Goal: Task Accomplishment & Management: Use online tool/utility

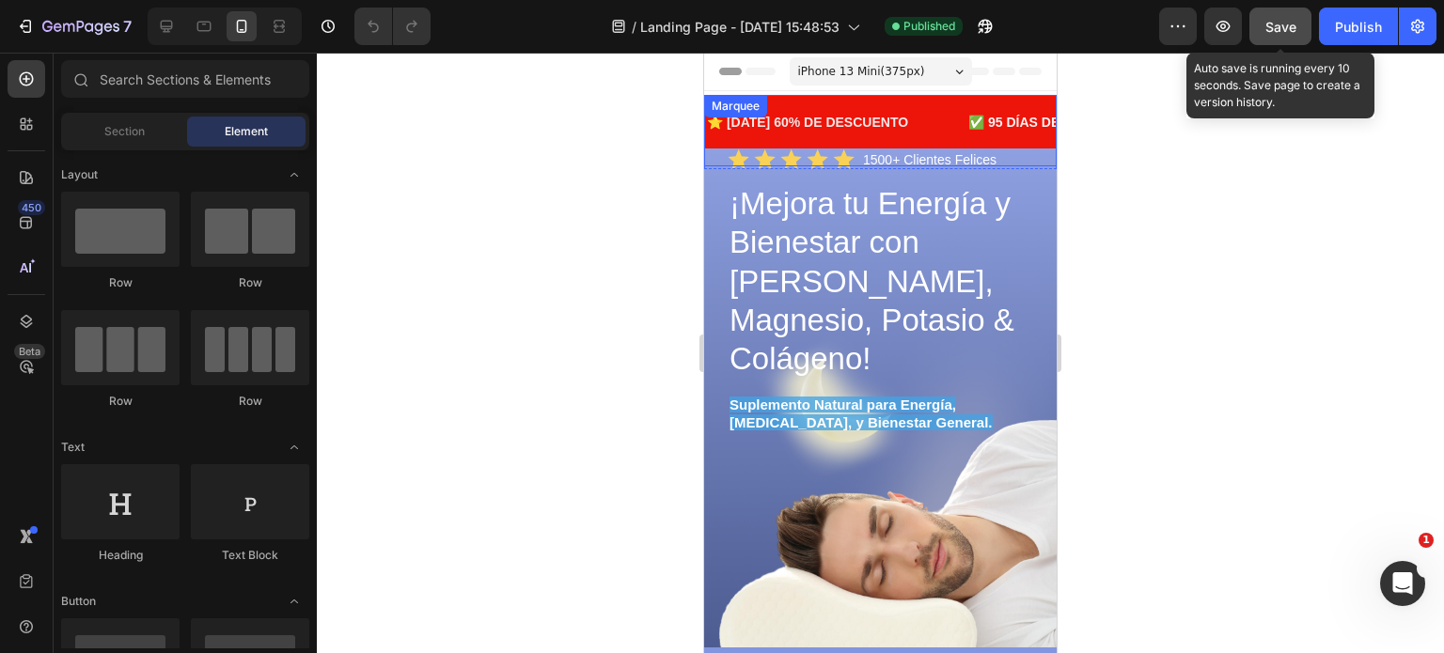
click at [1298, 23] on button "Save" at bounding box center [1280, 27] width 62 height 38
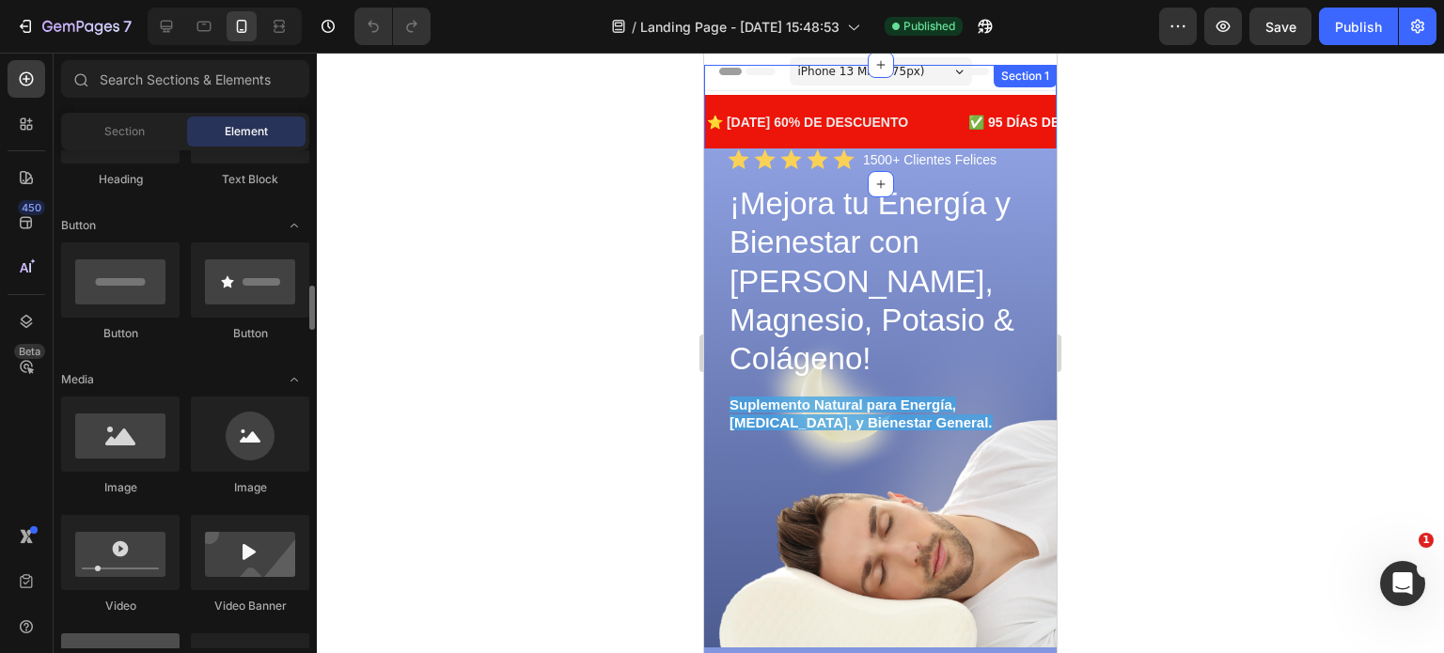
scroll to position [564, 0]
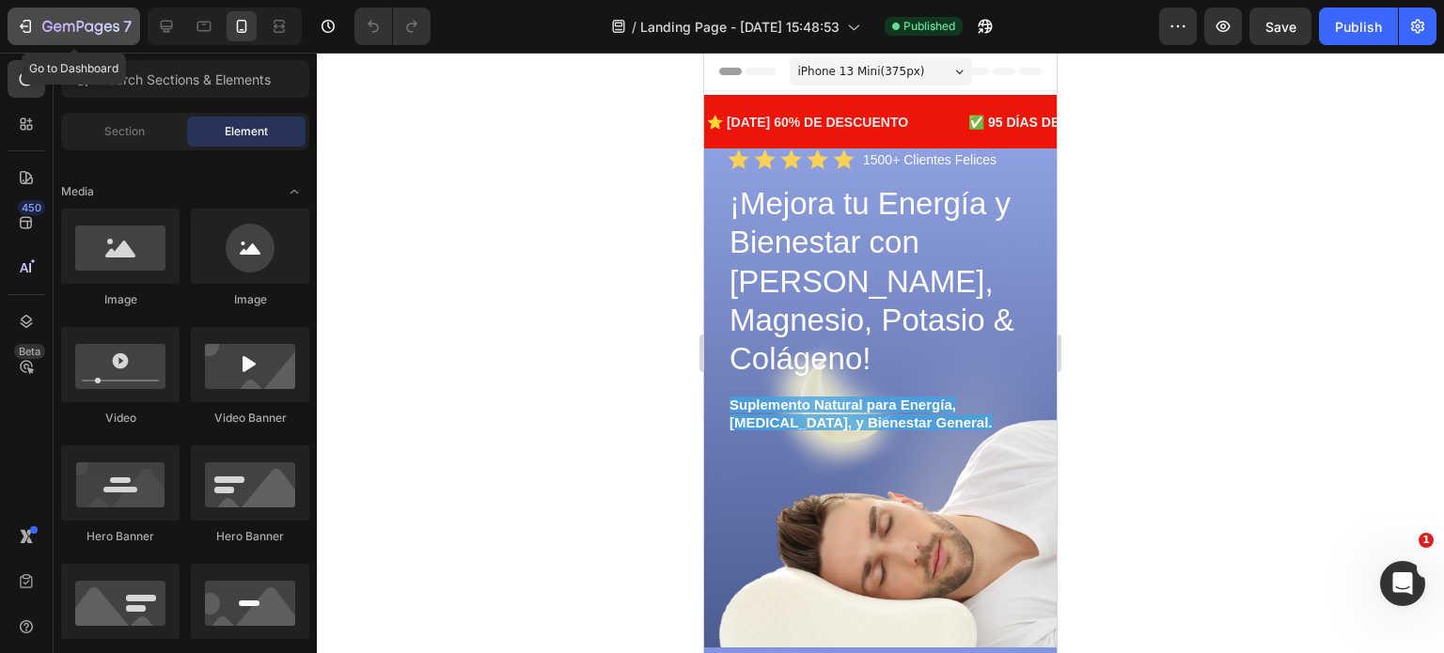
click at [26, 23] on icon "button" at bounding box center [25, 26] width 19 height 19
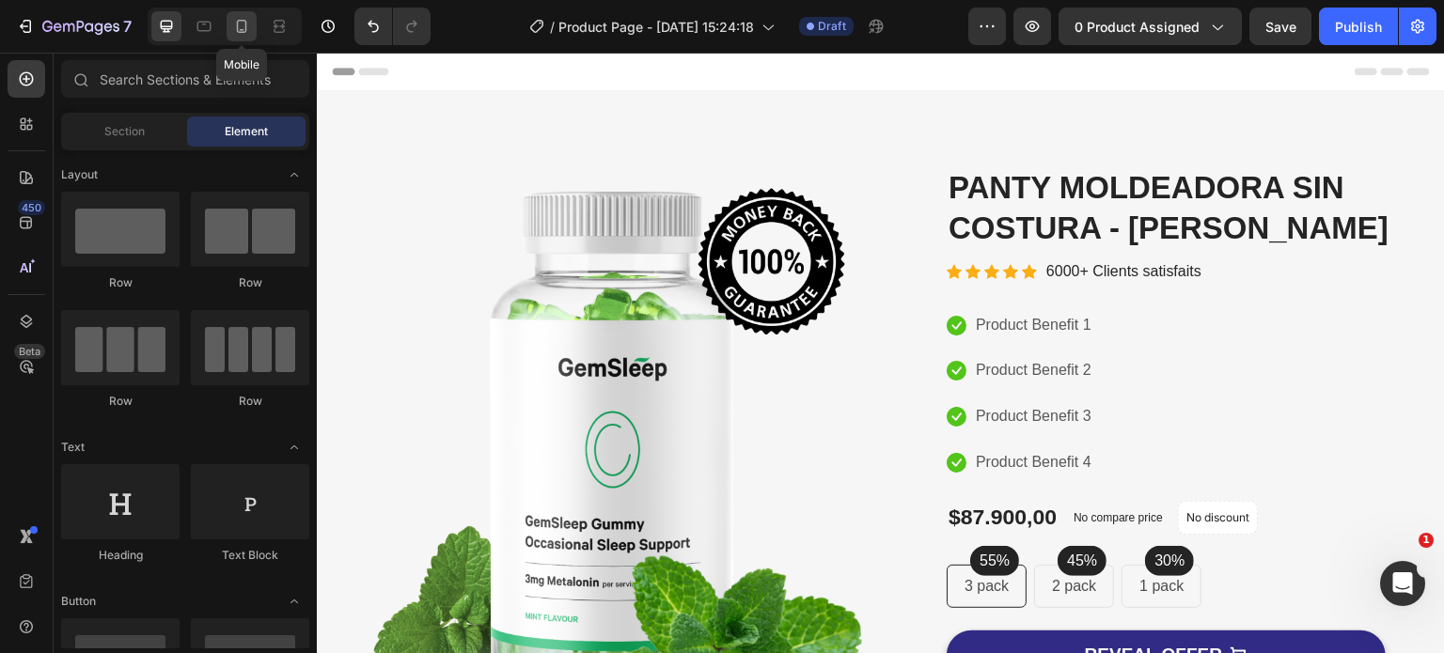
click at [244, 25] on icon at bounding box center [241, 26] width 19 height 19
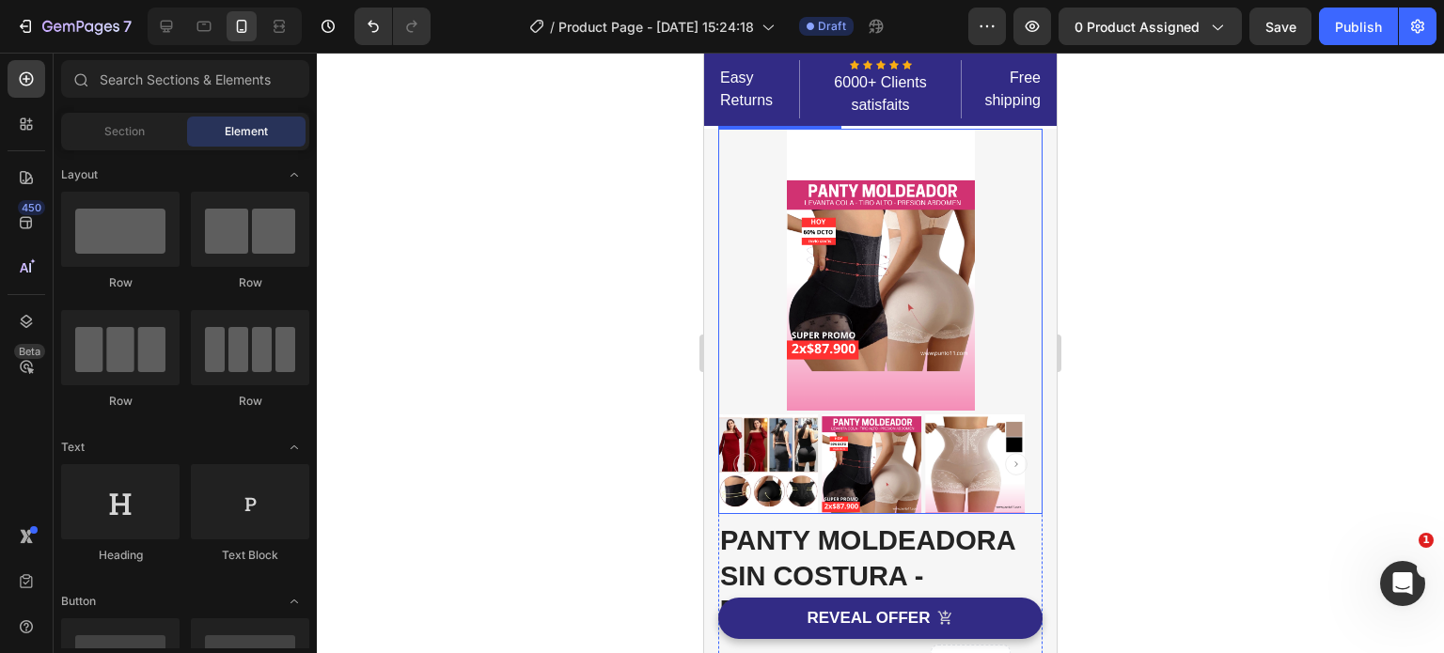
click at [929, 289] on img at bounding box center [881, 270] width 188 height 282
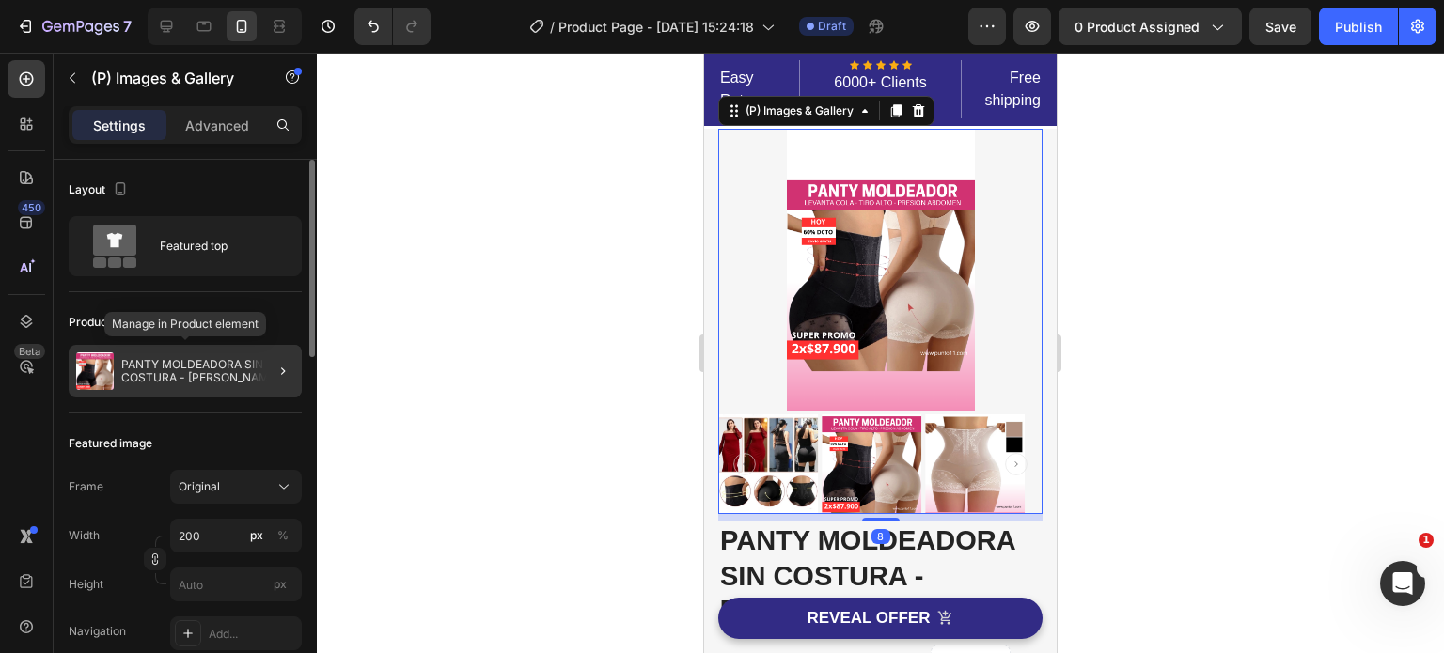
click at [209, 371] on p "PANTY MOLDEADORA SIN COSTURA - [PERSON_NAME]" at bounding box center [207, 371] width 173 height 26
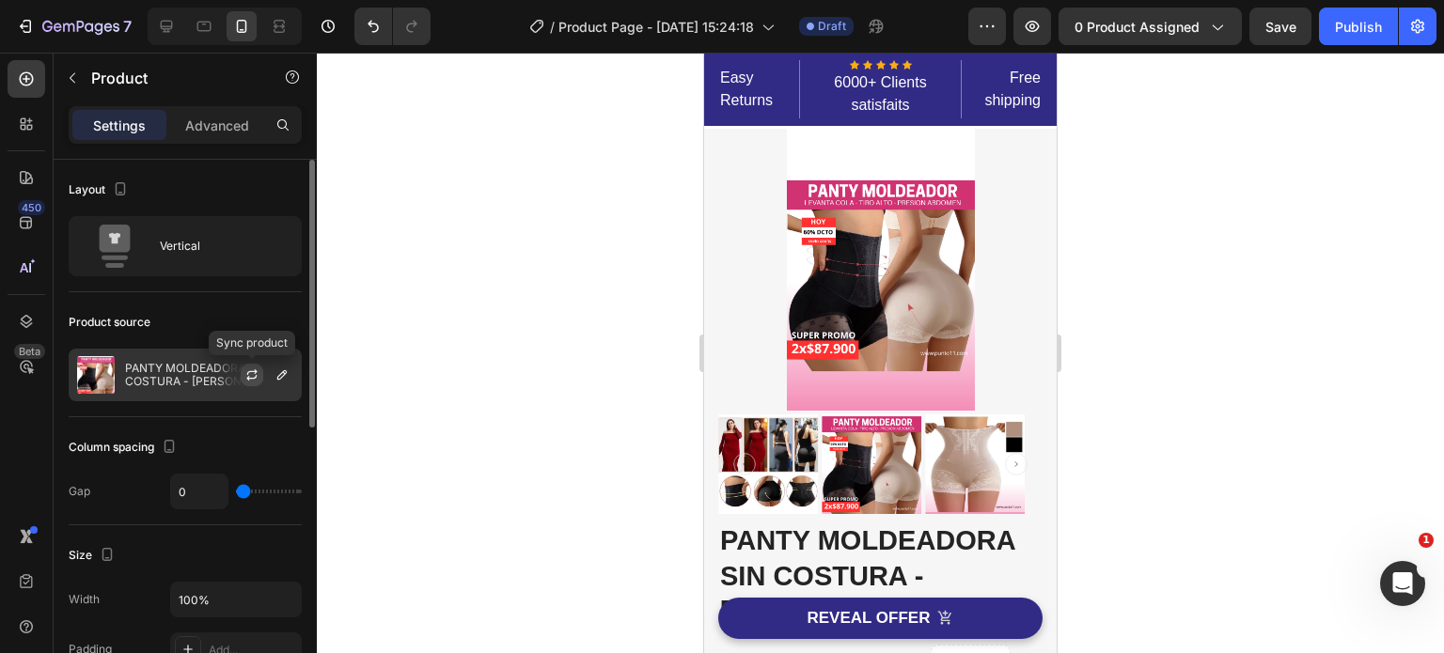
click at [256, 373] on icon "button" at bounding box center [251, 374] width 15 height 15
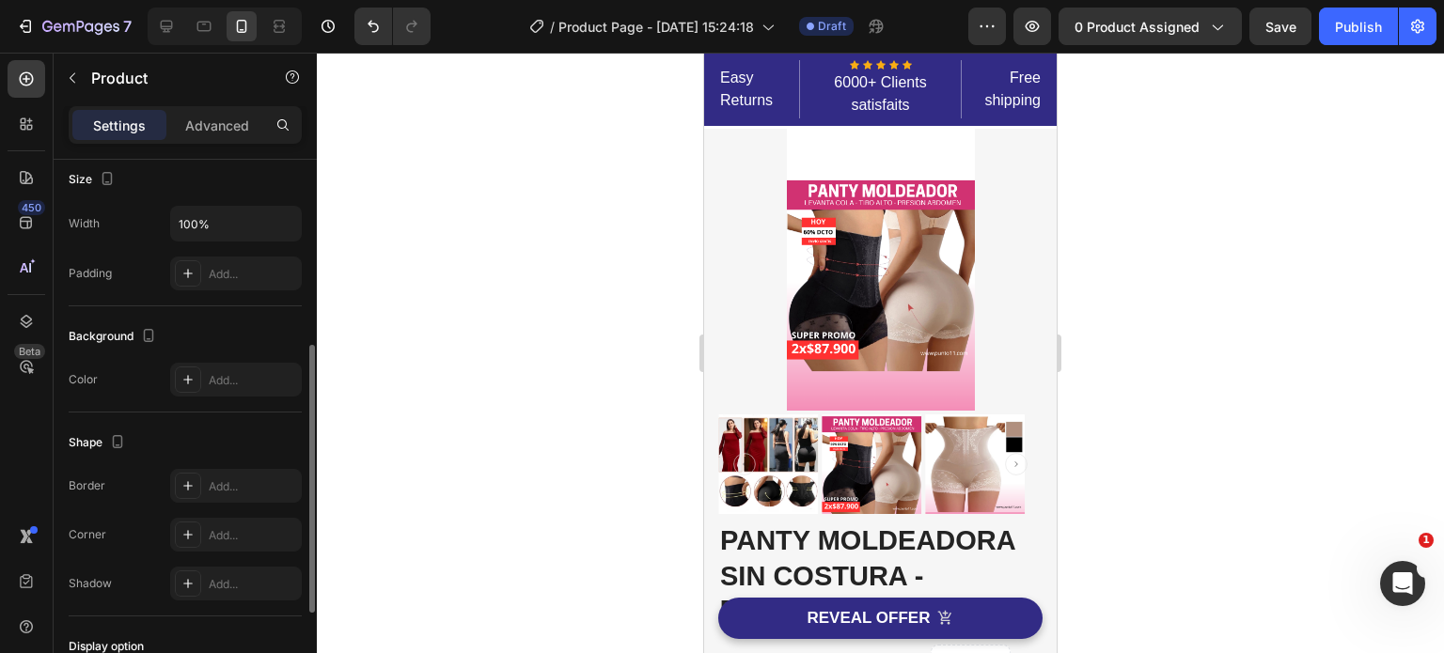
scroll to position [566, 0]
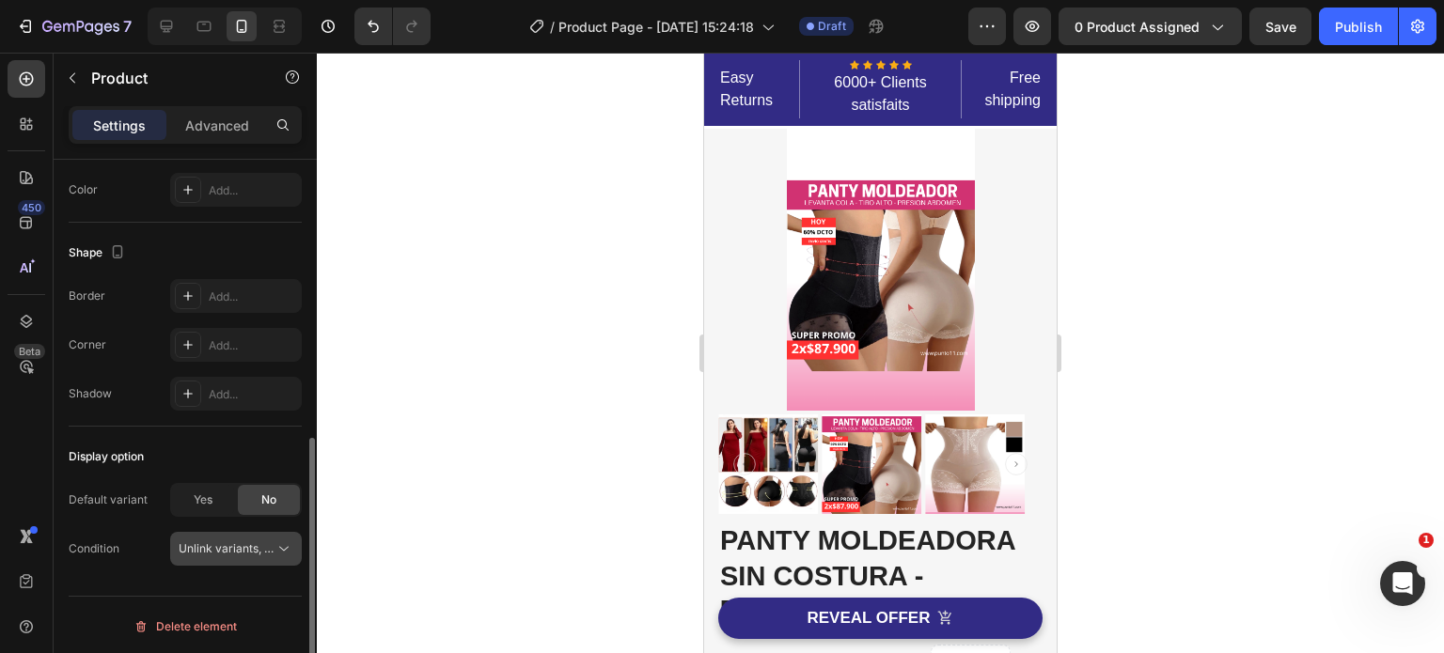
click at [282, 540] on icon at bounding box center [283, 548] width 19 height 19
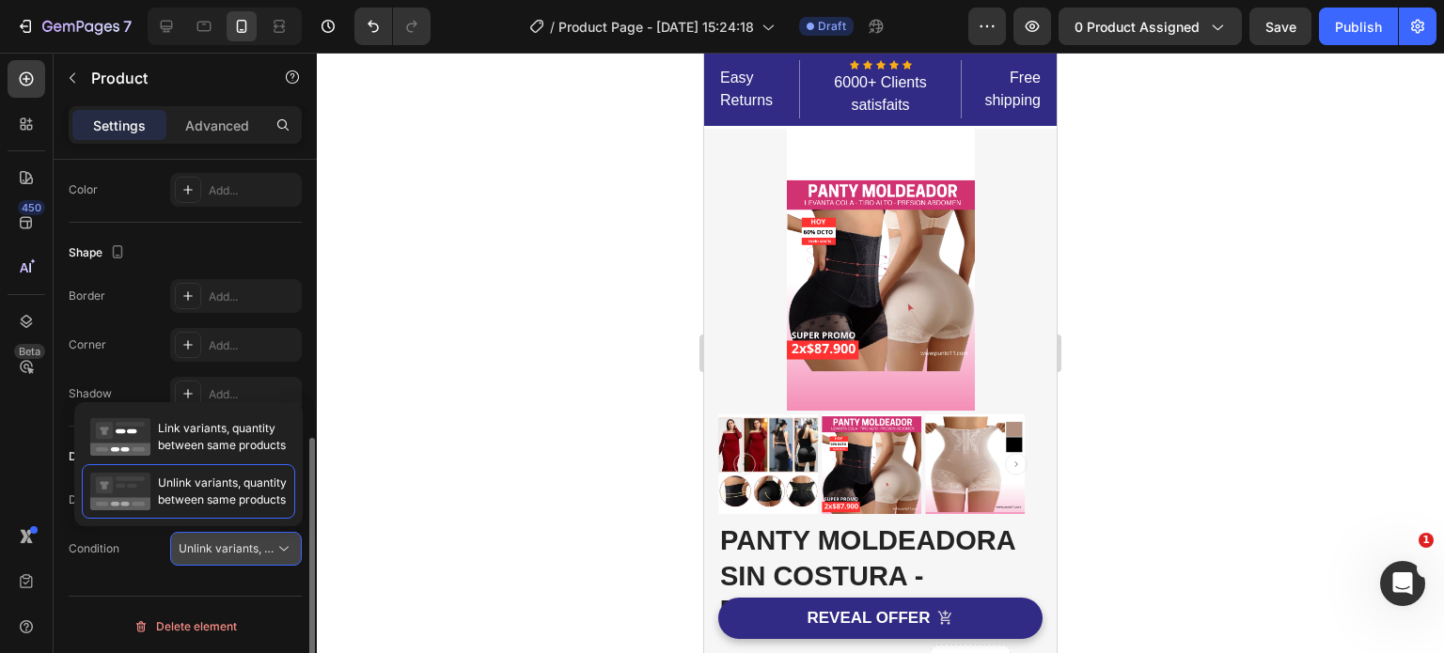
click at [227, 544] on span "Unlink variants, quantity <br> between same products" at bounding box center [323, 548] width 289 height 14
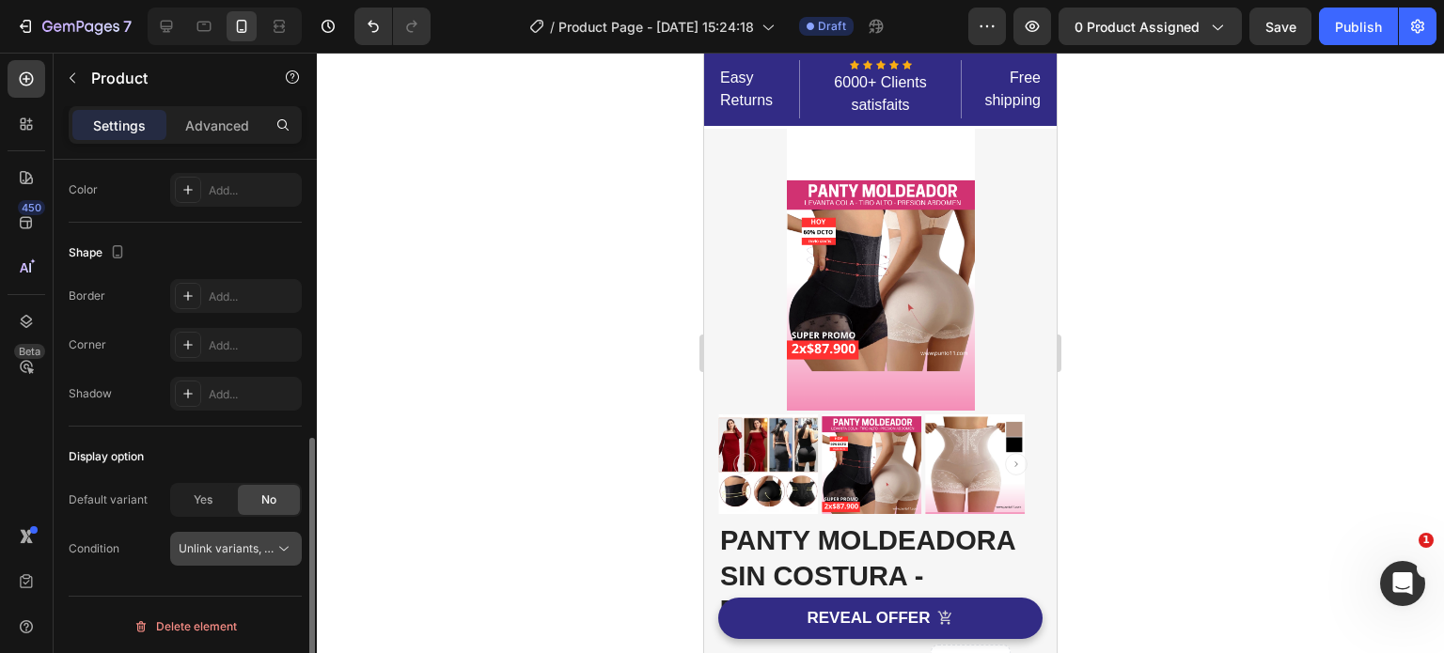
click at [227, 544] on span "Unlink variants, quantity <br> between same products" at bounding box center [323, 548] width 289 height 14
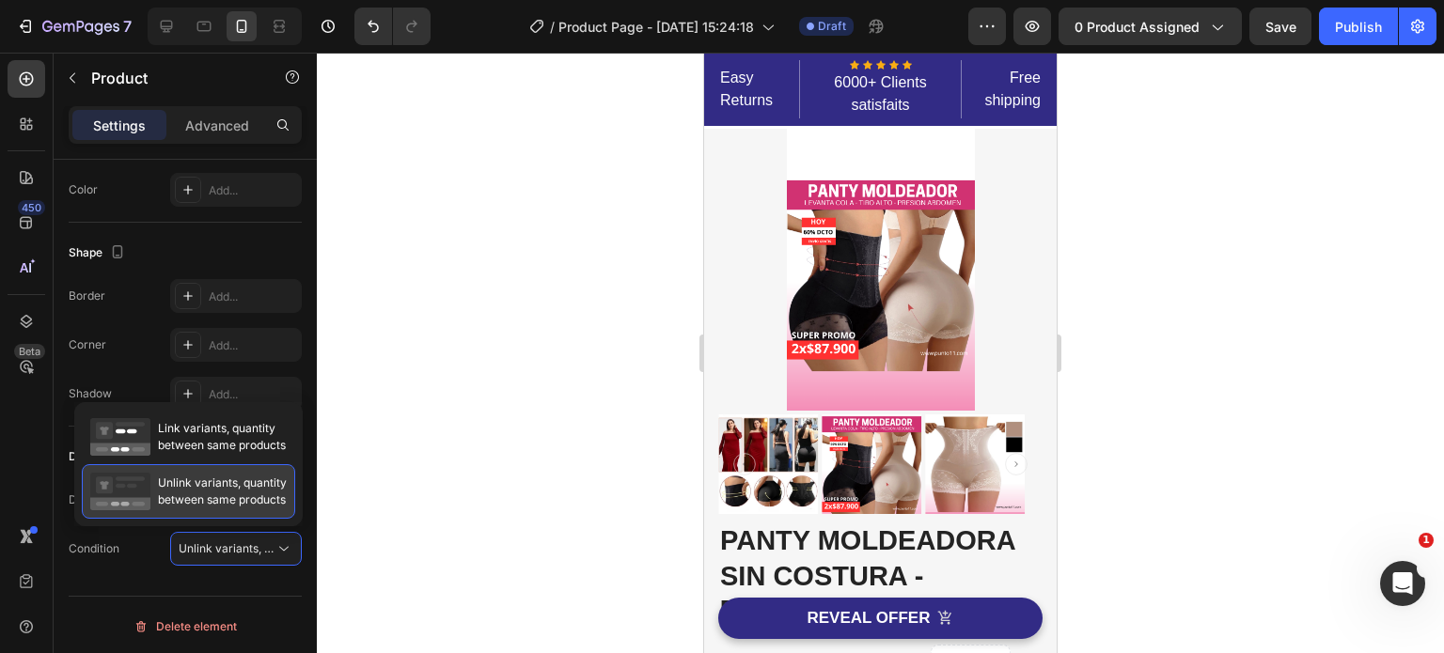
click at [227, 488] on span "Unlink variants, quantity between same products" at bounding box center [222, 492] width 129 height 34
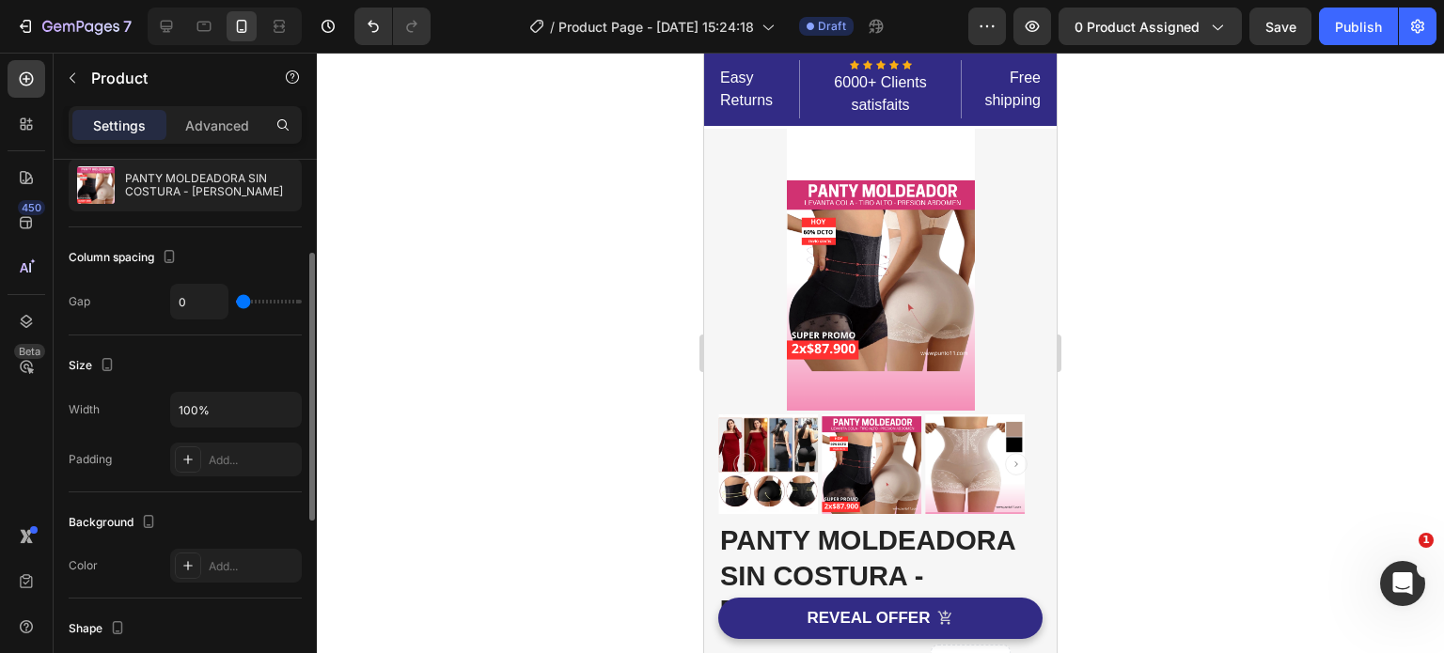
scroll to position [0, 0]
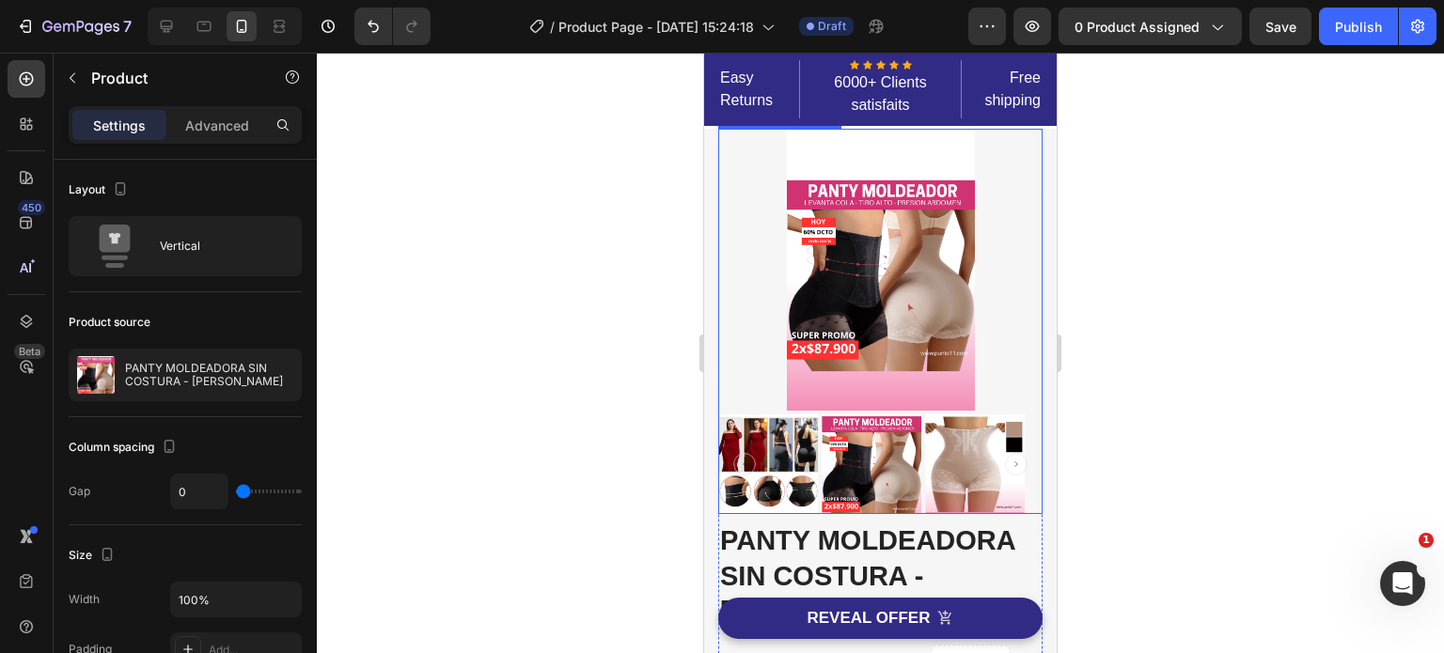
click at [861, 298] on img at bounding box center [881, 270] width 188 height 282
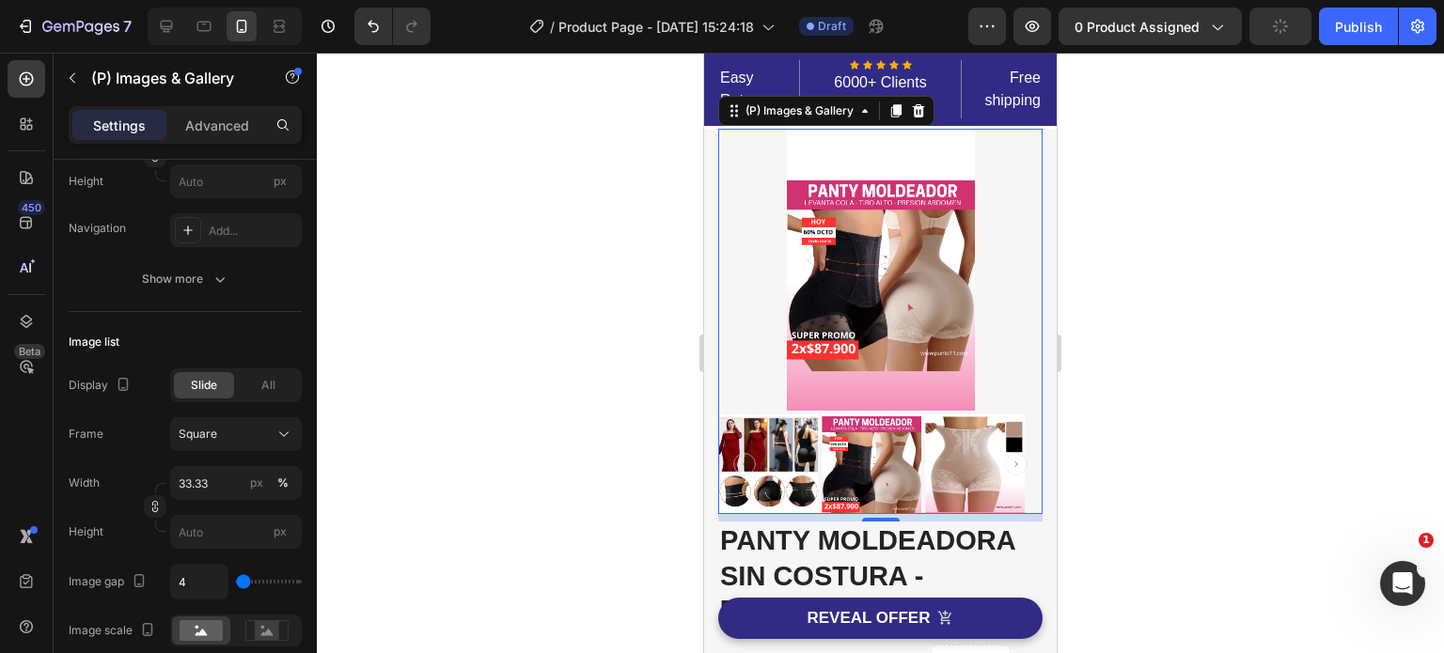
scroll to position [27, 0]
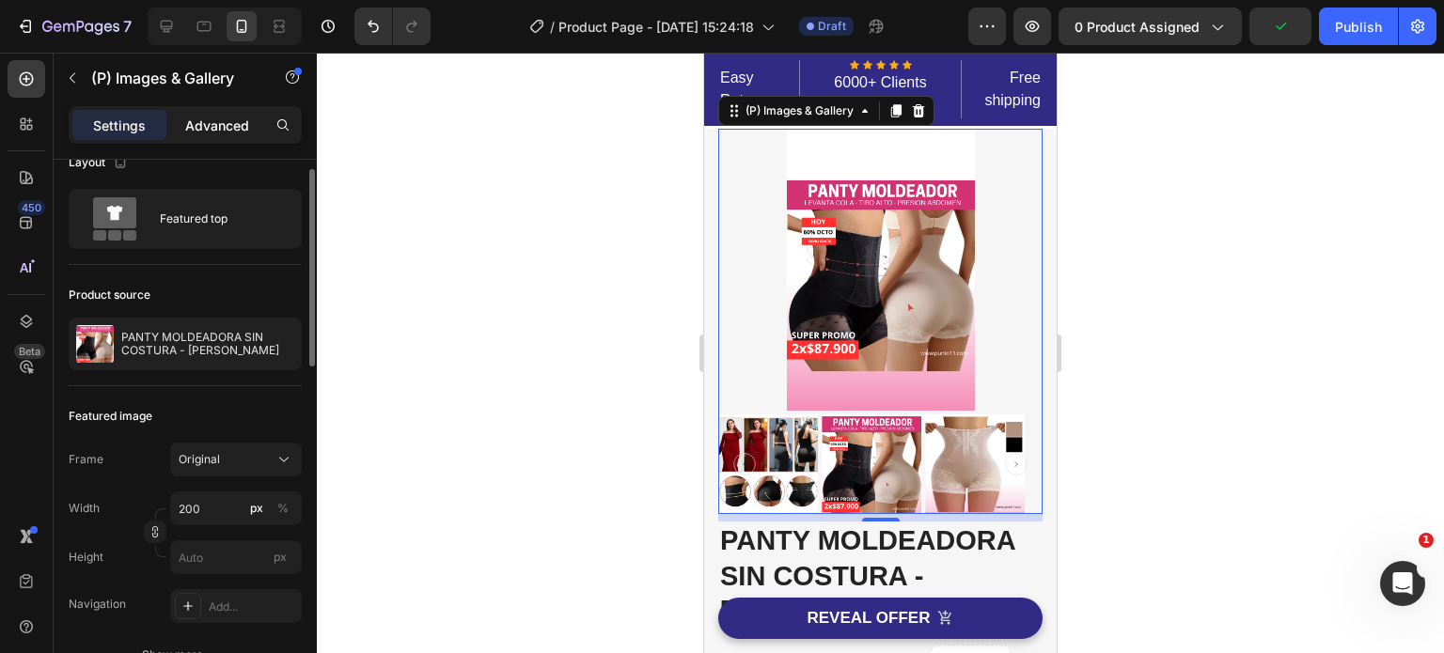
click at [218, 127] on p "Advanced" at bounding box center [217, 126] width 64 height 20
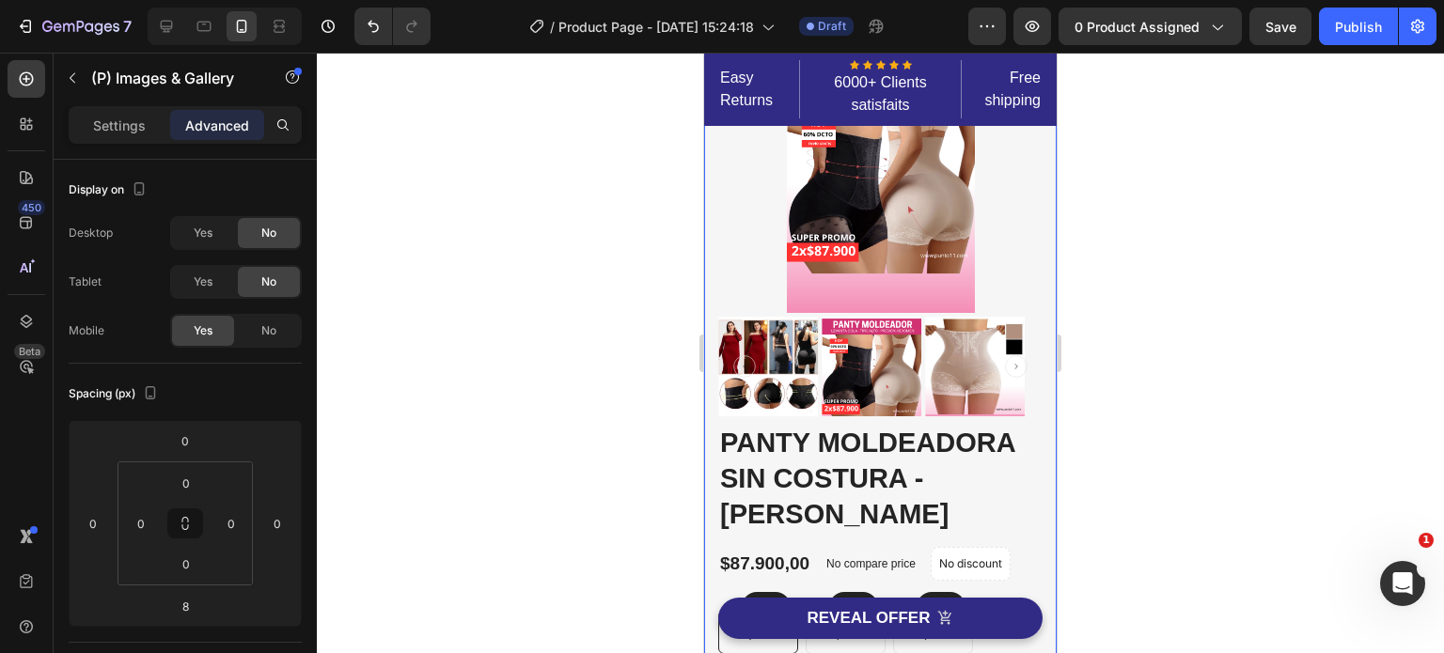
scroll to position [0, 0]
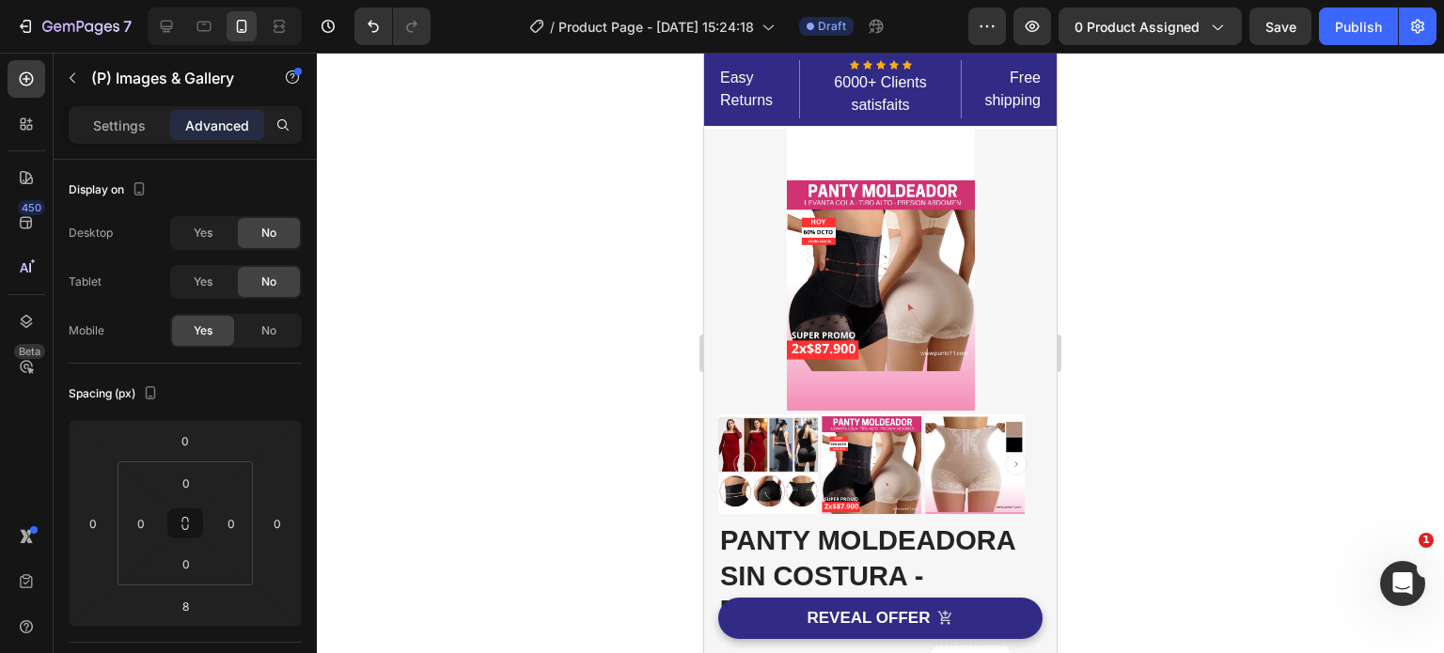
click at [997, 253] on div at bounding box center [880, 270] width 324 height 282
click at [895, 142] on img at bounding box center [881, 270] width 188 height 282
click at [1224, 29] on icon "button" at bounding box center [1216, 26] width 19 height 19
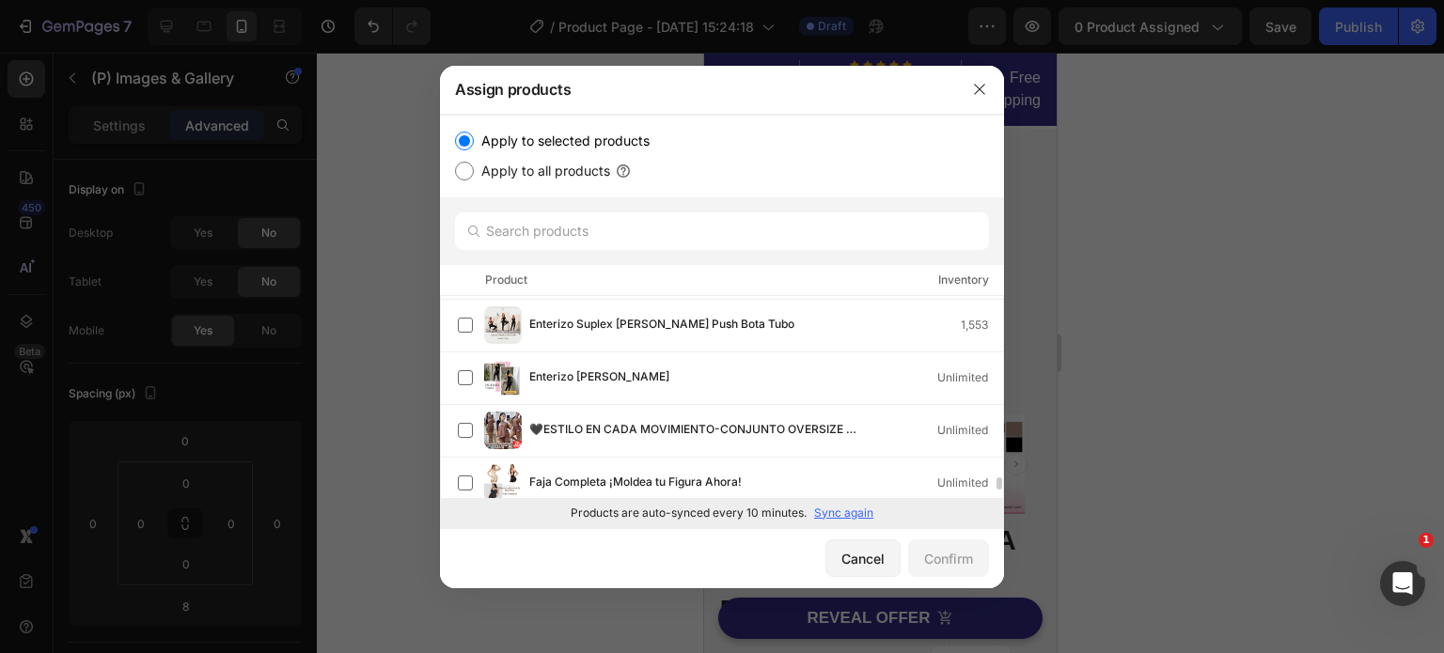
scroll to position [3007, 0]
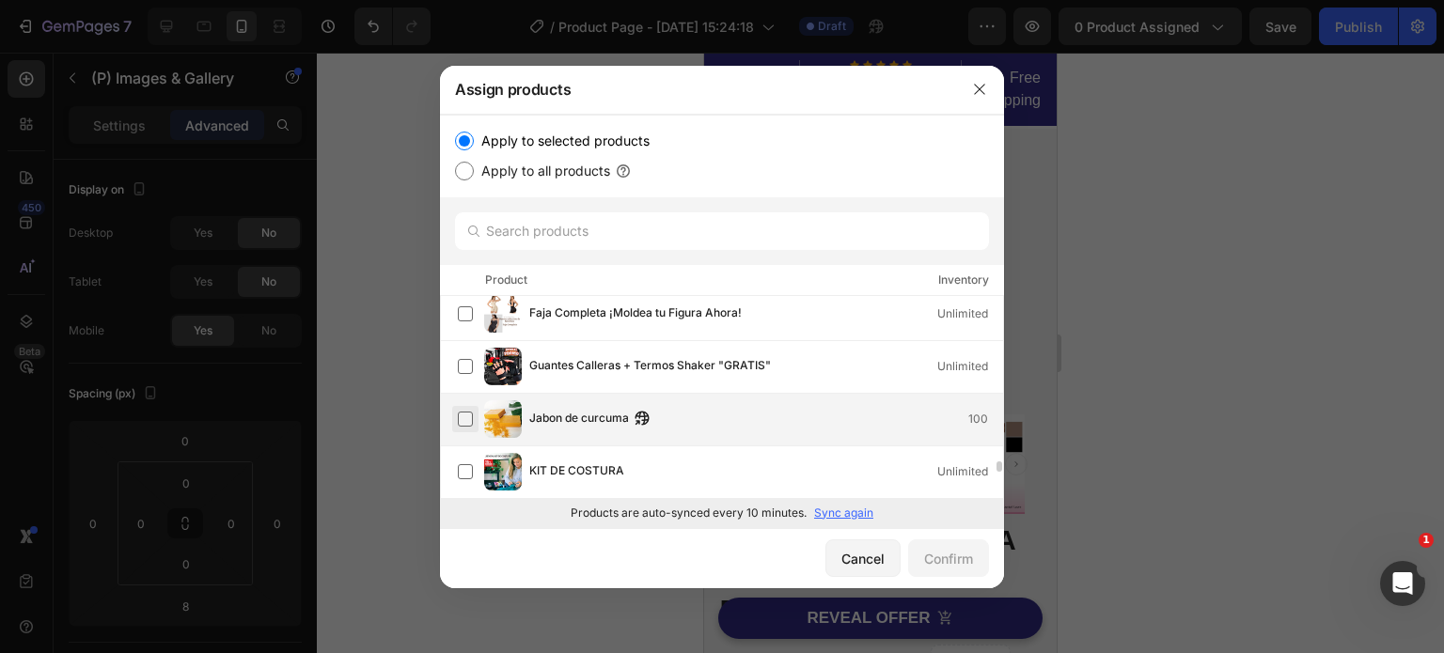
click at [469, 414] on label at bounding box center [465, 419] width 15 height 15
click at [945, 559] on div "Confirm" at bounding box center [948, 559] width 49 height 20
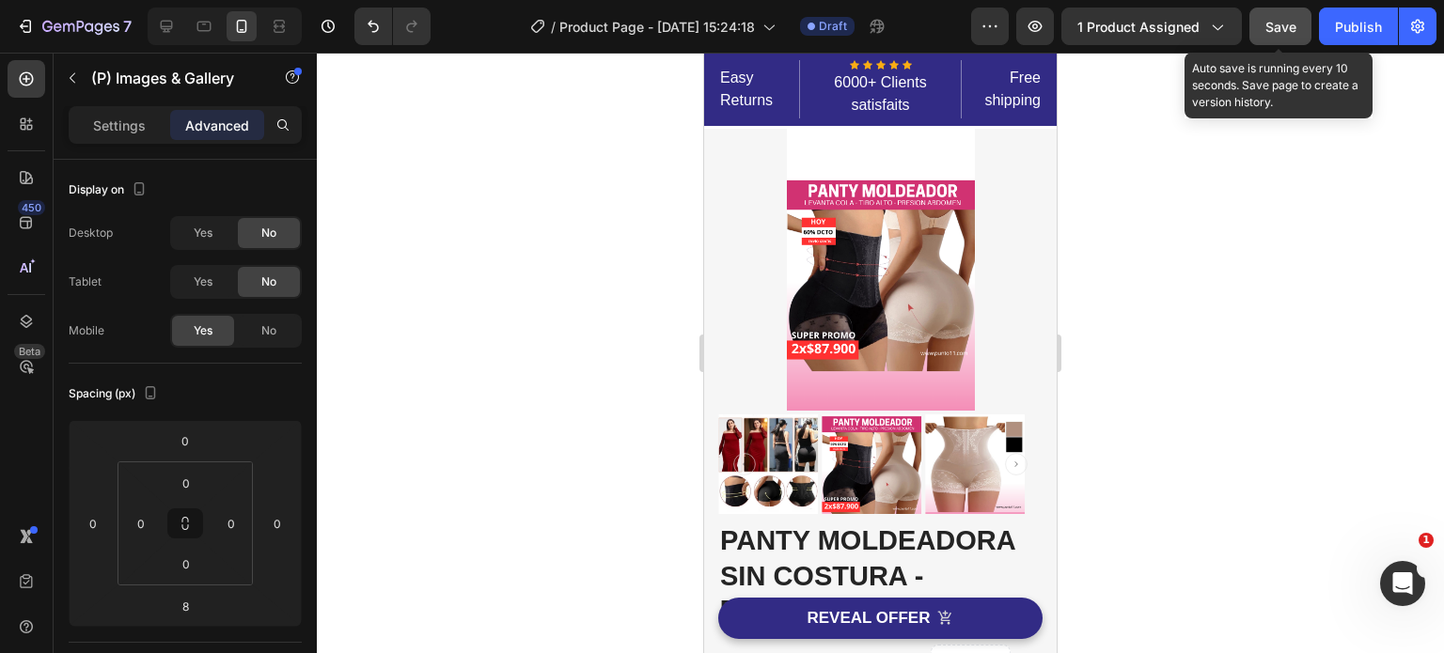
click at [1283, 30] on span "Save" at bounding box center [1280, 27] width 31 height 16
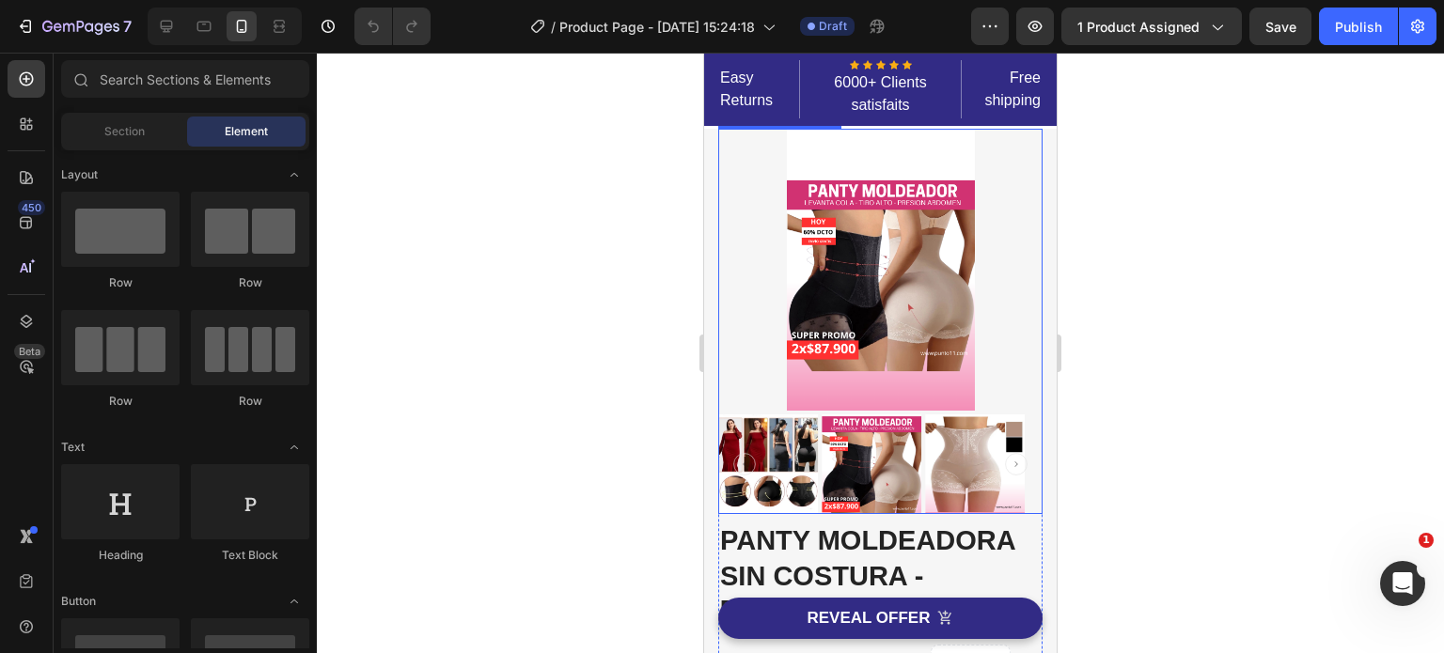
click at [910, 332] on img at bounding box center [881, 270] width 188 height 282
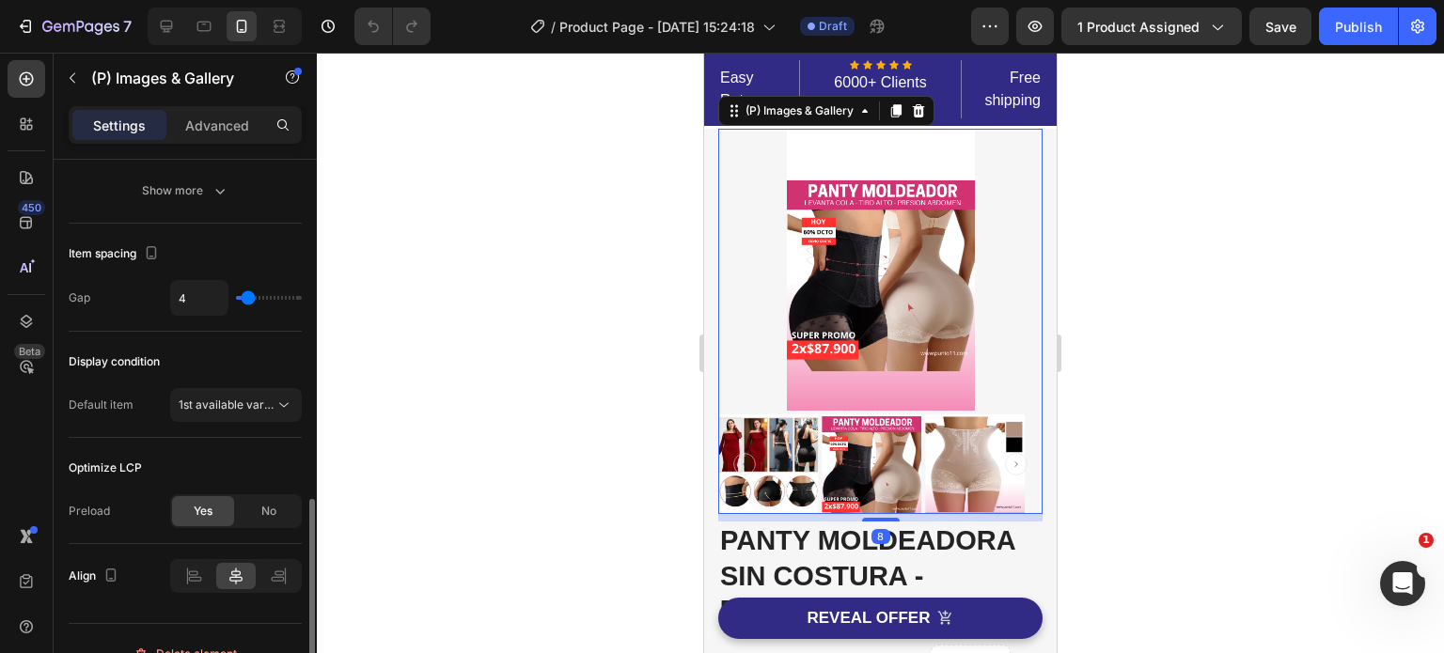
scroll to position [967, 0]
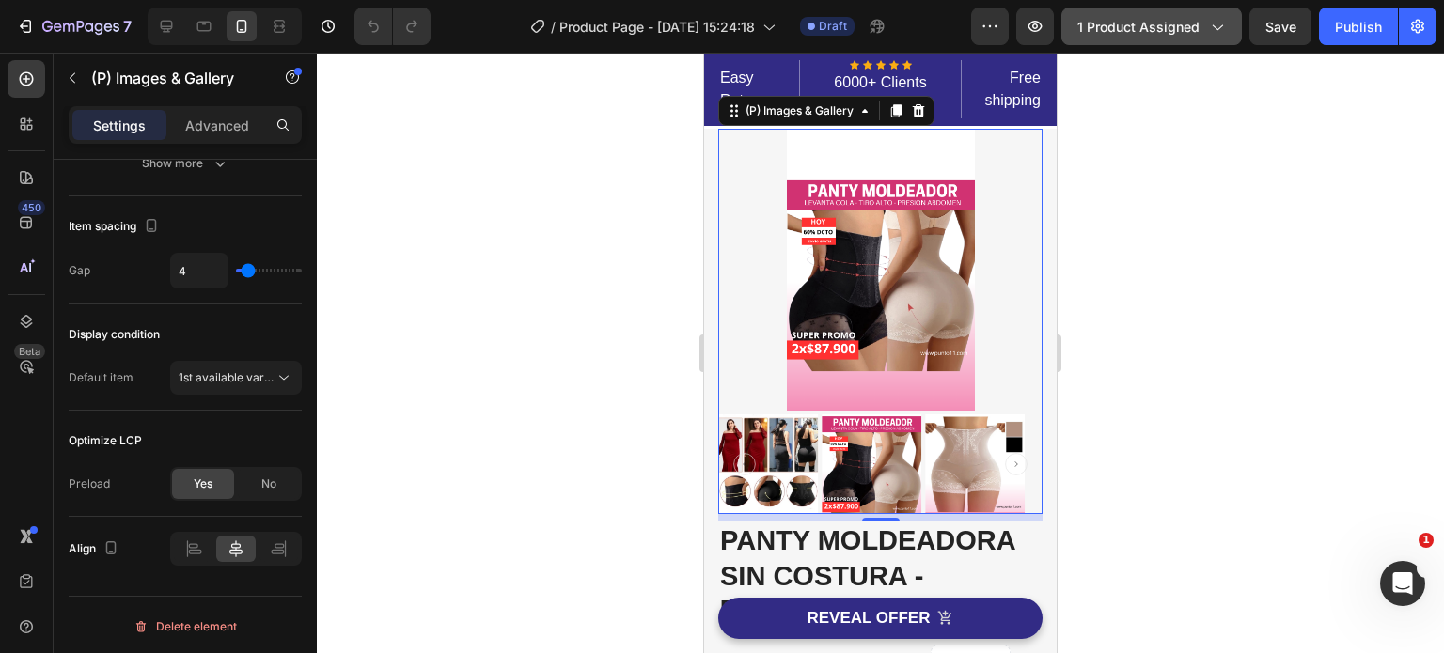
click at [1177, 34] on span "1 product assigned" at bounding box center [1138, 27] width 122 height 20
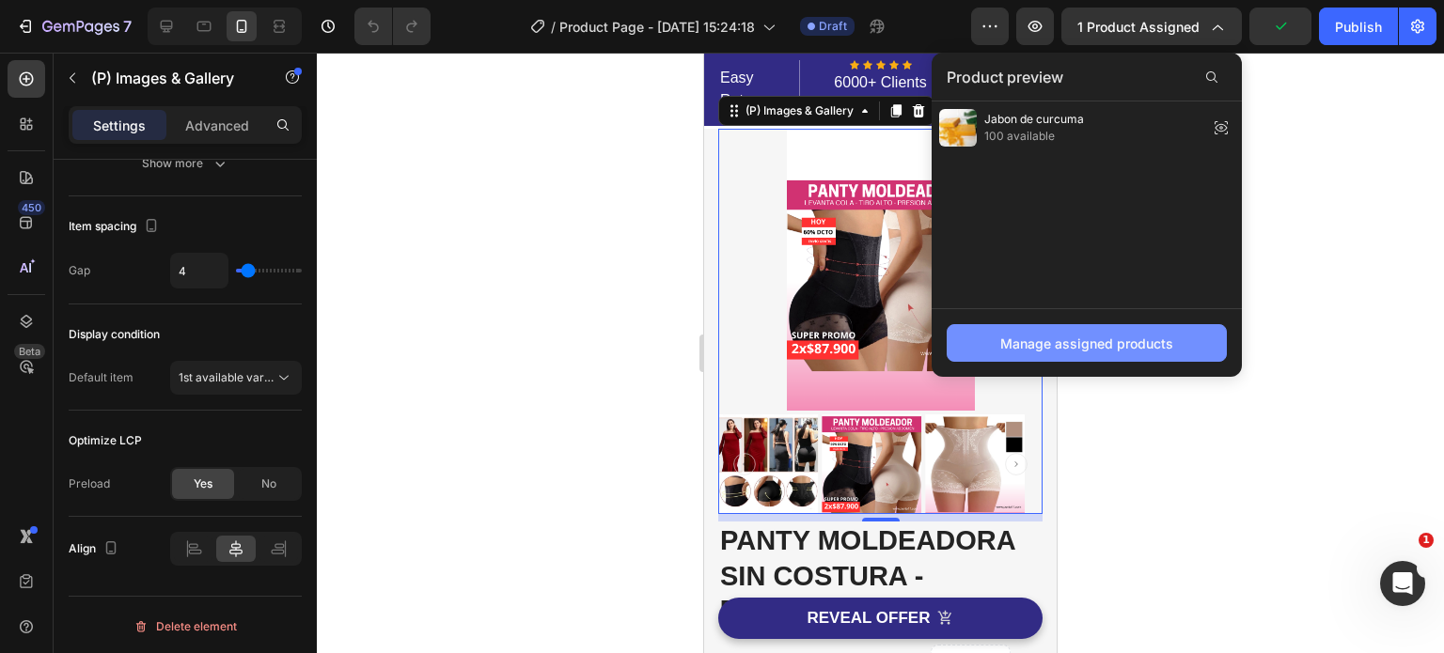
click at [1087, 349] on div "Manage assigned products" at bounding box center [1086, 344] width 173 height 20
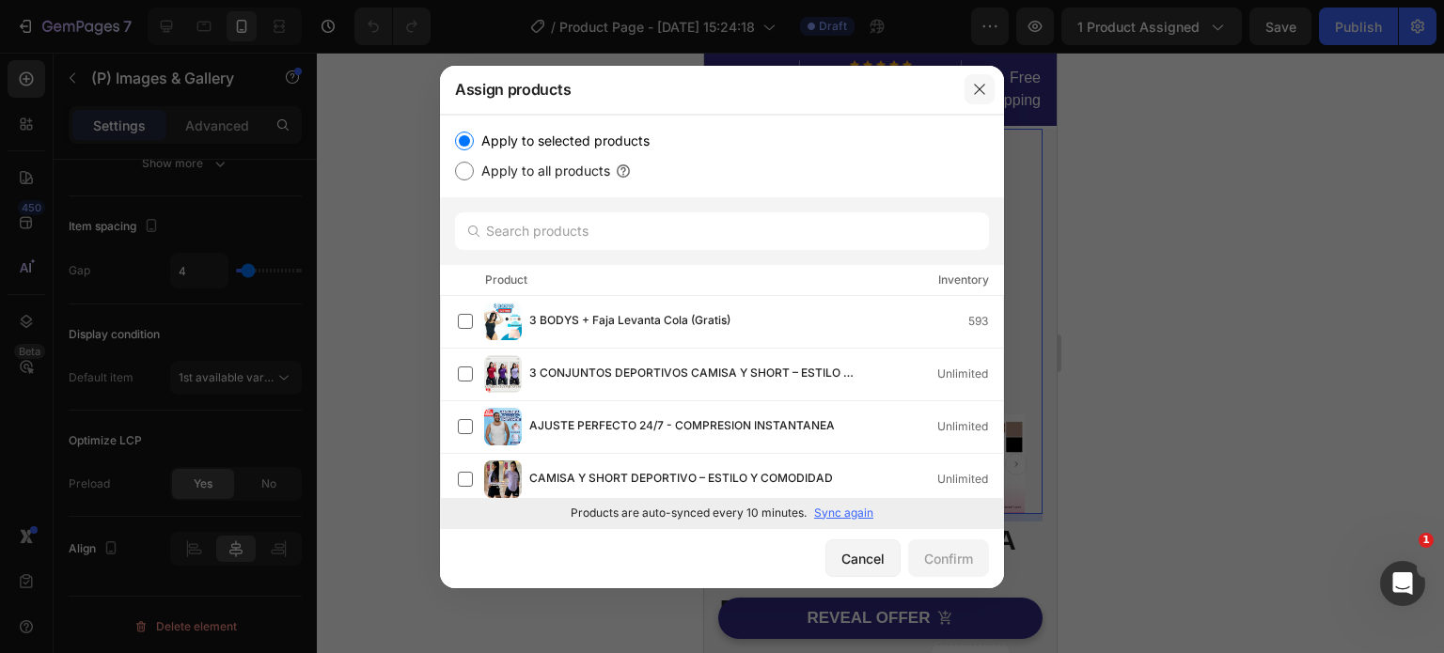
drag, startPoint x: 977, startPoint y: 88, endPoint x: 280, endPoint y: 44, distance: 698.8
click at [977, 88] on icon "button" at bounding box center [979, 89] width 15 height 15
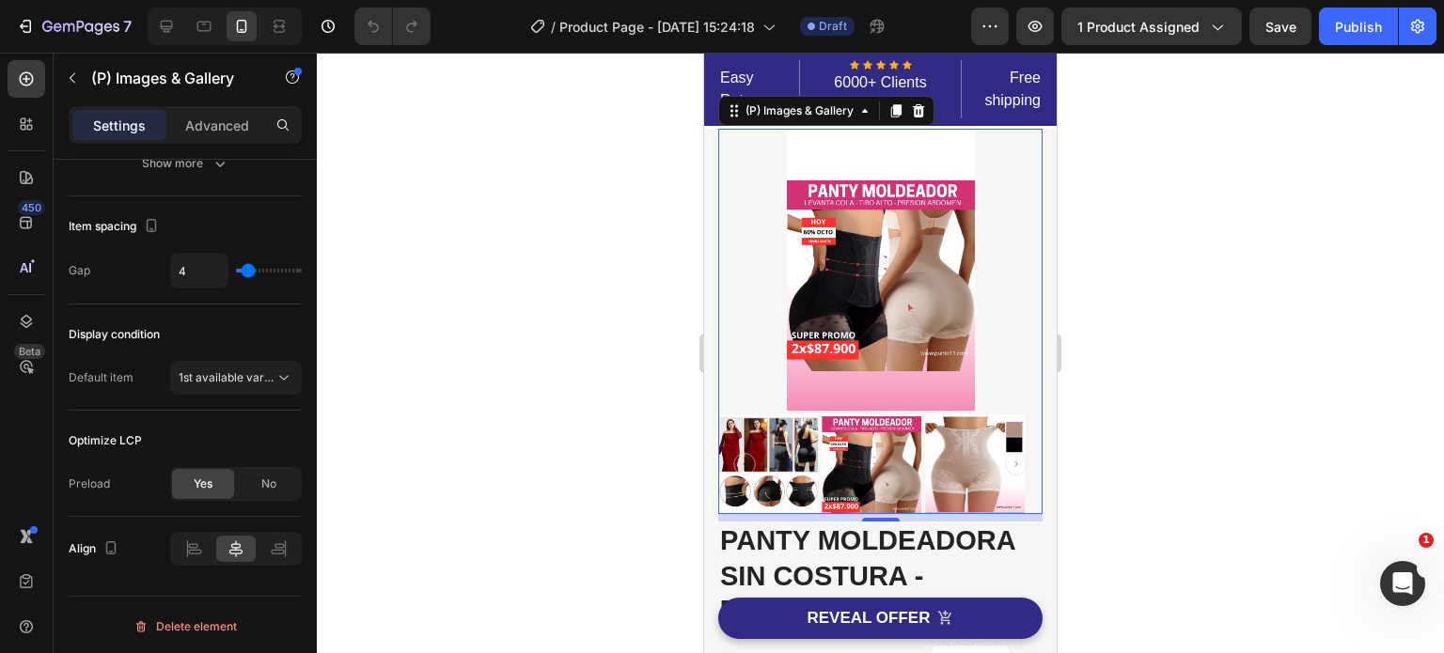
click at [944, 293] on img at bounding box center [881, 270] width 188 height 282
click at [1226, 29] on button "1 product assigned" at bounding box center [1151, 27] width 180 height 38
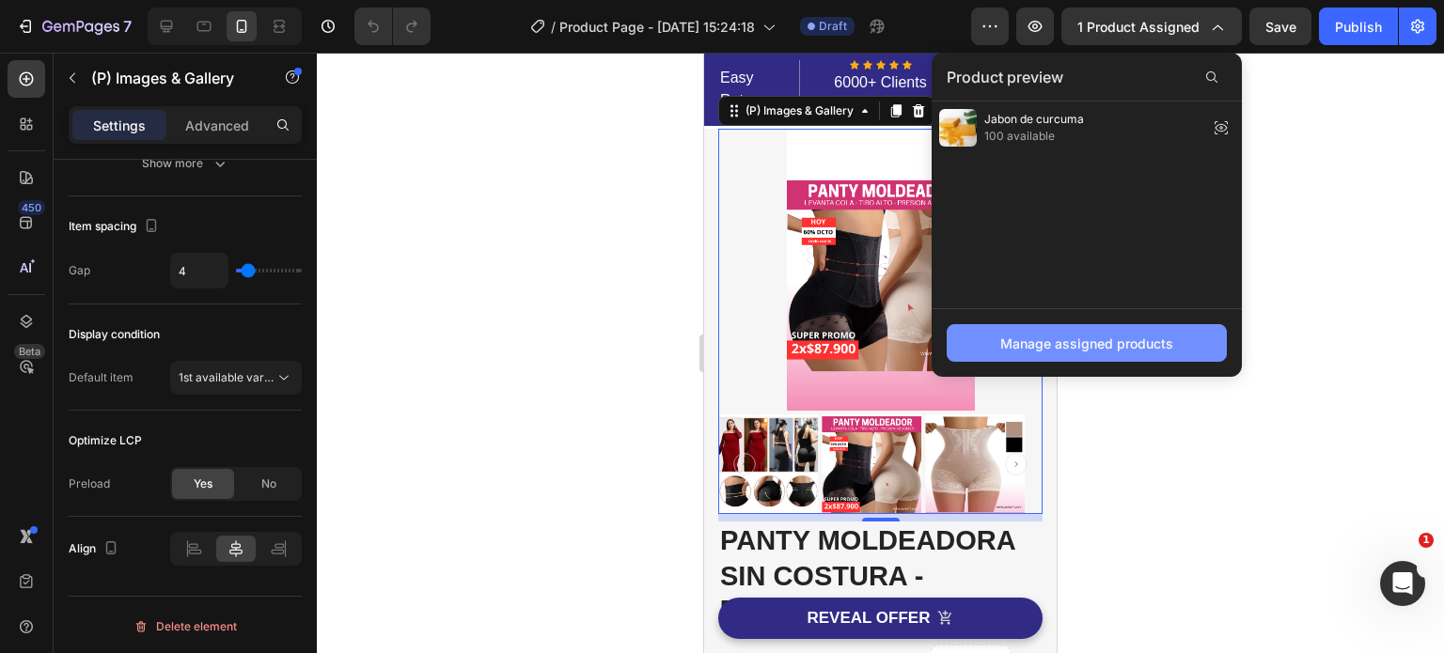
click at [1135, 347] on div "Manage assigned products" at bounding box center [1086, 344] width 173 height 20
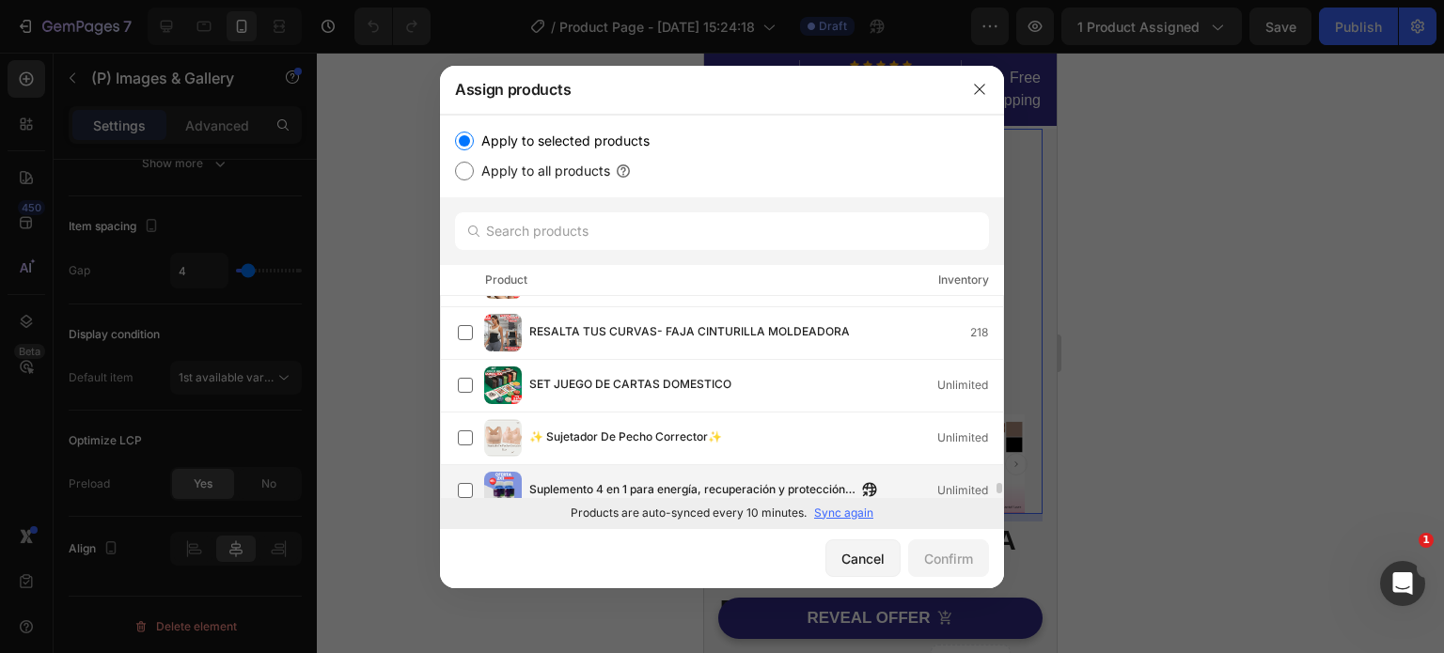
scroll to position [3639, 0]
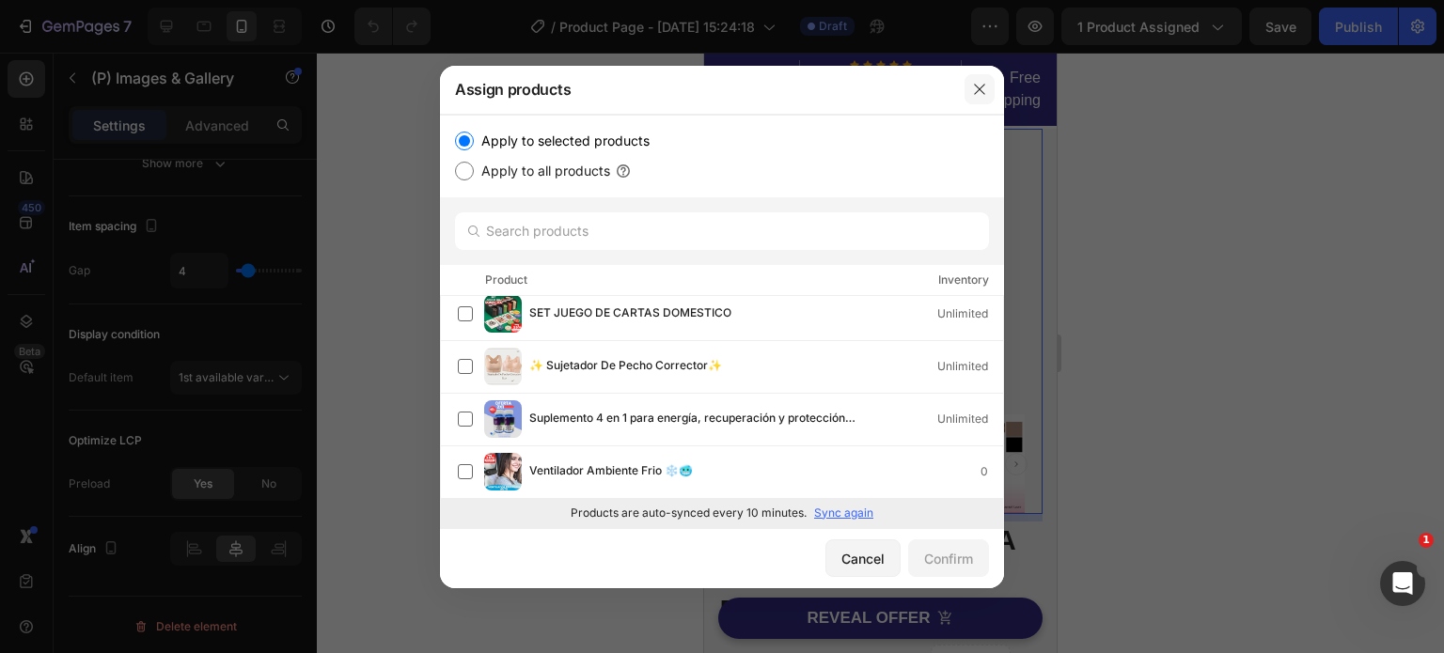
click at [976, 83] on icon "button" at bounding box center [979, 89] width 15 height 15
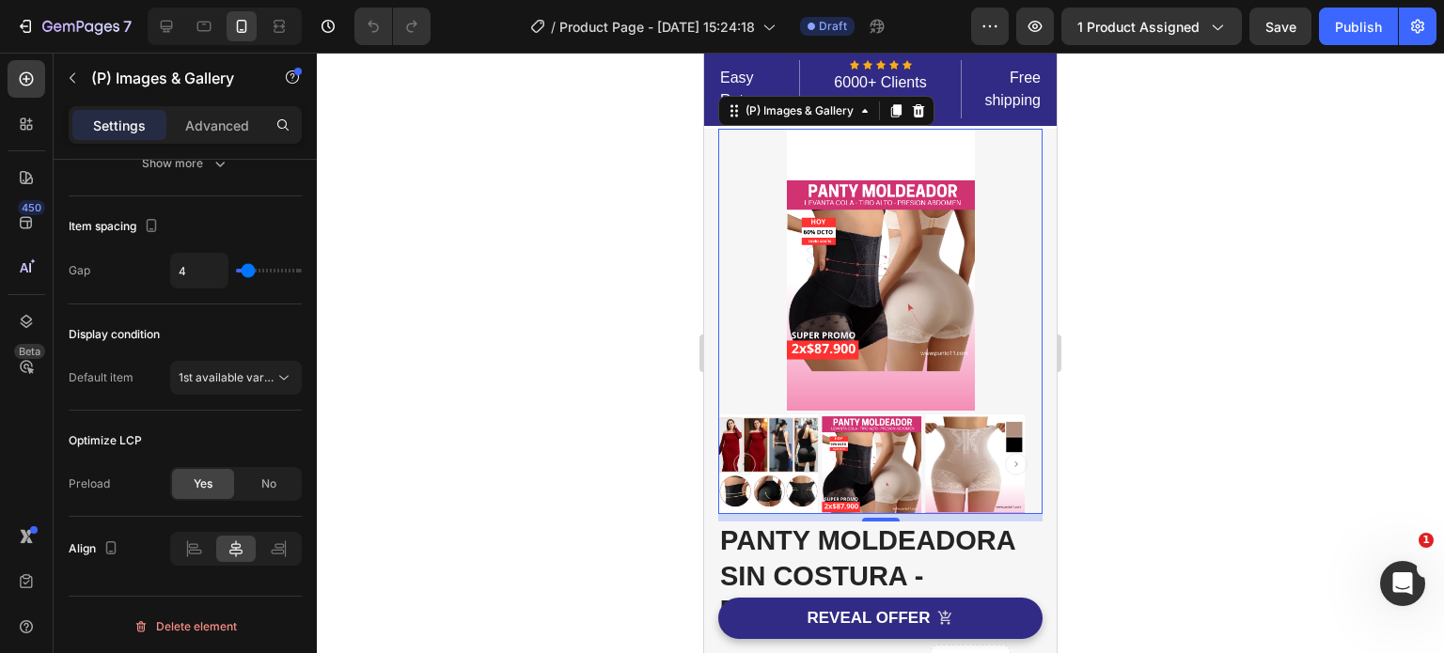
click at [1250, 364] on div at bounding box center [880, 353] width 1127 height 601
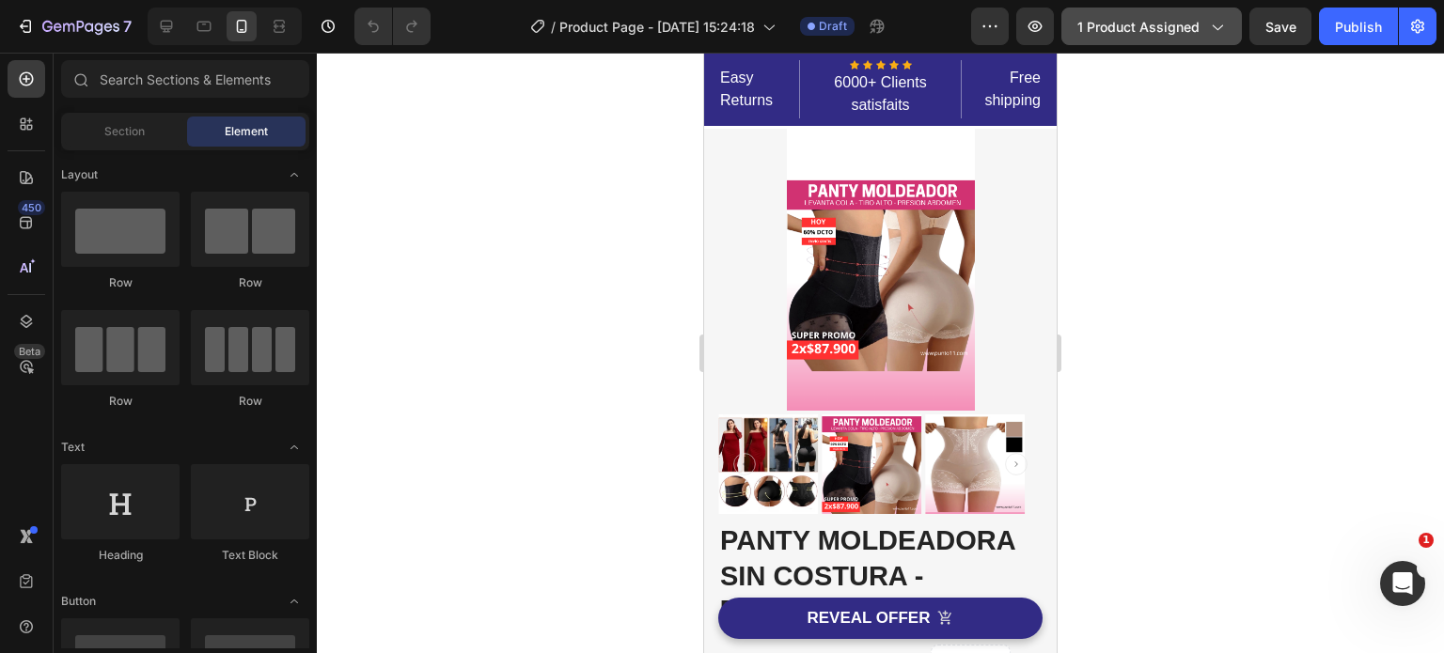
click at [1171, 22] on span "1 product assigned" at bounding box center [1138, 27] width 122 height 20
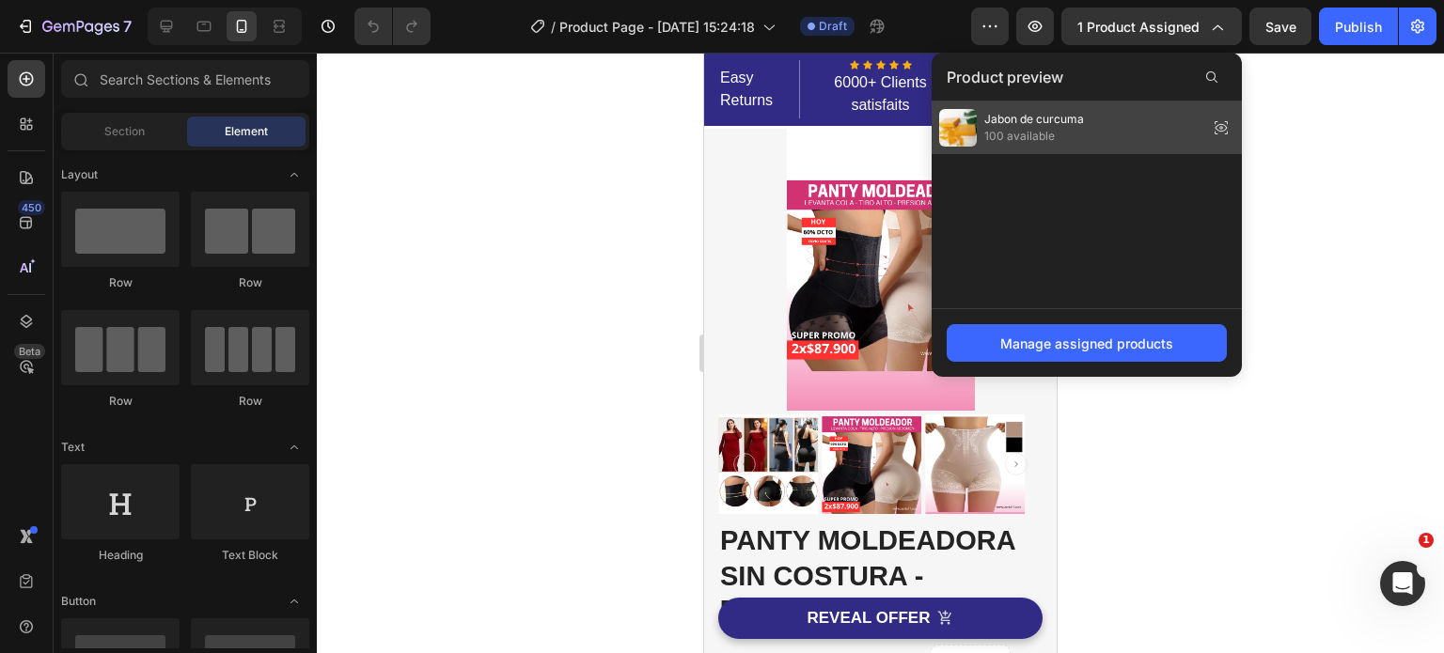
click at [1067, 119] on span "Jabon de curcuma" at bounding box center [1034, 119] width 100 height 17
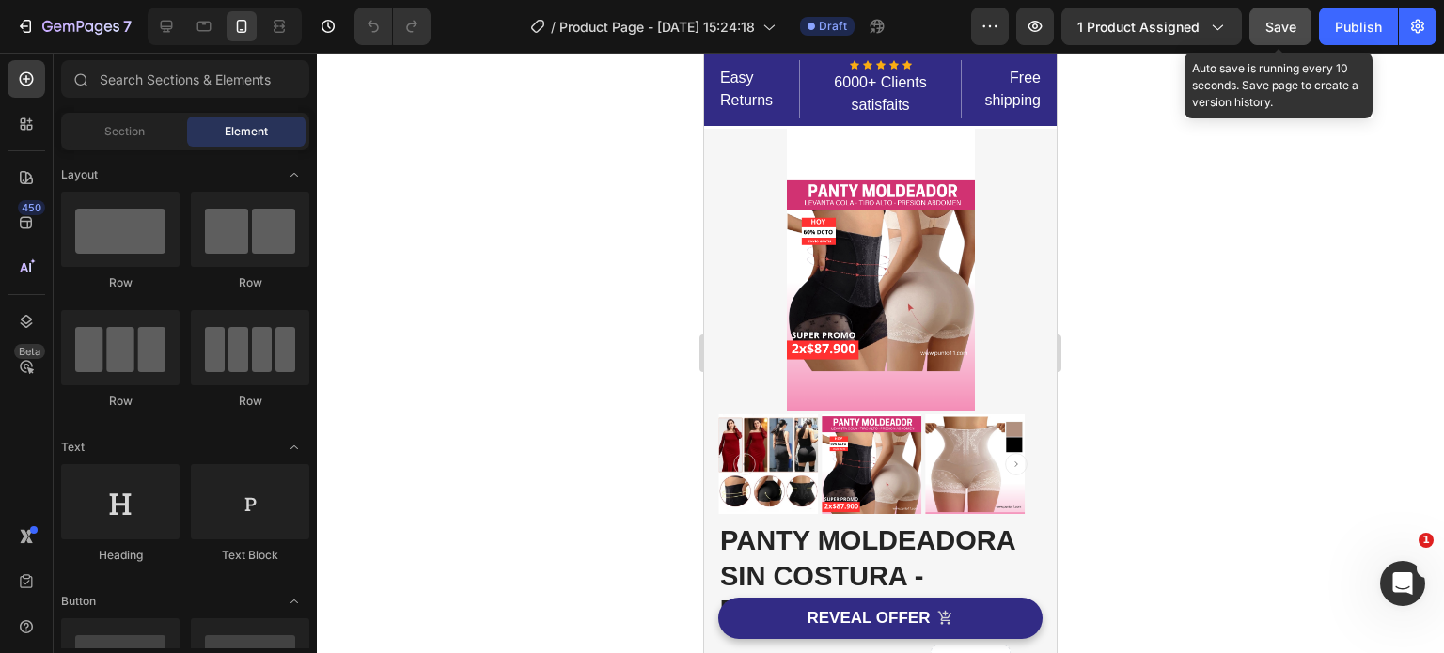
click at [1282, 25] on span "Save" at bounding box center [1280, 27] width 31 height 16
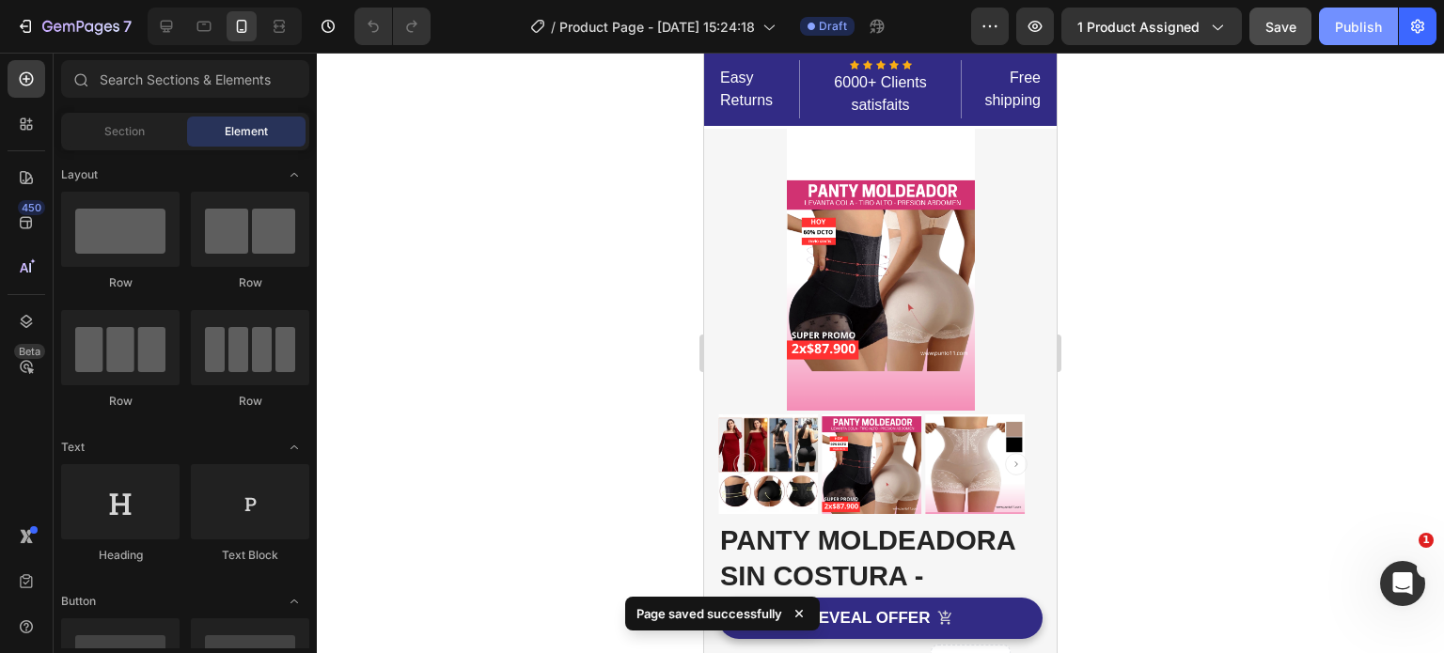
click at [1380, 25] on div "Publish" at bounding box center [1358, 27] width 47 height 20
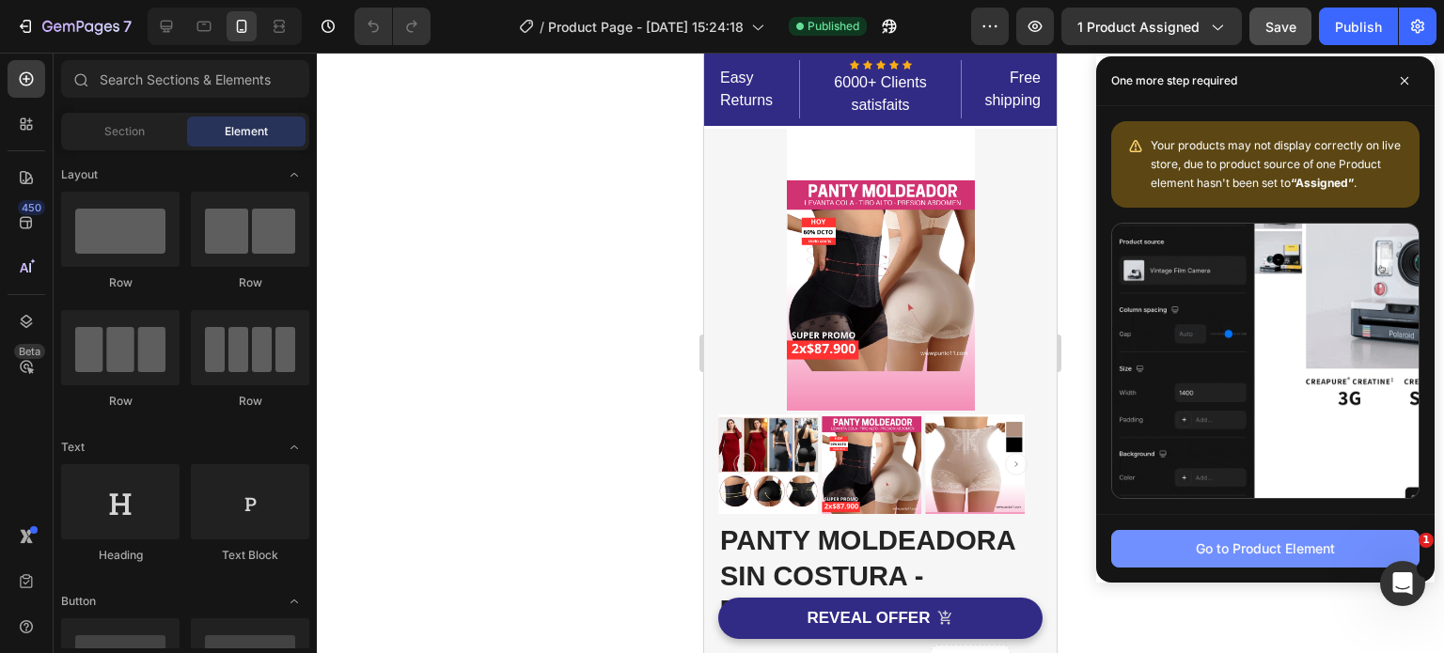
click at [1181, 555] on button "Go to Product Element" at bounding box center [1265, 549] width 308 height 38
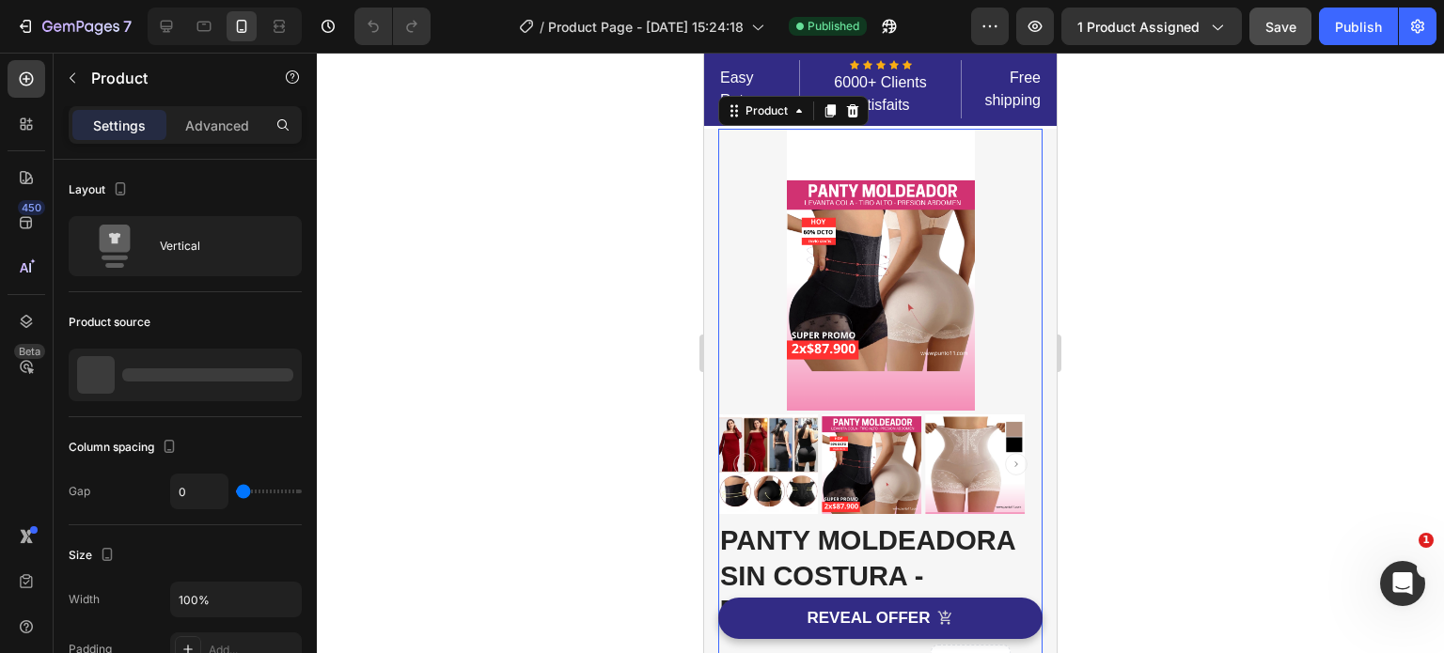
scroll to position [10, 0]
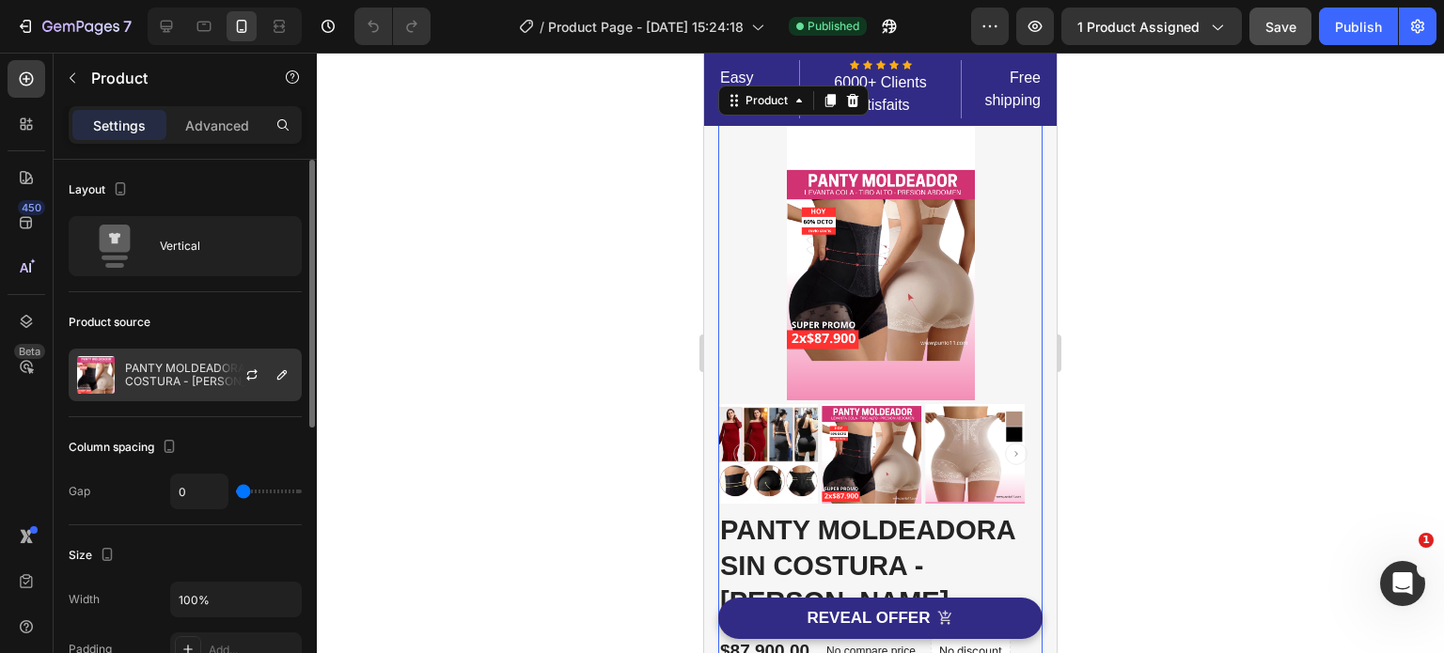
click at [156, 374] on p "PANTY MOLDEADORA SIN COSTURA - [PERSON_NAME]" at bounding box center [209, 375] width 168 height 26
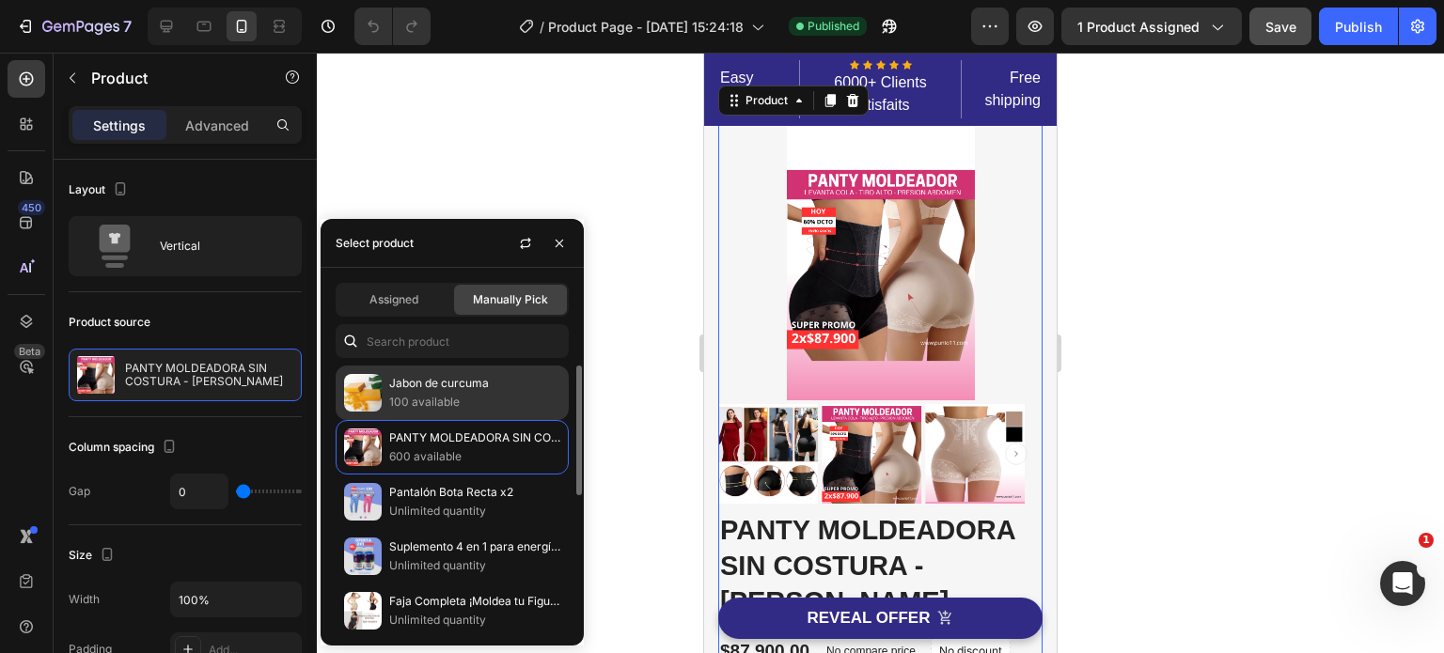
click at [447, 394] on p "100 available" at bounding box center [474, 402] width 171 height 19
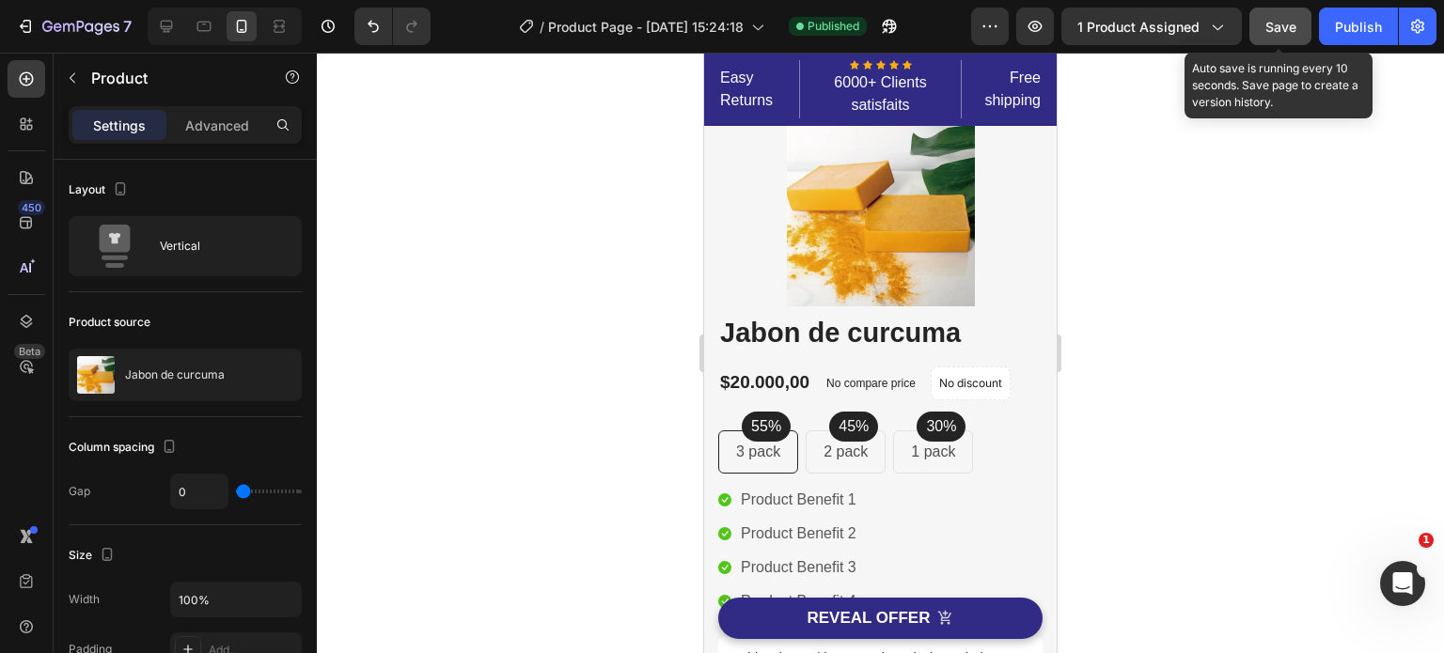
click at [1289, 26] on span "Save" at bounding box center [1280, 27] width 31 height 16
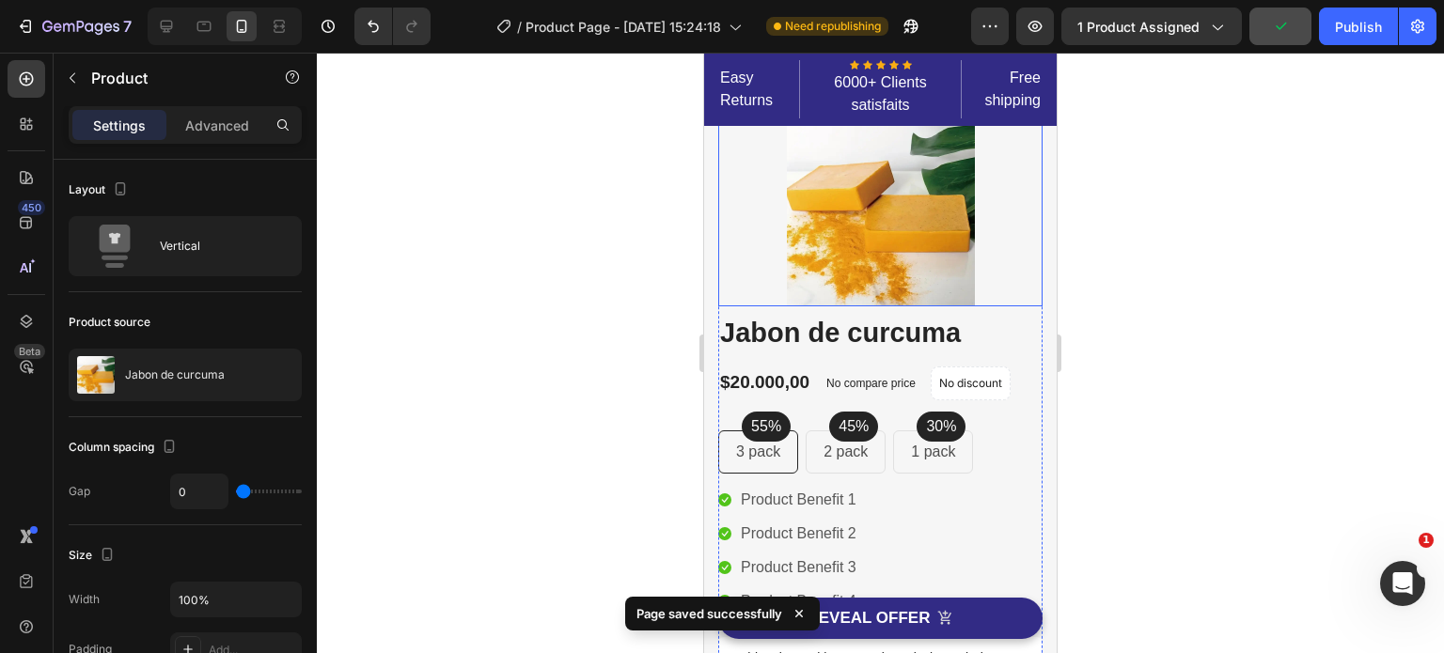
scroll to position [0, 0]
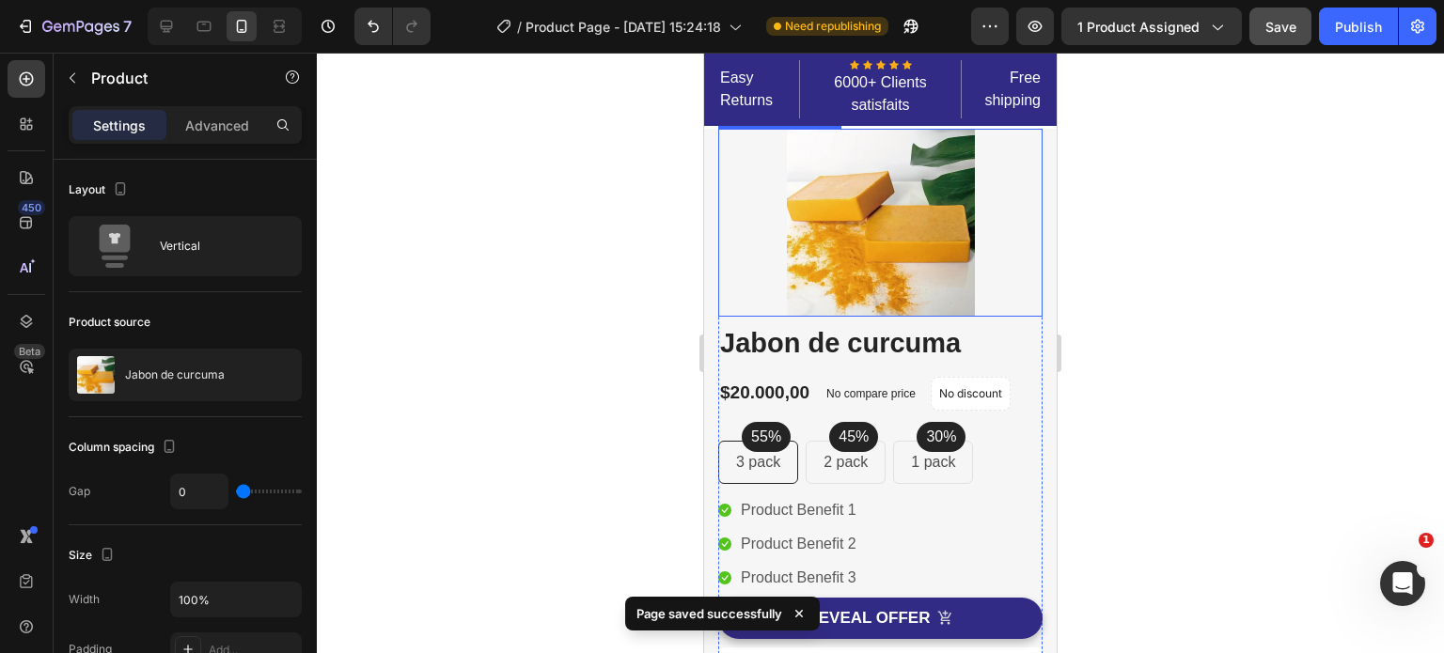
click at [1000, 272] on div at bounding box center [880, 223] width 324 height 188
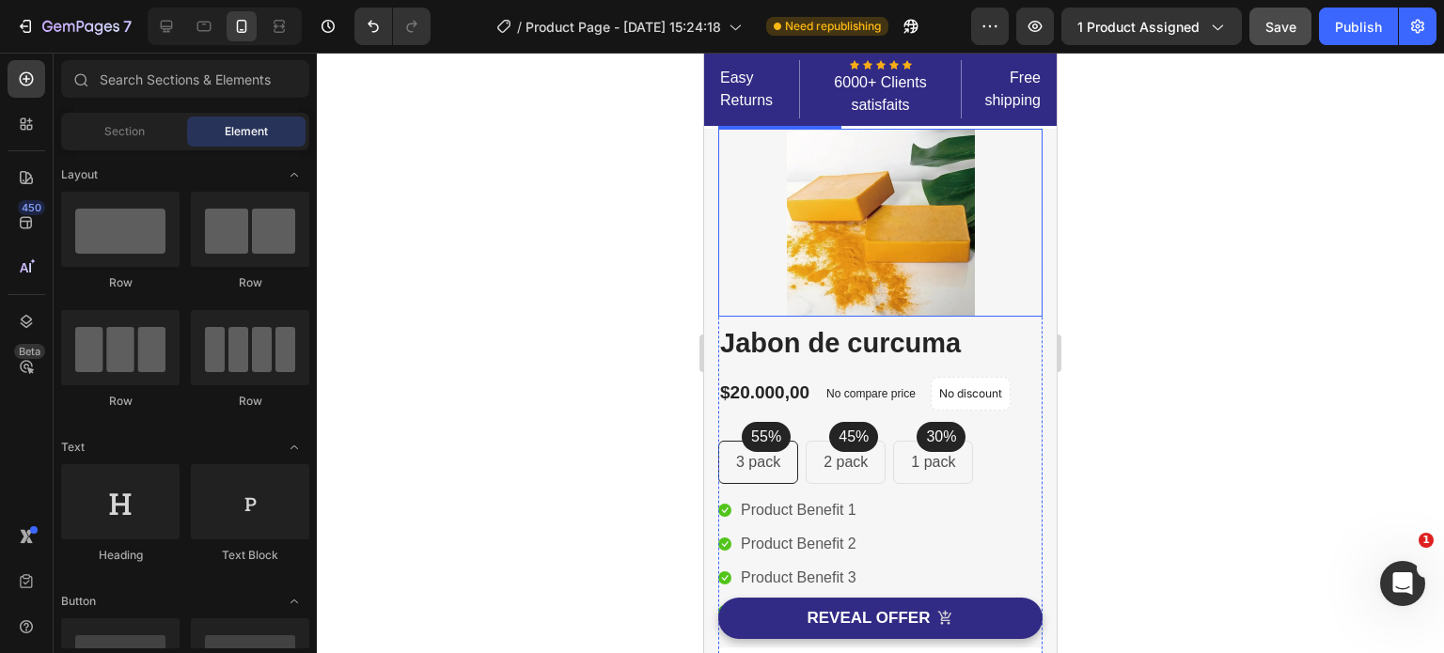
click at [939, 258] on img at bounding box center [881, 223] width 188 height 188
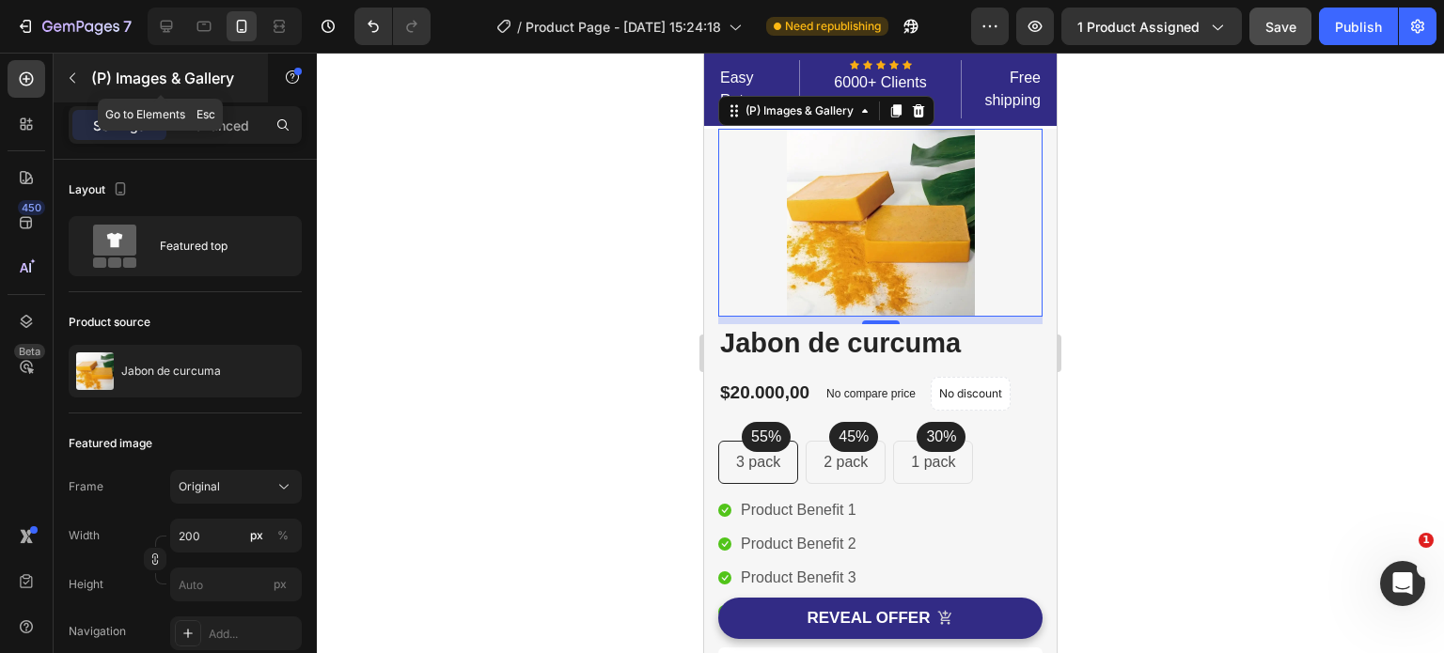
click at [74, 71] on icon "button" at bounding box center [72, 77] width 15 height 15
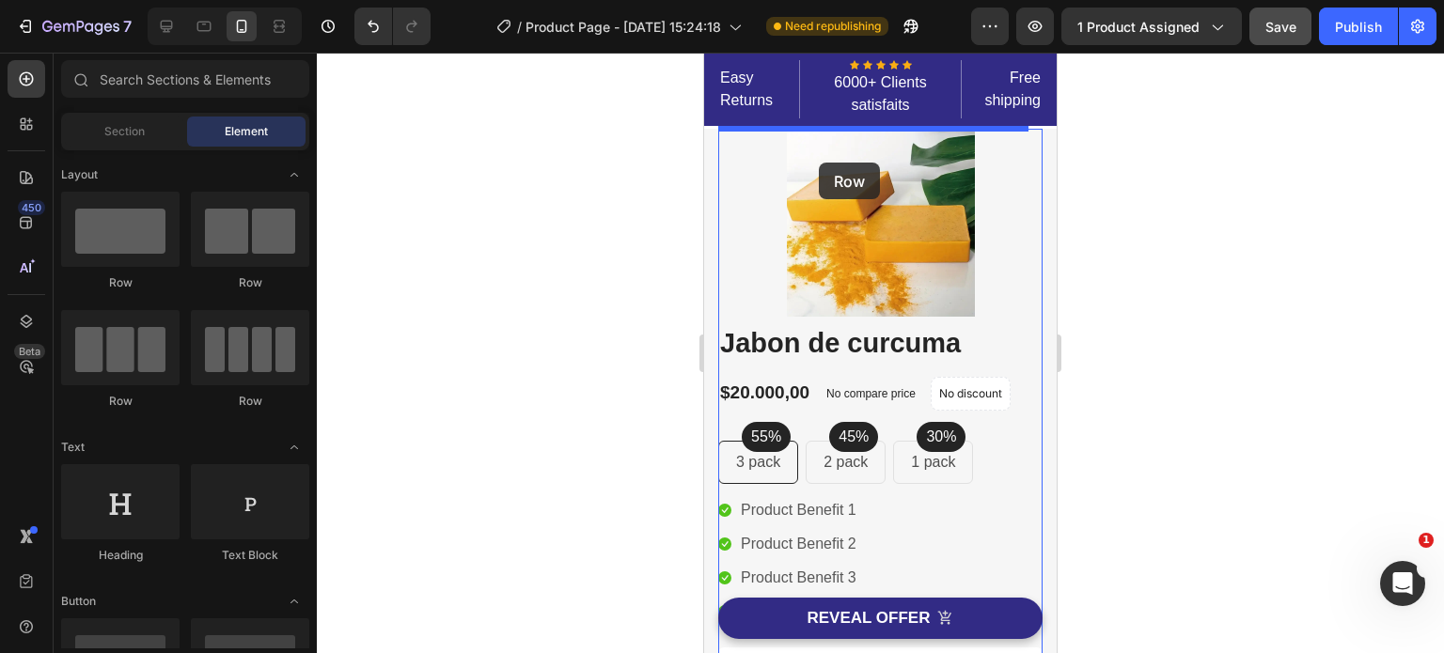
drag, startPoint x: 815, startPoint y: 304, endPoint x: 1846, endPoint y: 301, distance: 1031.0
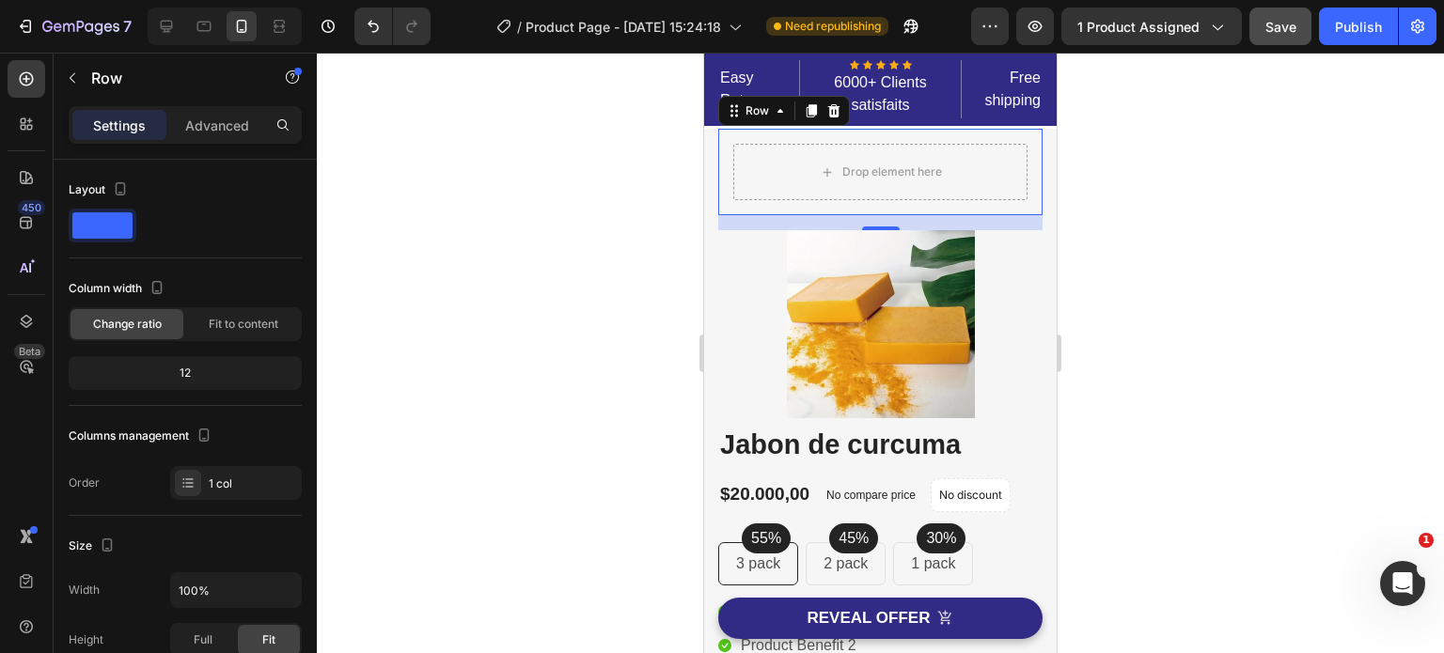
click at [660, 124] on div at bounding box center [880, 353] width 1127 height 601
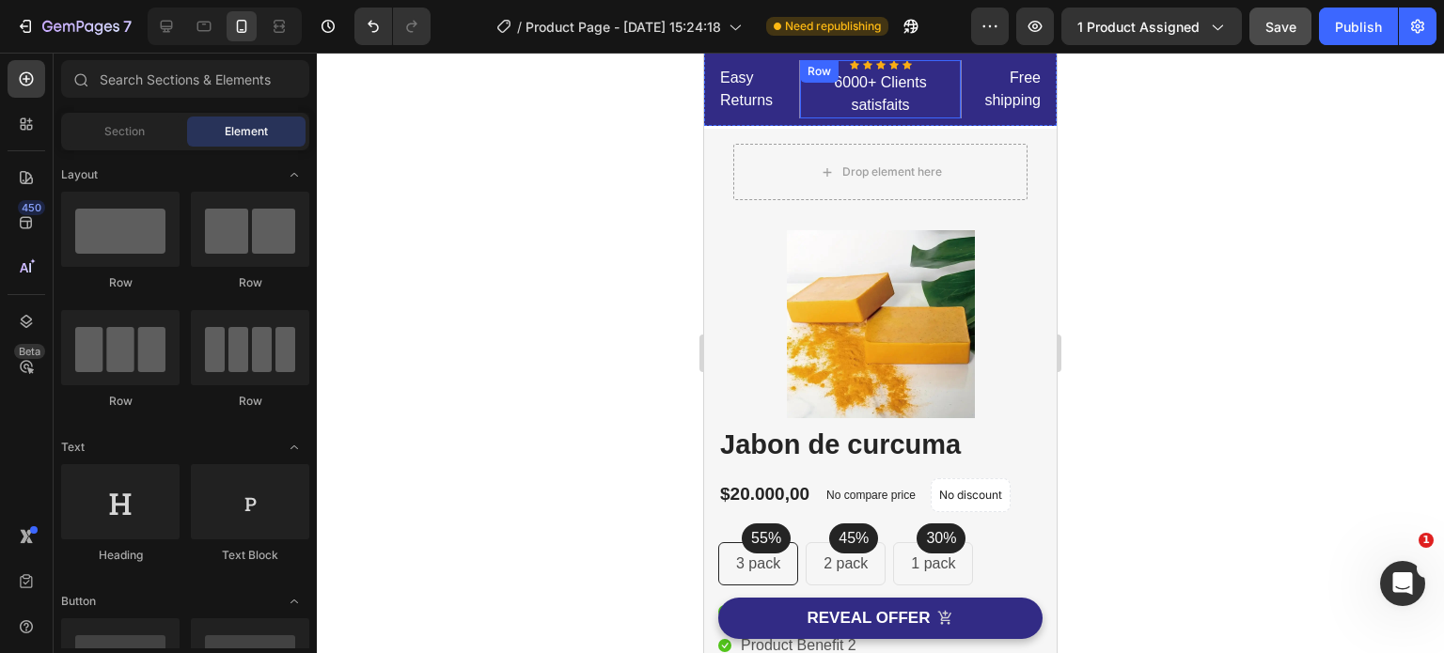
click at [799, 111] on div "Icon Icon Icon Icon Icon Icon List Hoz 6000+ Clients satisfaits Text block Row" at bounding box center [880, 89] width 163 height 58
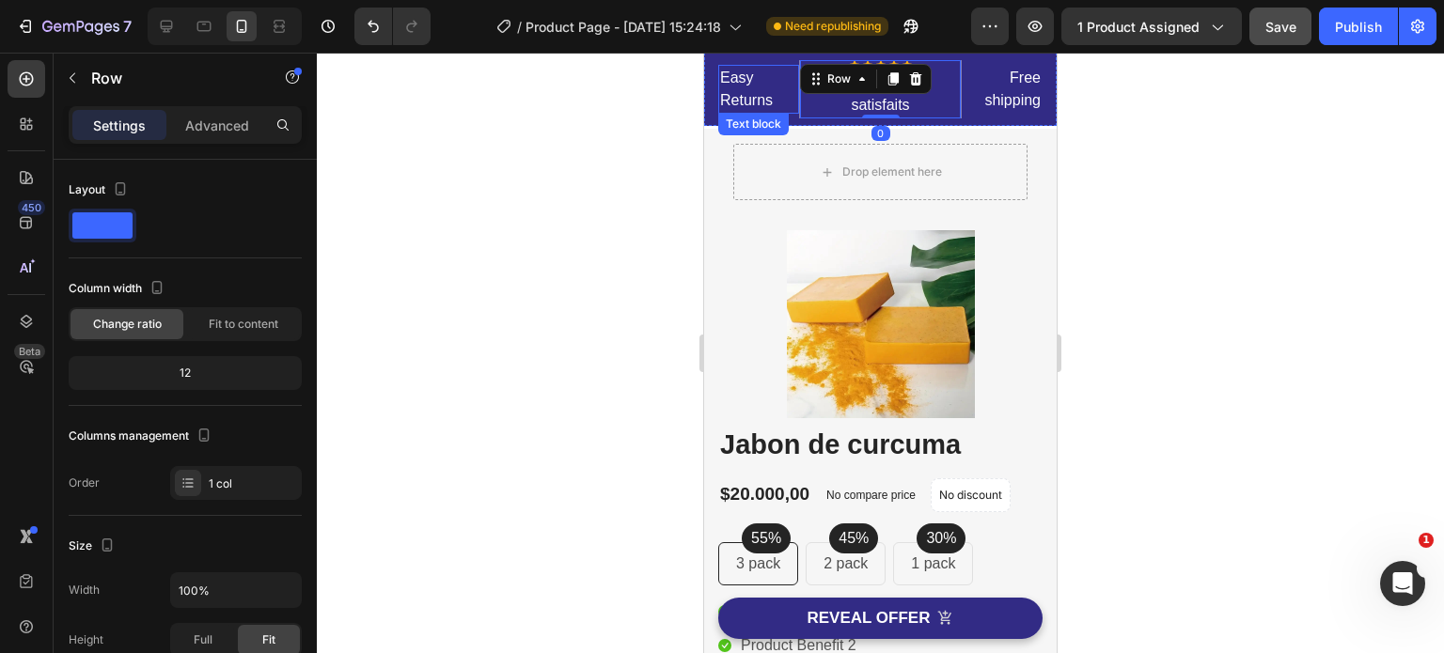
click at [789, 111] on p "Easy Returns" at bounding box center [758, 89] width 77 height 45
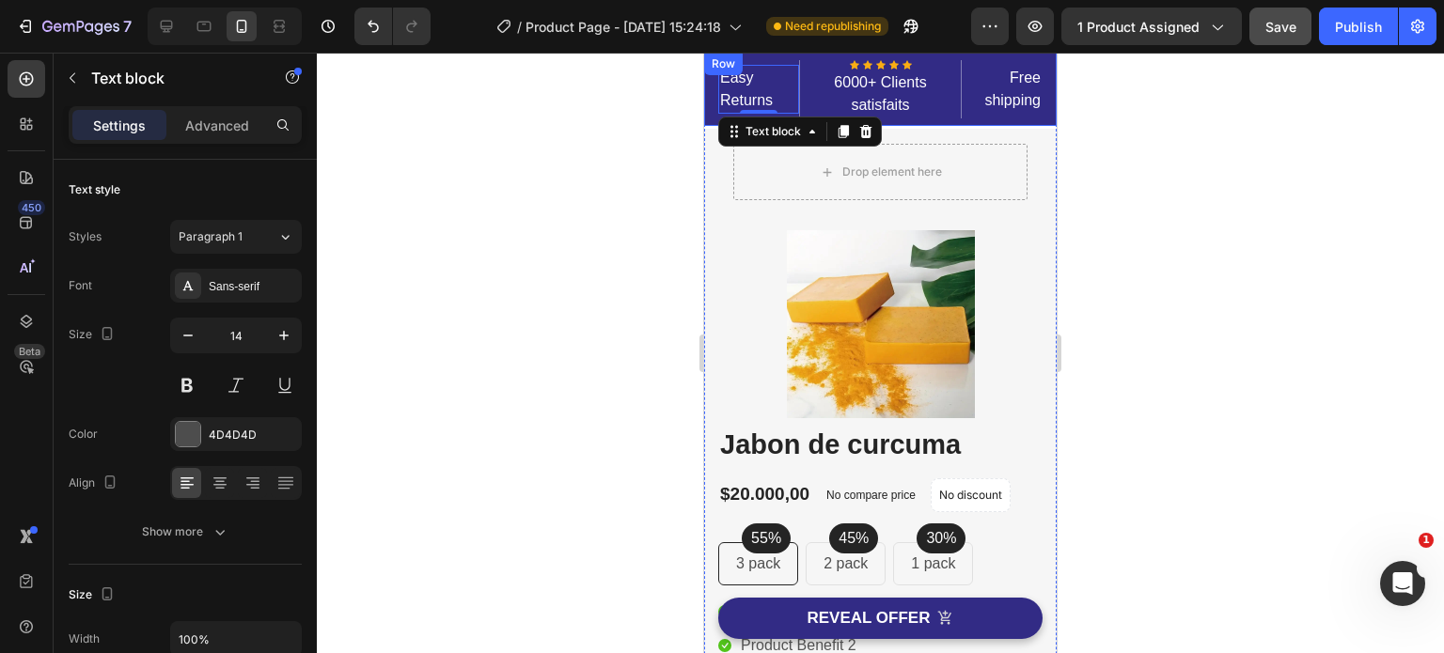
click at [934, 123] on div "Easy Returns Text block 5 Icon Icon Icon Icon Icon Icon List Hoz 6000+ Clients …" at bounding box center [880, 89] width 352 height 73
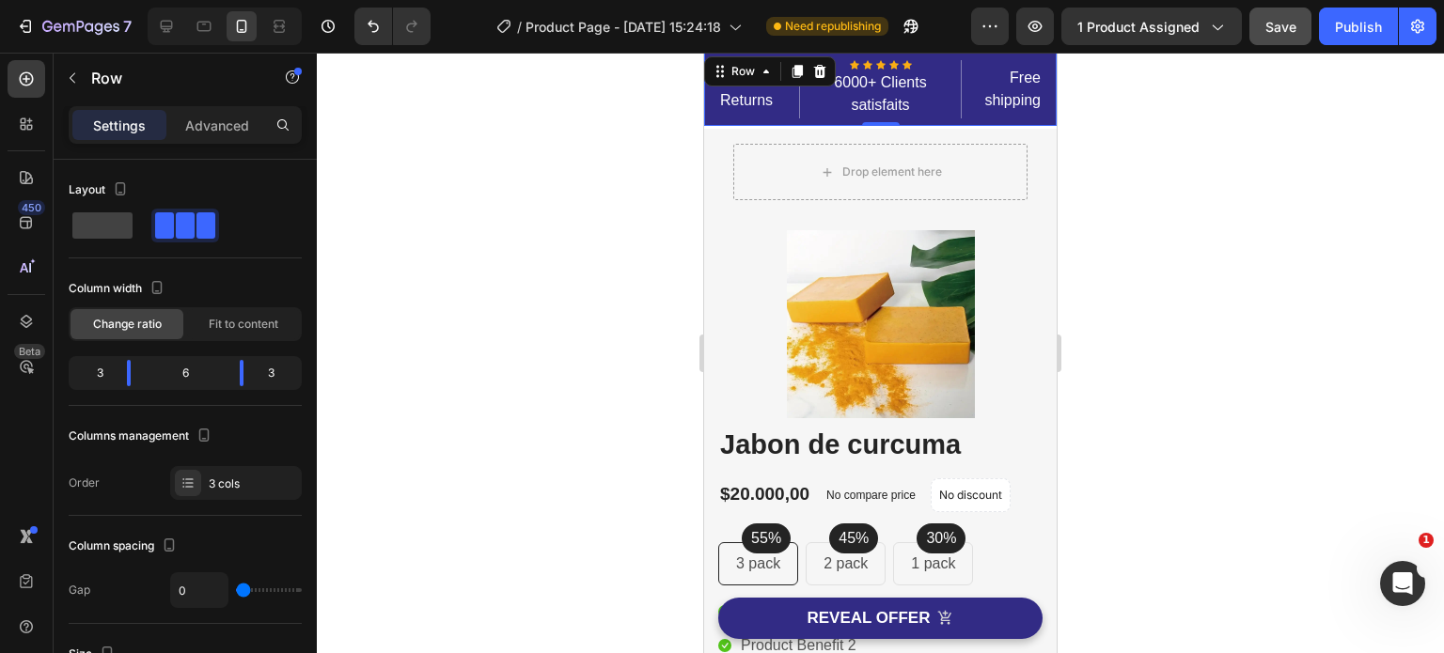
click at [969, 55] on div "Easy Returns Text block Icon Icon Icon Icon Icon Icon List Hoz 6000+ Clients sa…" at bounding box center [880, 89] width 352 height 73
click at [943, 119] on div "Easy Returns Text block Icon Icon Icon Icon Icon Icon List Hoz 6000+ Clients sa…" at bounding box center [880, 89] width 352 height 73
click at [820, 68] on icon at bounding box center [820, 71] width 12 height 13
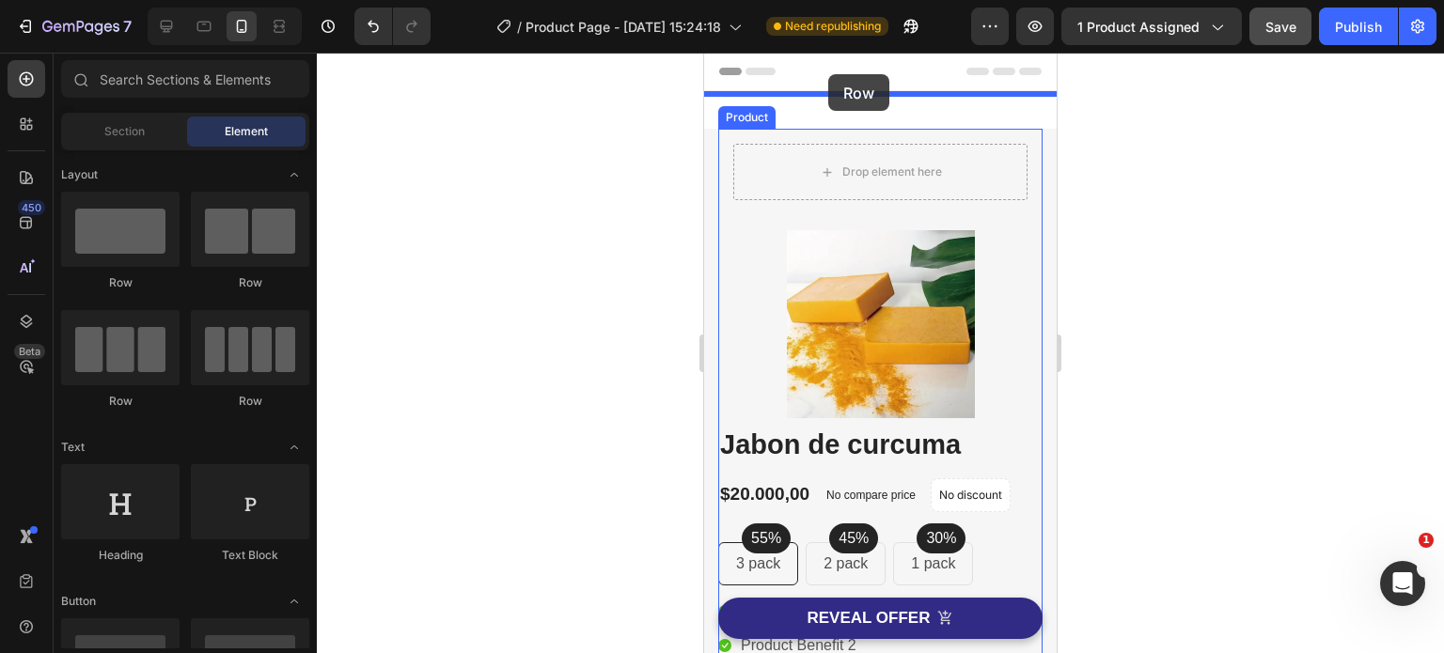
drag, startPoint x: 843, startPoint y: 296, endPoint x: 830, endPoint y: 74, distance: 222.2
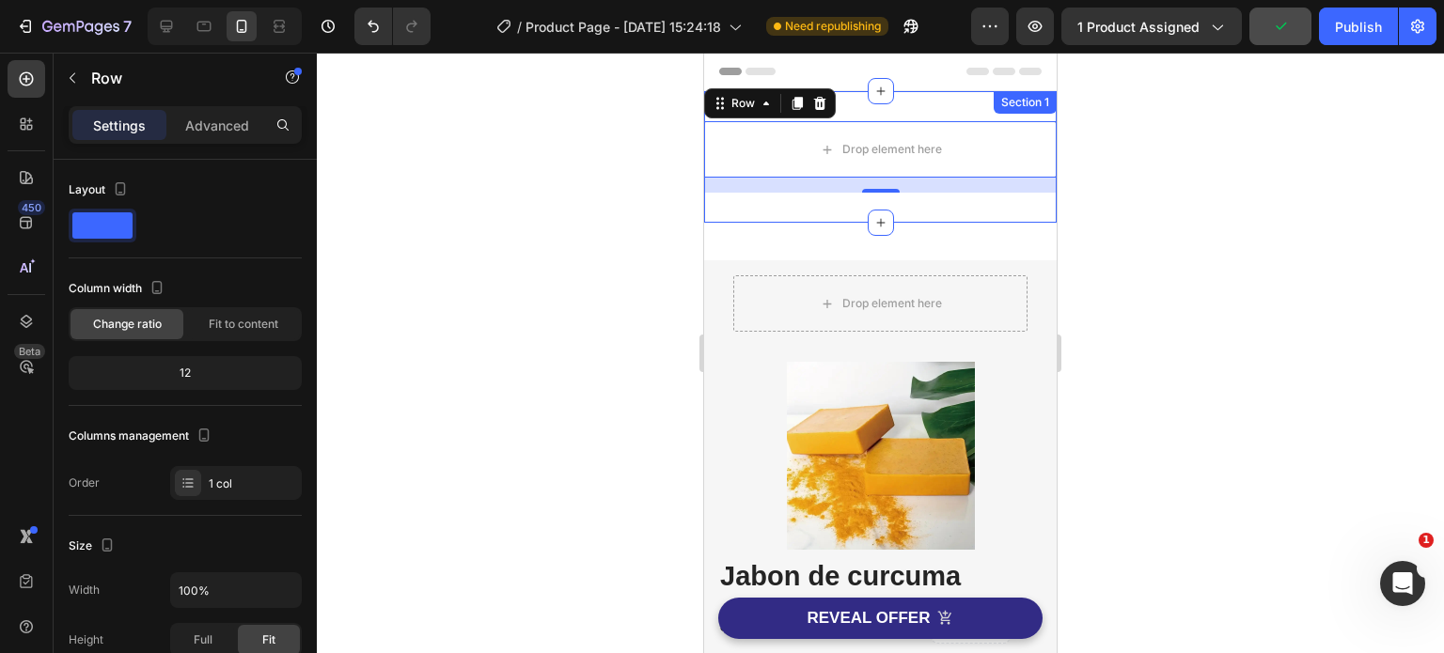
click at [959, 106] on div "Drop element here Row 16 Section 1" at bounding box center [880, 157] width 352 height 132
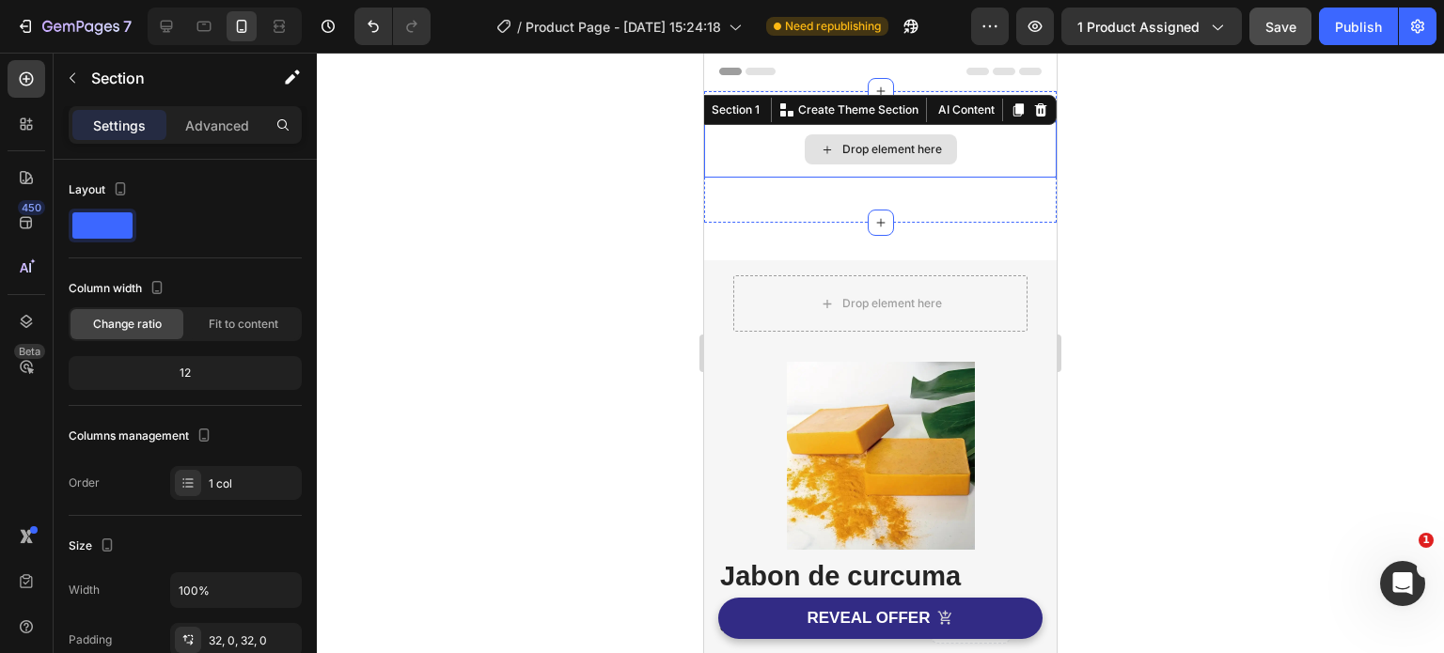
click at [989, 165] on div "Drop element here" at bounding box center [880, 149] width 352 height 56
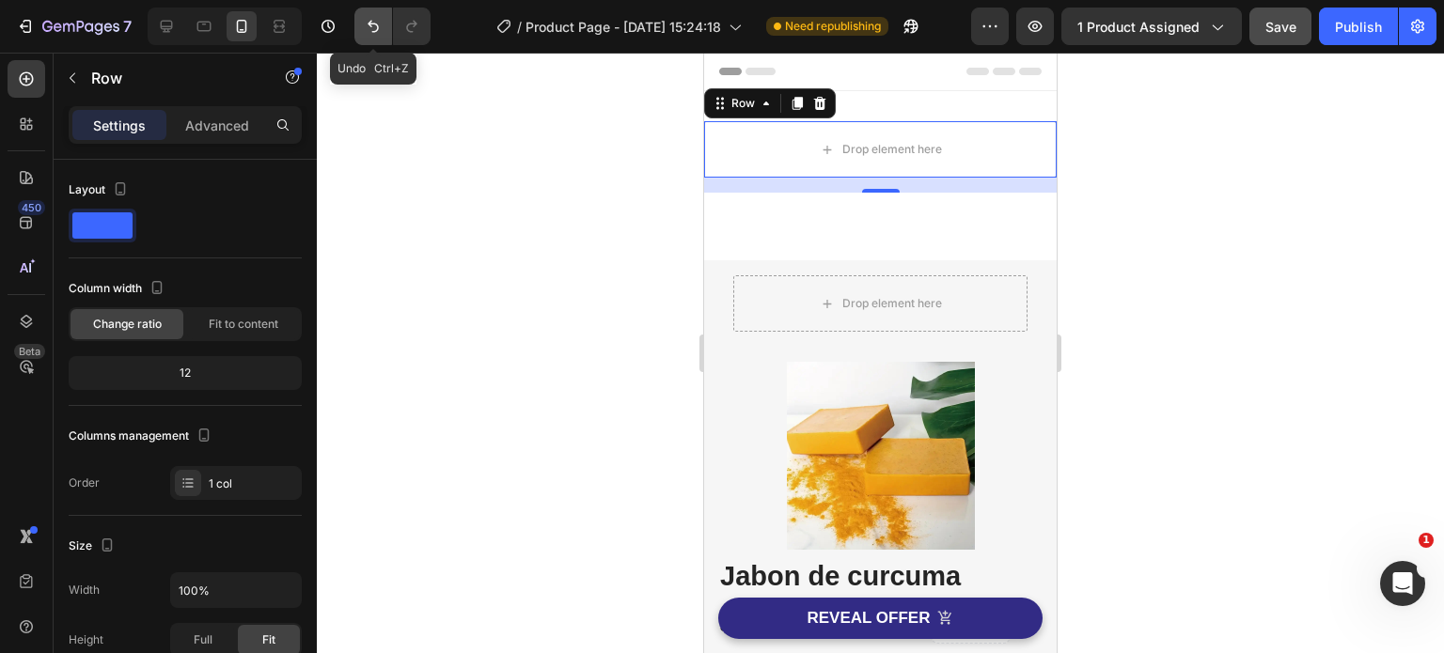
click at [372, 32] on icon "Undo/Redo" at bounding box center [373, 26] width 19 height 19
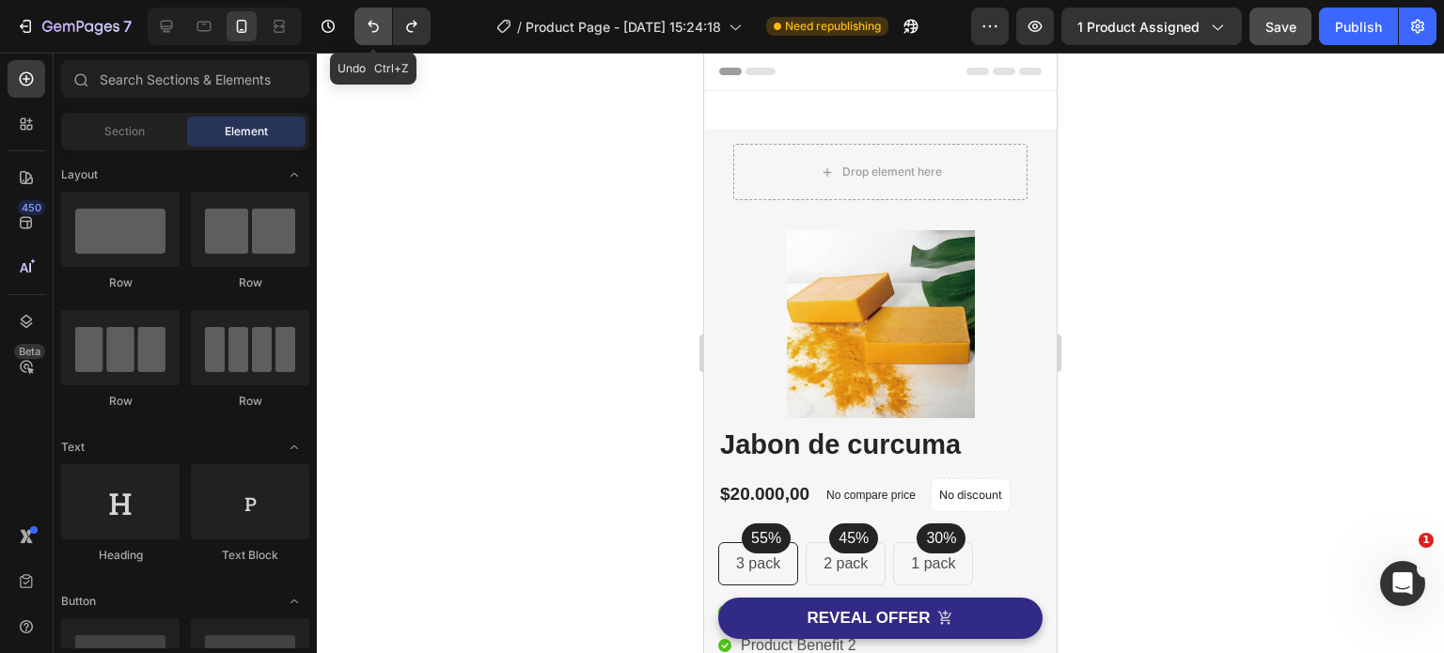
click at [372, 32] on icon "Undo/Redo" at bounding box center [372, 27] width 11 height 12
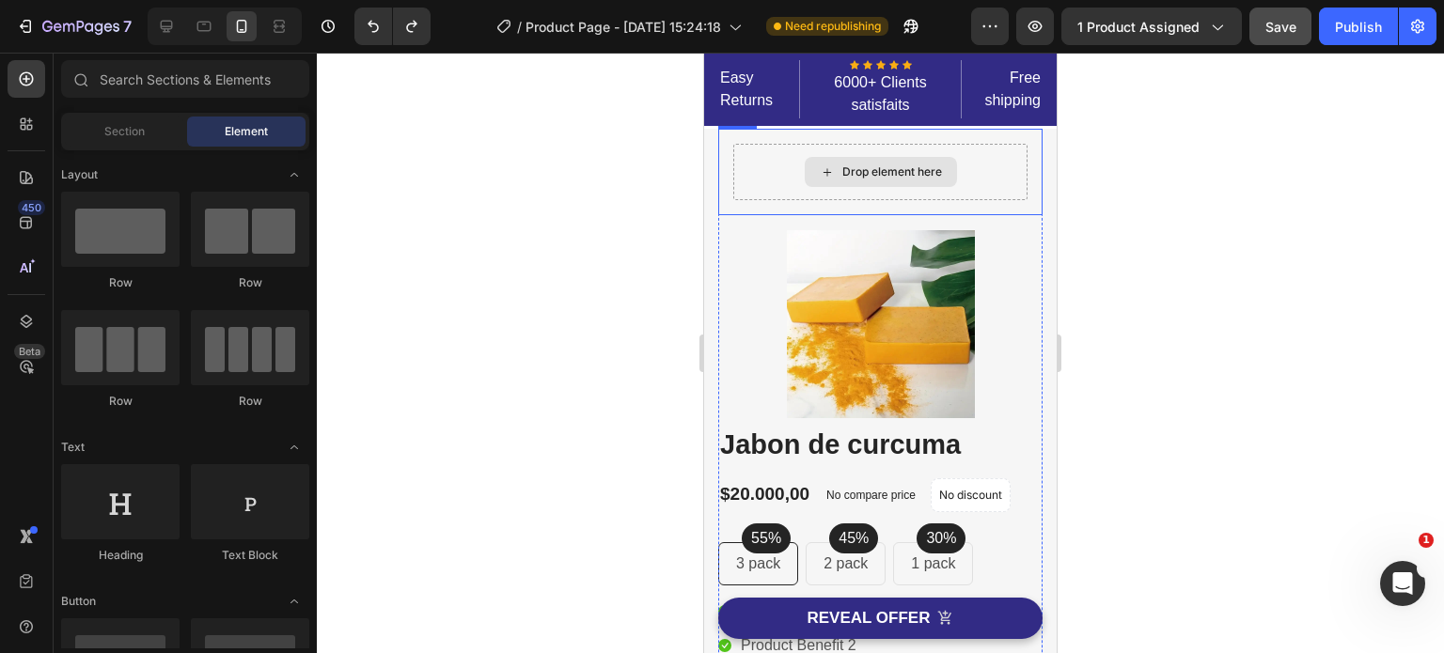
click at [982, 175] on div "Drop element here" at bounding box center [880, 172] width 294 height 56
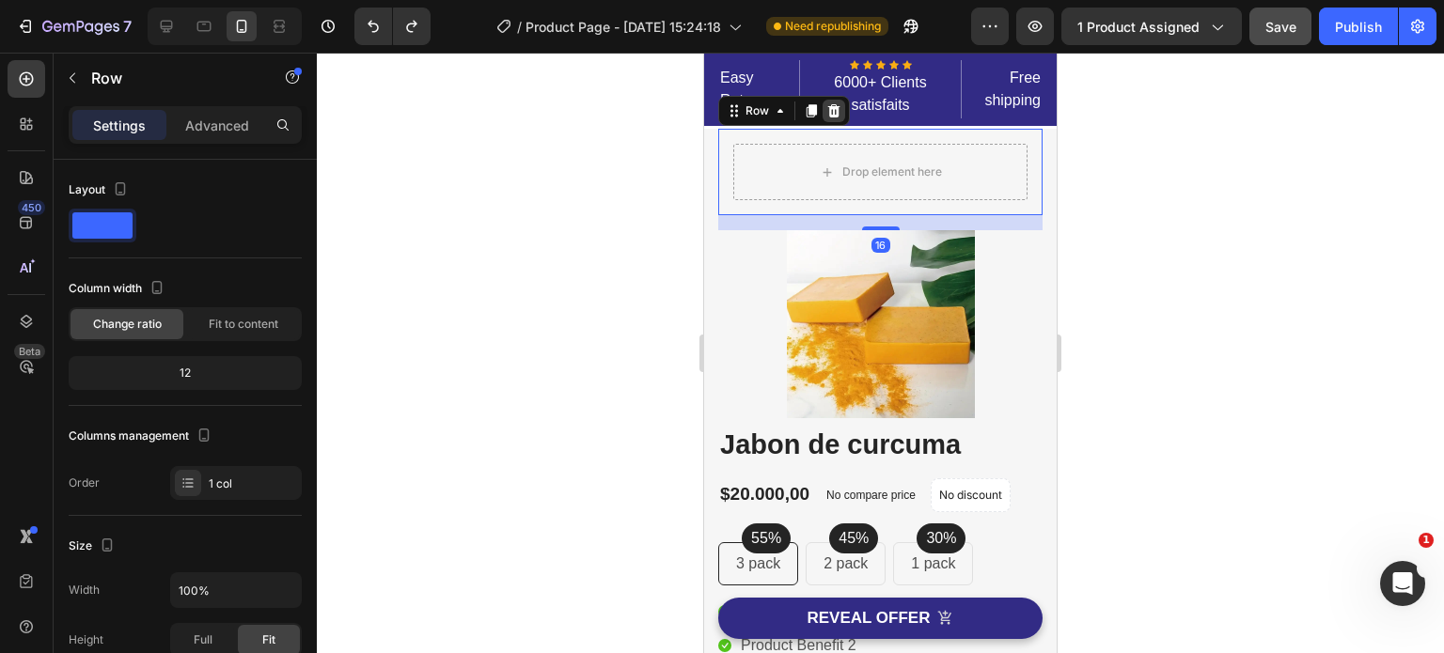
click at [836, 108] on icon at bounding box center [834, 110] width 12 height 13
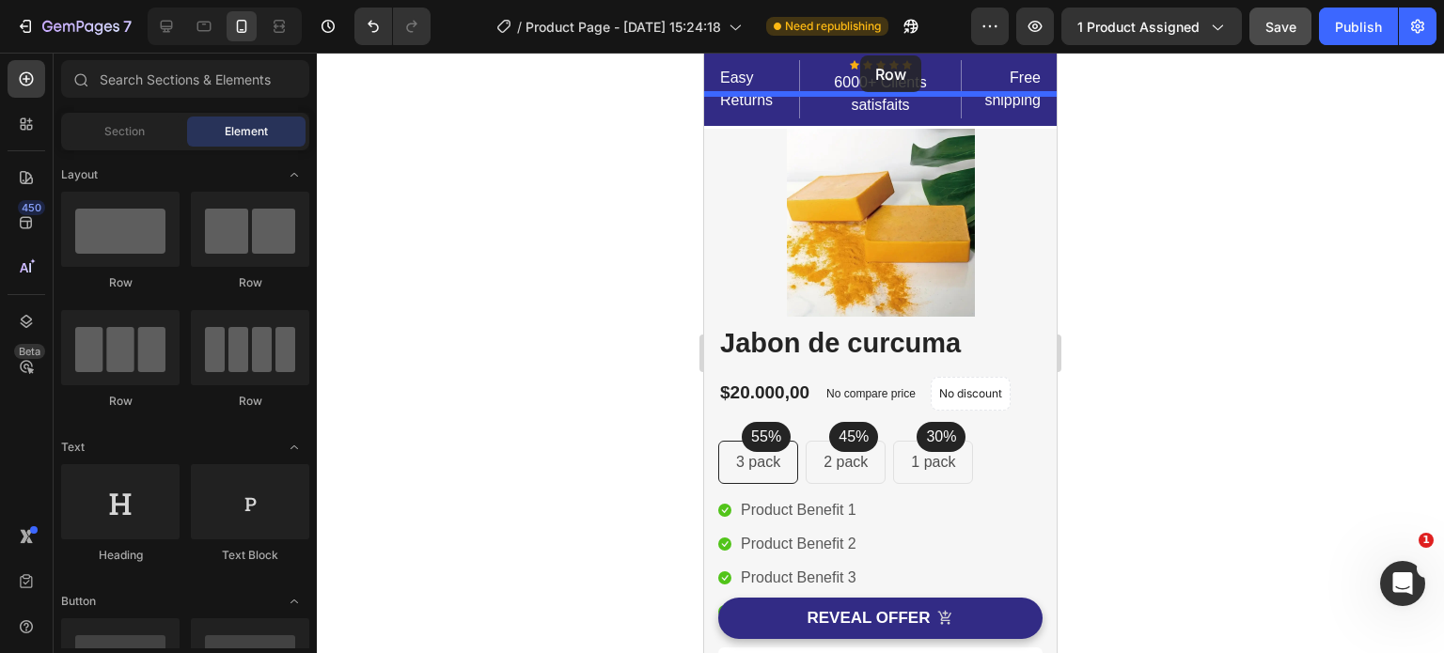
drag, startPoint x: 821, startPoint y: 290, endPoint x: 860, endPoint y: 55, distance: 238.1
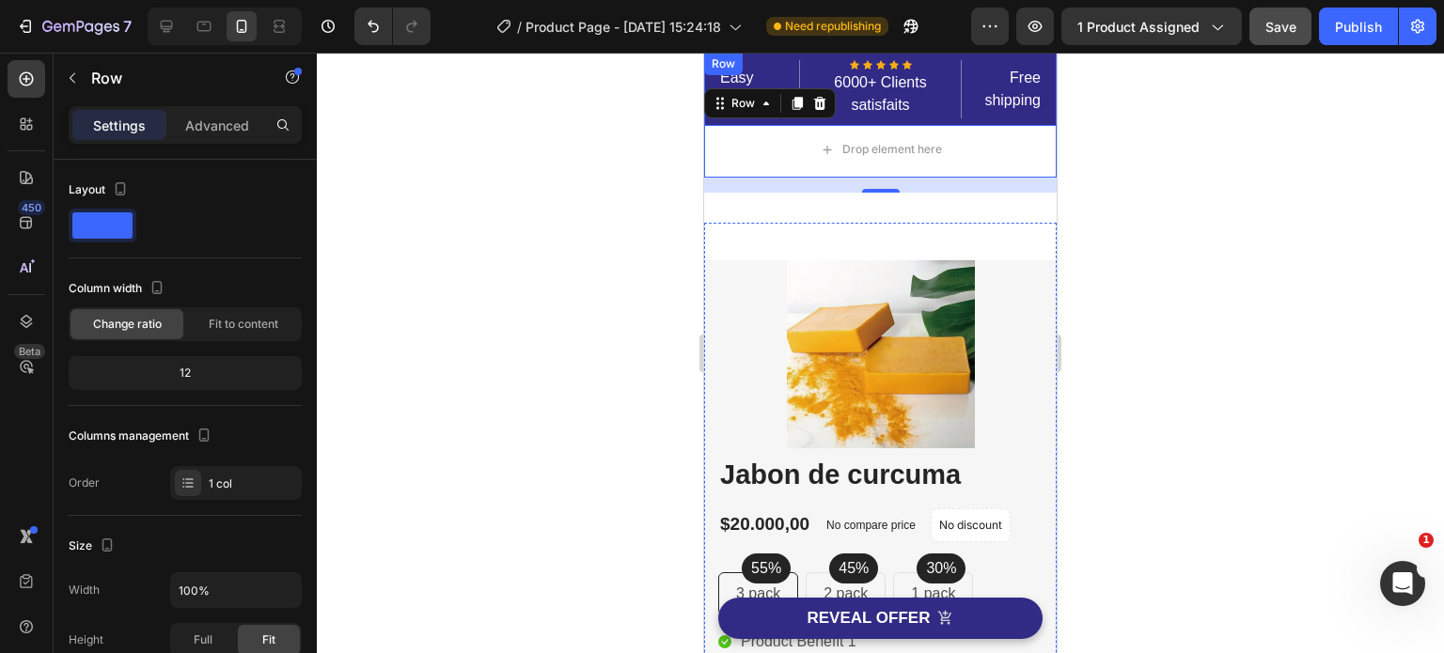
click at [996, 58] on div "Easy Returns Text block Icon Icon Icon Icon Icon Icon List Hoz 6000+ Clients sa…" at bounding box center [880, 89] width 352 height 73
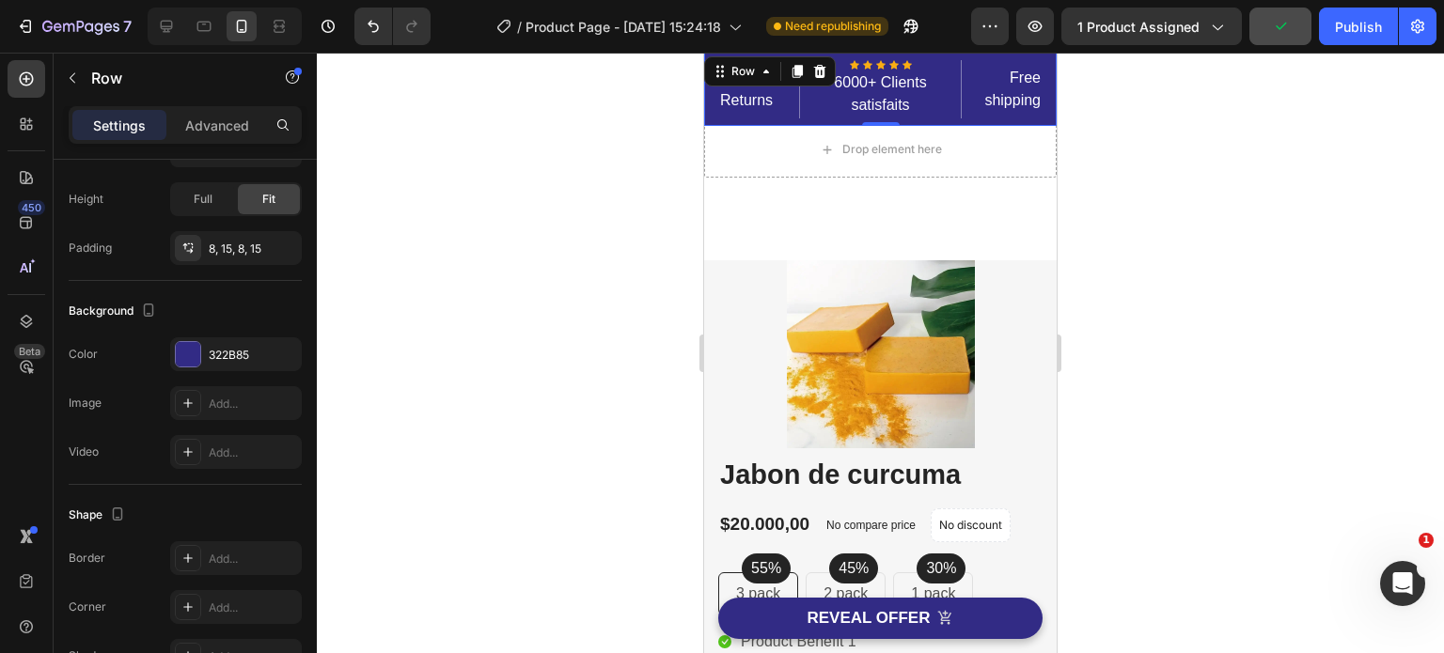
click at [818, 67] on icon at bounding box center [820, 71] width 12 height 13
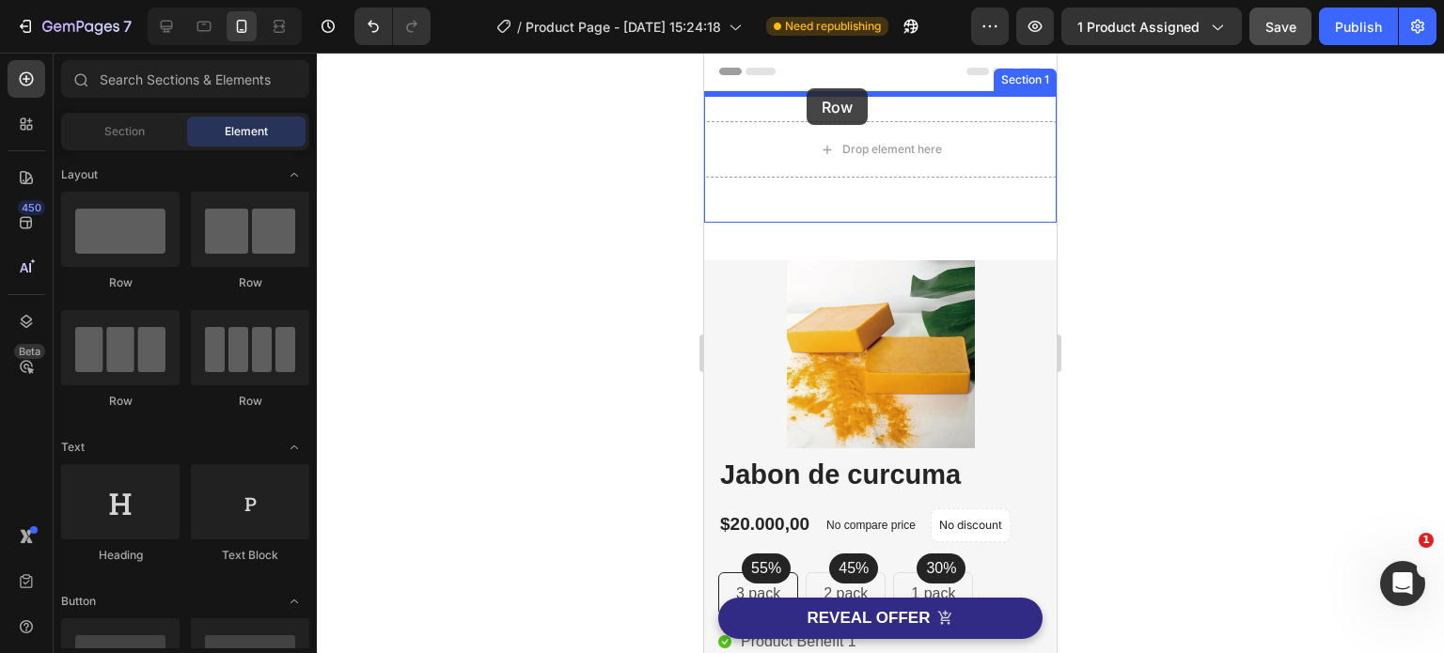
drag, startPoint x: 836, startPoint y: 298, endPoint x: 806, endPoint y: 88, distance: 211.6
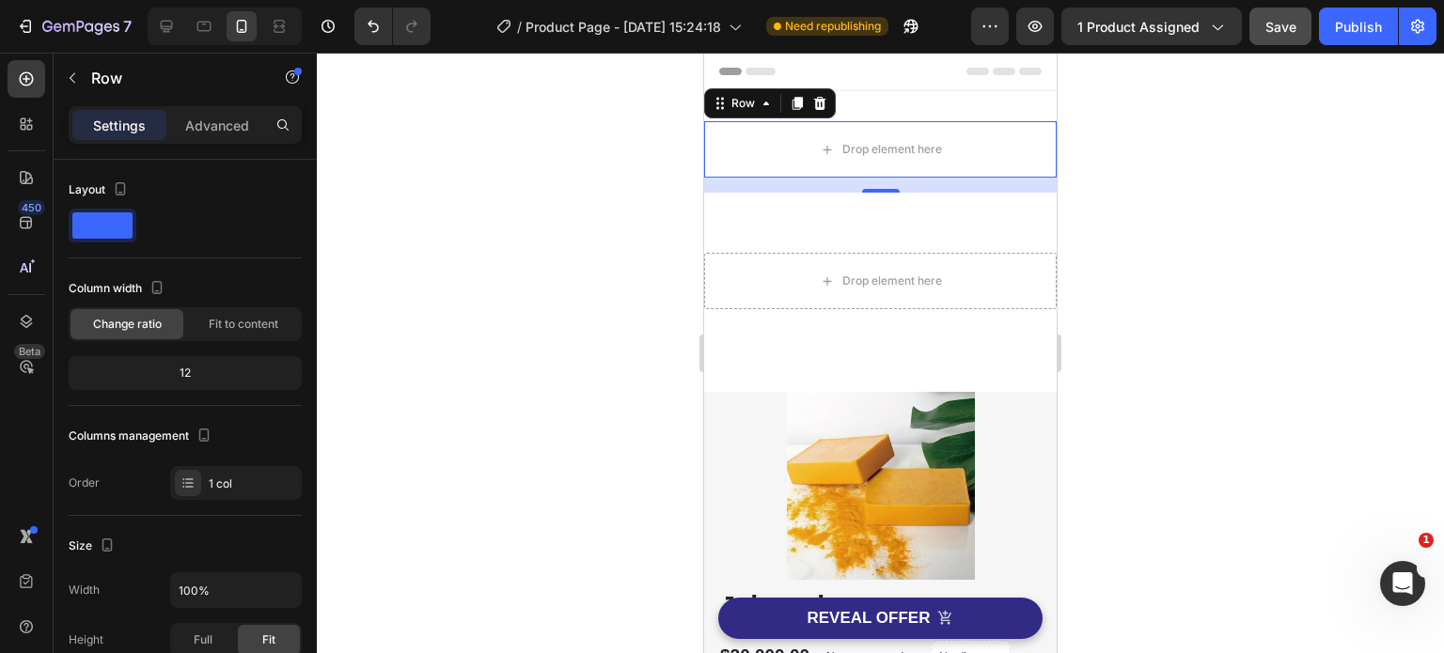
click at [1135, 174] on div at bounding box center [880, 353] width 1127 height 601
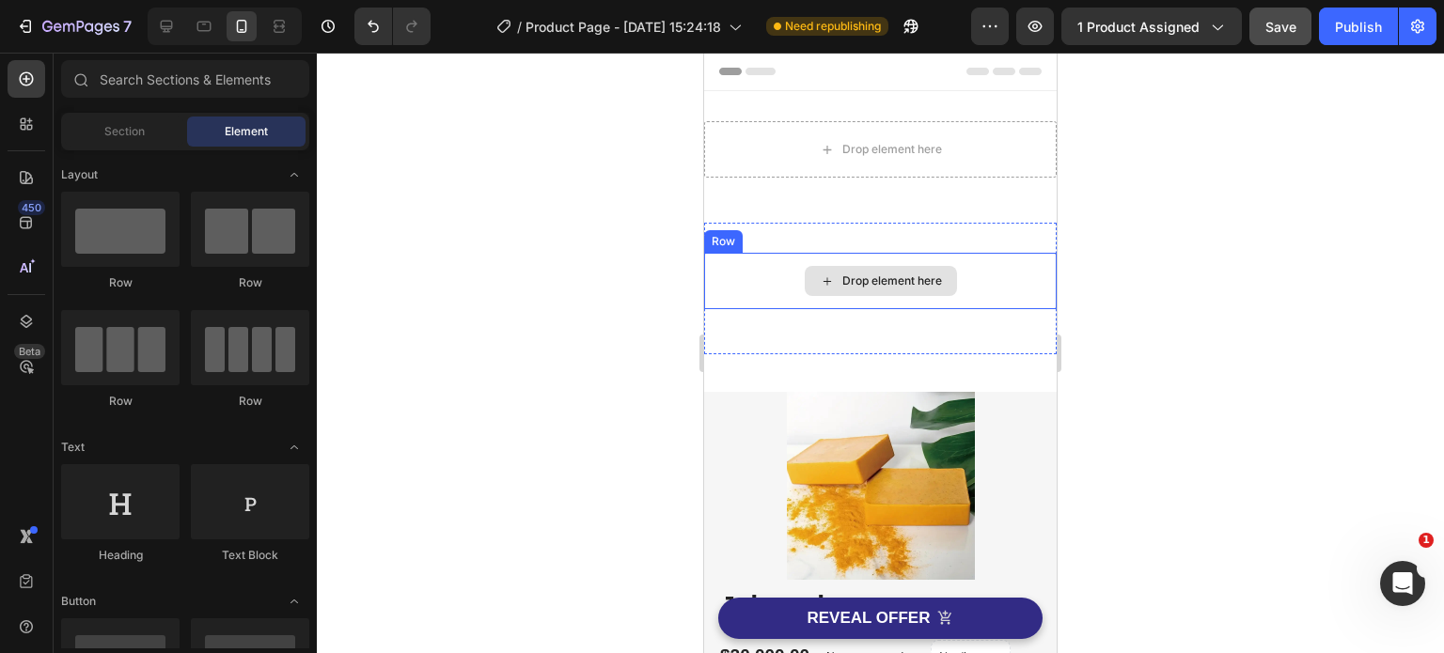
click at [949, 271] on div "Drop element here" at bounding box center [880, 281] width 352 height 56
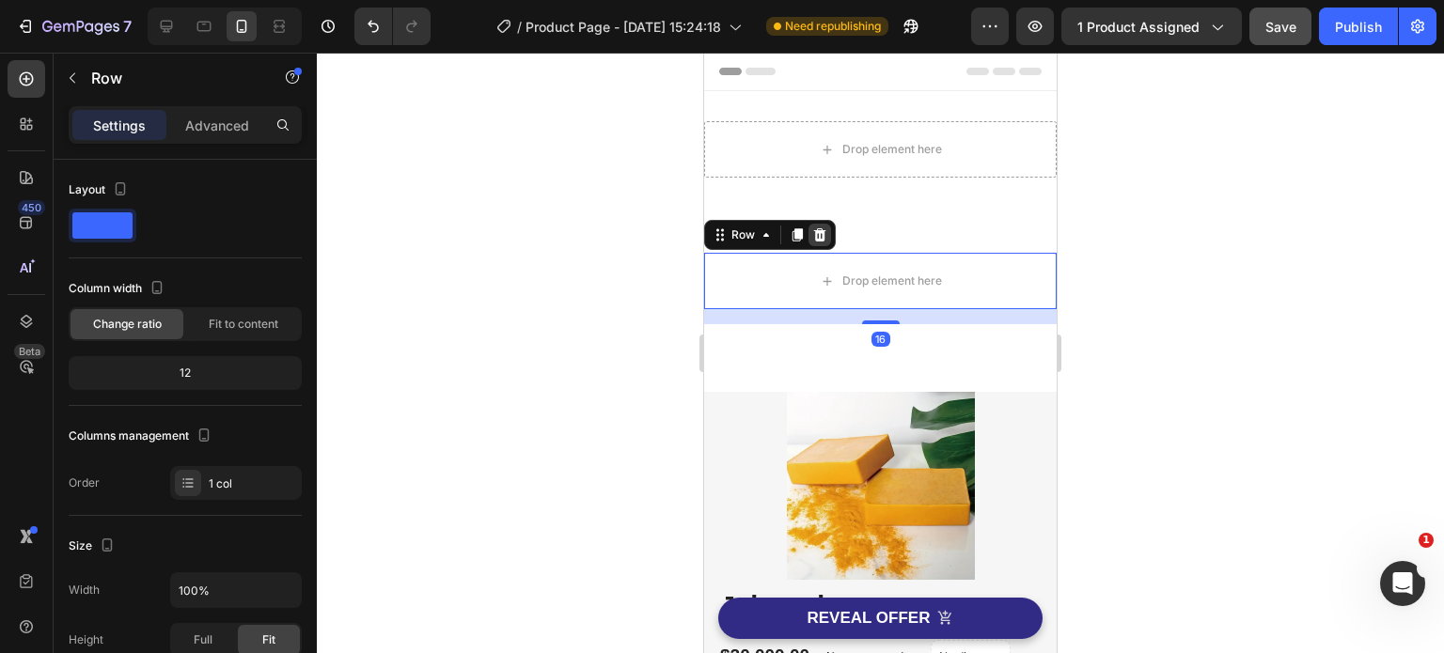
click at [823, 236] on icon at bounding box center [819, 234] width 15 height 15
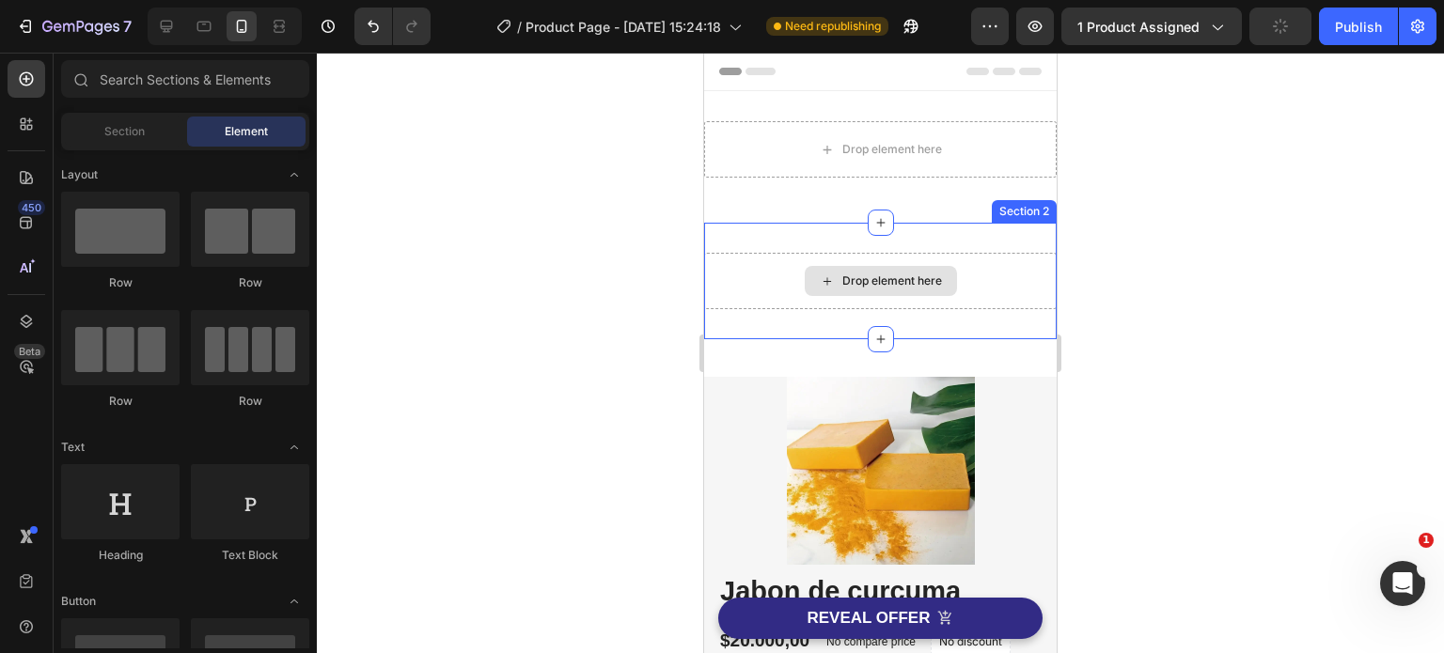
click at [1021, 294] on div "Drop element here" at bounding box center [880, 281] width 352 height 56
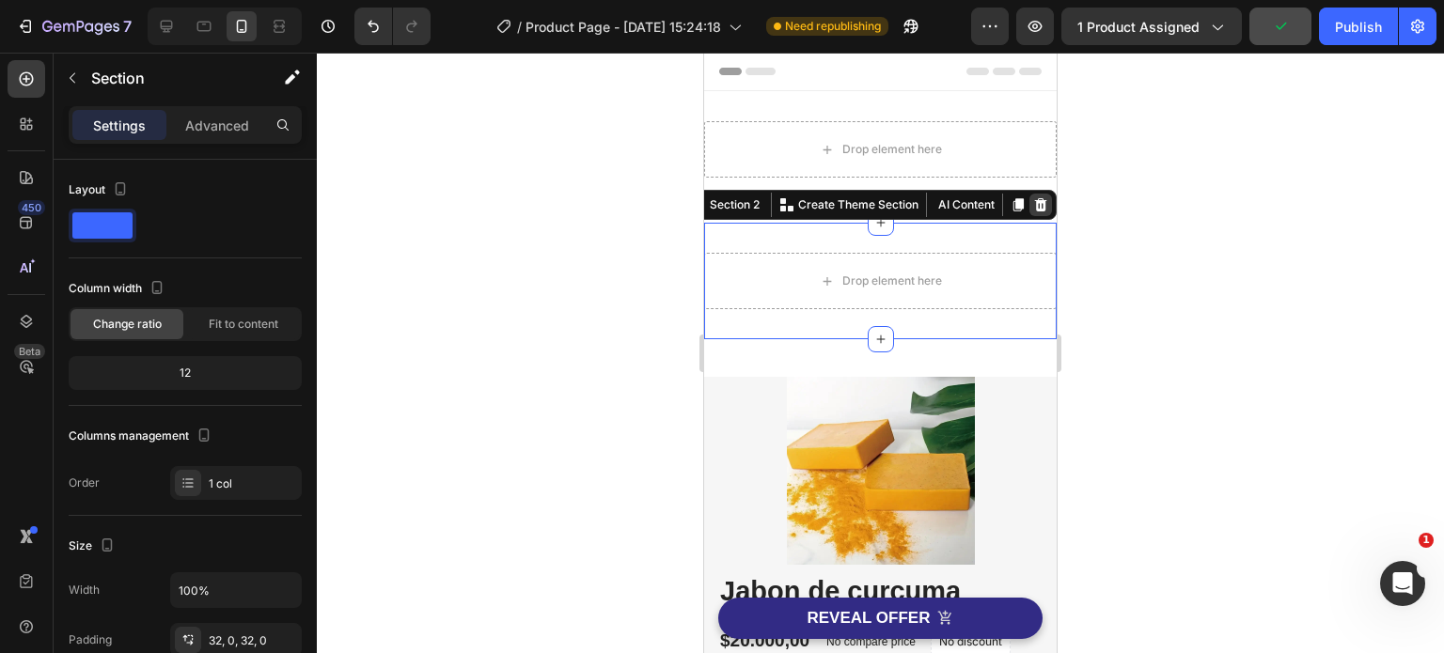
click at [1033, 205] on icon at bounding box center [1040, 204] width 15 height 15
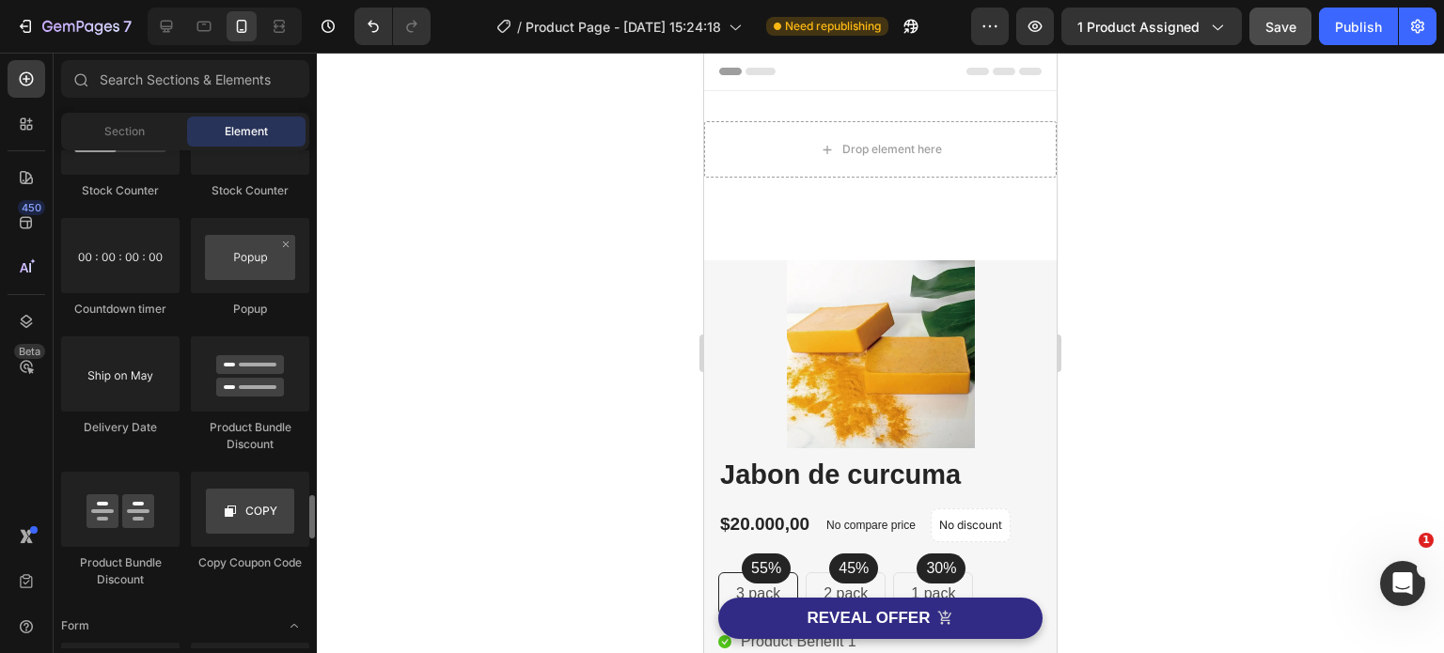
scroll to position [3853, 0]
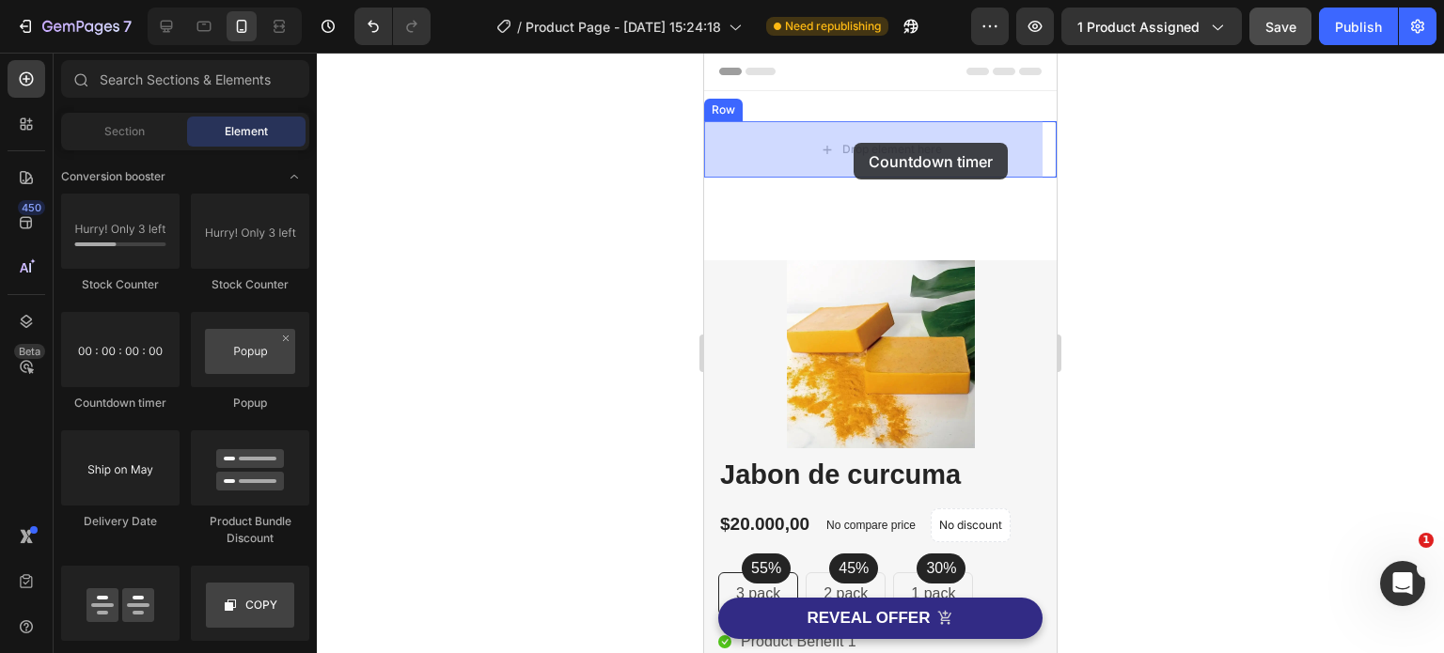
drag, startPoint x: 823, startPoint y: 425, endPoint x: 853, endPoint y: 143, distance: 283.5
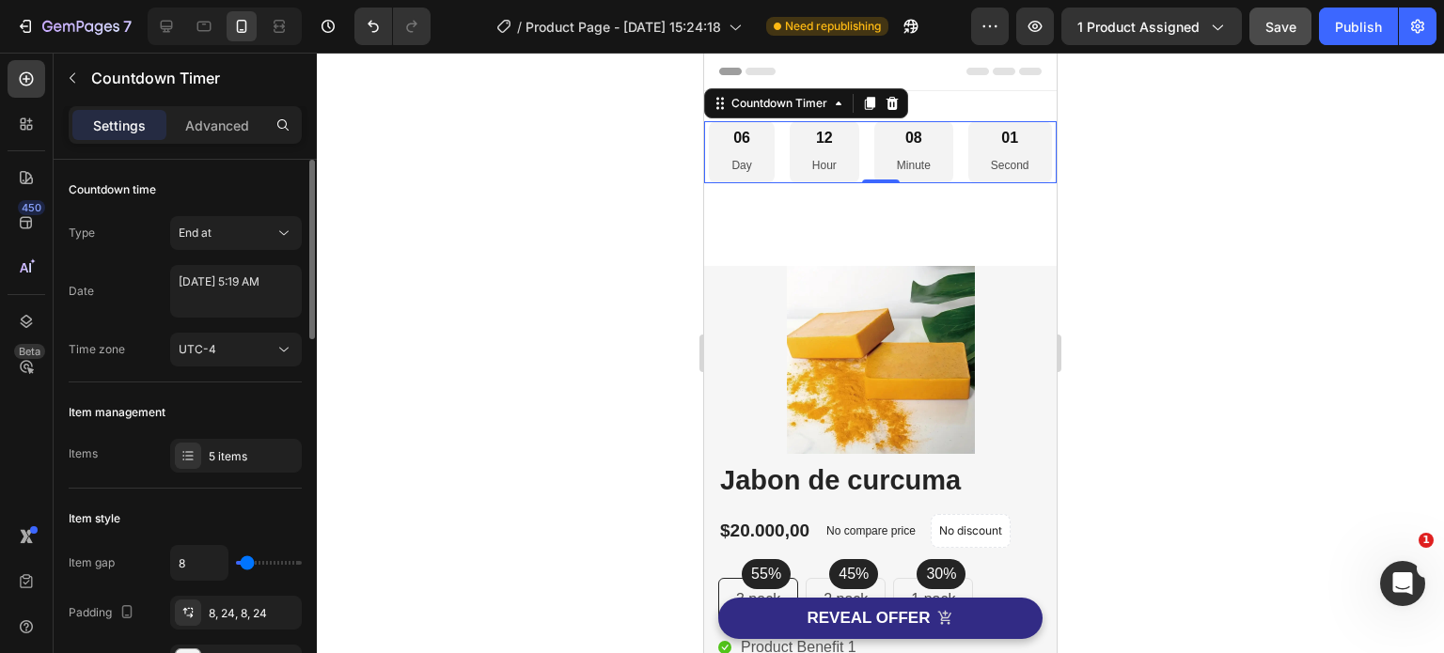
type input "6"
type input "4"
type input "2"
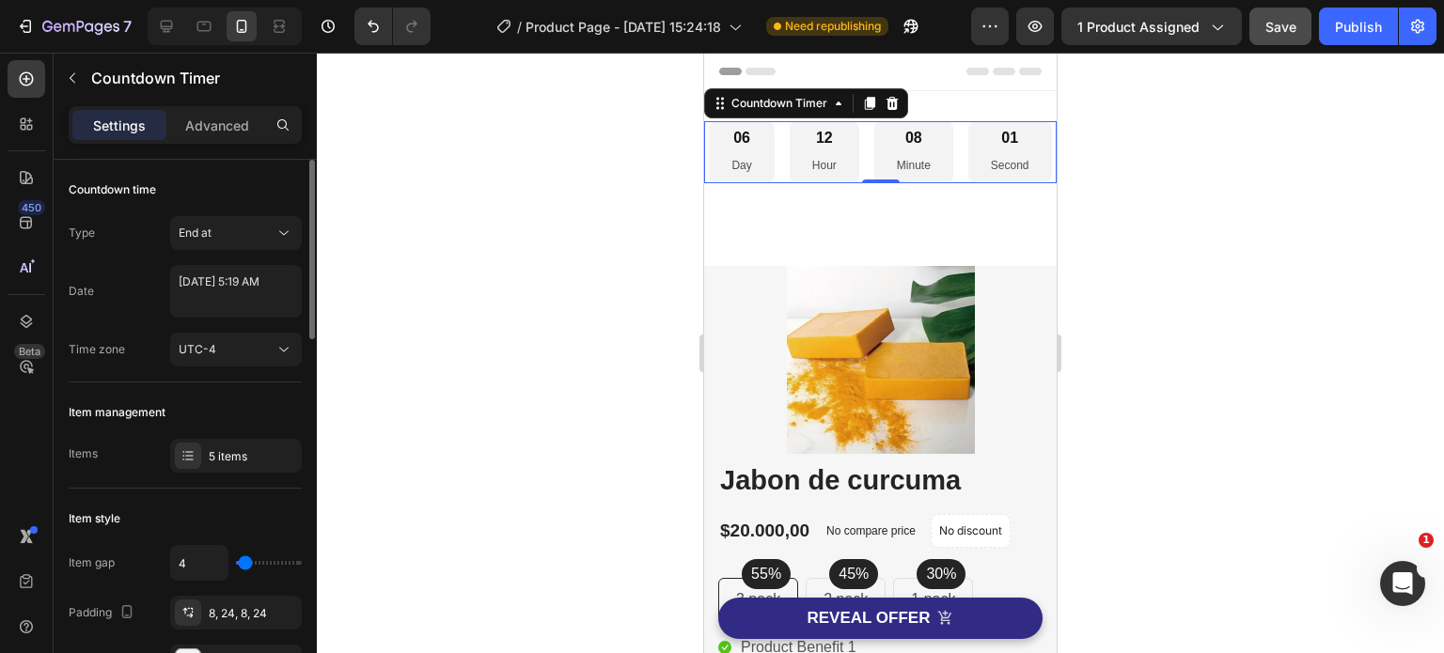
type input "2"
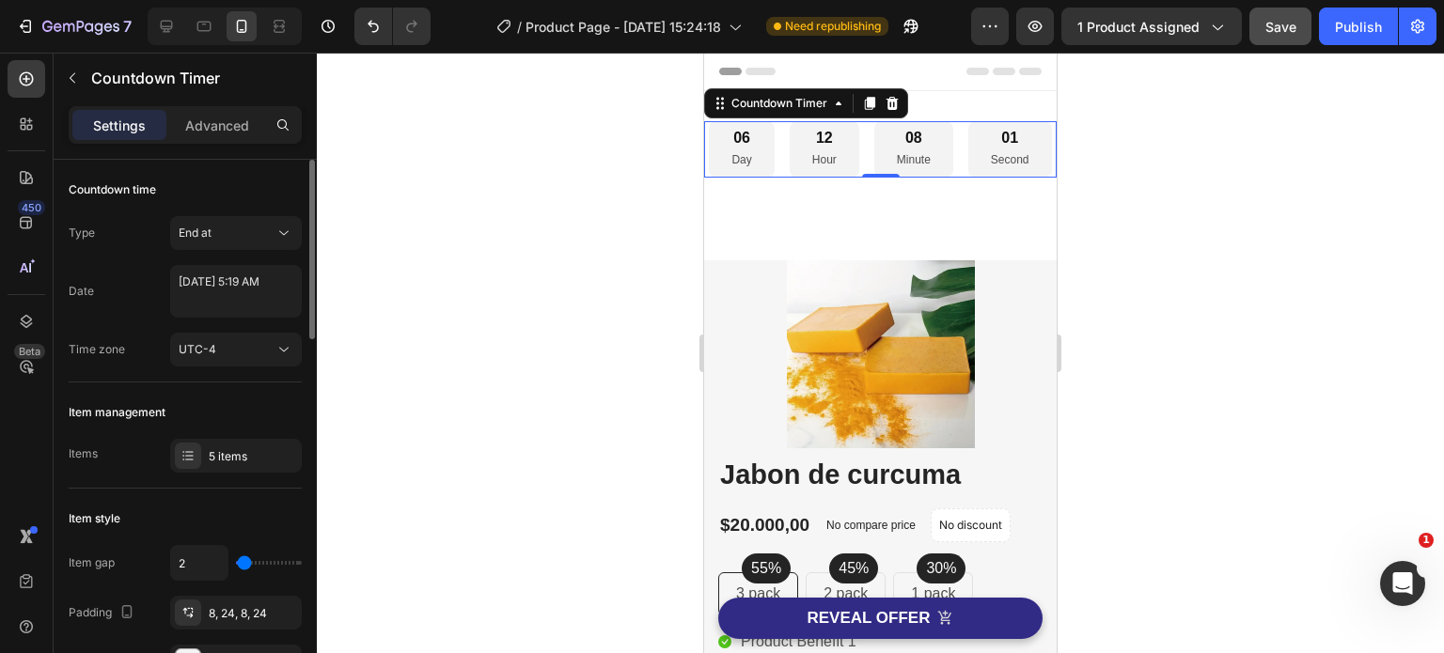
type input "0"
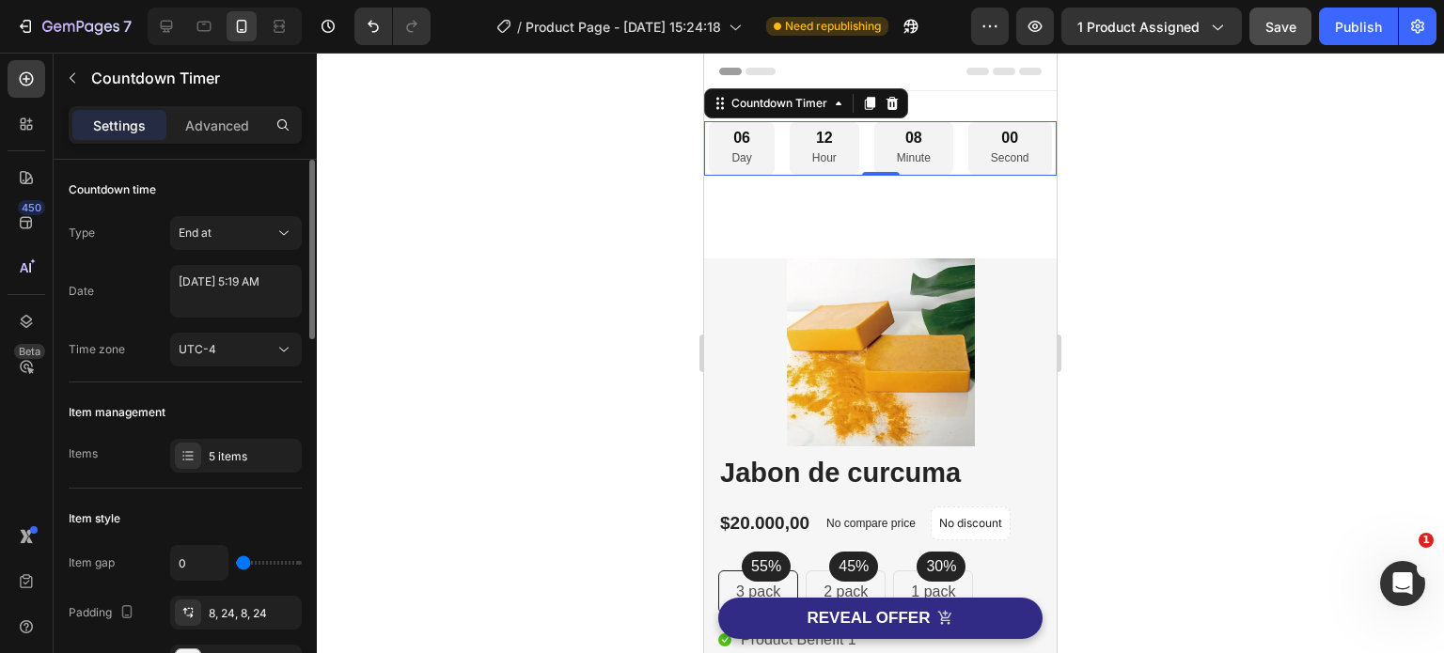
type input "2"
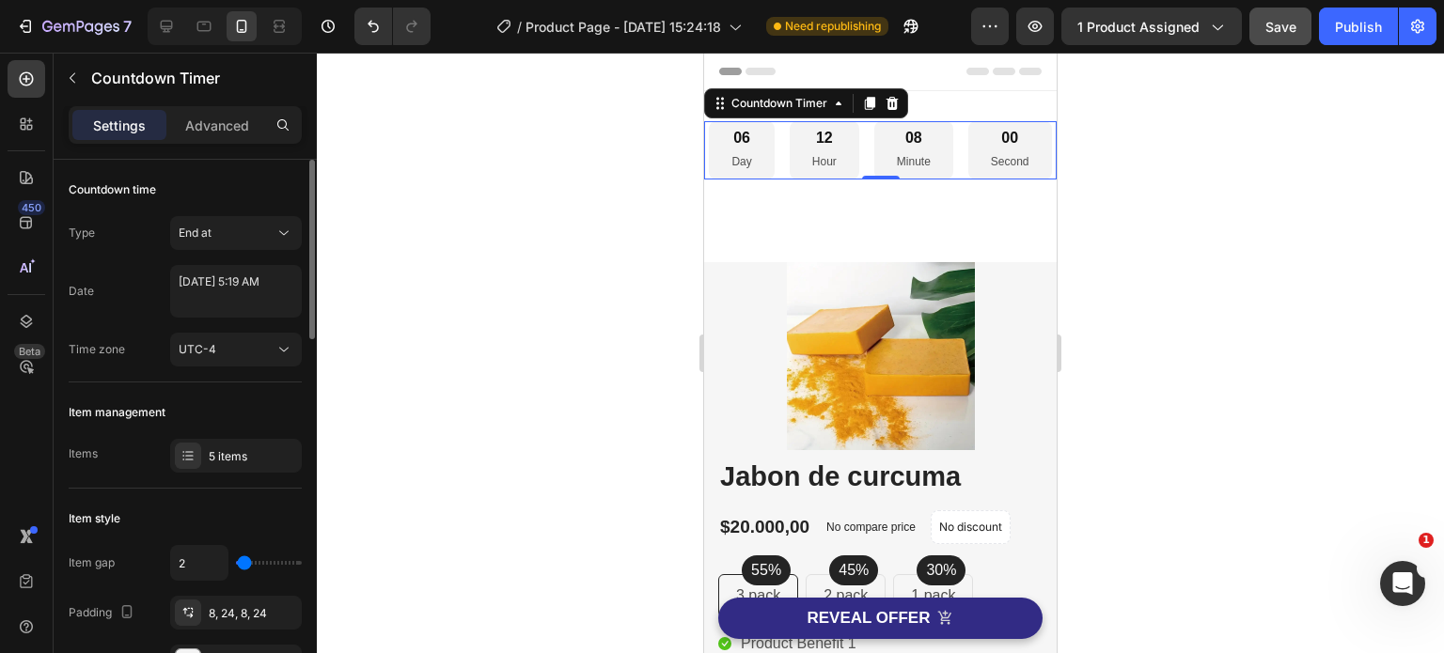
type input "6"
type input "8"
type input "9"
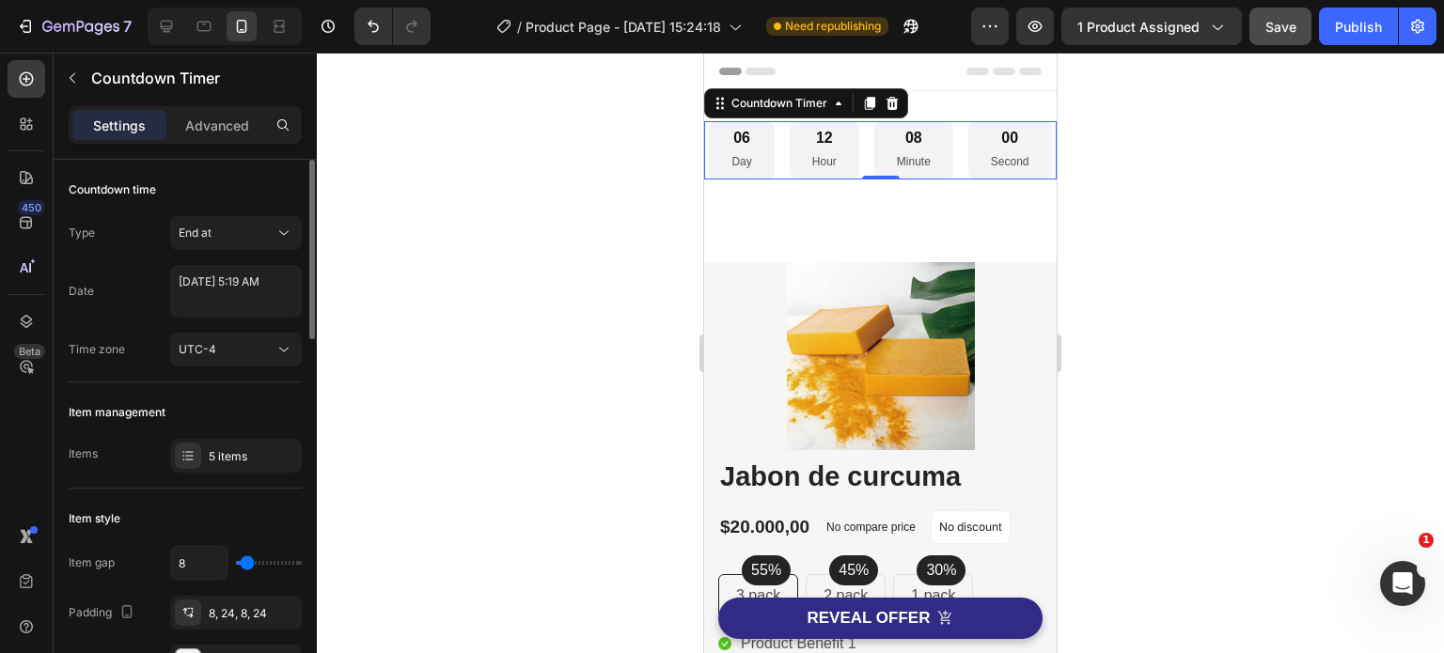
type input "9"
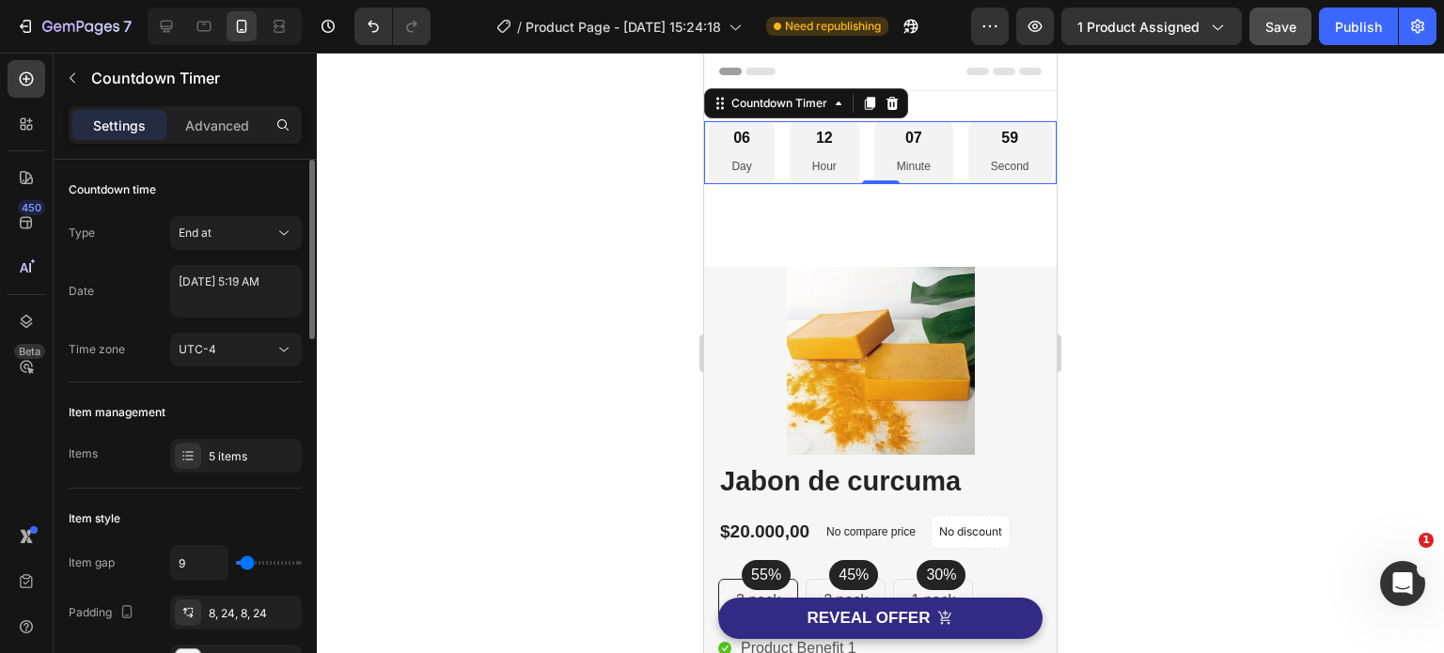
type input "8"
type input "0"
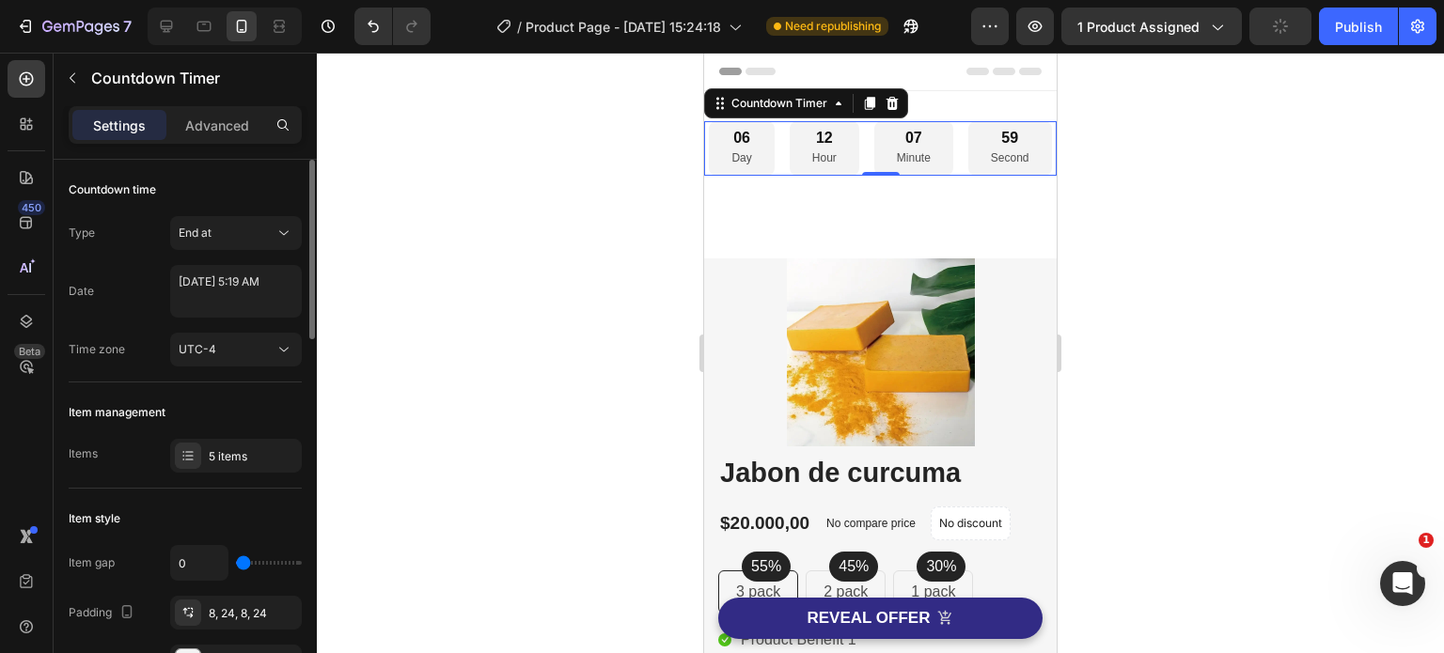
drag, startPoint x: 245, startPoint y: 565, endPoint x: 227, endPoint y: 559, distance: 18.7
type input "0"
click at [236, 561] on input "range" at bounding box center [269, 563] width 66 height 4
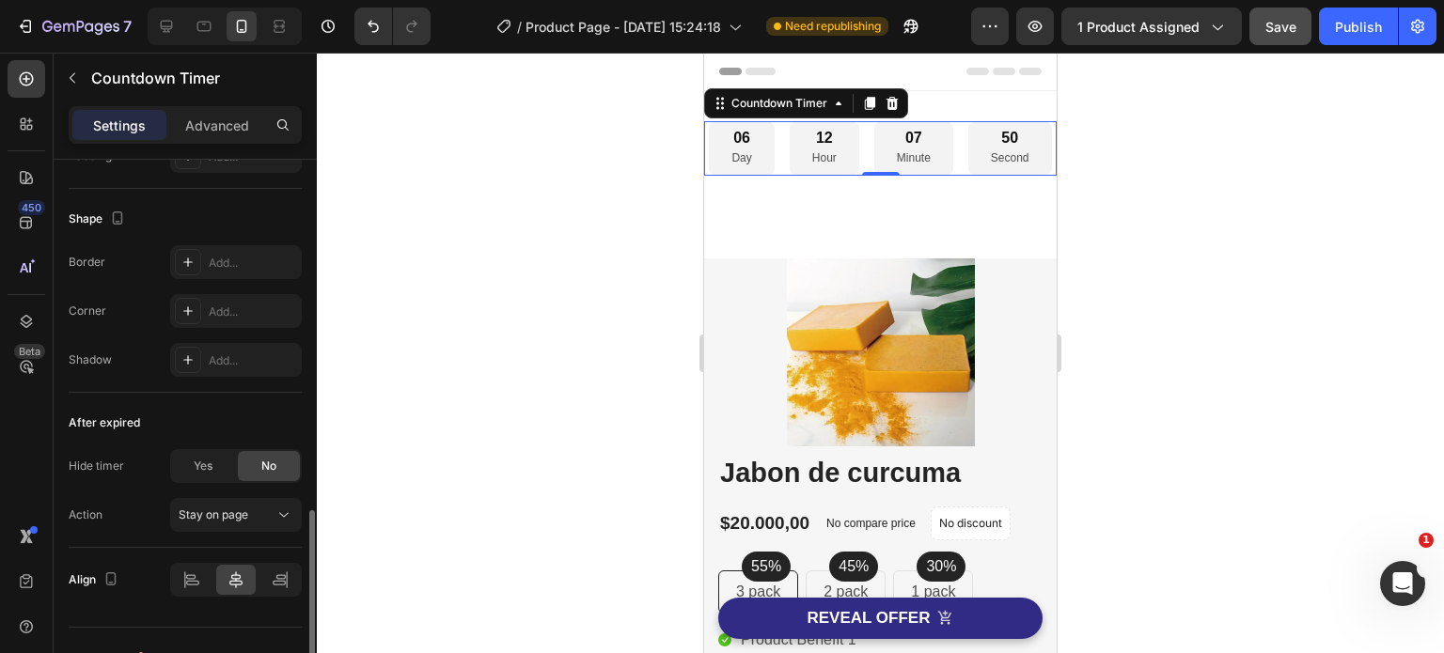
scroll to position [1064, 0]
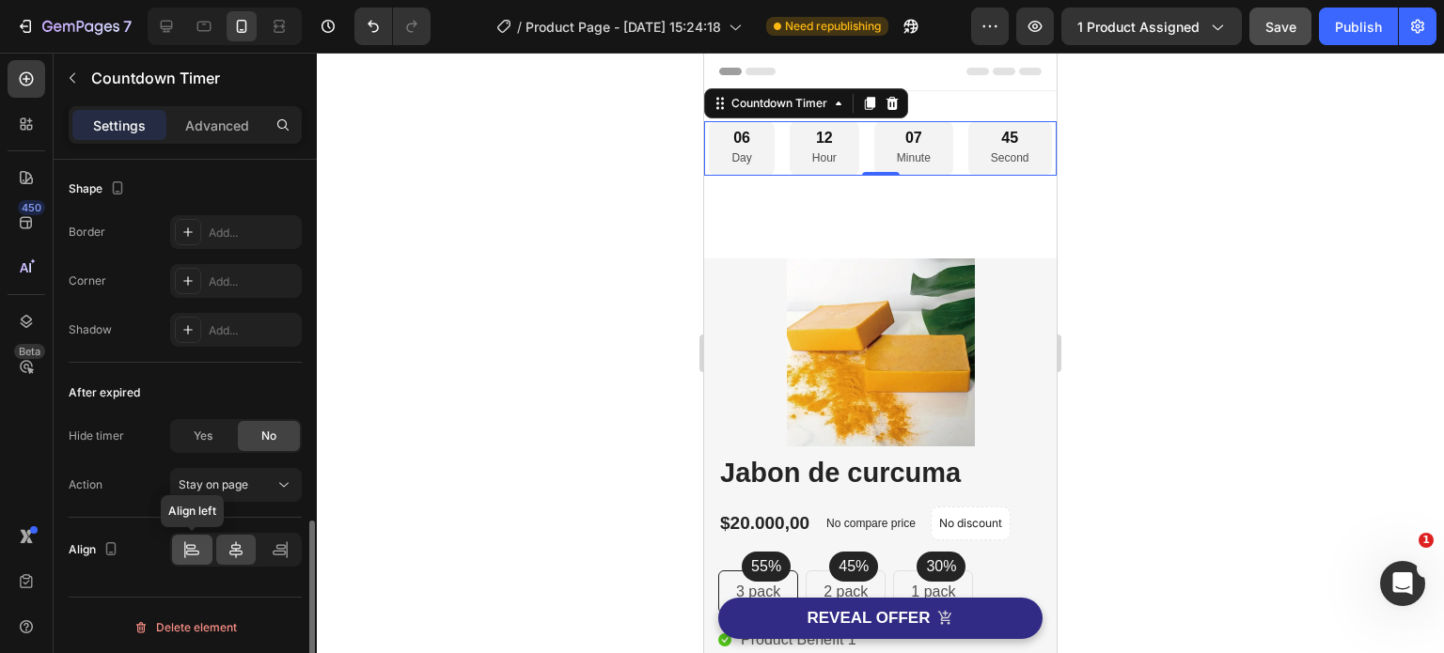
click at [195, 546] on icon at bounding box center [191, 549] width 19 height 19
click at [282, 543] on icon at bounding box center [280, 549] width 19 height 19
click at [233, 545] on icon at bounding box center [236, 549] width 19 height 19
click at [233, 130] on p "Advanced" at bounding box center [217, 126] width 64 height 20
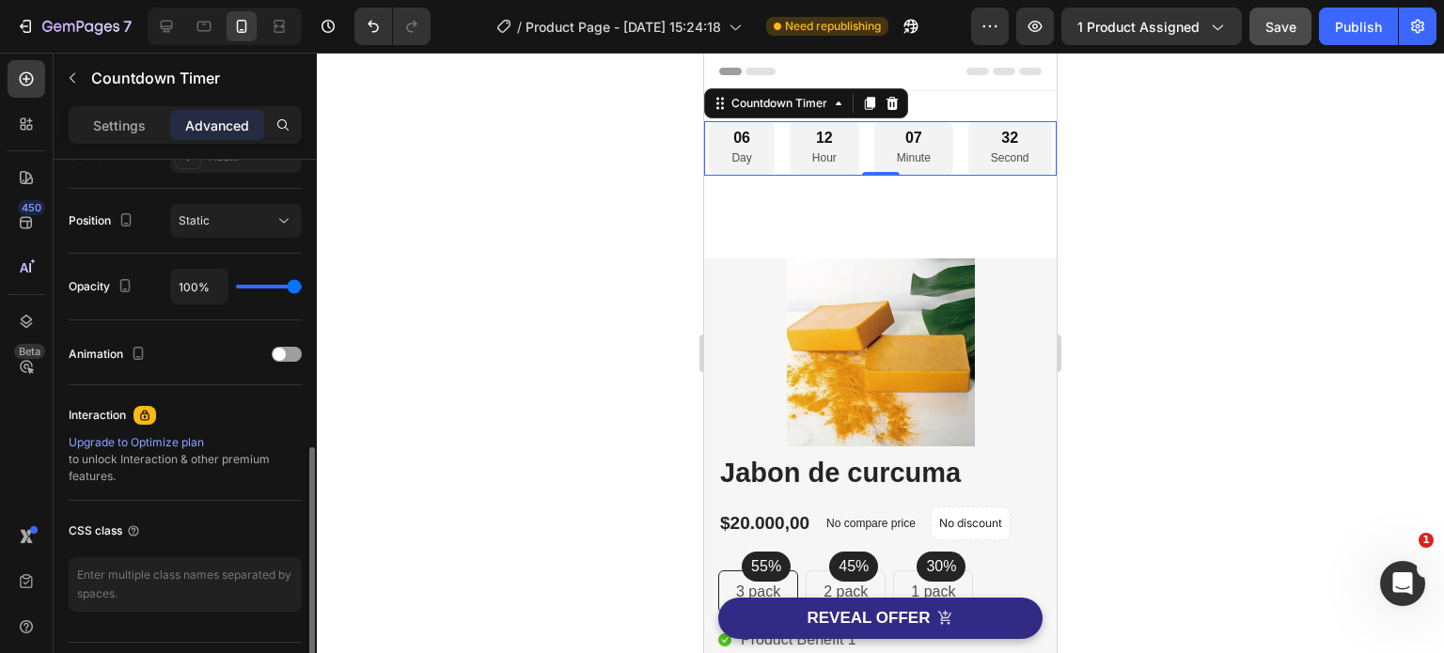
scroll to position [704, 0]
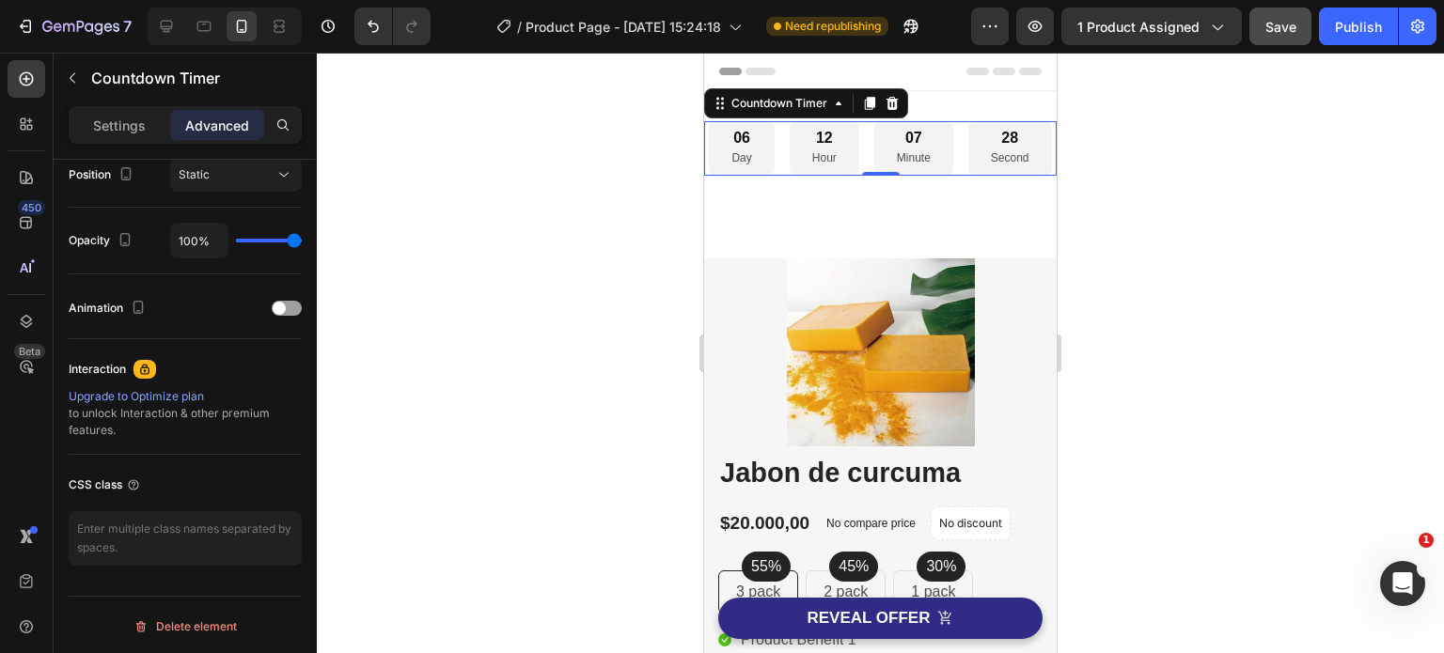
click at [779, 176] on div "06 Day 12 Hour 07 Minute 28 Second" at bounding box center [880, 148] width 342 height 55
click at [968, 176] on div "27 Second" at bounding box center [1010, 148] width 84 height 55
click at [859, 153] on div "12 Hour" at bounding box center [824, 148] width 70 height 55
click at [991, 148] on div "25" at bounding box center [1010, 139] width 39 height 20
click at [991, 148] on div "24" at bounding box center [1010, 139] width 39 height 20
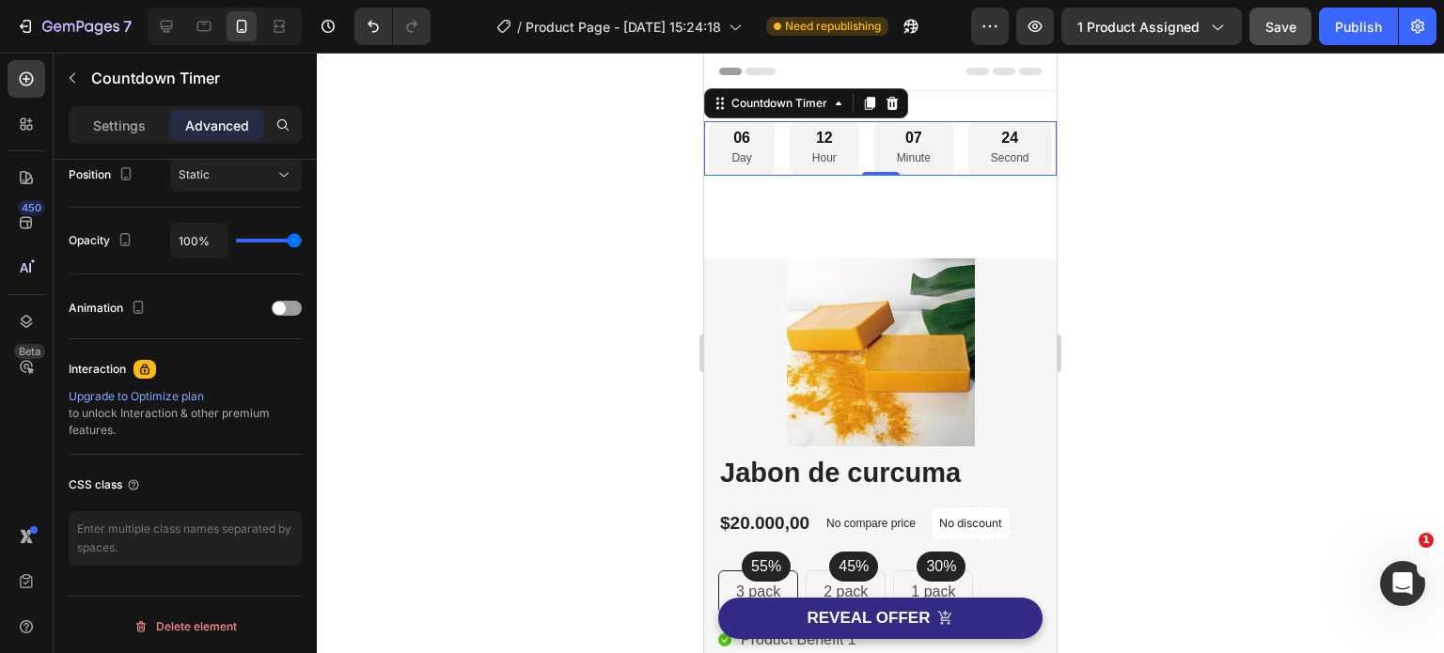
click at [668, 242] on div at bounding box center [880, 353] width 1127 height 601
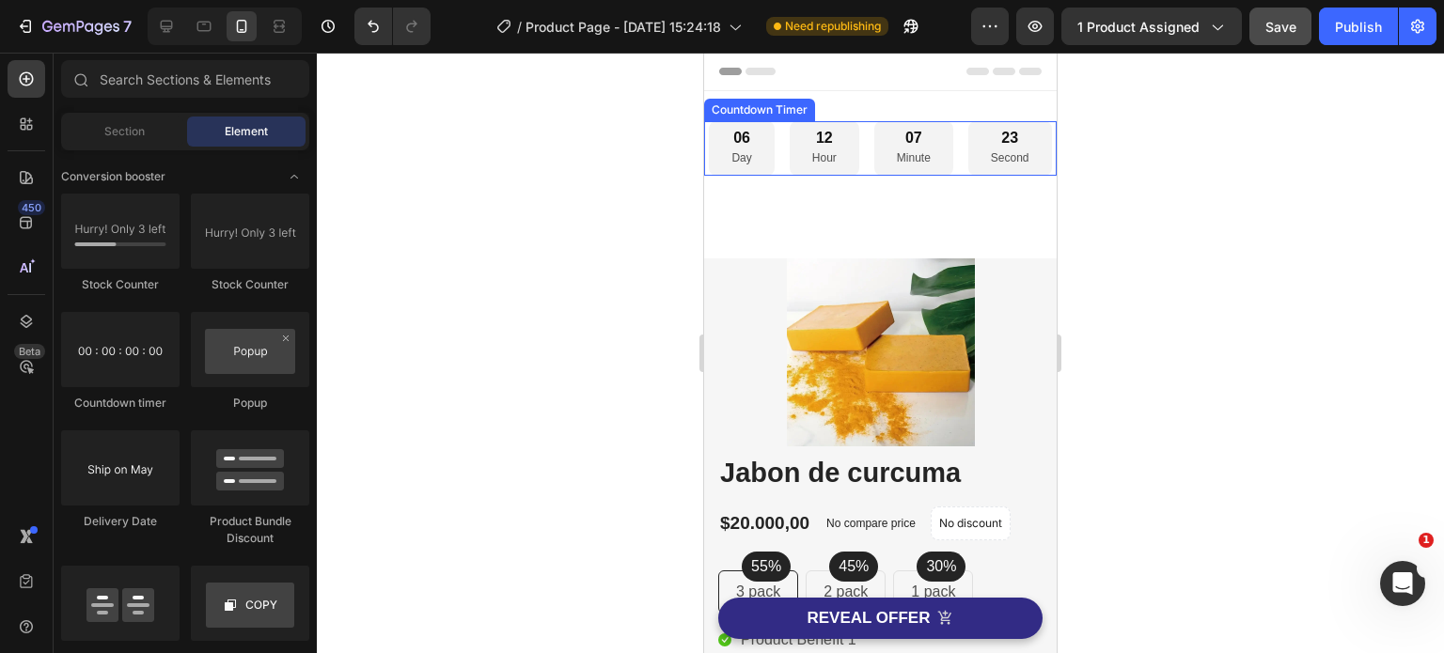
click at [991, 148] on div "23" at bounding box center [1010, 139] width 39 height 20
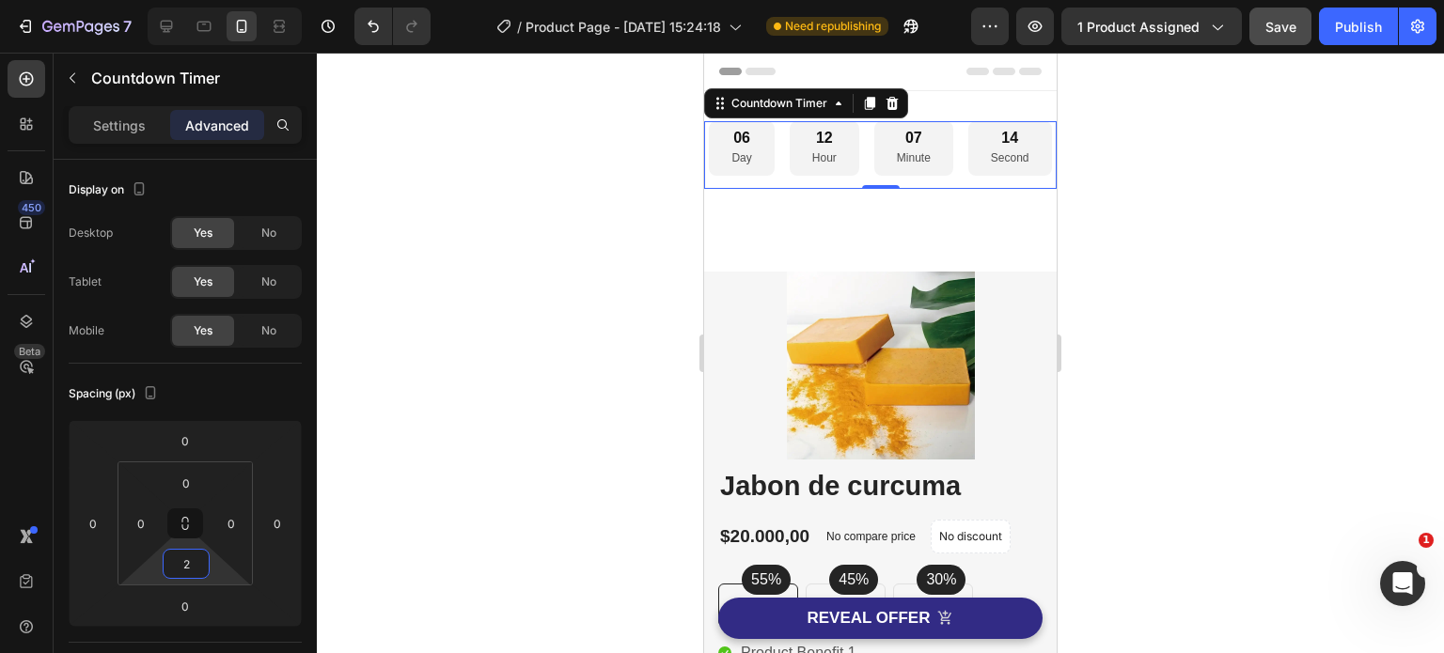
type input "0"
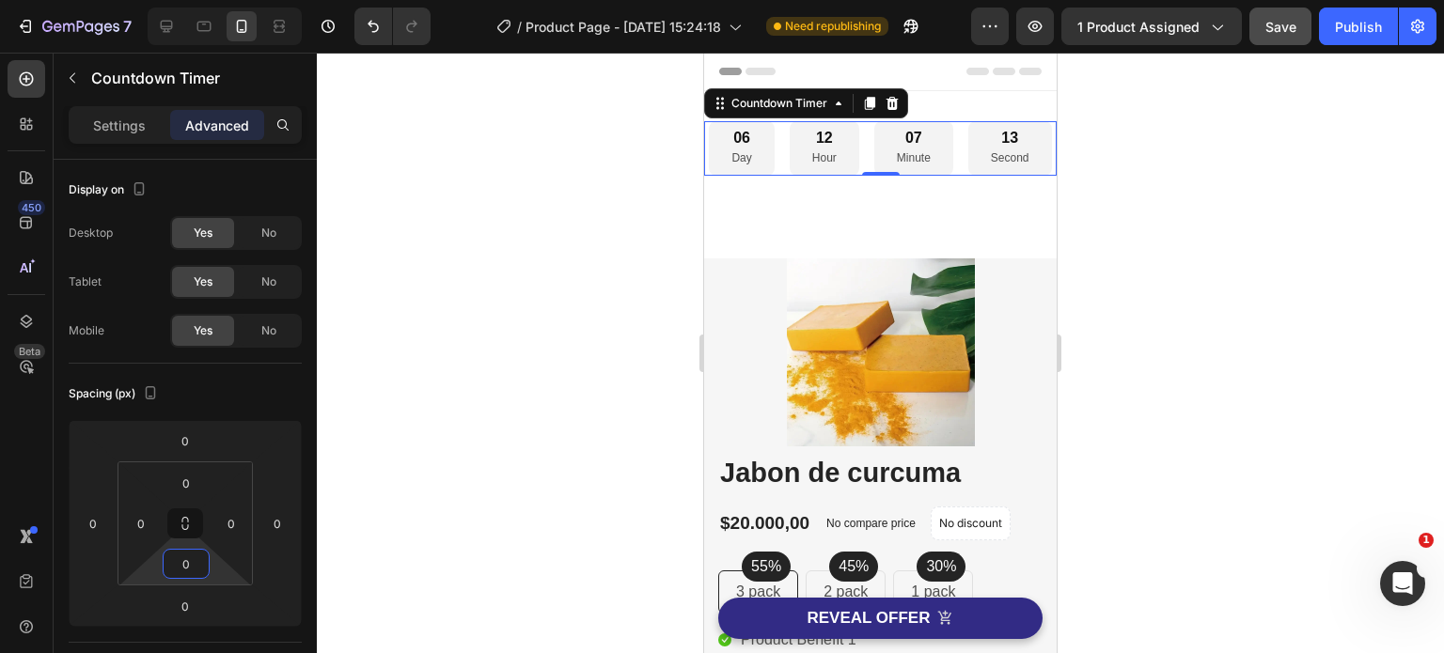
click at [214, 0] on html "7 Version history / Product Page - Aug 27, 15:24:18 Need republishing Preview 1…" at bounding box center [722, 0] width 1444 height 0
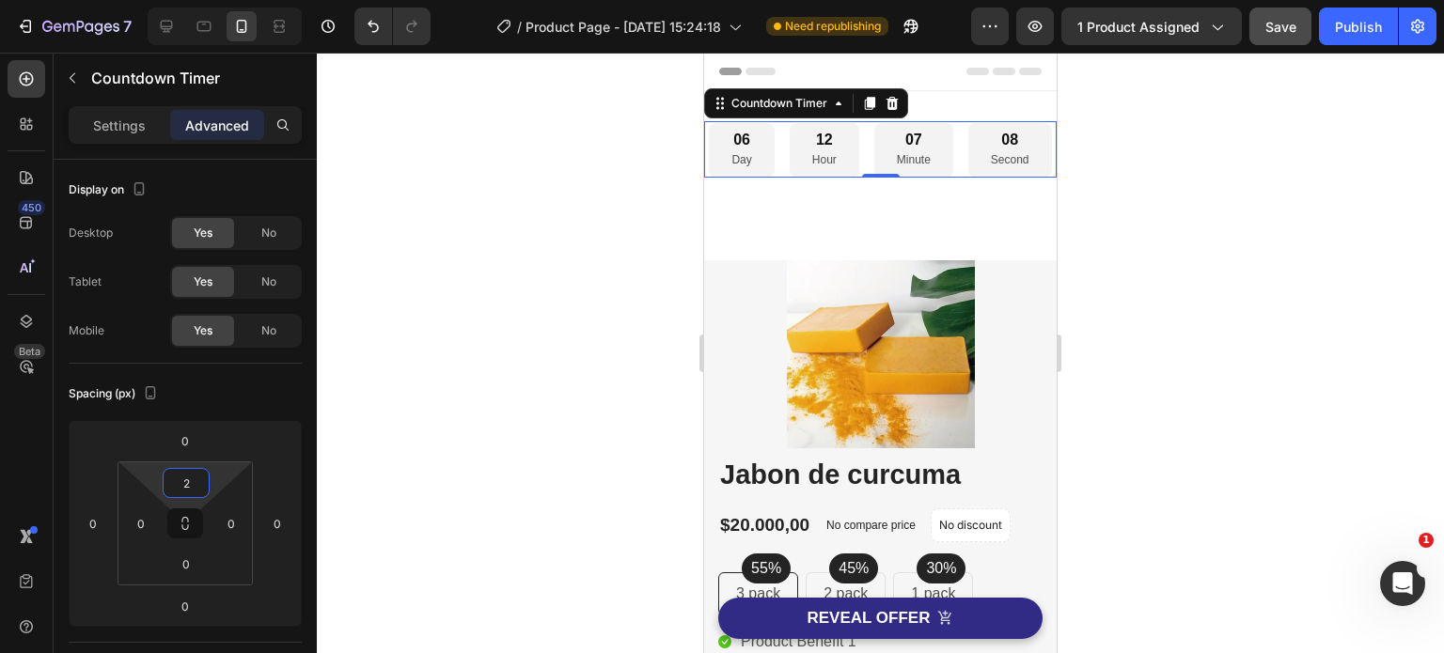
type input "0"
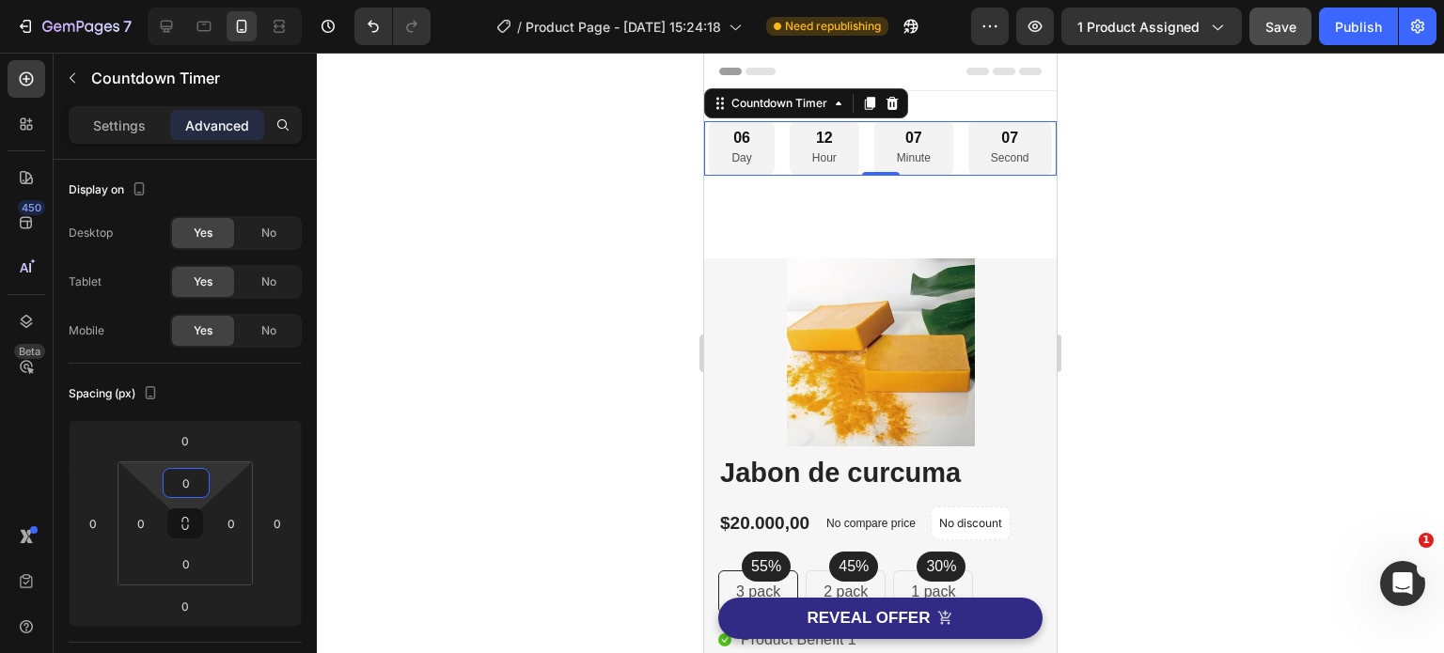
drag, startPoint x: 211, startPoint y: 467, endPoint x: 207, endPoint y: 485, distance: 18.5
click at [207, 0] on html "7 Version history / Product Page - Aug 27, 15:24:18 Need republishing Preview 1…" at bounding box center [722, 0] width 1444 height 0
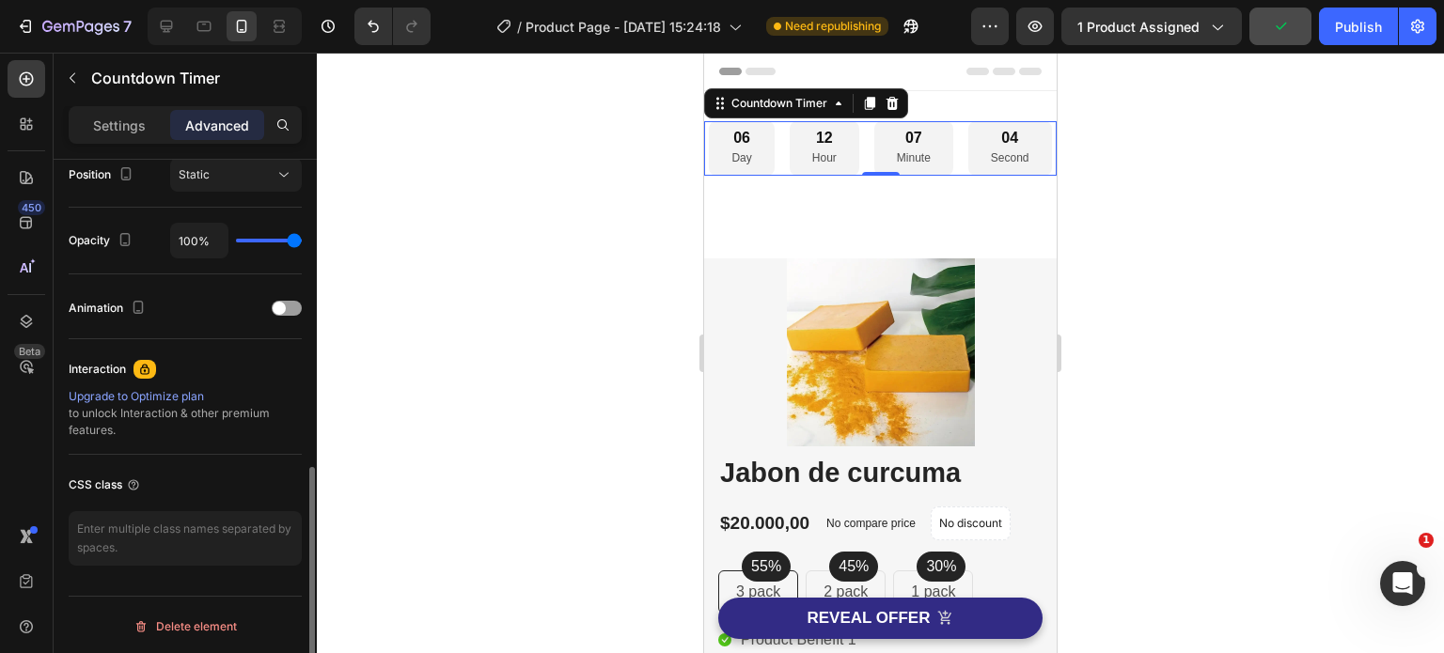
scroll to position [140, 0]
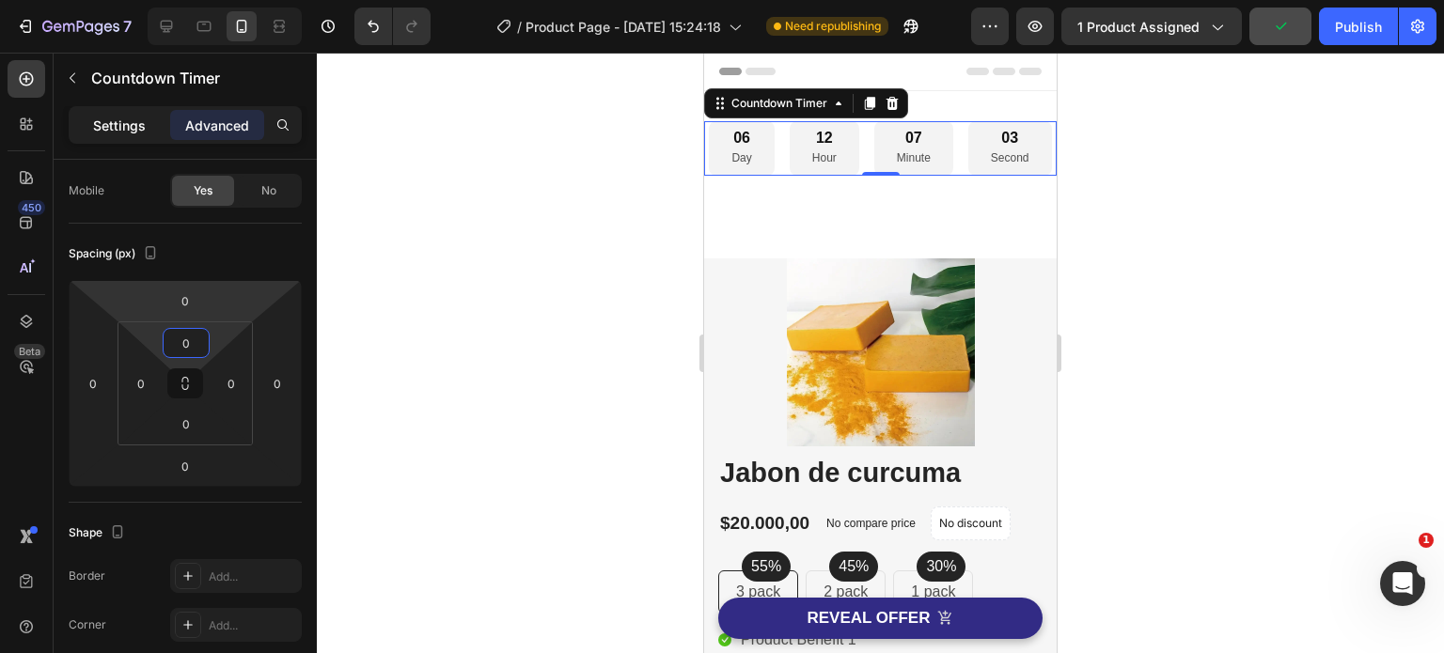
click at [119, 122] on p "Settings" at bounding box center [119, 126] width 53 height 20
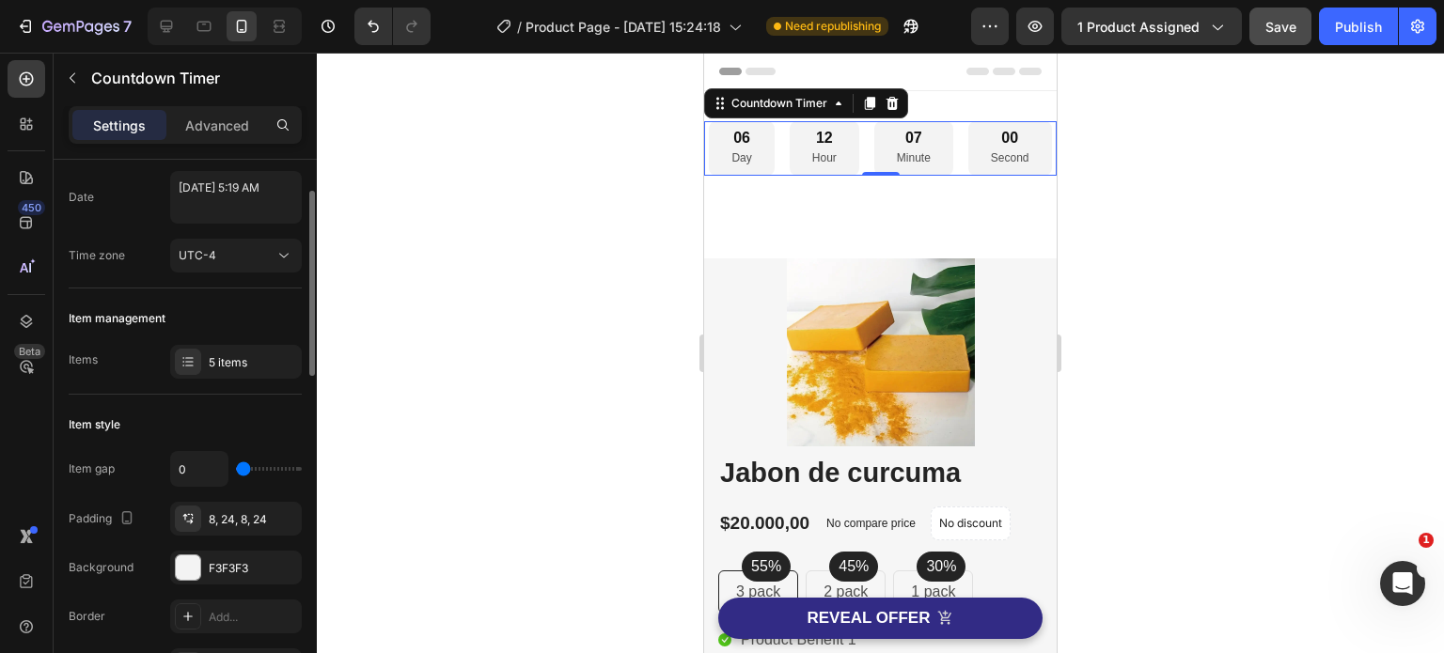
scroll to position [188, 0]
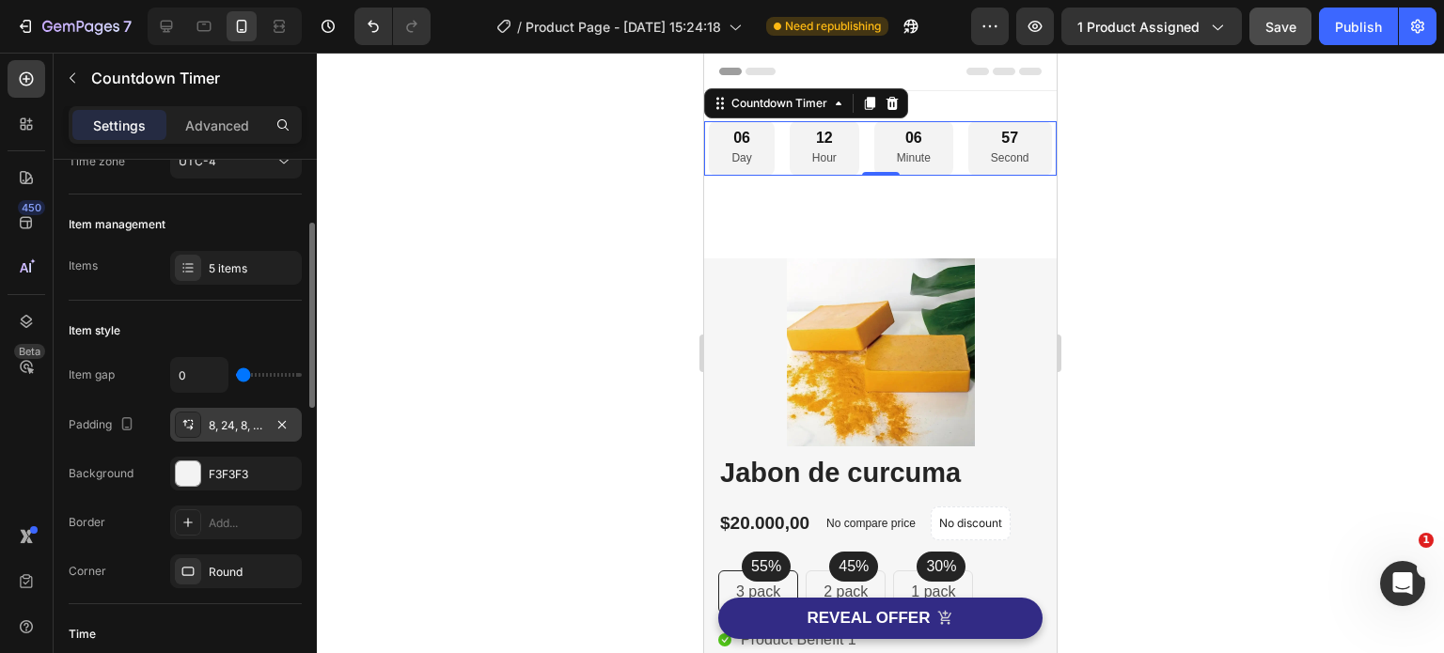
click at [186, 420] on icon at bounding box center [185, 423] width 5 height 7
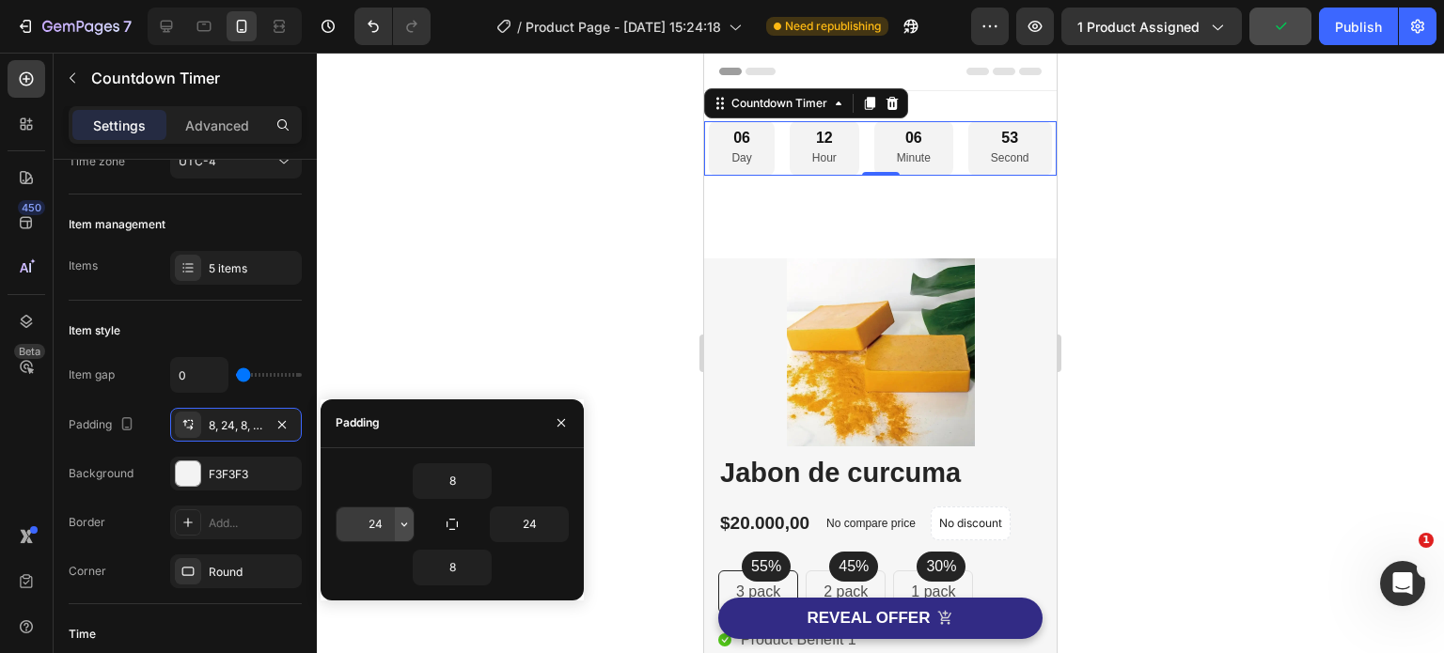
click at [402, 523] on icon "button" at bounding box center [404, 524] width 15 height 15
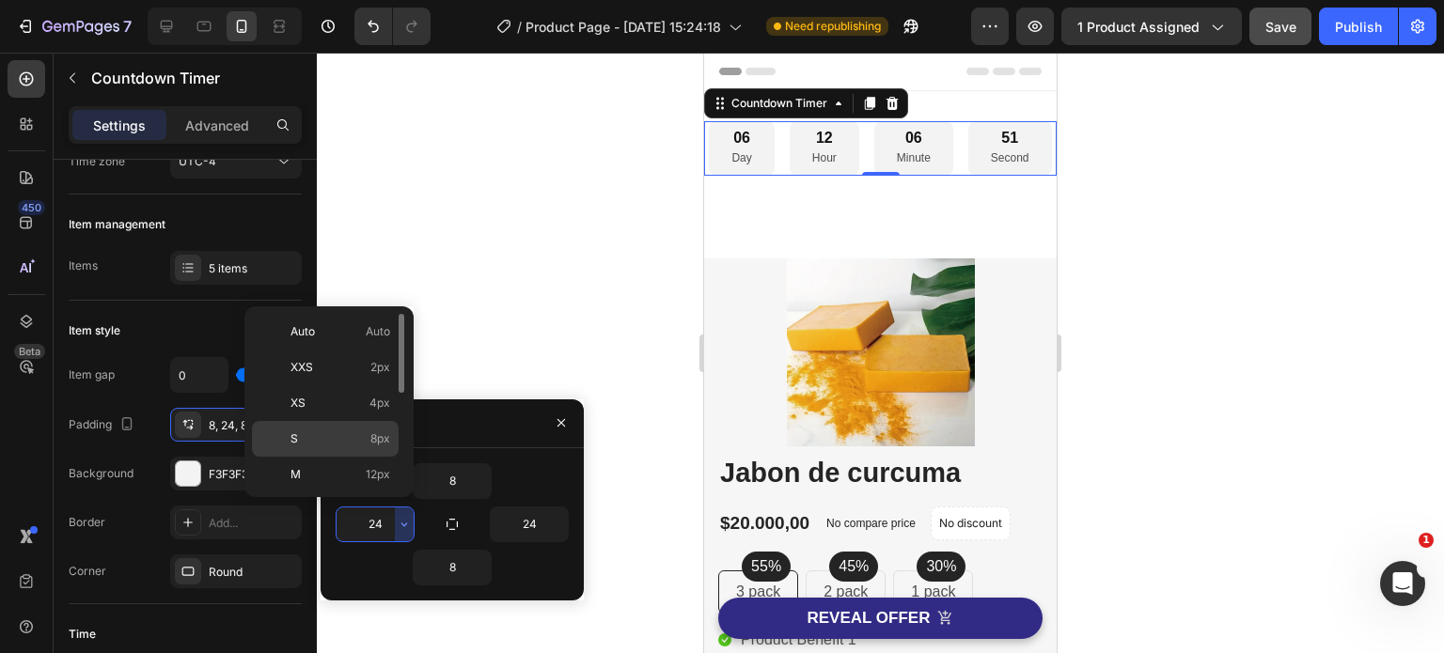
click at [295, 435] on span "S" at bounding box center [294, 438] width 8 height 17
type input "8"
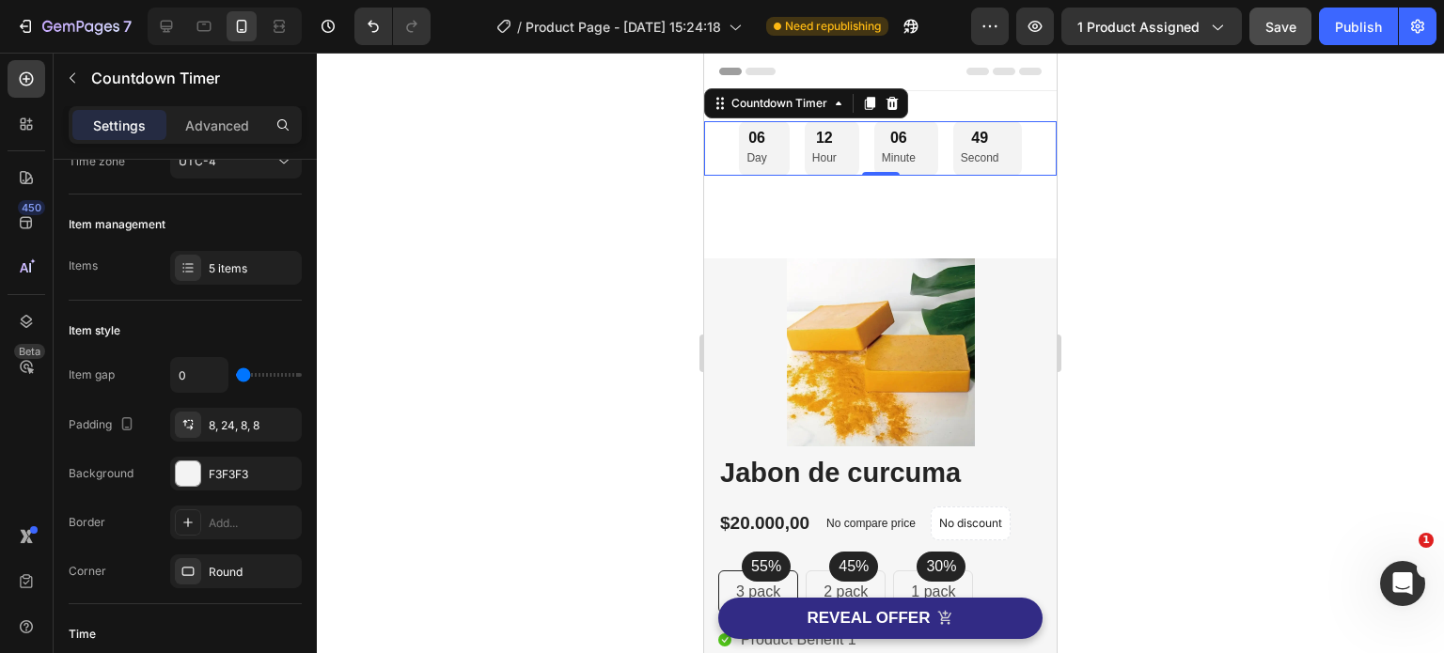
click at [526, 302] on div at bounding box center [880, 353] width 1127 height 601
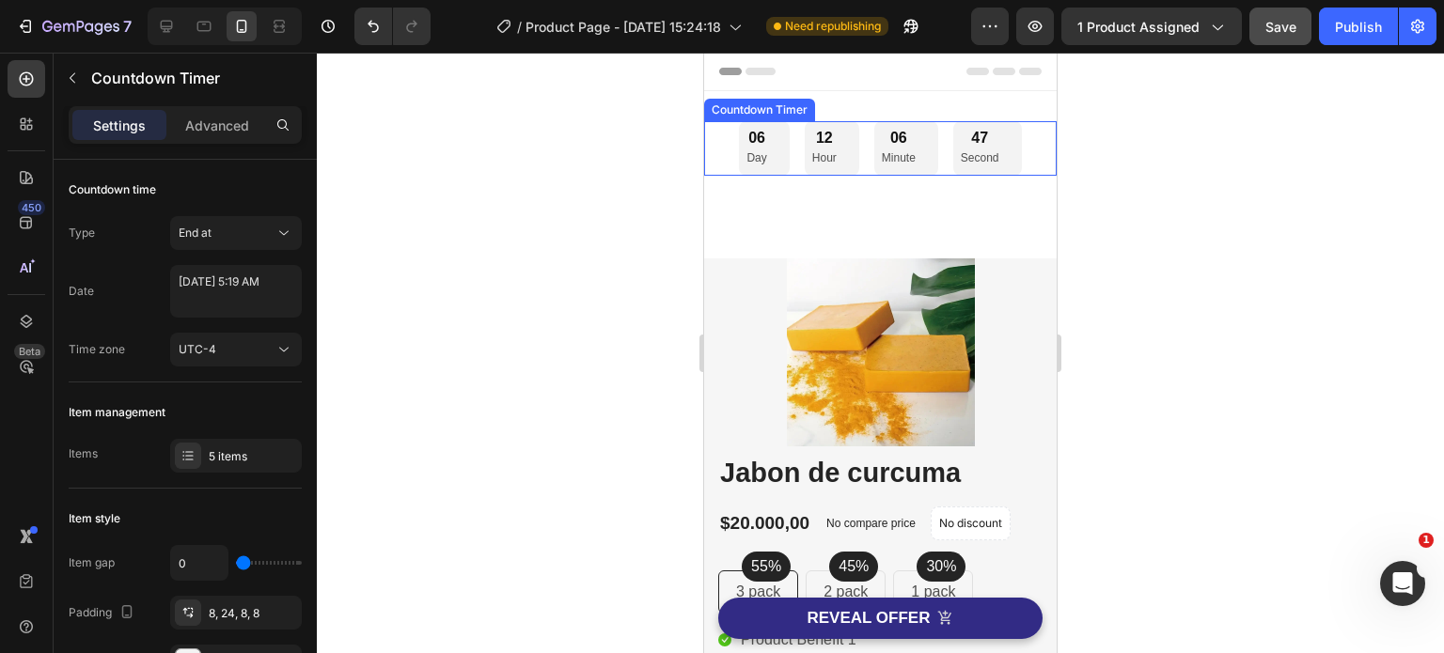
click at [1024, 164] on div "06 Day 12 Hour 06 Minute 47 Second" at bounding box center [880, 148] width 352 height 55
click at [1023, 149] on div "06 Day 12 Hour 06 Minute 44 Second" at bounding box center [880, 148] width 352 height 55
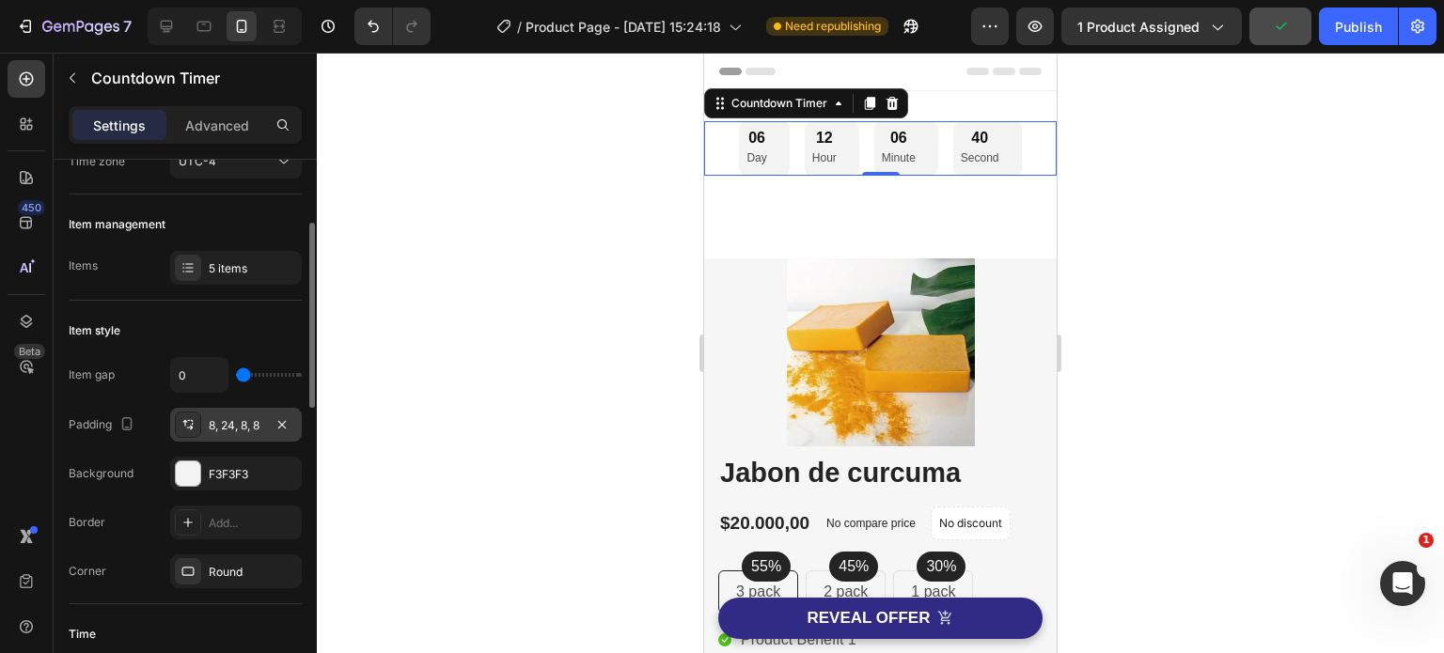
click at [205, 434] on div "8, 24, 8, 8" at bounding box center [236, 425] width 132 height 34
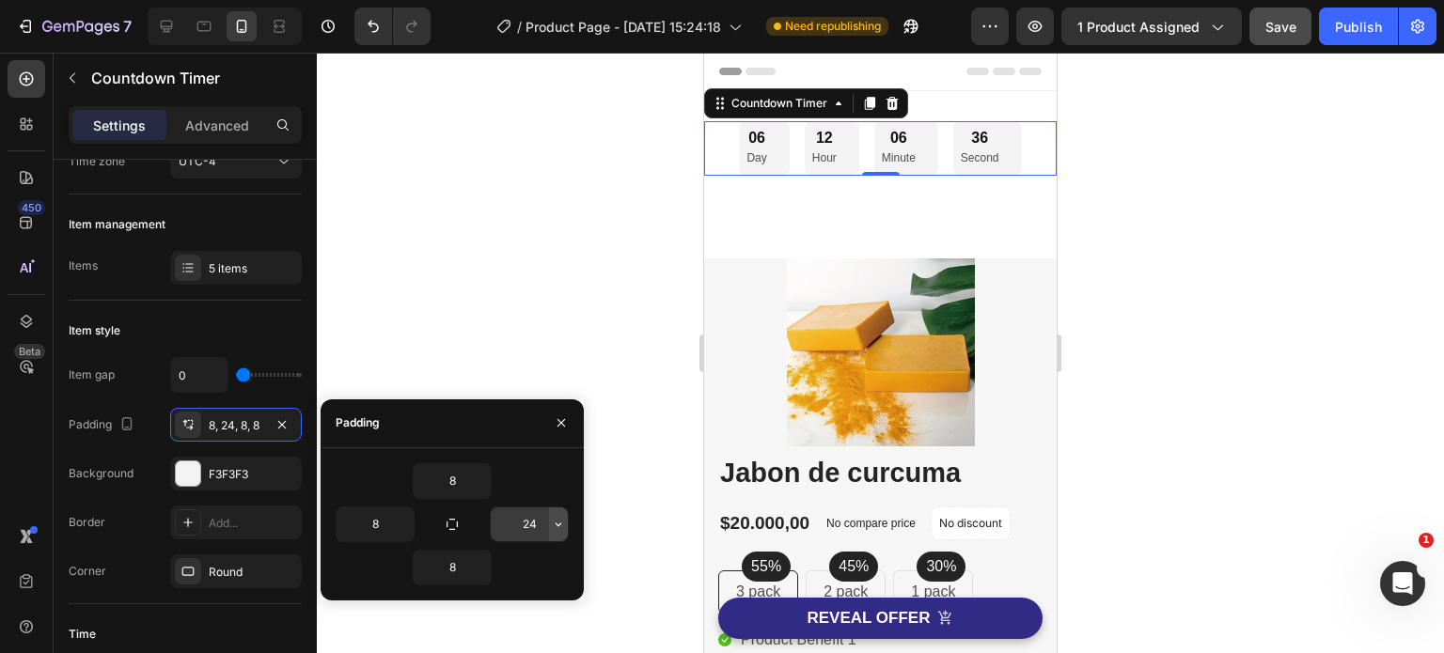
click at [560, 523] on icon "button" at bounding box center [558, 524] width 15 height 15
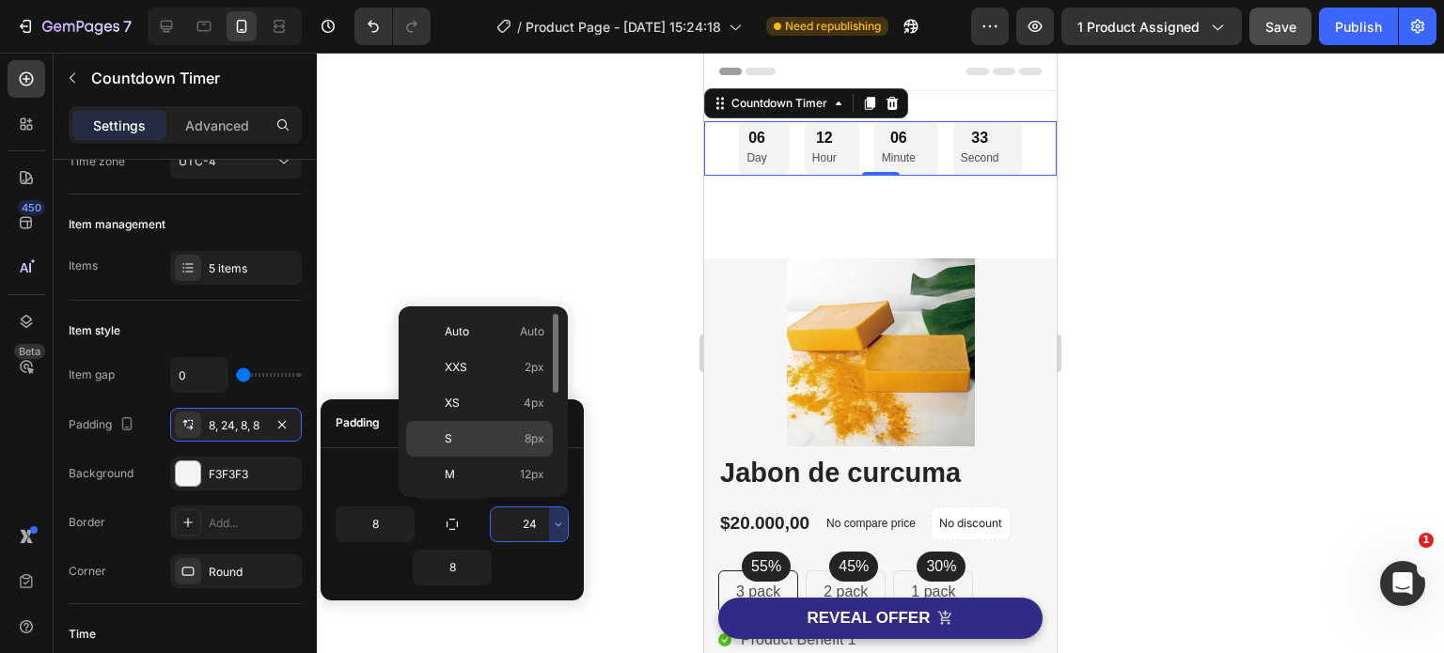
click at [456, 439] on p "S 8px" at bounding box center [495, 438] width 100 height 17
type input "8"
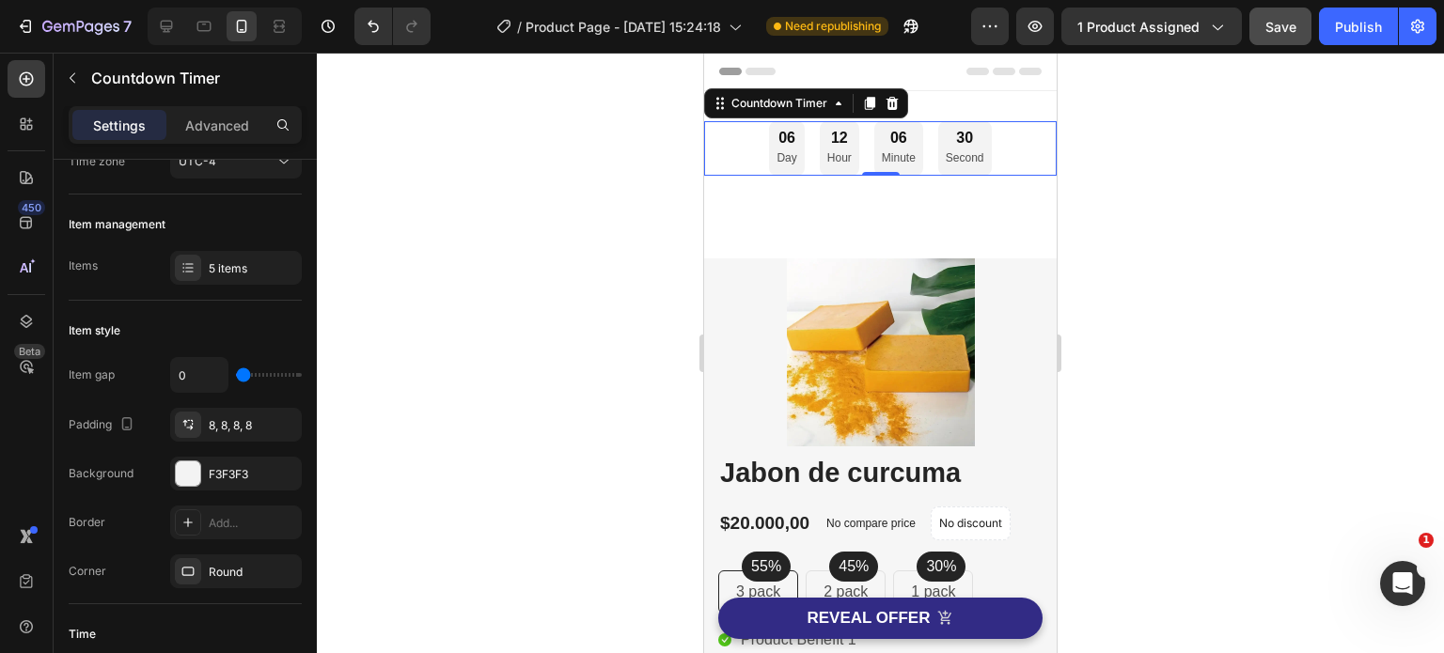
click at [1136, 226] on div at bounding box center [880, 353] width 1127 height 601
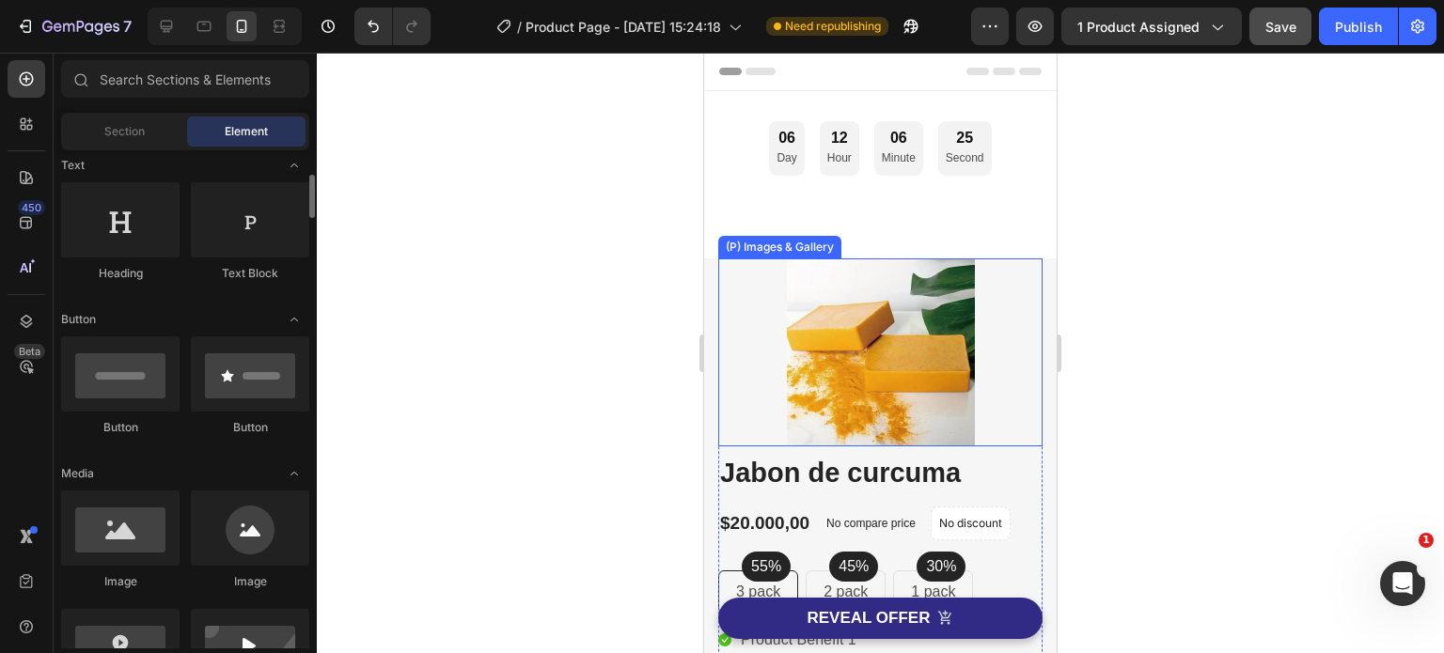
scroll to position [0, 0]
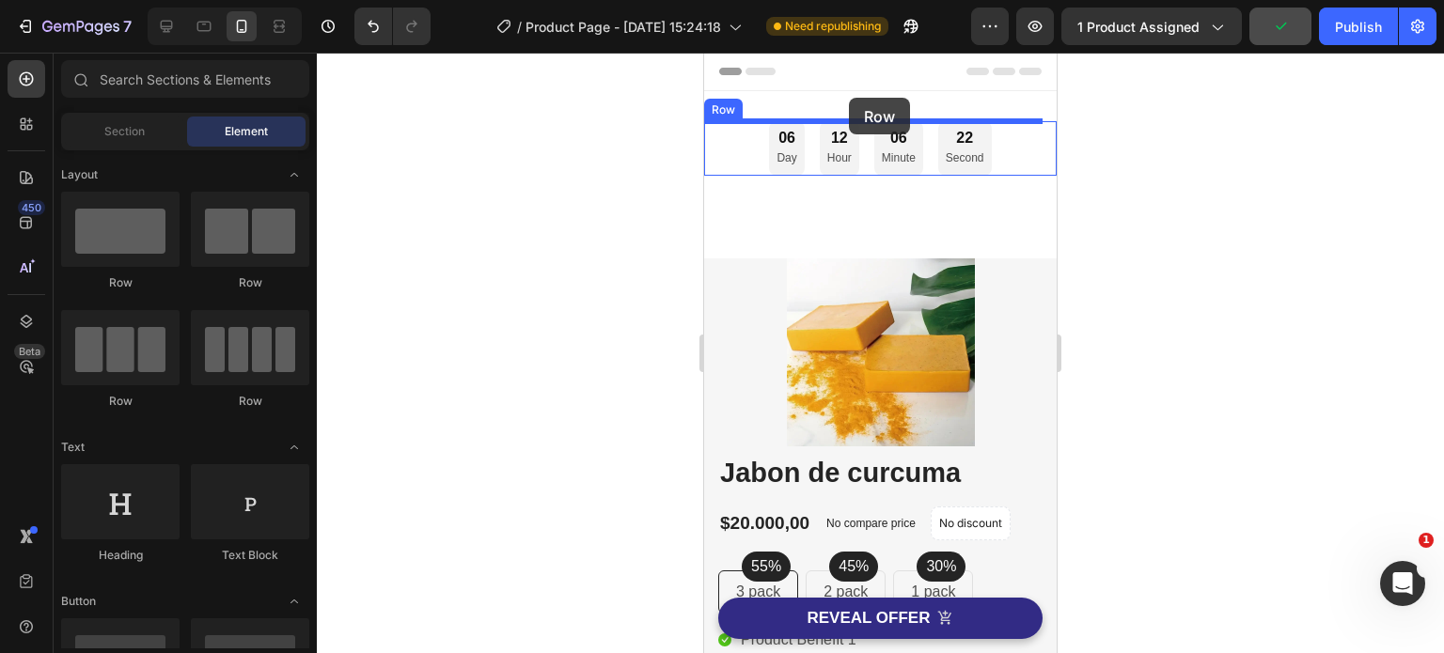
drag, startPoint x: 839, startPoint y: 300, endPoint x: 849, endPoint y: 98, distance: 202.3
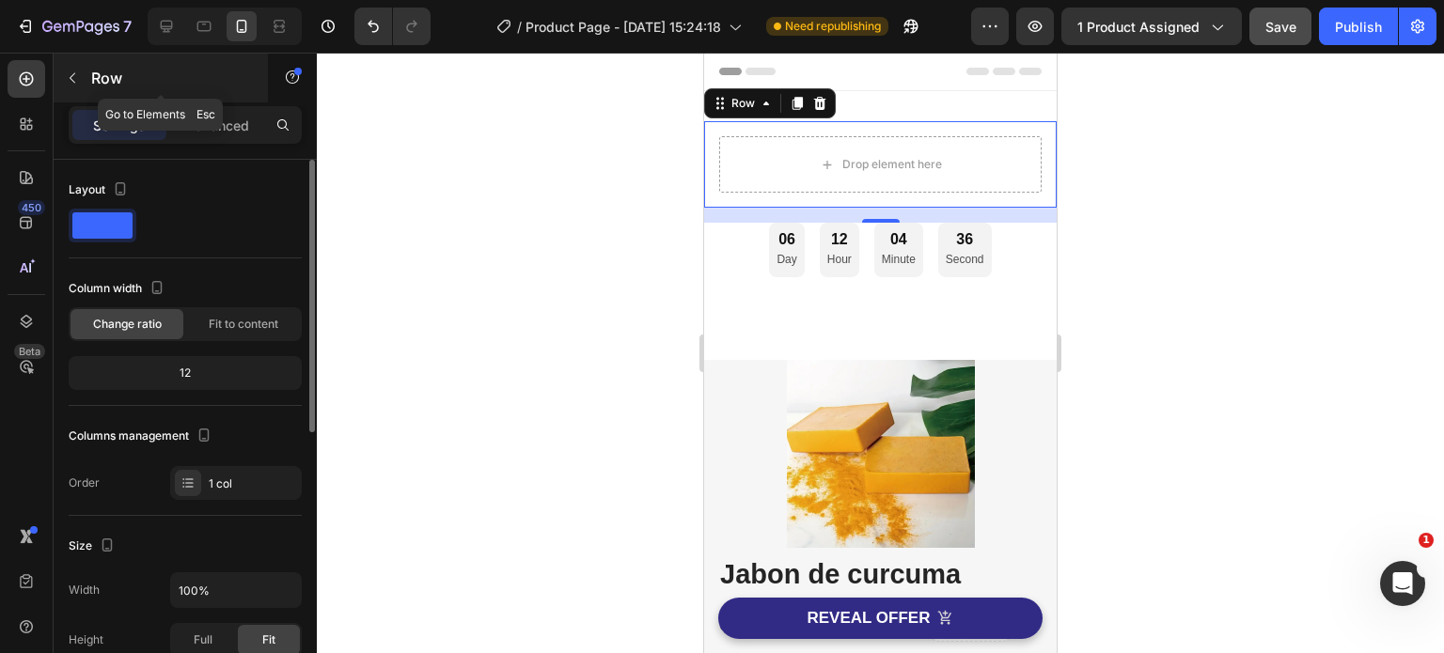
click at [63, 74] on button "button" at bounding box center [72, 78] width 30 height 30
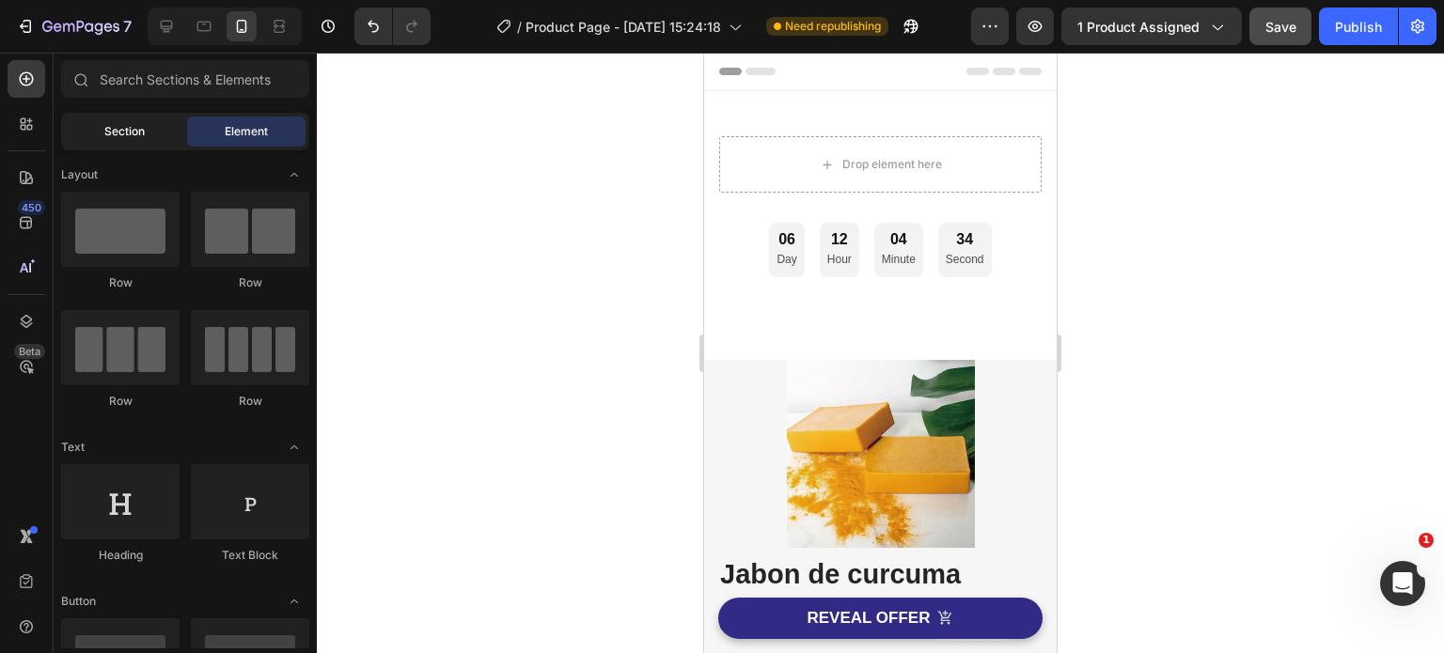
click at [128, 133] on span "Section" at bounding box center [124, 131] width 40 height 17
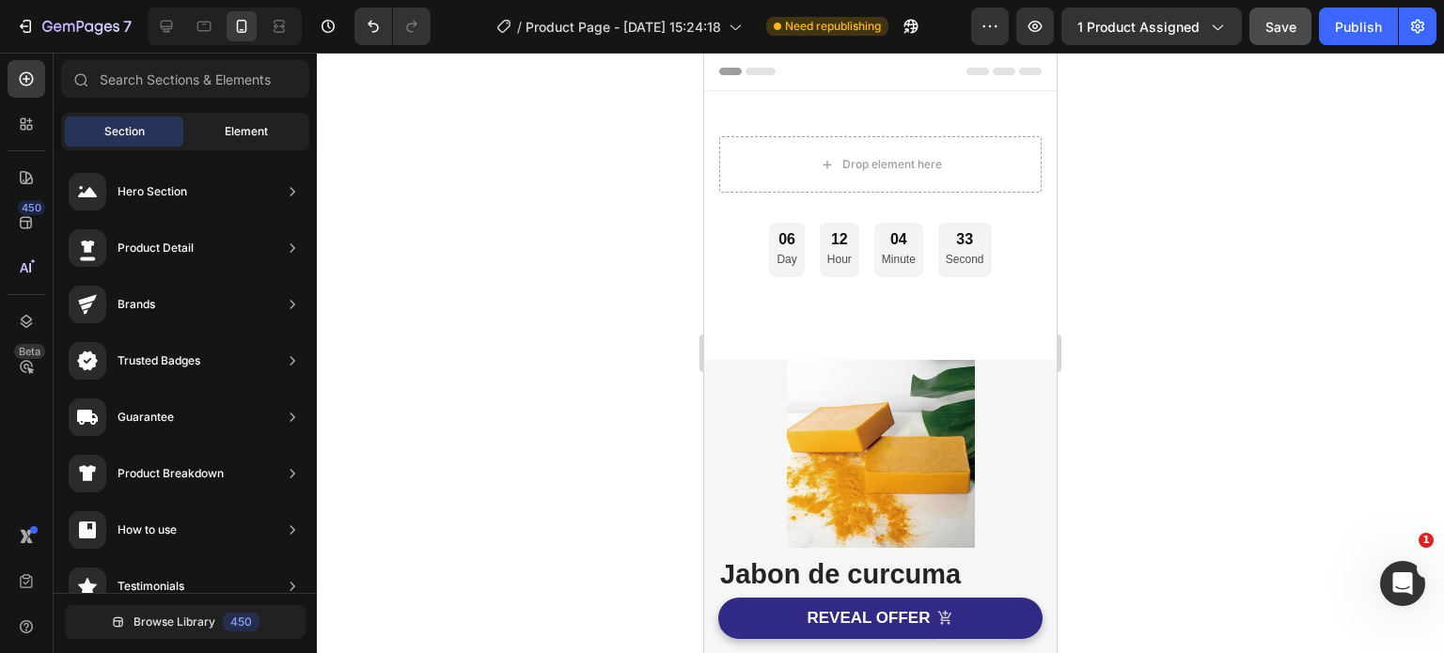
click at [244, 126] on span "Element" at bounding box center [246, 131] width 43 height 17
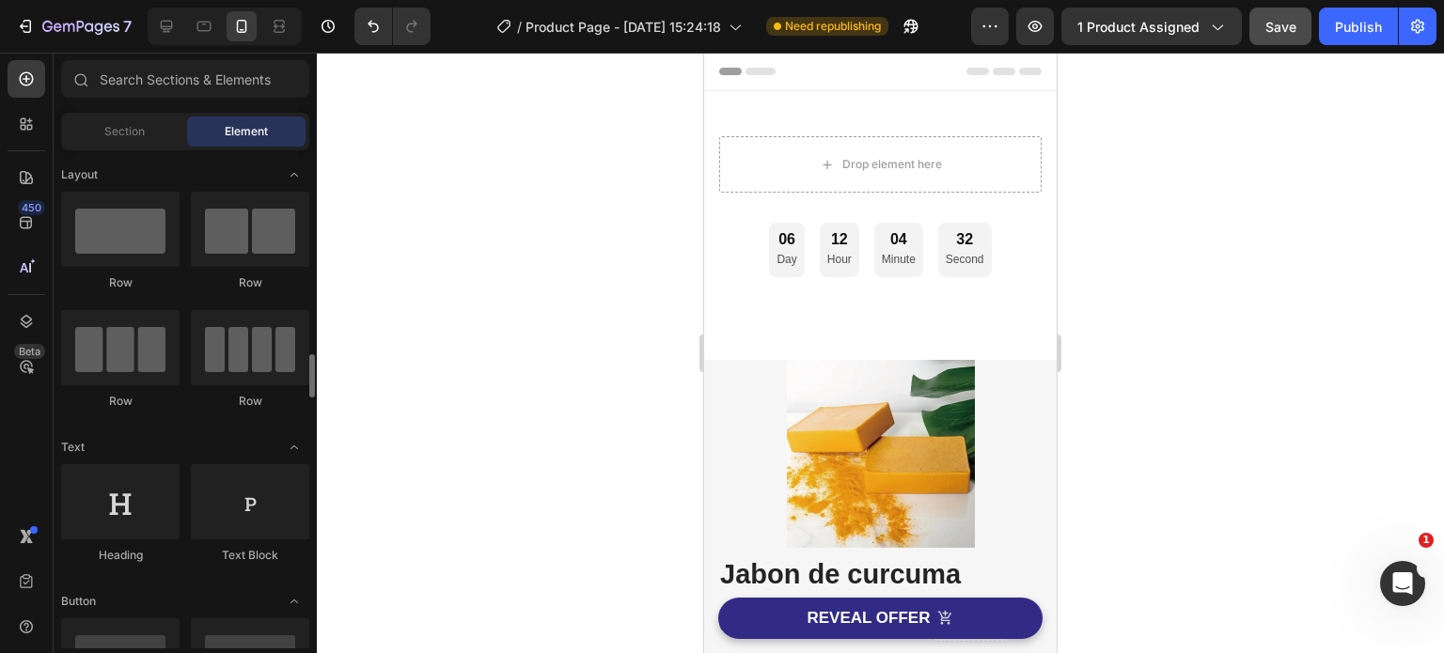
scroll to position [188, 0]
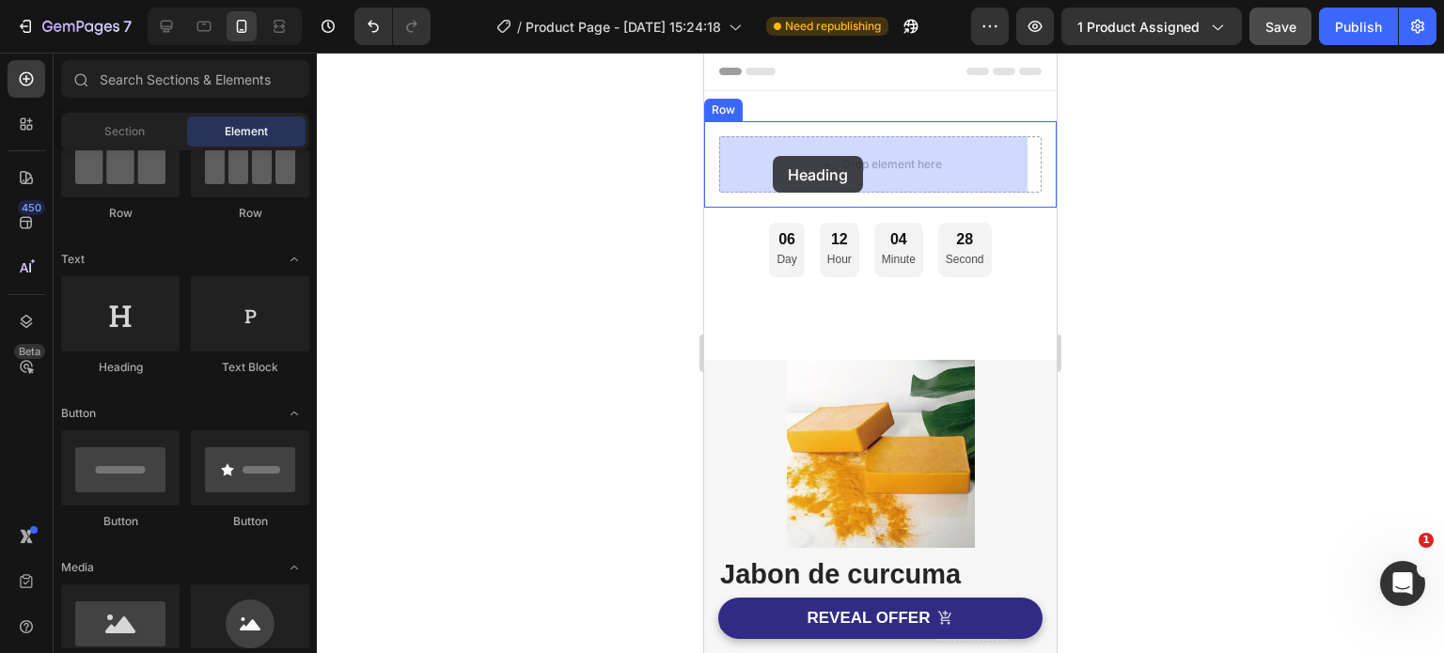
drag, startPoint x: 830, startPoint y: 364, endPoint x: 773, endPoint y: 156, distance: 215.5
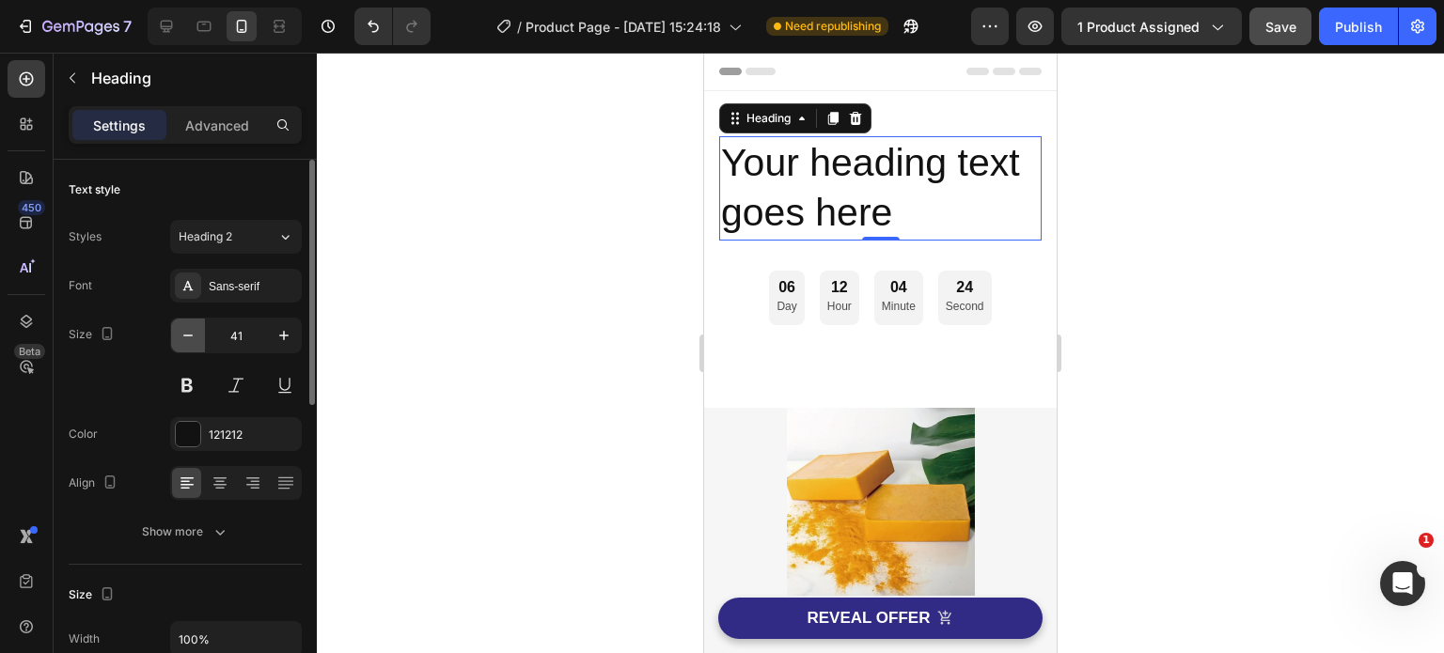
click at [190, 335] on icon "button" at bounding box center [187, 336] width 9 height 2
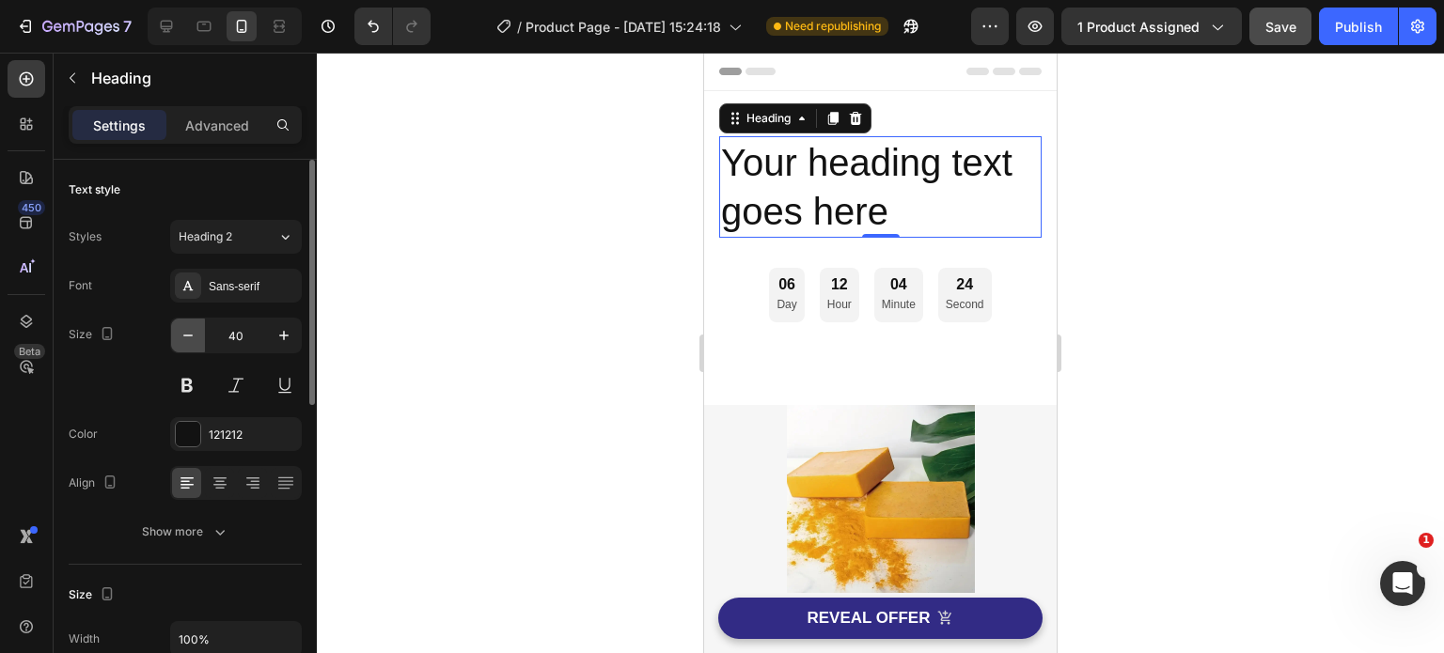
click at [190, 335] on icon "button" at bounding box center [187, 336] width 9 height 2
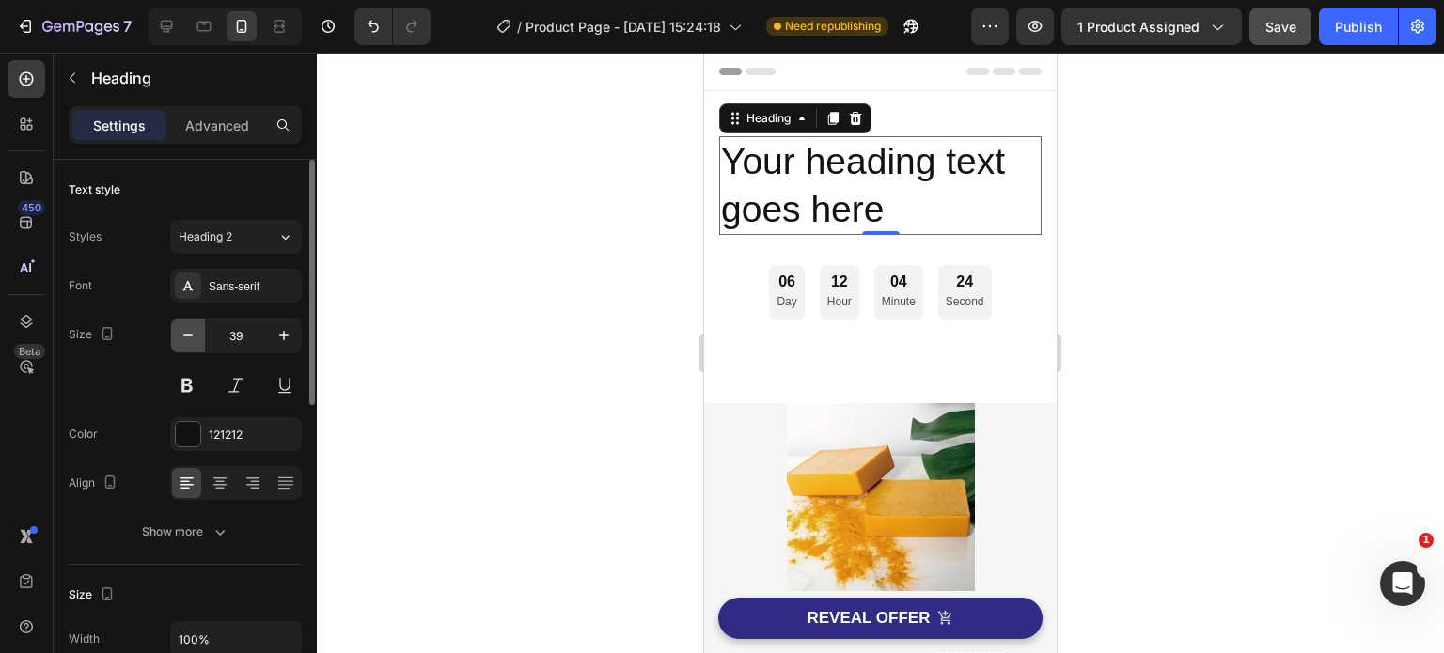
click at [190, 335] on icon "button" at bounding box center [187, 336] width 9 height 2
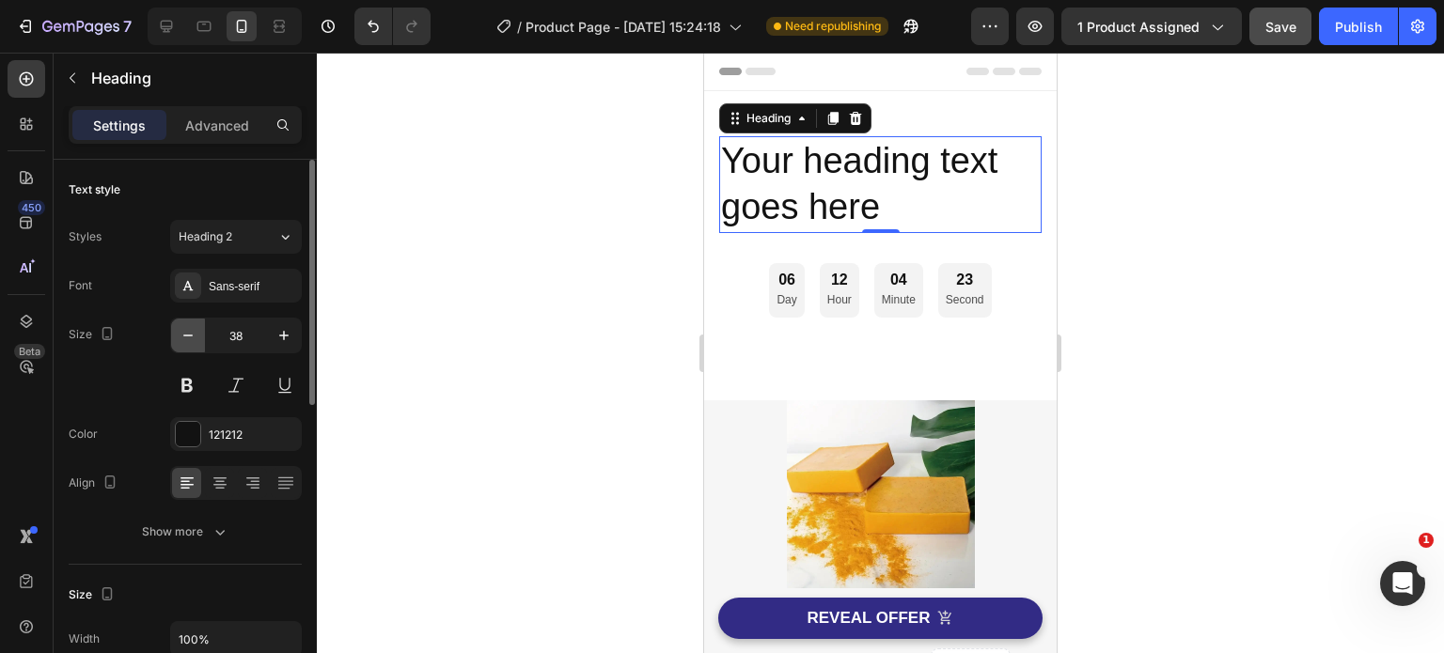
click at [190, 335] on icon "button" at bounding box center [187, 336] width 9 height 2
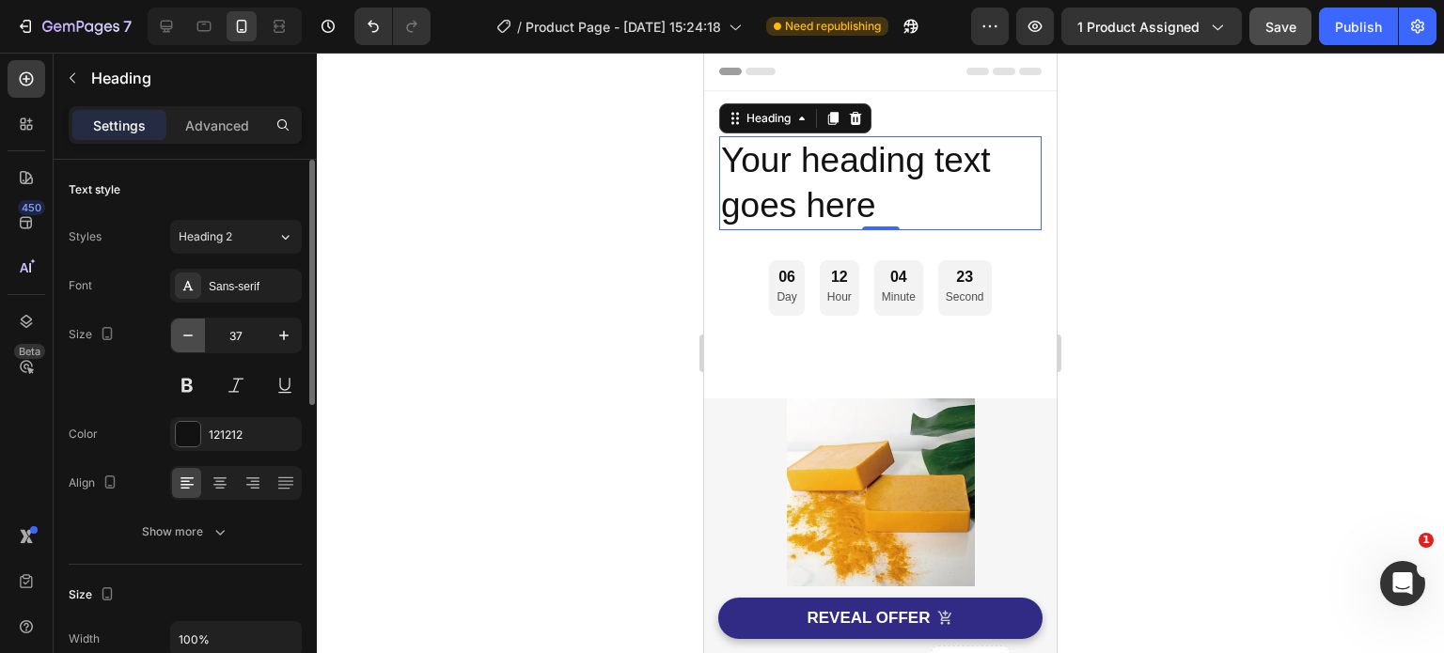
click at [190, 335] on icon "button" at bounding box center [187, 336] width 9 height 2
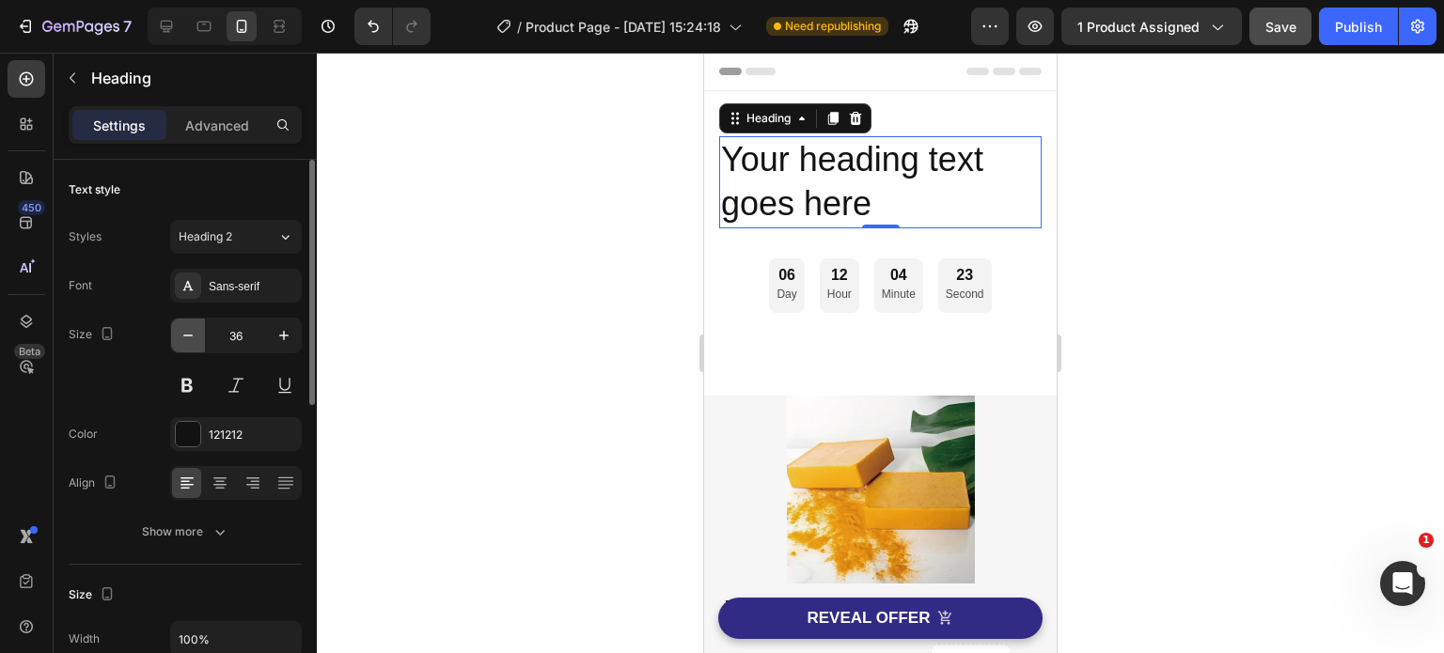
click at [188, 335] on icon "button" at bounding box center [187, 336] width 9 height 2
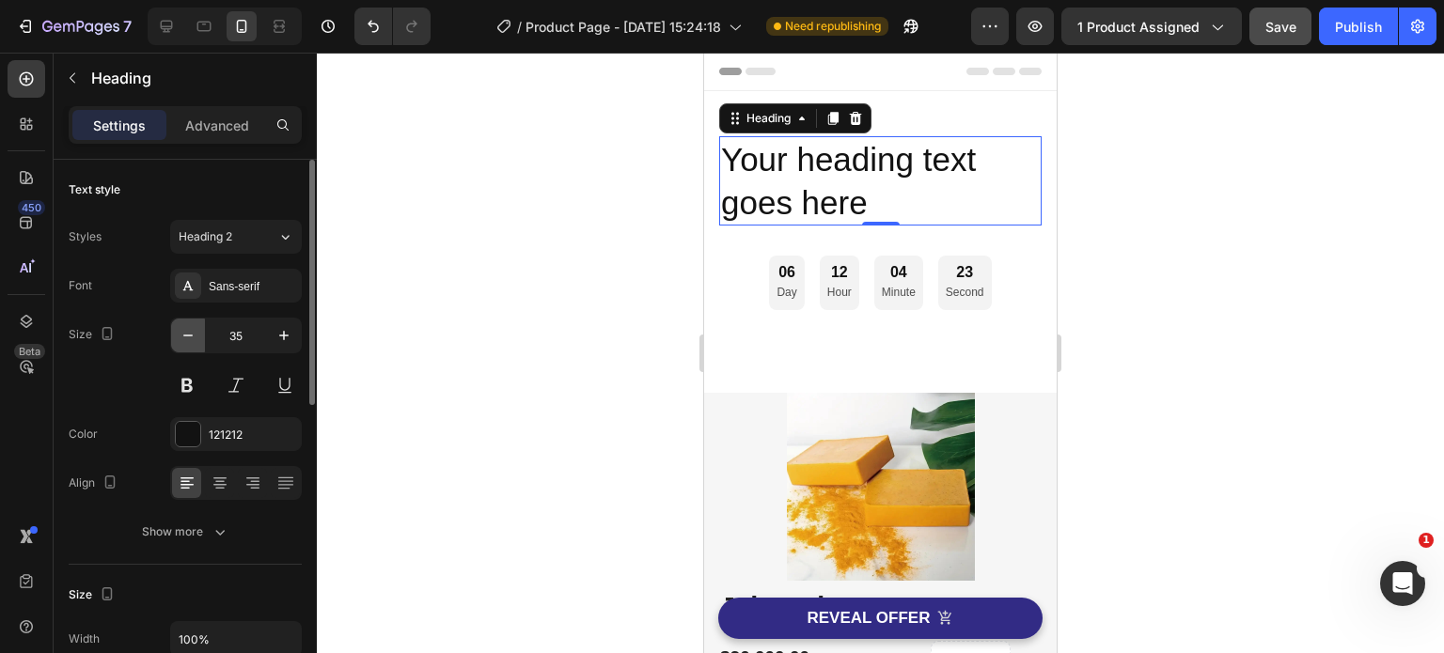
click at [188, 335] on icon "button" at bounding box center [187, 336] width 9 height 2
click at [187, 334] on icon "button" at bounding box center [188, 335] width 19 height 19
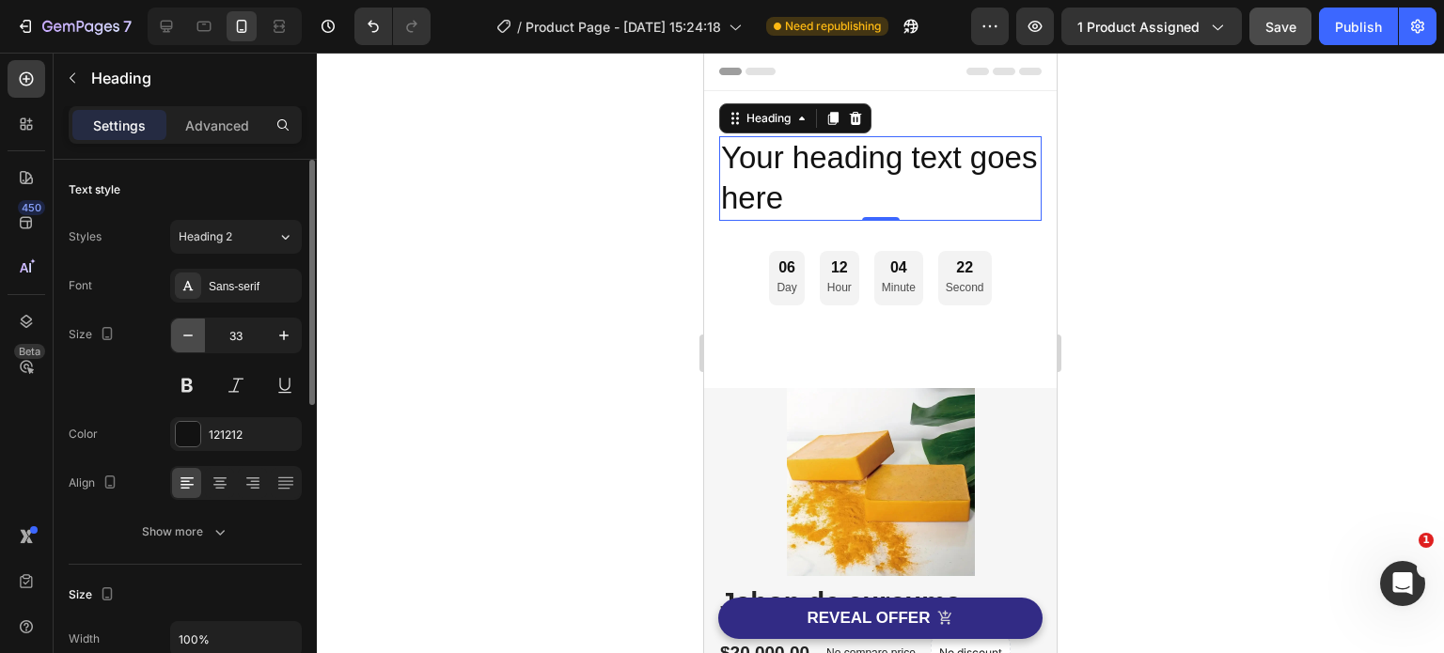
click at [185, 333] on icon "button" at bounding box center [188, 335] width 19 height 19
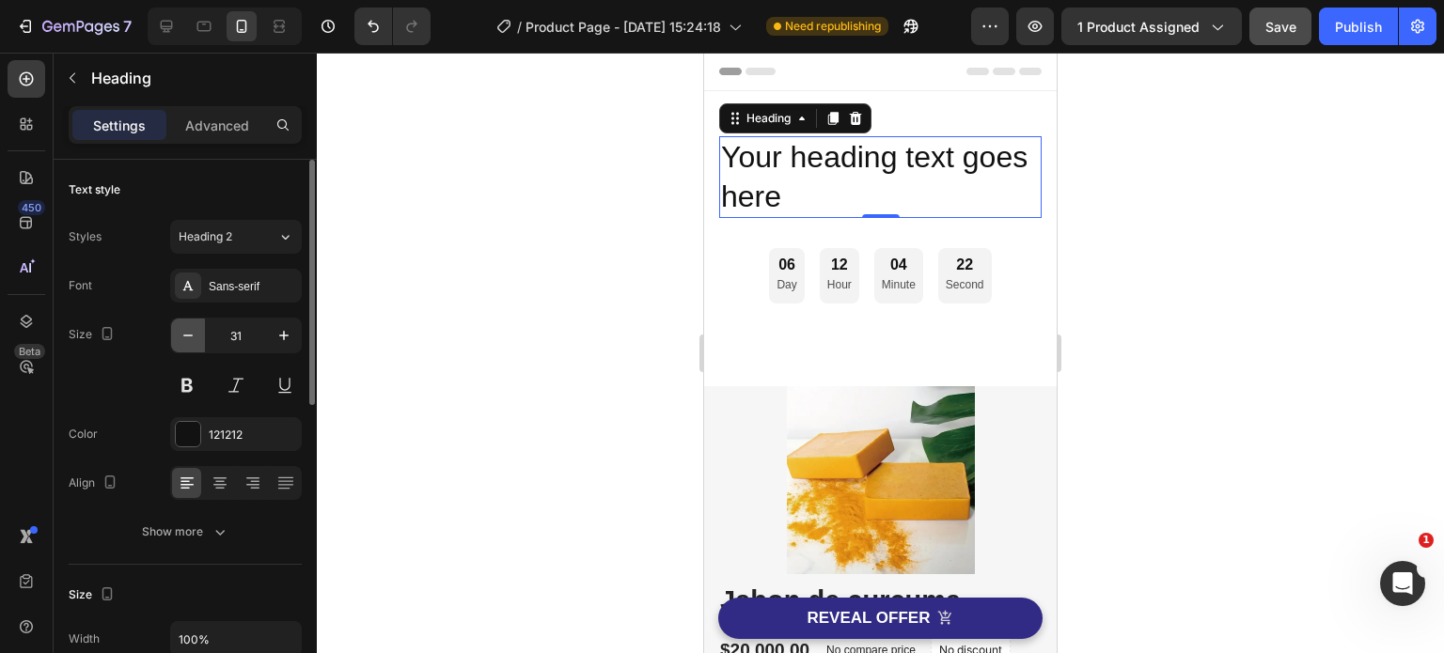
click at [184, 333] on icon "button" at bounding box center [188, 335] width 19 height 19
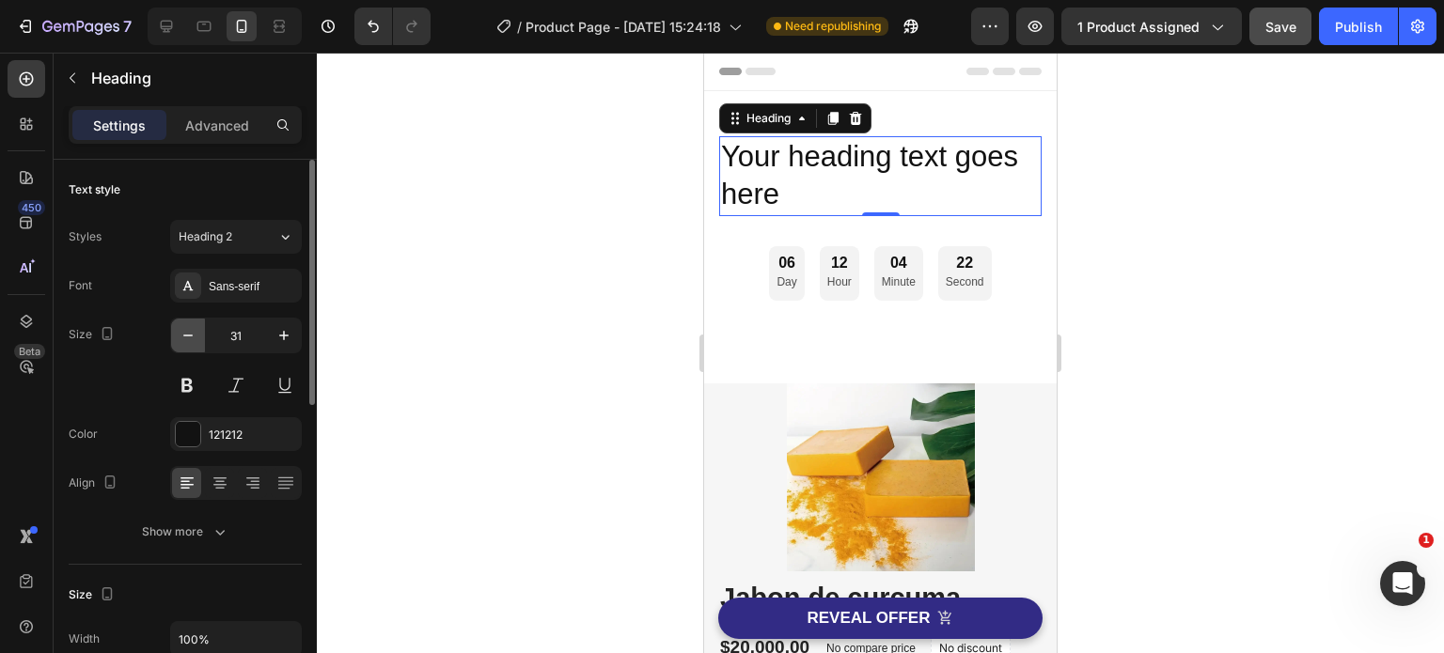
click at [184, 333] on icon "button" at bounding box center [188, 335] width 19 height 19
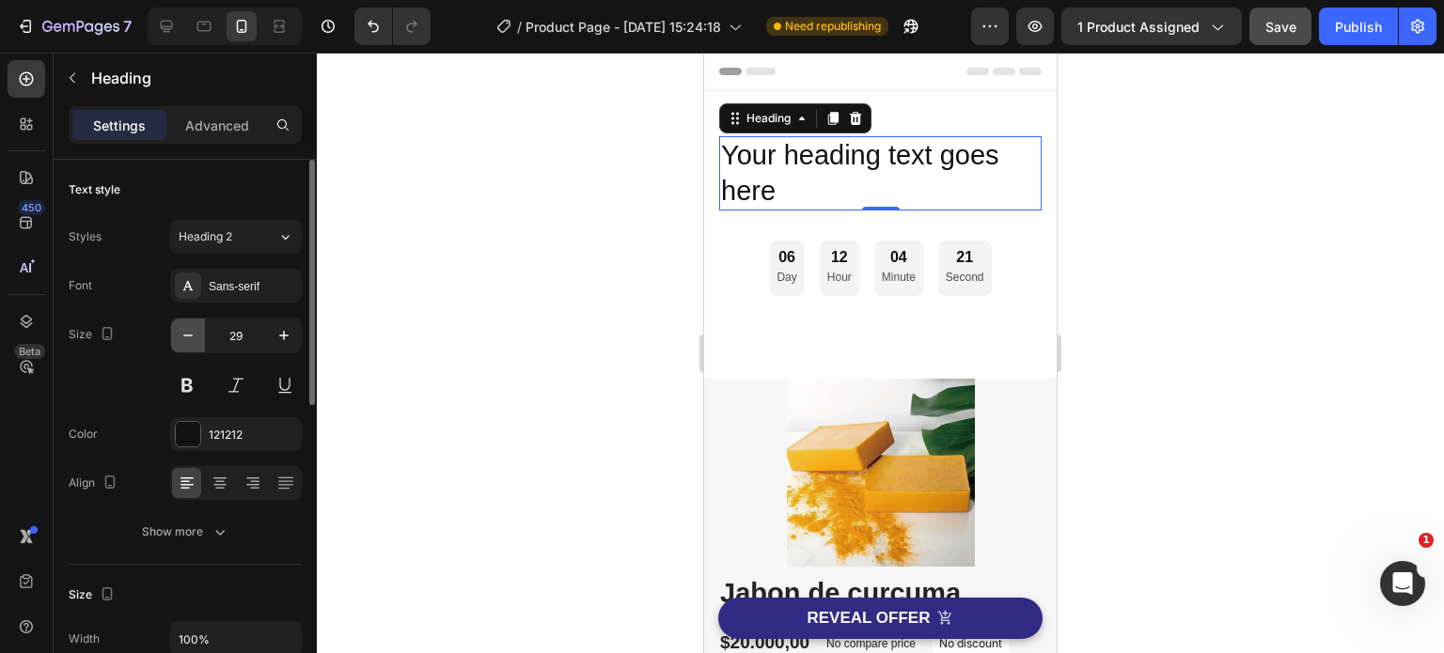
click at [183, 333] on icon "button" at bounding box center [188, 335] width 19 height 19
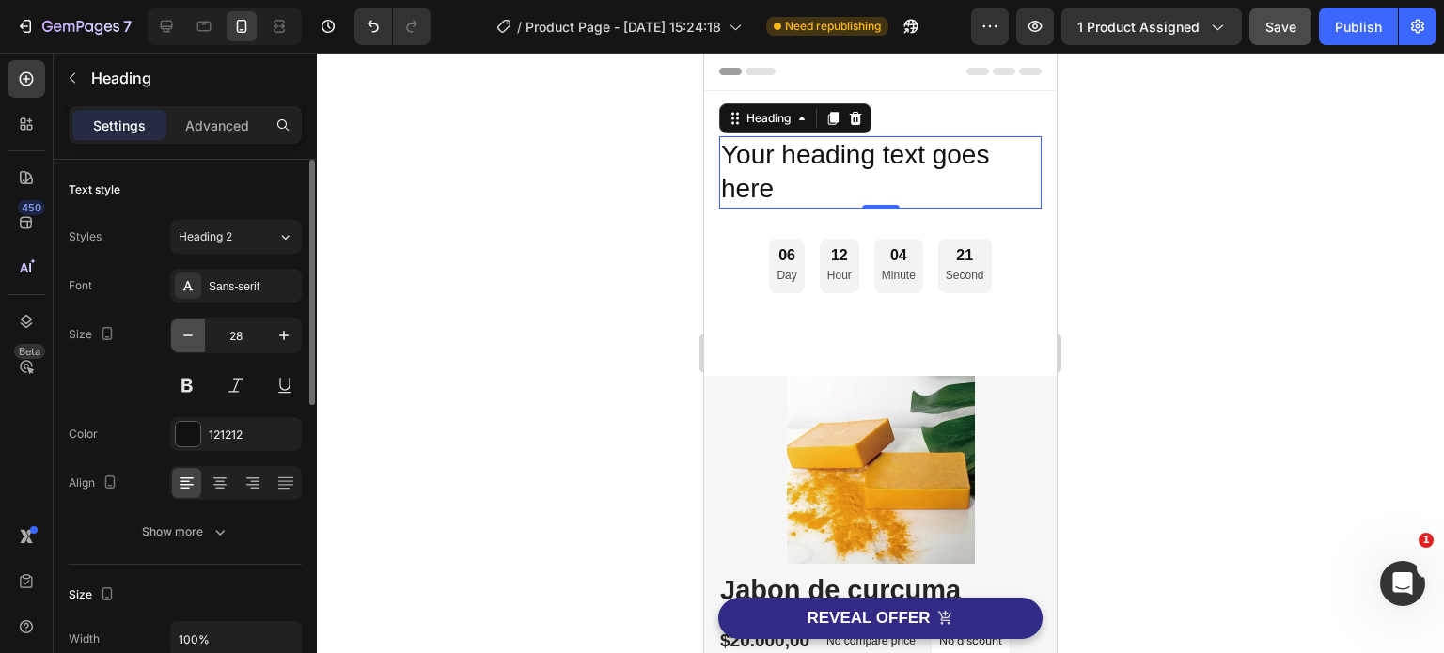
click at [183, 333] on icon "button" at bounding box center [188, 335] width 19 height 19
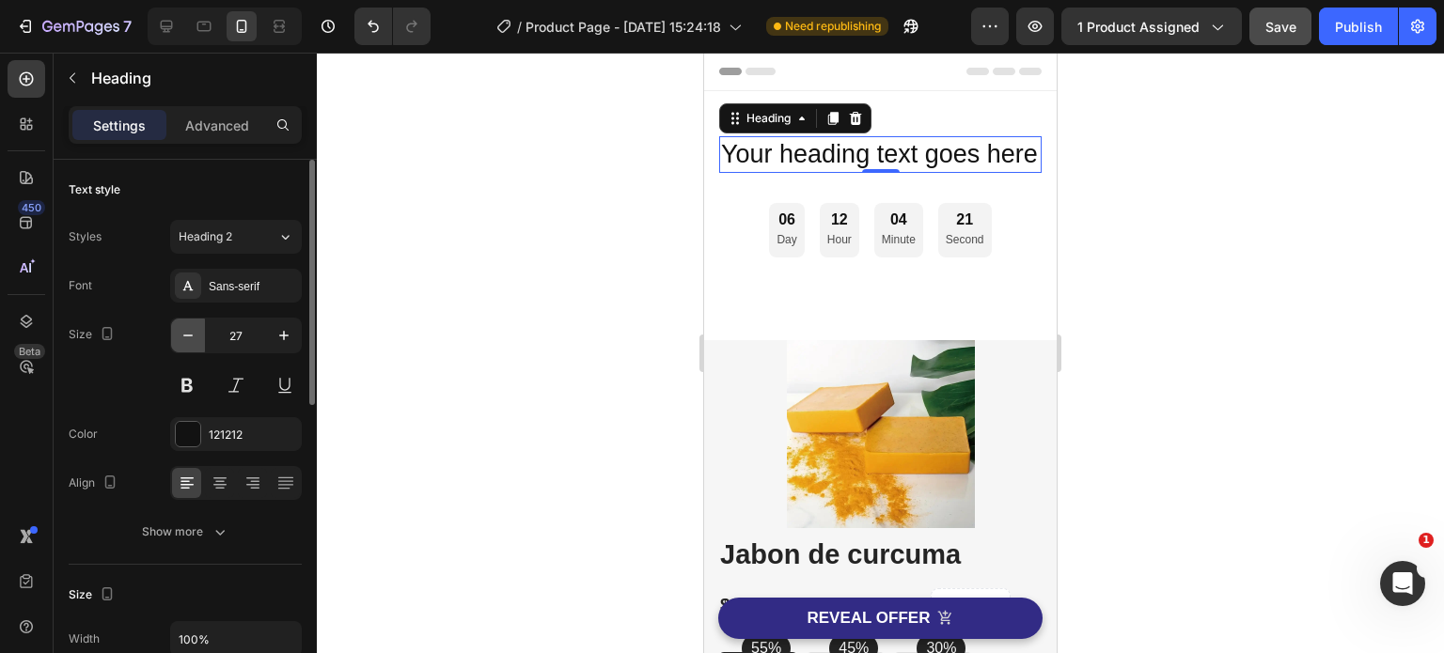
click at [183, 333] on icon "button" at bounding box center [188, 335] width 19 height 19
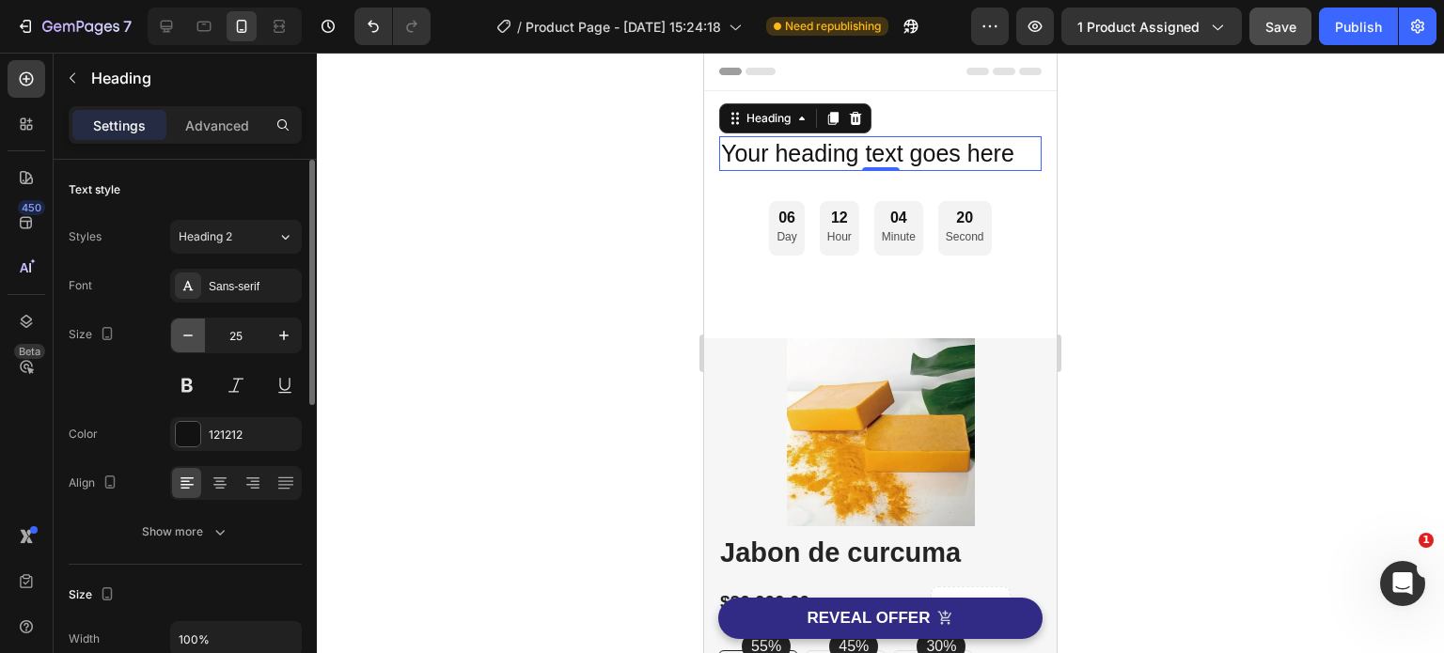
click at [183, 333] on icon "button" at bounding box center [188, 335] width 19 height 19
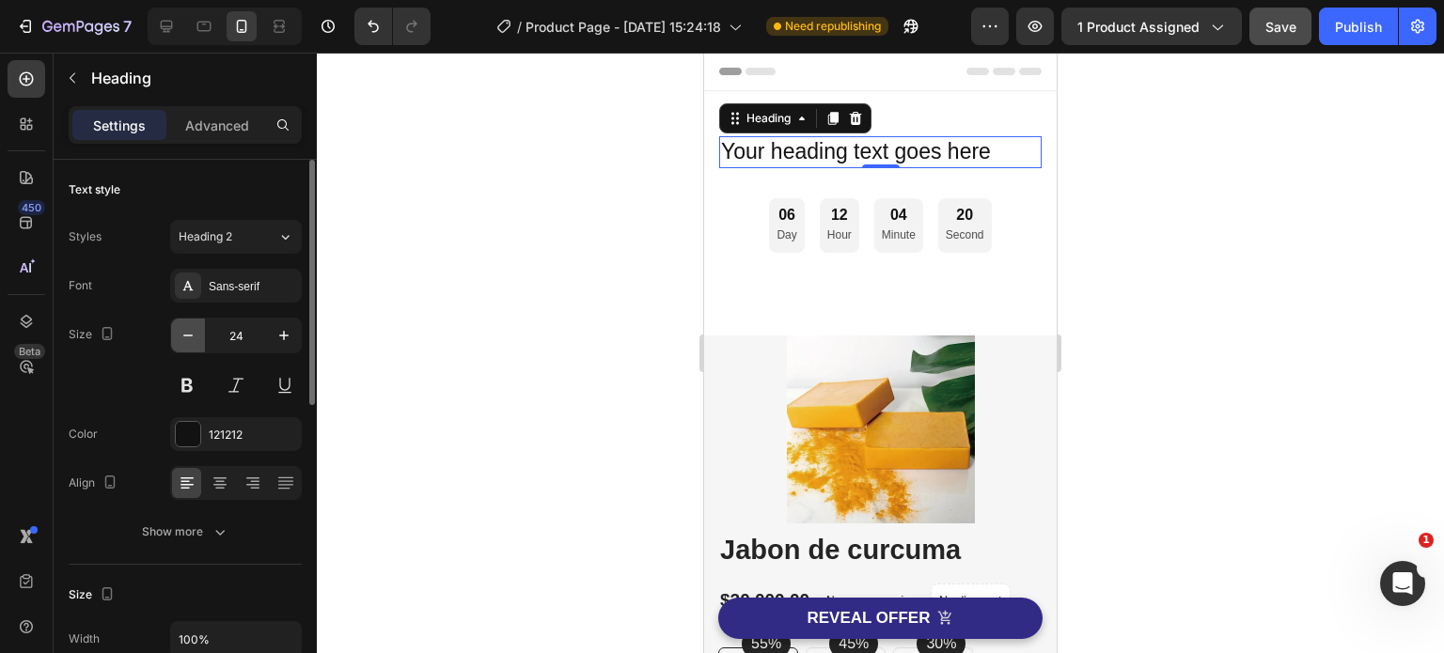
type input "23"
click at [1192, 337] on div at bounding box center [880, 353] width 1127 height 601
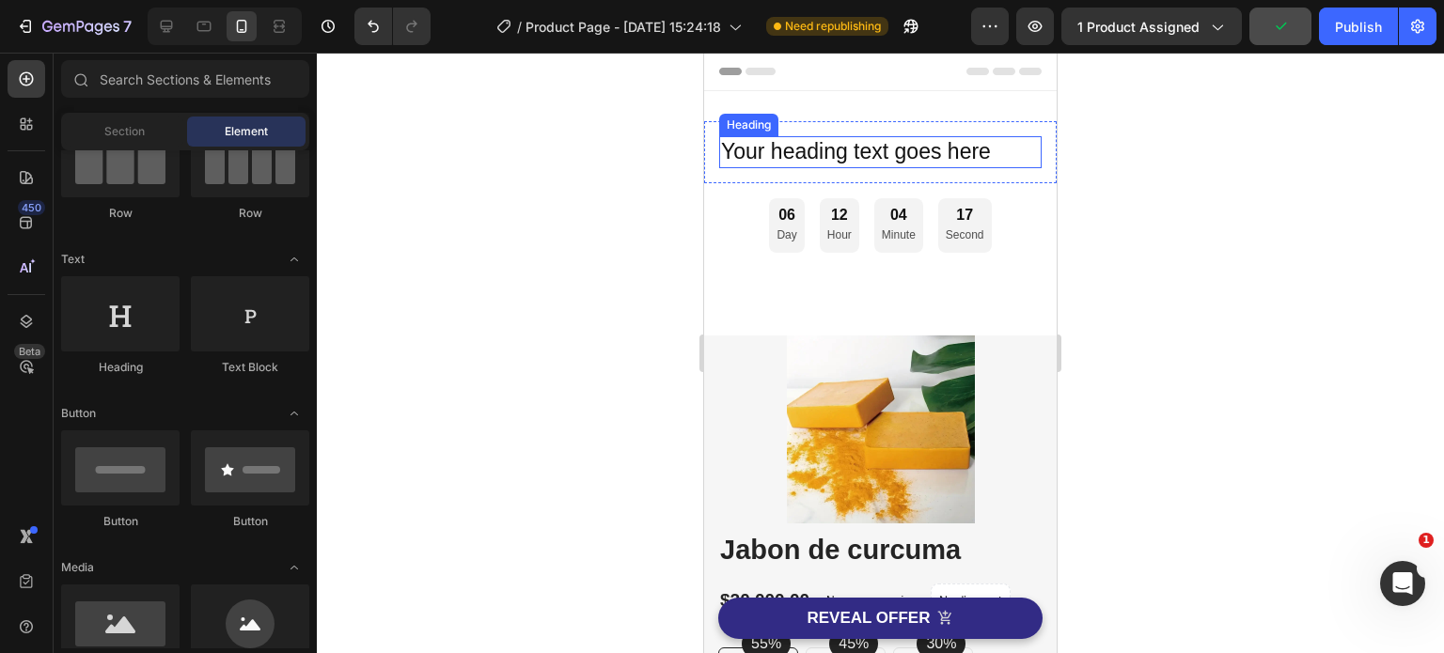
click at [1024, 164] on h2 "Your heading text goes here" at bounding box center [880, 152] width 322 height 32
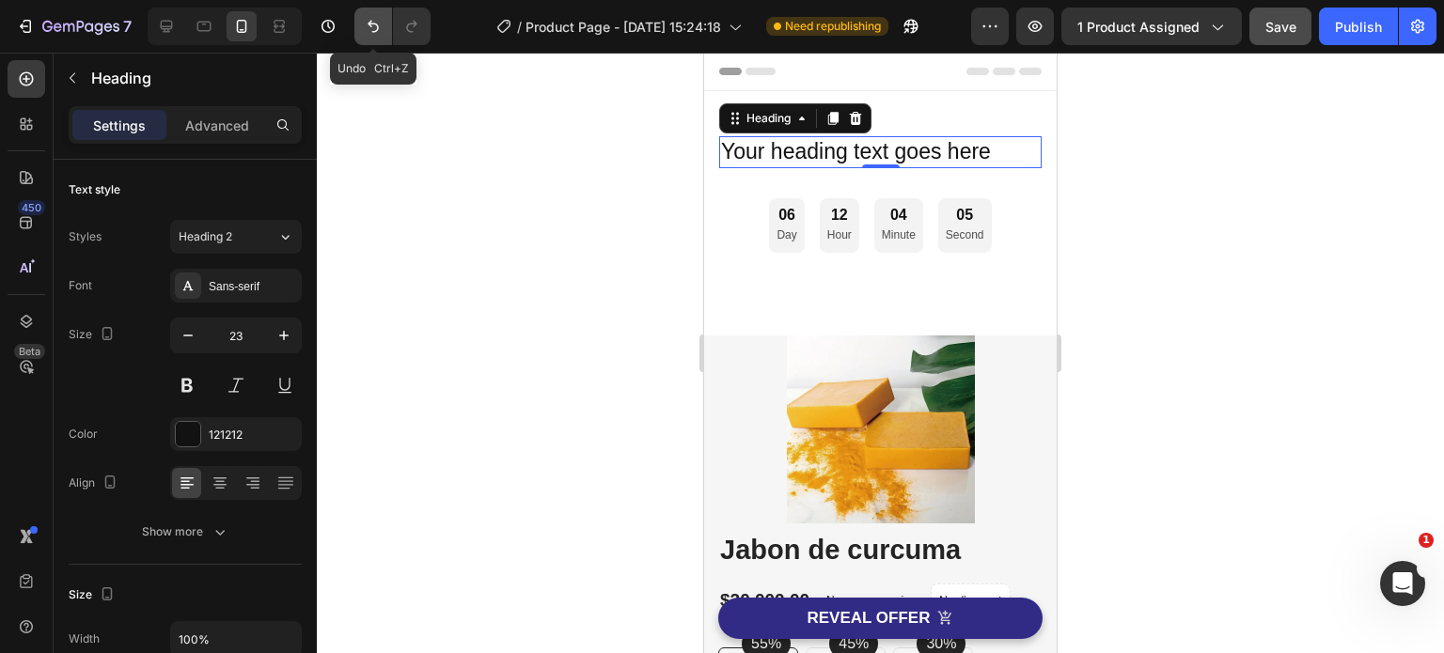
click at [376, 20] on icon "Undo/Redo" at bounding box center [373, 26] width 19 height 19
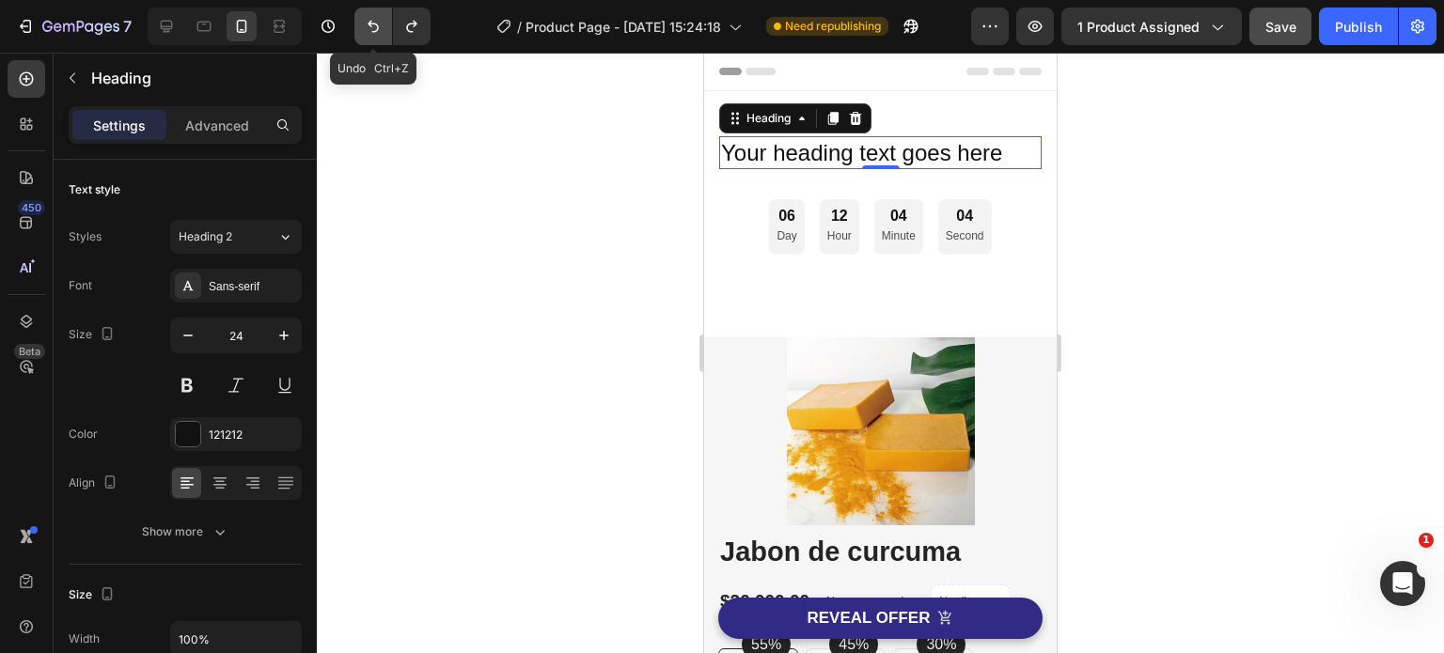
click at [376, 20] on icon "Undo/Redo" at bounding box center [373, 26] width 19 height 19
click at [376, 21] on icon "Undo/Redo" at bounding box center [373, 26] width 19 height 19
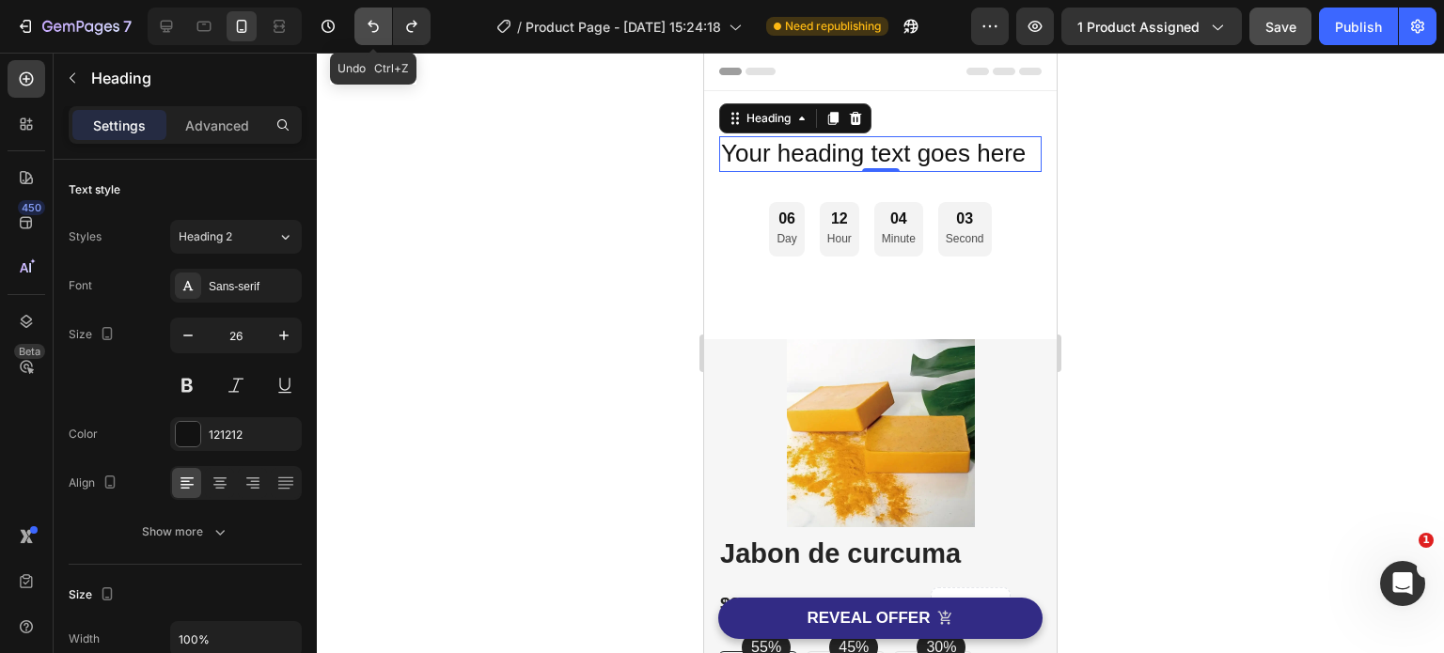
click at [376, 21] on icon "Undo/Redo" at bounding box center [373, 26] width 19 height 19
click at [376, 22] on icon "Undo/Redo" at bounding box center [373, 26] width 19 height 19
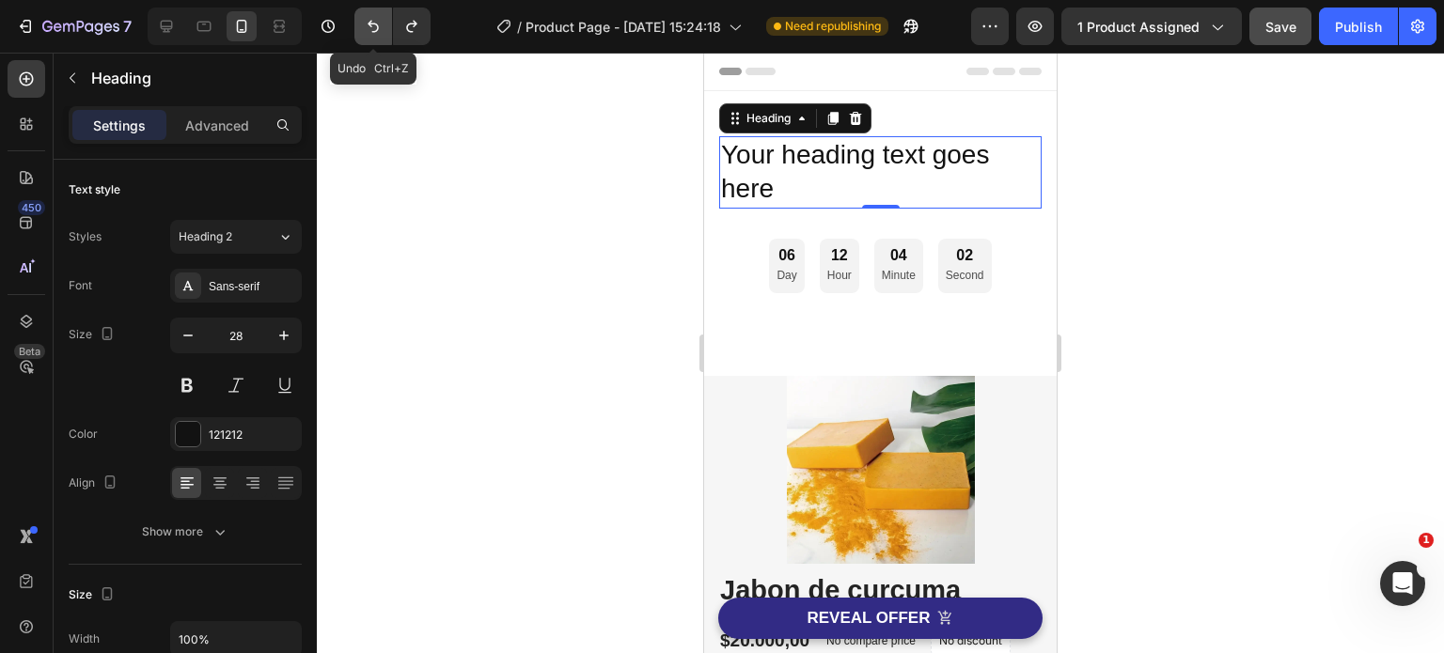
click at [376, 22] on icon "Undo/Redo" at bounding box center [373, 26] width 19 height 19
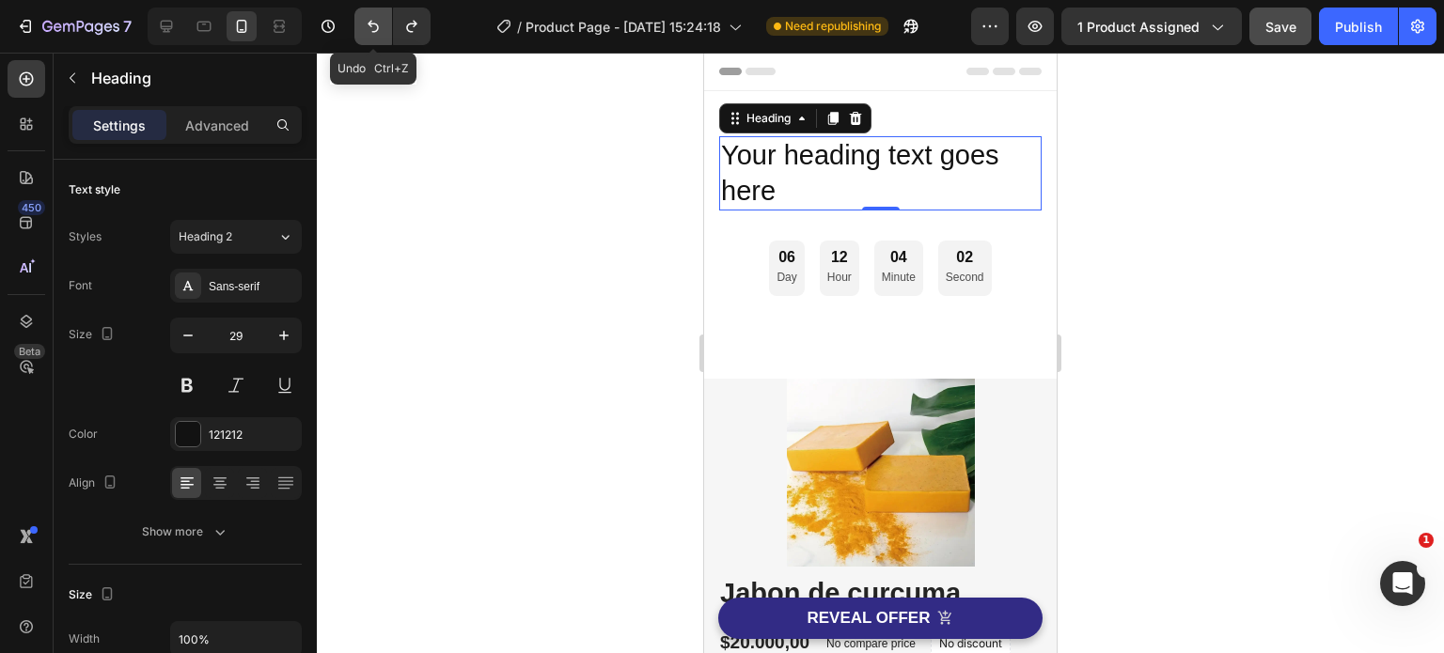
click at [376, 22] on icon "Undo/Redo" at bounding box center [373, 26] width 19 height 19
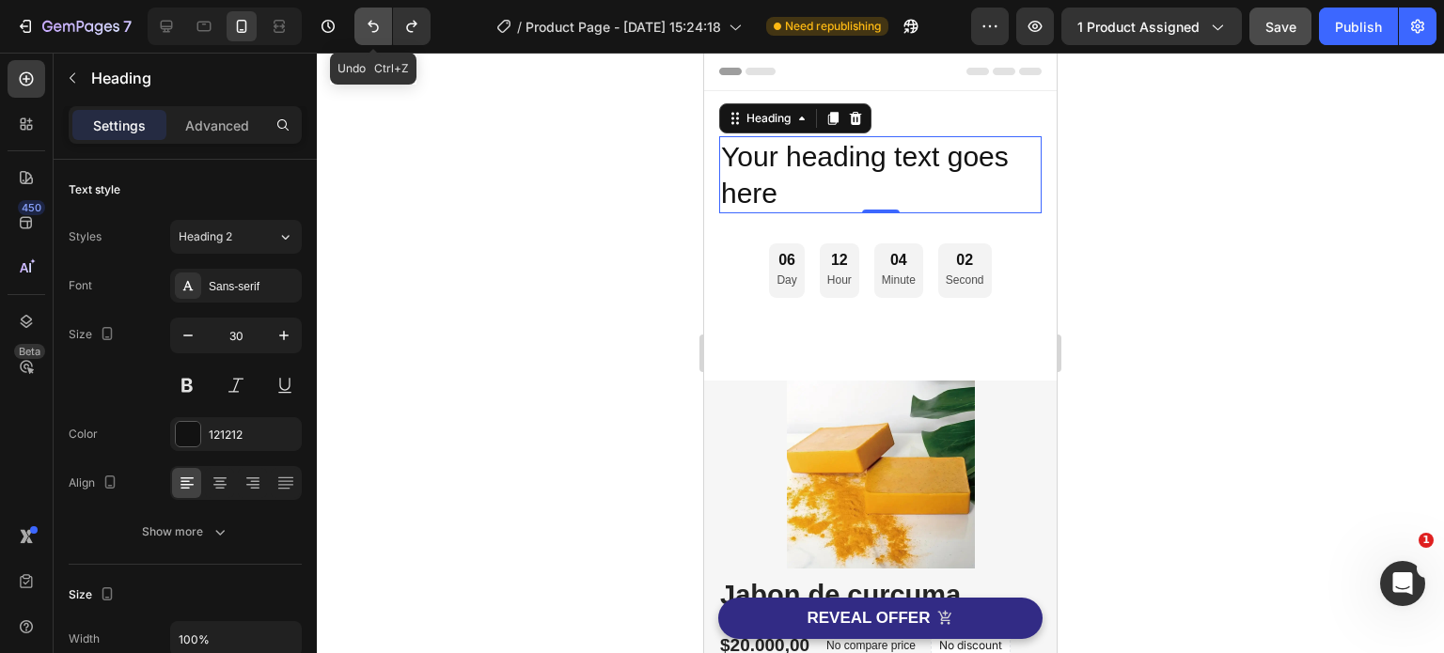
click at [374, 22] on icon "Undo/Redo" at bounding box center [373, 26] width 19 height 19
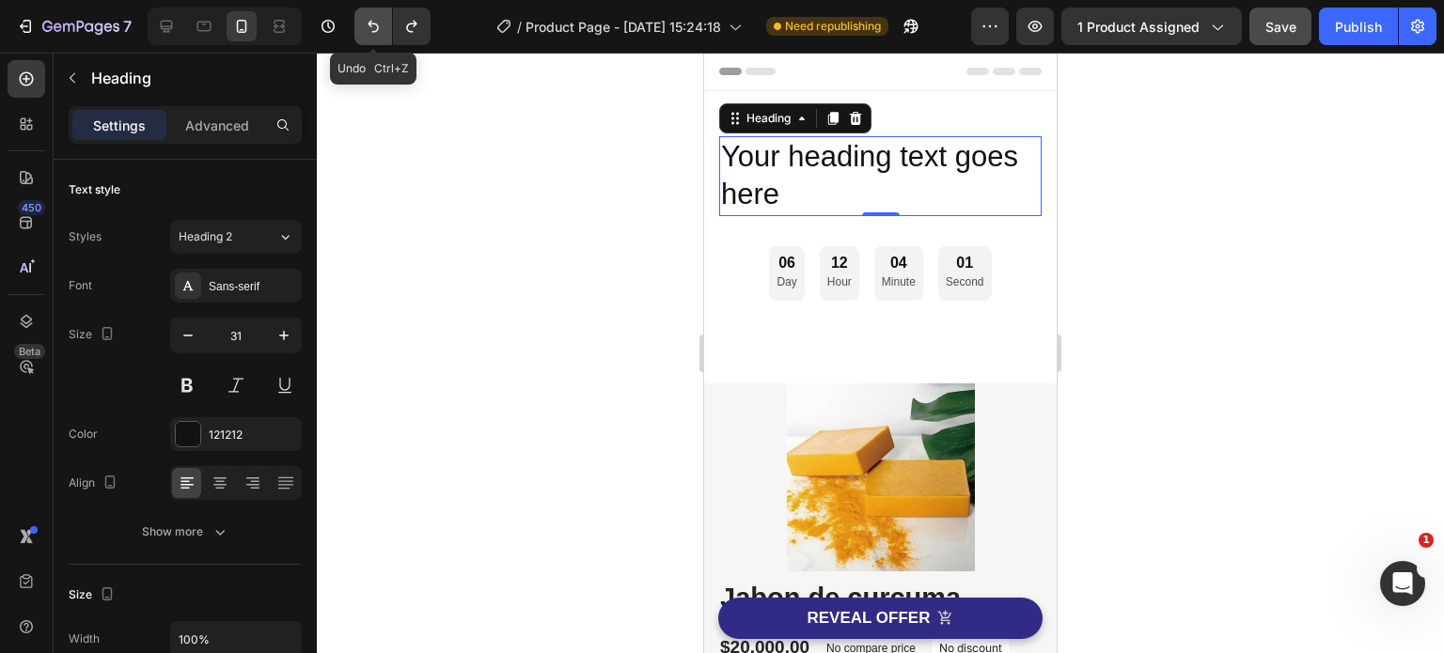
click at [372, 22] on icon "Undo/Redo" at bounding box center [373, 26] width 19 height 19
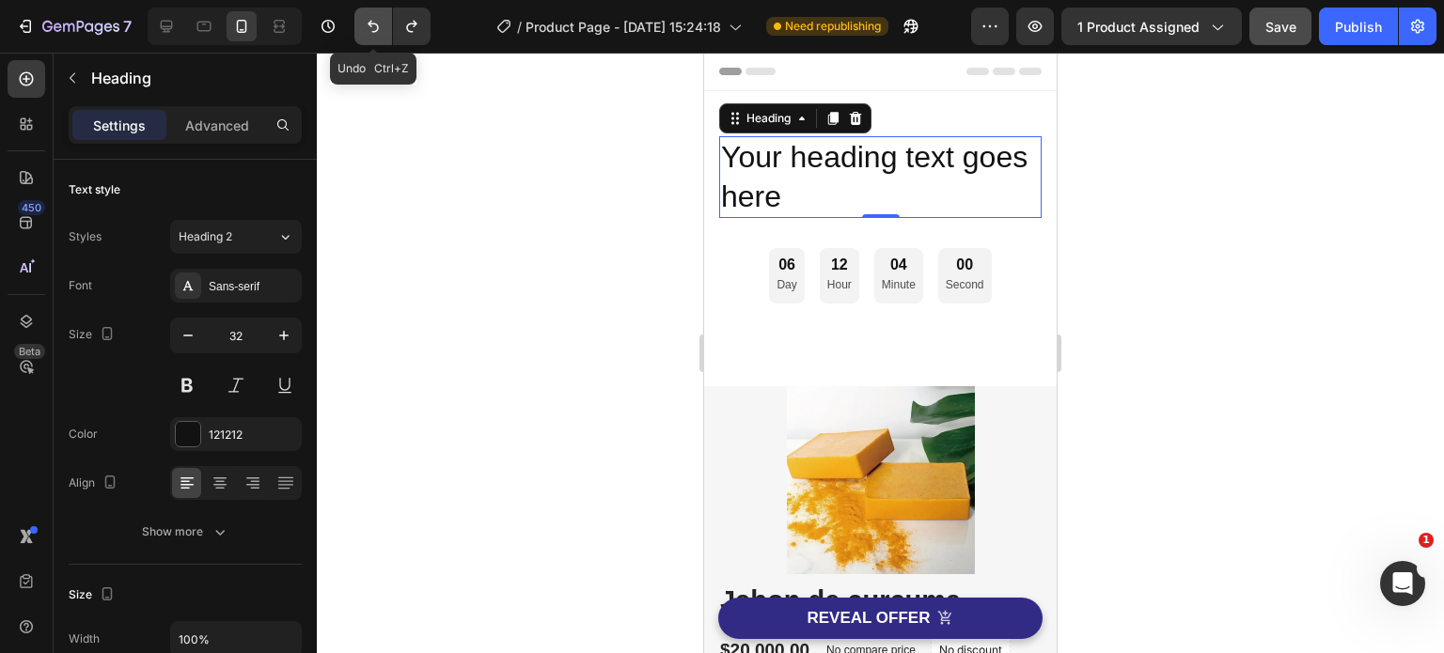
click at [372, 22] on icon "Undo/Redo" at bounding box center [373, 26] width 19 height 19
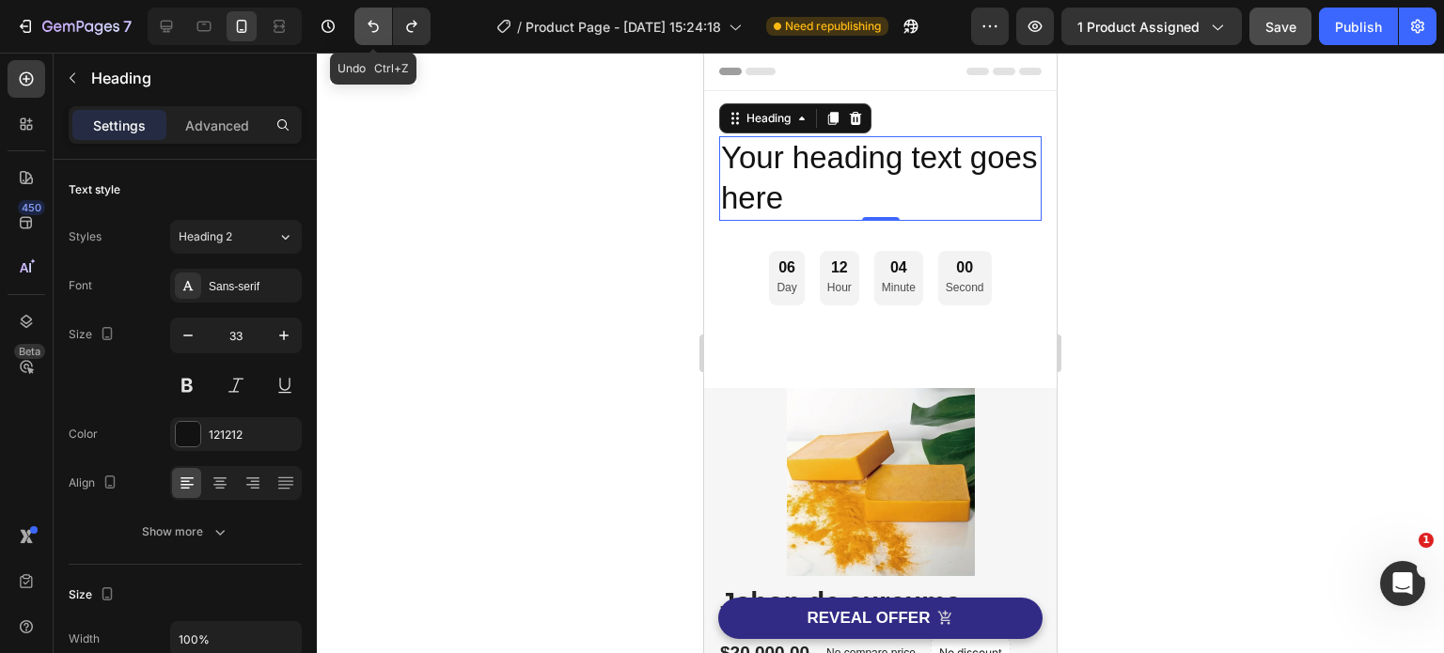
click at [372, 22] on icon "Undo/Redo" at bounding box center [373, 26] width 19 height 19
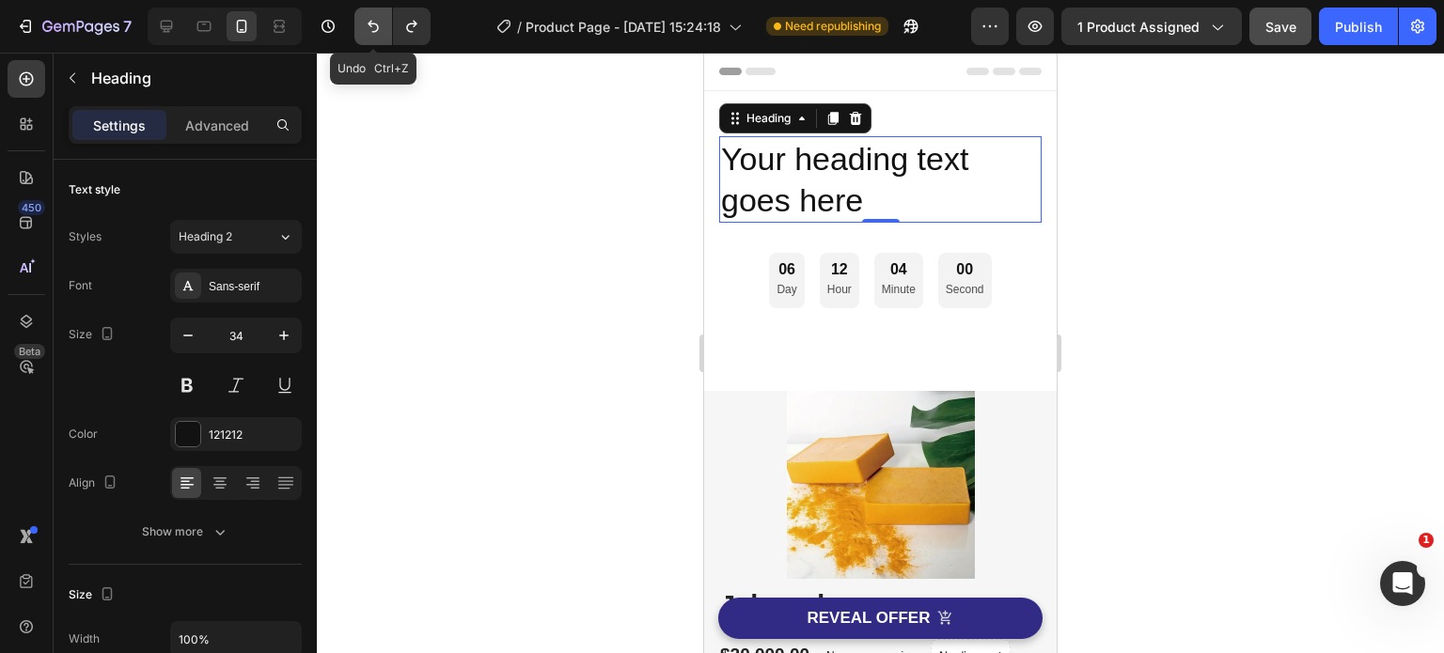
click at [372, 22] on icon "Undo/Redo" at bounding box center [373, 26] width 19 height 19
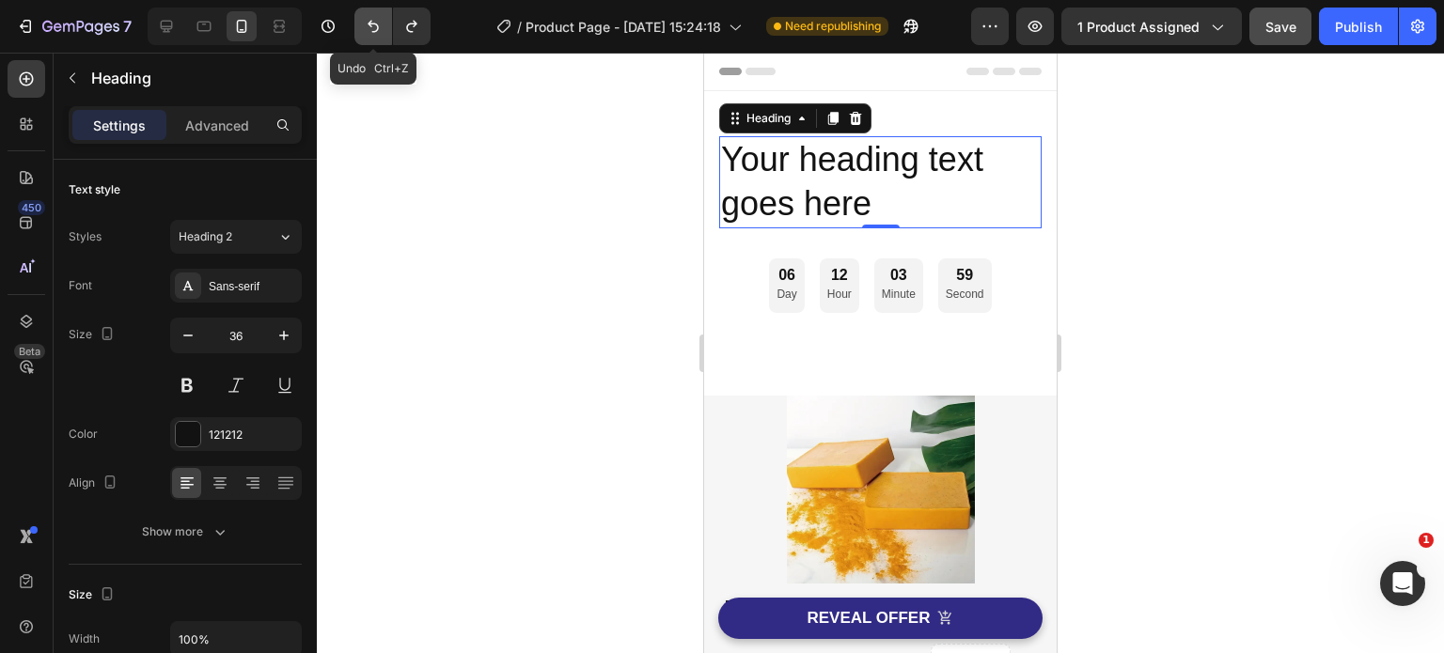
click at [372, 22] on icon "Undo/Redo" at bounding box center [373, 26] width 19 height 19
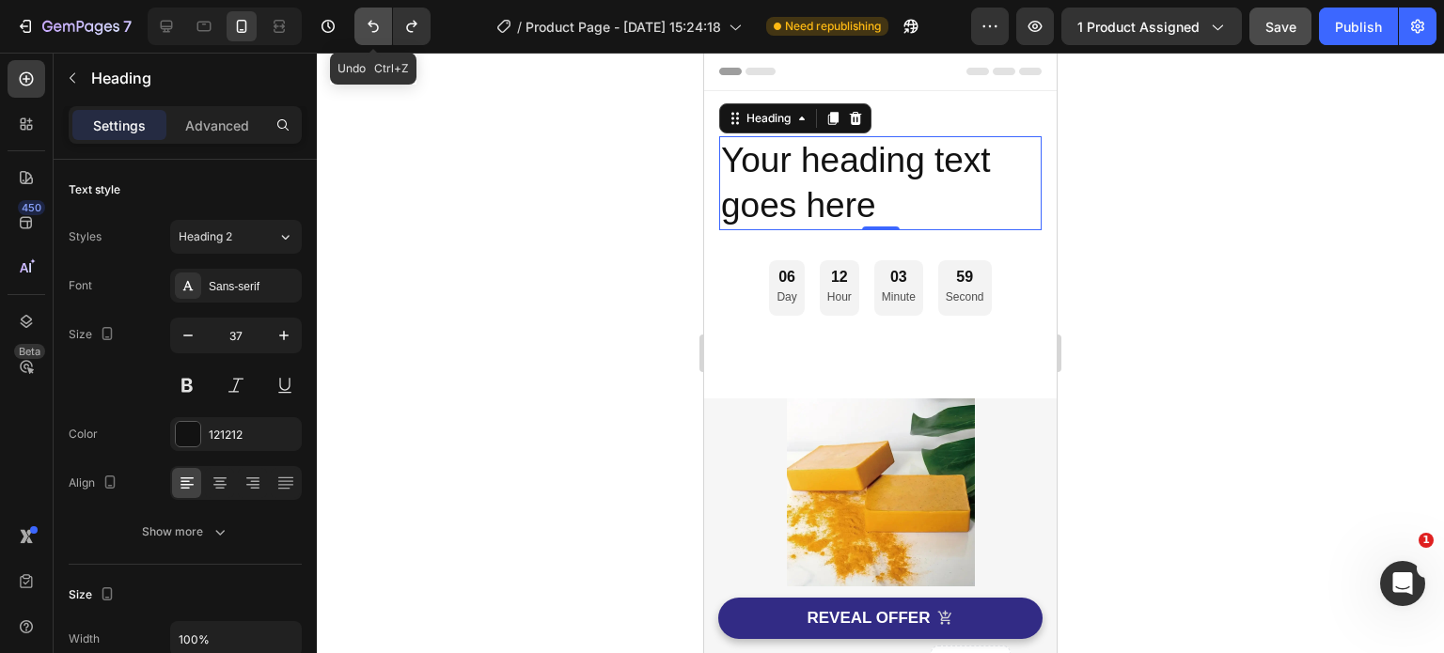
click at [372, 22] on icon "Undo/Redo" at bounding box center [373, 26] width 19 height 19
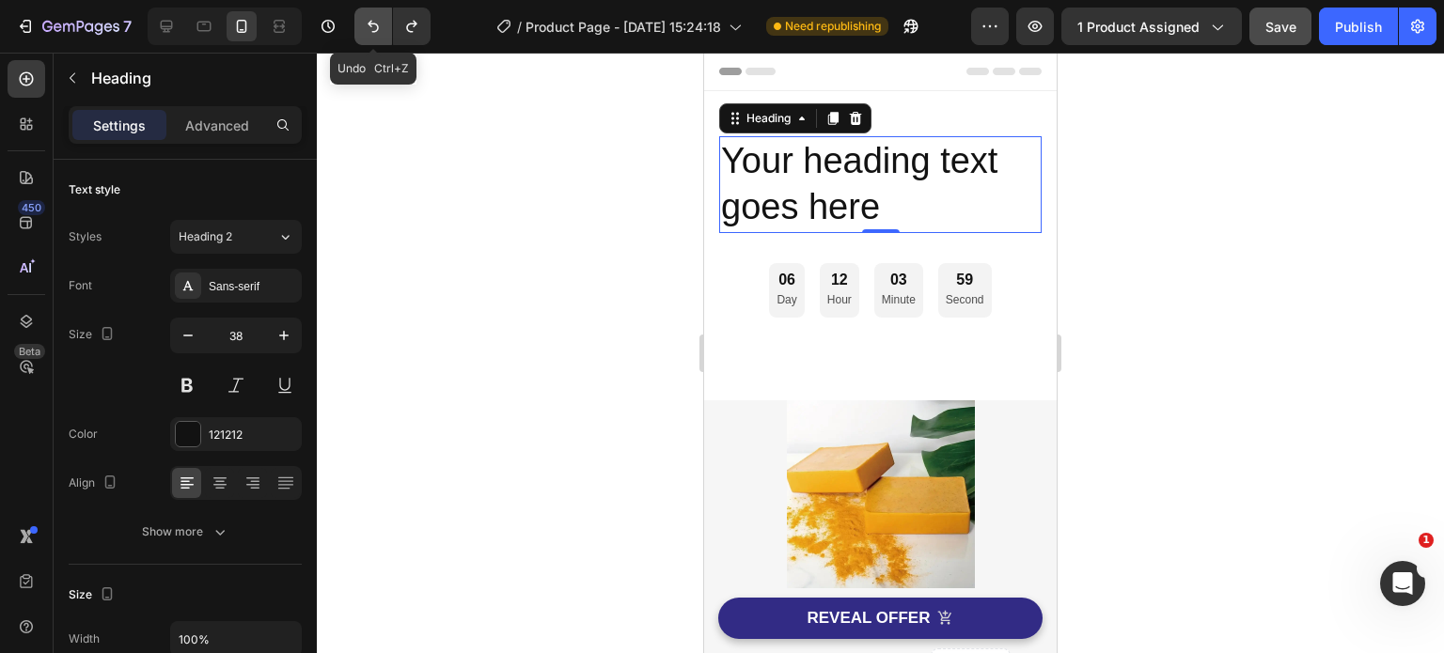
click at [372, 22] on icon "Undo/Redo" at bounding box center [373, 26] width 19 height 19
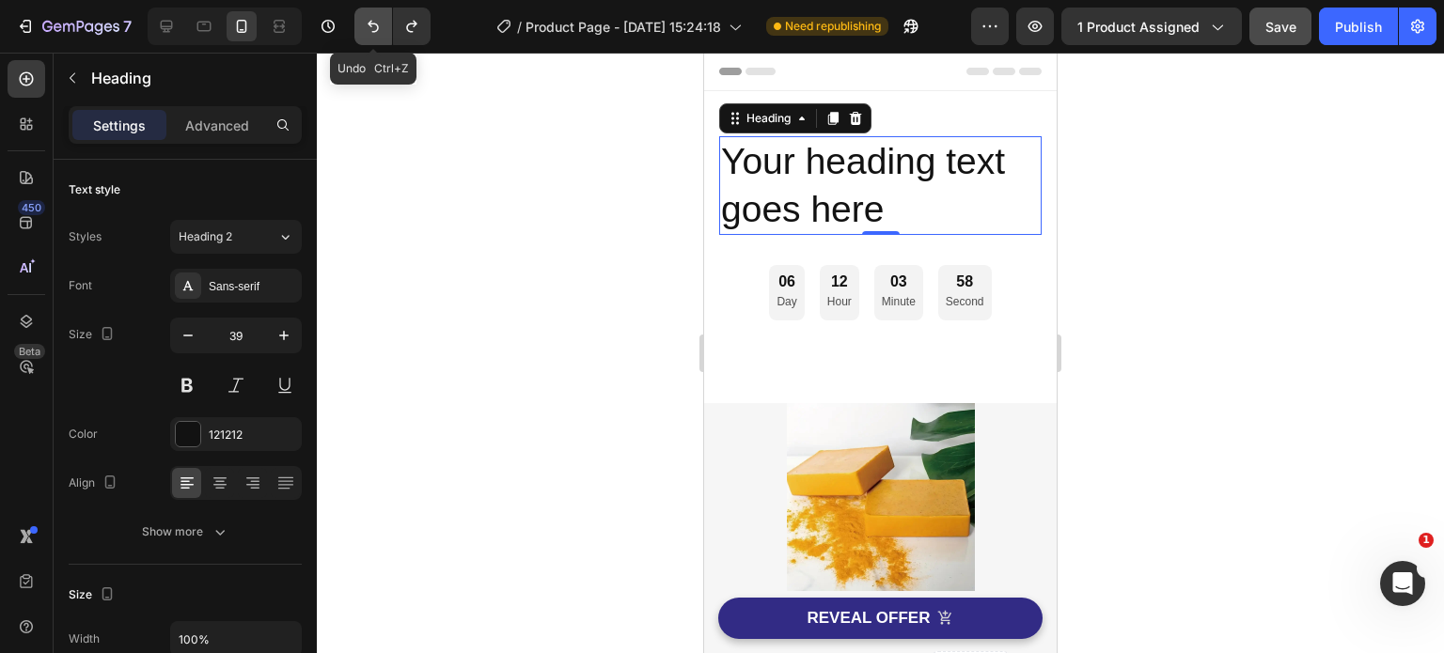
click at [372, 22] on icon "Undo/Redo" at bounding box center [373, 26] width 19 height 19
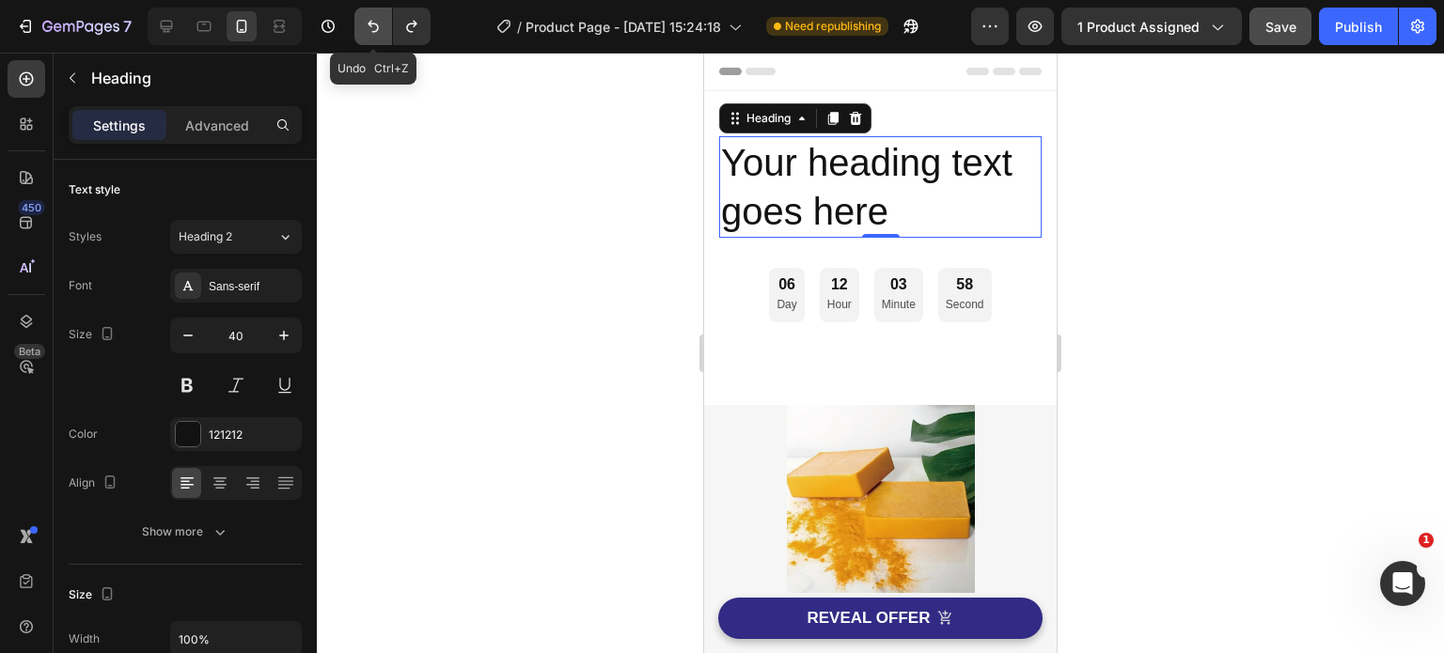
click at [372, 22] on icon "Undo/Redo" at bounding box center [373, 26] width 19 height 19
type input "41"
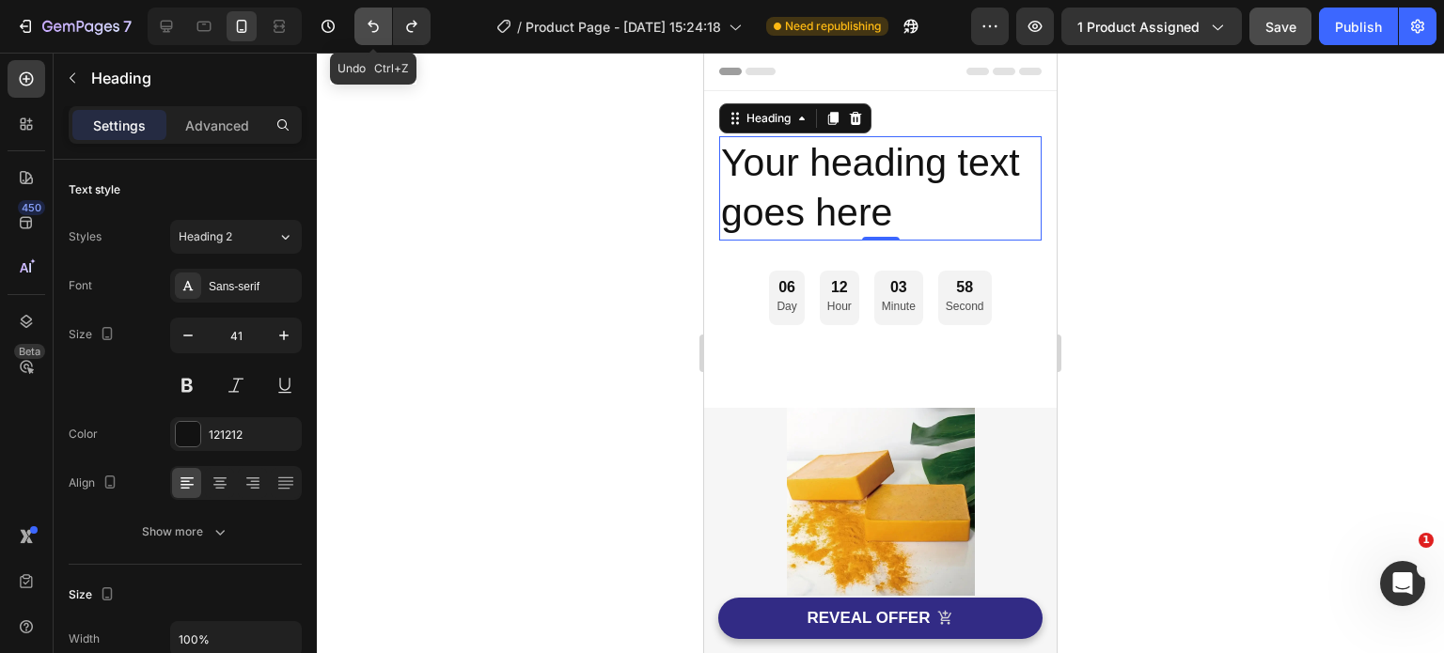
click at [372, 22] on icon "Undo/Redo" at bounding box center [373, 26] width 19 height 19
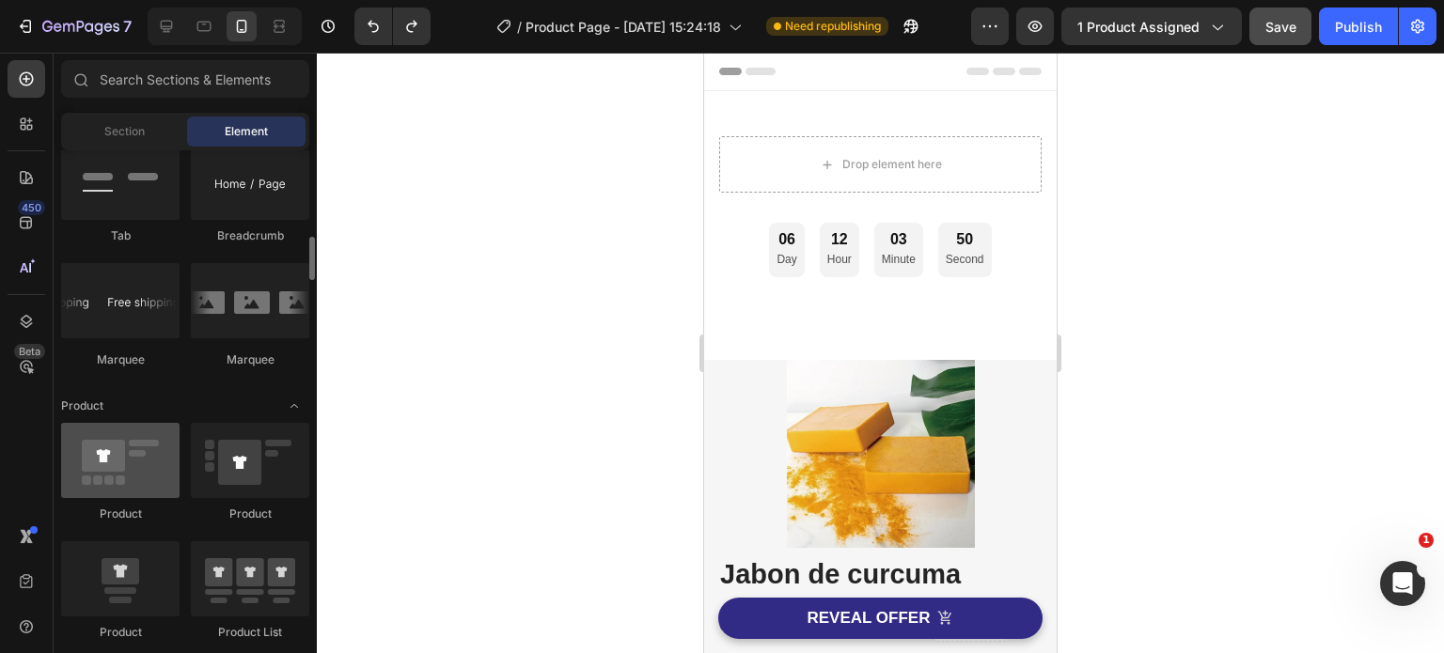
scroll to position [2068, 0]
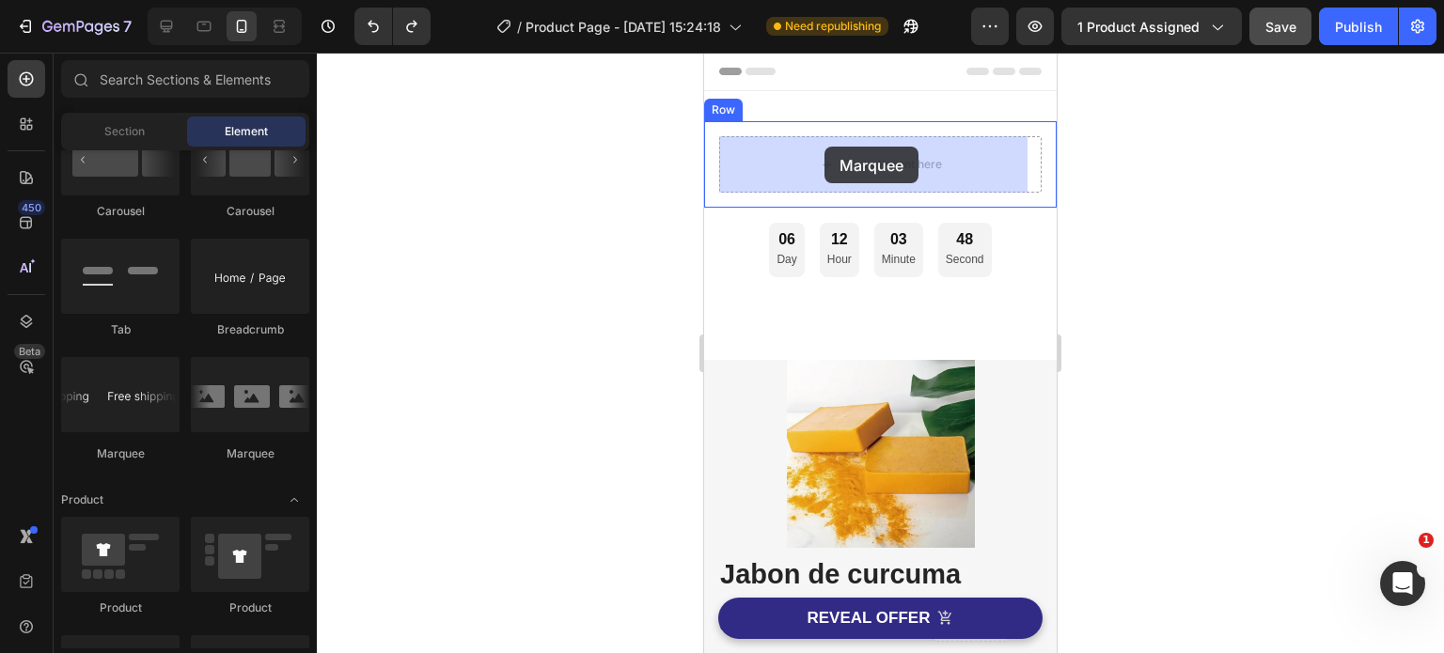
drag, startPoint x: 839, startPoint y: 464, endPoint x: 824, endPoint y: 147, distance: 318.0
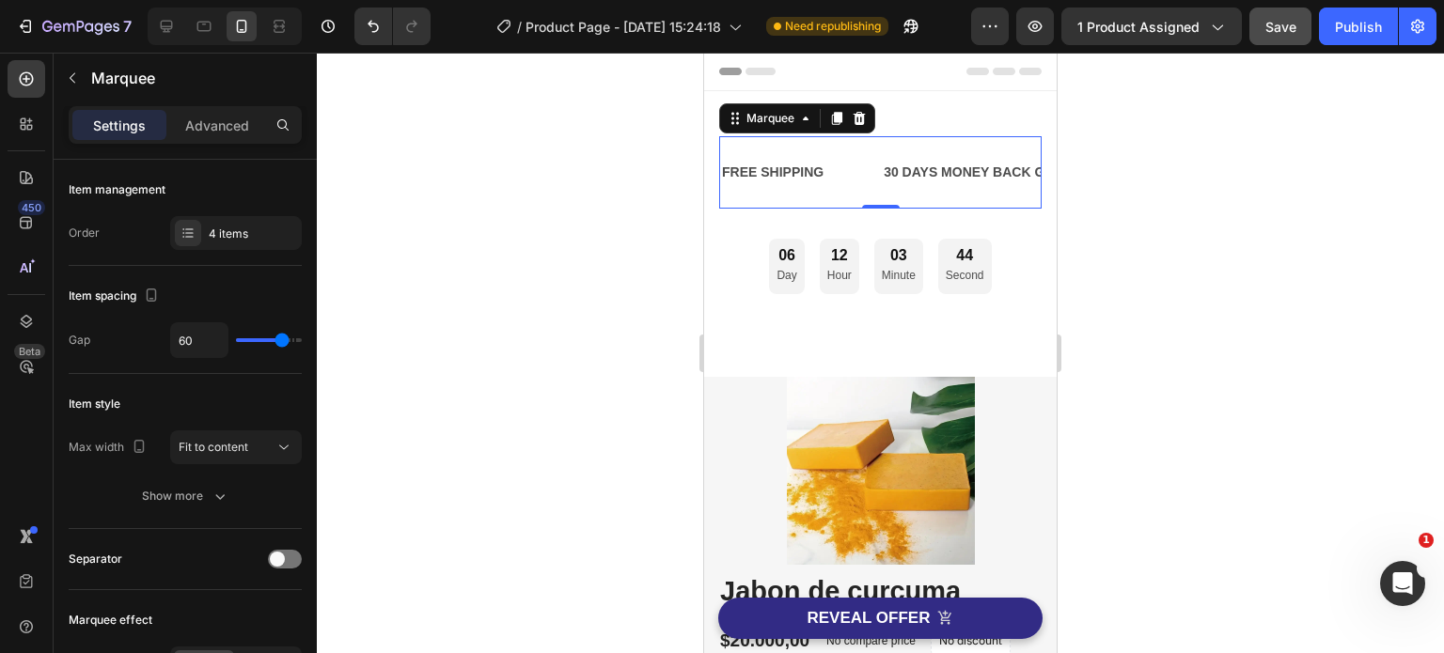
click at [1020, 203] on div "FREE SHIPPING Text Block 30 DAYS MONEY BACK GUARANTEE Text Block LIMITED TIME 5…" at bounding box center [880, 172] width 322 height 72
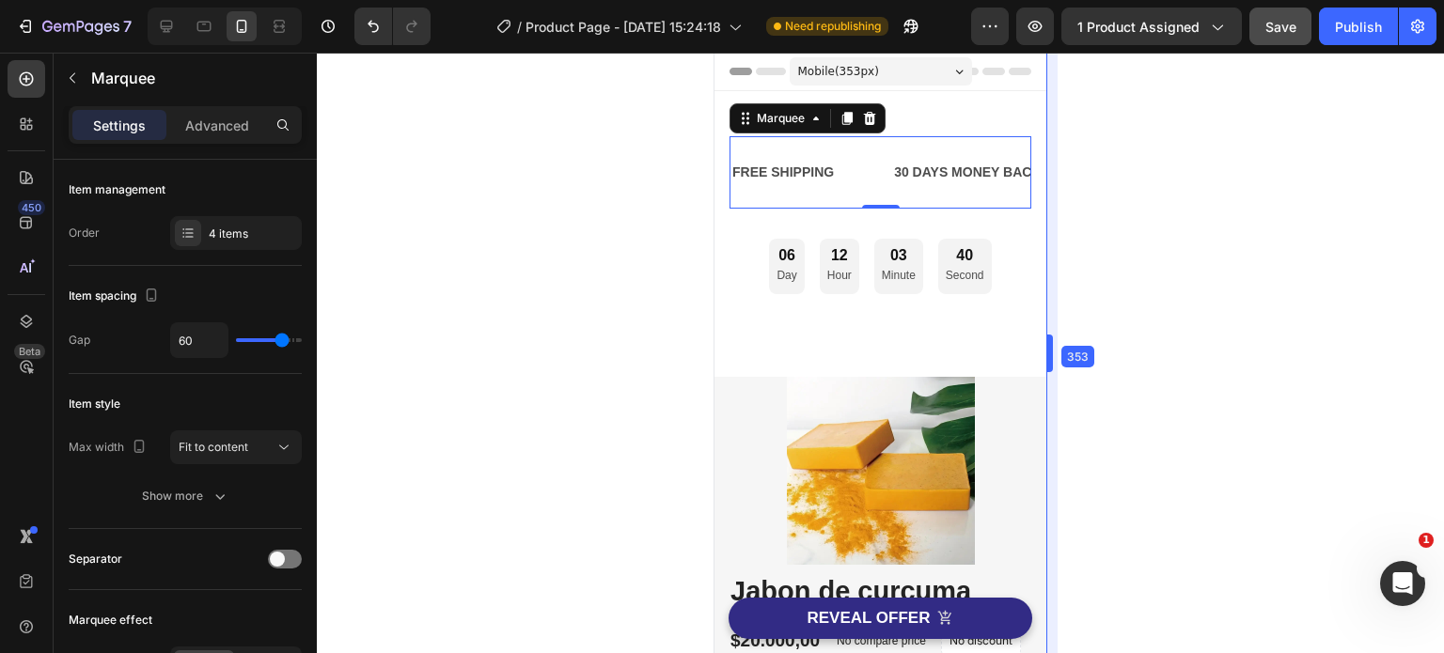
drag, startPoint x: 1059, startPoint y: 345, endPoint x: 1049, endPoint y: 289, distance: 57.3
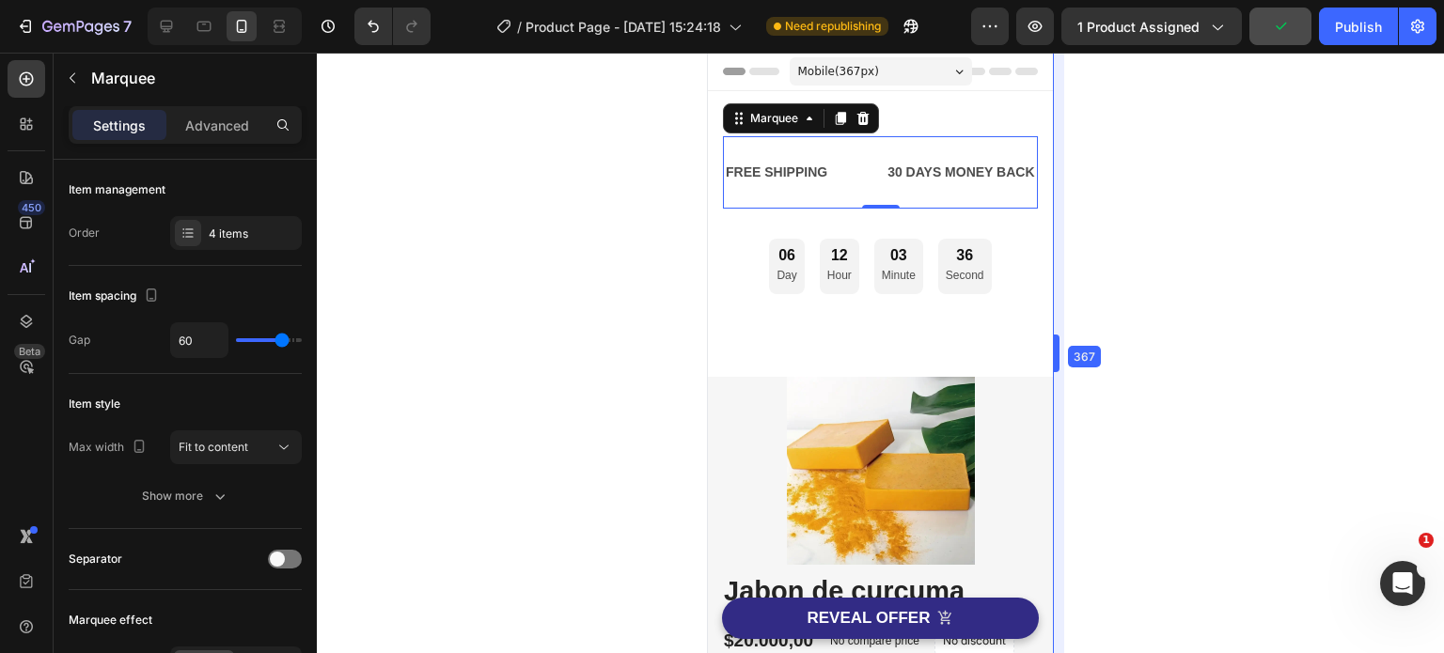
drag, startPoint x: 1039, startPoint y: 351, endPoint x: 337, endPoint y: 300, distance: 703.9
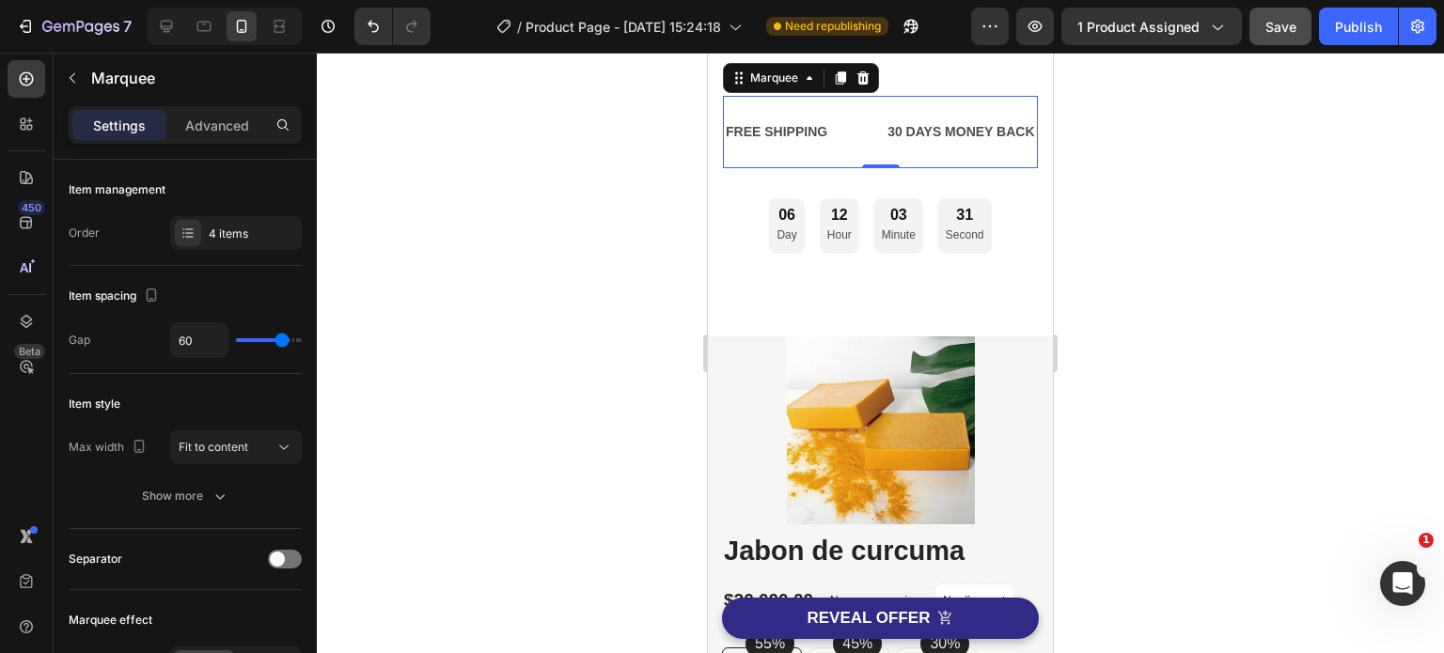
scroll to position [0, 0]
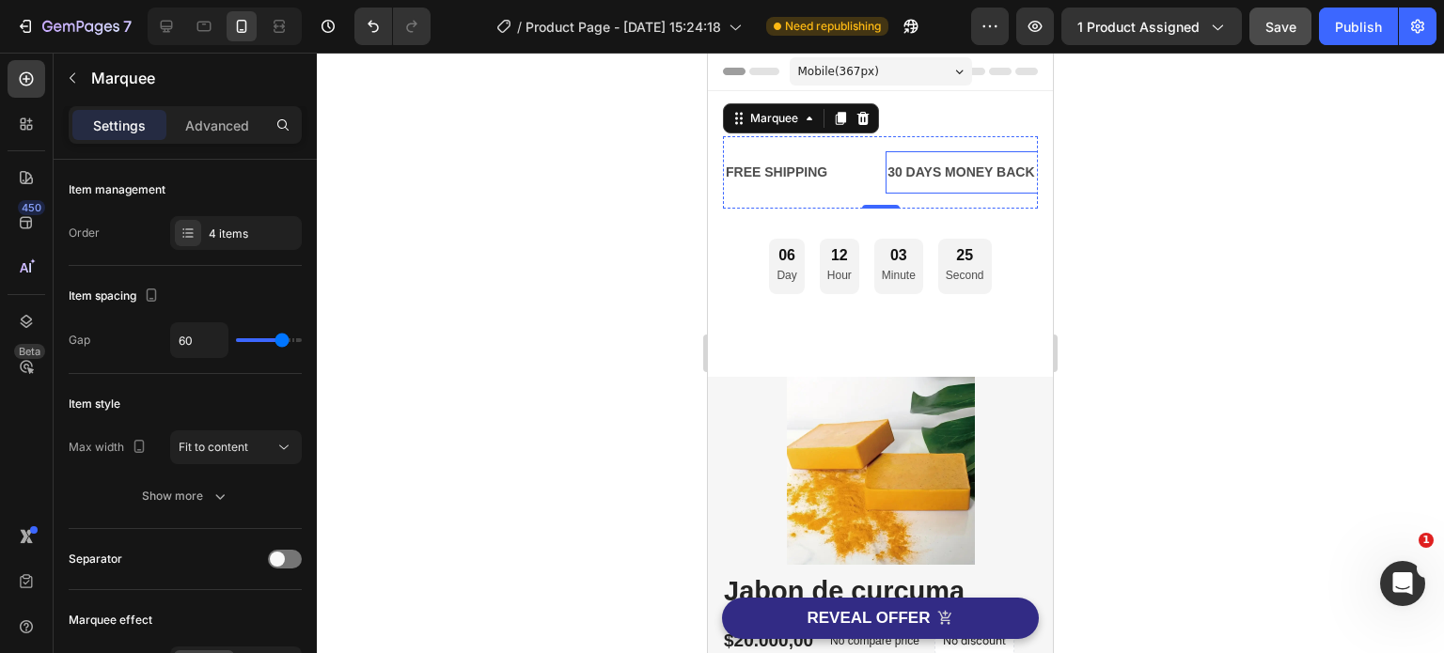
click at [929, 172] on div "30 DAYS MONEY BACK GUARANTEE" at bounding box center [1004, 172] width 238 height 27
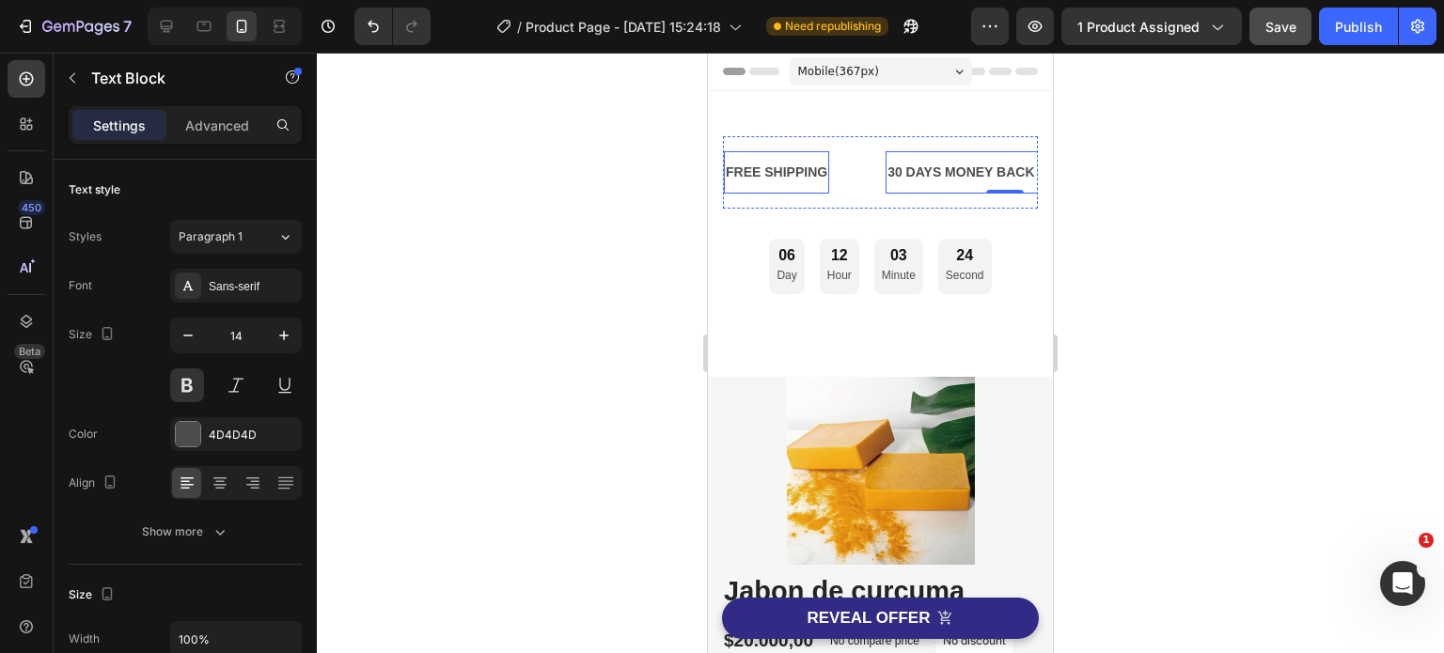
click at [808, 171] on div "FREE SHIPPING" at bounding box center [776, 172] width 105 height 27
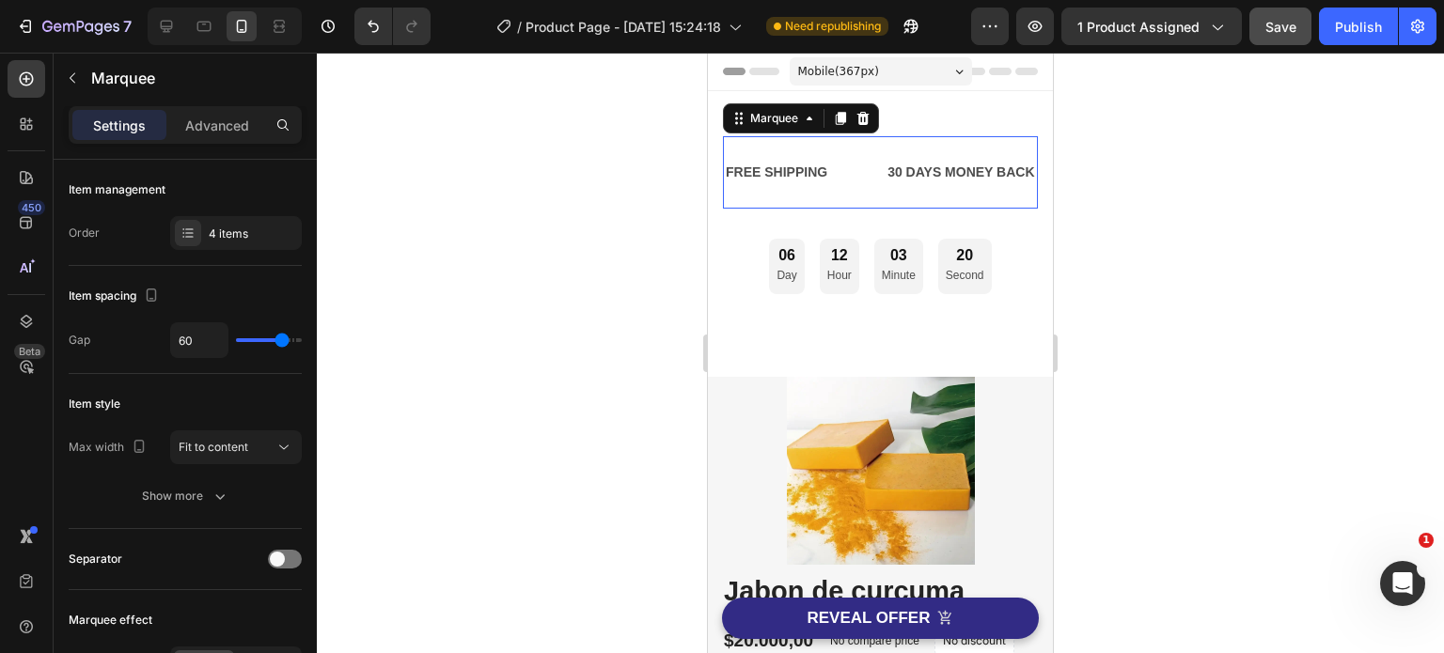
click at [863, 172] on div "FREE SHIPPING Text Block" at bounding box center [805, 172] width 162 height 42
click at [861, 172] on div "FREE SHIPPING Text Block" at bounding box center [805, 172] width 162 height 42
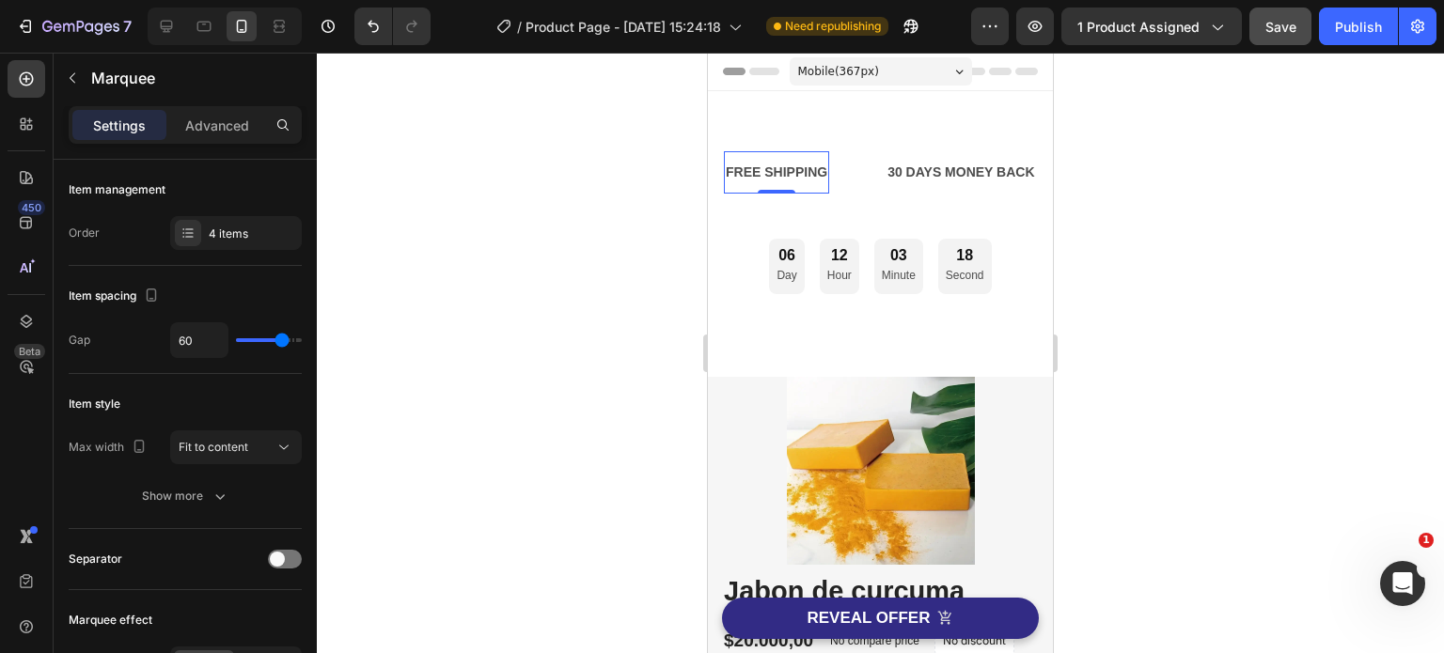
click at [825, 173] on div "FREE SHIPPING" at bounding box center [776, 172] width 105 height 27
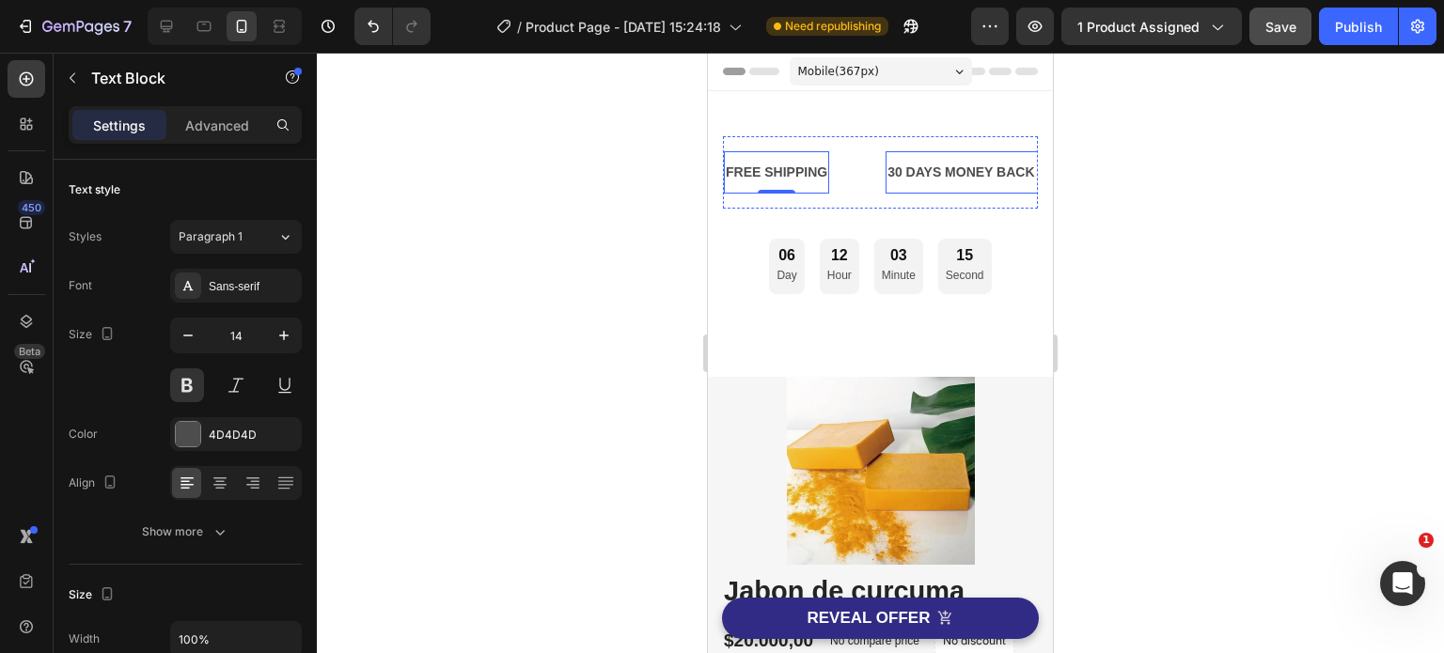
click at [914, 172] on div "30 DAYS MONEY BACK GUARANTEE" at bounding box center [1004, 172] width 238 height 27
click at [824, 174] on div "FREE SHIPPING" at bounding box center [776, 172] width 105 height 27
click at [817, 174] on div "FREE SHIPPING" at bounding box center [776, 172] width 105 height 27
click at [825, 173] on p "FREE SHIPPING" at bounding box center [777, 172] width 102 height 23
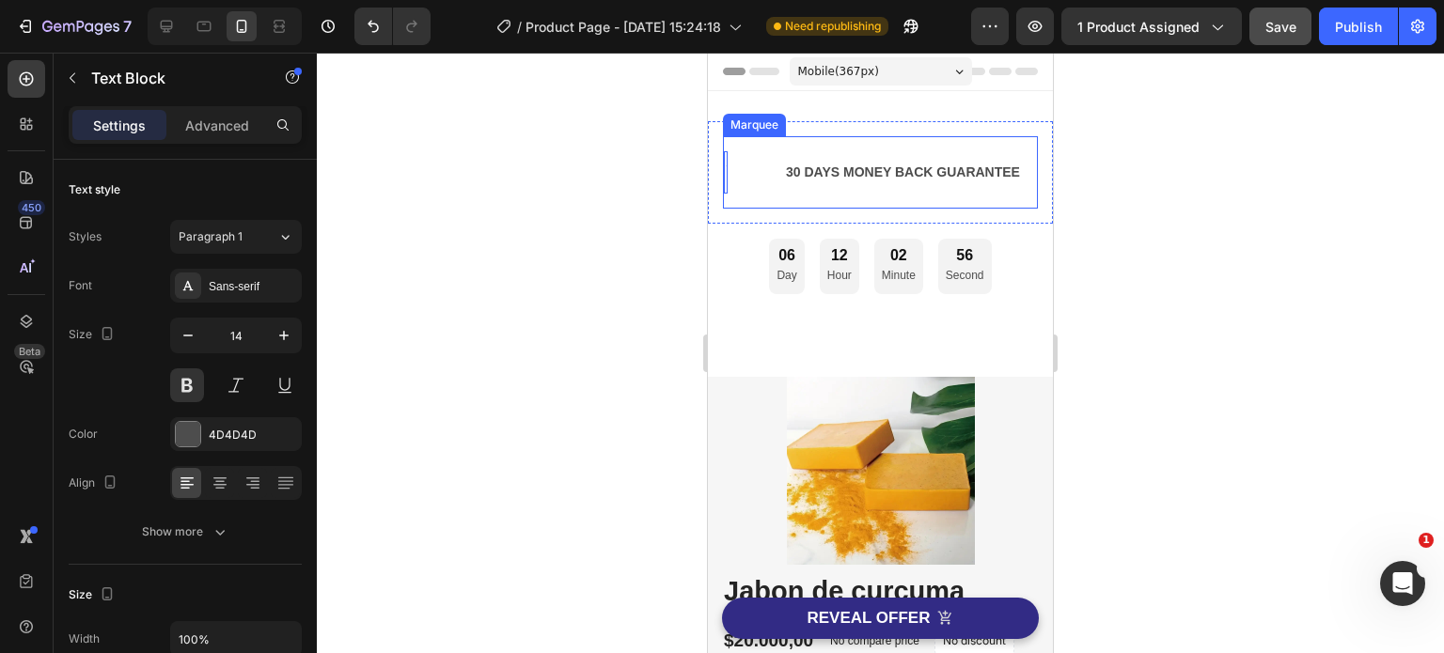
click at [782, 173] on div "Text Block 0" at bounding box center [754, 172] width 60 height 42
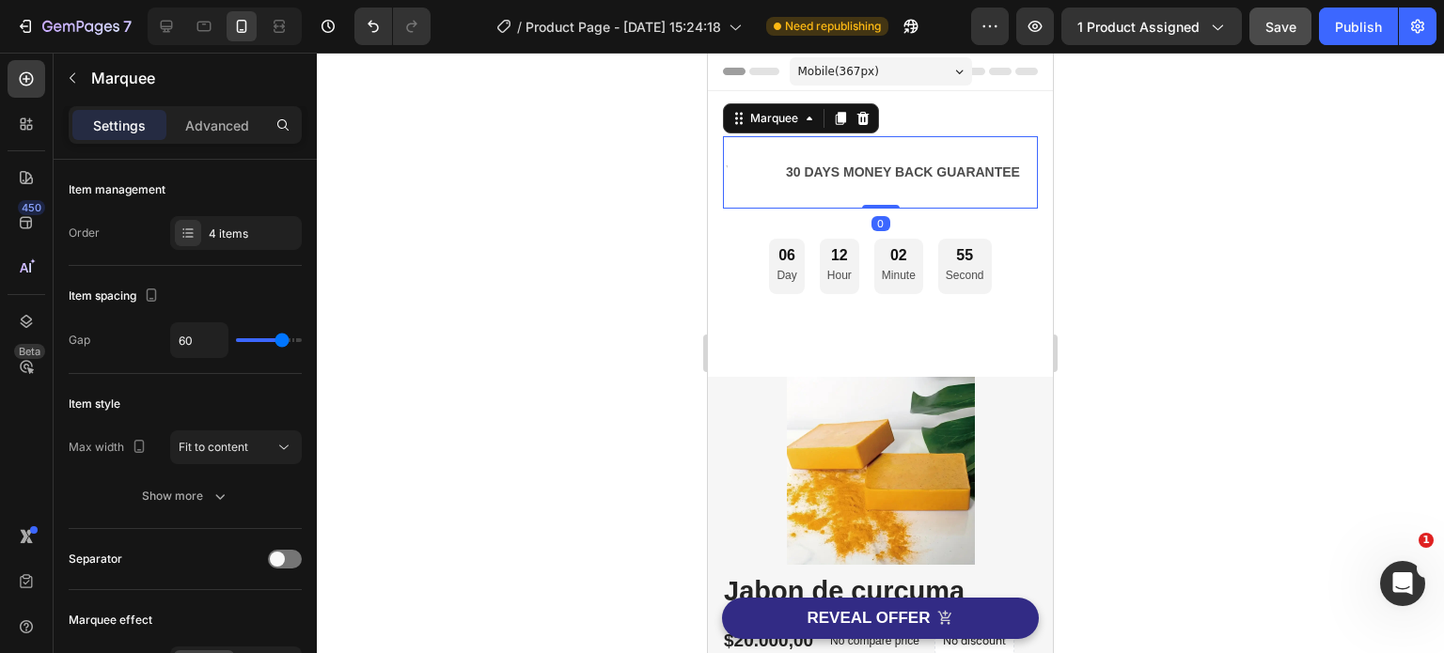
click at [782, 173] on div "Text Block" at bounding box center [754, 172] width 60 height 42
click at [787, 172] on div "30 DAYS MONEY BACK GUARANTEE" at bounding box center [903, 172] width 238 height 27
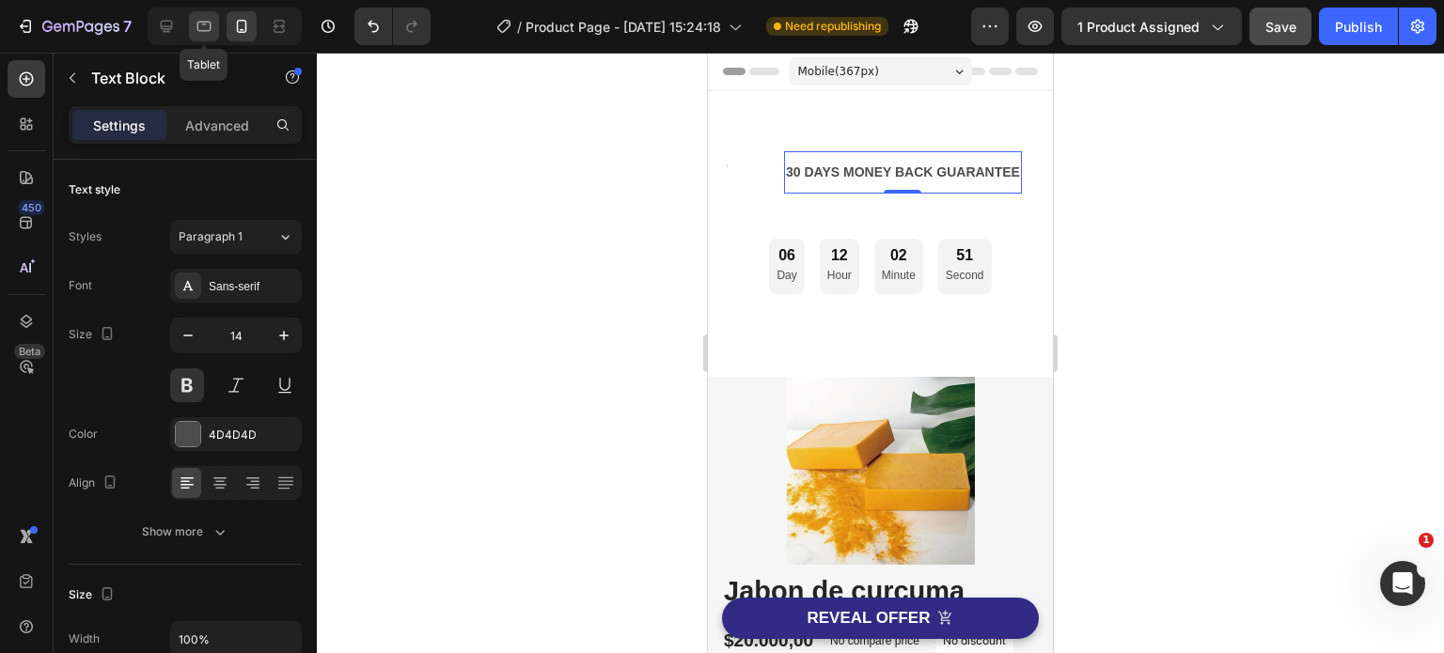
click at [203, 22] on icon at bounding box center [204, 27] width 14 height 10
type input "16"
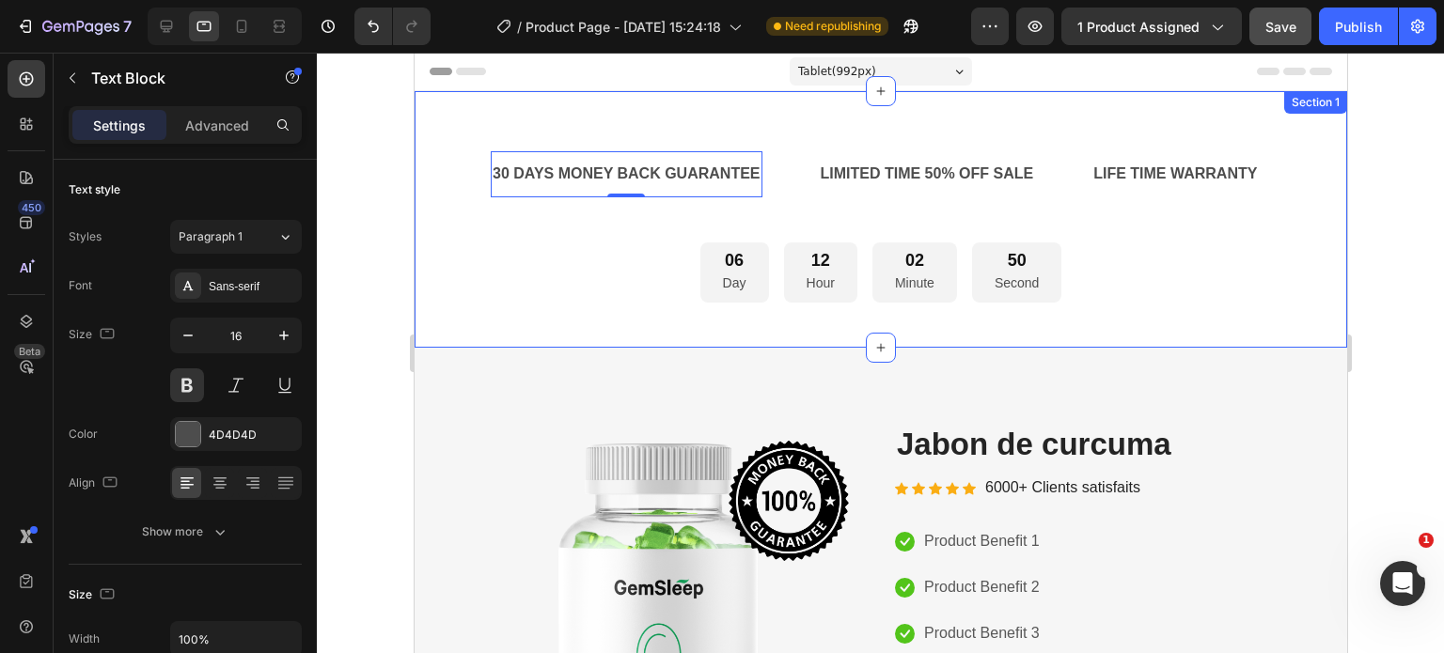
scroll to position [33, 0]
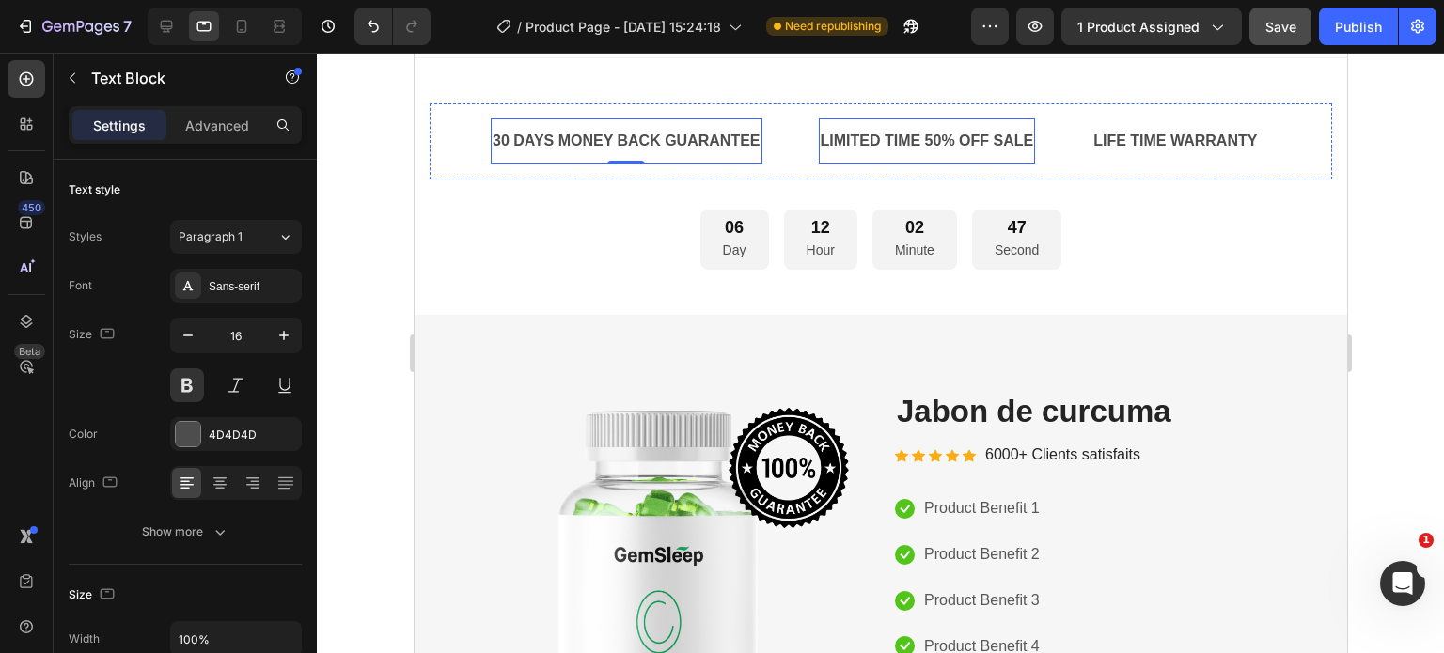
click at [1004, 144] on div "LIMITED TIME 50% OFF SALE" at bounding box center [926, 141] width 217 height 31
click at [1024, 136] on div "LIMITED TIME 50% OFF SALE" at bounding box center [926, 141] width 217 height 31
click at [1030, 136] on p "LIMITED TIME 50% OFF SALE" at bounding box center [926, 141] width 213 height 27
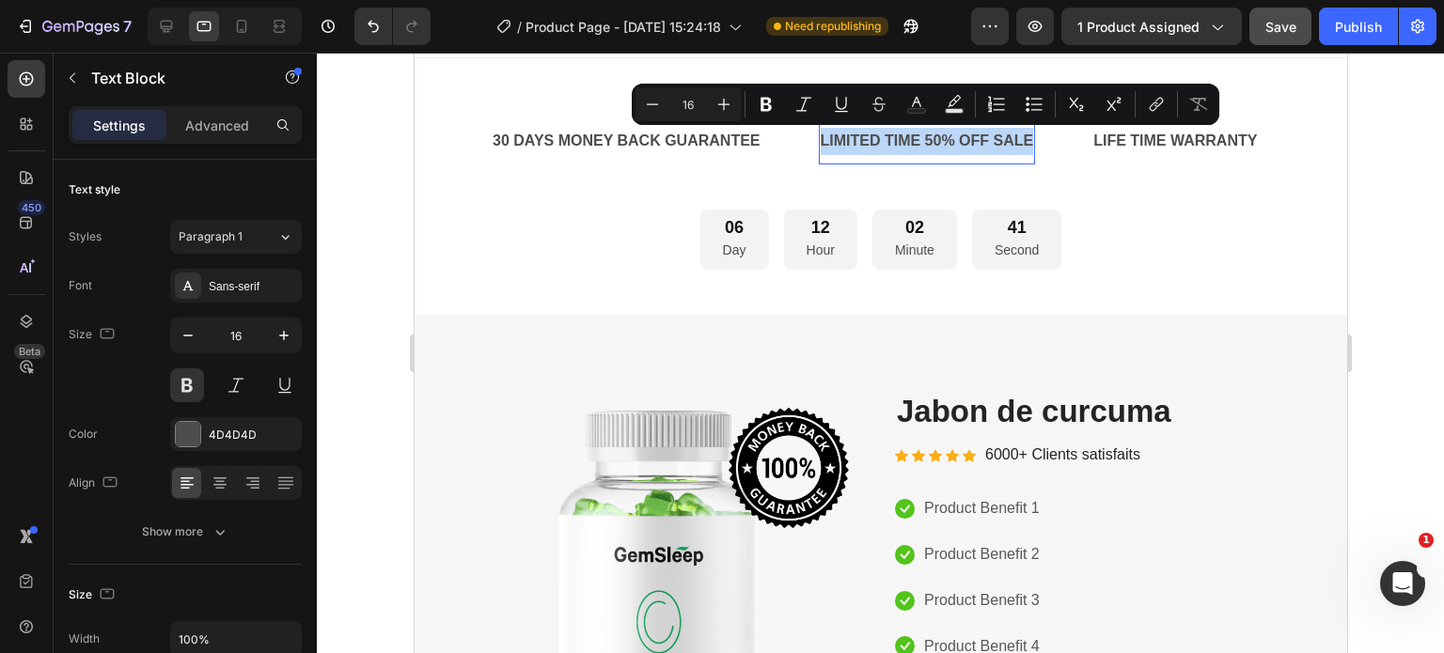
drag, startPoint x: 1031, startPoint y: 137, endPoint x: 815, endPoint y: 141, distance: 216.2
click at [818, 141] on div "LIMITED TIME 50% OFF SALE" at bounding box center [926, 141] width 217 height 31
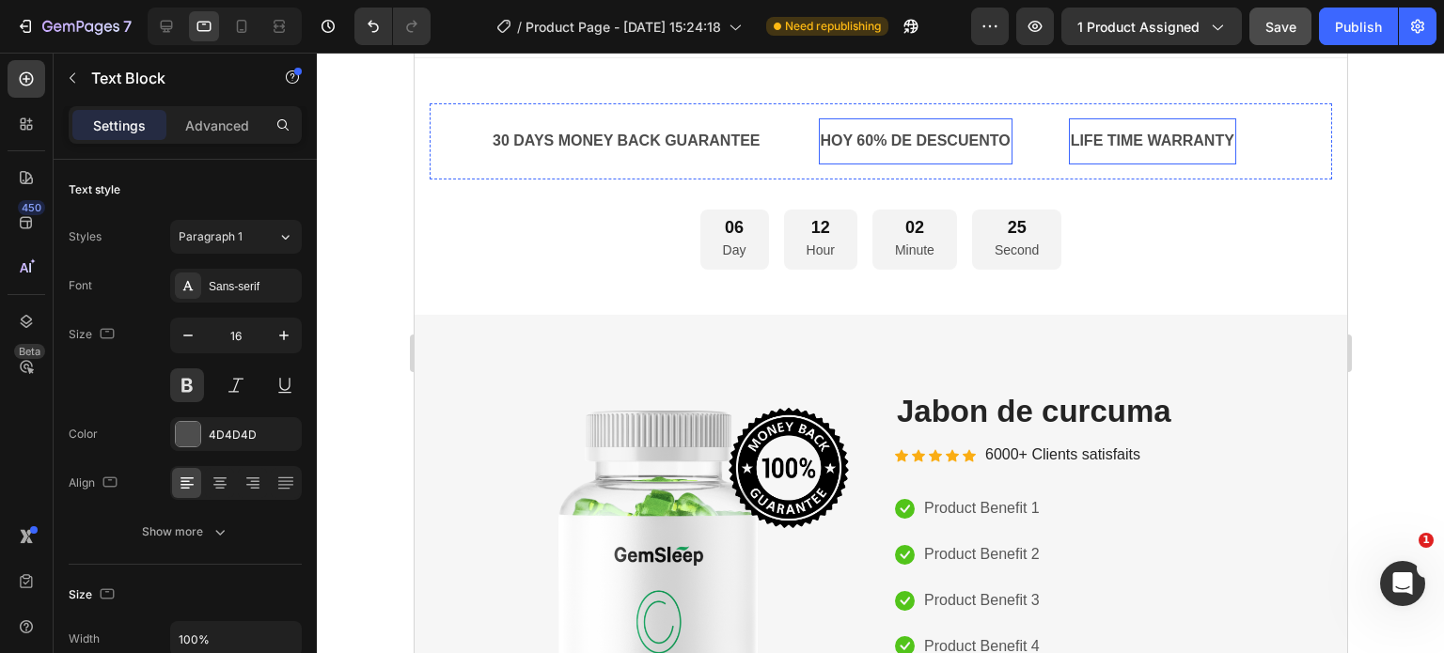
click at [1200, 150] on div "LIFE TIME WARRANTY" at bounding box center [1151, 141] width 167 height 31
click at [838, 140] on p "HOY 60% DE DESCUENTO" at bounding box center [915, 141] width 190 height 27
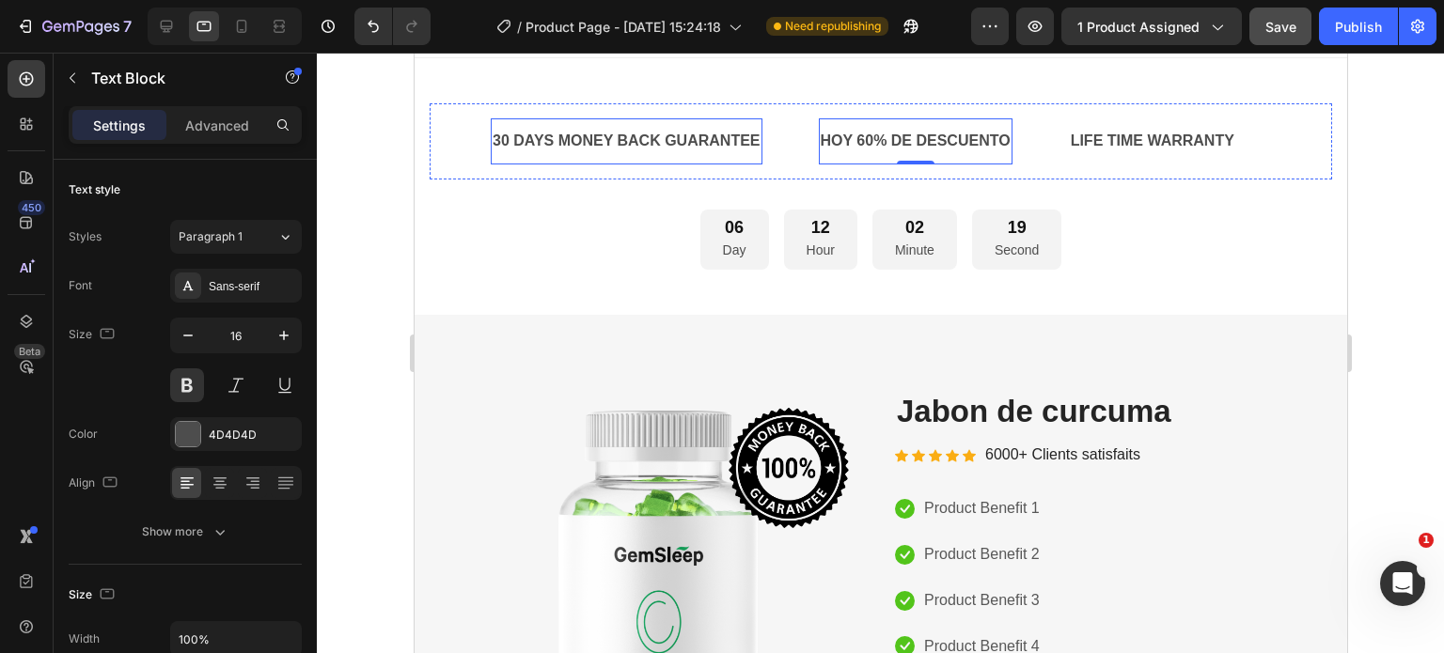
click at [754, 143] on div "30 DAYS MONEY BACK GUARANTEE" at bounding box center [626, 141] width 272 height 31
click at [754, 139] on div "30 DAYS MONEY BACK GUARANTEE" at bounding box center [626, 141] width 272 height 31
click at [758, 138] on p "30 DAYS MONEY BACK GUARANTEE" at bounding box center [626, 141] width 268 height 27
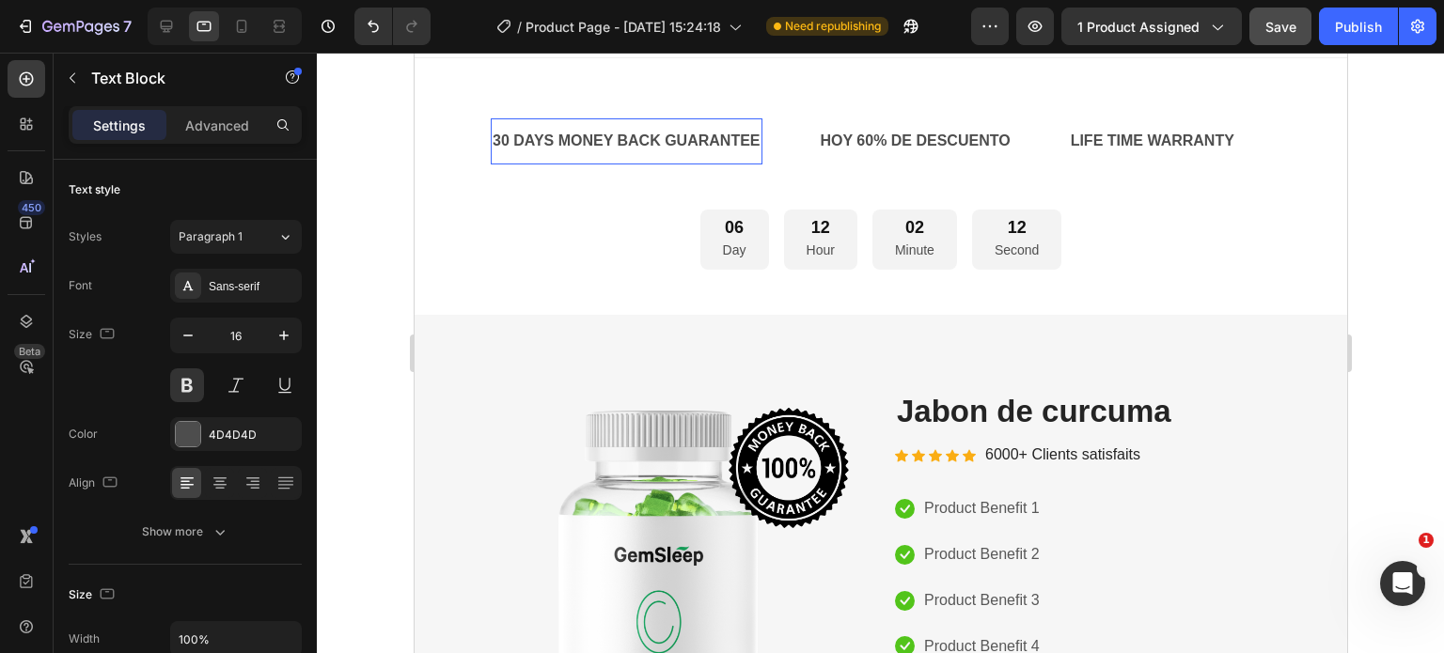
click at [414, 53] on lt-span at bounding box center [414, 53] width 0 height 0
click at [564, 145] on p "GARANTIA DE 95 DIAS" at bounding box center [619, 141] width 255 height 27
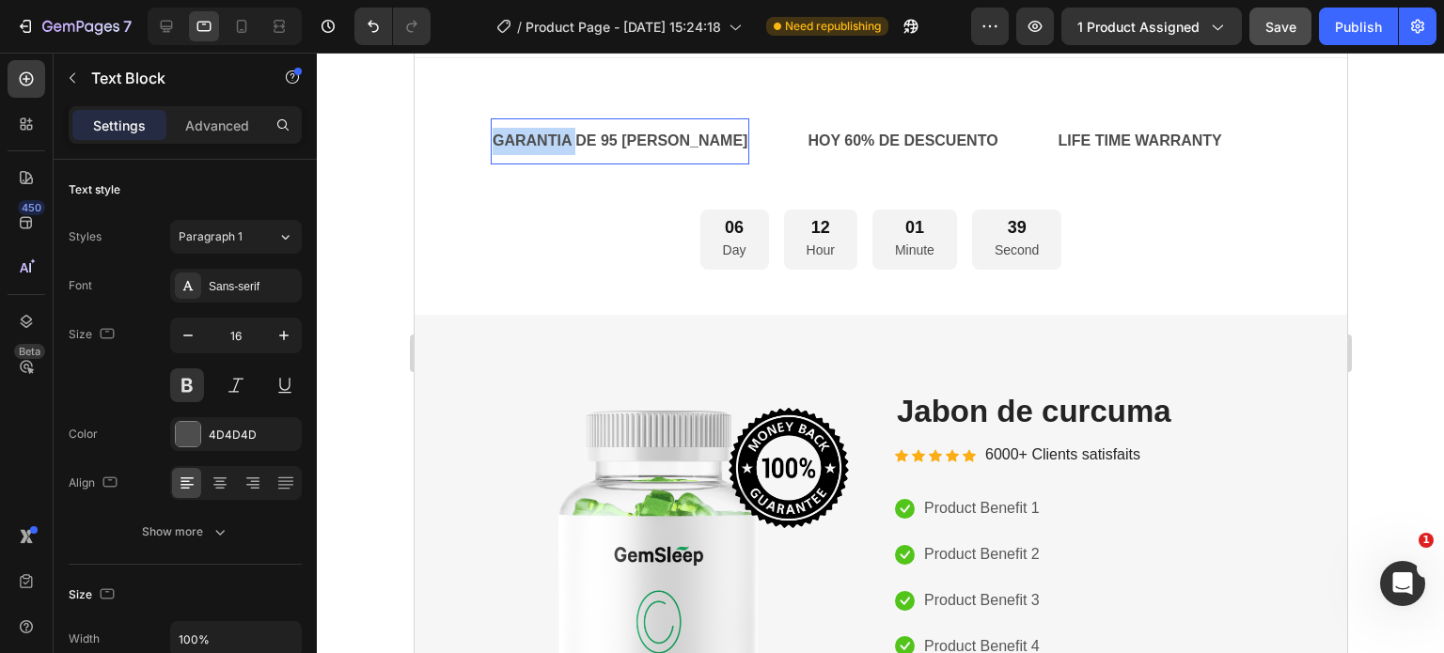
click at [564, 145] on p "GARANTIA DE 95 DIAS" at bounding box center [619, 141] width 255 height 27
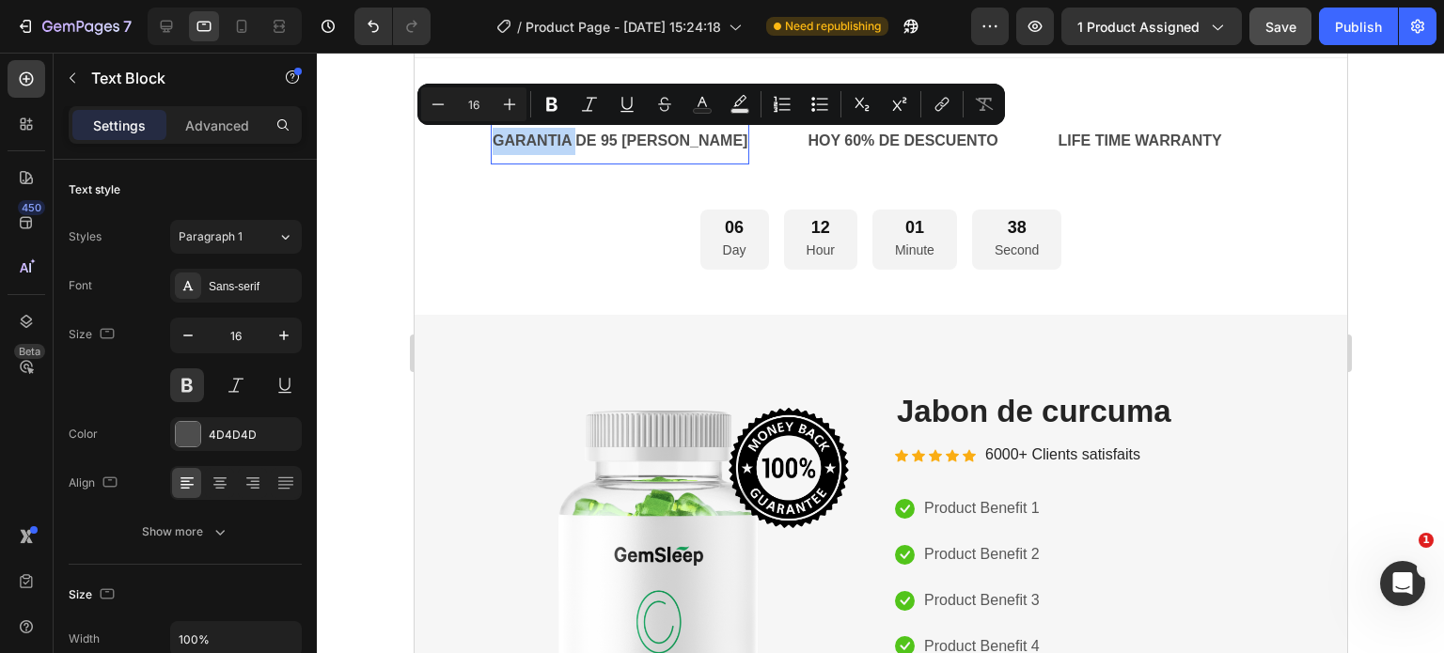
click at [557, 142] on p "GARANTIA DE 95 DIAS" at bounding box center [619, 141] width 255 height 27
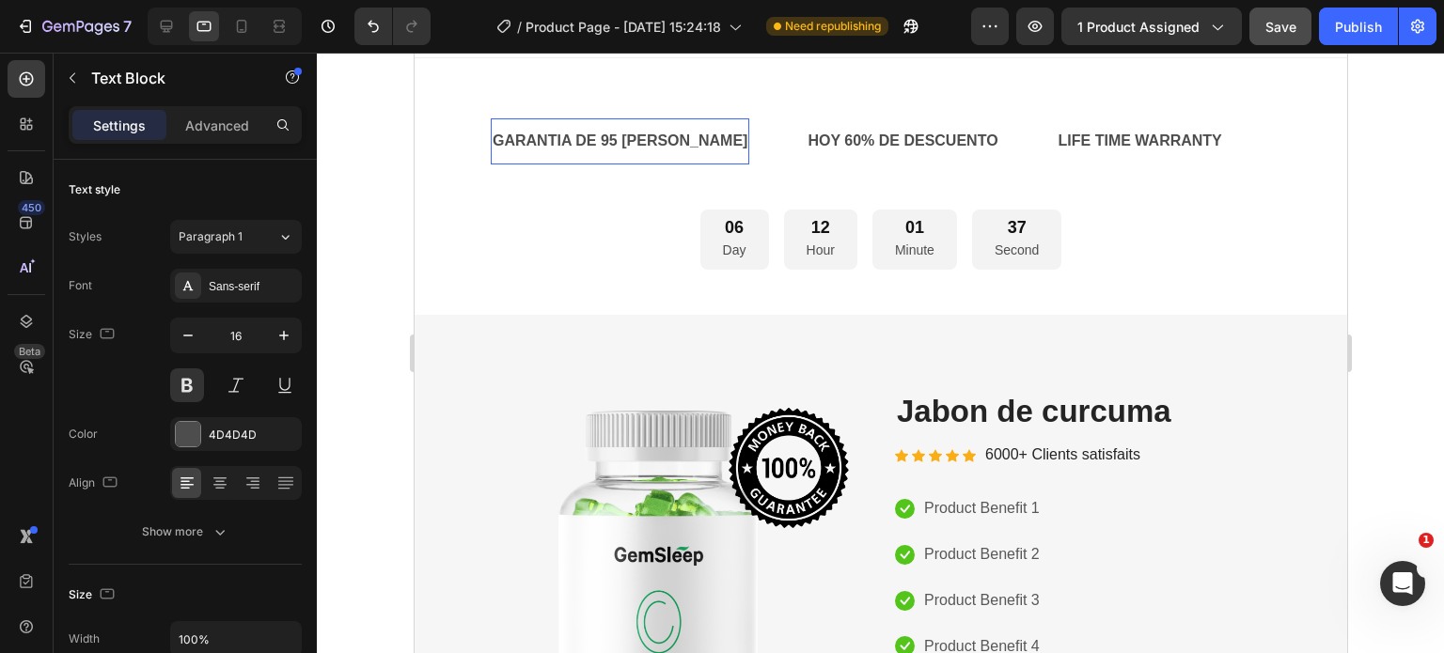
click at [545, 142] on p "GARANTIA DE 95 DIAS" at bounding box center [619, 141] width 255 height 27
click at [414, 53] on lt-span "GARANTÍA" at bounding box center [414, 53] width 0 height 0
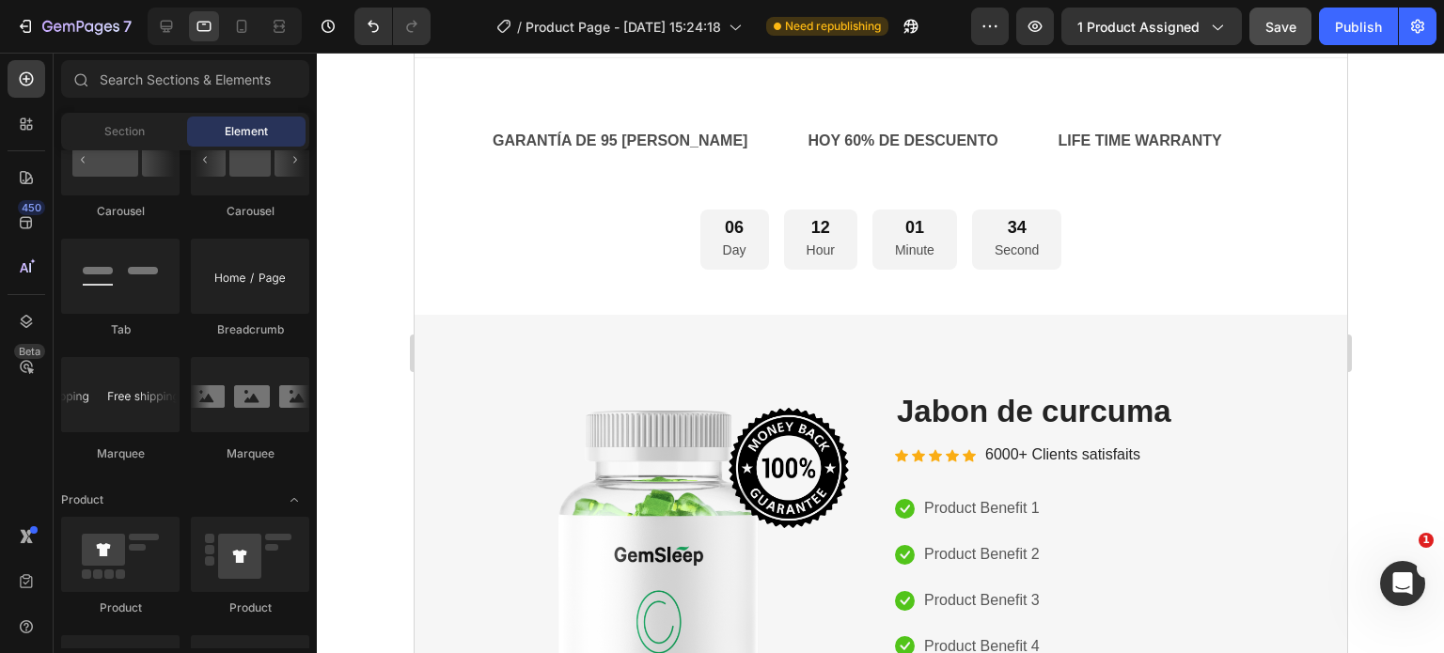
click at [414, 53] on lt-div at bounding box center [414, 53] width 0 height 0
click at [636, 146] on p "GARANTÍA DE 95 DIAS" at bounding box center [619, 141] width 255 height 27
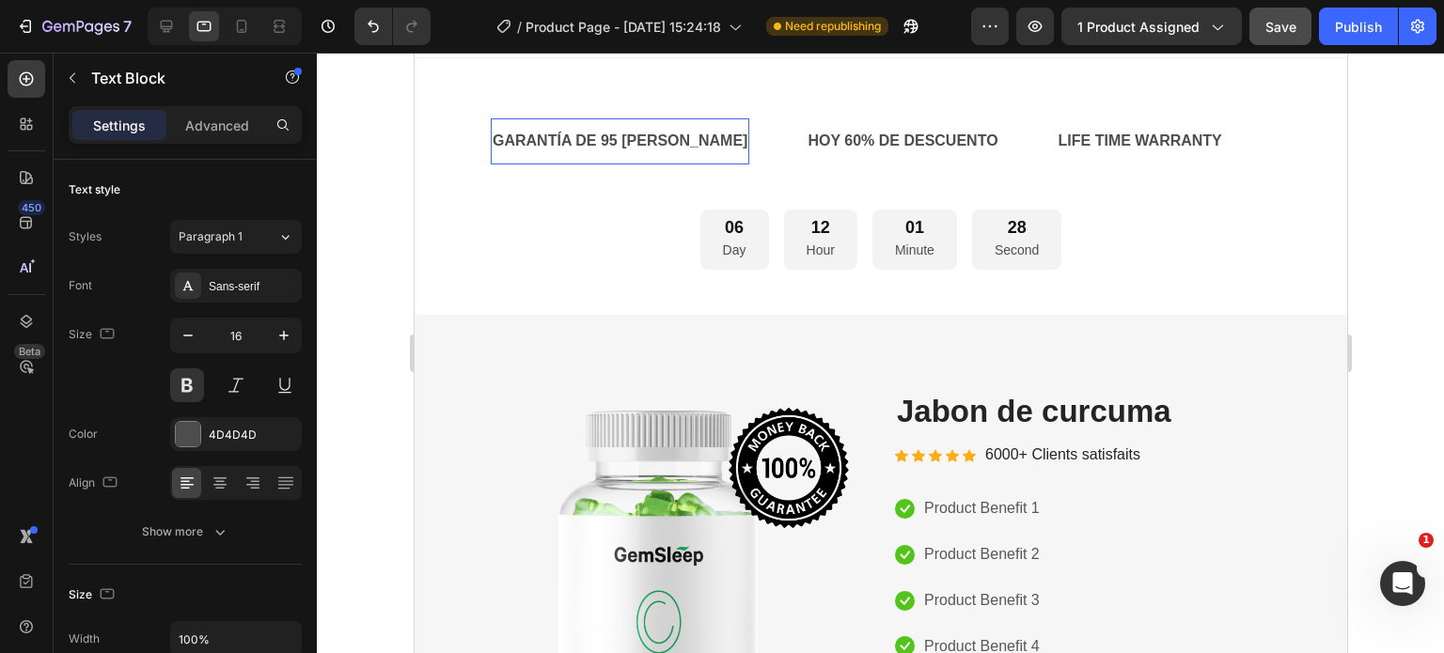
click at [625, 142] on p "GARANTÍA DE 95 DIAS" at bounding box center [619, 141] width 255 height 27
click at [414, 53] on lt-span "D Í AS" at bounding box center [414, 53] width 0 height 0
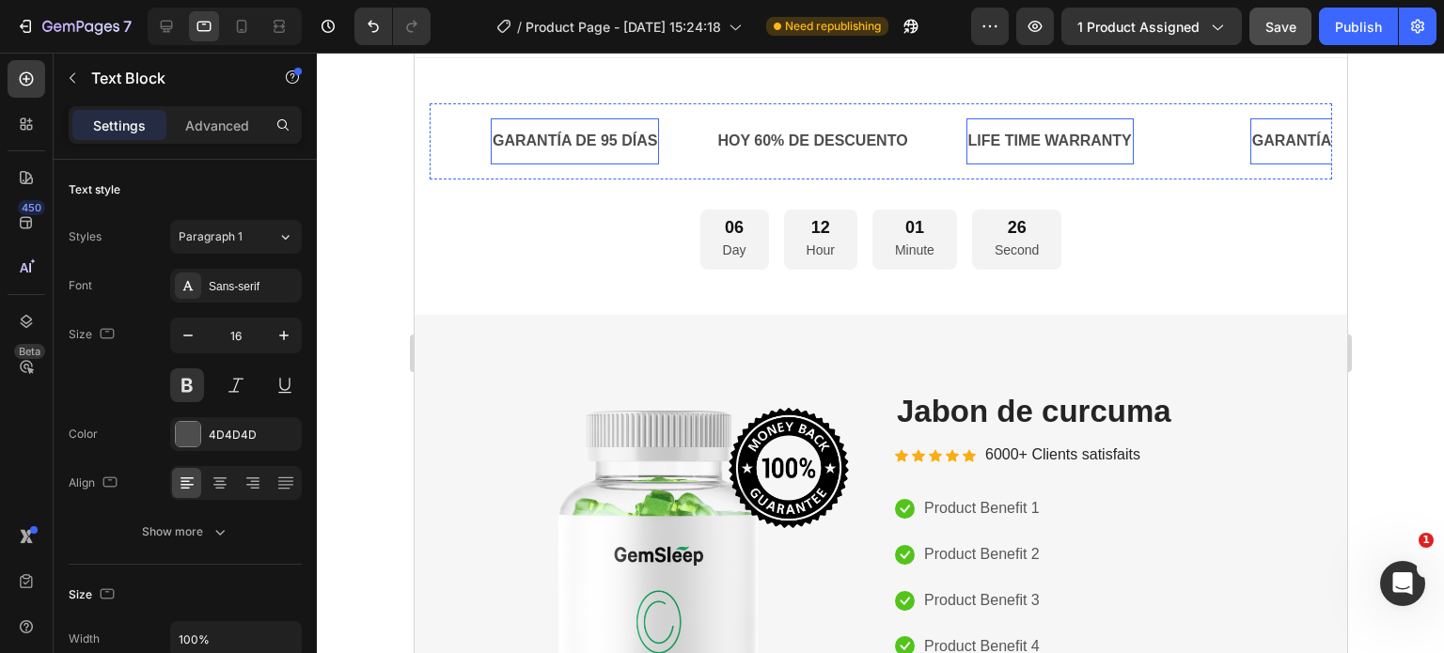
click at [1031, 146] on div "LIFE TIME WARRANTY" at bounding box center [1048, 141] width 167 height 31
click at [1279, 146] on p "GARANTÍA DE 95 DÍAS" at bounding box center [1333, 141] width 164 height 27
click at [1132, 142] on div "LIFE TIME WARRANTY" at bounding box center [1048, 141] width 167 height 31
click at [1131, 142] on p "LIFE TIME WARRANTY" at bounding box center [1049, 141] width 164 height 27
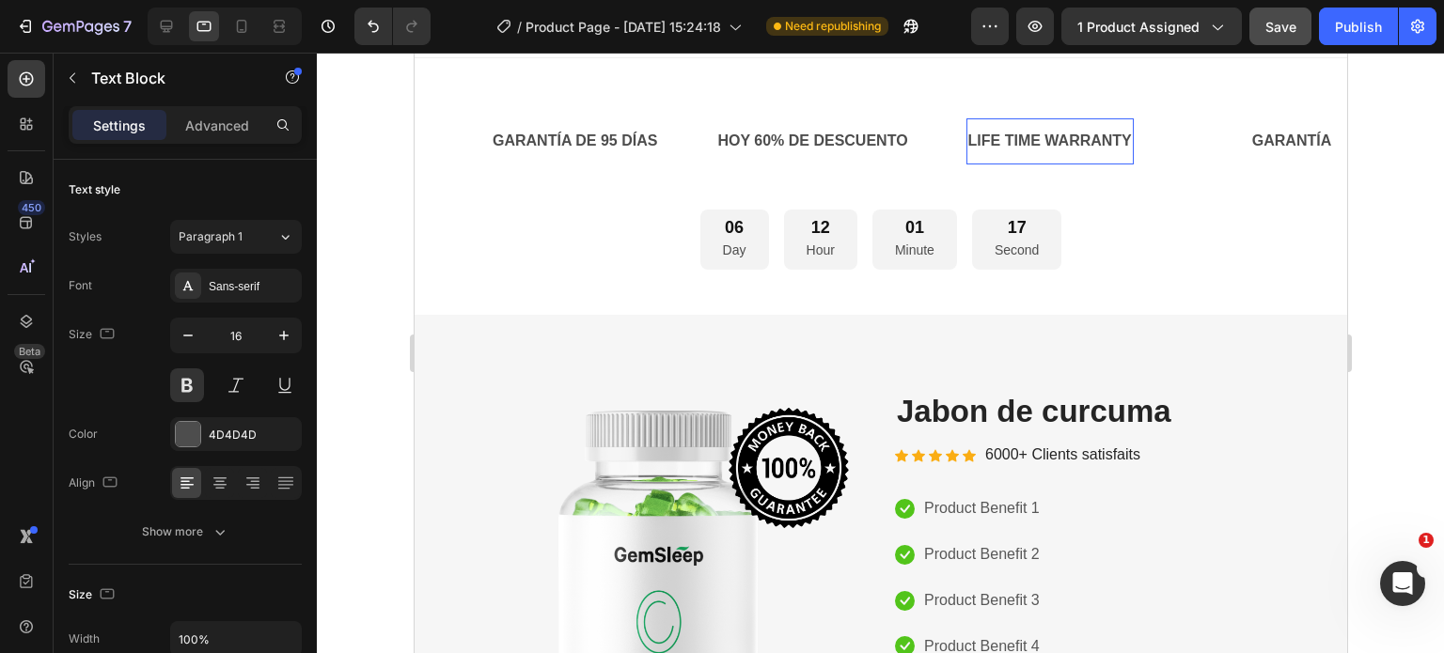
click at [1077, 136] on p "ENVIO GRATIA A TODA COLOMBIA" at bounding box center [1133, 141] width 332 height 27
click at [414, 53] on lt-span "GRATIS" at bounding box center [414, 53] width 0 height 0
click at [1008, 142] on p "ENVIO GRATIS A TODA COLOMBIA" at bounding box center [1133, 141] width 332 height 27
click at [414, 53] on lt-span "ENV Í O" at bounding box center [414, 53] width 0 height 0
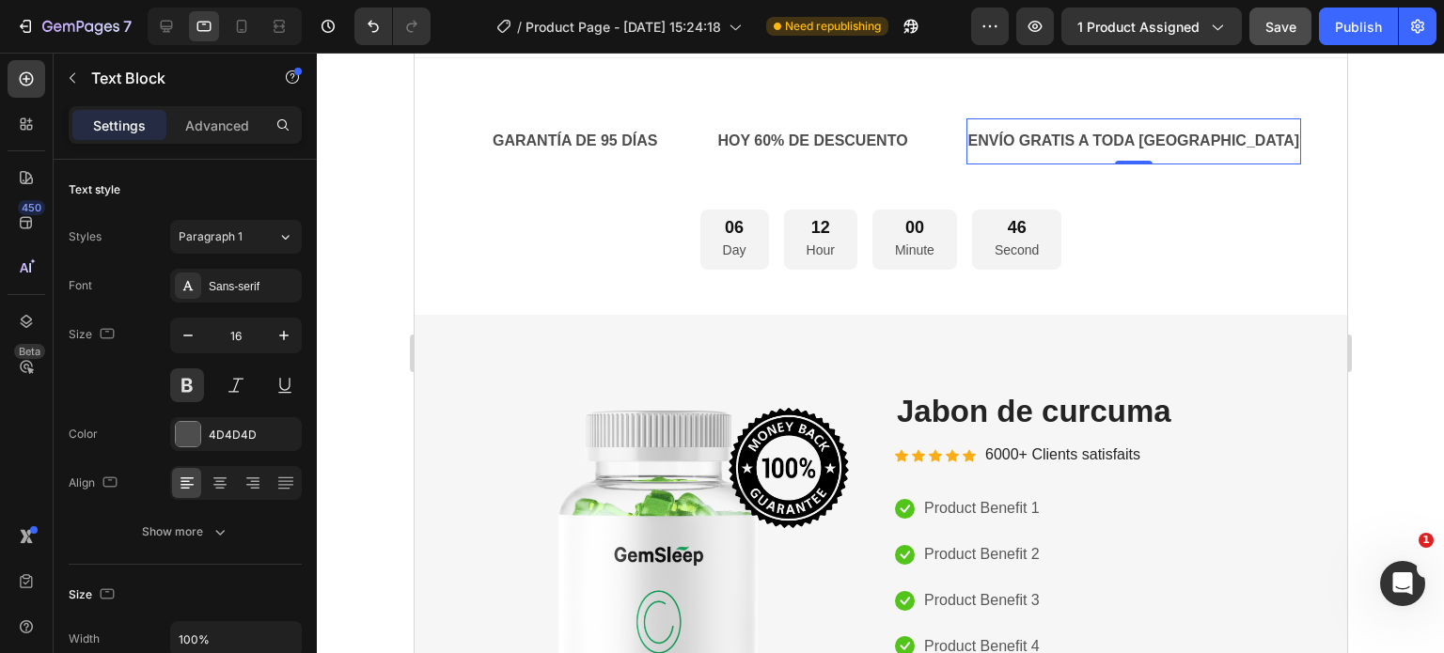
click at [1425, 290] on div at bounding box center [880, 353] width 1127 height 601
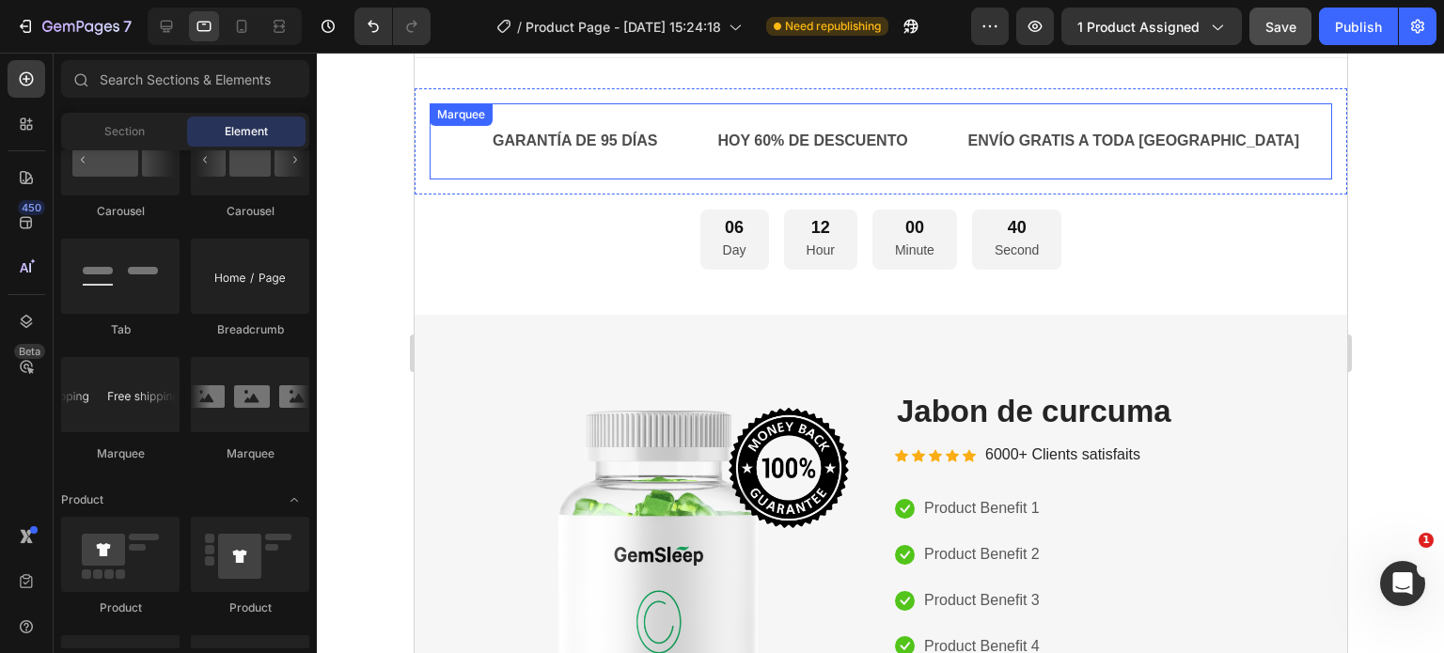
click at [956, 113] on div "Text Block GARANTÍA DE 95 DÍAS Text Block HOY 60% DE DESCUENTO Text Block ENVÍO…" at bounding box center [880, 141] width 902 height 76
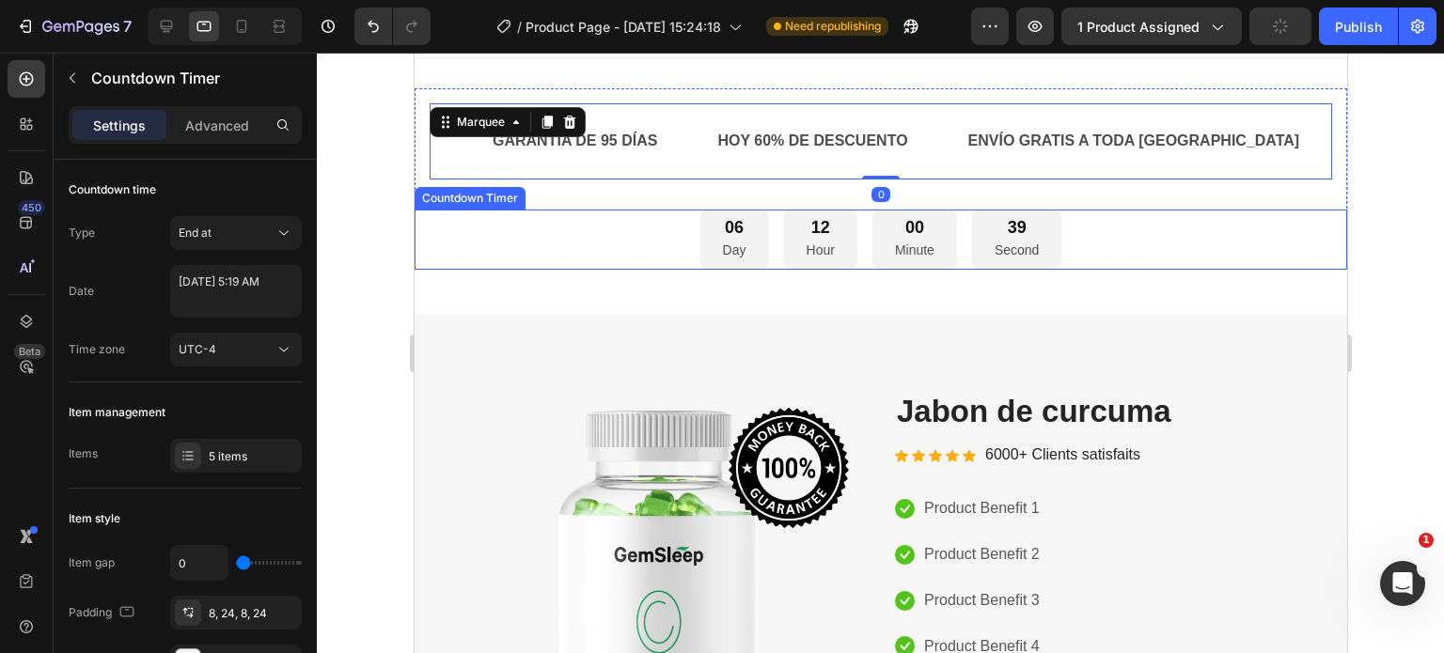
click at [1085, 255] on div "06 Day 12 Hour 00 Minute 39 Second" at bounding box center [880, 240] width 932 height 61
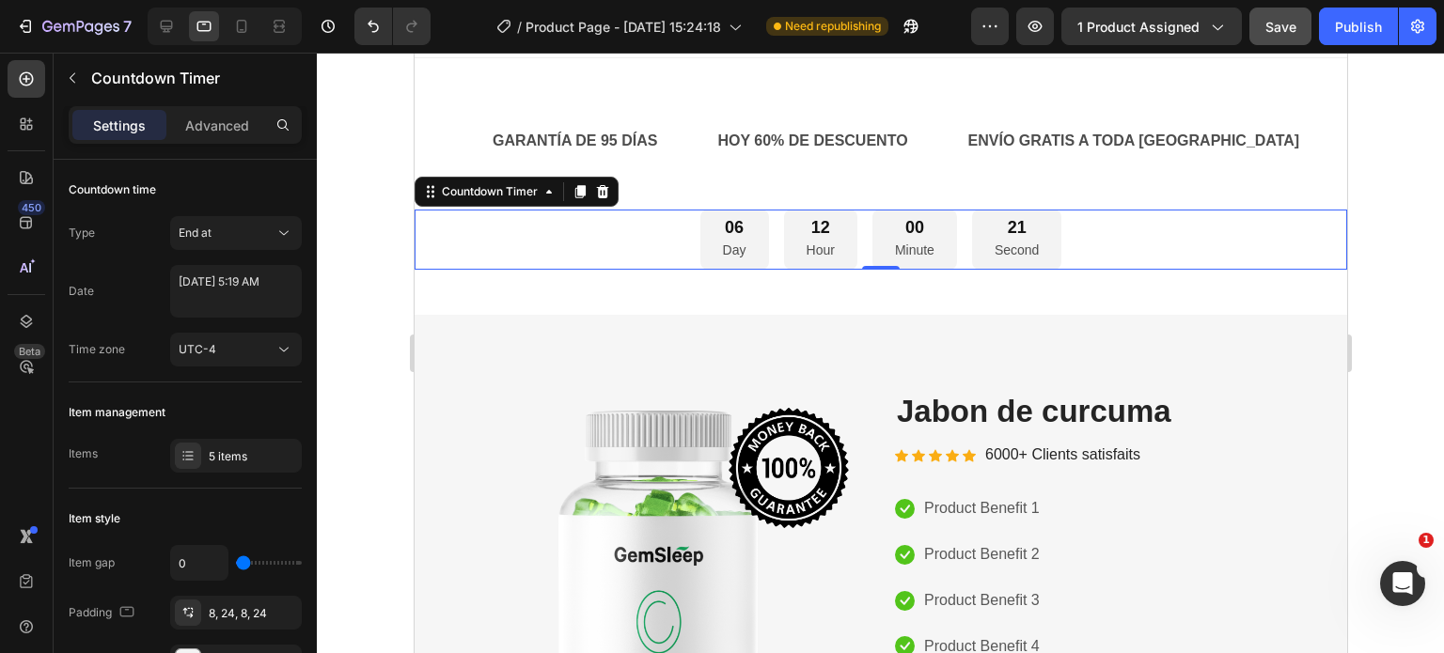
click at [923, 248] on p "Minute" at bounding box center [913, 250] width 39 height 23
click at [917, 251] on p "Minute" at bounding box center [913, 250] width 39 height 23
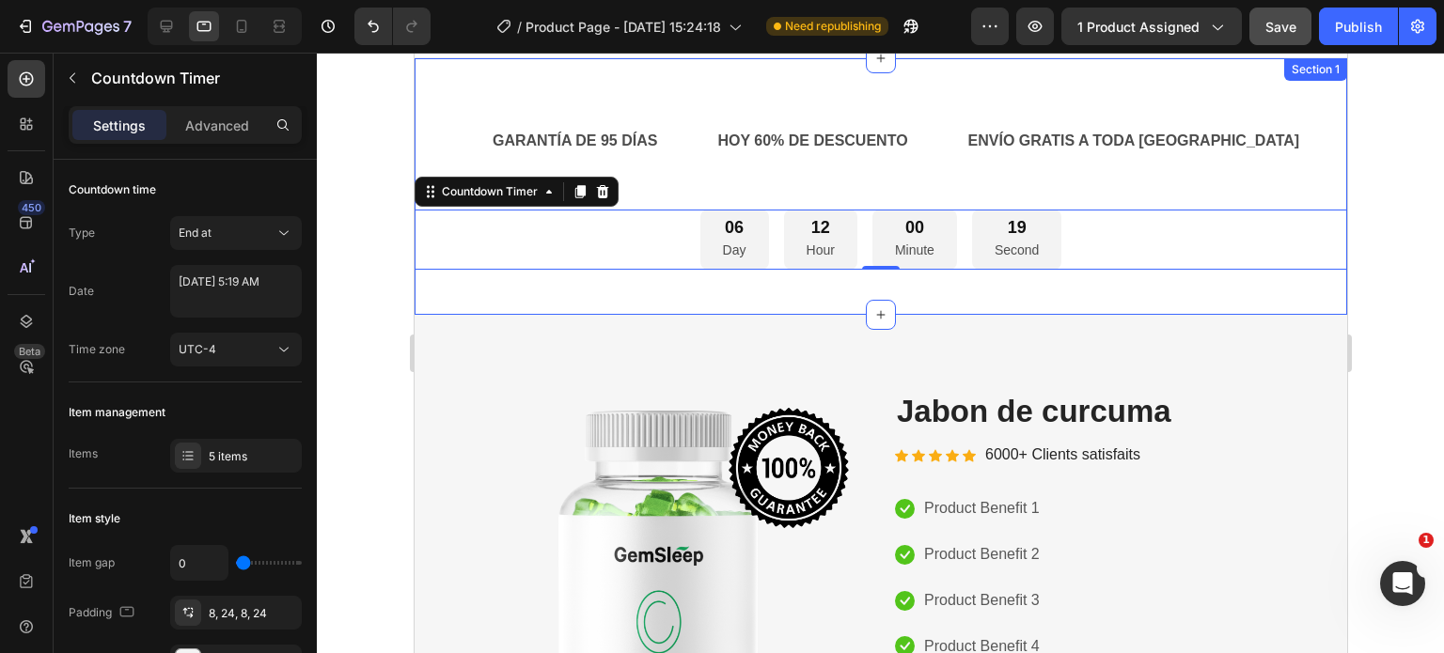
click at [892, 293] on div "Text Block GARANTÍA DE 95 DÍAS Text Block HOY 60% DE DESCUENTO Text Block ENVÍO…" at bounding box center [880, 186] width 932 height 257
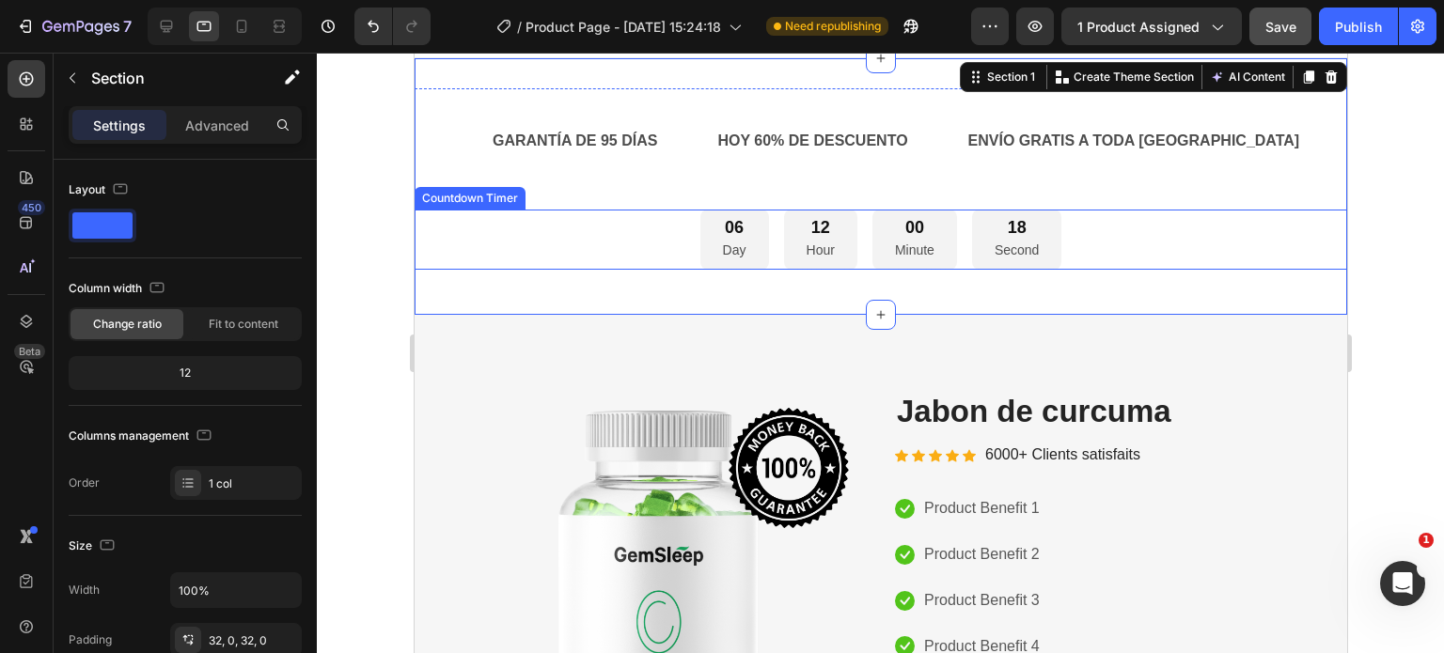
click at [911, 254] on p "Minute" at bounding box center [913, 250] width 39 height 23
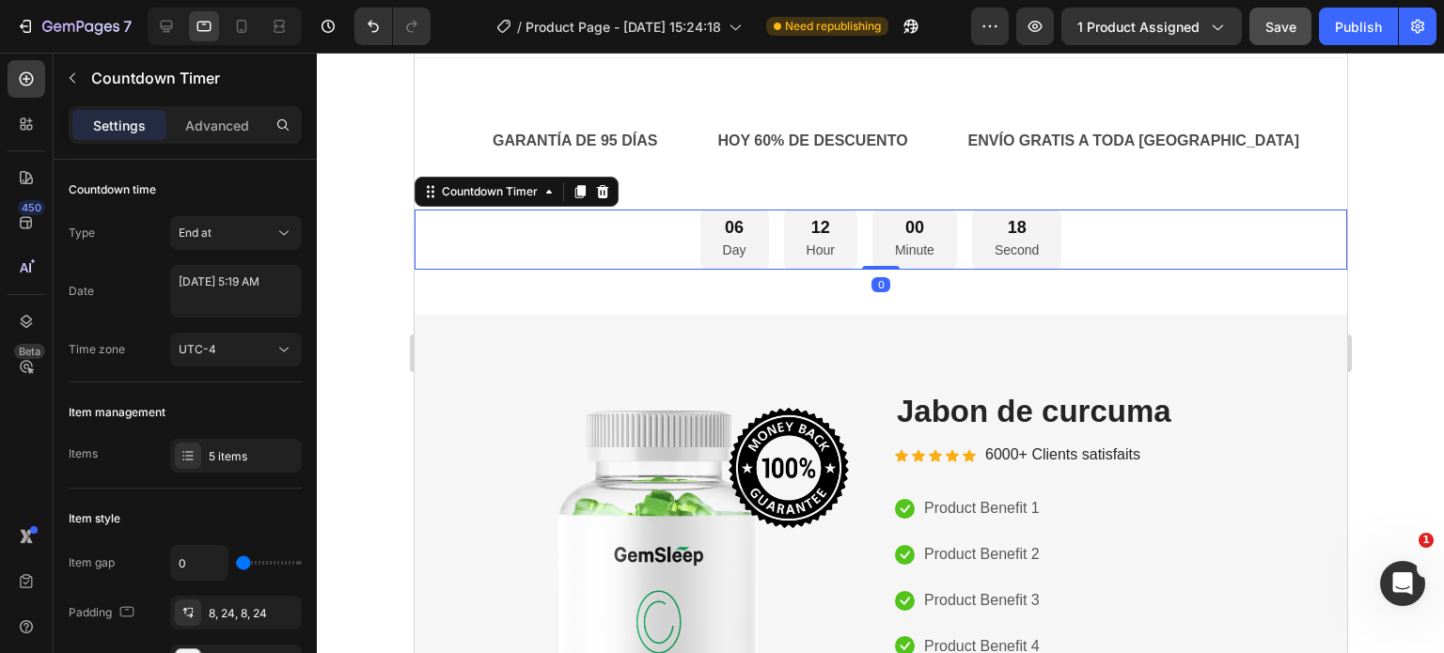
click at [916, 251] on p "Minute" at bounding box center [913, 250] width 39 height 23
click at [920, 248] on p "Minute" at bounding box center [913, 250] width 39 height 23
click at [921, 247] on p "Minute" at bounding box center [913, 250] width 39 height 23
click at [923, 246] on p "Minute" at bounding box center [913, 250] width 39 height 23
click at [923, 245] on p "Minute" at bounding box center [913, 250] width 39 height 23
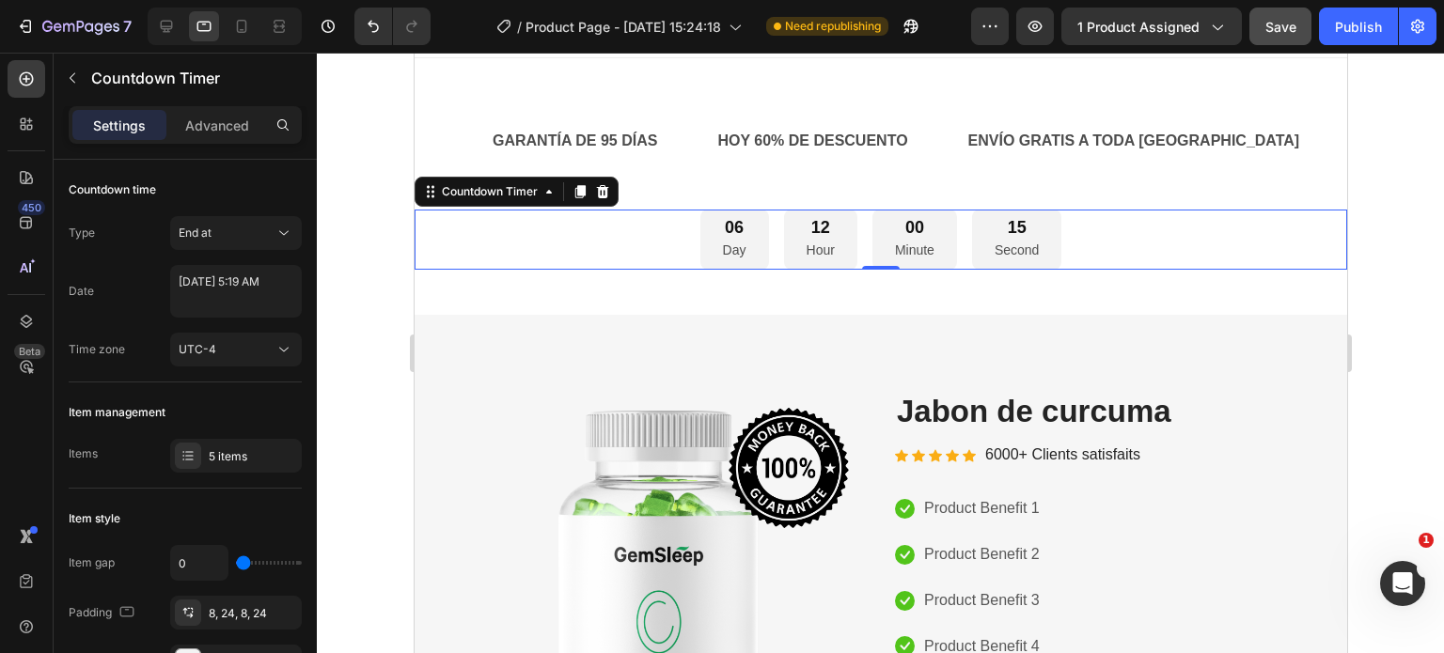
click at [914, 230] on div "00" at bounding box center [913, 228] width 39 height 22
click at [1022, 242] on p "Second" at bounding box center [1015, 250] width 44 height 23
click at [806, 153] on p "HOY 60% DE DESCUENTO" at bounding box center [811, 141] width 190 height 27
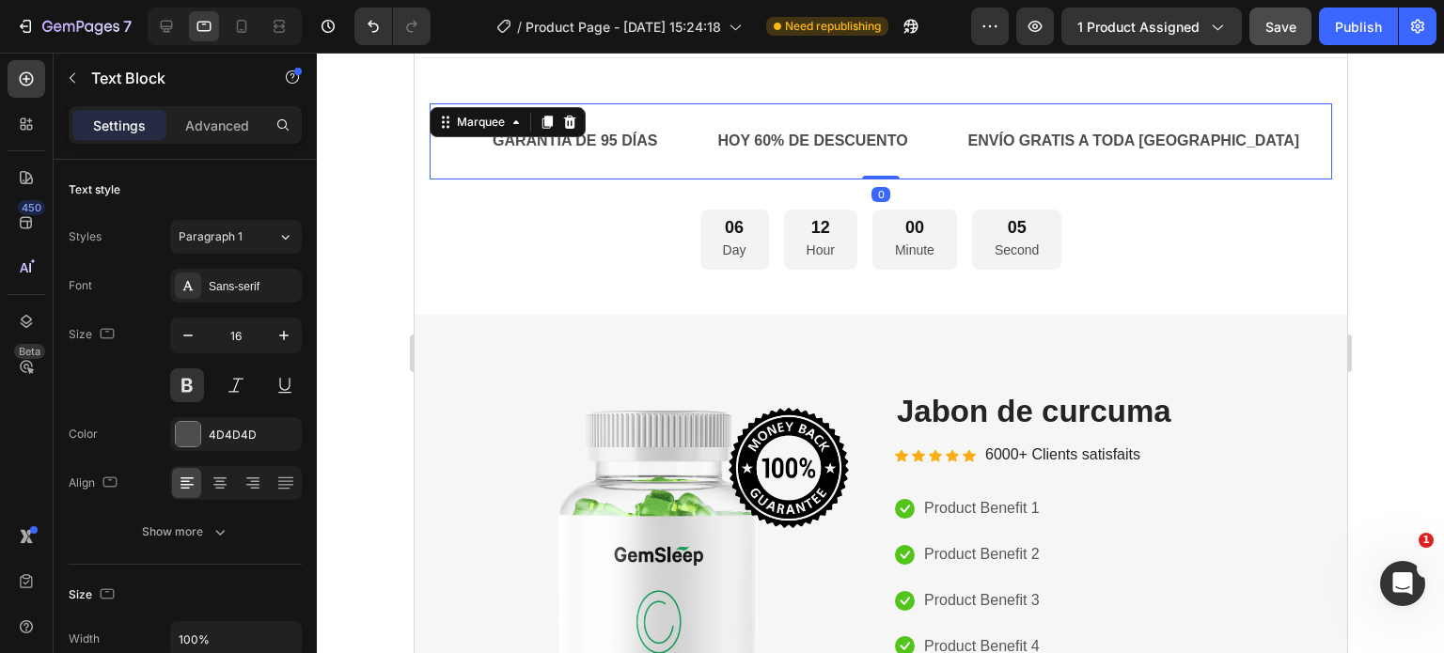
click at [1276, 168] on div "Text Block GARANTÍA DE 95 DÍAS Text Block HOY 60% DE DESCUENTO Text Block ENVÍO…" at bounding box center [880, 141] width 902 height 76
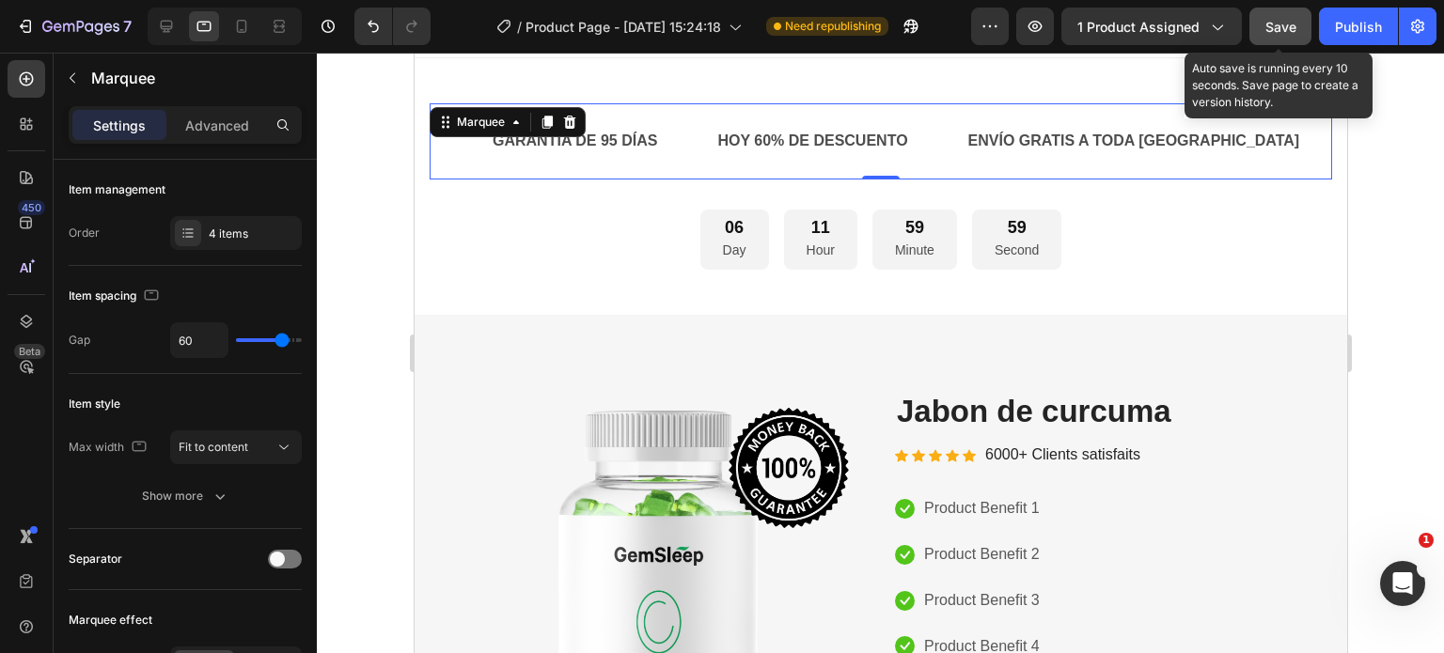
click at [1276, 26] on span "Save" at bounding box center [1280, 27] width 31 height 16
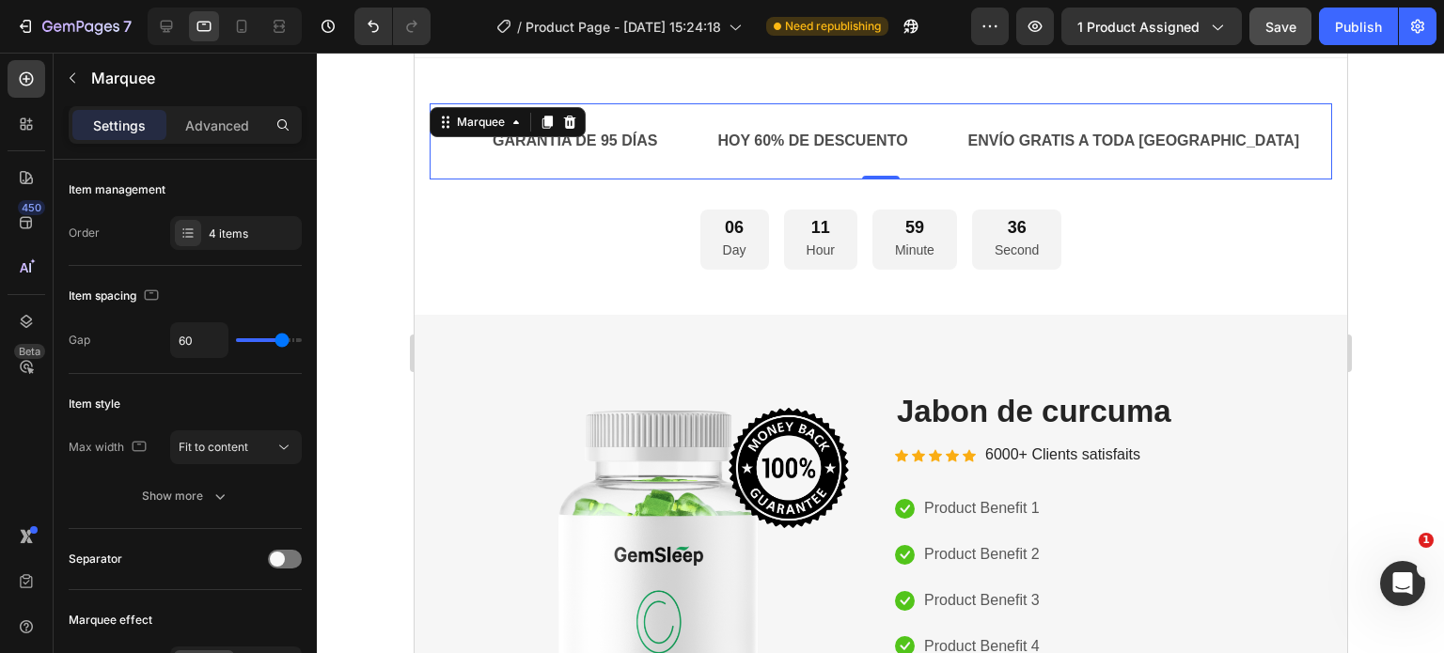
click at [671, 172] on div "Text Block GARANTÍA DE 95 DÍAS Text Block HOY 60% DE DESCUENTO Text Block ENVÍO…" at bounding box center [880, 141] width 902 height 76
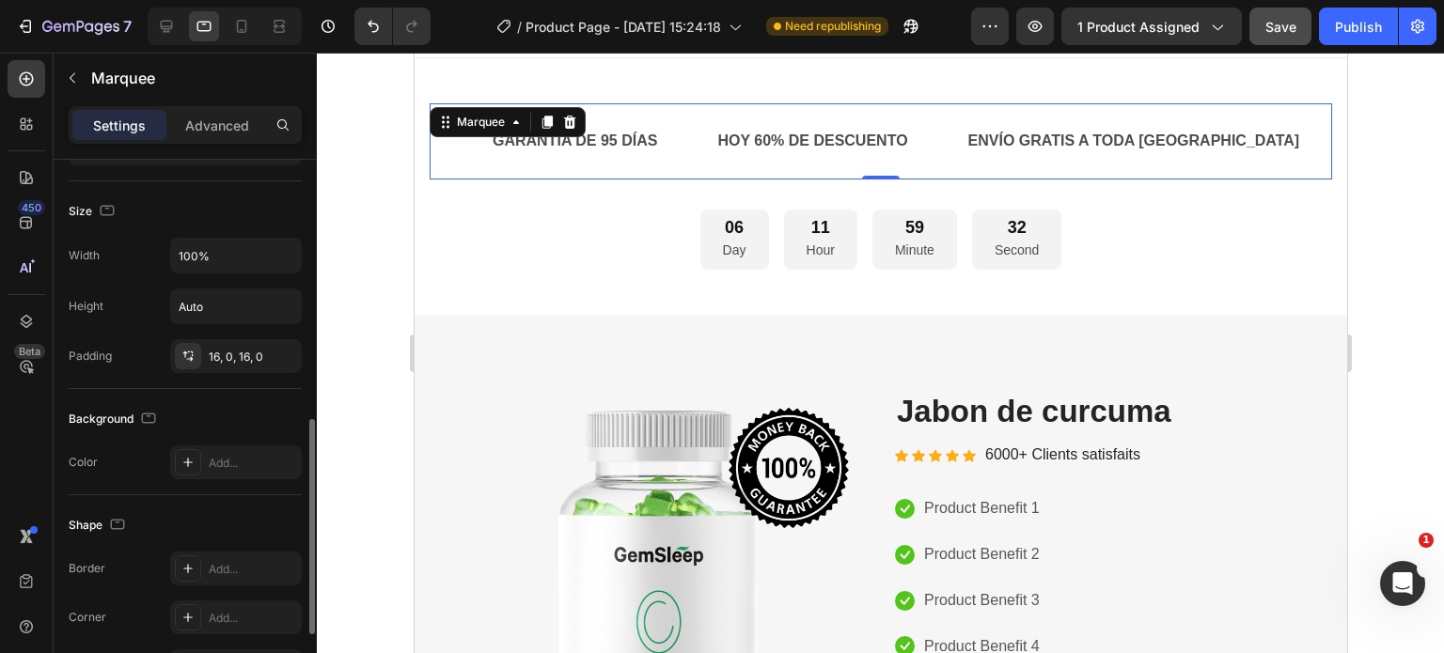
scroll to position [839, 0]
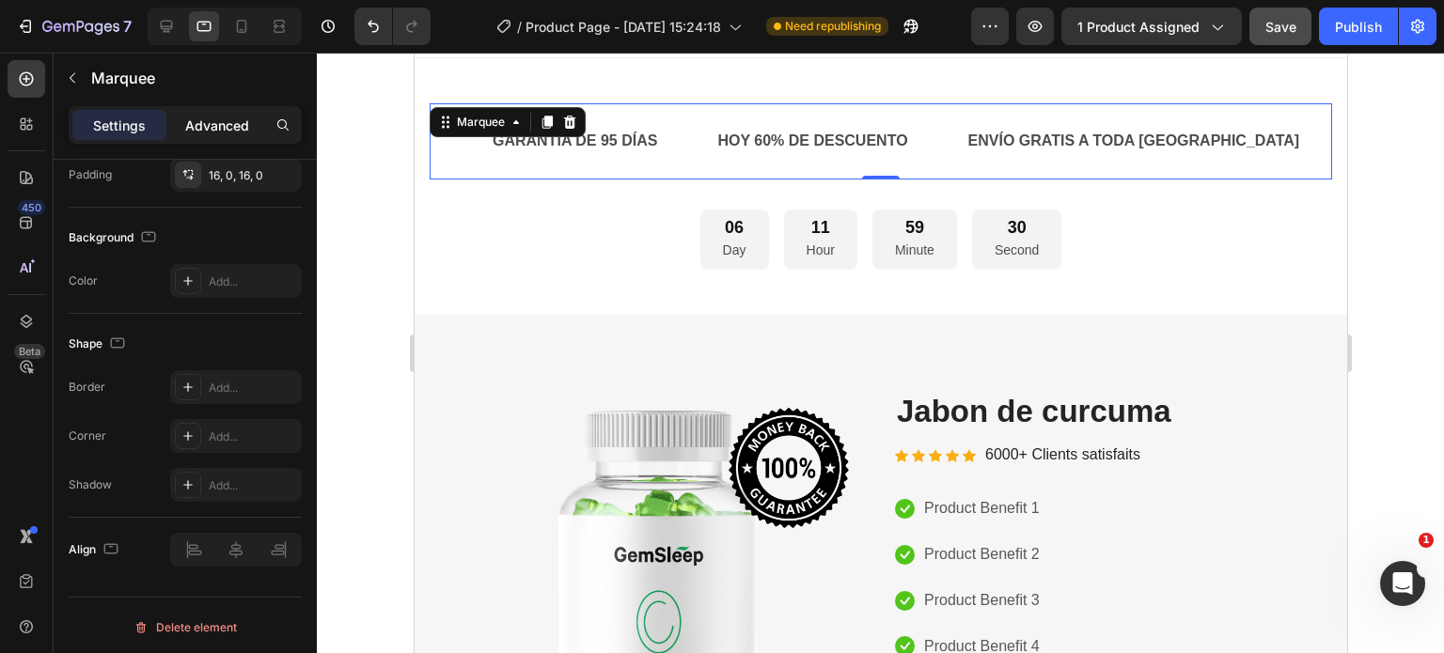
click at [230, 123] on p "Advanced" at bounding box center [217, 126] width 64 height 20
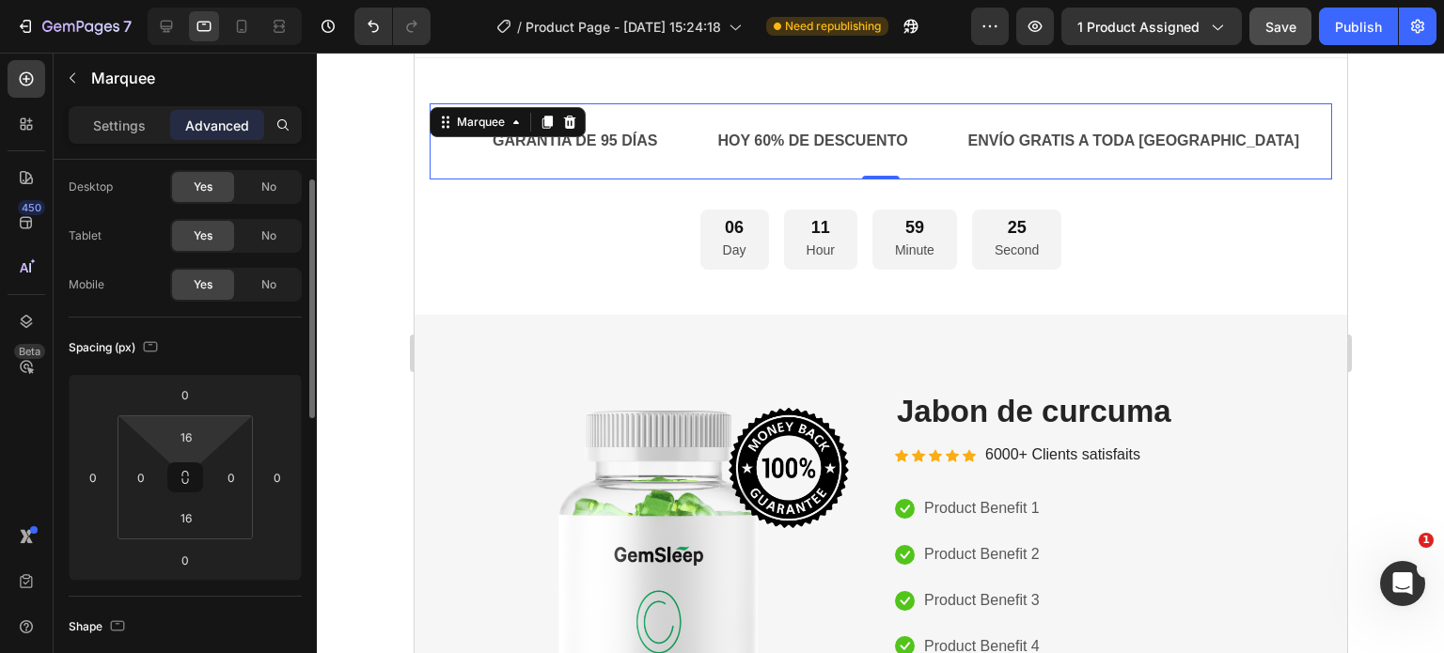
scroll to position [0, 0]
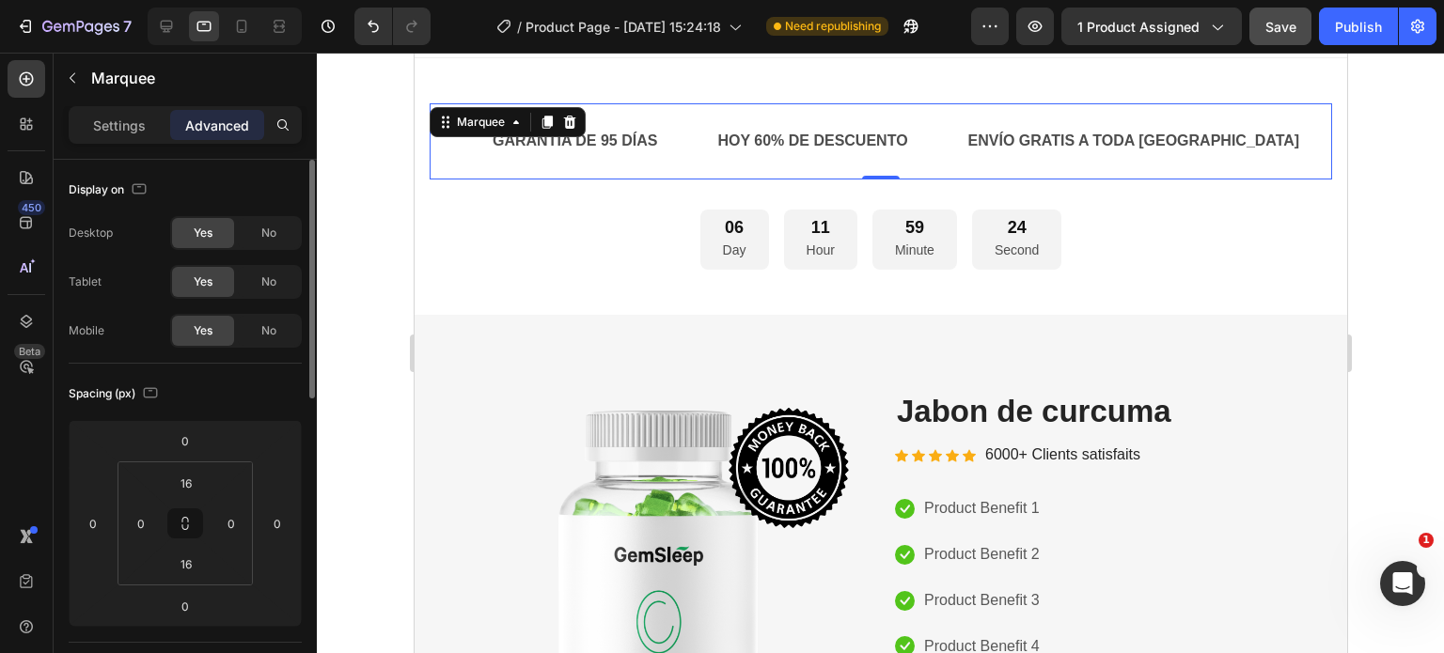
click at [623, 167] on div "Text Block GARANTÍA DE 95 DÍAS Text Block HOY 60% DE DESCUENTO Text Block ENVÍO…" at bounding box center [880, 141] width 902 height 76
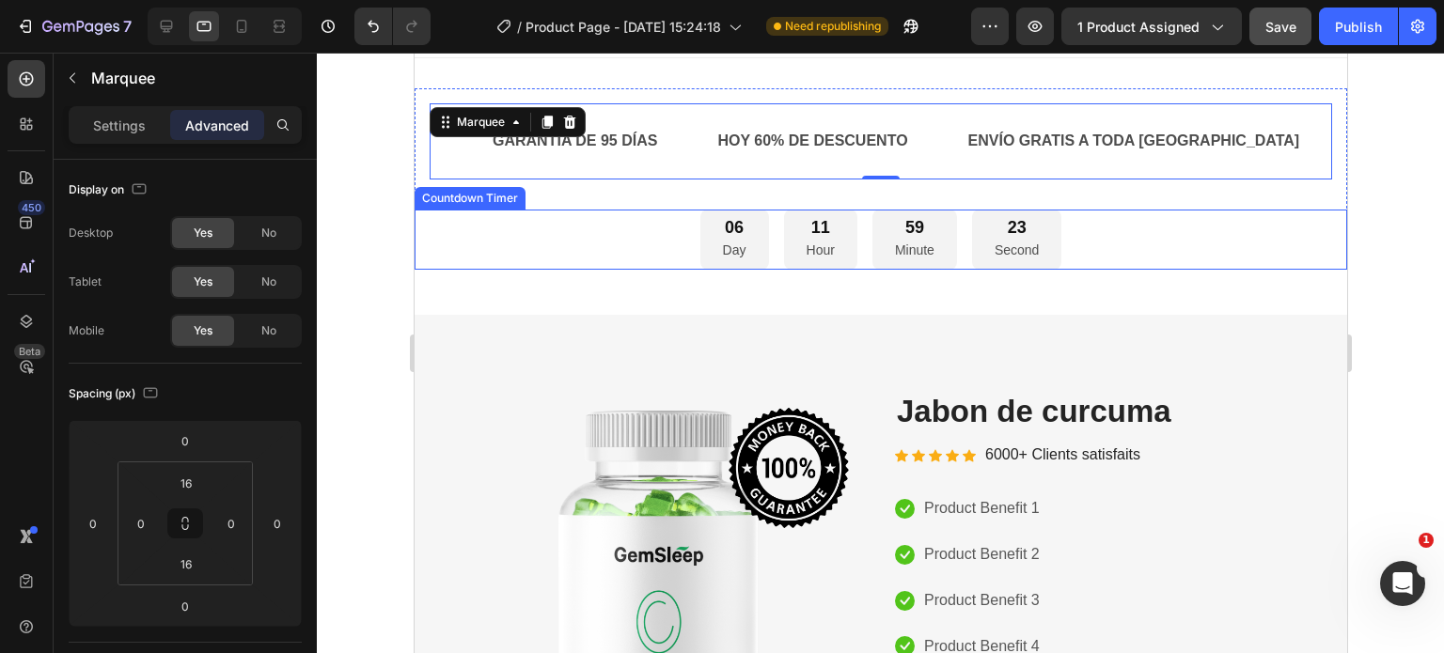
click at [613, 221] on div "06 Day 11 Hour 59 Minute 23 Second" at bounding box center [880, 240] width 932 height 61
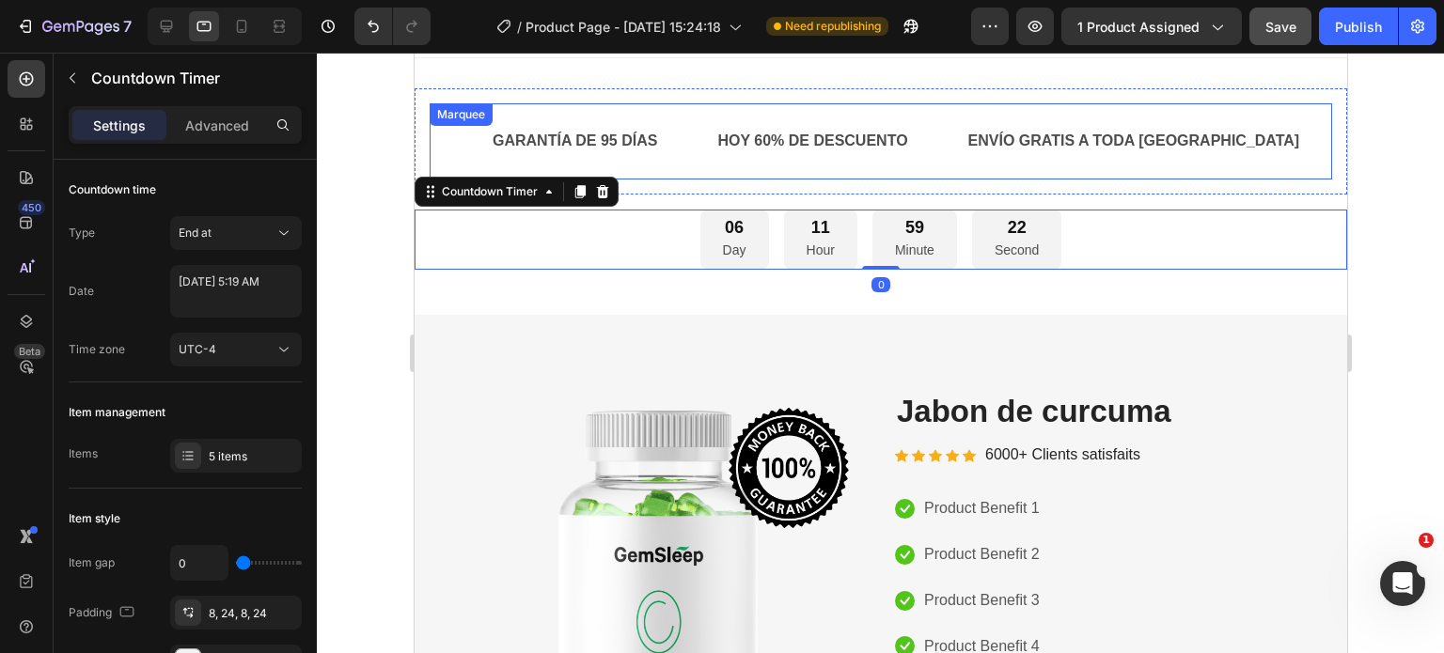
click at [701, 158] on div "GARANTÍA DE 95 DÍAS Text Block" at bounding box center [602, 141] width 225 height 46
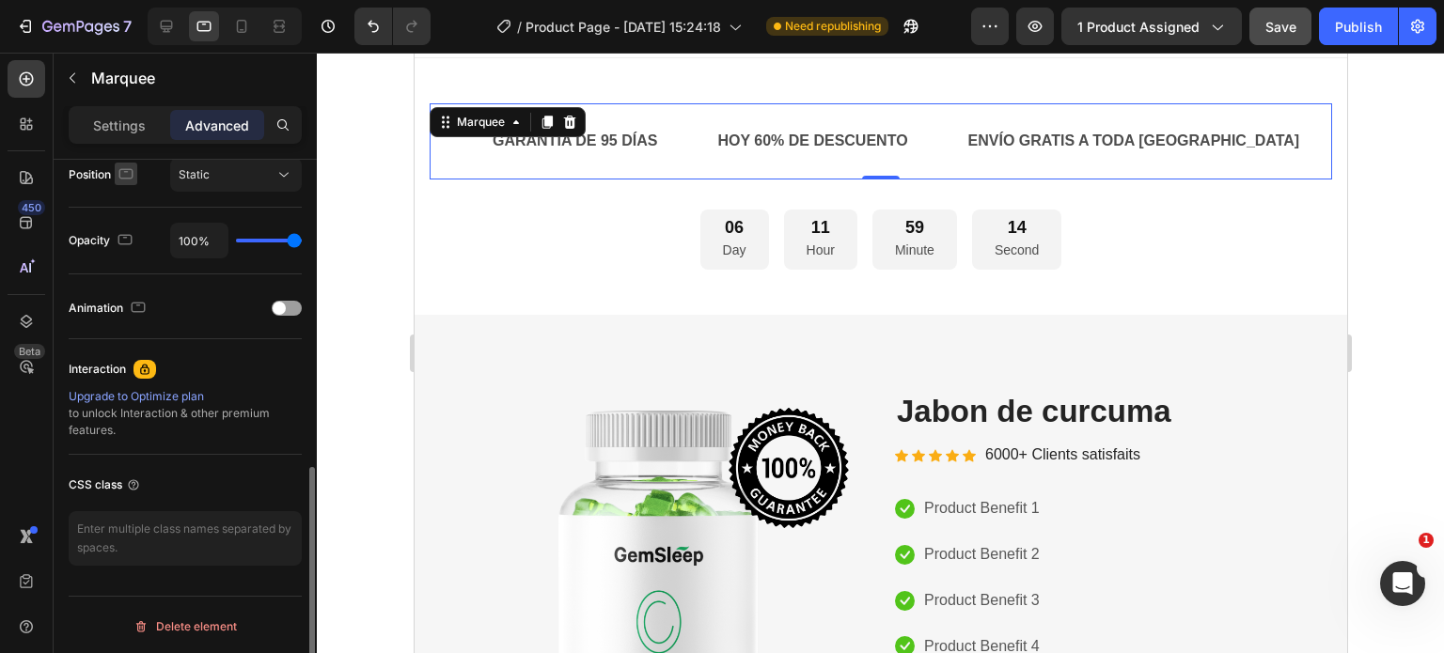
scroll to position [234, 0]
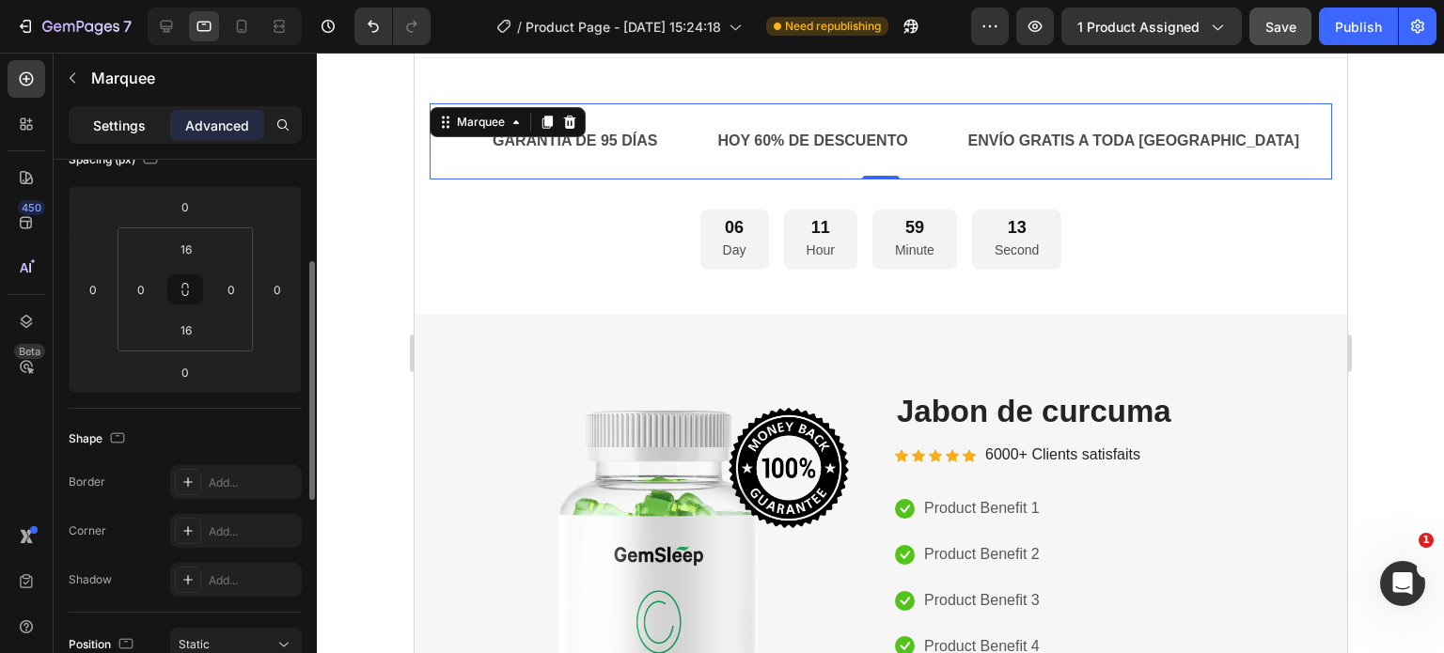
click at [128, 116] on p "Settings" at bounding box center [119, 126] width 53 height 20
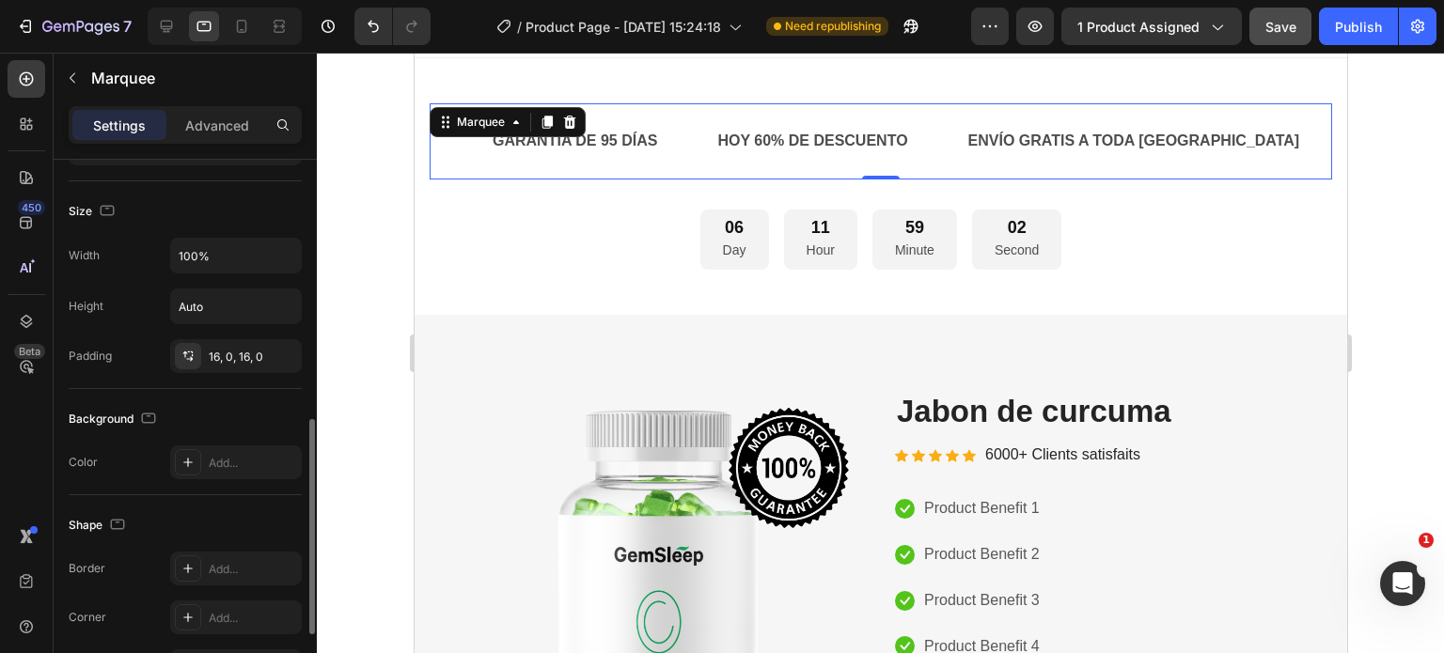
scroll to position [839, 0]
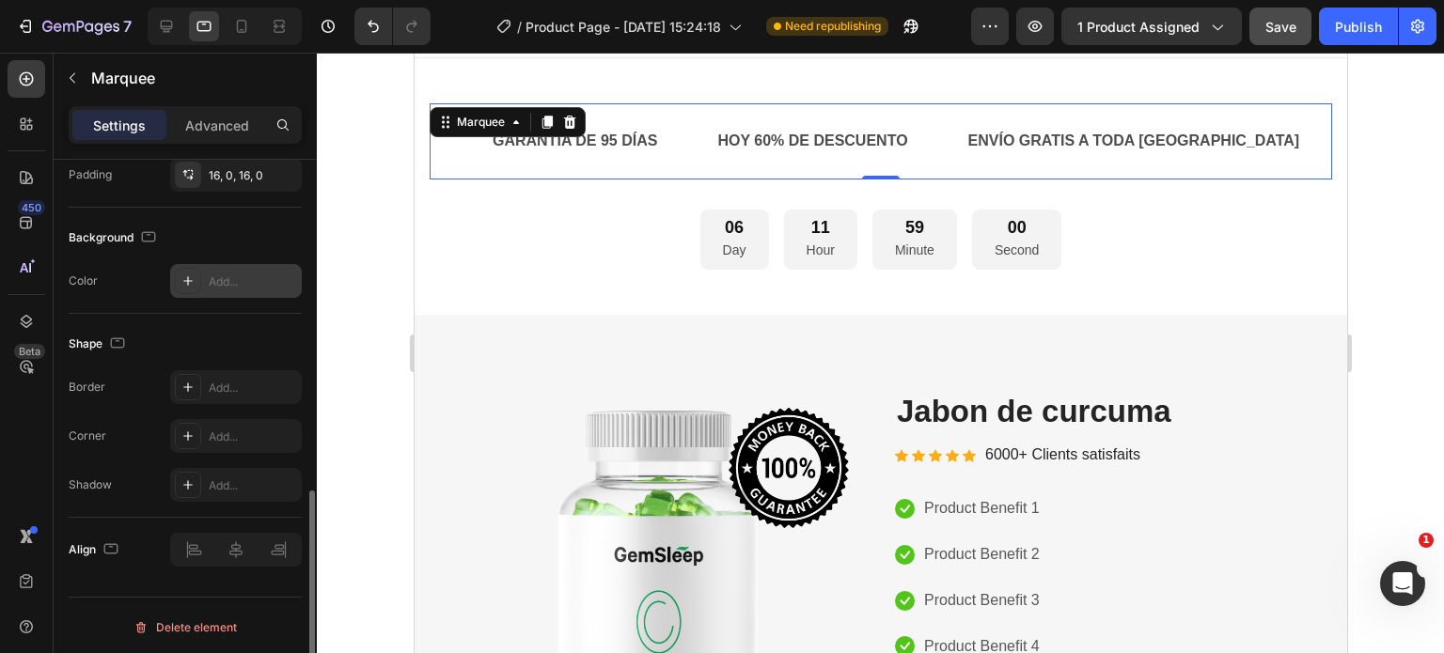
click at [190, 273] on icon at bounding box center [187, 280] width 15 height 15
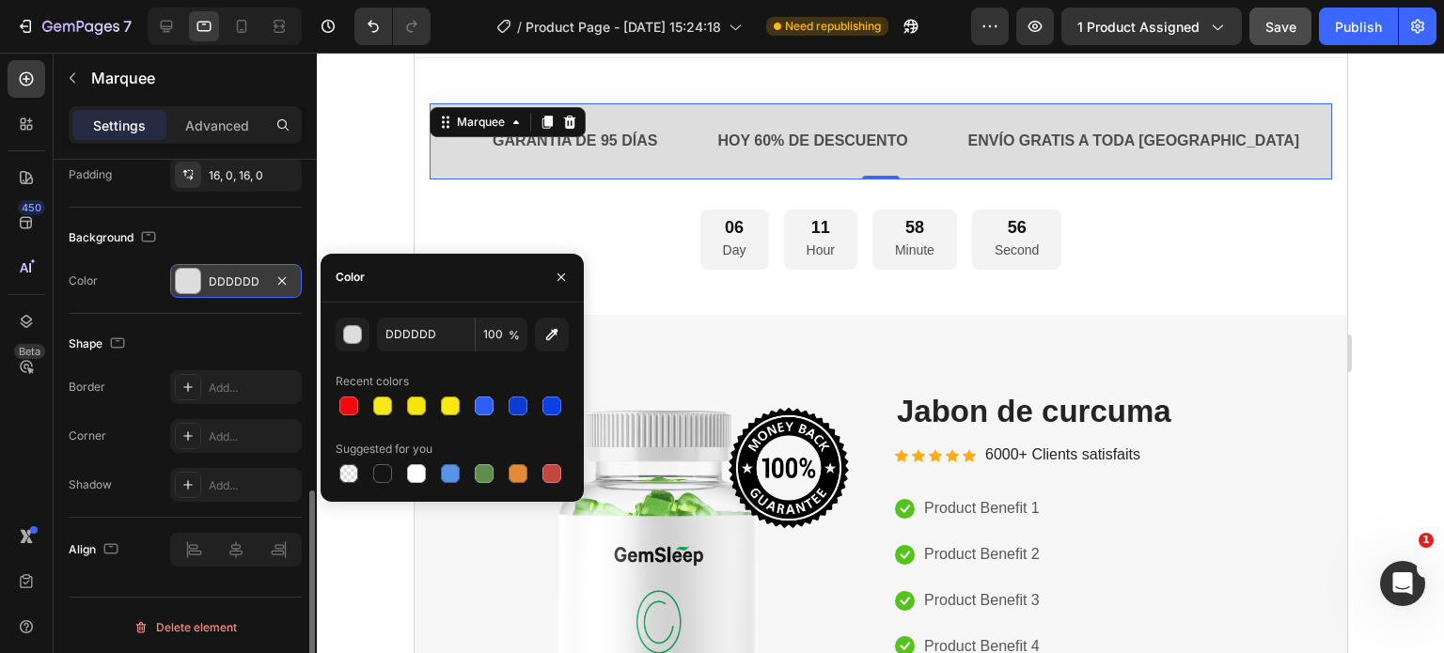
click at [252, 279] on div "DDDDDD" at bounding box center [236, 281] width 55 height 17
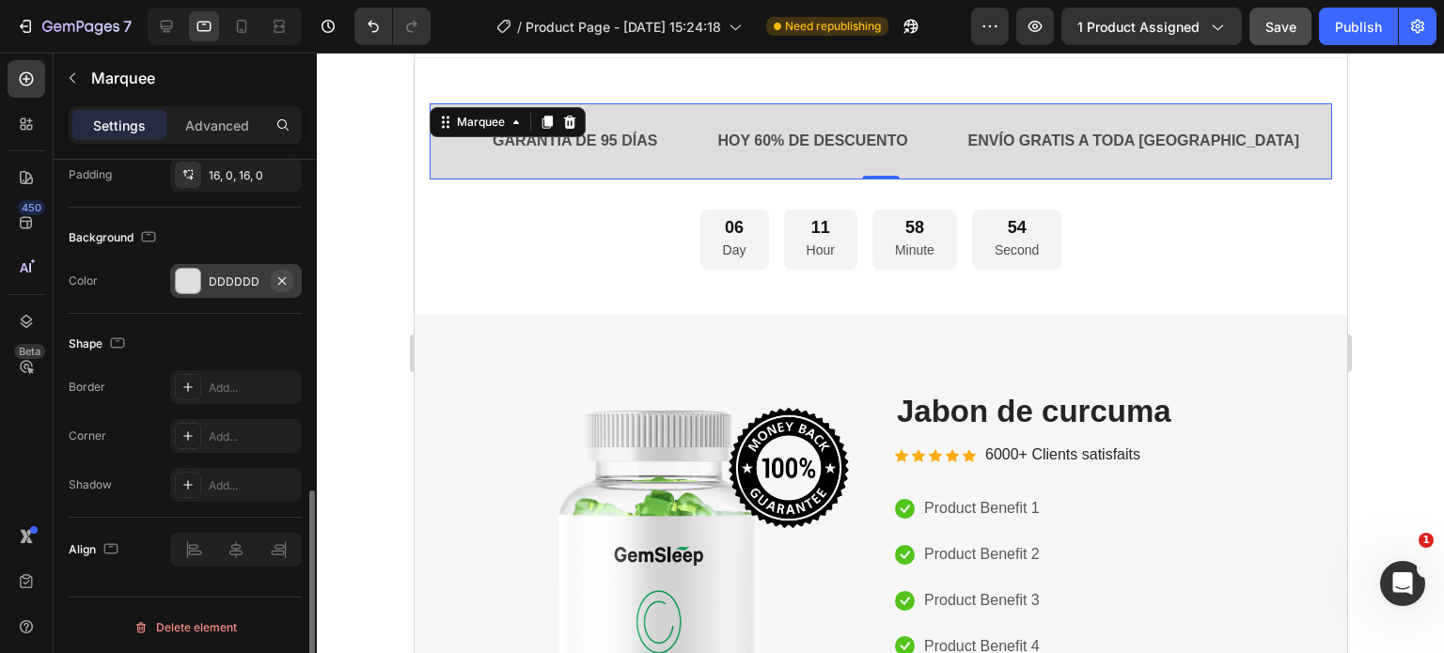
click at [280, 277] on icon "button" at bounding box center [281, 280] width 15 height 15
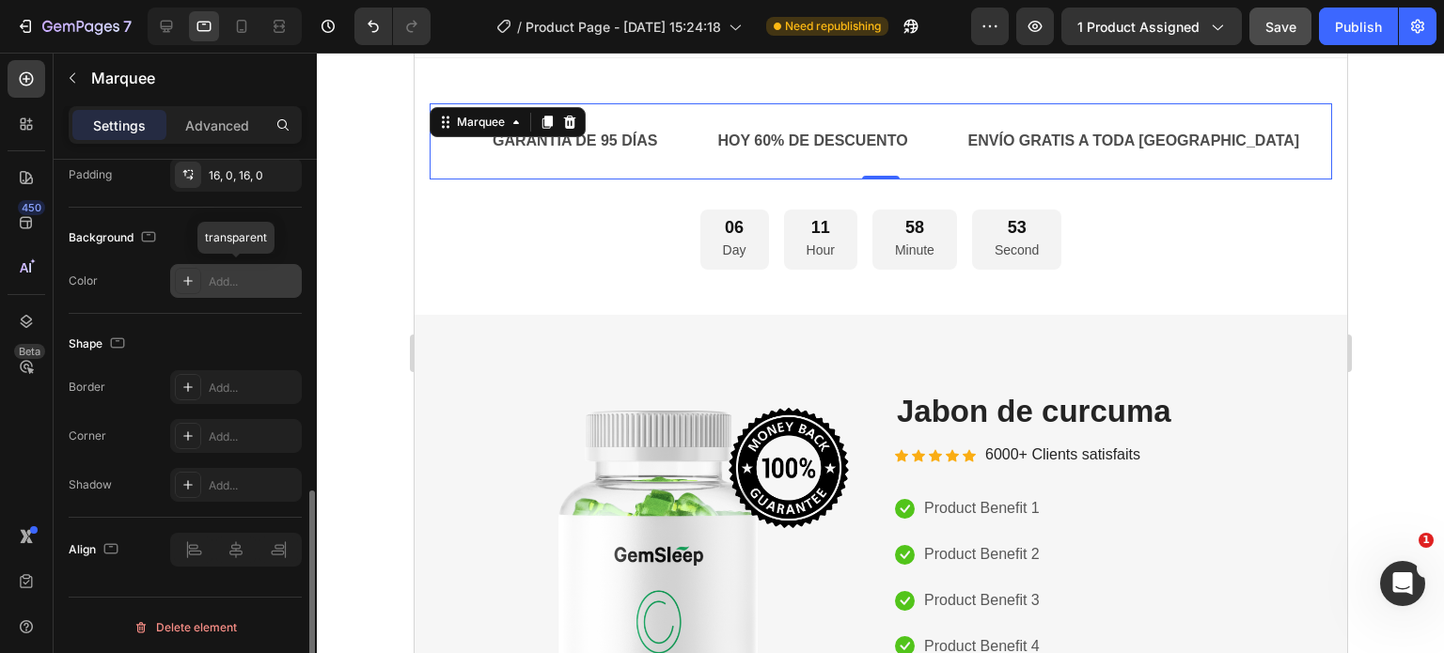
click at [223, 274] on div "Add..." at bounding box center [253, 281] width 88 height 17
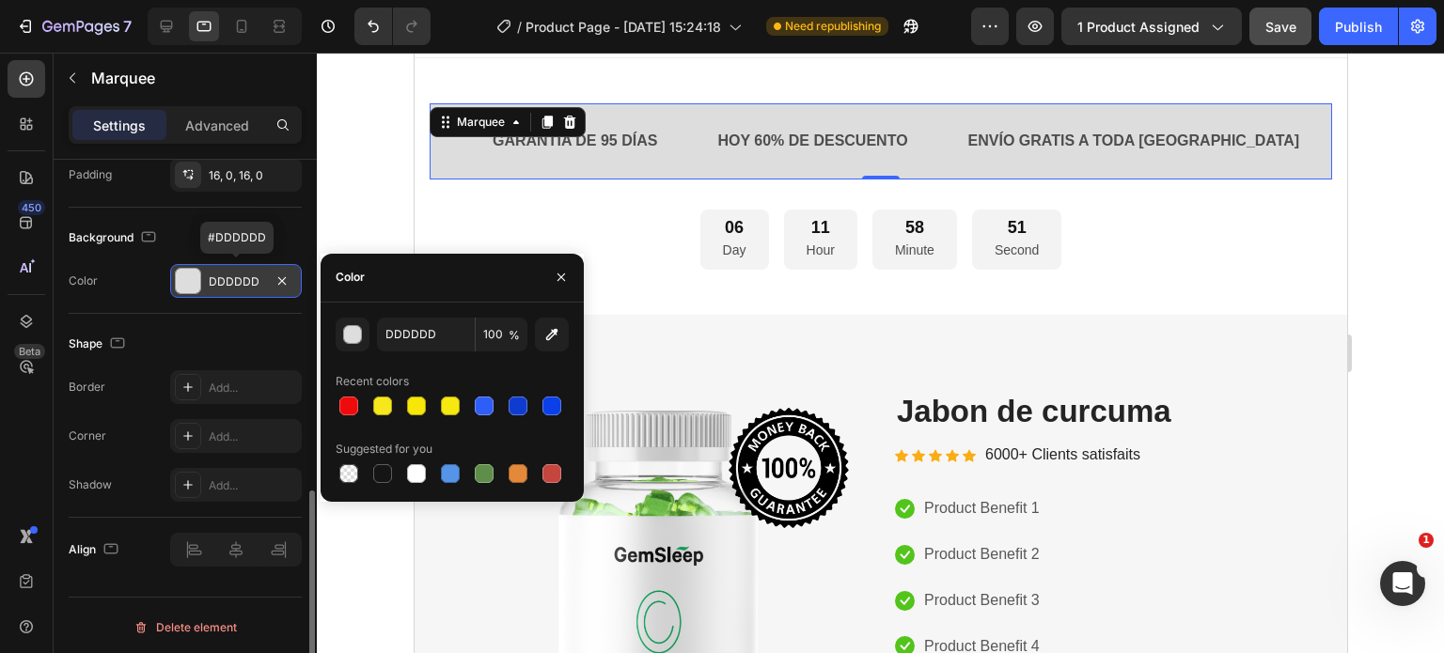
drag, startPoint x: 223, startPoint y: 274, endPoint x: 213, endPoint y: 282, distance: 12.0
click at [213, 282] on div "DDDDDD" at bounding box center [236, 281] width 55 height 17
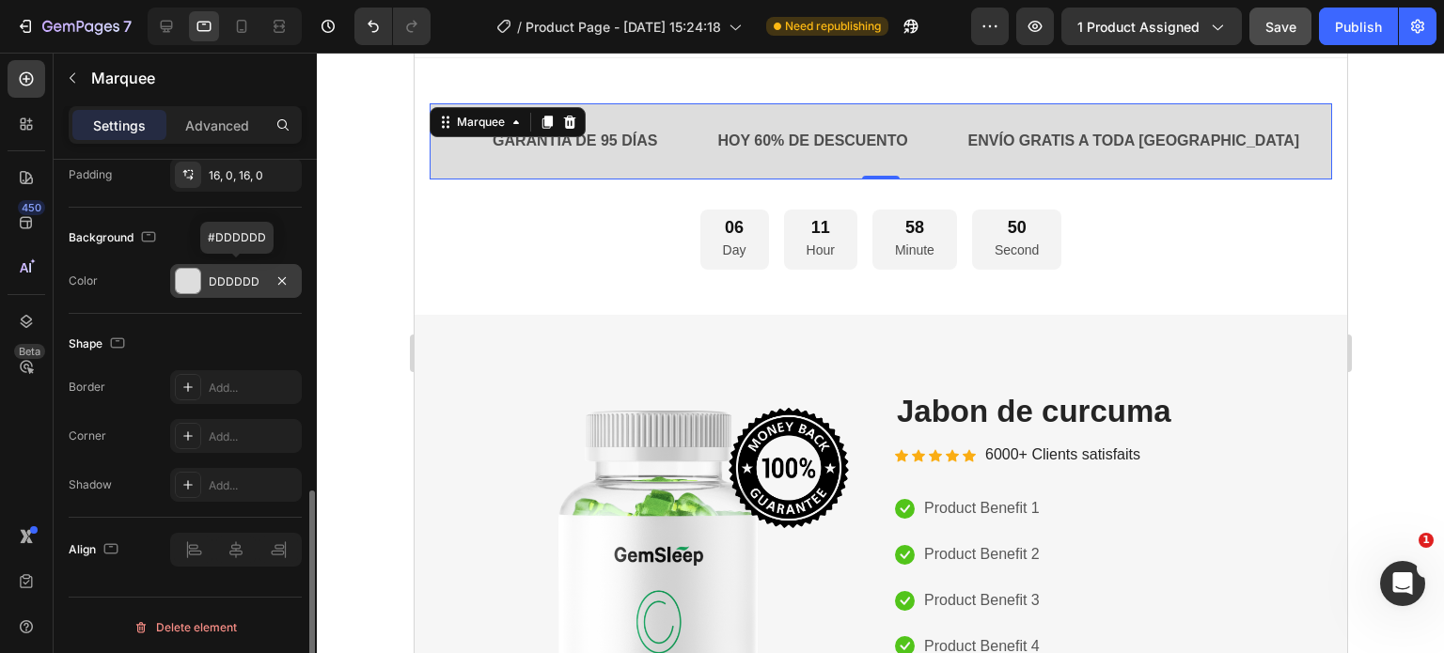
click at [252, 275] on div "DDDDDD" at bounding box center [236, 281] width 55 height 17
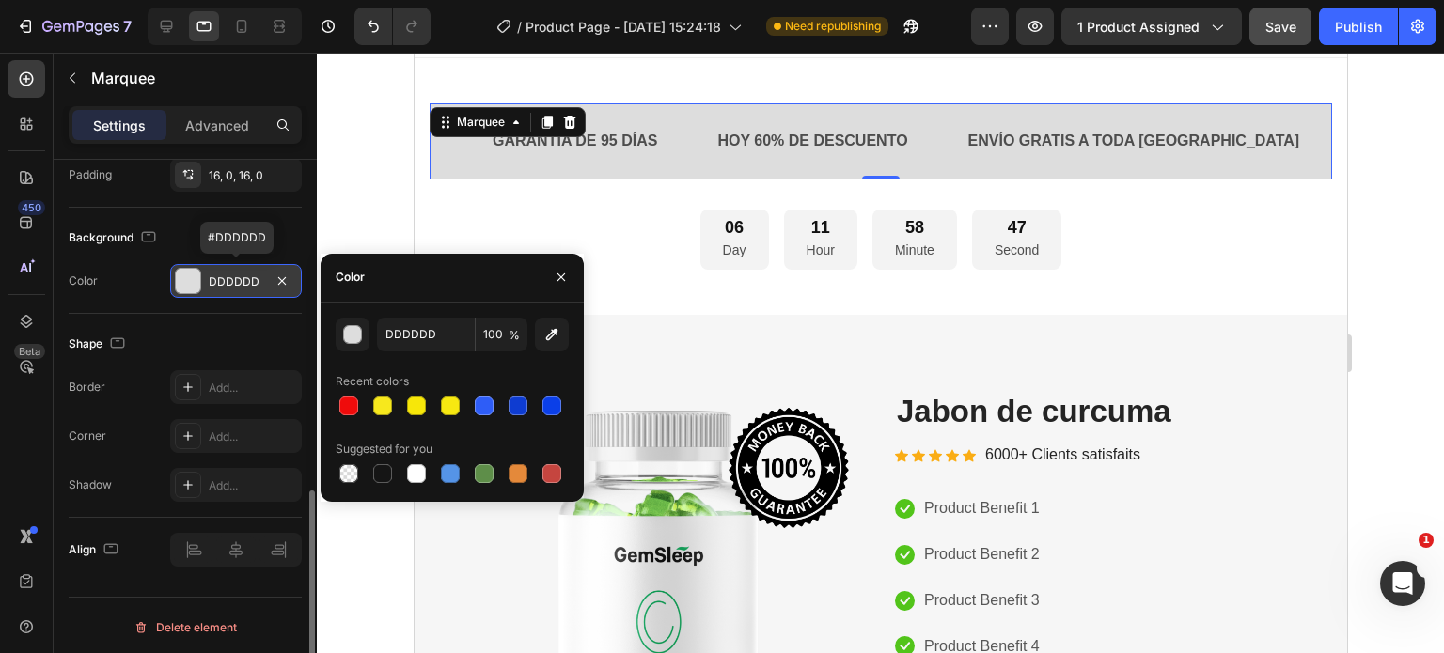
click at [220, 273] on div "DDDDDD" at bounding box center [236, 281] width 55 height 17
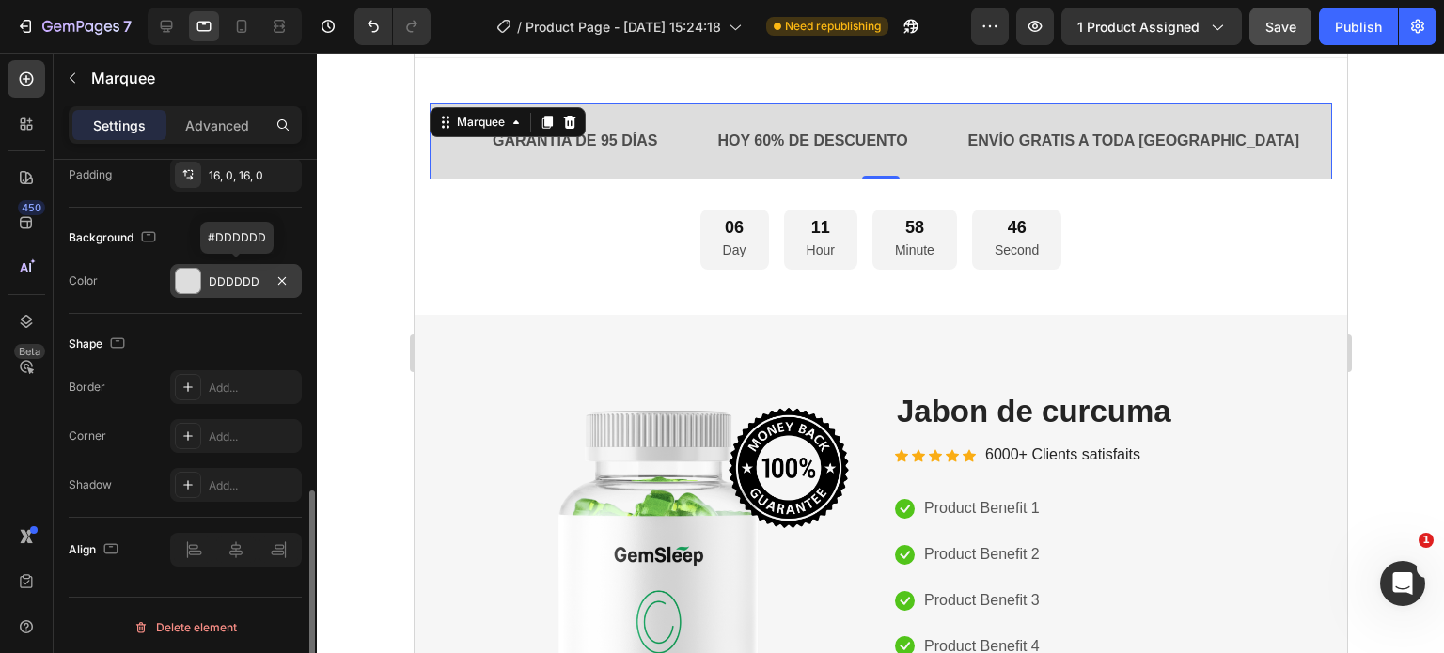
click at [230, 276] on div "DDDDDD" at bounding box center [236, 281] width 55 height 17
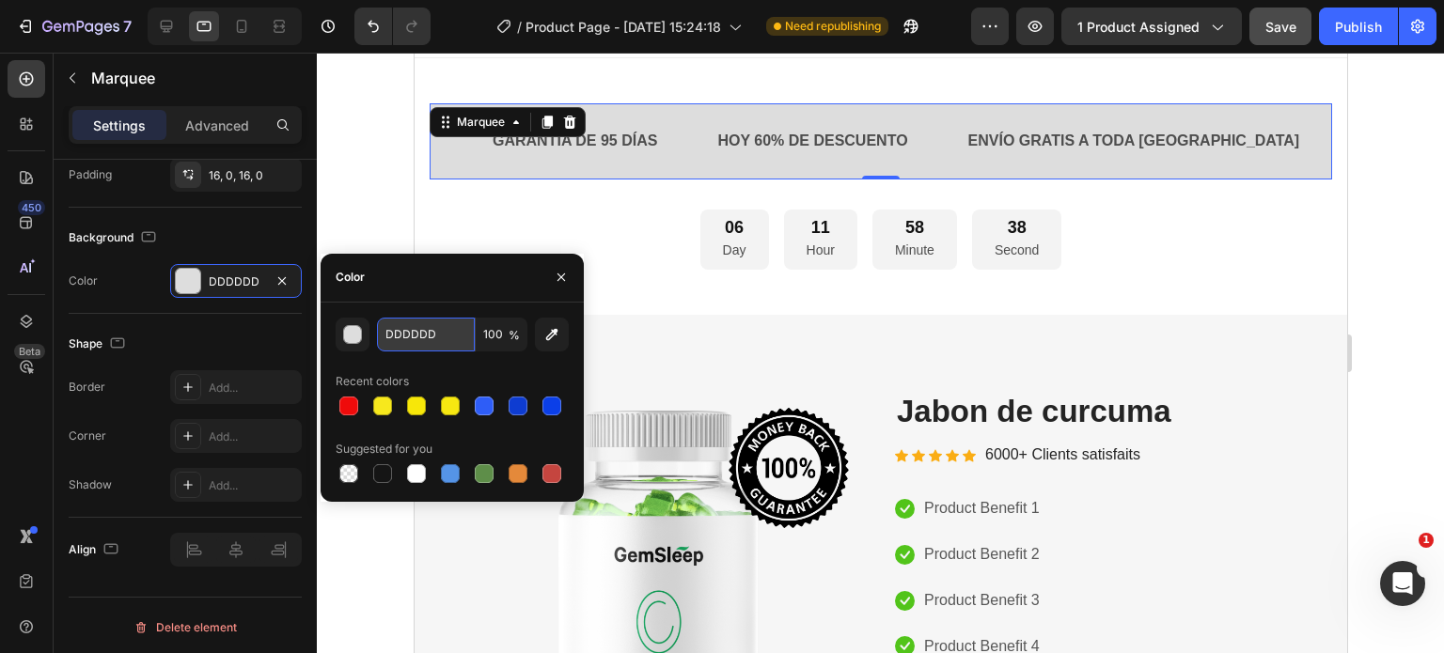
paste input "#344E2"
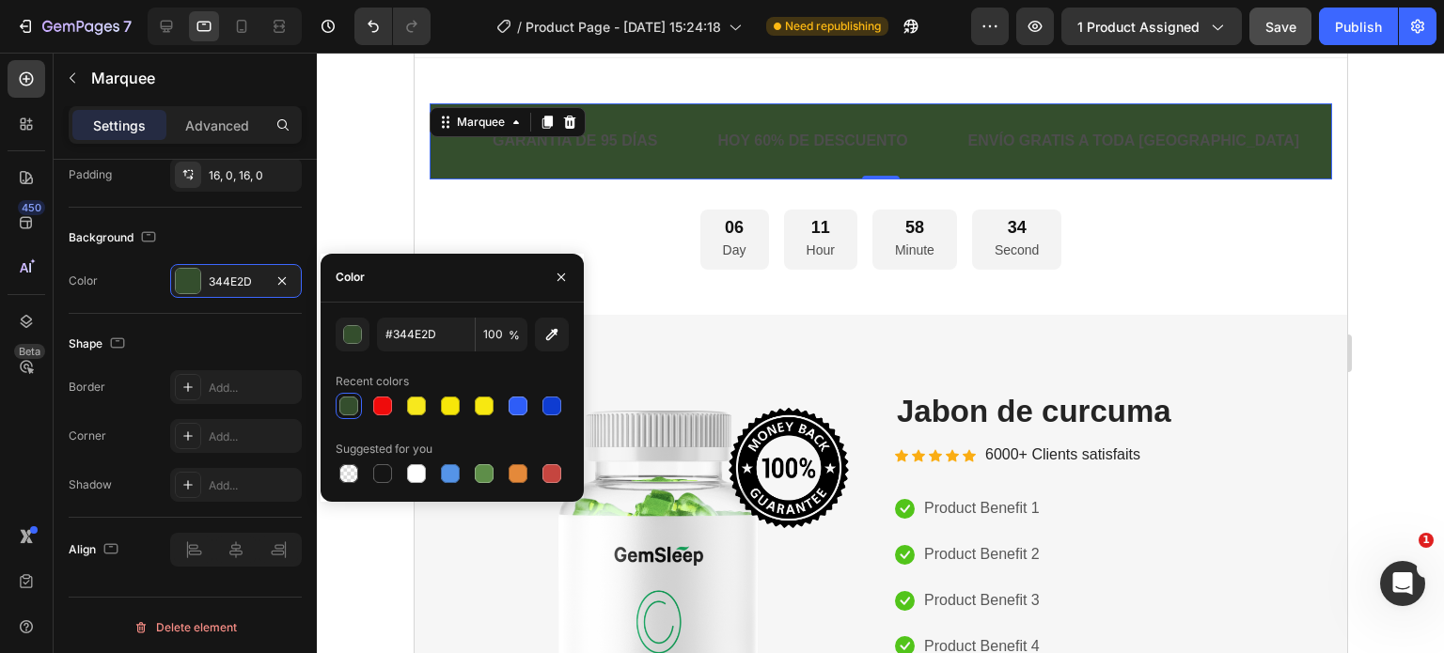
type input "344E2D"
click at [634, 137] on p "GARANTÍA DE 95 DÍAS" at bounding box center [574, 141] width 164 height 27
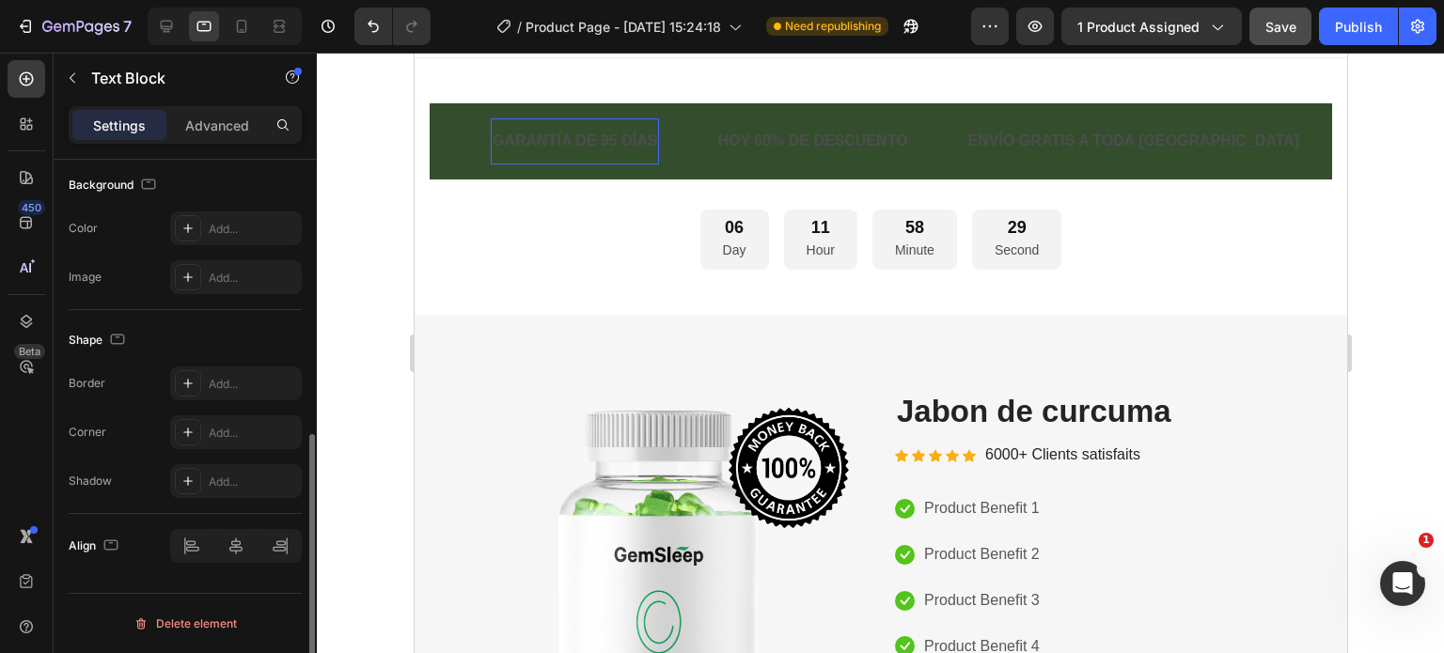
scroll to position [0, 0]
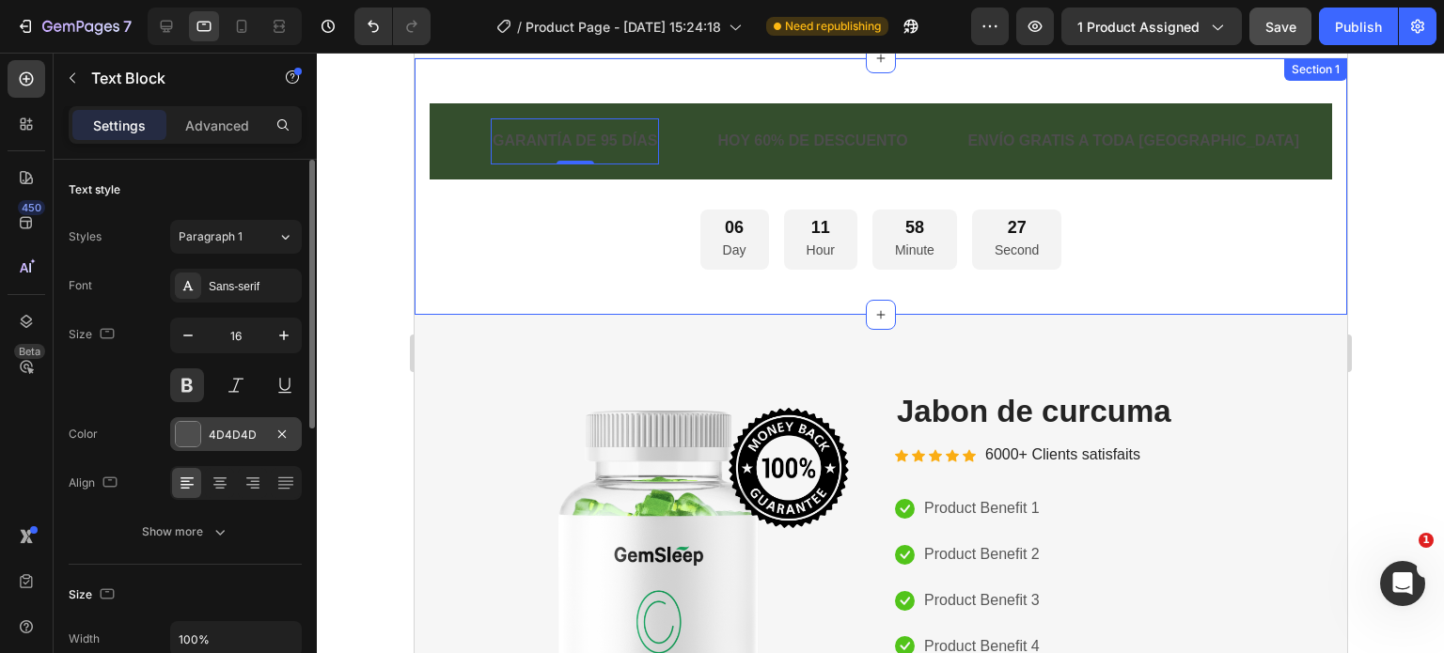
click at [189, 436] on div at bounding box center [188, 434] width 24 height 24
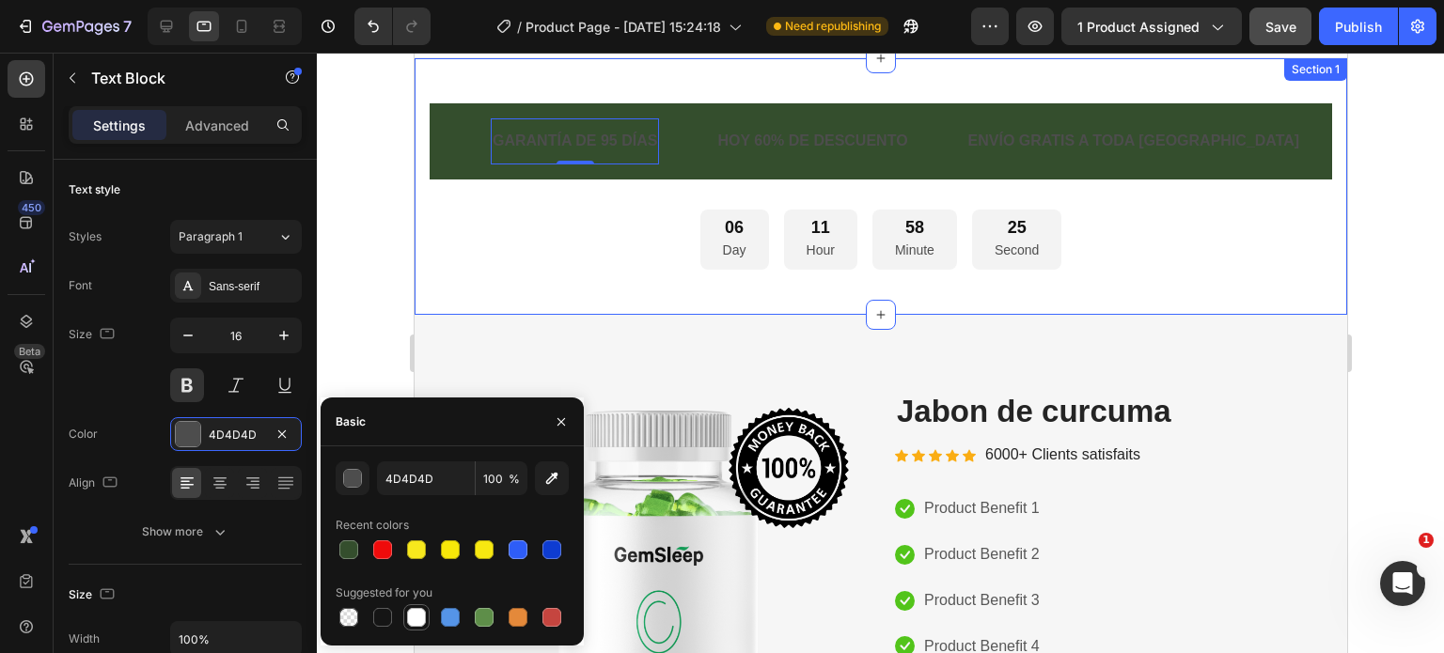
click at [414, 615] on div at bounding box center [416, 617] width 19 height 19
type input "FFFFFF"
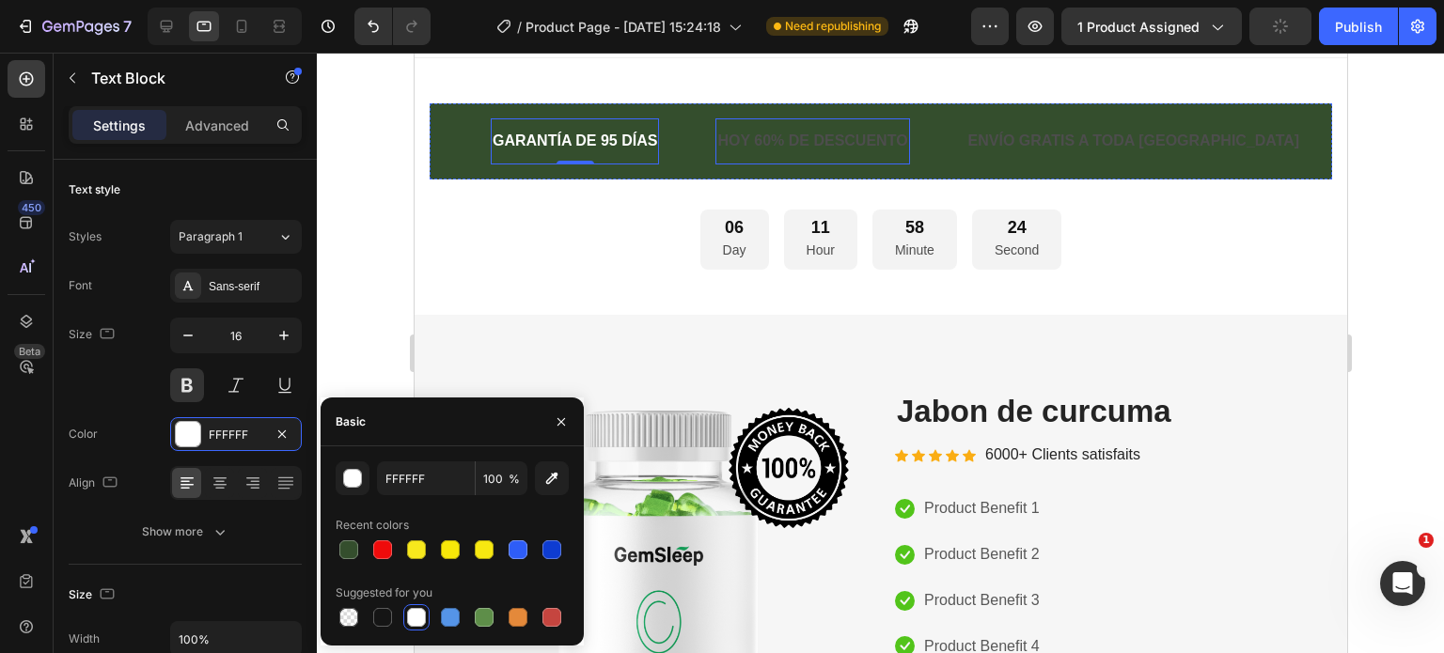
click at [833, 145] on p "HOY 60% DE DESCUENTO" at bounding box center [811, 141] width 190 height 27
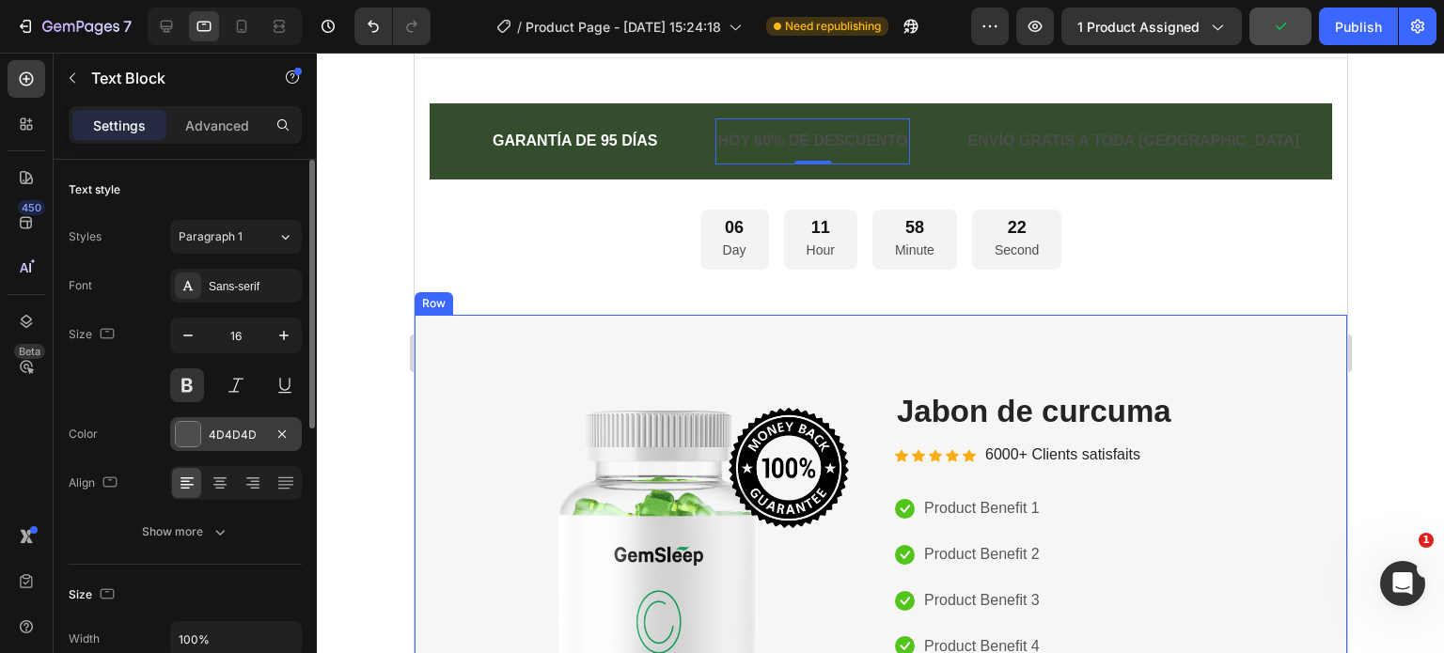
click at [195, 432] on div at bounding box center [188, 434] width 24 height 24
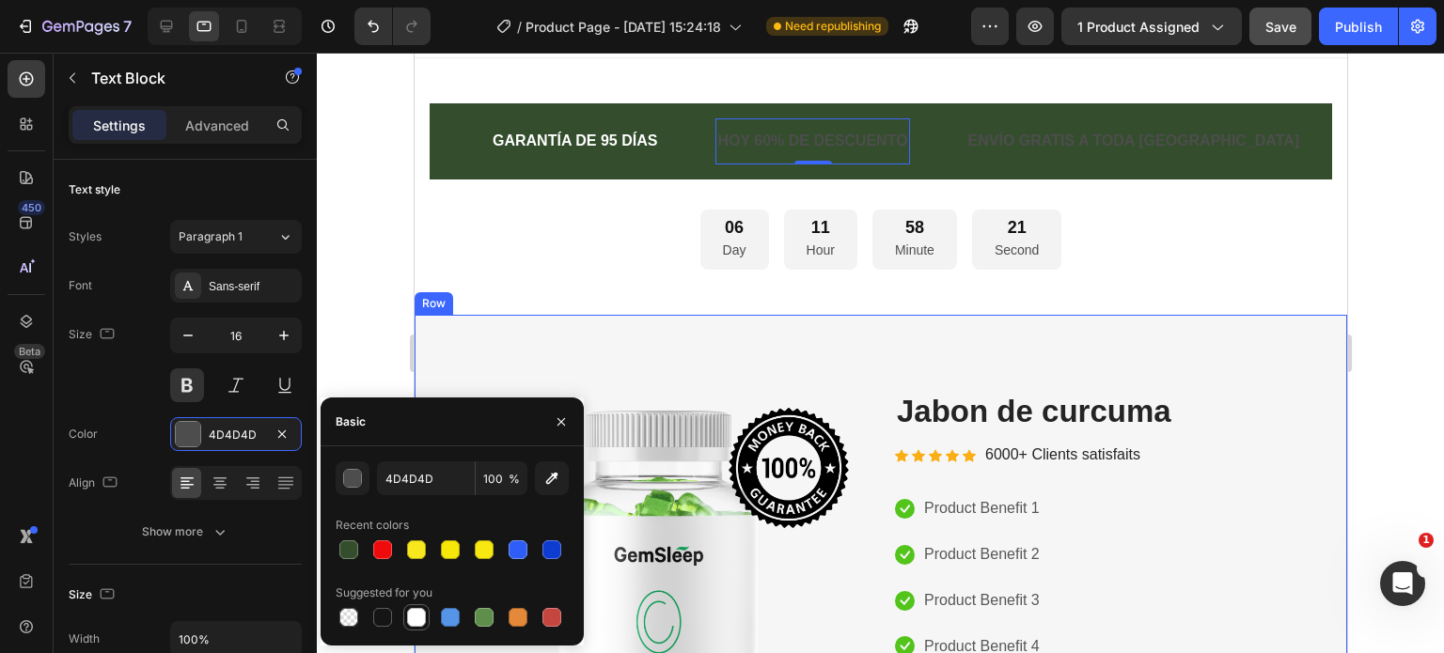
click at [419, 614] on div at bounding box center [416, 617] width 19 height 19
type input "FFFFFF"
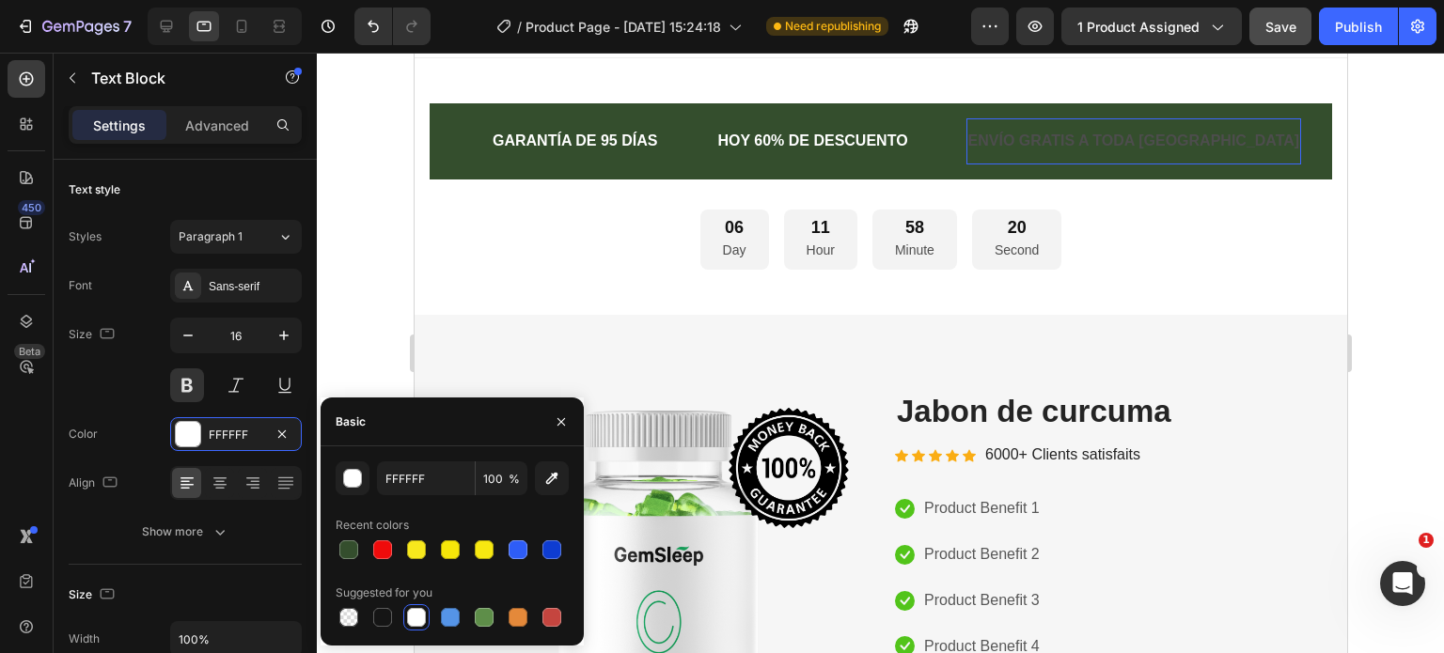
click at [1087, 147] on p "ENVÍO GRATIS A TODA [GEOGRAPHIC_DATA]" at bounding box center [1133, 141] width 332 height 27
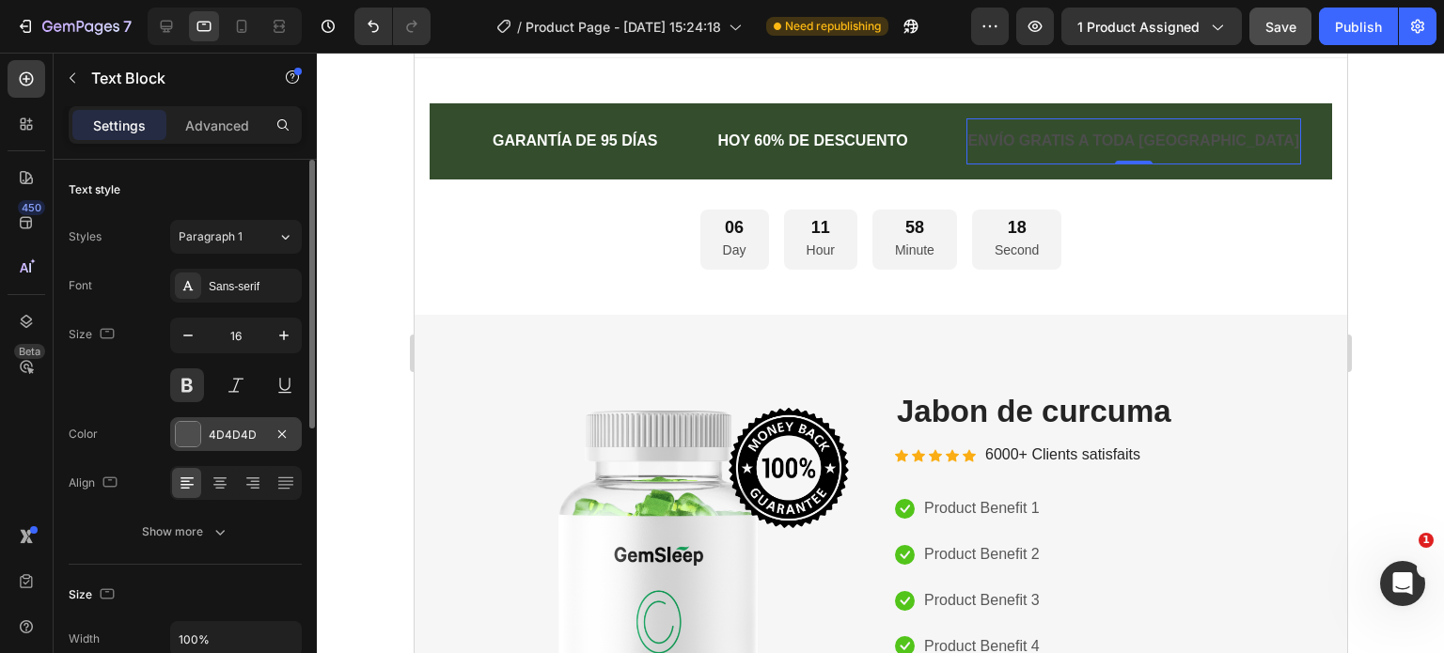
click at [194, 431] on div at bounding box center [188, 434] width 24 height 24
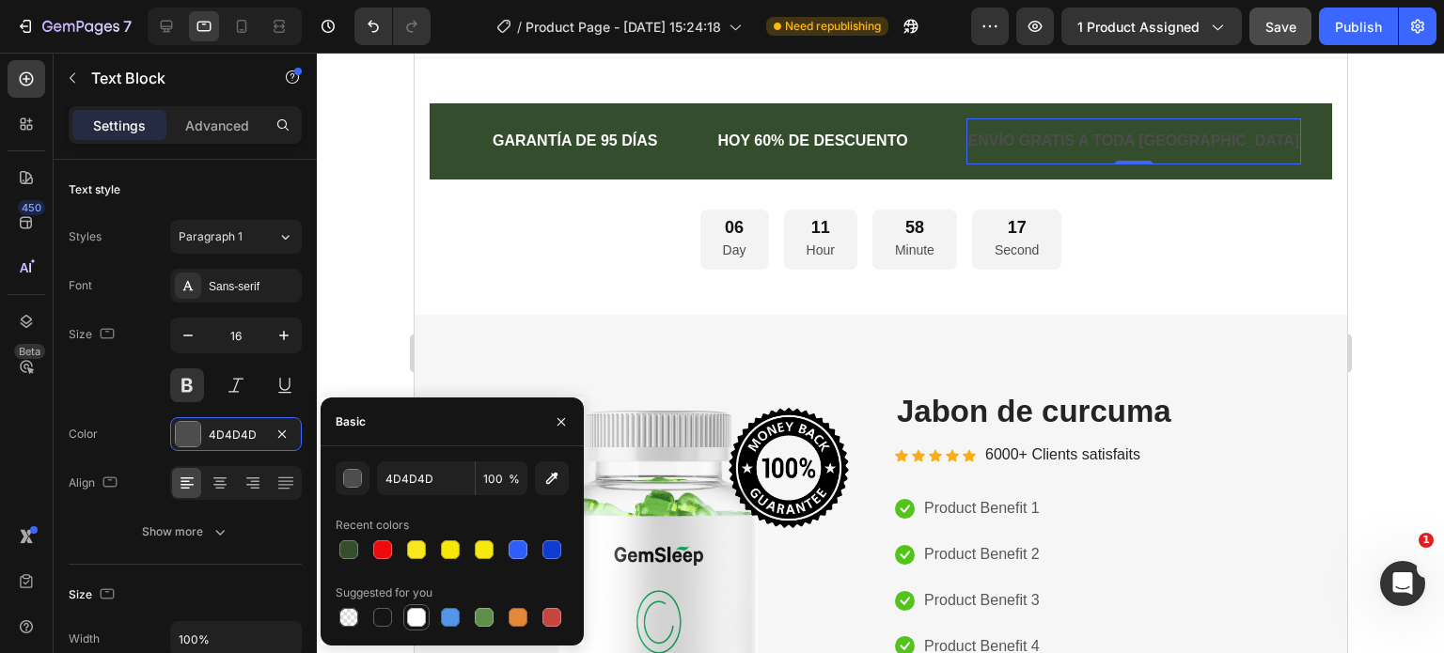
click at [414, 621] on div at bounding box center [416, 617] width 19 height 19
type input "FFFFFF"
click at [1392, 187] on div at bounding box center [880, 353] width 1127 height 601
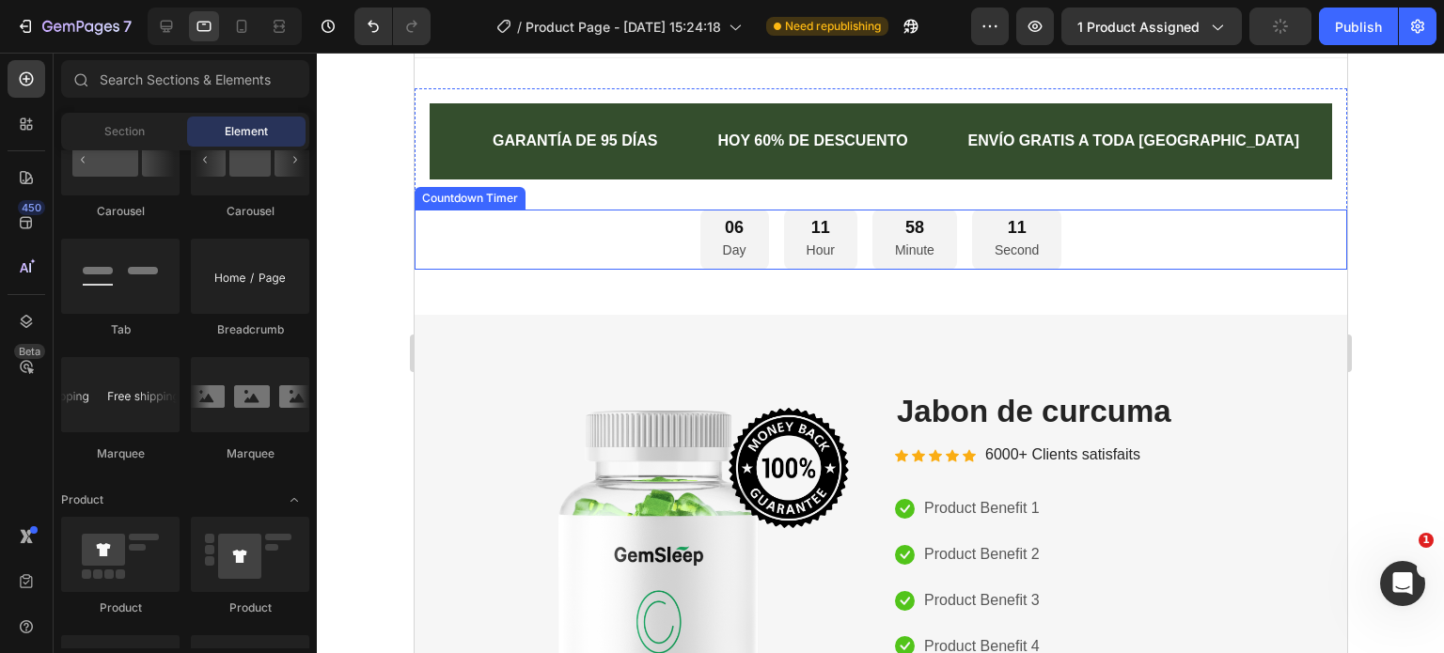
click at [1238, 262] on div "06 Day 11 Hour 58 Minute 11 Second" at bounding box center [880, 240] width 932 height 61
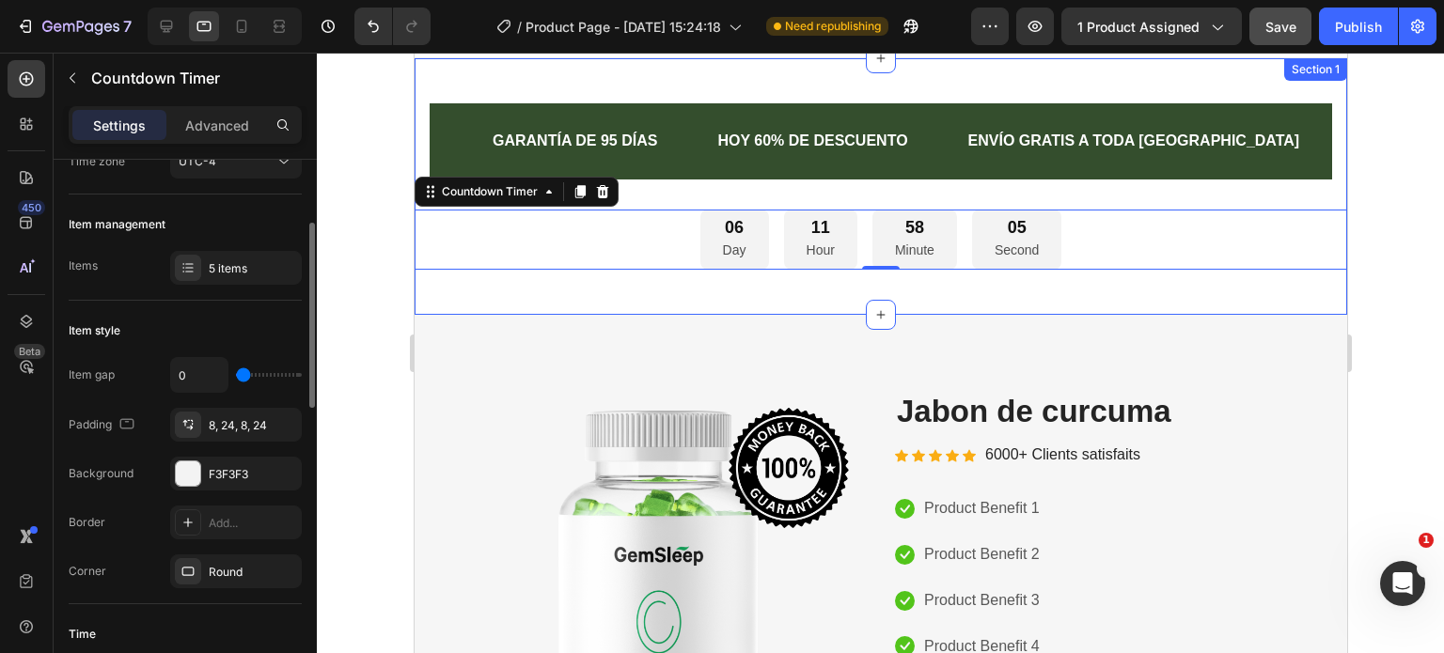
scroll to position [282, 0]
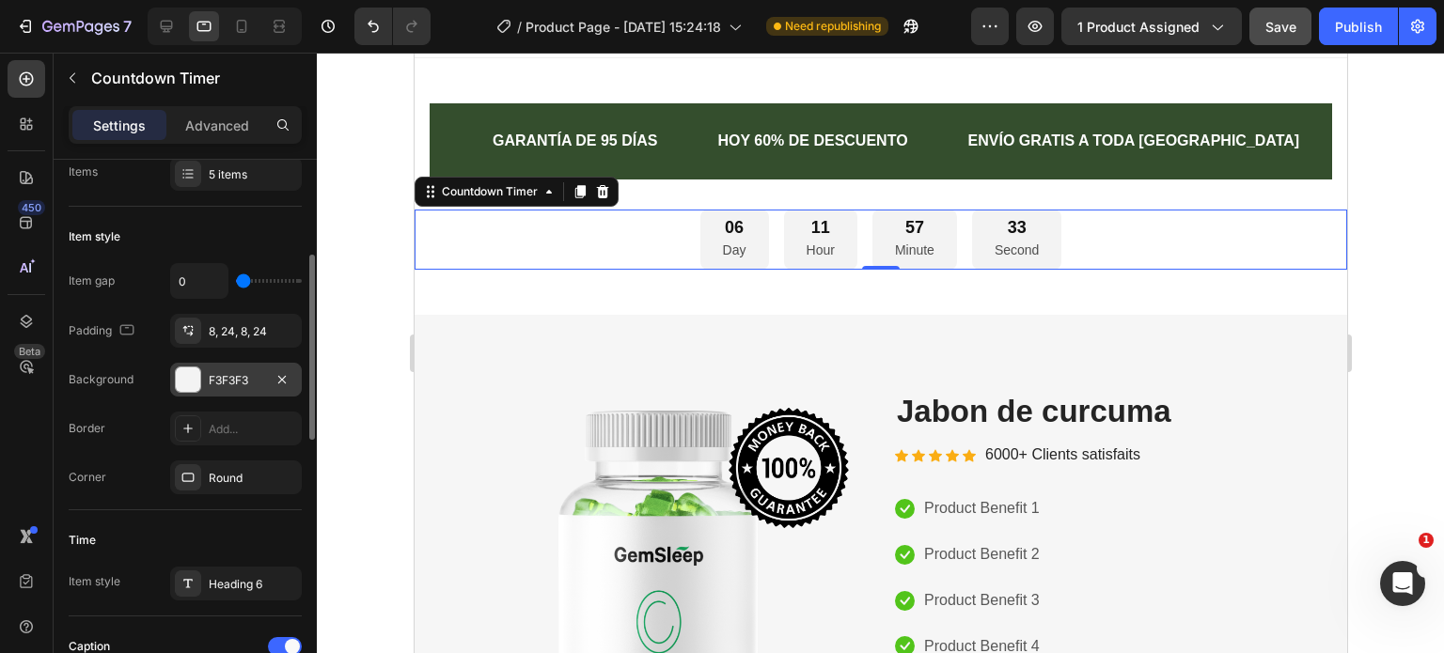
click at [222, 376] on div "F3F3F3" at bounding box center [236, 380] width 55 height 17
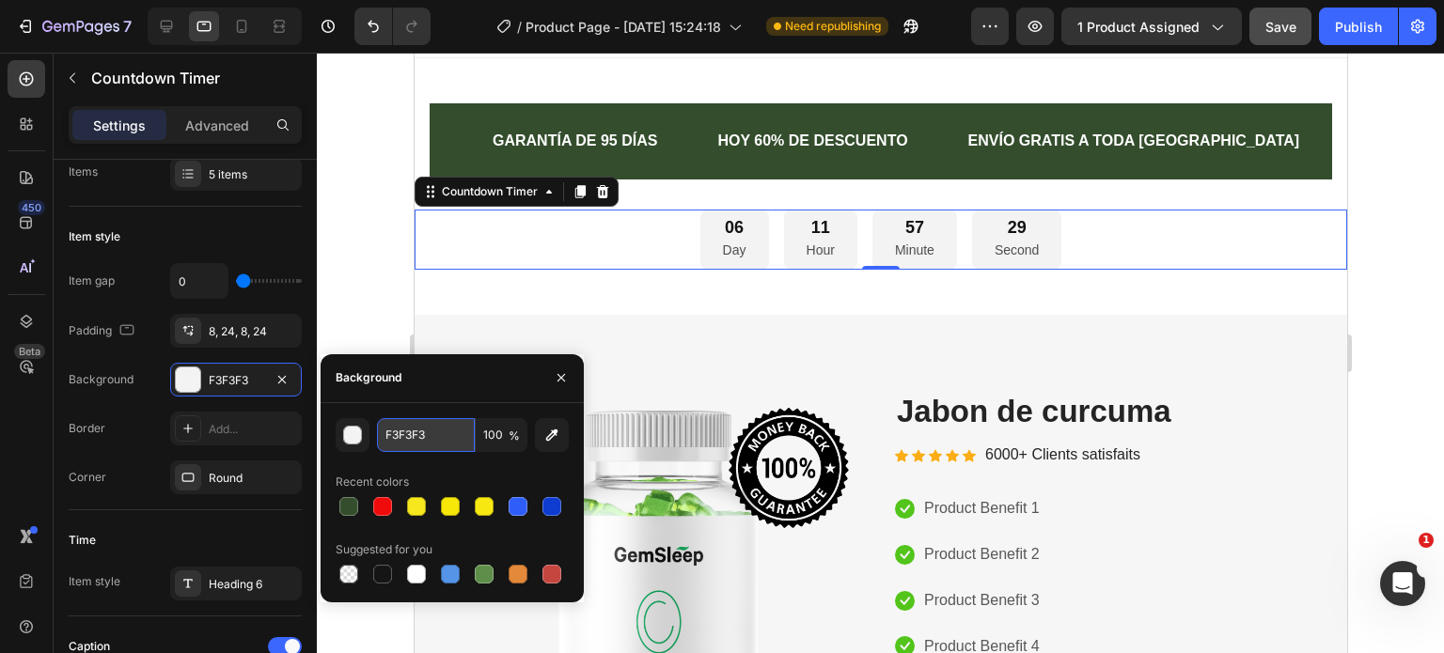
paste input "#F28C1D"
type input "#F28C1D"
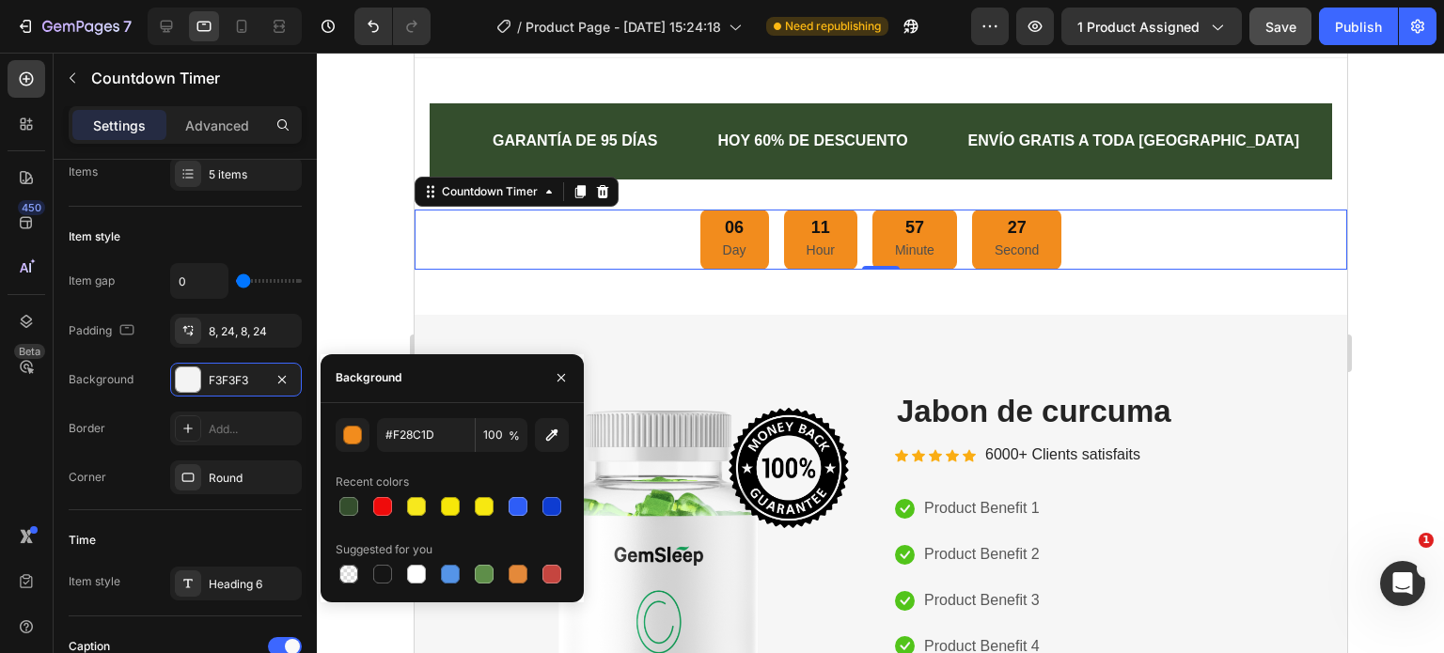
click at [501, 246] on div "06 Day 11 Hour 57 Minute 27 Second" at bounding box center [880, 240] width 932 height 61
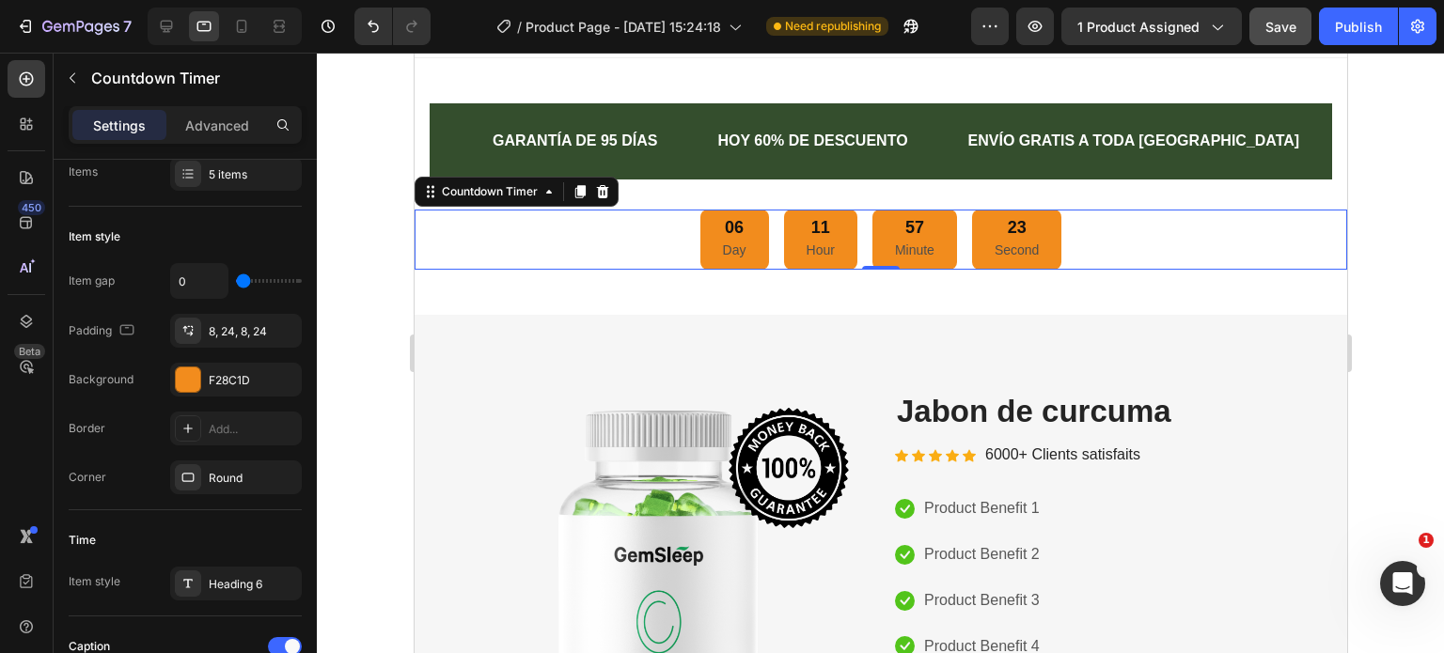
click at [493, 247] on div "06 Day 11 Hour 57 Minute 23 Second" at bounding box center [880, 240] width 932 height 61
click at [492, 247] on div "06 Day 11 Hour 57 Minute 22 Second" at bounding box center [880, 240] width 932 height 61
click at [724, 235] on div "06" at bounding box center [733, 228] width 23 height 22
click at [729, 239] on p "Day" at bounding box center [733, 250] width 23 height 23
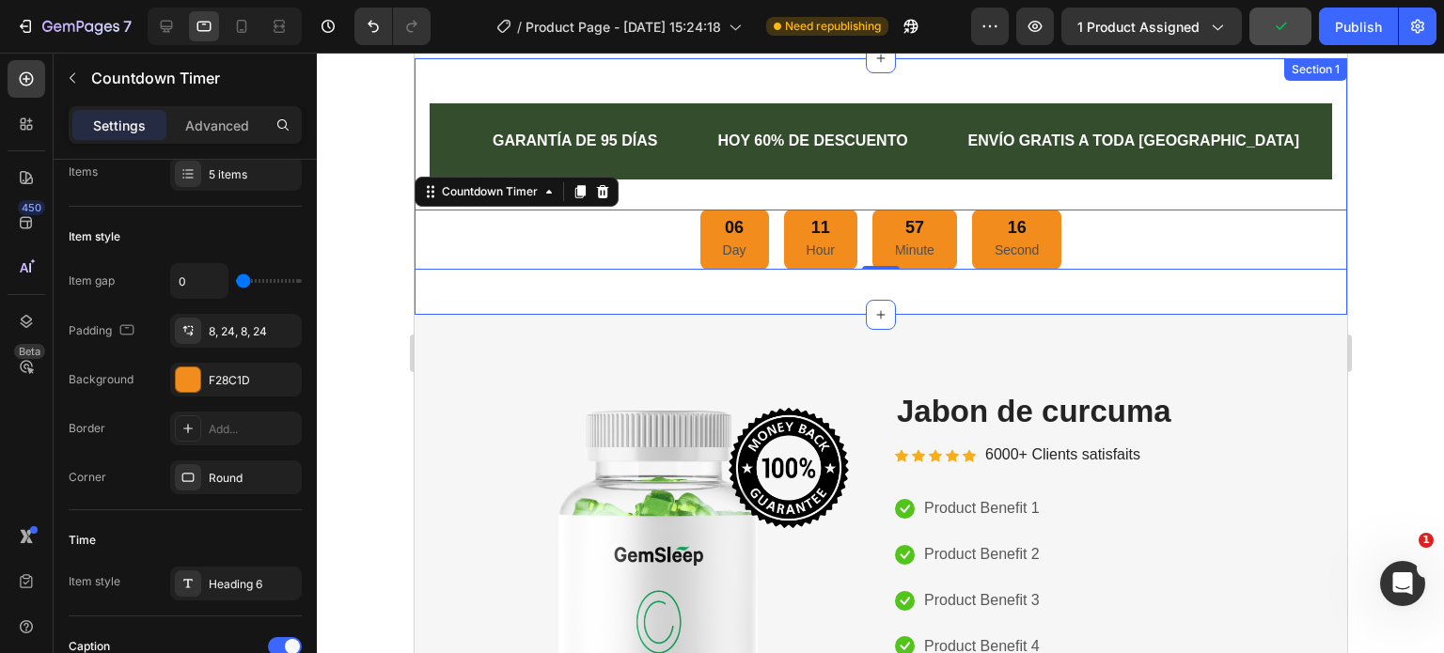
click at [697, 289] on div "Text Block GARANTÍA DE 95 DÍAS Text Block HOY 60% DE DESCUENTO Text Block ENVÍO…" at bounding box center [880, 186] width 932 height 257
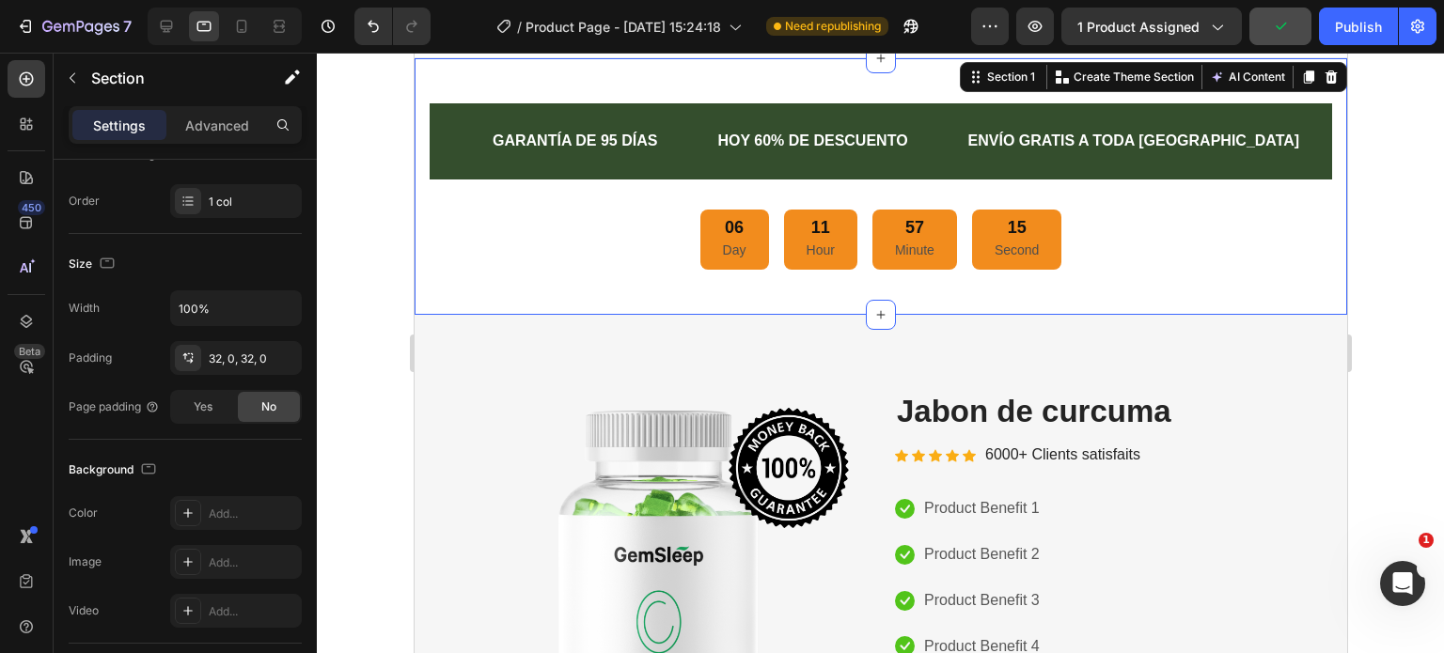
scroll to position [0, 0]
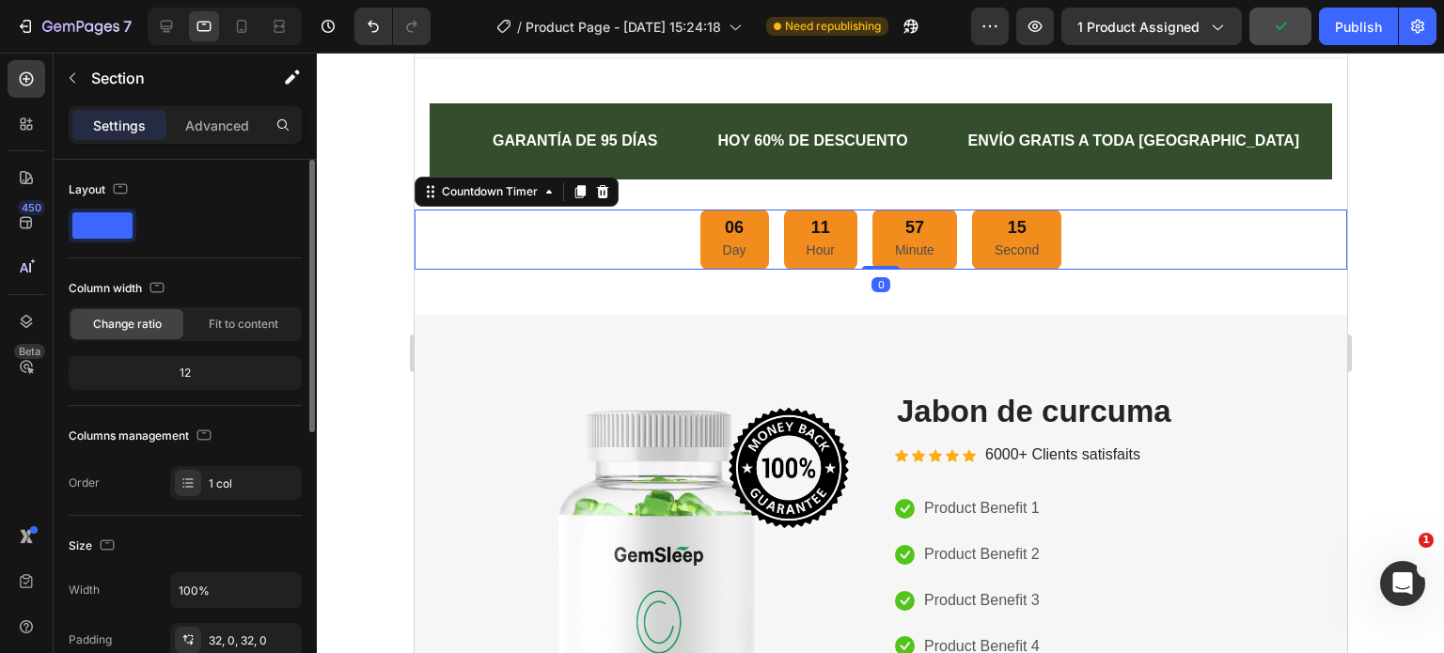
click at [730, 244] on p "Day" at bounding box center [733, 250] width 23 height 23
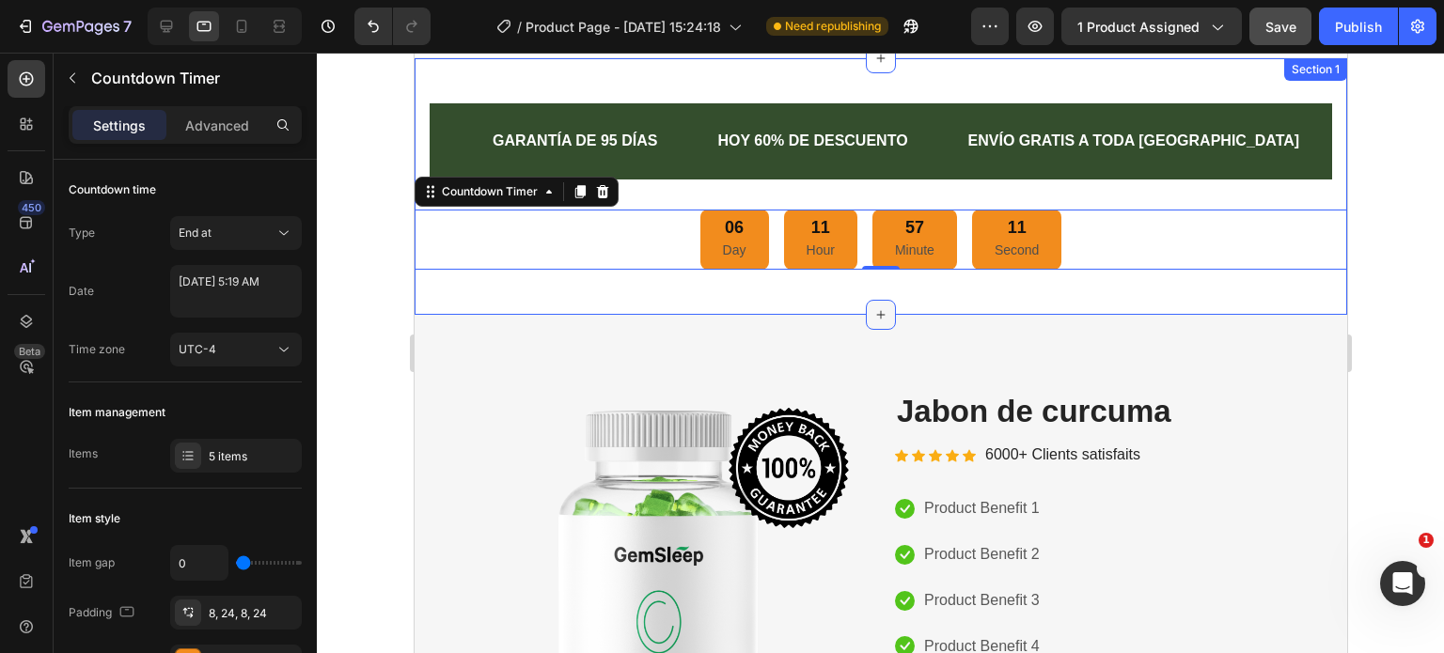
click at [874, 301] on div at bounding box center [880, 315] width 30 height 30
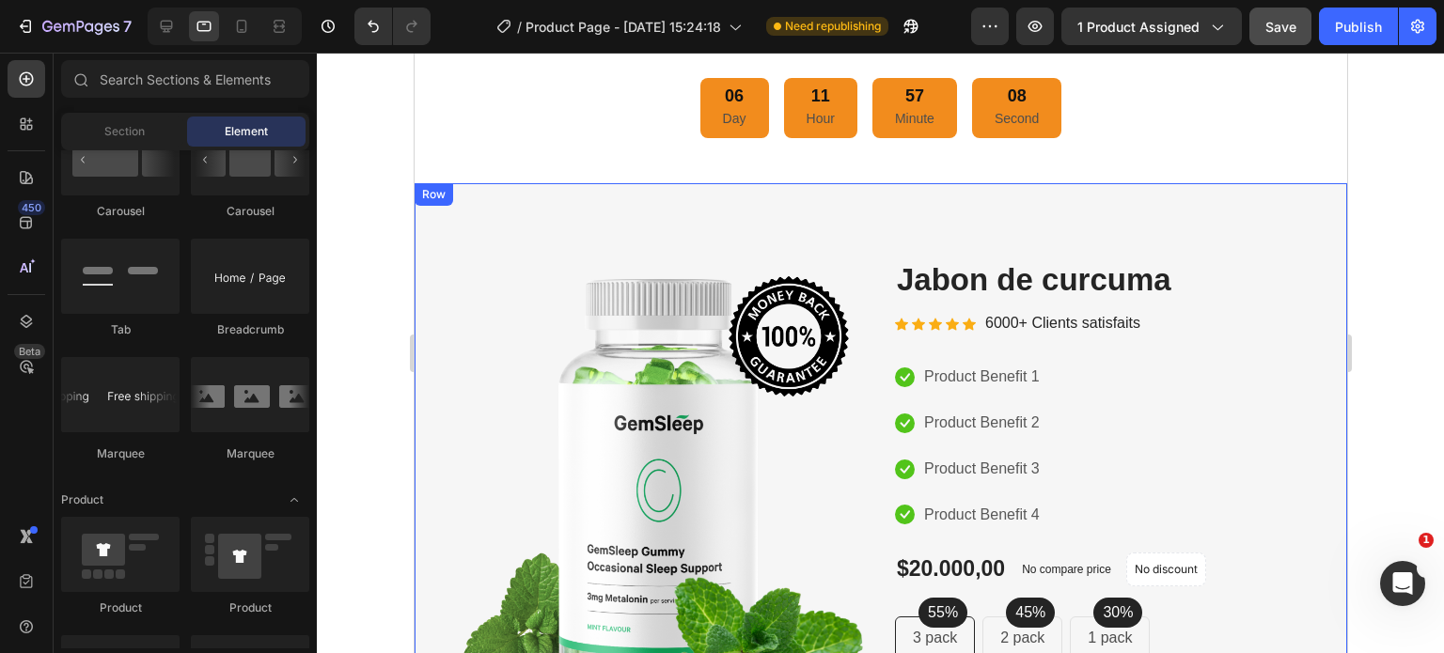
scroll to position [88, 0]
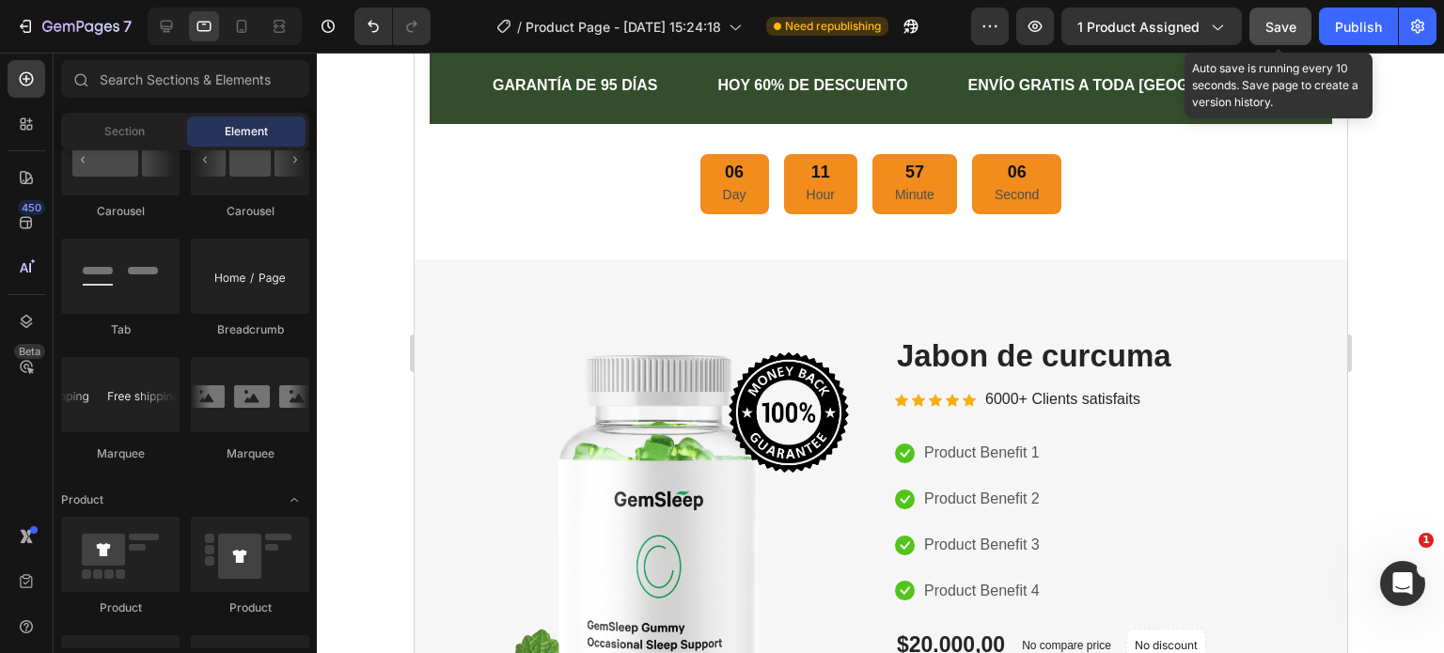
click at [1281, 25] on span "Save" at bounding box center [1280, 27] width 31 height 16
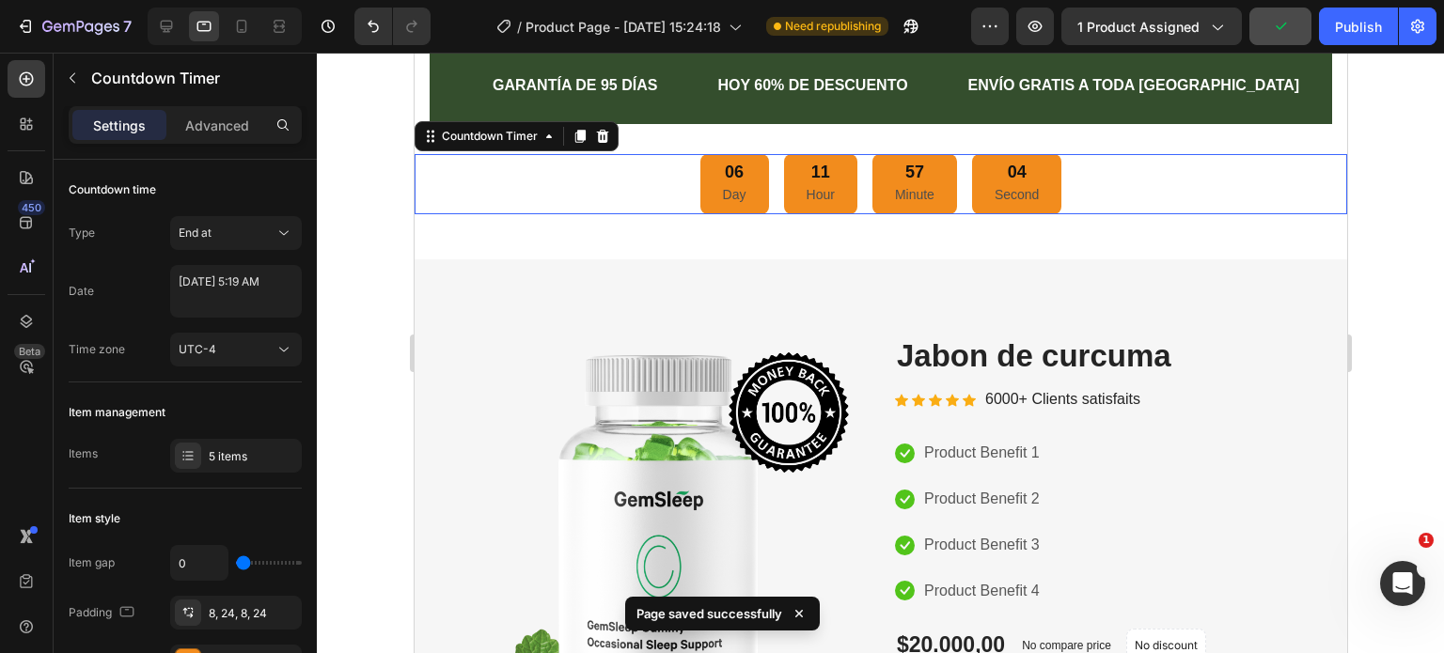
click at [722, 183] on p "Day" at bounding box center [733, 194] width 23 height 23
click at [817, 183] on p "Hour" at bounding box center [819, 194] width 28 height 23
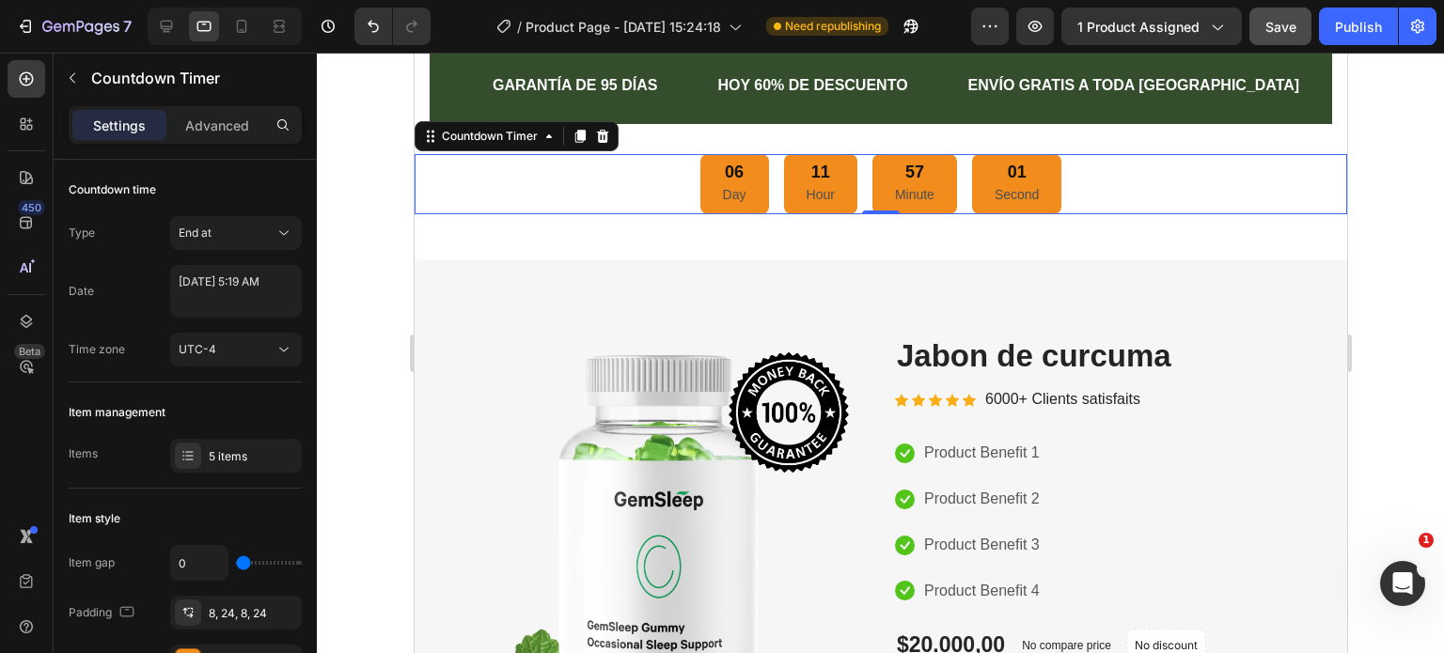
click at [817, 172] on div "11" at bounding box center [819, 173] width 28 height 22
click at [807, 195] on p "Hour" at bounding box center [819, 194] width 28 height 23
click at [362, 221] on div at bounding box center [880, 353] width 1127 height 601
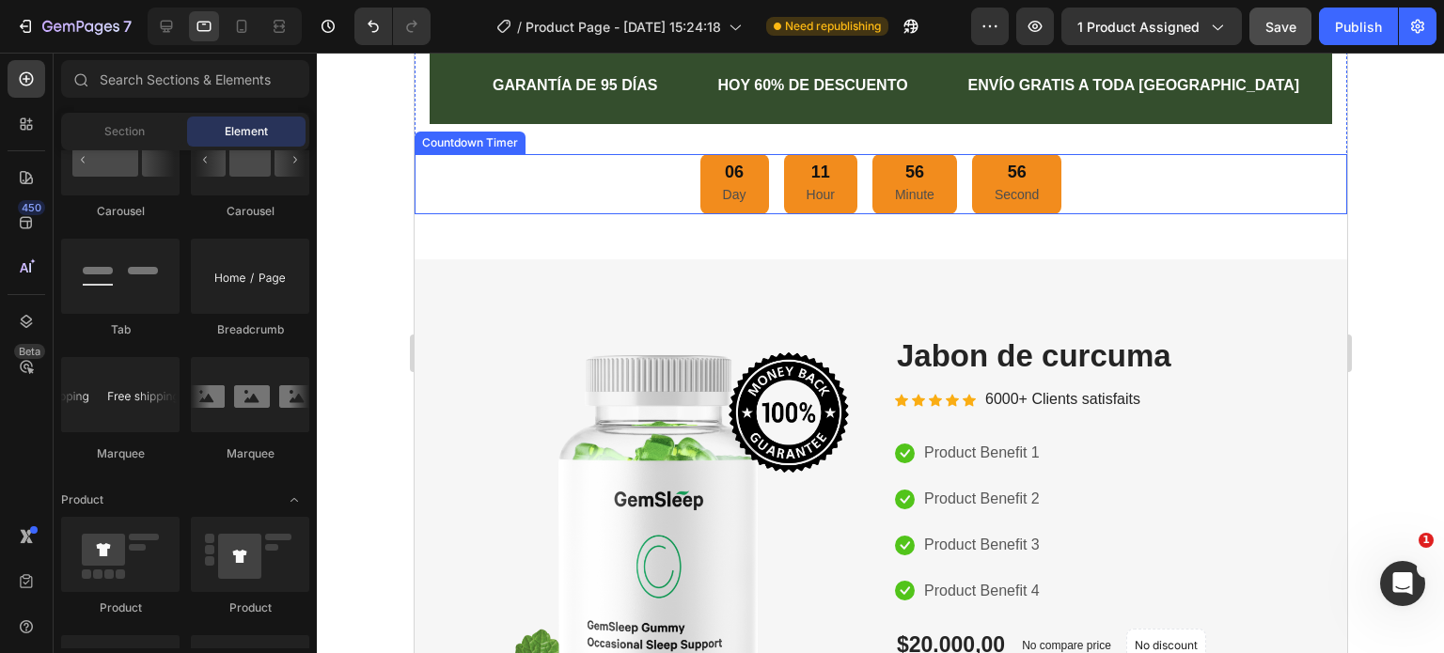
click at [597, 191] on div "06 Day 11 Hour 56 Minute 56 Second" at bounding box center [880, 184] width 932 height 61
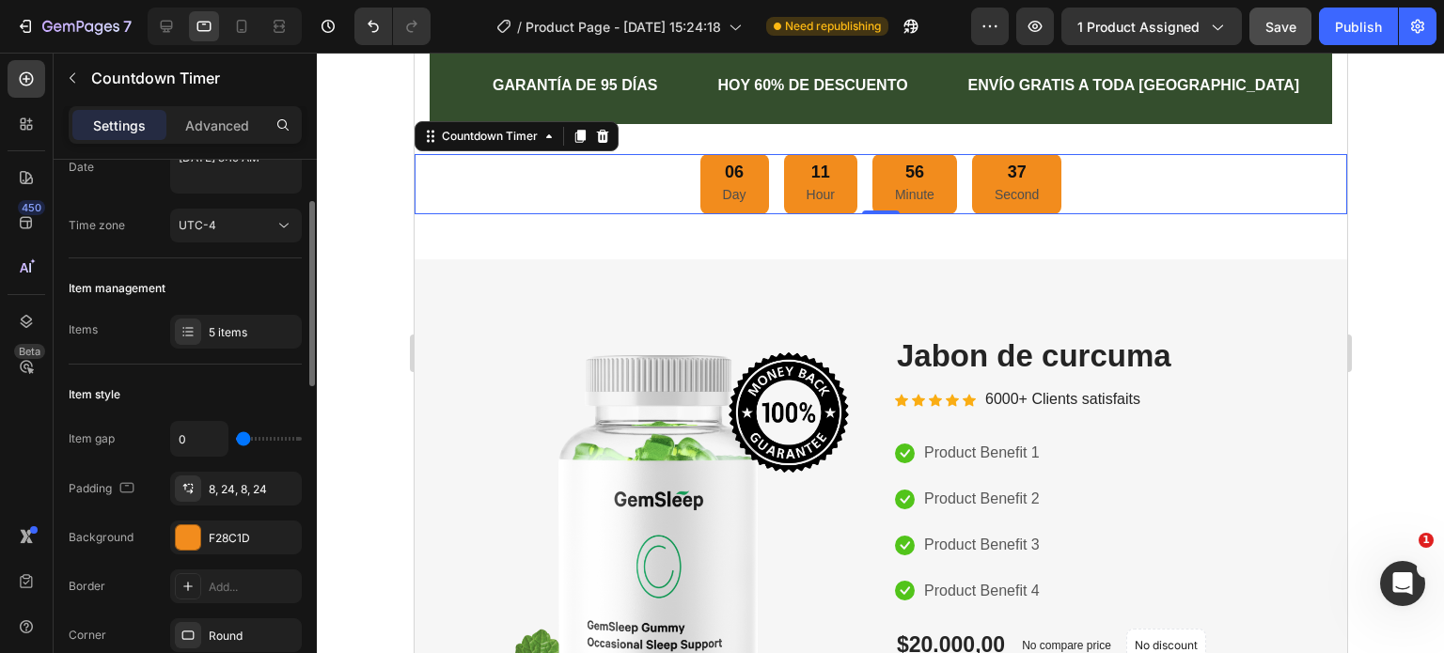
scroll to position [0, 0]
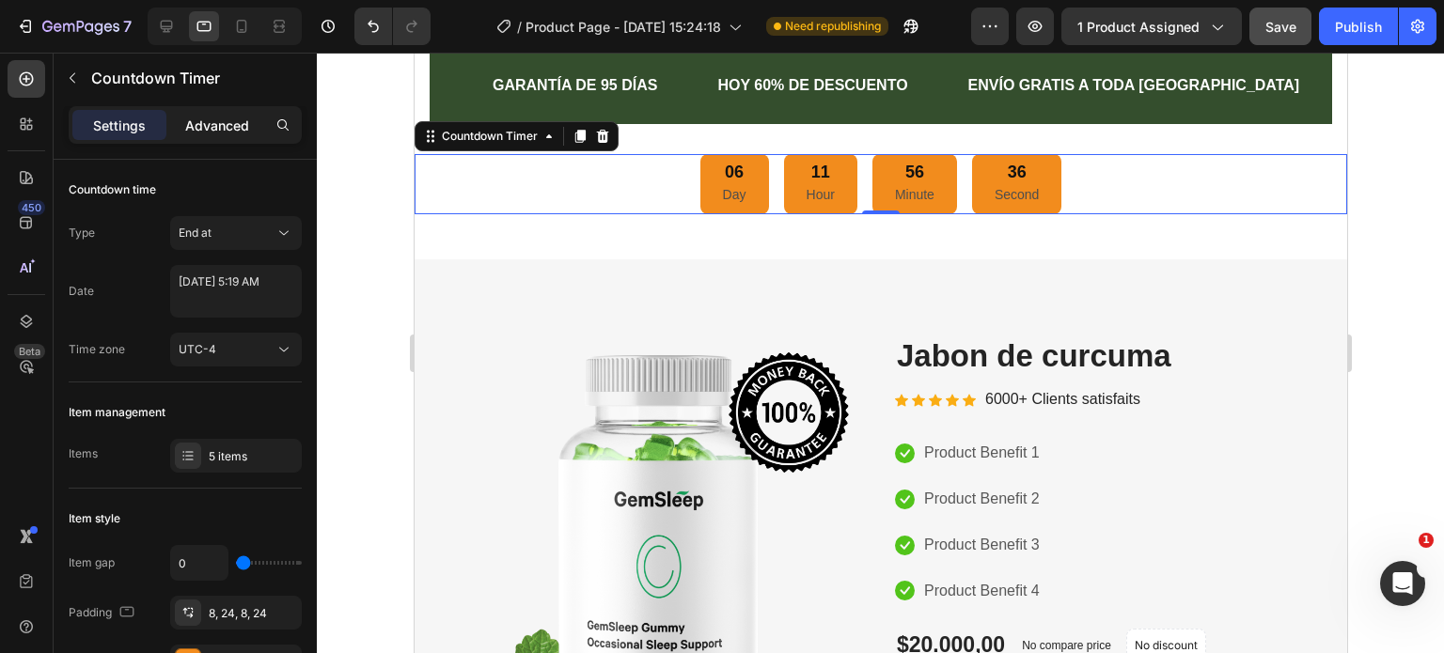
click at [237, 128] on p "Advanced" at bounding box center [217, 126] width 64 height 20
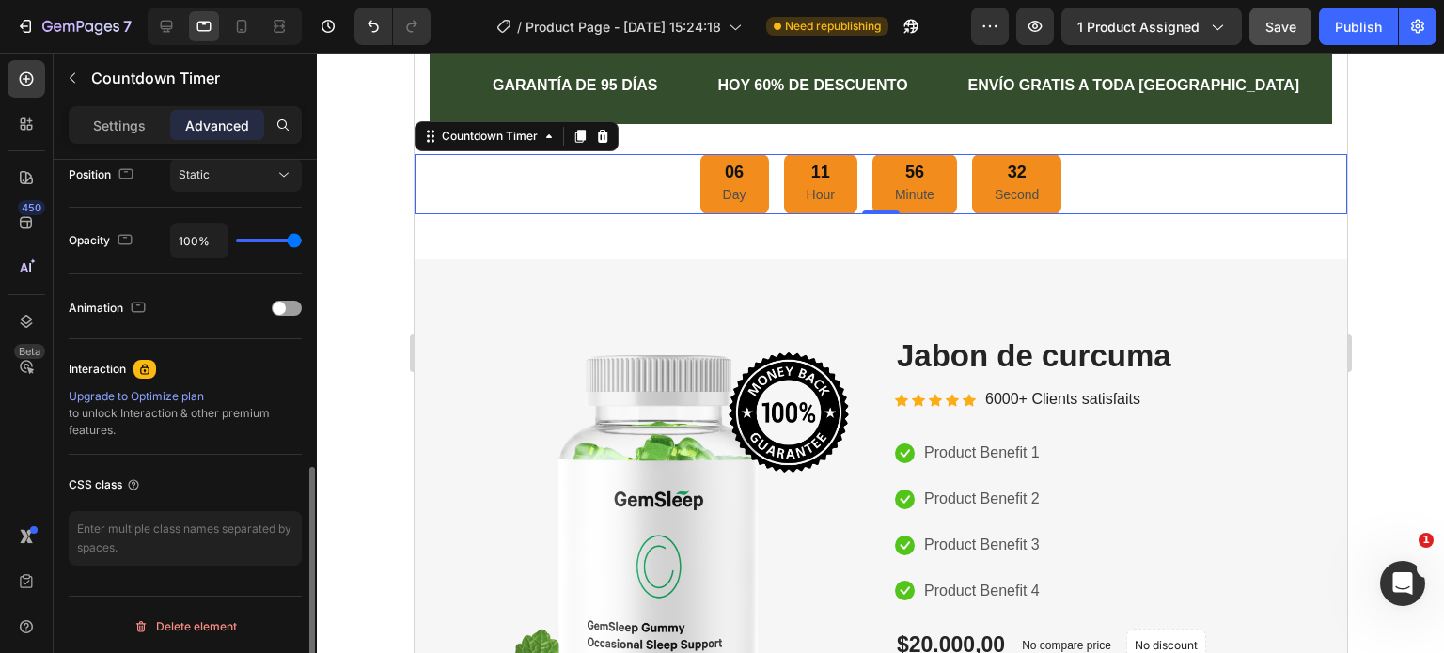
scroll to position [328, 0]
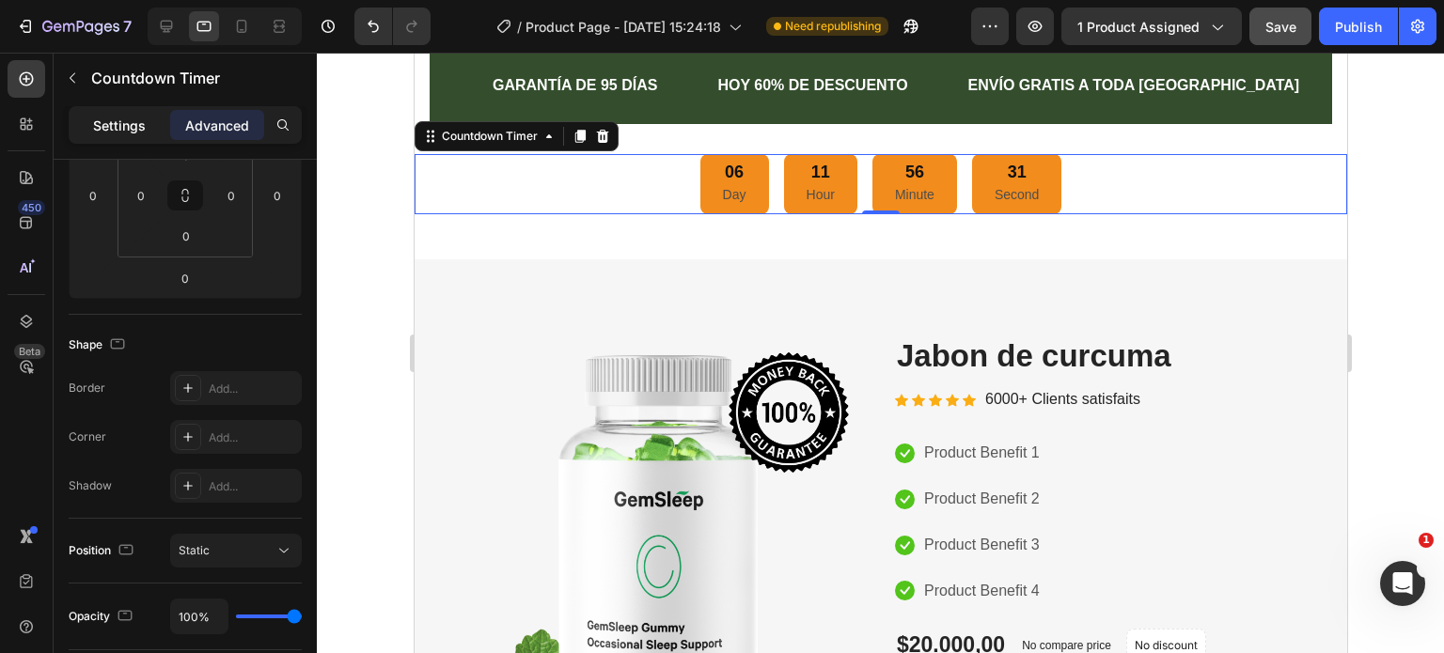
click at [126, 117] on p "Settings" at bounding box center [119, 126] width 53 height 20
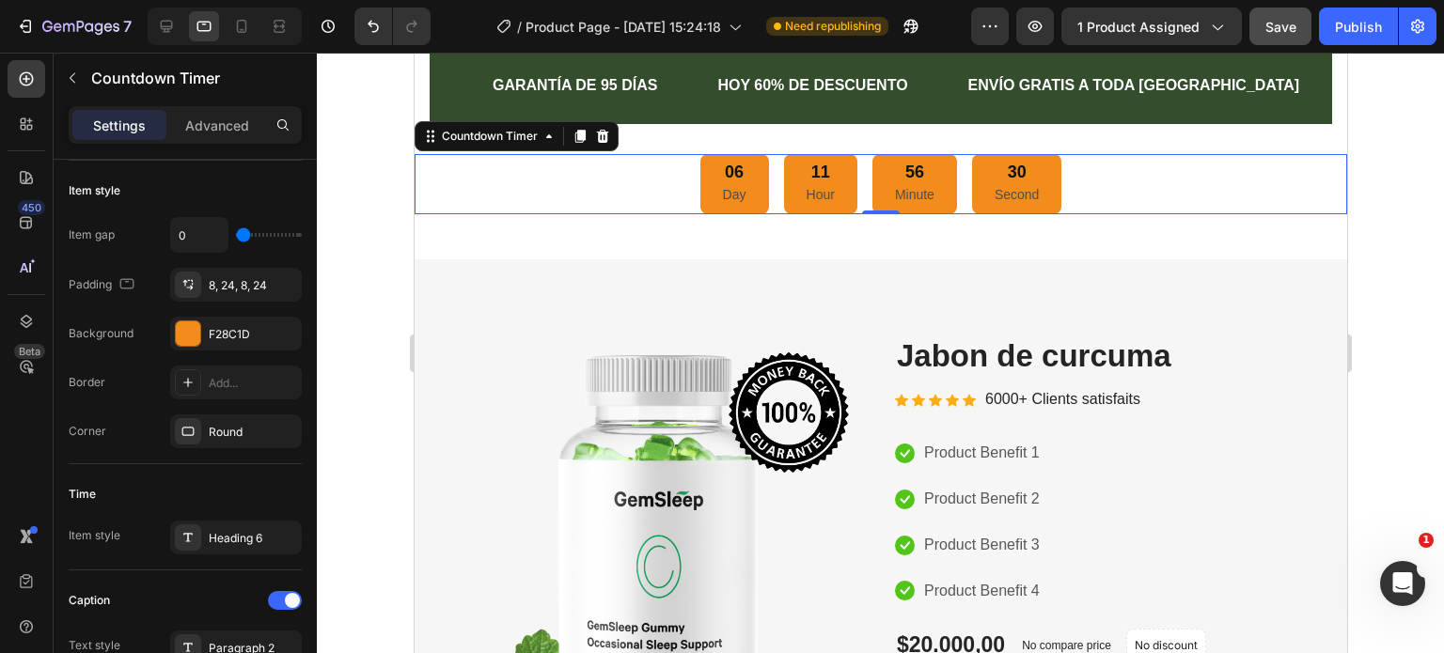
click at [383, 229] on div at bounding box center [880, 353] width 1127 height 601
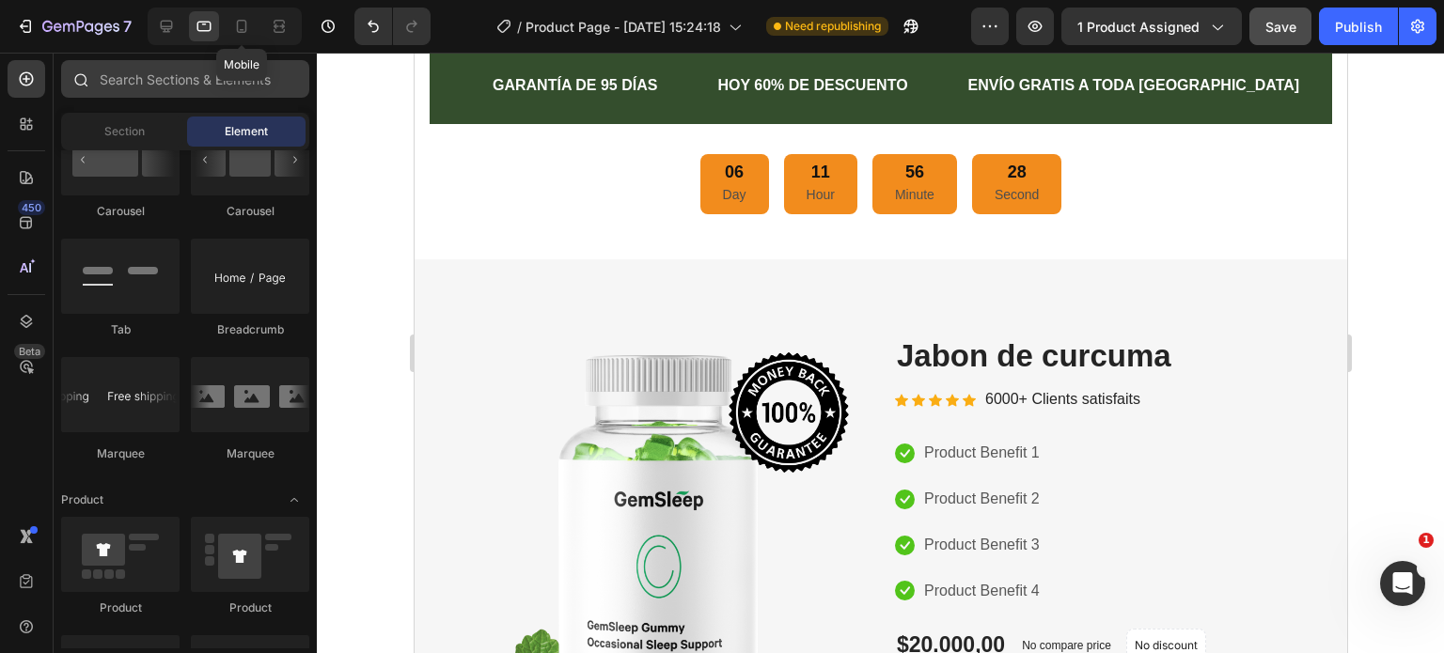
drag, startPoint x: 242, startPoint y: 28, endPoint x: 241, endPoint y: 70, distance: 42.3
click at [244, 28] on icon at bounding box center [241, 26] width 19 height 19
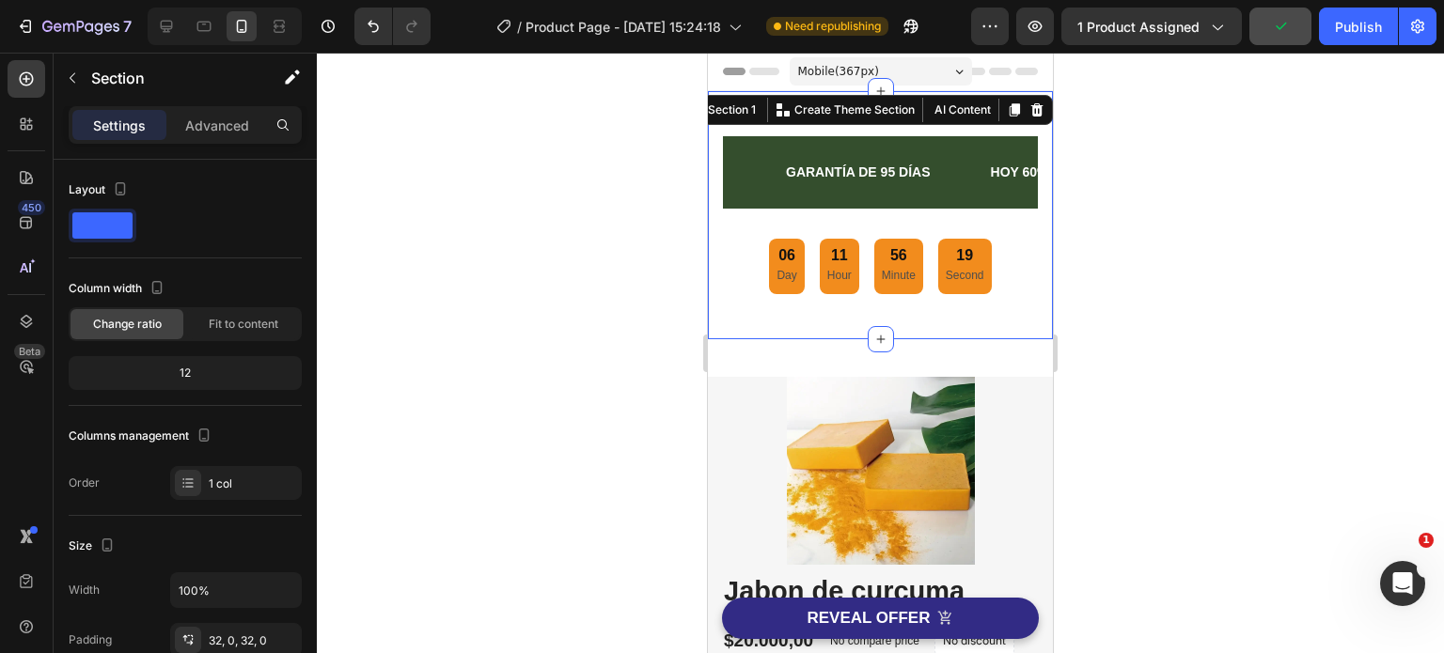
click at [959, 111] on div "Text Block GARANTÍA DE 95 DÍAS Text Block HOY 60% DE DESCUENTO Text Block ENVÍO…" at bounding box center [880, 215] width 345 height 248
click at [213, 114] on div "Advanced" at bounding box center [217, 125] width 94 height 30
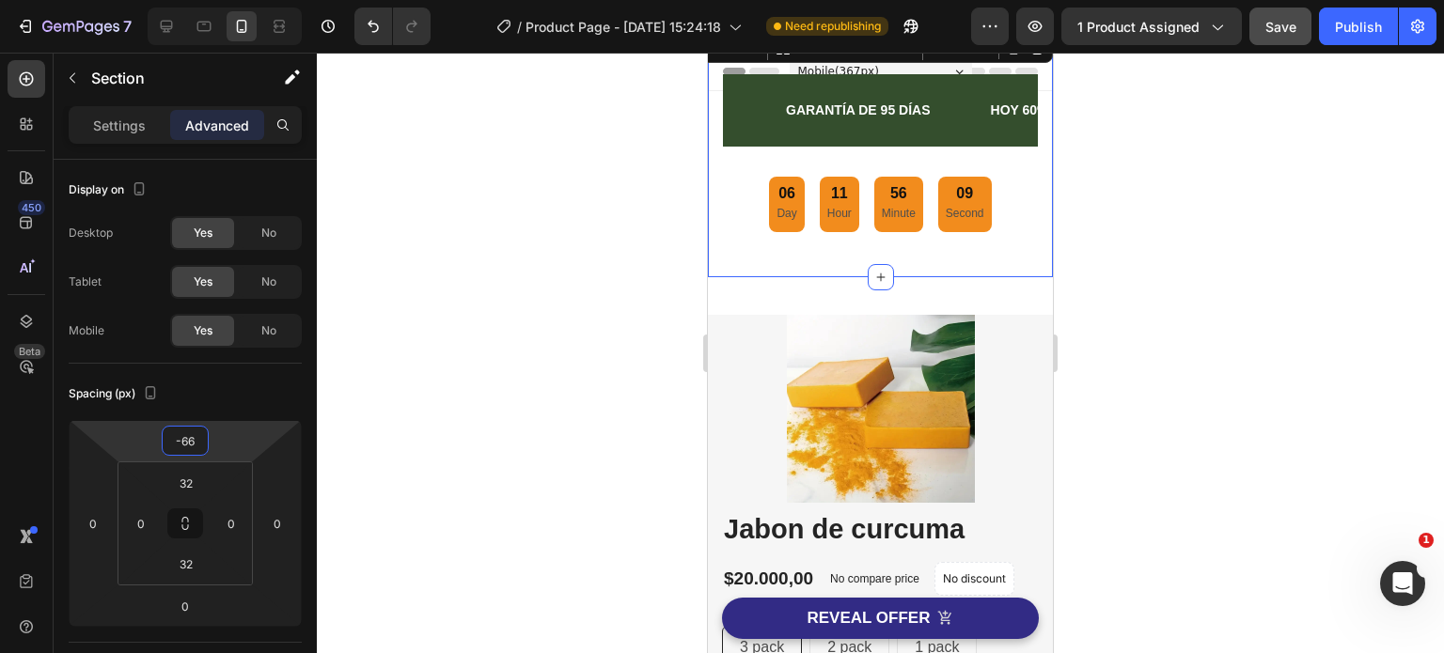
type input "-58"
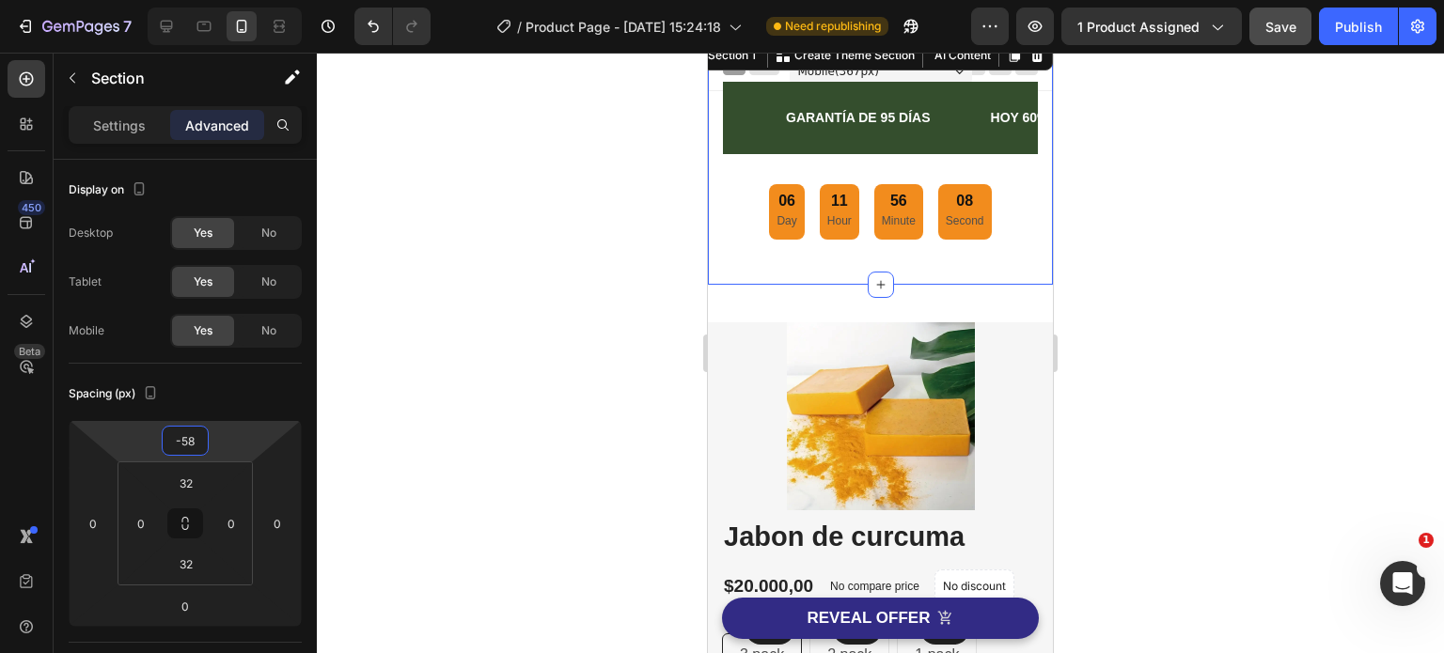
drag, startPoint x: 231, startPoint y: 441, endPoint x: 222, endPoint y: 468, distance: 28.8
click at [222, 0] on html "7 Version history / Product Page - Aug 27, 15:24:18 Need republishing Preview 1…" at bounding box center [722, 0] width 1444 height 0
click at [1201, 196] on div at bounding box center [880, 353] width 1127 height 601
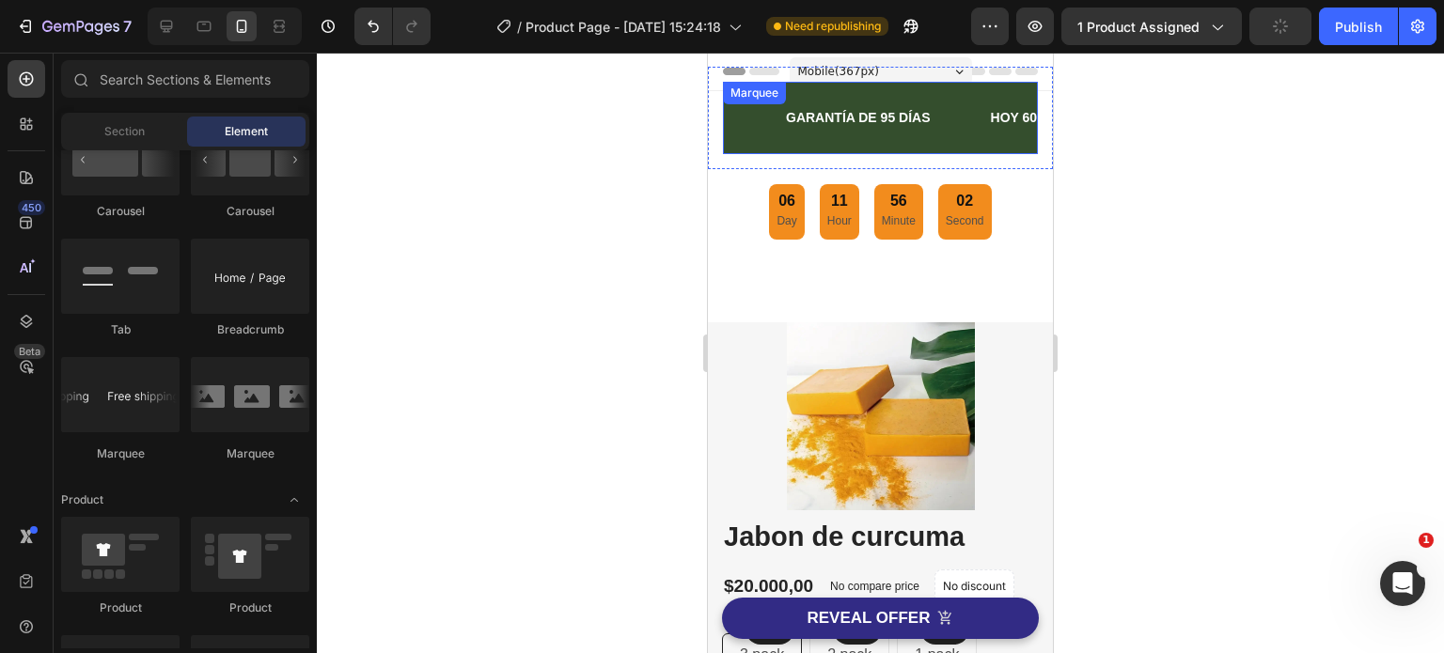
click at [973, 138] on div "GARANTÍA DE 95 DÍAS Text Block" at bounding box center [886, 118] width 205 height 42
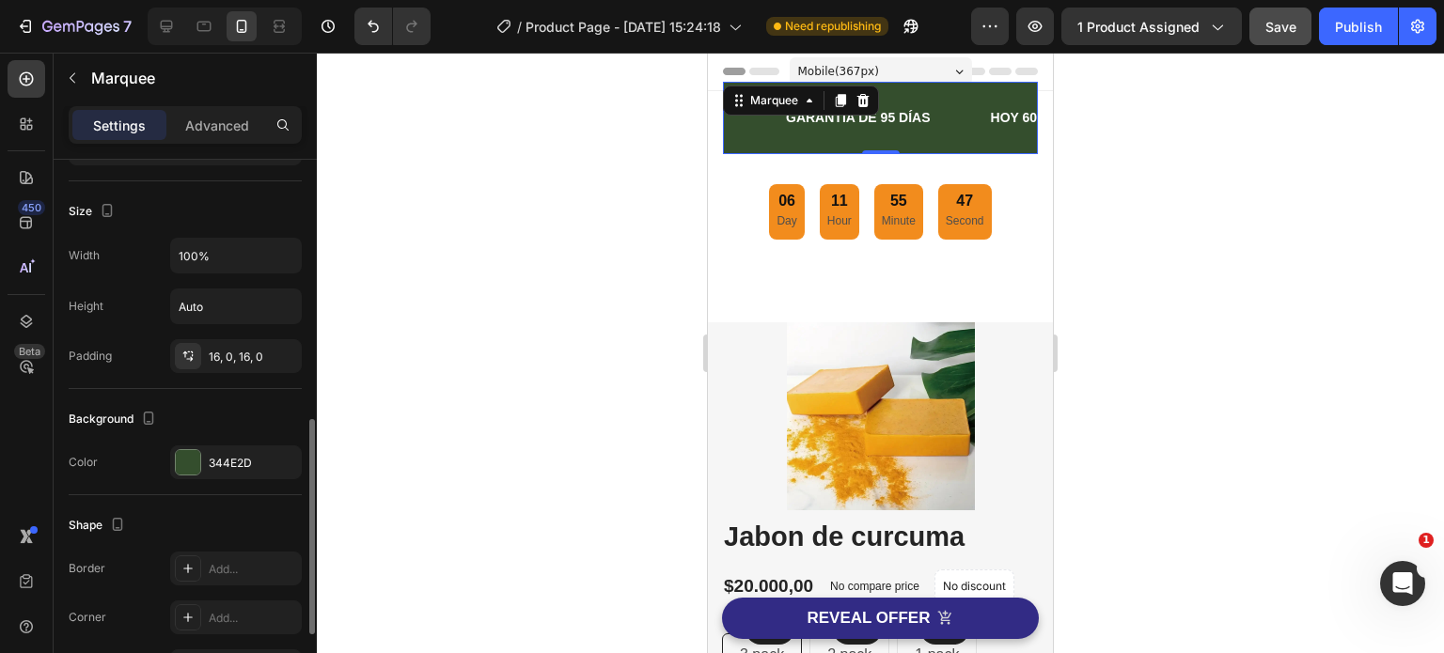
scroll to position [470, 0]
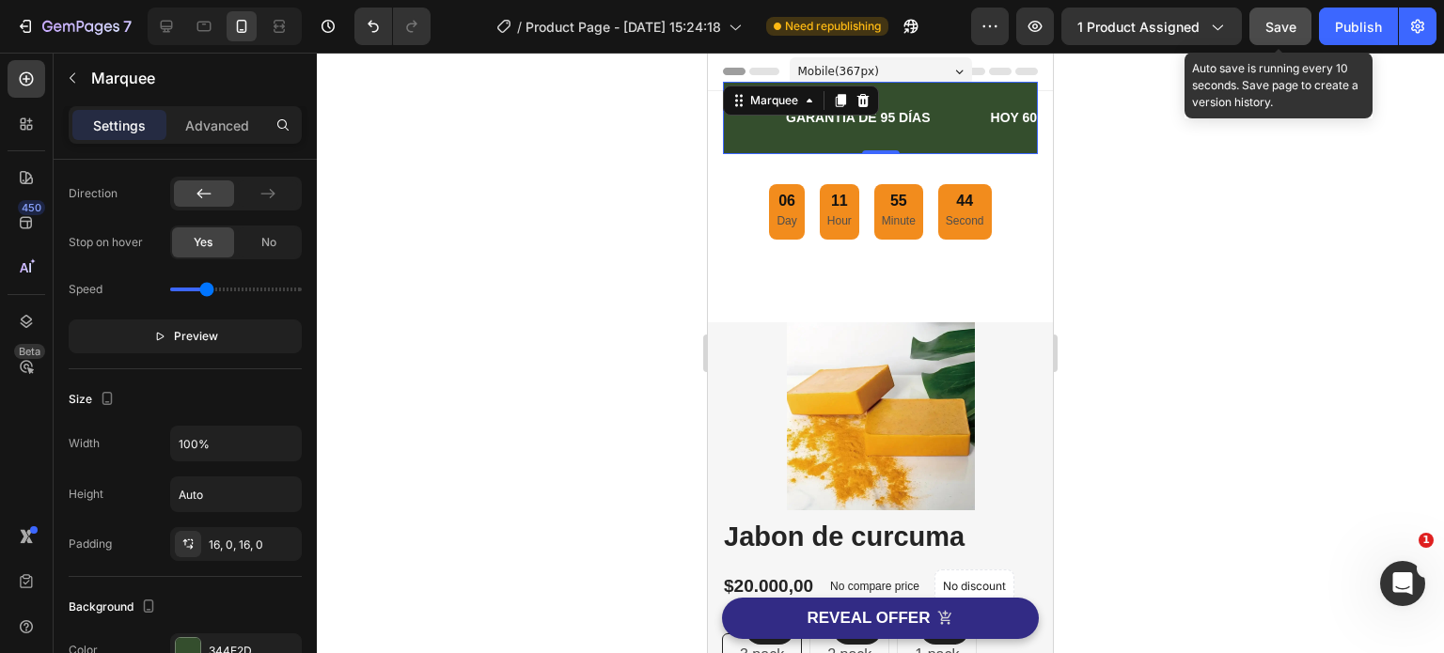
click at [1278, 33] on span "Save" at bounding box center [1280, 27] width 31 height 16
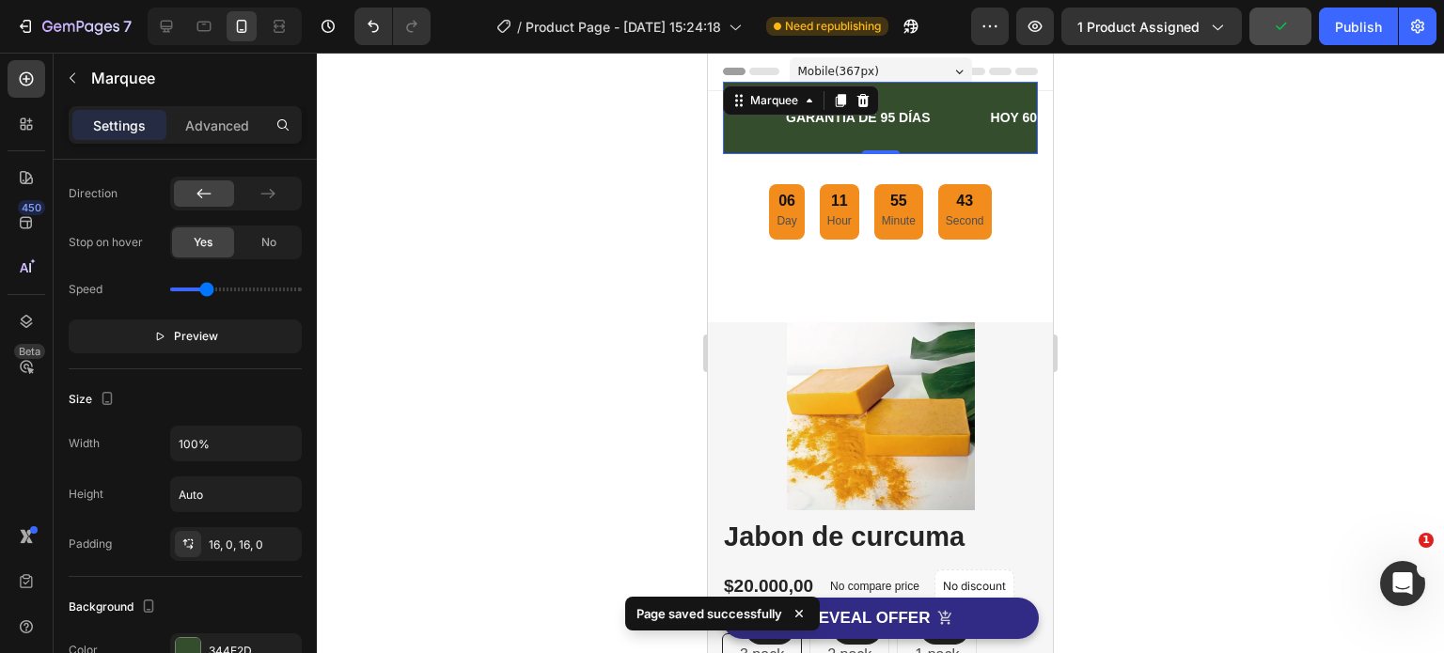
click at [1123, 212] on div at bounding box center [880, 353] width 1127 height 601
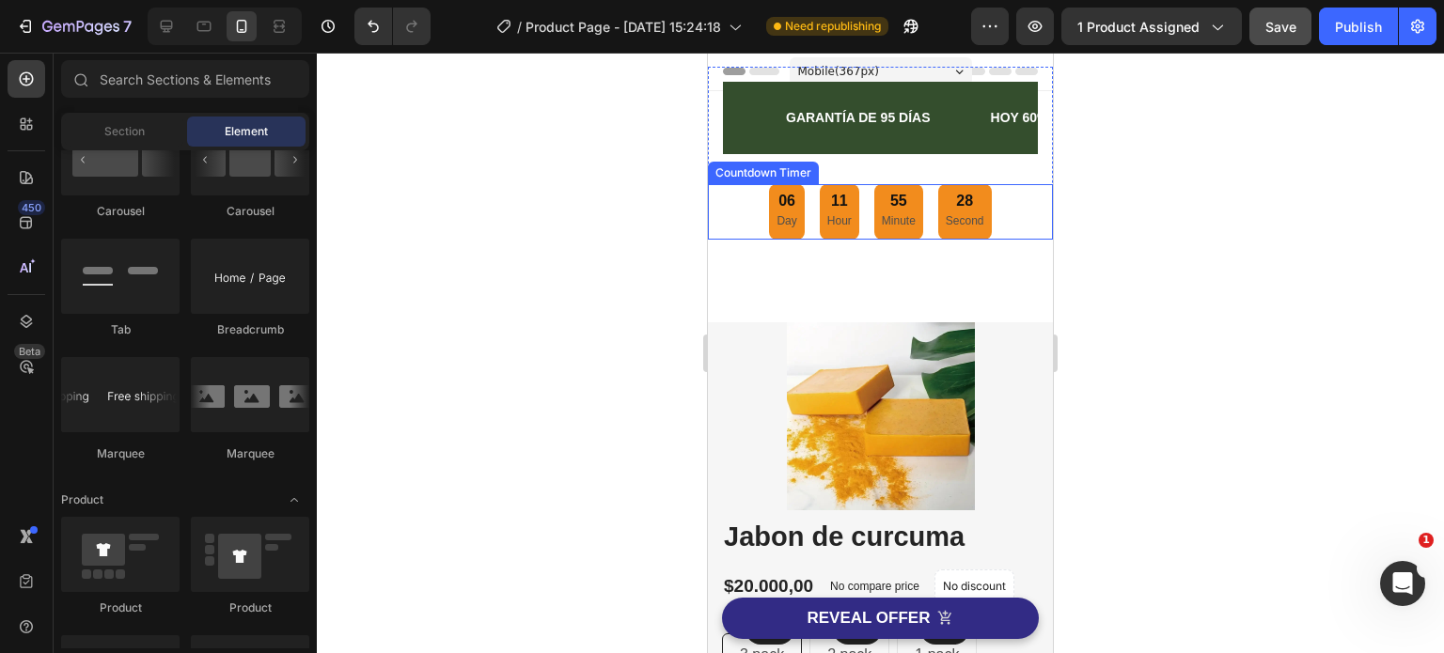
click at [863, 232] on div "06 Day 11 Hour 55 Minute 28 Second" at bounding box center [880, 211] width 222 height 55
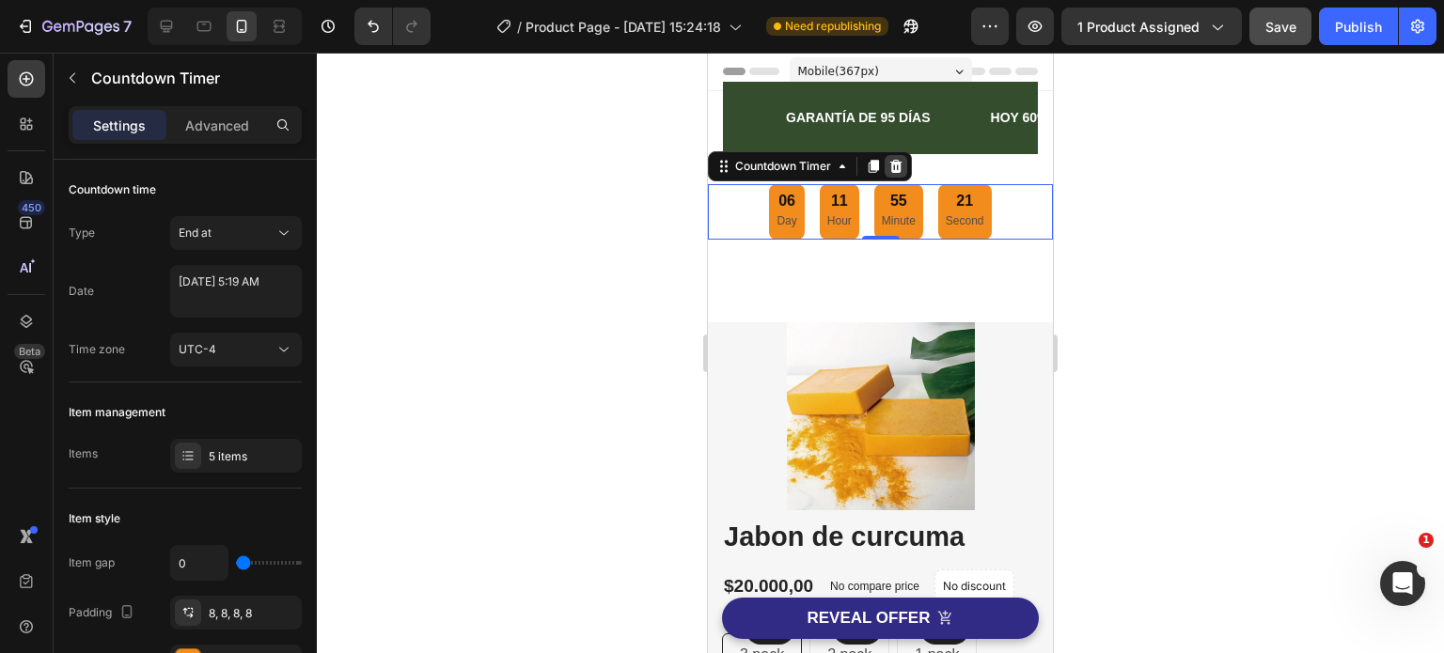
click at [895, 164] on icon at bounding box center [895, 166] width 15 height 15
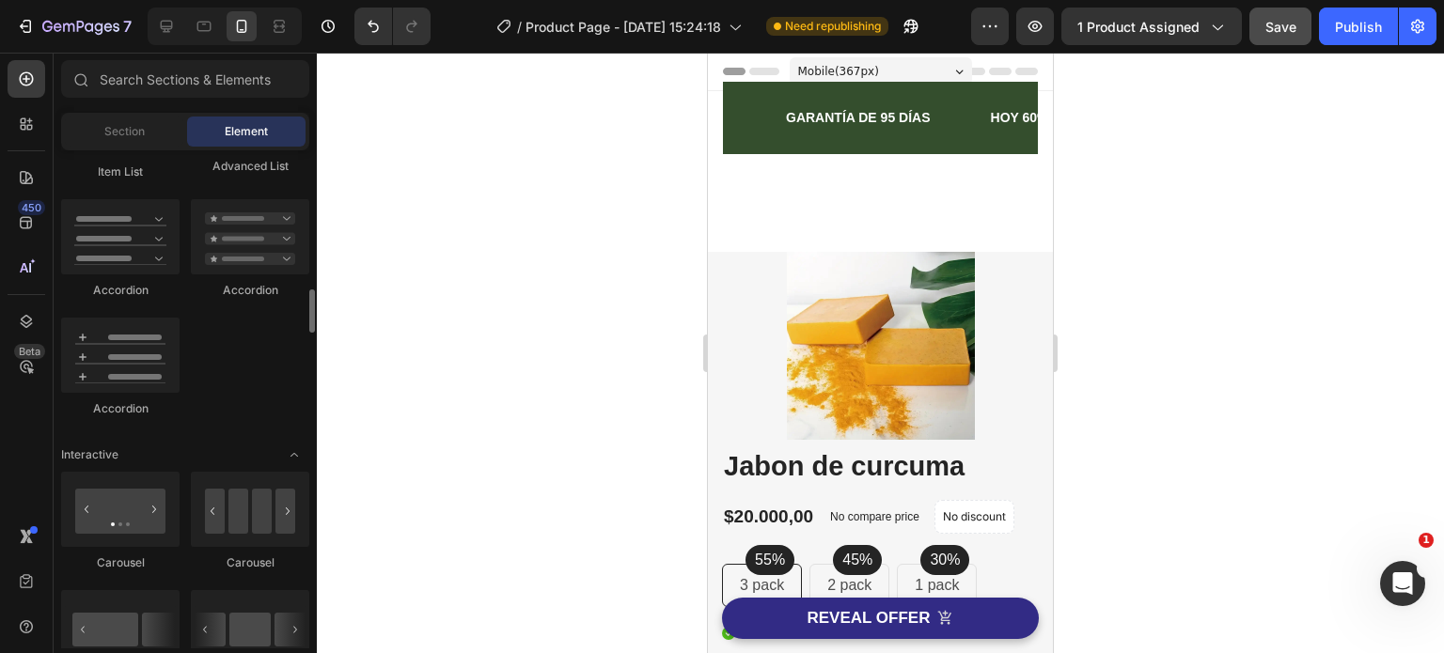
scroll to position [1410, 0]
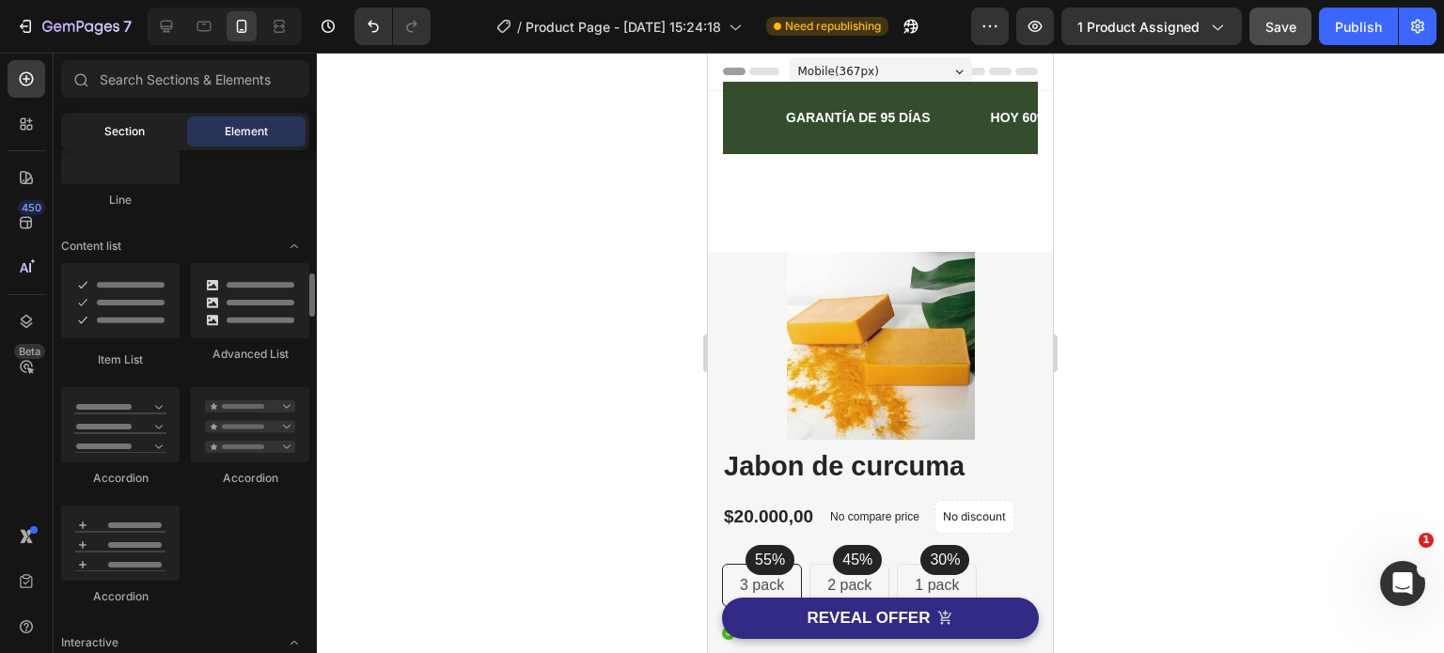
click at [132, 135] on span "Section" at bounding box center [124, 131] width 40 height 17
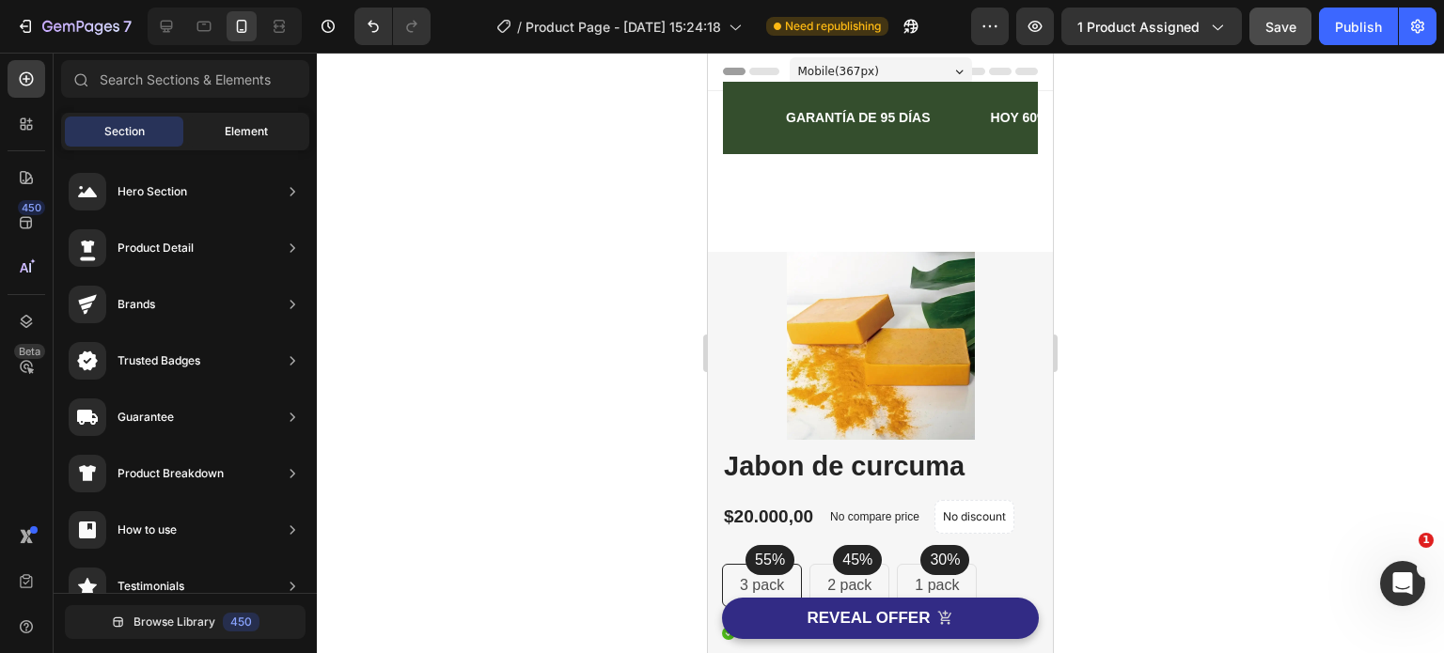
click at [241, 129] on span "Element" at bounding box center [246, 131] width 43 height 17
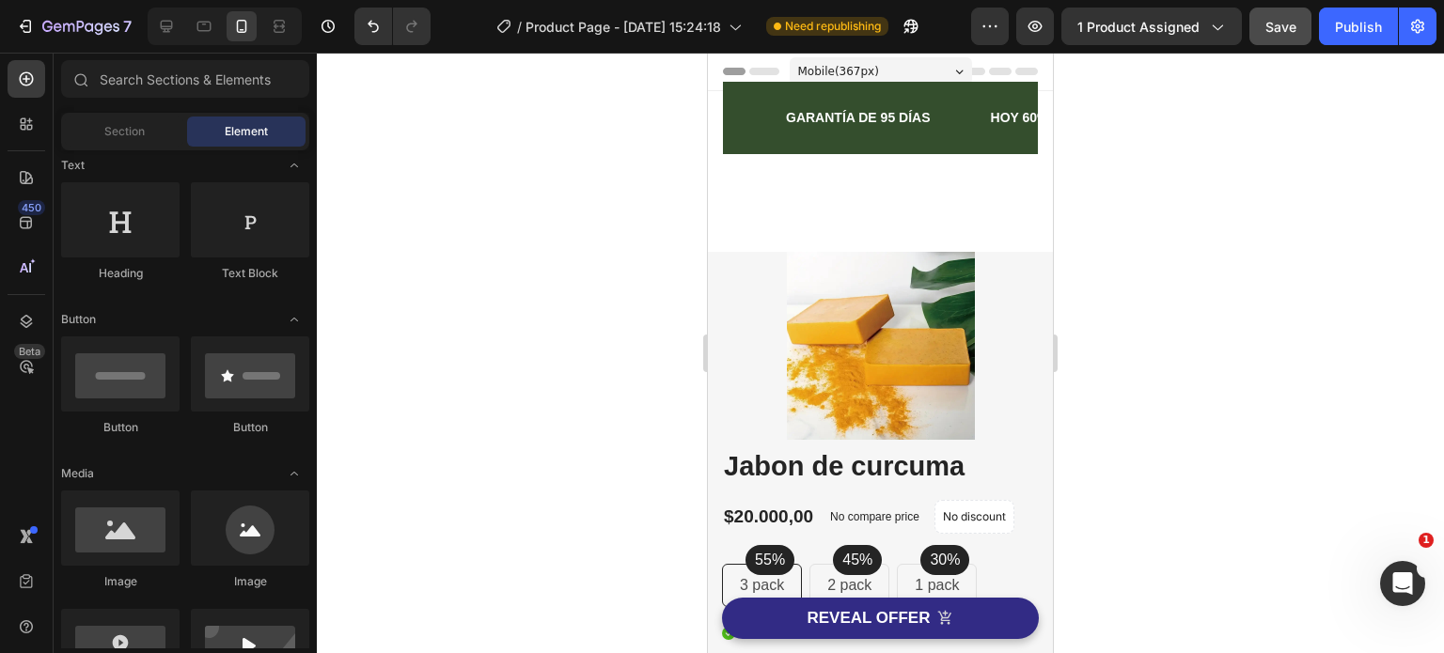
scroll to position [0, 0]
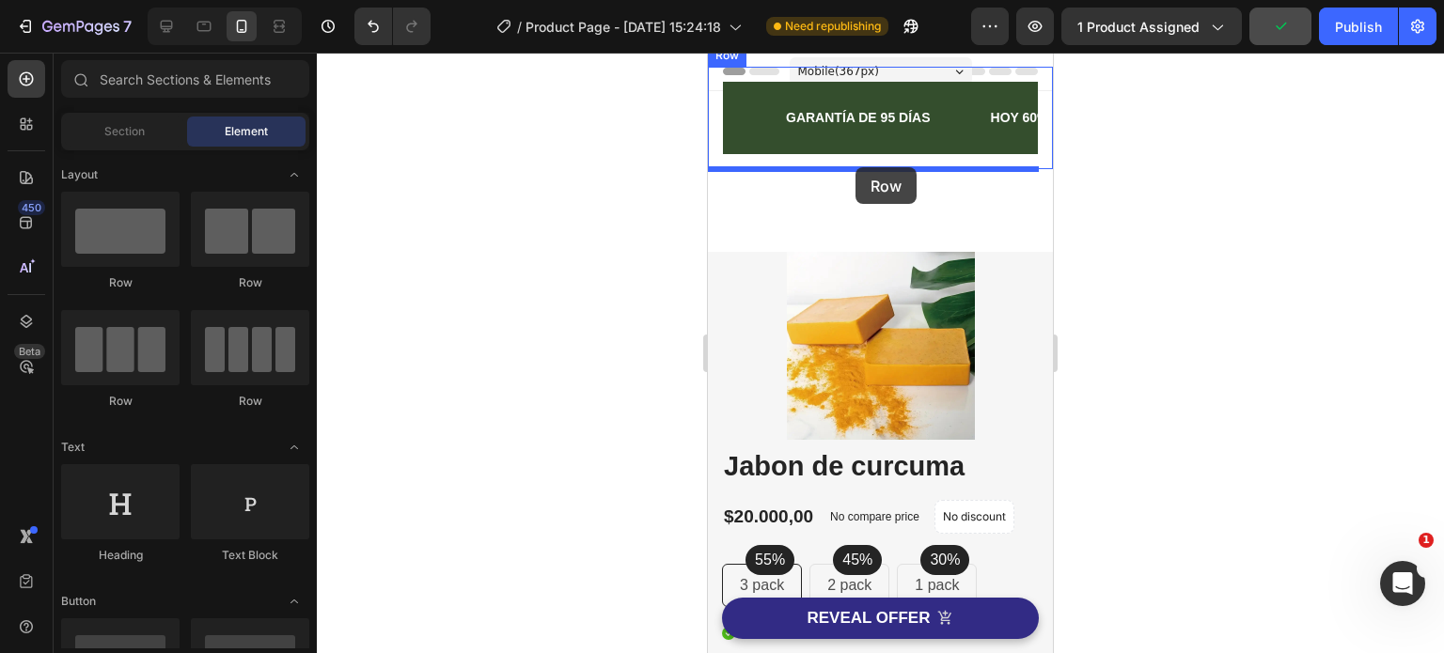
drag, startPoint x: 956, startPoint y: 298, endPoint x: 855, endPoint y: 167, distance: 164.9
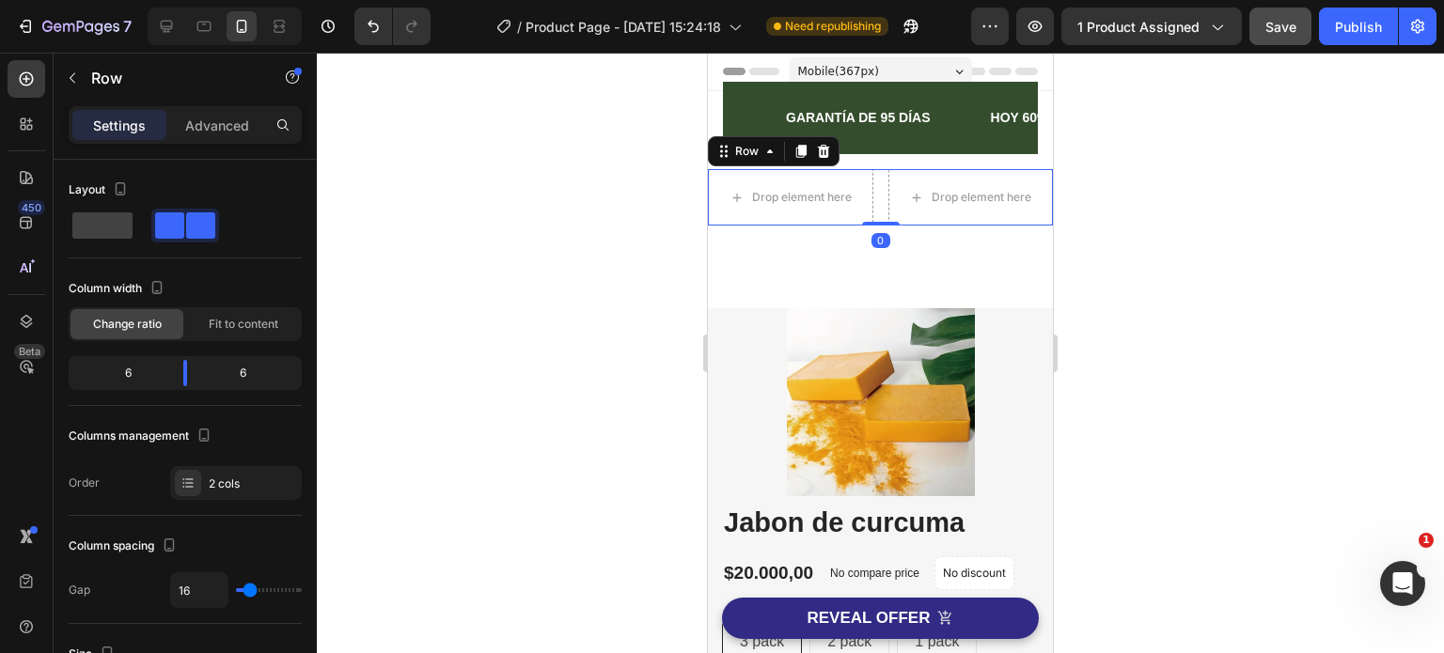
click at [451, 361] on div at bounding box center [880, 353] width 1127 height 601
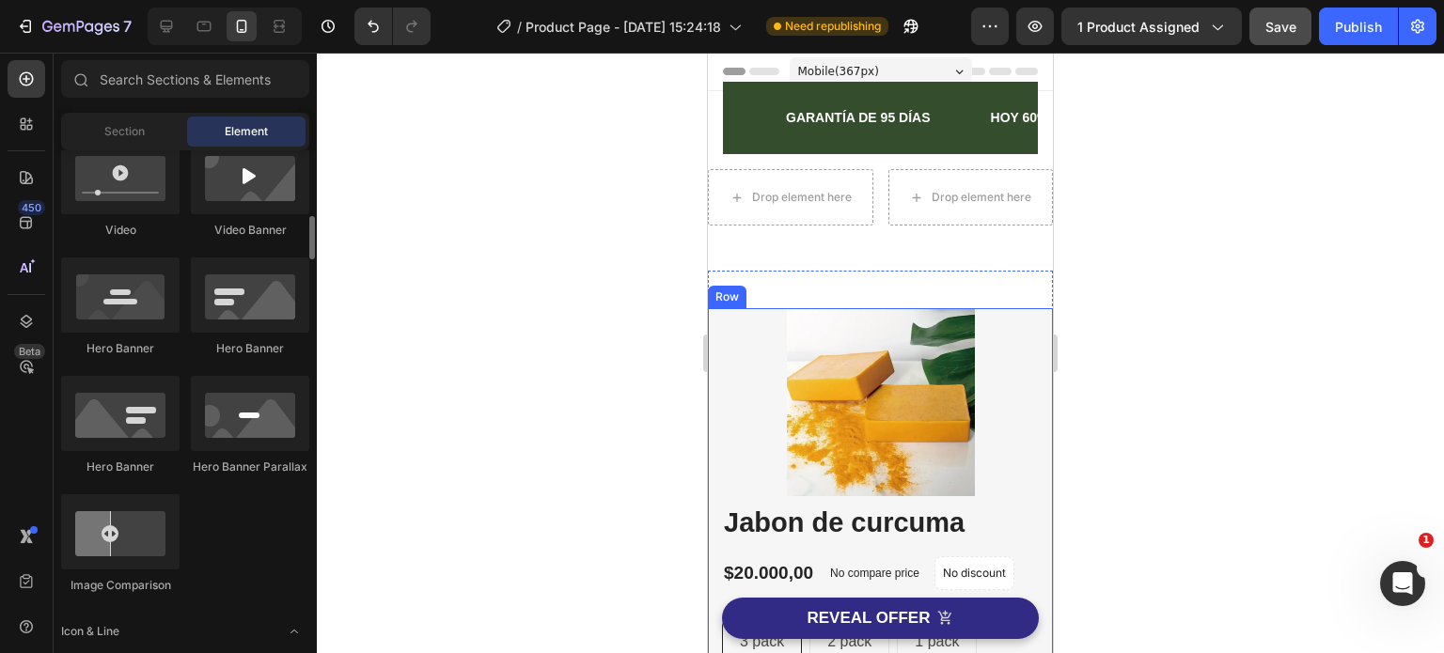
scroll to position [1034, 0]
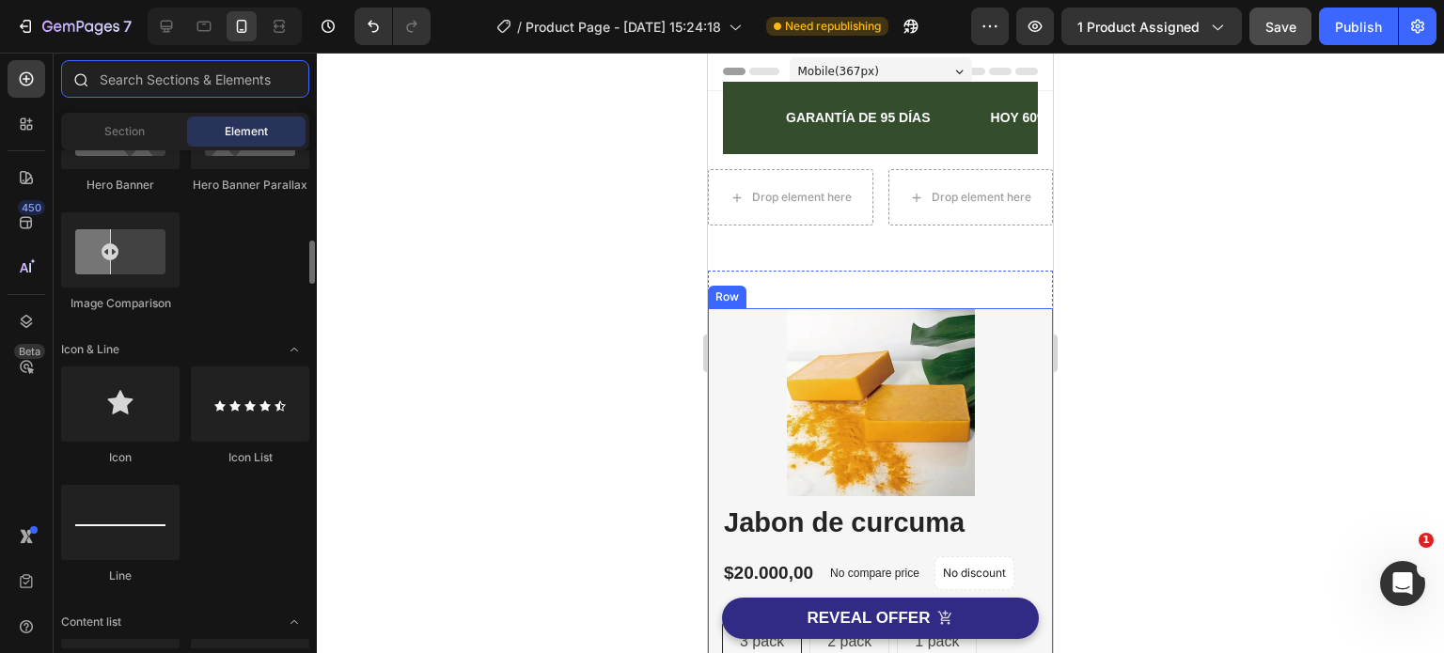
click at [161, 78] on input "text" at bounding box center [185, 79] width 248 height 38
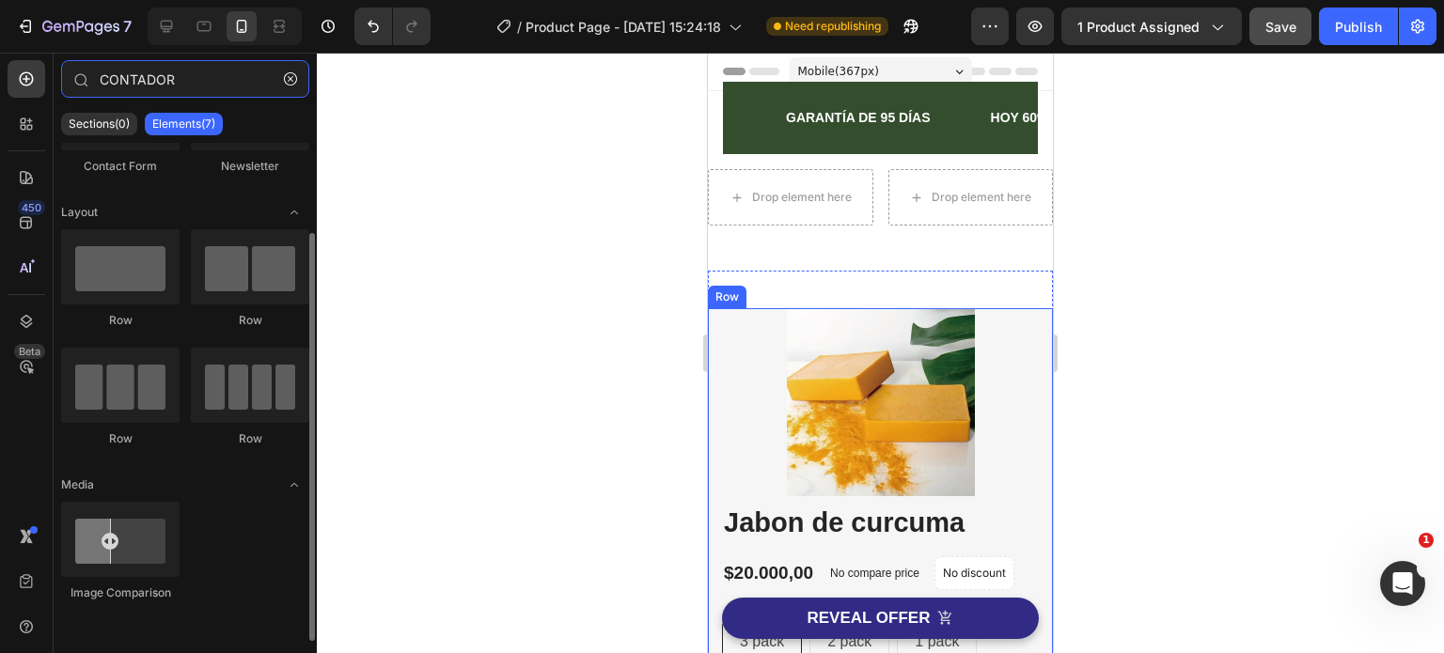
scroll to position [0, 0]
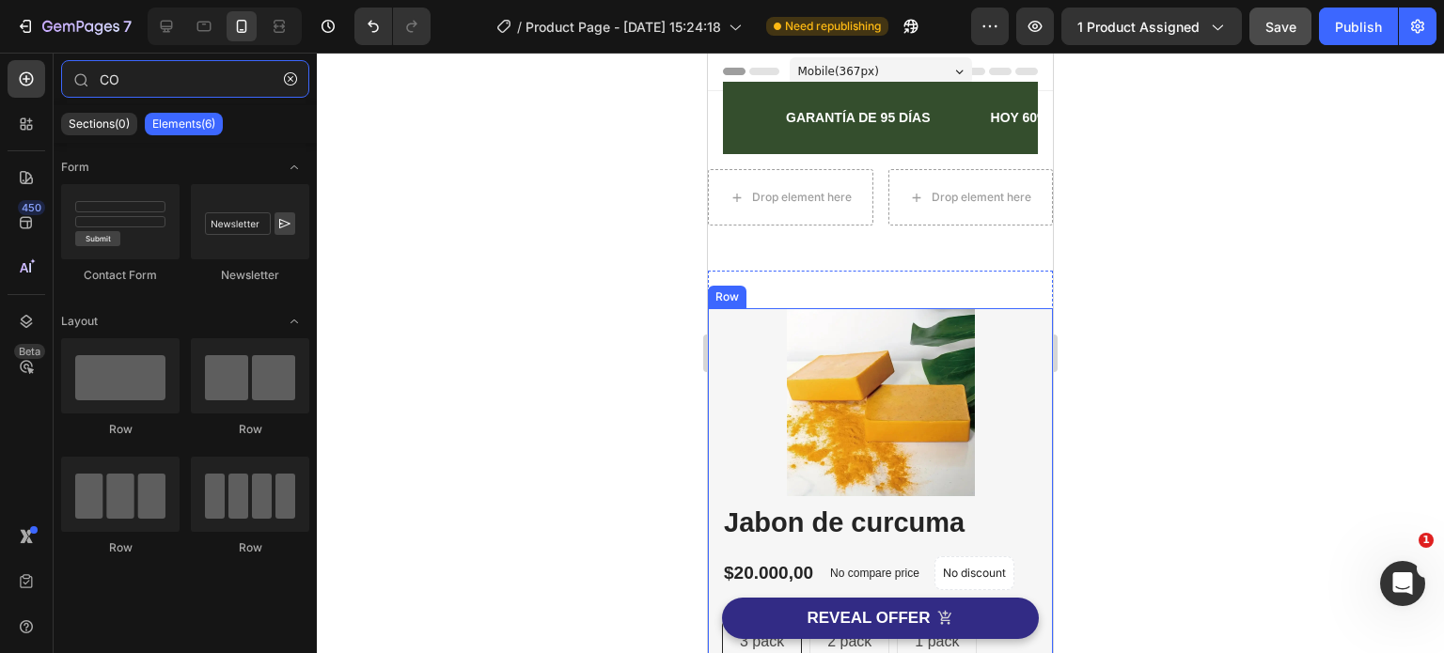
type input "C"
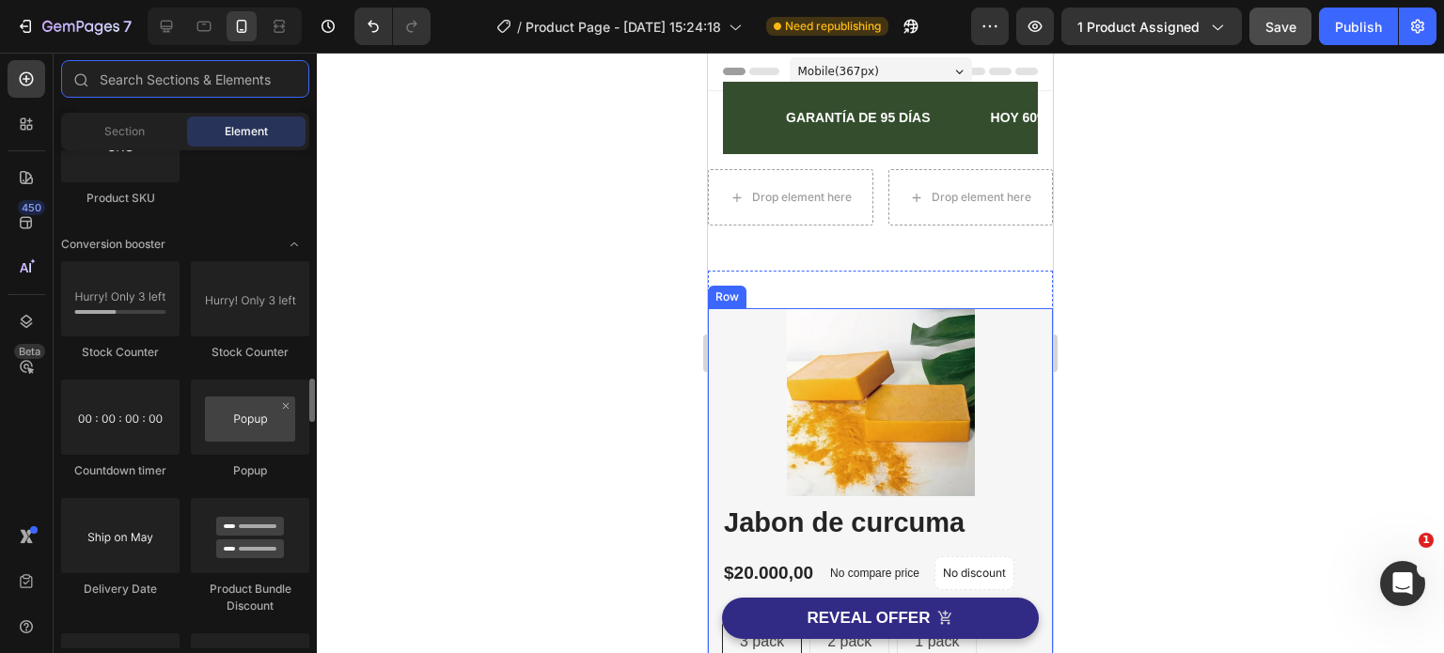
scroll to position [3692, 0]
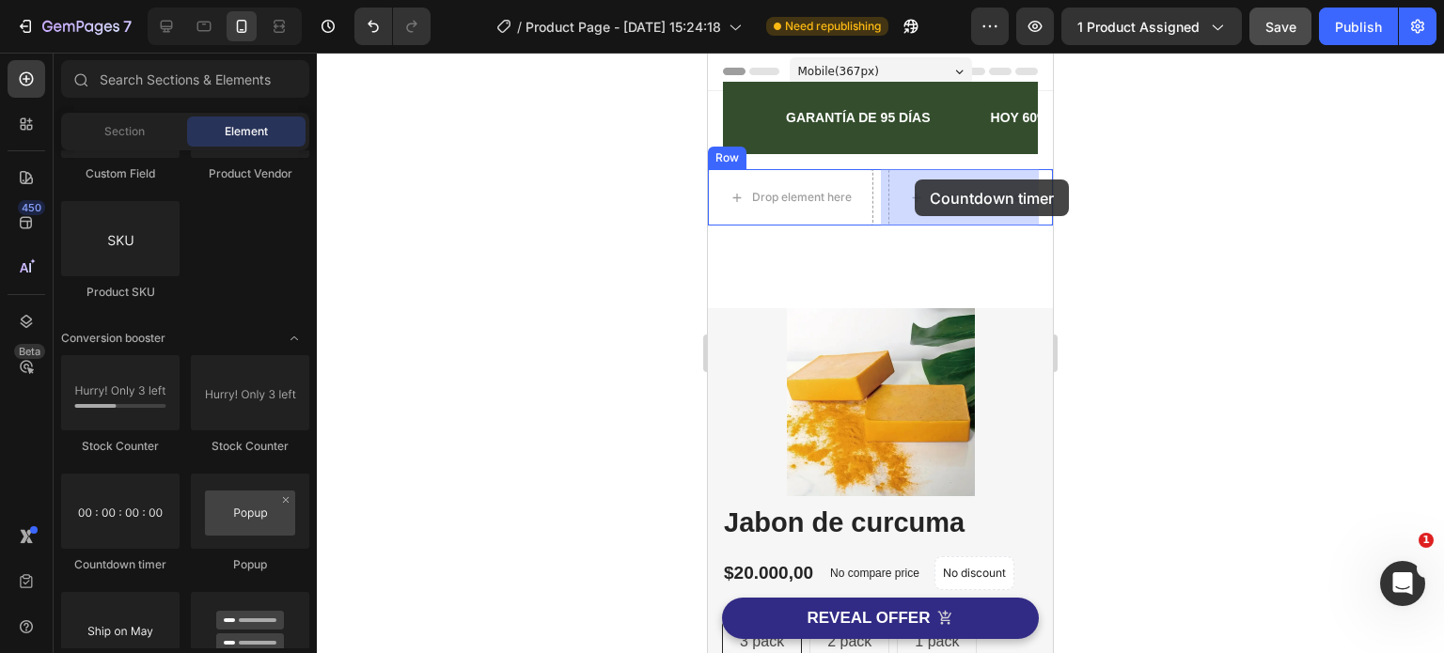
drag, startPoint x: 838, startPoint y: 570, endPoint x: 914, endPoint y: 180, distance: 398.3
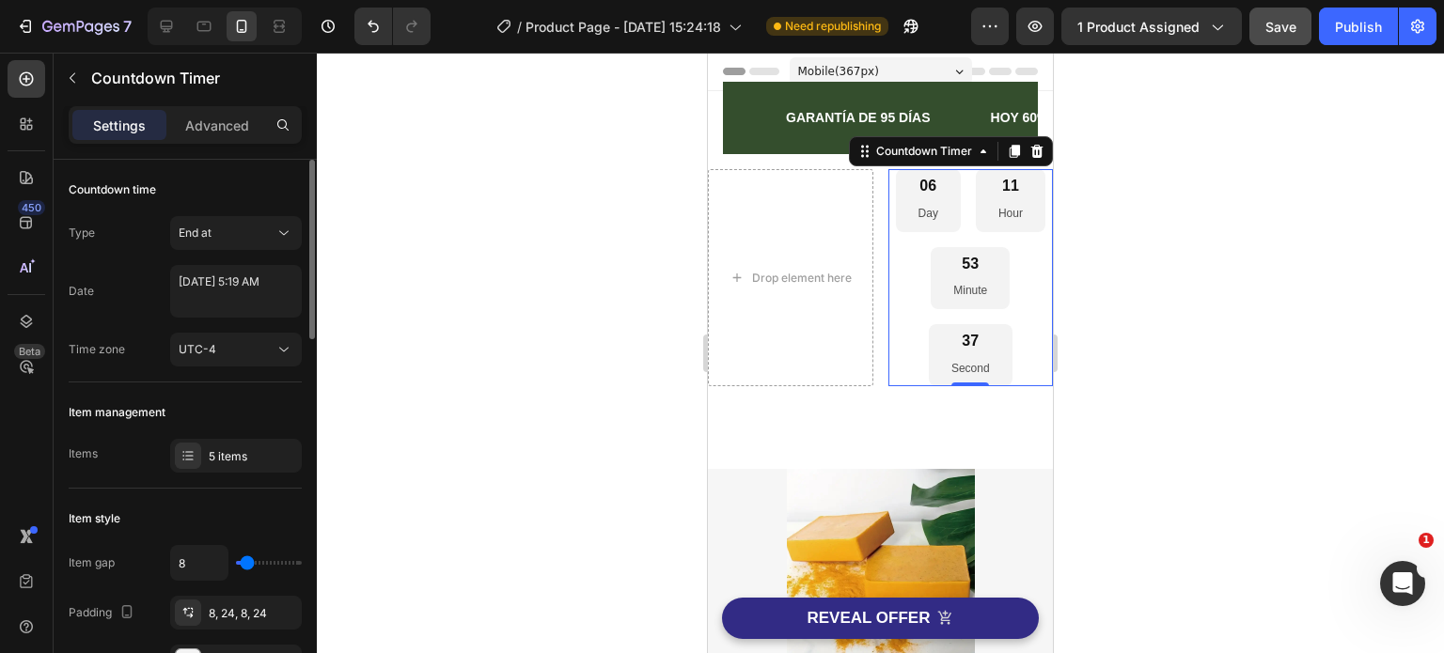
scroll to position [94, 0]
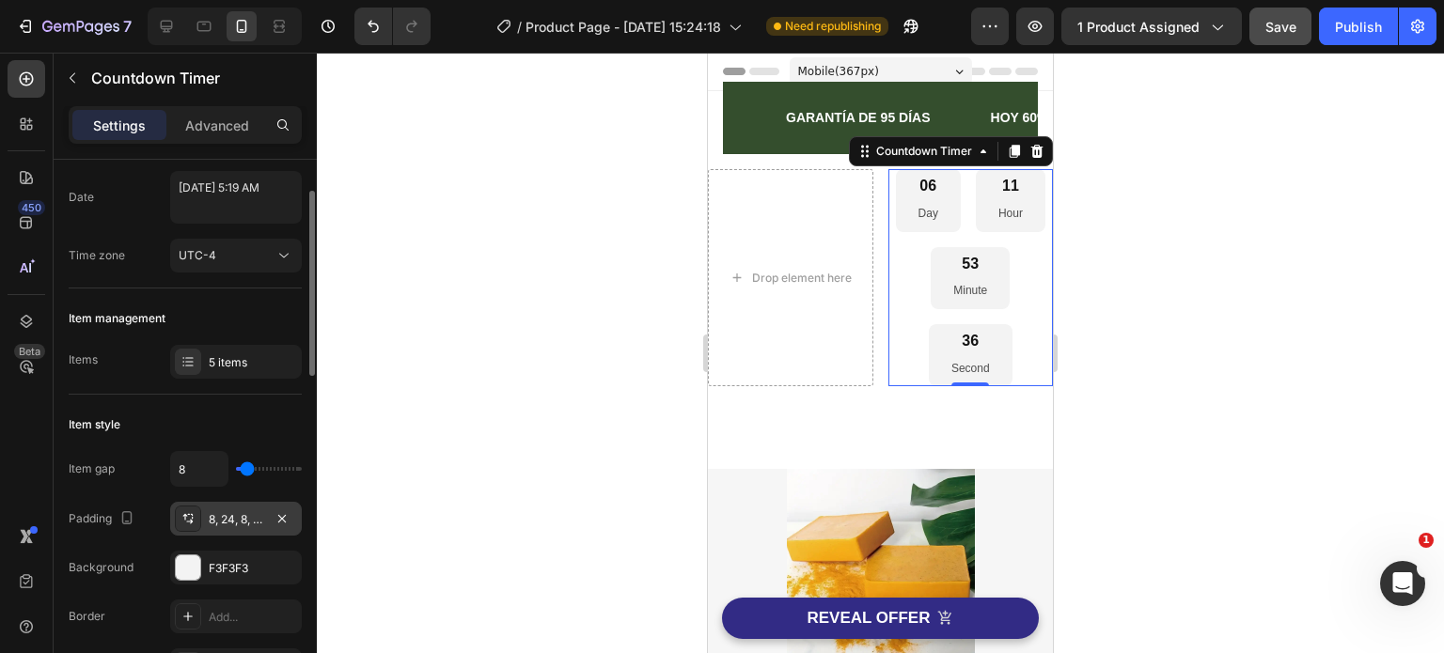
click at [219, 522] on div "8, 24, 8, 24" at bounding box center [236, 519] width 55 height 17
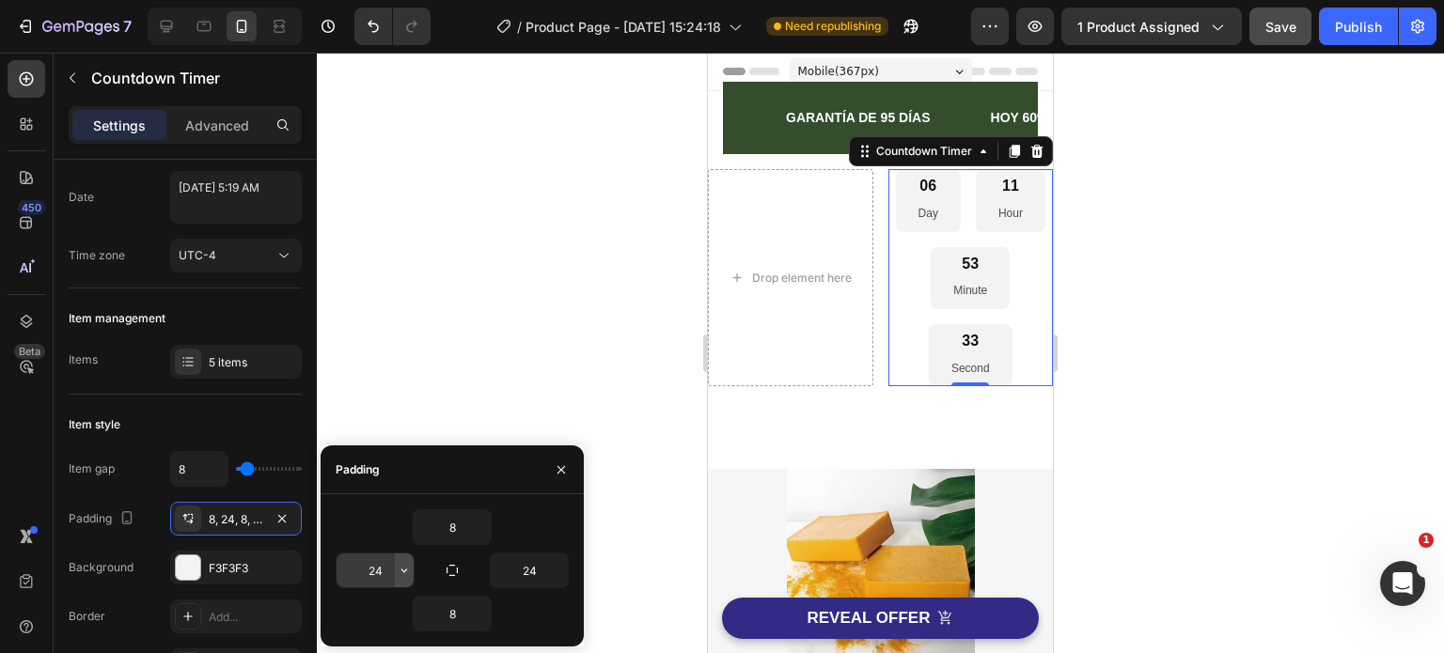
click at [409, 570] on icon "button" at bounding box center [404, 570] width 15 height 15
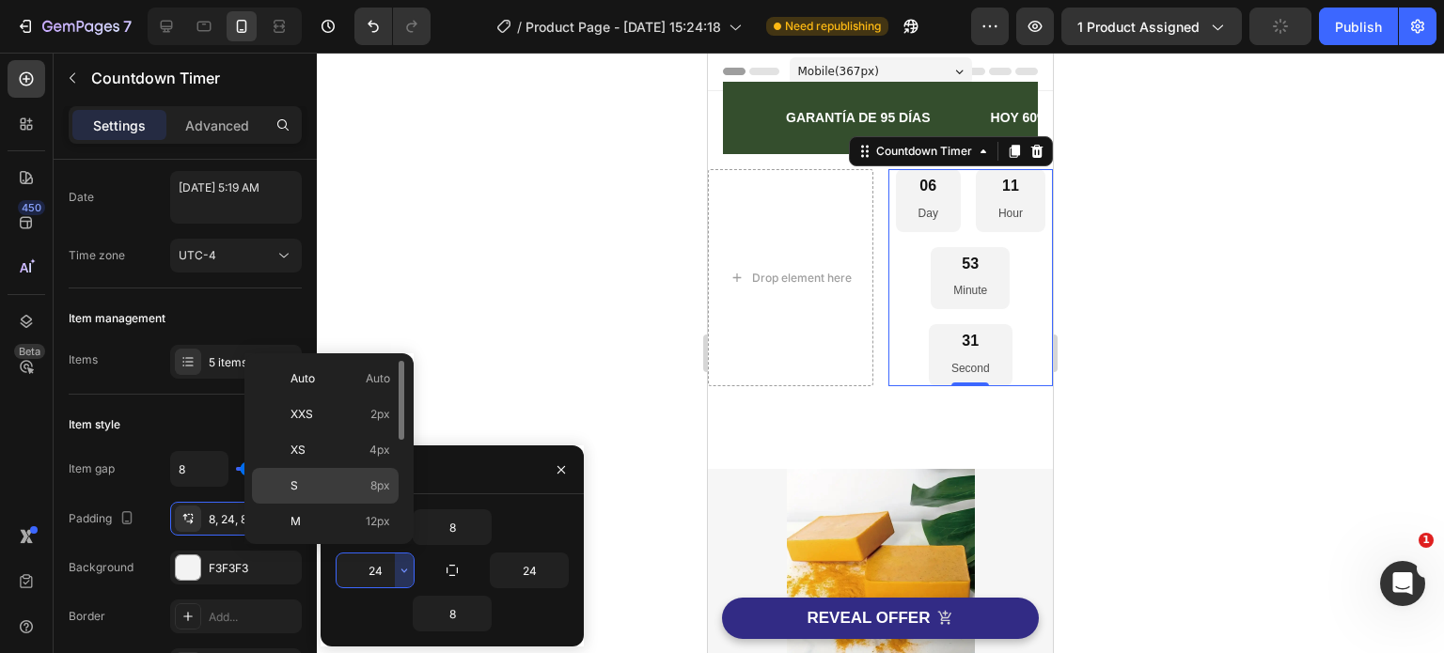
click at [311, 488] on p "S 8px" at bounding box center [340, 485] width 100 height 17
type input "8"
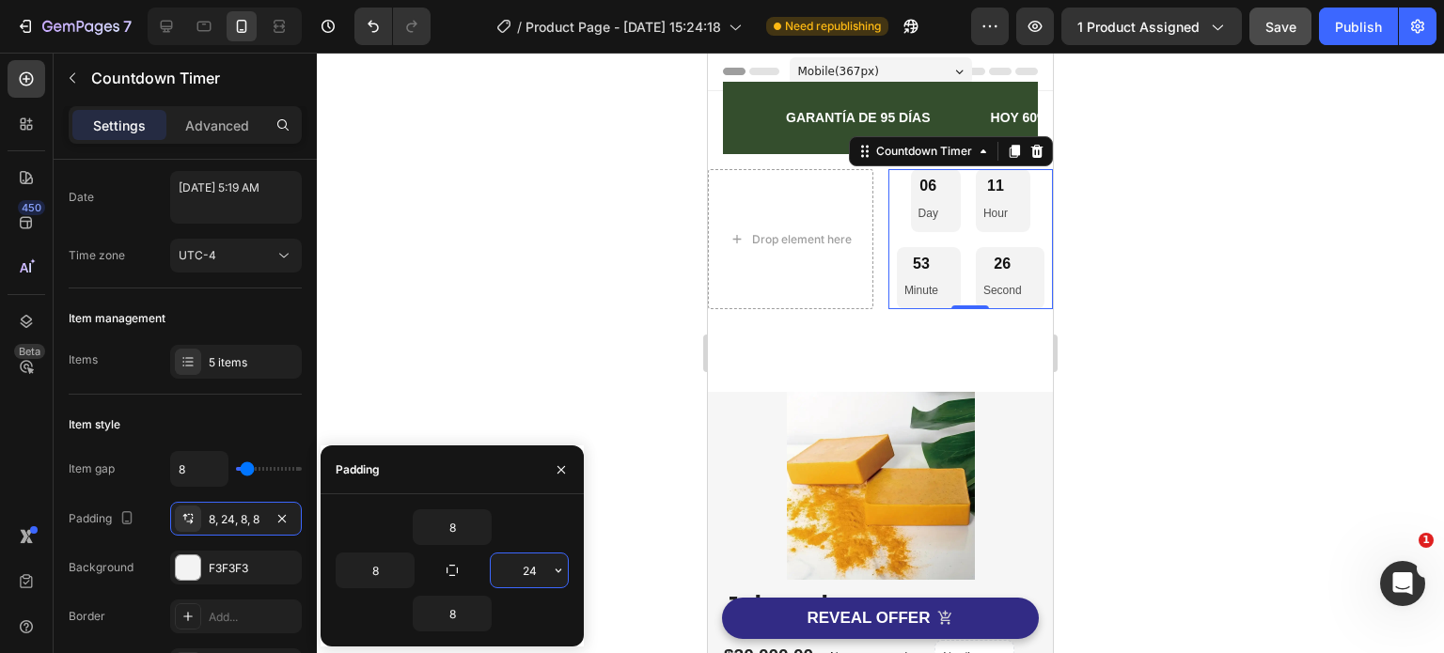
click at [534, 574] on input "24" at bounding box center [529, 571] width 77 height 34
click at [555, 571] on icon "button" at bounding box center [558, 570] width 15 height 15
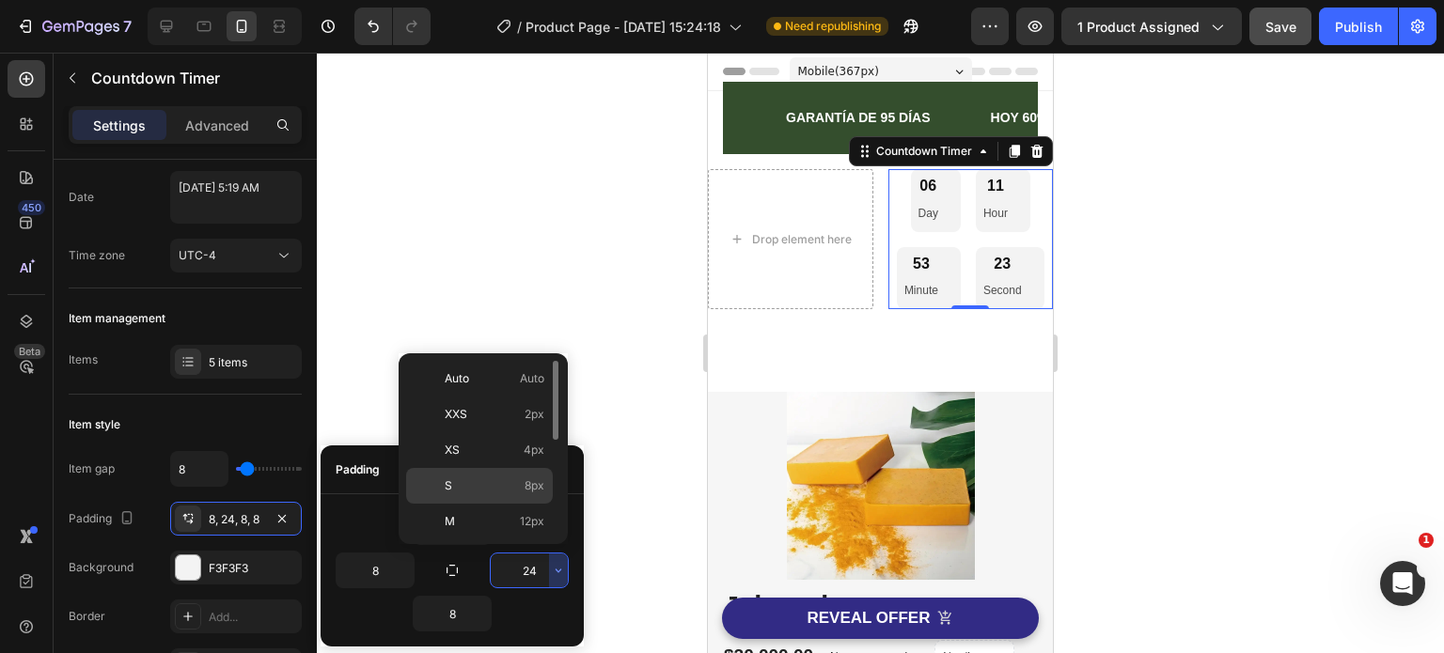
click at [451, 487] on p "S 8px" at bounding box center [495, 485] width 100 height 17
type input "8"
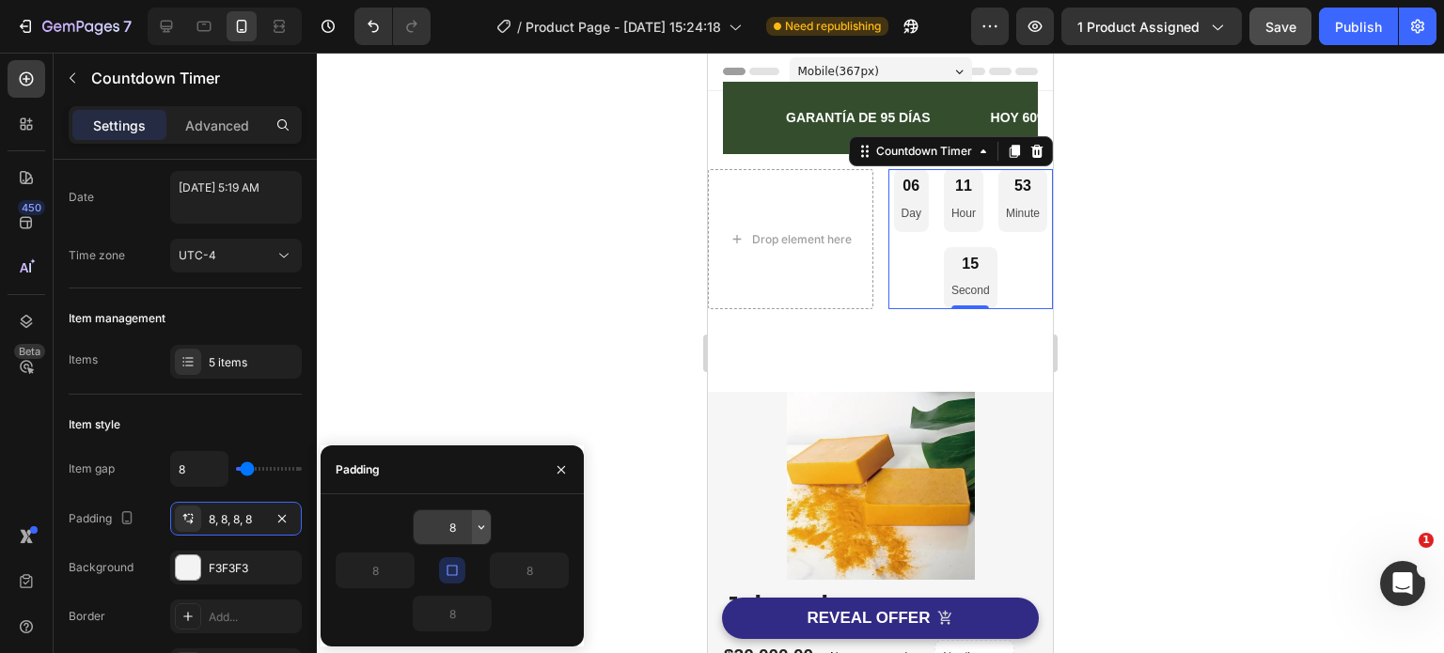
click at [481, 526] on icon "button" at bounding box center [481, 527] width 15 height 15
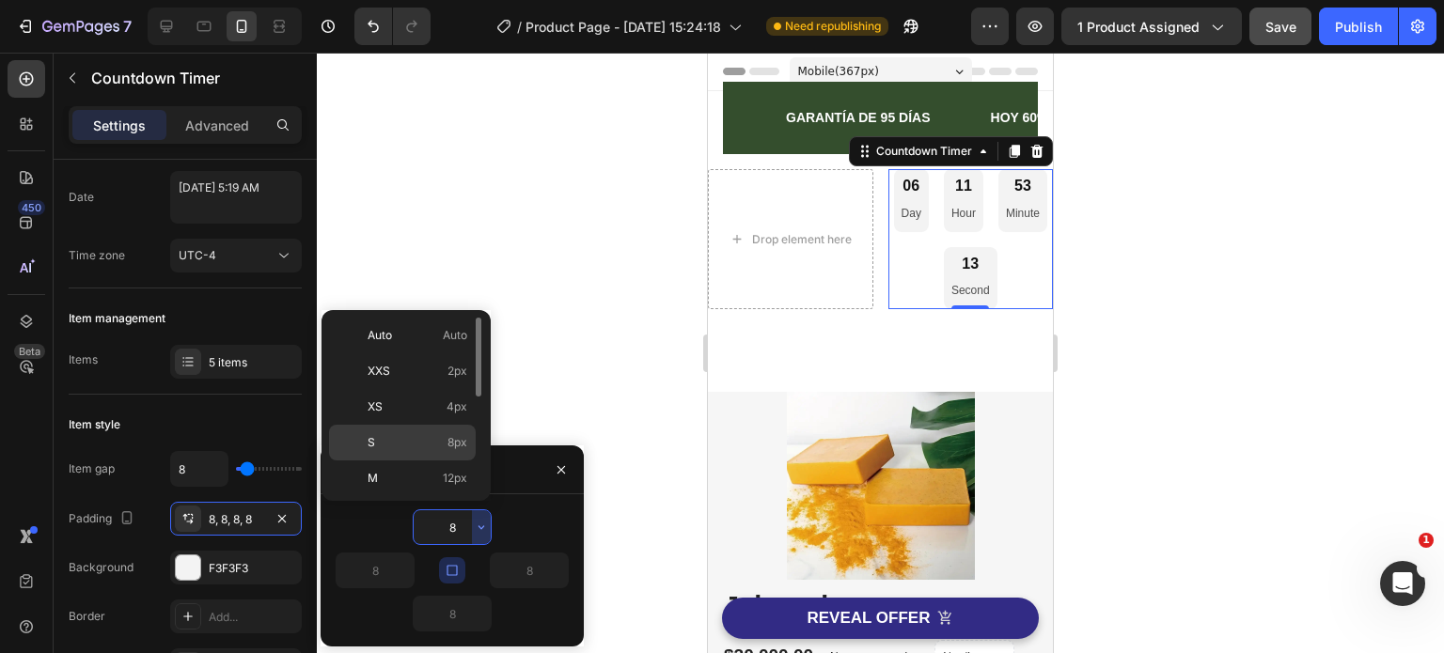
click at [383, 438] on p "S 8px" at bounding box center [417, 442] width 100 height 17
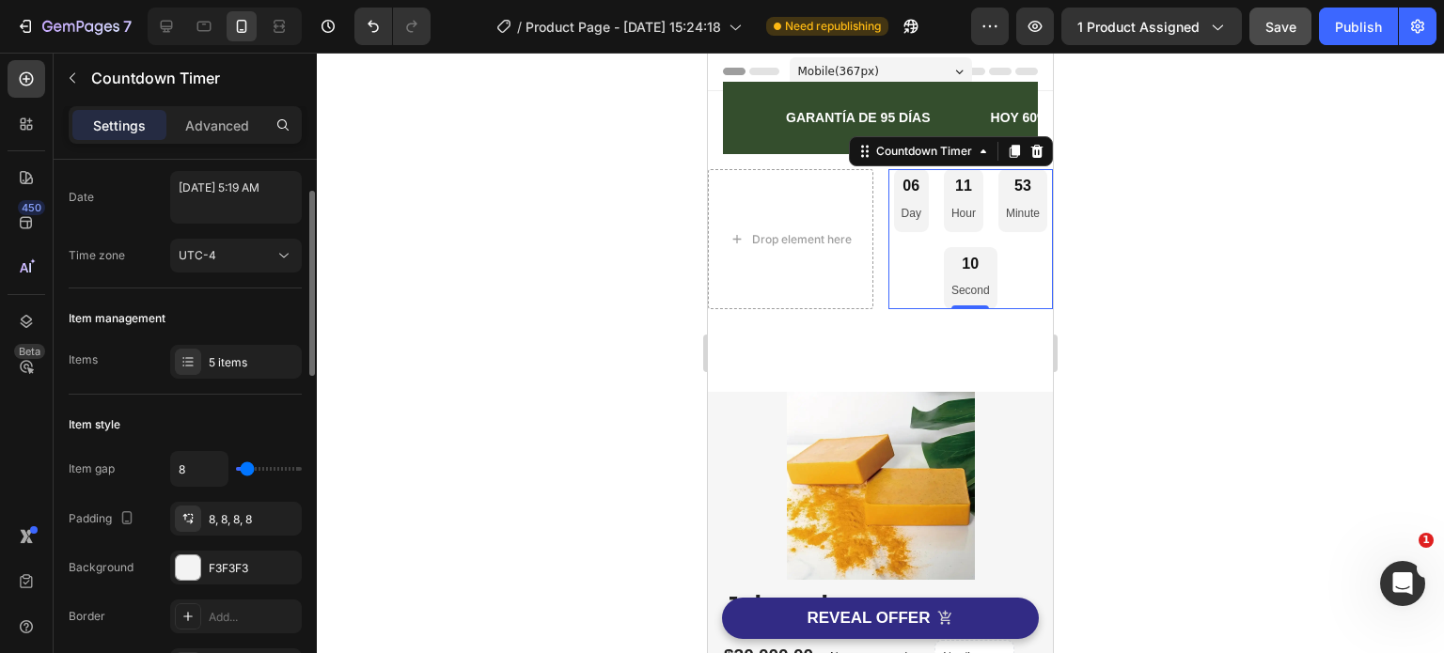
type input "2"
type input "0"
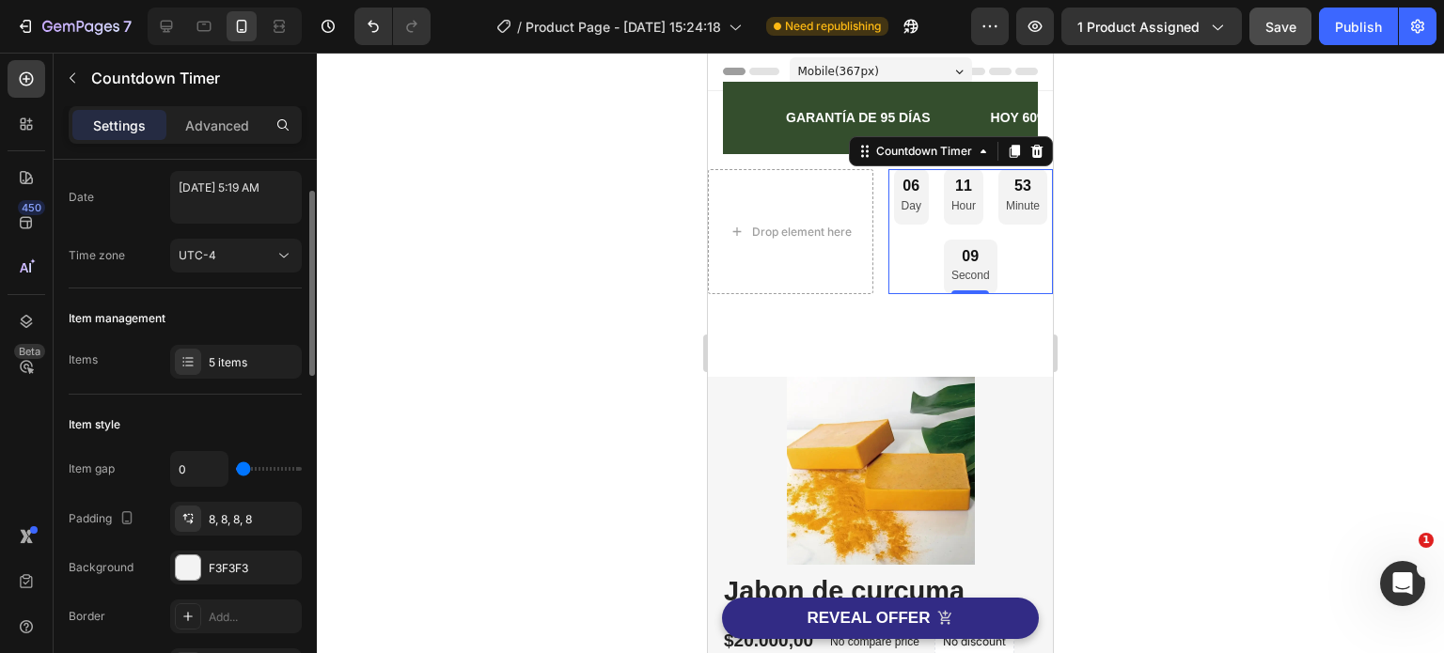
drag, startPoint x: 244, startPoint y: 469, endPoint x: 226, endPoint y: 469, distance: 18.8
type input "0"
click at [236, 469] on input "range" at bounding box center [269, 469] width 66 height 4
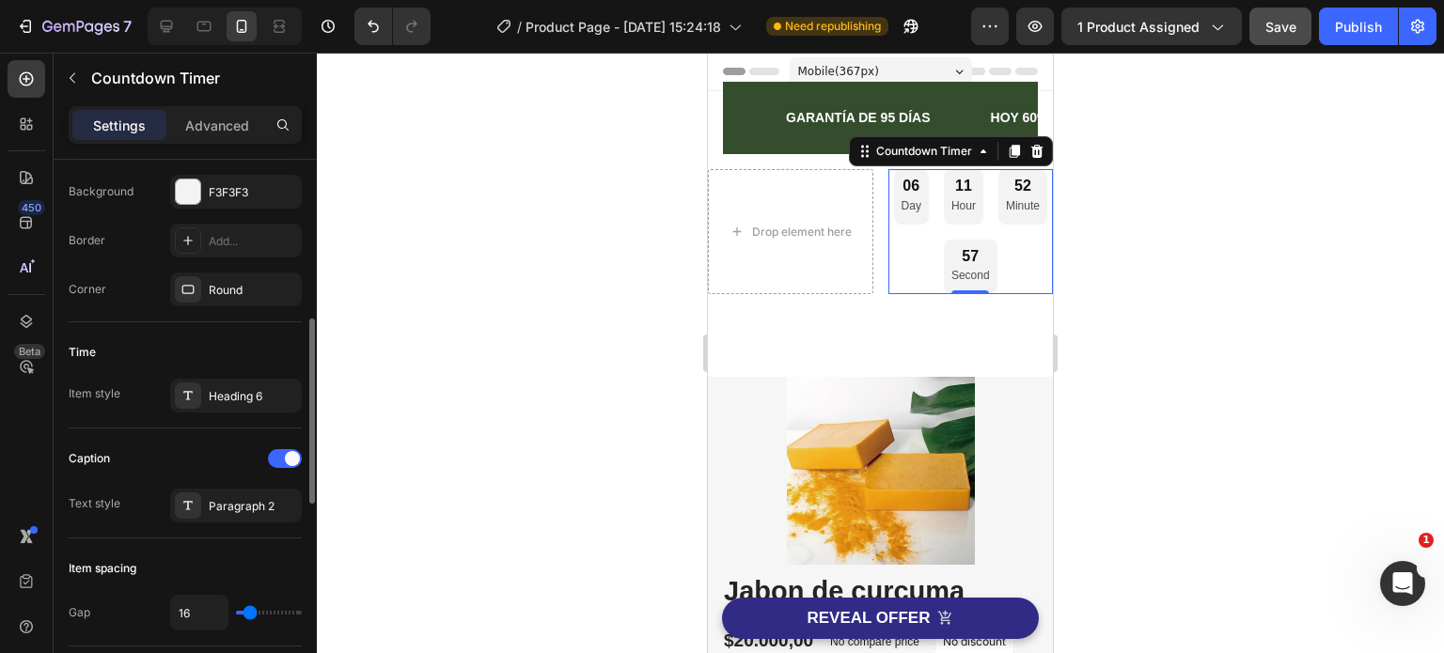
scroll to position [658, 0]
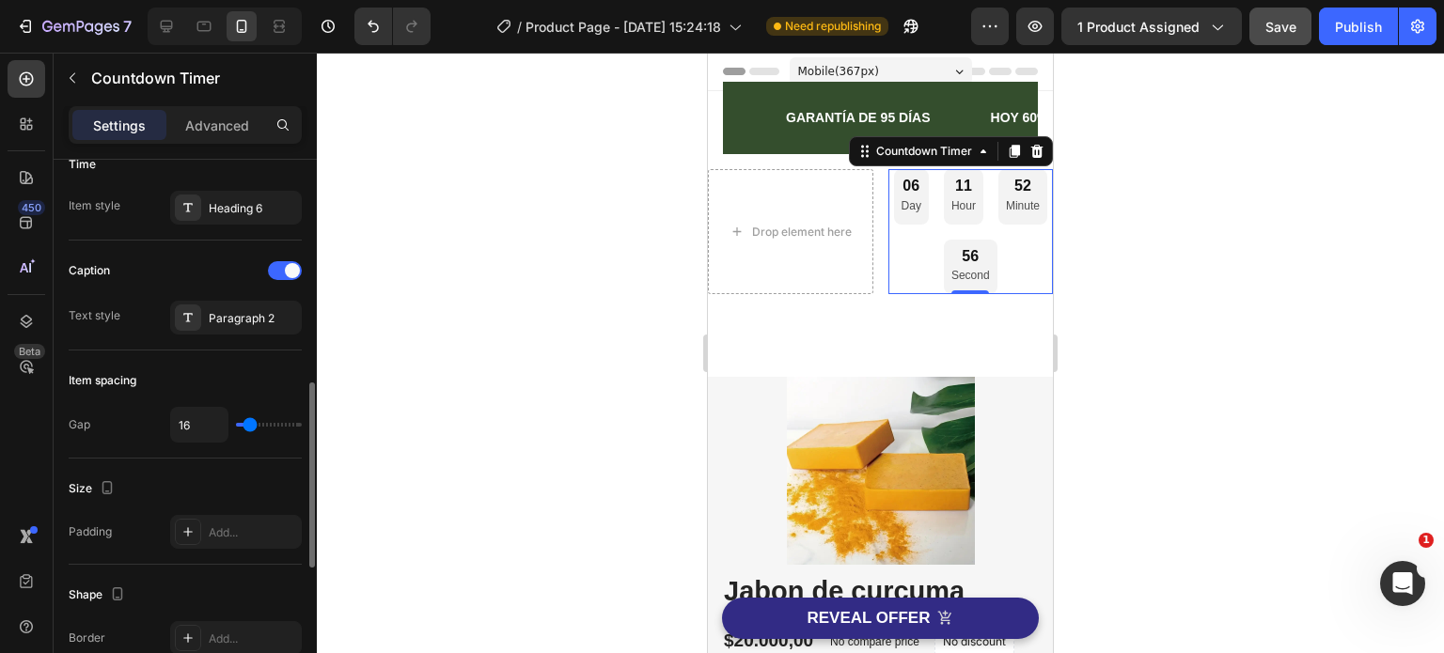
type input "0"
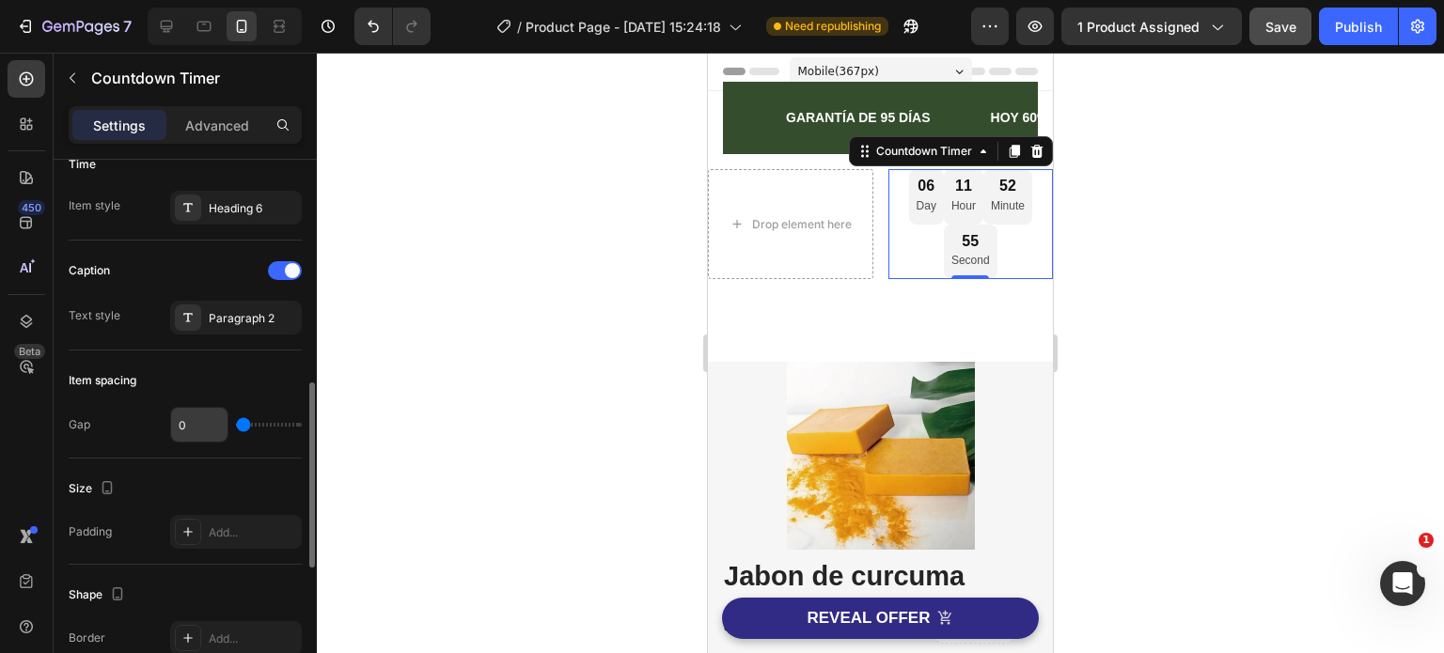
drag, startPoint x: 254, startPoint y: 423, endPoint x: 221, endPoint y: 415, distance: 33.7
type input "0"
click at [236, 423] on input "range" at bounding box center [269, 425] width 66 height 4
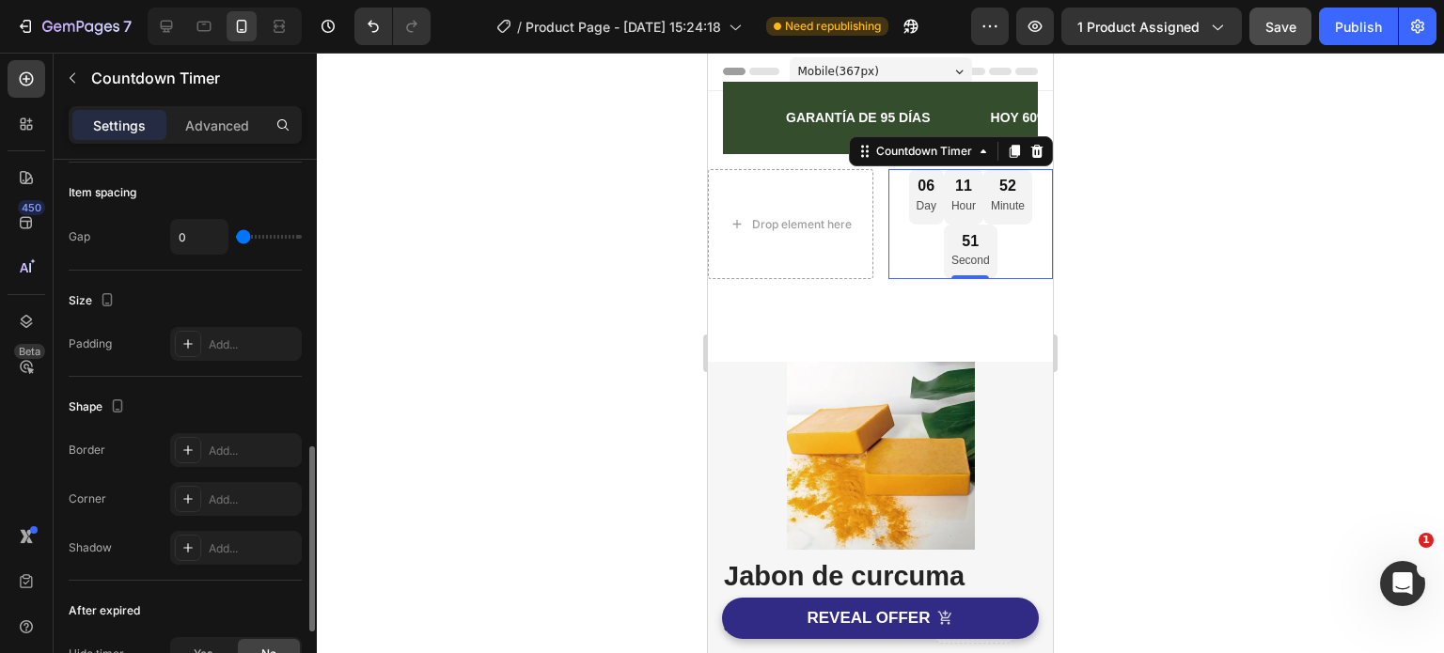
scroll to position [1064, 0]
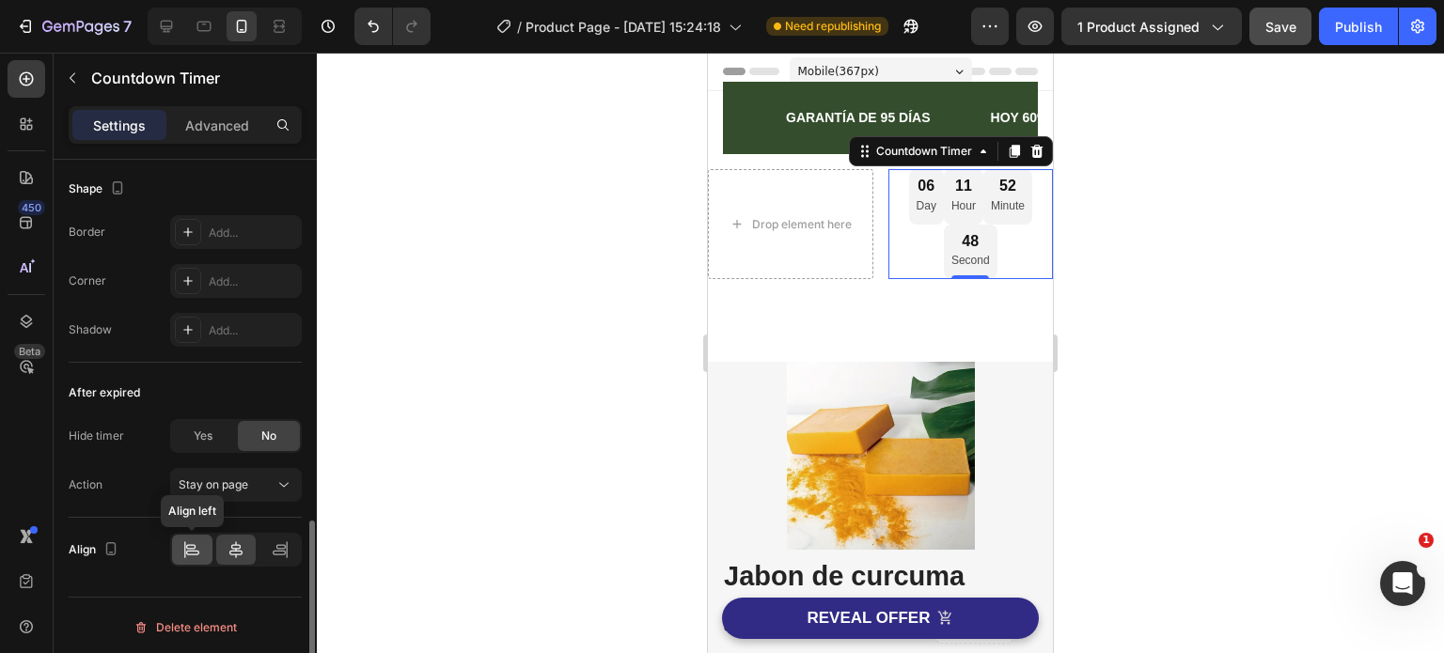
click at [203, 547] on div at bounding box center [192, 550] width 40 height 30
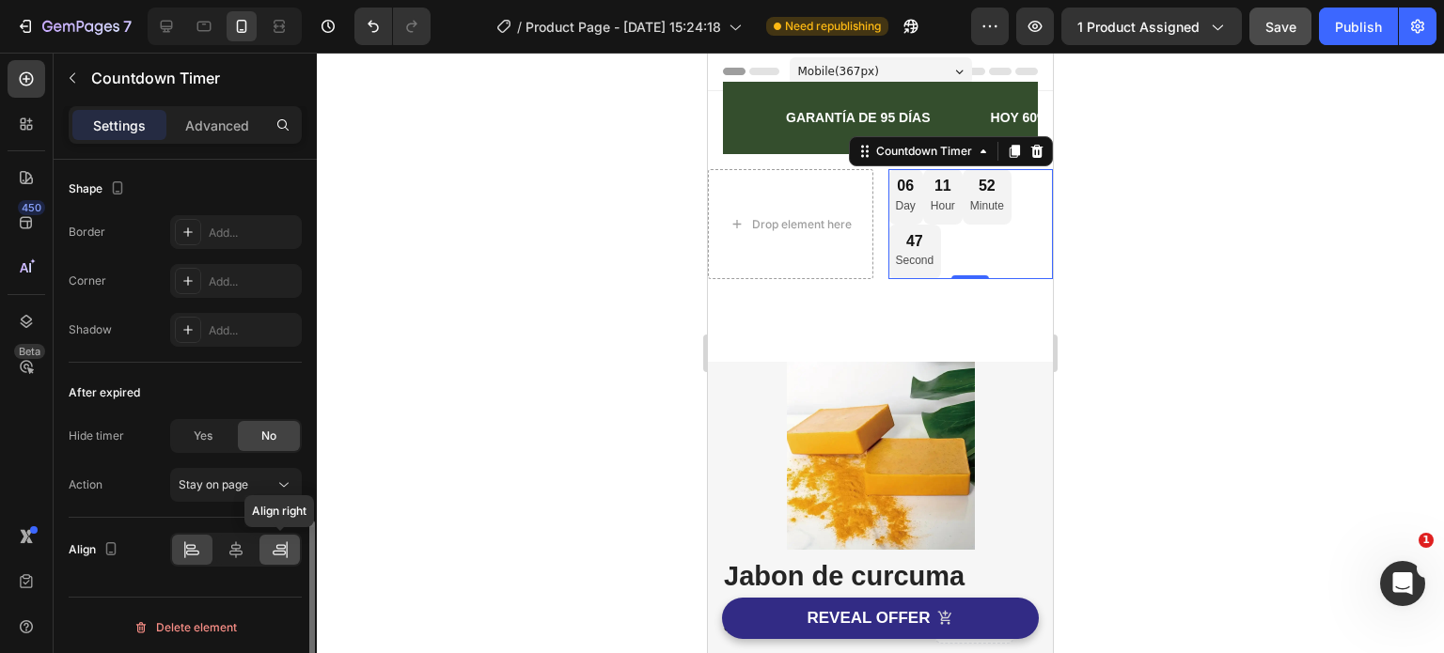
click at [286, 547] on icon at bounding box center [286, 549] width 1 height 17
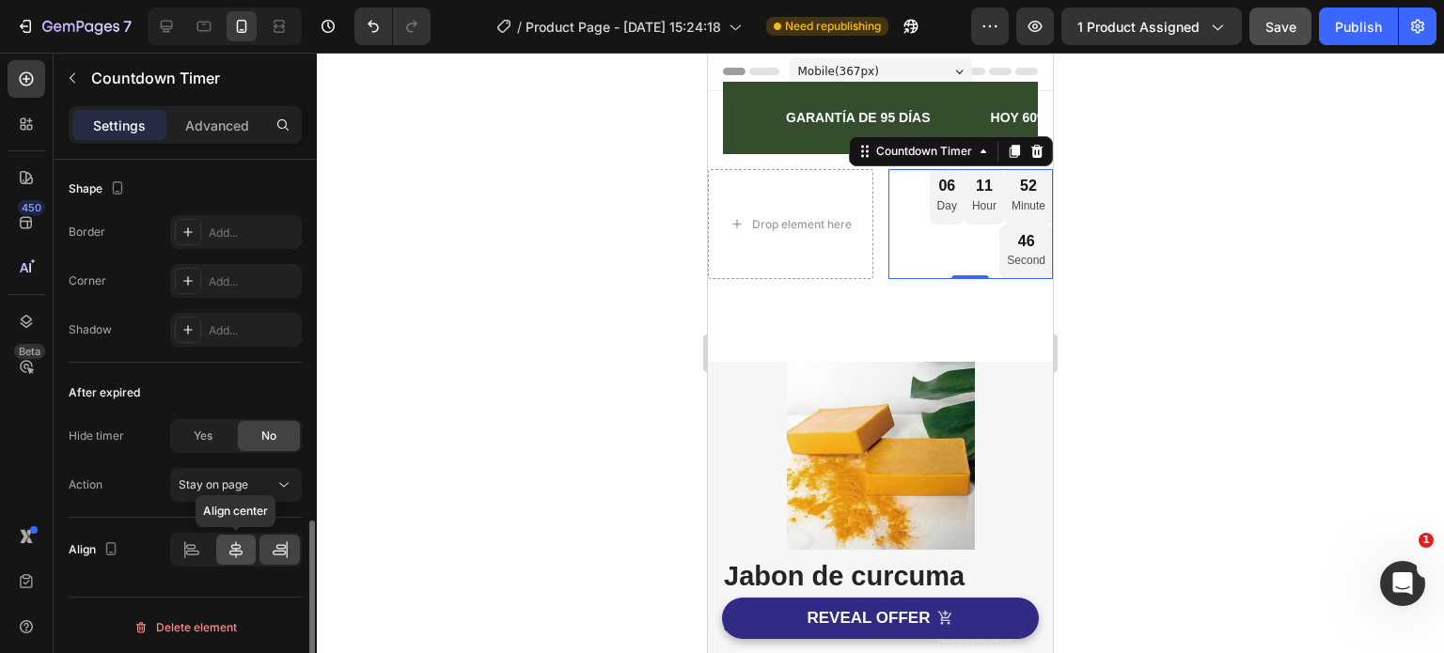
click at [239, 546] on icon at bounding box center [236, 549] width 19 height 19
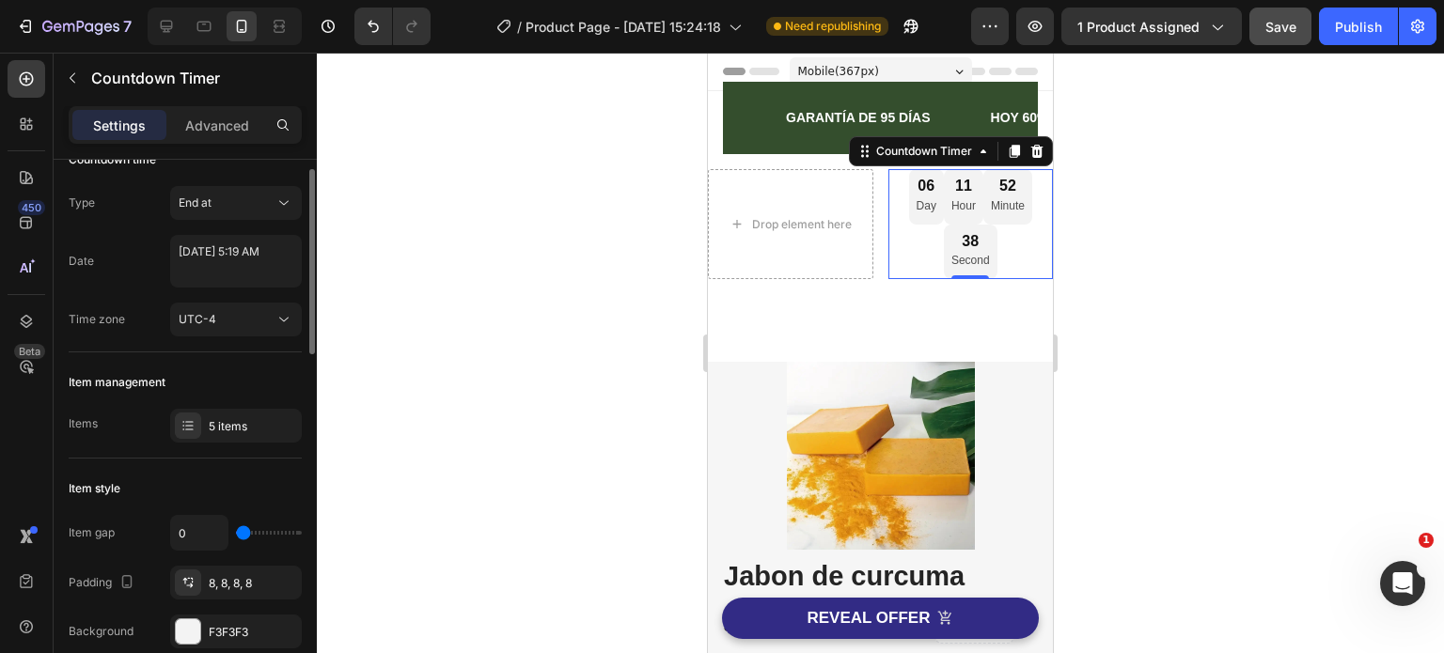
scroll to position [0, 0]
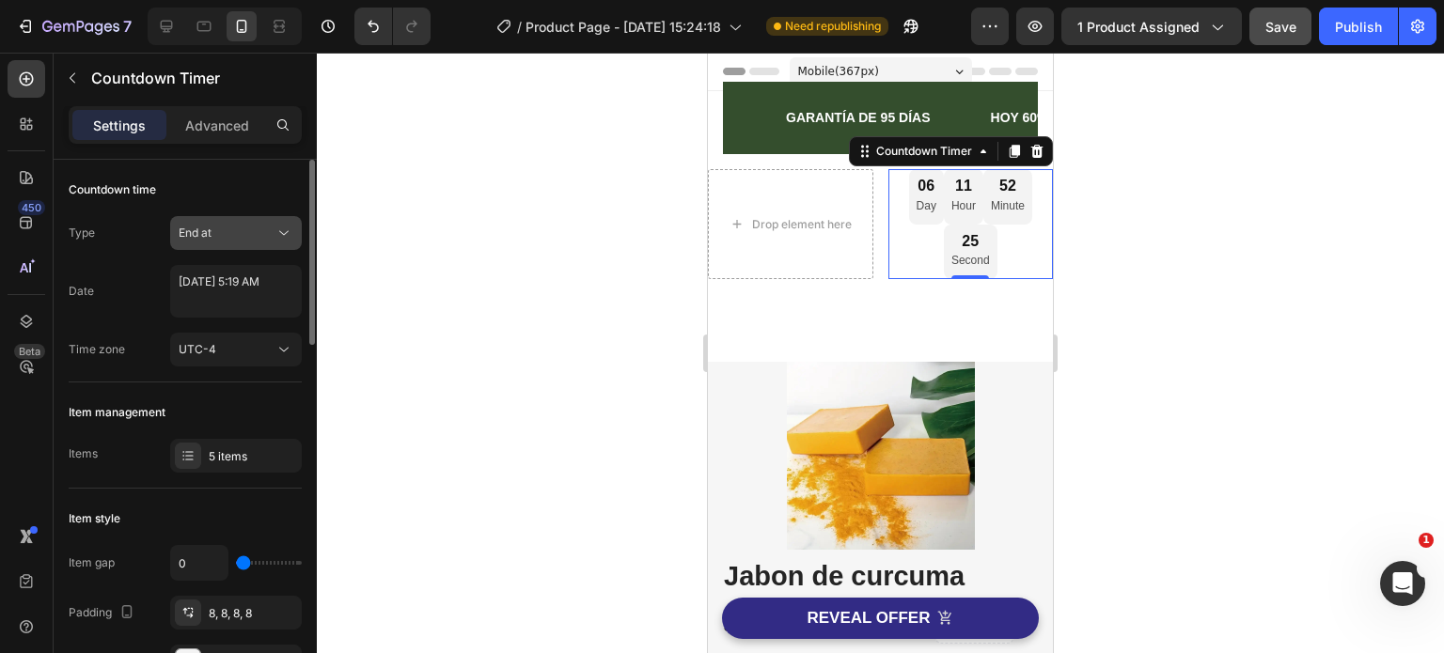
click at [272, 232] on div "End at" at bounding box center [227, 233] width 96 height 17
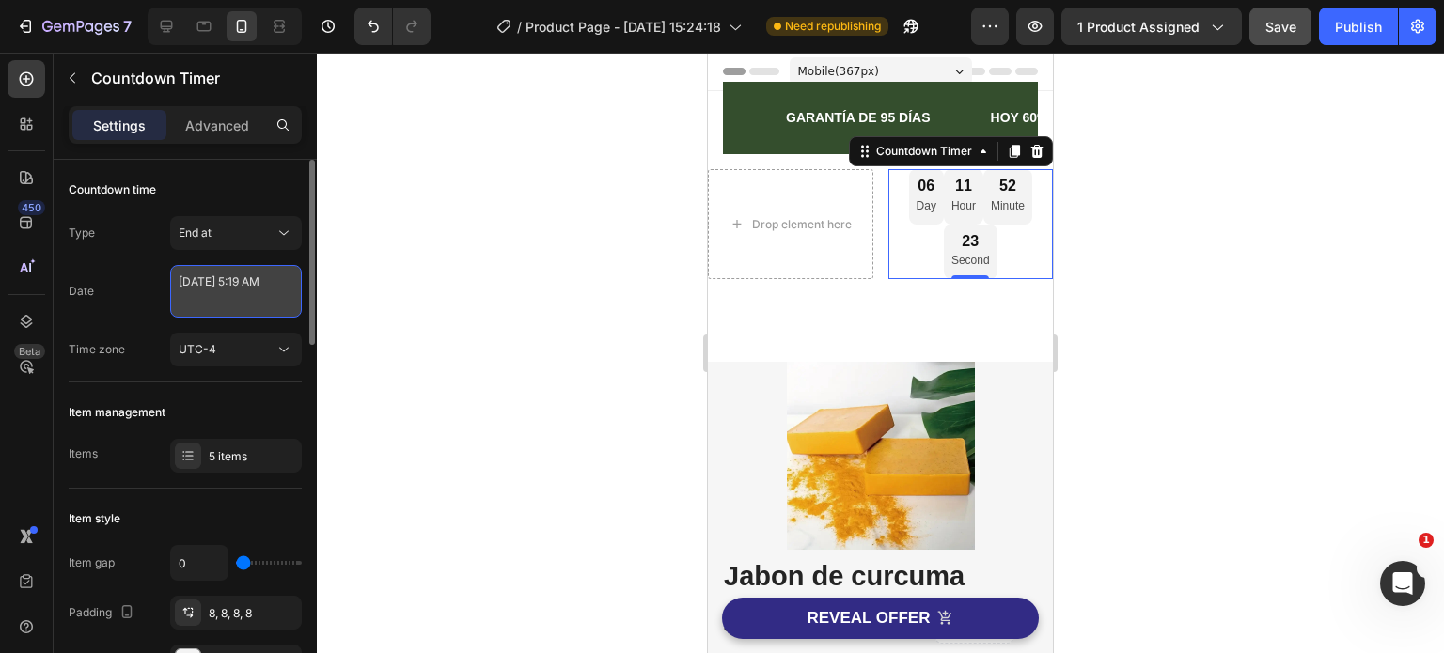
click at [254, 300] on textarea "[DATE] 5:19 AM" at bounding box center [236, 291] width 132 height 53
select select "5"
select select "19"
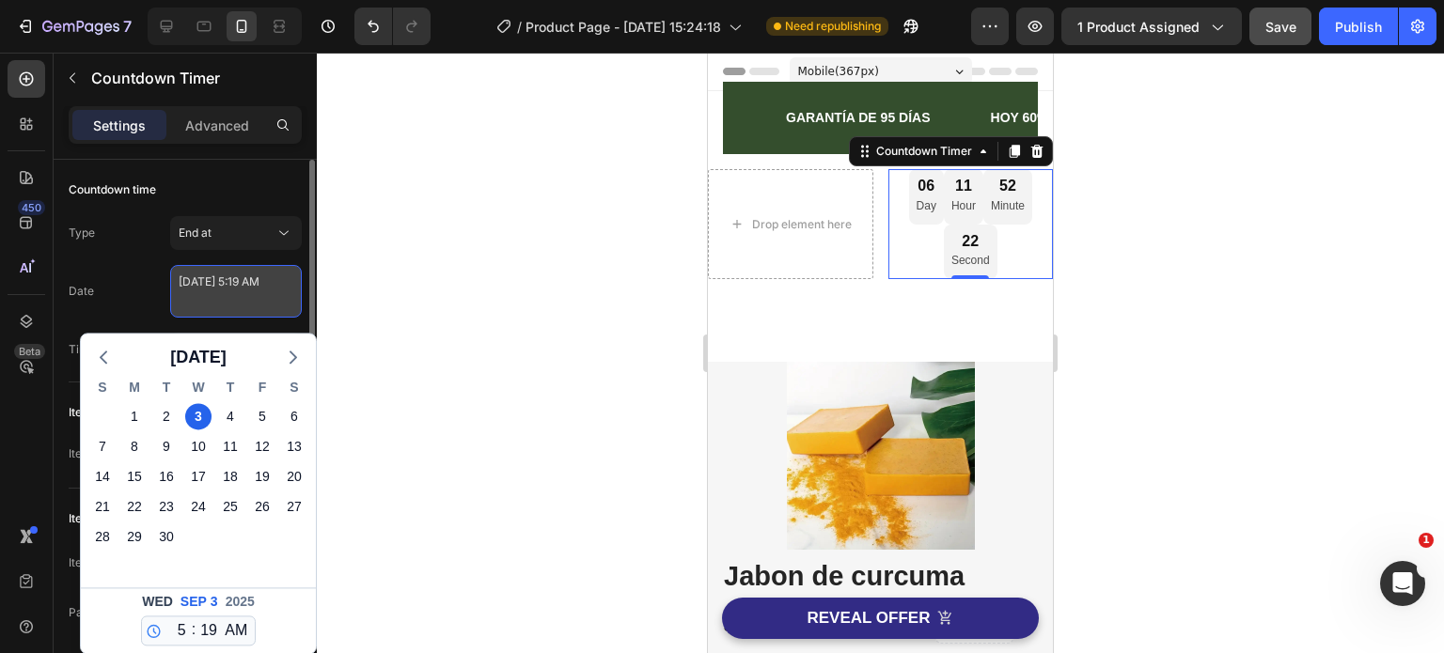
click at [254, 300] on textarea "[DATE] 5:19 AM" at bounding box center [236, 291] width 132 height 53
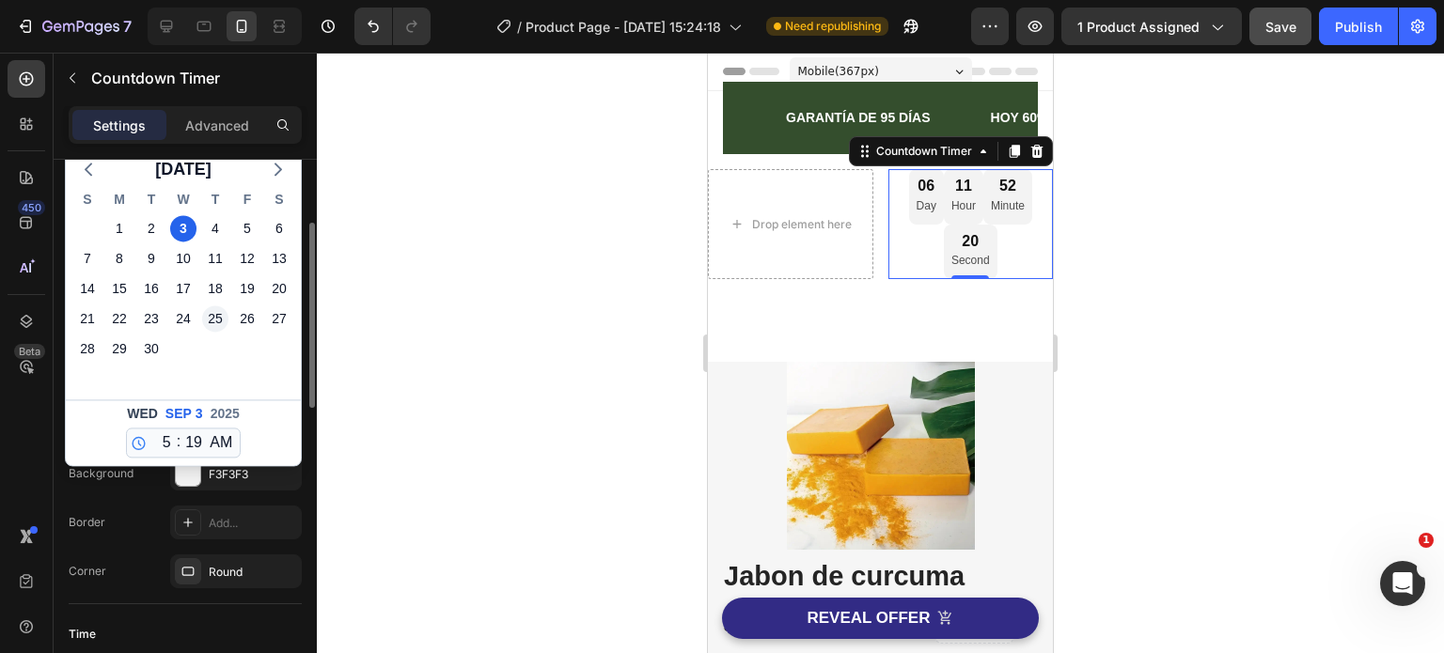
scroll to position [94, 0]
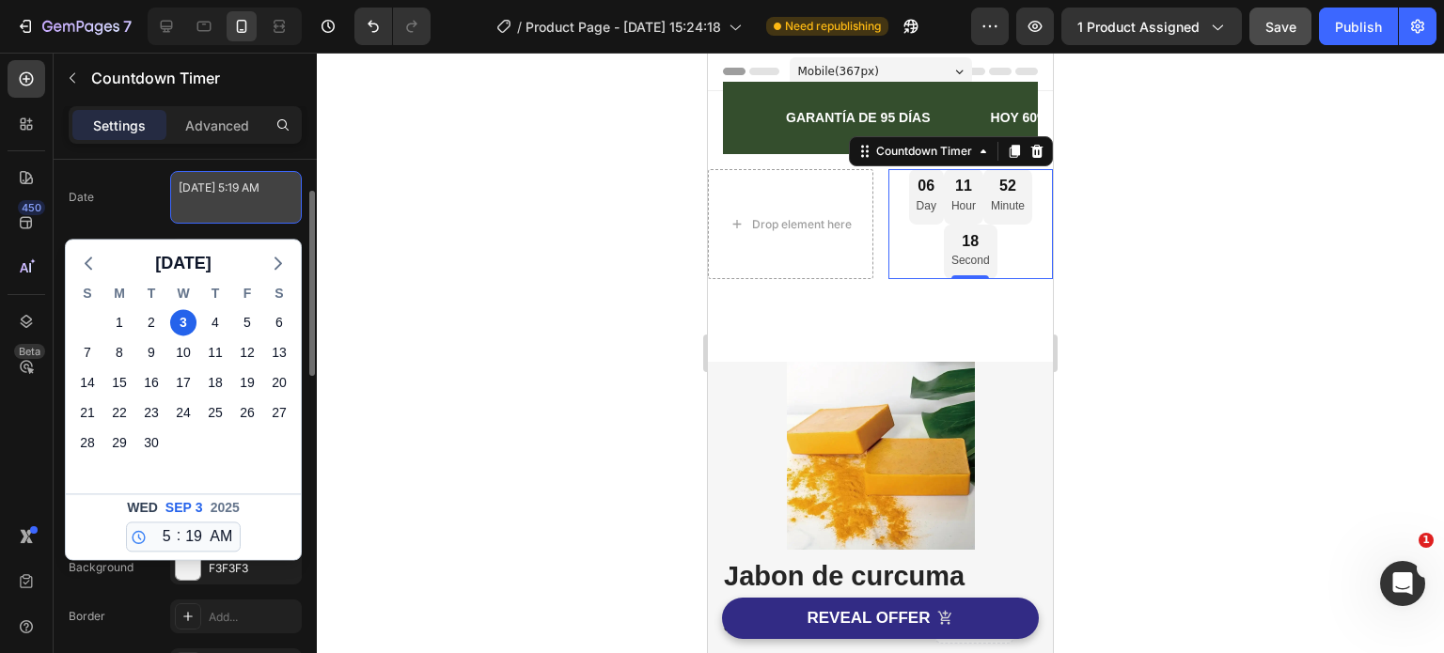
click at [266, 206] on textarea "[DATE] 5:19 AM" at bounding box center [236, 197] width 132 height 53
click at [259, 213] on textarea "[DATE] 5:19 AM" at bounding box center [236, 197] width 132 height 53
click at [349, 193] on div at bounding box center [880, 353] width 1127 height 601
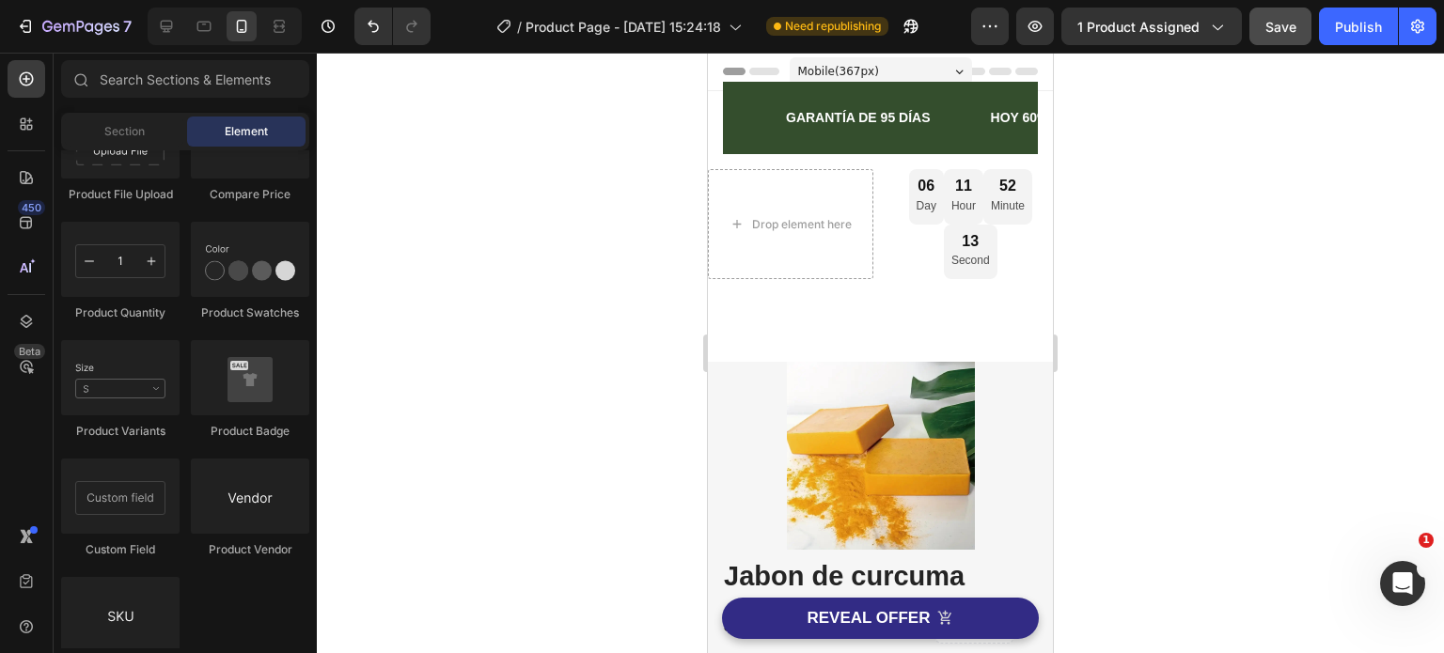
scroll to position [2846, 0]
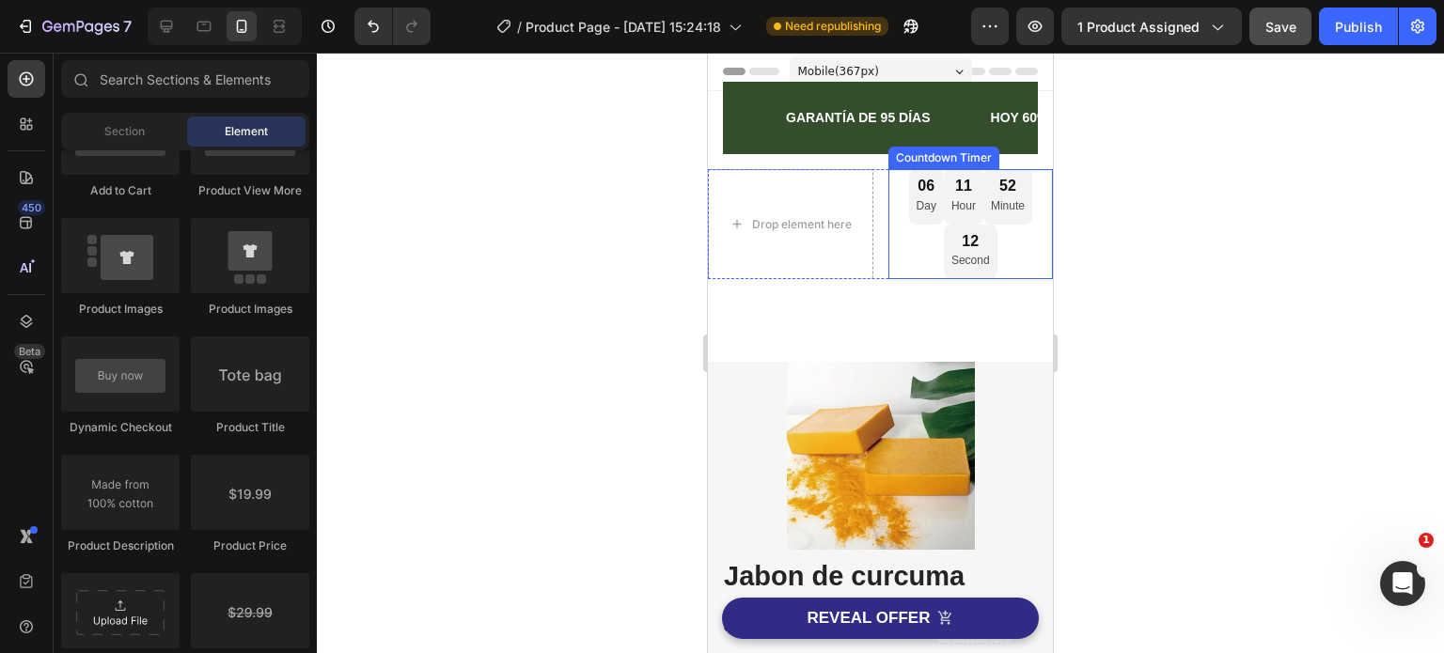
click at [988, 237] on div "06 Day 11 Hour 52 Minute 12 Second" at bounding box center [970, 224] width 165 height 110
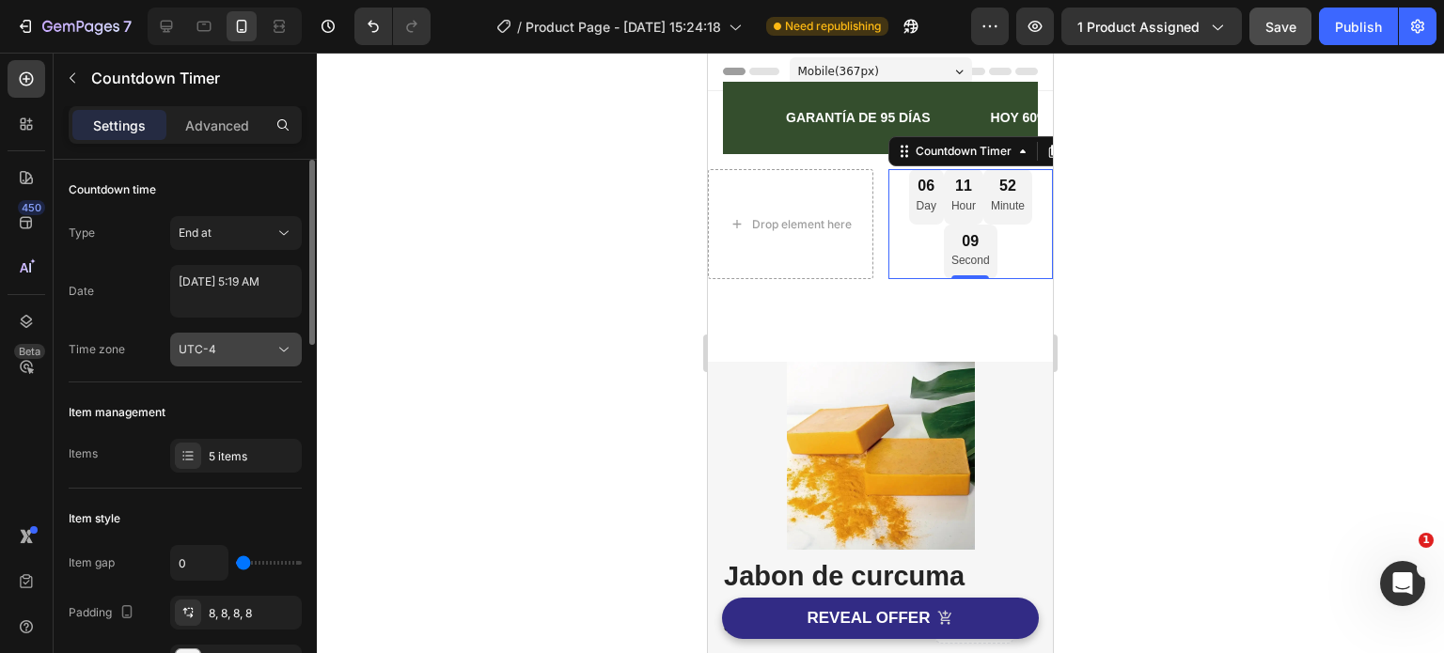
click at [278, 349] on icon at bounding box center [283, 349] width 19 height 19
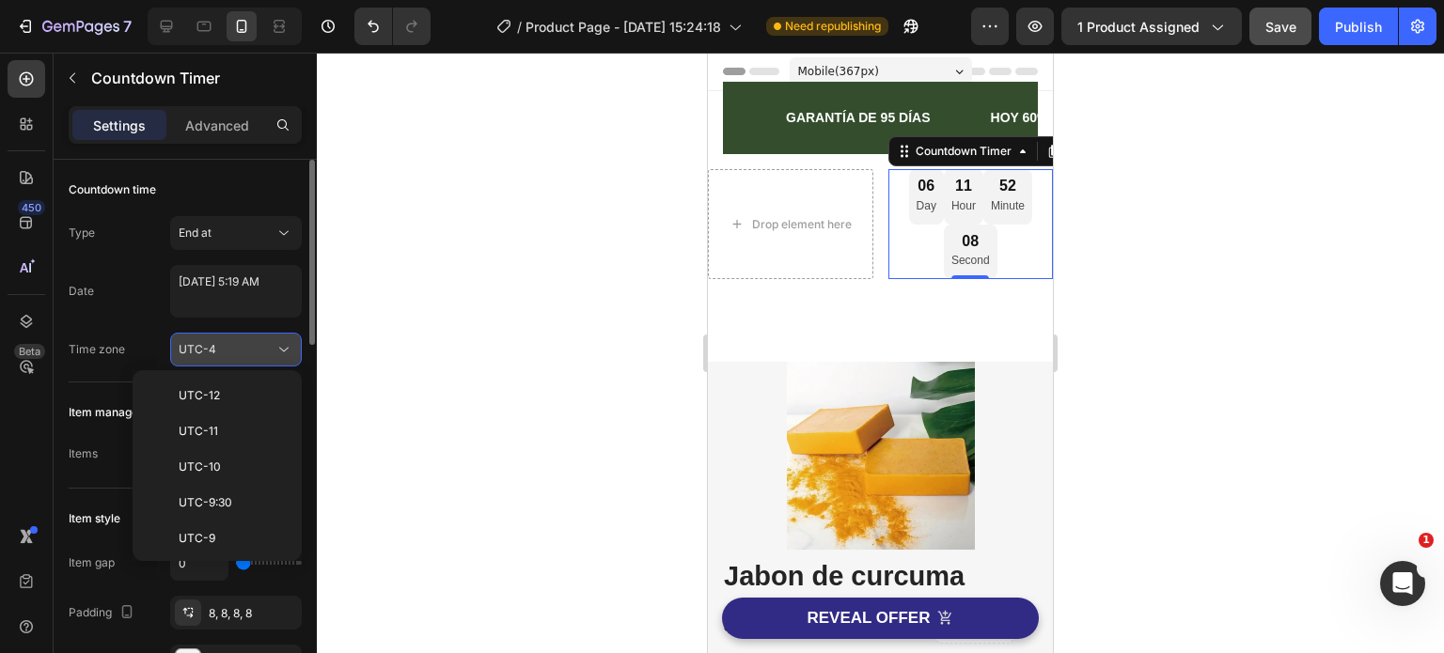
scroll to position [203, 0]
click at [278, 349] on icon at bounding box center [283, 349] width 19 height 19
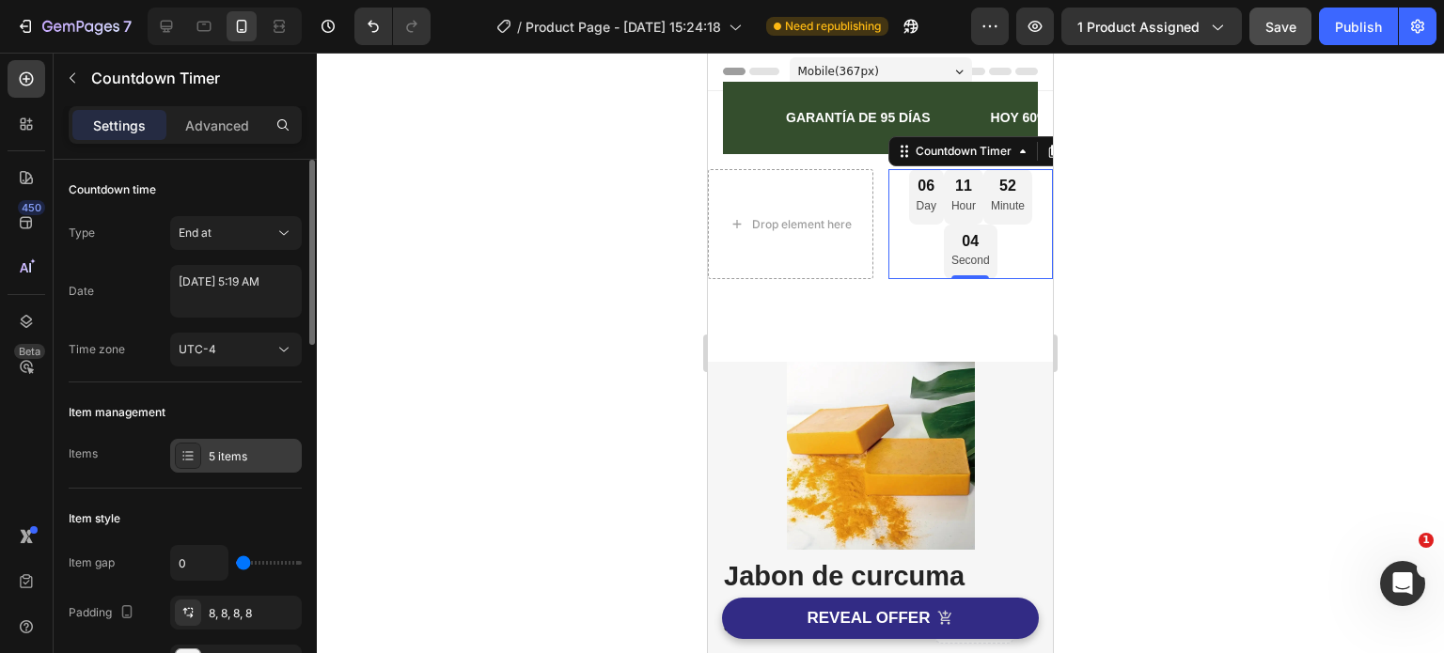
click at [259, 455] on div "5 items" at bounding box center [253, 456] width 88 height 17
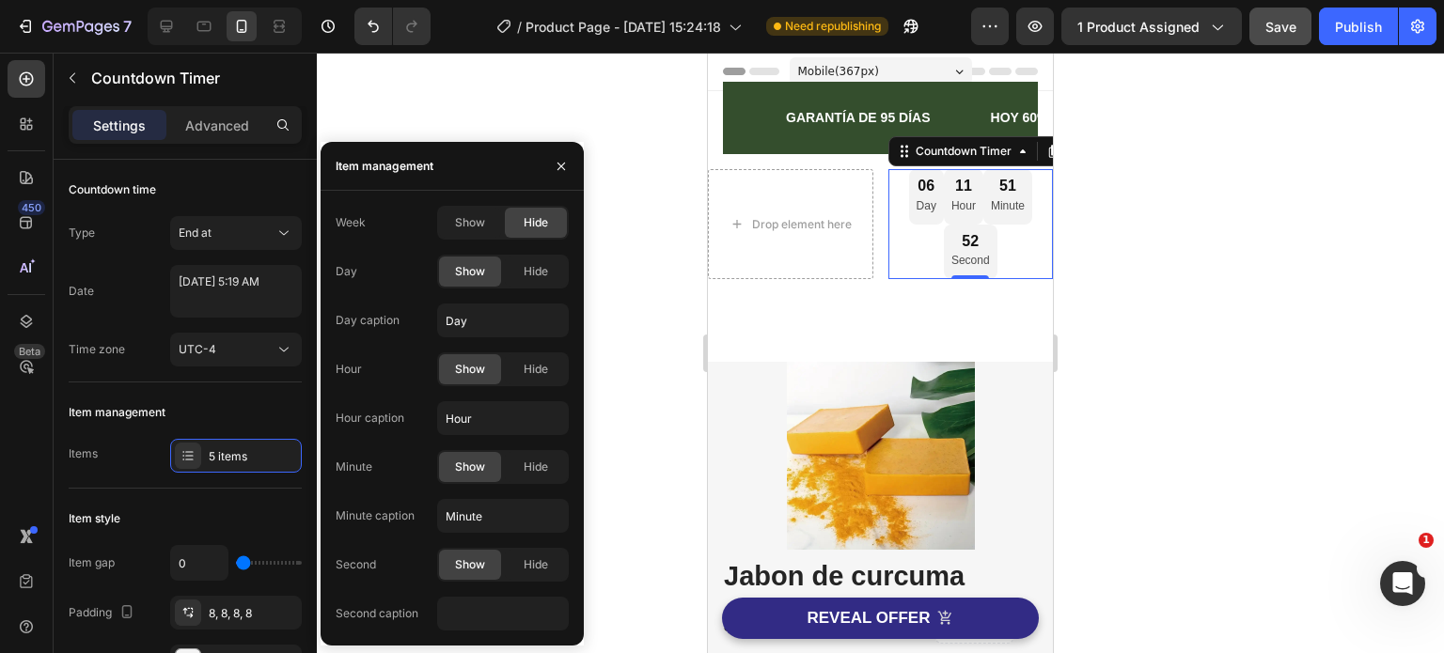
click at [388, 608] on div "Second caption" at bounding box center [377, 613] width 83 height 17
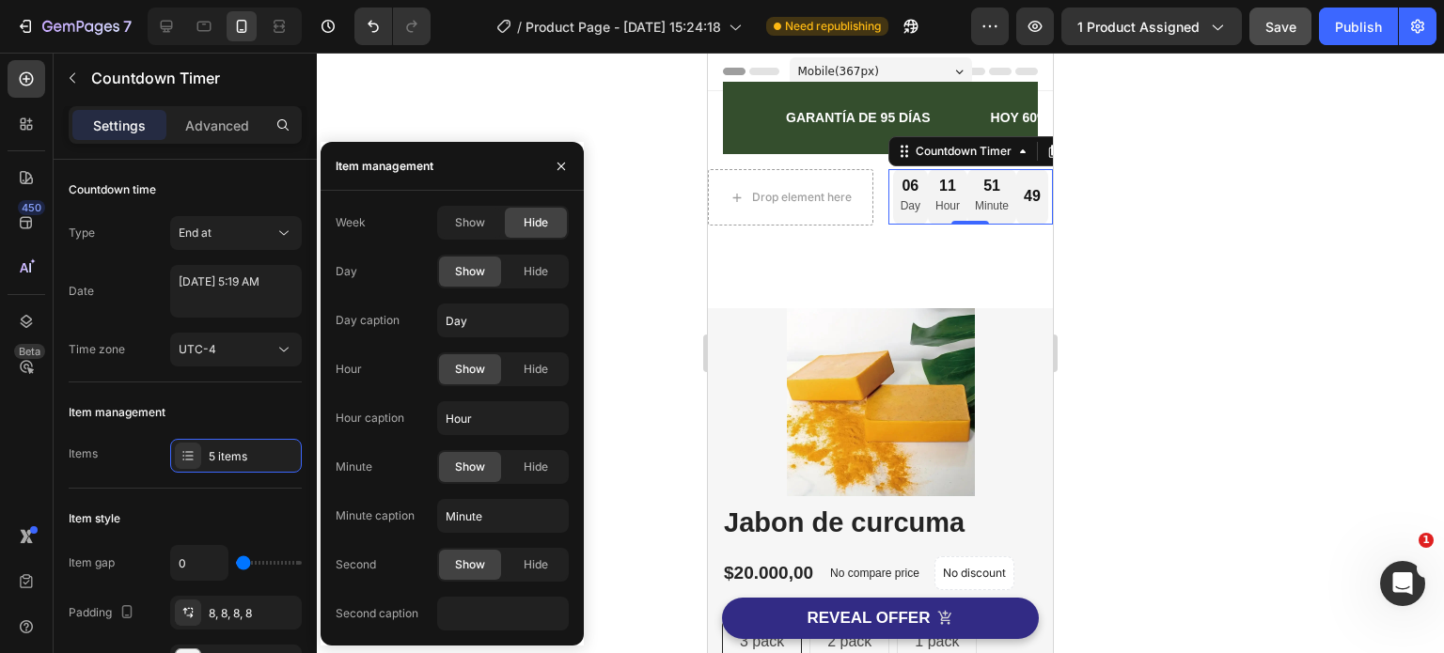
click at [1023, 198] on div "49" at bounding box center [1031, 197] width 17 height 20
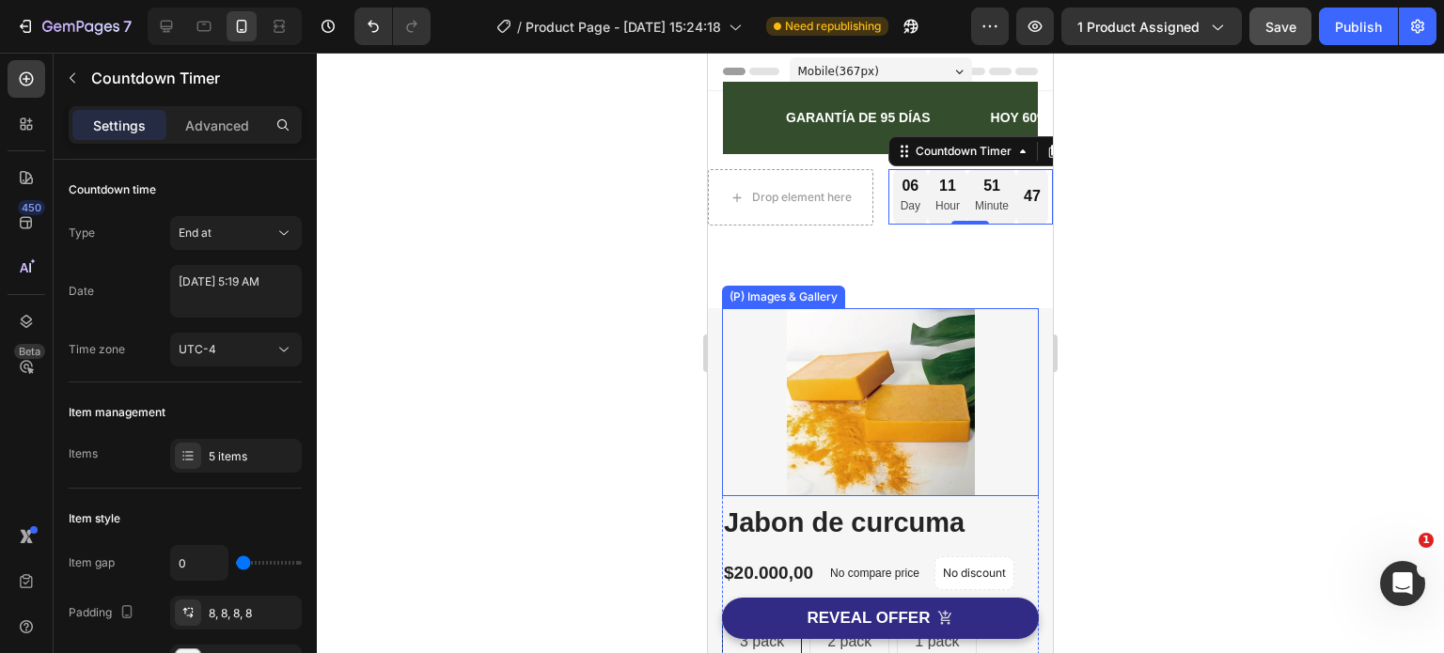
click at [1176, 335] on div at bounding box center [880, 353] width 1127 height 601
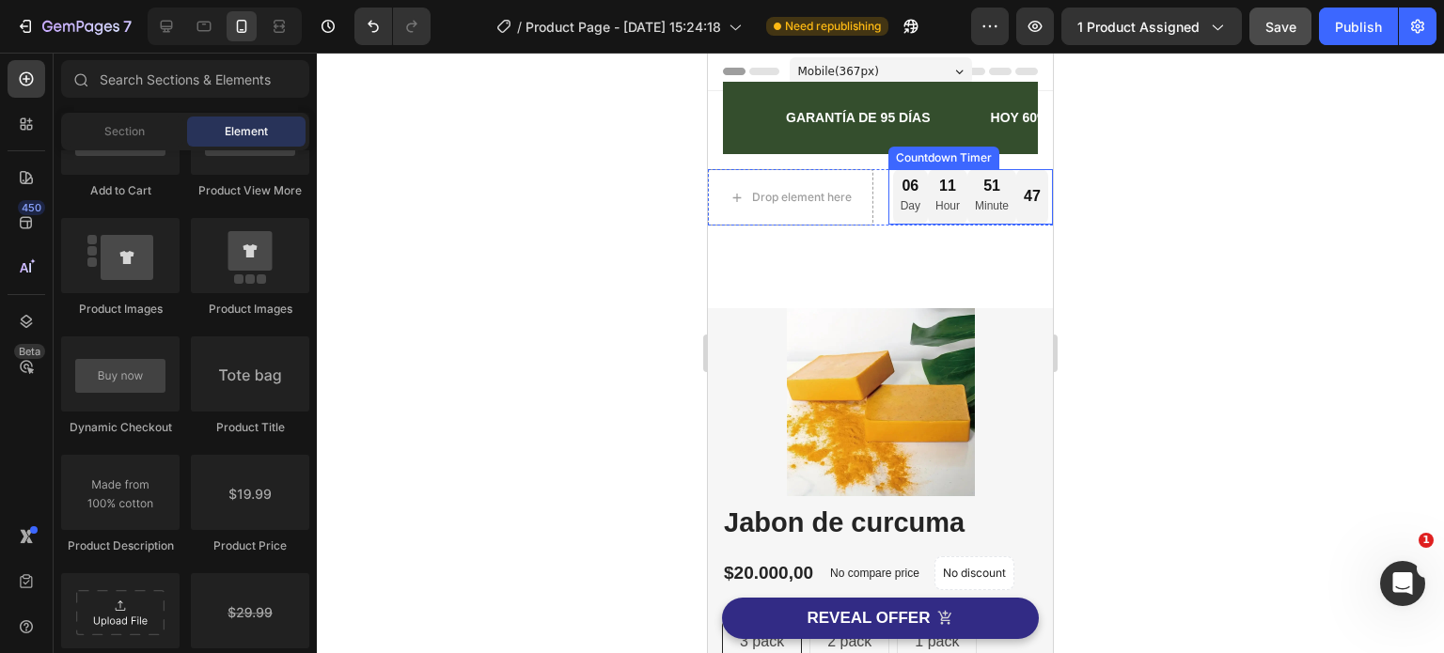
click at [1023, 202] on div "47" at bounding box center [1031, 197] width 17 height 20
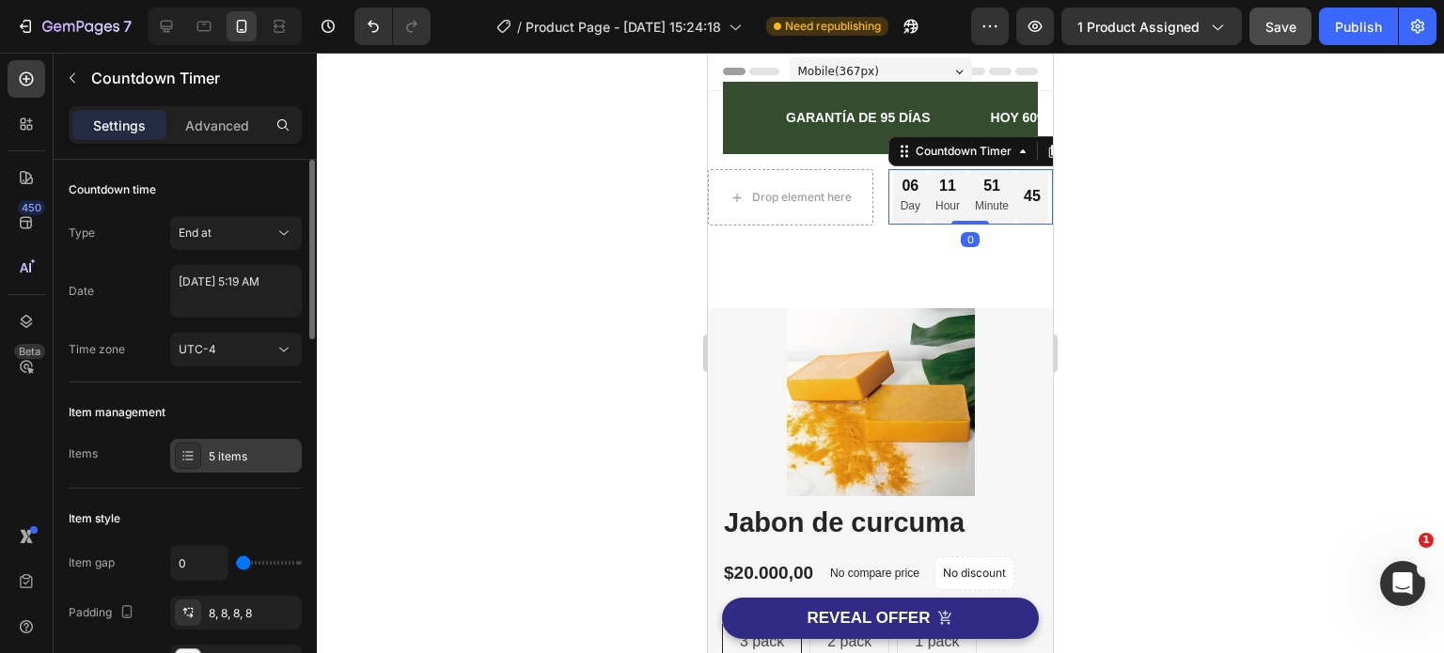
click at [264, 461] on div "5 items" at bounding box center [253, 456] width 88 height 17
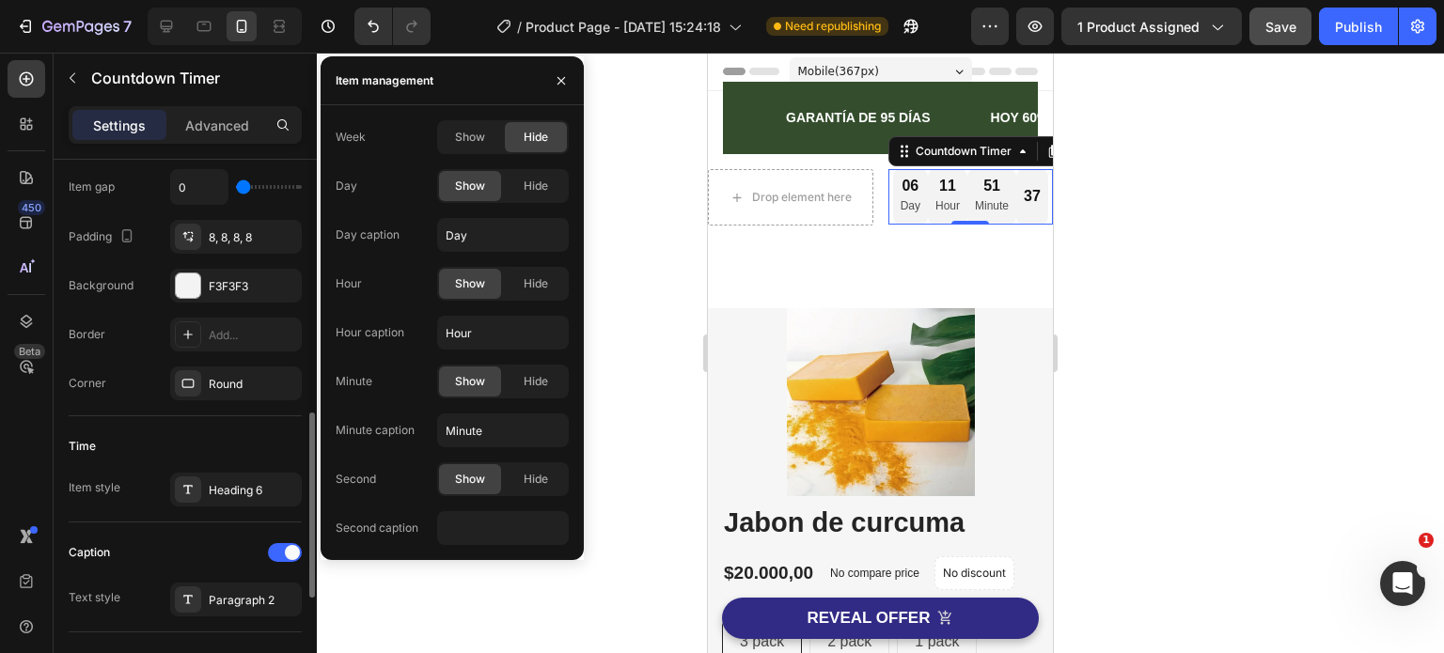
scroll to position [470, 0]
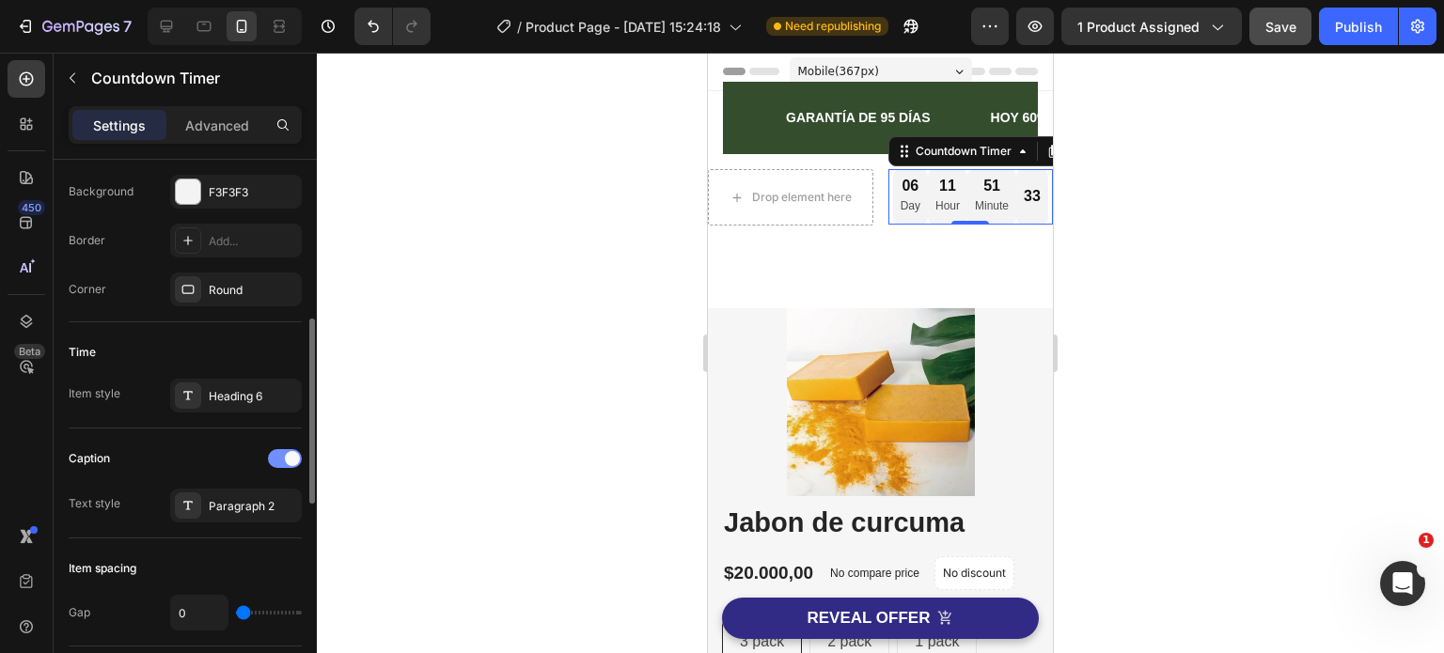
click at [281, 450] on div at bounding box center [285, 458] width 34 height 19
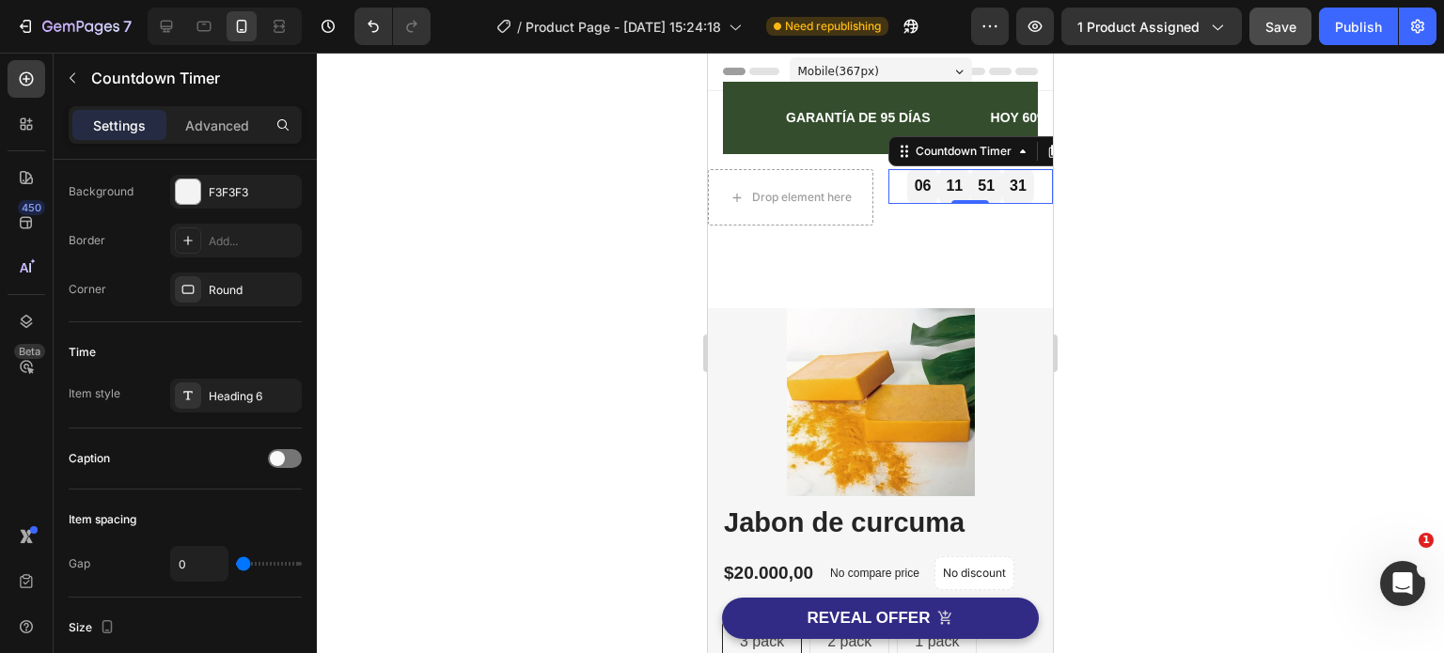
click at [1279, 215] on div at bounding box center [880, 353] width 1127 height 601
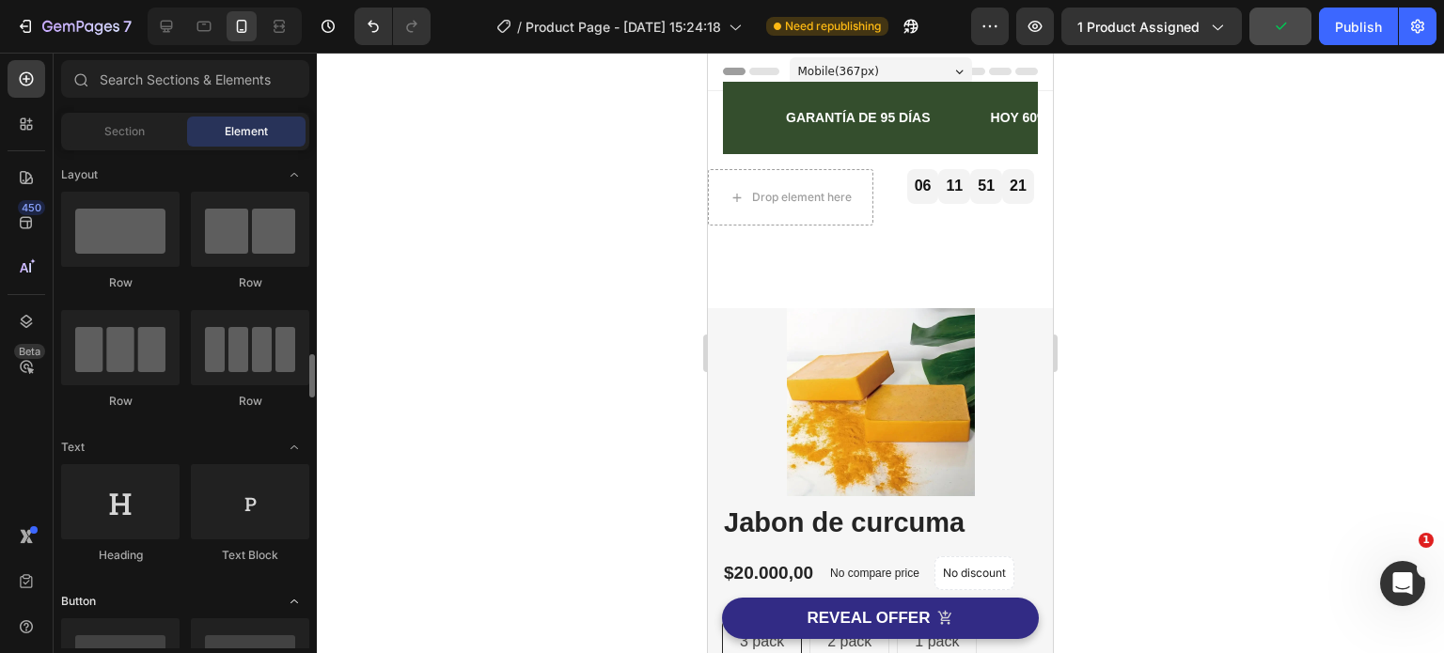
scroll to position [188, 0]
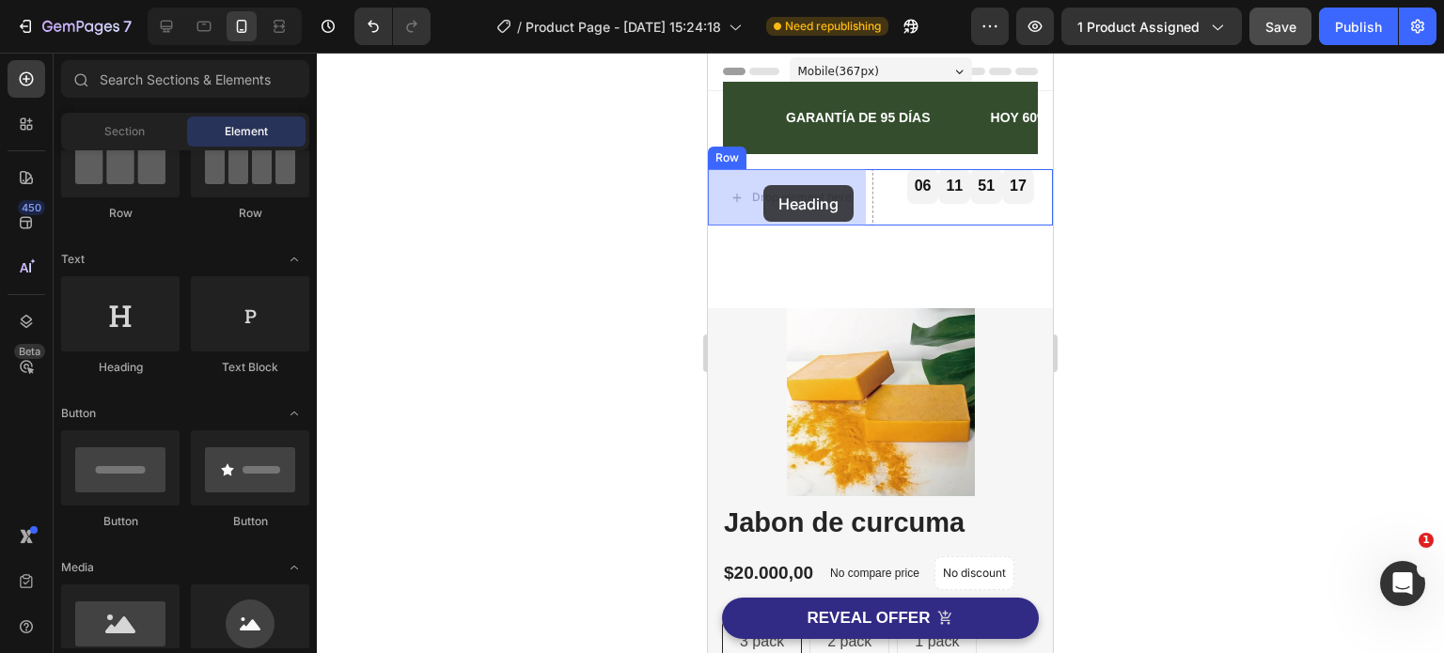
drag, startPoint x: 836, startPoint y: 369, endPoint x: 763, endPoint y: 185, distance: 197.9
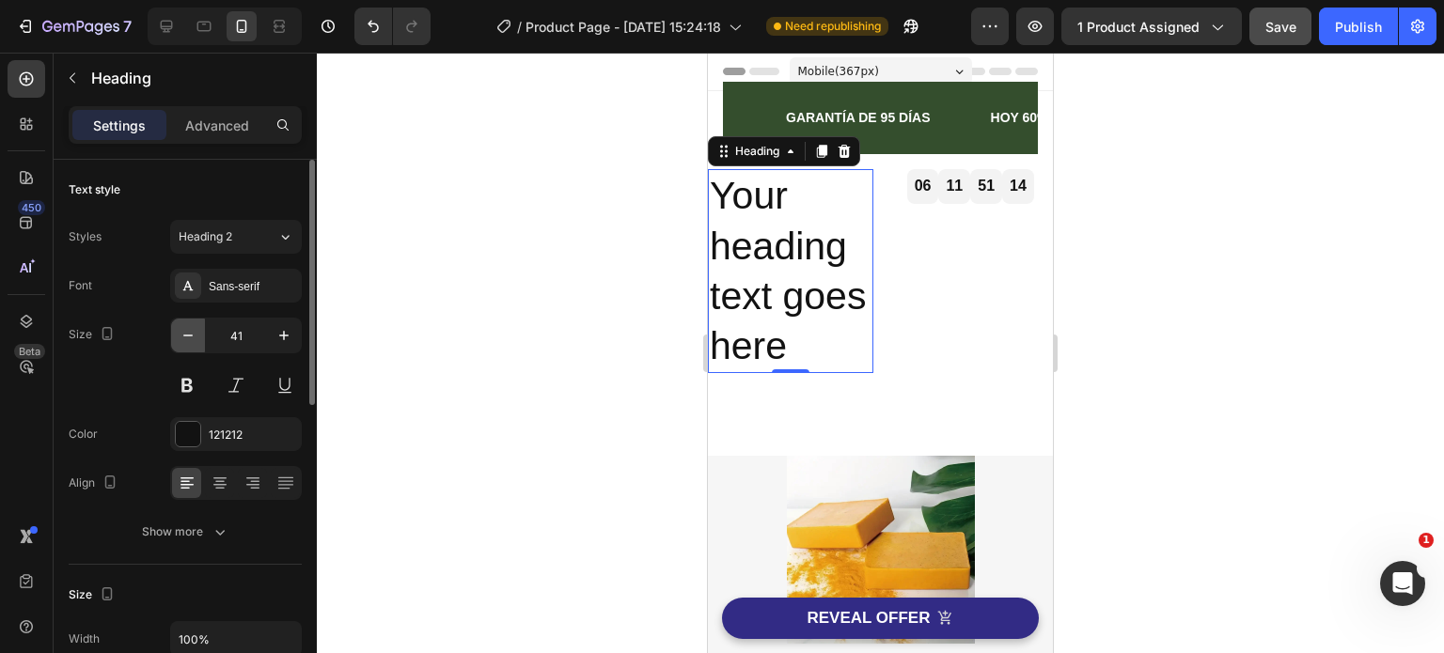
click at [192, 331] on icon "button" at bounding box center [188, 335] width 19 height 19
click at [191, 330] on icon "button" at bounding box center [188, 335] width 19 height 19
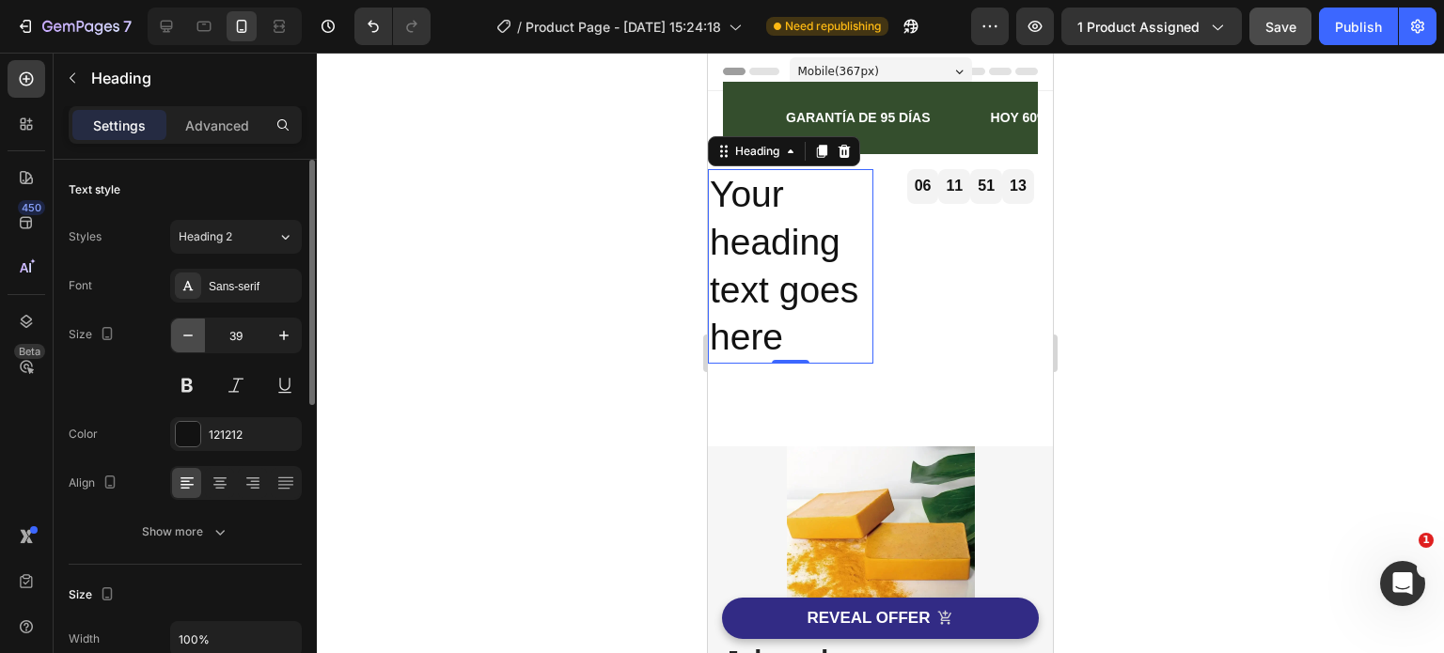
click at [190, 330] on icon "button" at bounding box center [188, 335] width 19 height 19
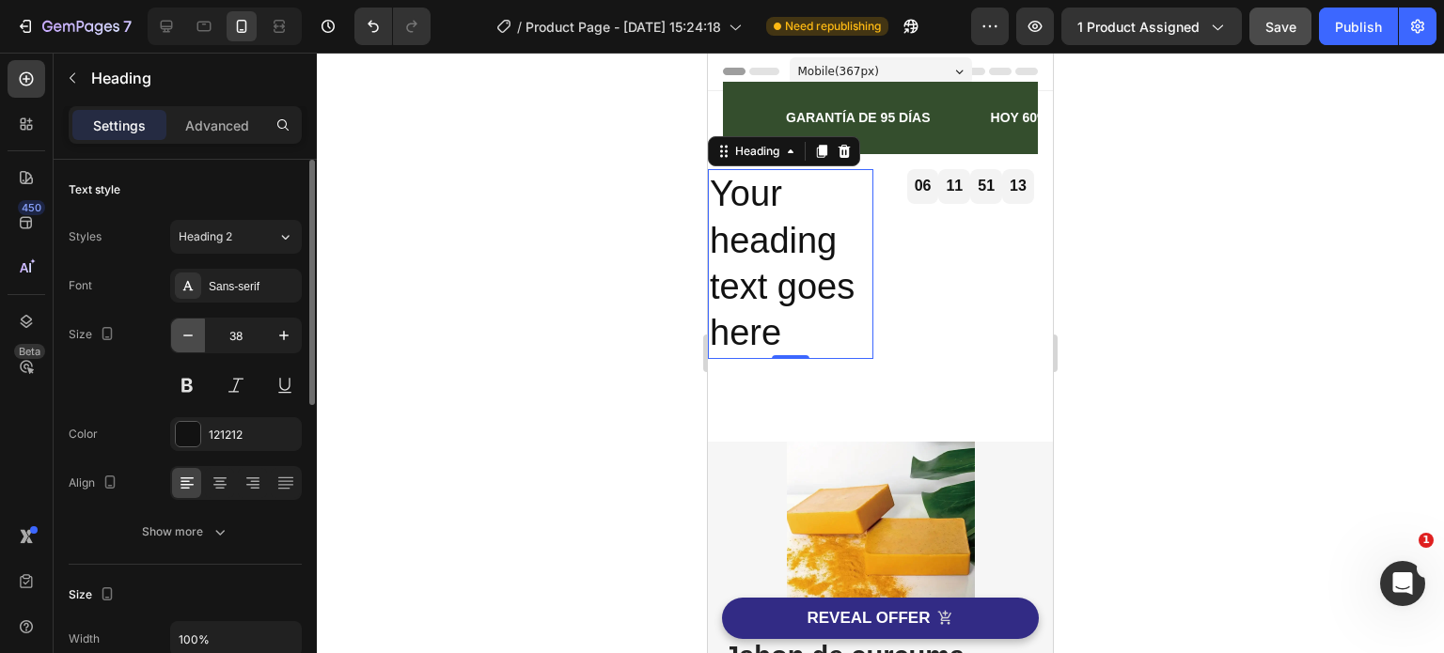
click at [190, 330] on icon "button" at bounding box center [188, 335] width 19 height 19
click at [189, 329] on icon "button" at bounding box center [188, 335] width 19 height 19
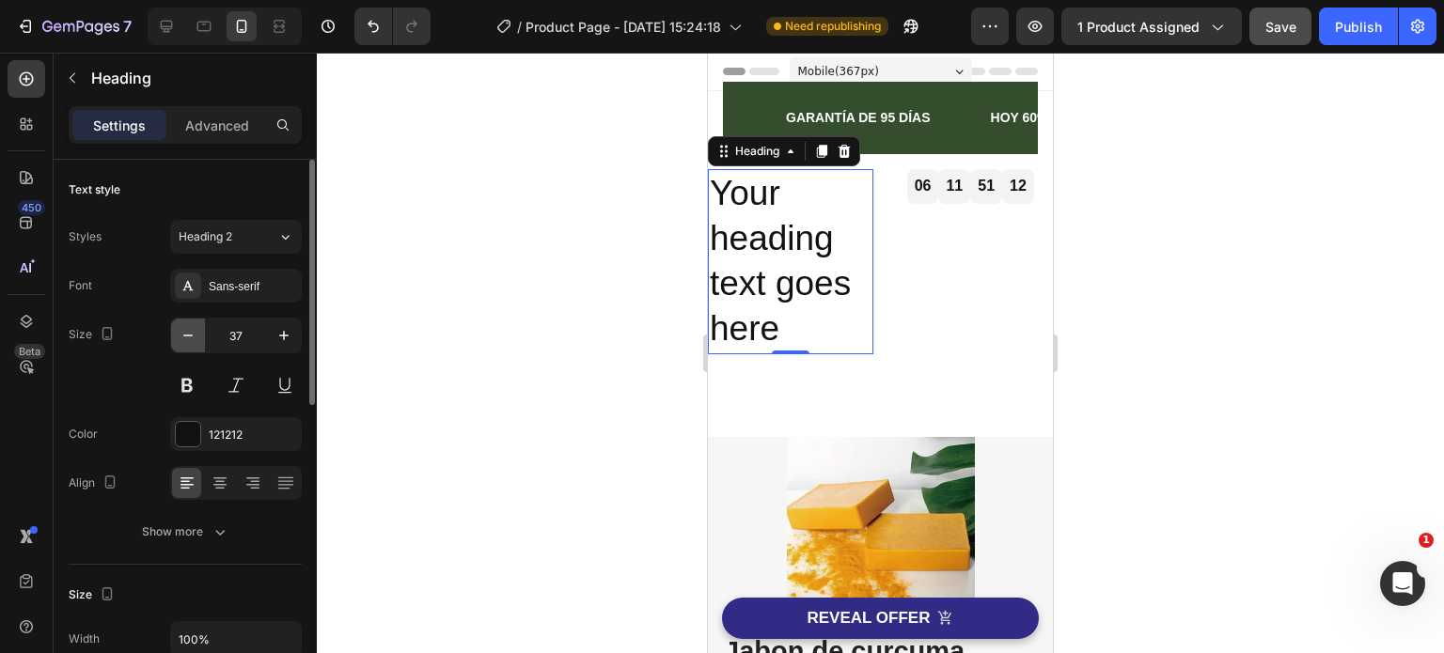
click at [189, 329] on icon "button" at bounding box center [188, 335] width 19 height 19
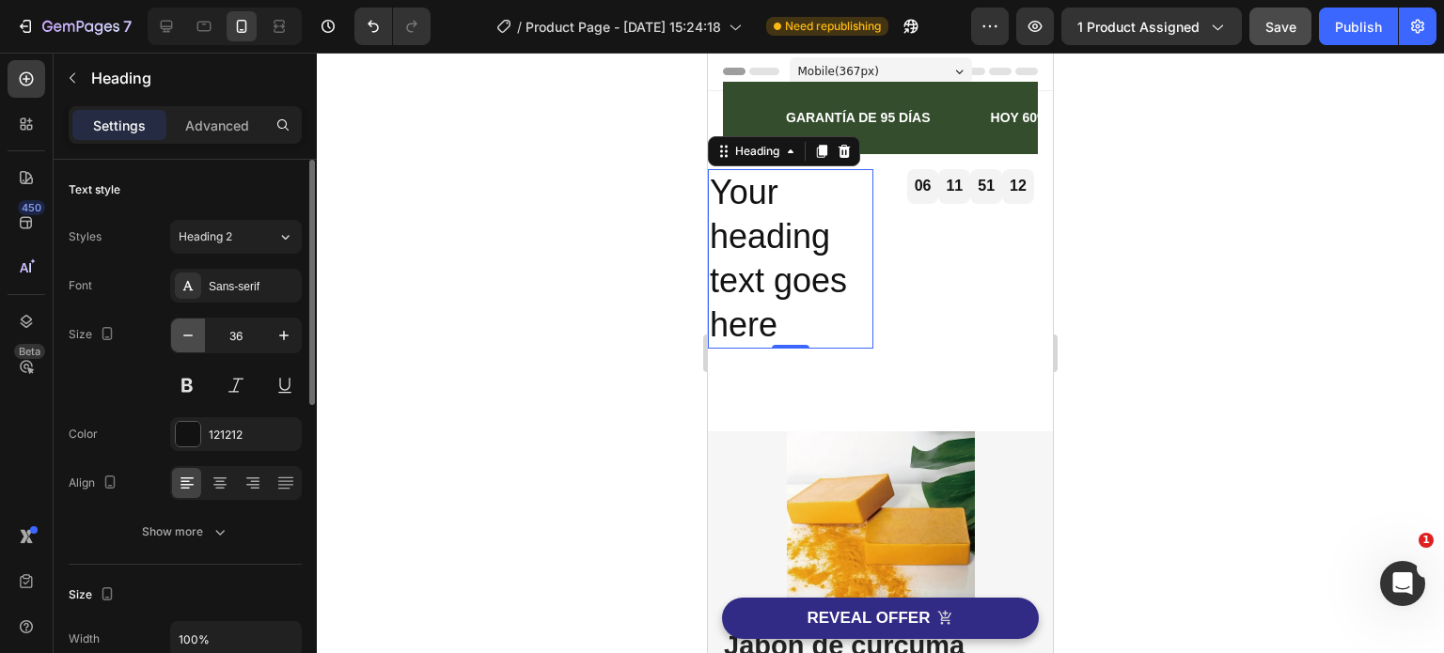
click at [189, 329] on icon "button" at bounding box center [188, 335] width 19 height 19
click at [189, 328] on icon "button" at bounding box center [188, 335] width 19 height 19
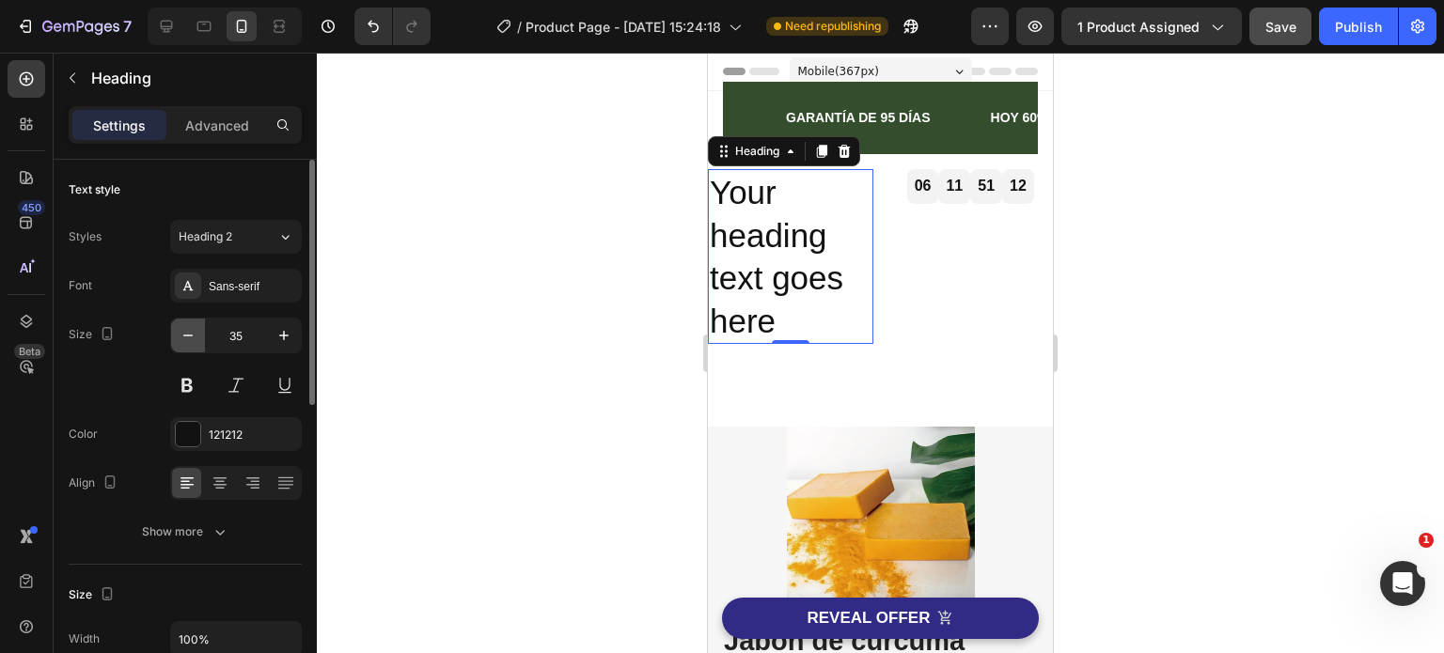
click at [189, 328] on icon "button" at bounding box center [188, 335] width 19 height 19
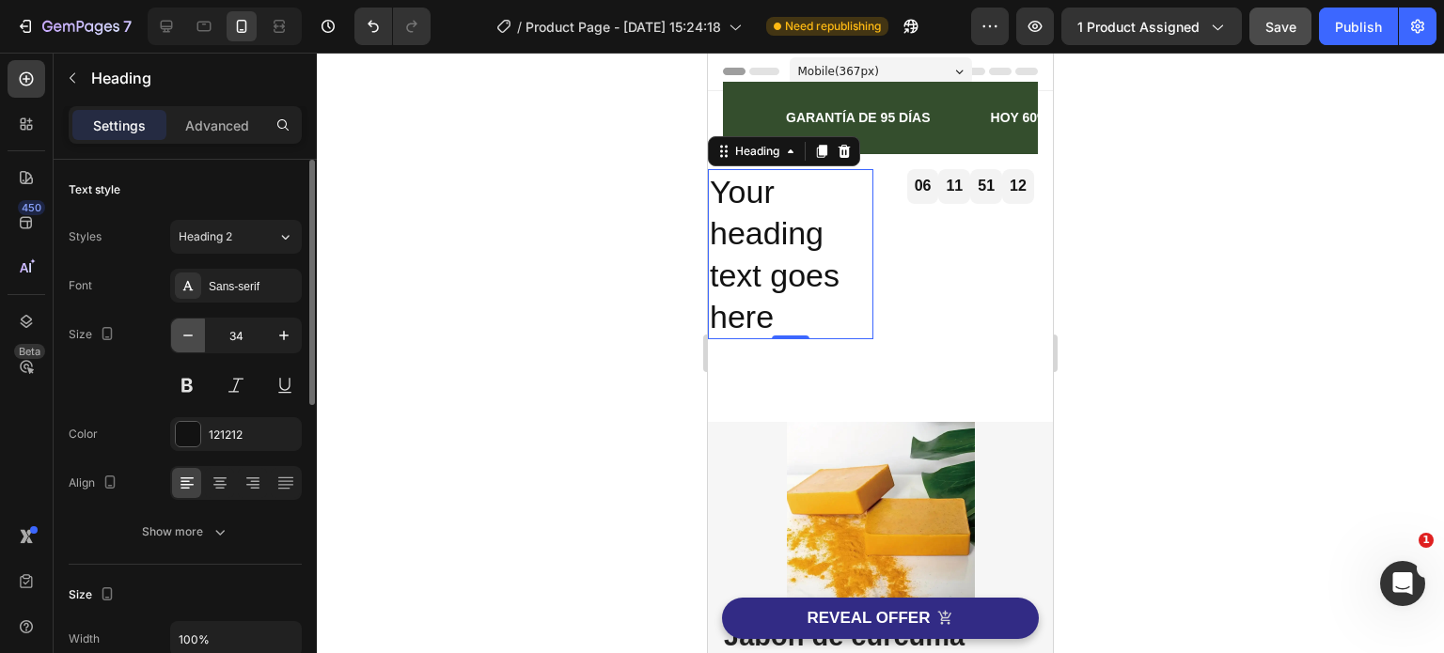
click at [189, 328] on icon "button" at bounding box center [188, 335] width 19 height 19
click at [187, 326] on icon "button" at bounding box center [188, 335] width 19 height 19
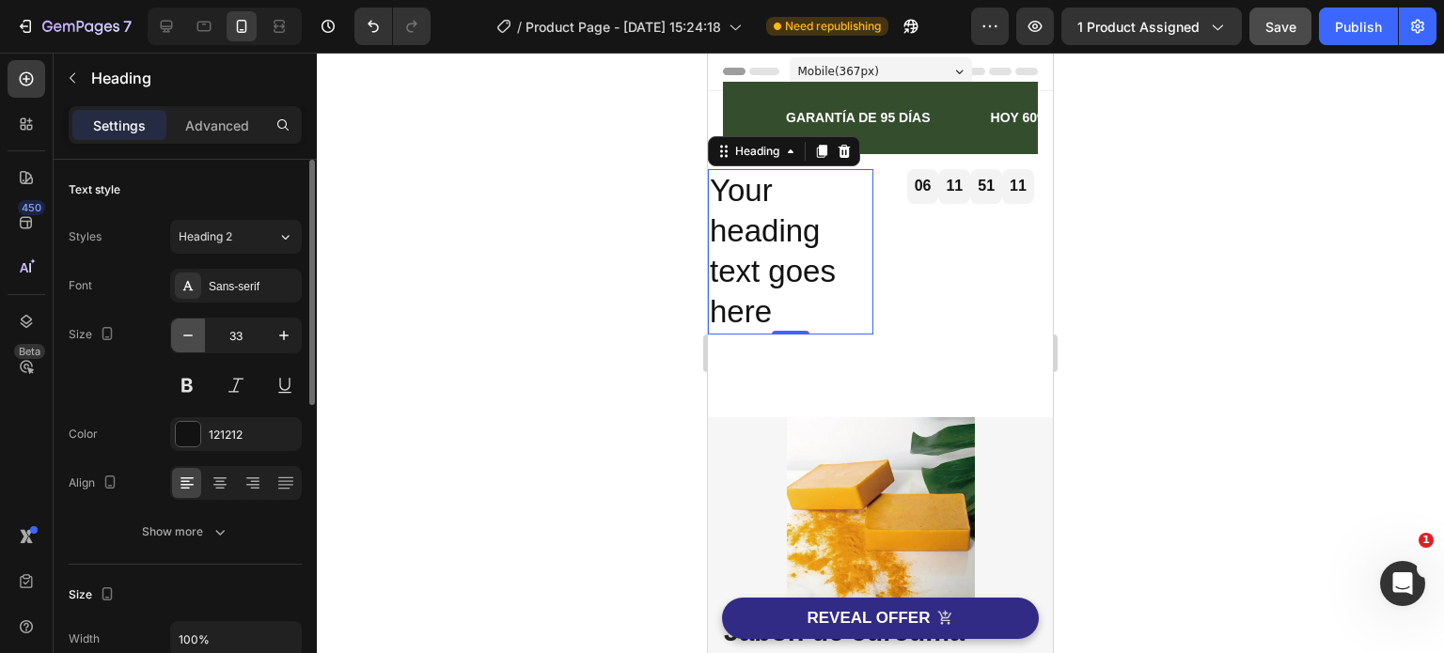
click at [187, 326] on icon "button" at bounding box center [188, 335] width 19 height 19
click at [186, 324] on button "button" at bounding box center [188, 336] width 34 height 34
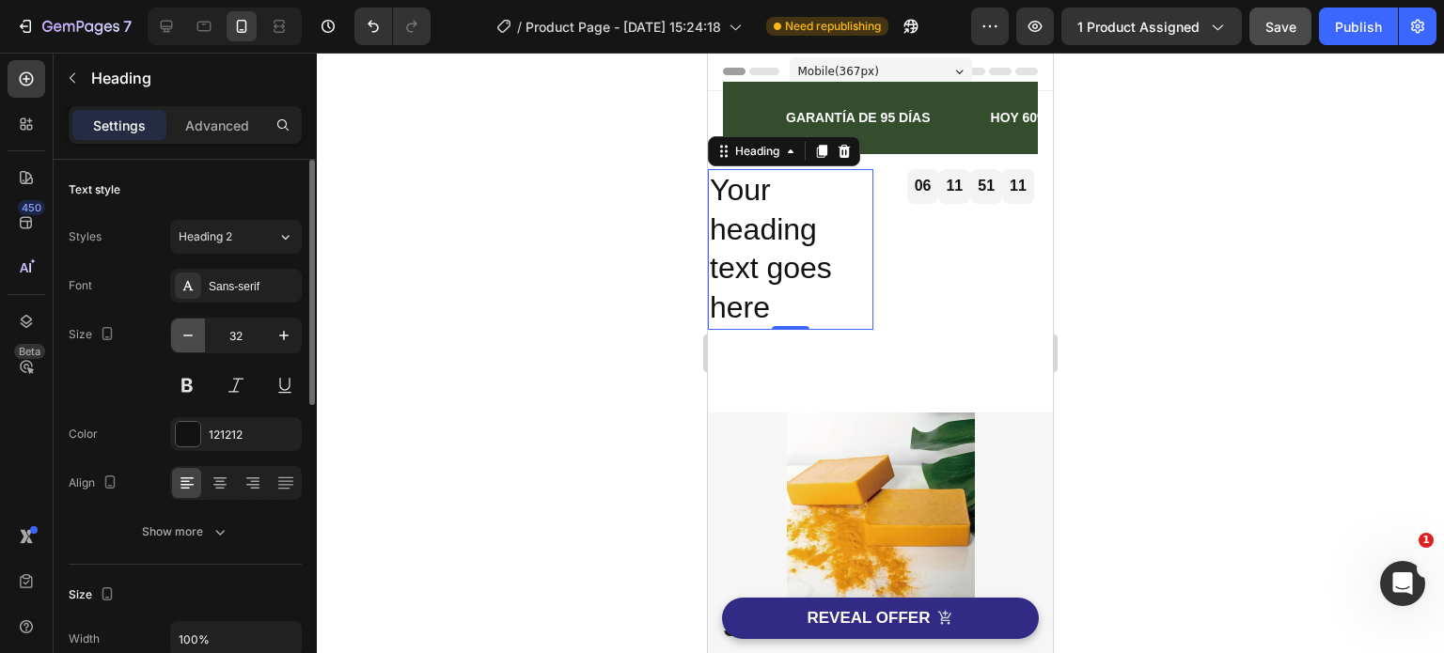
click at [185, 322] on button "button" at bounding box center [188, 336] width 34 height 34
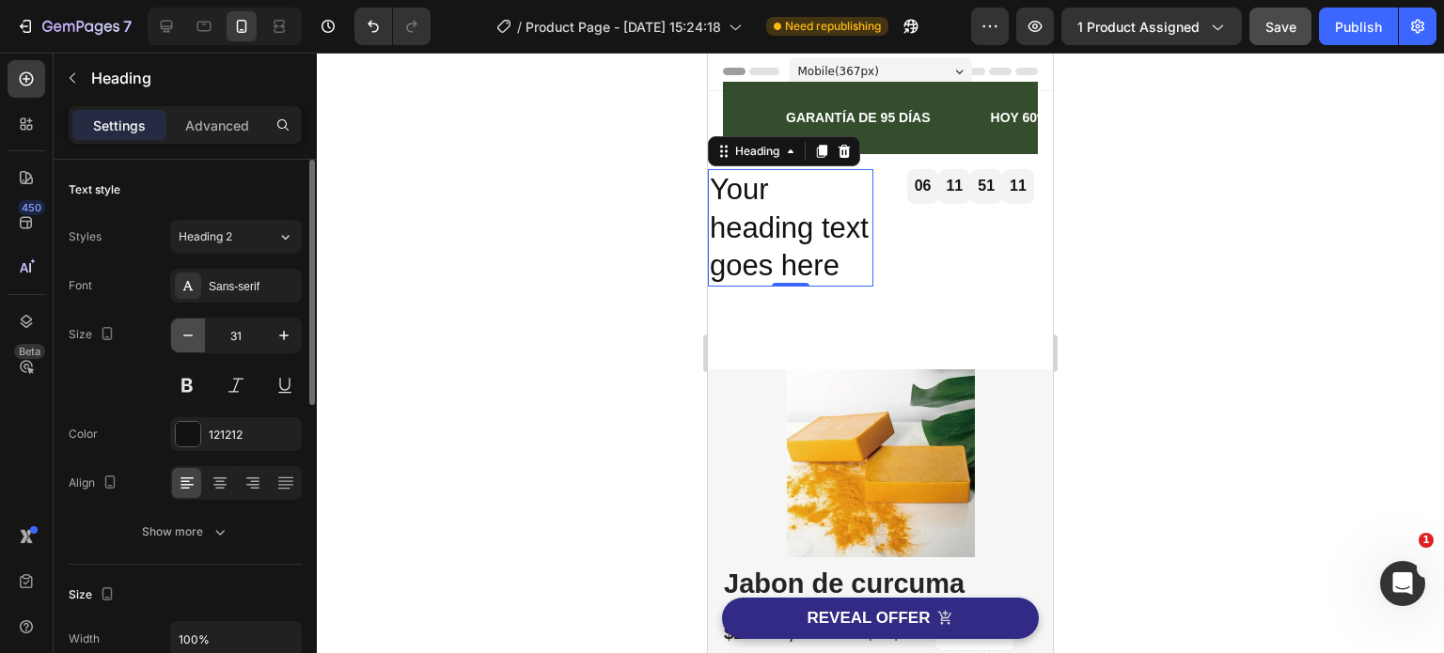
click at [185, 322] on button "button" at bounding box center [188, 336] width 34 height 34
click at [184, 321] on button "button" at bounding box center [188, 336] width 34 height 34
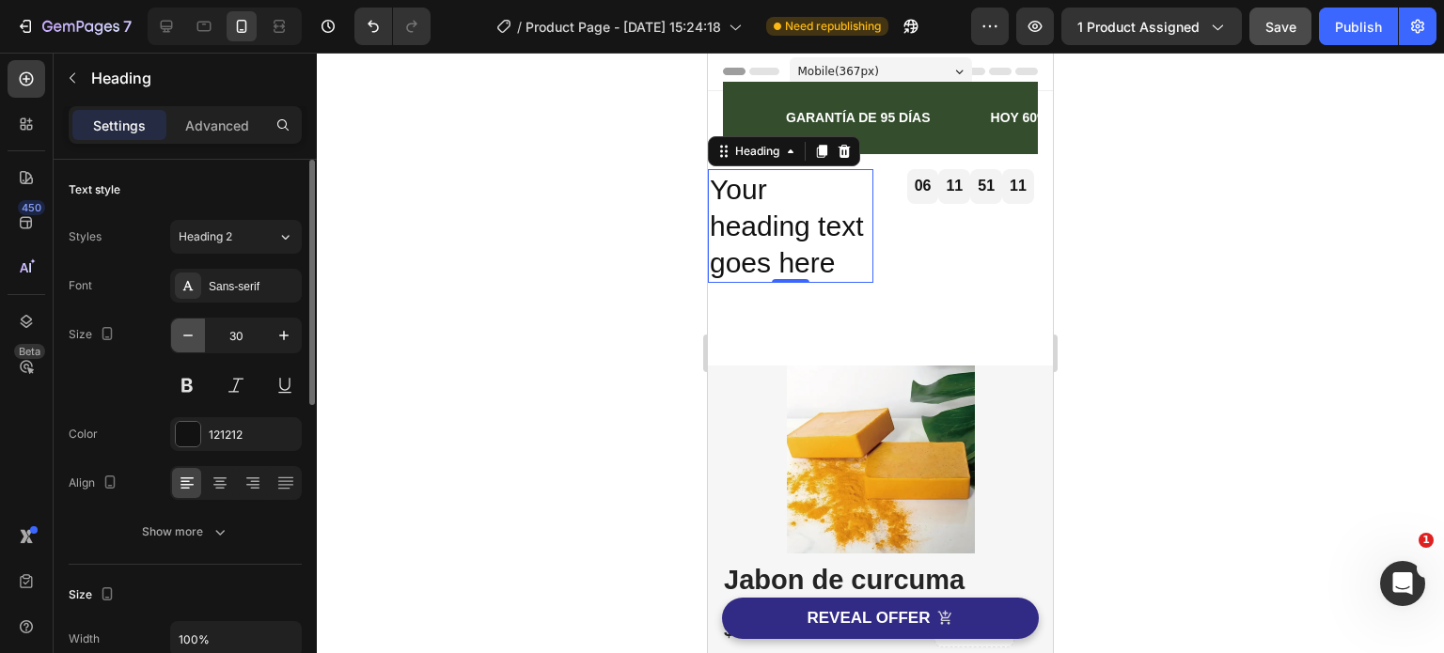
click at [184, 320] on button "button" at bounding box center [188, 336] width 34 height 34
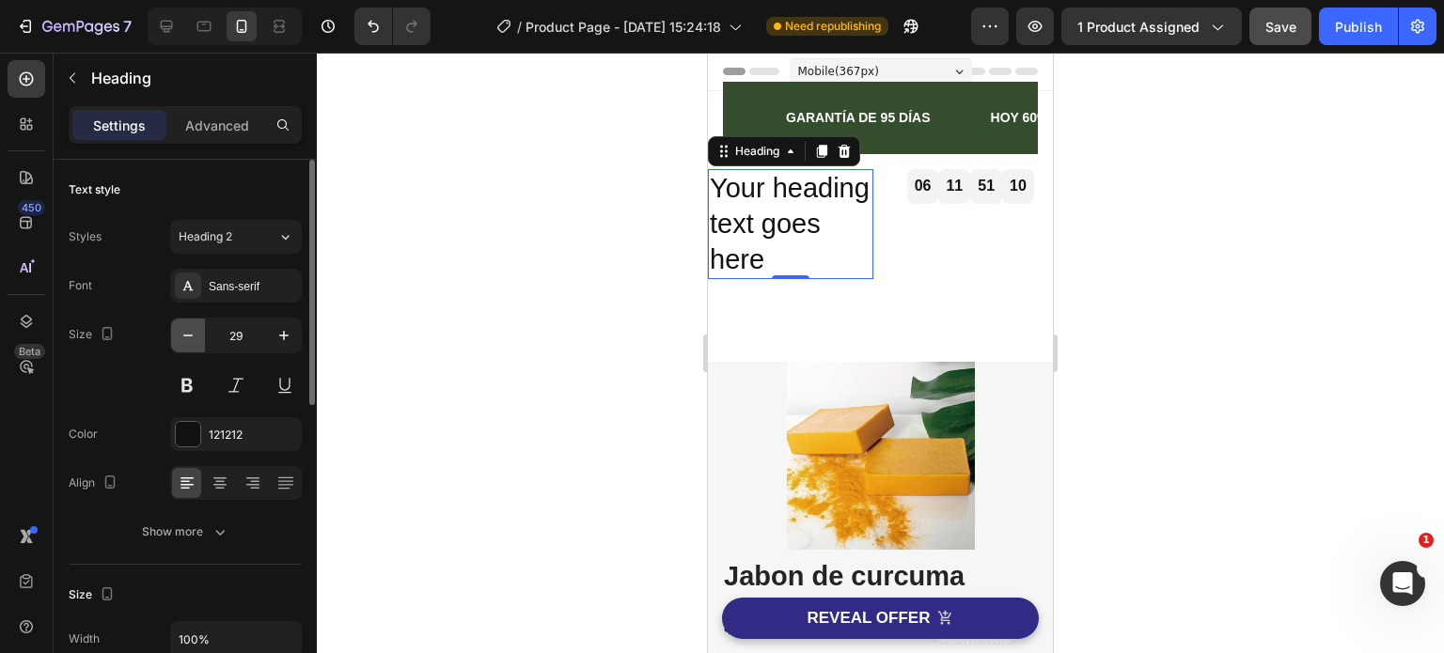
click at [184, 320] on button "button" at bounding box center [188, 336] width 34 height 34
click at [183, 319] on button "button" at bounding box center [188, 336] width 34 height 34
click at [182, 319] on button "button" at bounding box center [188, 336] width 34 height 34
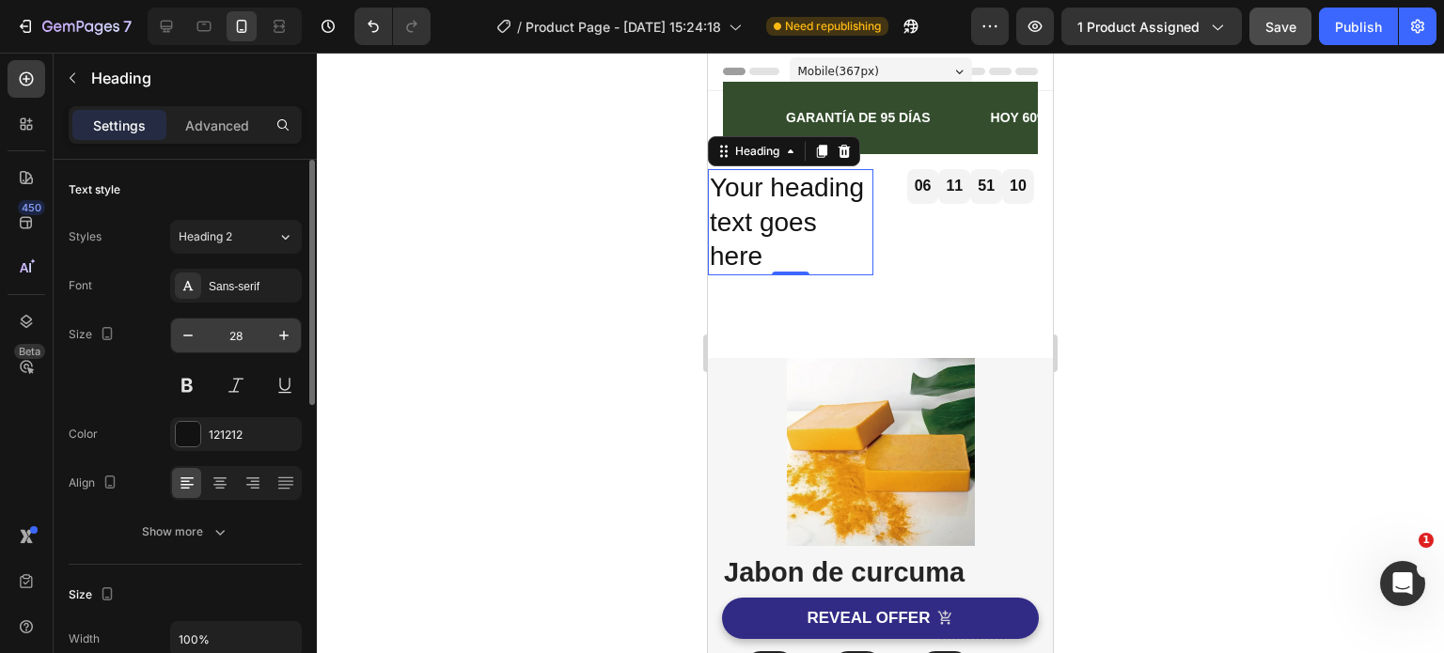
click at [182, 318] on div "28" at bounding box center [236, 336] width 132 height 36
click at [180, 318] on div "27" at bounding box center [236, 336] width 132 height 36
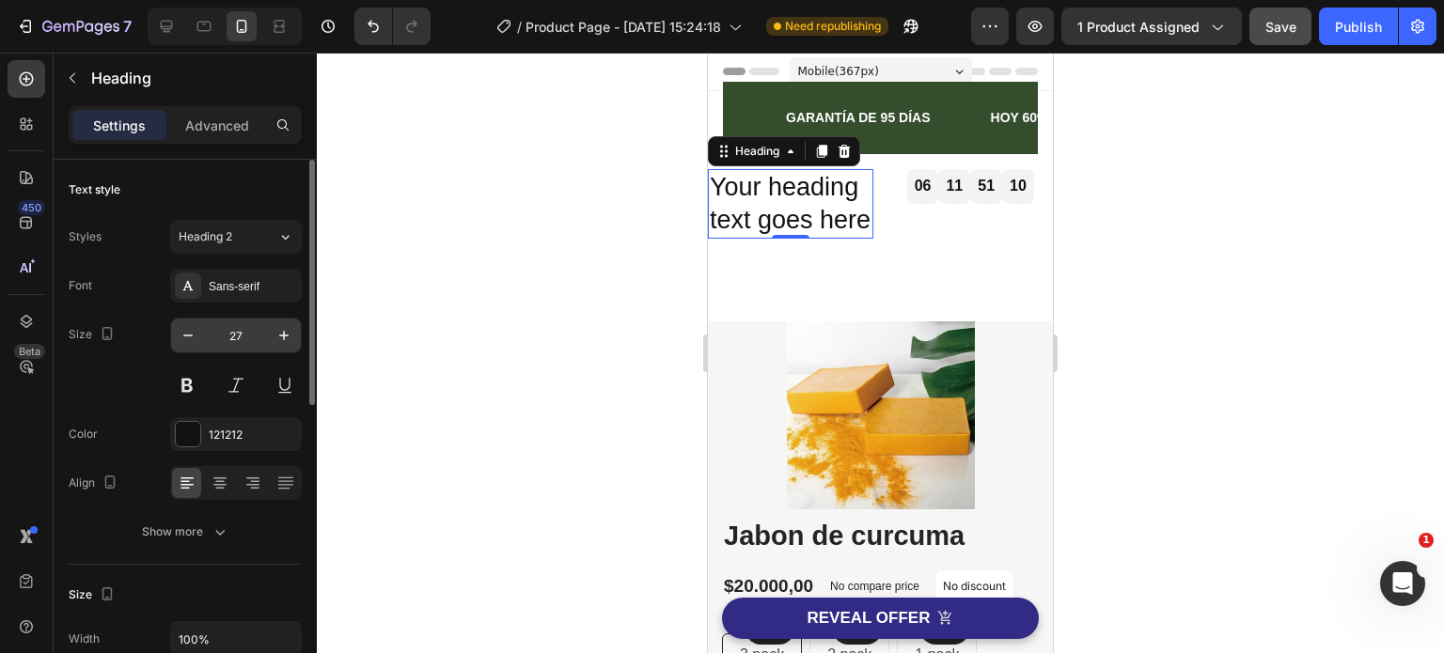
click at [180, 318] on div "27" at bounding box center [236, 336] width 132 height 36
click at [178, 318] on div "27" at bounding box center [236, 336] width 132 height 36
click at [177, 318] on div "27" at bounding box center [236, 336] width 132 height 36
click at [176, 316] on div "Font Sans-serif Size 27 Color 121212 Align Show more" at bounding box center [185, 409] width 233 height 280
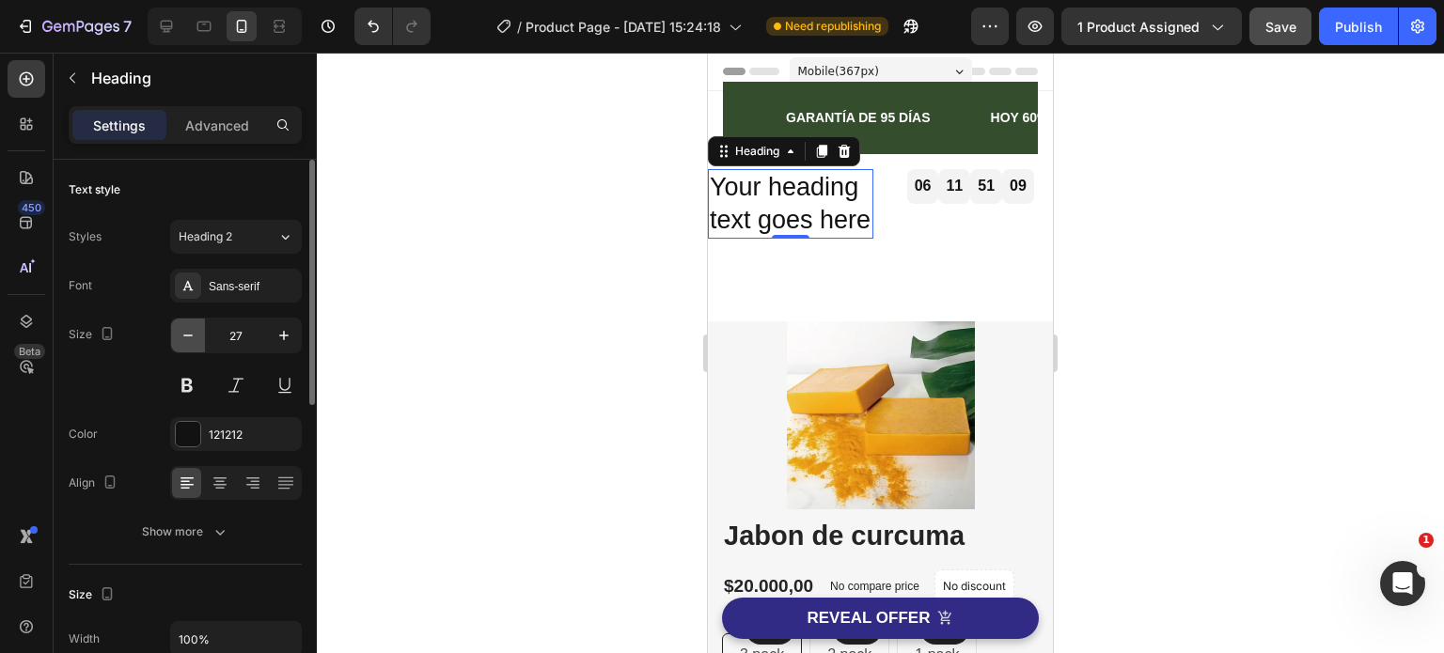
click at [175, 319] on div "Font Sans-serif Size 27 Color 121212 Align Show more" at bounding box center [185, 409] width 233 height 280
click at [183, 334] on icon "button" at bounding box center [188, 335] width 19 height 19
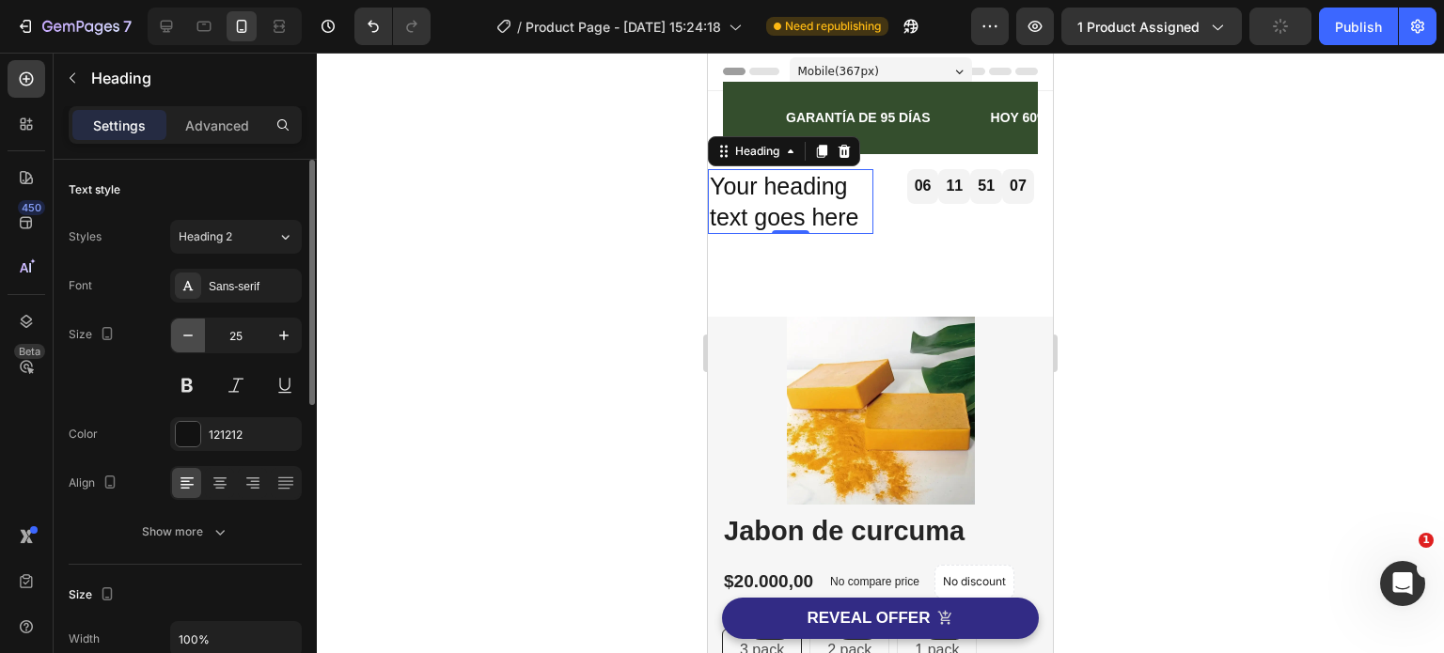
click at [184, 334] on icon "button" at bounding box center [188, 335] width 19 height 19
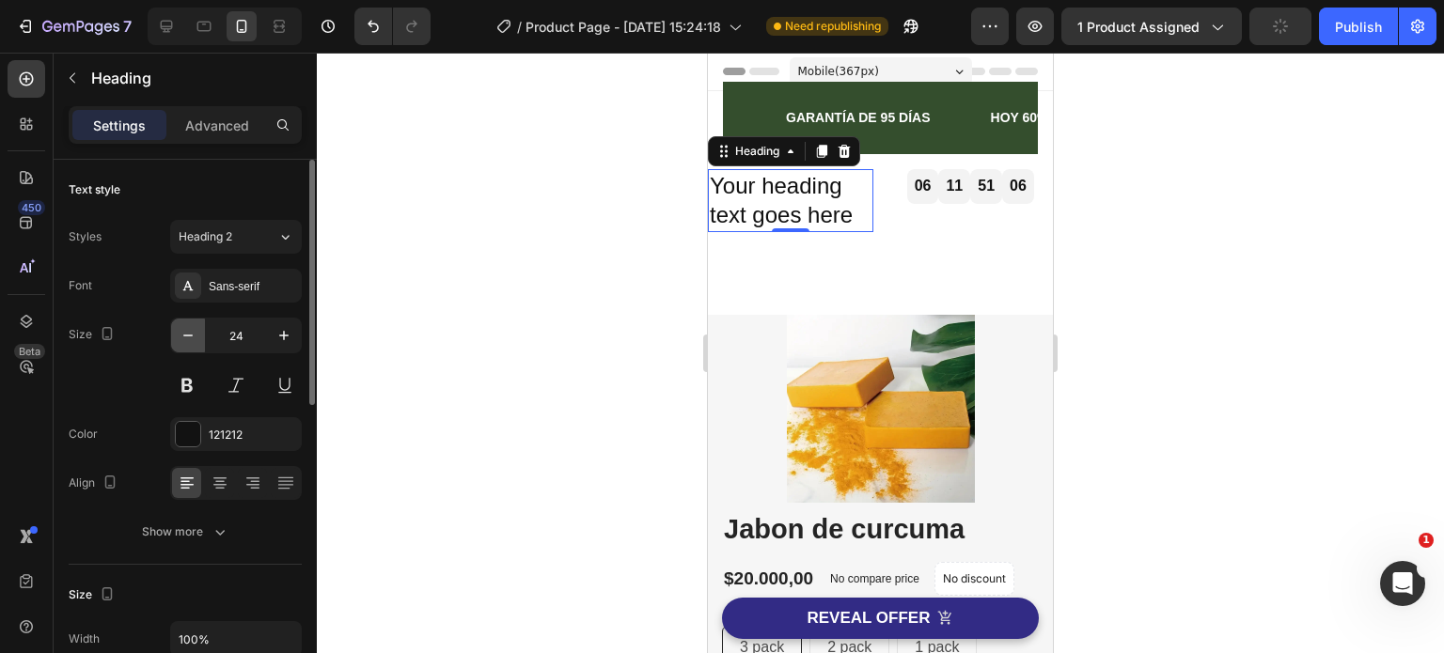
click at [184, 334] on icon "button" at bounding box center [188, 335] width 19 height 19
click at [184, 333] on icon "button" at bounding box center [188, 335] width 19 height 19
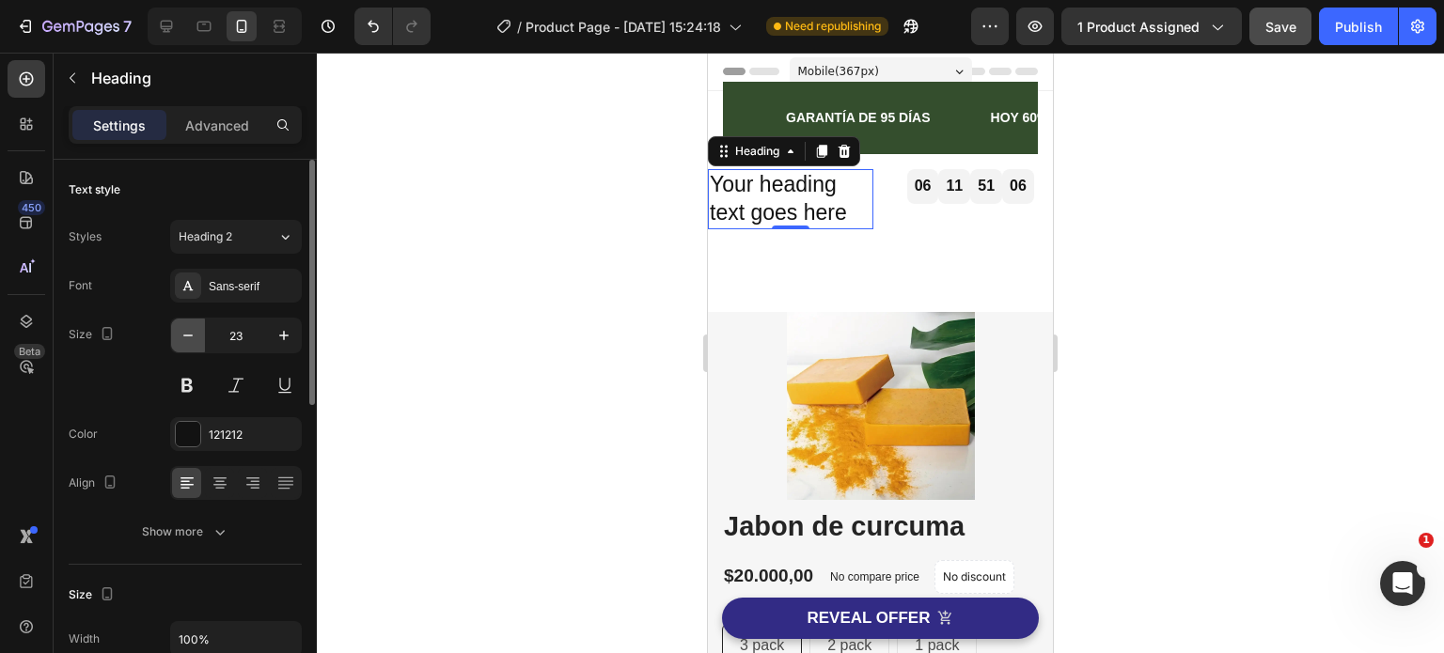
click at [184, 333] on icon "button" at bounding box center [188, 335] width 19 height 19
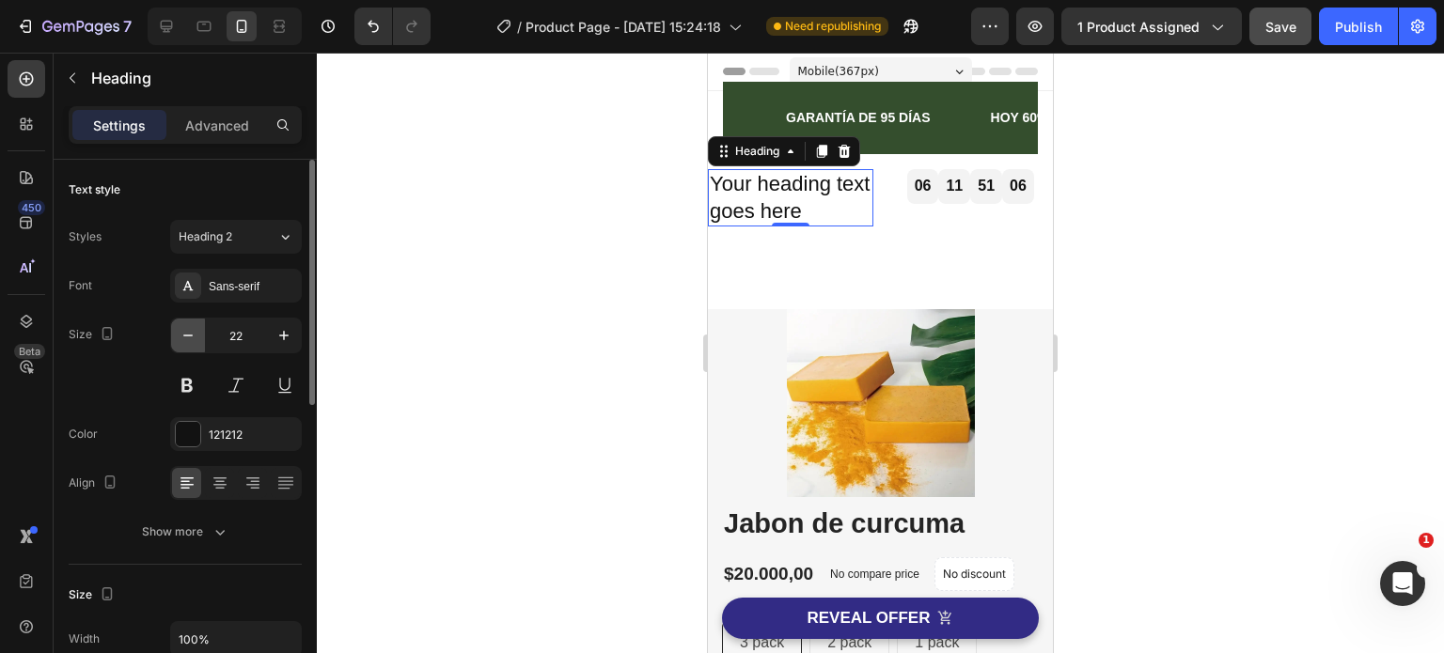
click at [184, 333] on icon "button" at bounding box center [188, 335] width 19 height 19
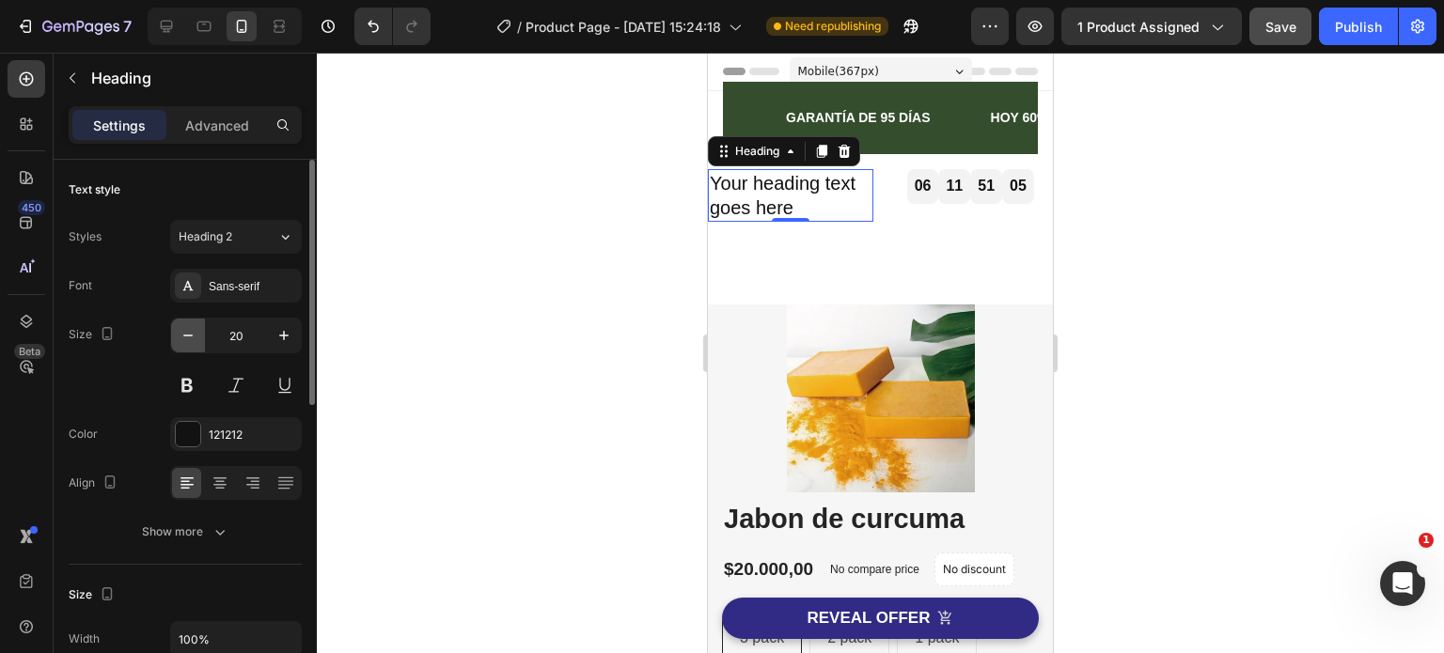
click at [184, 333] on icon "button" at bounding box center [188, 335] width 19 height 19
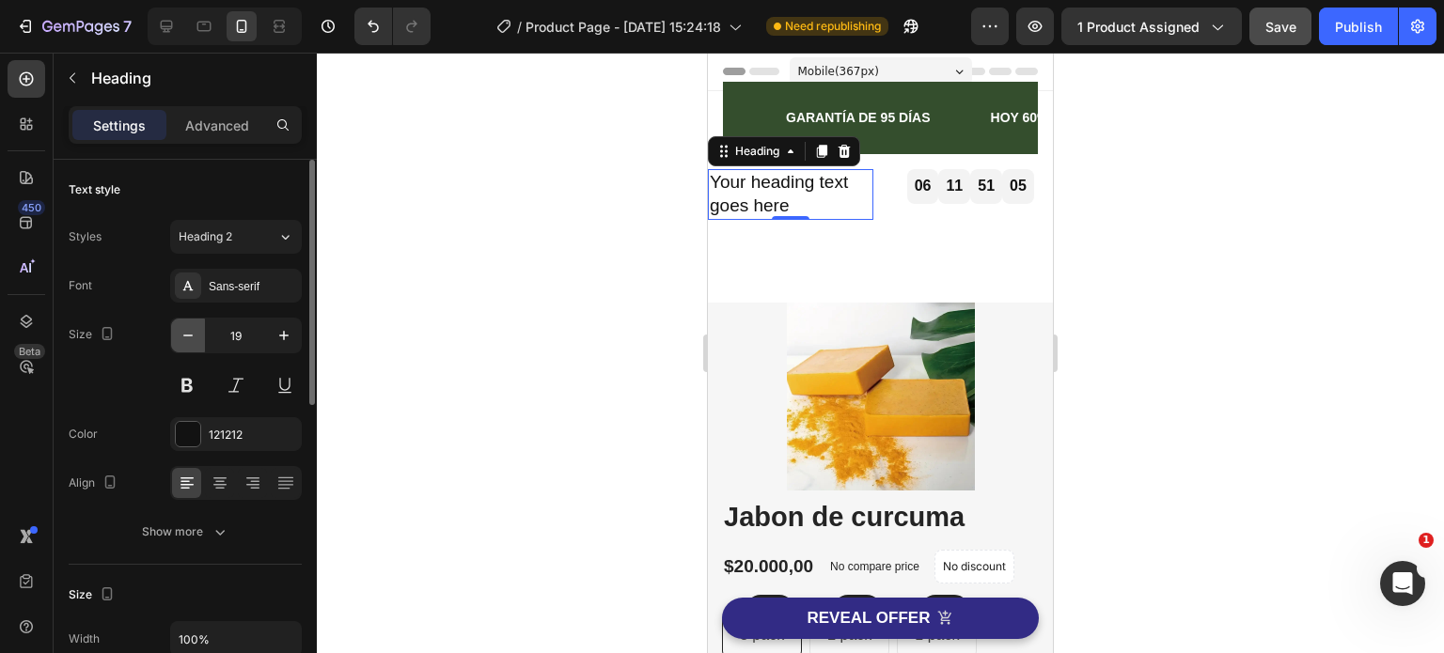
click at [184, 333] on icon "button" at bounding box center [188, 335] width 19 height 19
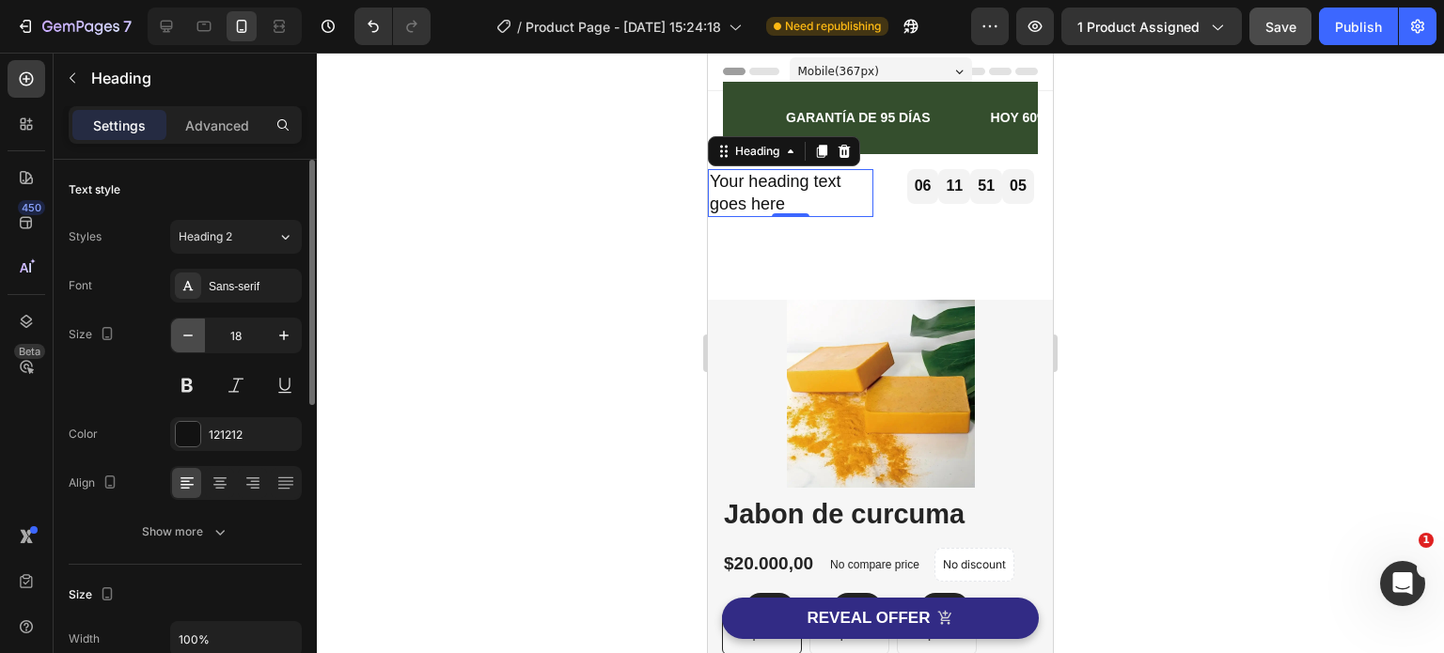
click at [184, 333] on icon "button" at bounding box center [188, 335] width 19 height 19
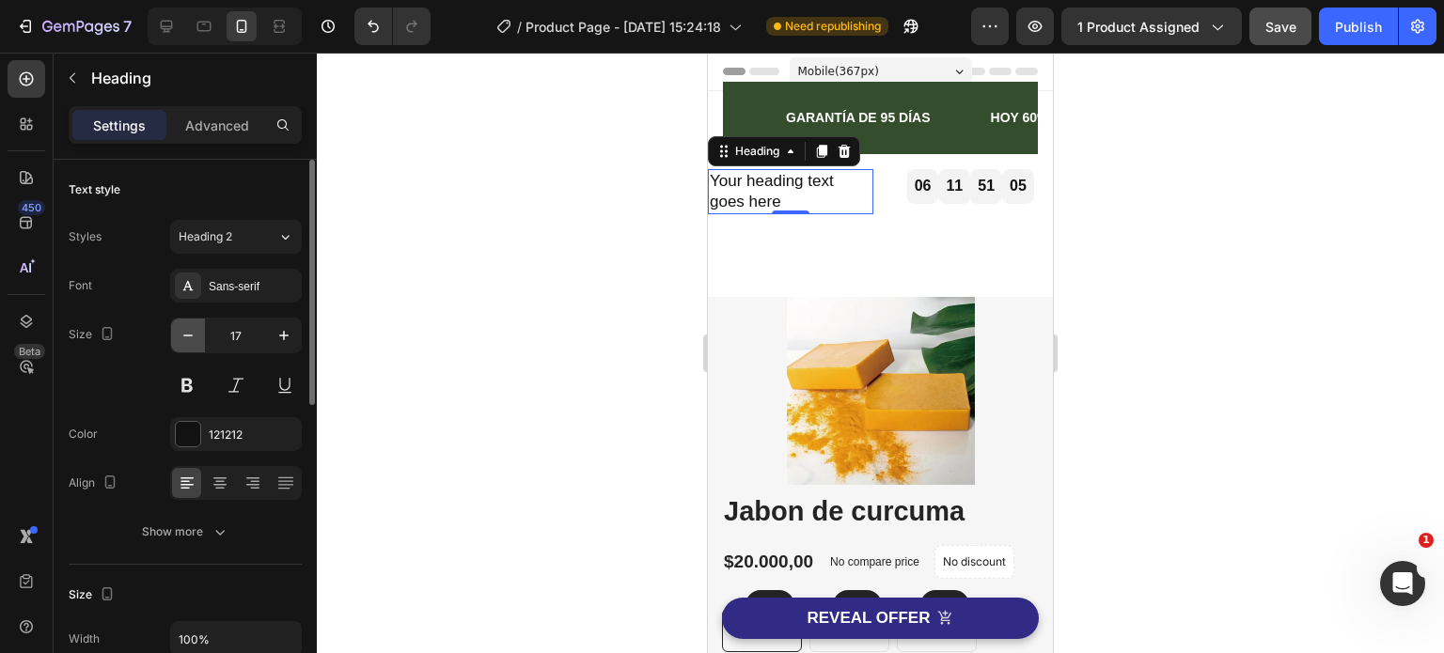
click at [184, 333] on icon "button" at bounding box center [188, 335] width 19 height 19
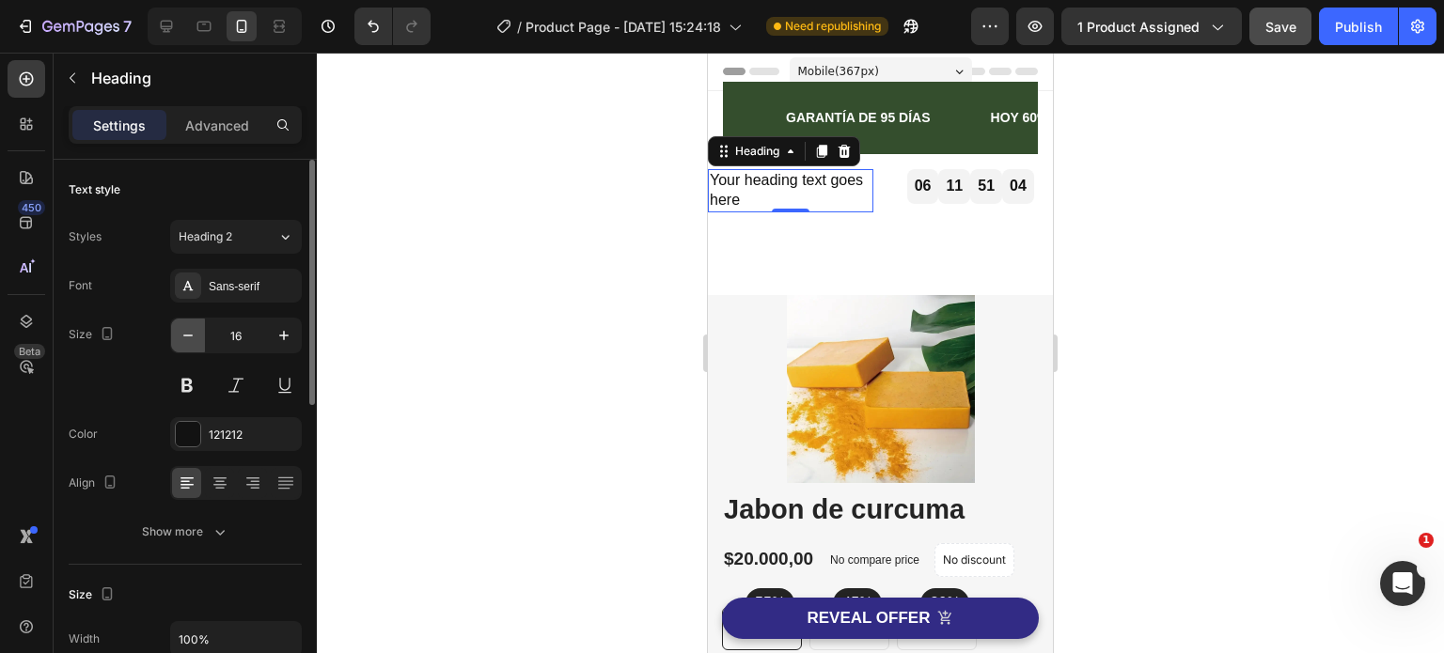
click at [184, 333] on icon "button" at bounding box center [188, 335] width 19 height 19
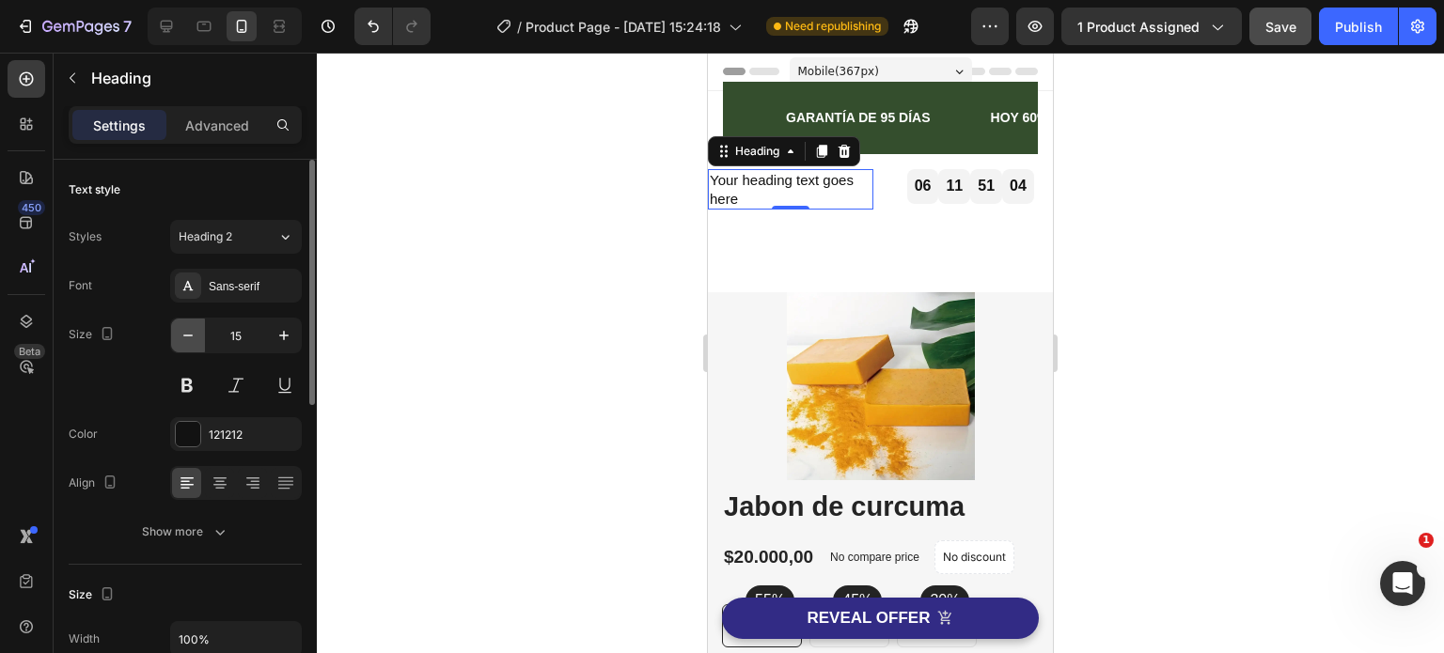
click at [184, 333] on icon "button" at bounding box center [188, 335] width 19 height 19
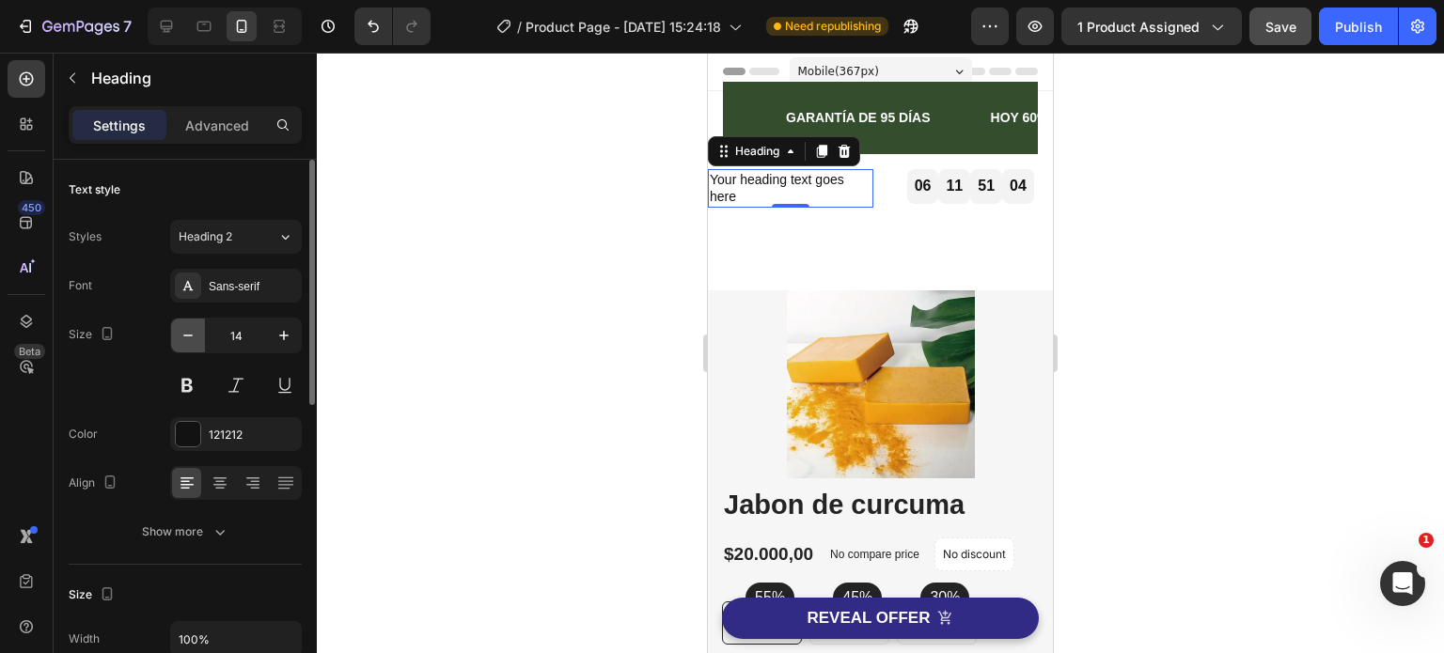
click at [184, 333] on icon "button" at bounding box center [188, 335] width 19 height 19
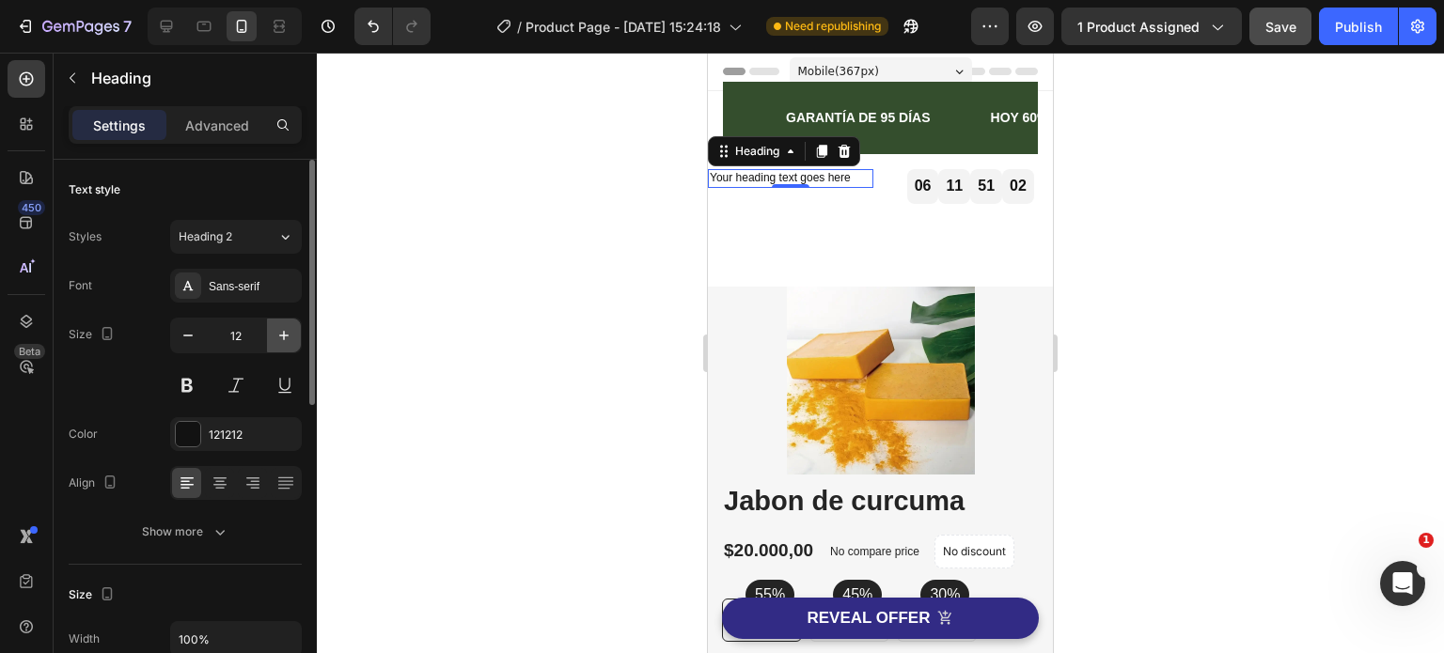
click at [278, 336] on icon "button" at bounding box center [283, 335] width 19 height 19
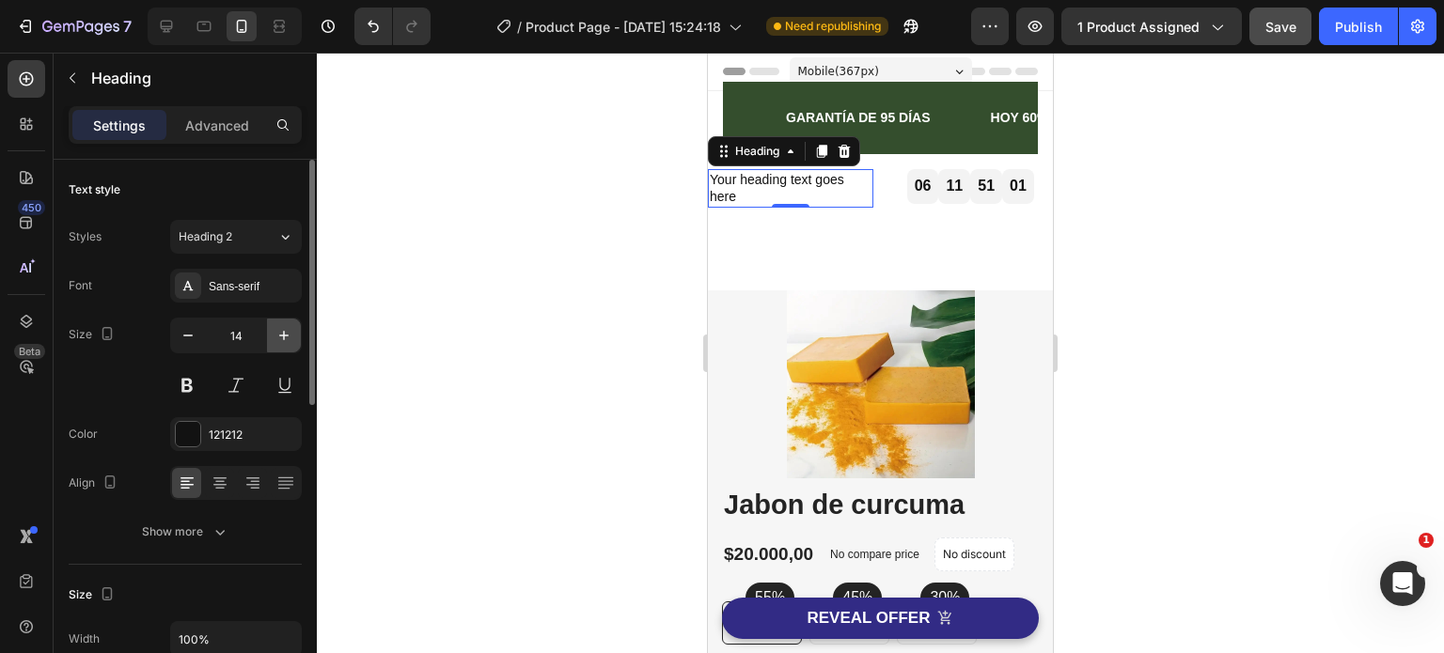
click at [278, 336] on icon "button" at bounding box center [283, 335] width 19 height 19
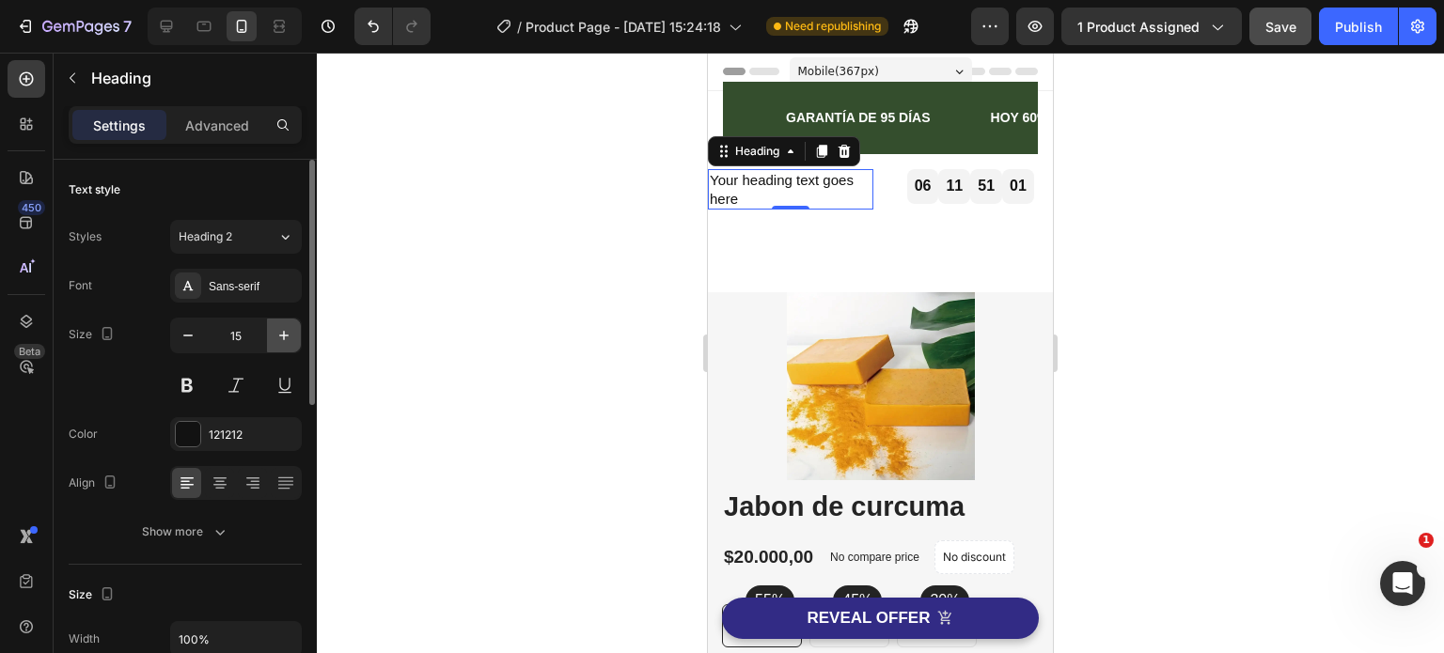
type input "16"
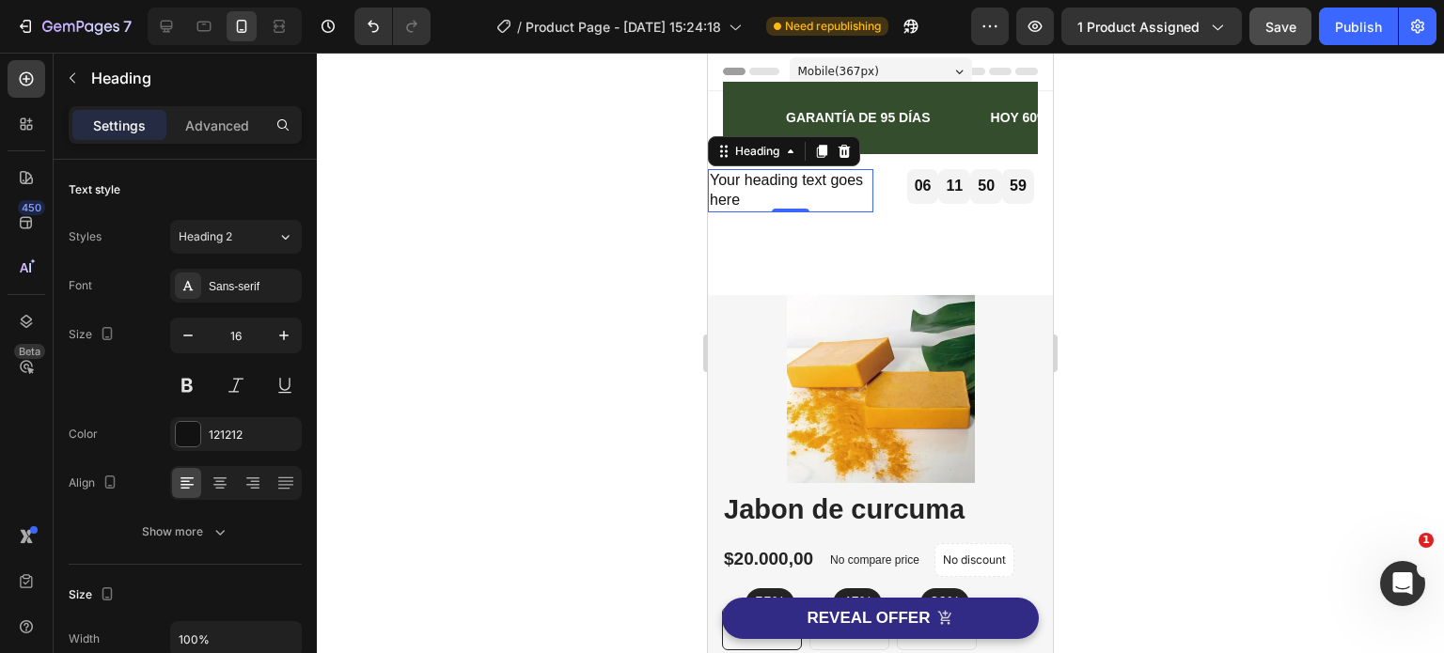
click at [408, 431] on div at bounding box center [880, 353] width 1127 height 601
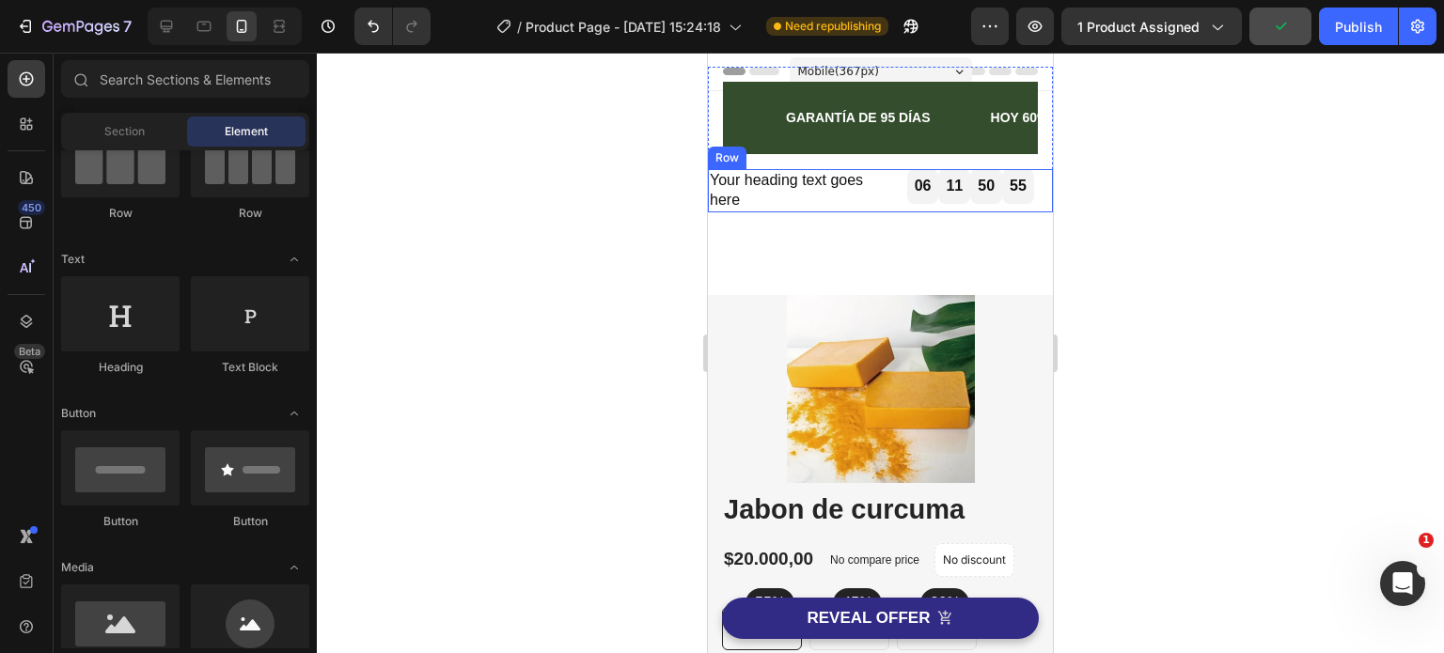
click at [866, 205] on div "Your heading text goes here Heading 06 11 50 55 Countdown Timer Row" at bounding box center [880, 190] width 345 height 43
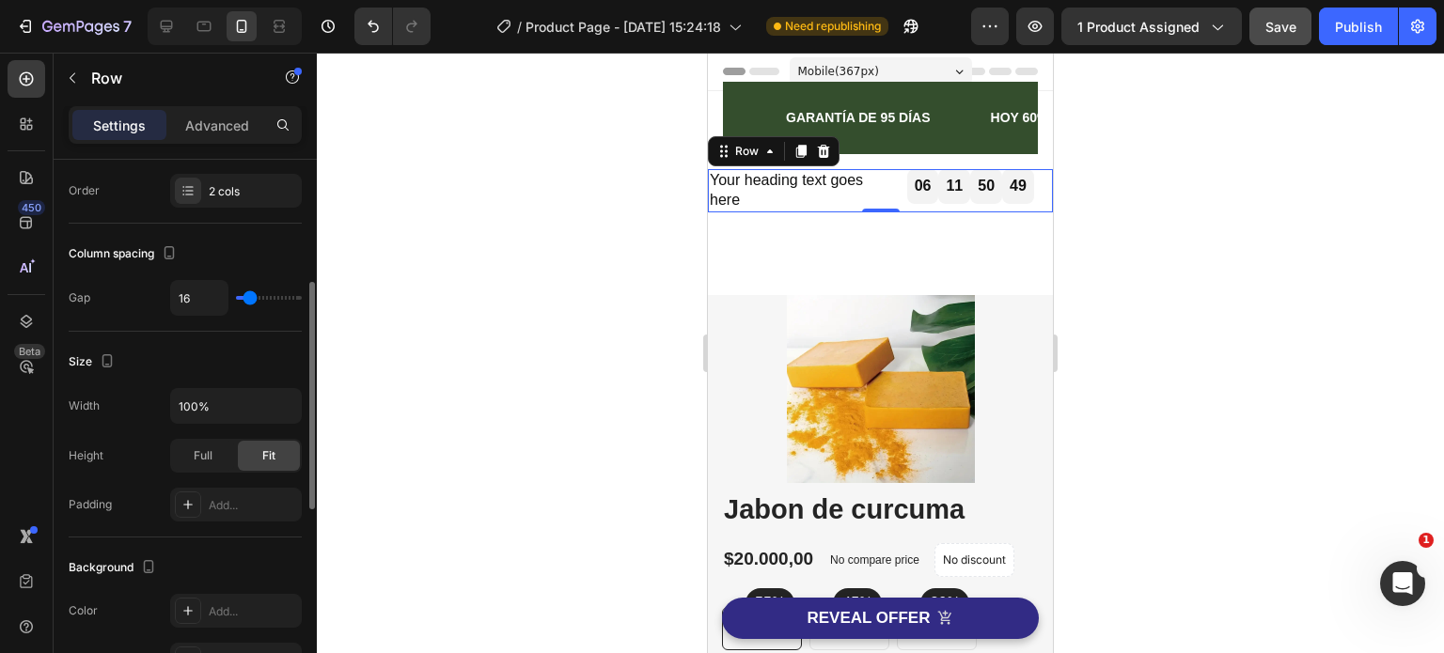
scroll to position [0, 0]
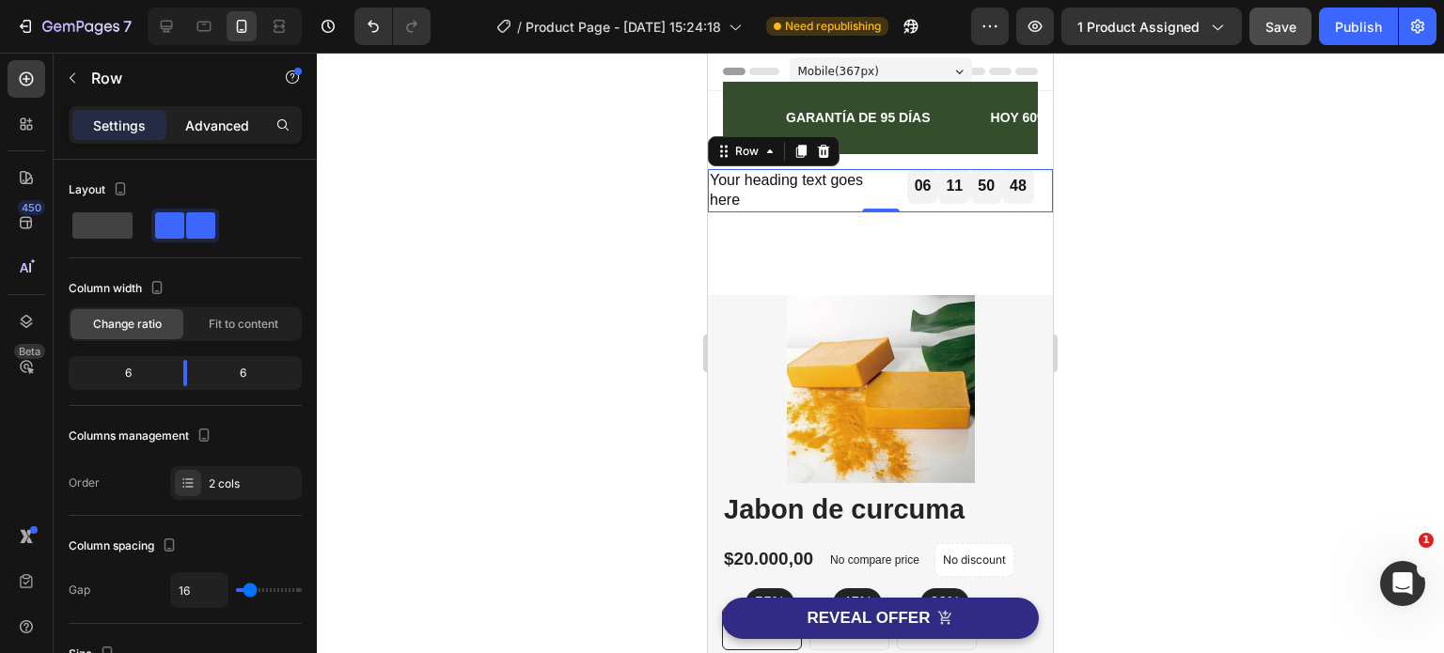
click at [215, 128] on p "Advanced" at bounding box center [217, 126] width 64 height 20
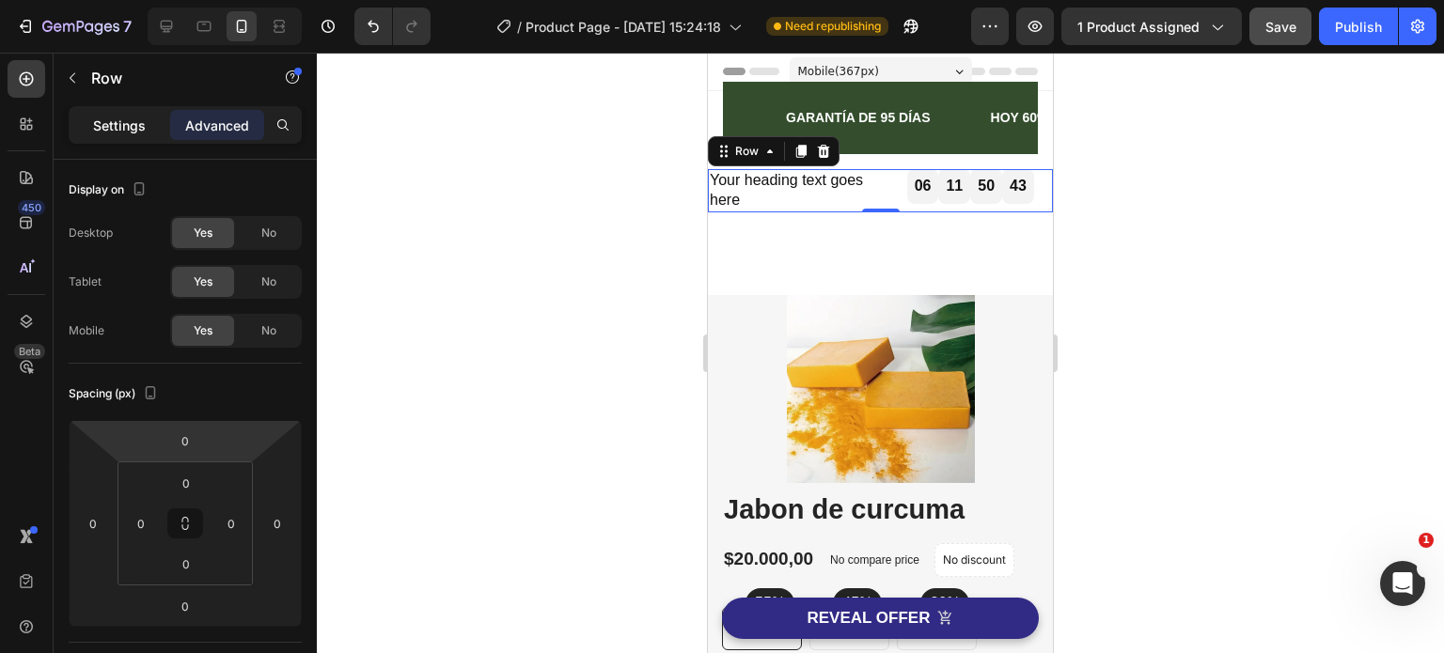
click at [124, 121] on p "Settings" at bounding box center [119, 126] width 53 height 20
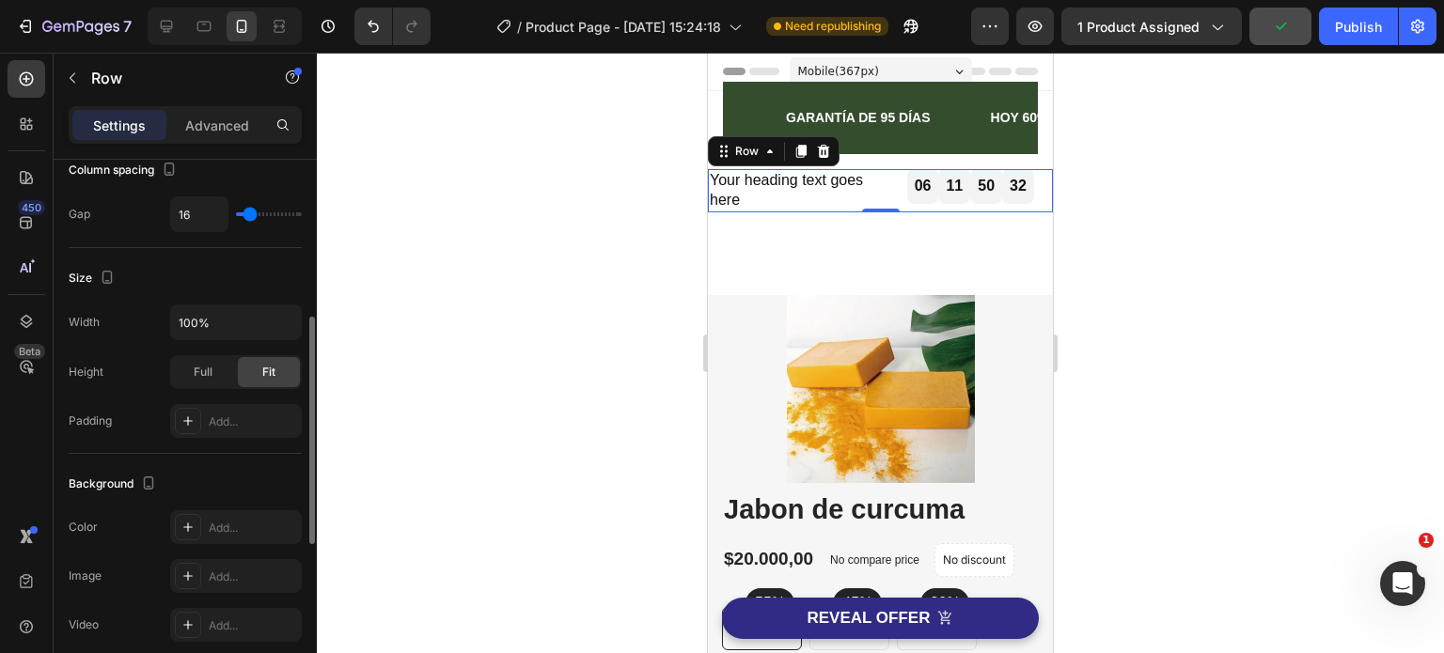
scroll to position [470, 0]
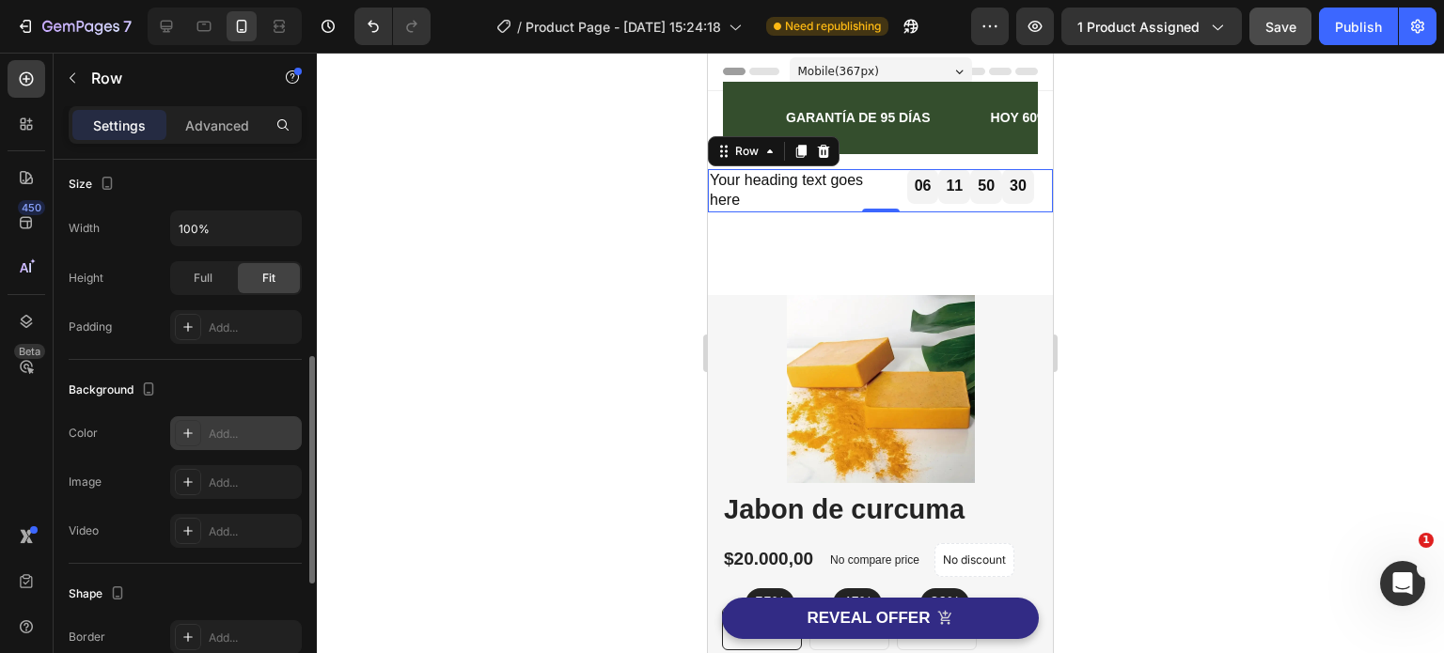
click at [189, 430] on icon at bounding box center [187, 433] width 15 height 15
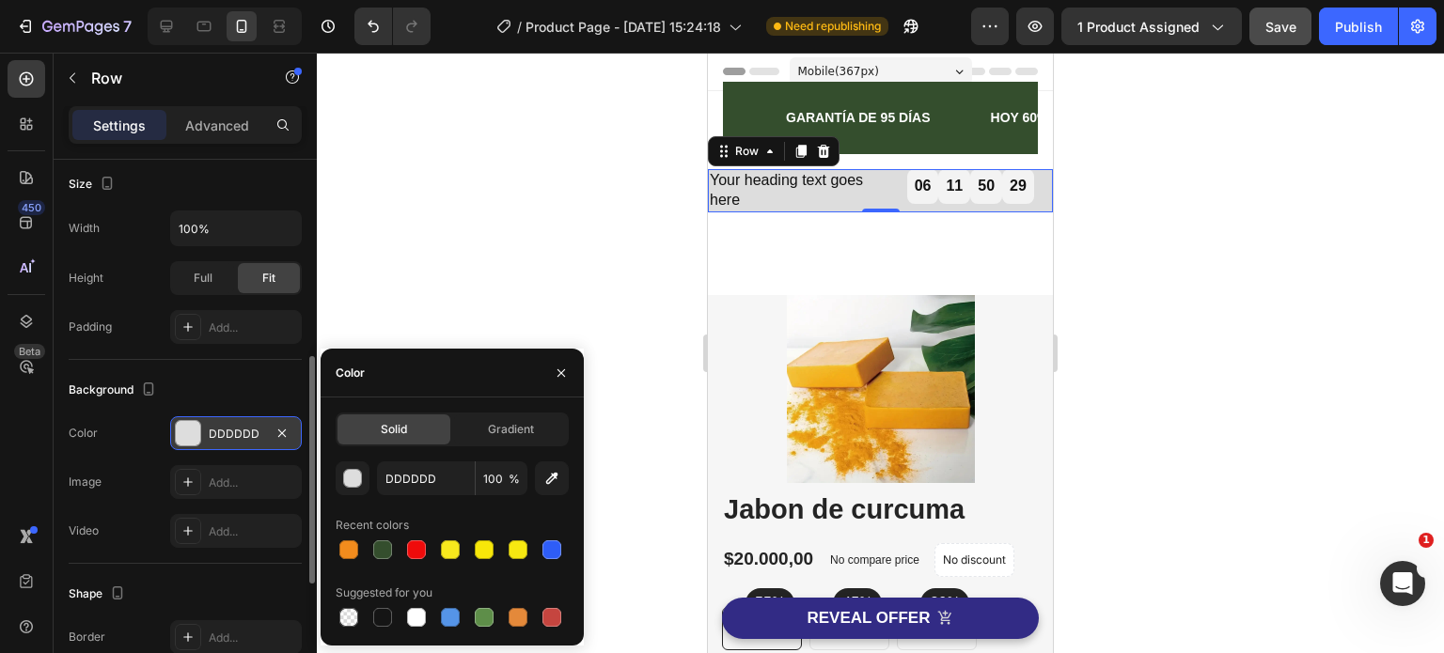
scroll to position [564, 0]
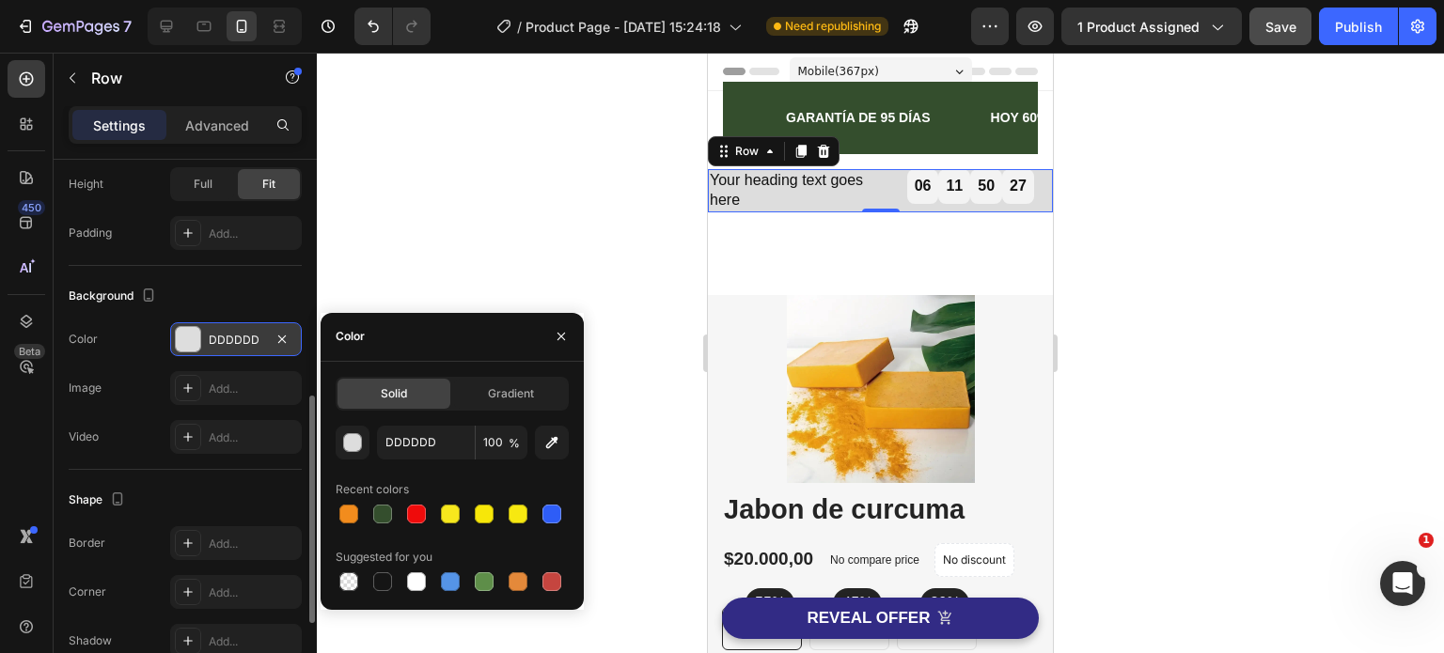
click at [519, 166] on div at bounding box center [880, 353] width 1127 height 601
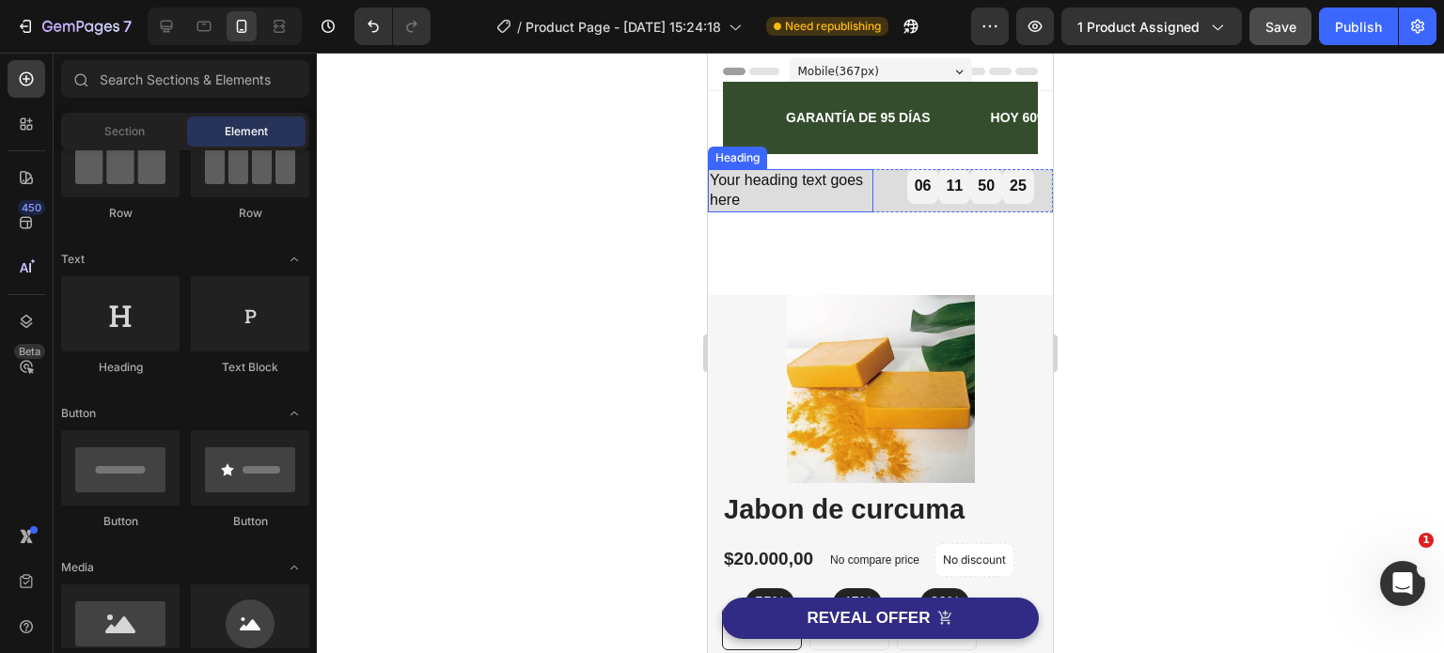
click at [756, 198] on h2 "Your heading text goes here" at bounding box center [790, 190] width 165 height 43
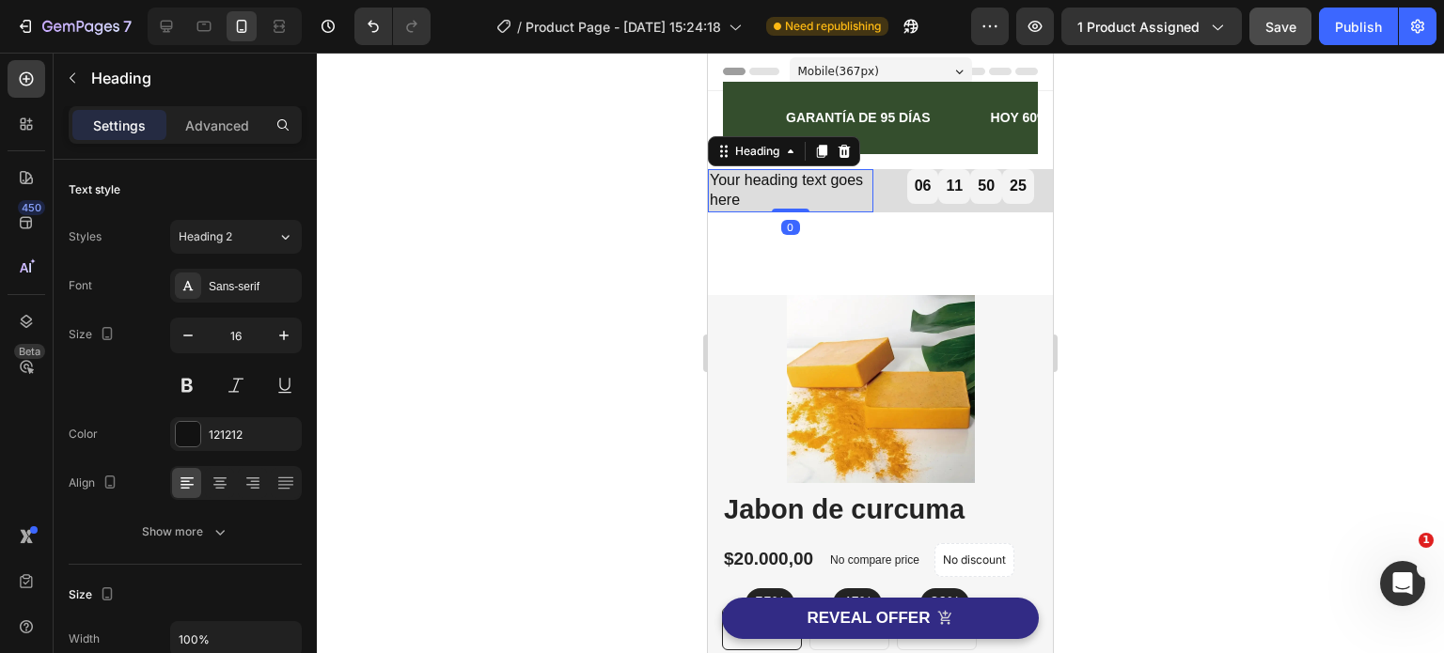
click at [755, 198] on h2 "Your heading text goes here" at bounding box center [790, 190] width 165 height 43
drag, startPoint x: 753, startPoint y: 199, endPoint x: 711, endPoint y: 194, distance: 42.7
click at [711, 195] on p "Your heading text goes here" at bounding box center [791, 190] width 162 height 39
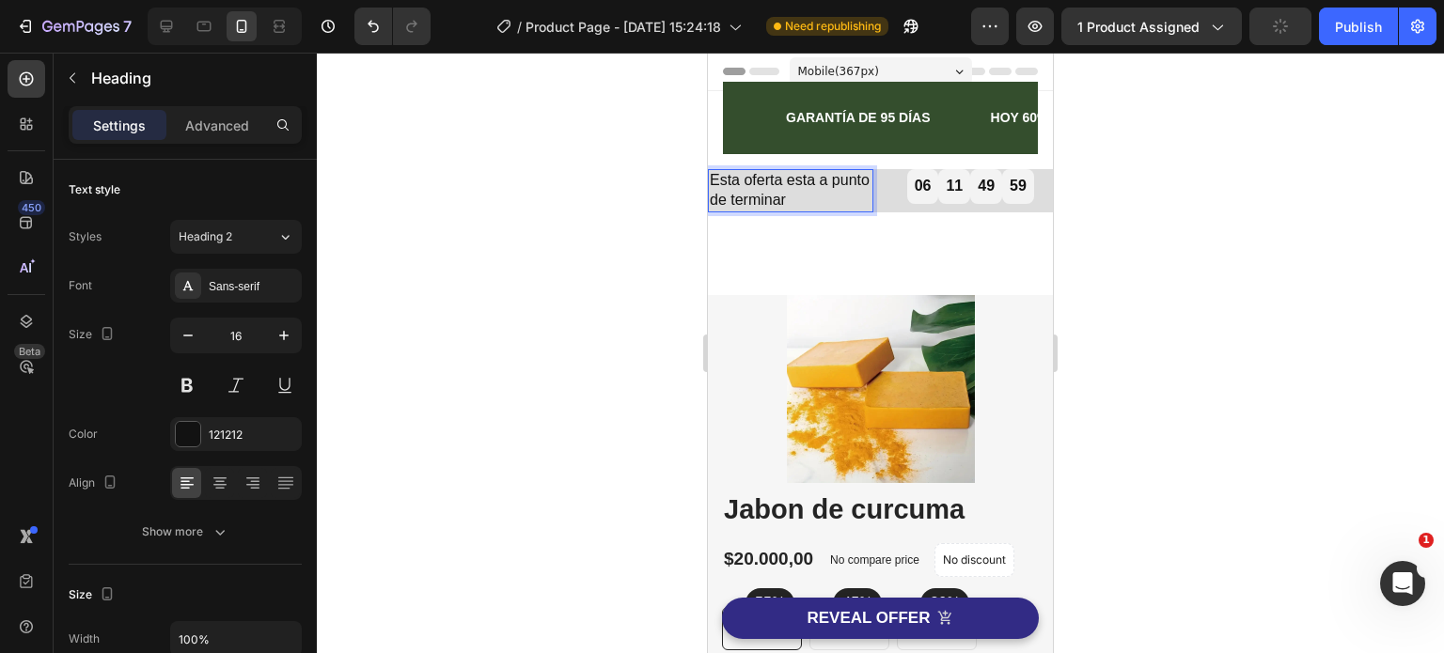
click at [590, 242] on div at bounding box center [880, 353] width 1127 height 601
click at [804, 181] on p "Esta oferta esta a punto de terminar" at bounding box center [791, 190] width 162 height 39
click at [803, 180] on p "Esta oferta esta a punto de terminar" at bounding box center [791, 190] width 162 height 39
click at [708, 53] on lt-span "est á" at bounding box center [708, 53] width 0 height 0
click at [602, 278] on div at bounding box center [880, 353] width 1127 height 601
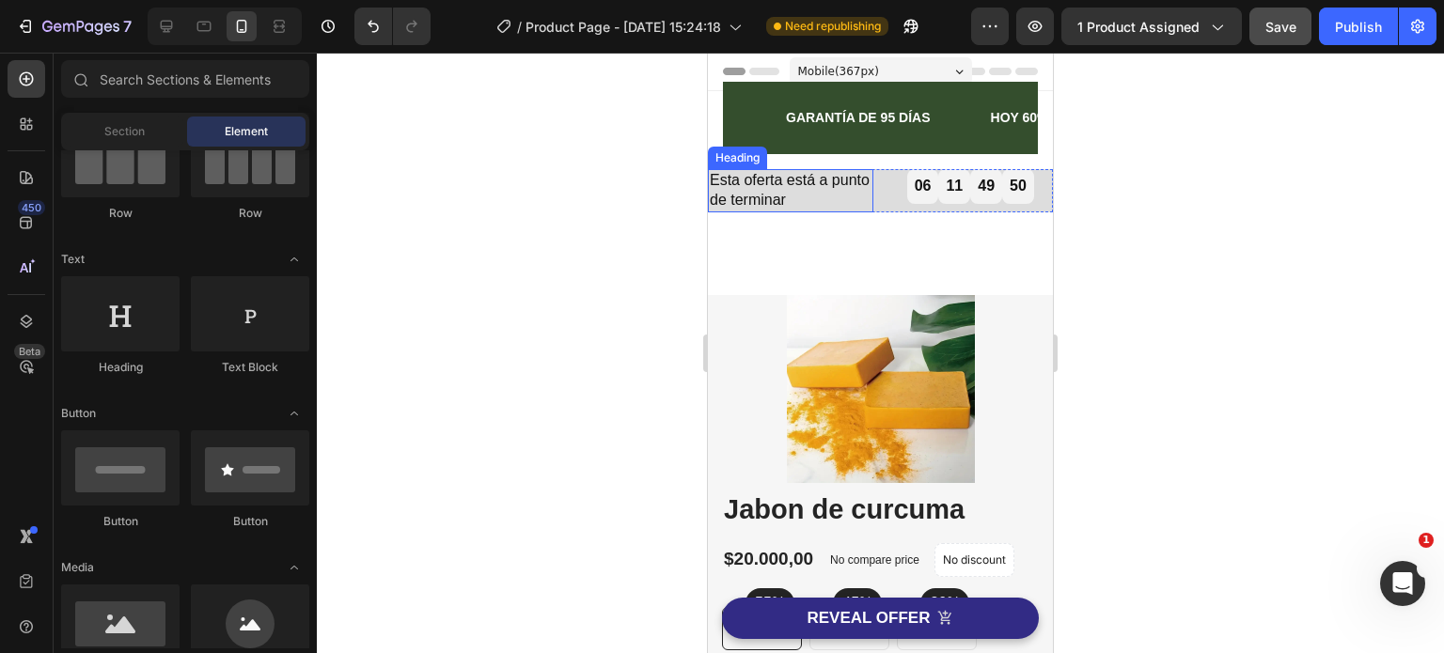
click at [835, 202] on p "Esta oferta está a punto de terminar" at bounding box center [791, 190] width 162 height 39
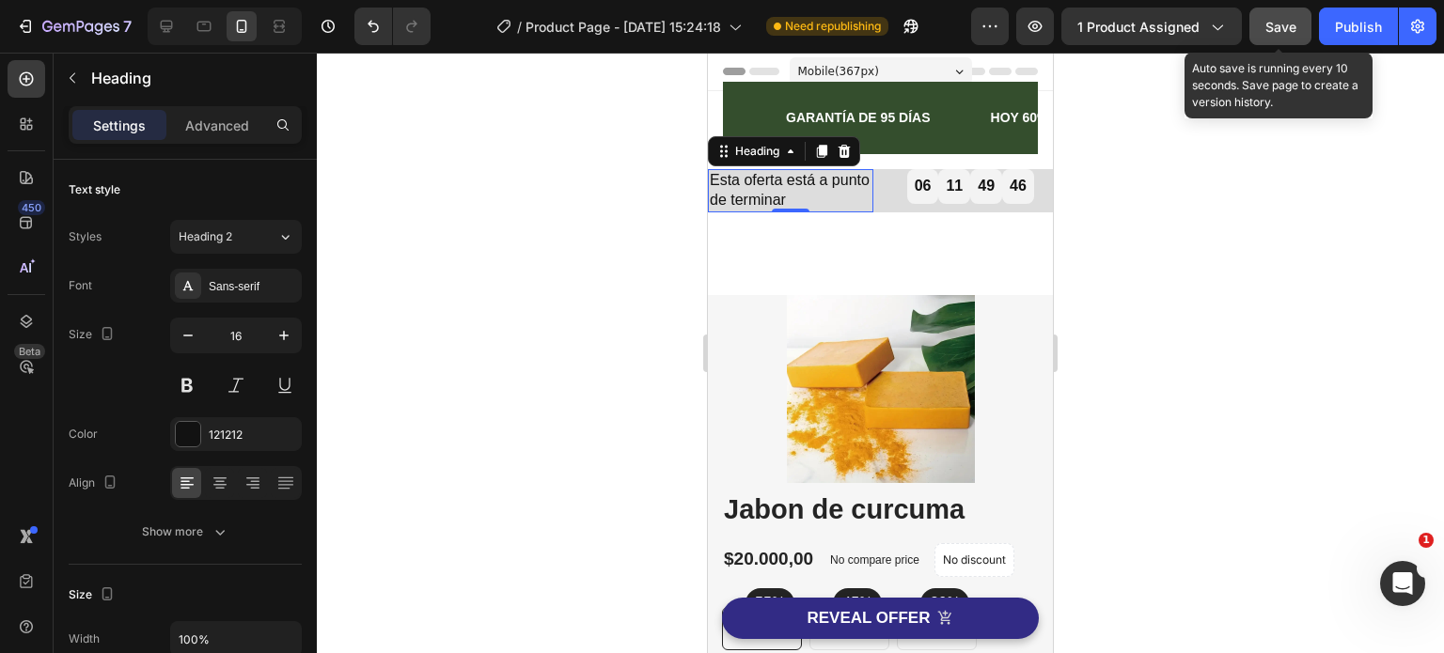
click at [1284, 27] on span "Save" at bounding box center [1280, 27] width 31 height 16
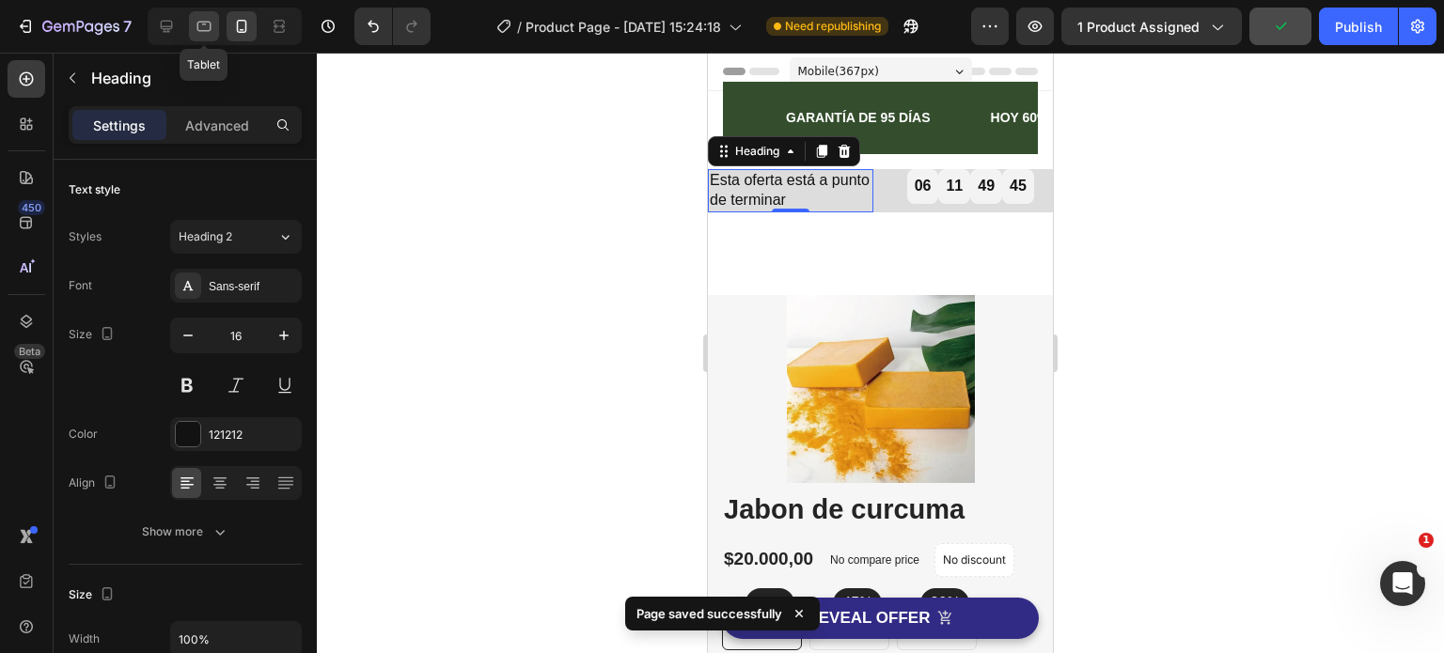
click at [211, 22] on icon at bounding box center [204, 26] width 19 height 19
type input "46"
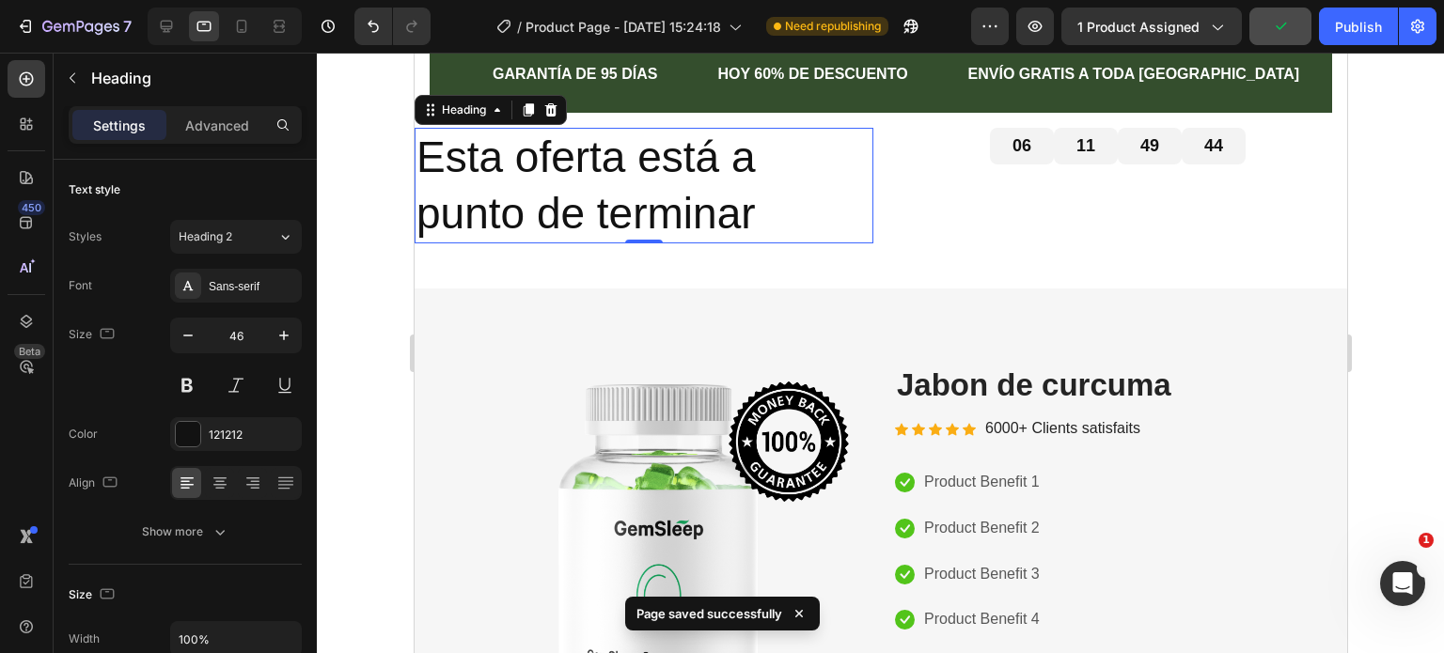
scroll to position [109, 0]
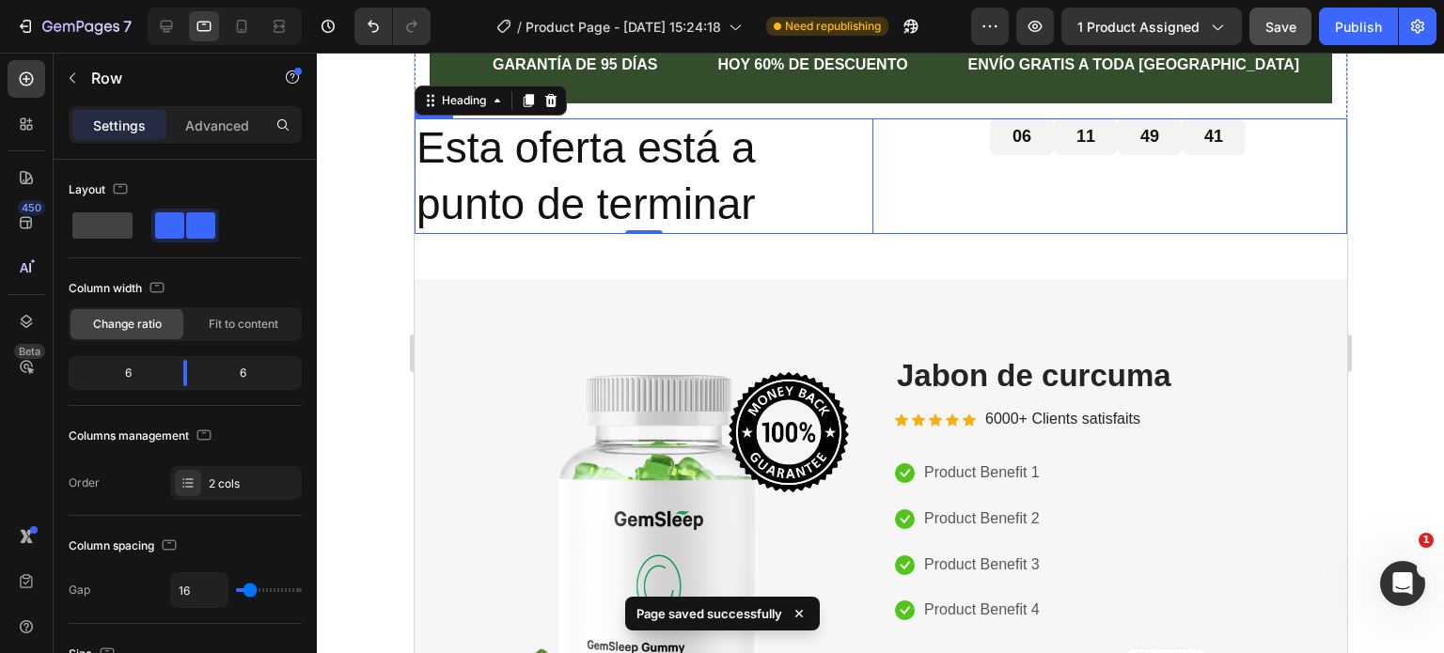
click at [1039, 155] on div "06 11 49 41 Countdown Timer" at bounding box center [1116, 176] width 459 height 117
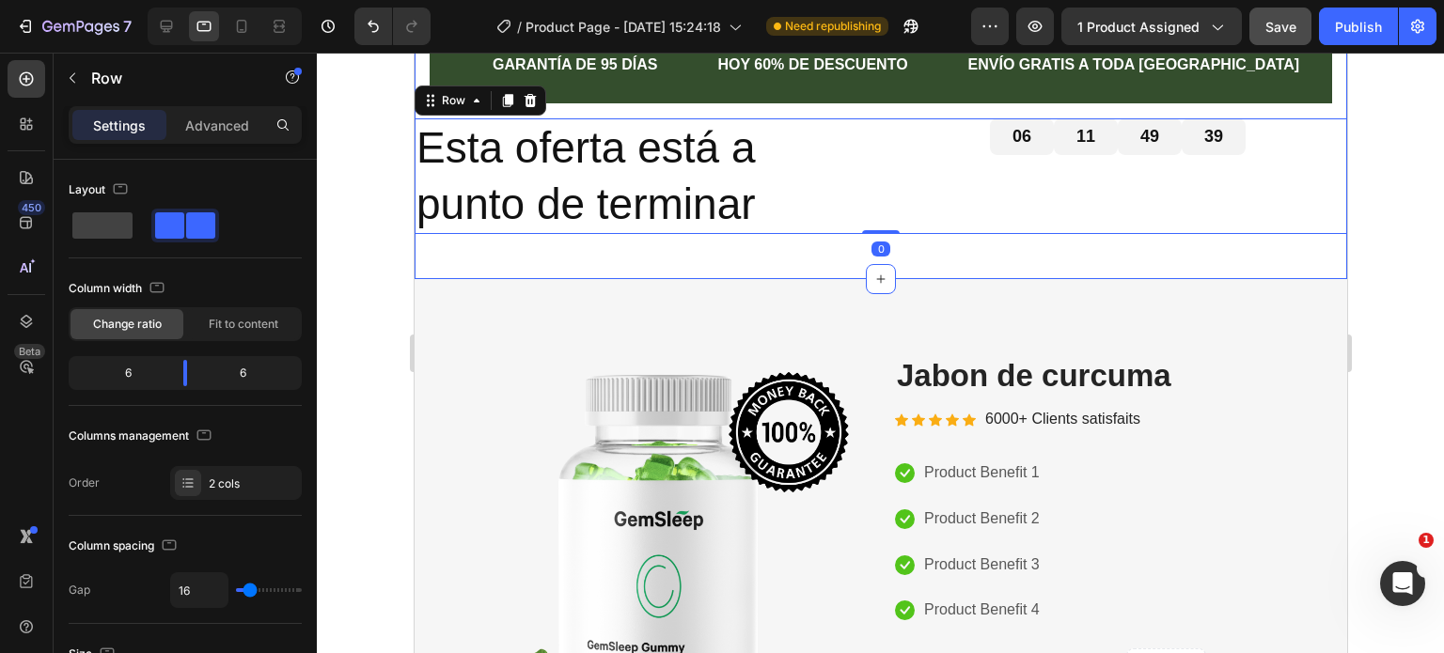
click at [368, 282] on div at bounding box center [880, 353] width 1127 height 601
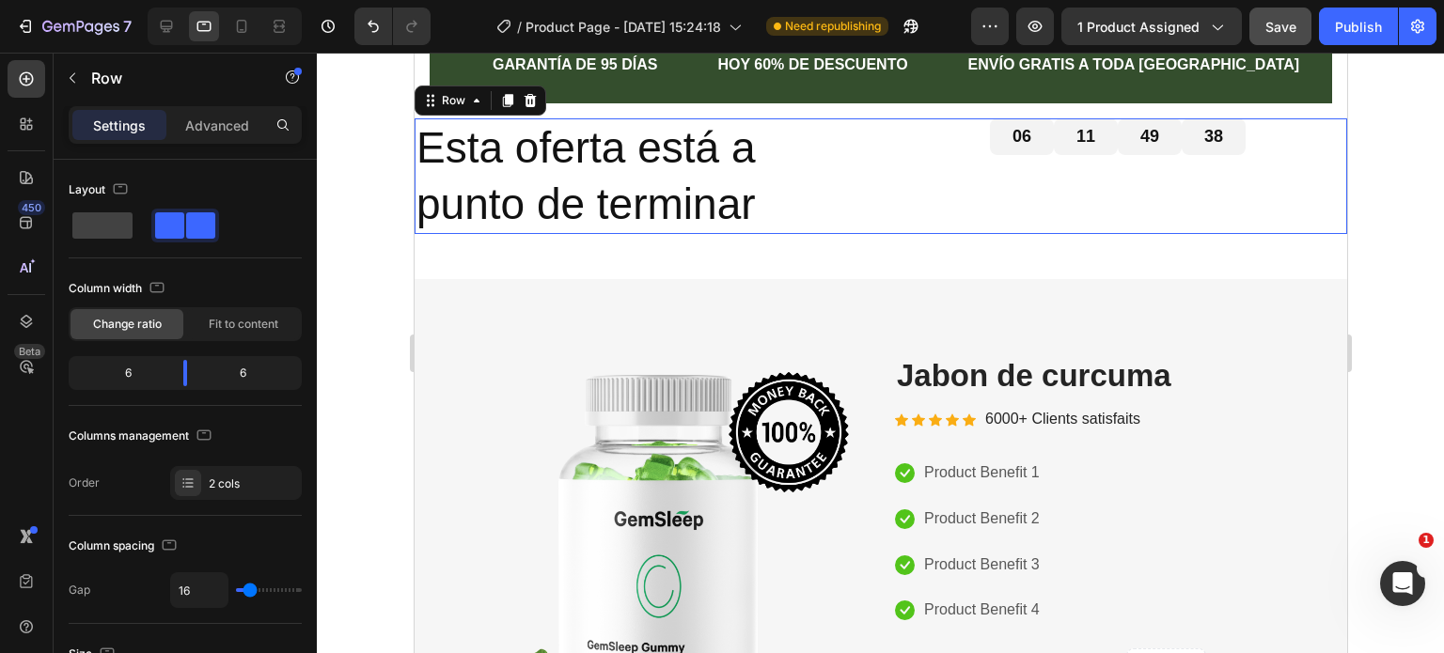
click at [1179, 166] on div "06 11 49 38 Countdown Timer" at bounding box center [1116, 176] width 459 height 117
click at [760, 195] on p "Esta oferta está a punto de terminar" at bounding box center [642, 176] width 455 height 113
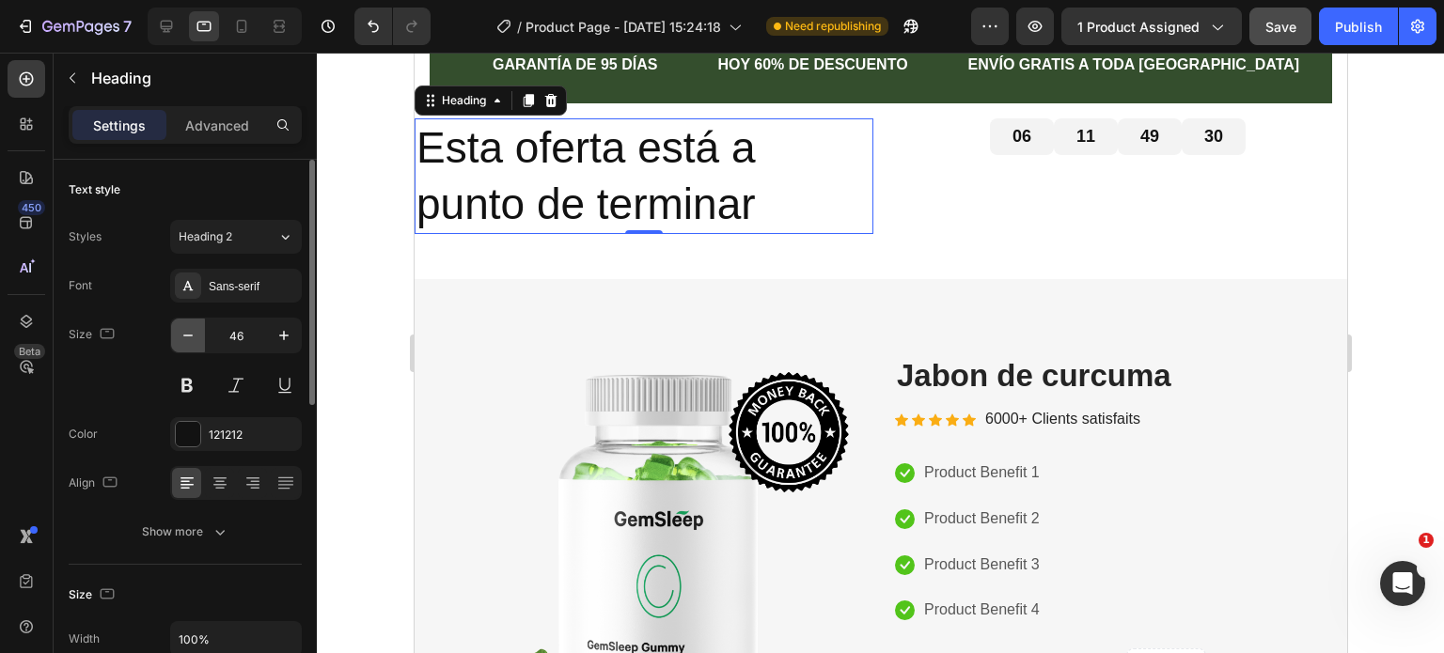
click at [188, 334] on icon "button" at bounding box center [188, 335] width 19 height 19
click at [188, 333] on icon "button" at bounding box center [188, 335] width 19 height 19
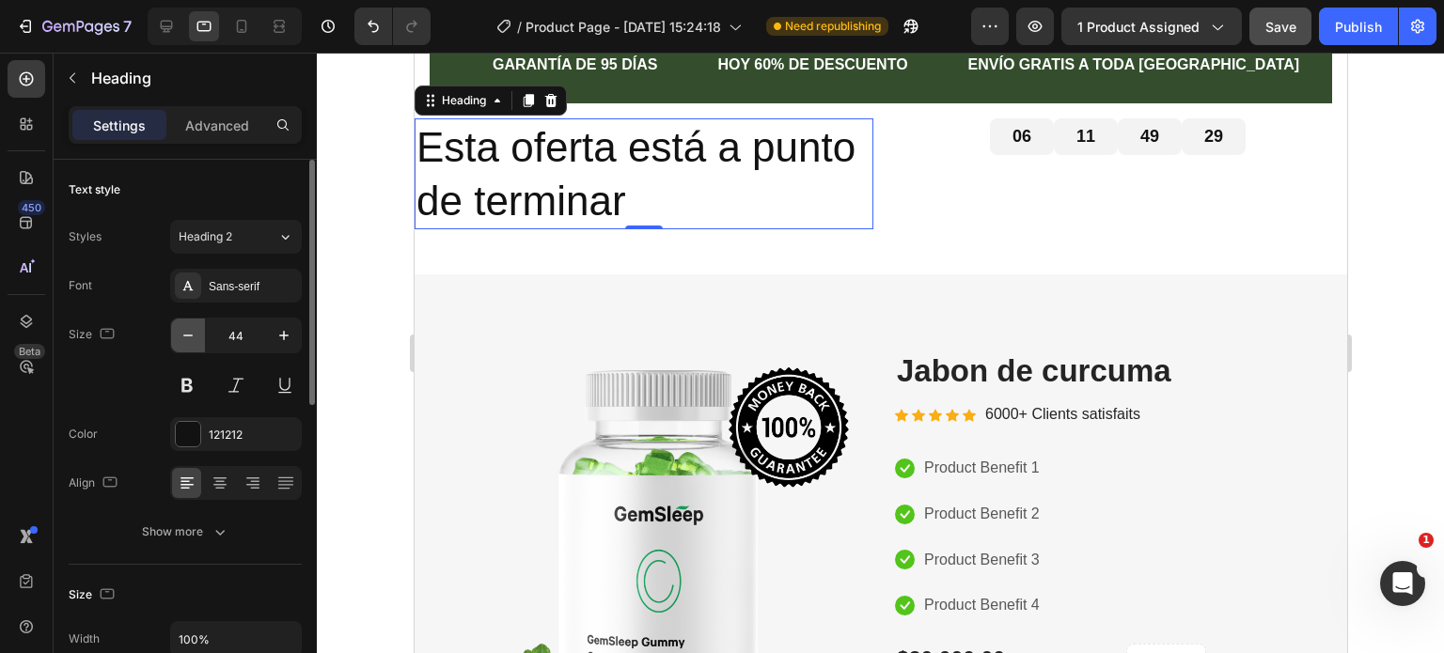
click at [188, 332] on icon "button" at bounding box center [188, 335] width 19 height 19
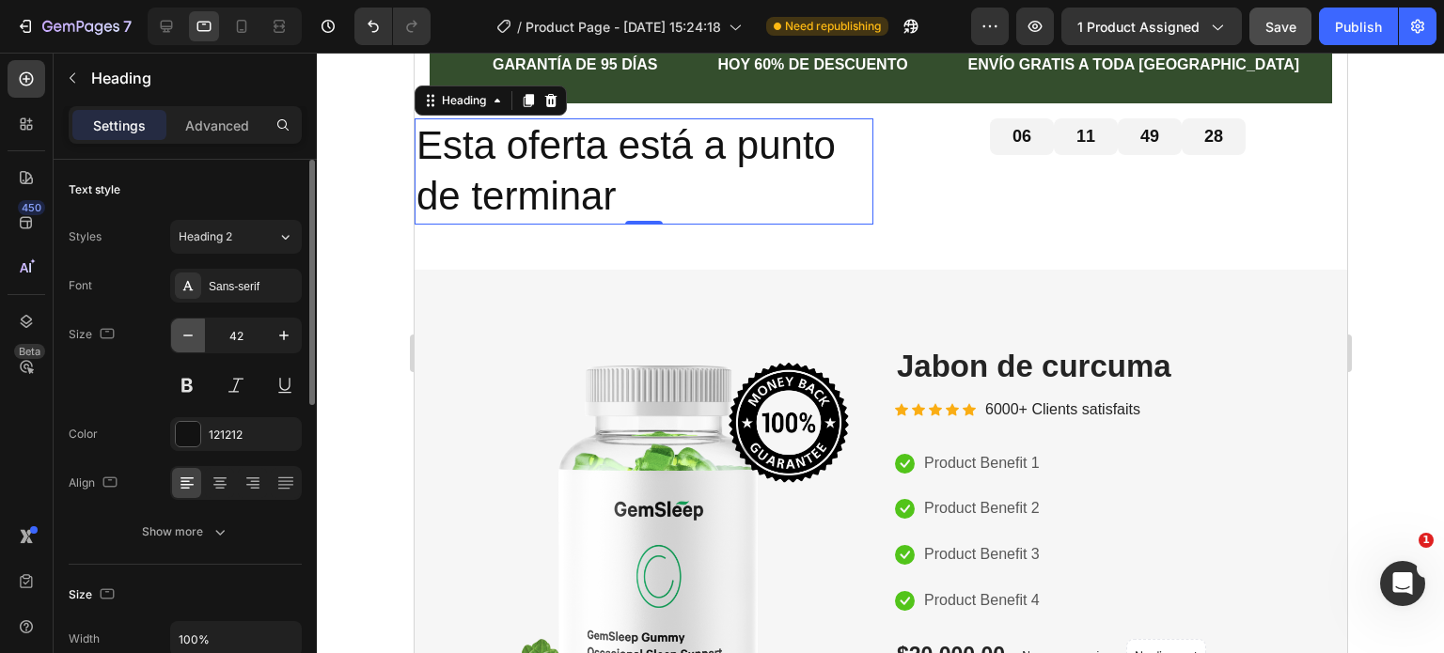
click at [187, 331] on icon "button" at bounding box center [188, 335] width 19 height 19
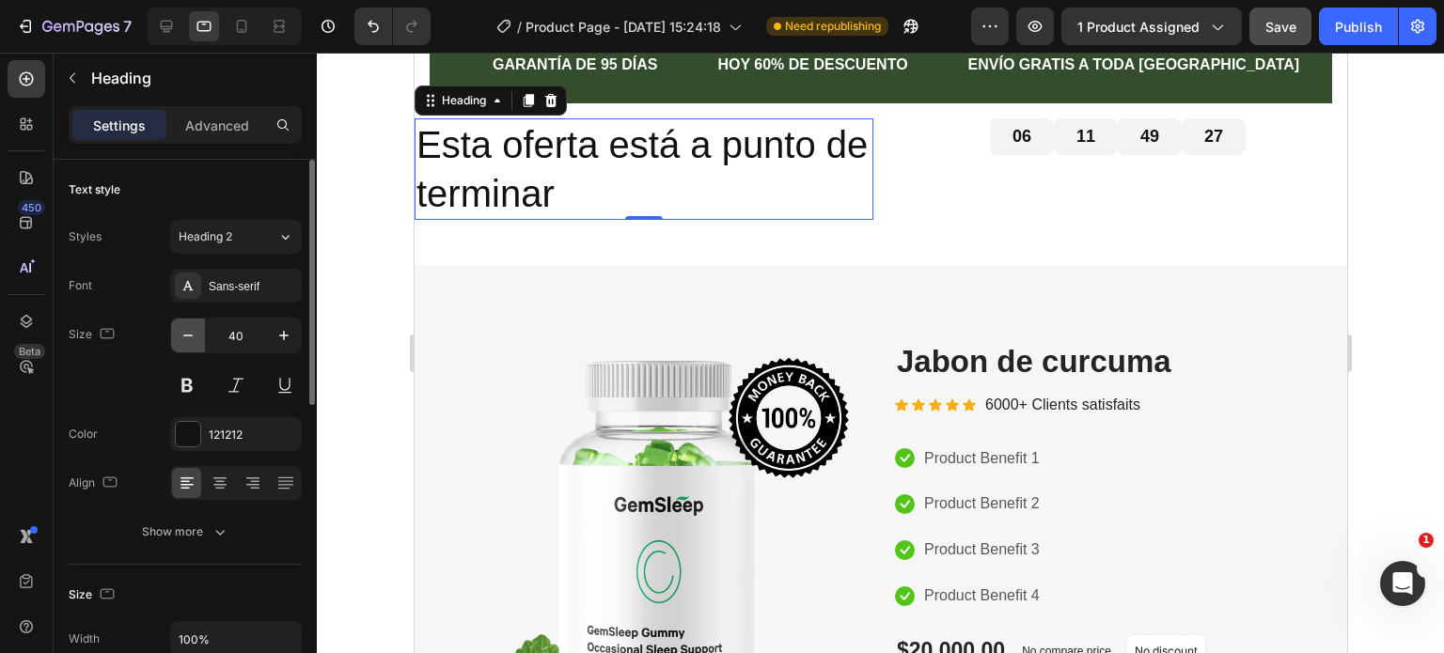
click at [186, 331] on icon "button" at bounding box center [188, 335] width 19 height 19
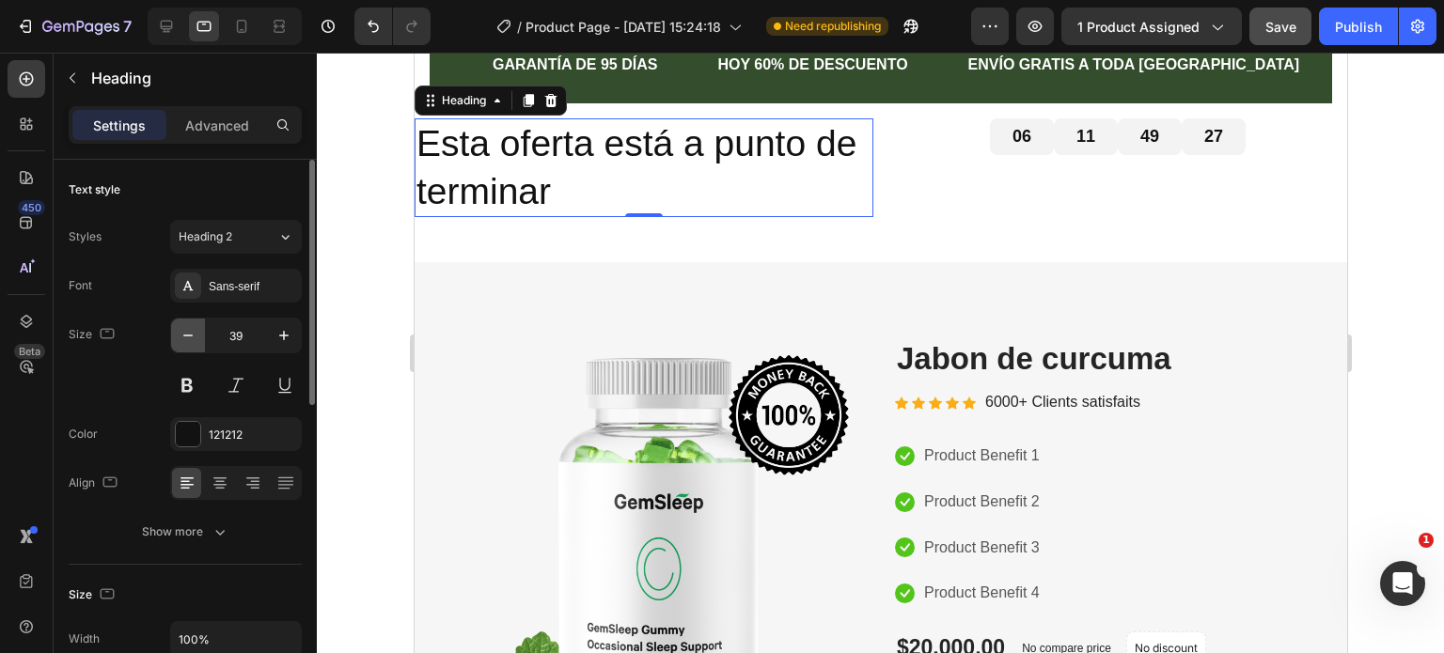
click at [186, 331] on icon "button" at bounding box center [188, 335] width 19 height 19
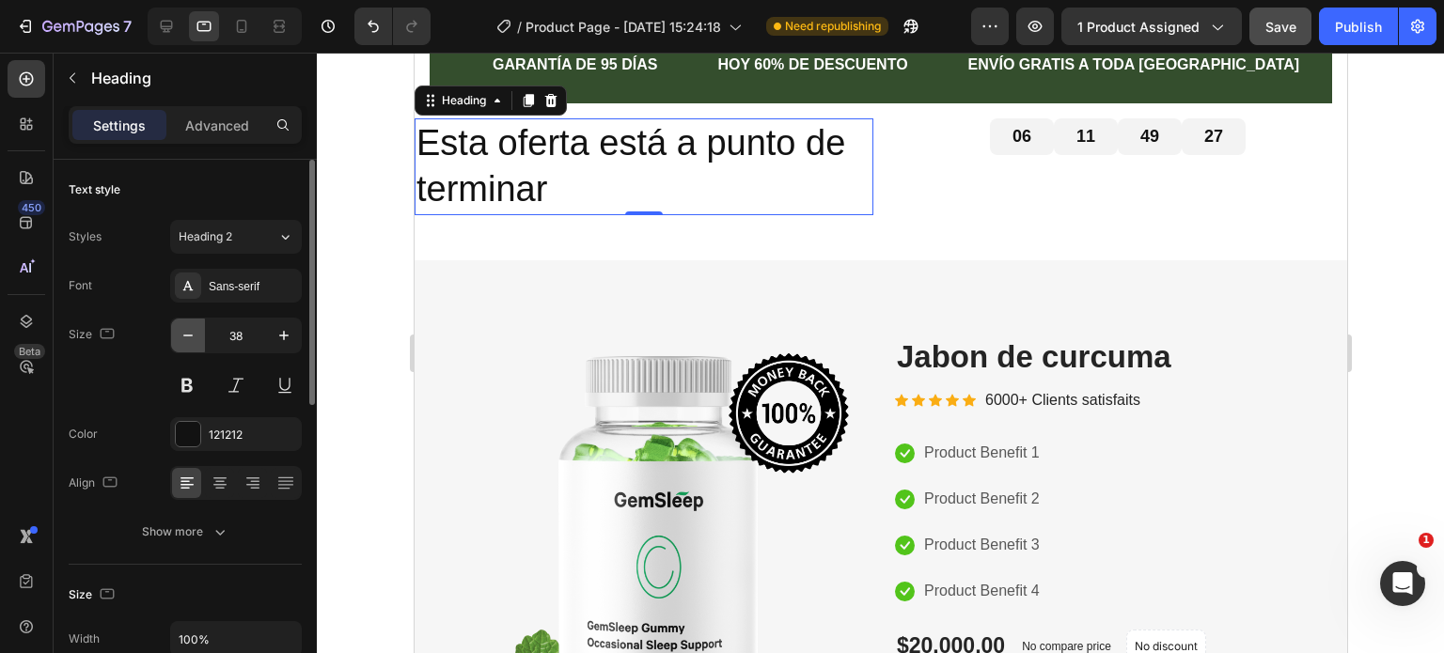
click at [186, 331] on icon "button" at bounding box center [188, 335] width 19 height 19
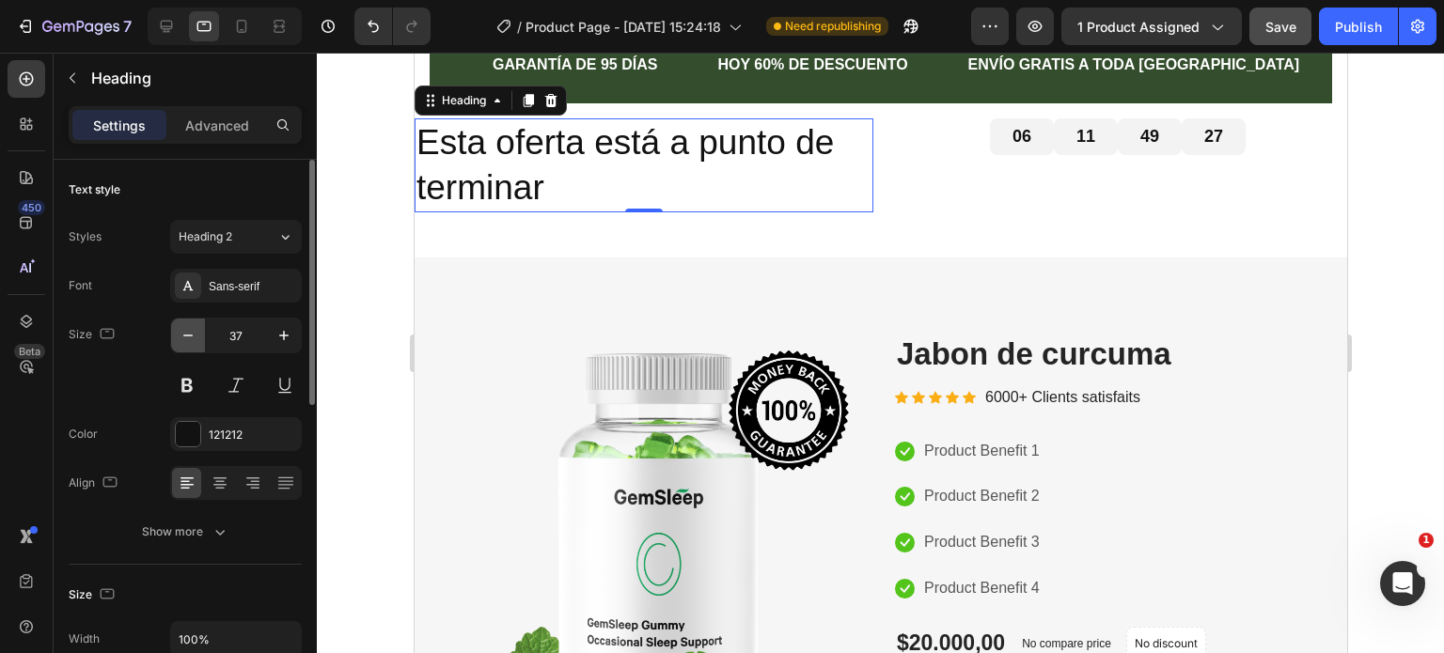
click at [186, 331] on icon "button" at bounding box center [188, 335] width 19 height 19
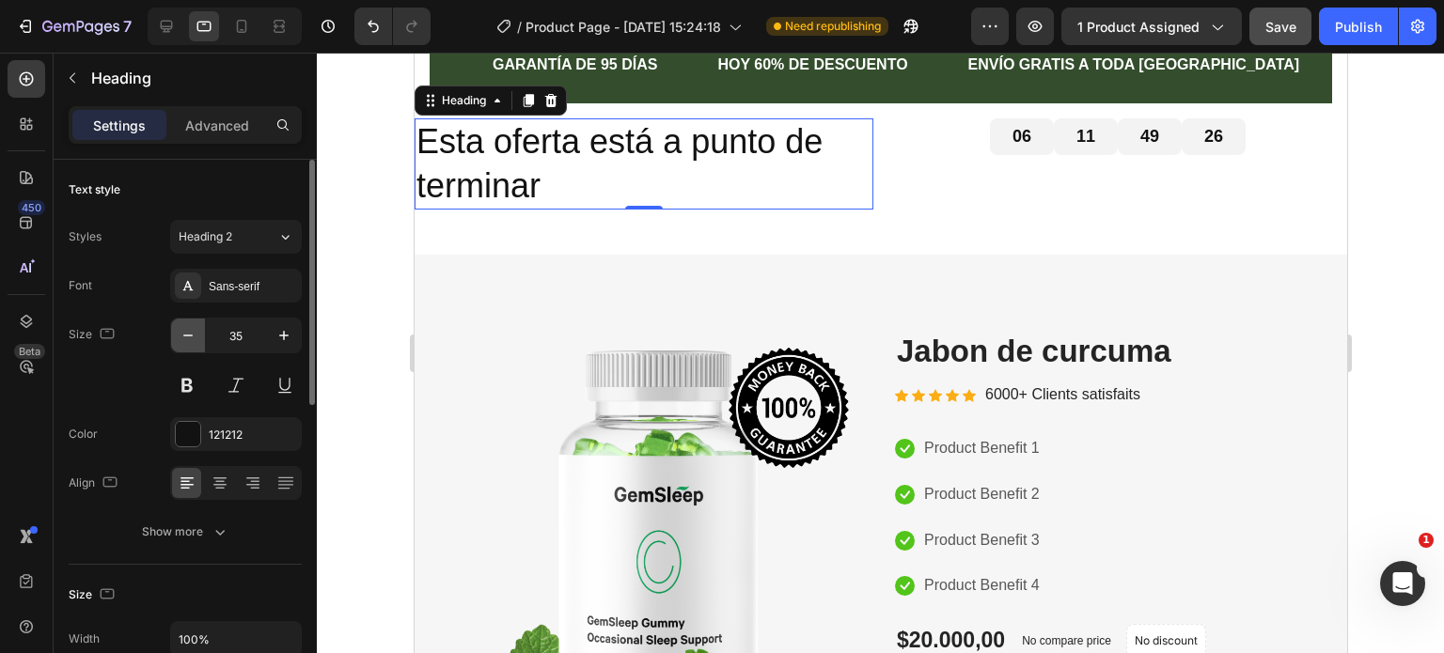
click at [185, 330] on icon "button" at bounding box center [188, 335] width 19 height 19
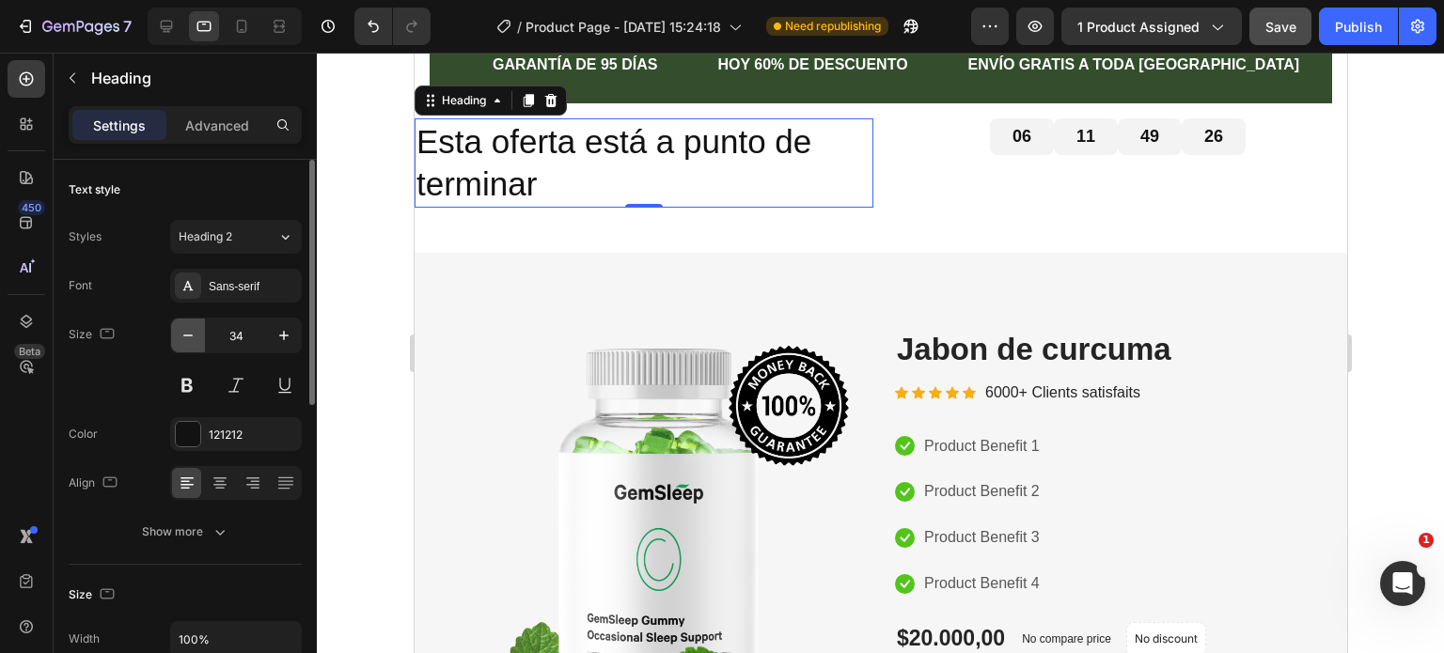
click at [185, 330] on icon "button" at bounding box center [188, 335] width 19 height 19
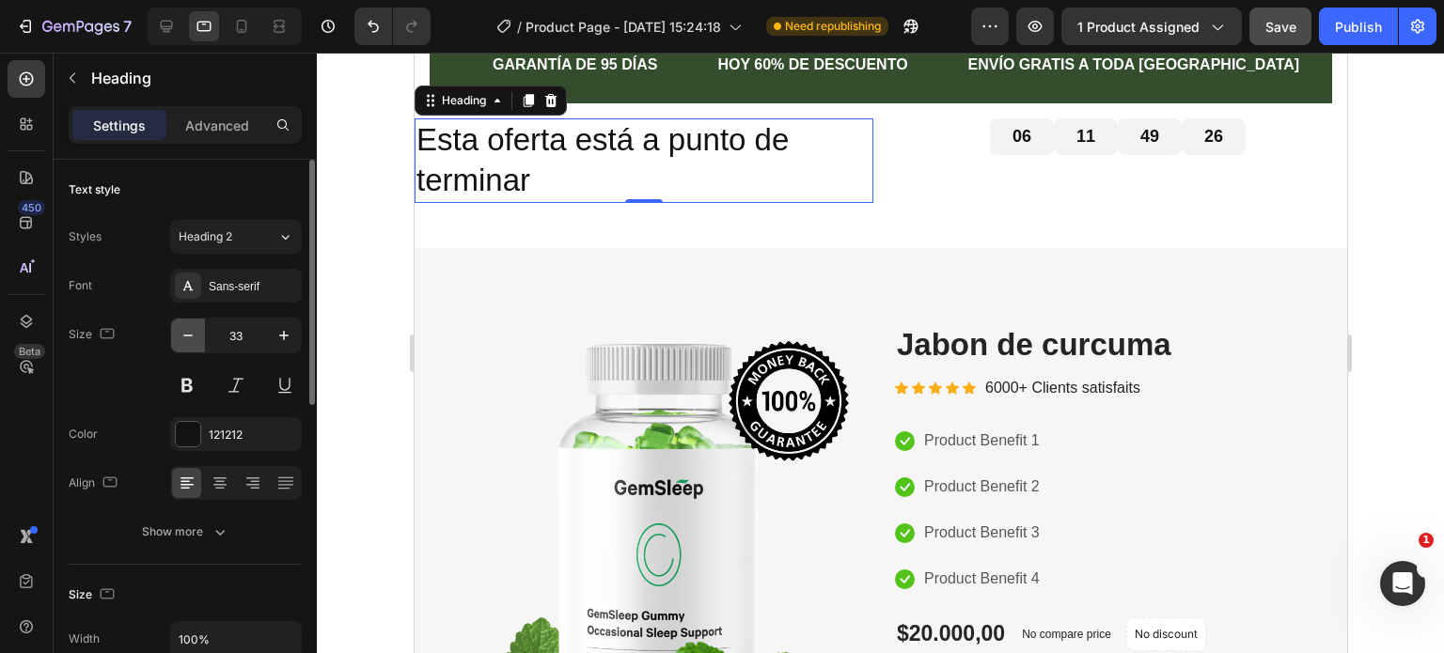
click at [185, 330] on icon "button" at bounding box center [188, 335] width 19 height 19
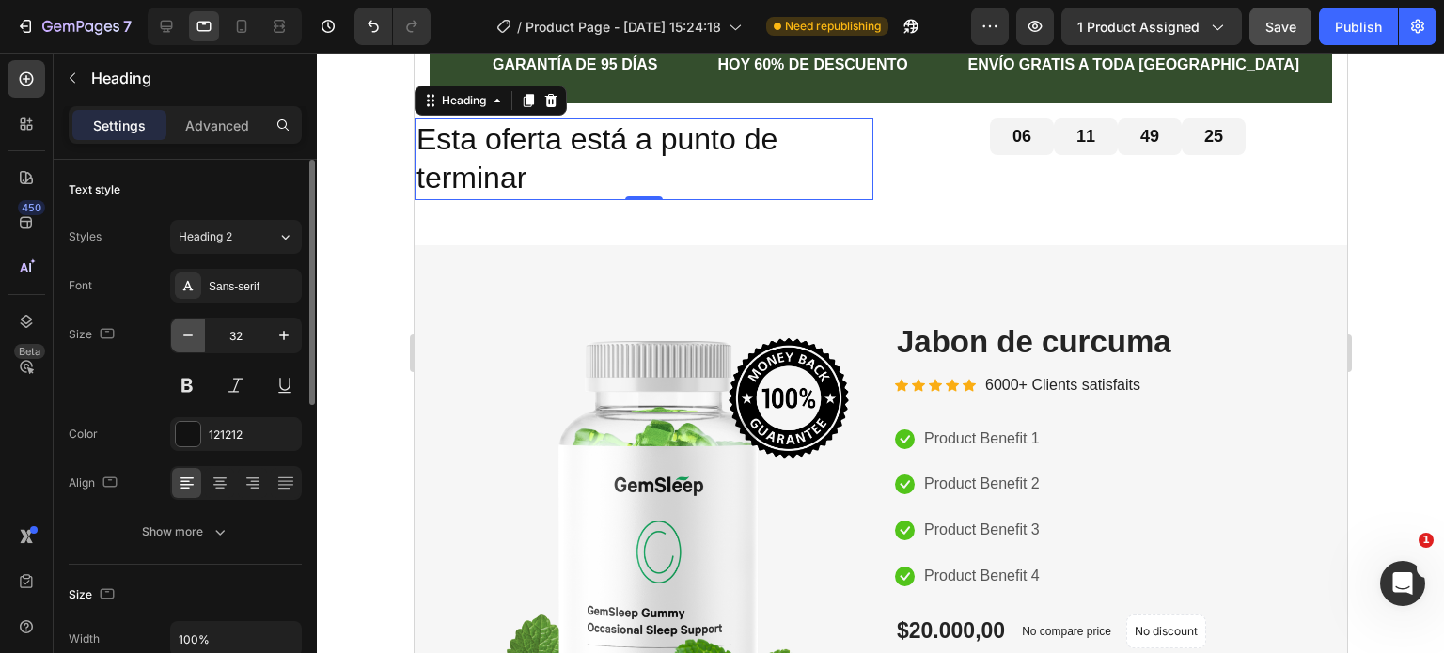
click at [185, 330] on icon "button" at bounding box center [188, 335] width 19 height 19
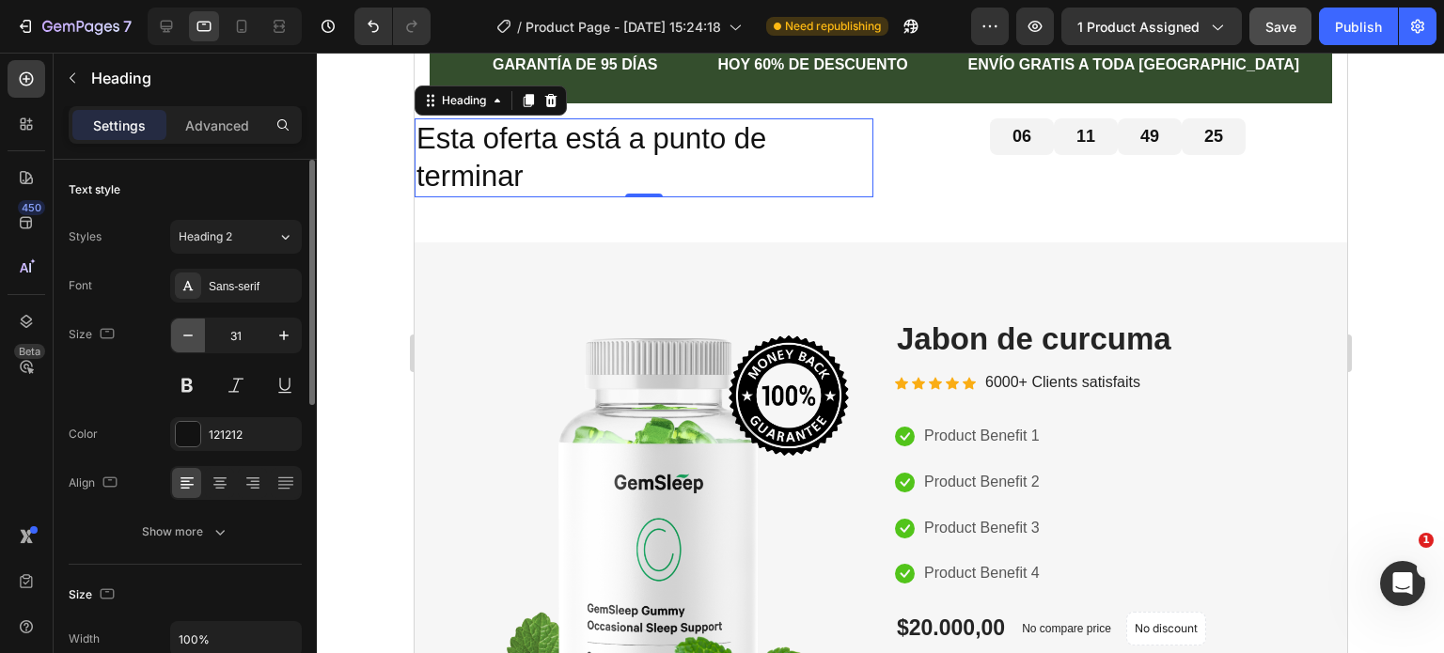
click at [184, 330] on icon "button" at bounding box center [188, 335] width 19 height 19
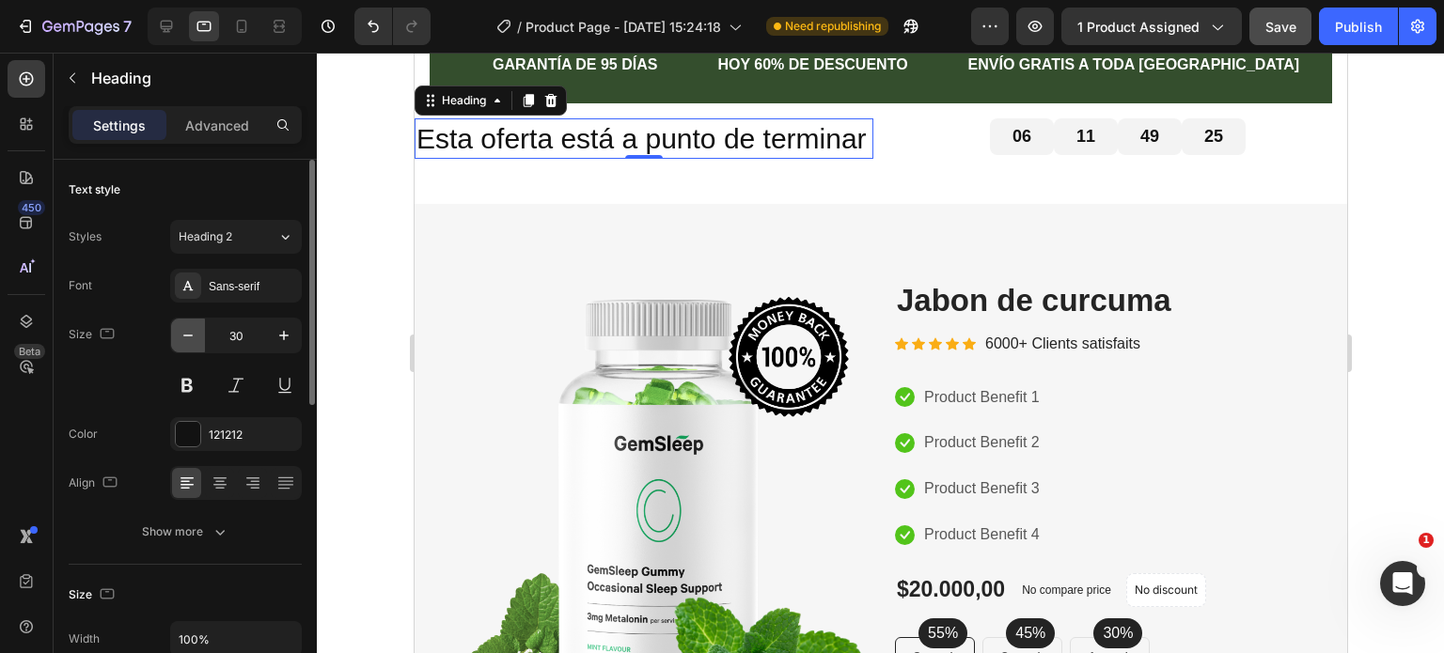
click at [184, 330] on icon "button" at bounding box center [188, 335] width 19 height 19
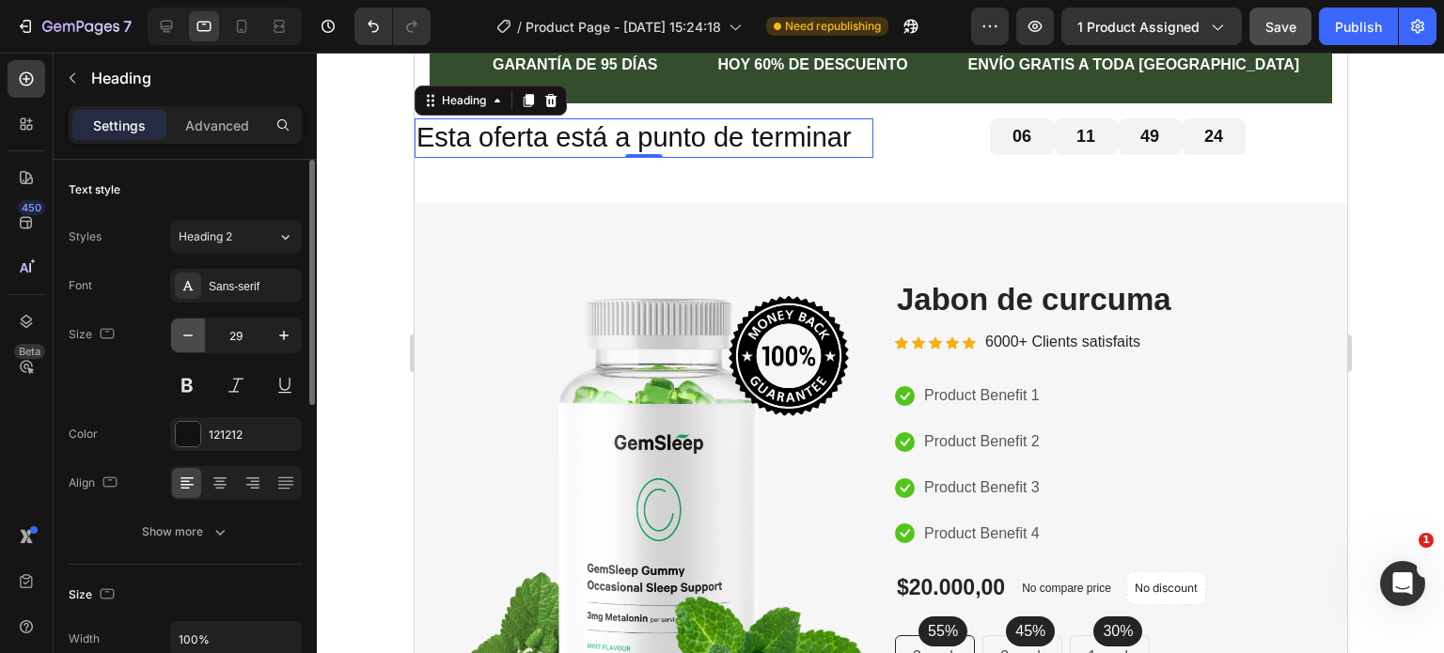
click at [184, 330] on icon "button" at bounding box center [188, 335] width 19 height 19
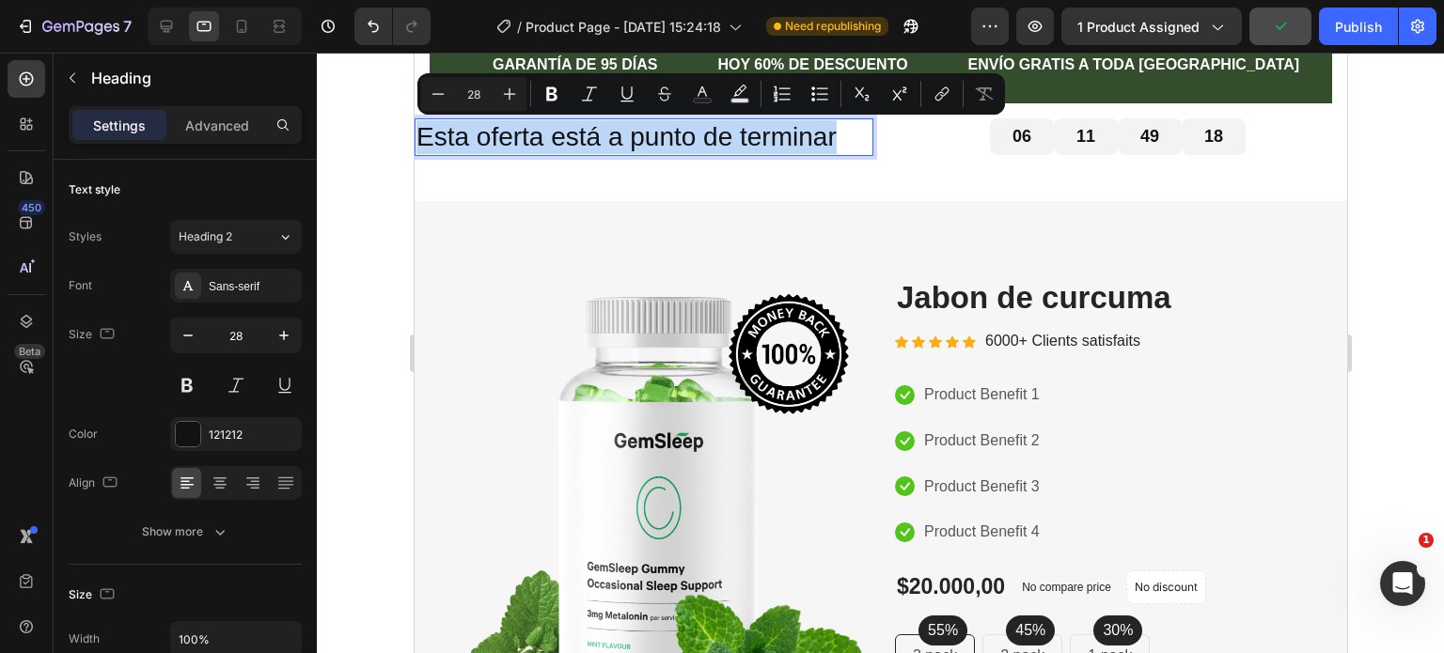
drag, startPoint x: 417, startPoint y: 133, endPoint x: 790, endPoint y: 147, distance: 373.3
click at [790, 147] on p "Esta oferta está a punto de terminar" at bounding box center [642, 137] width 455 height 34
click at [559, 94] on icon "Editor contextual toolbar" at bounding box center [551, 94] width 19 height 19
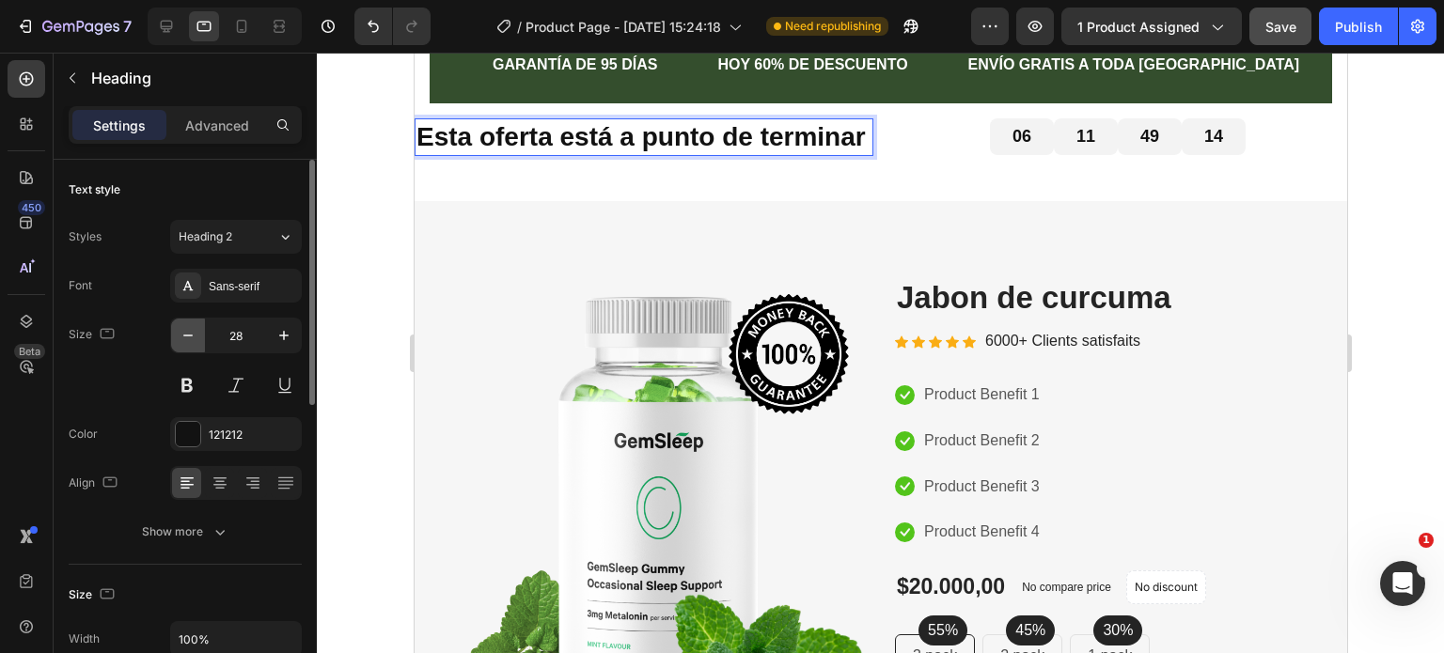
click at [195, 330] on icon "button" at bounding box center [188, 335] width 19 height 19
type input "27"
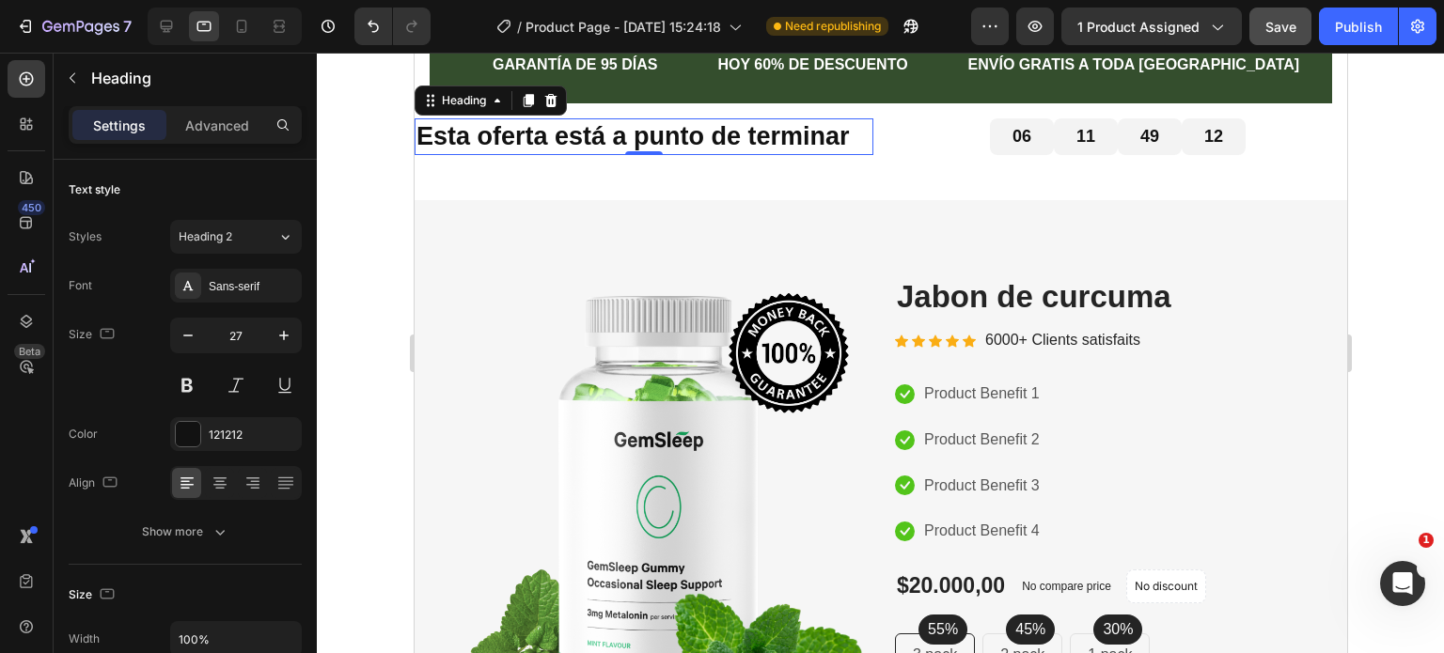
click at [368, 222] on div at bounding box center [880, 353] width 1127 height 601
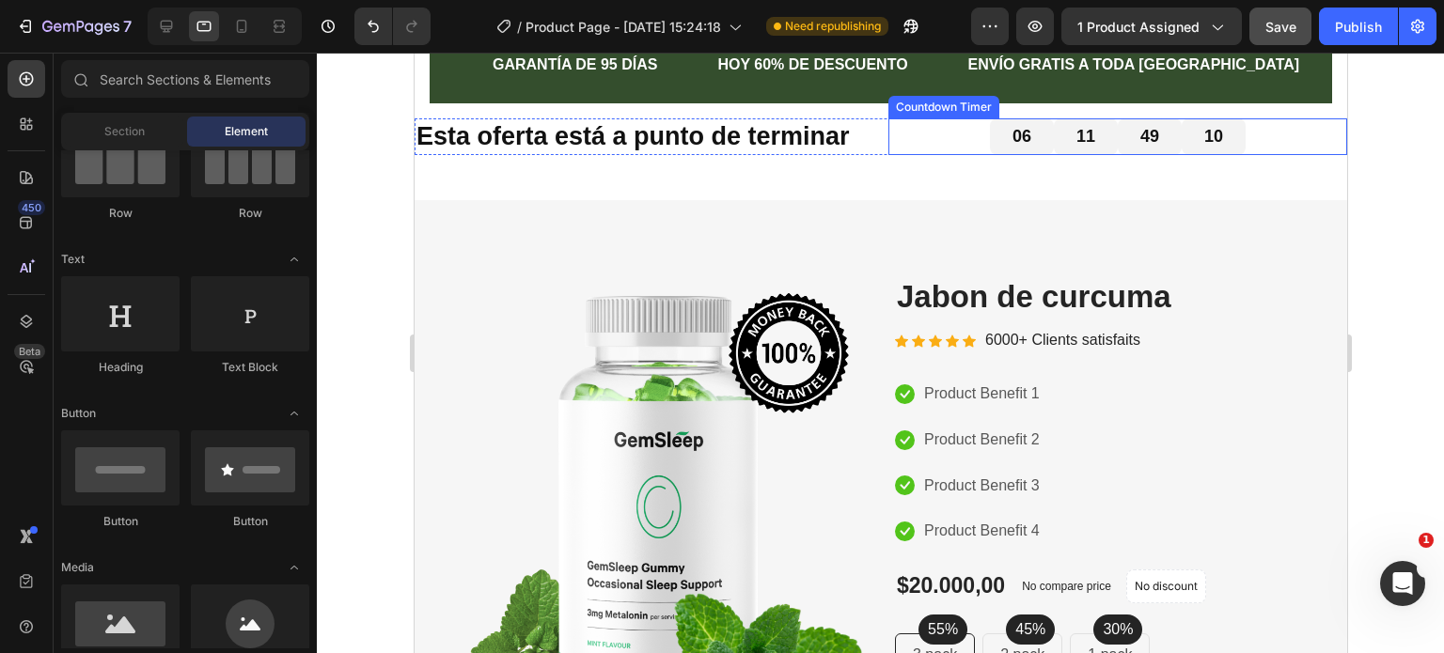
click at [973, 140] on div "06 11 49 10" at bounding box center [1116, 136] width 459 height 37
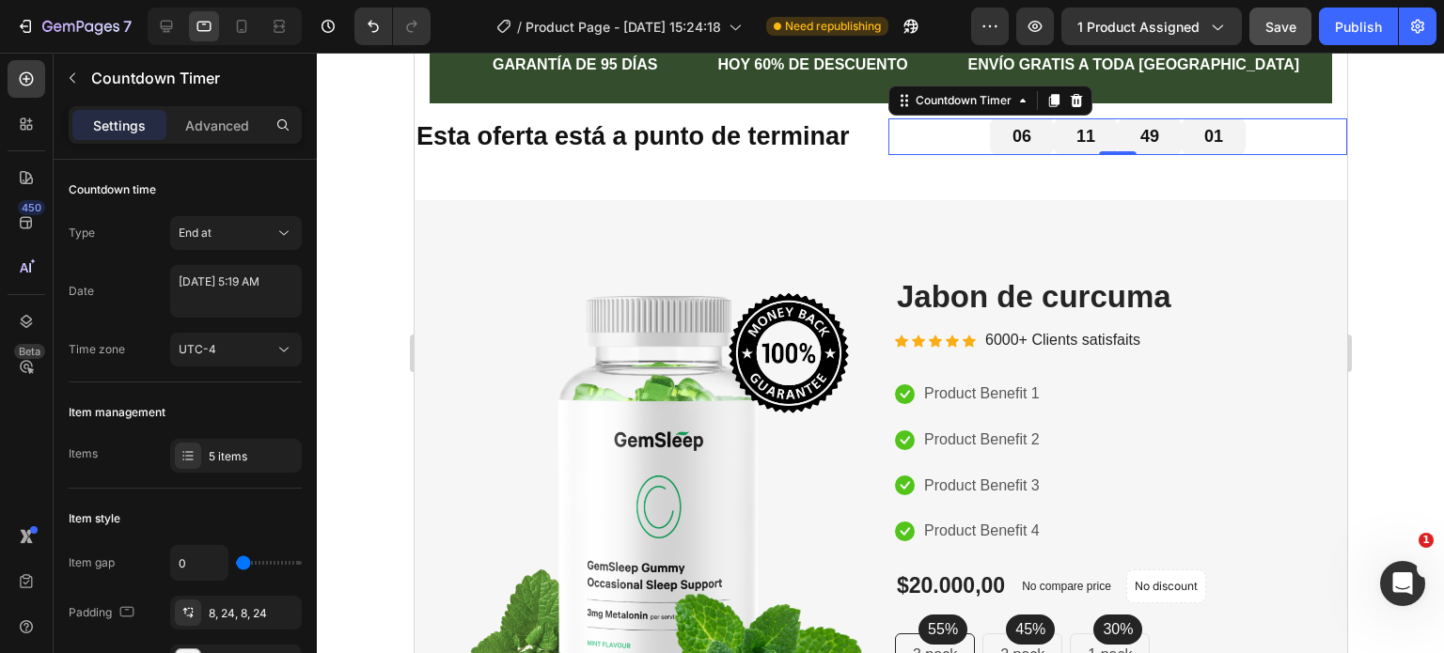
click at [1011, 152] on div "06" at bounding box center [1021, 136] width 64 height 37
click at [989, 142] on div "06" at bounding box center [1021, 136] width 64 height 37
click at [1373, 184] on div at bounding box center [880, 353] width 1127 height 601
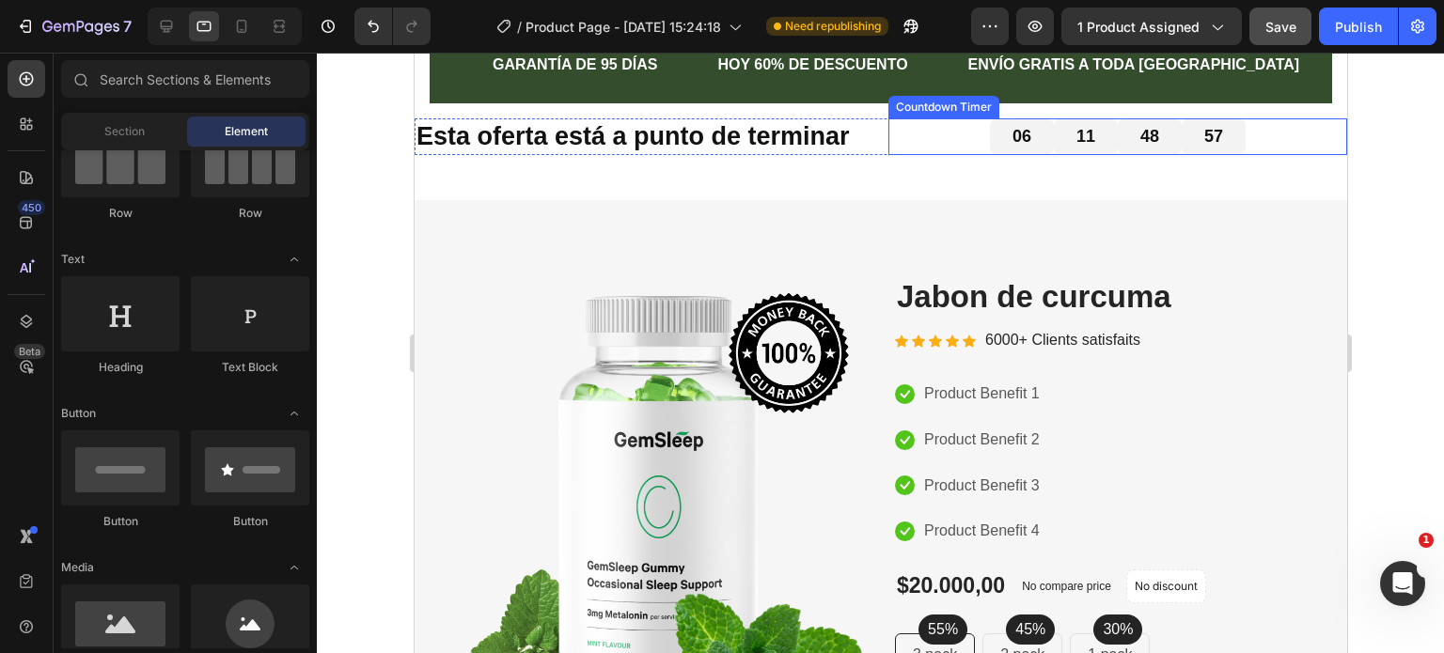
click at [1055, 143] on div "11" at bounding box center [1085, 136] width 64 height 37
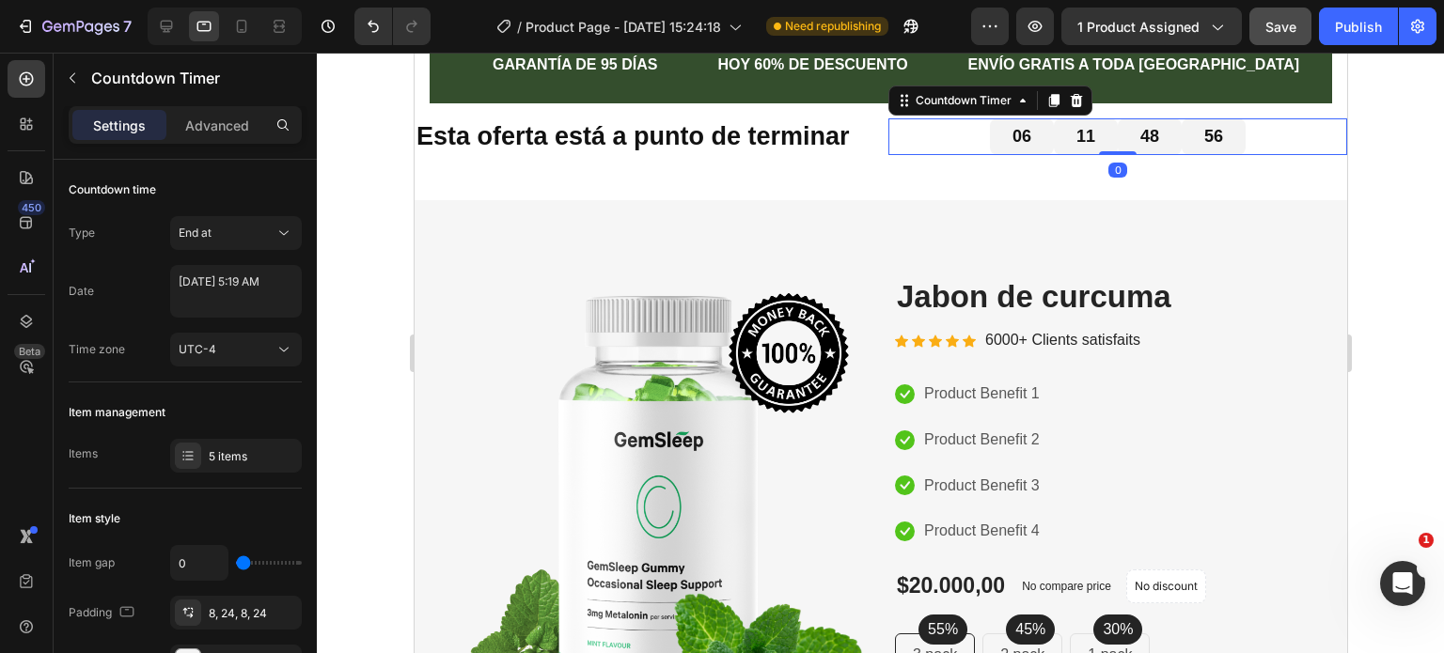
click at [989, 142] on div "06" at bounding box center [1021, 136] width 64 height 37
click at [1381, 216] on div at bounding box center [880, 353] width 1127 height 601
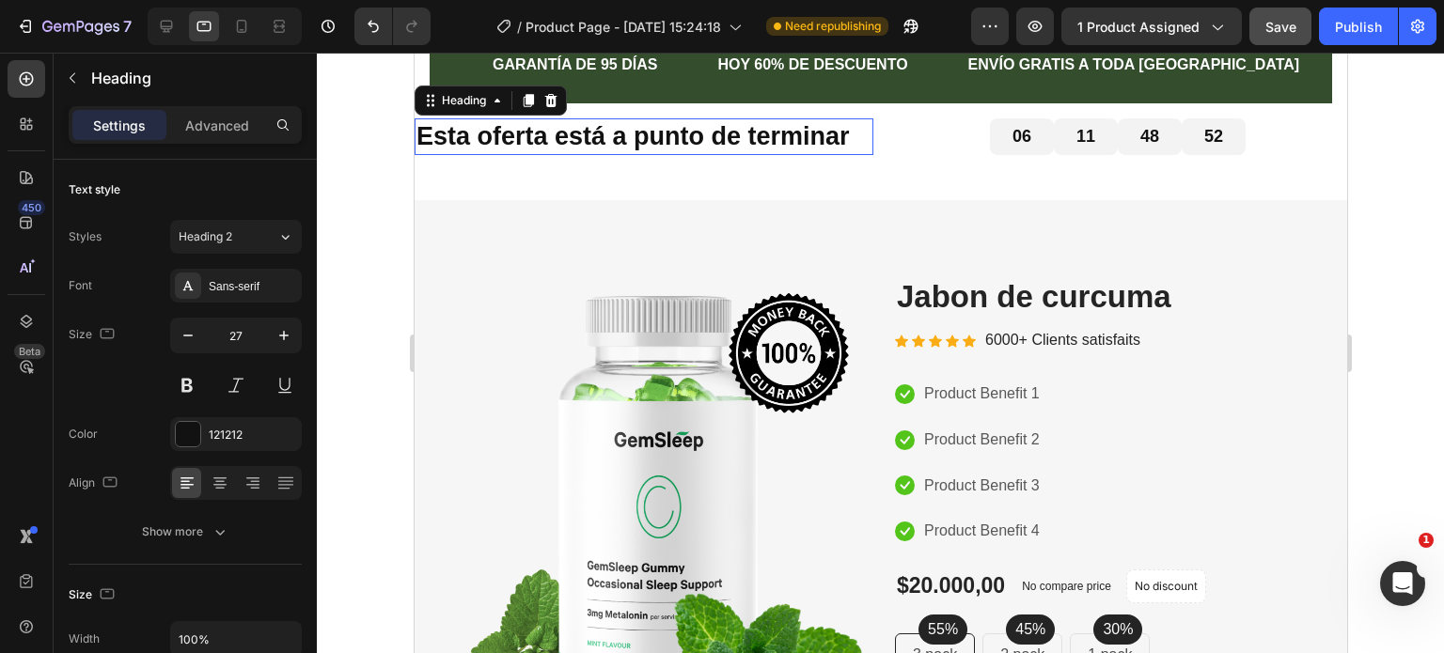
click at [418, 135] on strong "Esta oferta está a punto de terminar" at bounding box center [631, 136] width 433 height 28
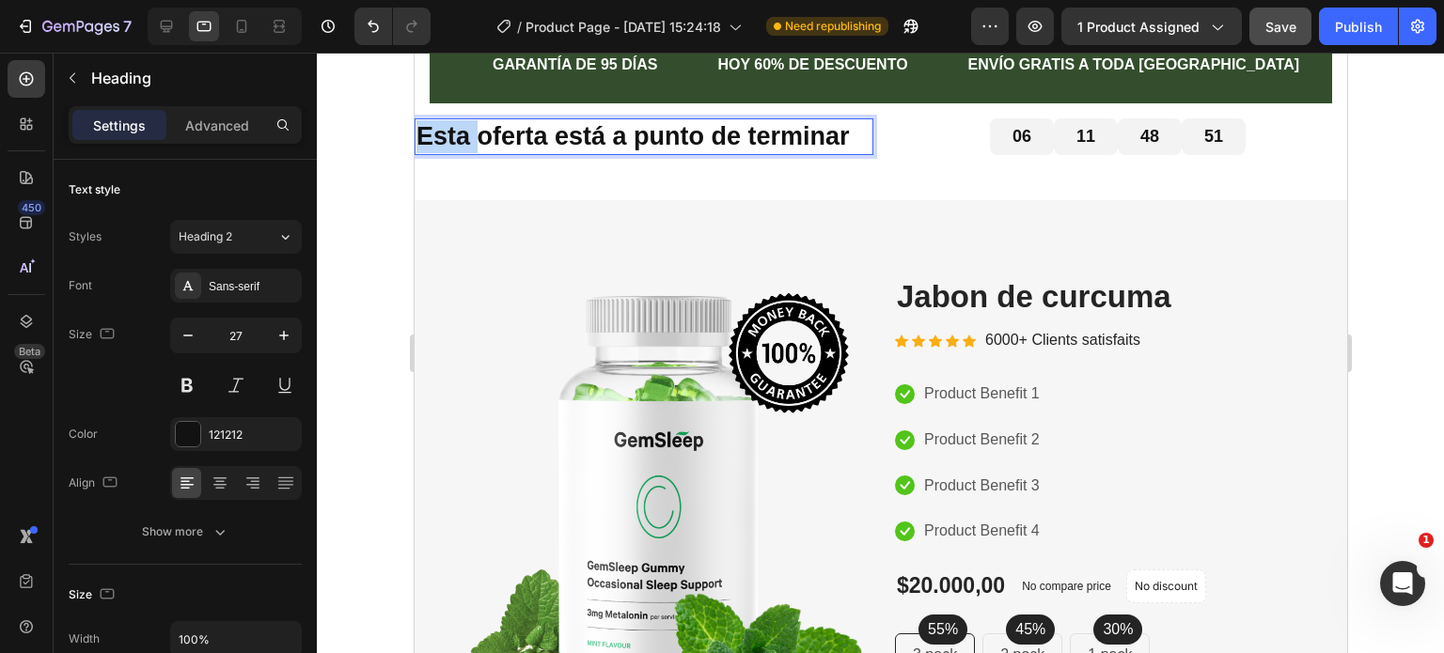
click at [418, 134] on strong "Esta oferta está a punto de terminar" at bounding box center [631, 136] width 433 height 28
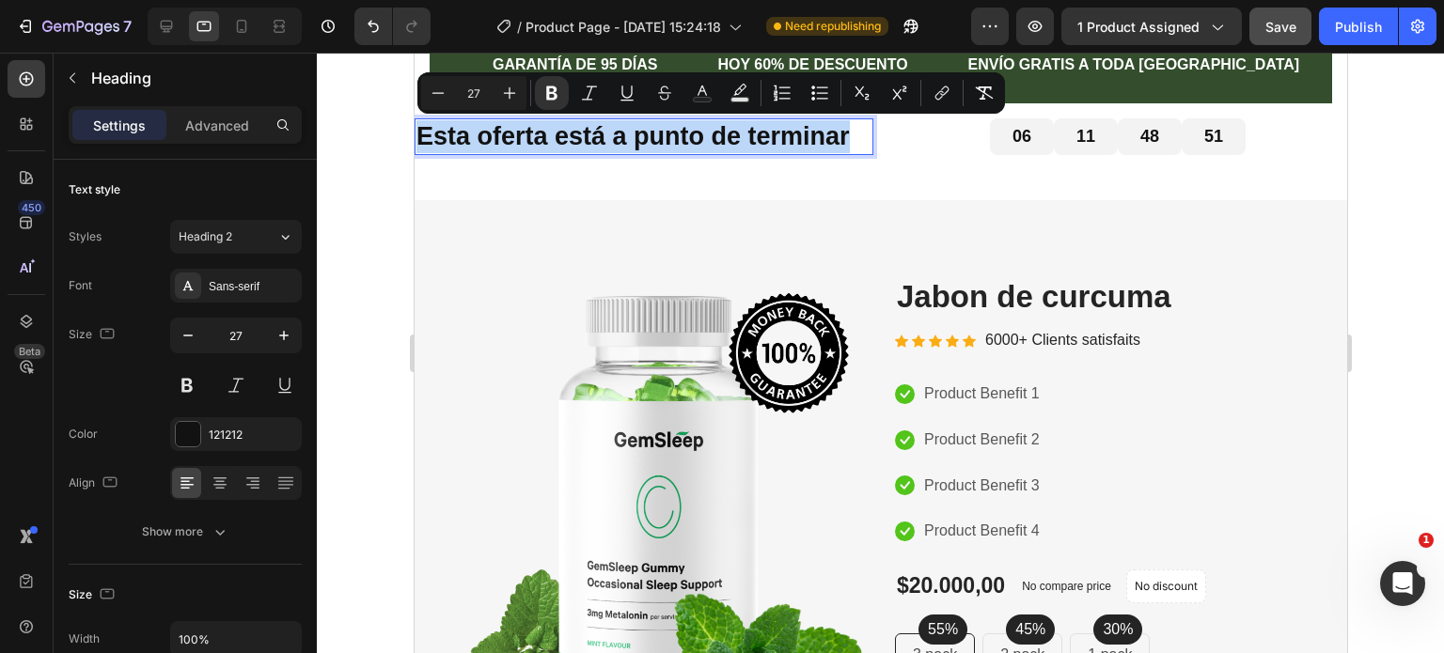
click at [418, 134] on strong "Esta oferta está a punto de terminar" at bounding box center [631, 136] width 433 height 28
click at [420, 147] on strong "Esta oferta está a punto de terminar" at bounding box center [631, 136] width 433 height 28
drag, startPoint x: 418, startPoint y: 138, endPoint x: 433, endPoint y: 138, distance: 15.0
click at [421, 138] on strong "Esta oferta está a punto de terminar" at bounding box center [631, 136] width 433 height 28
click at [436, 138] on strong "Esta oferta está a punto de terminar" at bounding box center [631, 136] width 433 height 28
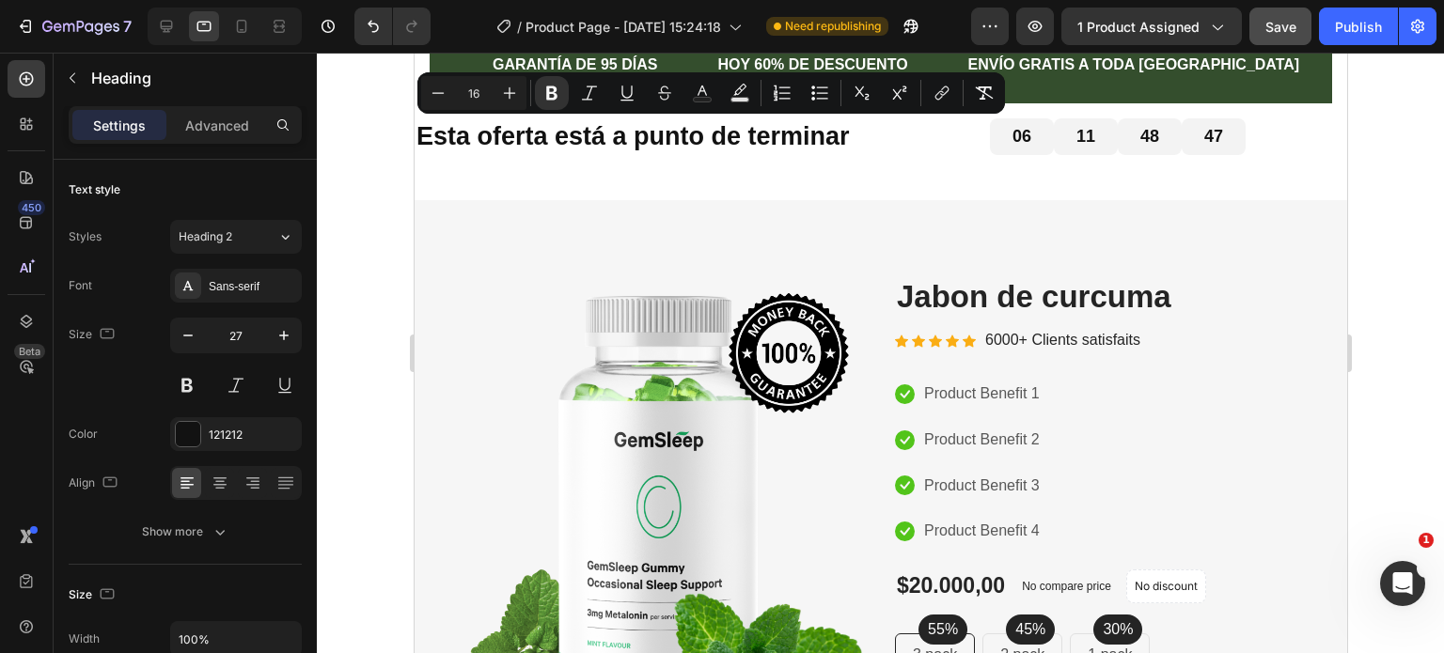
click at [414, 53] on lt-div at bounding box center [414, 53] width 0 height 0
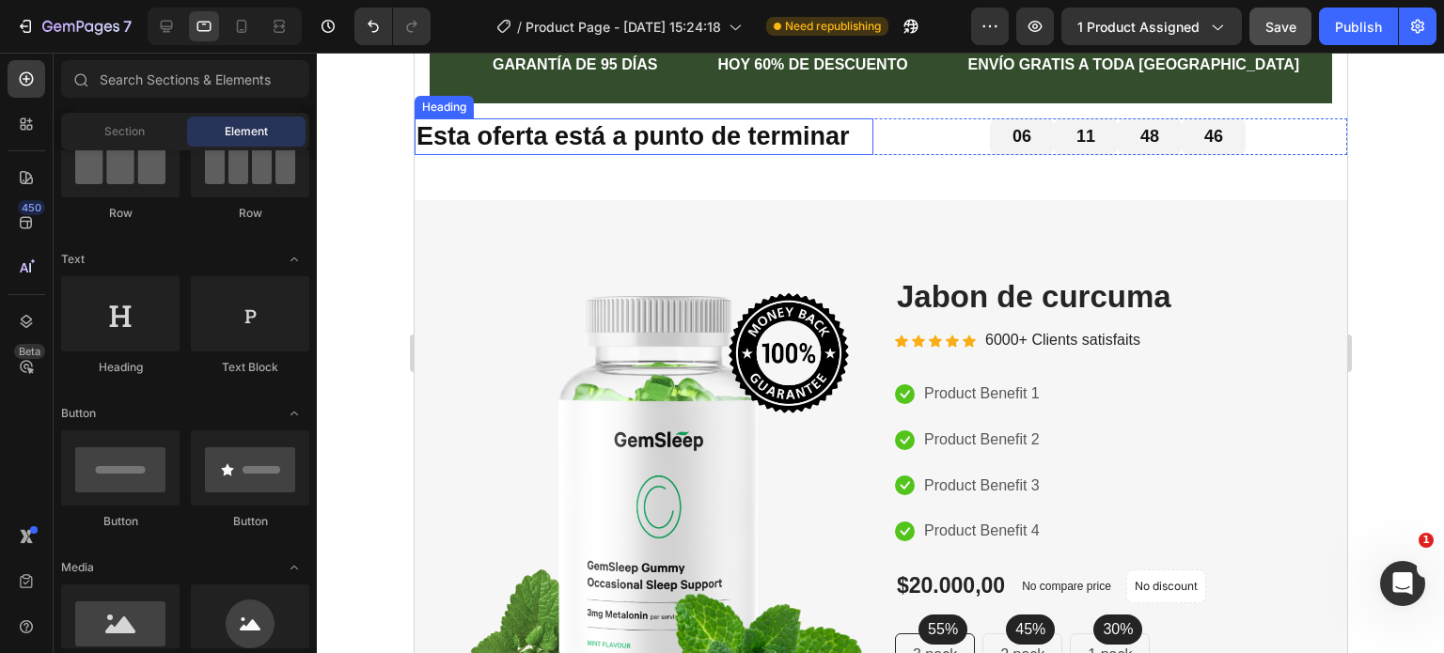
click at [748, 136] on strong "Esta oferta está a punto de terminar" at bounding box center [631, 136] width 433 height 28
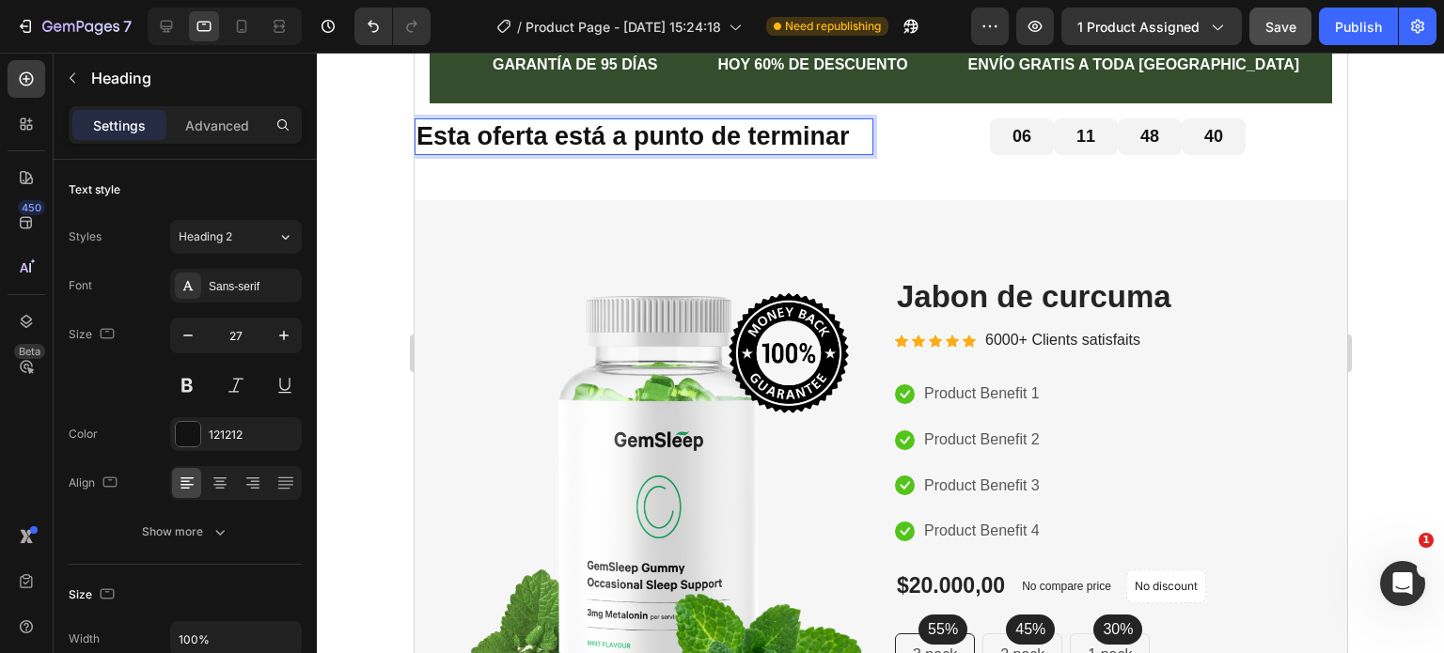
click at [1418, 196] on div at bounding box center [880, 353] width 1127 height 601
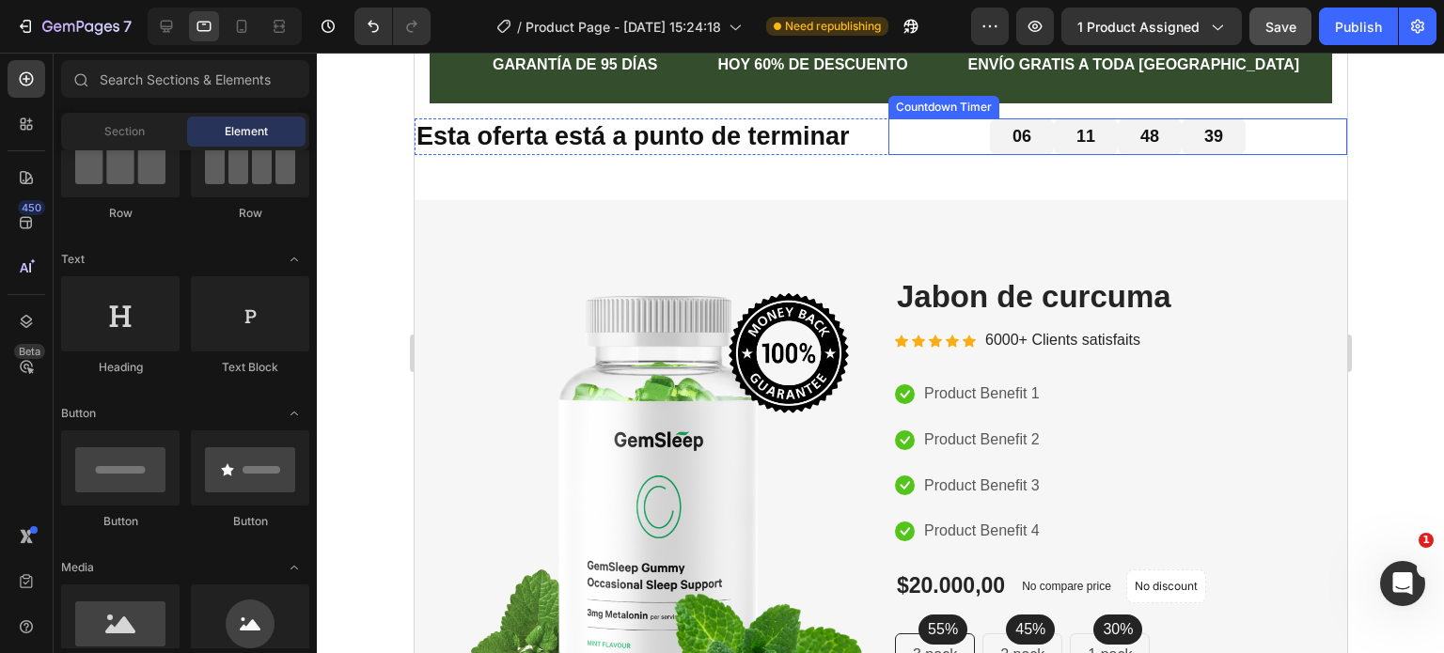
click at [989, 137] on div "06" at bounding box center [1021, 136] width 64 height 37
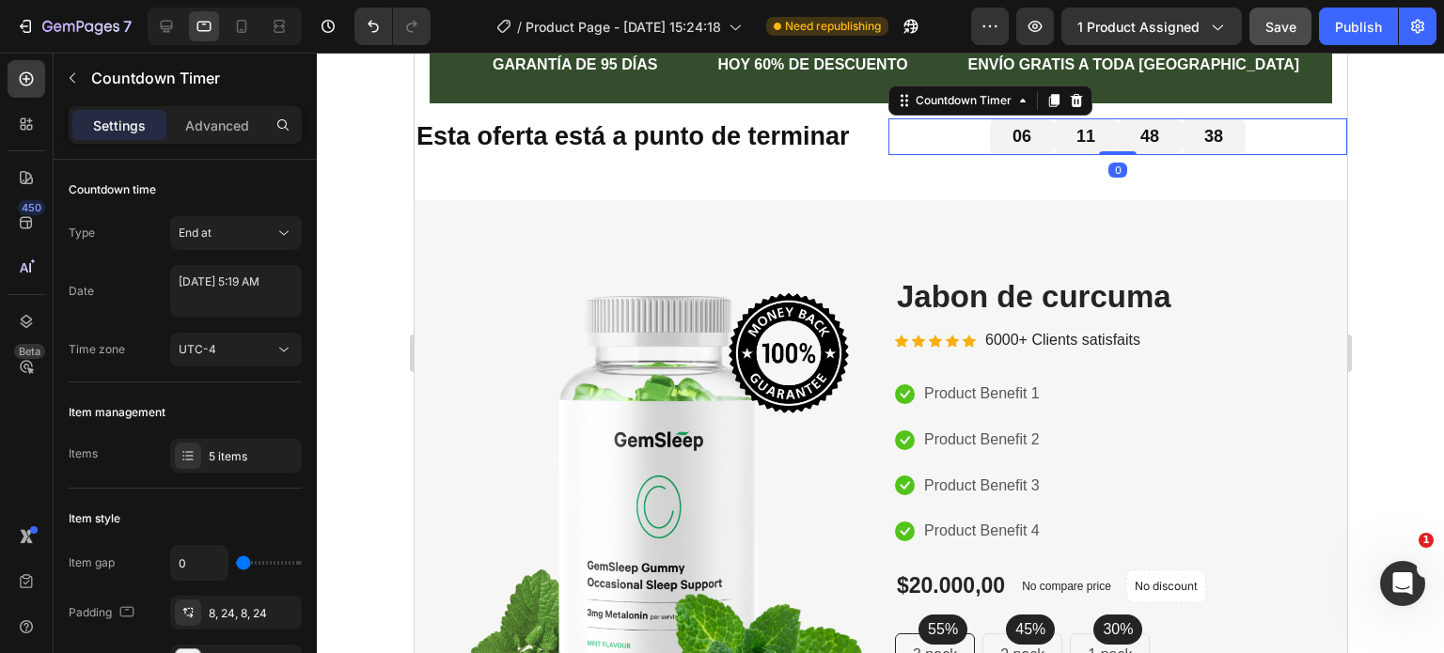
click at [976, 138] on div "06 11 48 38" at bounding box center [1116, 136] width 459 height 37
click at [976, 138] on div "06 11 48 37" at bounding box center [1116, 136] width 459 height 37
click at [1395, 243] on div at bounding box center [880, 353] width 1127 height 601
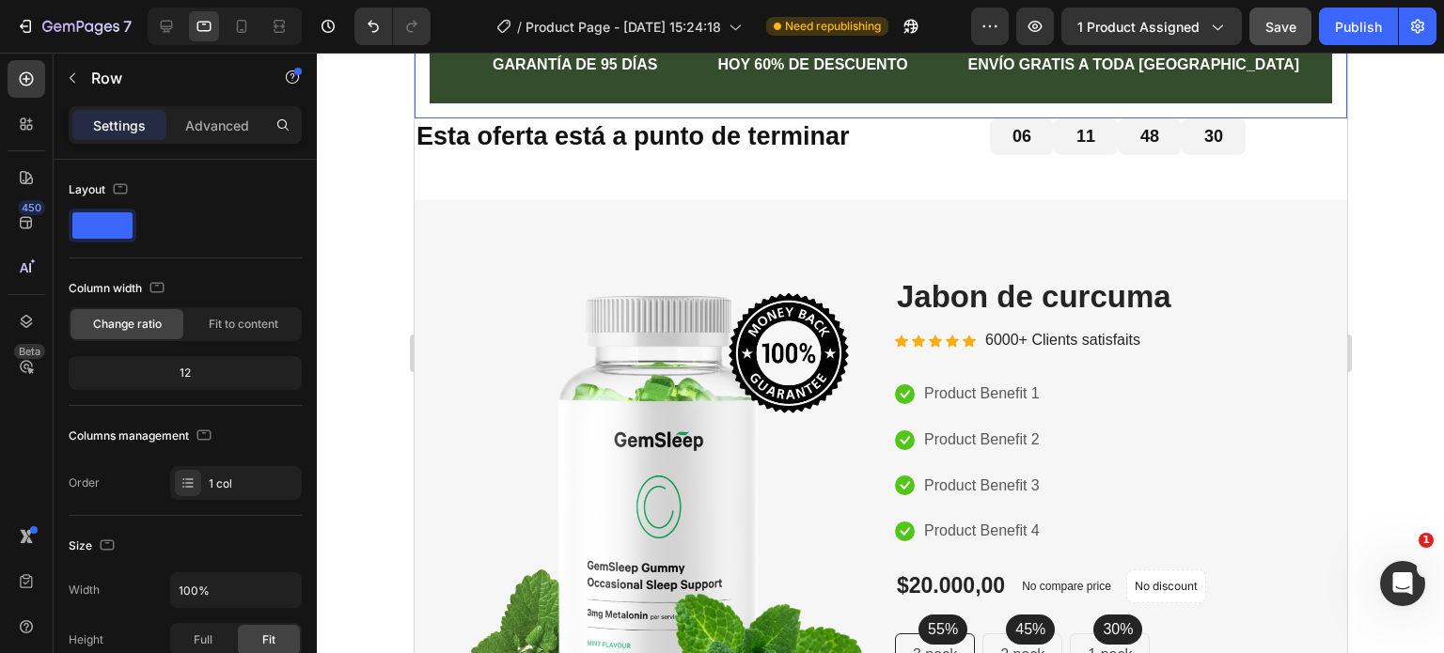
click at [868, 116] on div "Text Block GARANTÍA DE 95 DÍAS Text Block HOY 60% DE DESCUENTO Text Block ENVÍO…" at bounding box center [880, 65] width 932 height 106
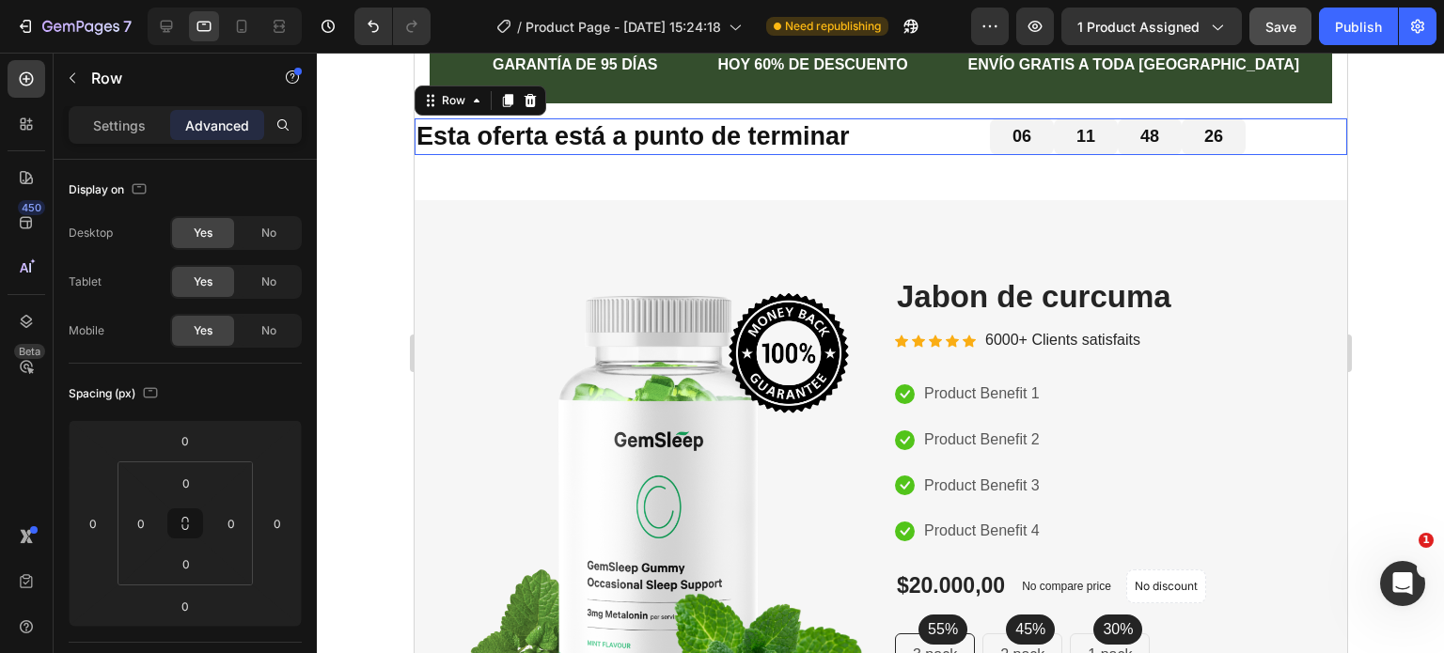
click at [869, 143] on div "⁠⁠⁠⁠⁠⁠⁠ Esta oferta está a punto de terminar Heading 06 11 48 26 Countdown Time…" at bounding box center [880, 136] width 932 height 37
click at [144, 123] on p "Settings" at bounding box center [119, 126] width 53 height 20
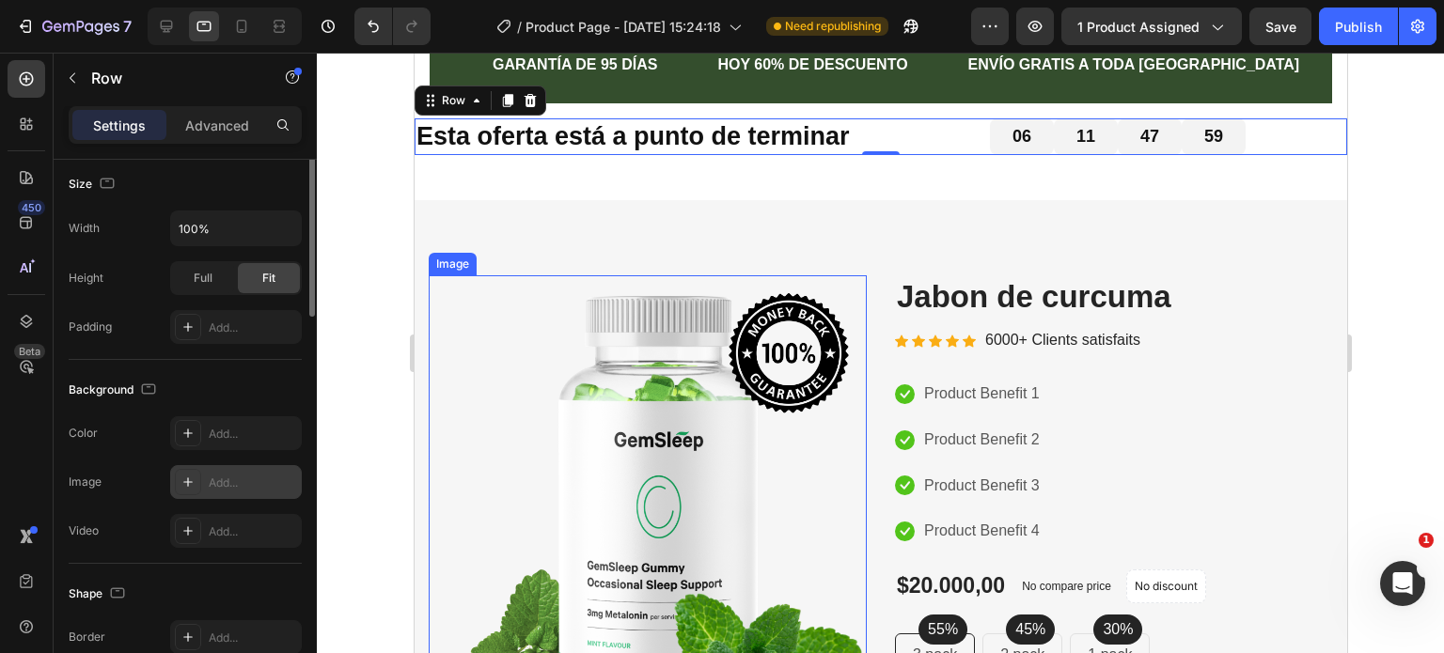
scroll to position [564, 0]
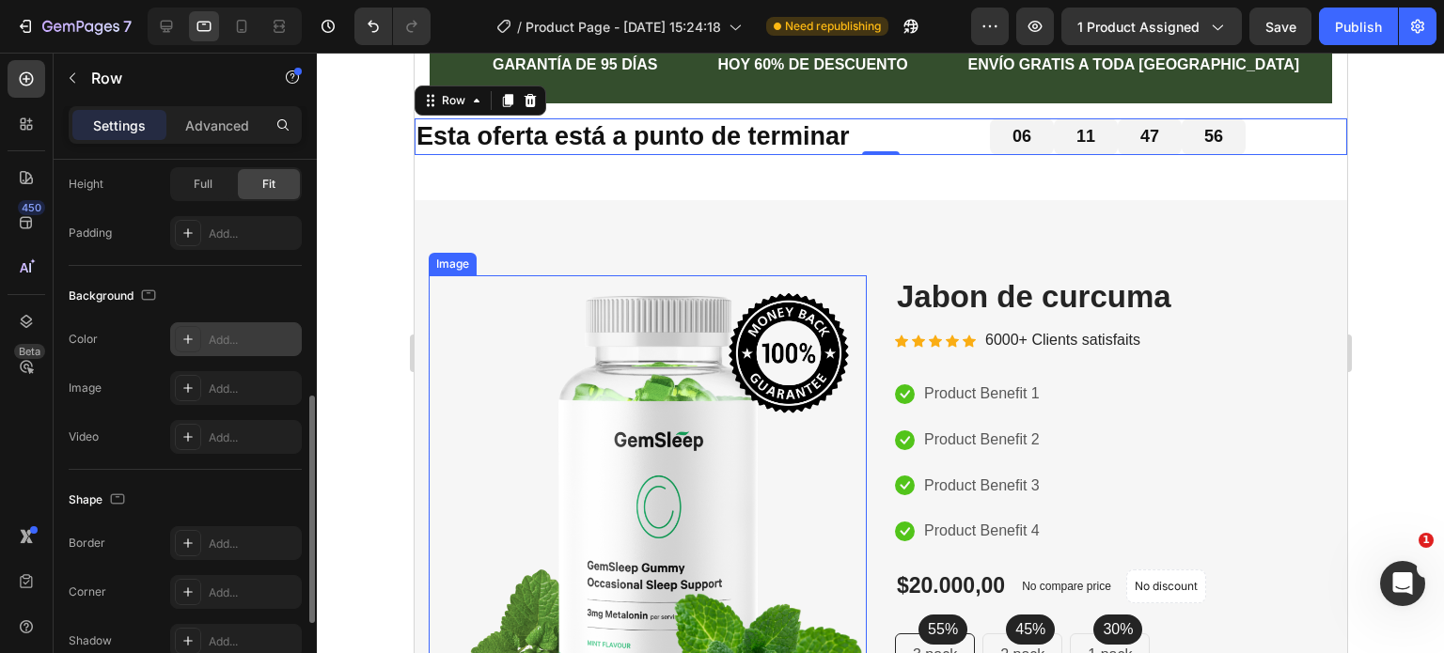
click at [188, 336] on icon at bounding box center [187, 339] width 9 height 9
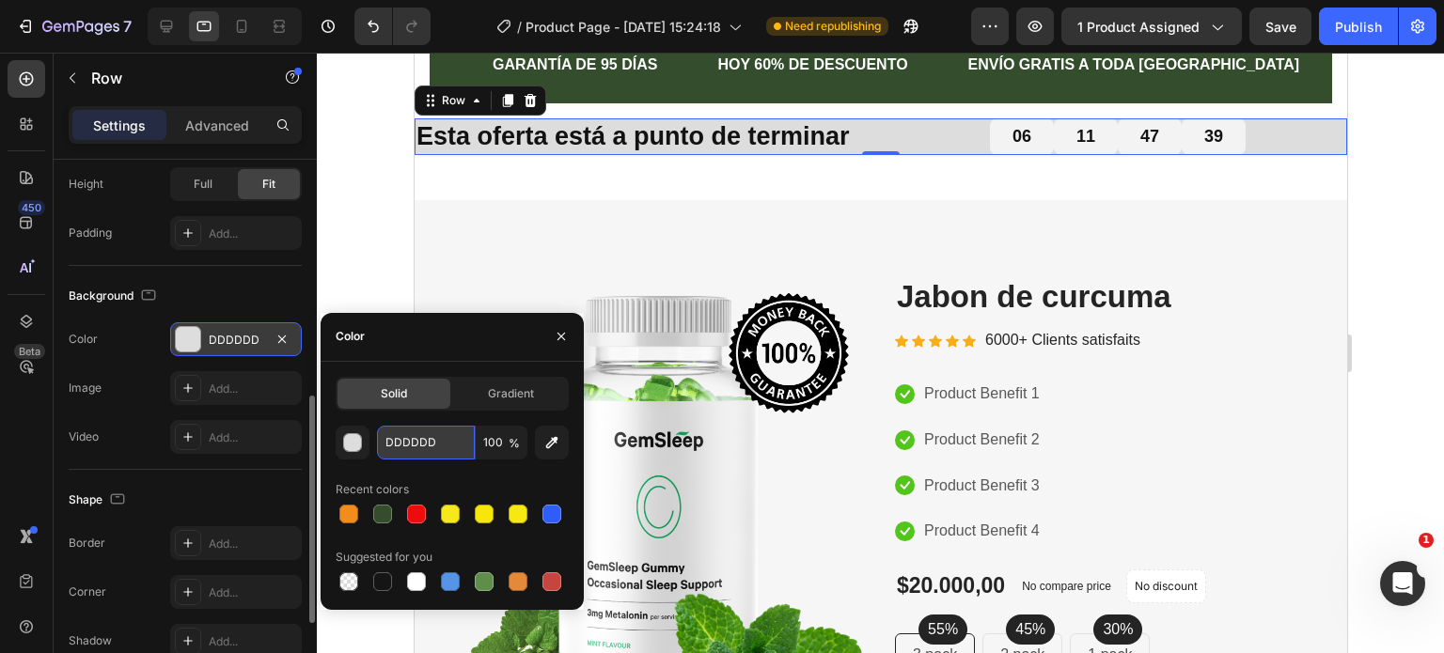
paste input "#F28C1"
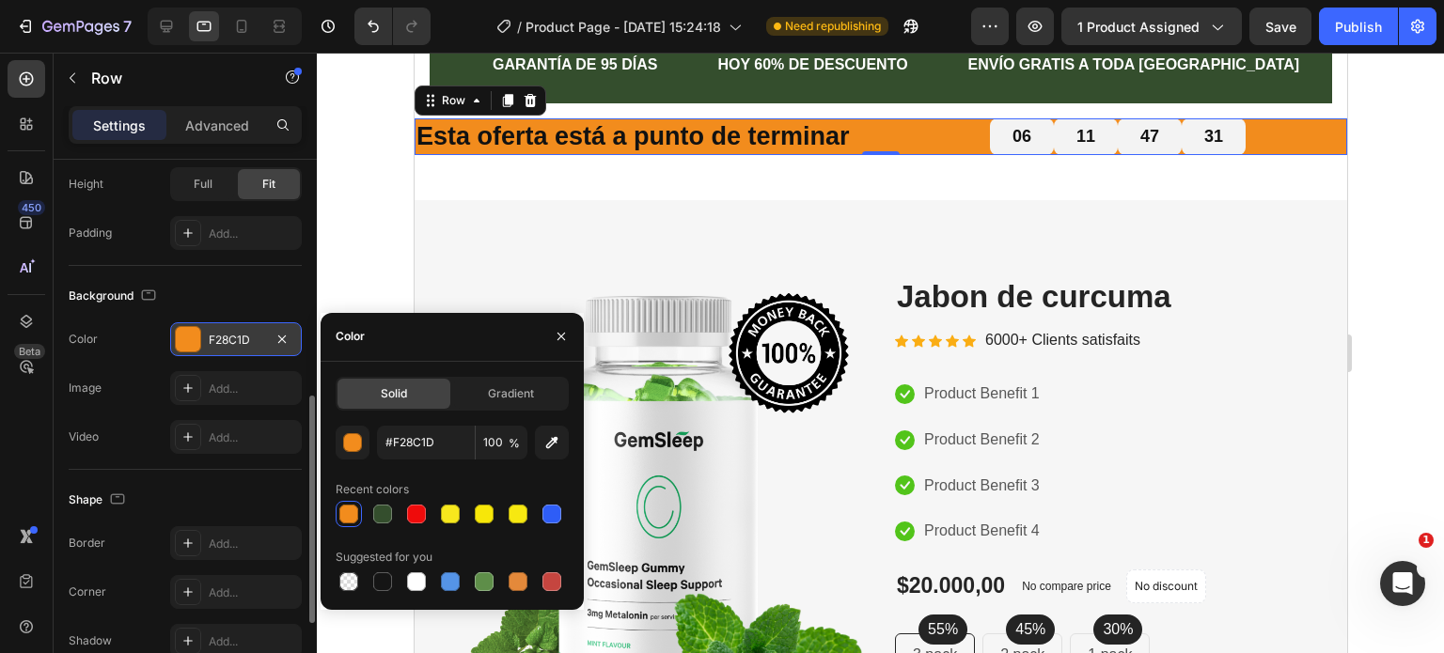
type input "F28C1D"
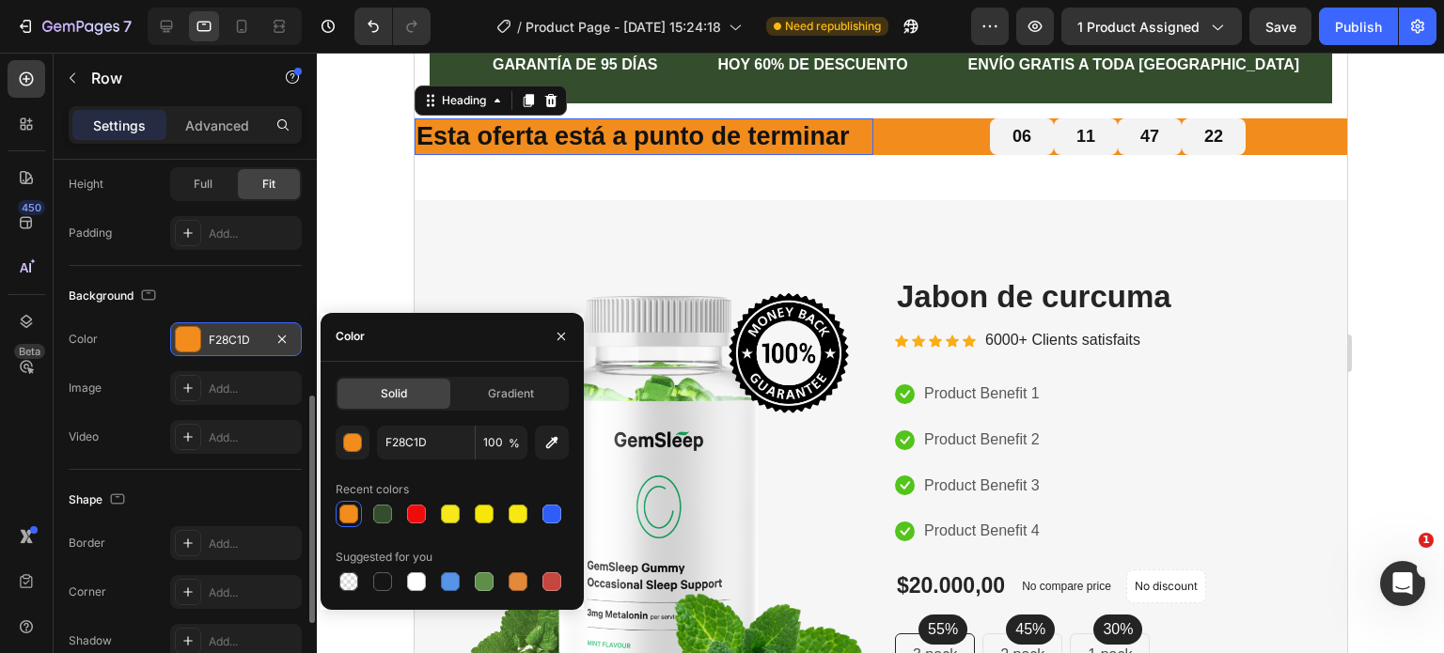
click at [712, 137] on strong "Esta oferta está a punto de terminar" at bounding box center [631, 136] width 433 height 28
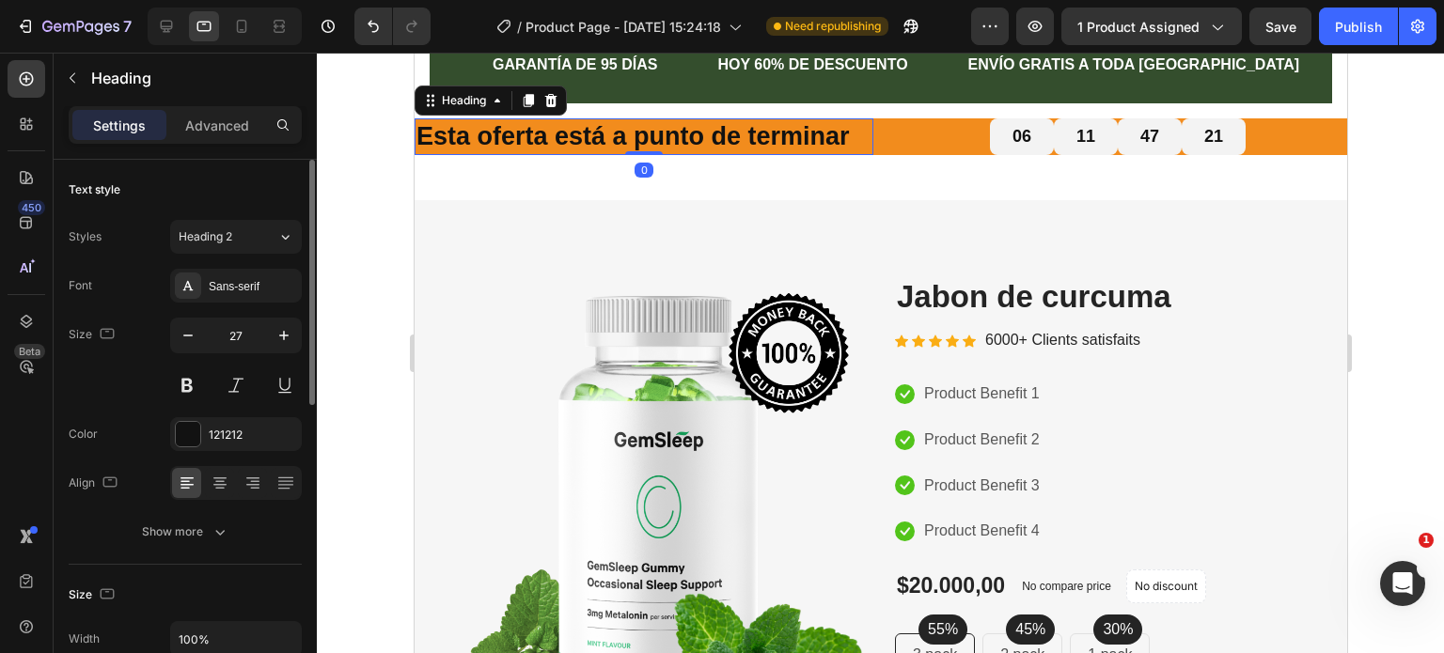
click at [374, 195] on div at bounding box center [880, 353] width 1127 height 601
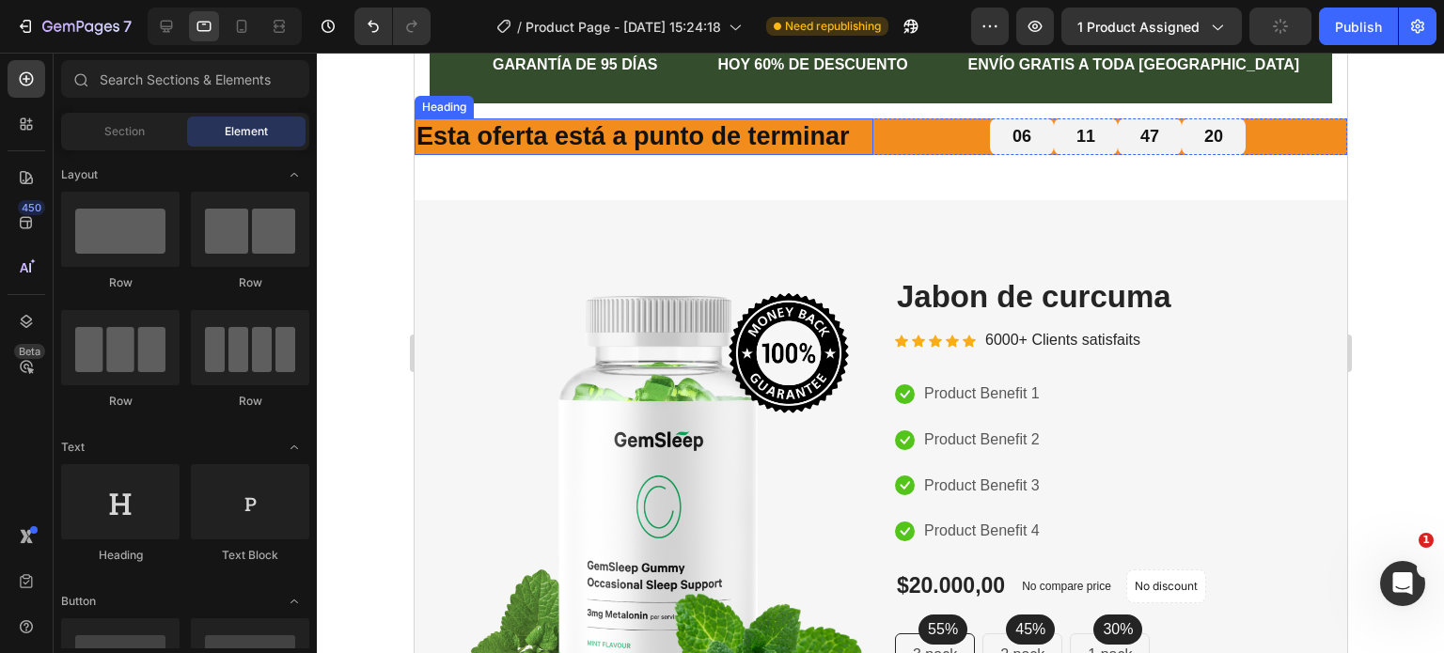
click at [788, 145] on strong "Esta oferta está a punto de terminar" at bounding box center [631, 136] width 433 height 28
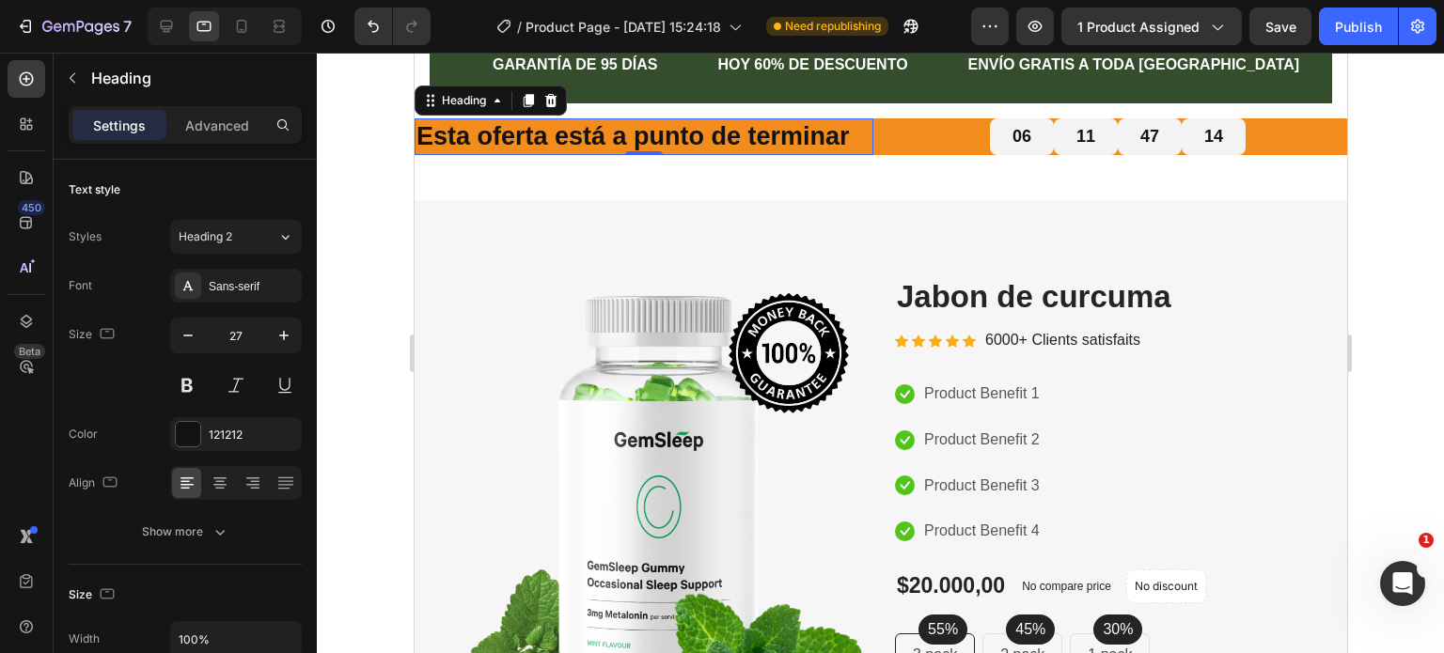
click at [383, 191] on div at bounding box center [880, 353] width 1127 height 601
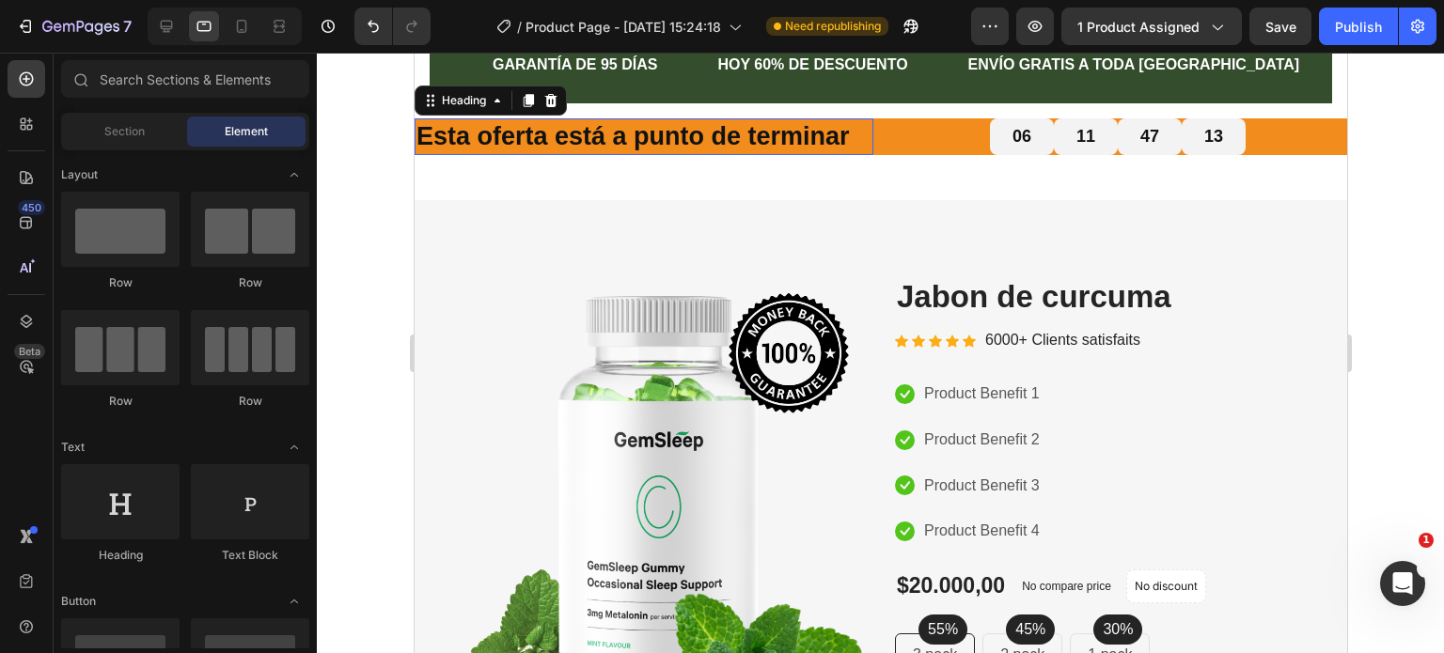
click at [430, 136] on strong "Esta oferta está a punto de terminar" at bounding box center [631, 136] width 433 height 28
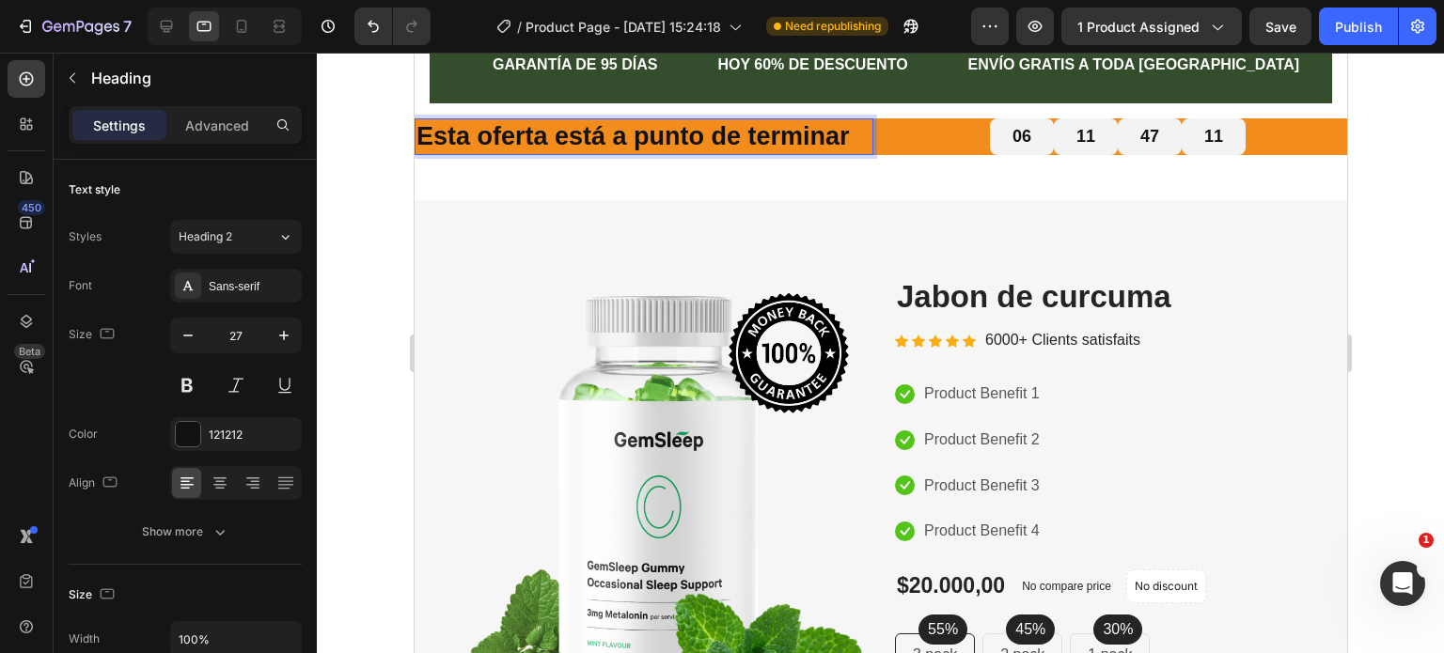
drag, startPoint x: 430, startPoint y: 136, endPoint x: 858, endPoint y: 146, distance: 428.7
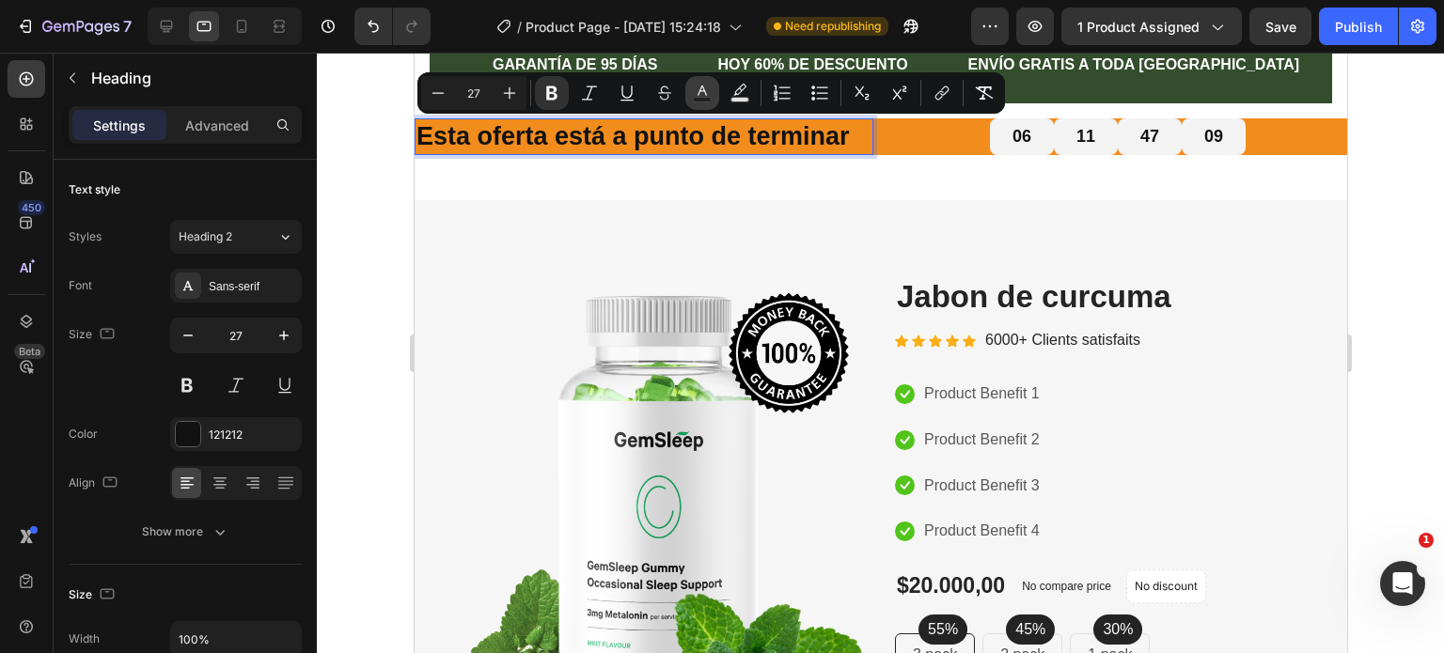
click at [703, 93] on icon "Editor contextual toolbar" at bounding box center [702, 93] width 19 height 19
type input "121212"
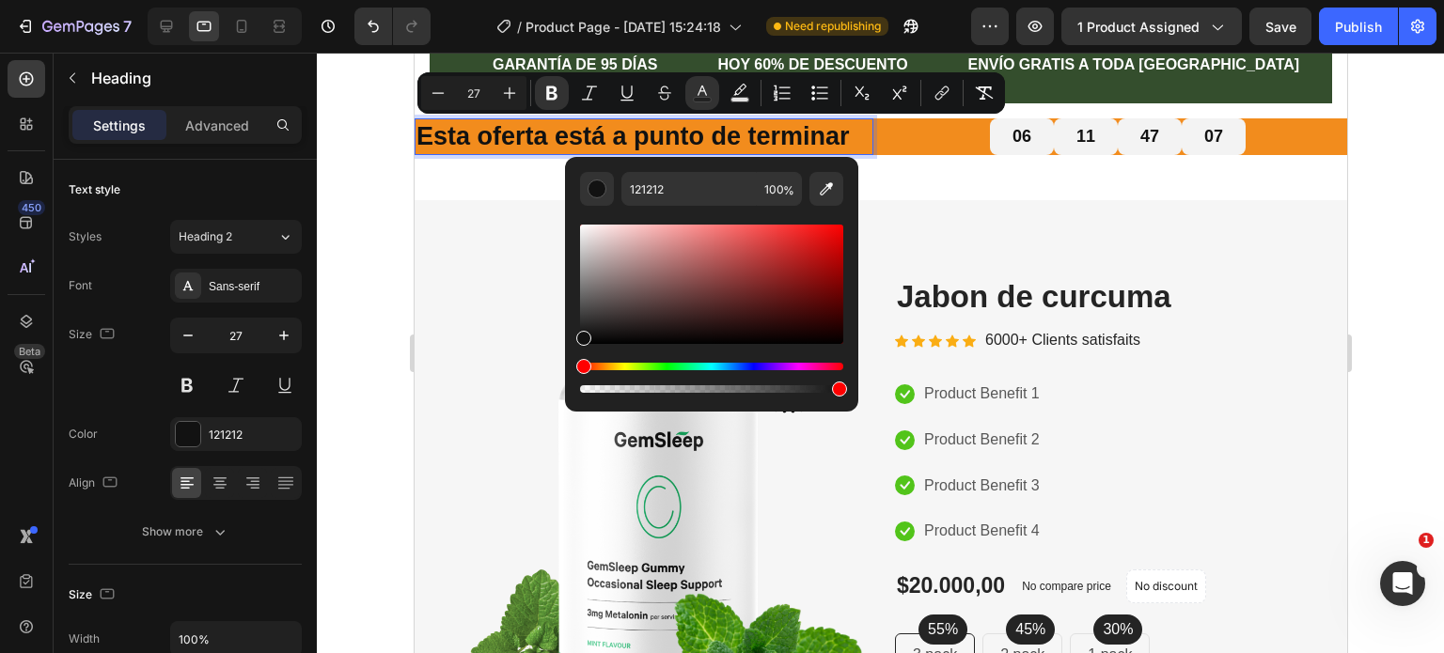
click at [585, 228] on div "Editor contextual toolbar" at bounding box center [711, 284] width 263 height 119
type input "F7F4F4"
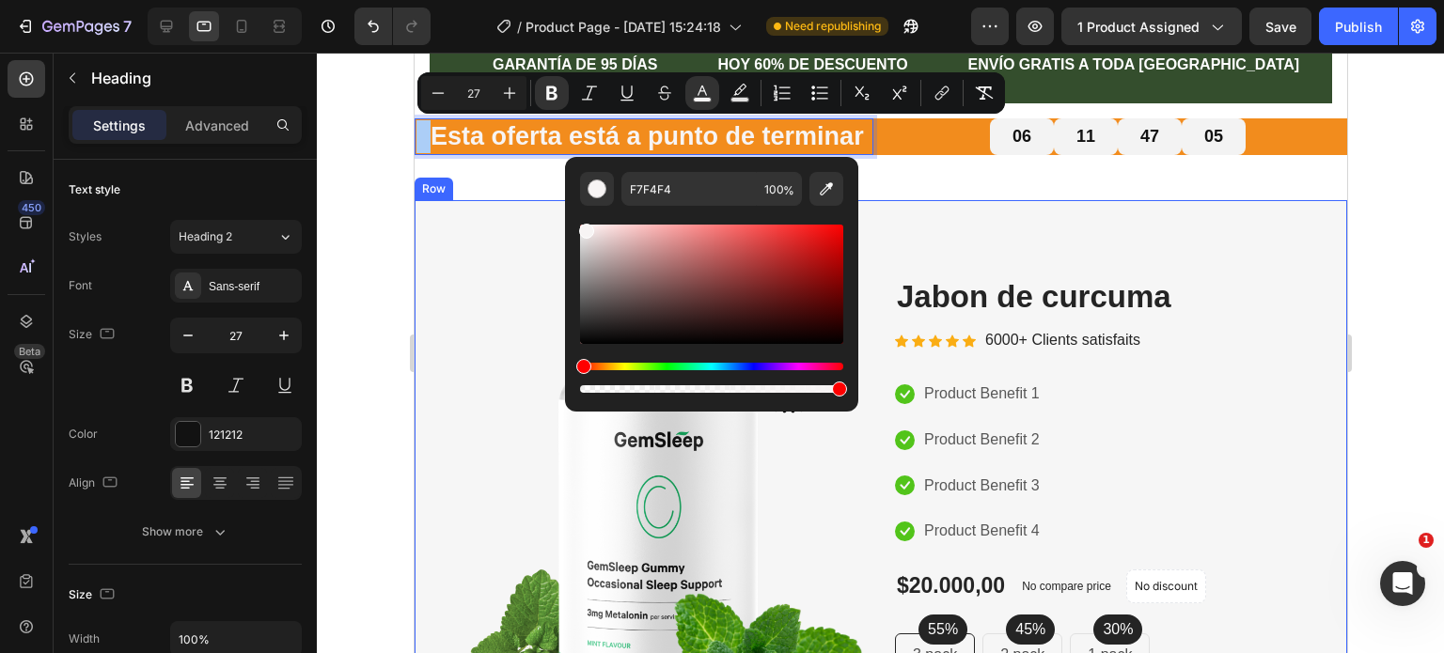
click at [364, 230] on div at bounding box center [880, 353] width 1127 height 601
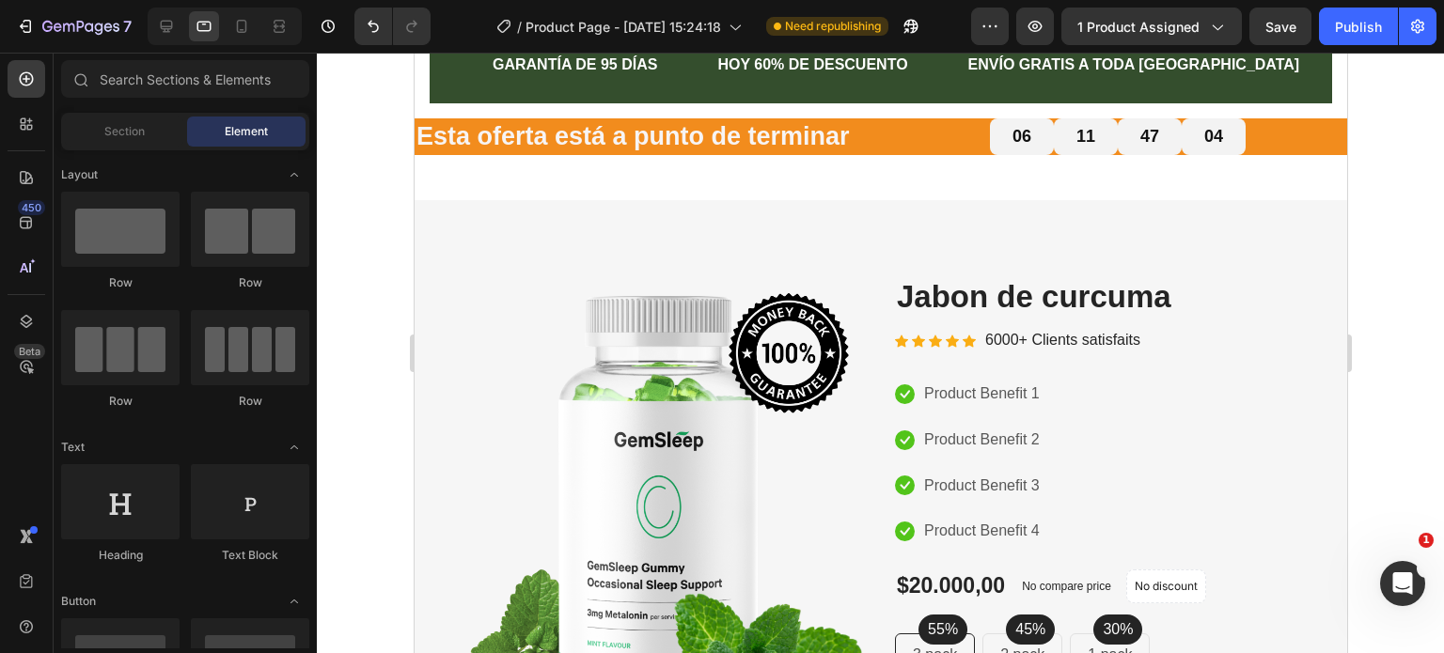
click at [390, 287] on div at bounding box center [880, 353] width 1127 height 601
click at [1387, 187] on div at bounding box center [880, 353] width 1127 height 601
click at [245, 30] on icon at bounding box center [242, 26] width 10 height 13
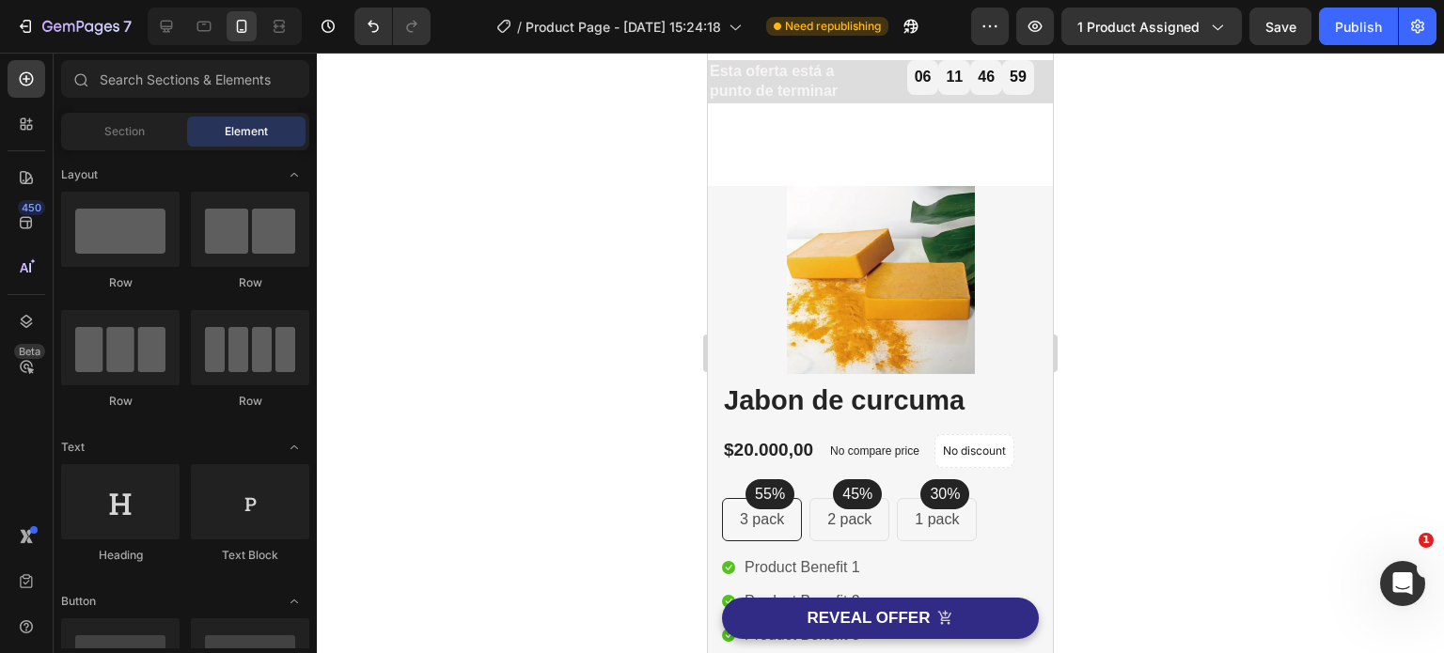
click at [1147, 202] on div at bounding box center [880, 353] width 1127 height 601
click at [1103, 179] on div at bounding box center [880, 353] width 1127 height 601
drag, startPoint x: 524, startPoint y: 232, endPoint x: 530, endPoint y: 246, distance: 15.2
click at [523, 235] on div at bounding box center [880, 353] width 1127 height 601
click at [203, 36] on div at bounding box center [204, 26] width 30 height 30
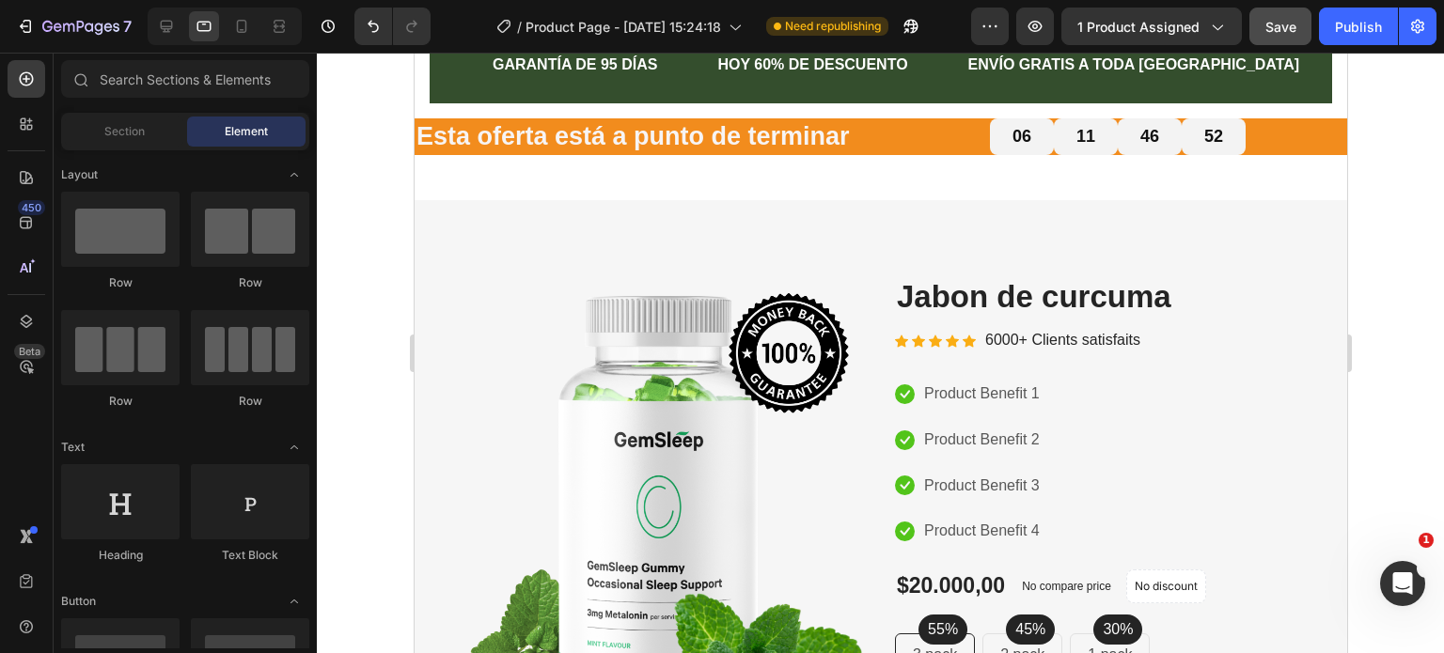
click at [383, 255] on div at bounding box center [880, 353] width 1127 height 601
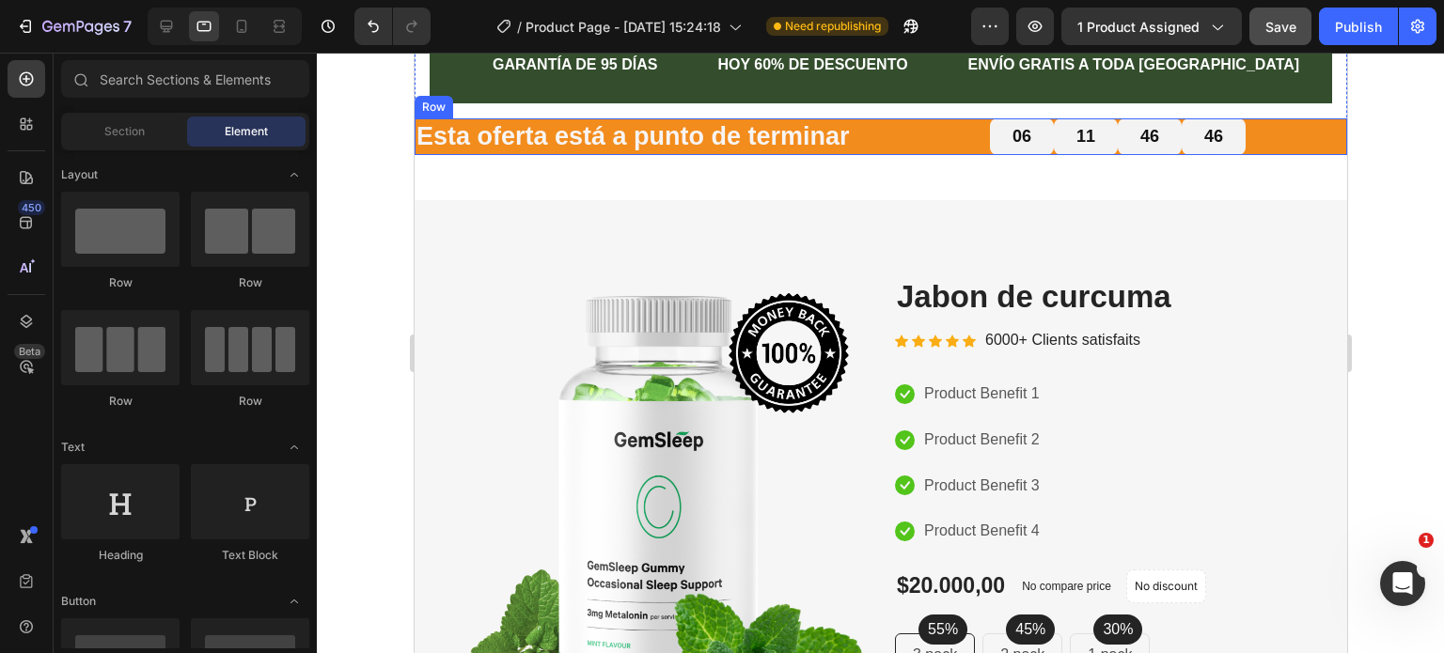
click at [866, 142] on div "⁠⁠⁠⁠⁠⁠⁠ Esta oferta está a punto de terminar Heading 06 11 46 46 Countdown Time…" at bounding box center [880, 136] width 932 height 37
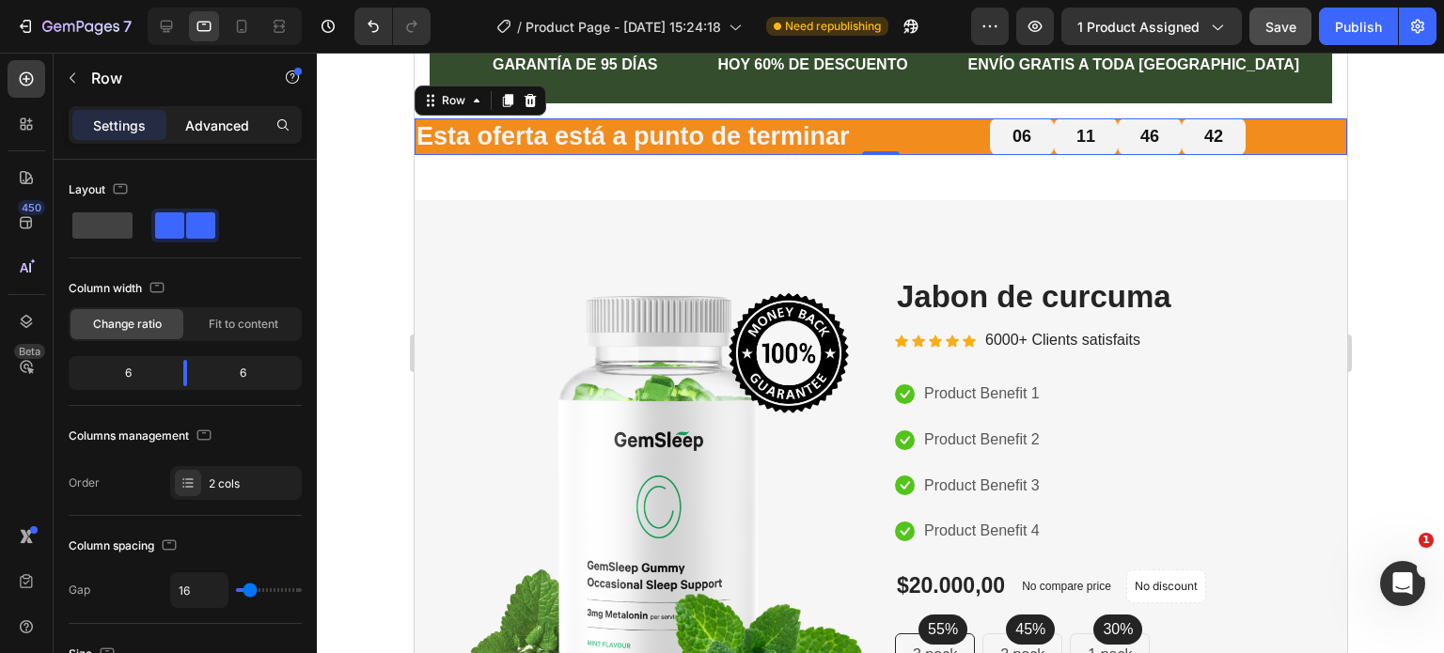
click at [233, 121] on p "Advanced" at bounding box center [217, 126] width 64 height 20
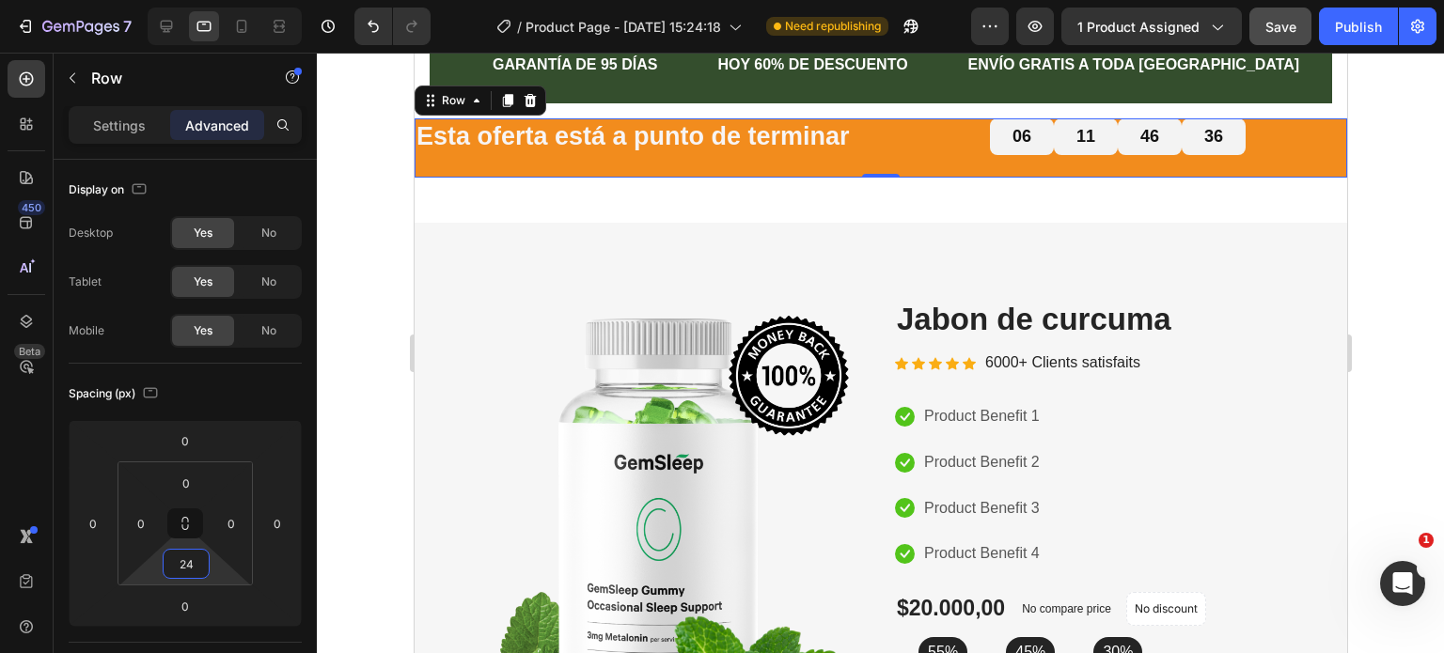
type input "22"
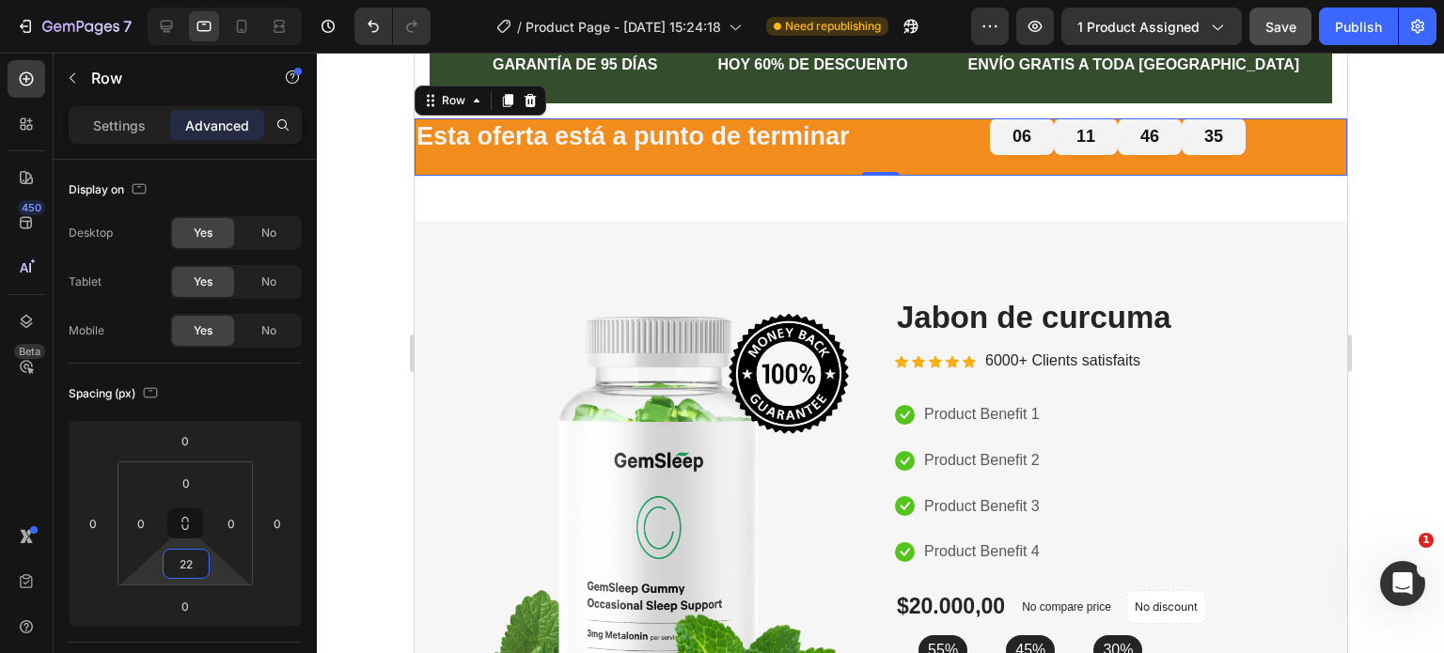
drag, startPoint x: 213, startPoint y: 564, endPoint x: 211, endPoint y: 554, distance: 10.7
click at [211, 0] on html "7 Version history / Product Page - [DATE] 15:24:18 Need republishing Preview 1 …" at bounding box center [722, 0] width 1444 height 0
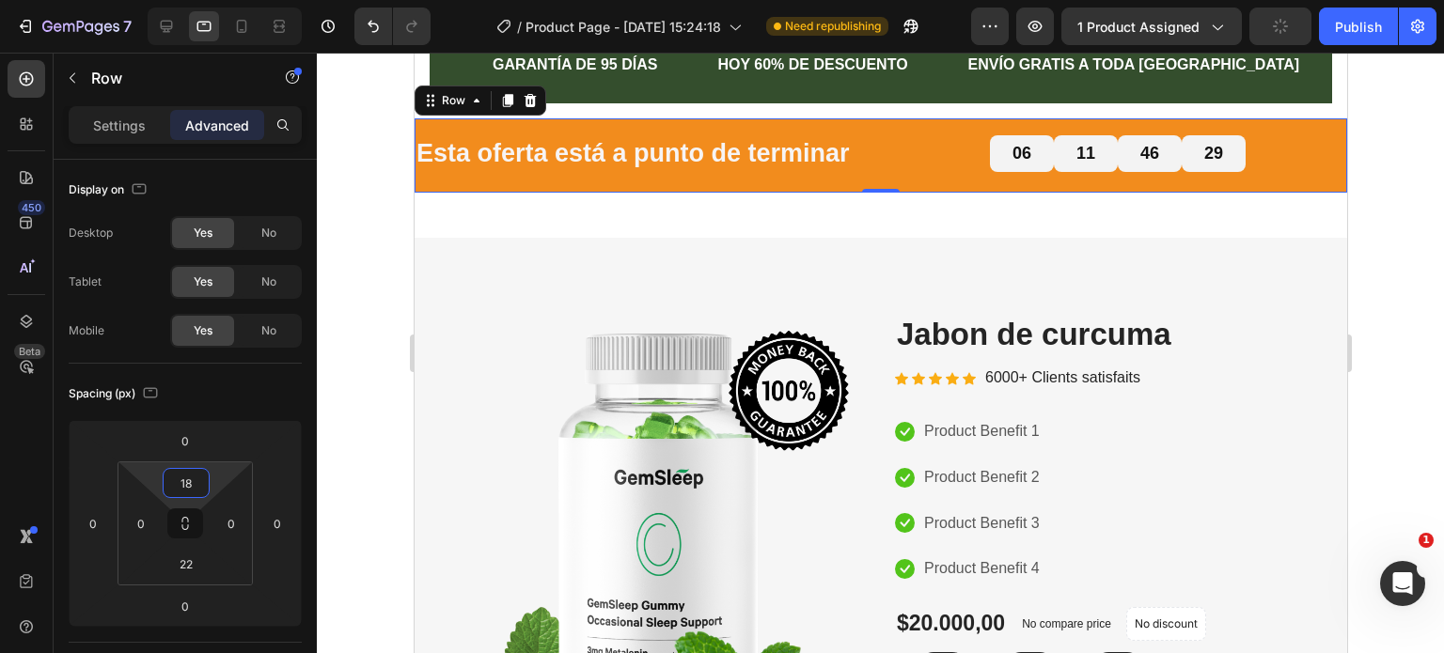
type input "16"
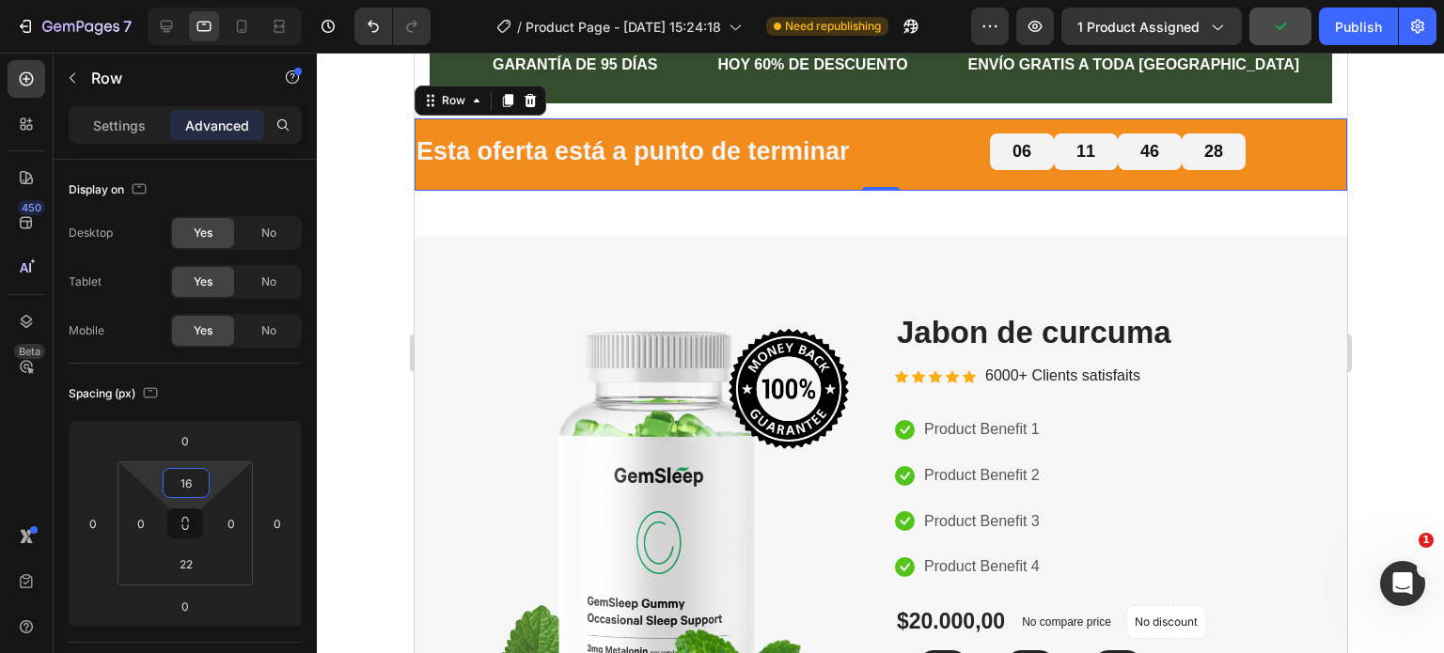
click at [211, 0] on html "7 Version history / Product Page - [DATE] 15:24:18 Need republishing Preview 1 …" at bounding box center [722, 0] width 1444 height 0
click at [1376, 285] on div at bounding box center [880, 353] width 1127 height 601
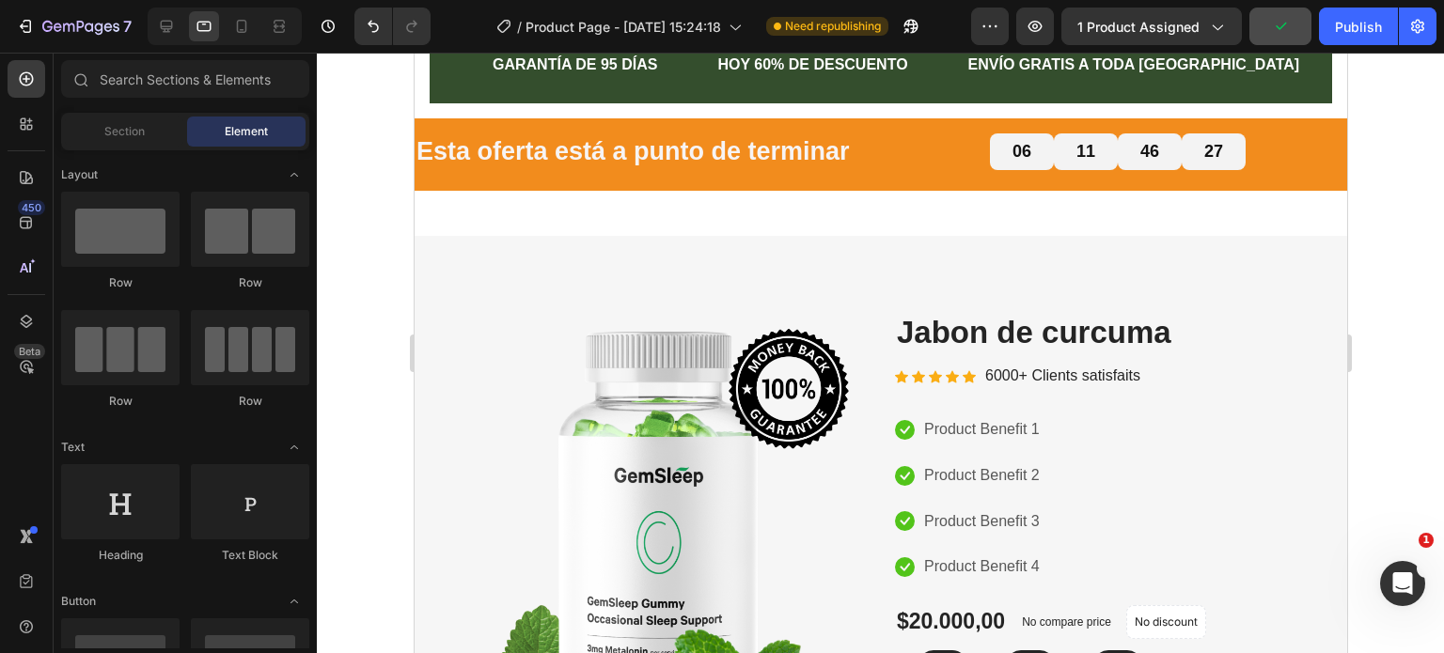
click at [1383, 289] on div at bounding box center [880, 353] width 1127 height 601
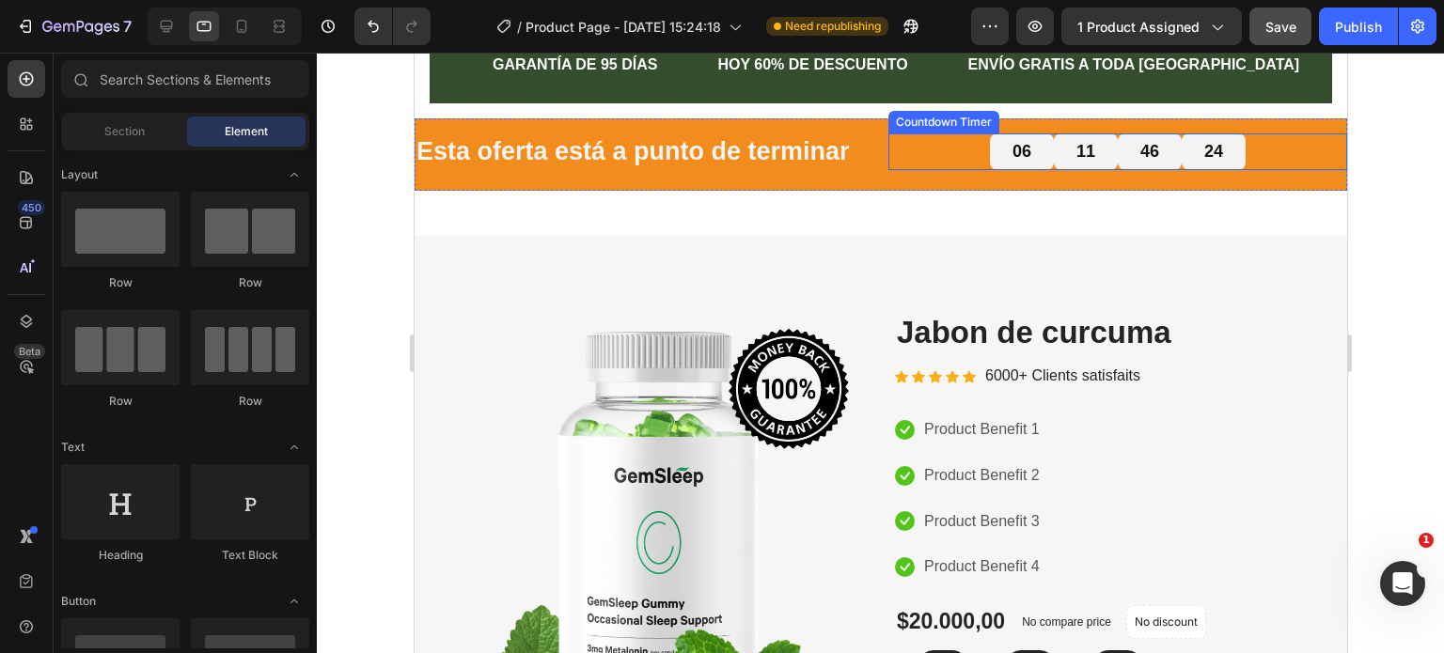
click at [1208, 168] on div "24" at bounding box center [1212, 151] width 64 height 37
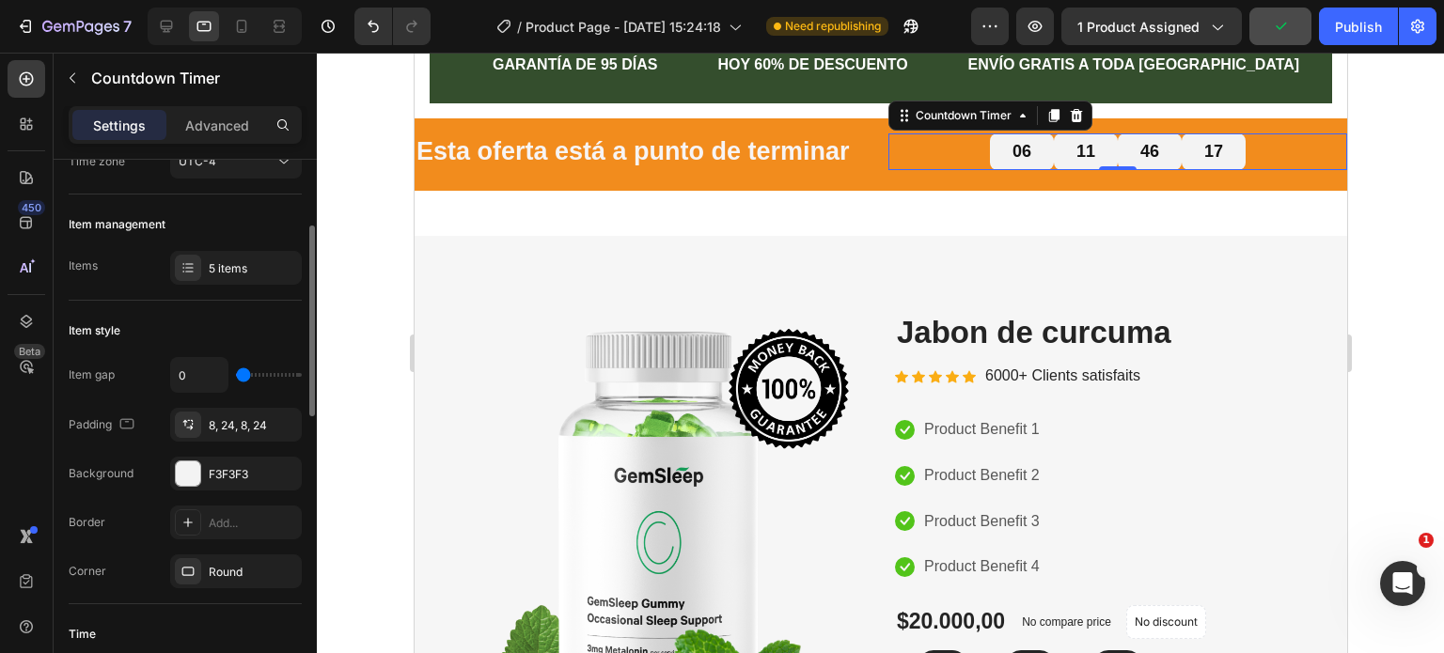
scroll to position [282, 0]
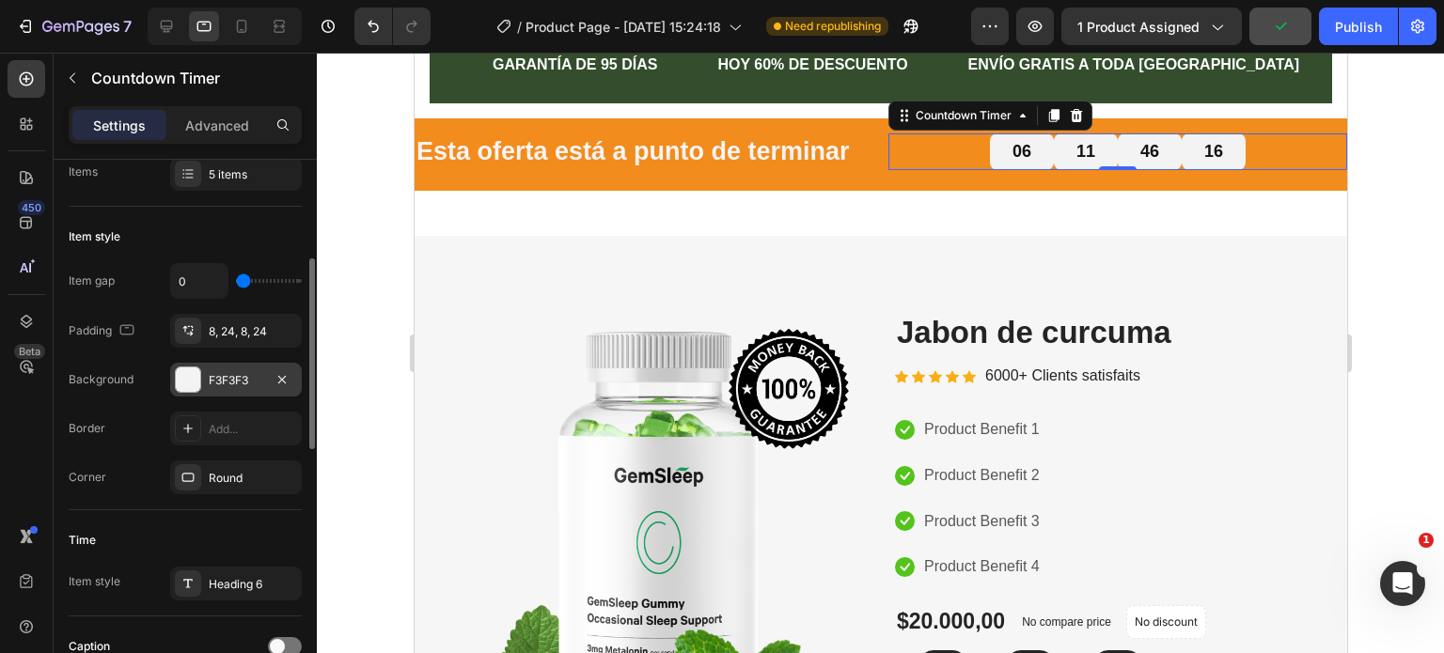
click at [195, 375] on div at bounding box center [188, 379] width 24 height 24
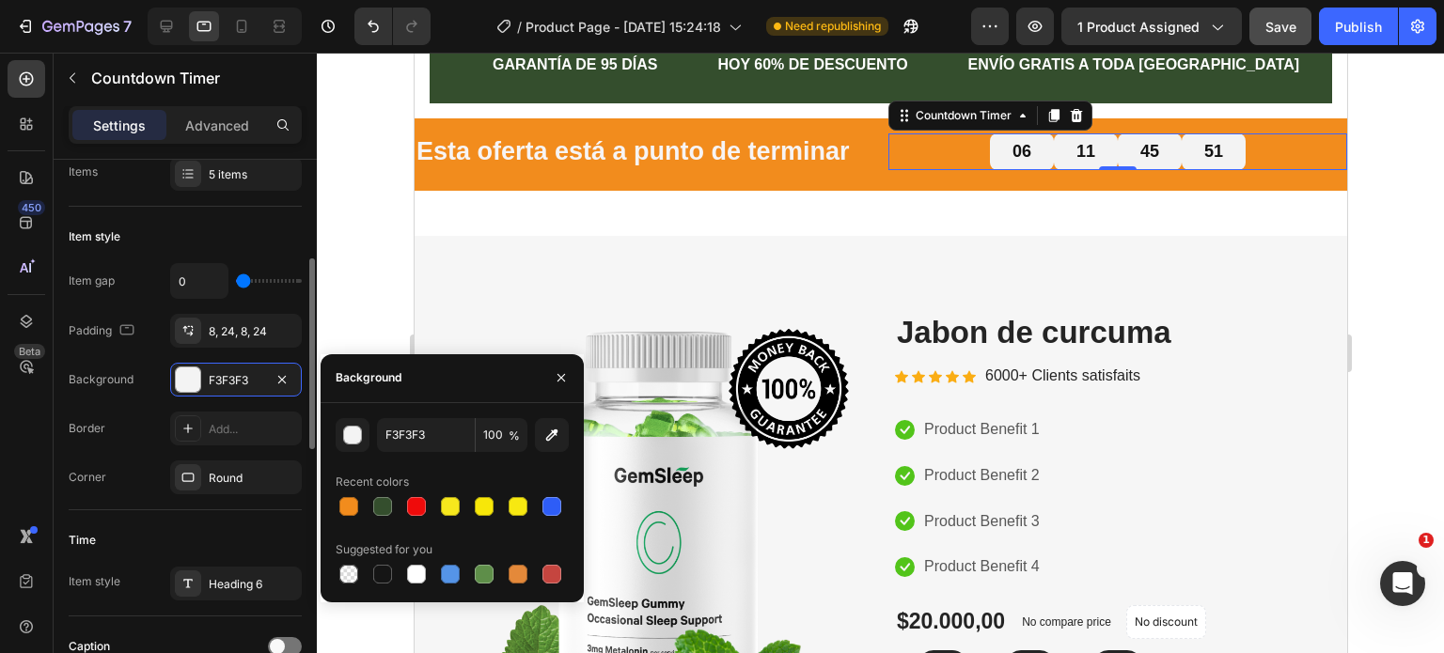
type input "2"
type input "4"
type input "22"
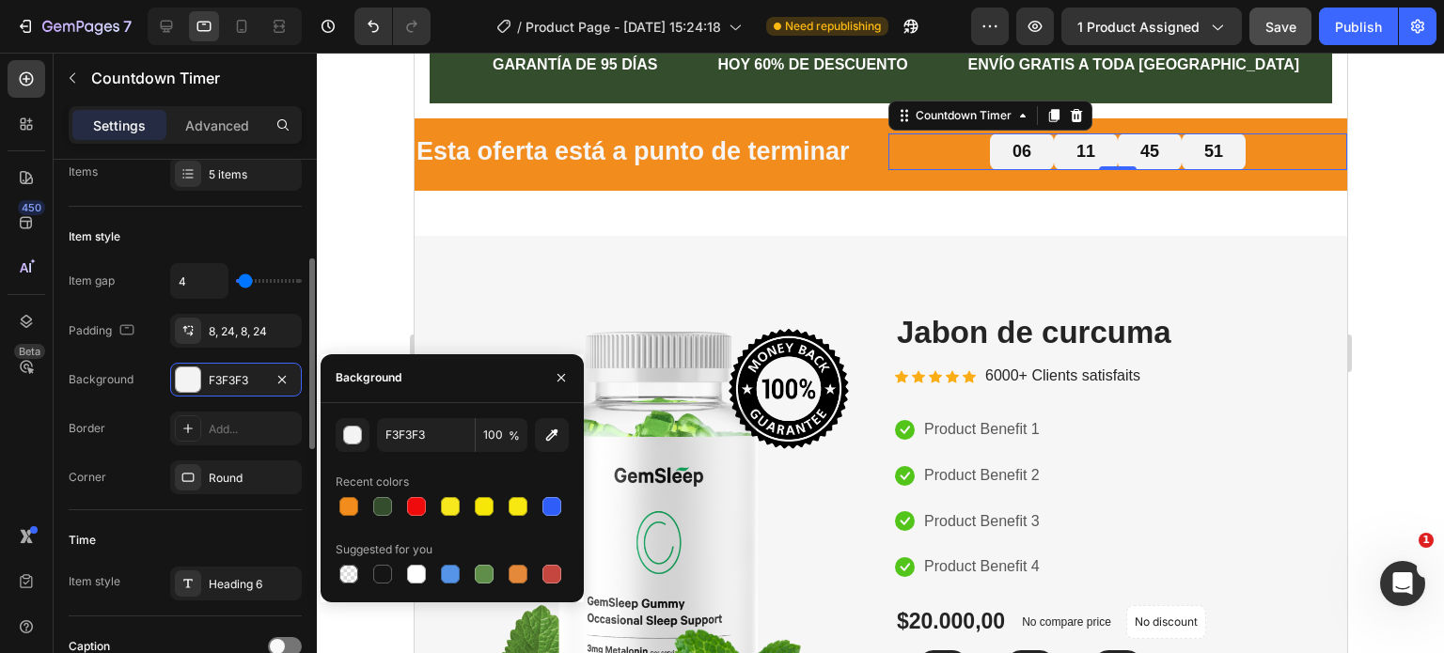
type input "22"
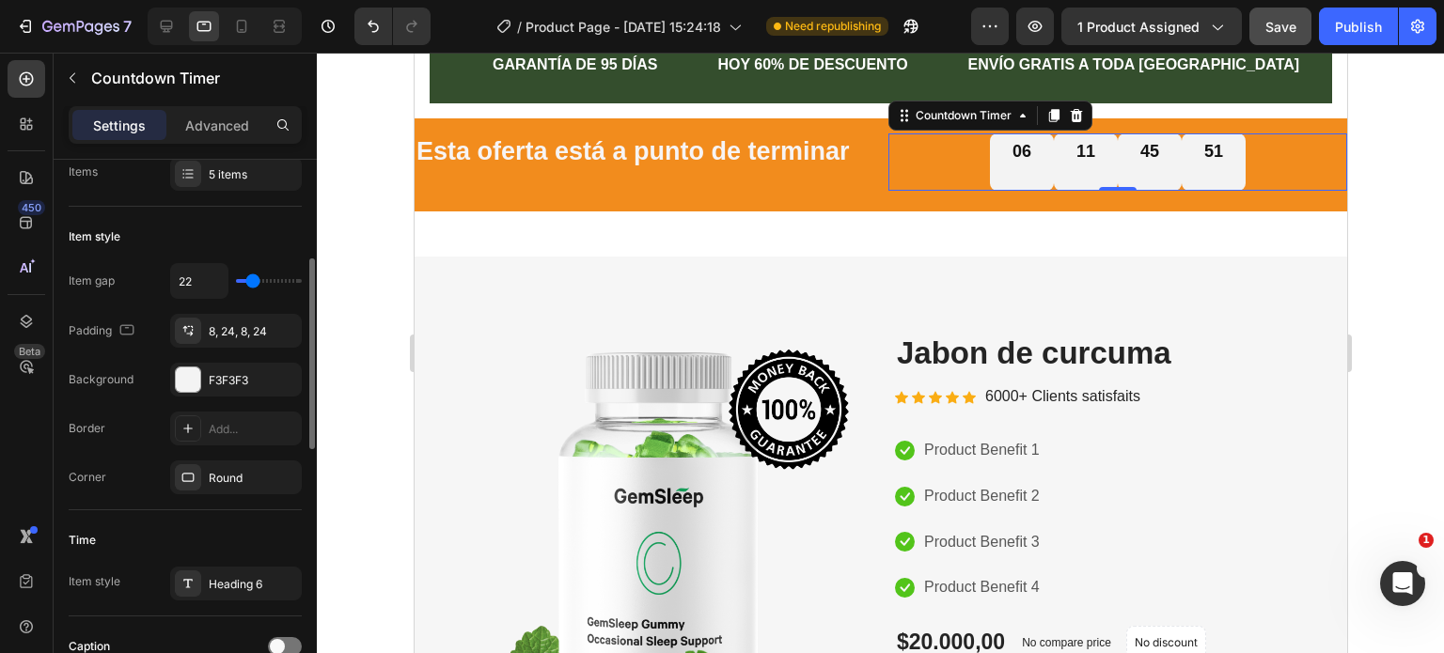
type input "24"
type input "27"
type input "29"
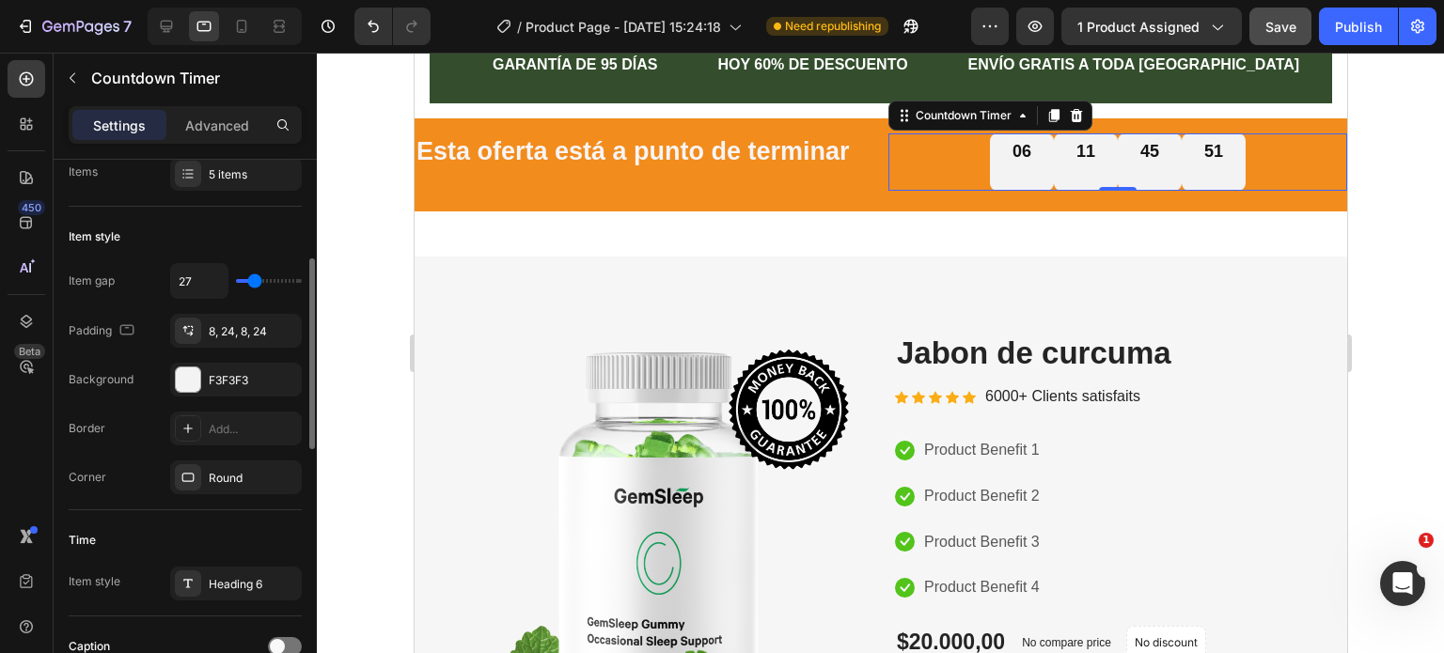
type input "29"
type input "32"
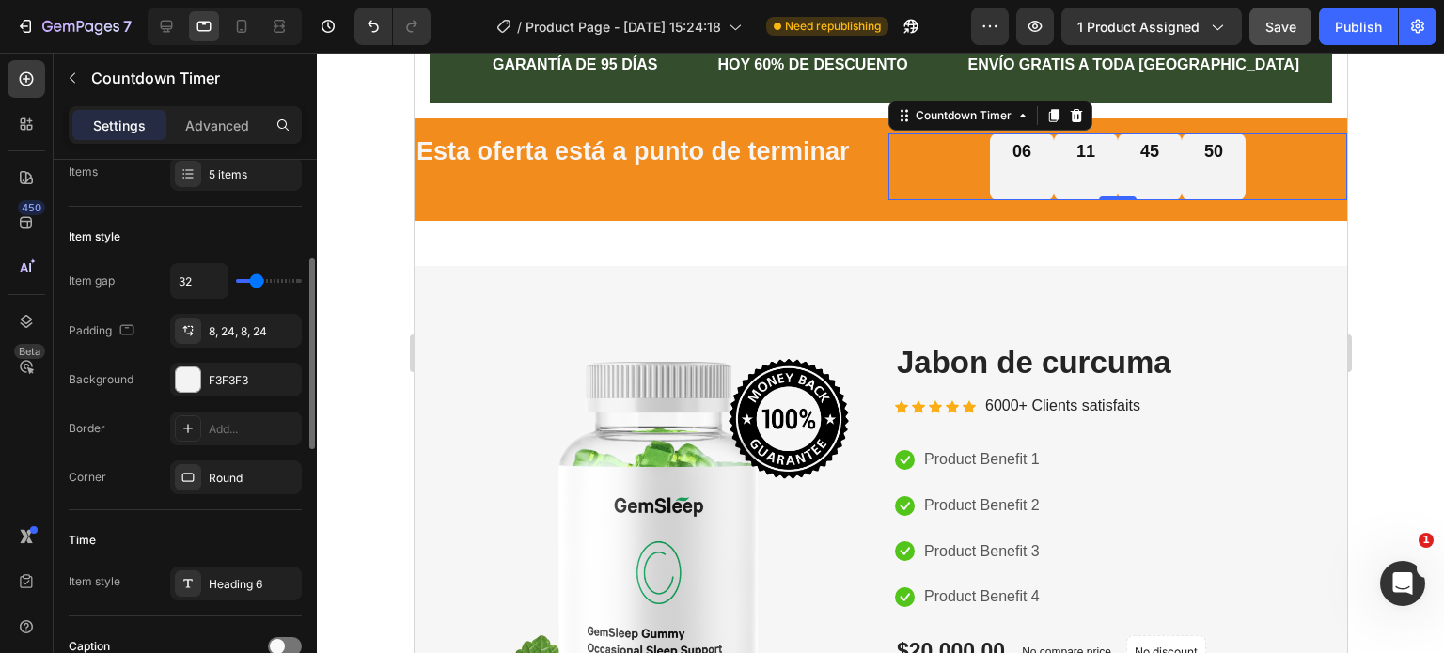
type input "8"
type input "6"
type input "4"
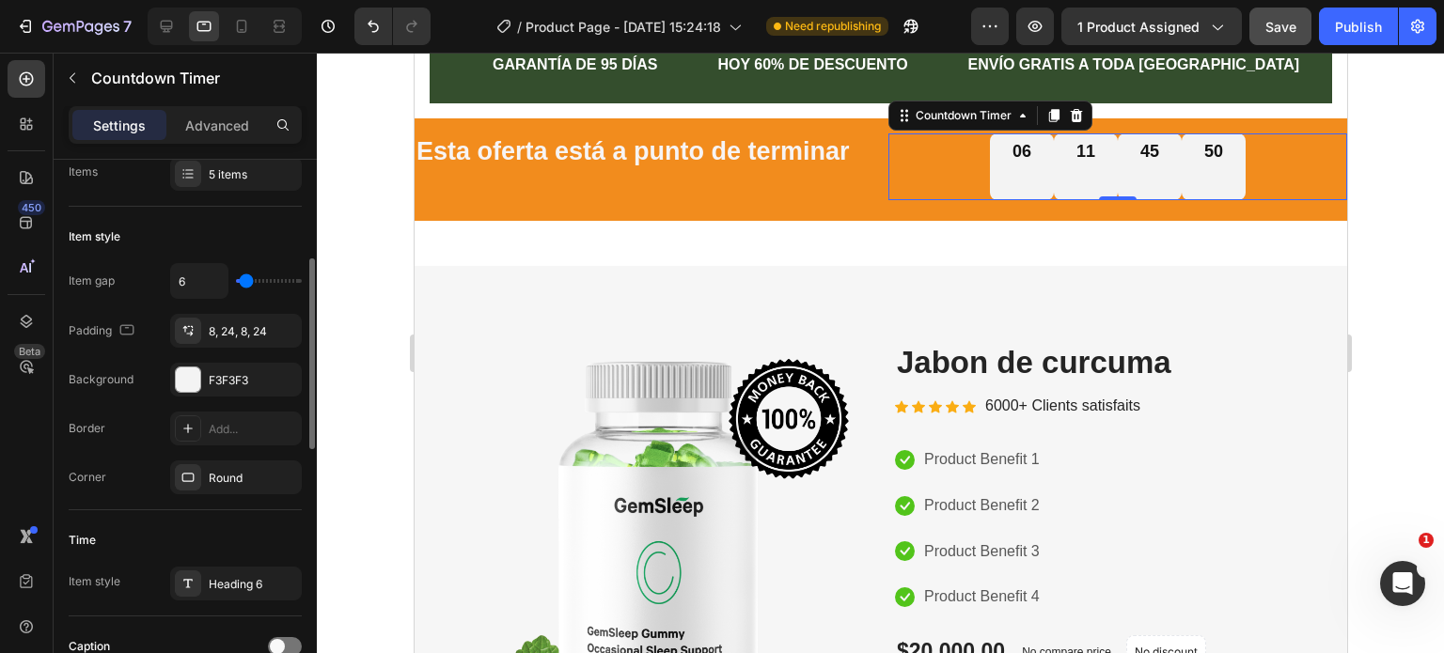
type input "4"
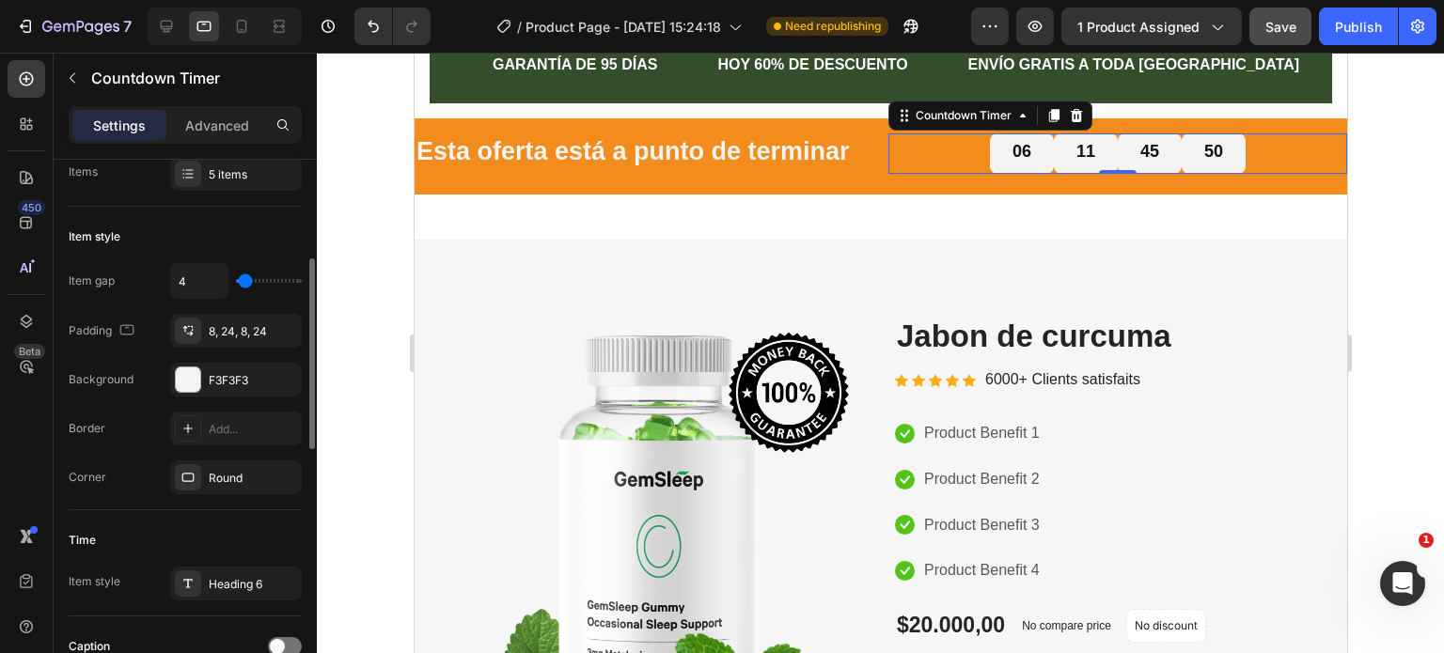
type input "2"
type input "0"
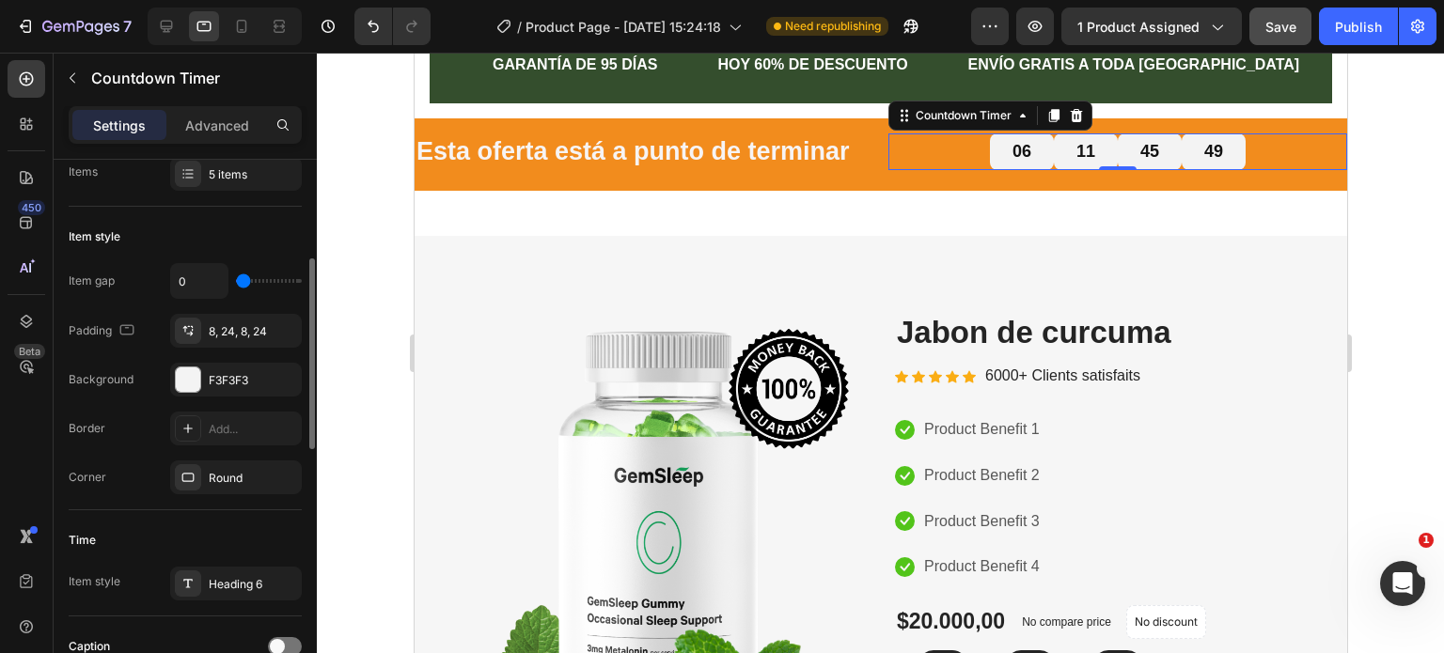
drag, startPoint x: 244, startPoint y: 274, endPoint x: 232, endPoint y: 273, distance: 12.3
click at [236, 279] on input "range" at bounding box center [269, 281] width 66 height 4
click at [244, 334] on div "8, 24, 8, 24" at bounding box center [236, 331] width 55 height 17
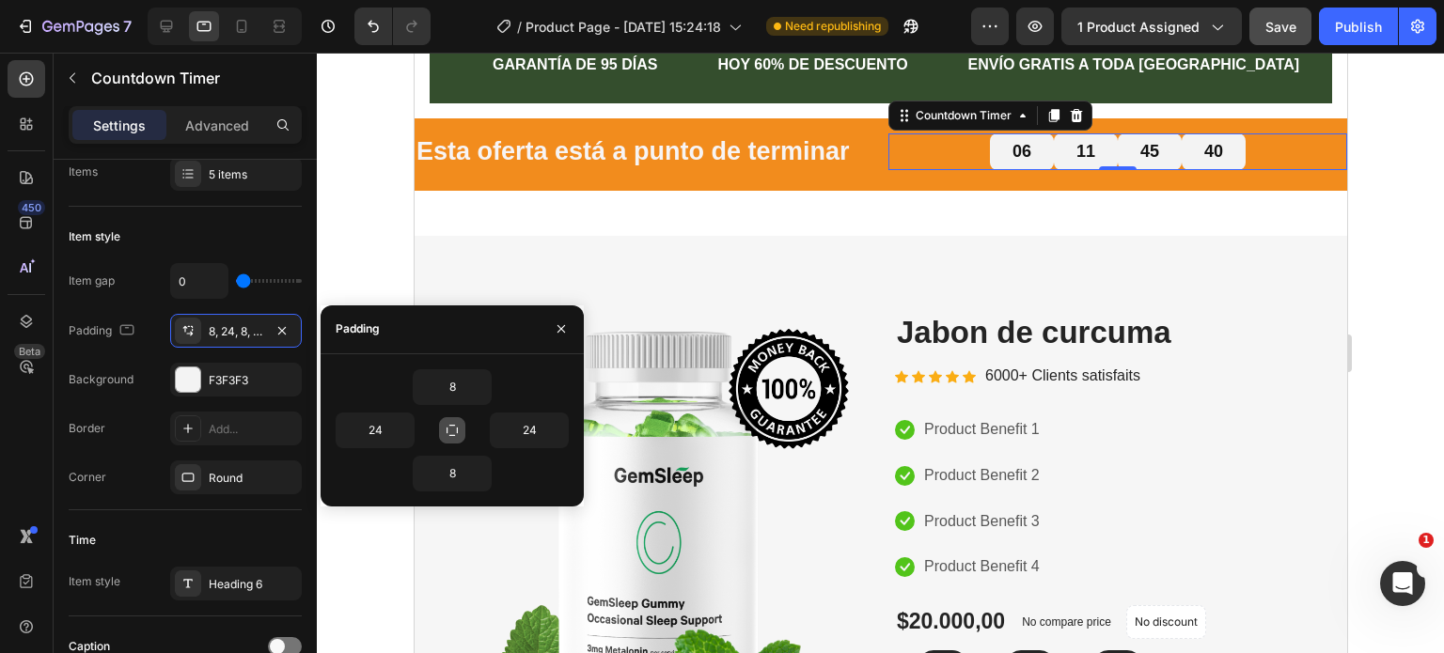
click at [451, 428] on icon "button" at bounding box center [452, 430] width 15 height 15
type input "8"
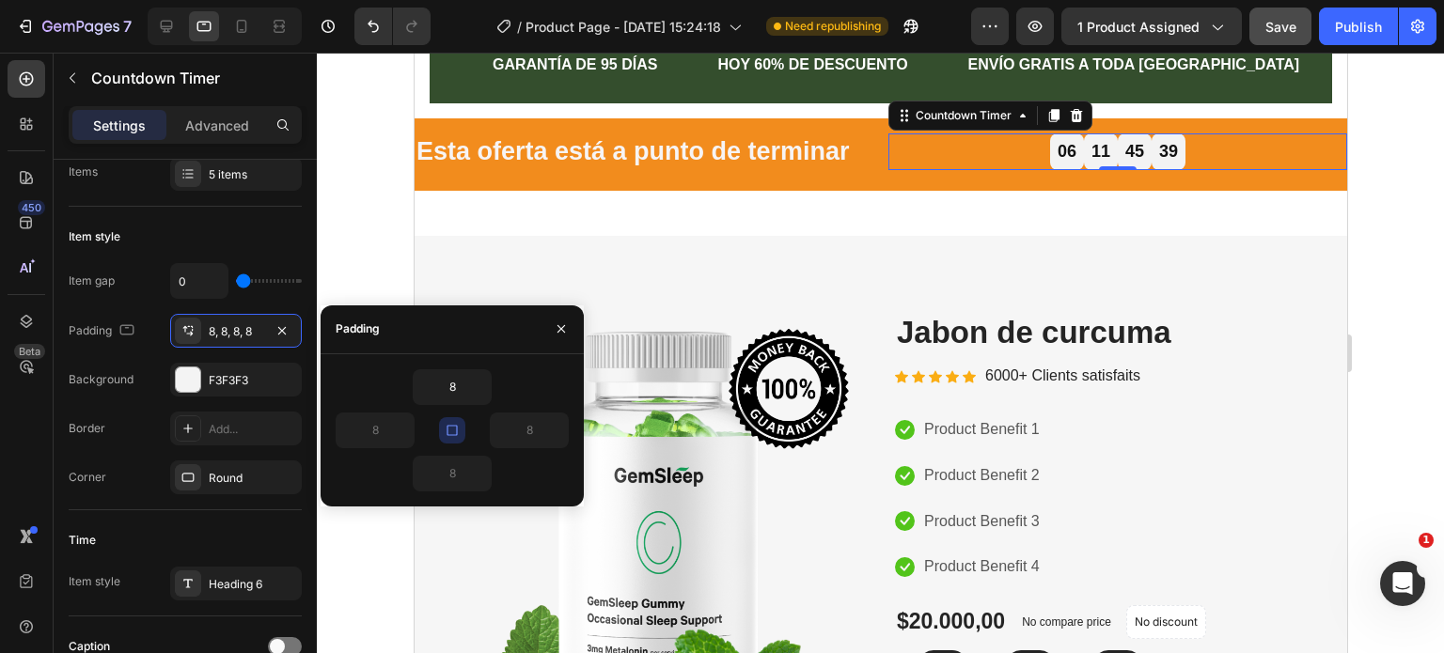
click at [451, 428] on icon "button" at bounding box center [452, 430] width 15 height 15
click at [371, 22] on icon "Undo/Redo" at bounding box center [373, 26] width 19 height 19
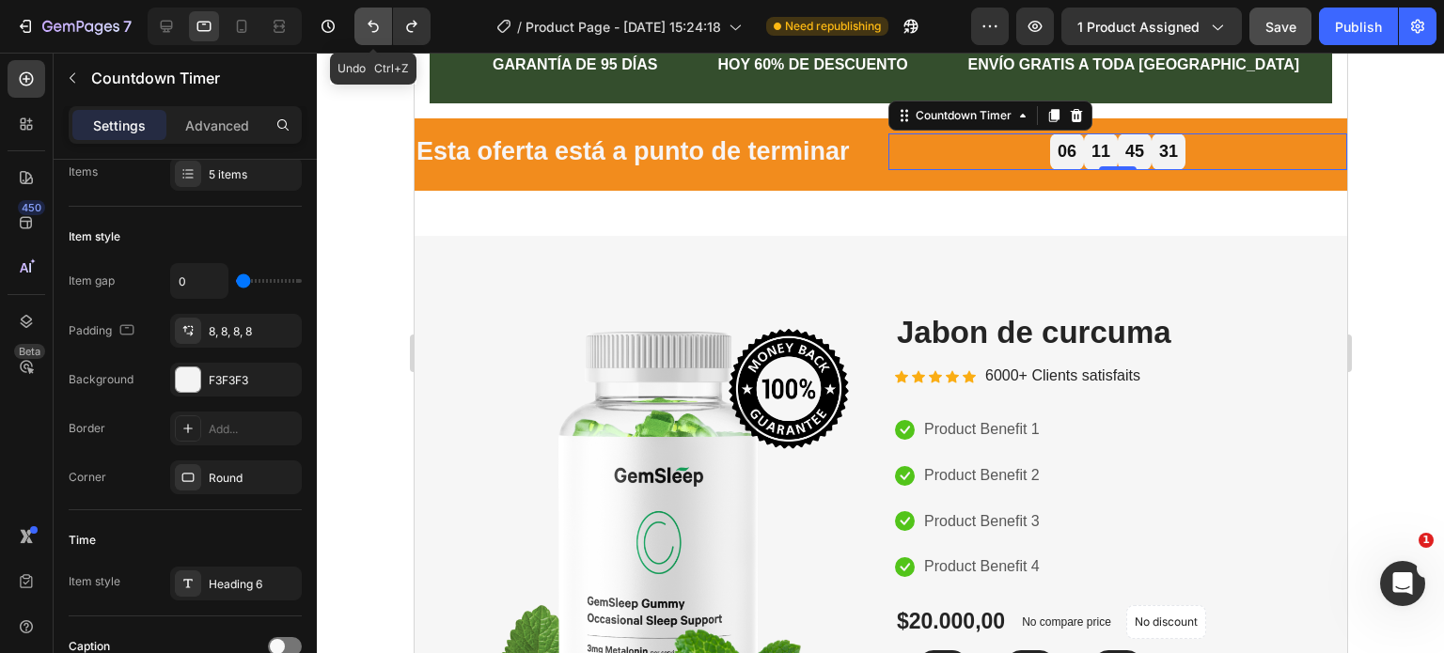
click at [375, 29] on icon "Undo/Redo" at bounding box center [373, 26] width 19 height 19
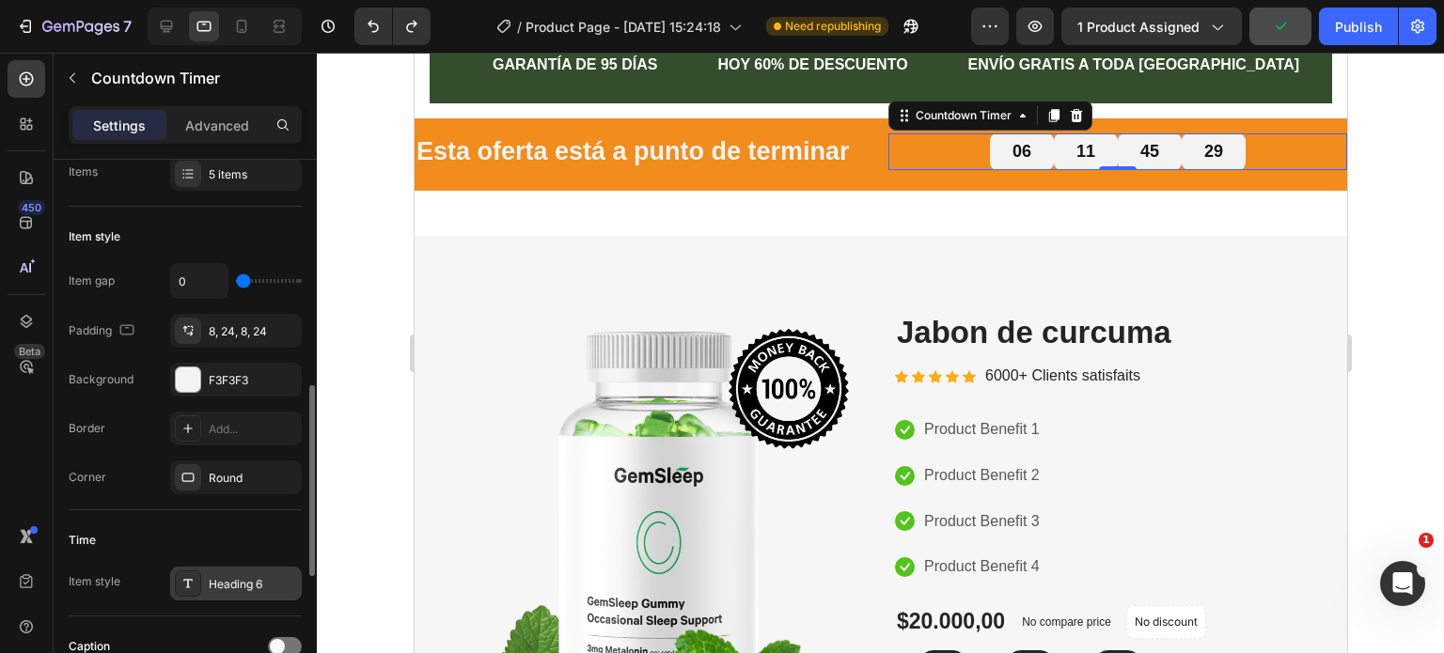
scroll to position [376, 0]
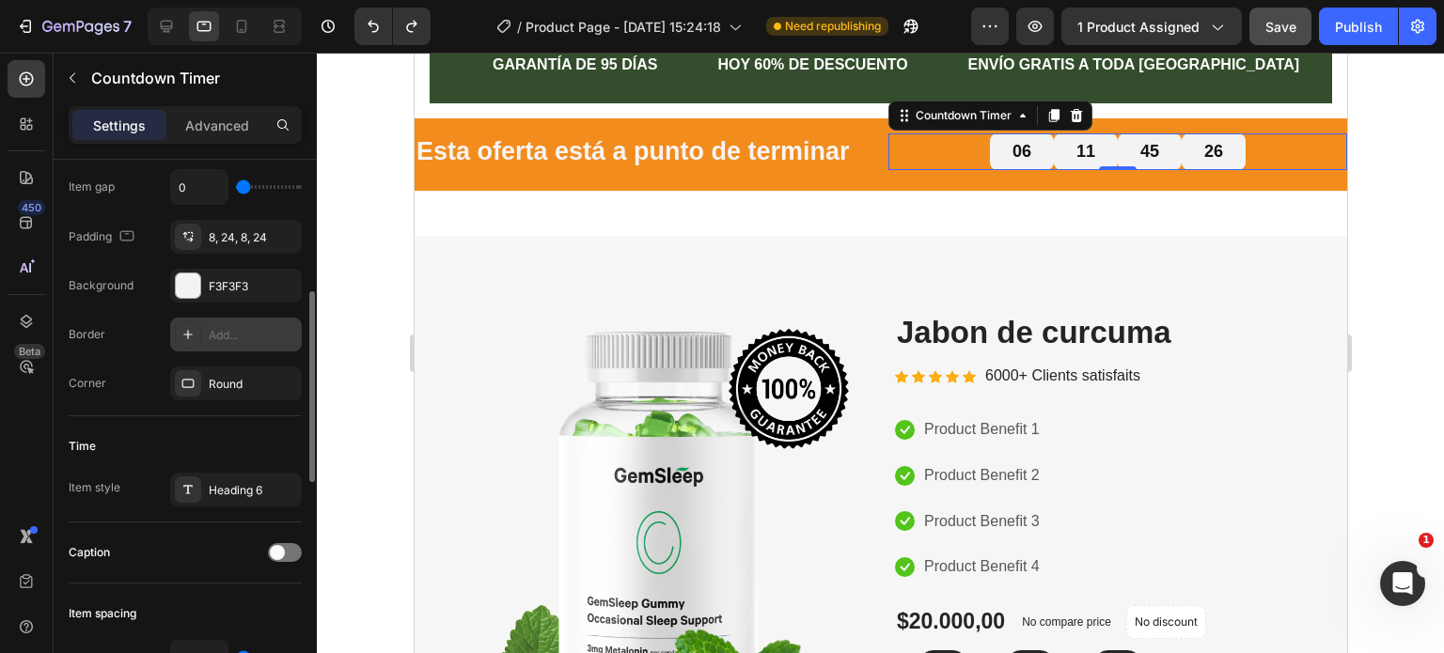
click at [191, 327] on icon at bounding box center [187, 334] width 15 height 15
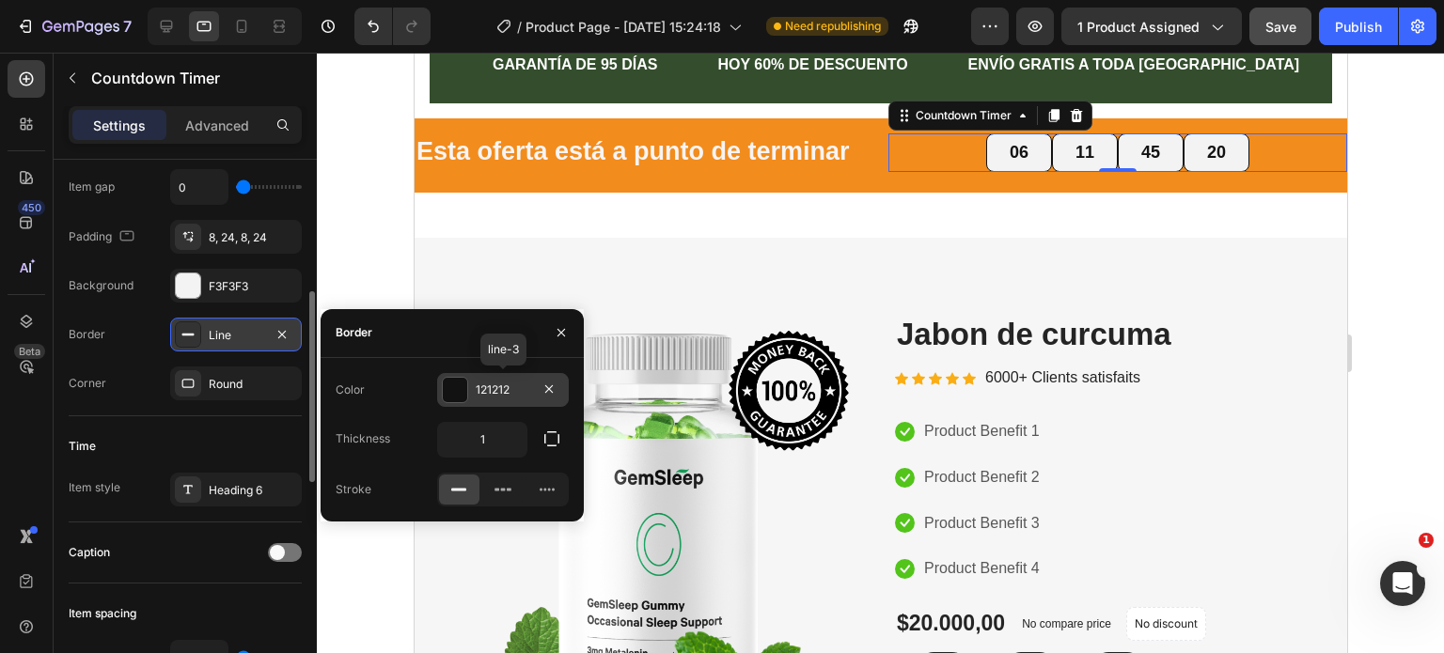
click at [453, 387] on div at bounding box center [455, 390] width 24 height 24
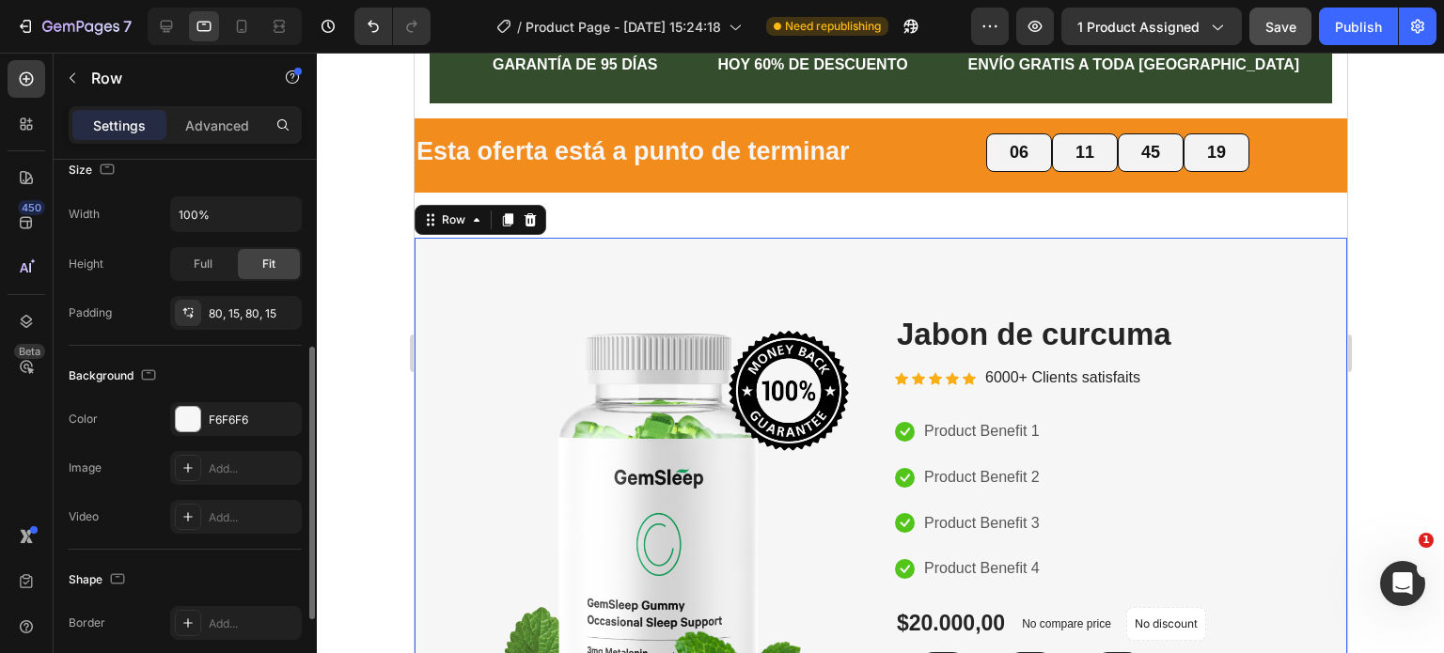
scroll to position [0, 0]
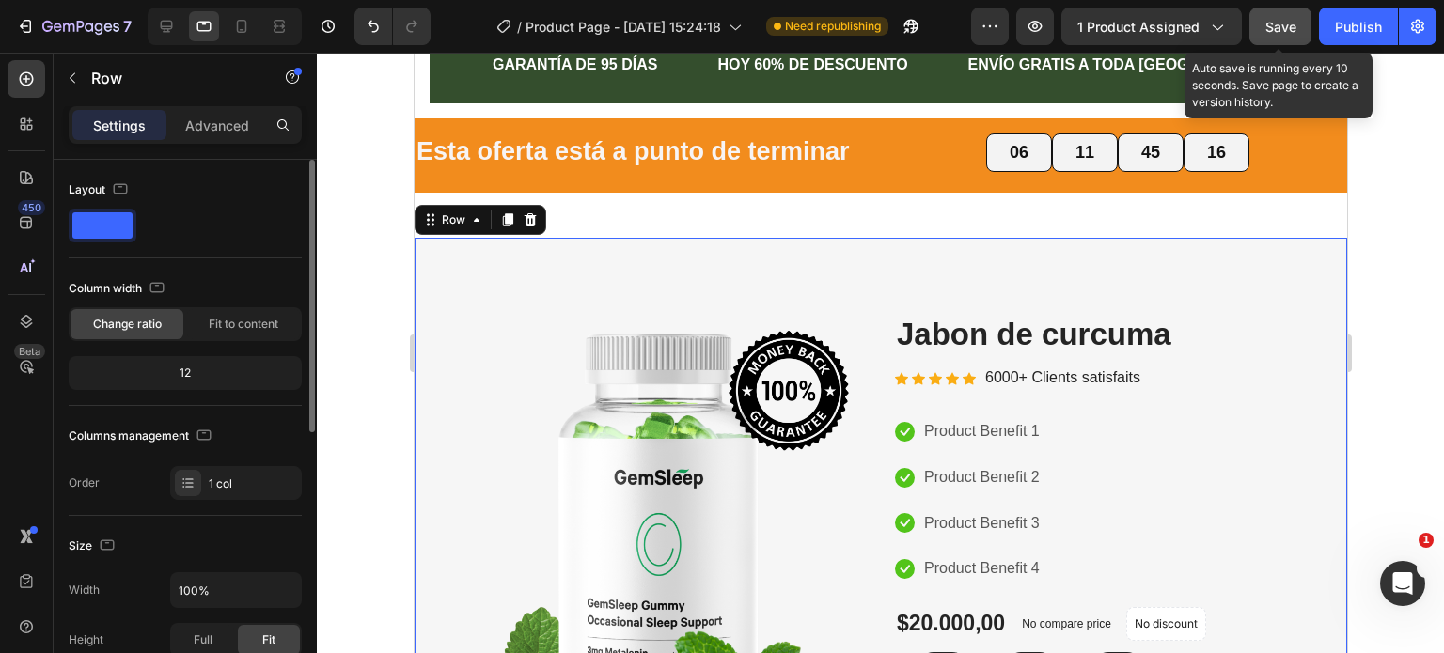
click at [1278, 31] on span "Save" at bounding box center [1280, 27] width 31 height 16
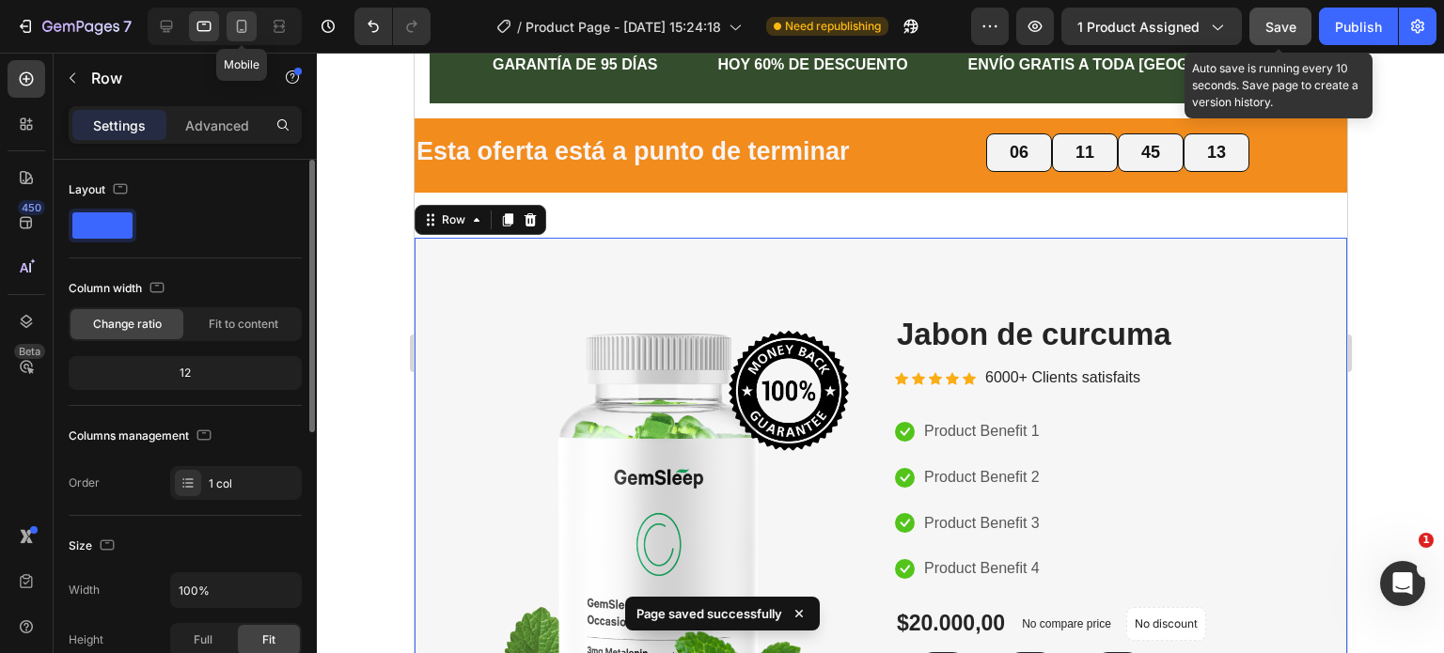
click at [241, 27] on icon at bounding box center [241, 26] width 19 height 19
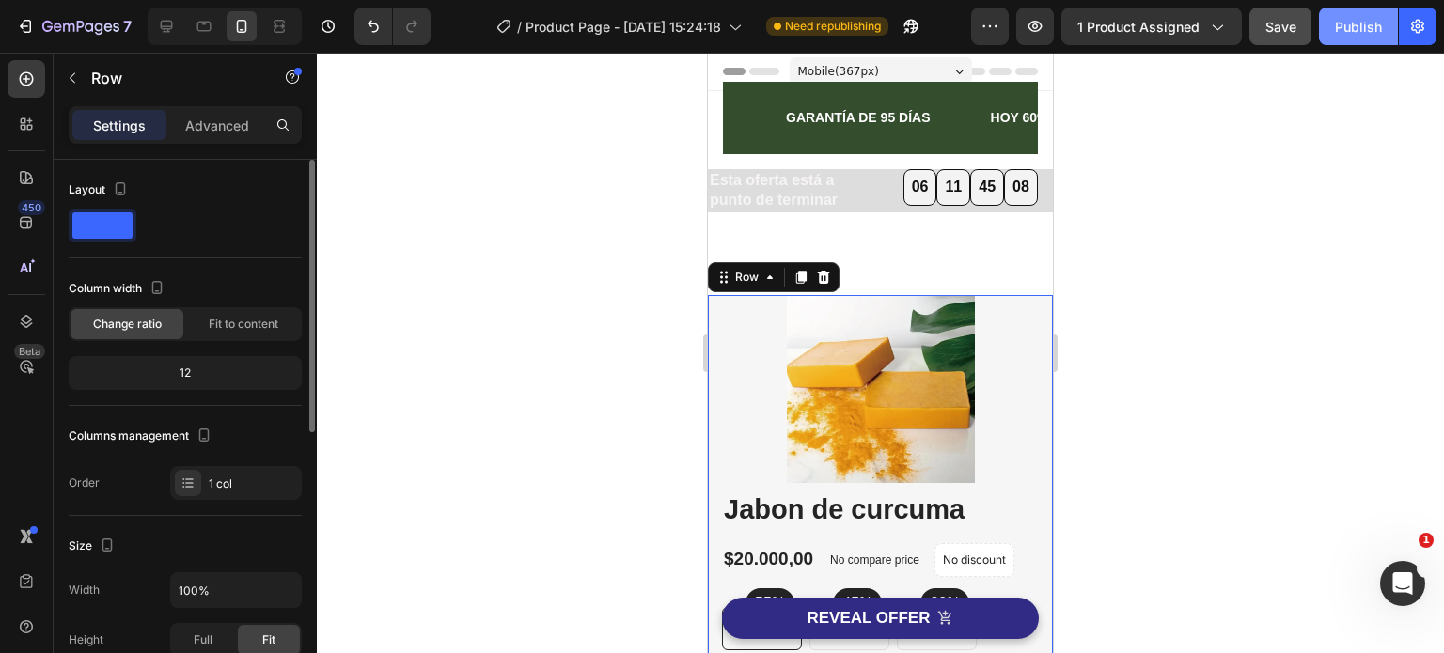
click at [1359, 36] on div "Publish" at bounding box center [1358, 27] width 47 height 20
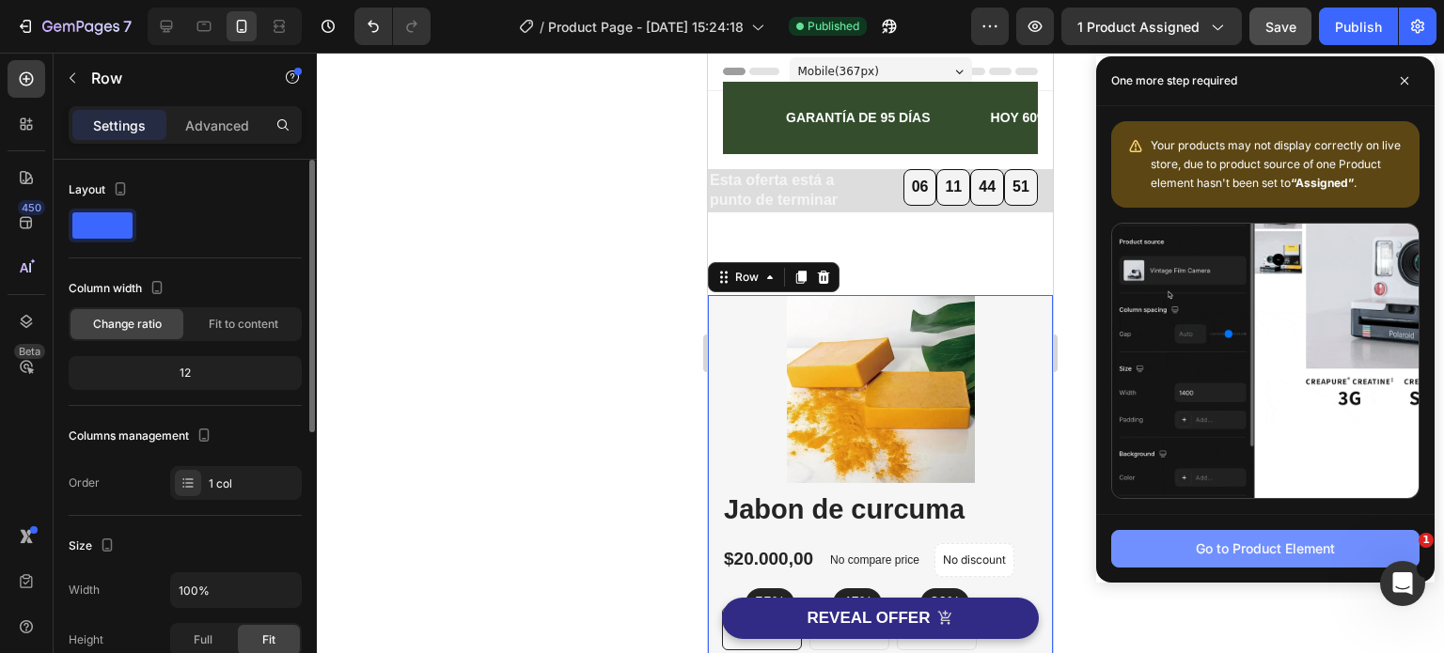
click at [1250, 553] on div "Go to Product Element" at bounding box center [1264, 549] width 139 height 20
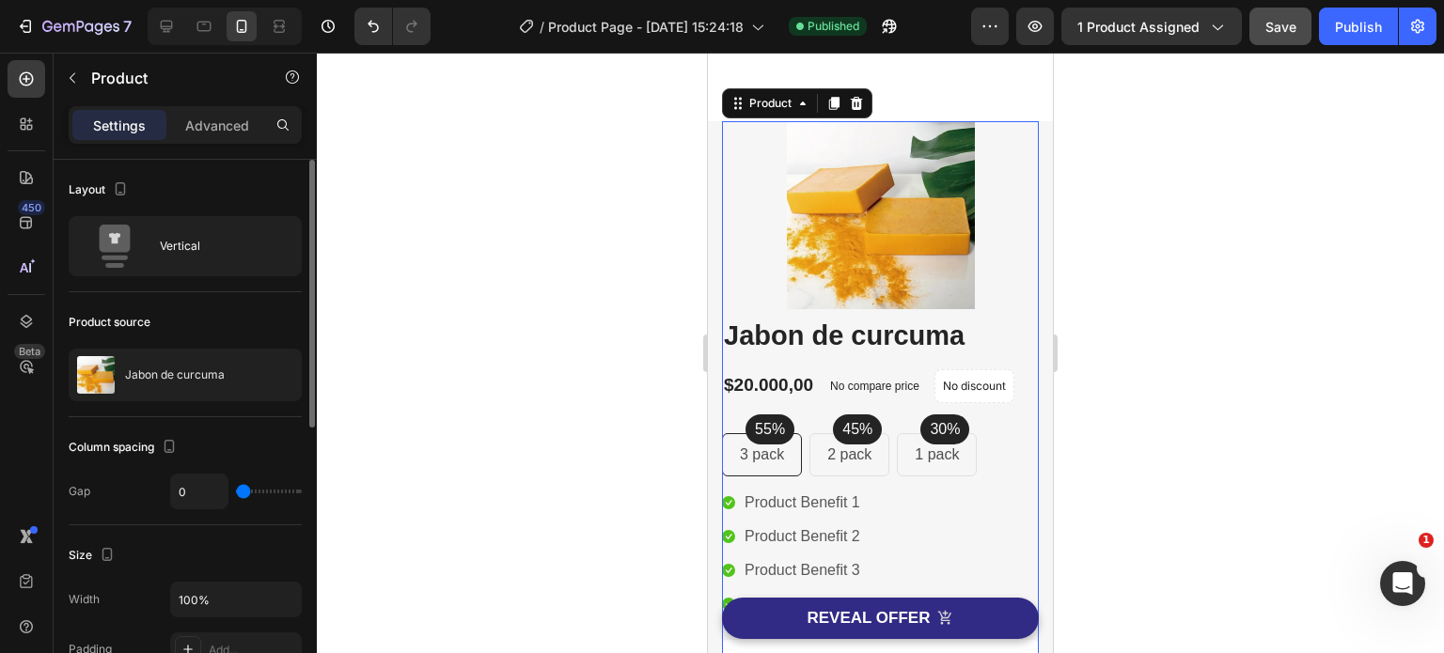
scroll to position [177, 0]
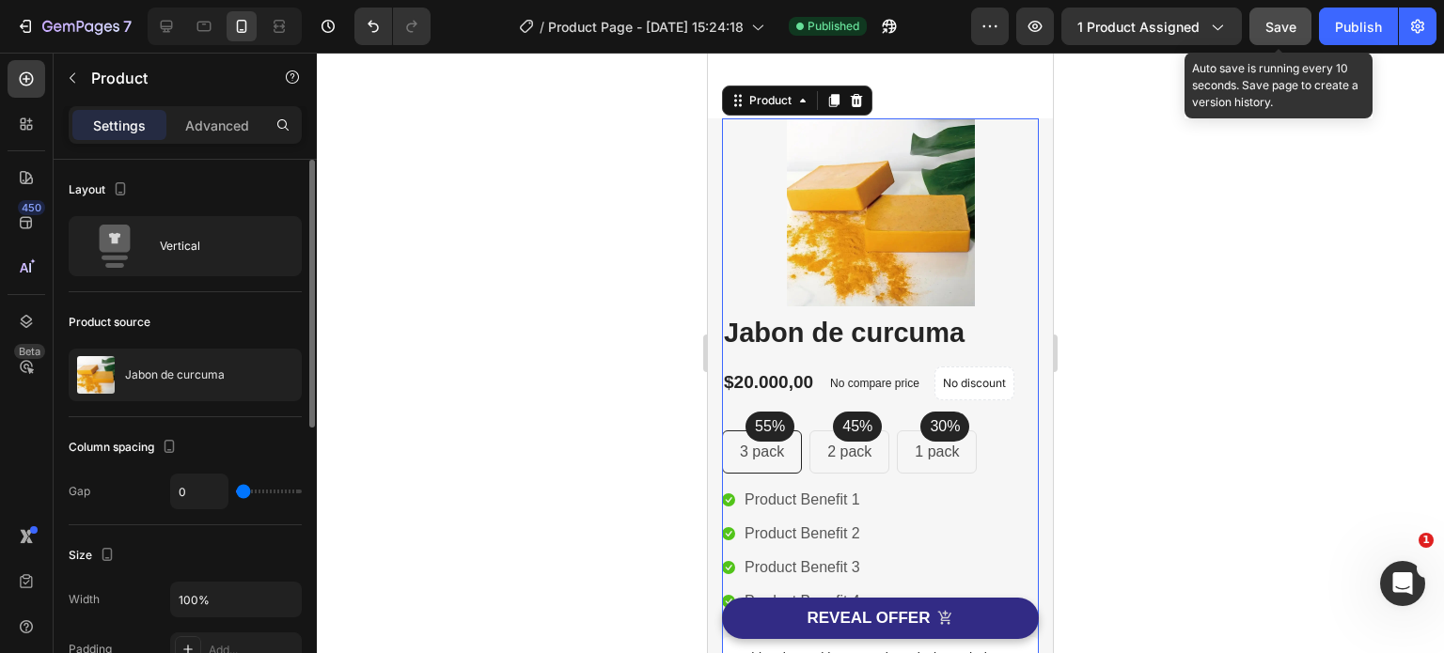
click at [1295, 27] on span "Save" at bounding box center [1280, 27] width 31 height 16
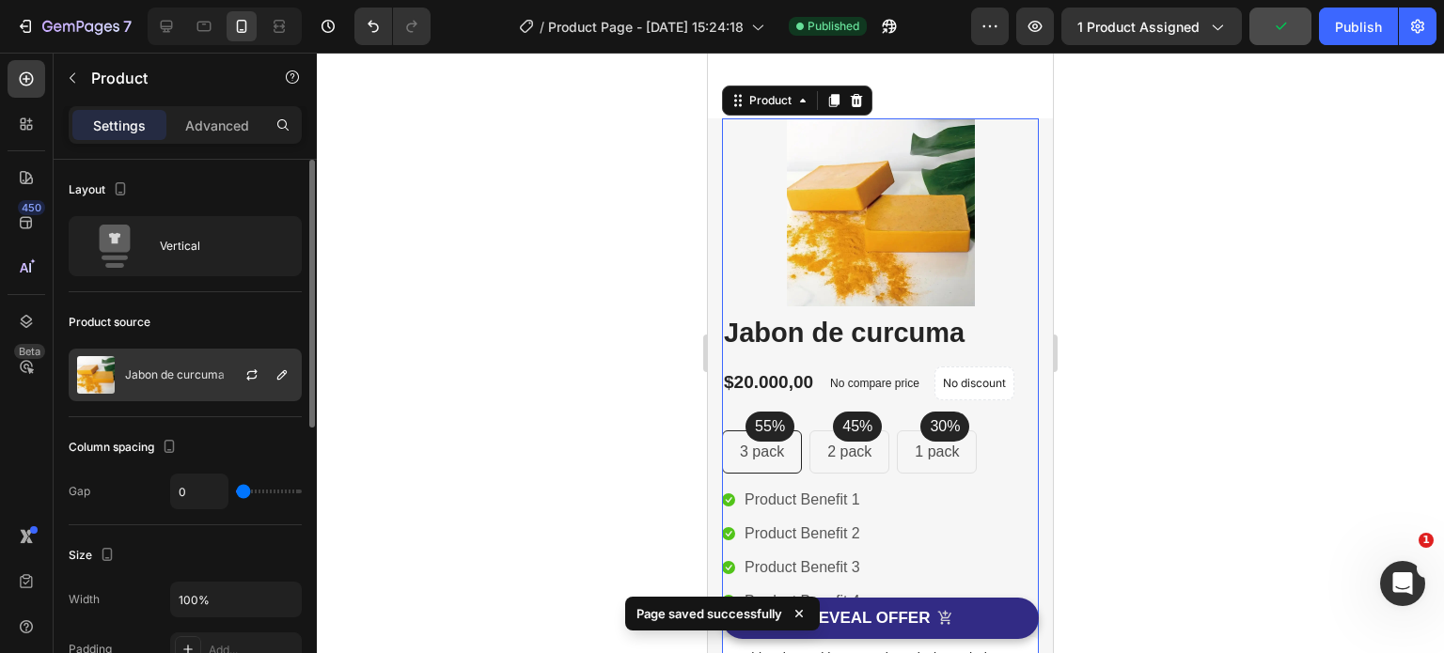
click at [195, 373] on p "Jabon de curcuma" at bounding box center [175, 374] width 100 height 13
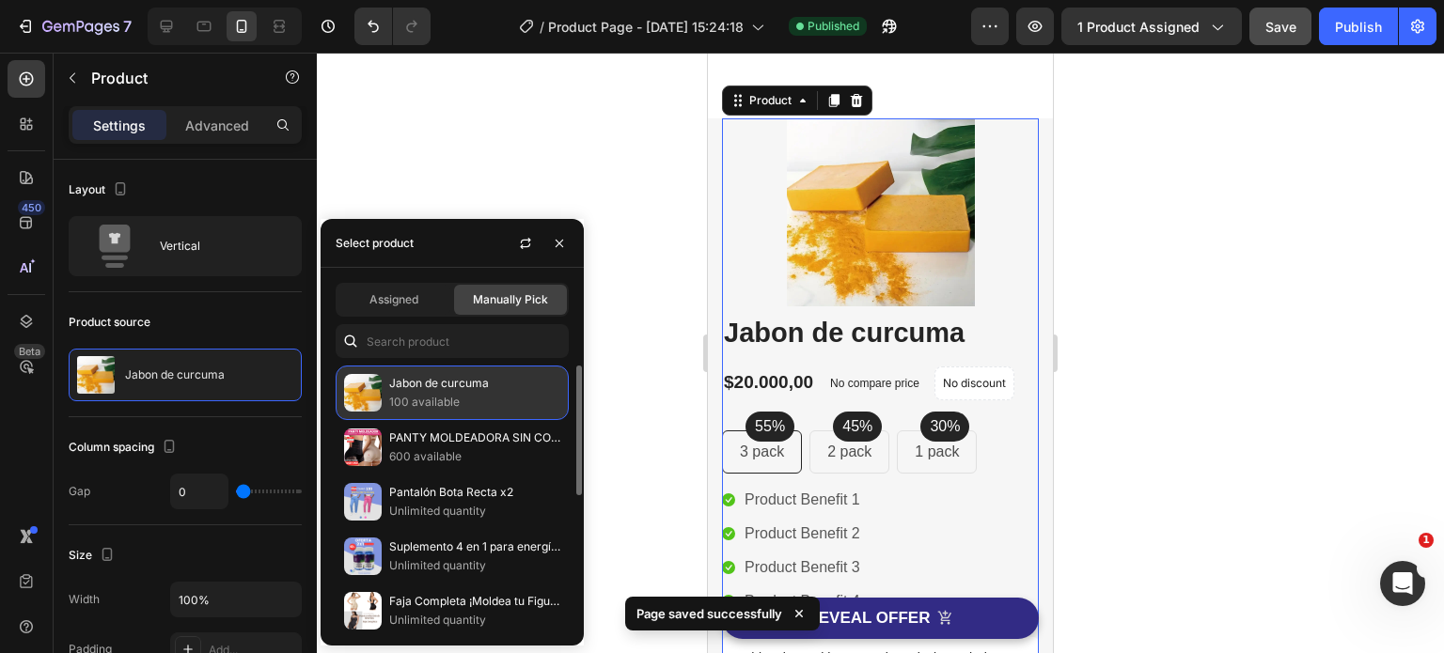
click at [442, 393] on p "100 available" at bounding box center [474, 402] width 171 height 19
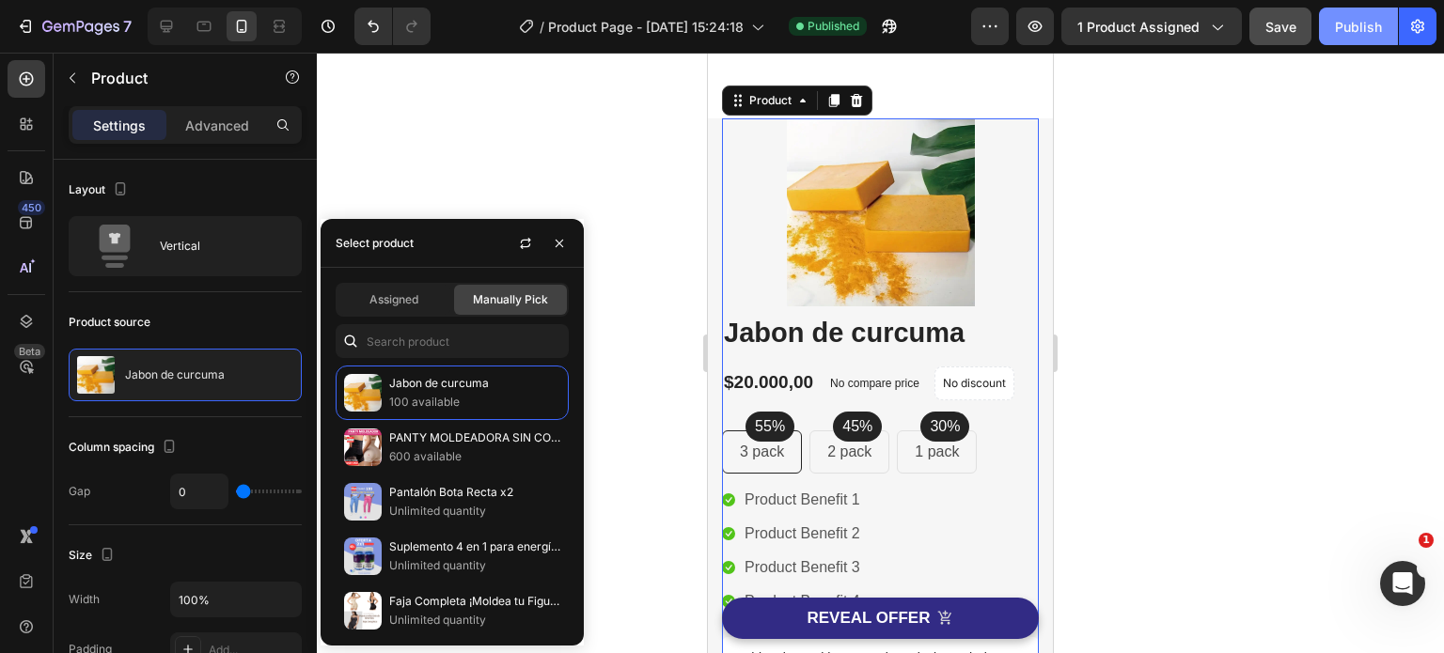
click at [1355, 22] on div "Publish" at bounding box center [1358, 27] width 47 height 20
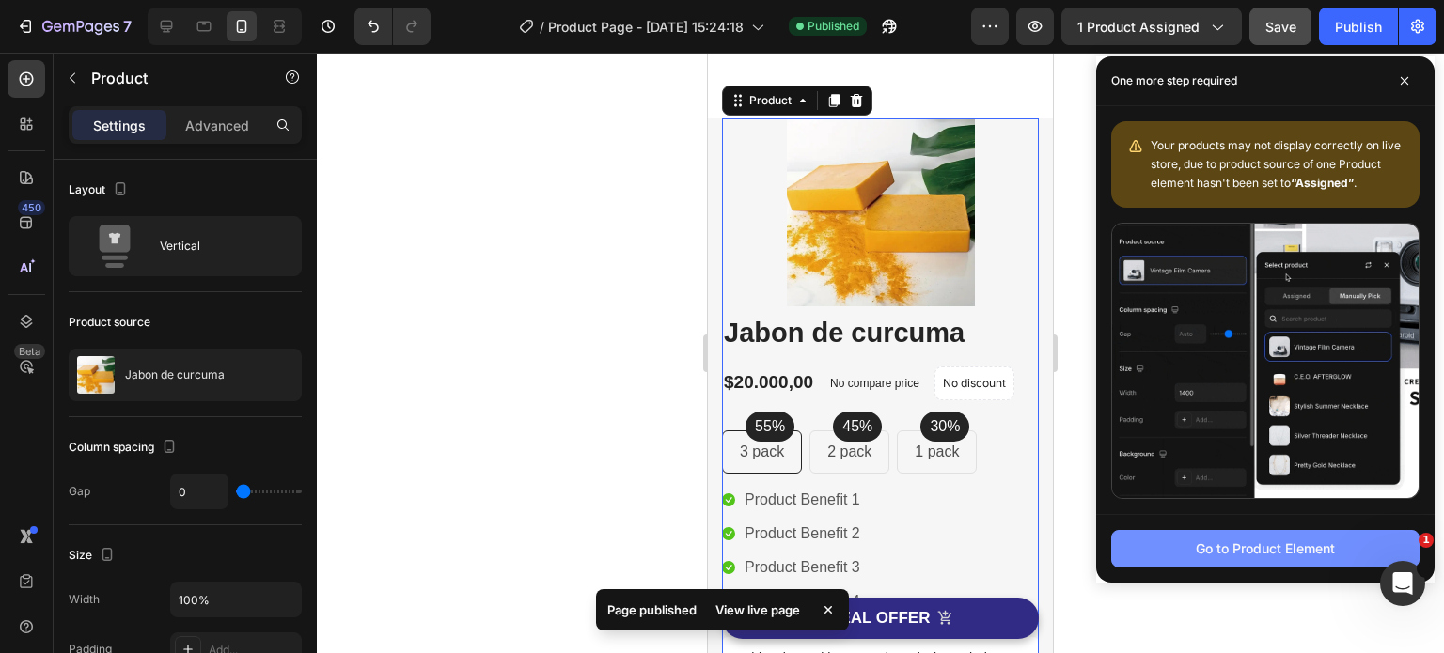
click at [1228, 552] on div "Go to Product Element" at bounding box center [1264, 549] width 139 height 20
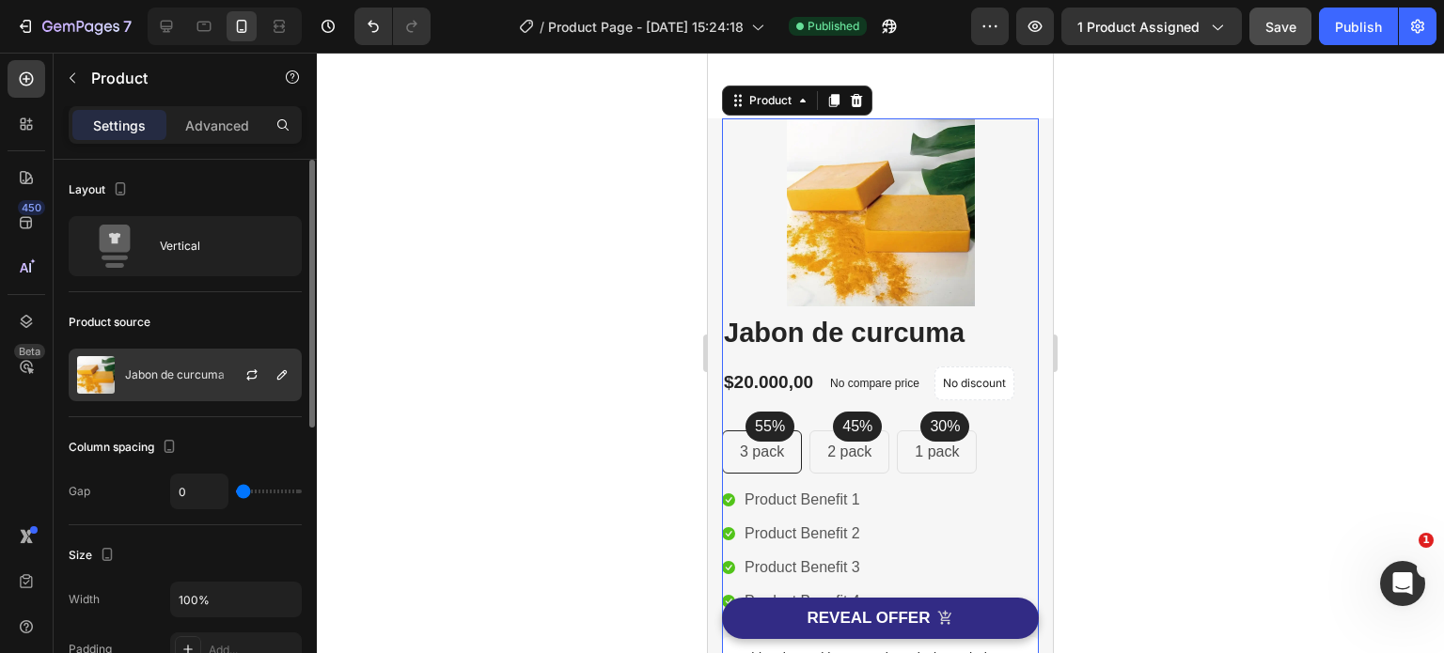
click at [200, 370] on p "Jabon de curcuma" at bounding box center [175, 374] width 100 height 13
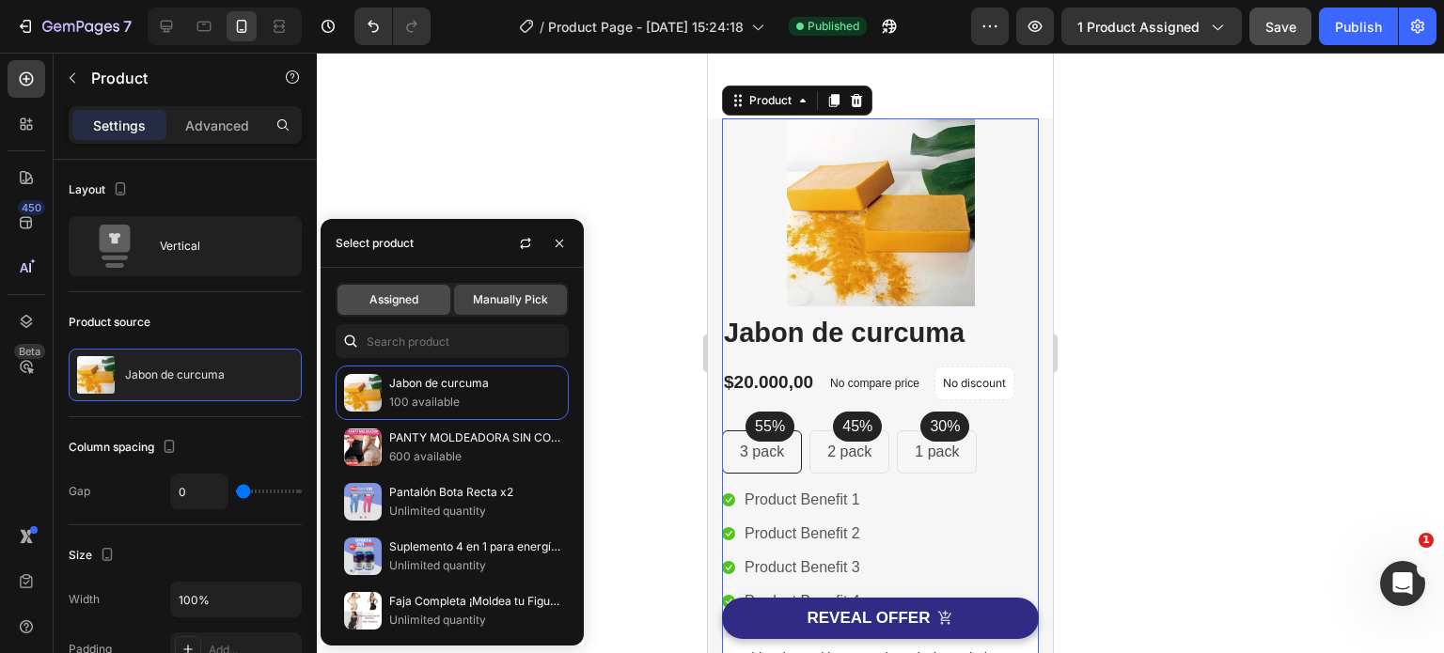
click at [388, 304] on span "Assigned" at bounding box center [393, 299] width 49 height 17
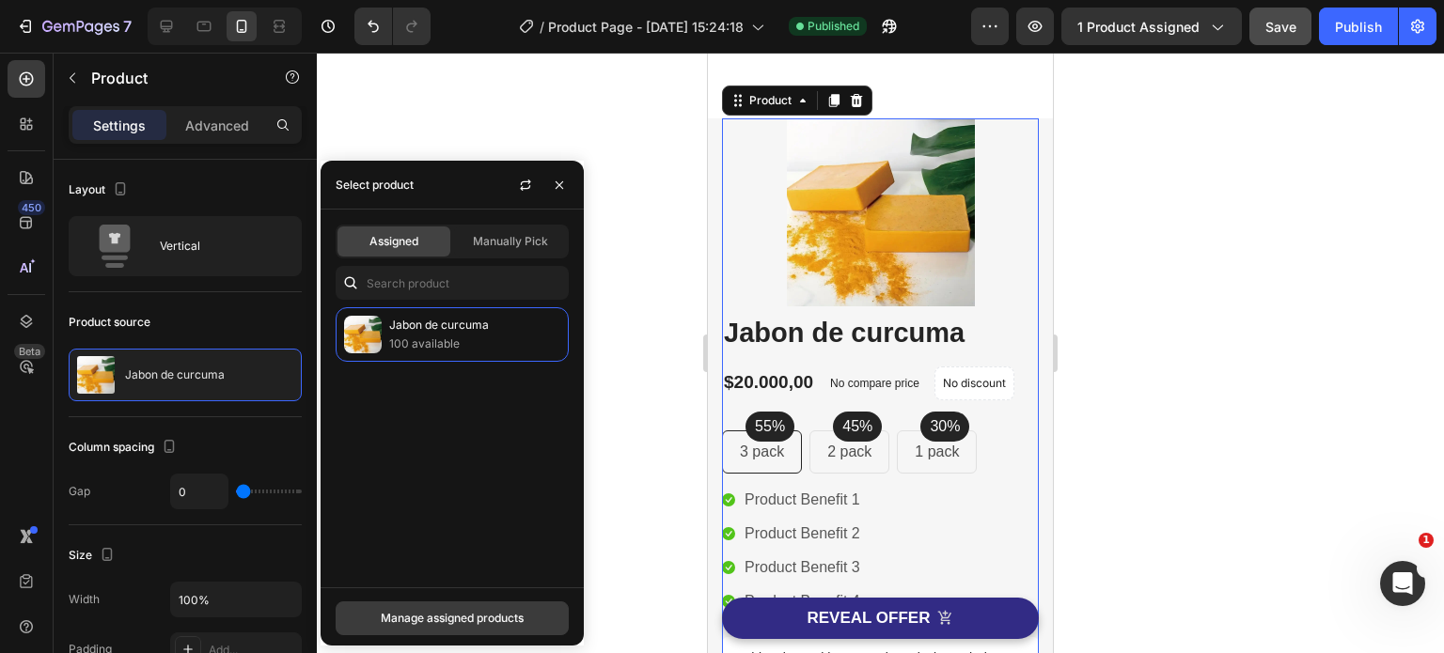
click at [447, 623] on div "Manage assigned products" at bounding box center [452, 618] width 143 height 17
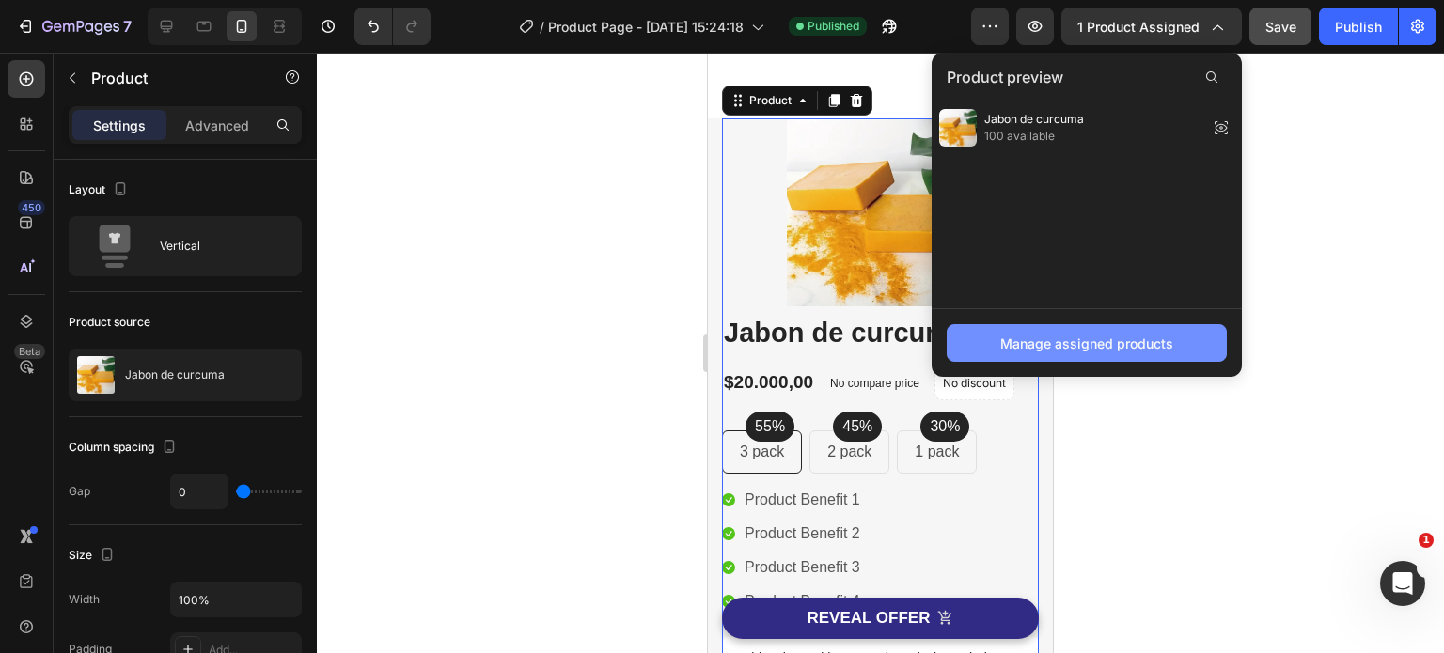
click at [1075, 340] on div "Manage assigned products" at bounding box center [1086, 344] width 173 height 20
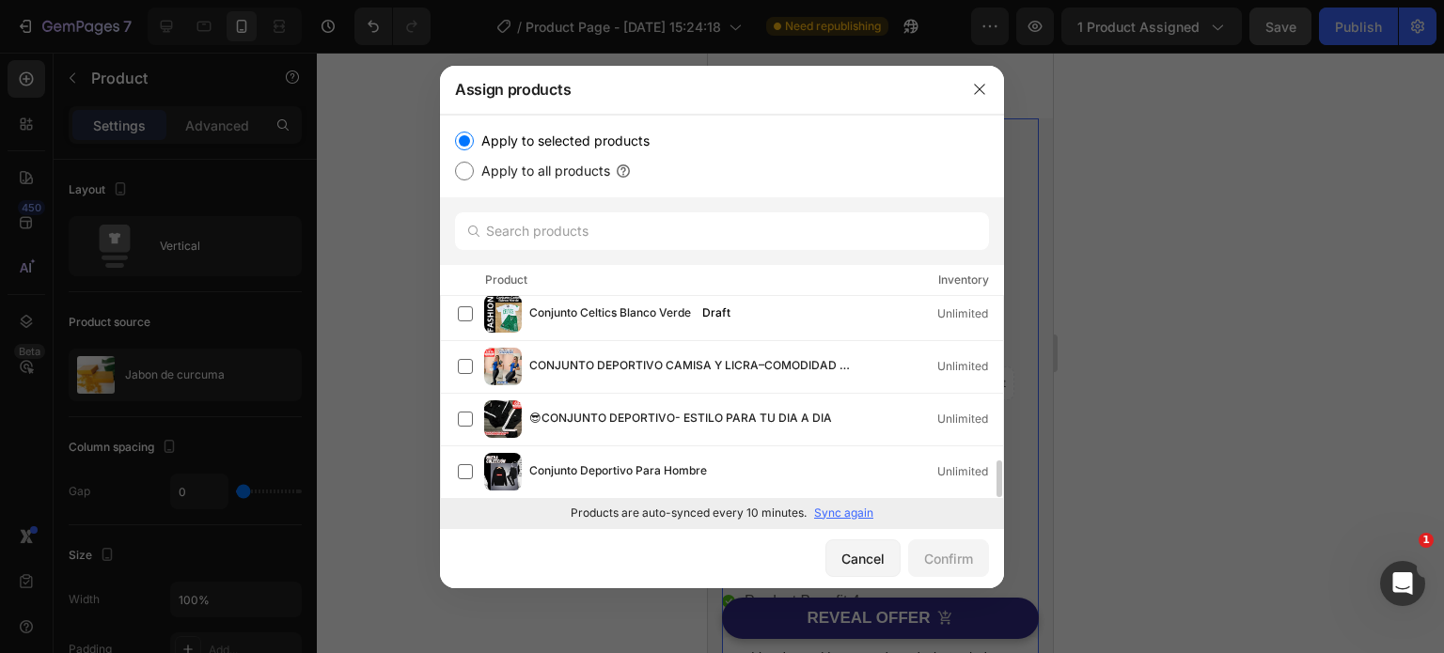
scroll to position [432, 0]
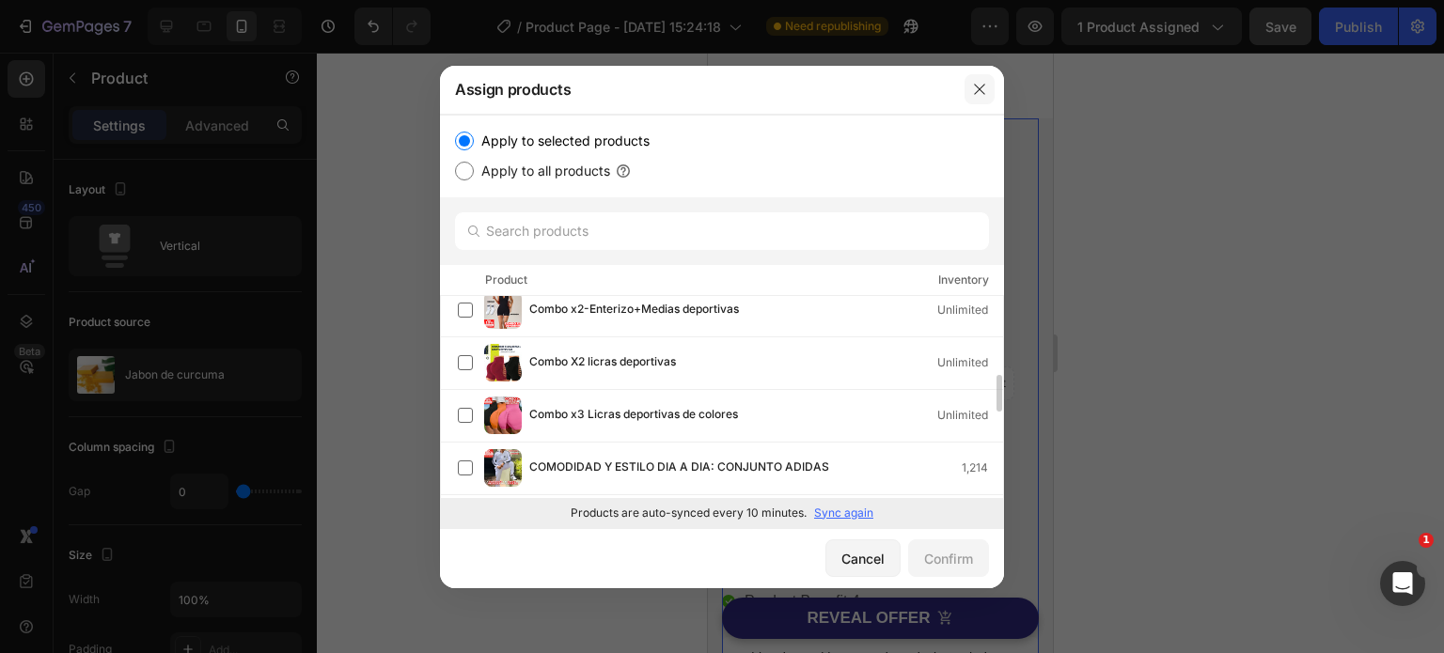
click at [980, 82] on icon "button" at bounding box center [979, 89] width 15 height 15
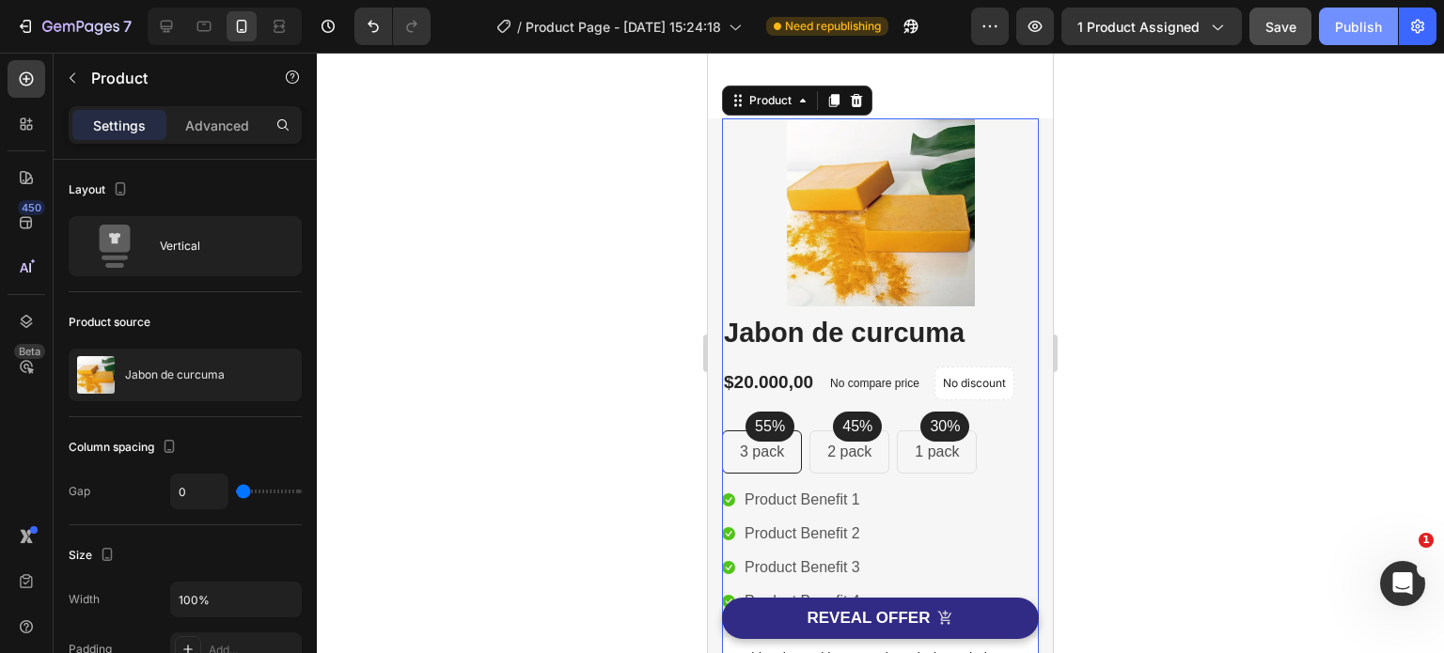
click at [1374, 22] on div "Publish" at bounding box center [1358, 27] width 47 height 20
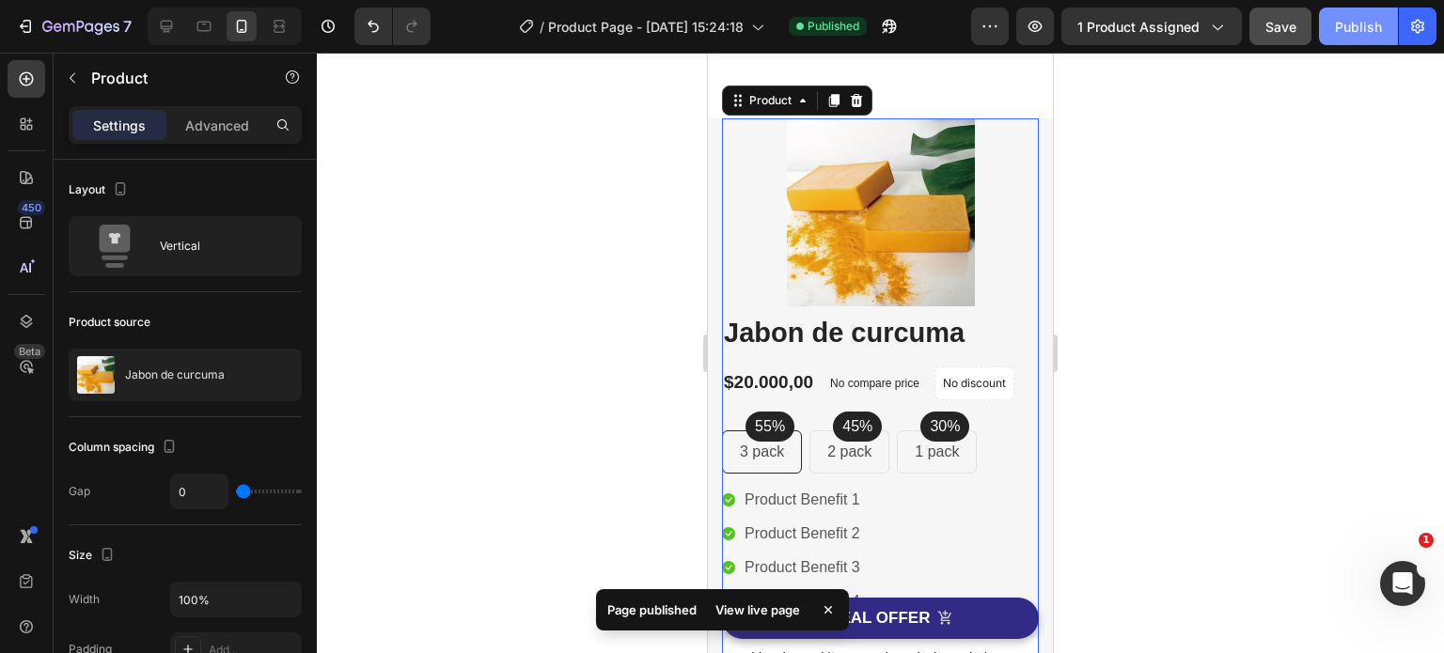
click at [1355, 29] on div "Publish" at bounding box center [1358, 27] width 47 height 20
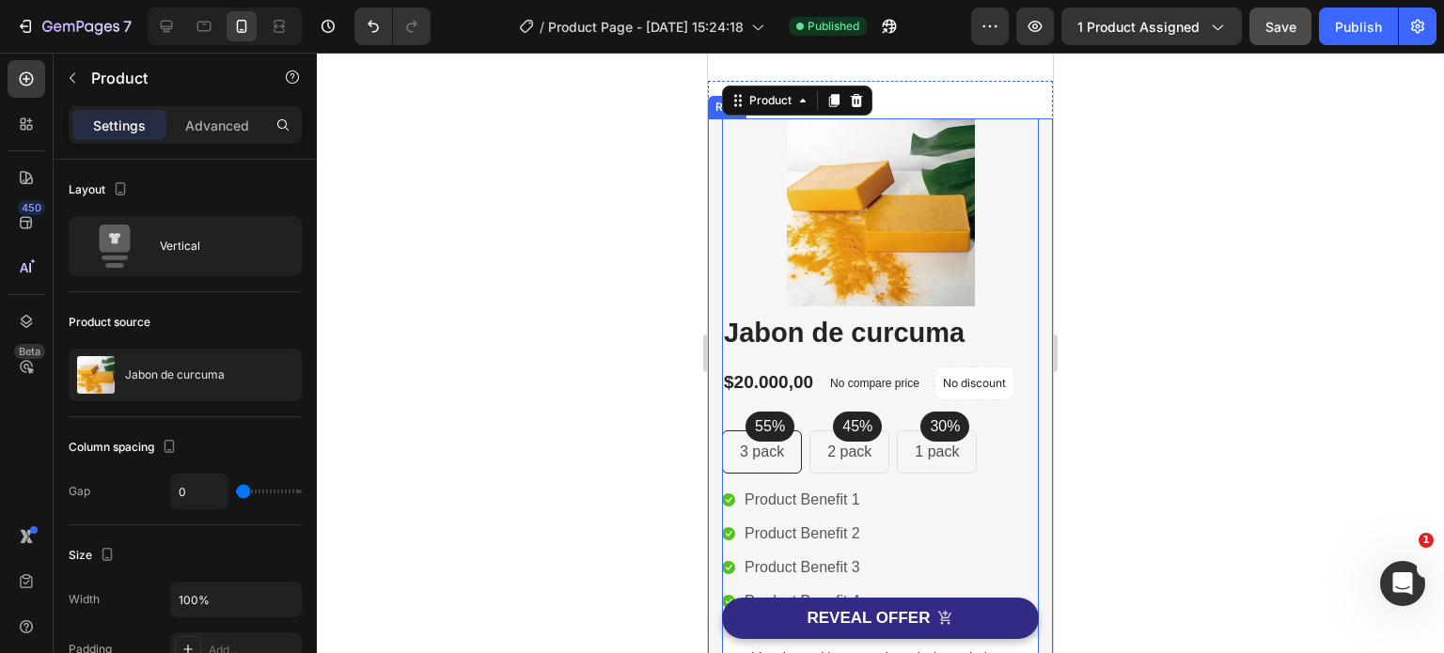
scroll to position [0, 0]
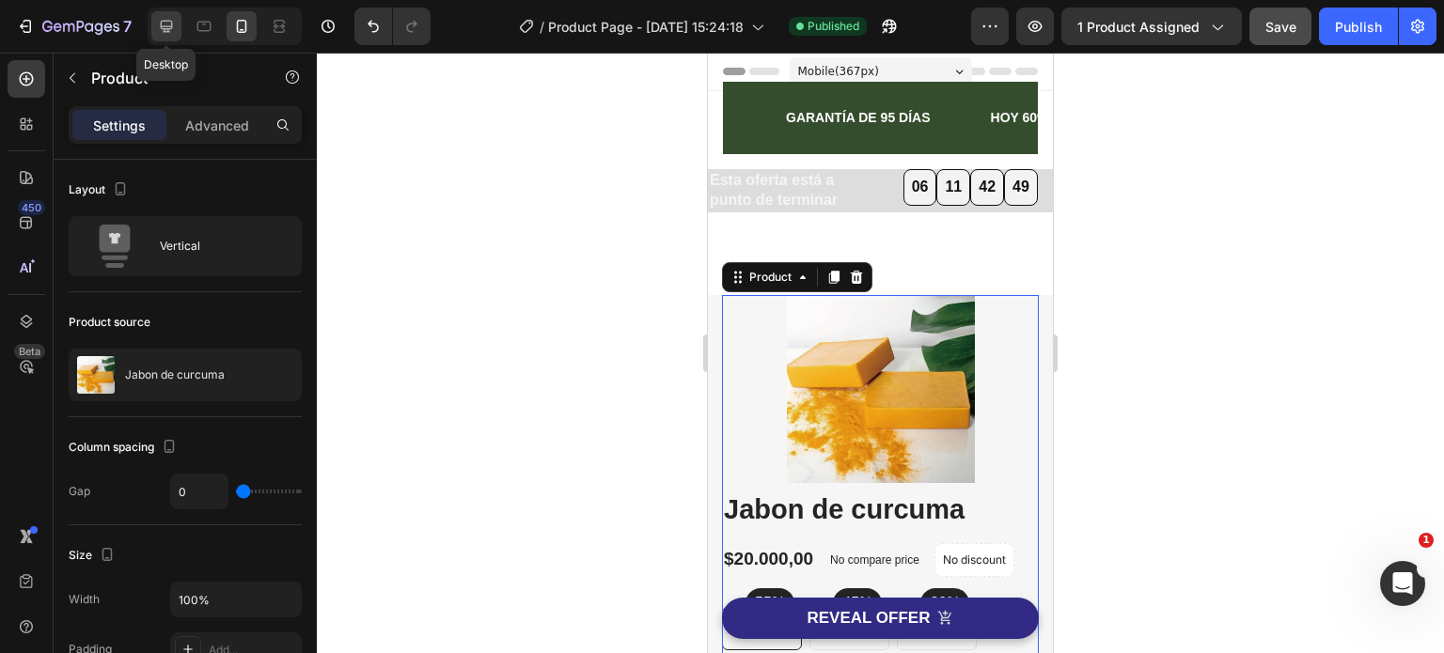
click at [173, 22] on icon at bounding box center [166, 26] width 19 height 19
type input "30"
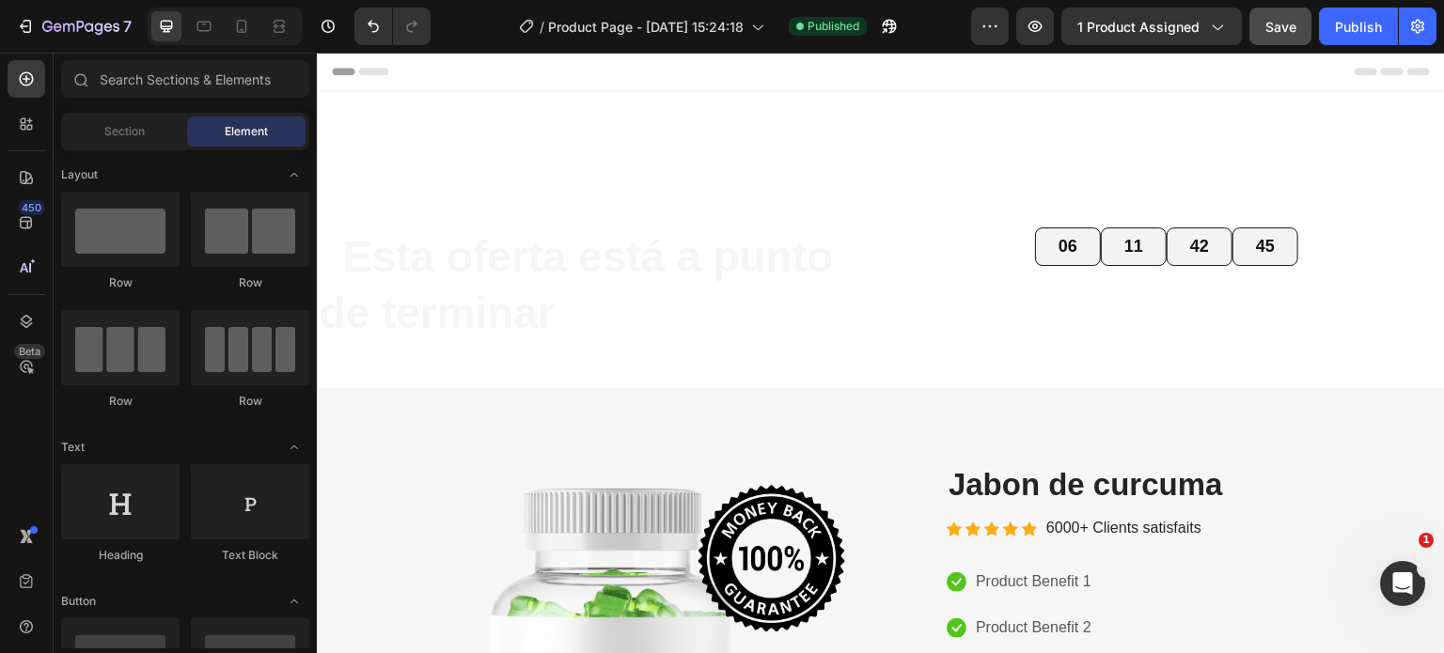
click at [364, 67] on span "Header" at bounding box center [372, 71] width 41 height 19
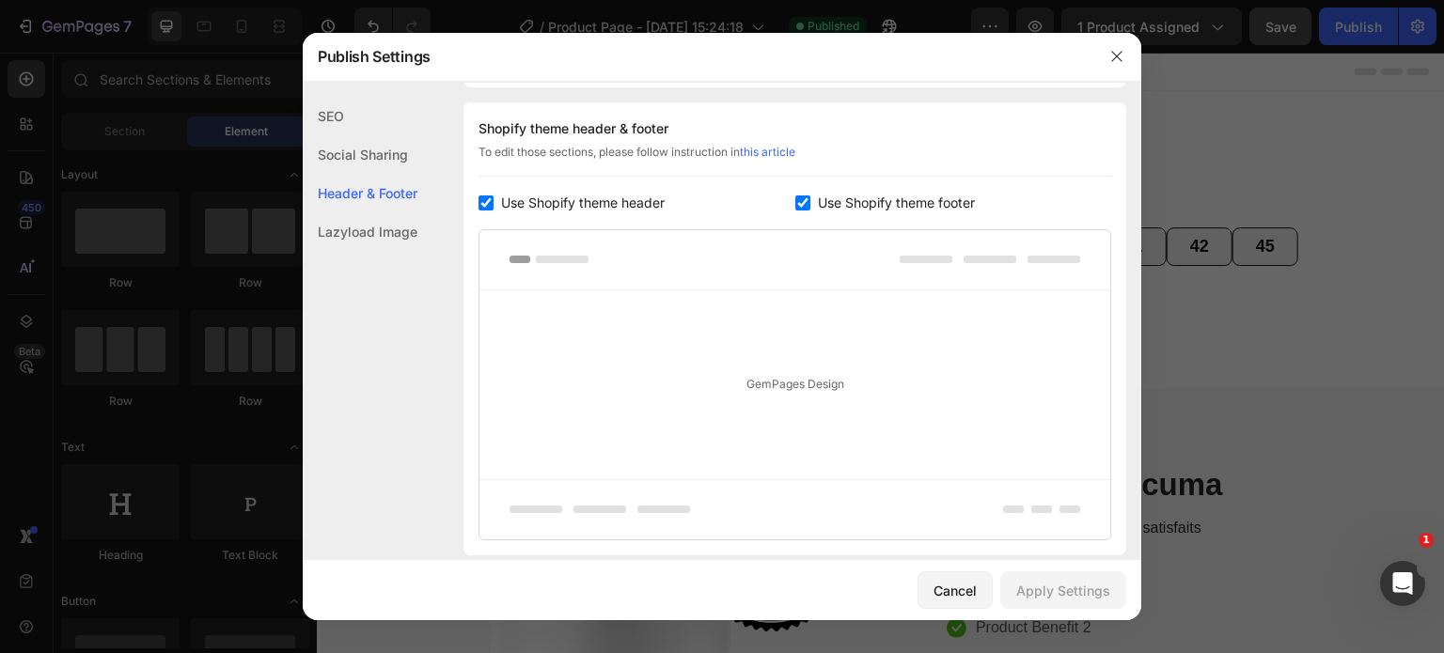
scroll to position [273, 0]
drag, startPoint x: 485, startPoint y: 203, endPoint x: 505, endPoint y: 202, distance: 19.8
click at [485, 202] on input "checkbox" at bounding box center [485, 201] width 15 height 15
checkbox input "false"
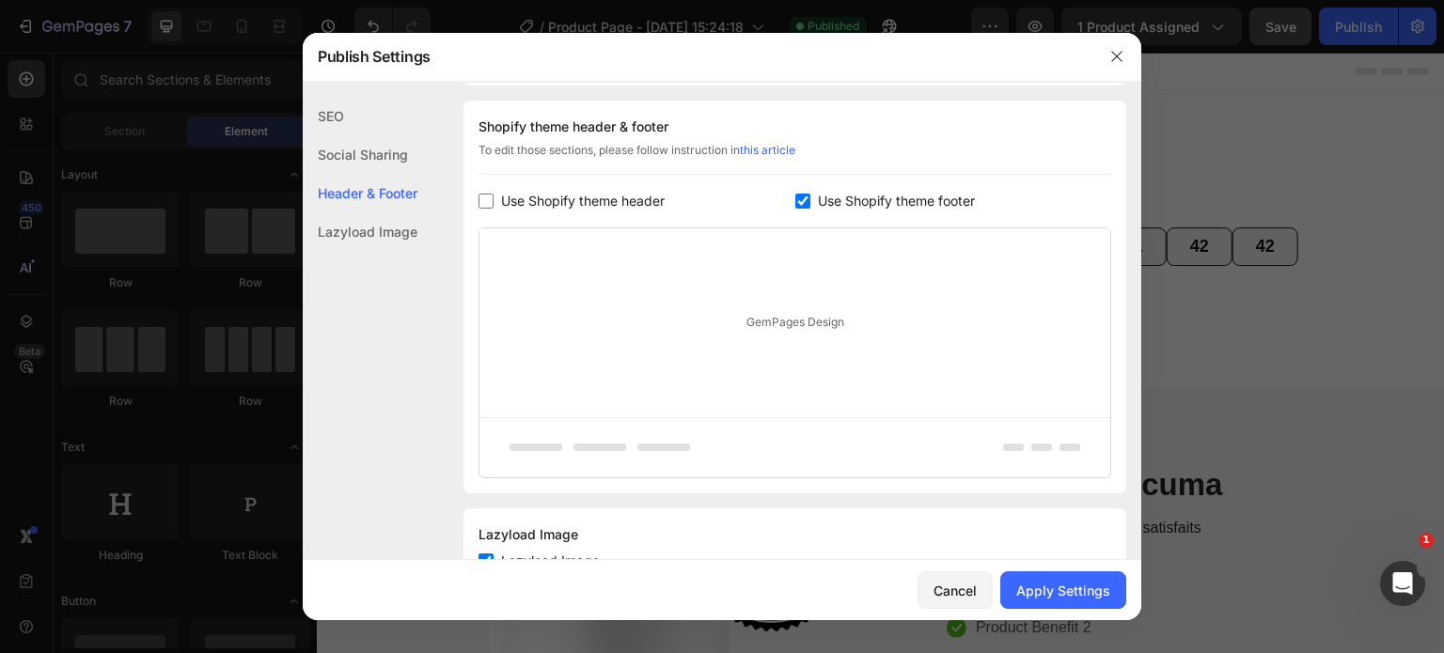
click at [795, 199] on input "checkbox" at bounding box center [802, 201] width 15 height 15
checkbox input "false"
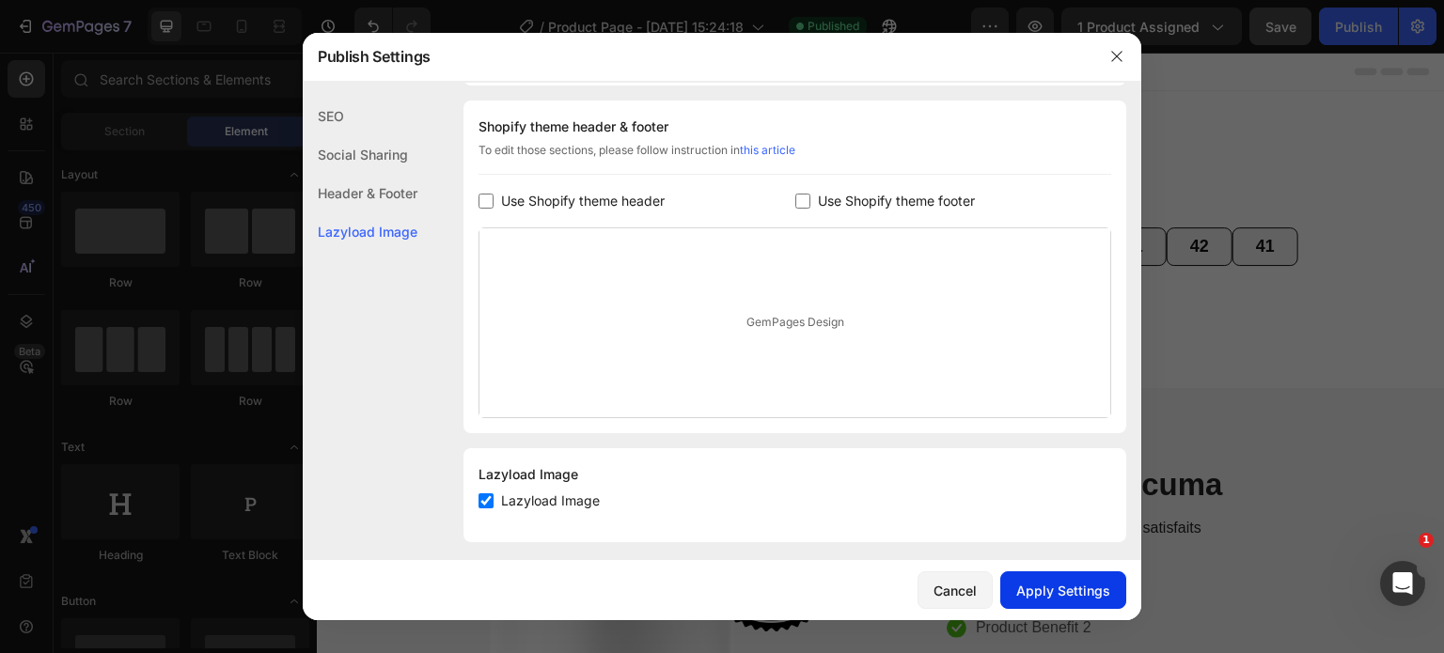
click at [1056, 593] on div "Apply Settings" at bounding box center [1063, 591] width 94 height 20
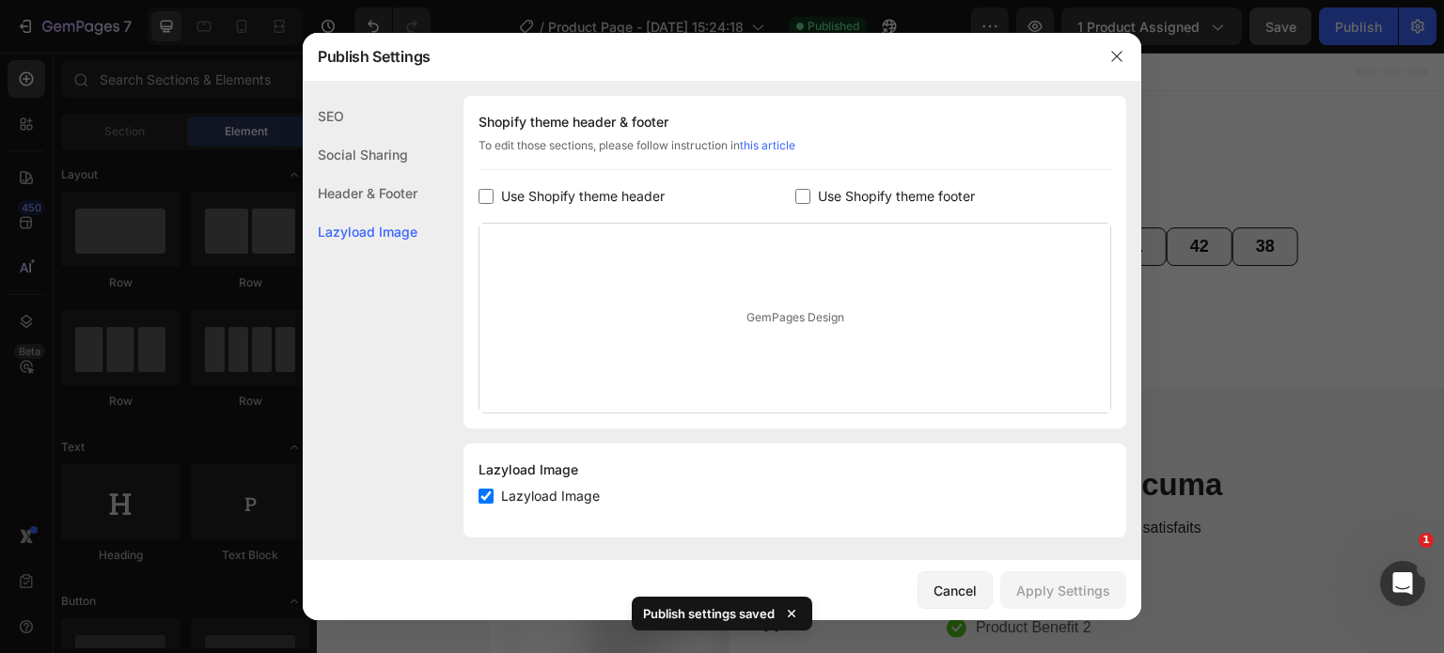
scroll to position [284, 0]
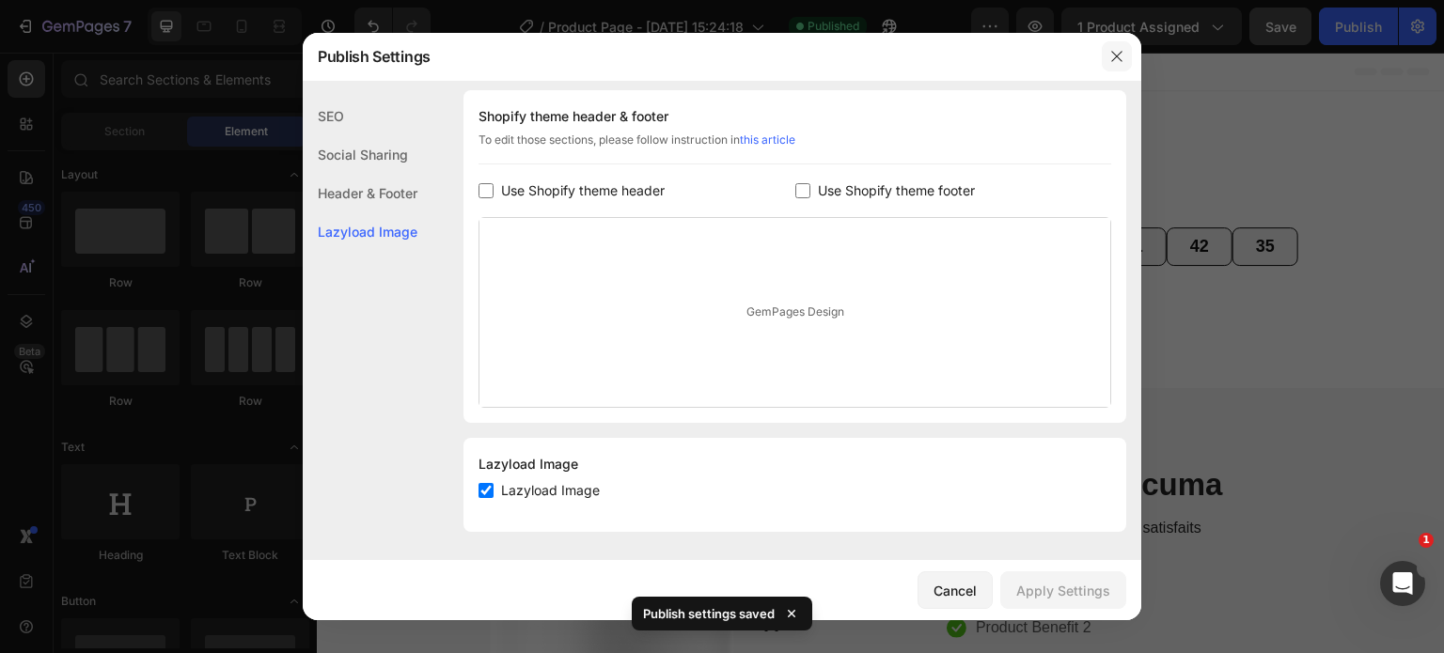
click at [1112, 50] on icon "button" at bounding box center [1116, 56] width 15 height 15
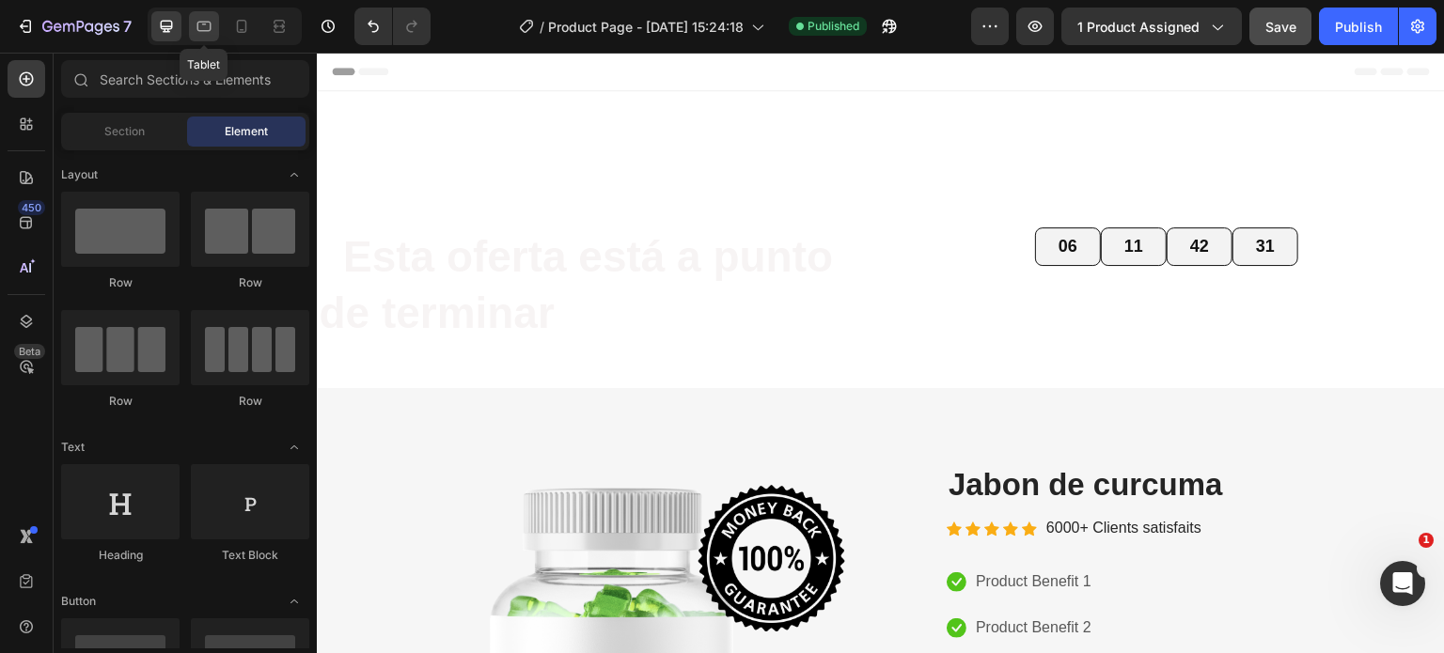
click at [201, 25] on icon at bounding box center [204, 26] width 19 height 19
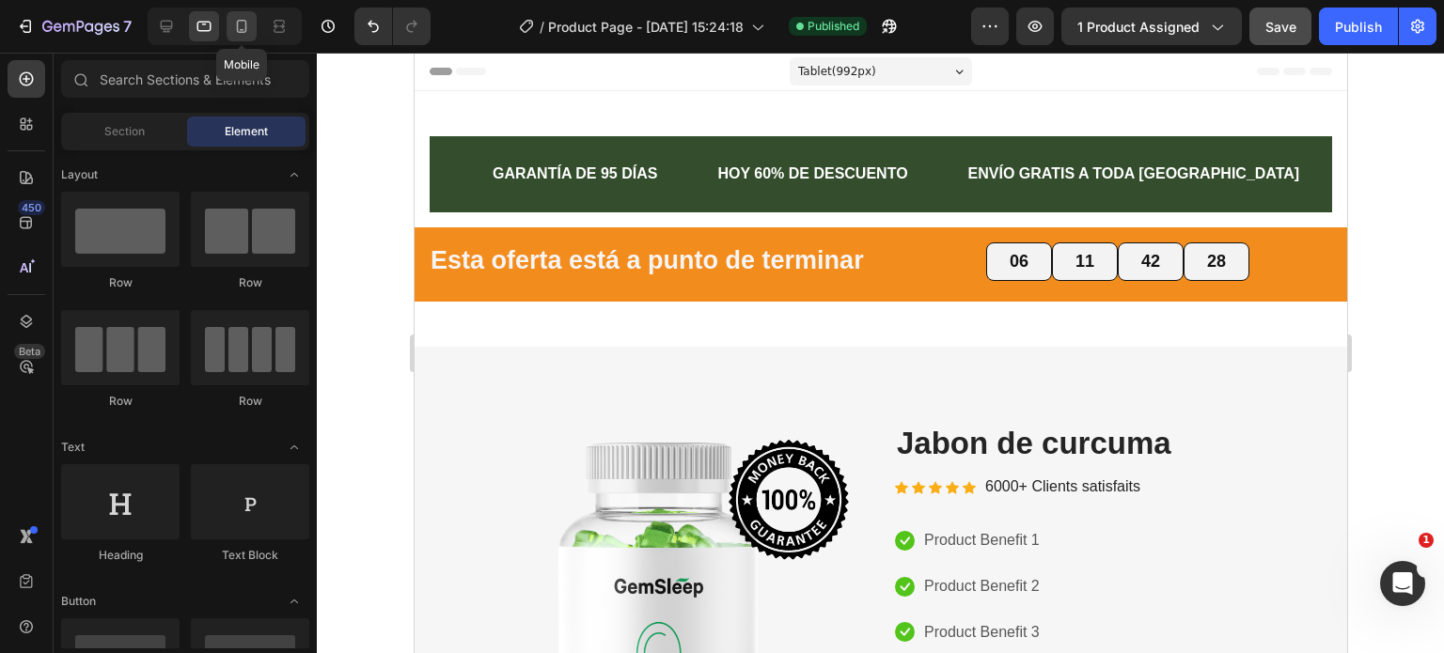
click at [244, 30] on icon at bounding box center [241, 26] width 19 height 19
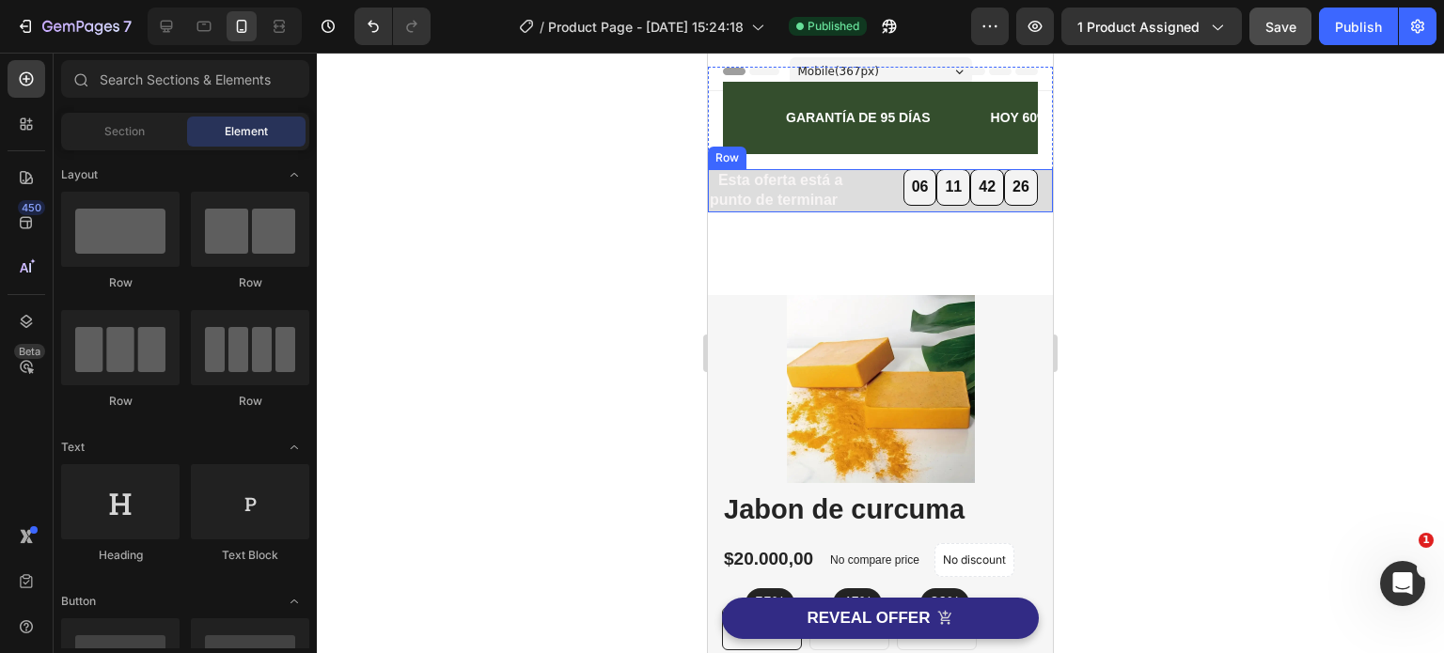
click at [872, 210] on div "Esta oferta está a punto de terminar Heading 06 11 42 26 Countdown Timer Row" at bounding box center [880, 190] width 345 height 43
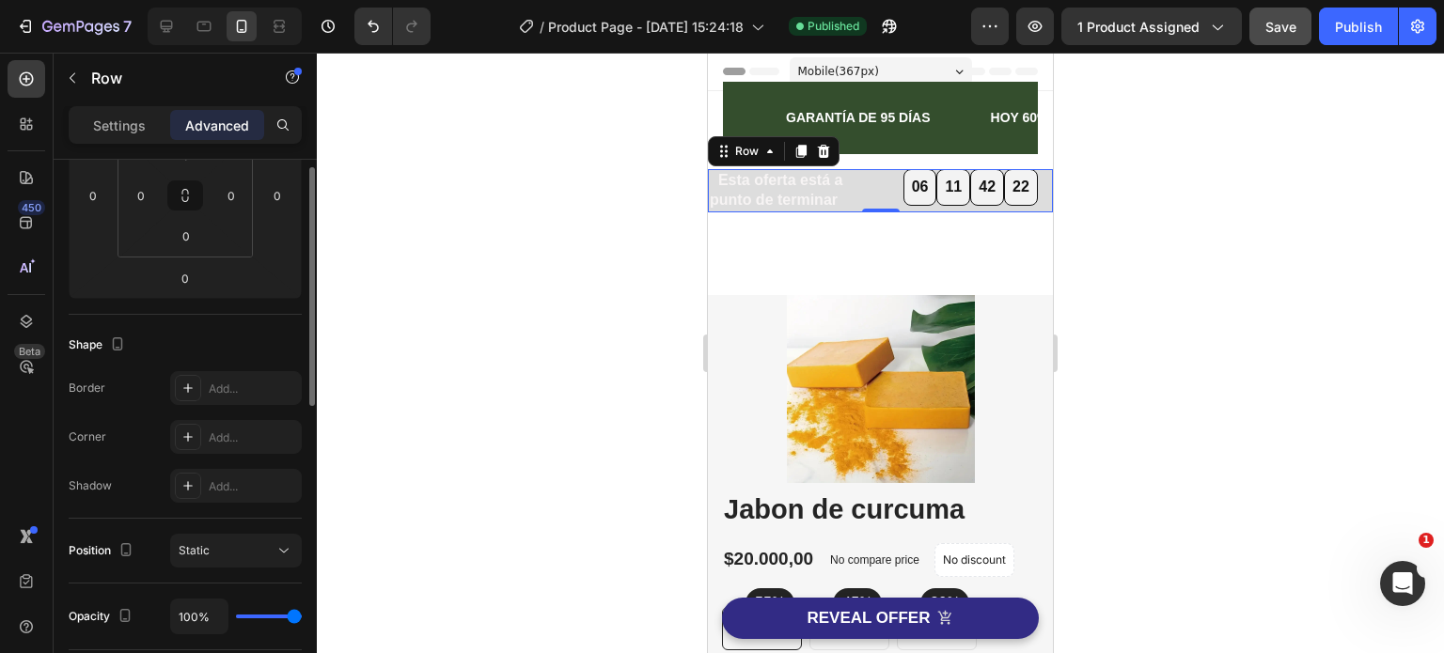
scroll to position [140, 0]
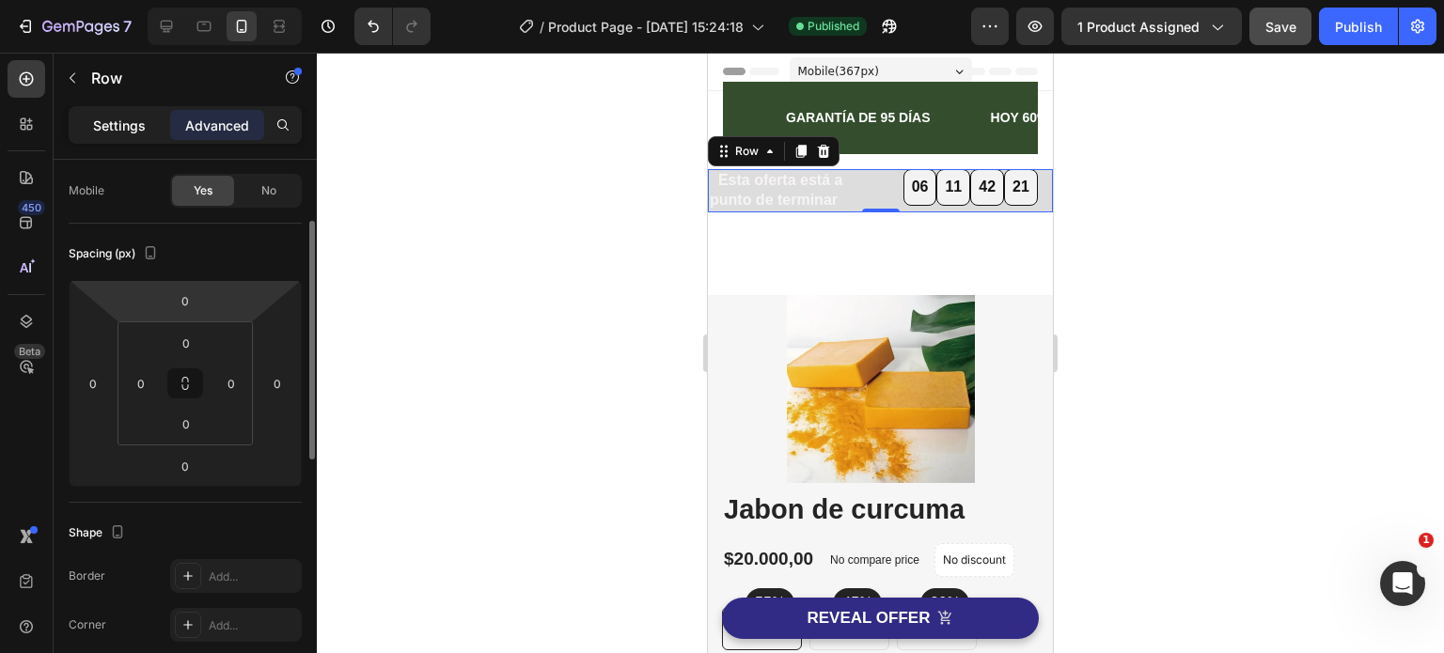
click at [135, 129] on p "Settings" at bounding box center [119, 126] width 53 height 20
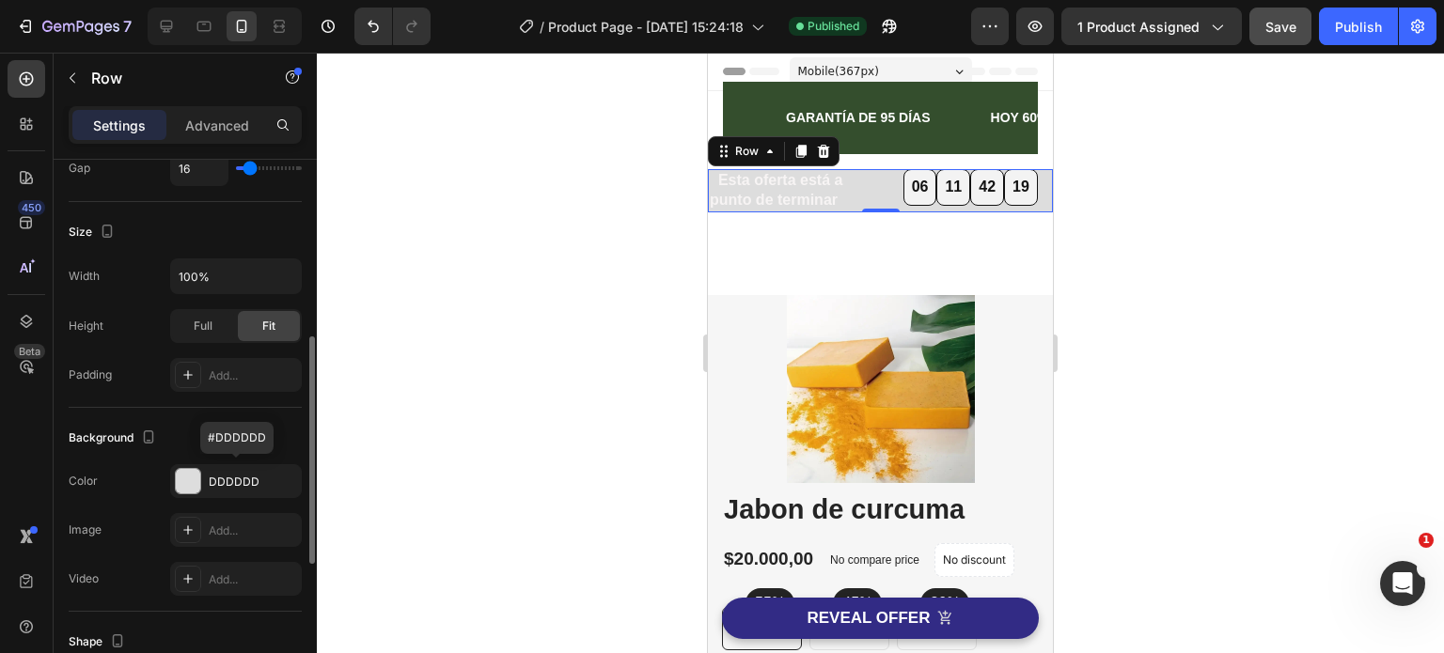
scroll to position [516, 0]
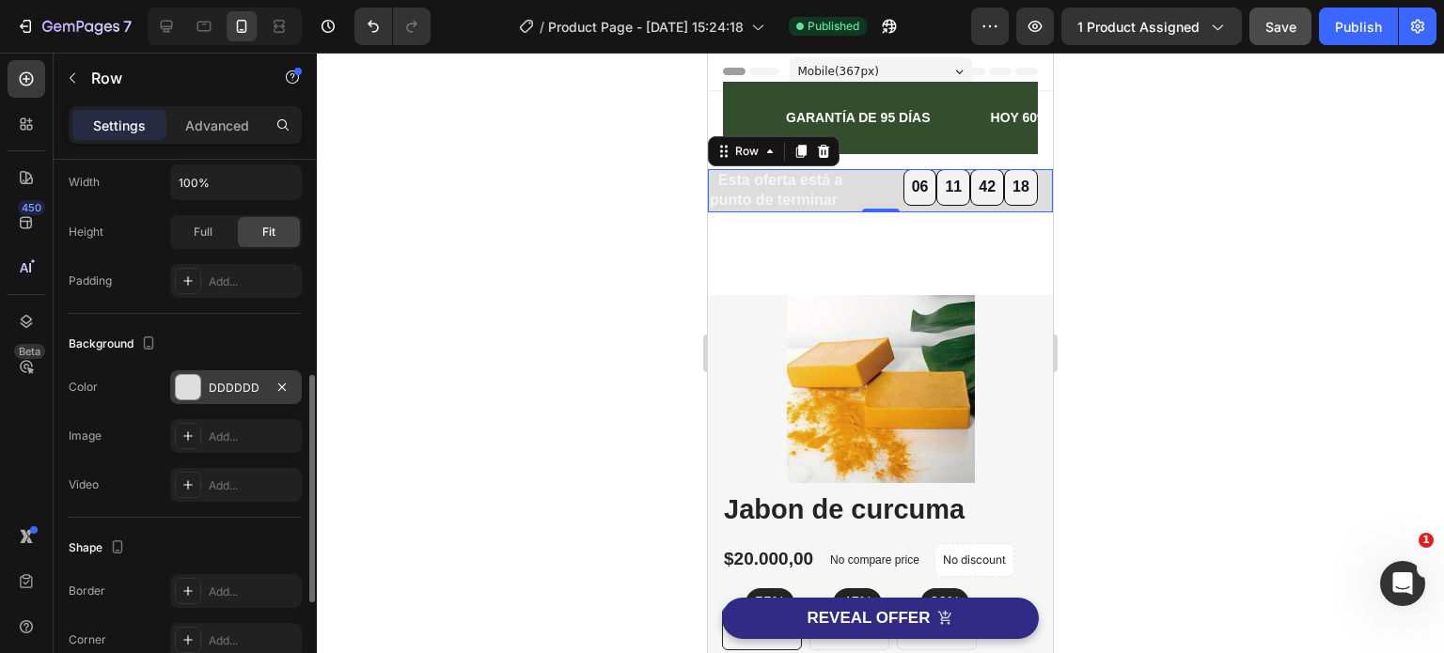
click at [226, 383] on div "DDDDDD" at bounding box center [236, 388] width 55 height 17
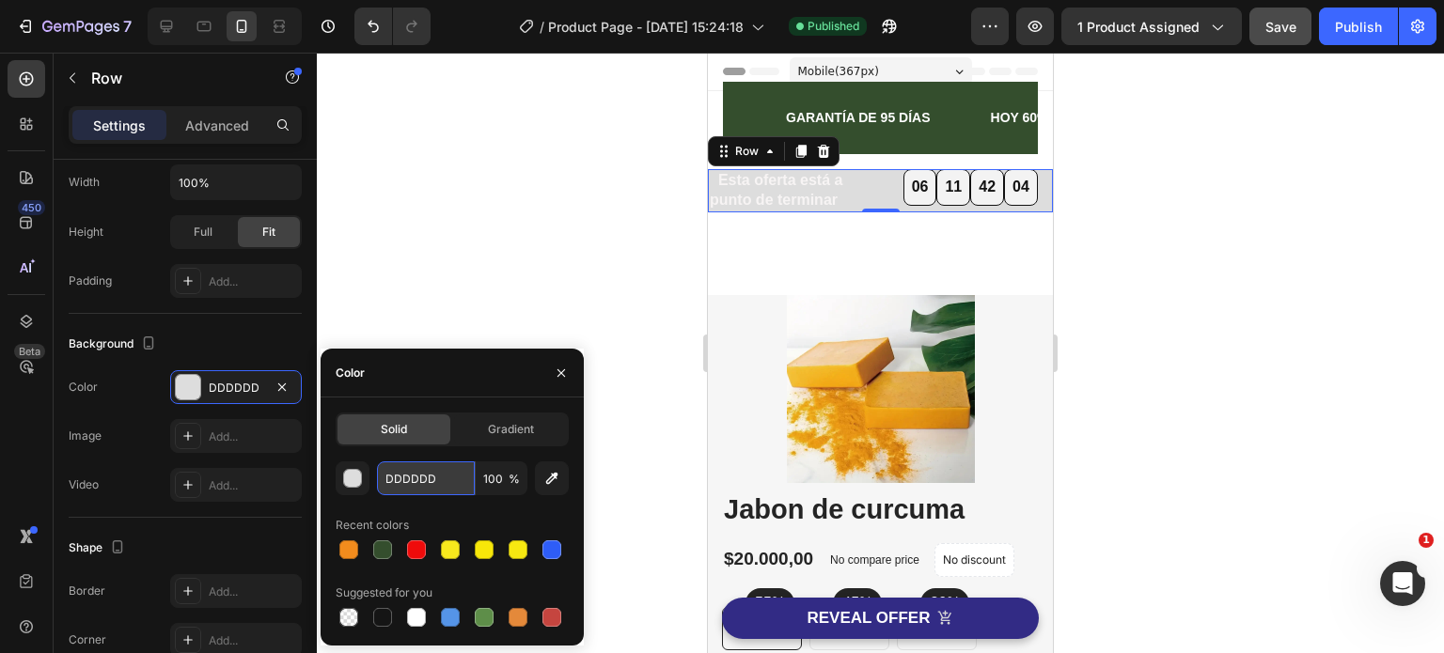
paste input "#F28C1"
type input "#F28C1D"
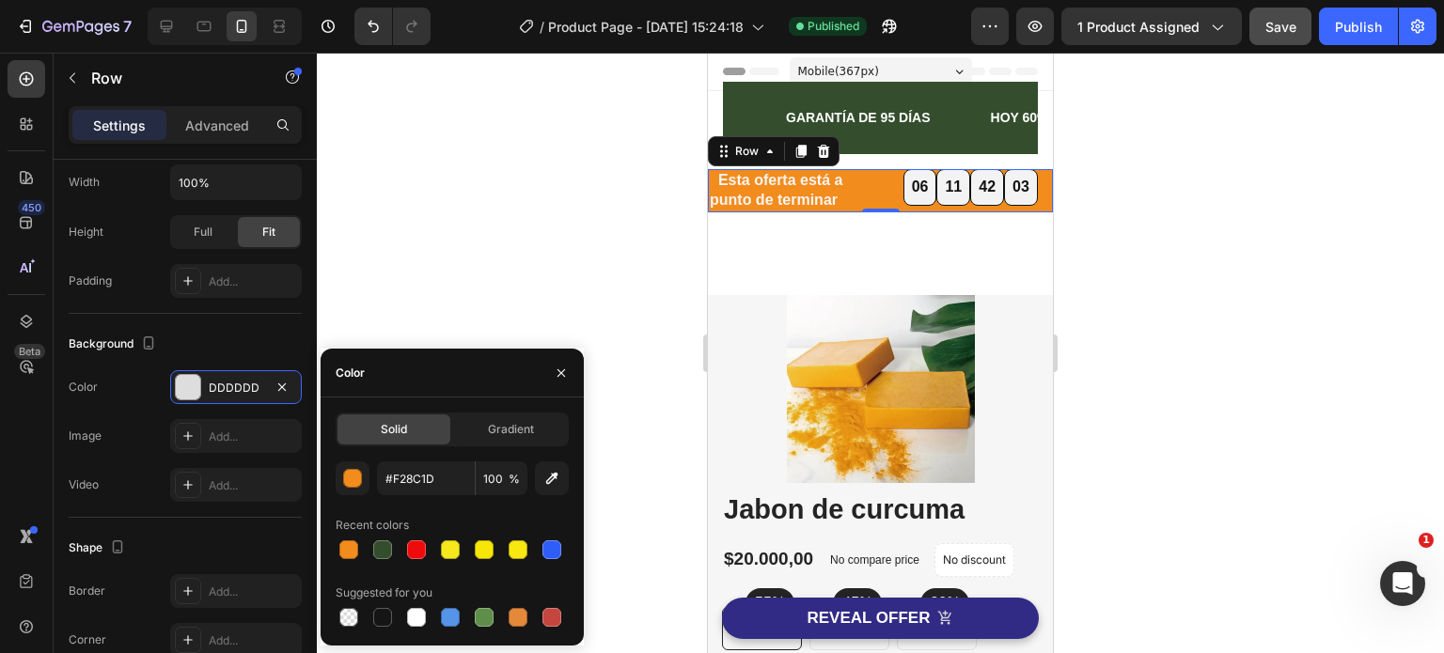
click at [613, 237] on div at bounding box center [880, 353] width 1127 height 601
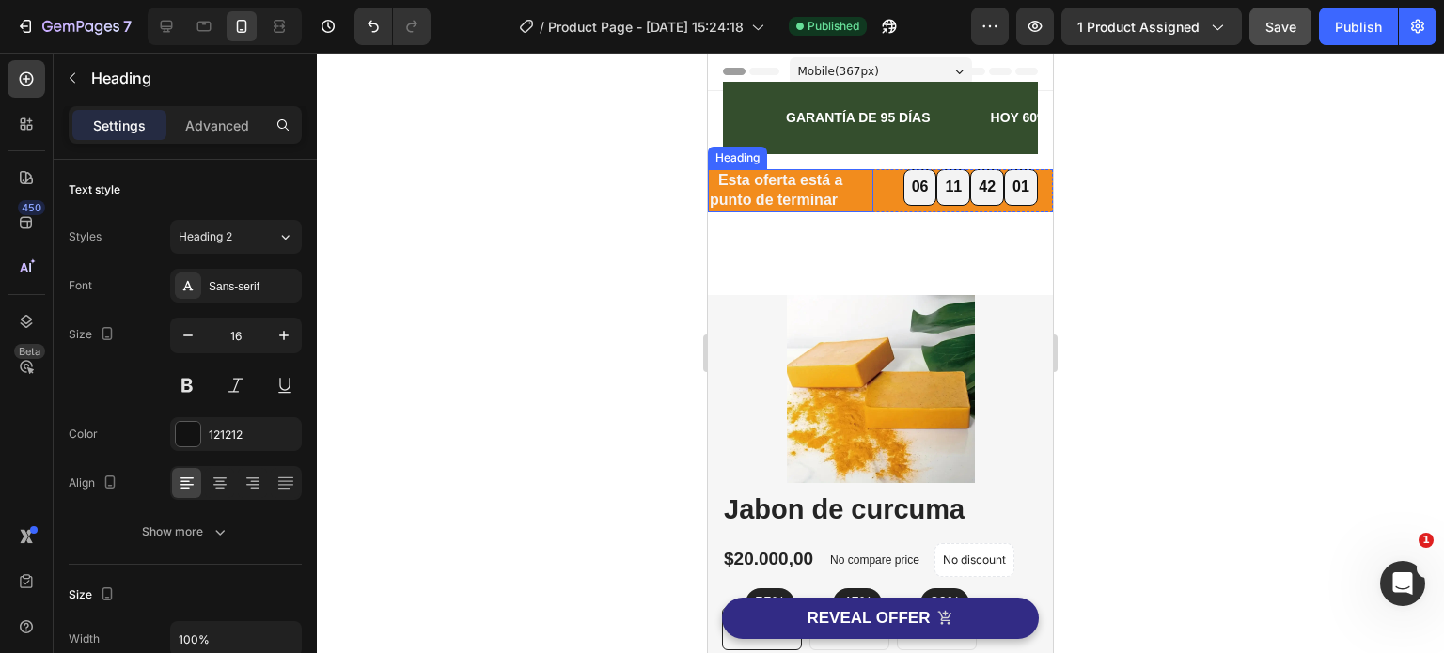
click at [827, 195] on strong "Esta oferta está a punto de terminar" at bounding box center [776, 190] width 133 height 36
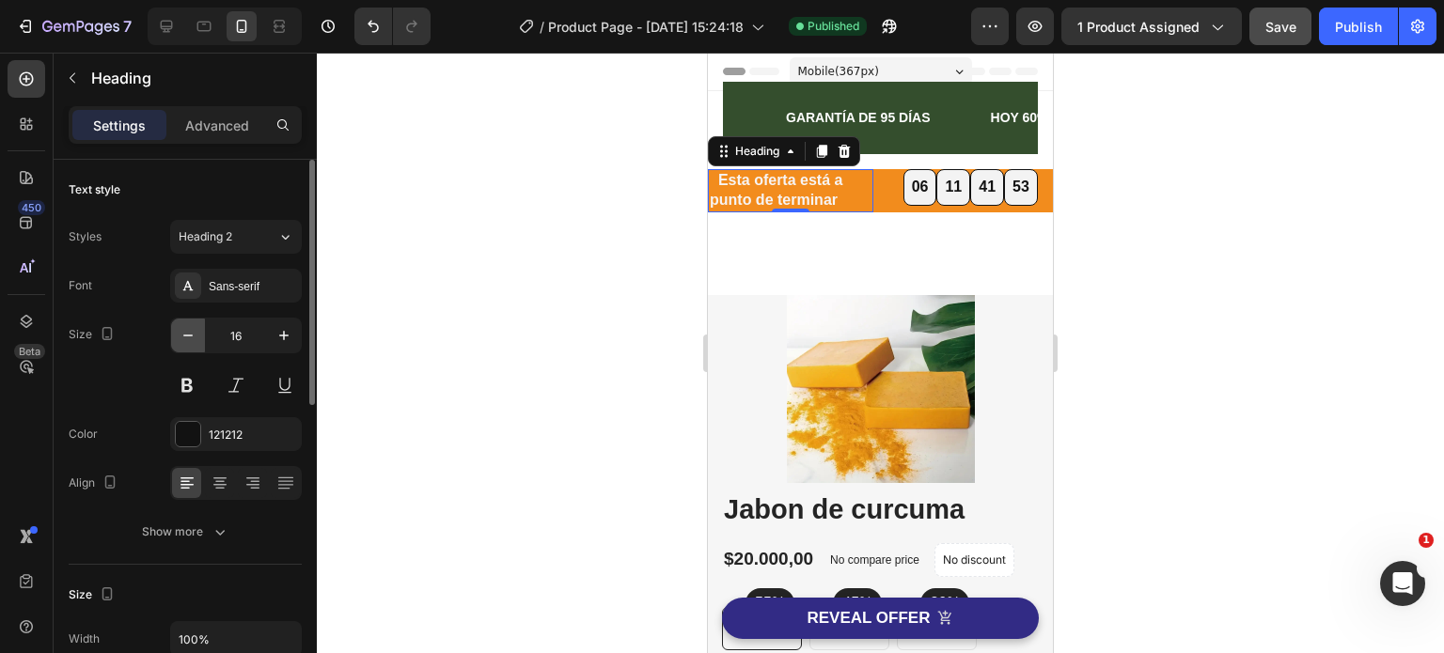
click at [185, 335] on icon "button" at bounding box center [187, 336] width 9 height 2
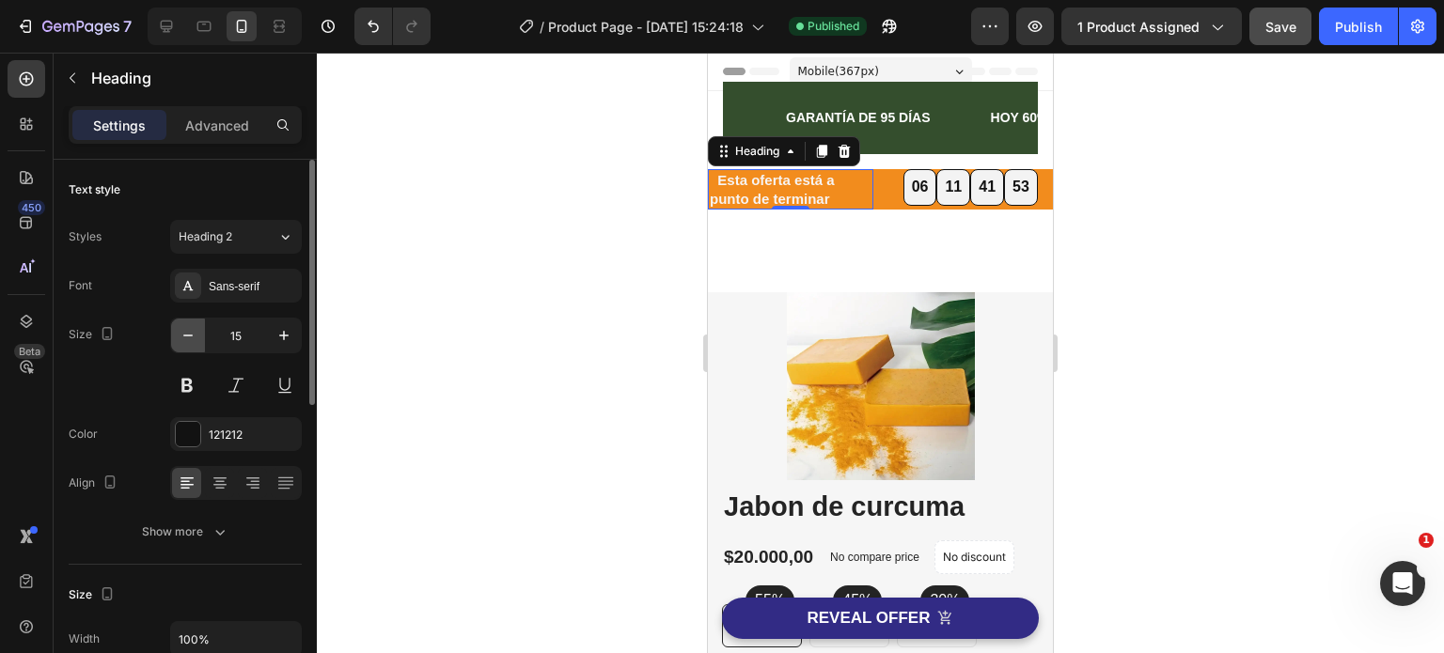
click at [186, 335] on icon "button" at bounding box center [187, 336] width 9 height 2
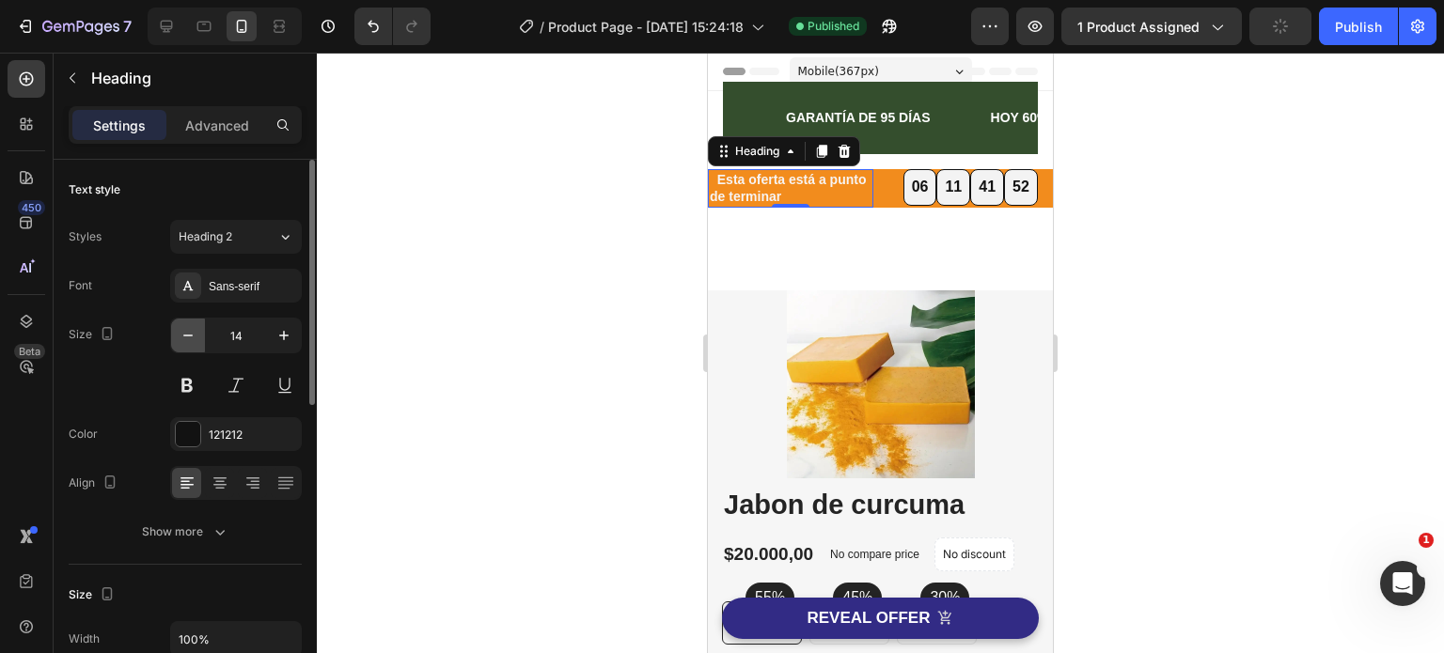
click at [188, 335] on icon "button" at bounding box center [187, 336] width 9 height 2
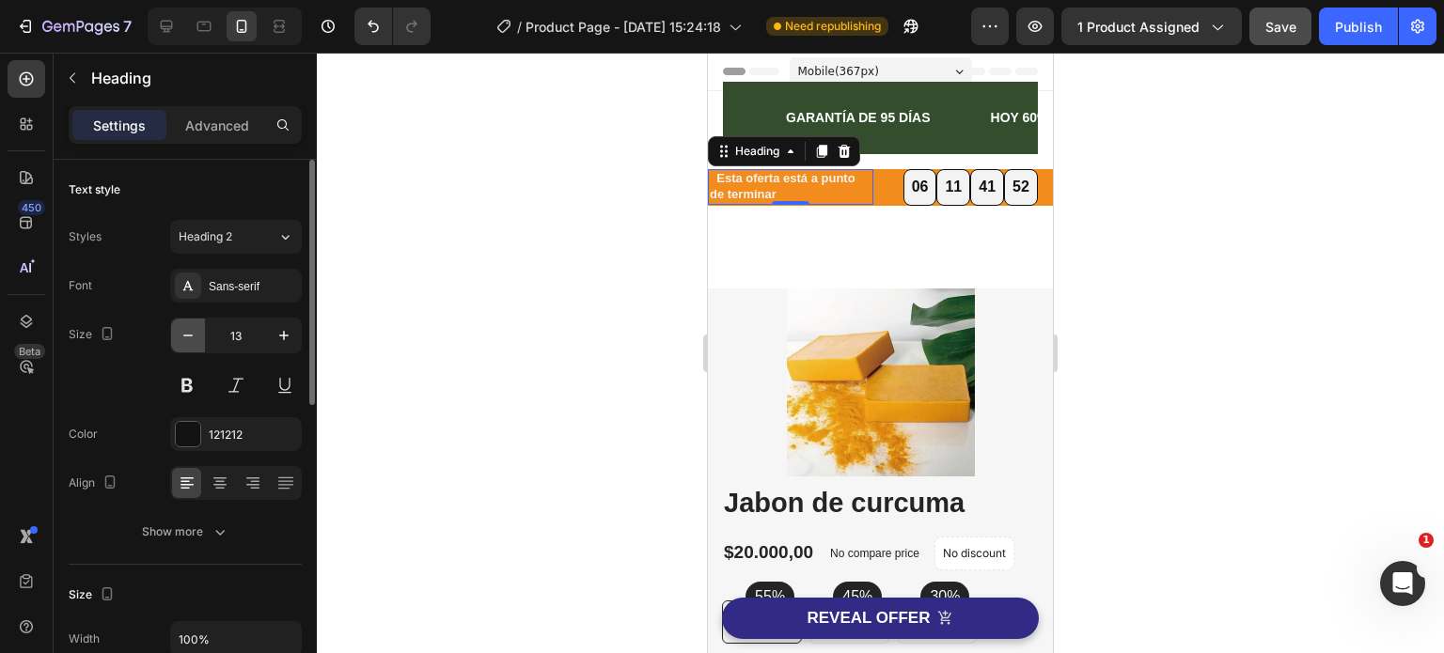
click at [188, 335] on icon "button" at bounding box center [187, 336] width 9 height 2
click at [286, 339] on icon "button" at bounding box center [283, 335] width 19 height 19
click at [286, 338] on icon "button" at bounding box center [283, 335] width 19 height 19
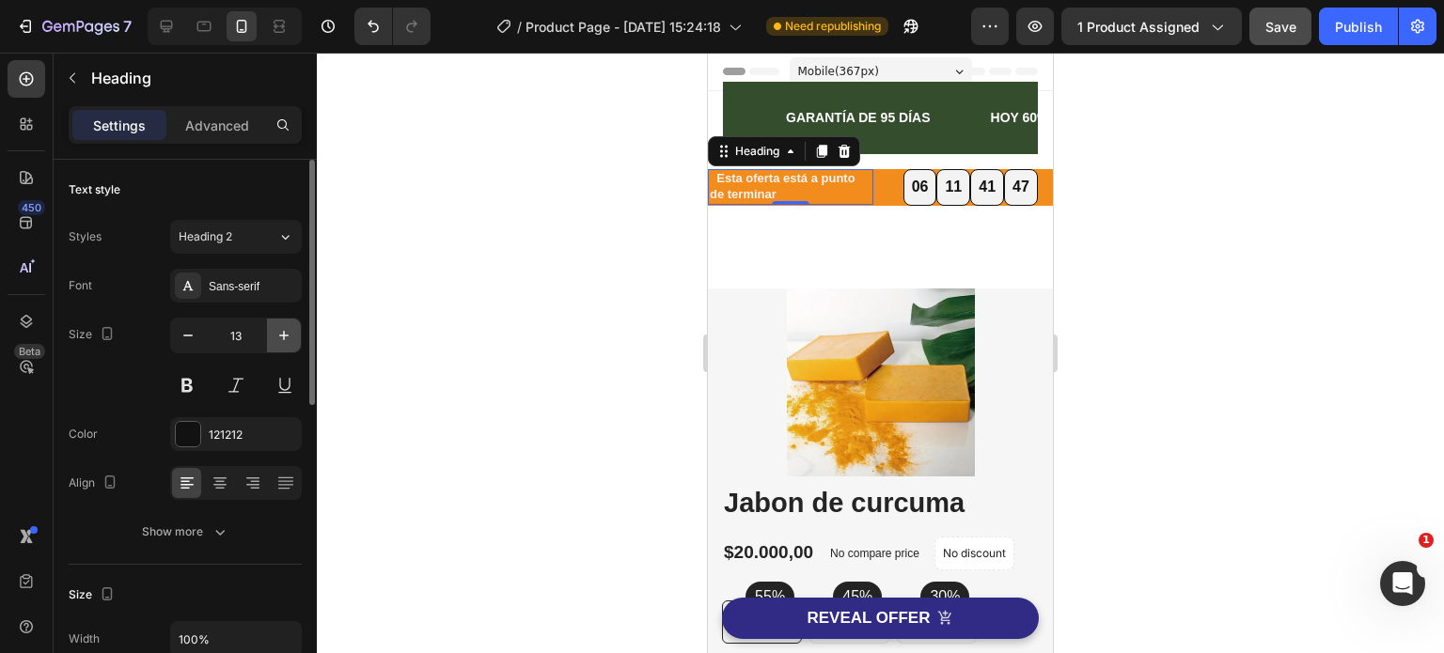
type input "14"
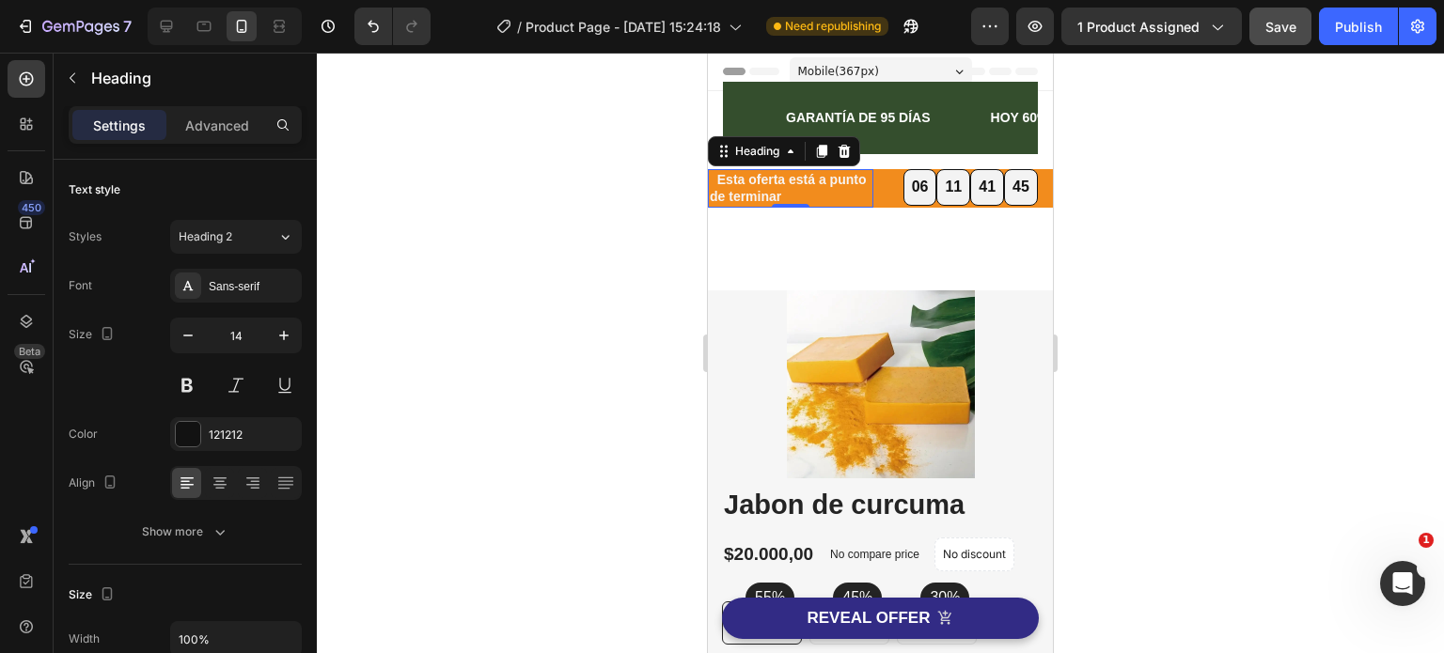
click at [564, 361] on div at bounding box center [880, 353] width 1127 height 601
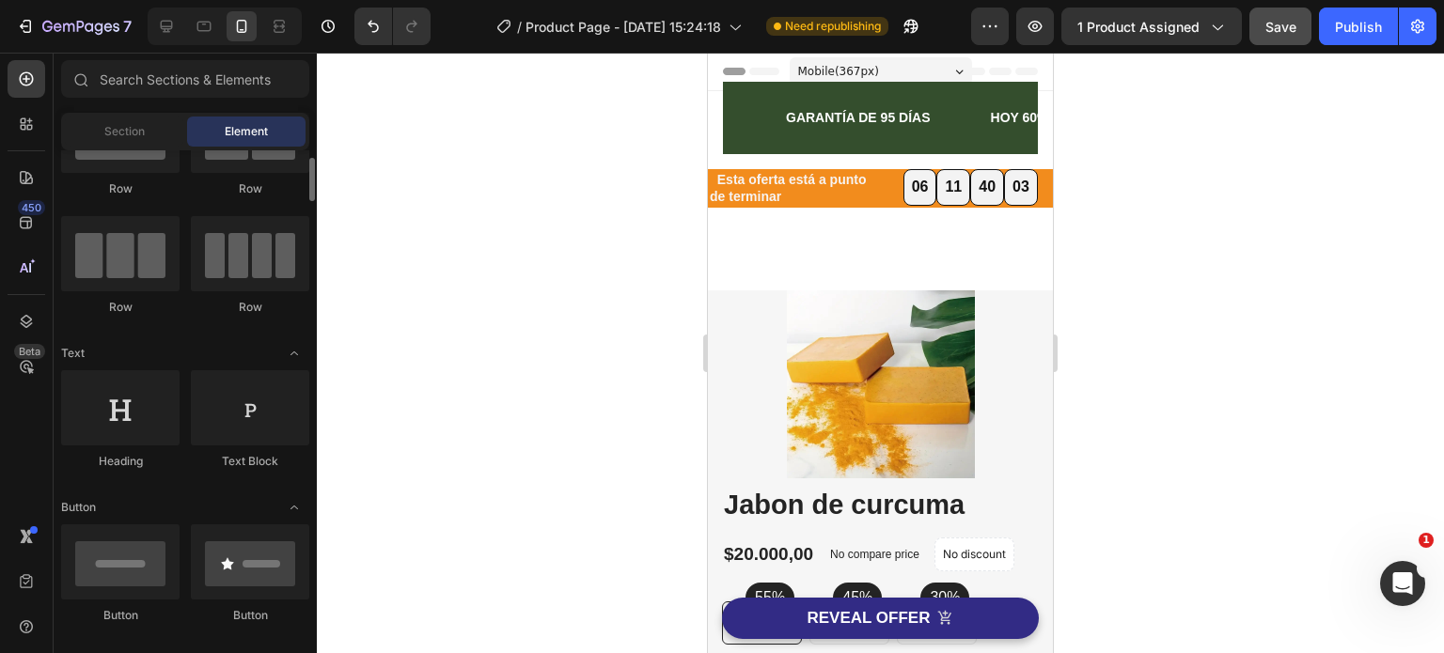
scroll to position [0, 0]
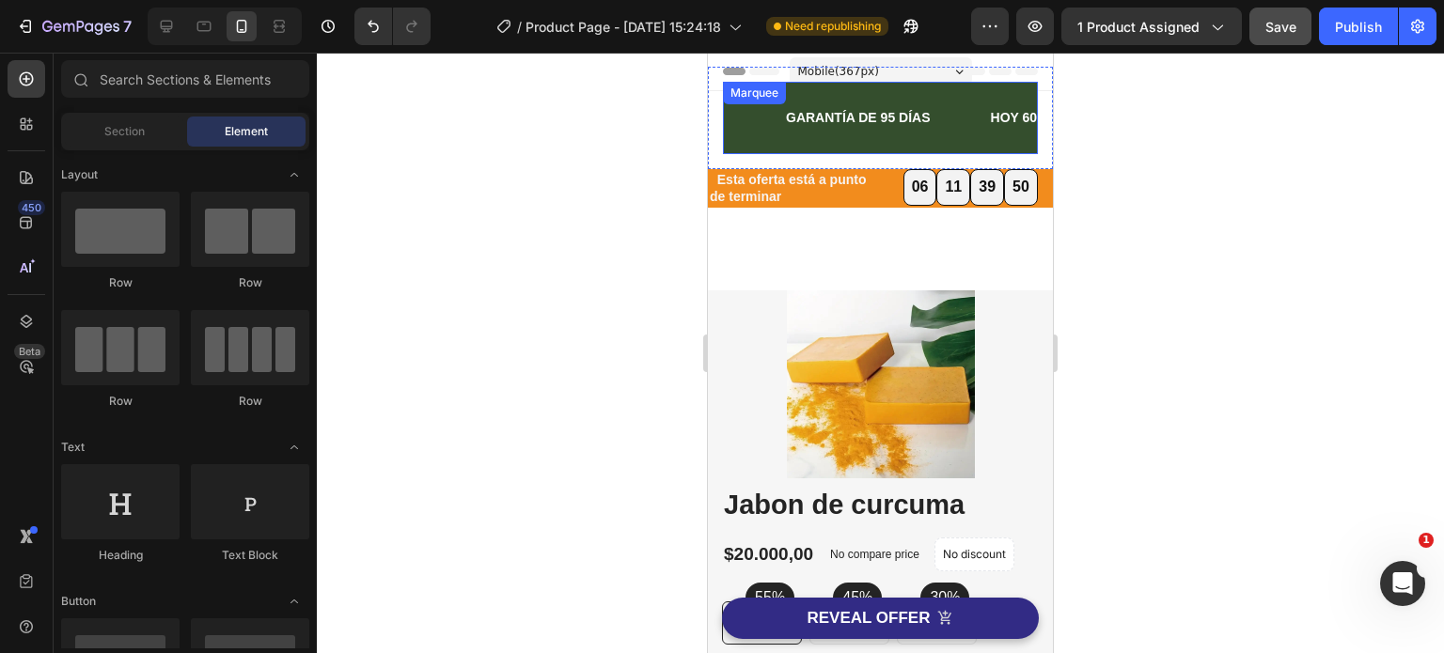
click at [960, 97] on div "GARANTÍA DE 95 DÍAS Text Block" at bounding box center [886, 118] width 205 height 42
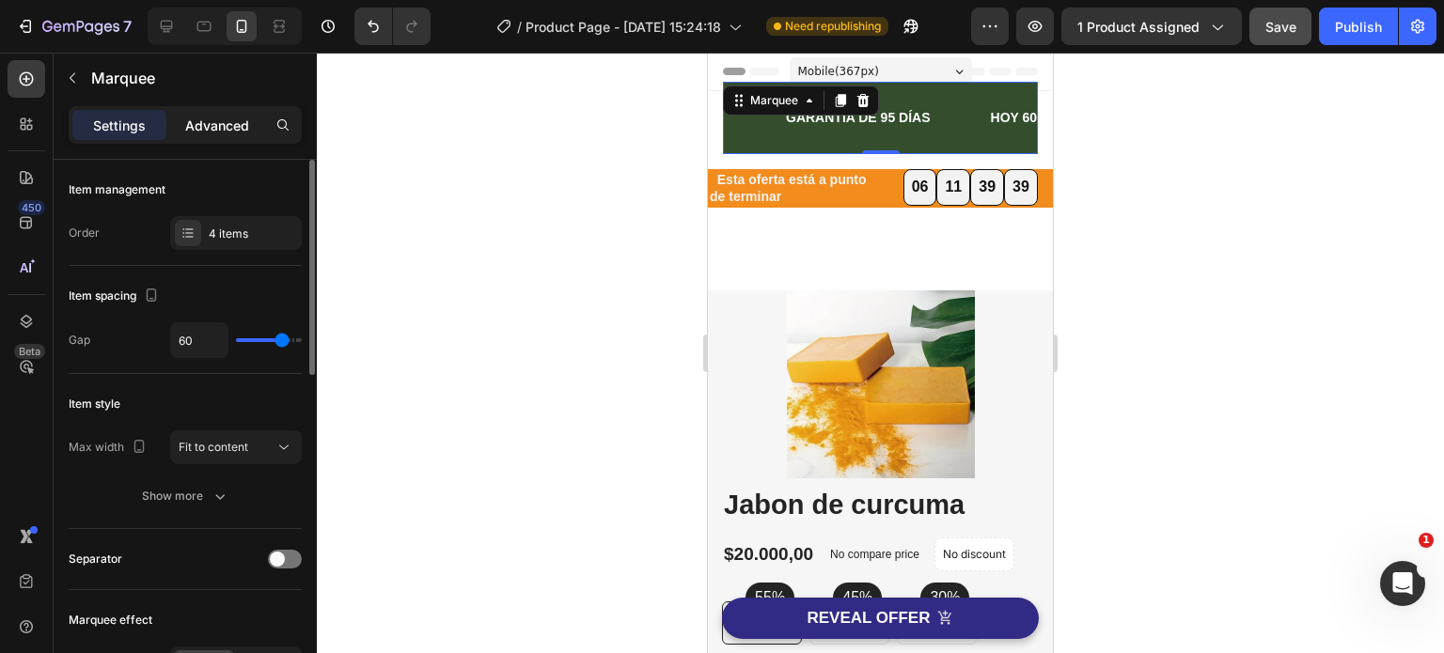
click at [211, 119] on p "Advanced" at bounding box center [217, 126] width 64 height 20
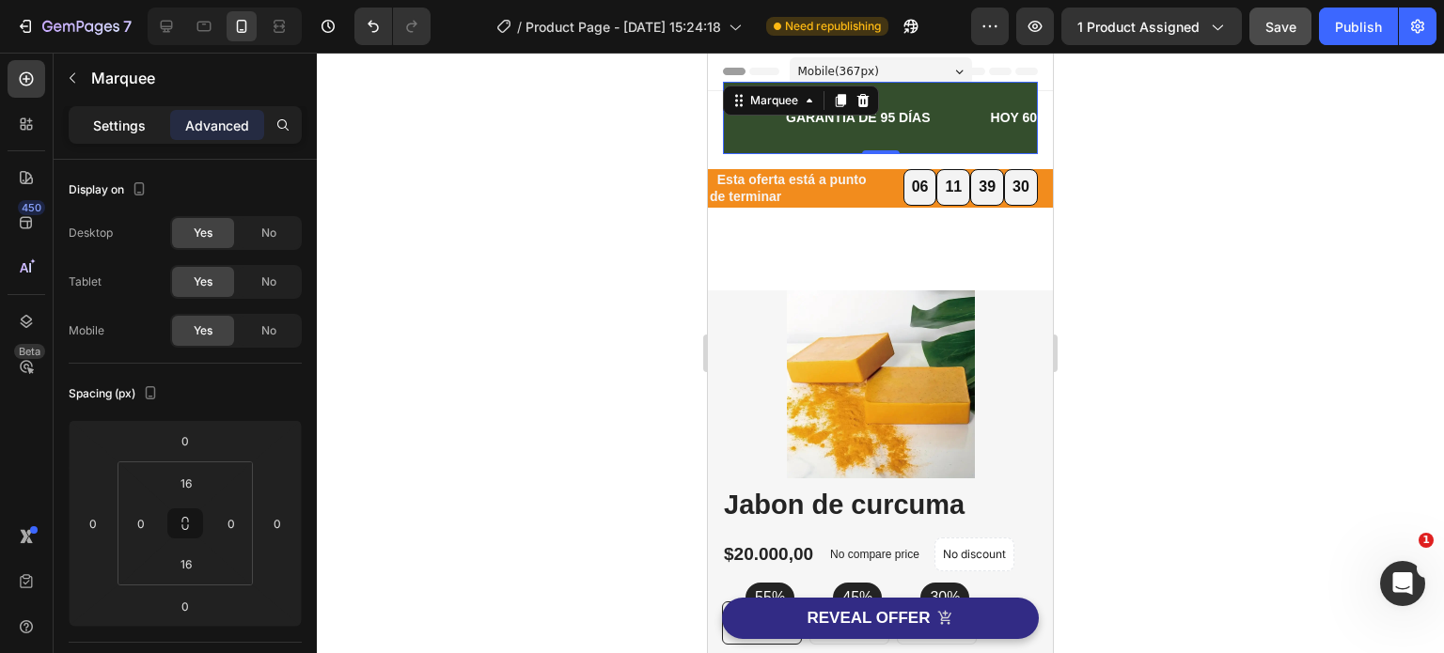
click at [149, 124] on div "Settings" at bounding box center [119, 125] width 94 height 30
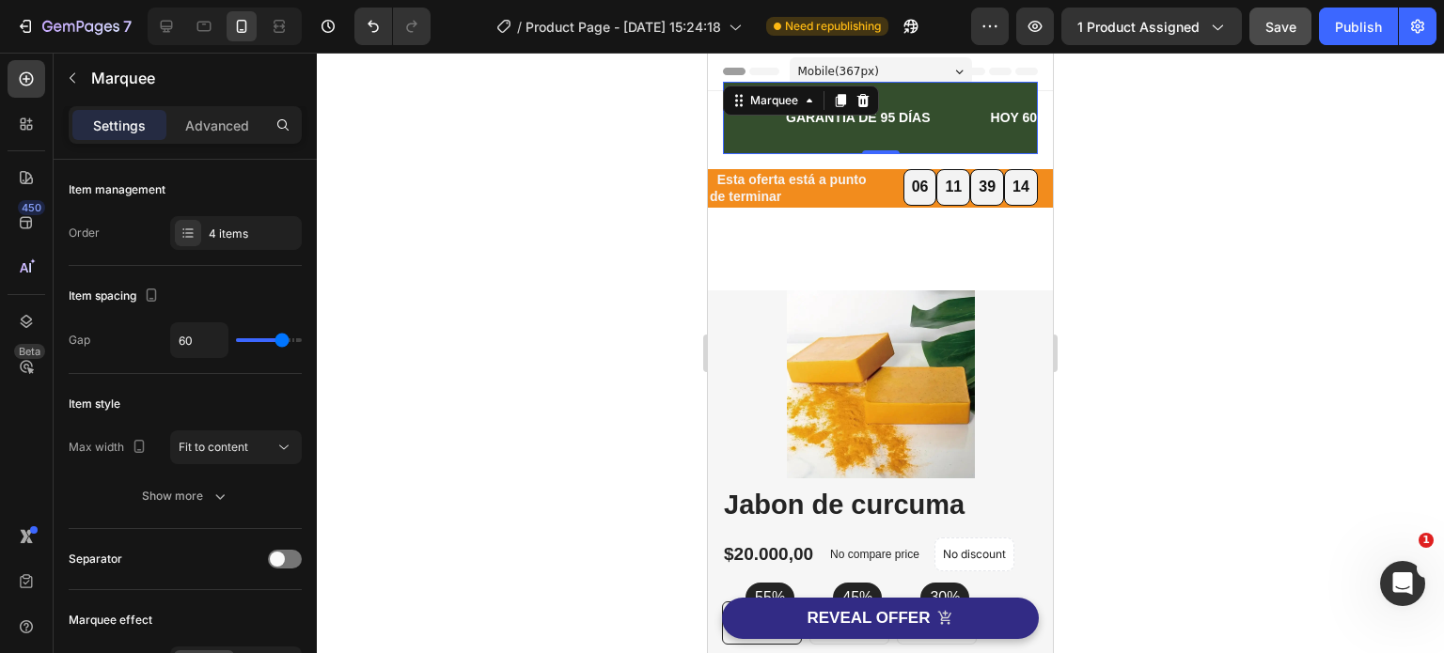
click at [964, 134] on div "GARANTÍA DE 95 DÍAS Text Block" at bounding box center [886, 118] width 205 height 42
click at [863, 97] on icon at bounding box center [863, 100] width 12 height 13
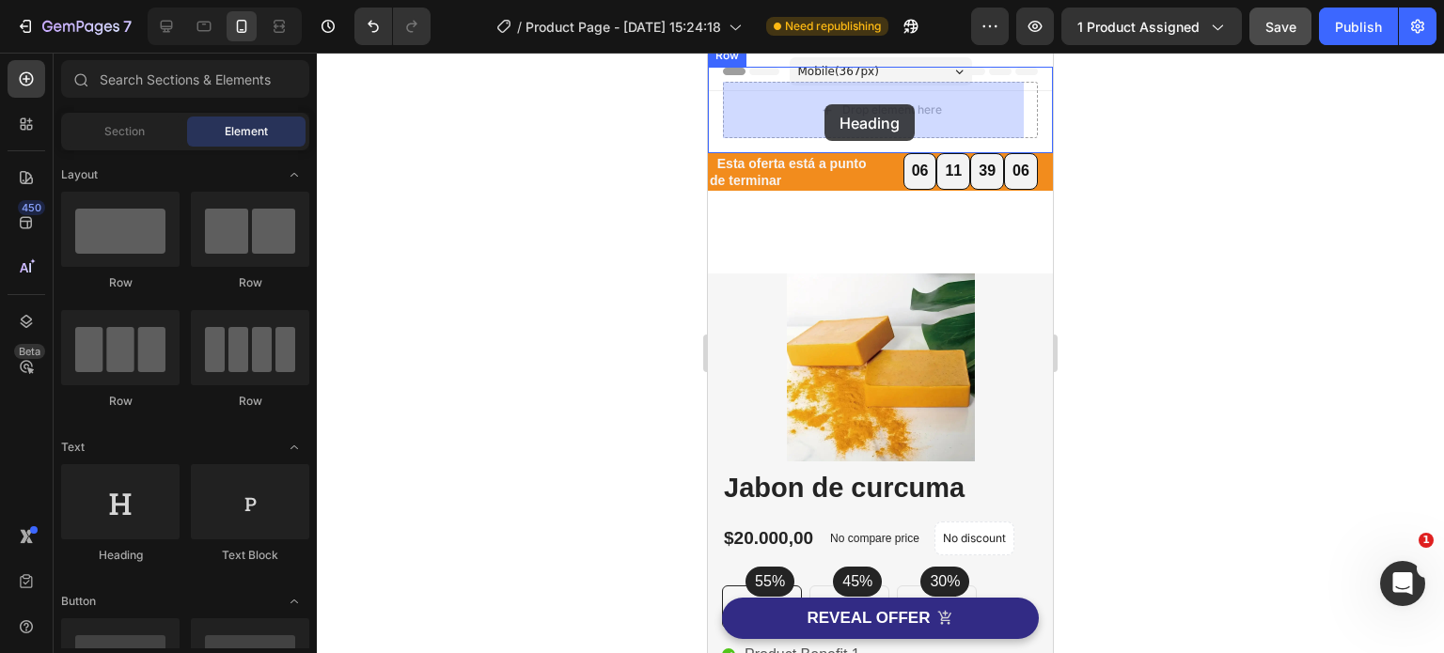
drag, startPoint x: 836, startPoint y: 571, endPoint x: 825, endPoint y: 104, distance: 467.2
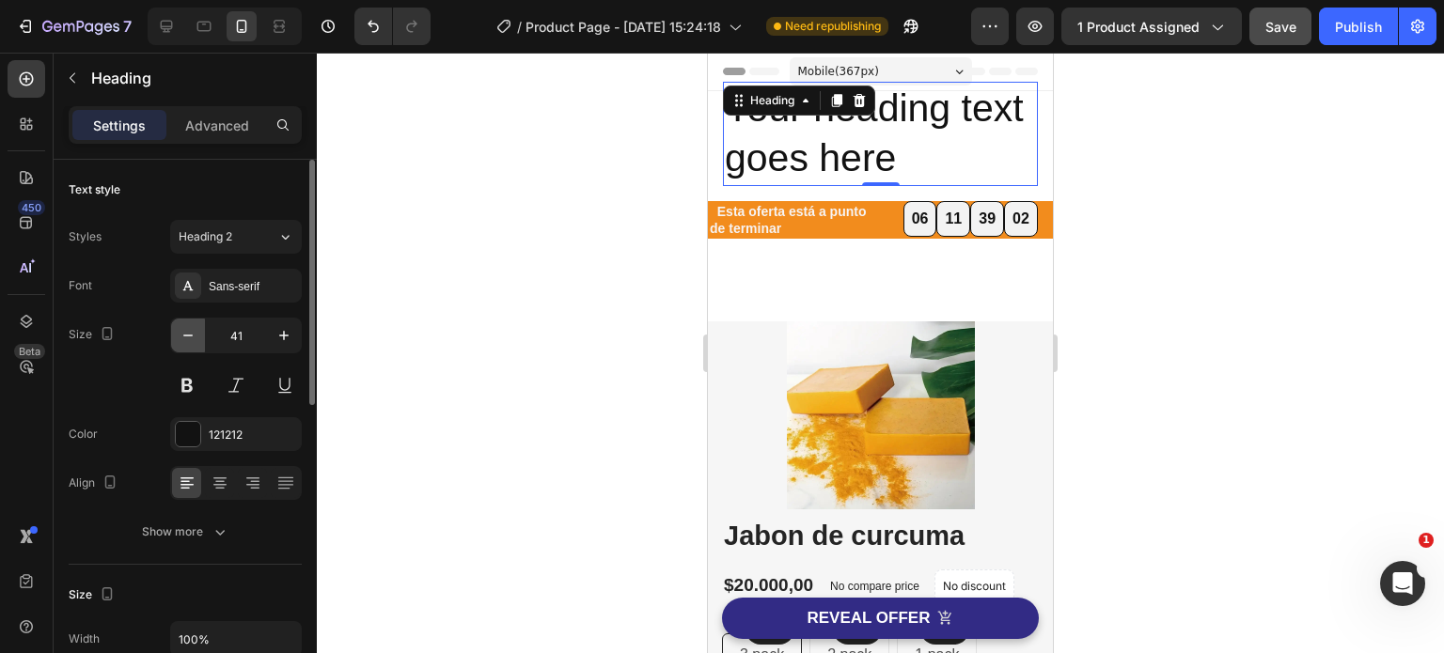
click at [185, 334] on icon "button" at bounding box center [188, 335] width 19 height 19
click at [185, 333] on icon "button" at bounding box center [188, 335] width 19 height 19
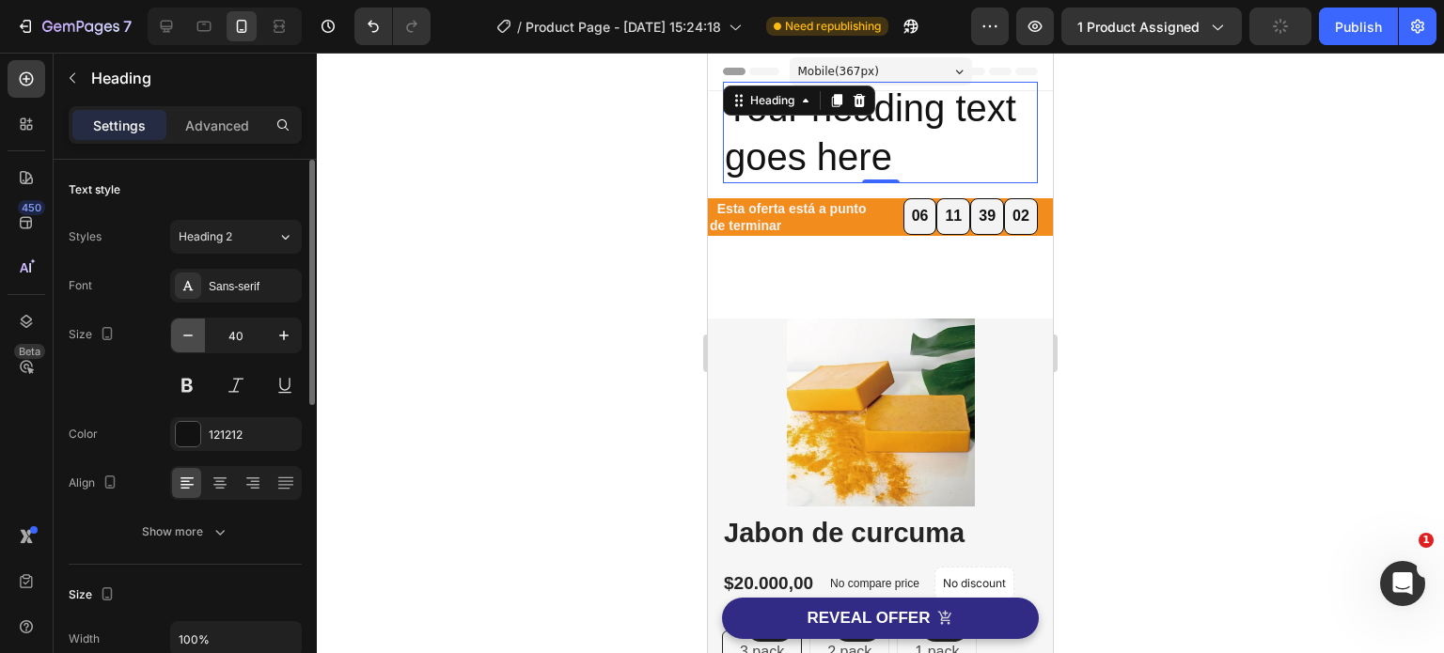
click at [185, 333] on icon "button" at bounding box center [188, 335] width 19 height 19
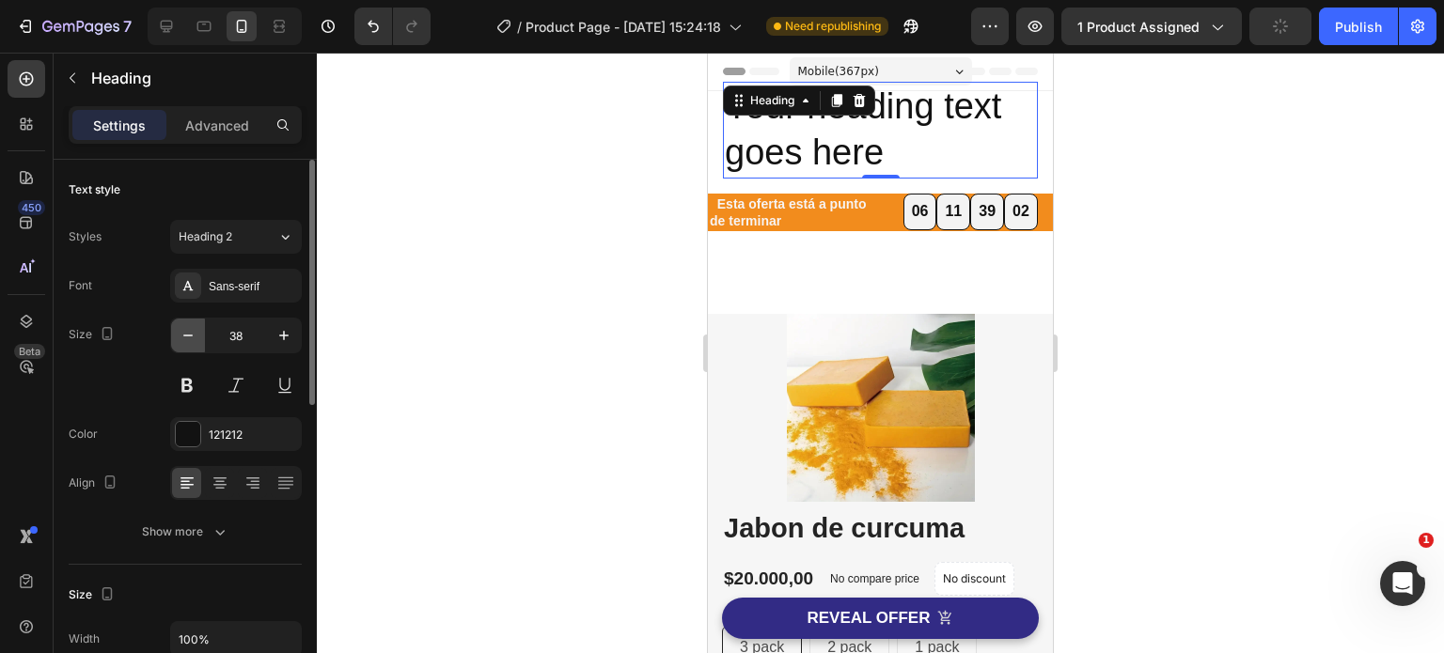
click at [185, 333] on icon "button" at bounding box center [188, 335] width 19 height 19
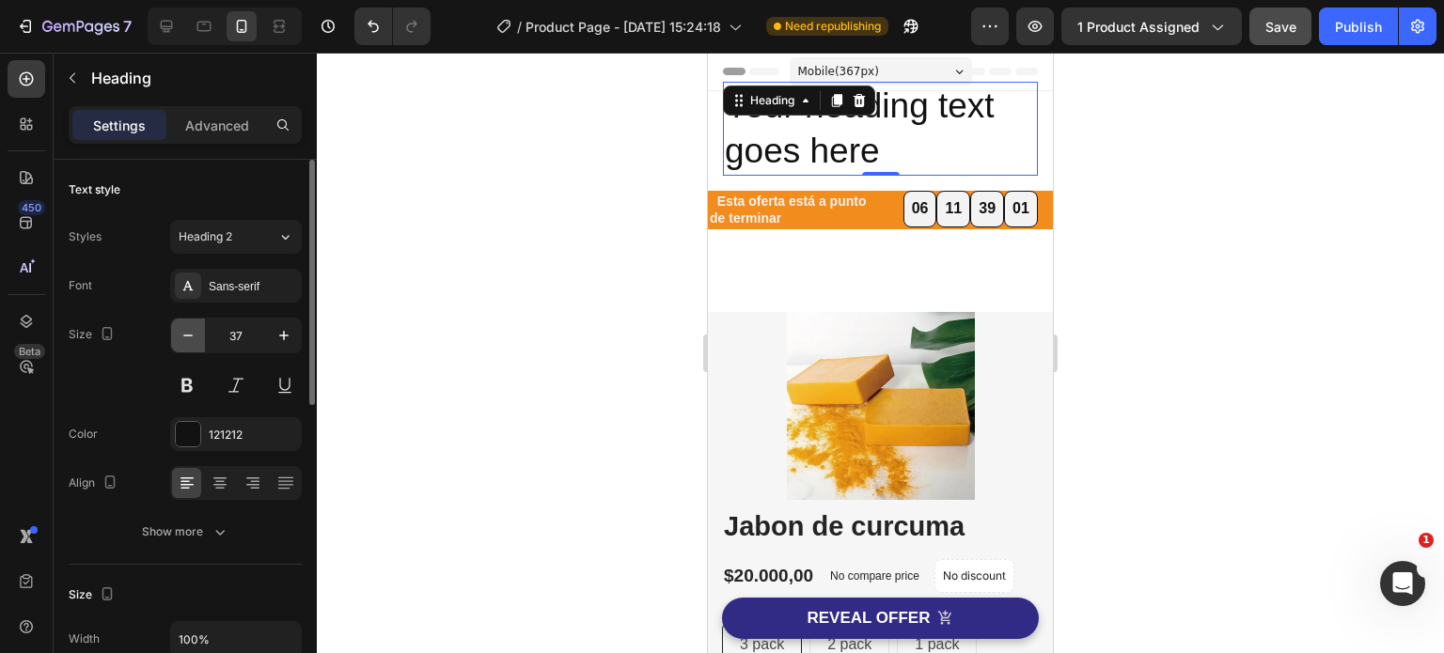
click at [185, 333] on icon "button" at bounding box center [188, 335] width 19 height 19
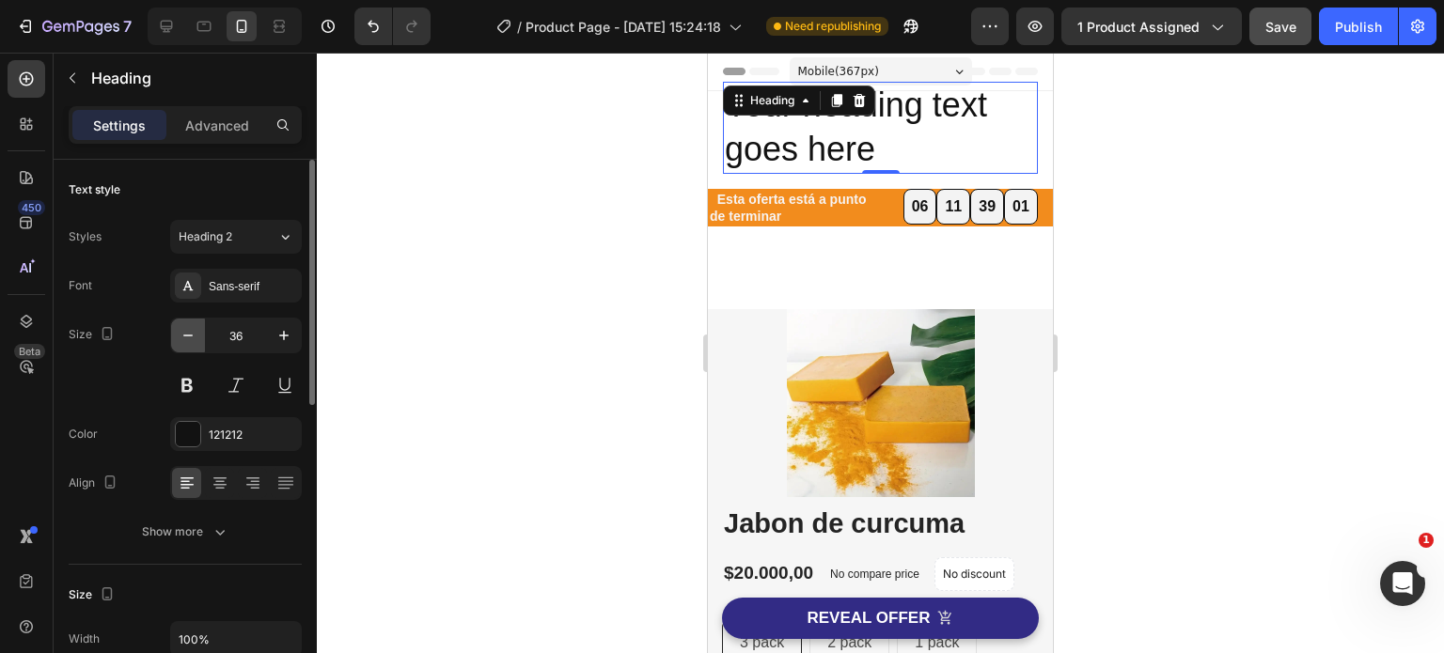
click at [185, 333] on icon "button" at bounding box center [188, 335] width 19 height 19
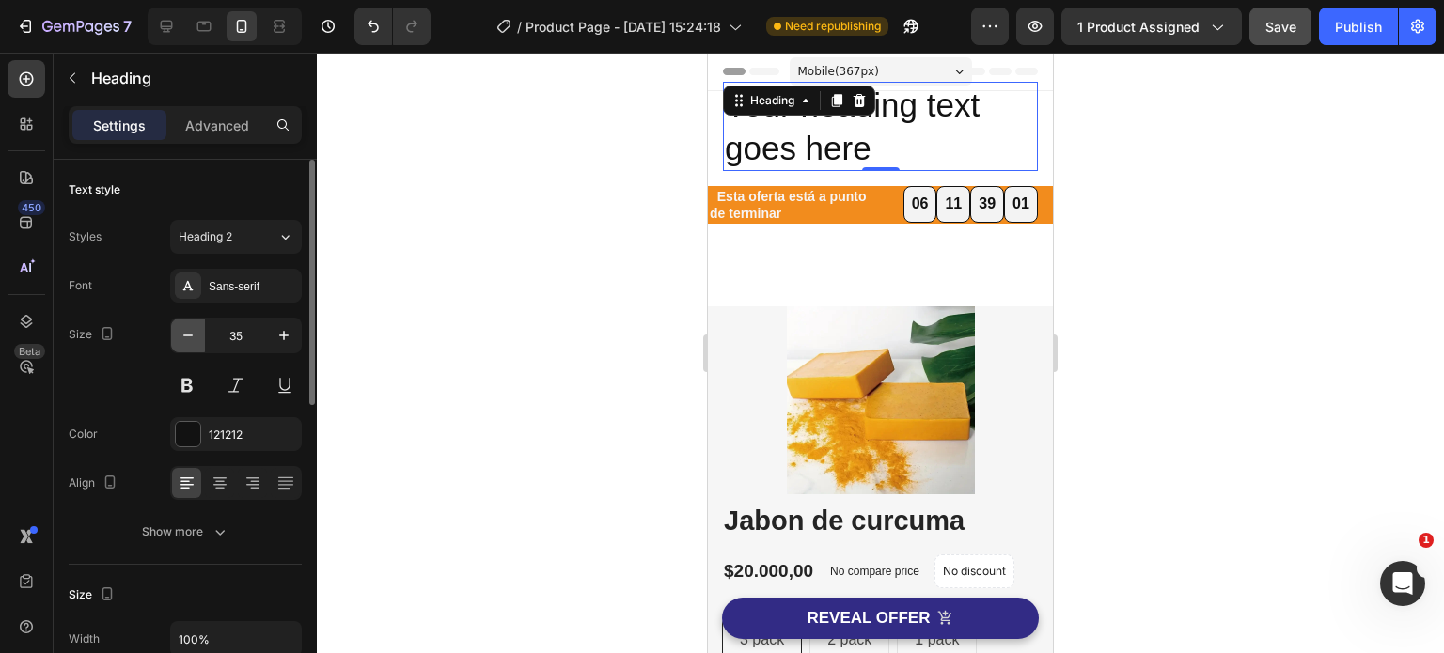
click at [185, 333] on icon "button" at bounding box center [188, 335] width 19 height 19
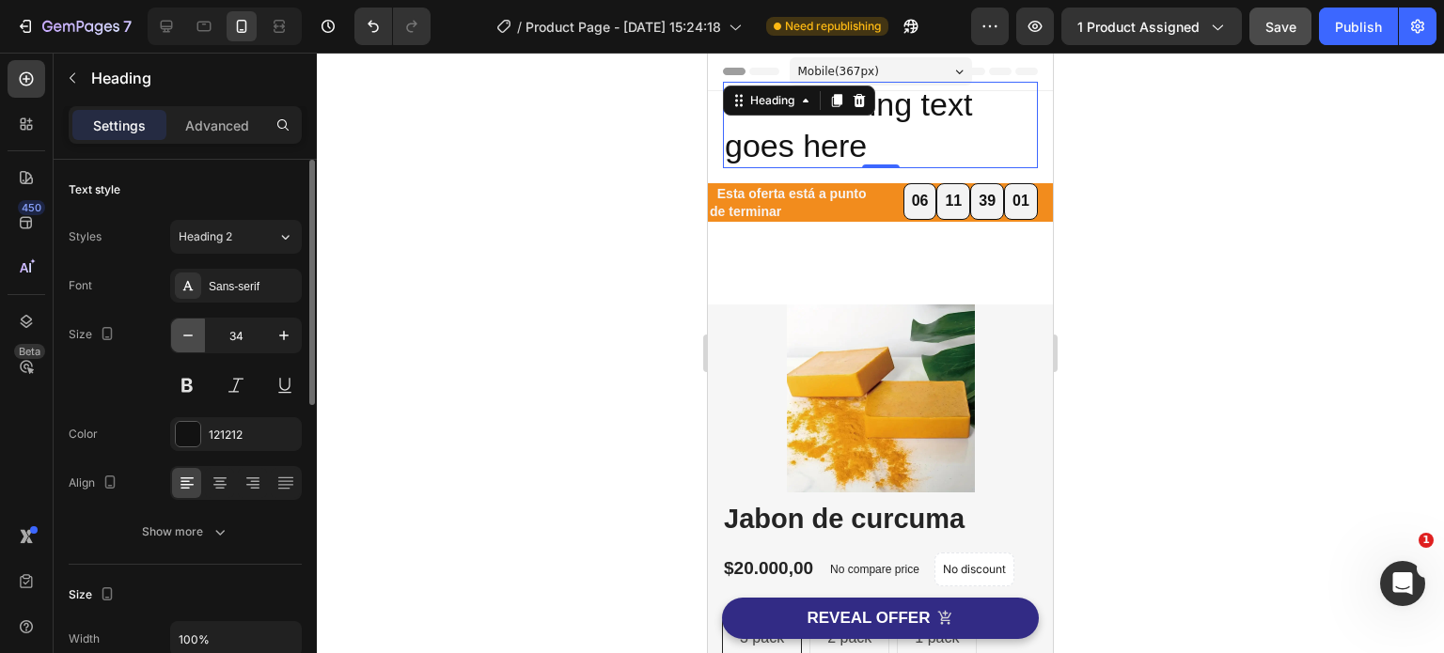
click at [185, 333] on icon "button" at bounding box center [188, 335] width 19 height 19
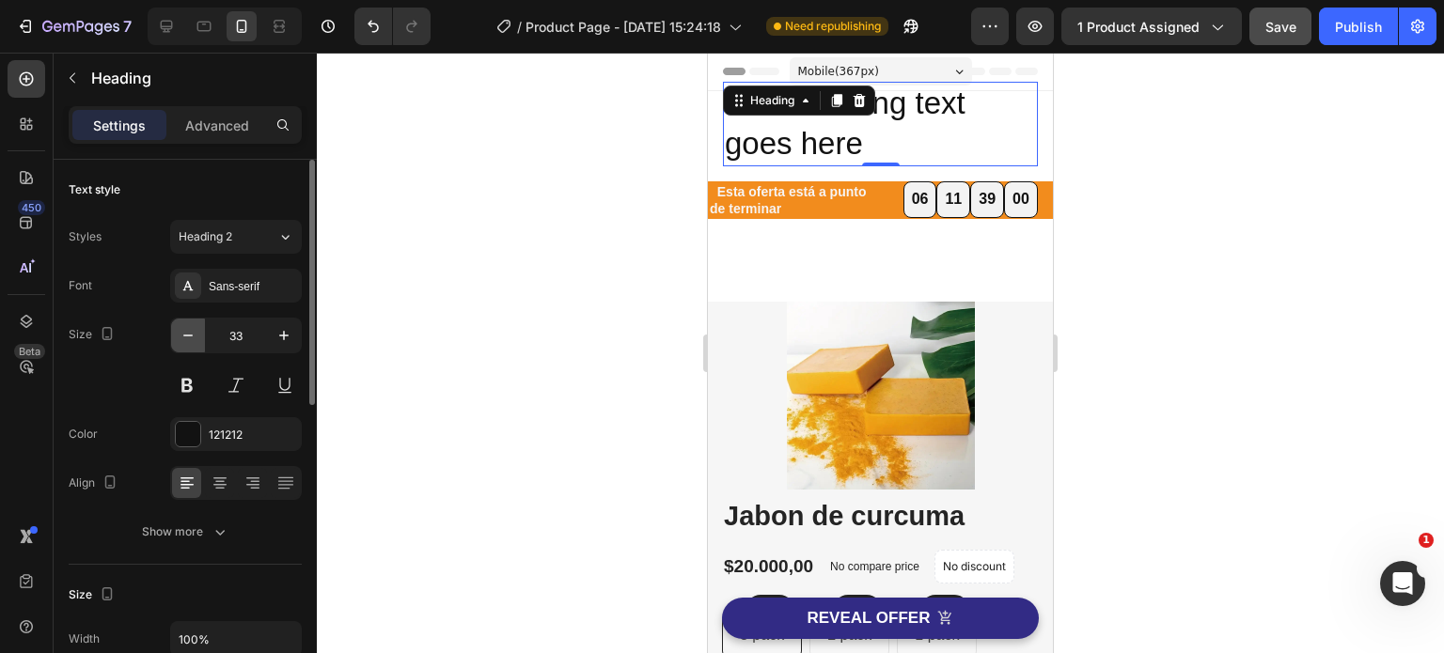
click at [185, 333] on icon "button" at bounding box center [188, 335] width 19 height 19
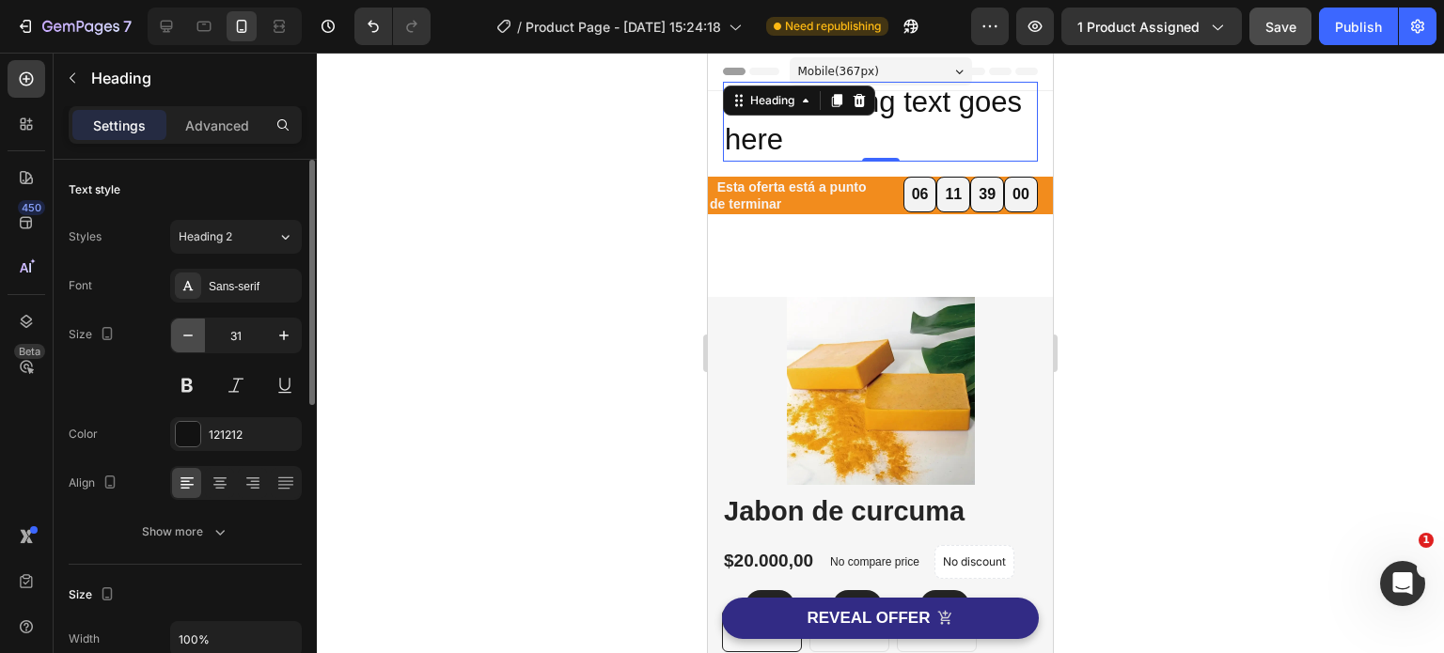
click at [185, 333] on icon "button" at bounding box center [188, 335] width 19 height 19
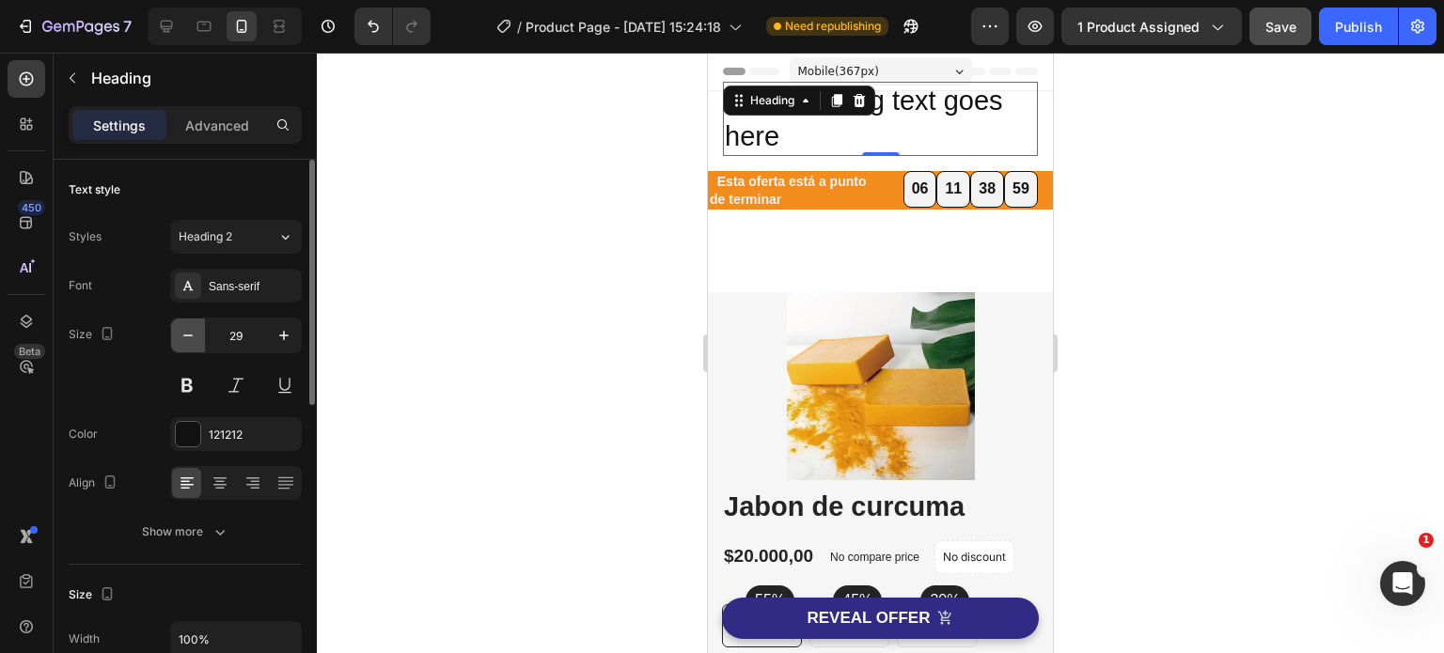
click at [185, 333] on icon "button" at bounding box center [188, 335] width 19 height 19
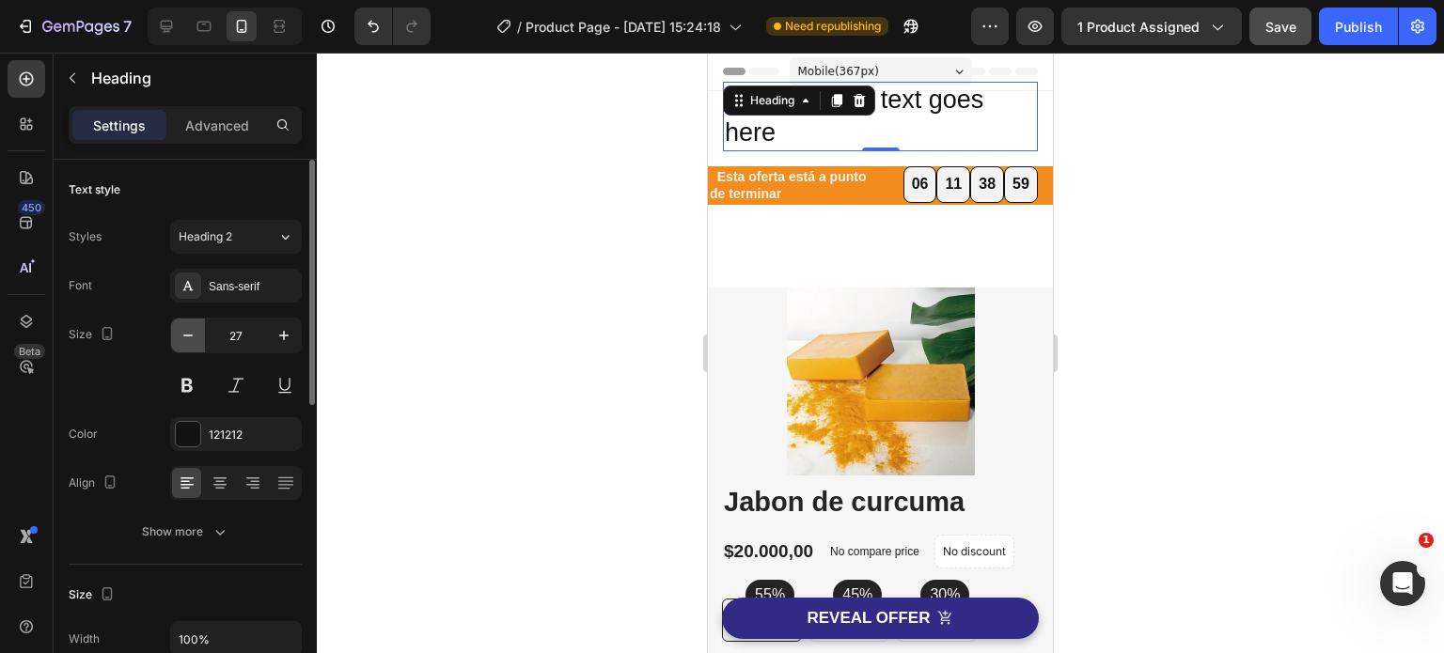
click at [185, 333] on icon "button" at bounding box center [188, 335] width 19 height 19
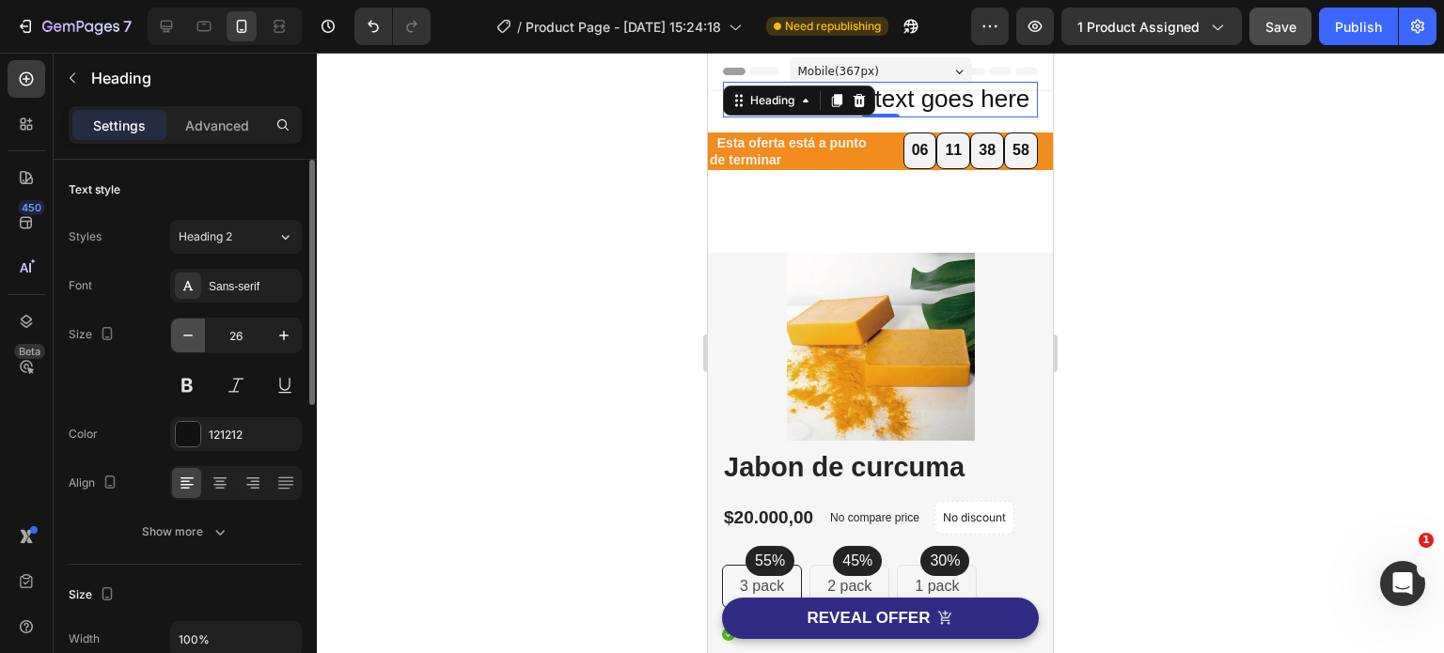
click at [185, 333] on icon "button" at bounding box center [188, 335] width 19 height 19
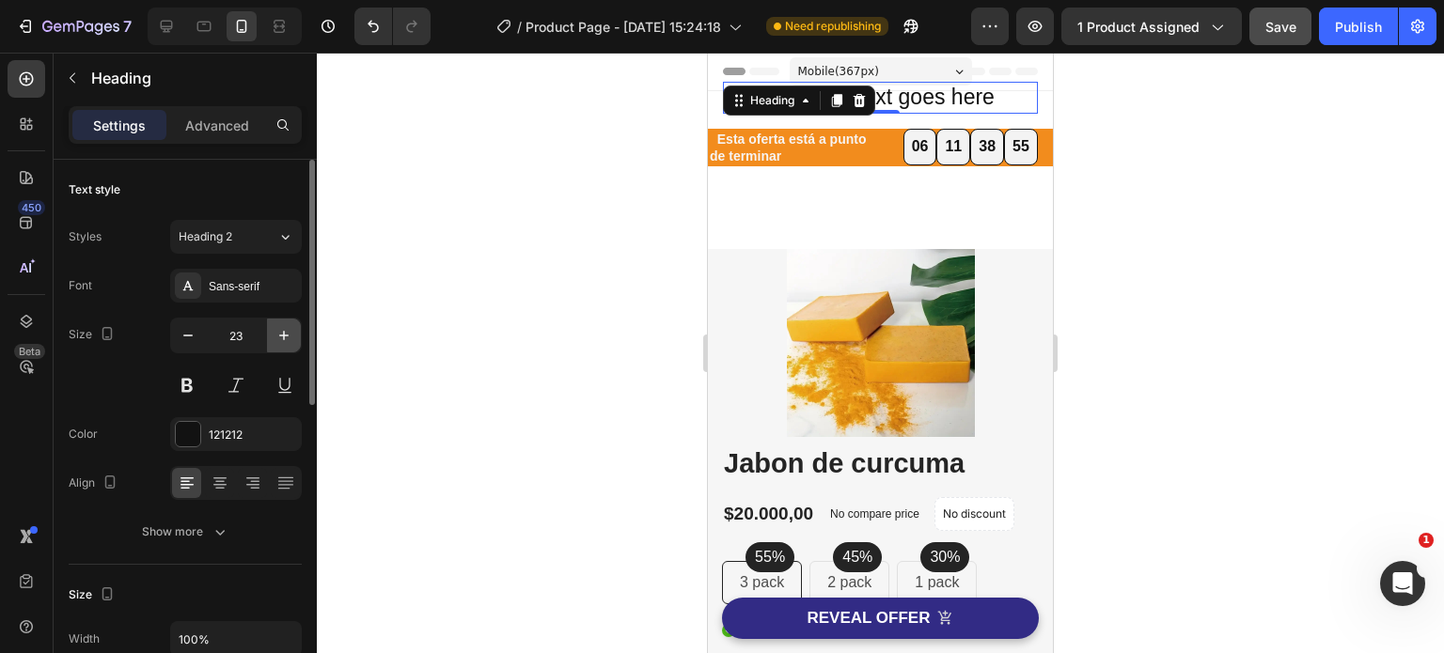
click at [285, 342] on icon "button" at bounding box center [283, 335] width 19 height 19
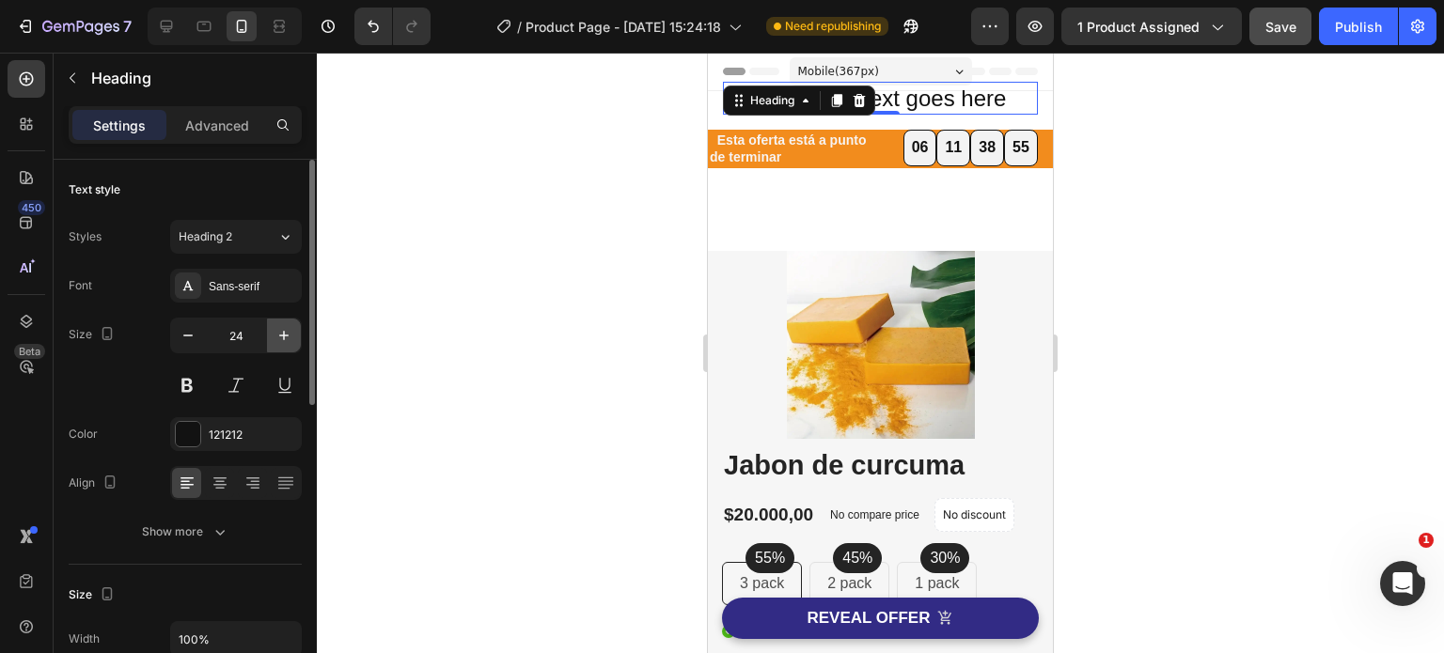
click at [285, 342] on icon "button" at bounding box center [283, 335] width 19 height 19
type input "25"
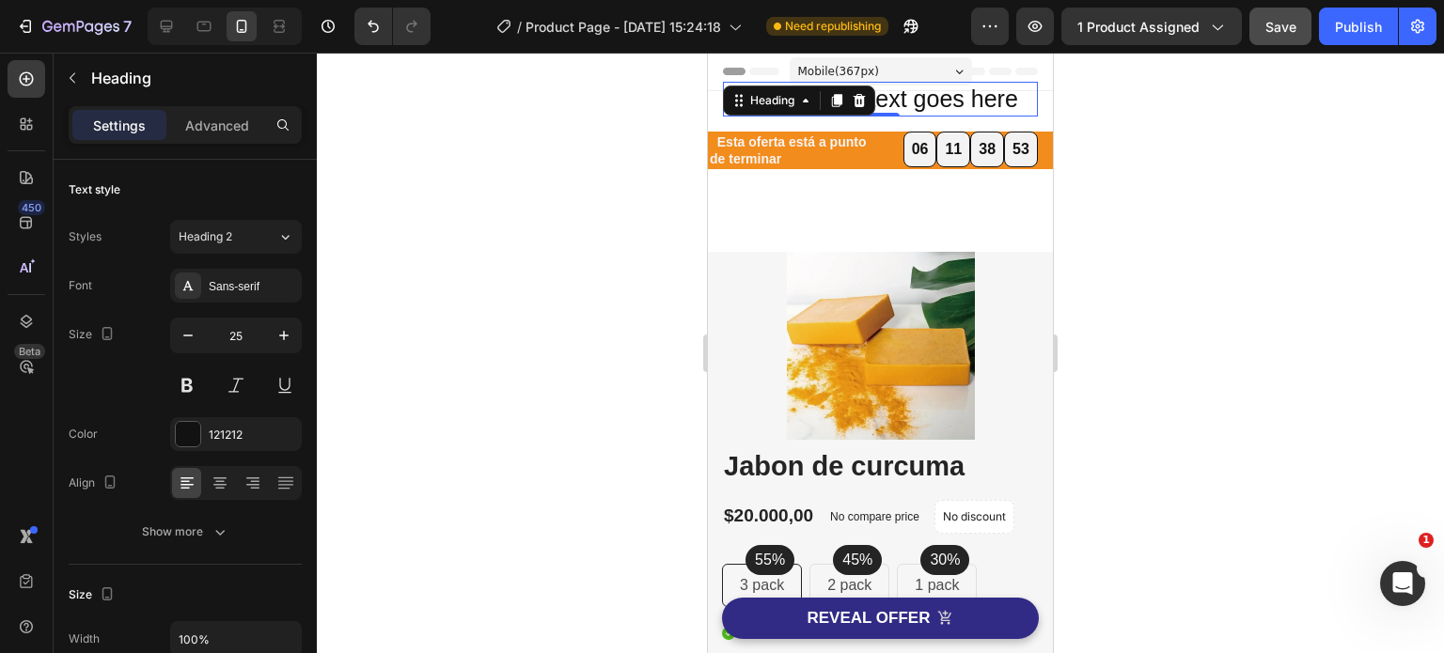
click at [1259, 298] on div at bounding box center [880, 353] width 1127 height 601
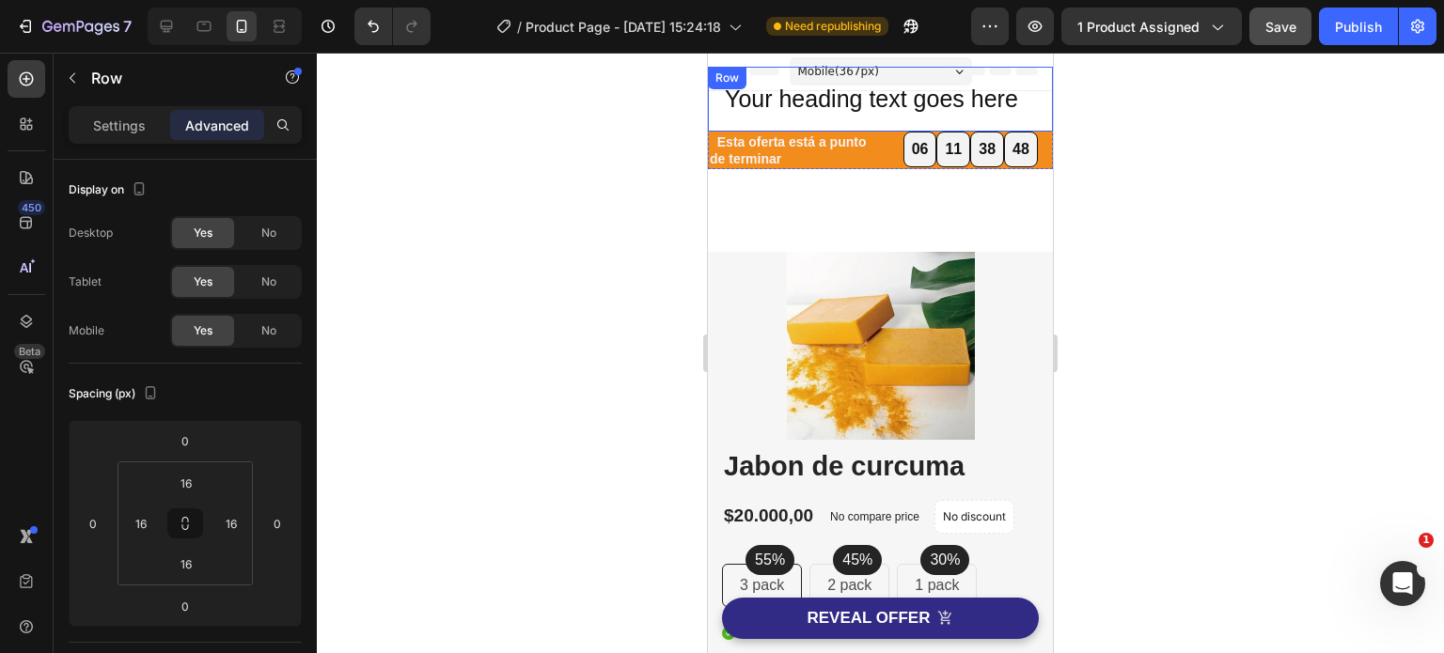
click at [996, 118] on div "Your heading text goes here Heading Row" at bounding box center [880, 99] width 345 height 65
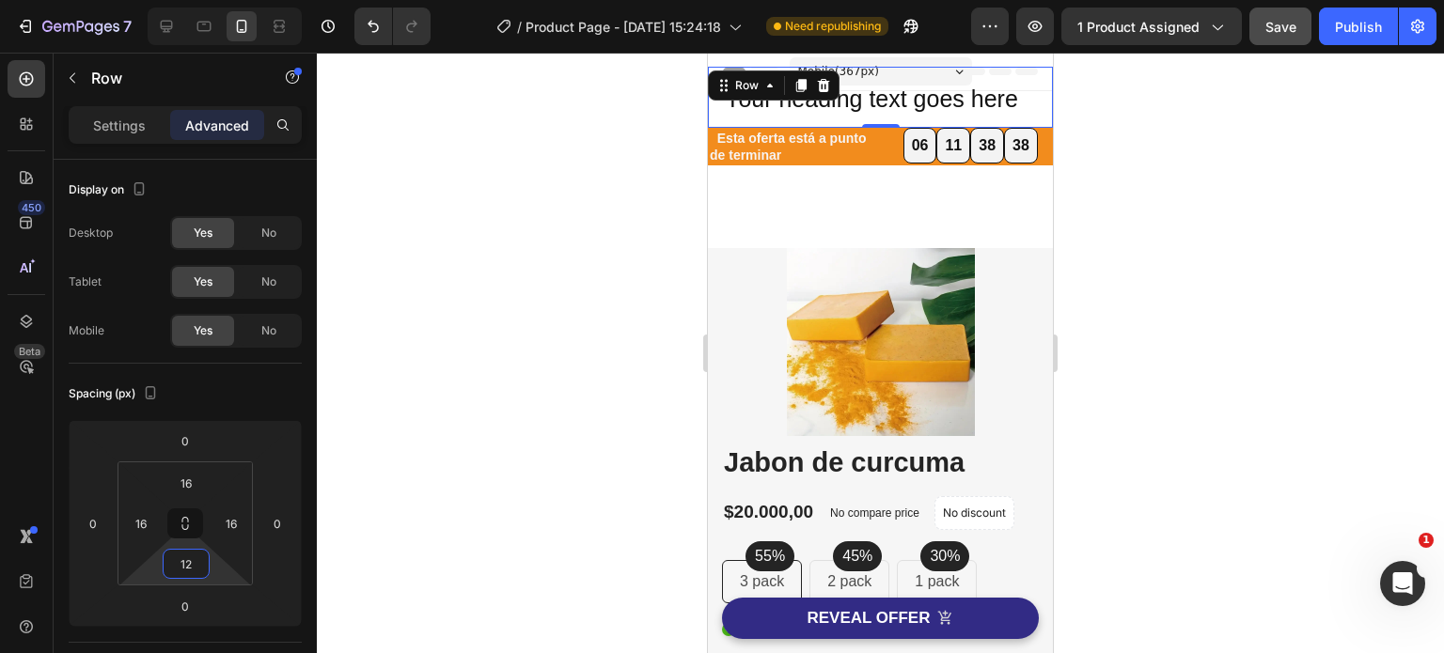
type input "4"
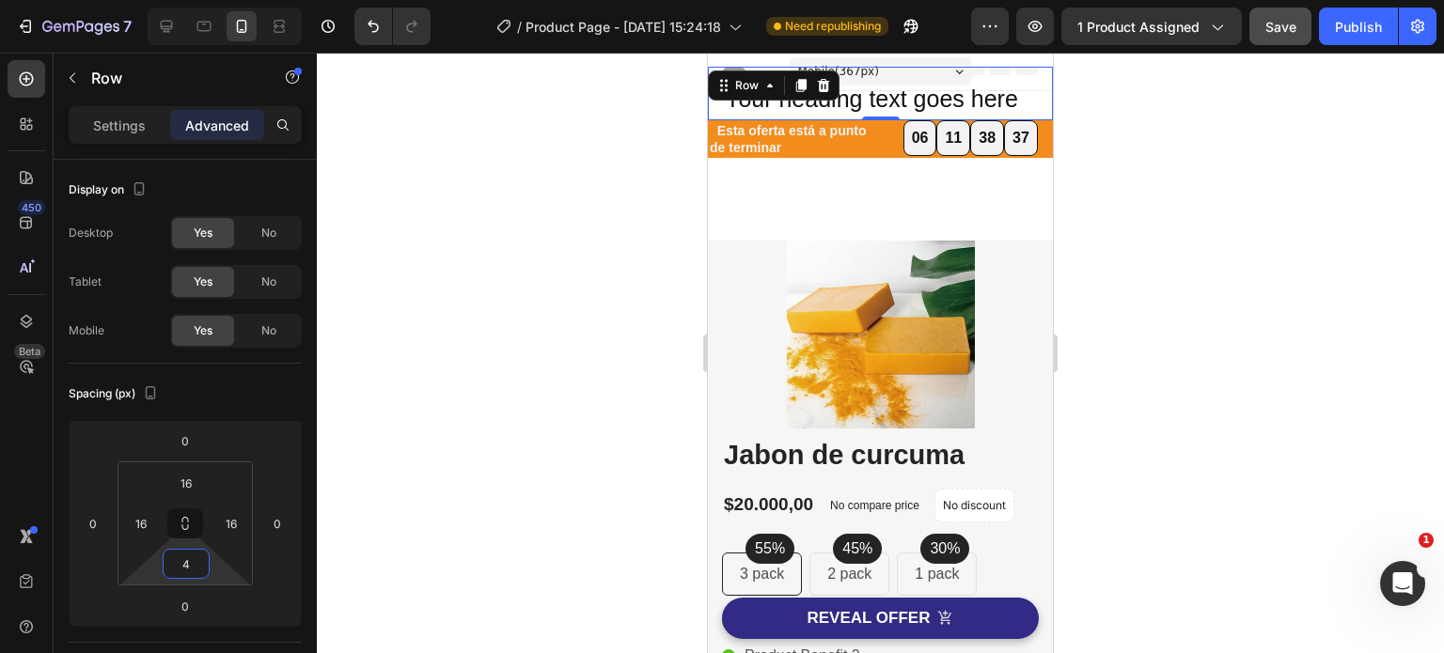
click at [211, 0] on html "7 Version history / Product Page - [DATE] 15:24:18 Need republishing Preview 1 …" at bounding box center [722, 0] width 1444 height 0
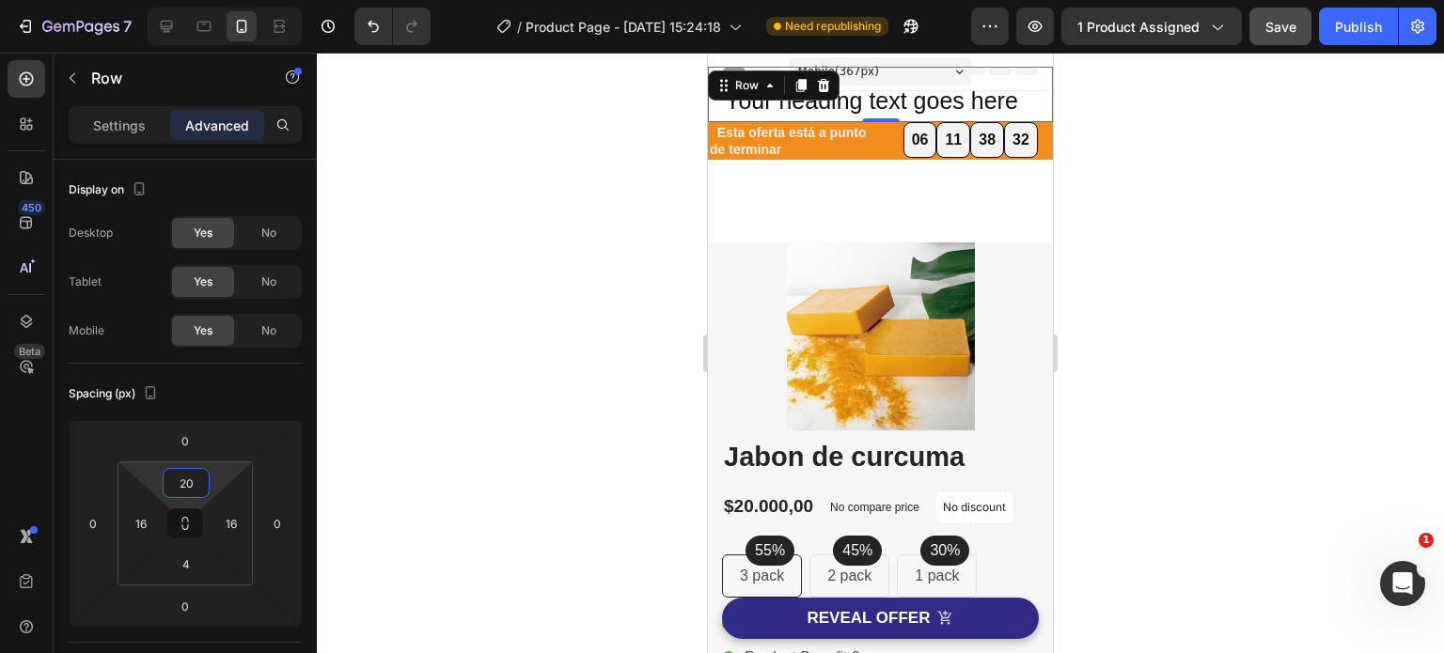
type input "24"
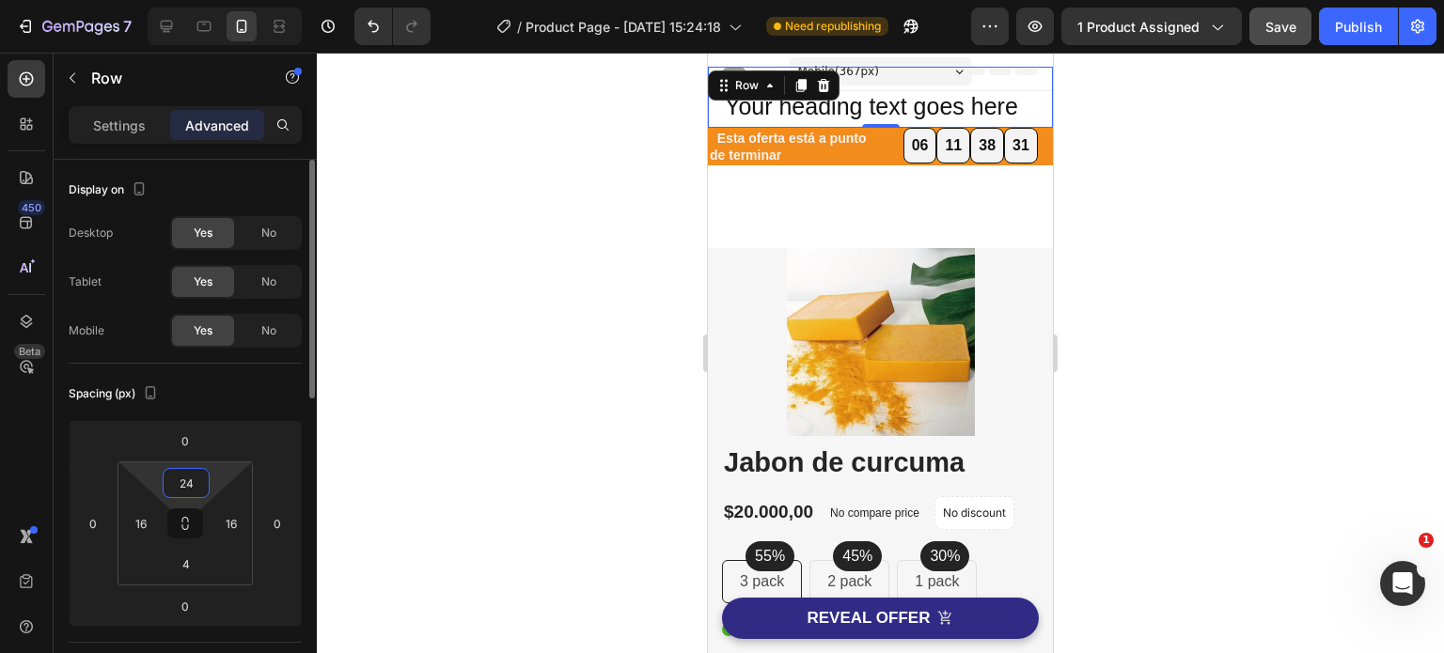
click at [215, 0] on html "7 Version history / Product Page - [DATE] 15:24:18 Need republishing Preview 1 …" at bounding box center [722, 0] width 1444 height 0
click at [1165, 443] on div at bounding box center [880, 353] width 1127 height 601
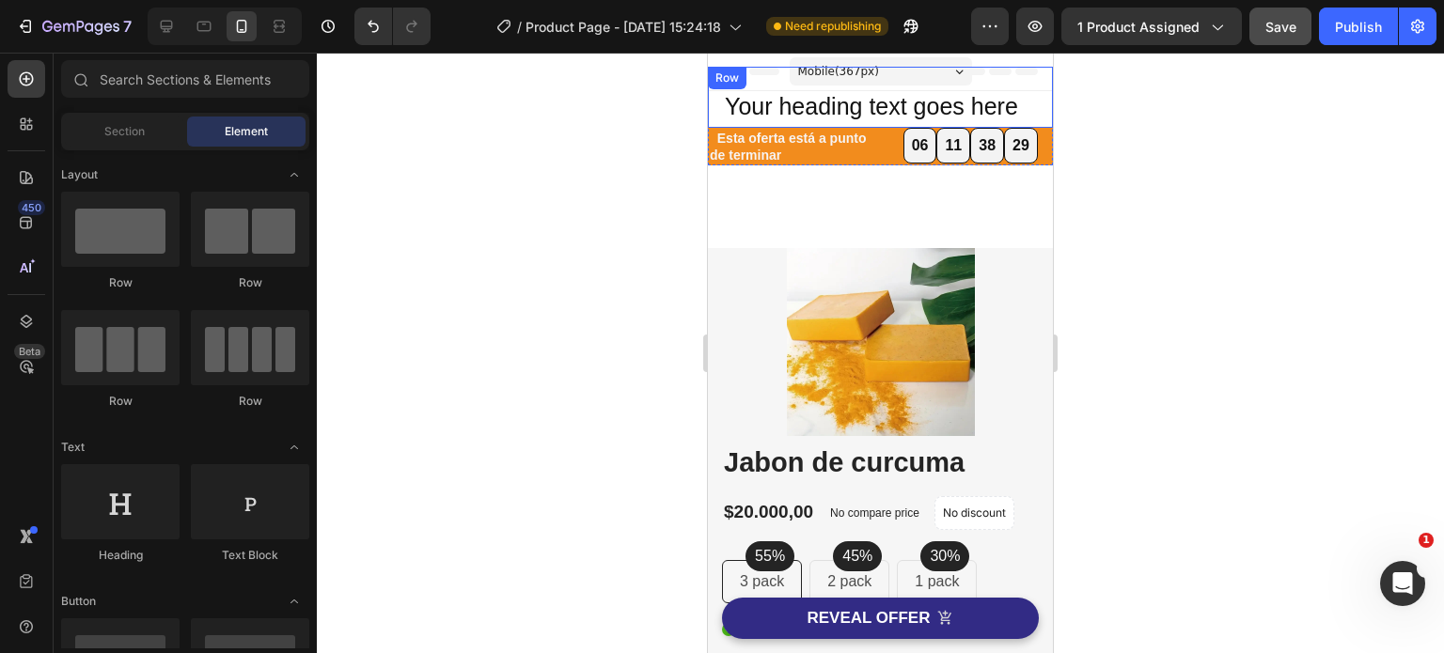
click at [1030, 112] on div "Your heading text goes here Heading Row" at bounding box center [880, 97] width 345 height 61
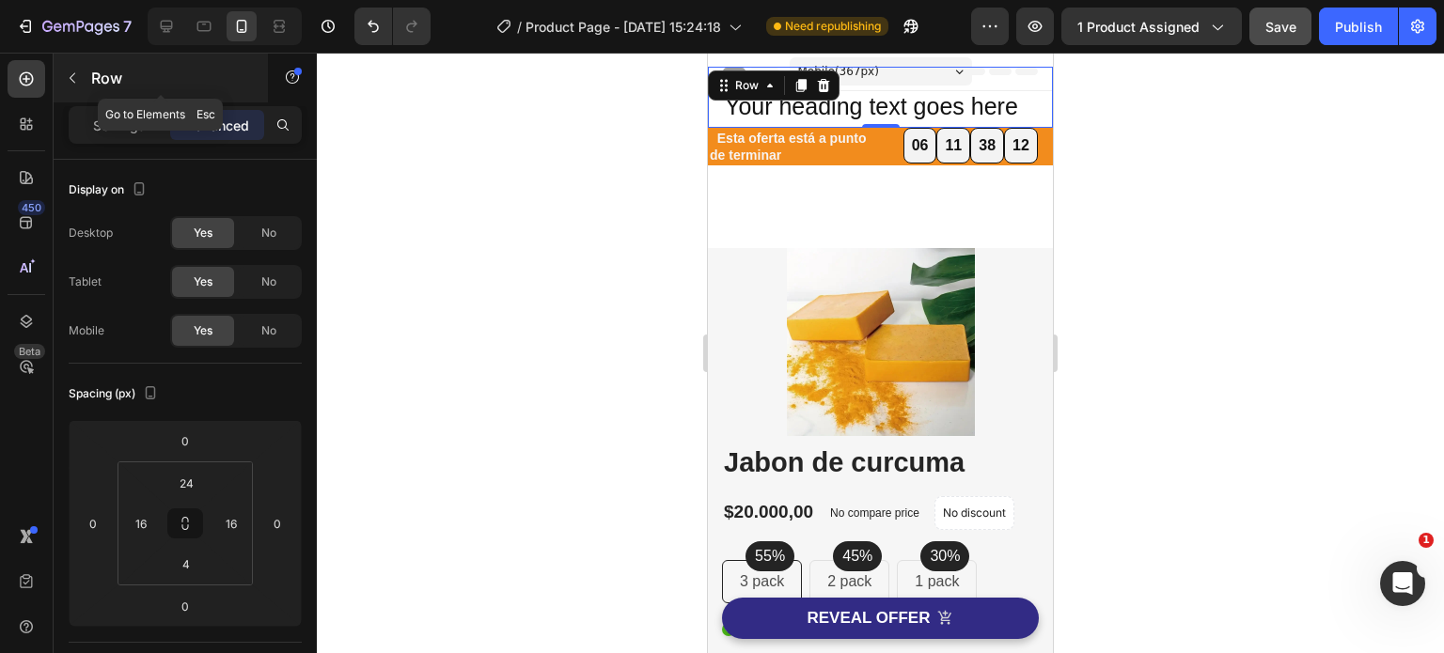
click at [74, 82] on icon "button" at bounding box center [73, 78] width 6 height 10
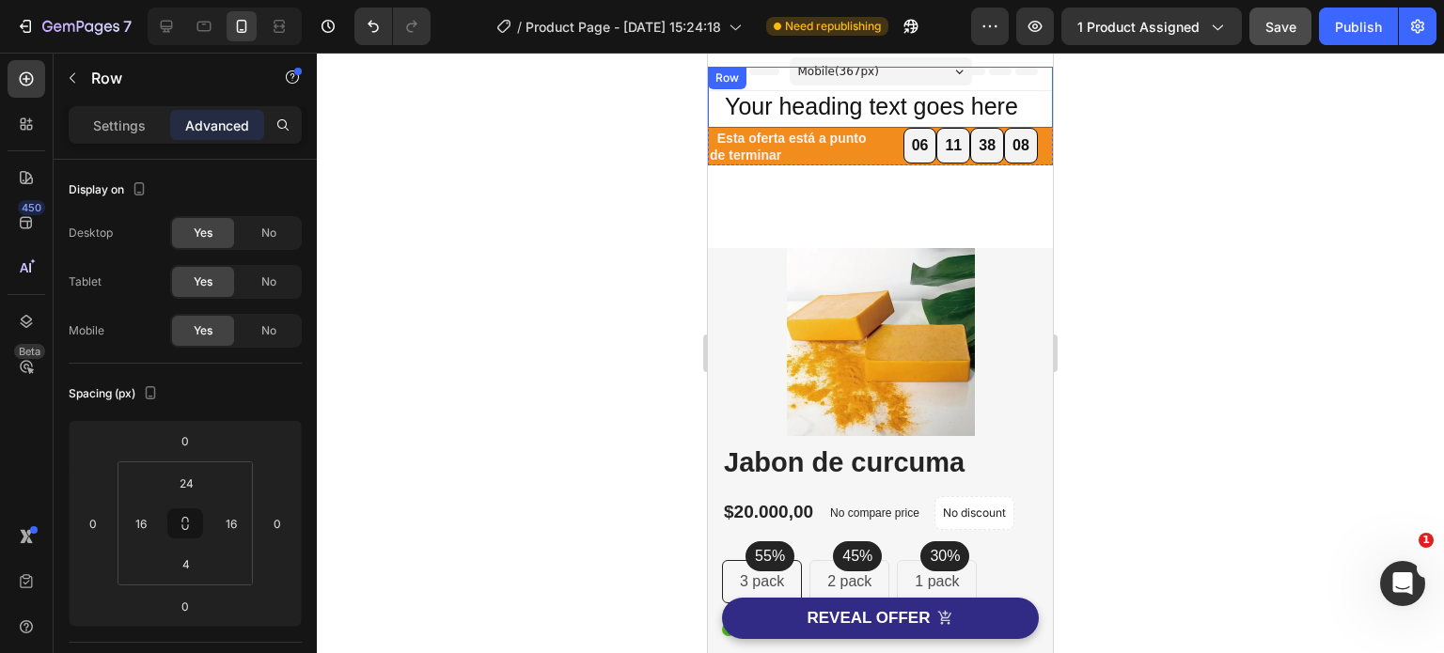
click at [1027, 110] on div "Your heading text goes here Heading Row" at bounding box center [880, 97] width 345 height 61
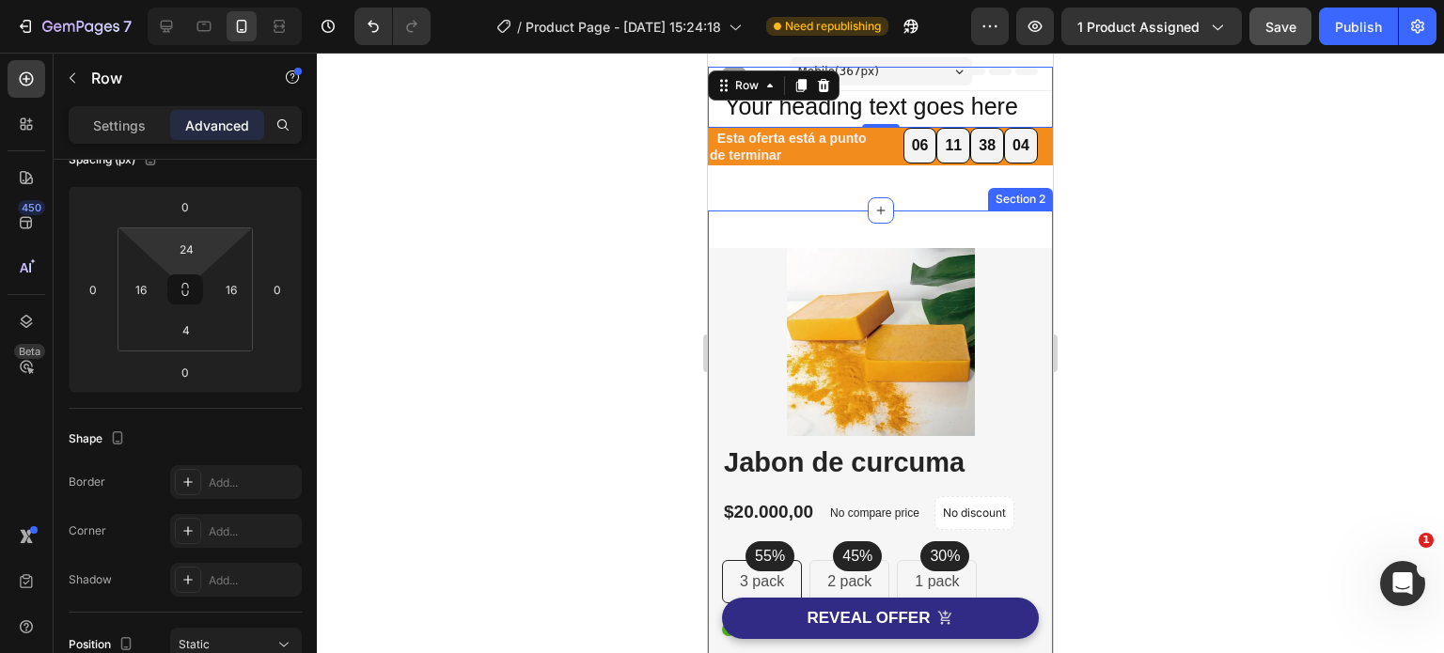
scroll to position [46, 0]
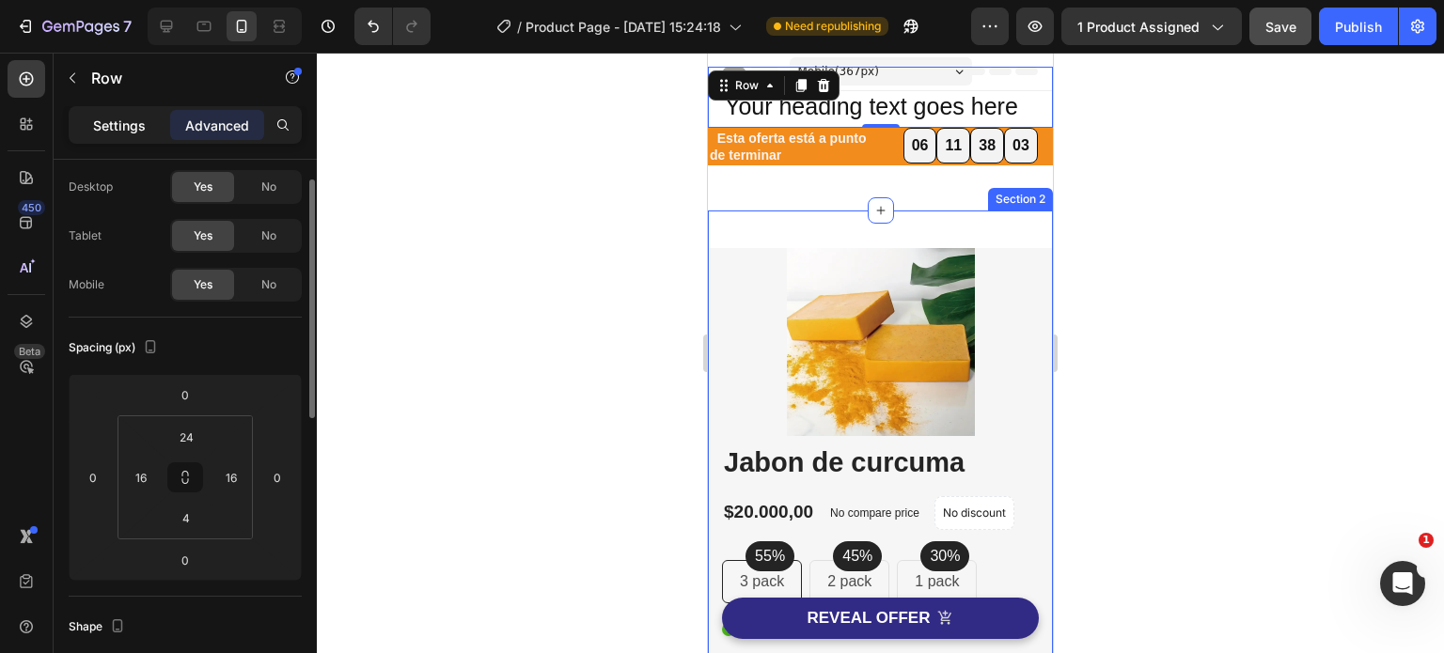
click at [121, 119] on p "Settings" at bounding box center [119, 126] width 53 height 20
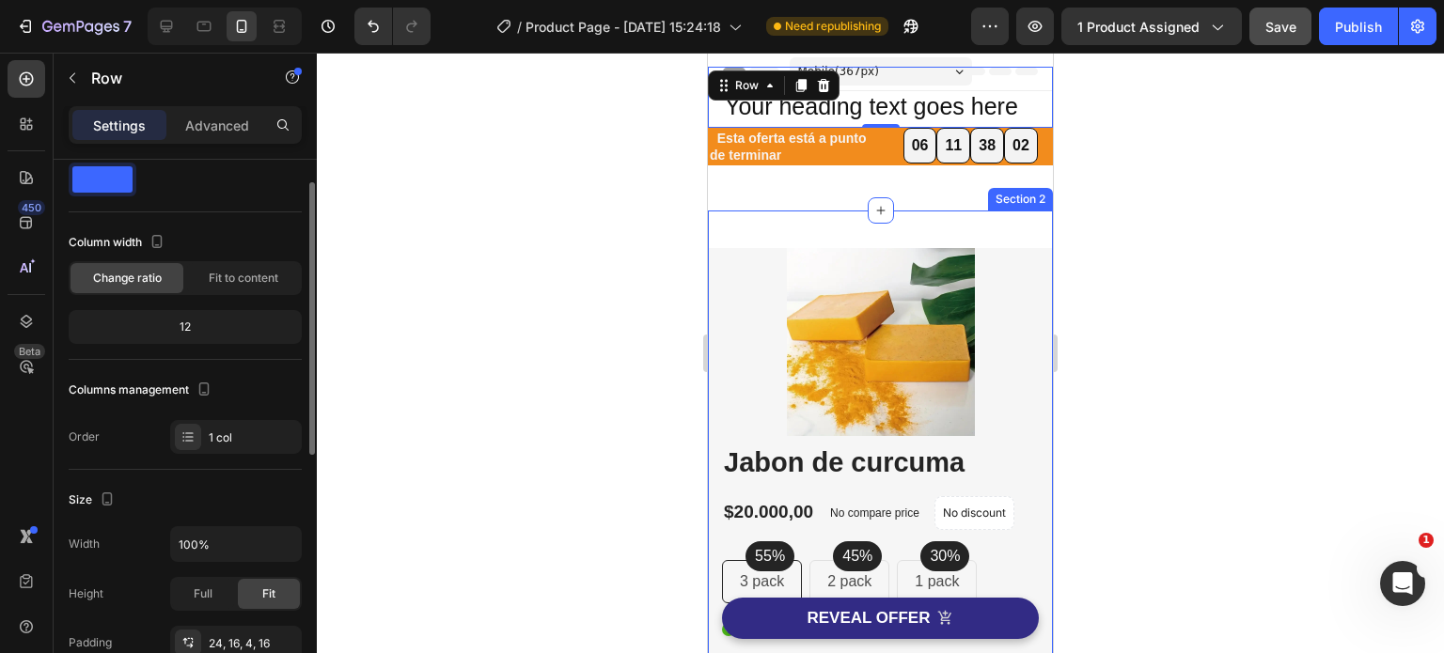
scroll to position [0, 0]
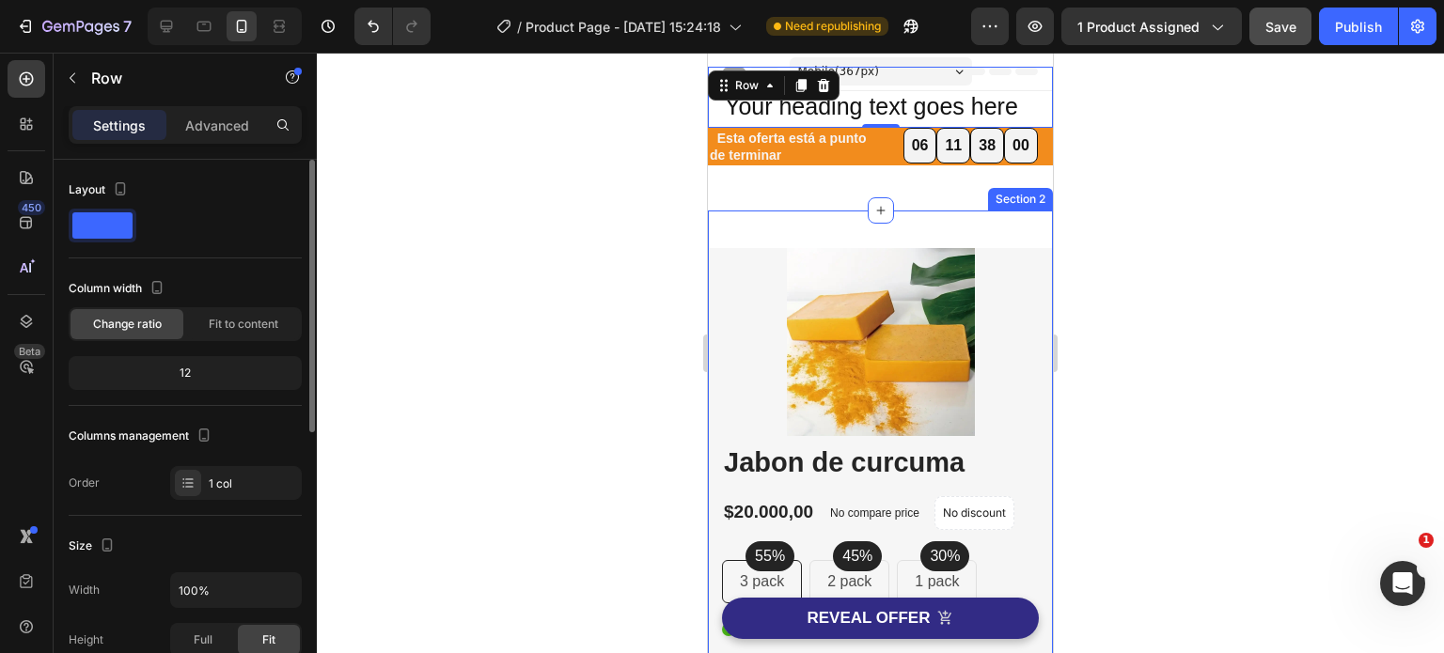
click at [114, 225] on span at bounding box center [102, 225] width 60 height 26
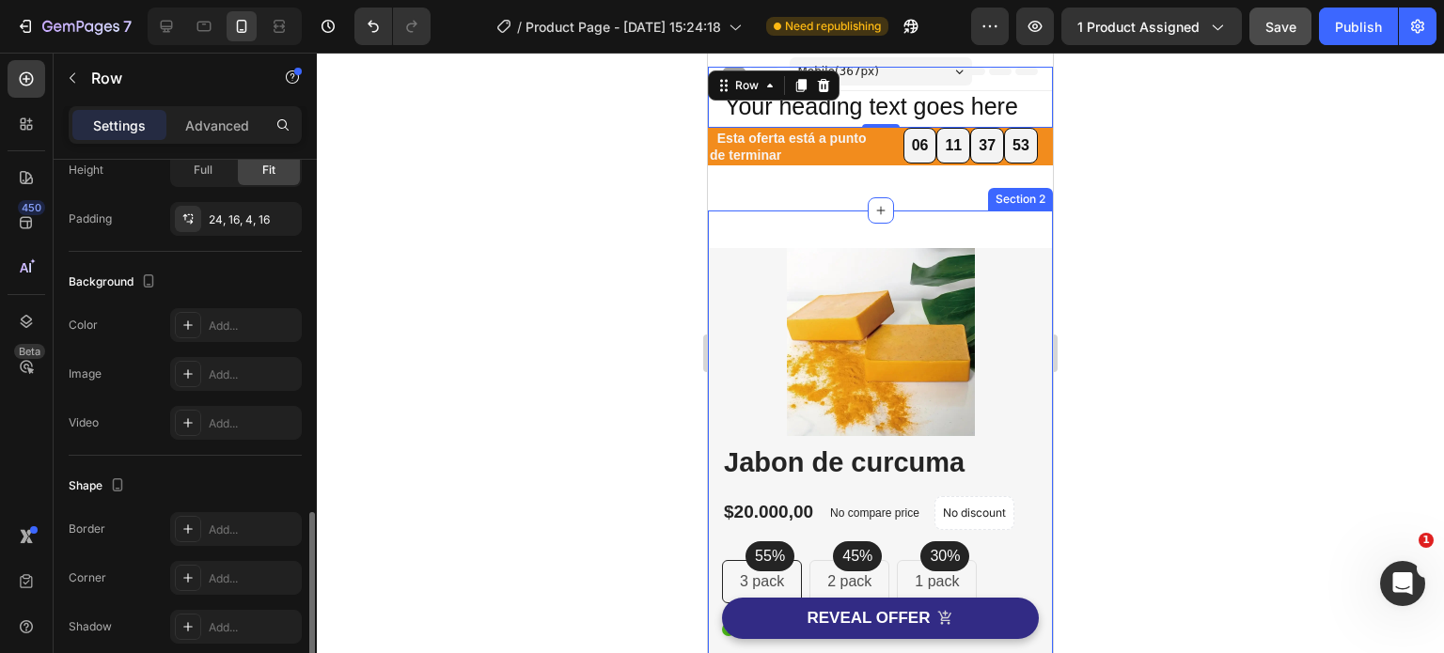
scroll to position [549, 0]
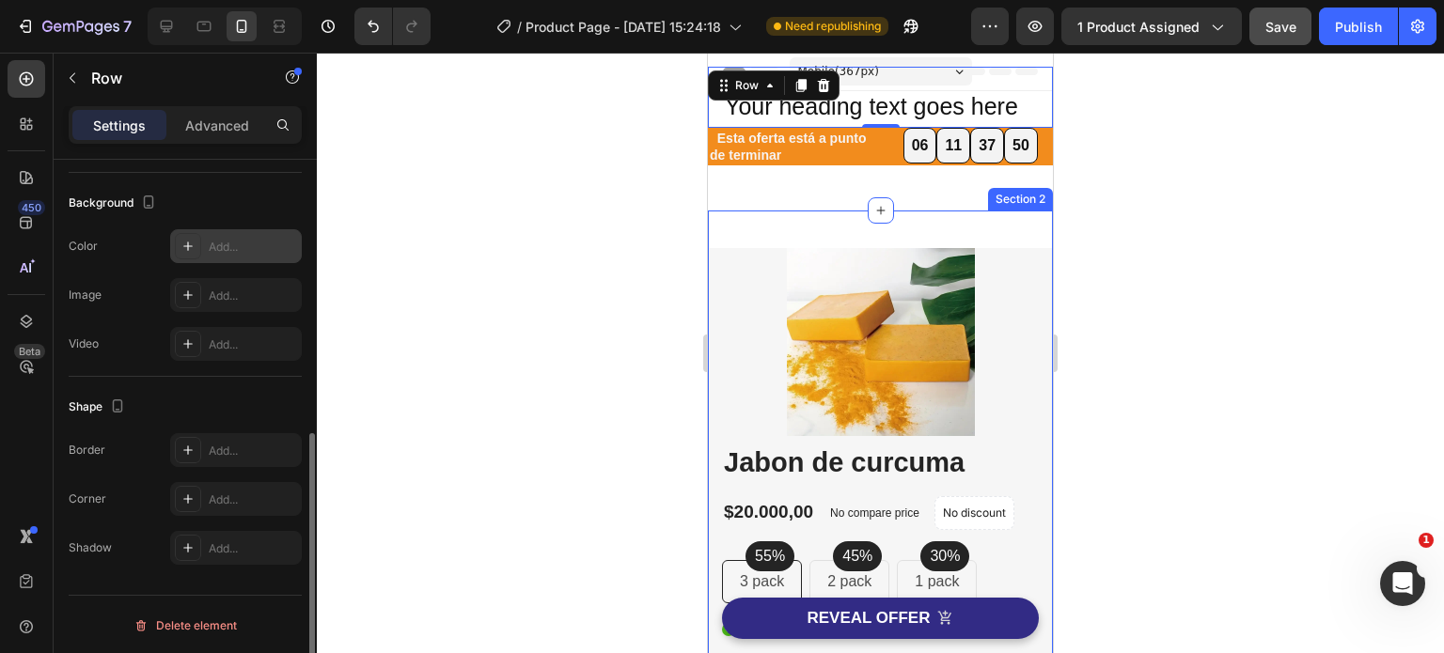
click at [185, 242] on icon at bounding box center [187, 246] width 15 height 15
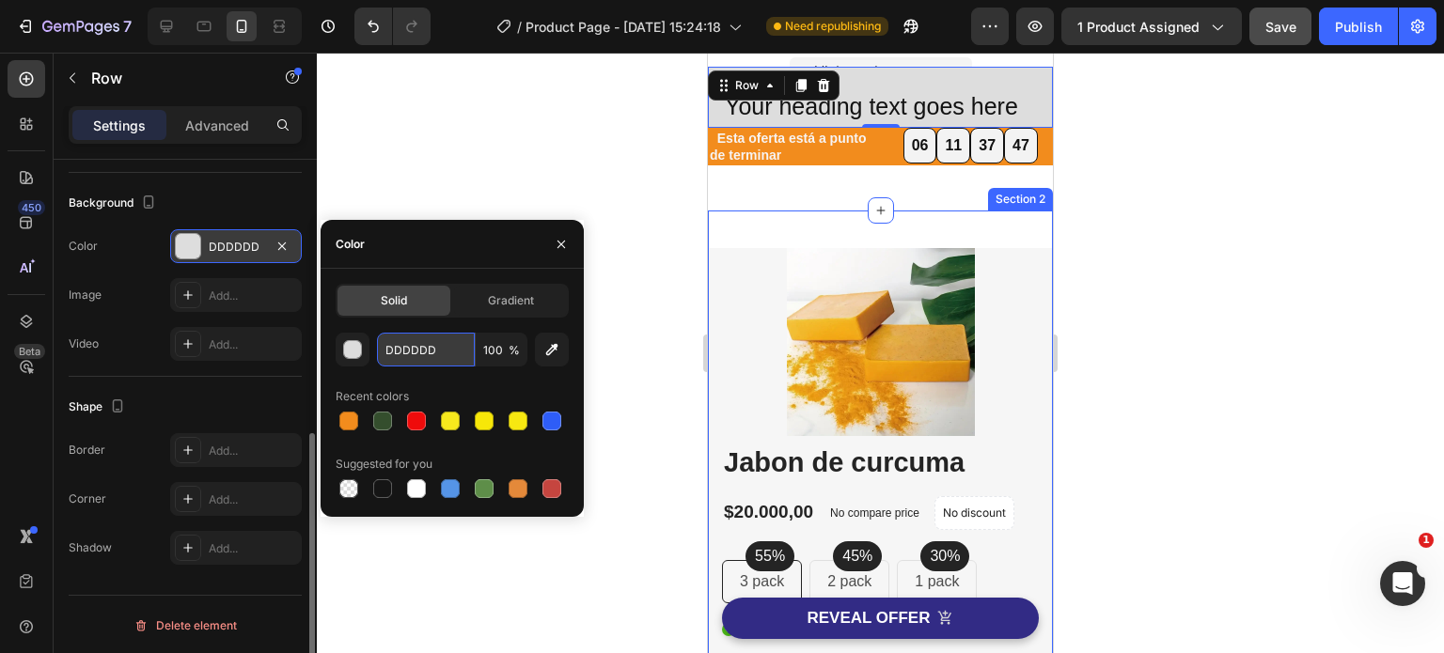
paste input "#344E2"
type input "#344E2D"
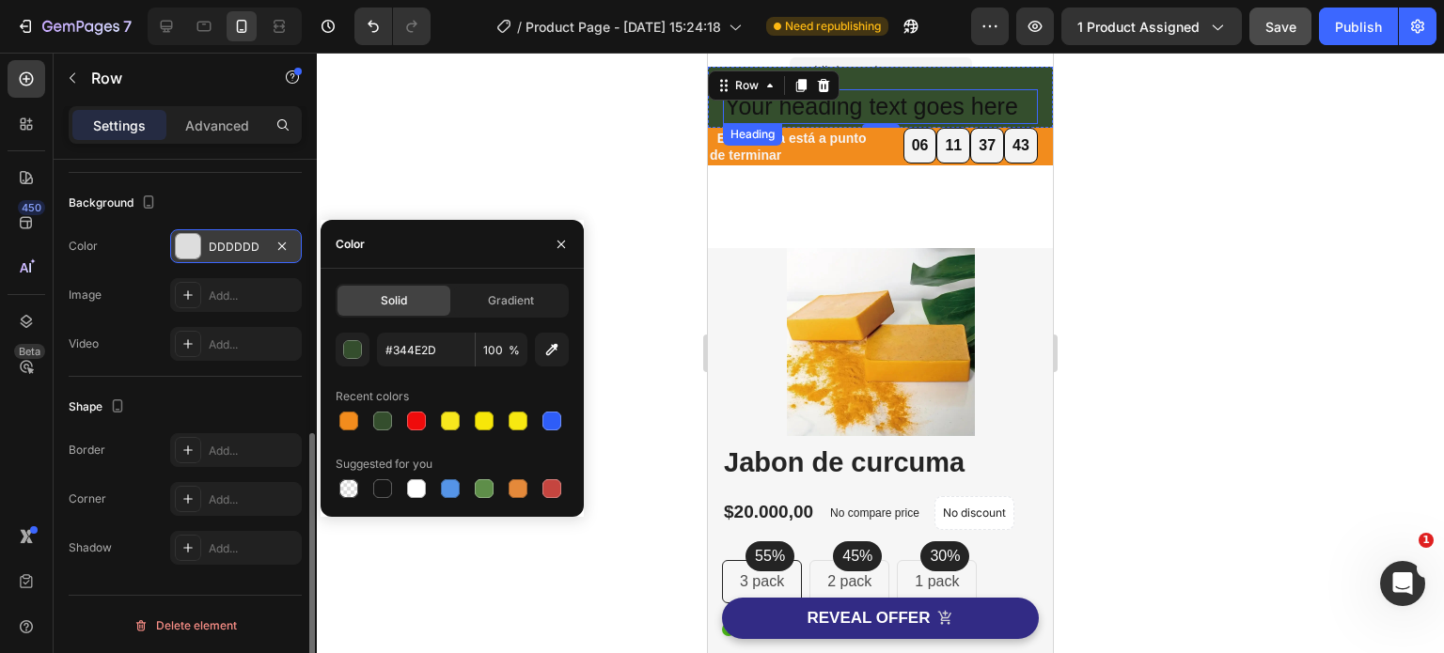
click at [858, 102] on h2 "Your heading text goes here" at bounding box center [880, 106] width 315 height 35
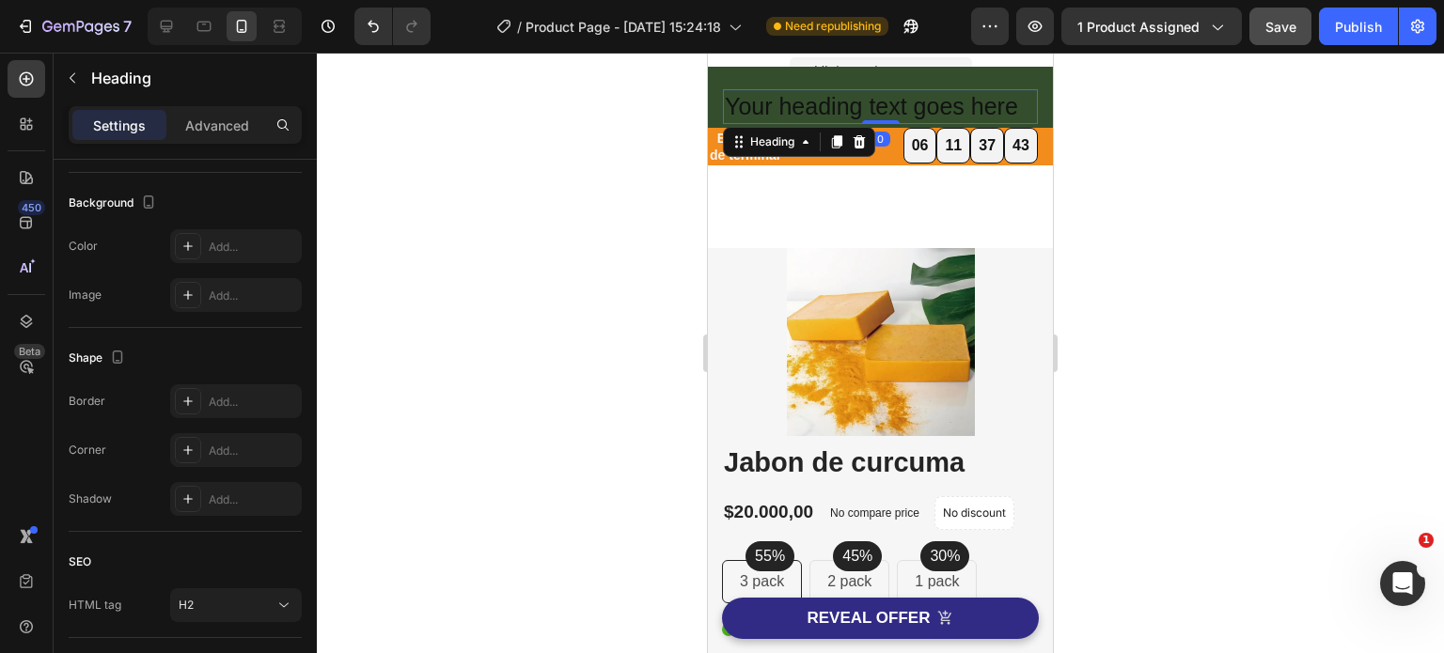
scroll to position [0, 0]
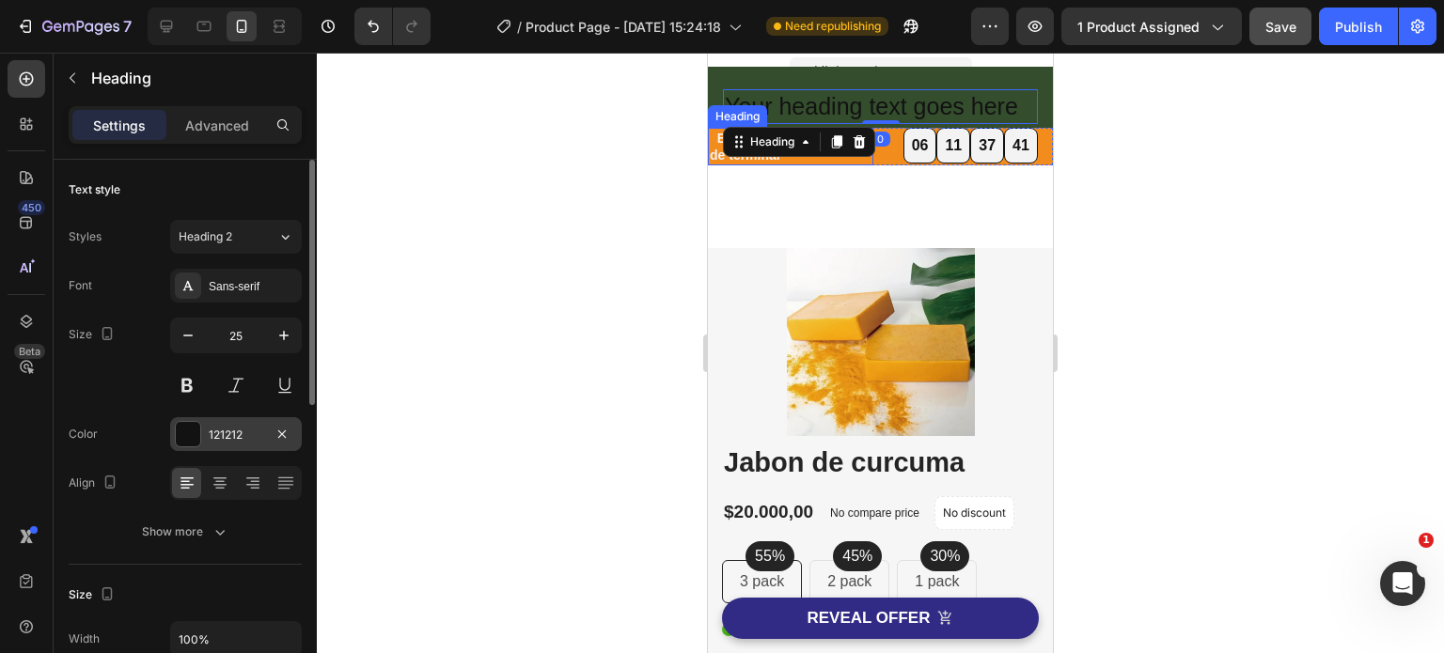
click at [190, 431] on div at bounding box center [188, 434] width 24 height 24
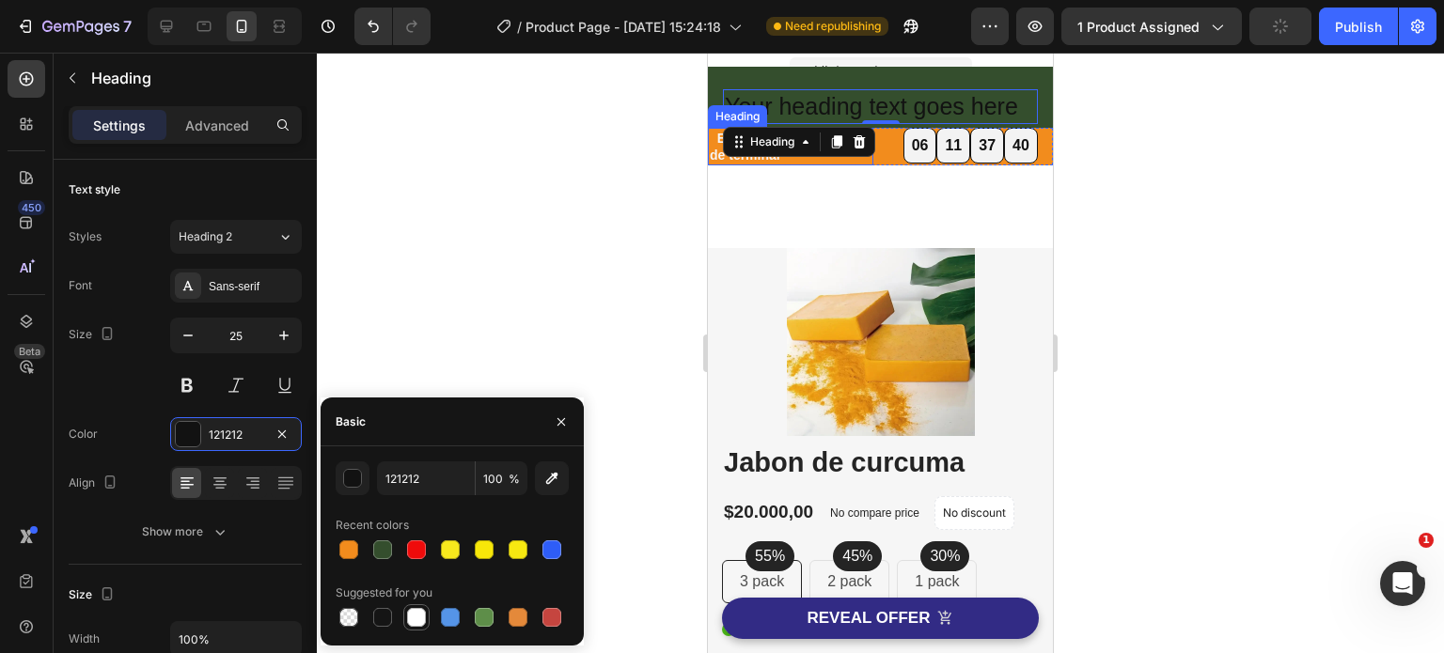
click at [421, 618] on div at bounding box center [416, 617] width 19 height 19
type input "FFFFFF"
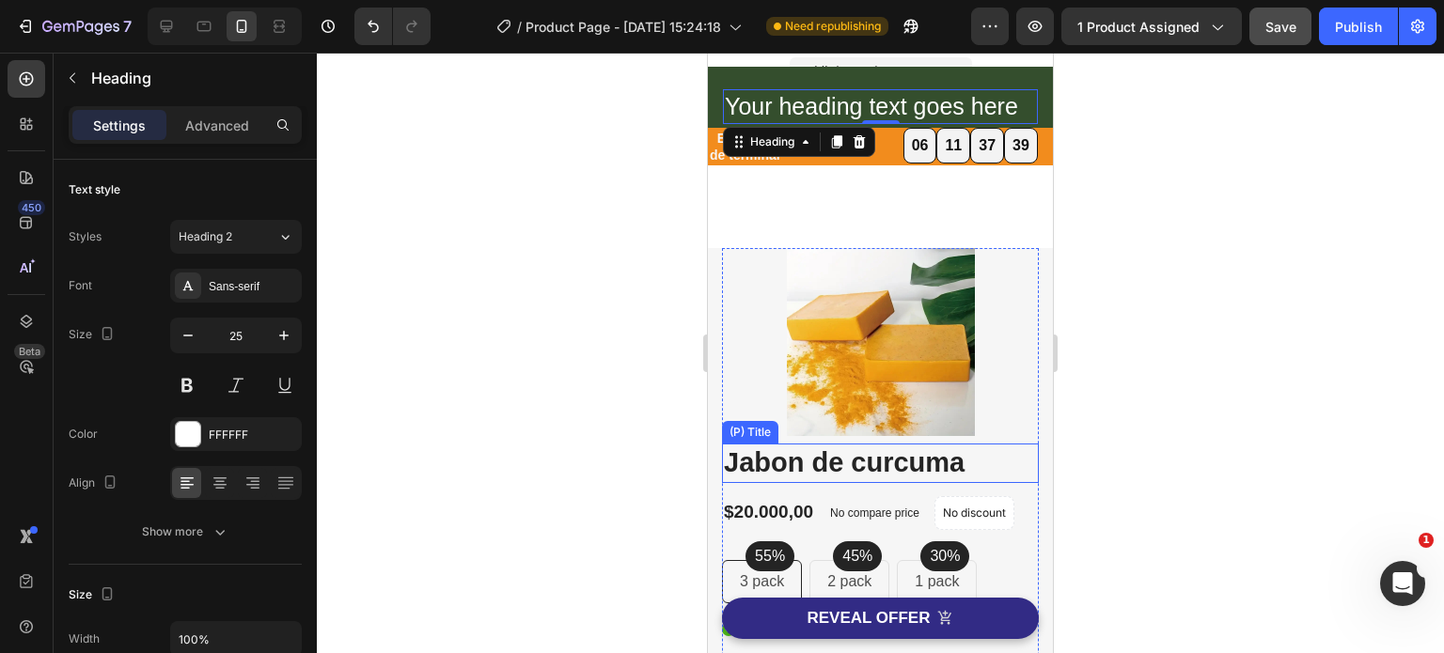
click at [1196, 360] on div at bounding box center [880, 353] width 1127 height 601
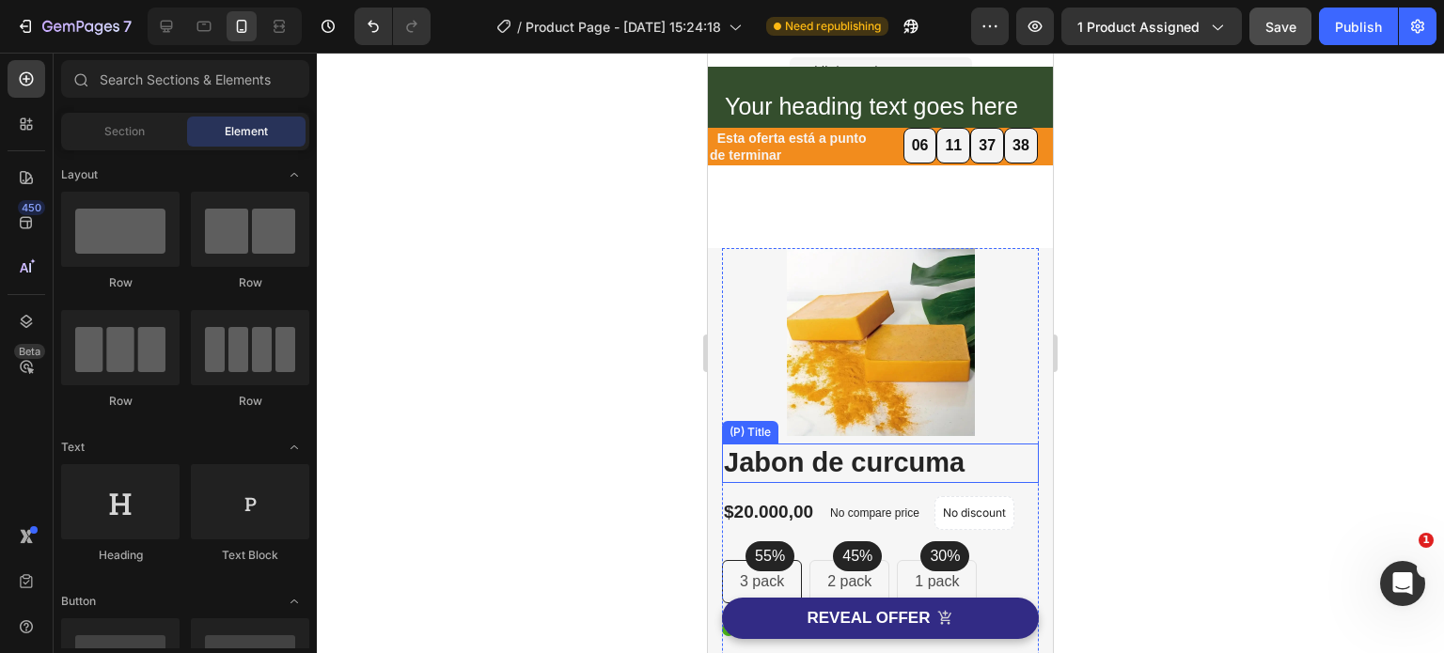
click at [1194, 351] on div at bounding box center [880, 353] width 1127 height 601
click at [1168, 262] on div at bounding box center [880, 353] width 1127 height 601
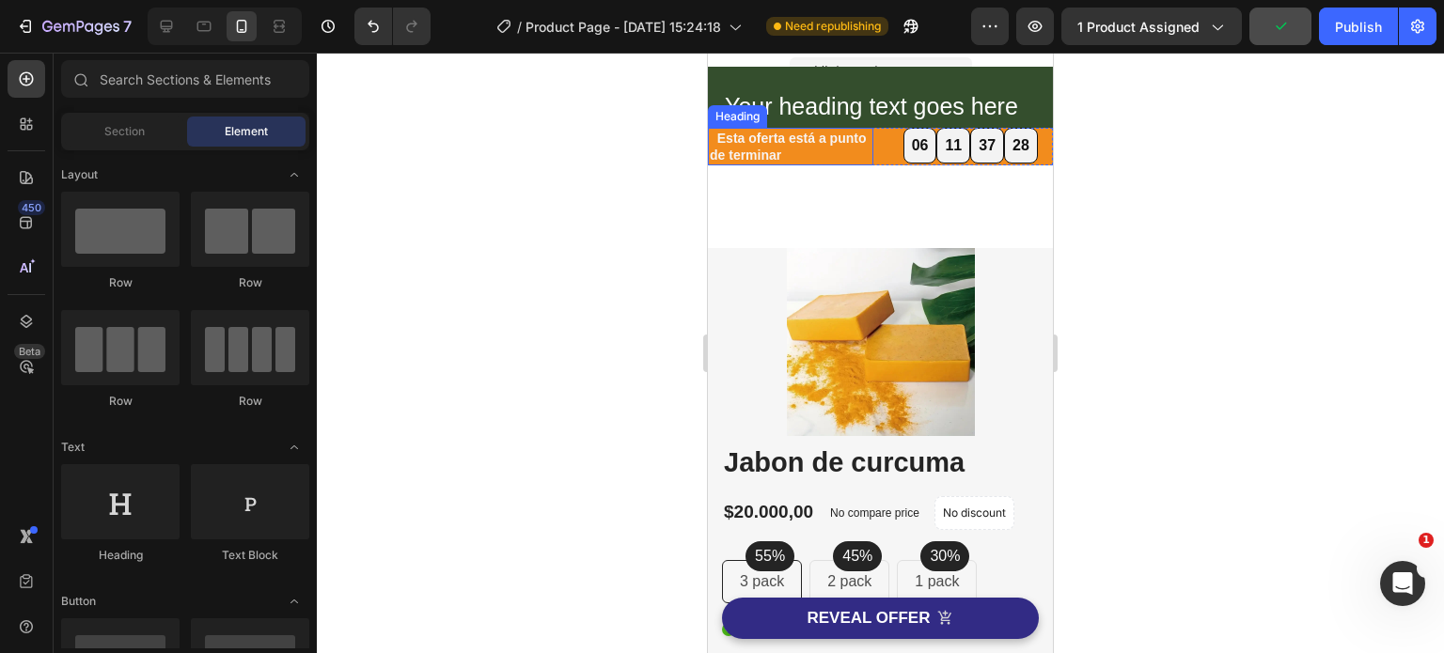
click at [828, 151] on h2 "Esta oferta está a punto de terminar" at bounding box center [790, 147] width 165 height 38
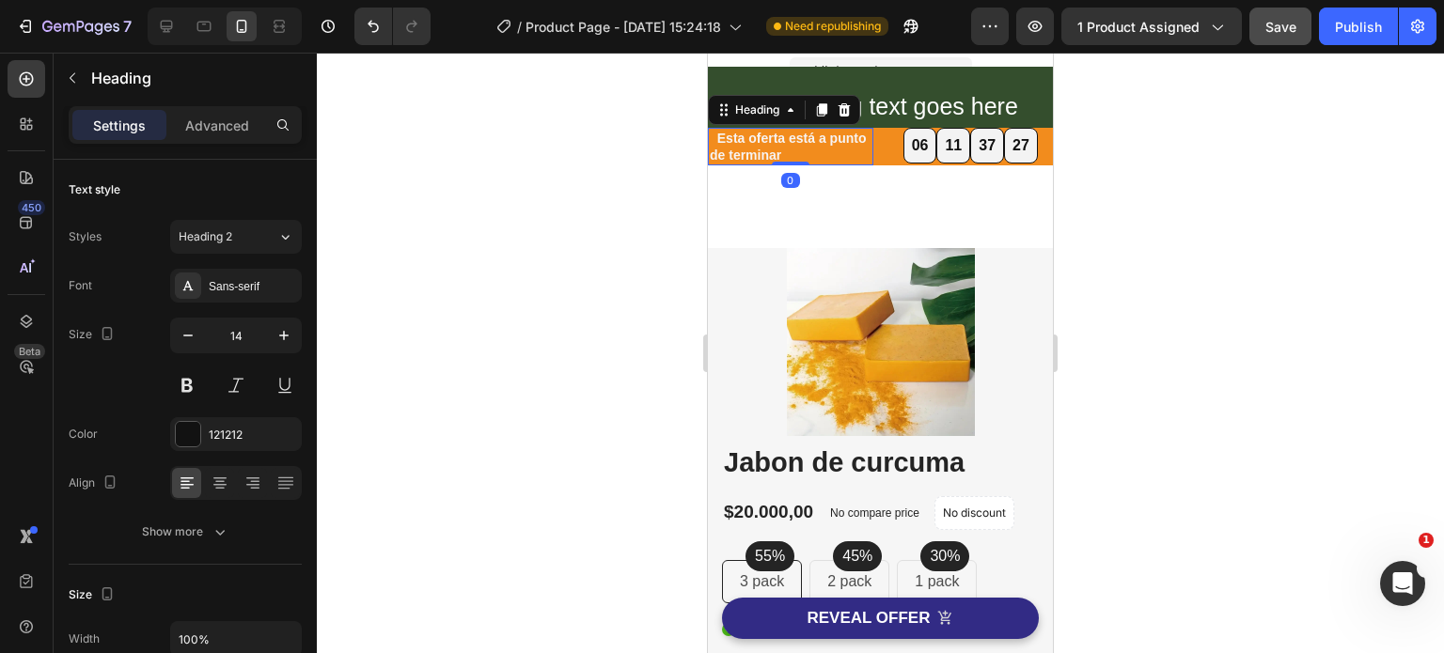
click at [828, 152] on h2 "Esta oferta está a punto de terminar" at bounding box center [790, 147] width 165 height 38
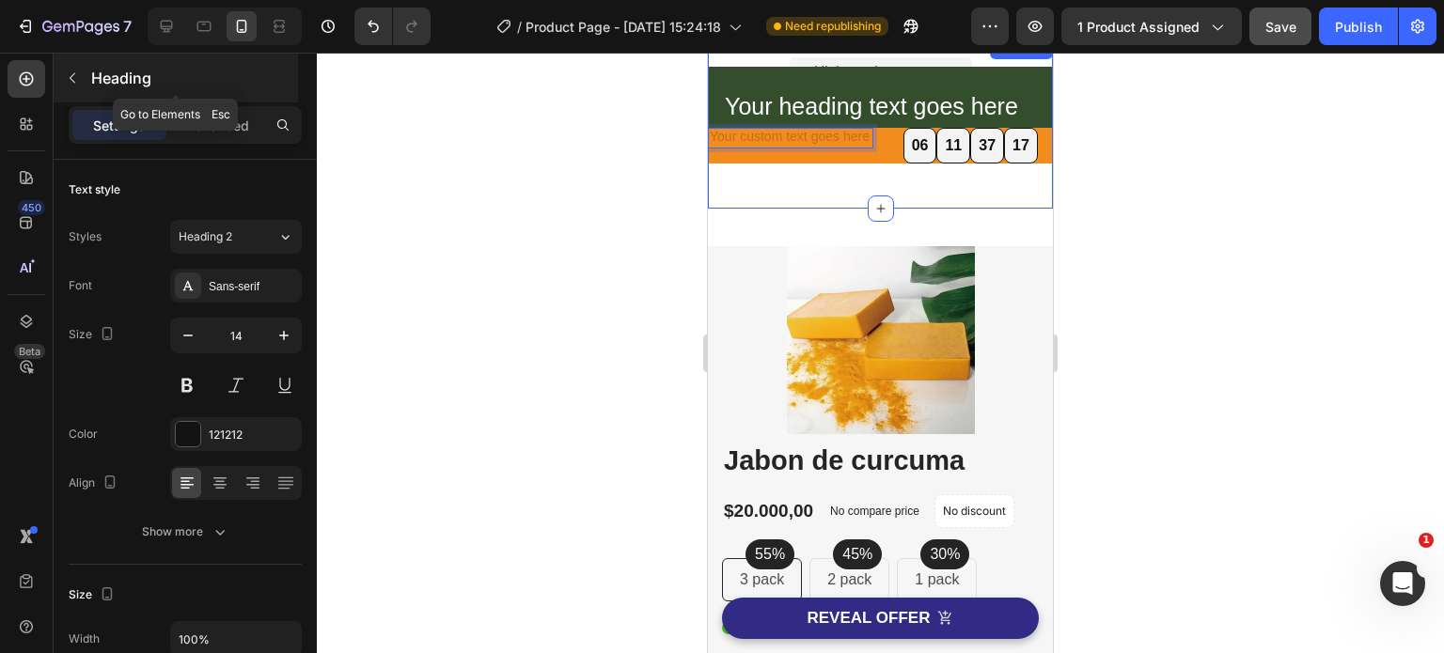
click at [72, 70] on icon "button" at bounding box center [72, 77] width 15 height 15
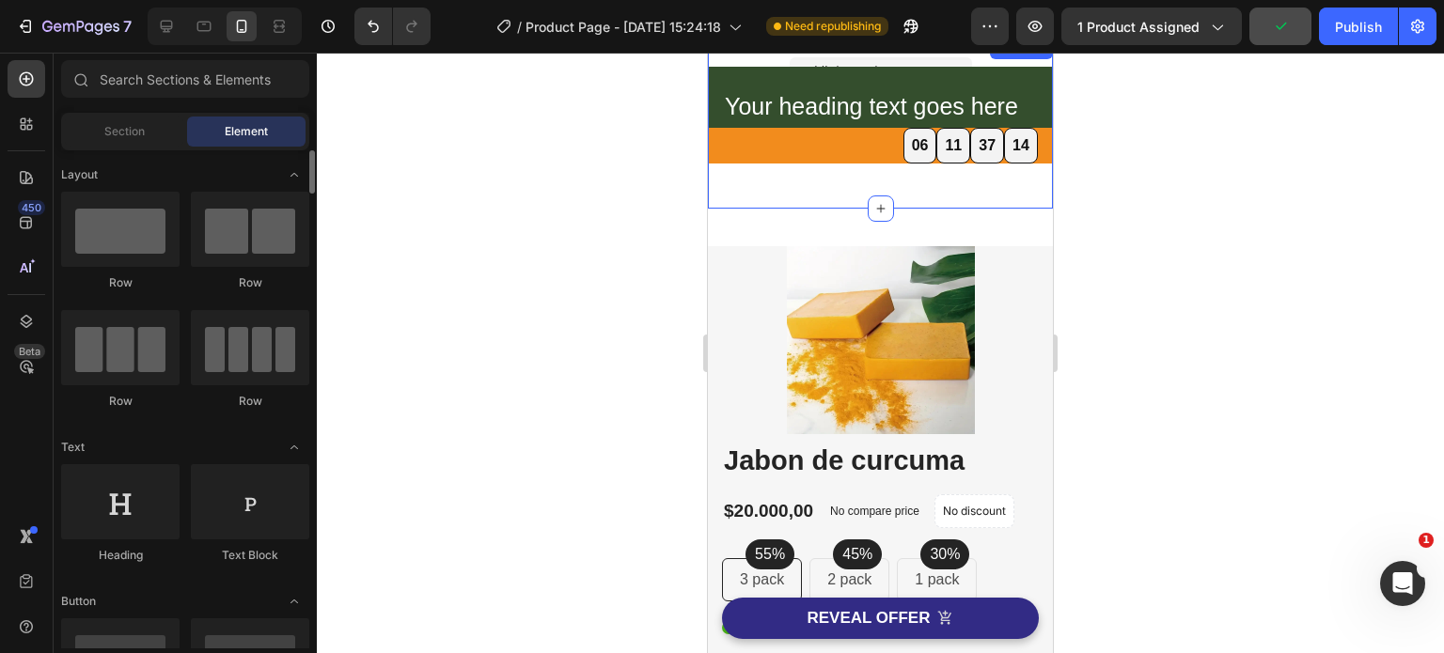
scroll to position [188, 0]
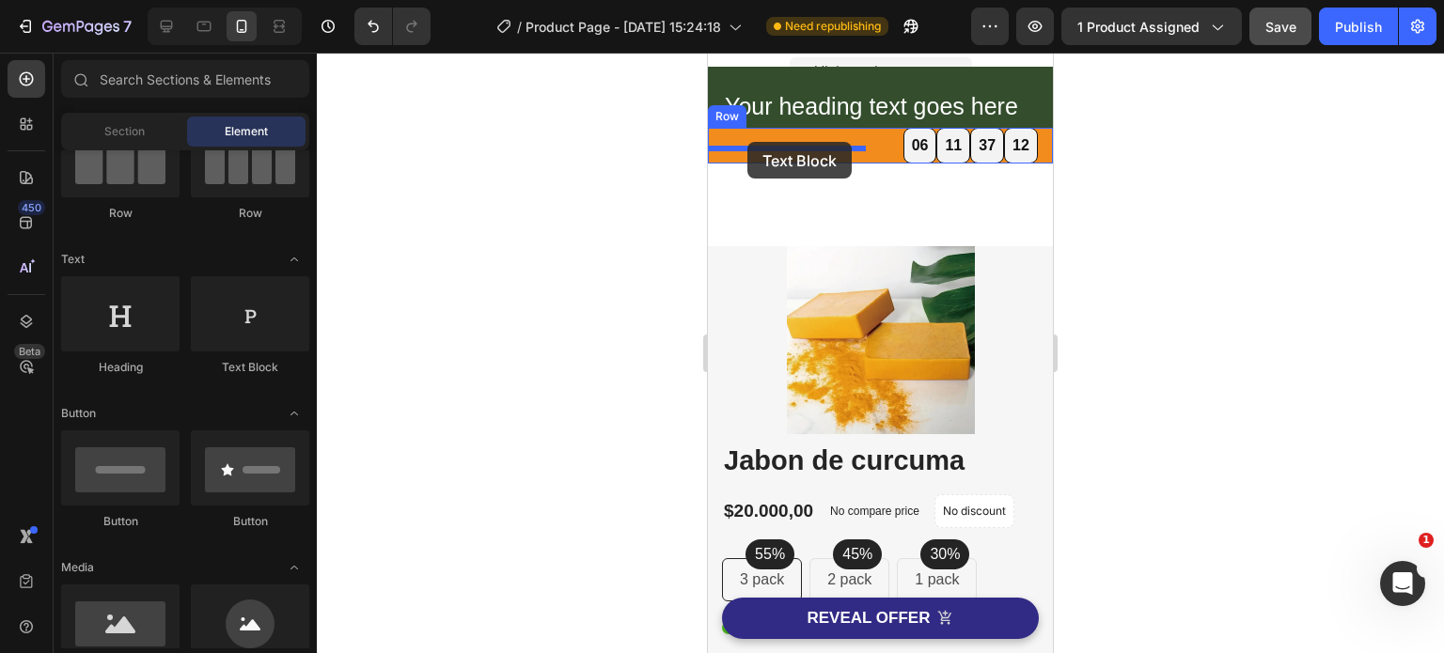
drag, startPoint x: 965, startPoint y: 379, endPoint x: 747, endPoint y: 142, distance: 321.9
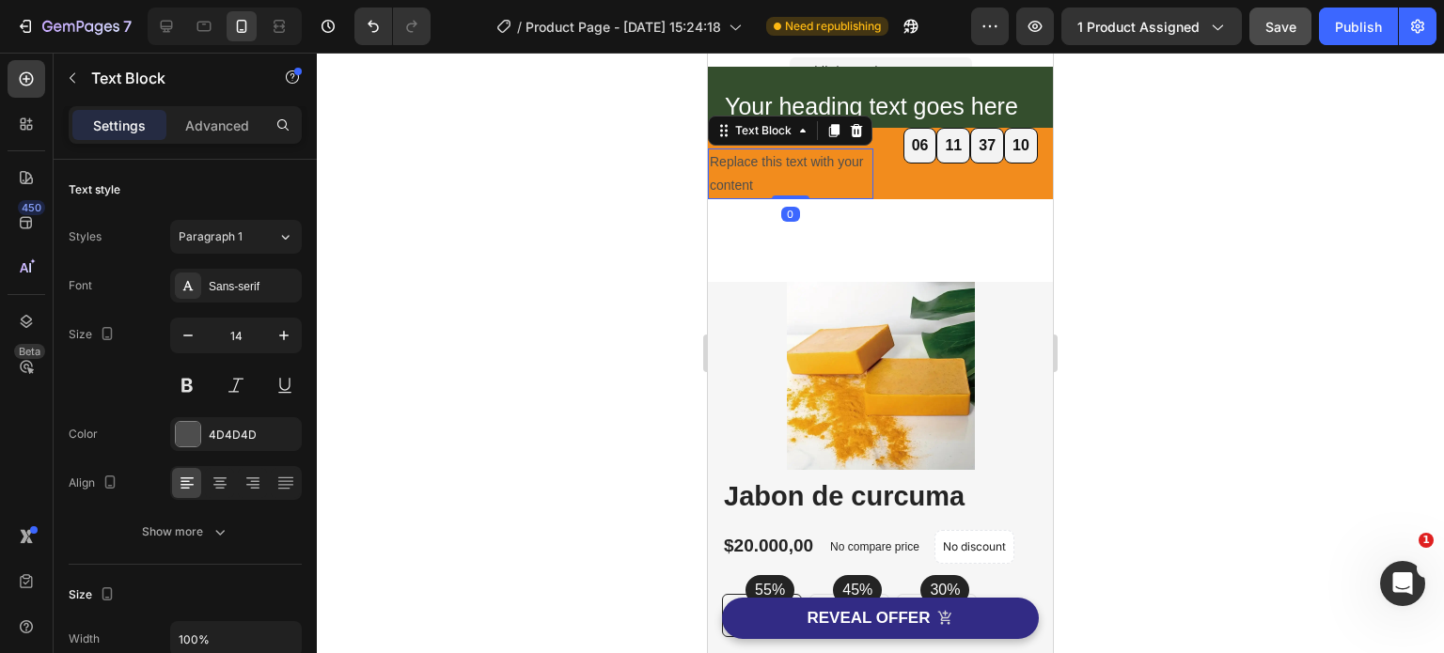
click at [1204, 253] on div at bounding box center [880, 353] width 1127 height 601
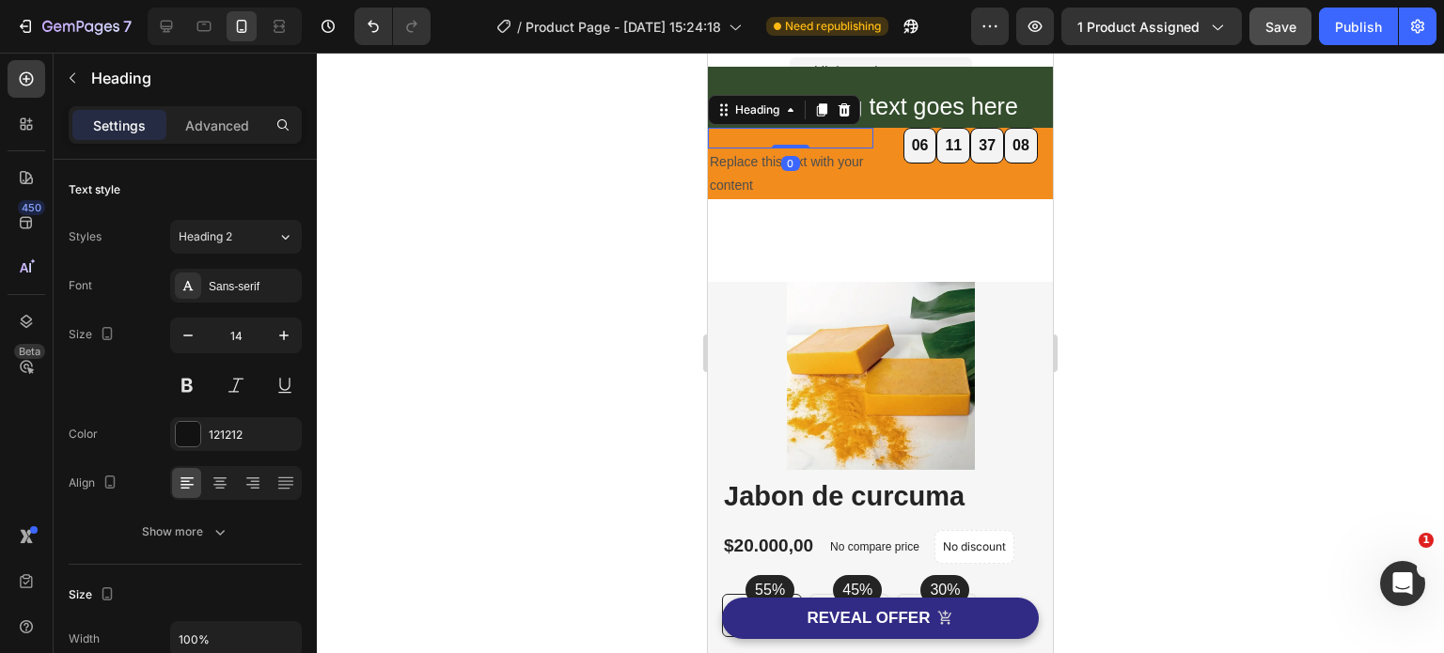
click at [841, 142] on p "Rich Text Editor. Editing area: main" at bounding box center [791, 138] width 162 height 17
click at [844, 108] on icon at bounding box center [844, 108] width 12 height 13
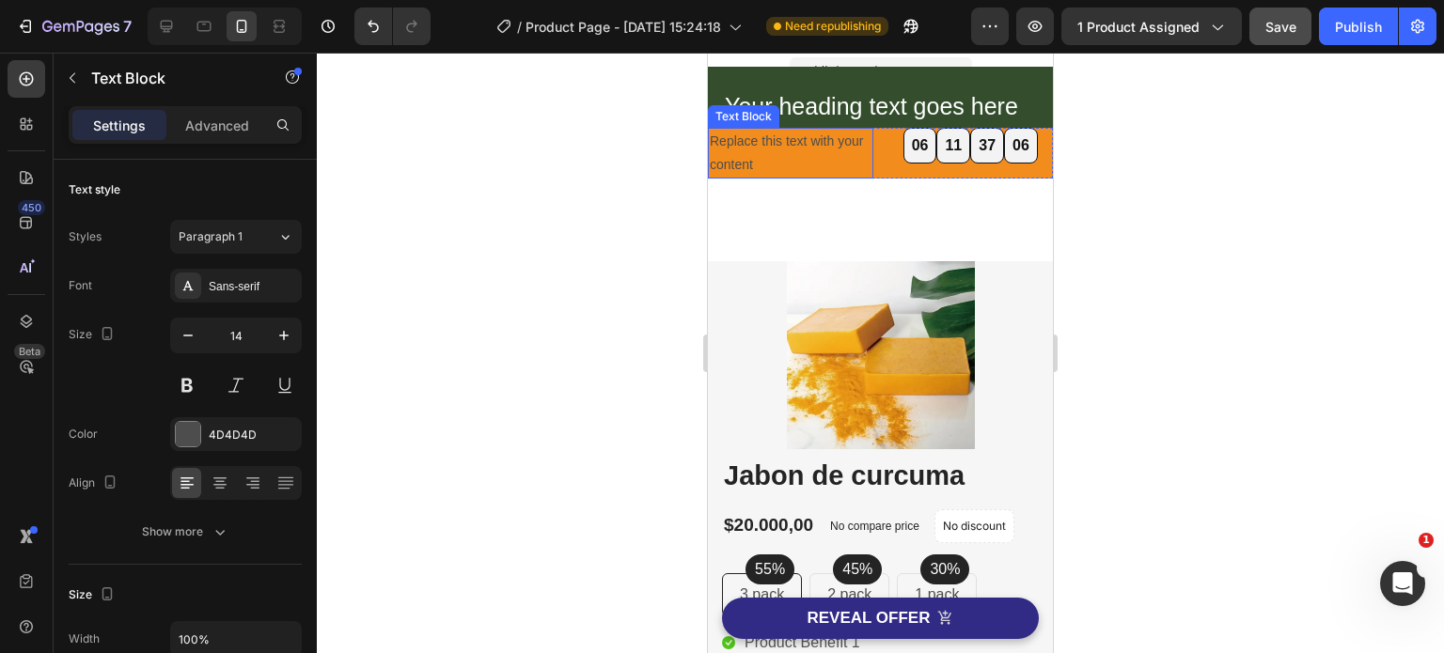
click at [844, 156] on div "Replace this text with your content" at bounding box center [790, 153] width 165 height 51
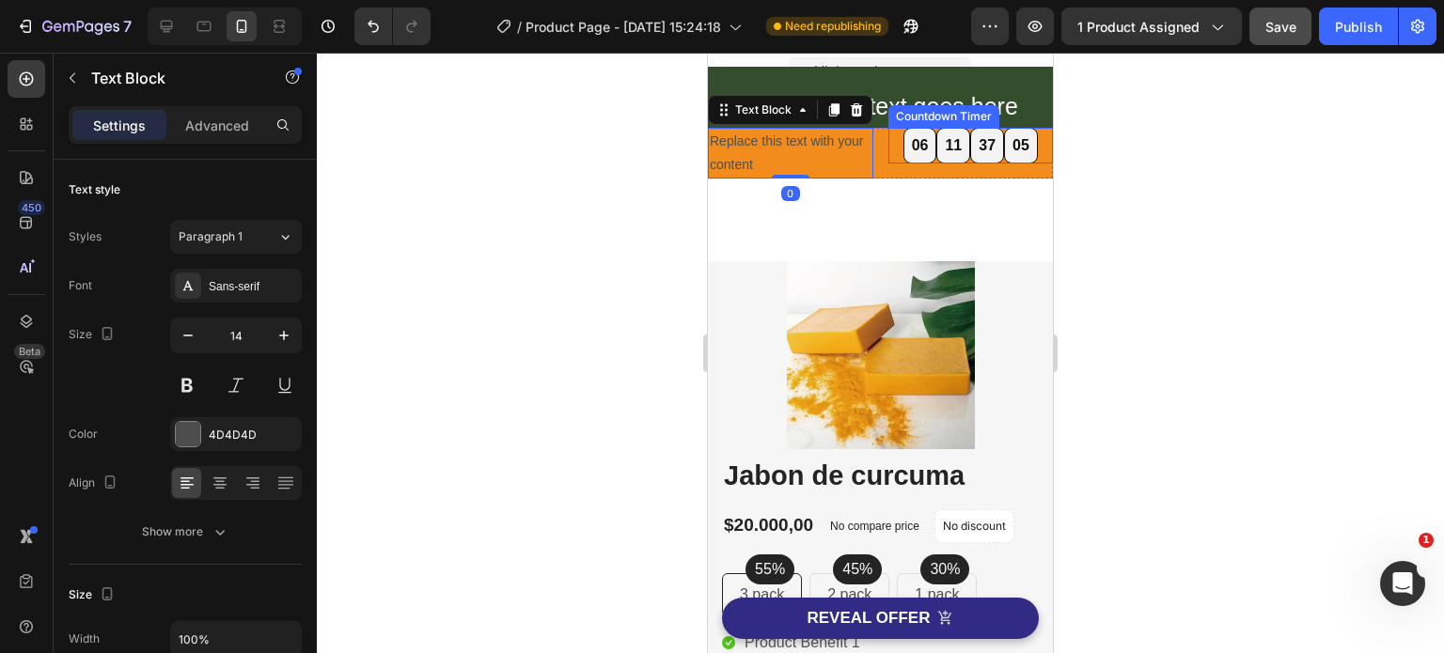
click at [891, 164] on div "06 11 37 05 Countdown Timer" at bounding box center [970, 153] width 165 height 51
click at [809, 164] on div "Replace this text with your content" at bounding box center [790, 153] width 165 height 51
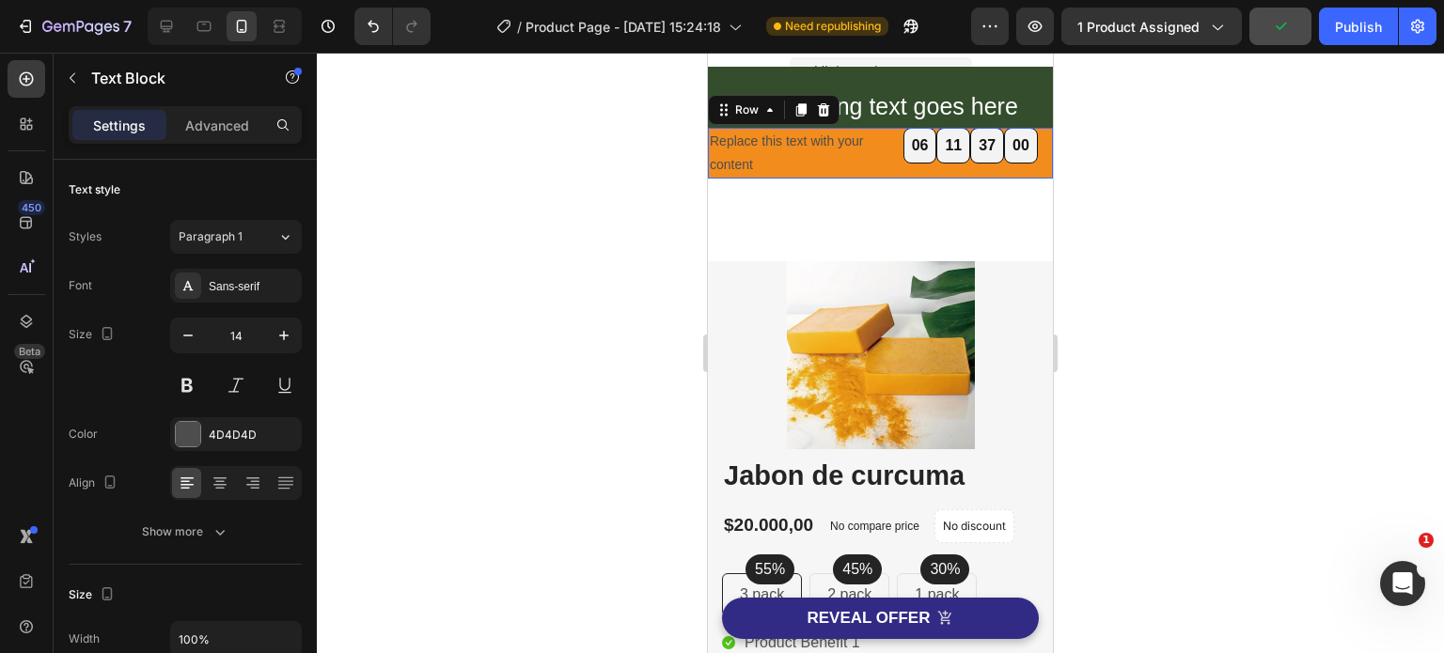
click at [875, 161] on div "Replace this text with your content Text Block 06 11 37 00 Countdown Timer Row 0" at bounding box center [880, 153] width 345 height 51
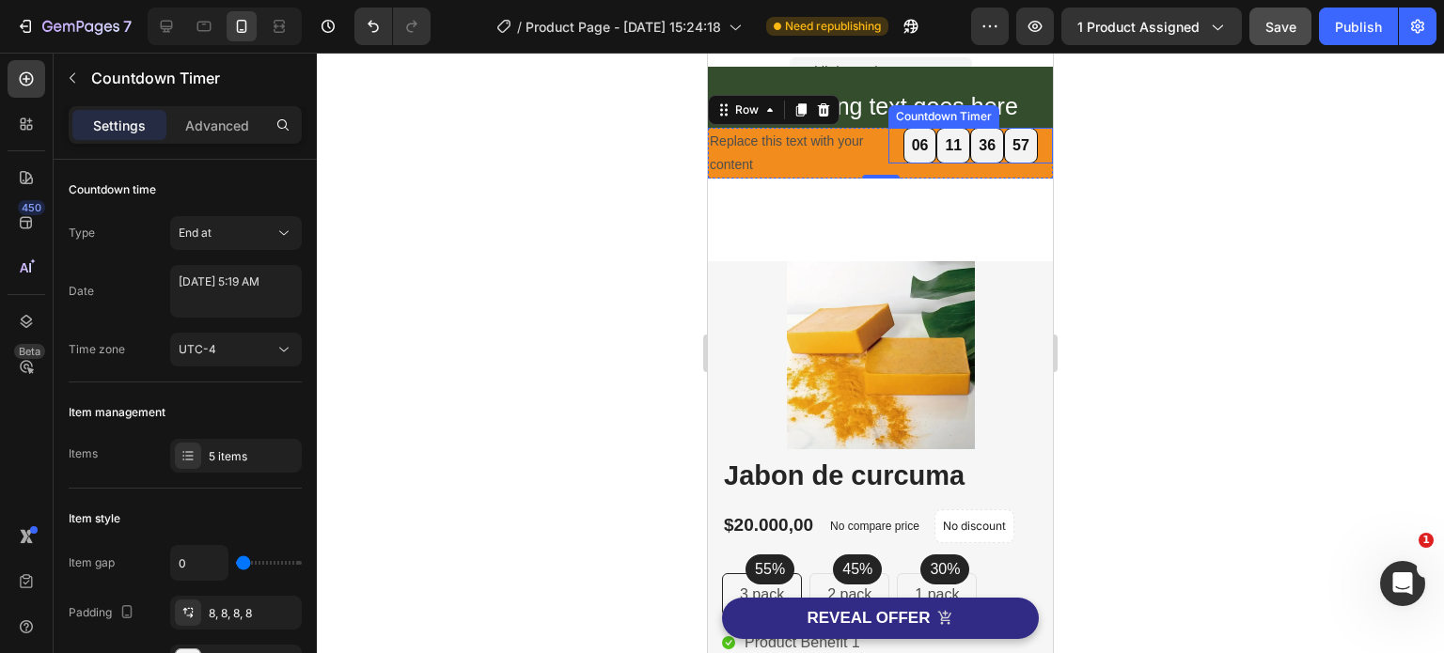
click at [959, 161] on div "06 11 36 57" at bounding box center [970, 146] width 134 height 37
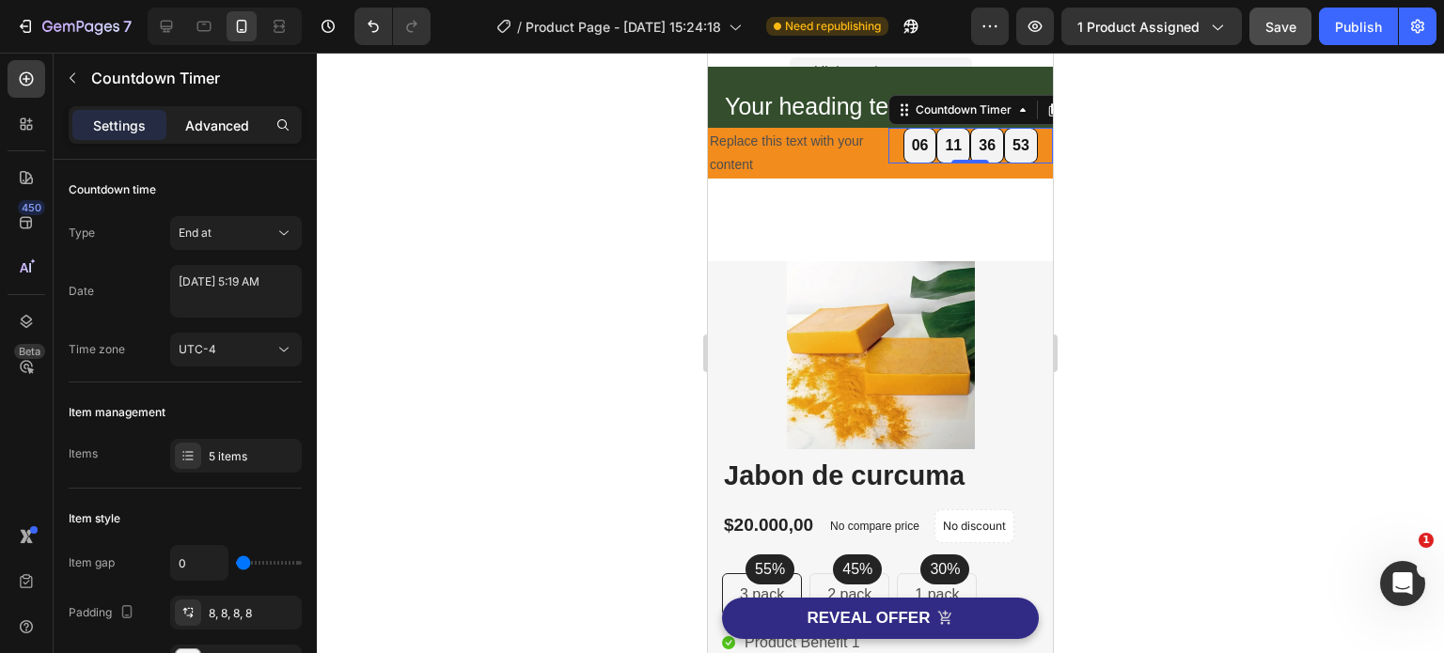
click at [216, 125] on p "Advanced" at bounding box center [217, 126] width 64 height 20
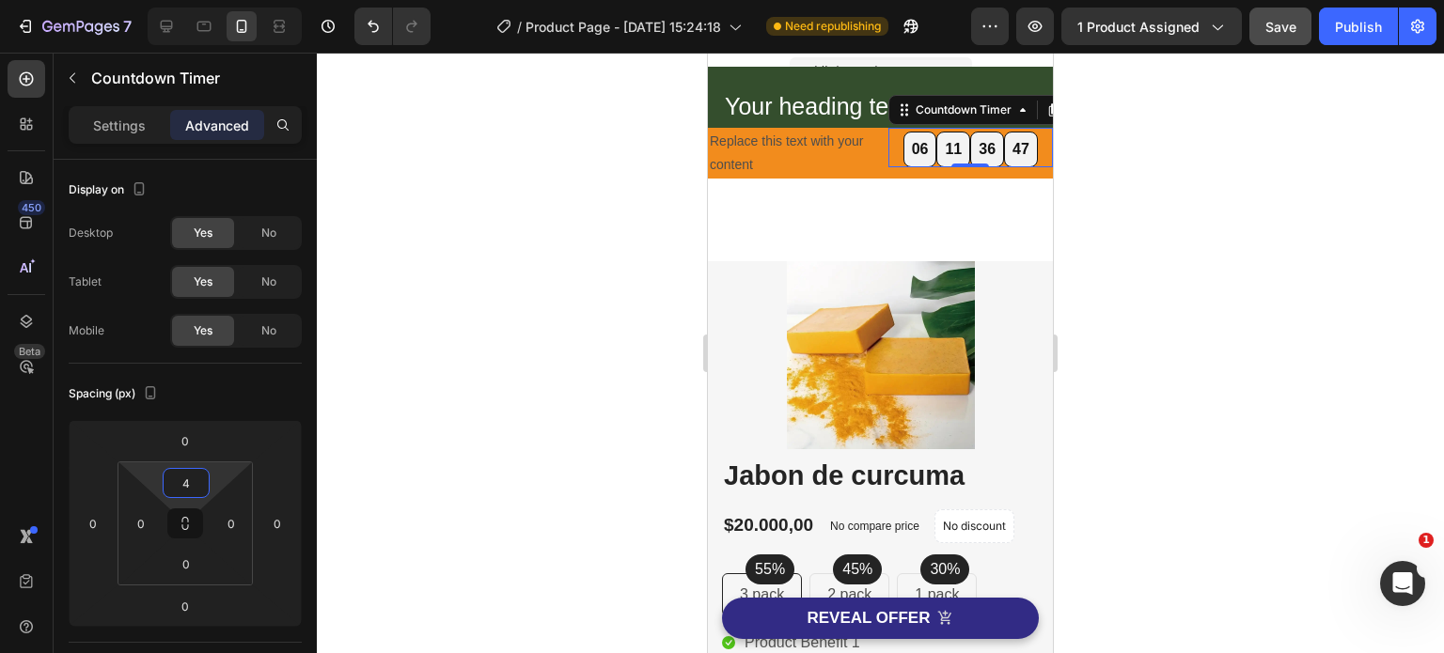
type input "6"
click at [211, 0] on html "7 Version history / Product Page - [DATE] 15:24:18 Need republishing Preview 1 …" at bounding box center [722, 0] width 1444 height 0
click at [1133, 276] on div at bounding box center [880, 353] width 1127 height 601
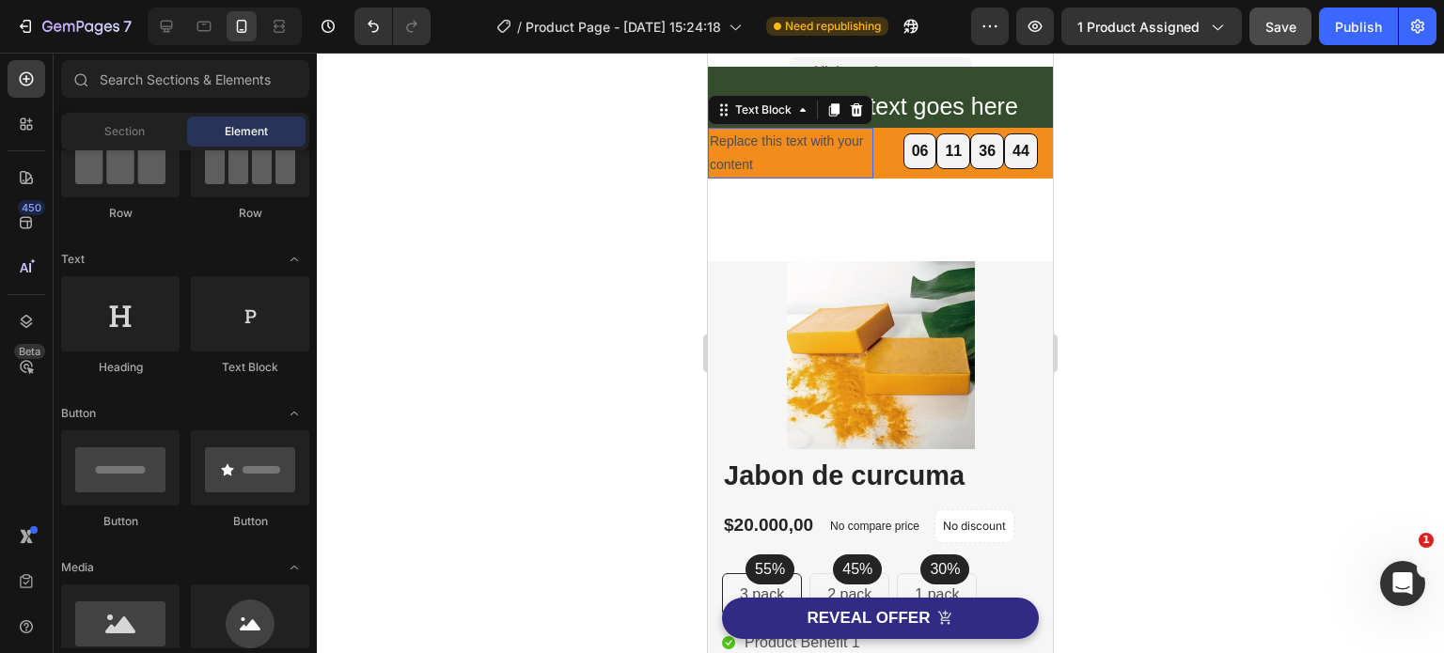
click at [834, 148] on div "Replace this text with your content" at bounding box center [790, 153] width 165 height 51
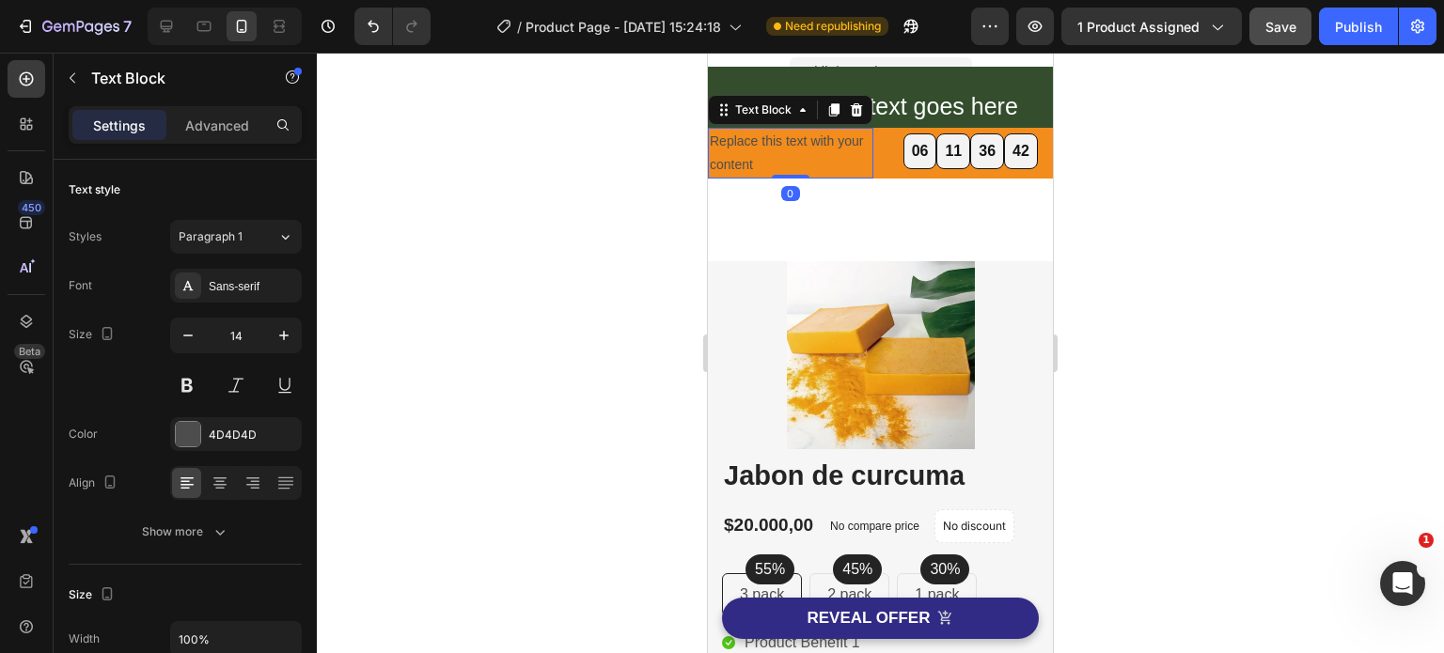
click at [762, 160] on div "Replace this text with your content" at bounding box center [790, 153] width 165 height 51
click at [789, 137] on p "Esta oferta esta a punto de terminar" at bounding box center [791, 153] width 162 height 47
click at [708, 53] on lt-span "est á" at bounding box center [708, 53] width 0 height 0
click at [778, 164] on p "Esta oferta está a punto de terminar" at bounding box center [791, 153] width 162 height 47
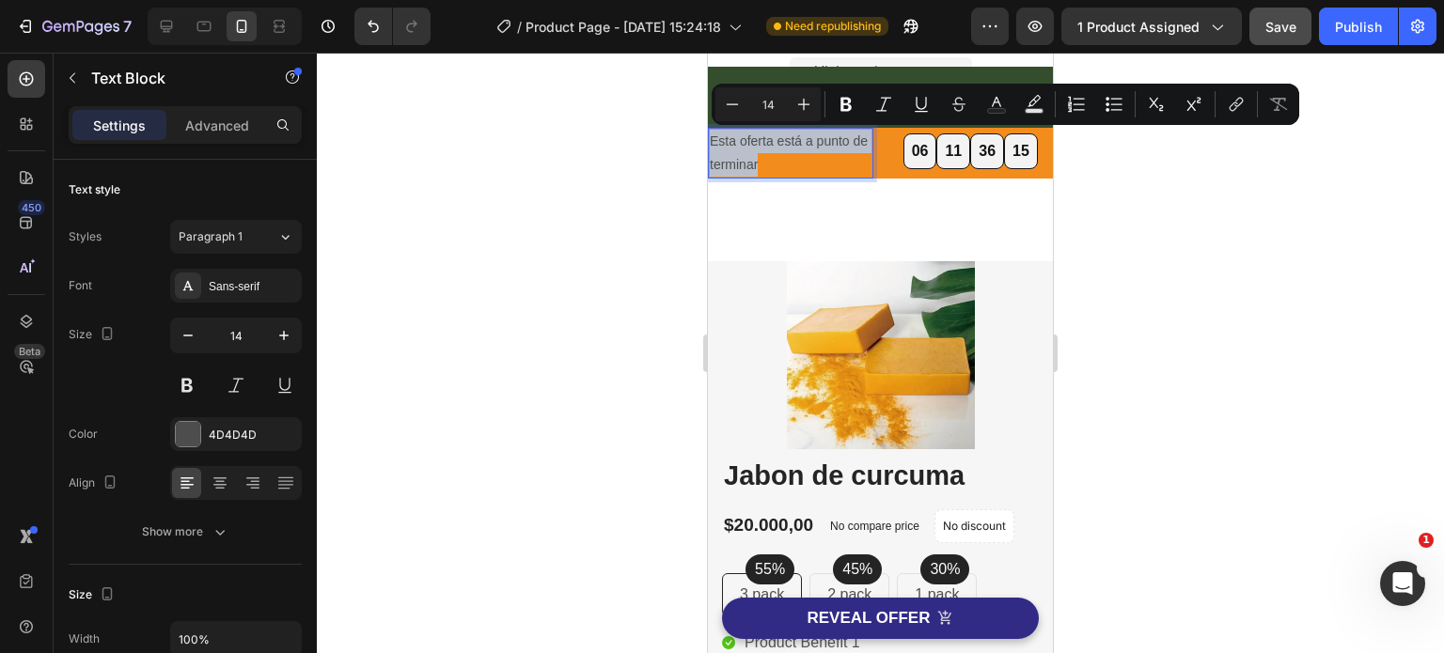
drag, startPoint x: 778, startPoint y: 164, endPoint x: 711, endPoint y: 145, distance: 70.2
click at [711, 145] on p "Esta oferta está a punto de terminar" at bounding box center [791, 153] width 162 height 47
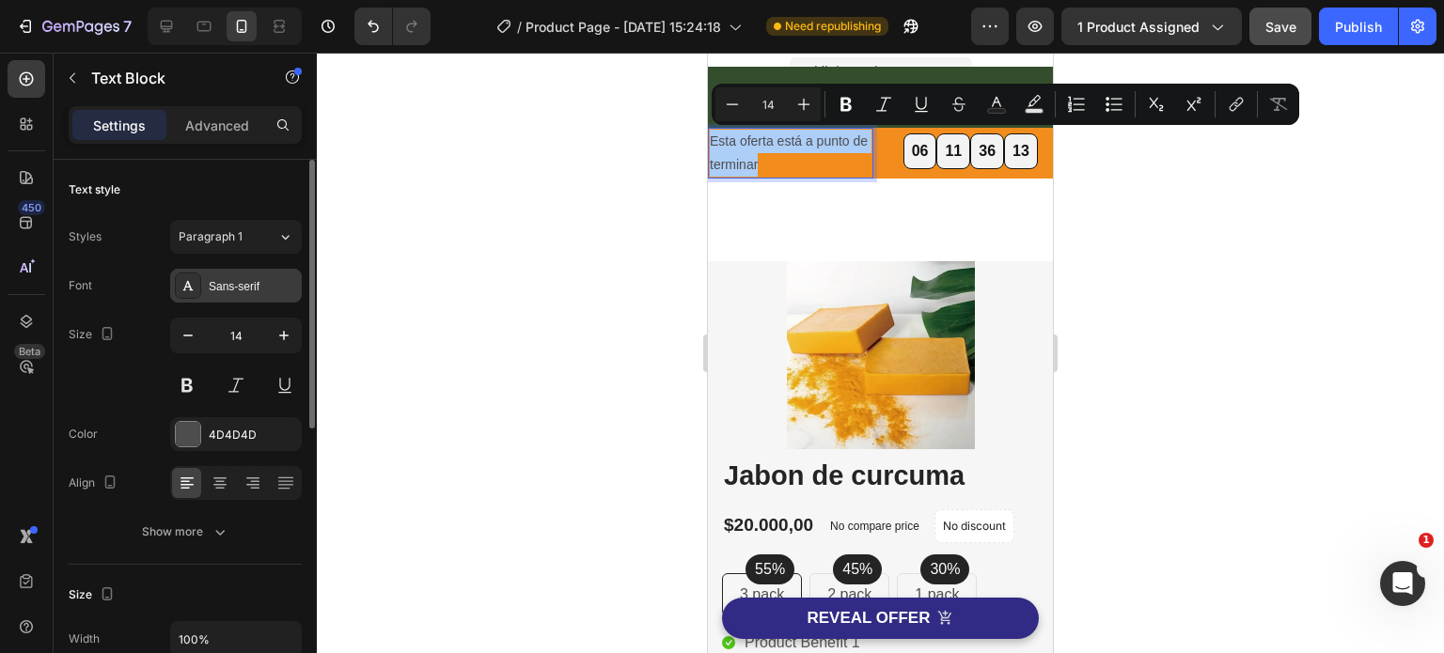
click at [239, 283] on div "Sans-serif" at bounding box center [253, 286] width 88 height 17
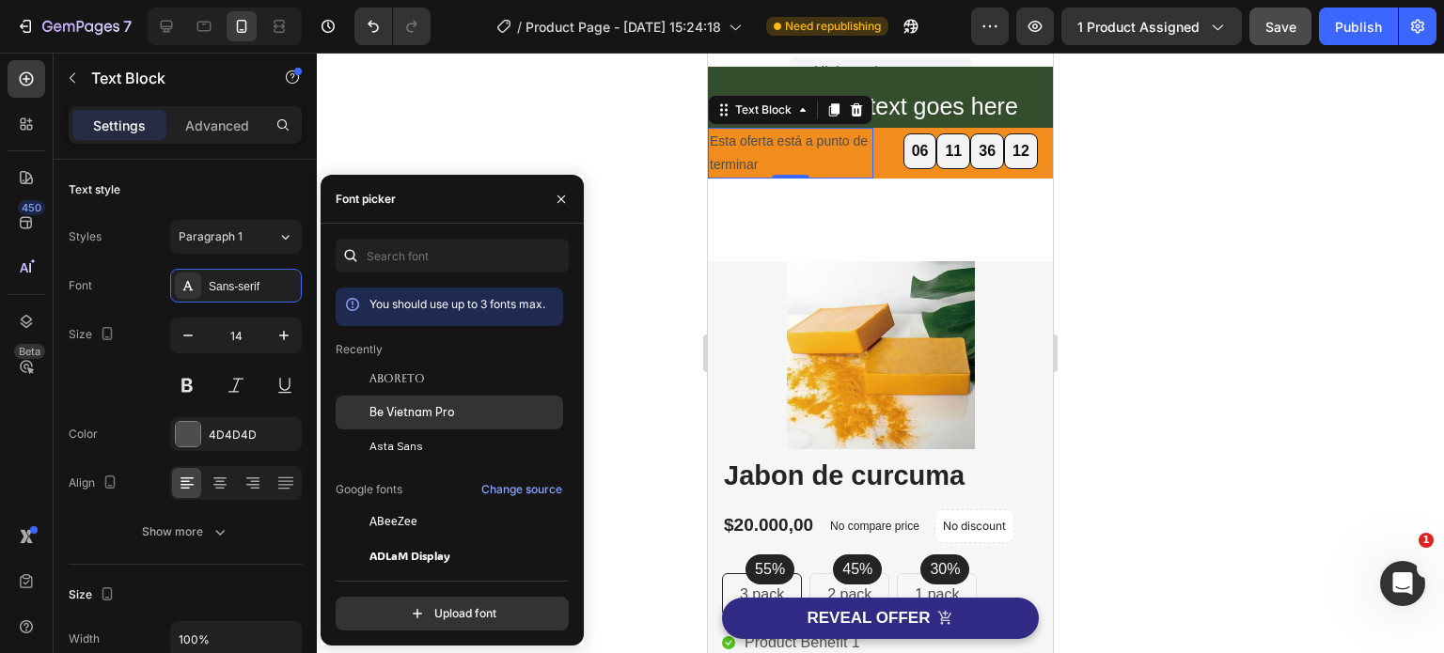
click at [405, 408] on span "Be Vietnam Pro" at bounding box center [412, 412] width 86 height 17
click at [655, 176] on div at bounding box center [880, 353] width 1127 height 601
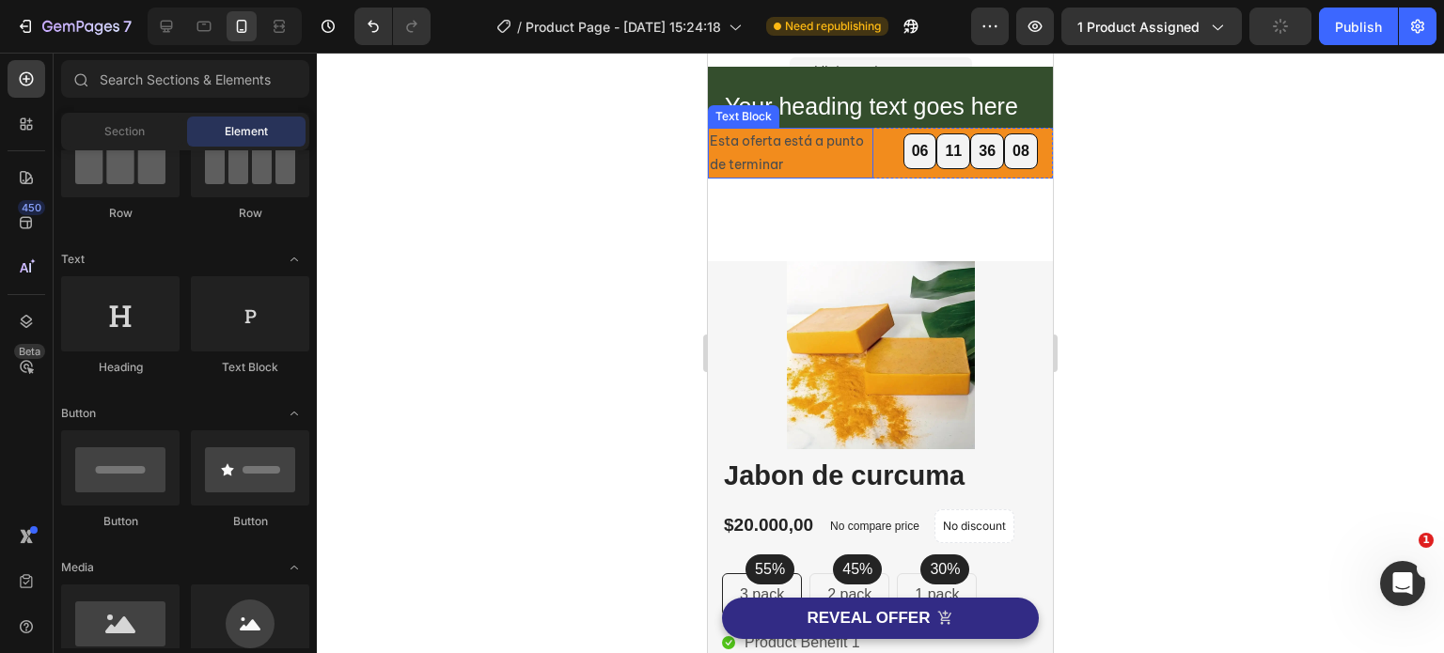
click at [710, 142] on p "Esta oferta está a punto de terminar" at bounding box center [791, 153] width 162 height 47
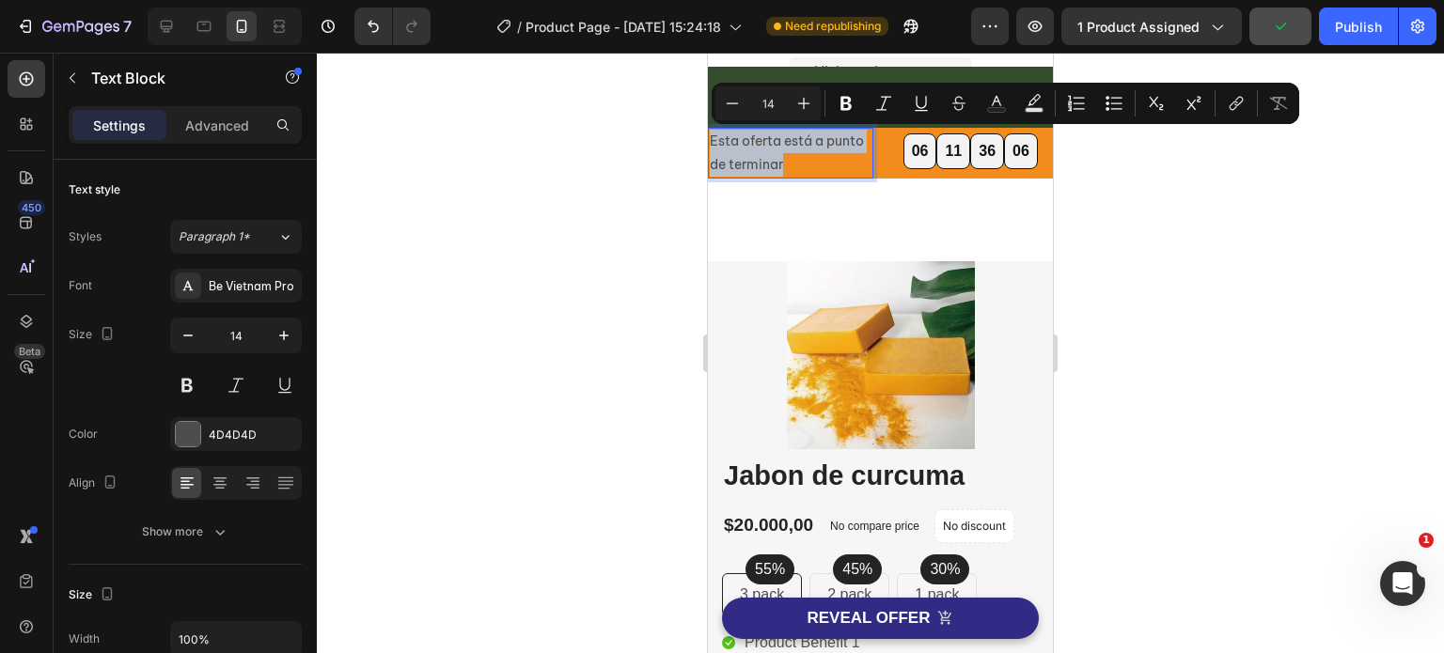
drag, startPoint x: 710, startPoint y: 141, endPoint x: 814, endPoint y: 164, distance: 106.7
click at [814, 164] on p "Esta oferta está a punto de terminar" at bounding box center [791, 153] width 162 height 47
click at [842, 100] on icon "Editor contextual toolbar" at bounding box center [845, 104] width 11 height 14
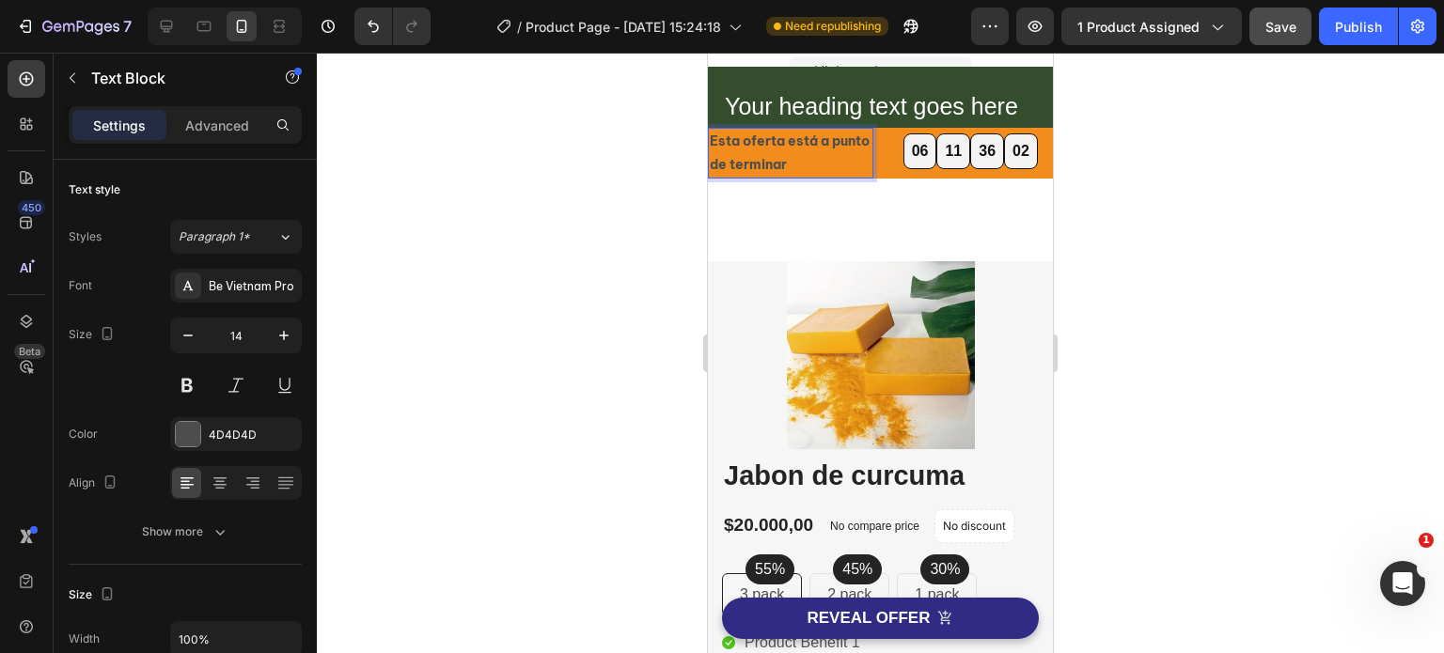
click at [831, 162] on p "Esta oferta está a punto de terminar" at bounding box center [791, 153] width 162 height 47
click at [622, 208] on div at bounding box center [880, 353] width 1127 height 601
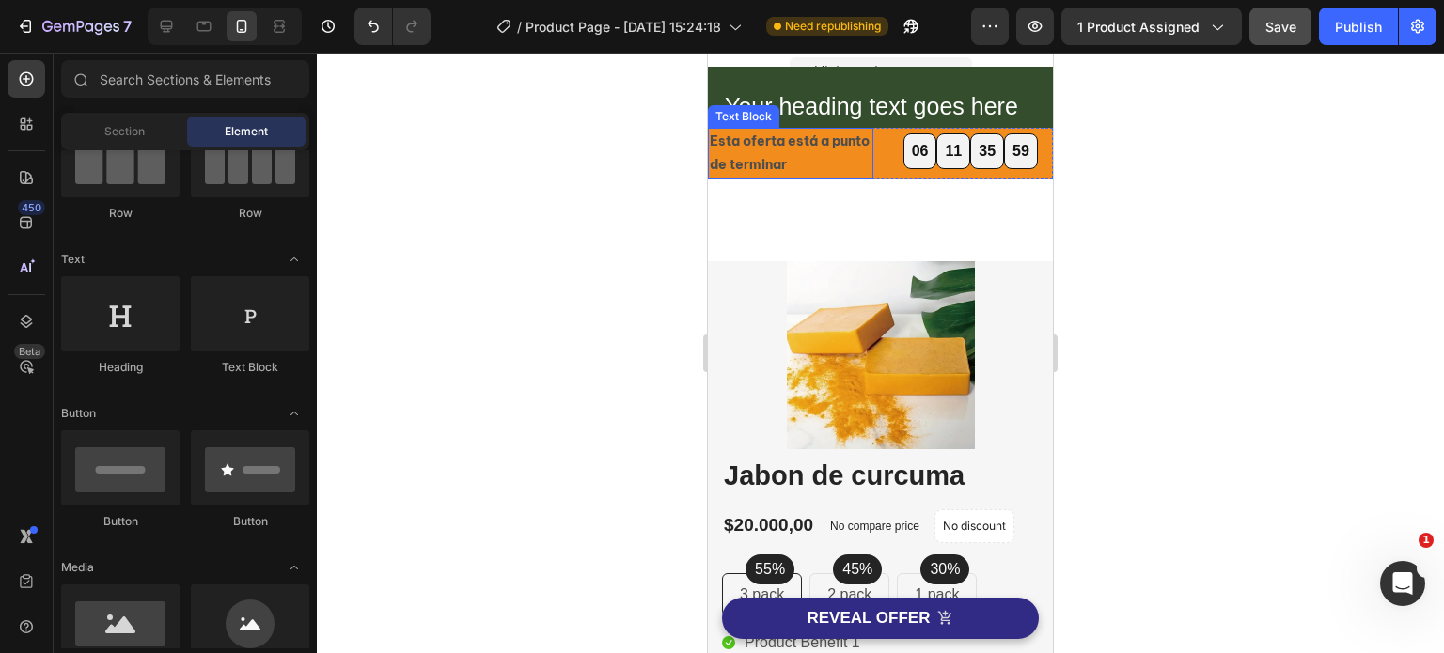
click at [760, 157] on strong "Esta oferta está a punto de terminar" at bounding box center [790, 153] width 160 height 40
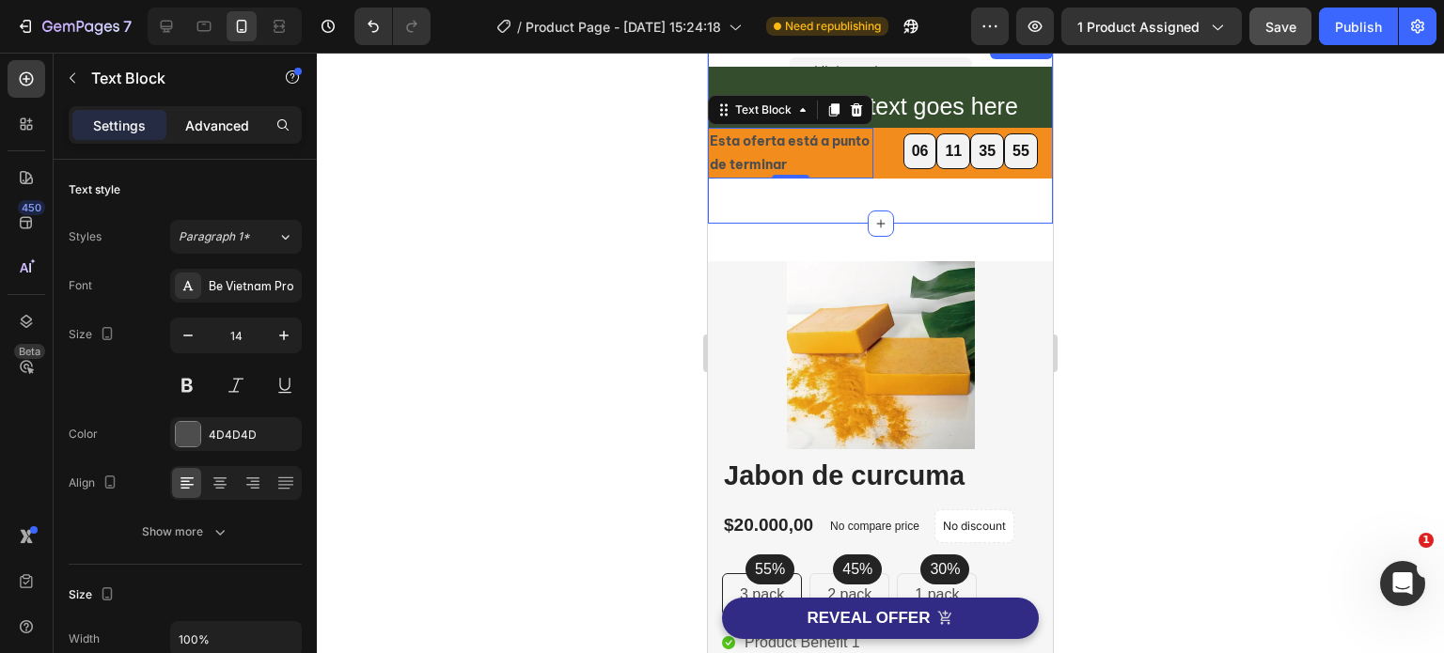
click at [225, 126] on p "Advanced" at bounding box center [217, 126] width 64 height 20
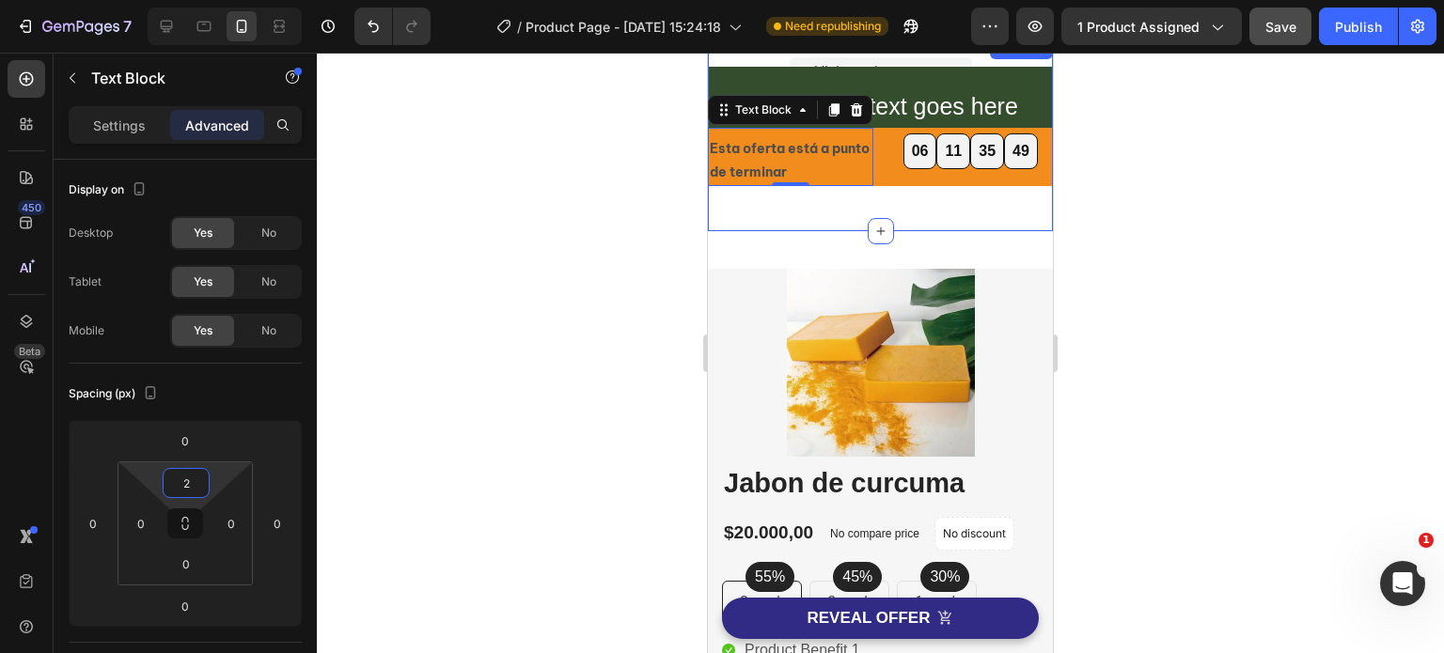
type input "0"
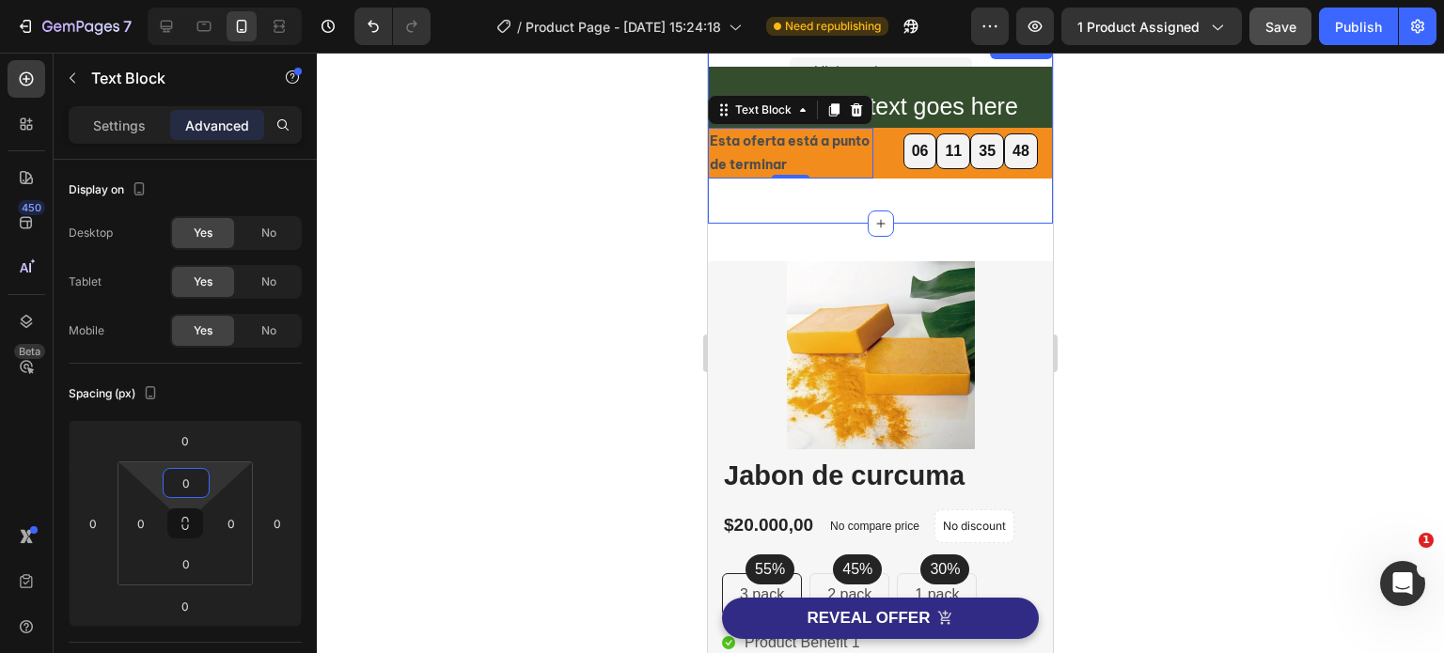
click at [216, 0] on html "7 Version history / Product Page - [DATE] 15:24:18 Need republishing Preview 1 …" at bounding box center [722, 0] width 1444 height 0
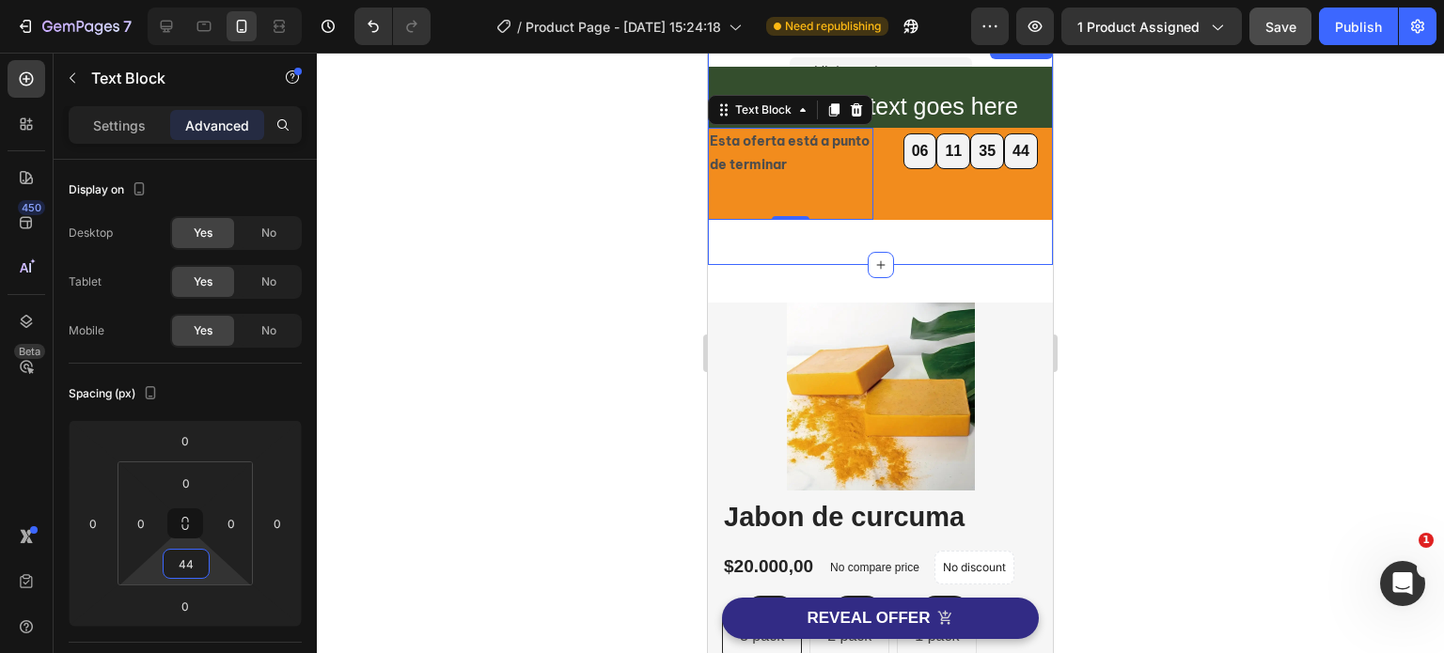
type input "0"
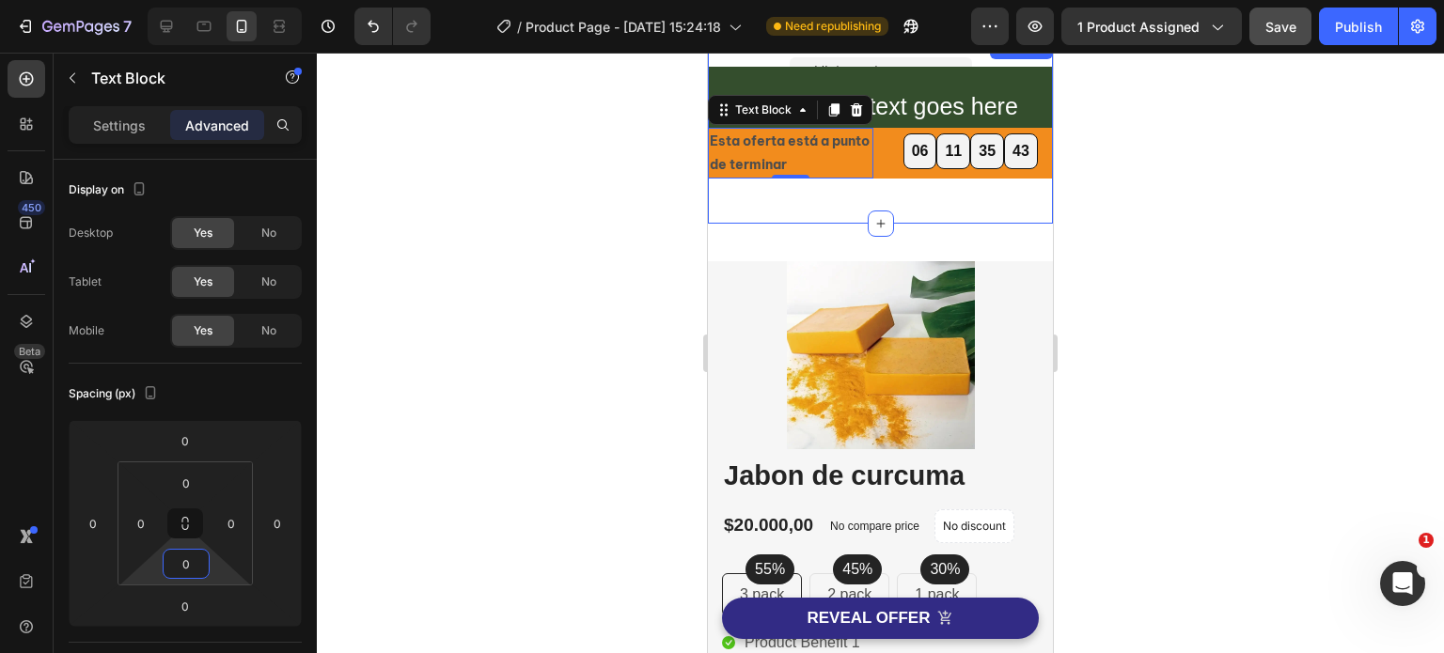
click at [214, 0] on html "7 Version history / Product Page - [DATE] 15:24:18 Need republishing Preview 1 …" at bounding box center [722, 0] width 1444 height 0
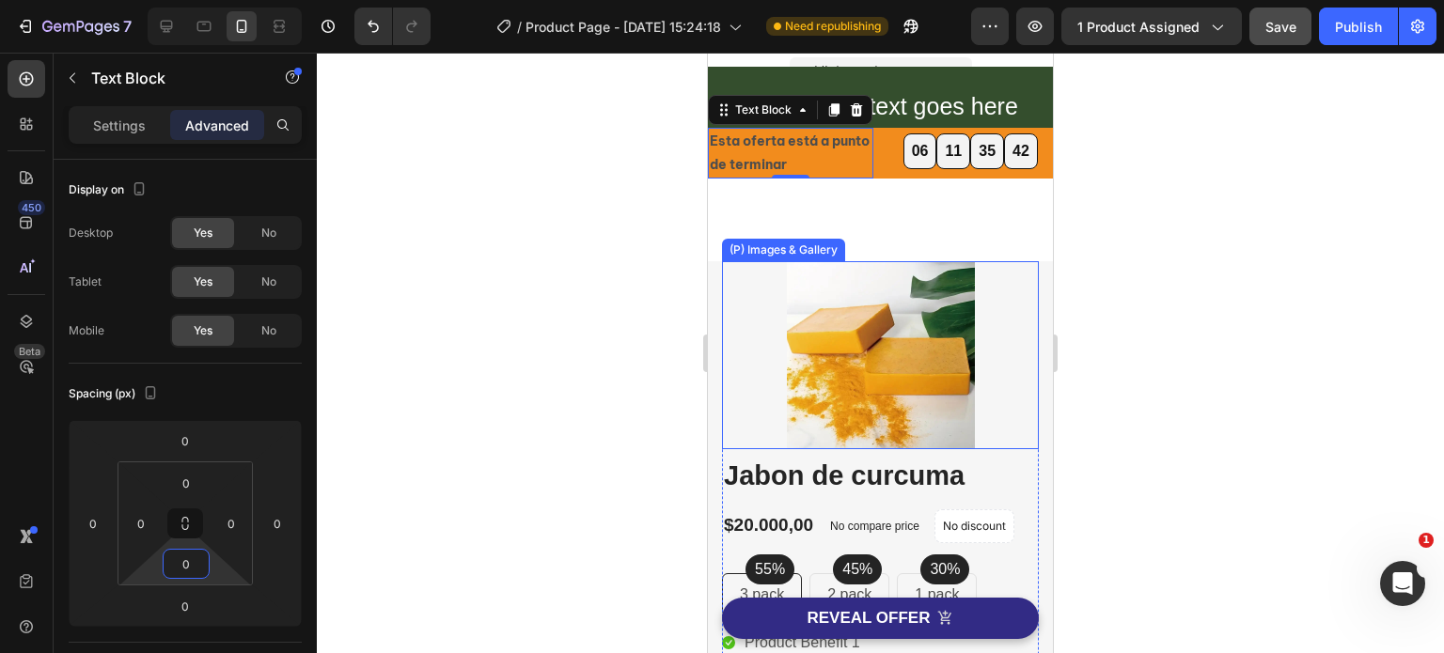
click at [1150, 333] on div at bounding box center [880, 353] width 1127 height 601
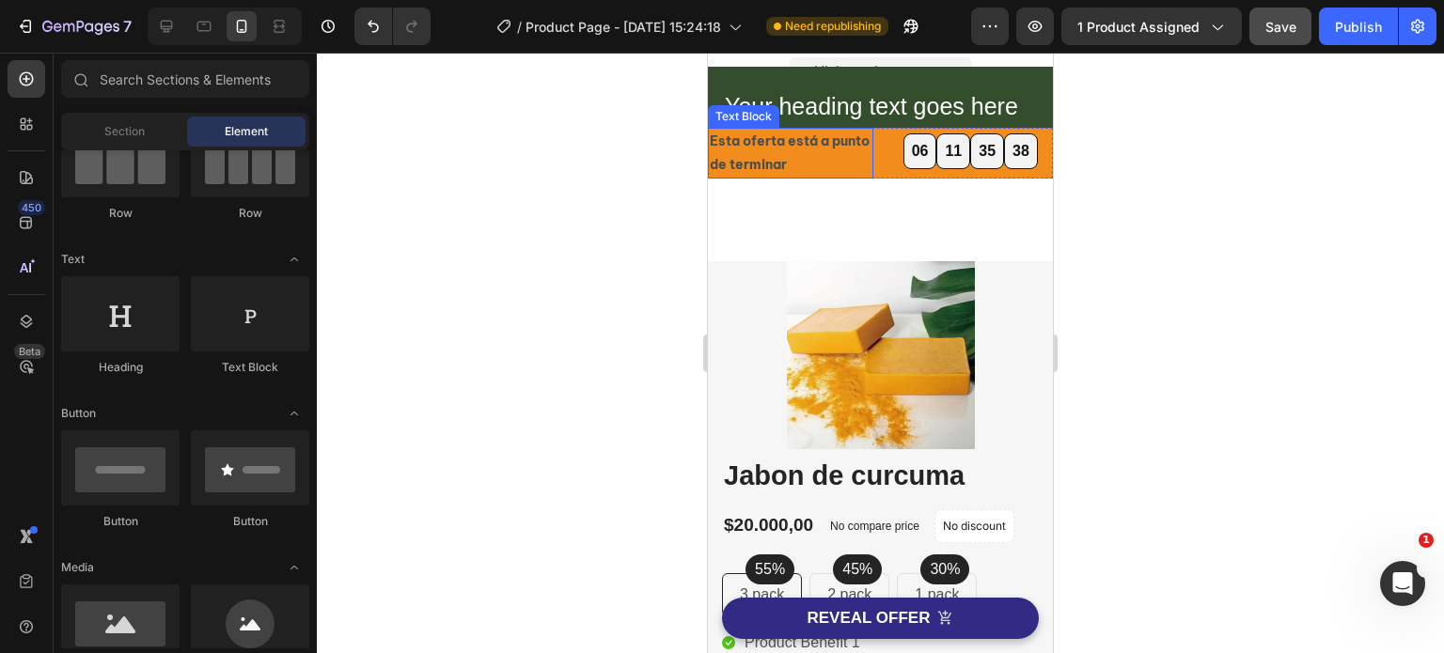
click at [840, 156] on p "Esta oferta está a punto de terminar" at bounding box center [791, 153] width 162 height 47
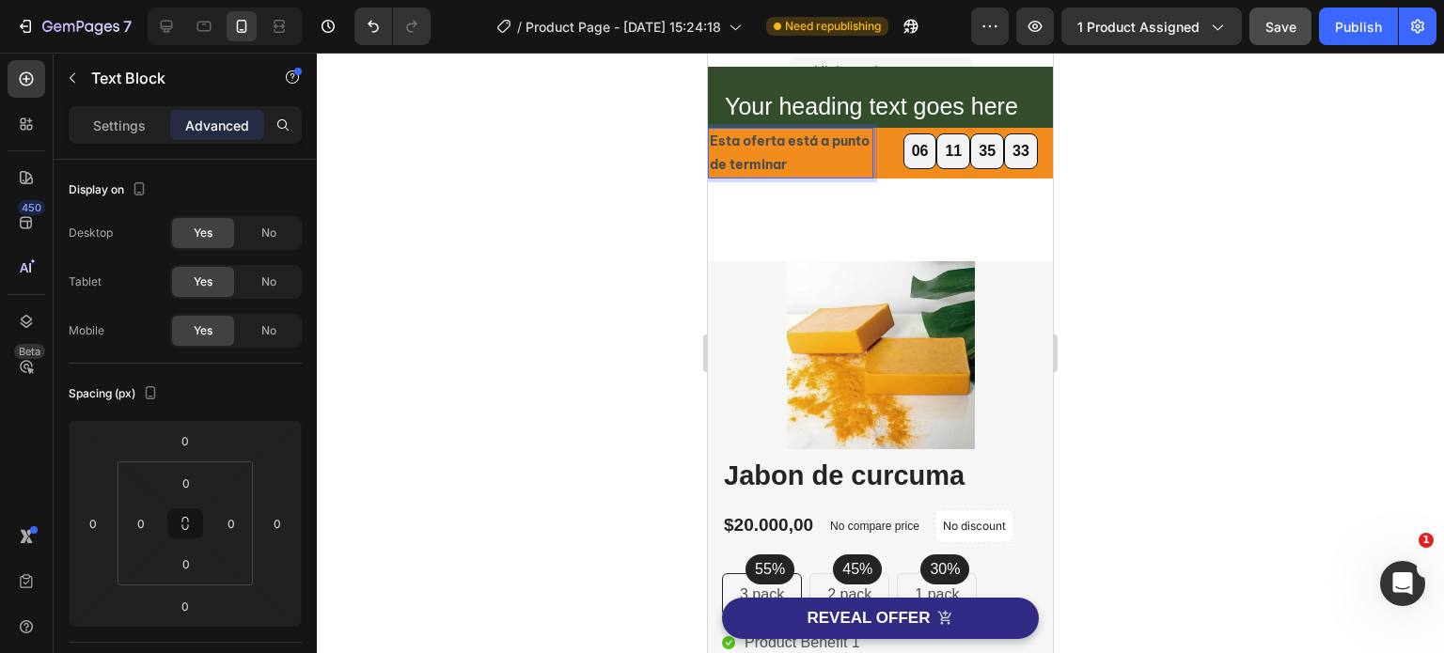
click at [711, 164] on strong "Esta oferta está a punto de terminar" at bounding box center [790, 153] width 160 height 40
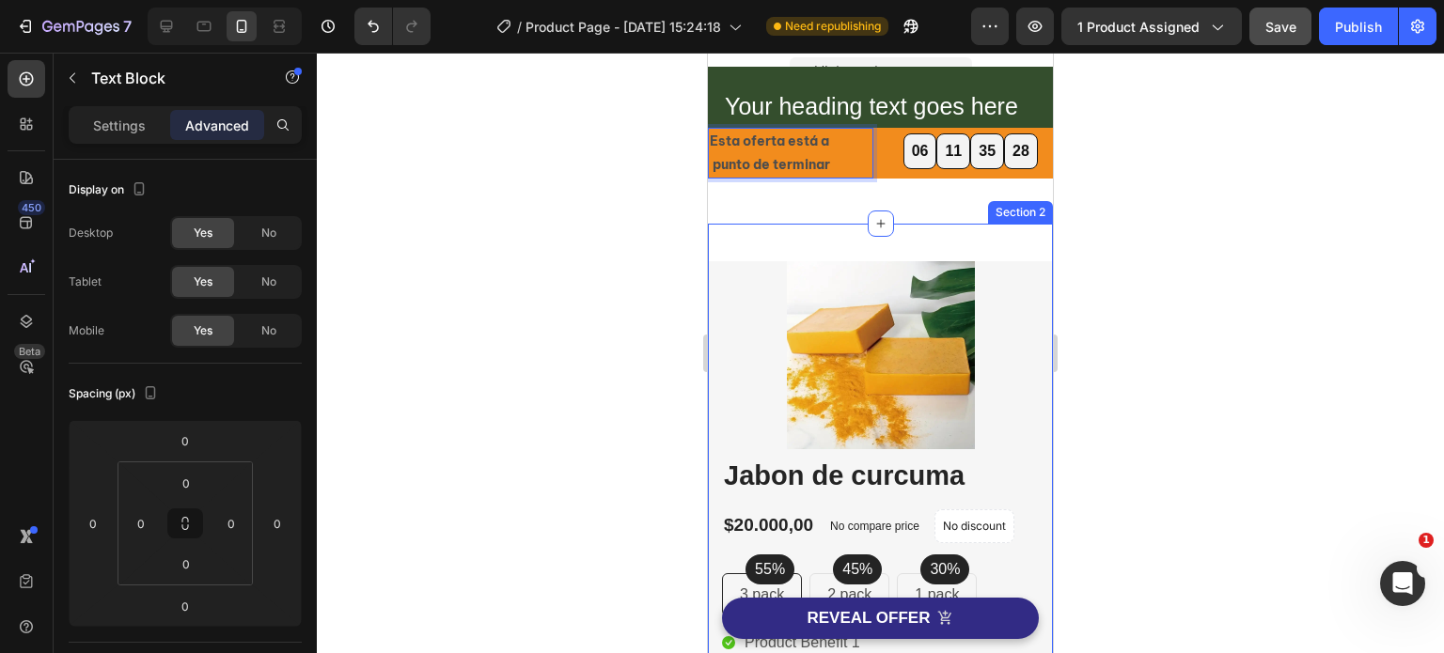
click at [1256, 228] on div at bounding box center [880, 353] width 1127 height 601
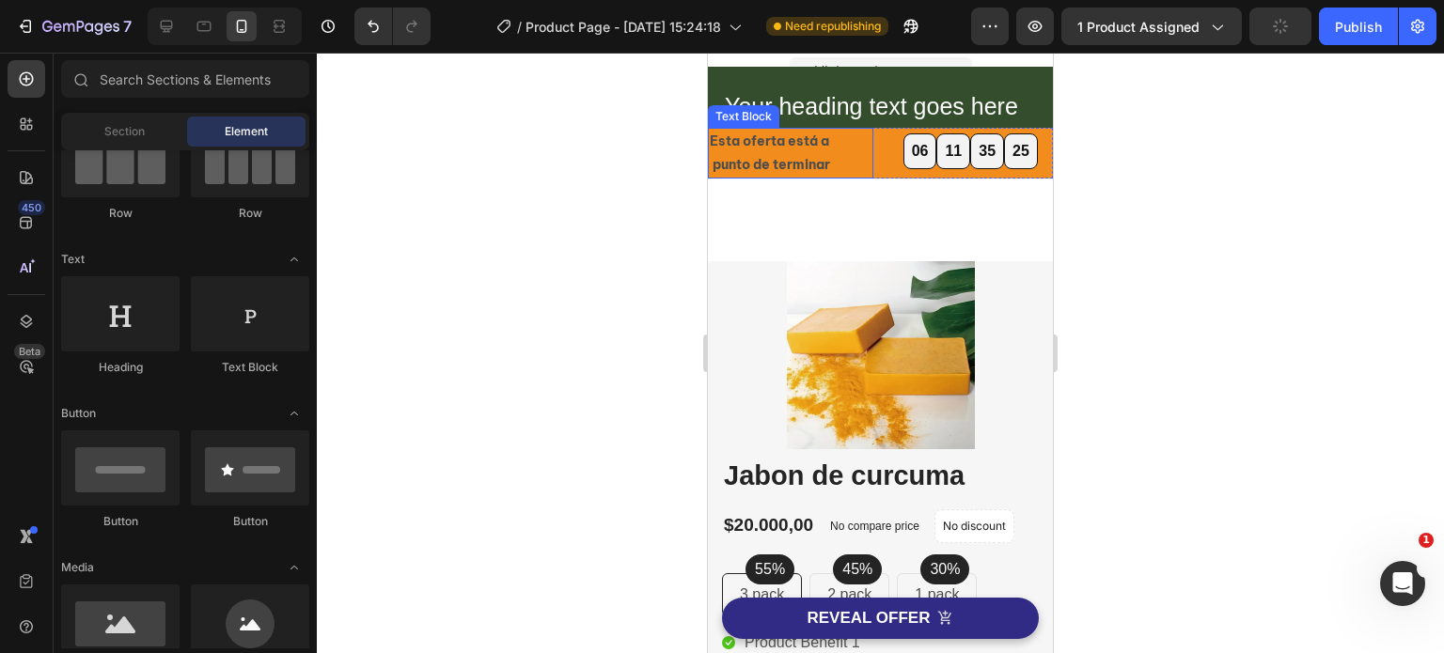
click at [853, 154] on p "Esta oferta está a punto de terminar" at bounding box center [791, 153] width 162 height 47
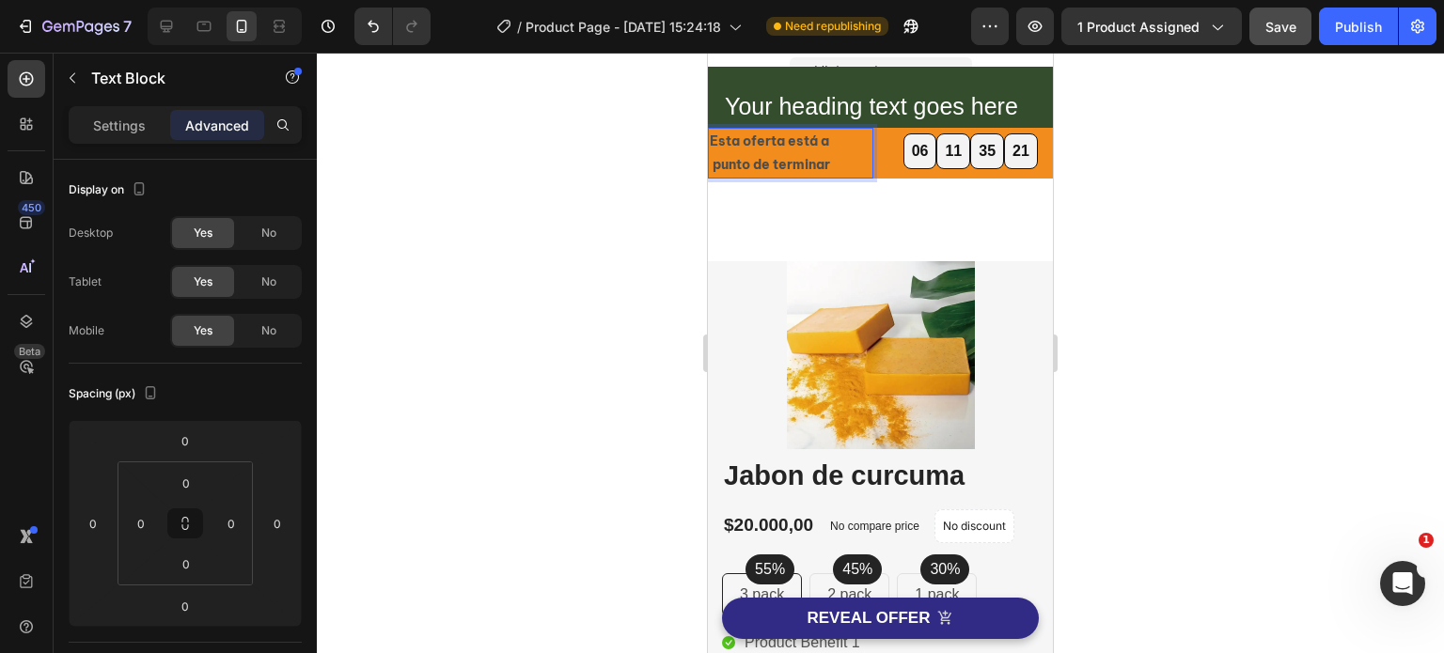
click at [732, 164] on strong "Esta oferta está a punto de terminar" at bounding box center [784, 153] width 148 height 40
click at [1368, 186] on div at bounding box center [880, 353] width 1127 height 601
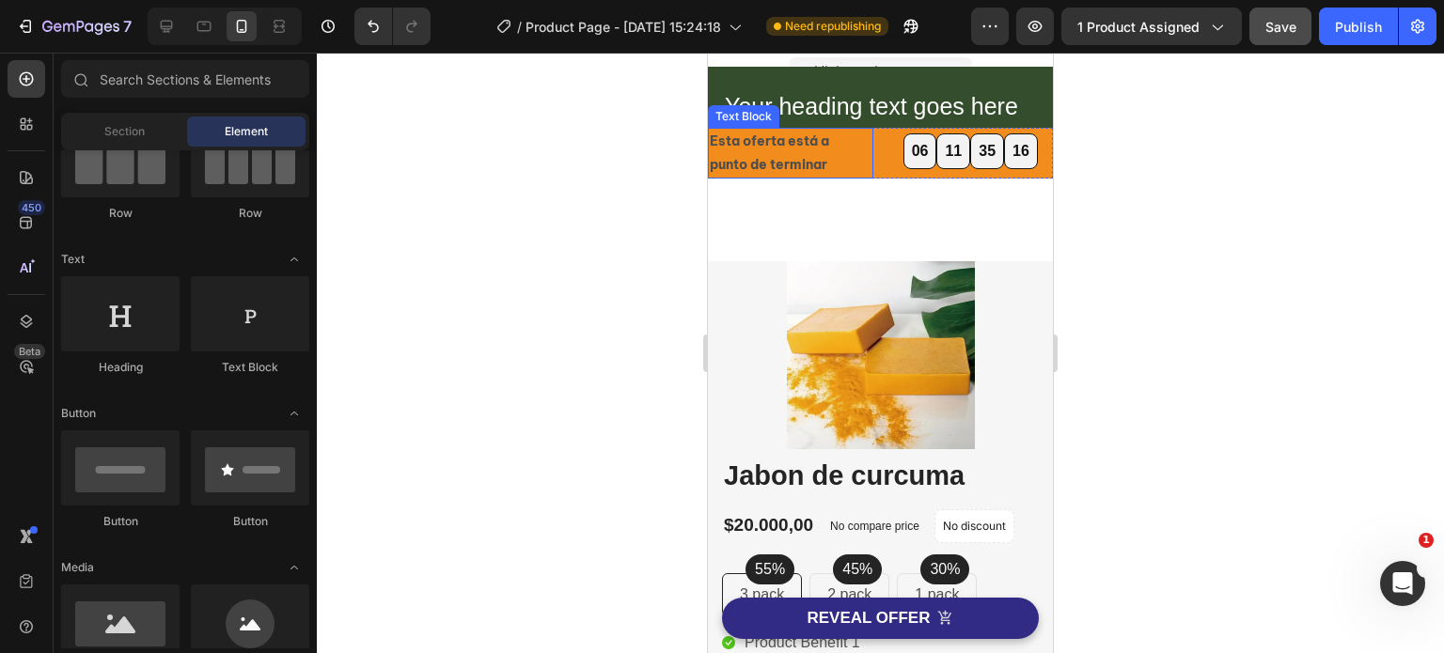
click at [785, 155] on strong "Esta oferta está a punto de terminar" at bounding box center [786, 153] width 153 height 40
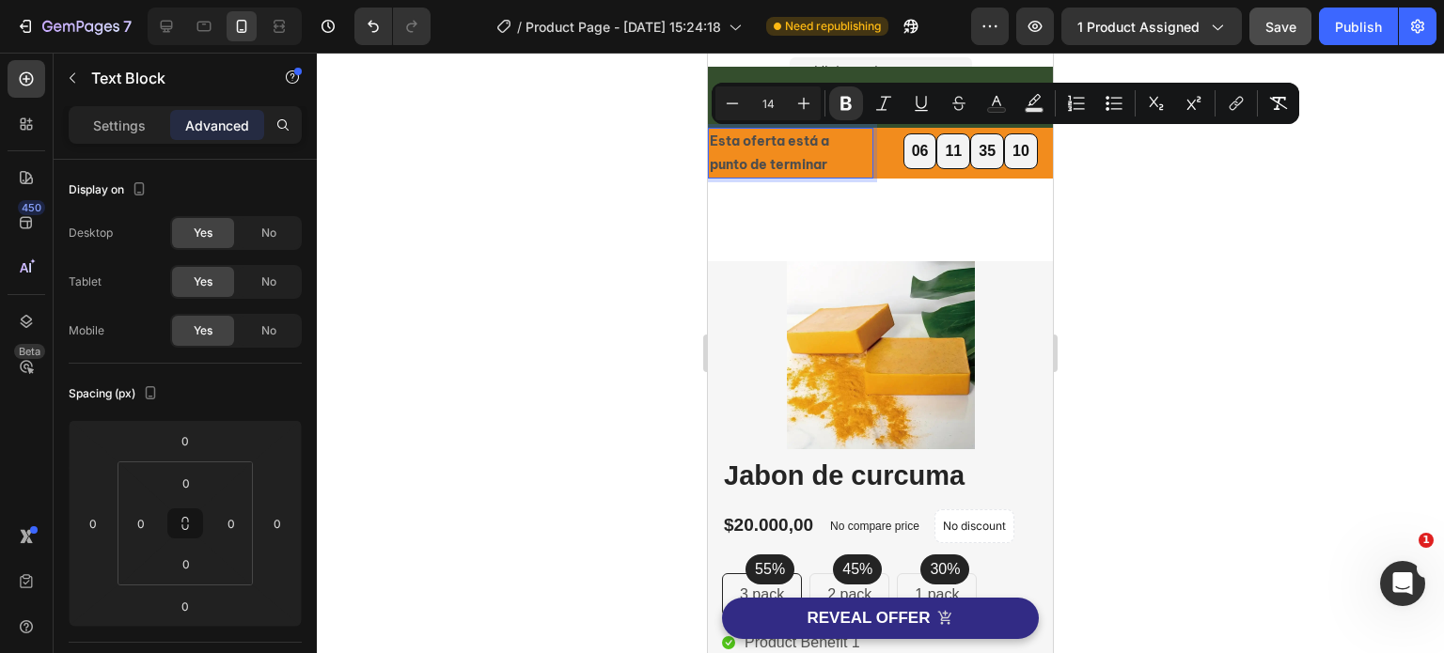
drag, startPoint x: 740, startPoint y: 142, endPoint x: 854, endPoint y: 164, distance: 116.7
click at [997, 110] on rect "Editor contextual toolbar" at bounding box center [997, 110] width 18 height 5
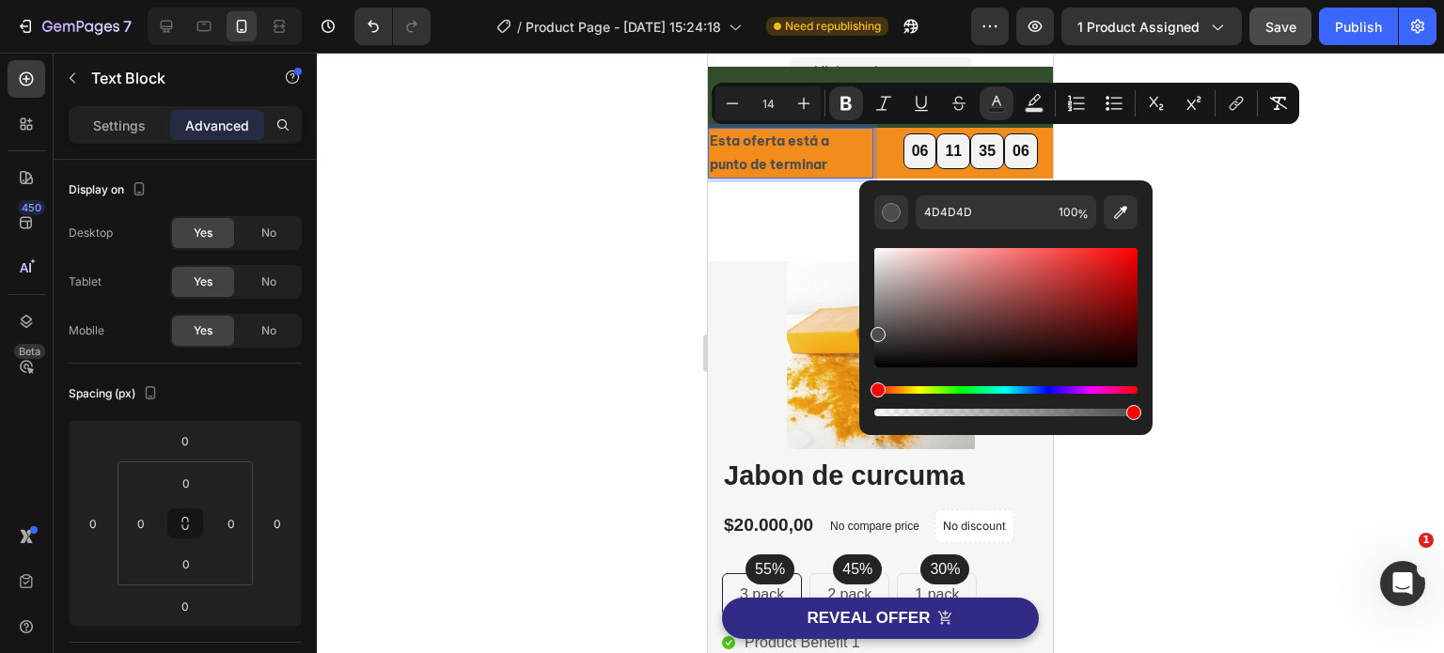
click at [880, 255] on div "Editor contextual toolbar" at bounding box center [1005, 307] width 263 height 119
type input "EFEAEA"
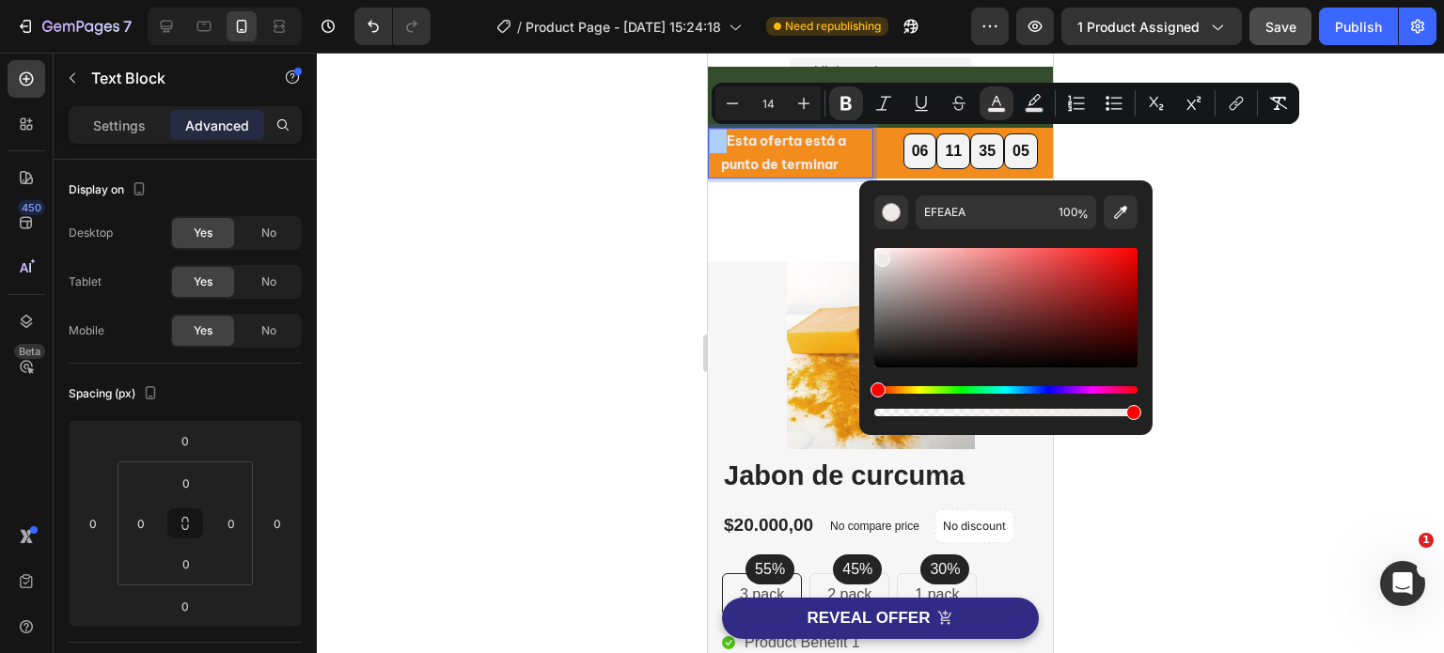
click at [1383, 236] on div at bounding box center [880, 353] width 1127 height 601
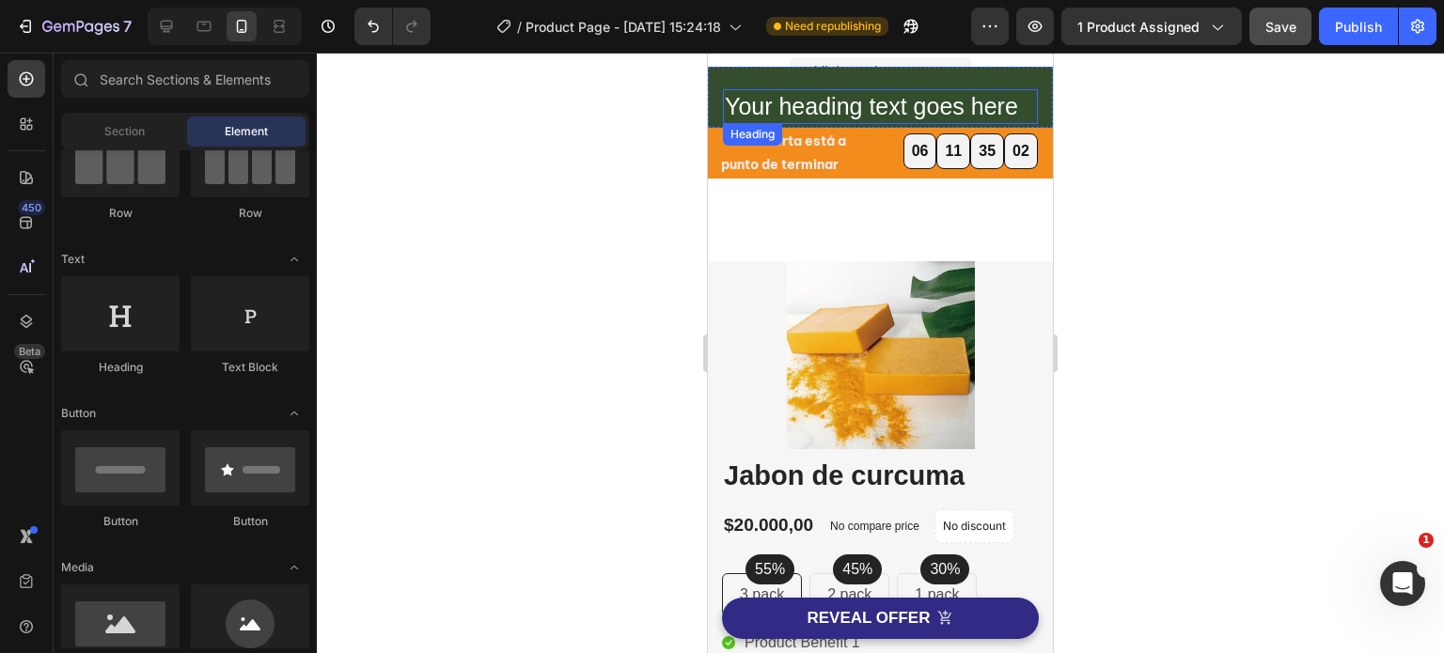
click at [842, 108] on h2 "Your heading text goes here" at bounding box center [880, 106] width 315 height 35
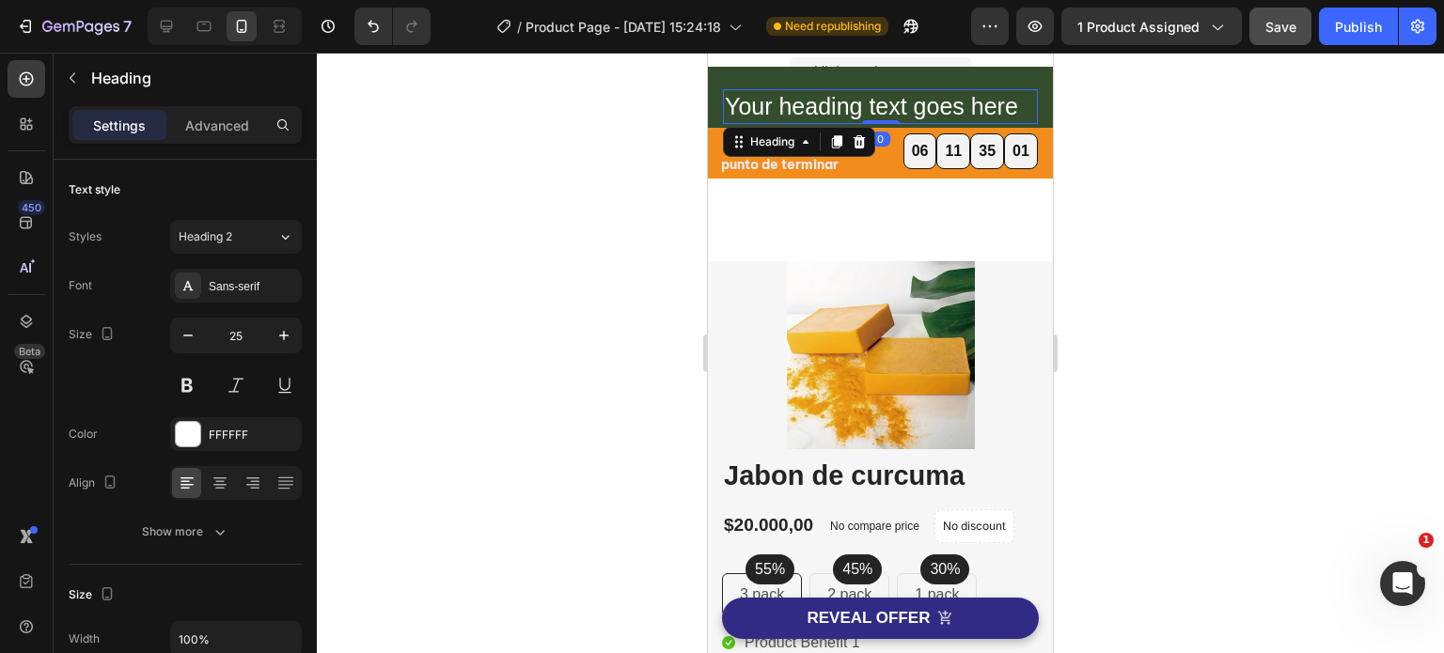
click at [1012, 114] on h2 "Your heading text goes here" at bounding box center [880, 106] width 315 height 35
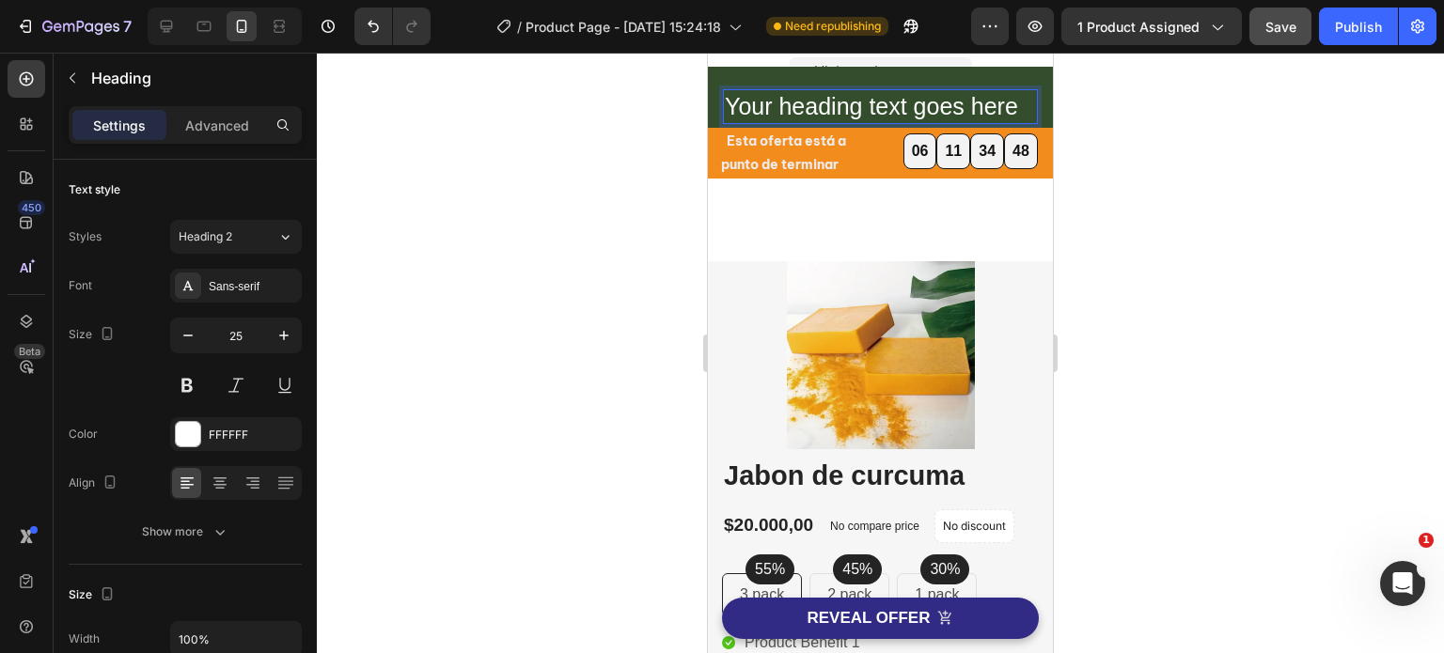
click at [732, 104] on p "Your heading text goes here" at bounding box center [880, 106] width 311 height 31
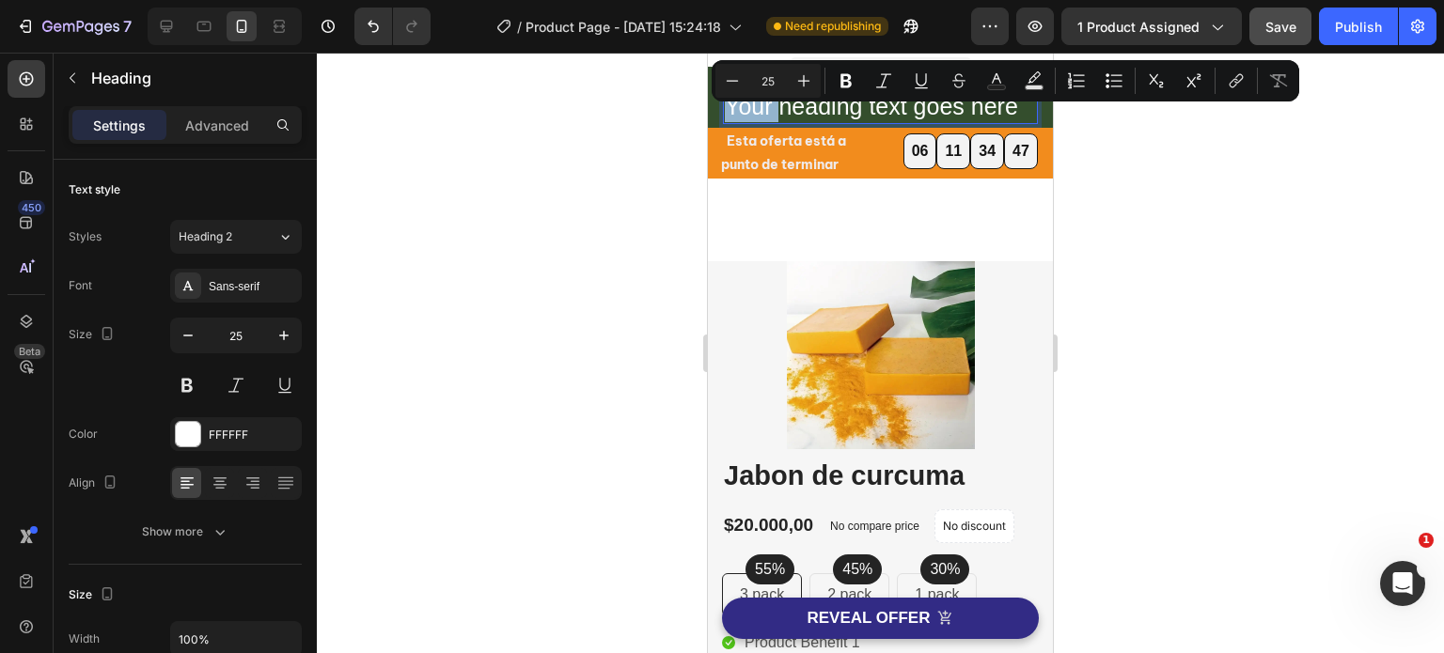
click at [730, 104] on p "Your heading text goes here" at bounding box center [880, 106] width 311 height 31
drag, startPoint x: 726, startPoint y: 106, endPoint x: 1016, endPoint y: 99, distance: 289.6
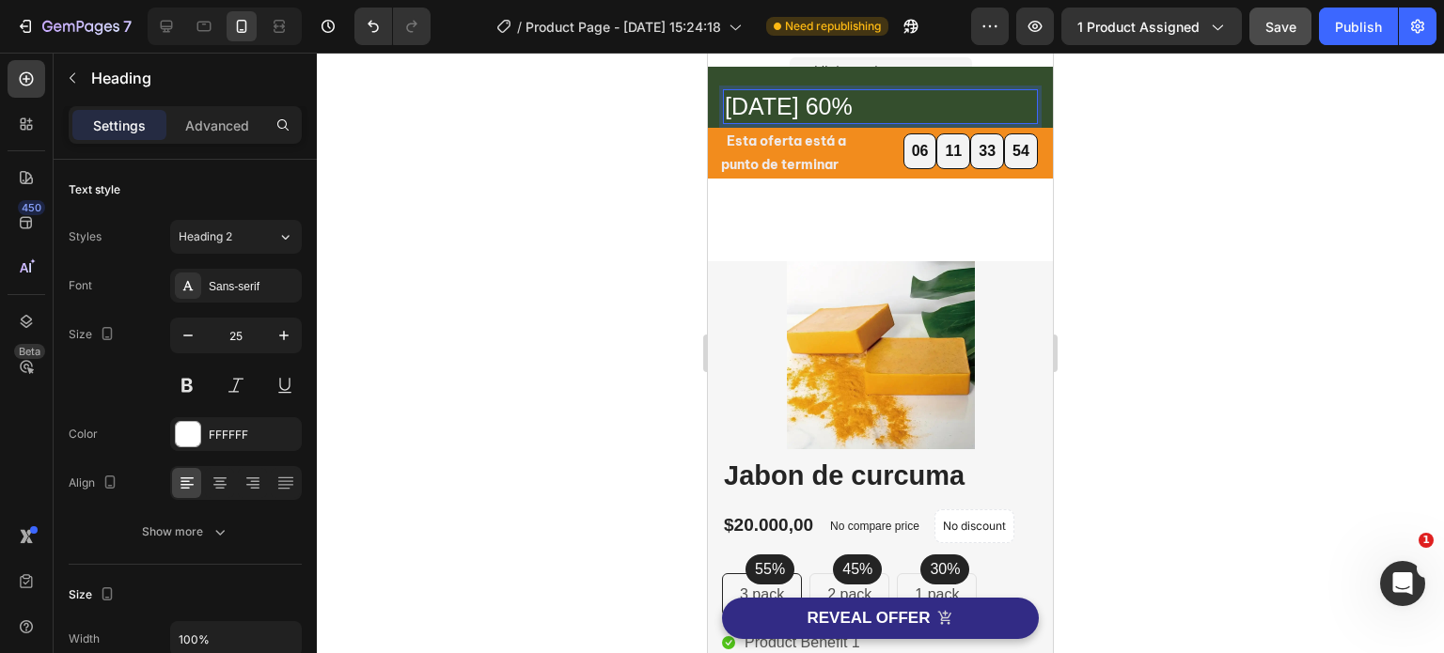
click at [767, 108] on p "[DATE] 60%" at bounding box center [880, 106] width 311 height 31
click at [879, 104] on p "[DATE] 60%" at bounding box center [880, 106] width 311 height 31
click at [757, 107] on p "[DATE] 60%" at bounding box center [880, 106] width 311 height 31
click at [867, 100] on p "[DATE] 60%" at bounding box center [880, 106] width 311 height 31
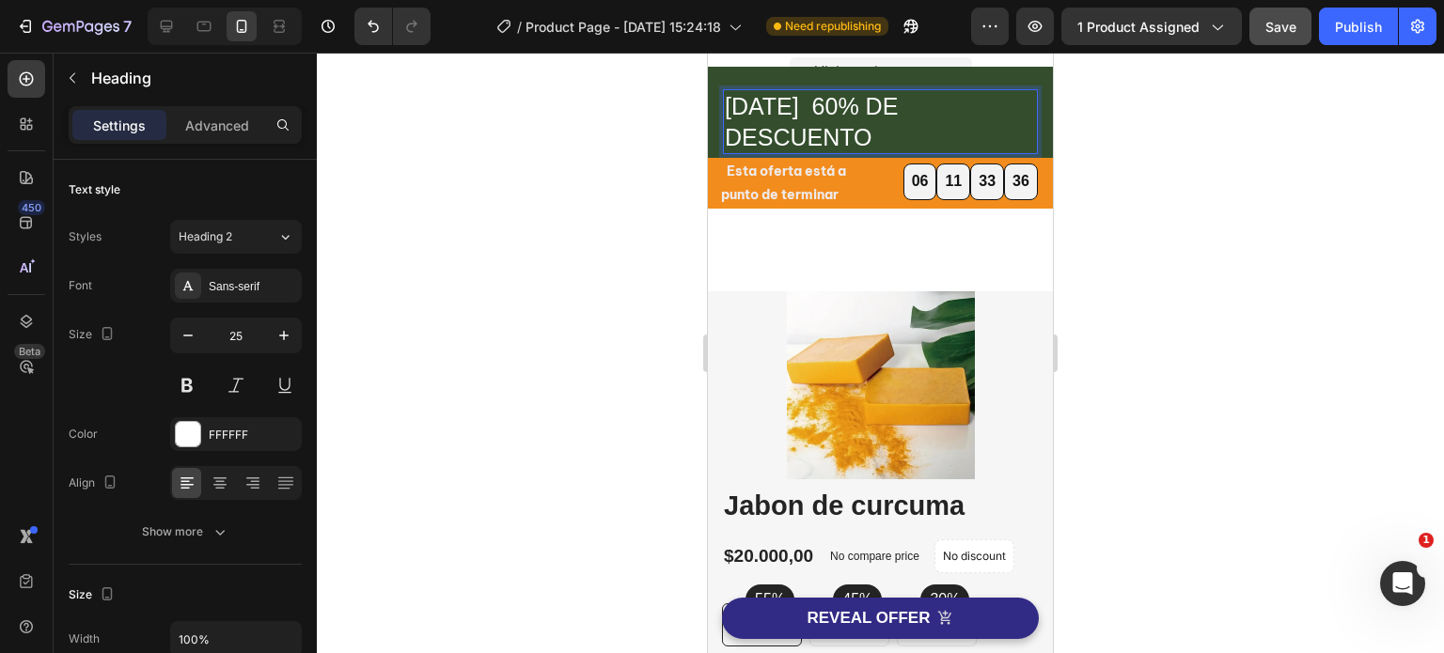
click at [792, 111] on p "[DATE] 60% DE DESCUENTO" at bounding box center [880, 121] width 311 height 61
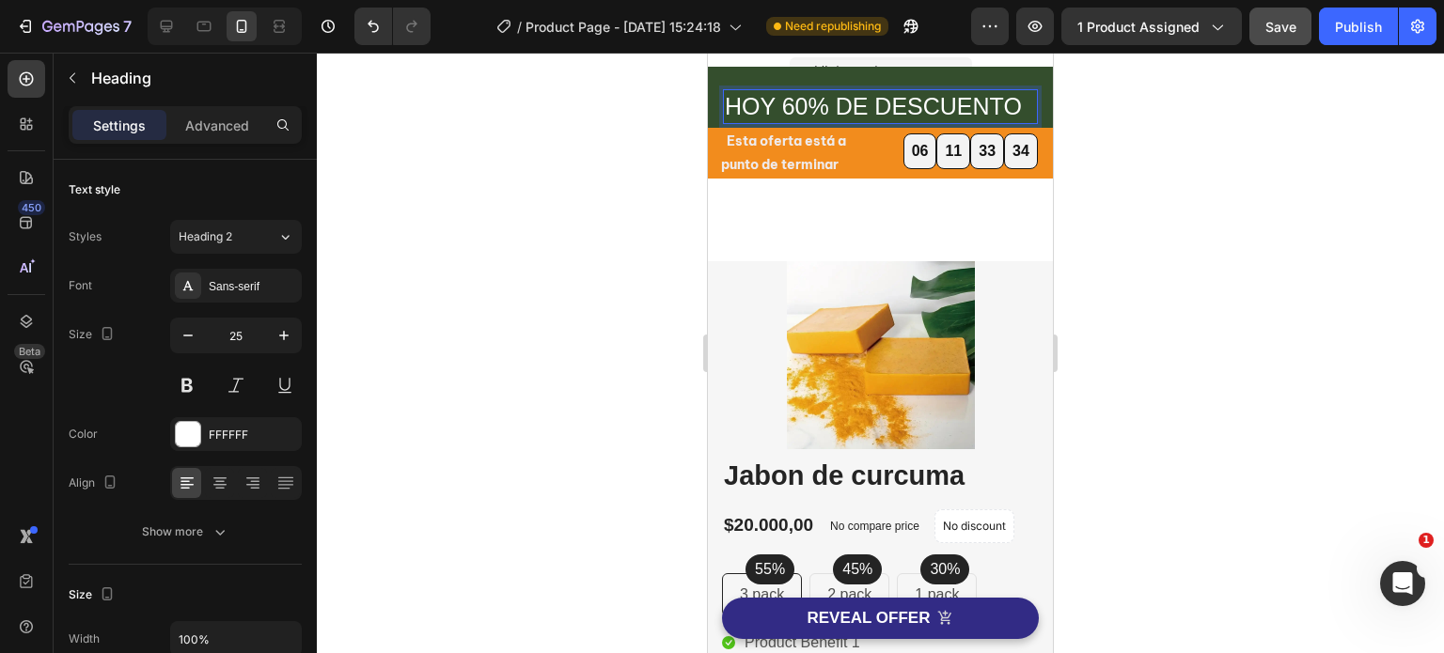
click at [767, 99] on p "HOY 60% DE DESCUENTO" at bounding box center [880, 106] width 311 height 31
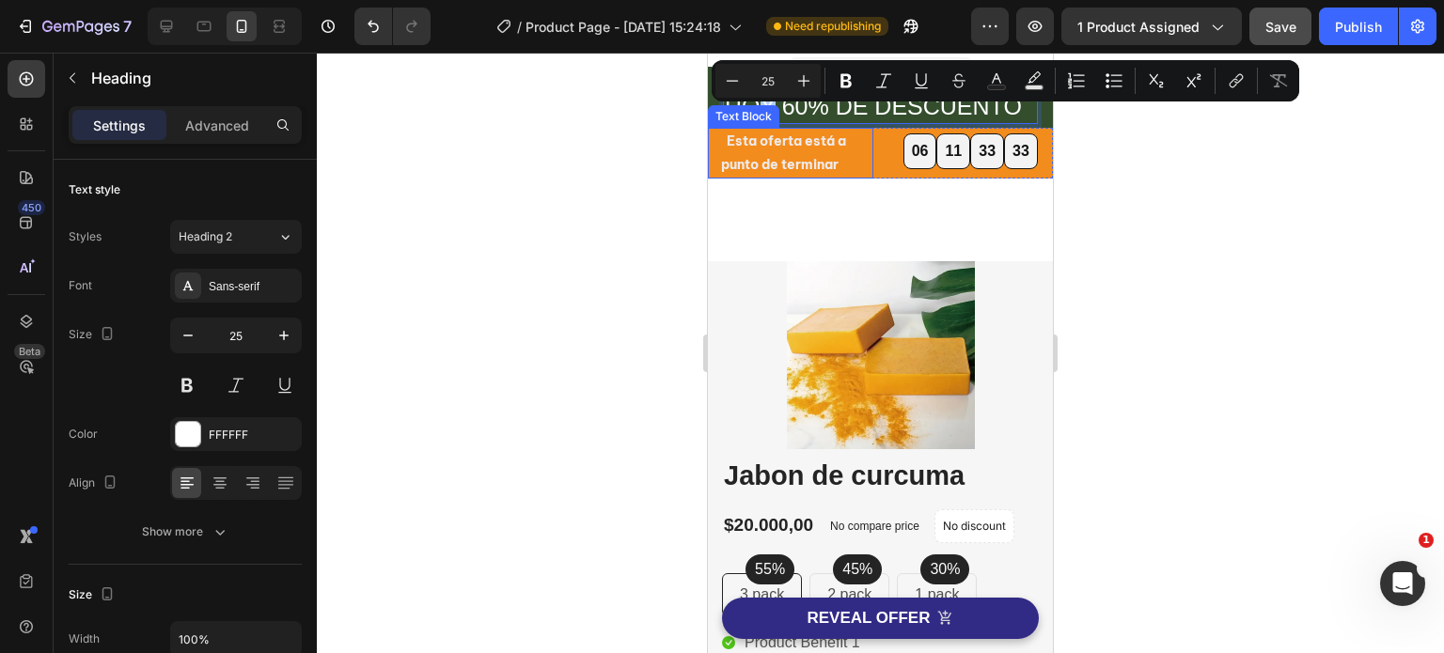
click at [758, 113] on div "Text Block" at bounding box center [743, 116] width 64 height 17
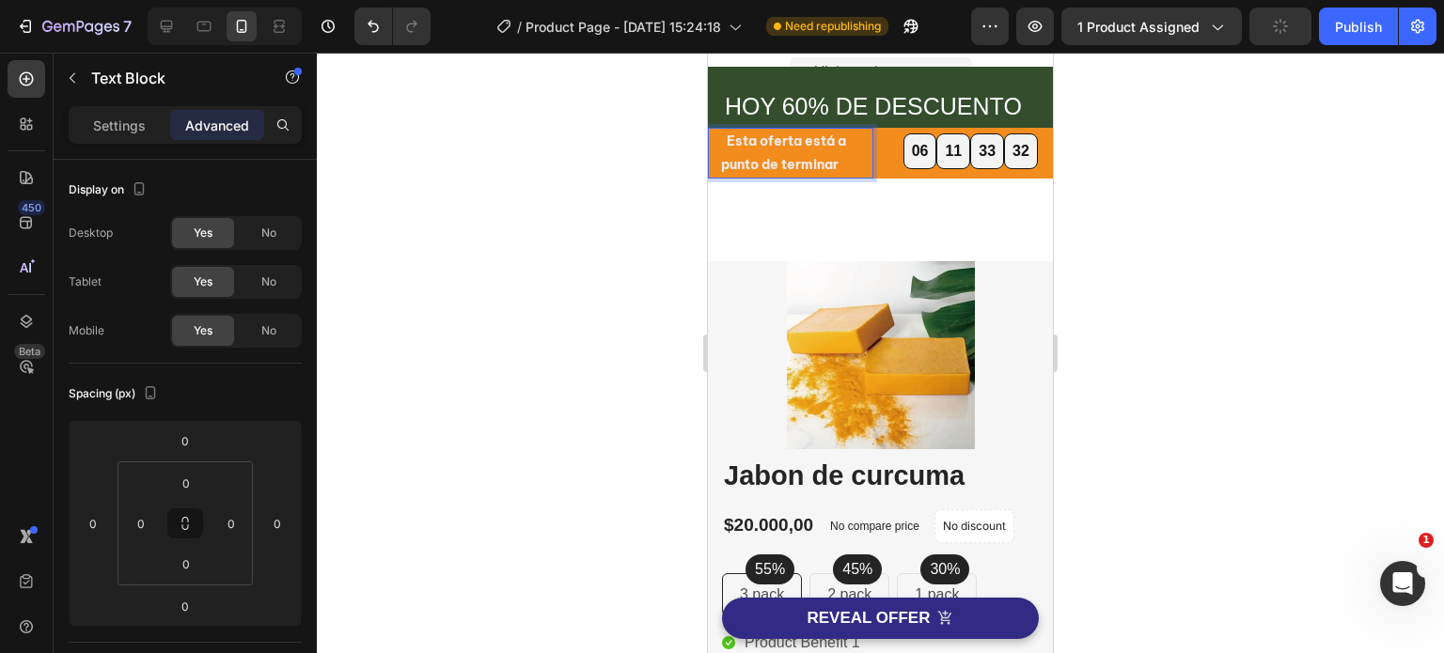
click at [556, 176] on div at bounding box center [880, 353] width 1127 height 601
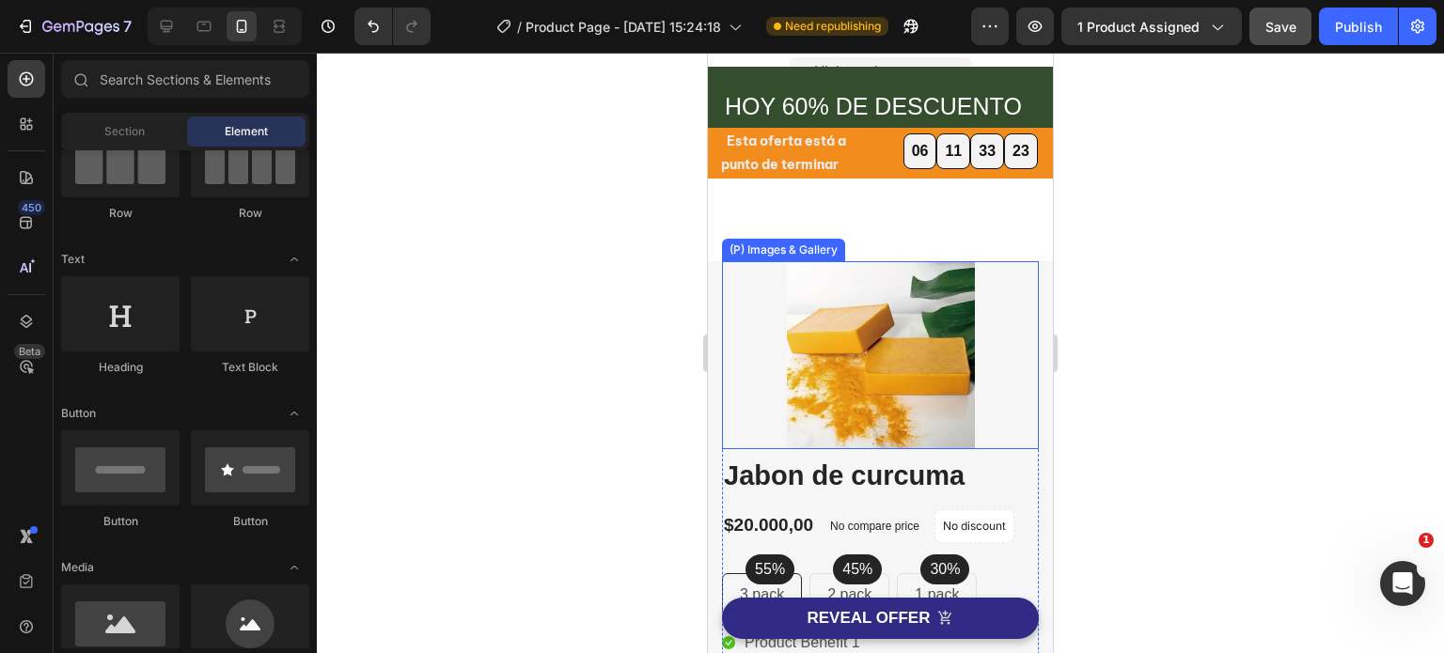
click at [974, 432] on div at bounding box center [880, 355] width 317 height 188
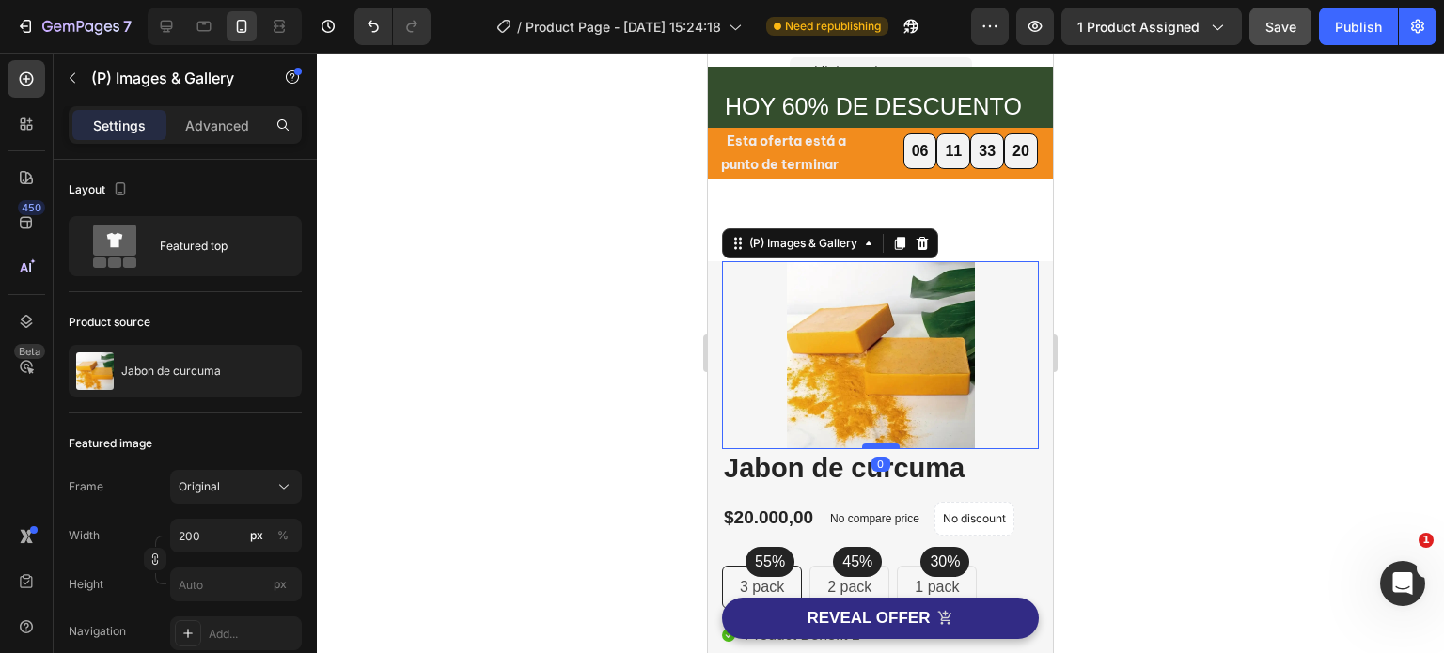
click at [870, 444] on div at bounding box center [881, 447] width 38 height 6
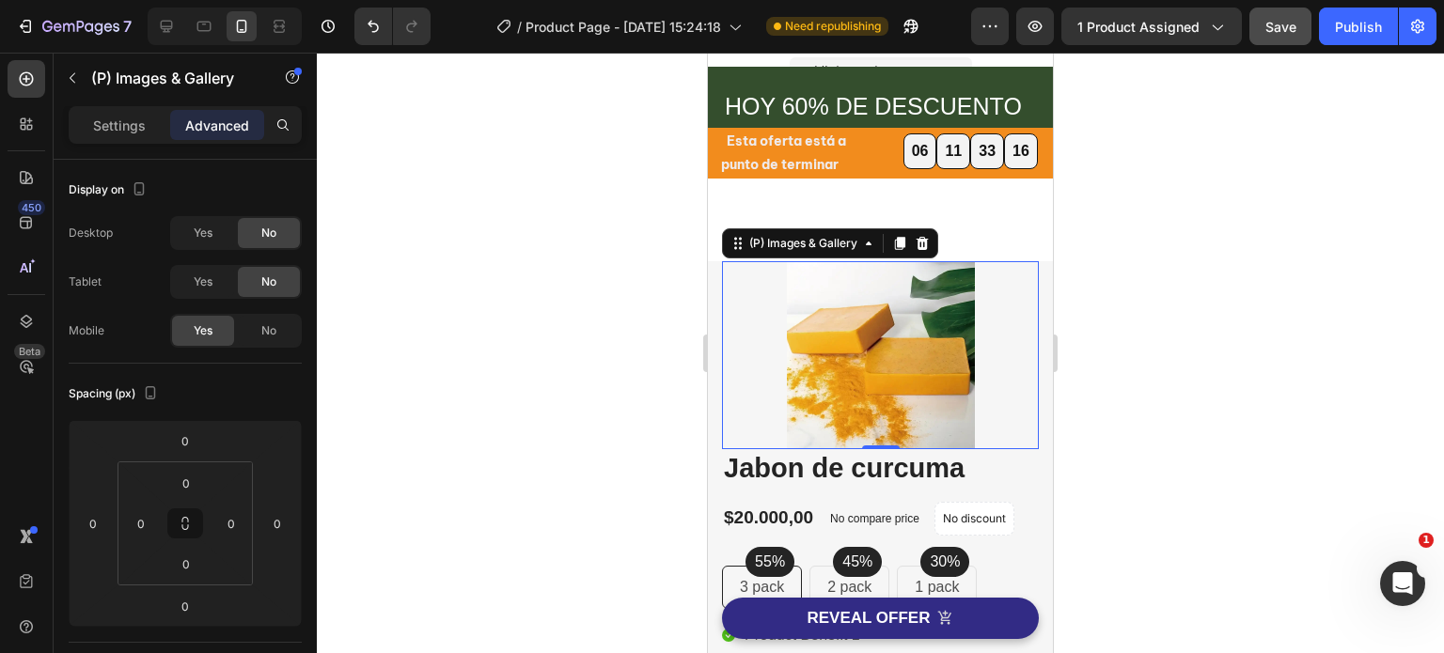
click at [1248, 343] on div at bounding box center [880, 353] width 1127 height 601
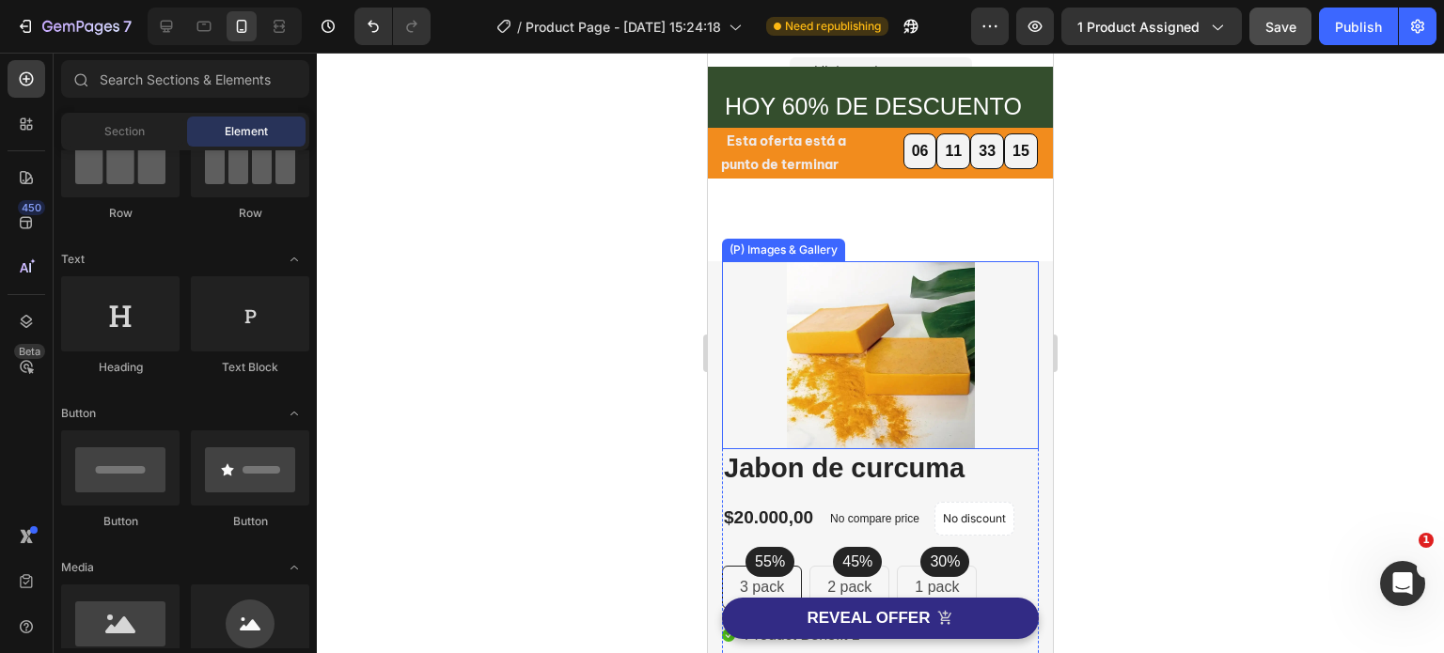
scroll to position [0, 0]
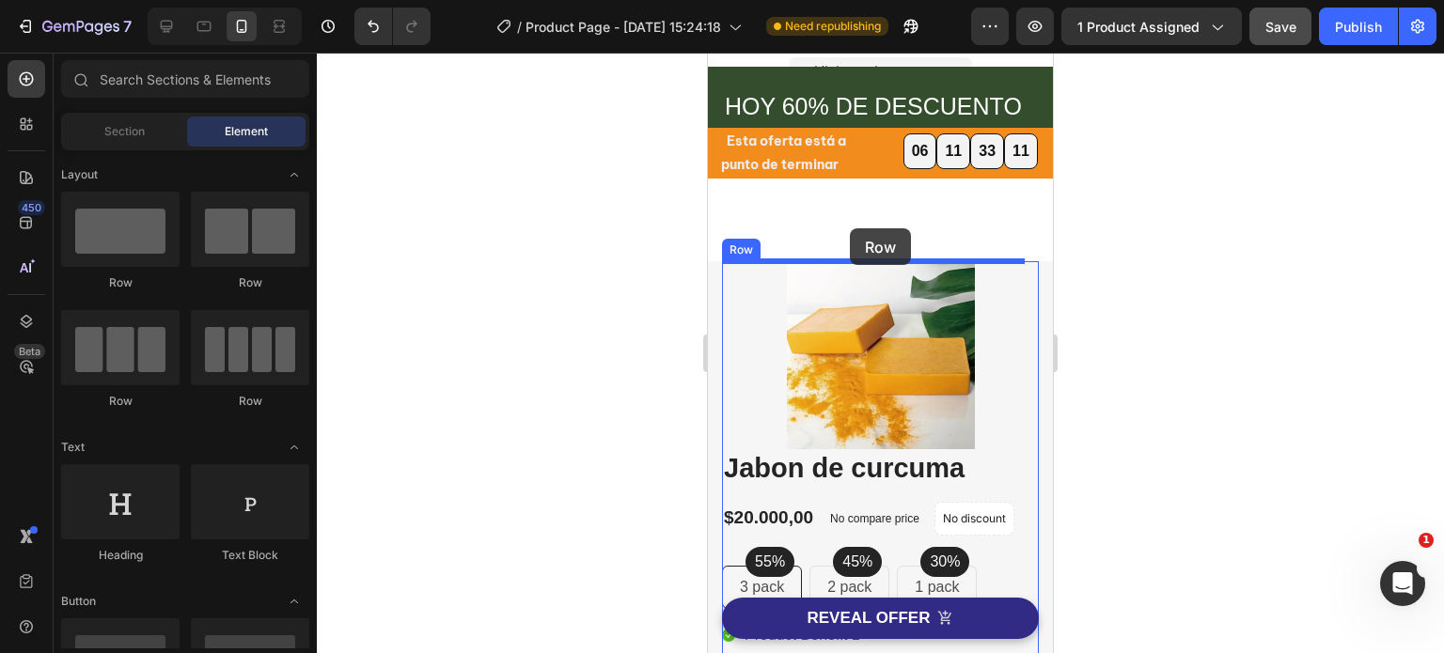
drag, startPoint x: 844, startPoint y: 285, endPoint x: 1944, endPoint y: 326, distance: 1100.4
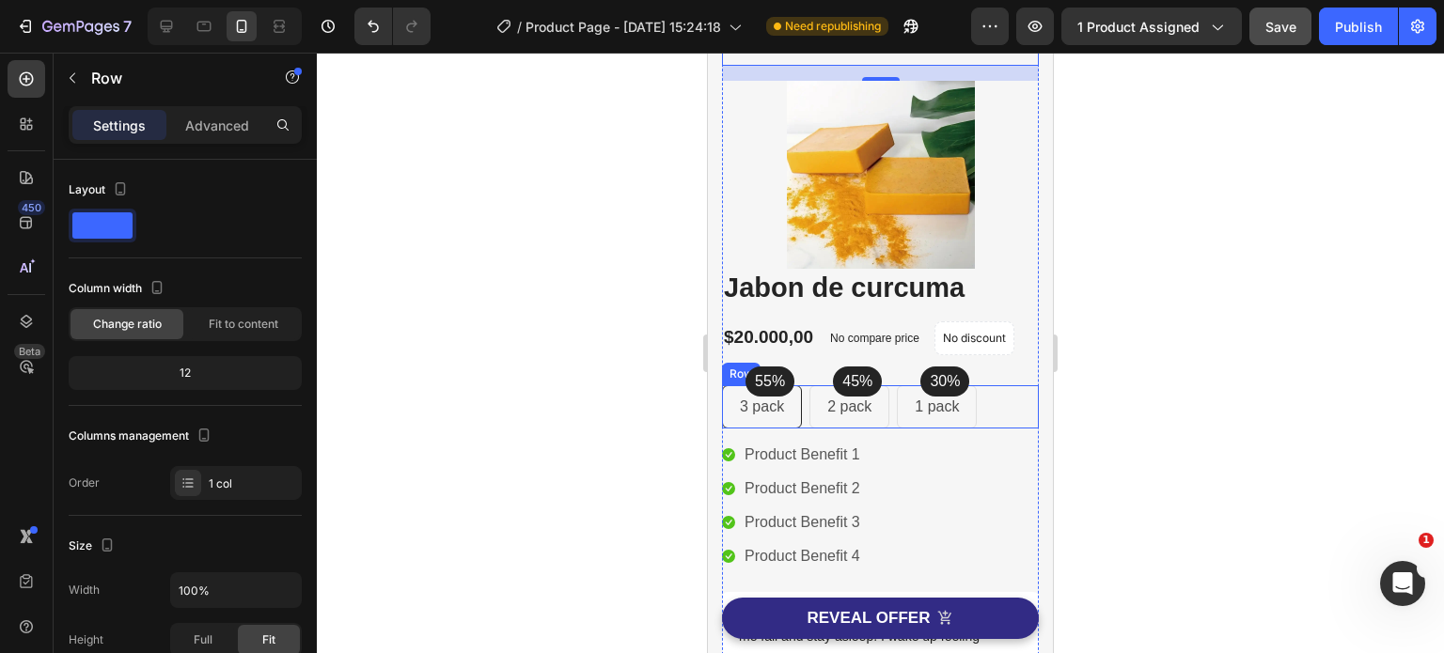
scroll to position [188, 0]
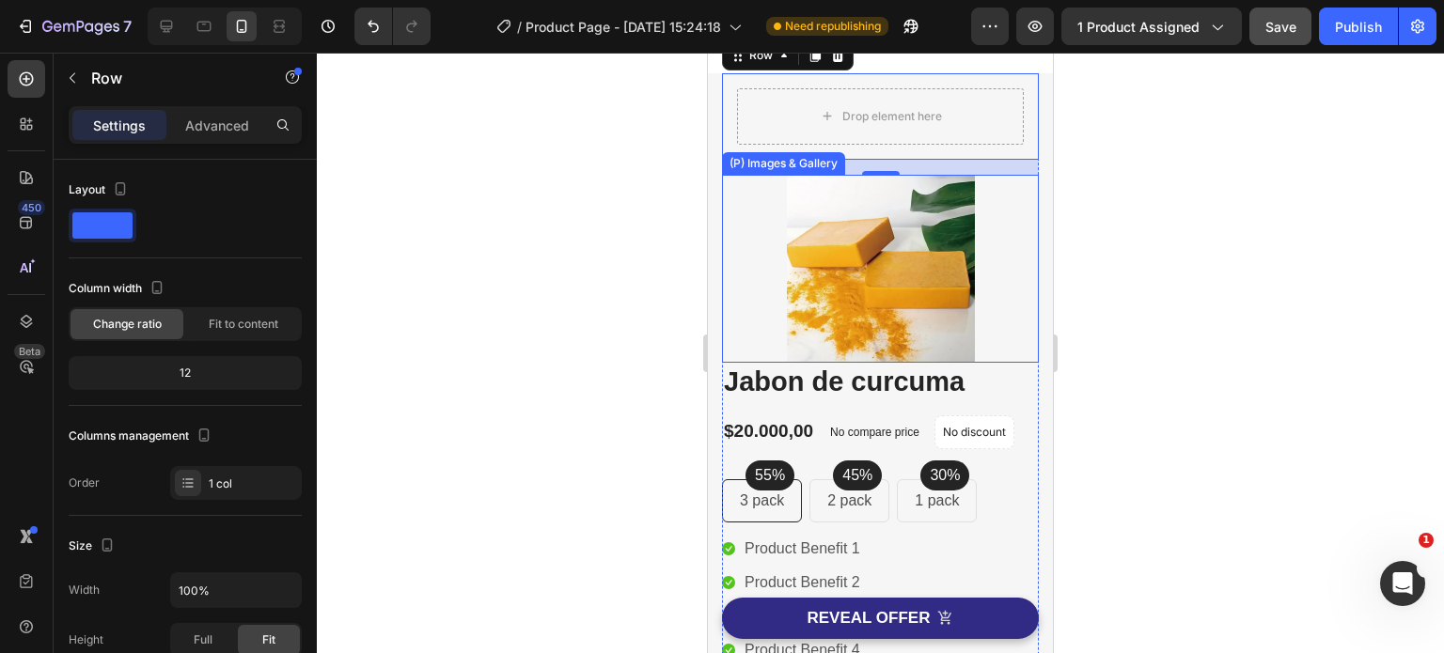
click at [898, 308] on img at bounding box center [881, 269] width 188 height 188
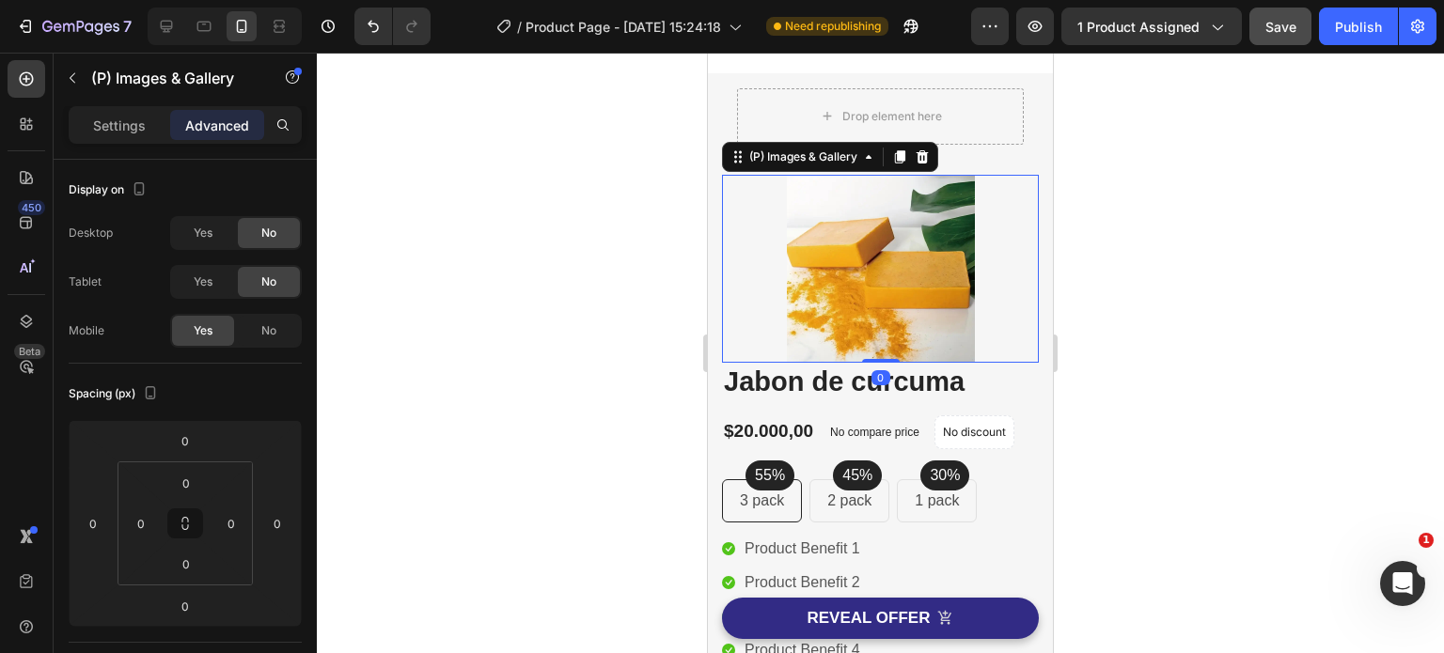
click at [914, 139] on div "Drop element here" at bounding box center [880, 116] width 287 height 56
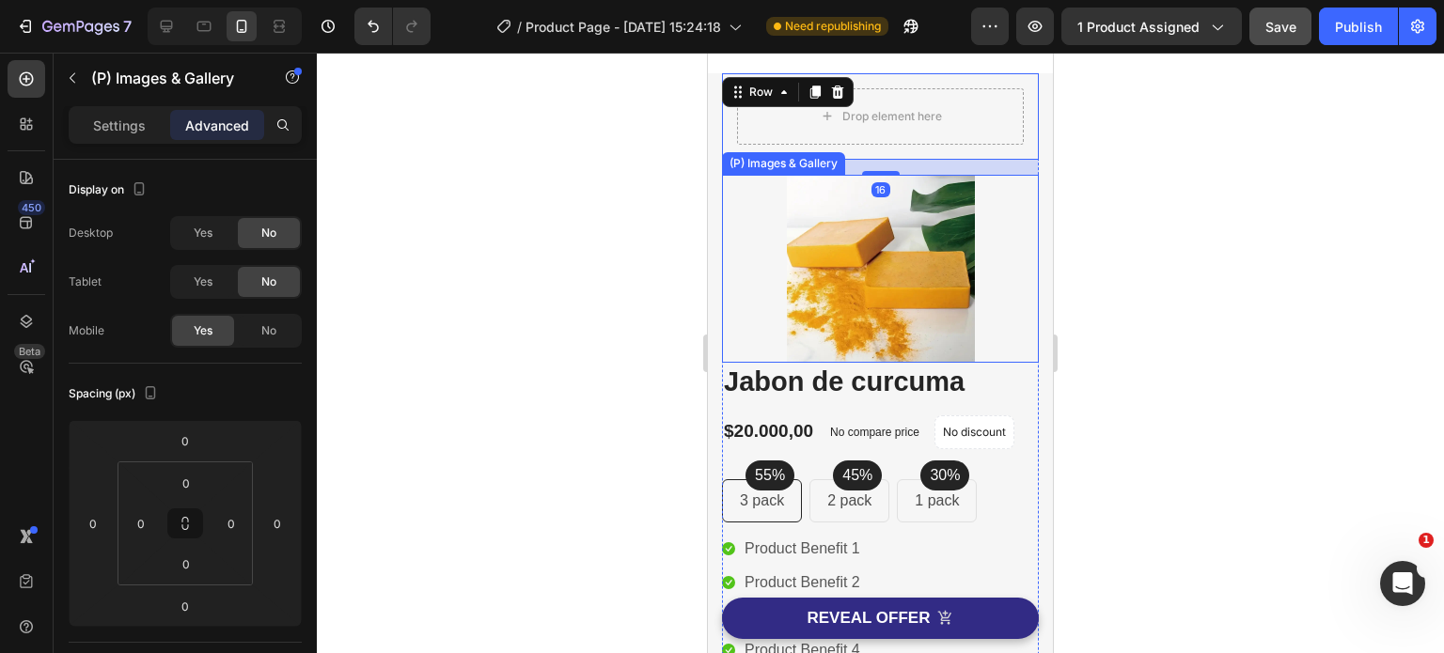
click at [919, 254] on img at bounding box center [881, 269] width 188 height 188
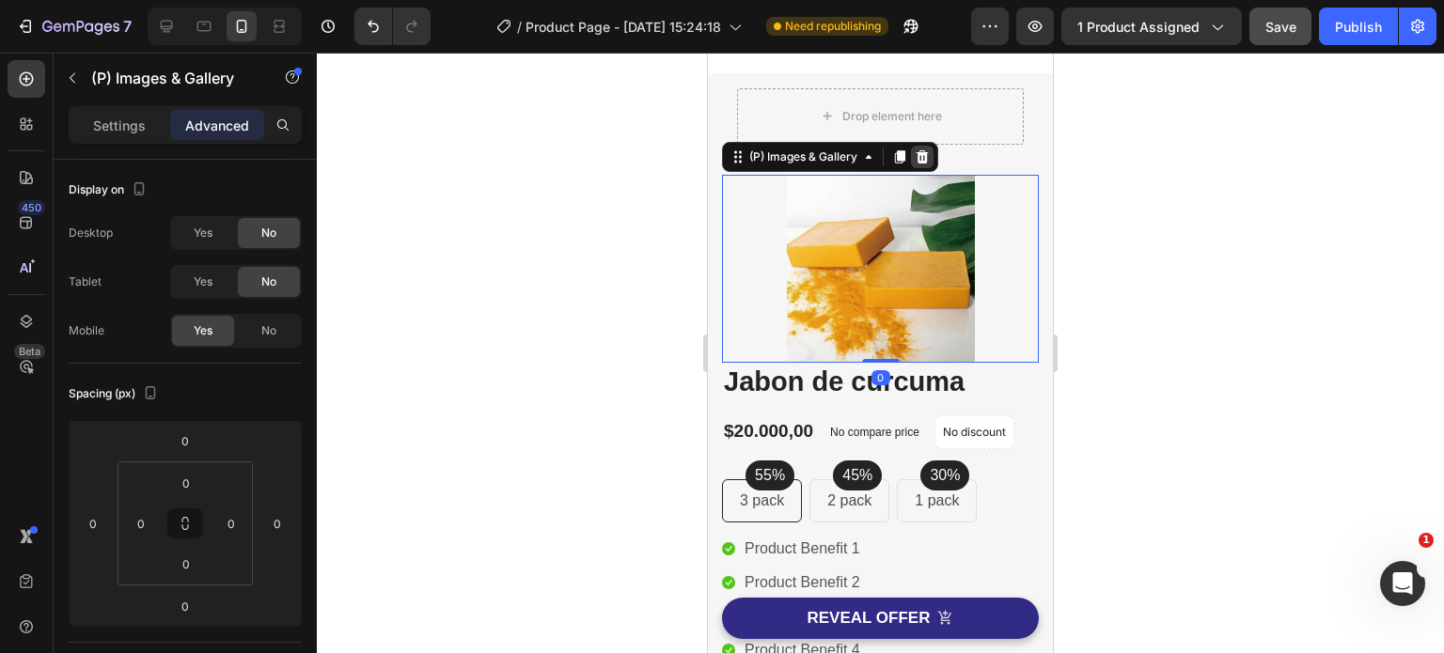
click at [926, 154] on icon at bounding box center [922, 156] width 12 height 13
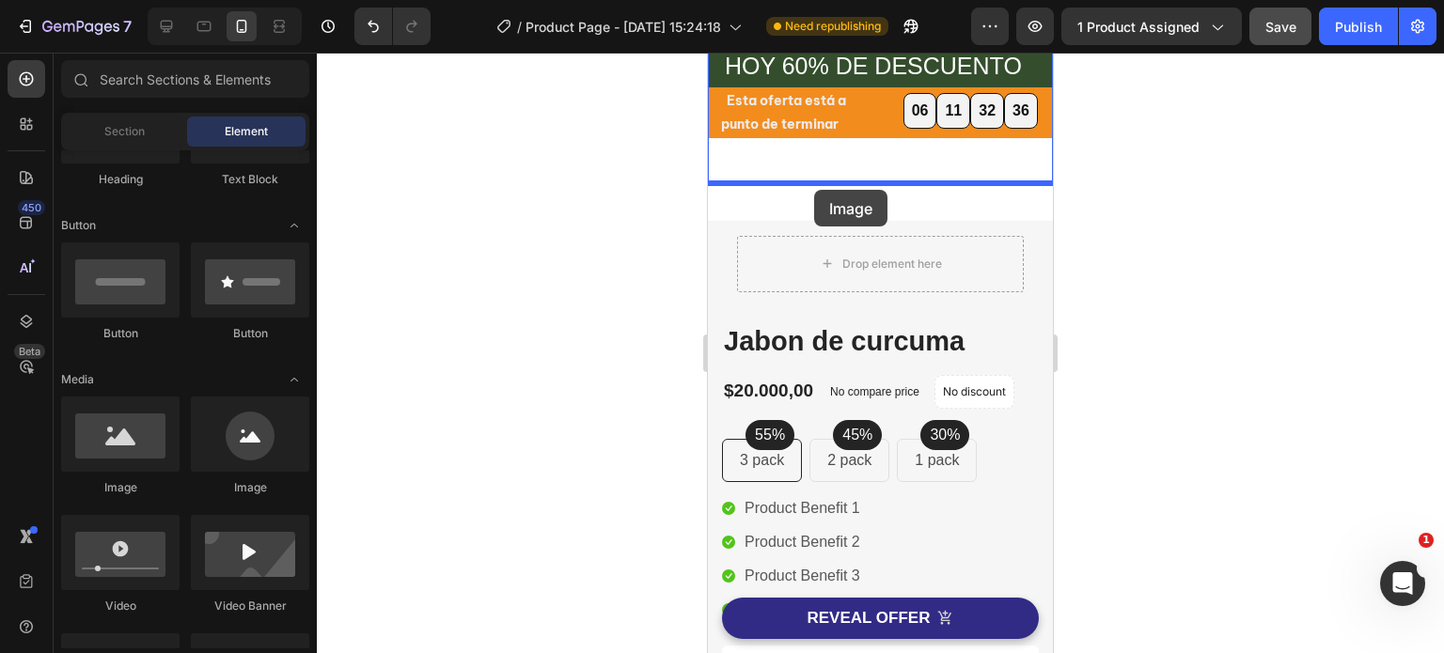
scroll to position [31, 0]
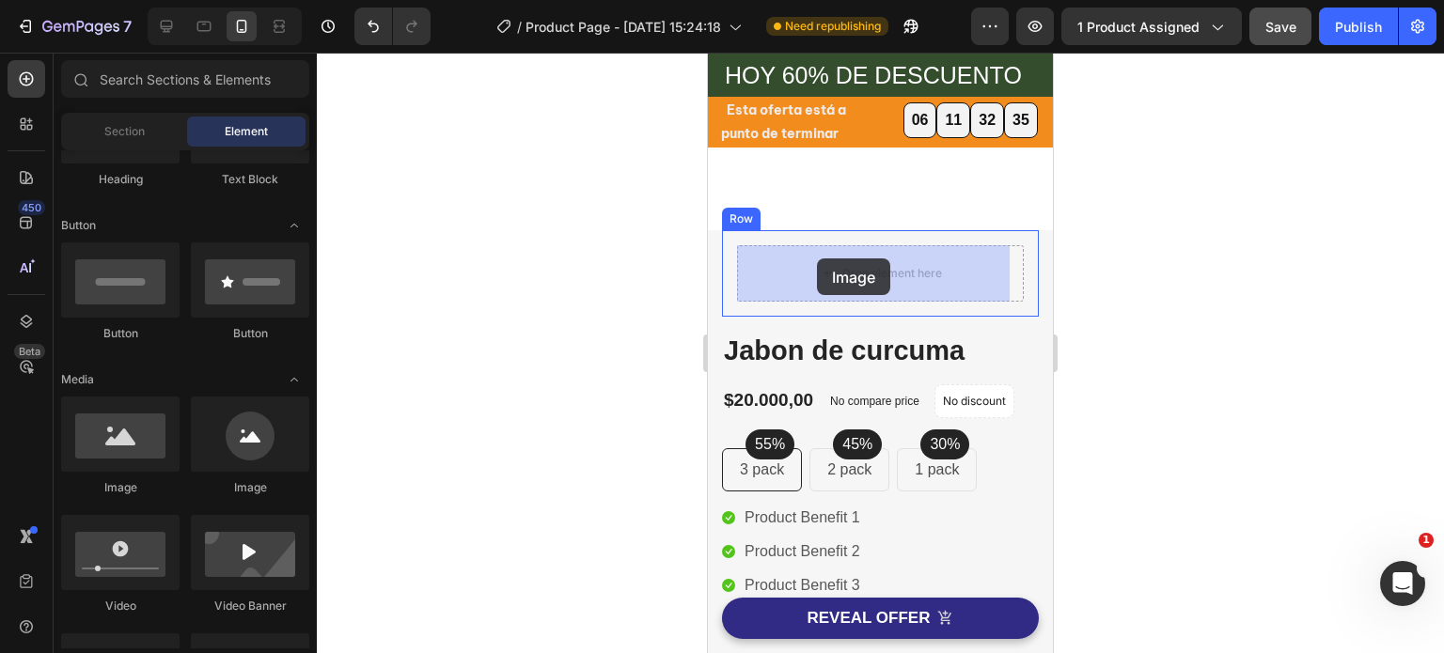
drag, startPoint x: 820, startPoint y: 497, endPoint x: 958, endPoint y: 281, distance: 256.5
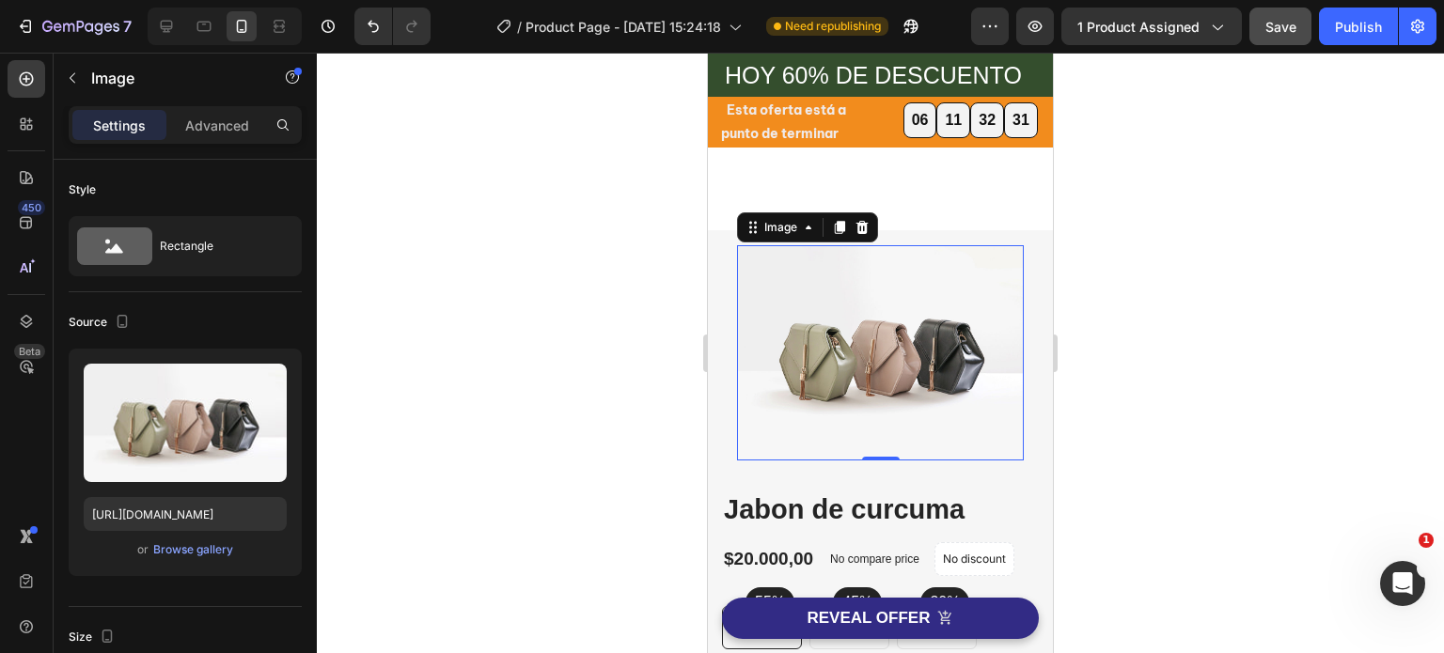
click at [1186, 230] on div at bounding box center [880, 353] width 1127 height 601
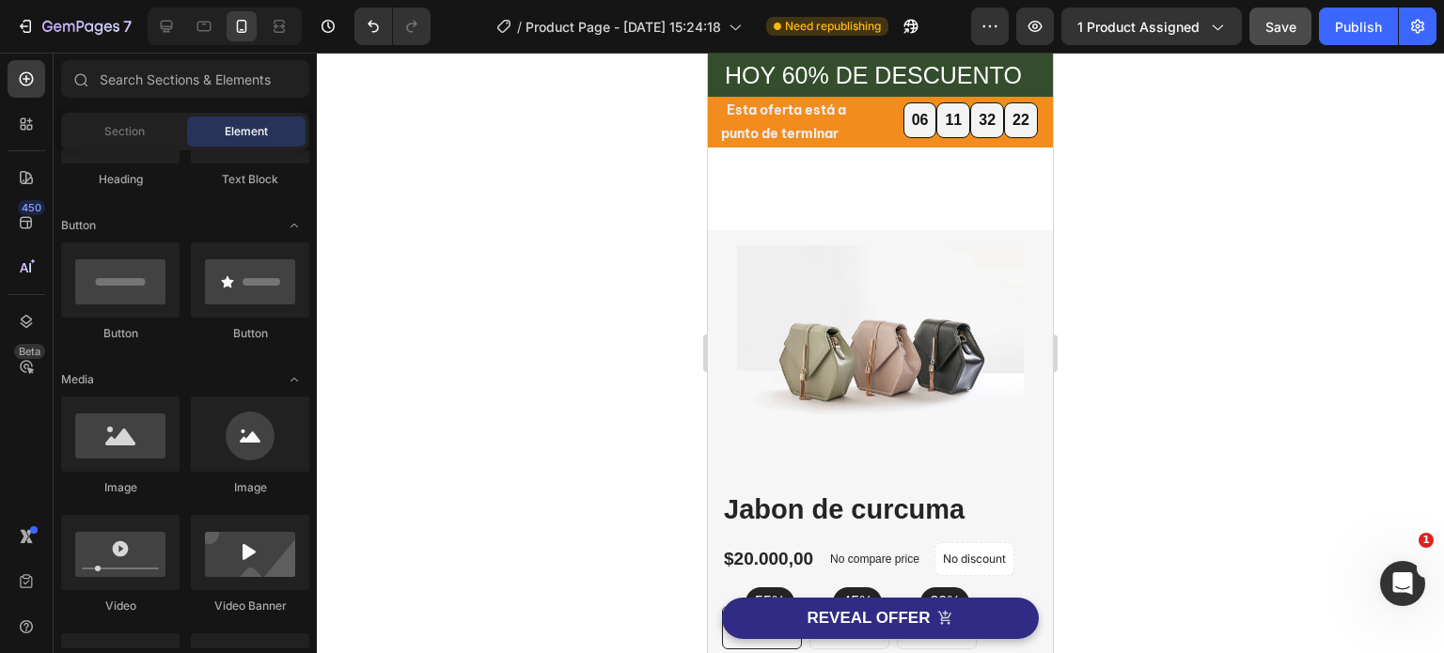
click at [1177, 348] on div at bounding box center [880, 353] width 1127 height 601
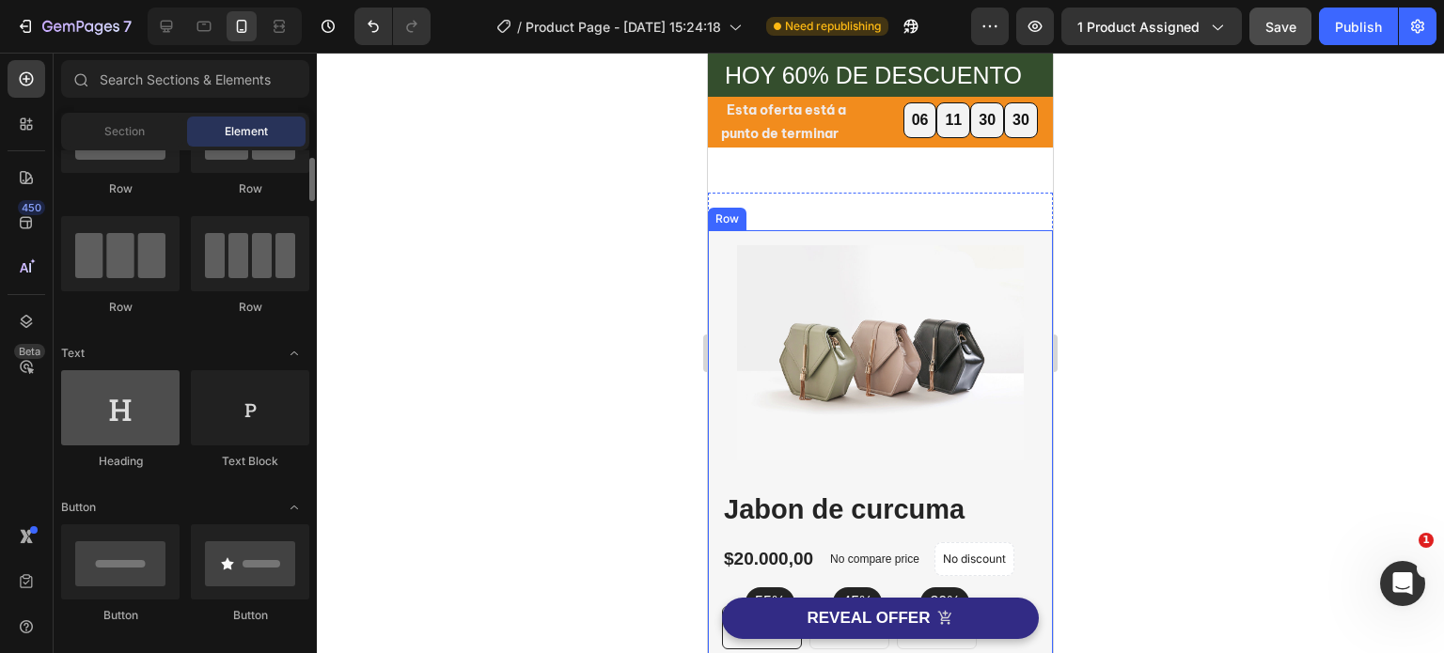
scroll to position [0, 0]
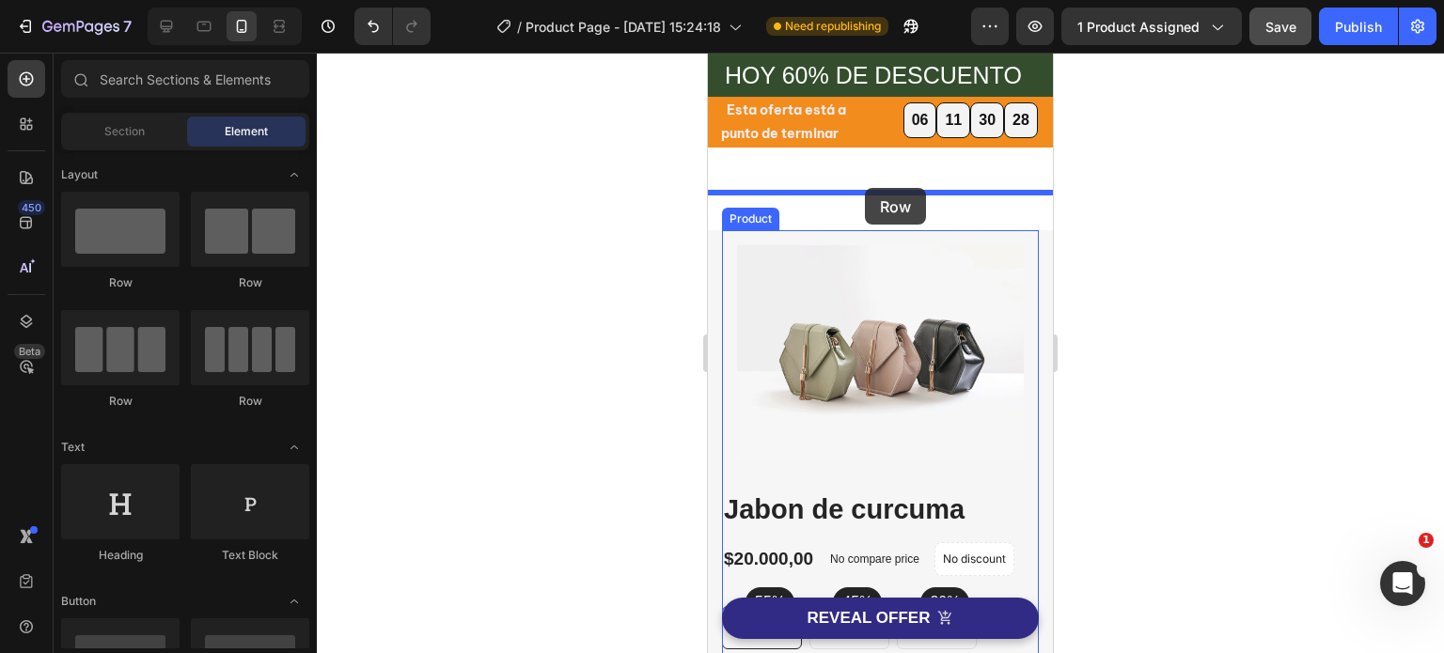
drag, startPoint x: 846, startPoint y: 289, endPoint x: 1823, endPoint y: 278, distance: 977.5
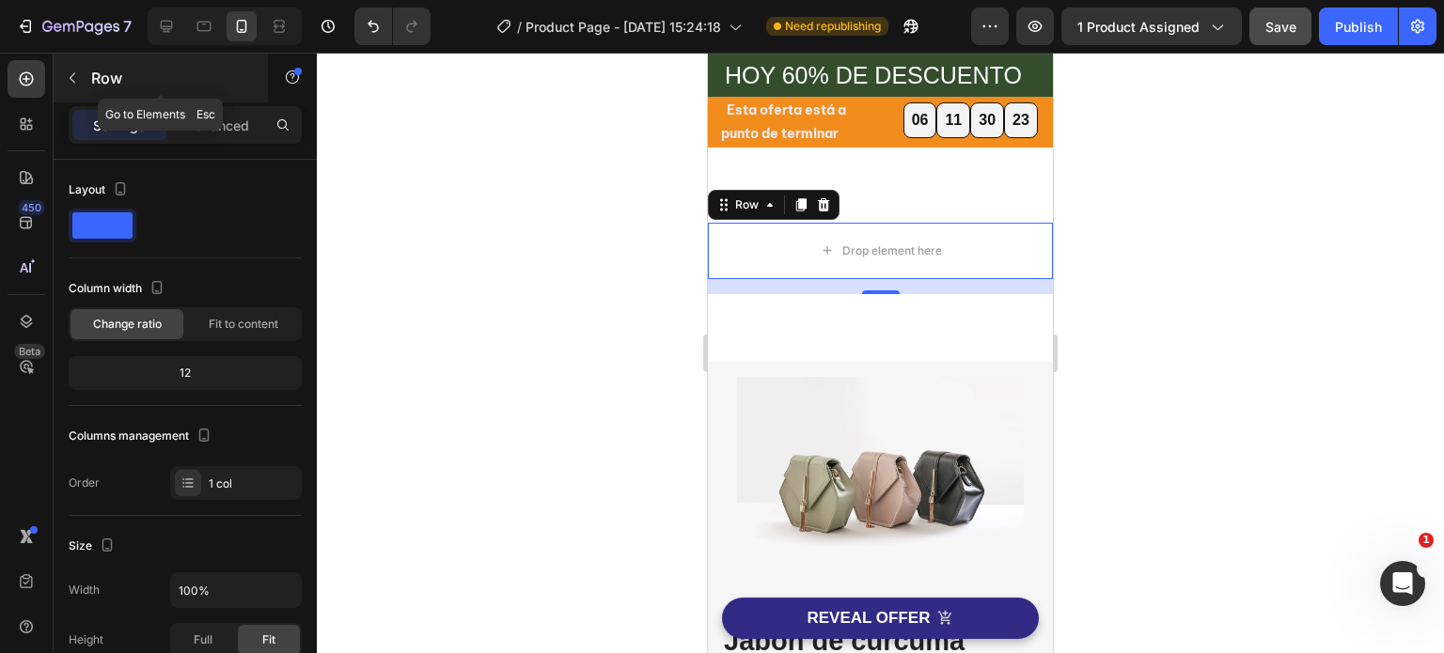
click at [75, 72] on icon "button" at bounding box center [72, 77] width 15 height 15
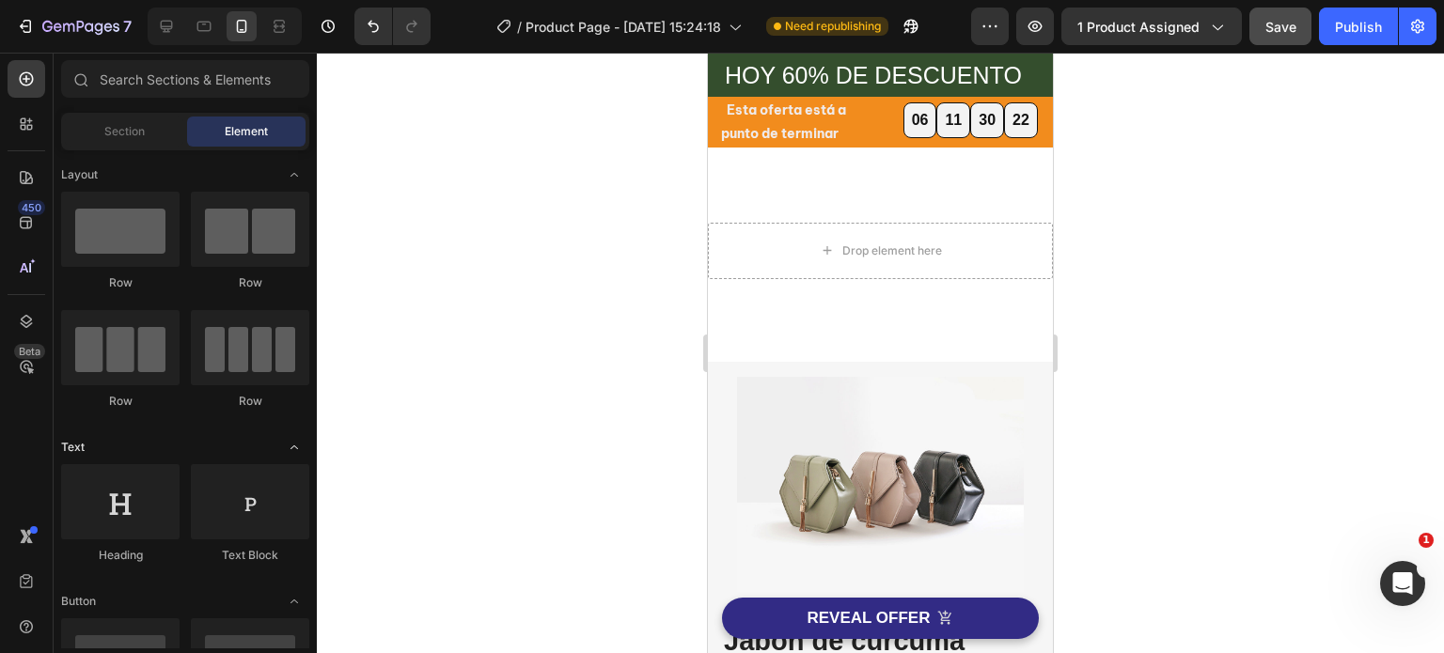
scroll to position [188, 0]
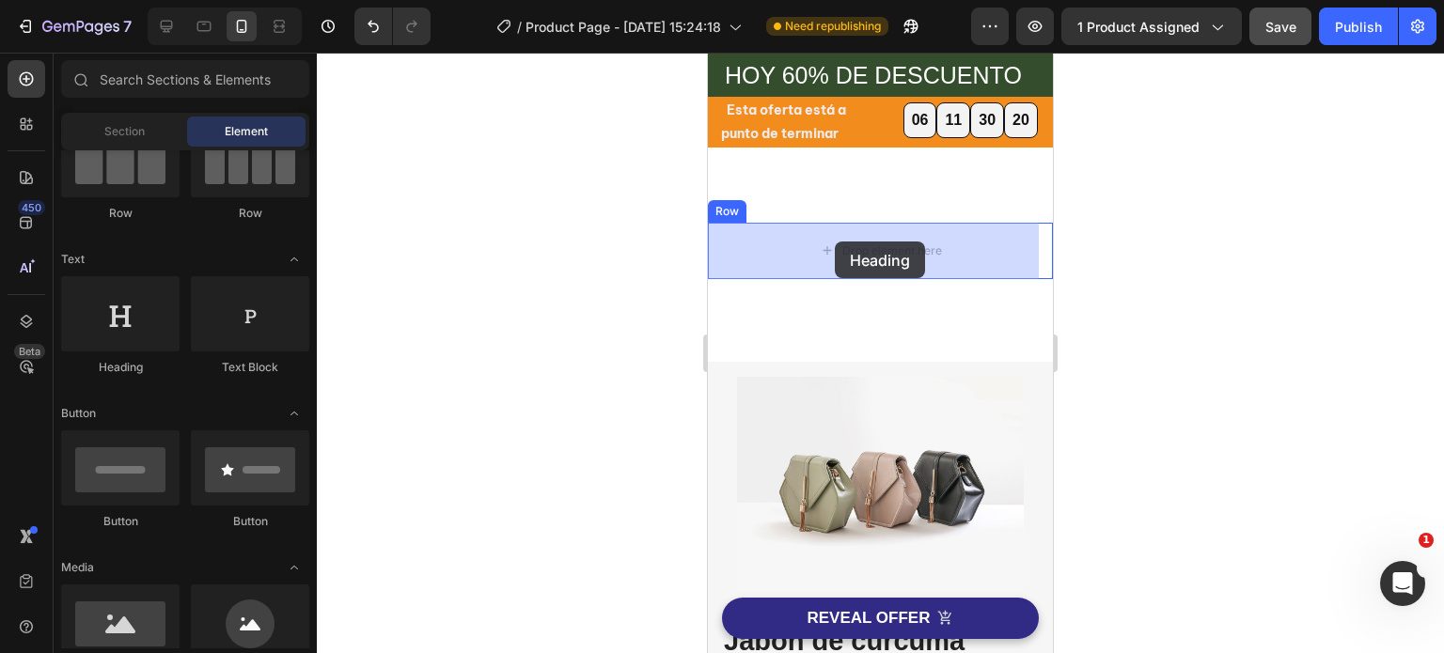
drag, startPoint x: 838, startPoint y: 370, endPoint x: 1796, endPoint y: 334, distance: 958.4
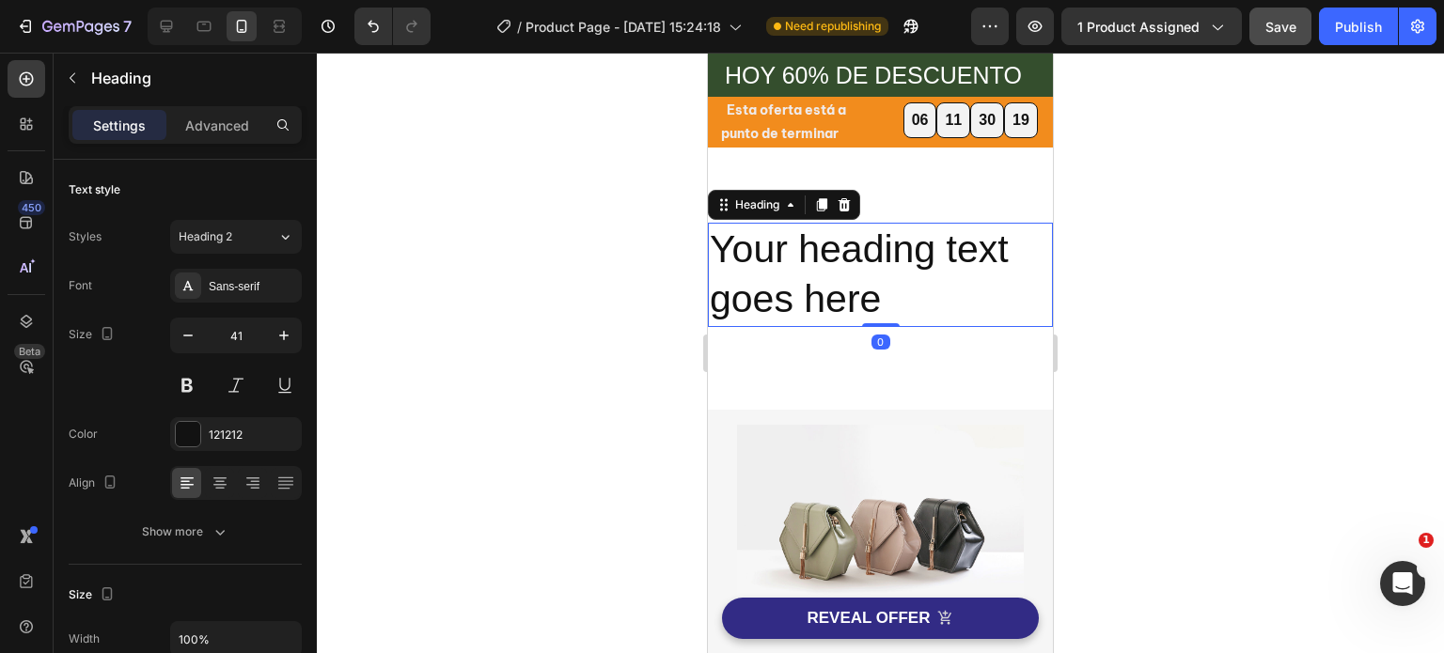
click at [1172, 293] on div at bounding box center [880, 353] width 1127 height 601
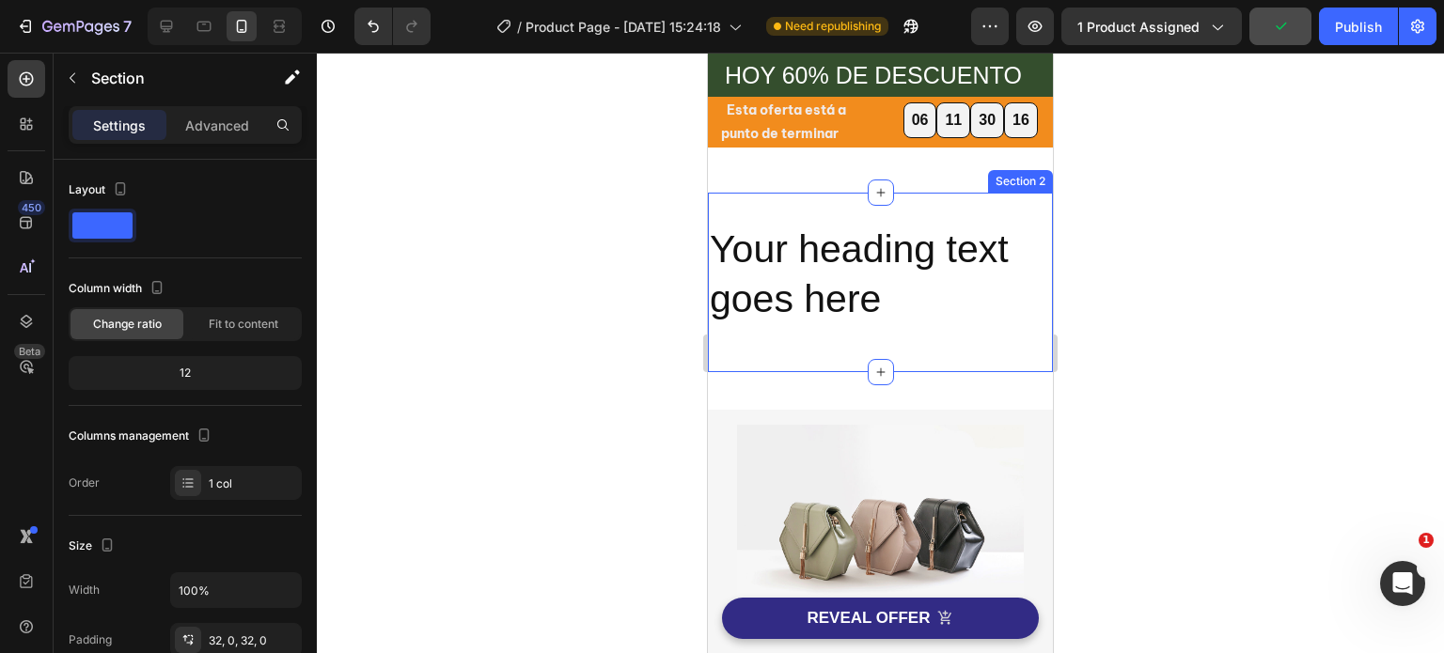
click at [929, 205] on div "Your heading text goes here Heading Row Section 2" at bounding box center [880, 283] width 345 height 180
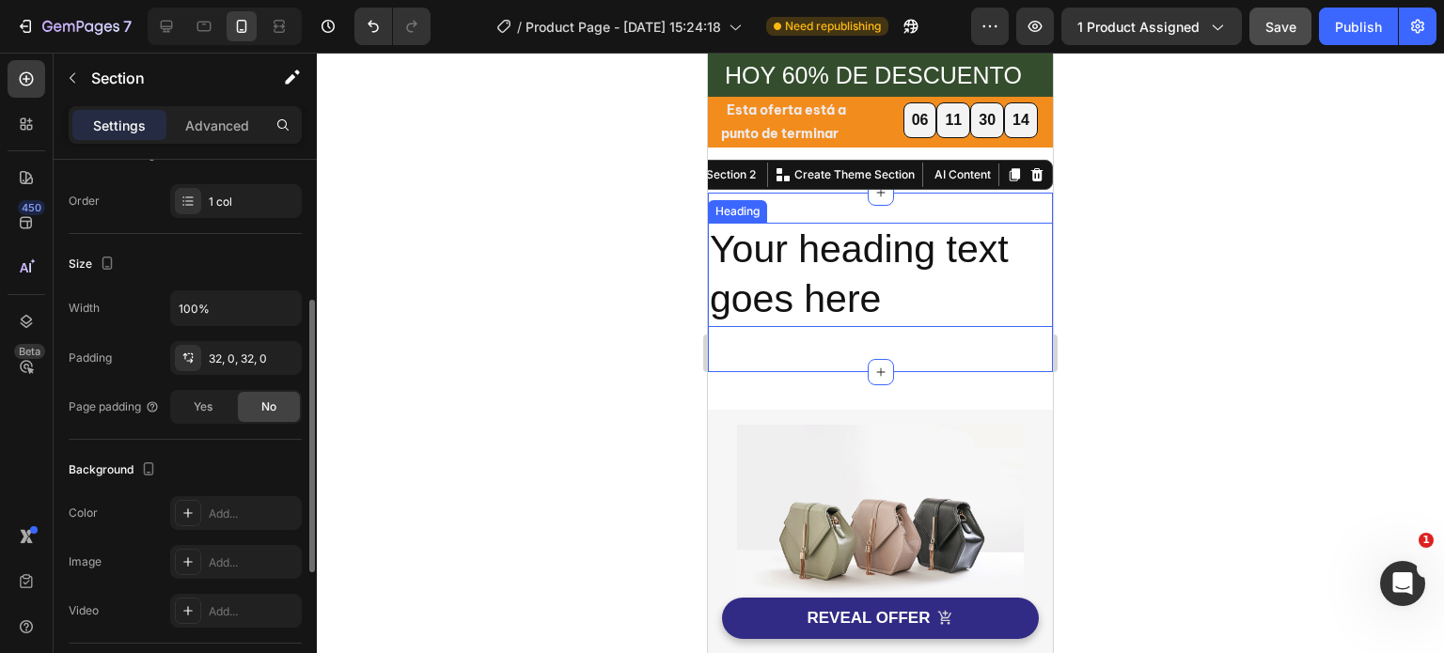
scroll to position [0, 0]
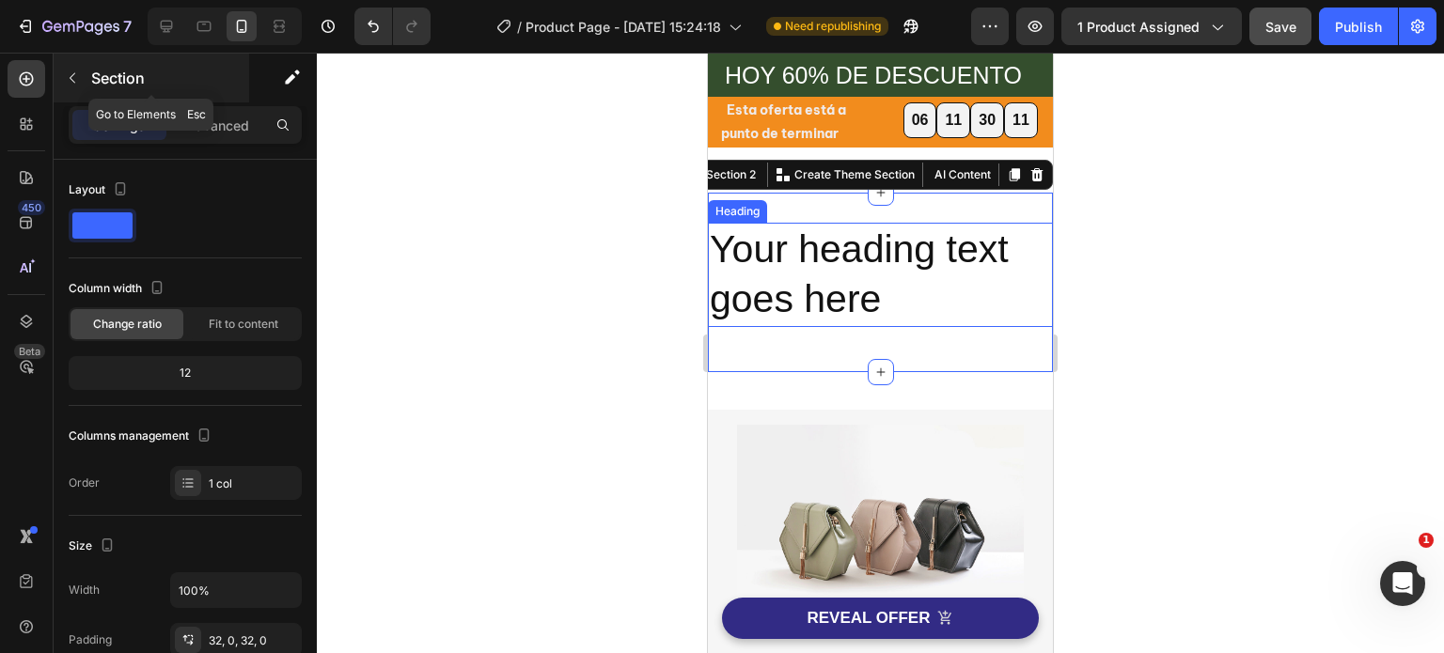
click at [77, 74] on icon "button" at bounding box center [72, 77] width 15 height 15
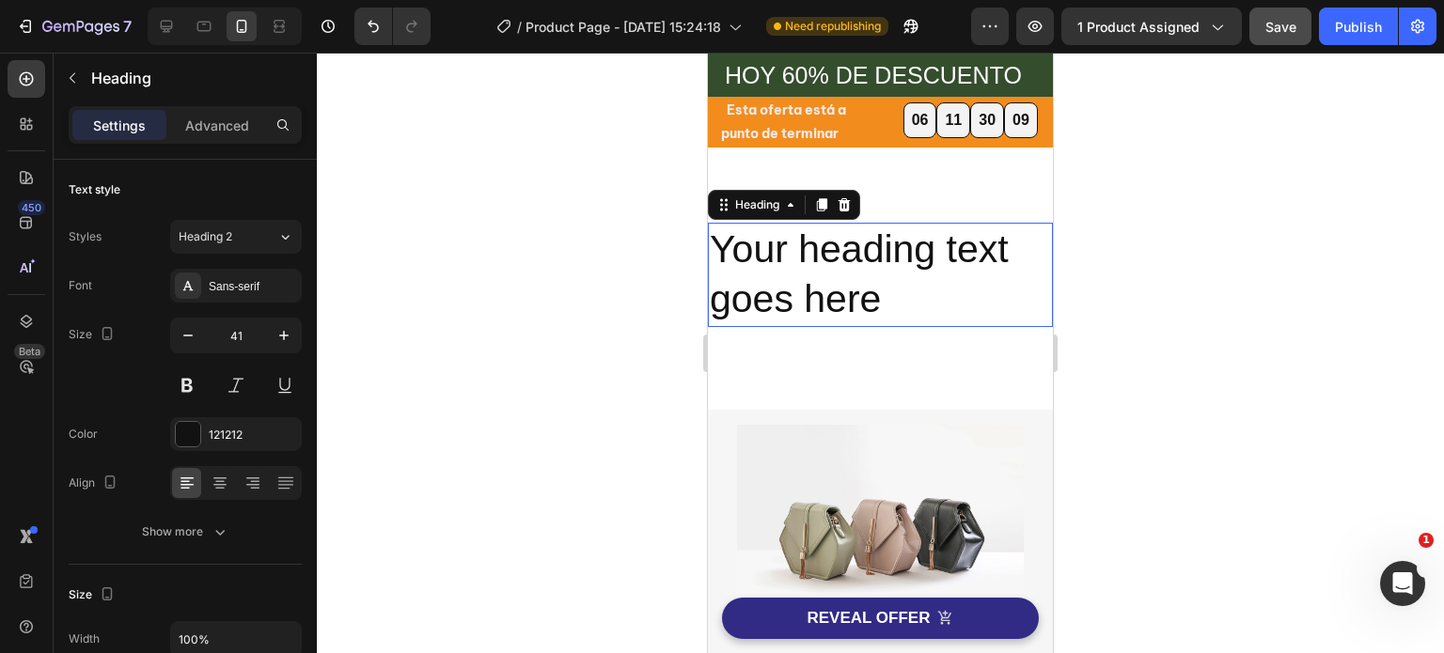
click at [945, 277] on h2 "Your heading text goes here" at bounding box center [880, 275] width 345 height 104
click at [222, 127] on p "Advanced" at bounding box center [217, 126] width 64 height 20
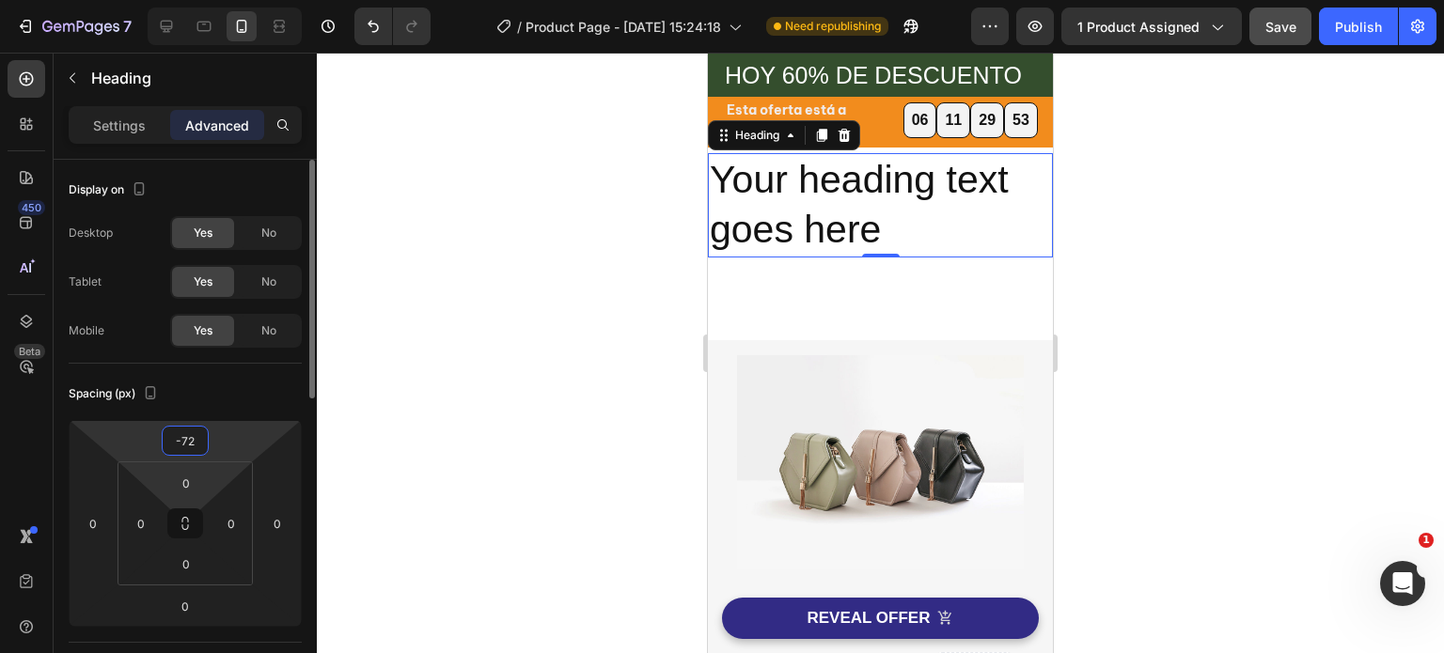
drag, startPoint x: 217, startPoint y: 446, endPoint x: 223, endPoint y: 476, distance: 30.6
click at [219, 0] on html "7 Version history / Product Page - [DATE] 15:24:18 Need republishing Preview 1 …" at bounding box center [722, 0] width 1444 height 0
type input "-78"
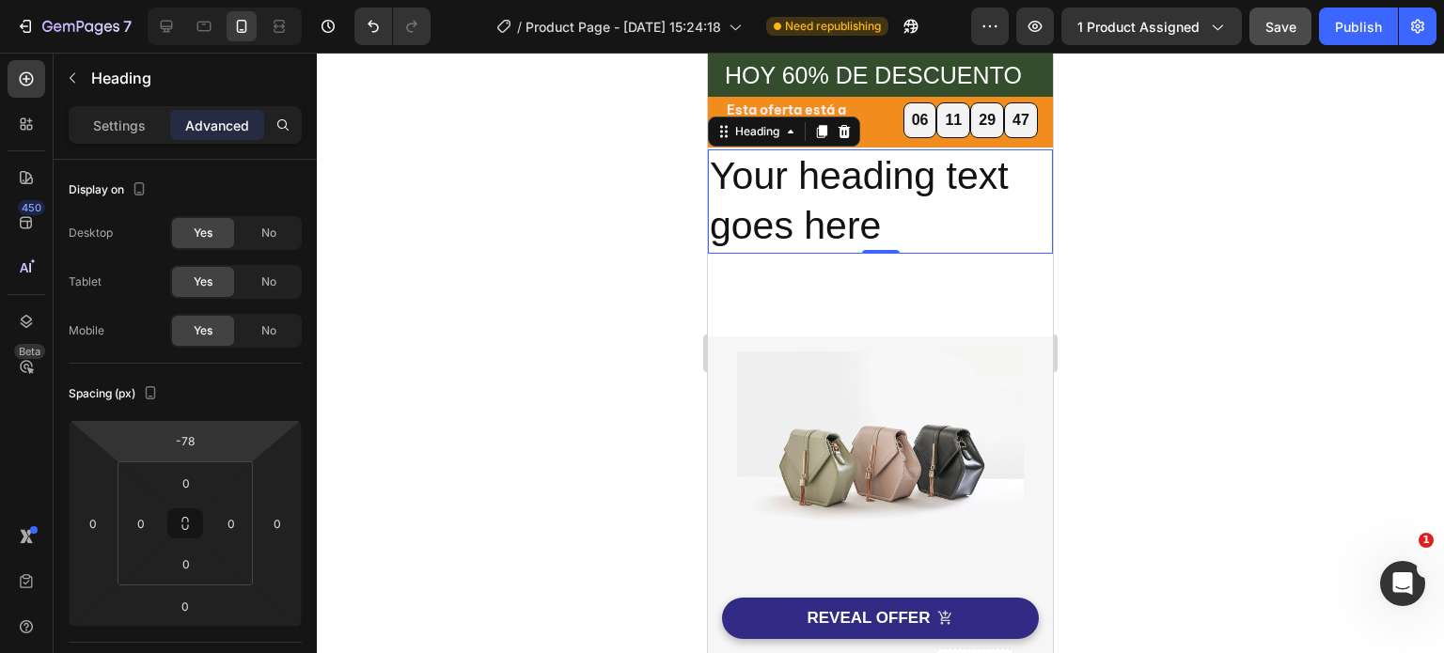
click at [229, 0] on html "7 Version history / Product Page - [DATE] 15:24:18 Need republishing Preview 1 …" at bounding box center [722, 0] width 1444 height 0
click at [1173, 377] on div at bounding box center [880, 353] width 1127 height 601
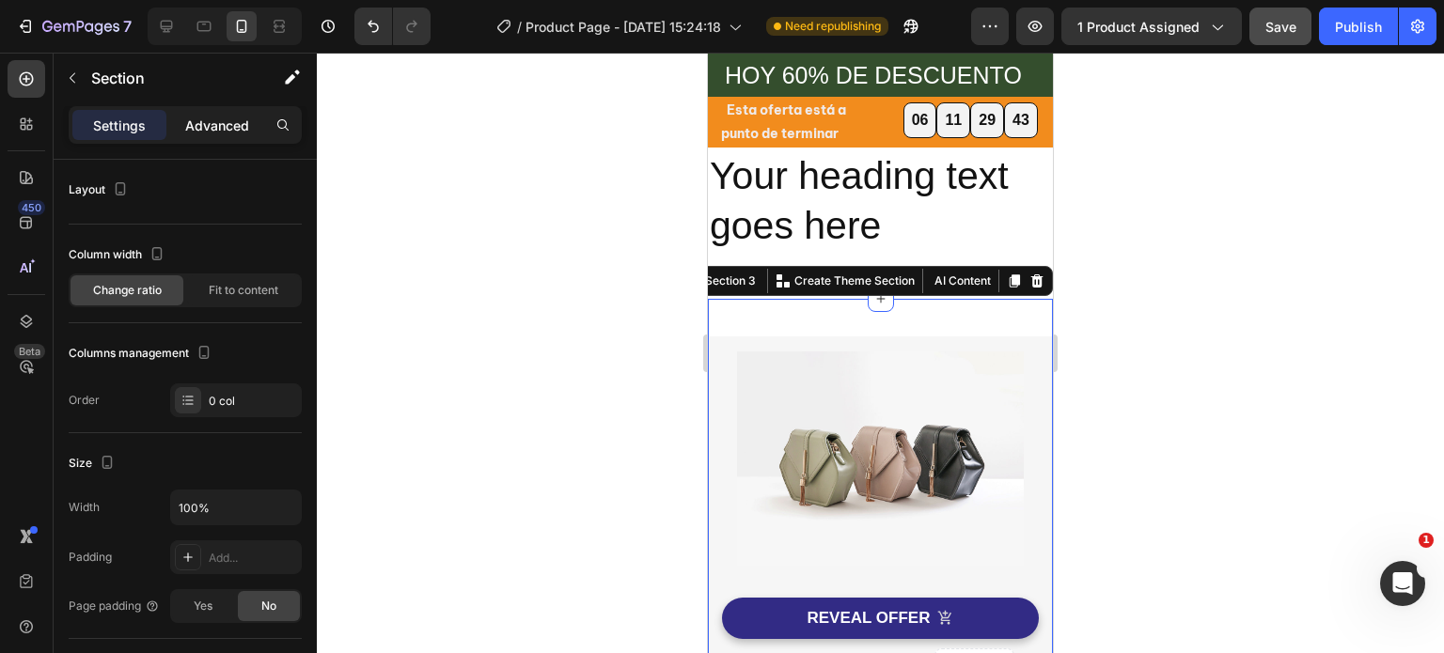
click at [206, 116] on p "Advanced" at bounding box center [217, 126] width 64 height 20
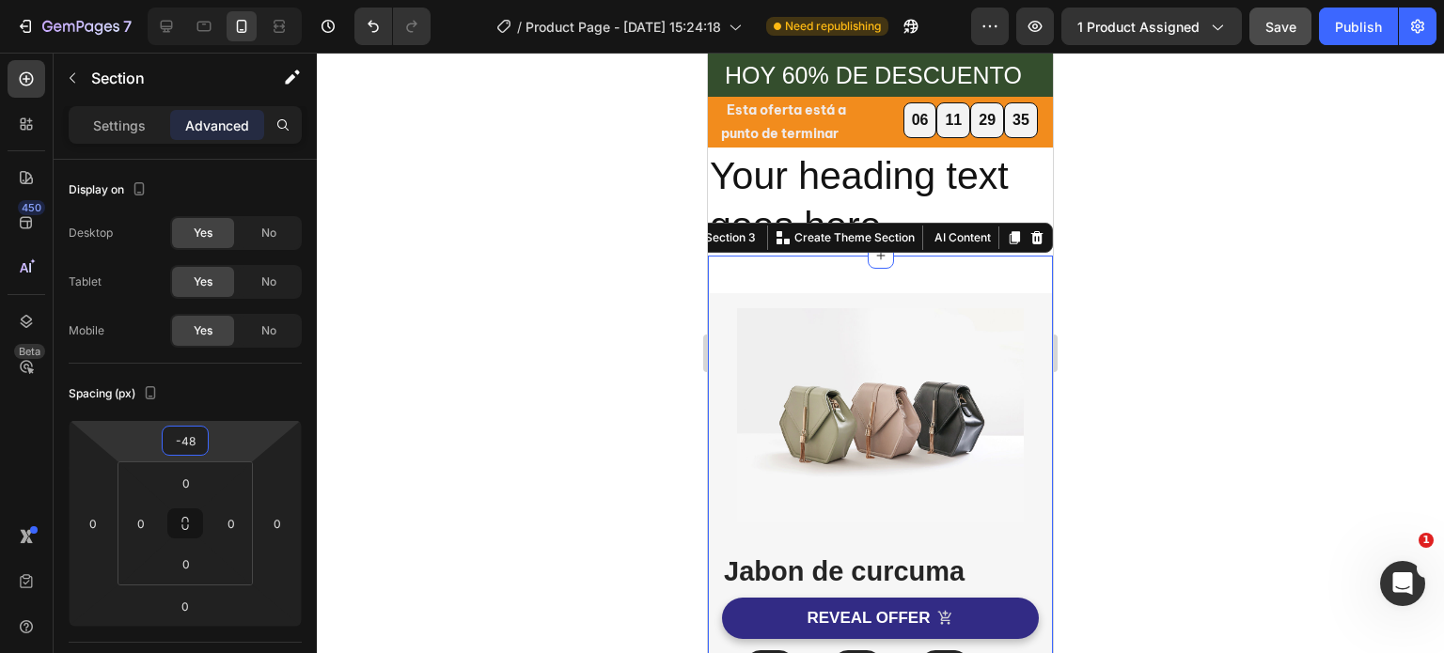
type input "-50"
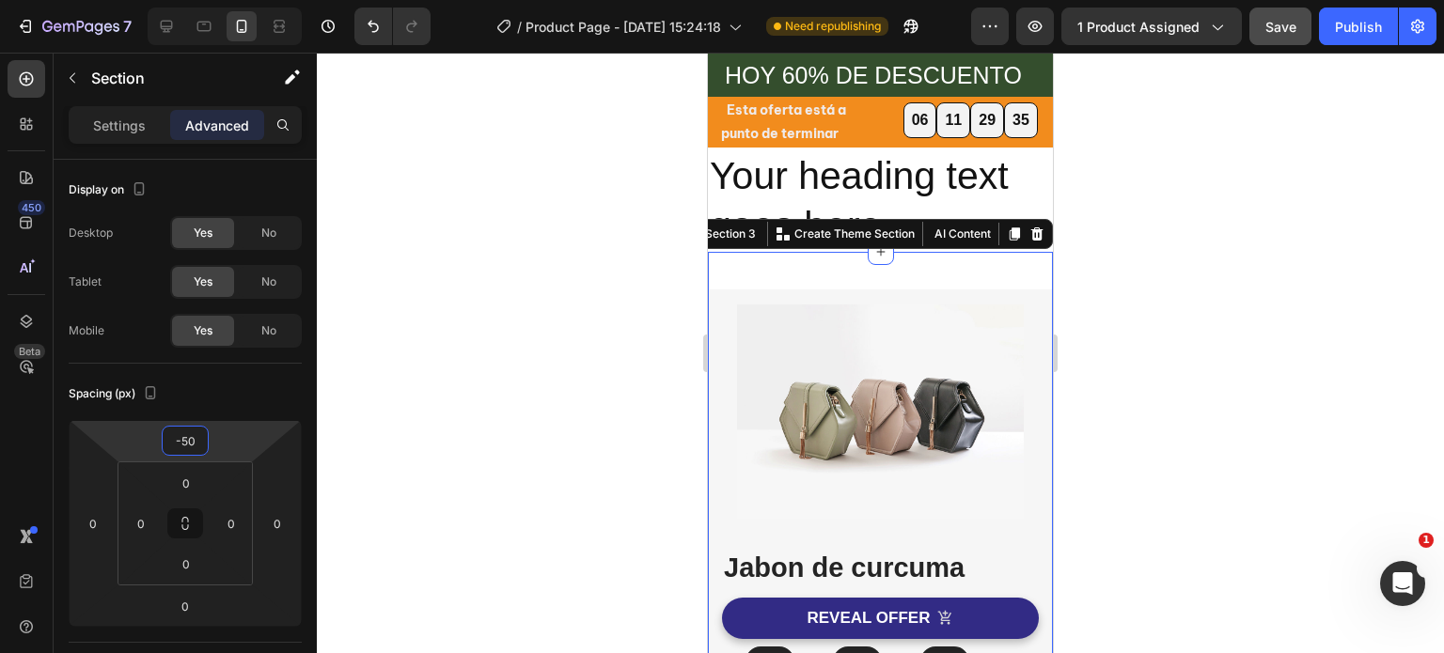
drag, startPoint x: 220, startPoint y: 445, endPoint x: 217, endPoint y: 468, distance: 23.7
click at [217, 0] on html "7 Version history / Product Page - [DATE] 15:24:18 Need republishing Preview 1 …" at bounding box center [722, 0] width 1444 height 0
click at [1202, 234] on div at bounding box center [880, 353] width 1127 height 601
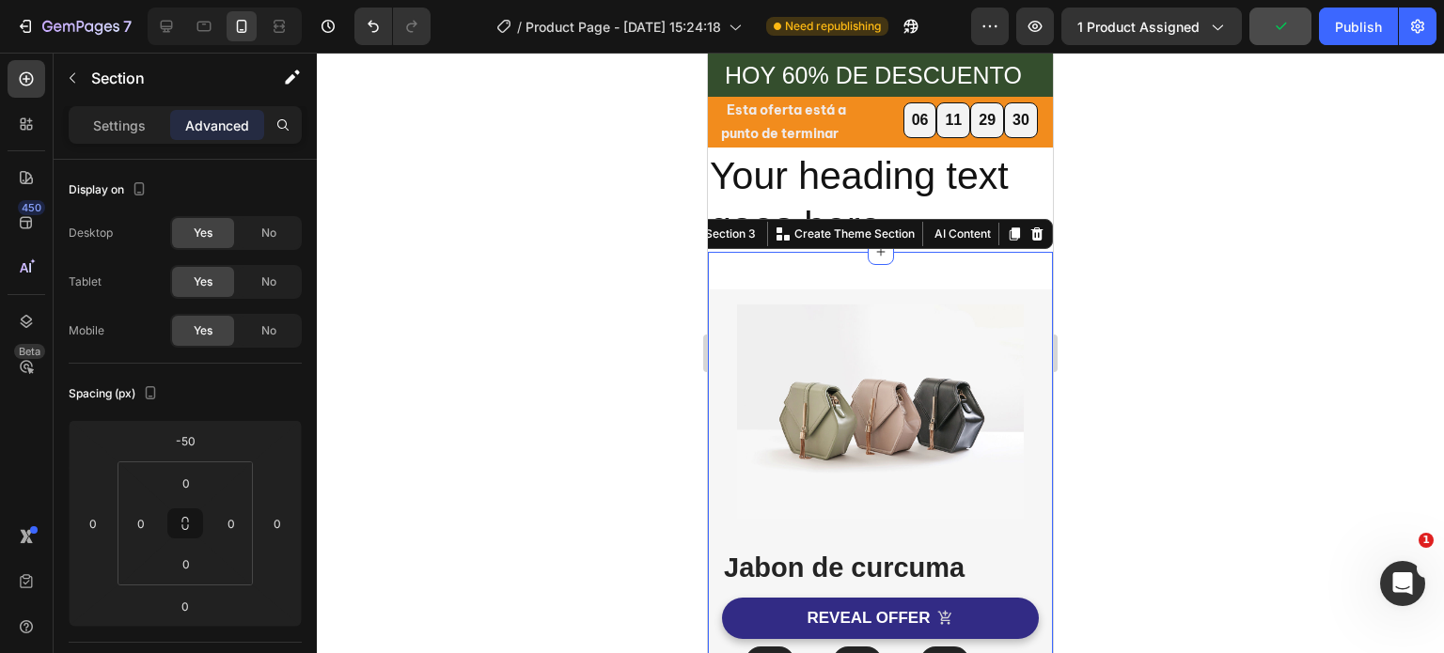
click at [1232, 313] on div at bounding box center [880, 353] width 1127 height 601
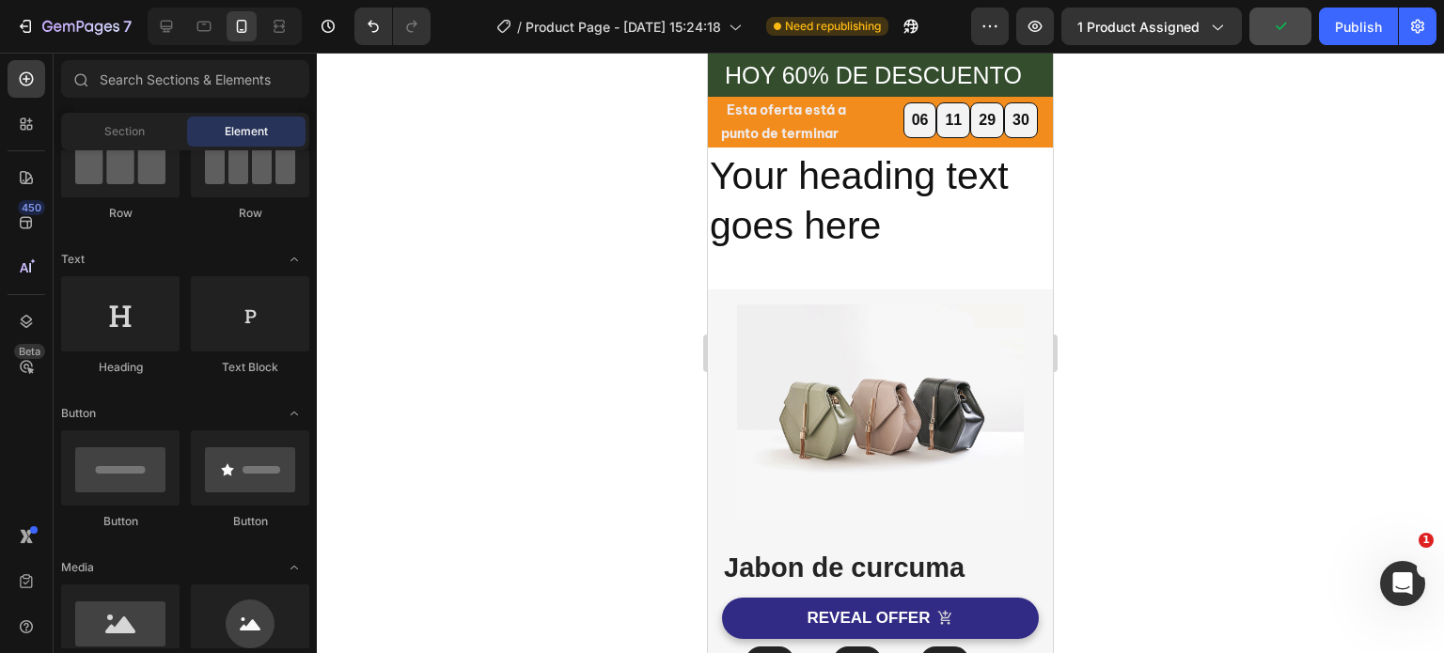
click at [977, 317] on img at bounding box center [880, 412] width 287 height 215
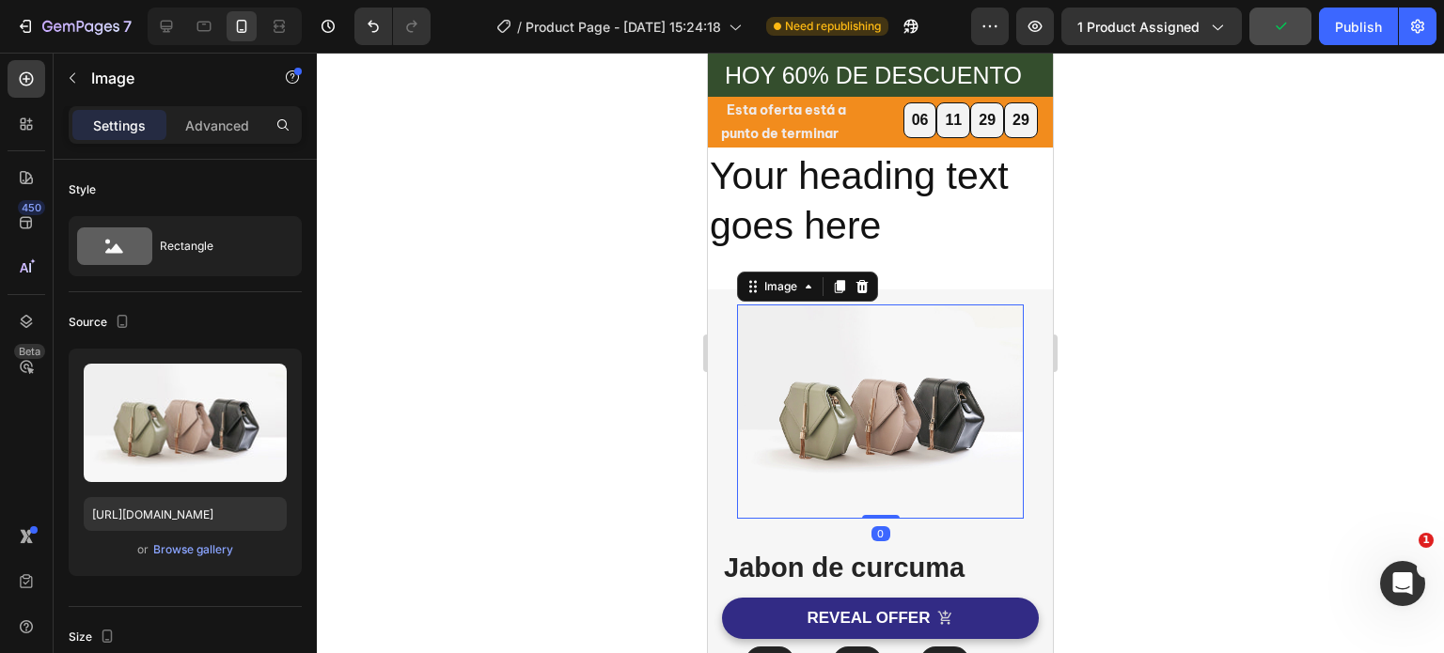
click at [1245, 326] on div at bounding box center [880, 353] width 1127 height 601
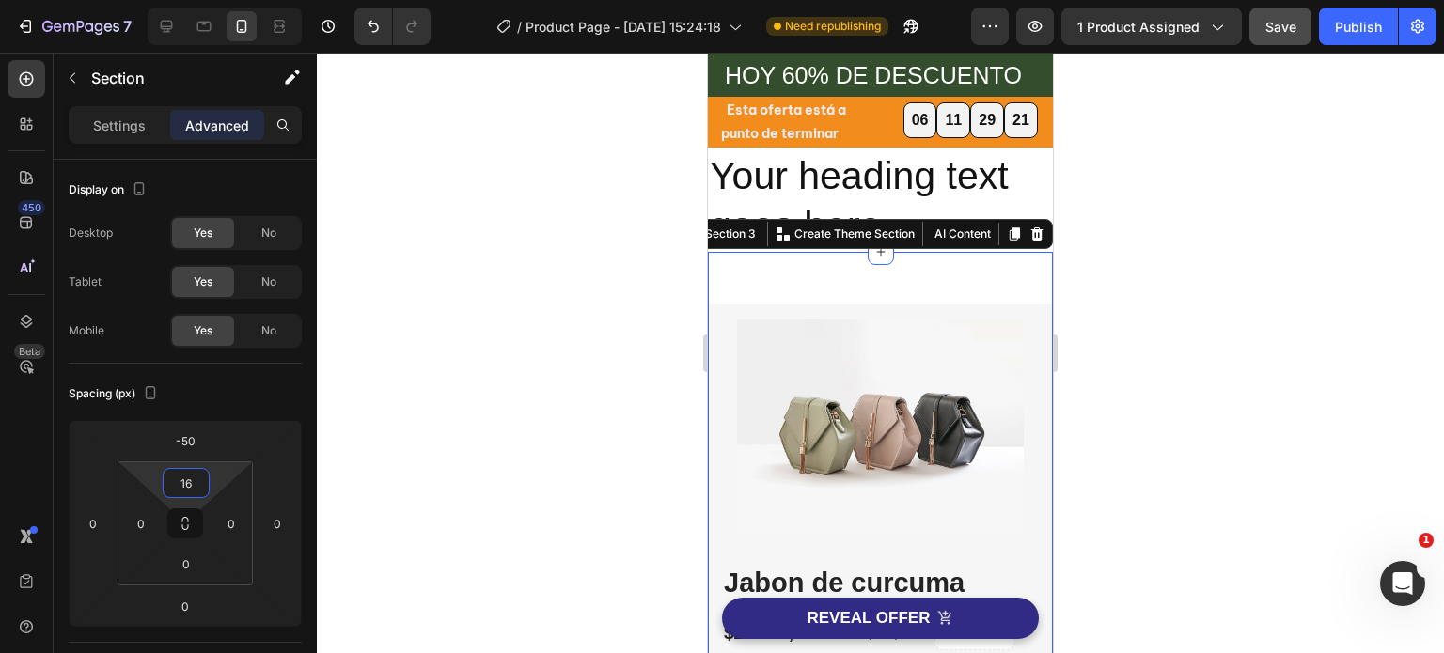
type input "0"
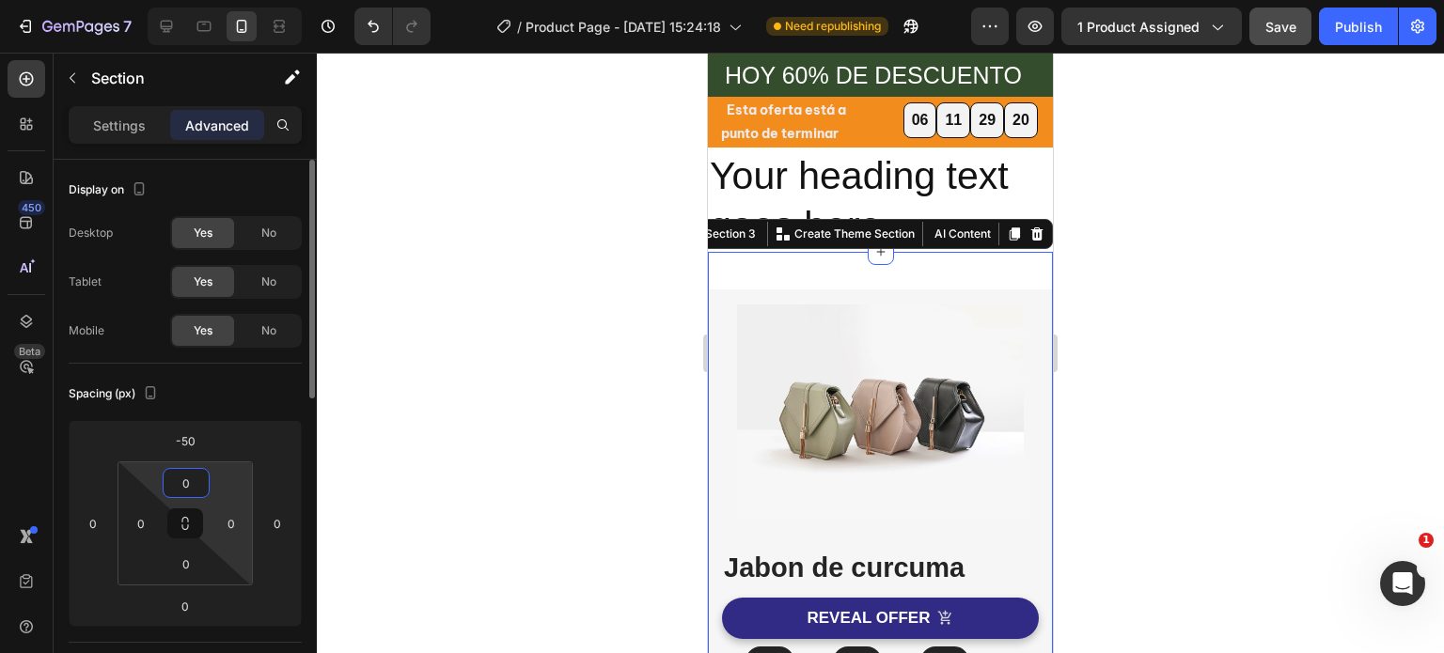
drag, startPoint x: 211, startPoint y: 476, endPoint x: 214, endPoint y: 499, distance: 23.8
click at [214, 0] on html "7 Version history / Product Page - [DATE] 15:24:18 Need republishing Preview 1 …" at bounding box center [722, 0] width 1444 height 0
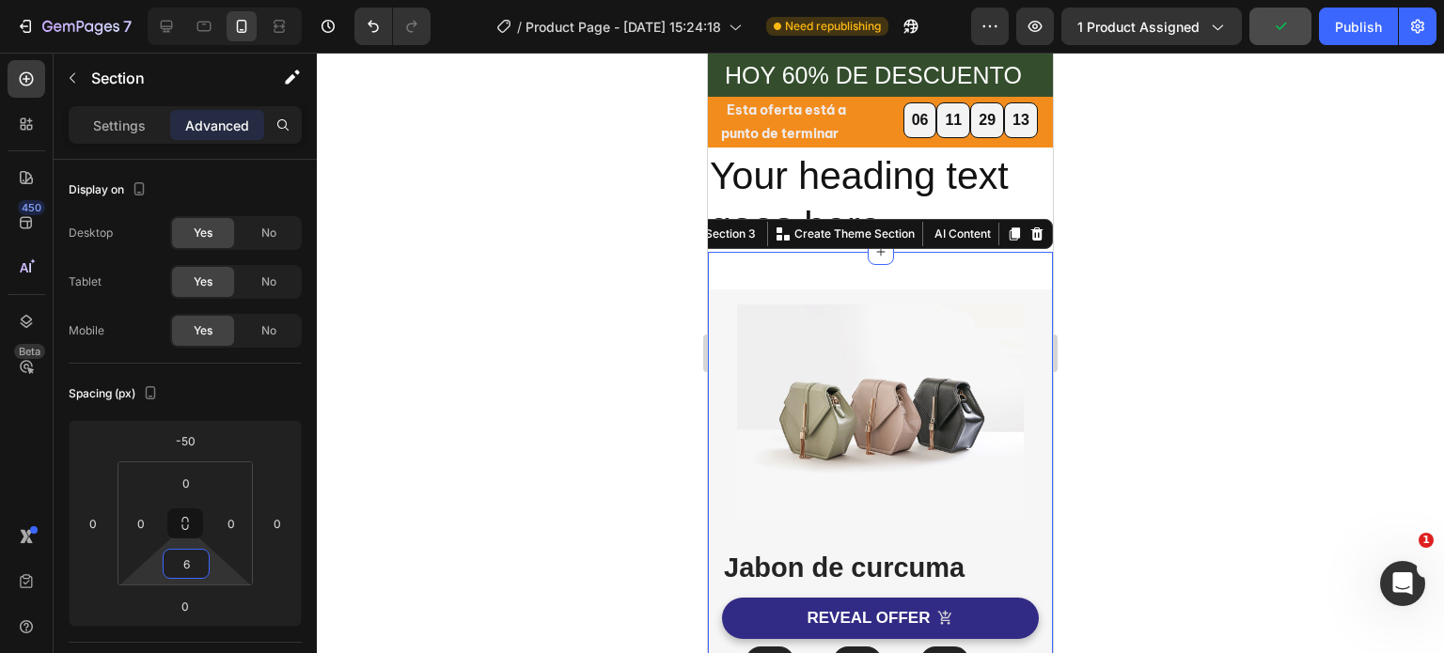
type input "0"
click at [216, 0] on html "7 Version history / Product Page - [DATE] 15:24:18 Need republishing Preview 1 …" at bounding box center [722, 0] width 1444 height 0
type input "0"
click at [224, 0] on html "7 Version history / Product Page - [DATE] 15:24:18 Need republishing Preview 1 …" at bounding box center [722, 0] width 1444 height 0
click at [1146, 326] on div at bounding box center [880, 353] width 1127 height 601
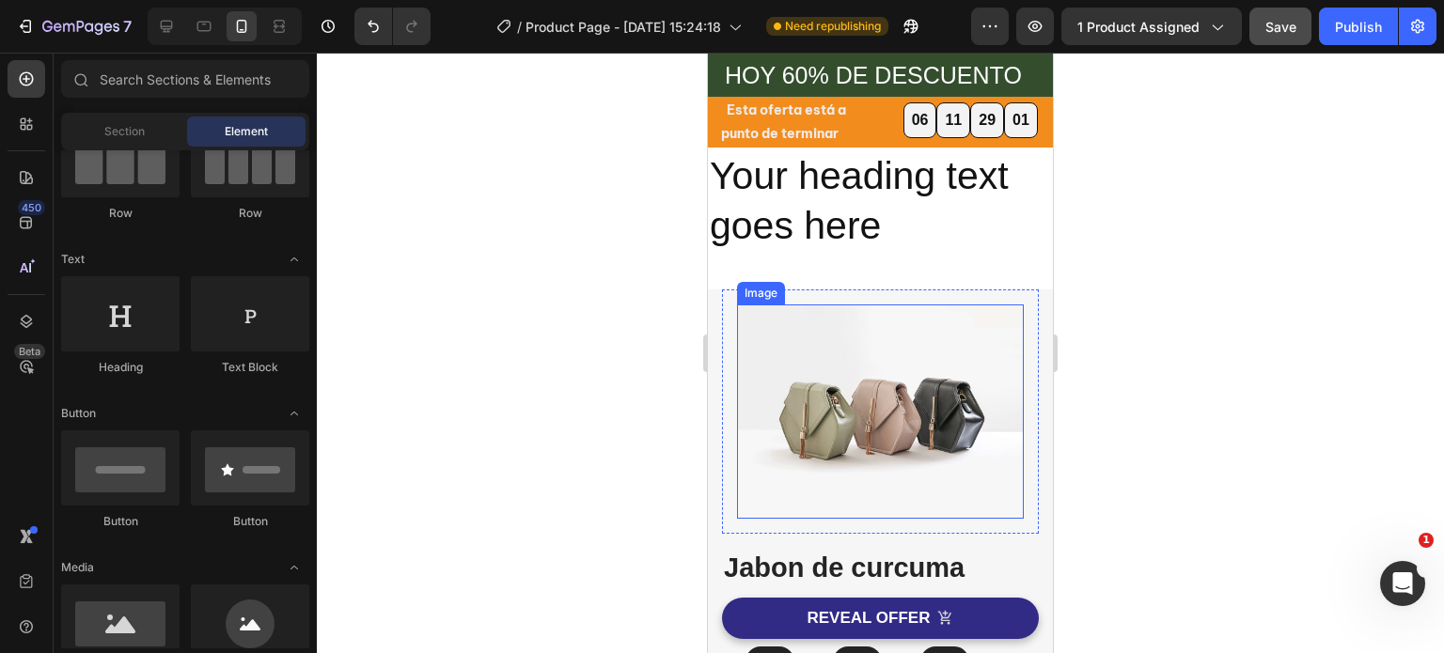
click at [956, 362] on img at bounding box center [880, 412] width 287 height 215
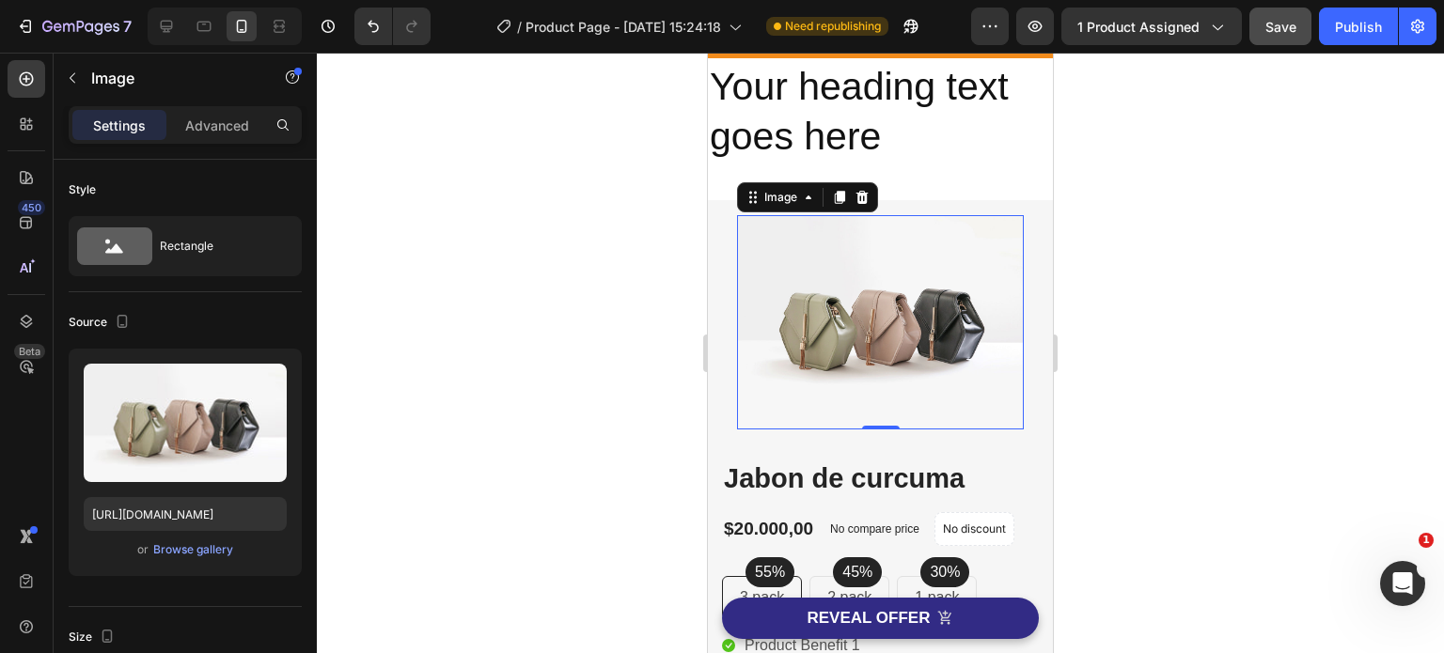
scroll to position [31, 0]
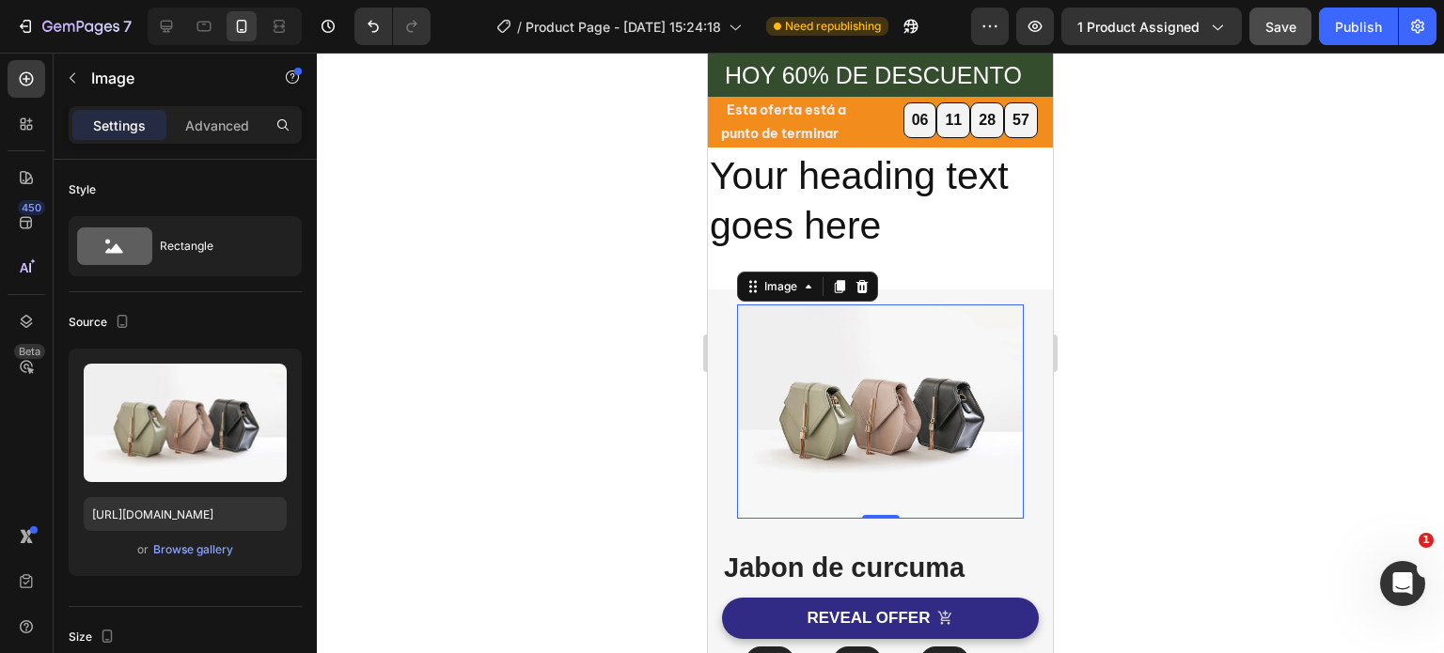
click at [1150, 344] on div at bounding box center [880, 353] width 1127 height 601
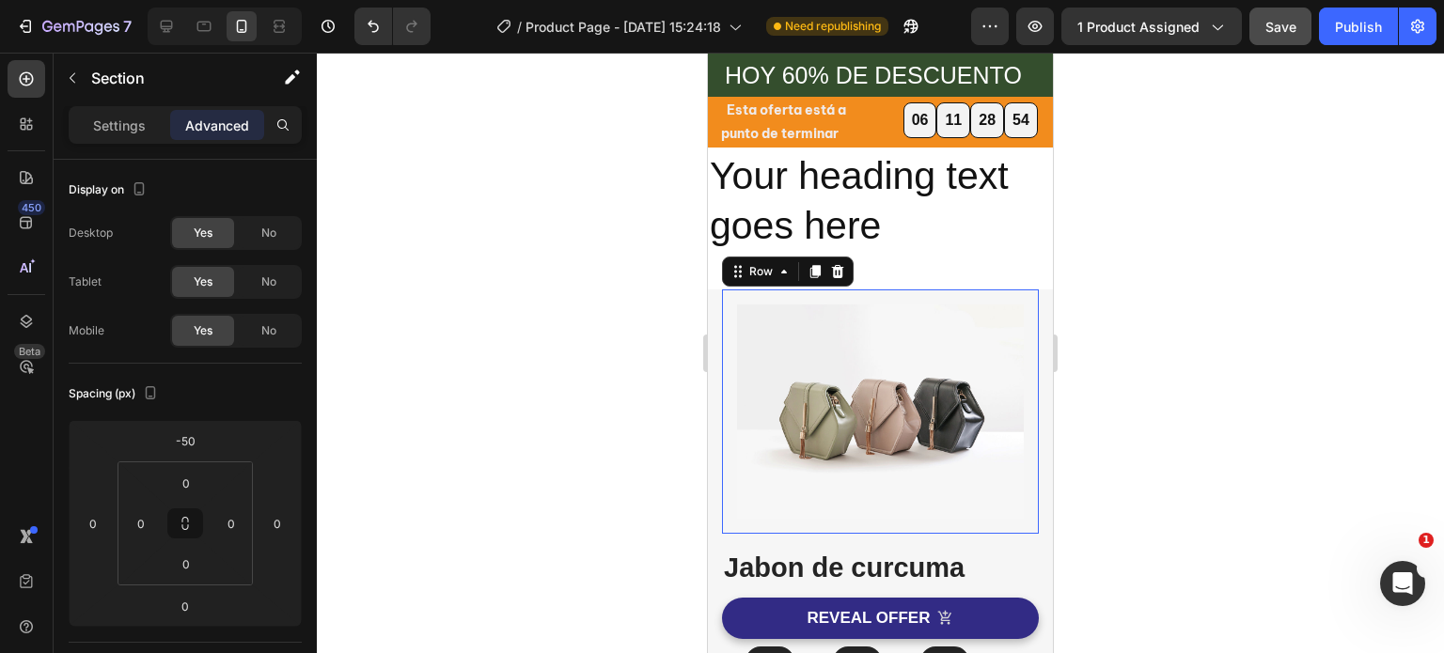
click at [942, 296] on div "Image Row 0" at bounding box center [880, 411] width 317 height 245
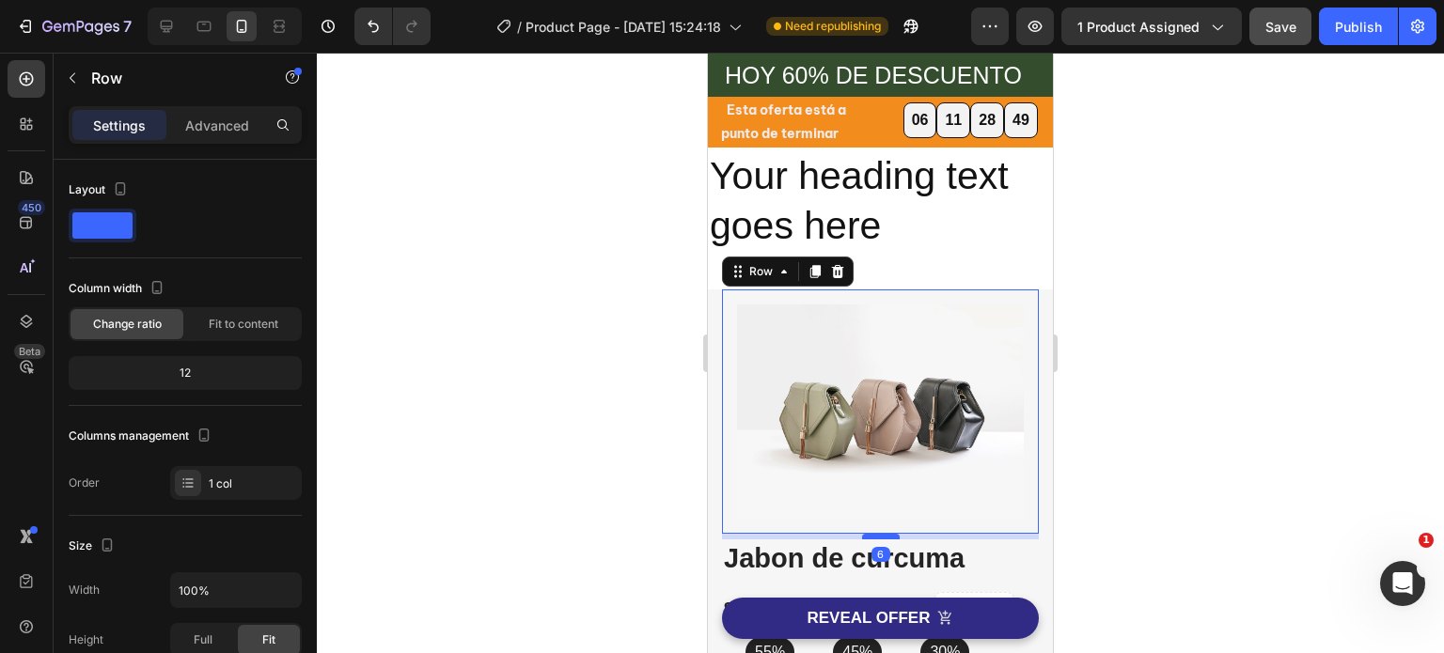
drag, startPoint x: 872, startPoint y: 535, endPoint x: 870, endPoint y: 525, distance: 9.6
click at [870, 534] on div at bounding box center [881, 537] width 38 height 6
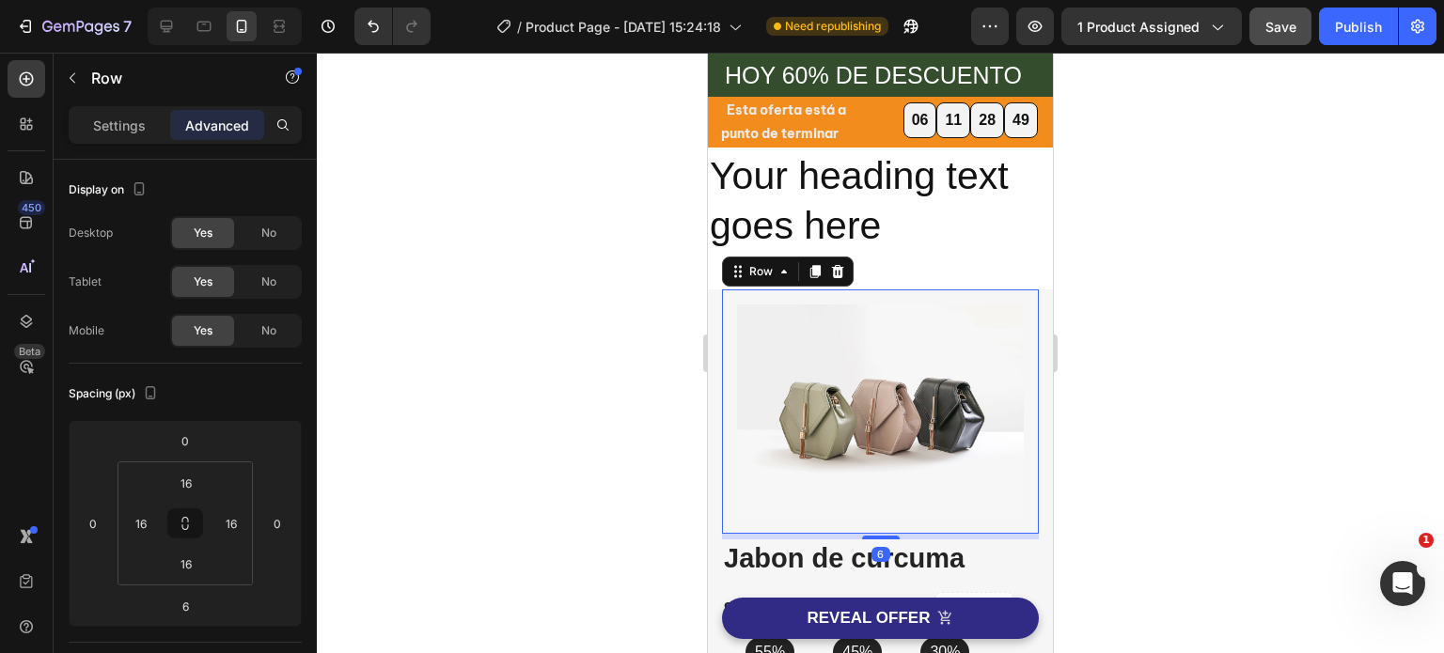
click at [1184, 410] on div at bounding box center [880, 353] width 1127 height 601
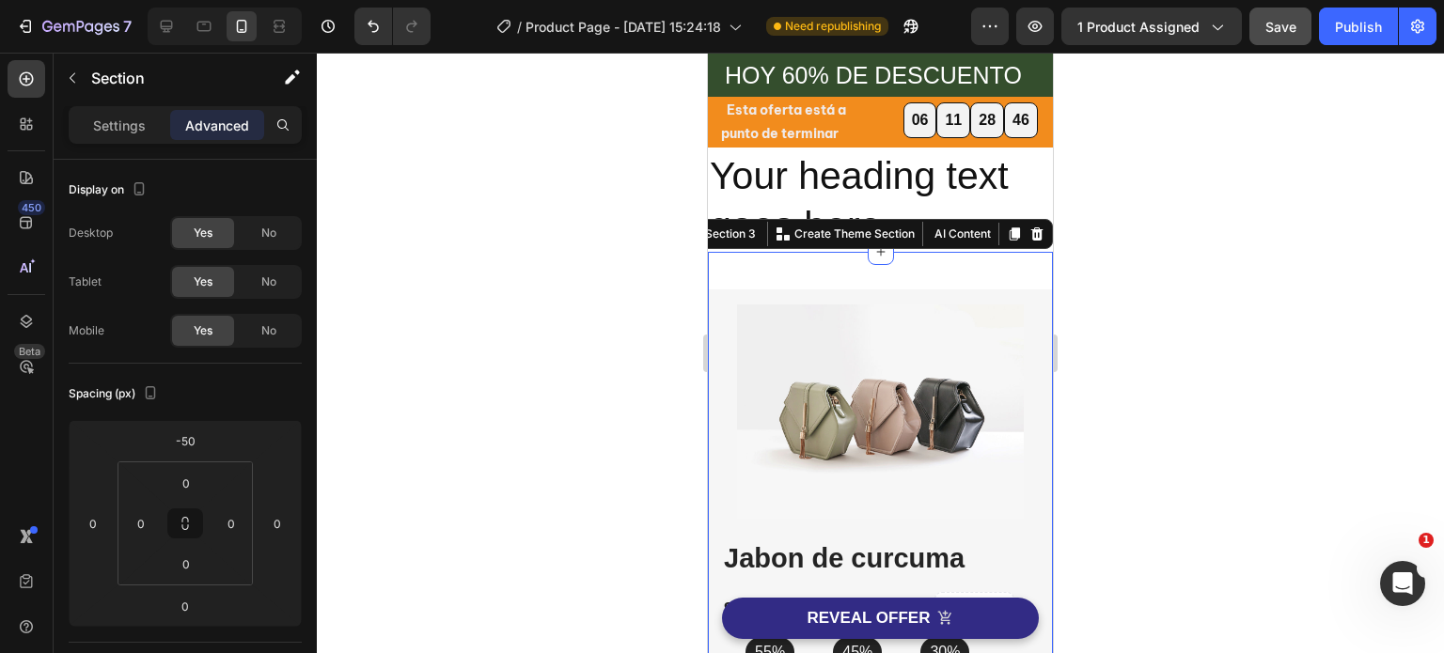
click at [1195, 227] on div at bounding box center [880, 353] width 1127 height 601
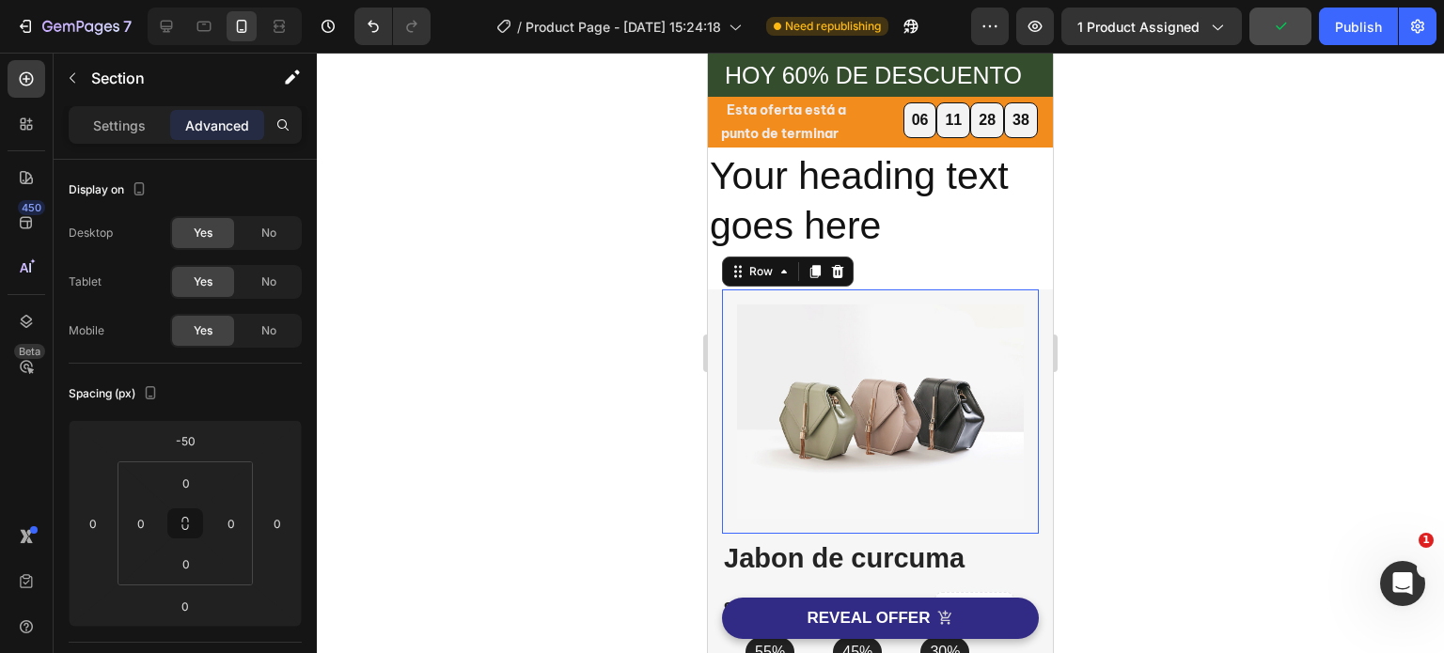
click at [1001, 293] on div "Image Row 0" at bounding box center [880, 411] width 317 height 245
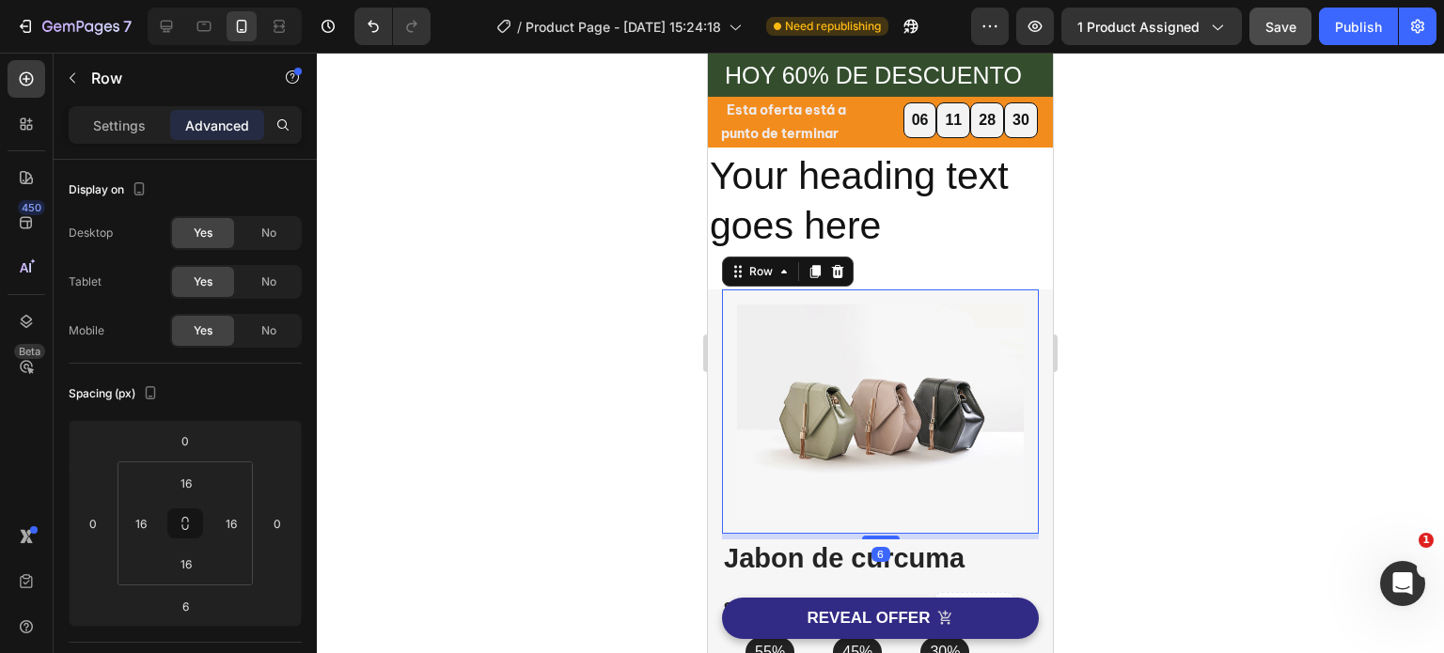
click at [982, 292] on div "Image Row 6" at bounding box center [880, 411] width 317 height 245
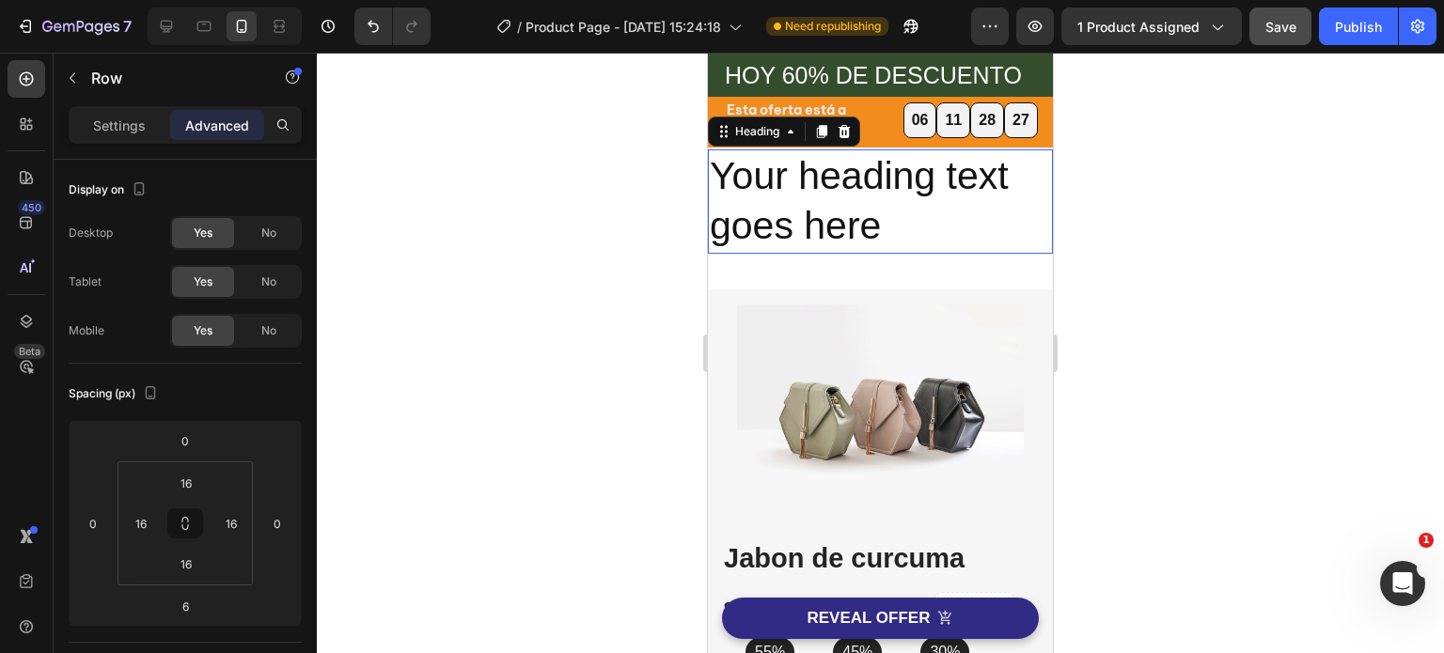
click at [976, 225] on h2 "Your heading text goes here" at bounding box center [880, 201] width 345 height 104
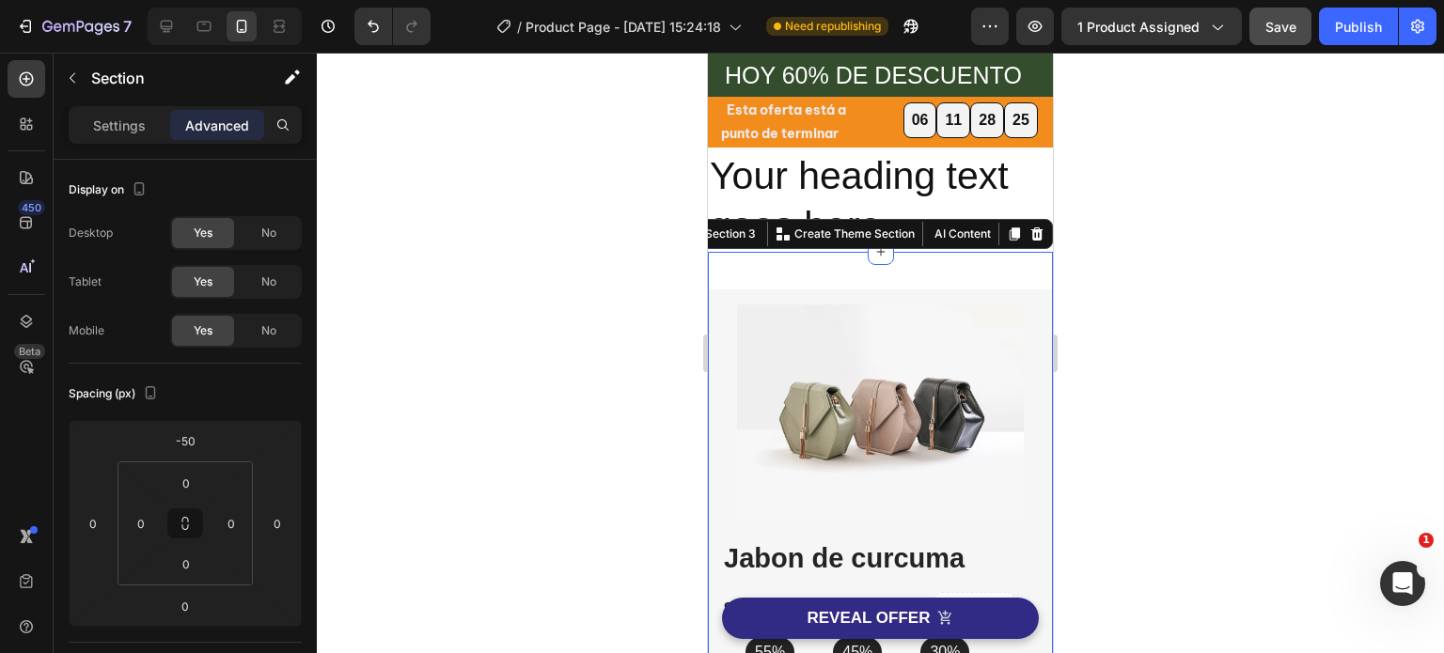
click at [593, 415] on div at bounding box center [880, 353] width 1127 height 601
